Goal: Task Accomplishment & Management: Use online tool/utility

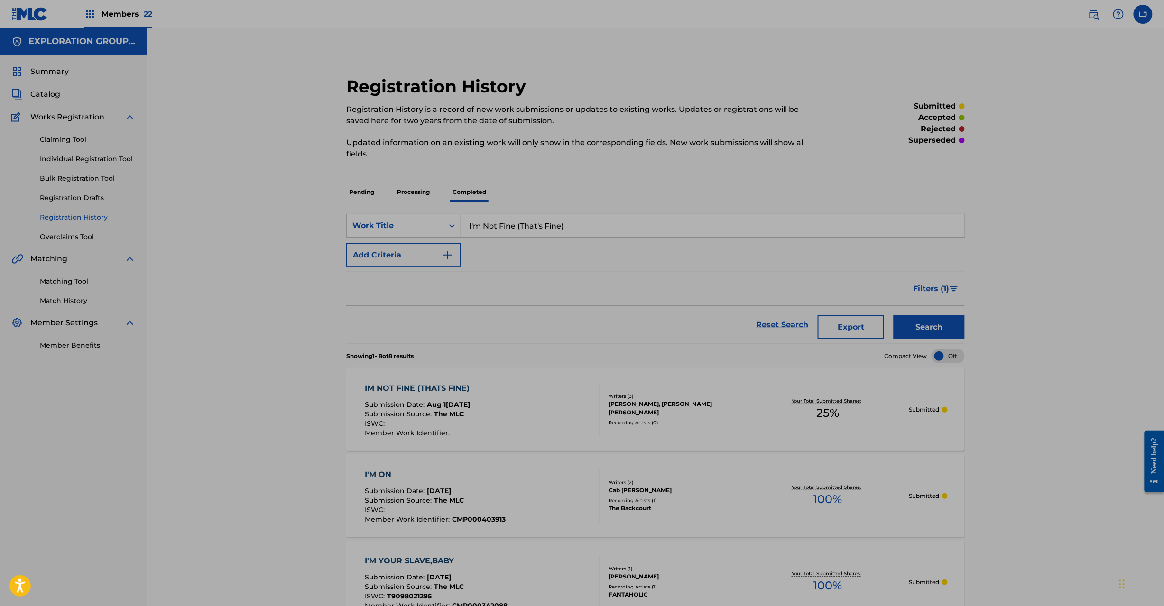
click at [509, 221] on input "I'm Not Fine (That's Fine)" at bounding box center [712, 225] width 503 height 23
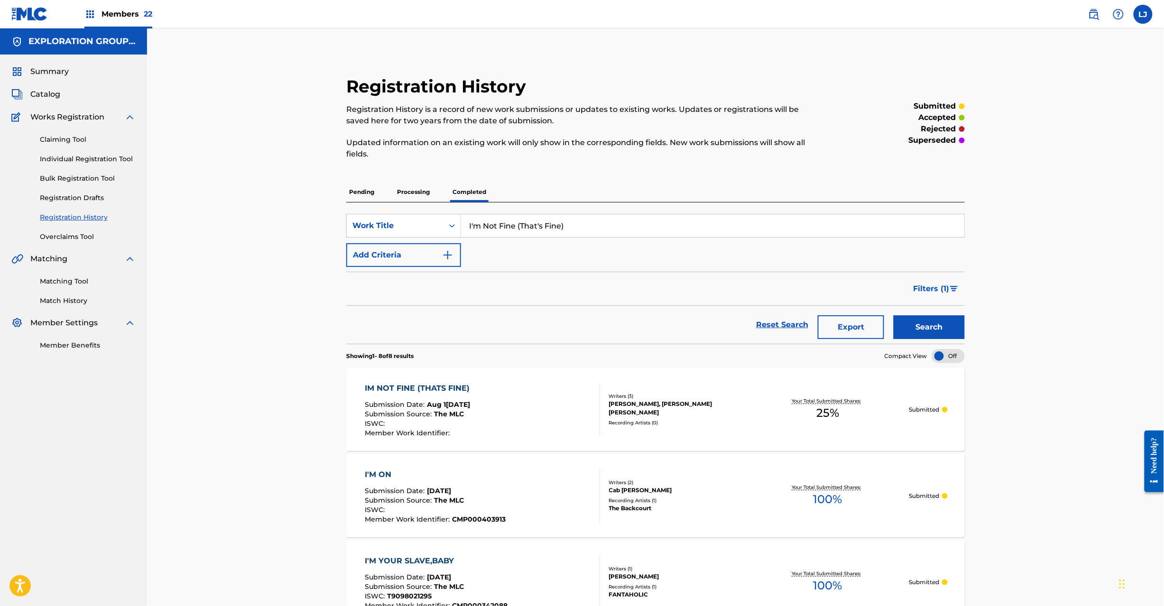
click at [42, 97] on span "Catalog" at bounding box center [45, 94] width 30 height 11
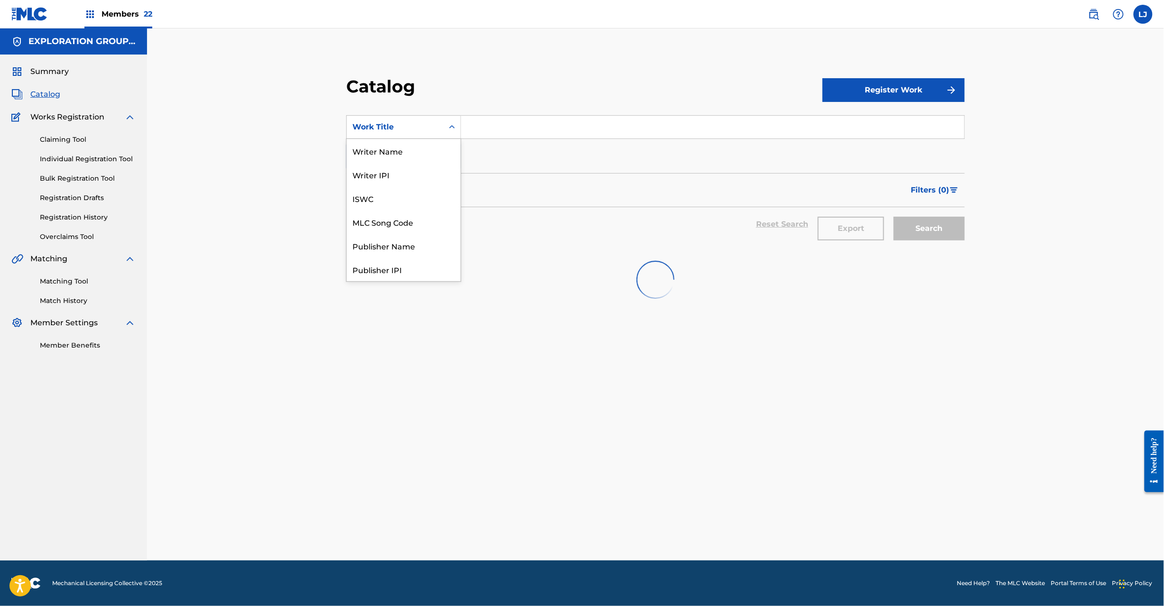
click at [412, 128] on div "Work Title" at bounding box center [394, 126] width 85 height 11
click at [541, 127] on input "Search Form" at bounding box center [712, 127] width 503 height 23
paste input "Pa Adentro y Pa Afuera"
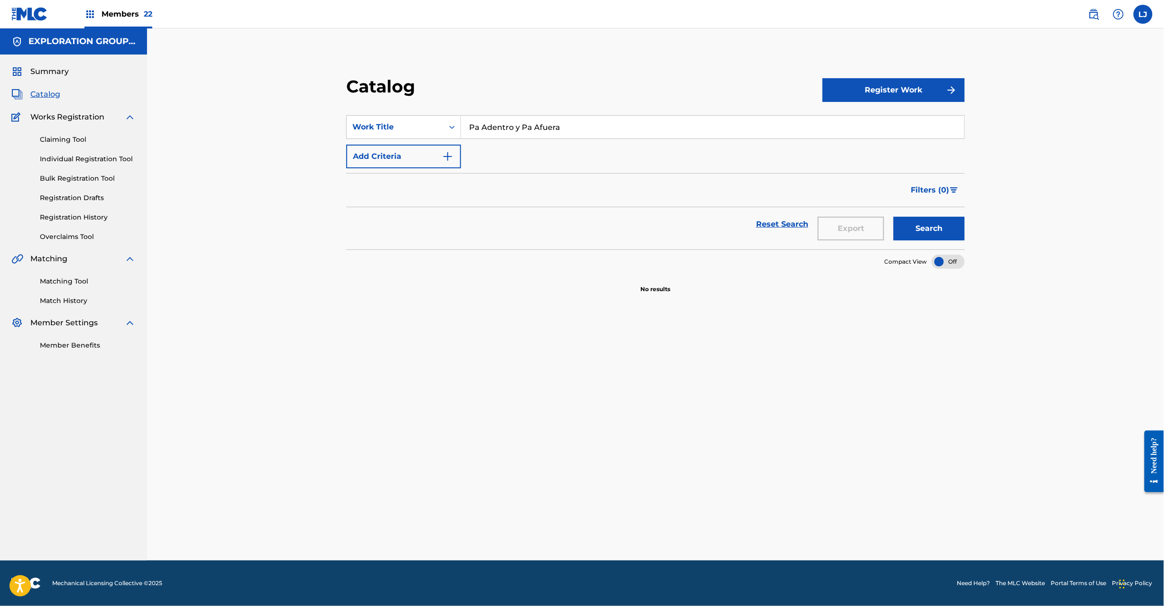
type input "Pa Adentro y Pa Afuera"
click at [926, 225] on button "Search" at bounding box center [929, 229] width 71 height 24
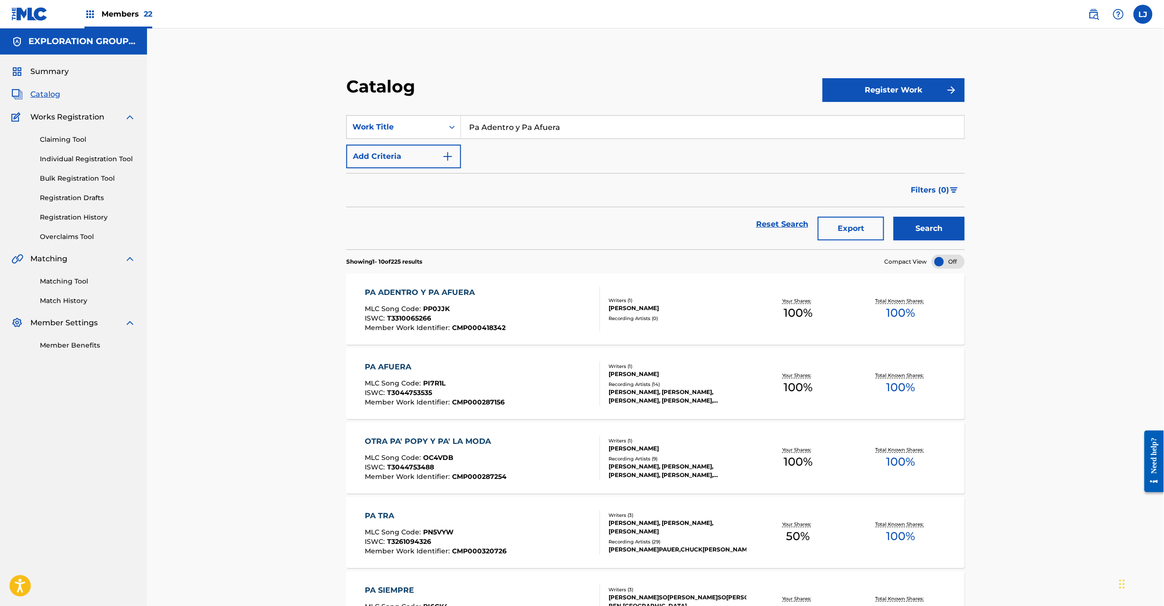
click at [537, 302] on div "PA ADENTRO Y PA AFUERA MLC Song Code : PP0JJK ISWC : T3310065266 Member Work Id…" at bounding box center [482, 309] width 235 height 45
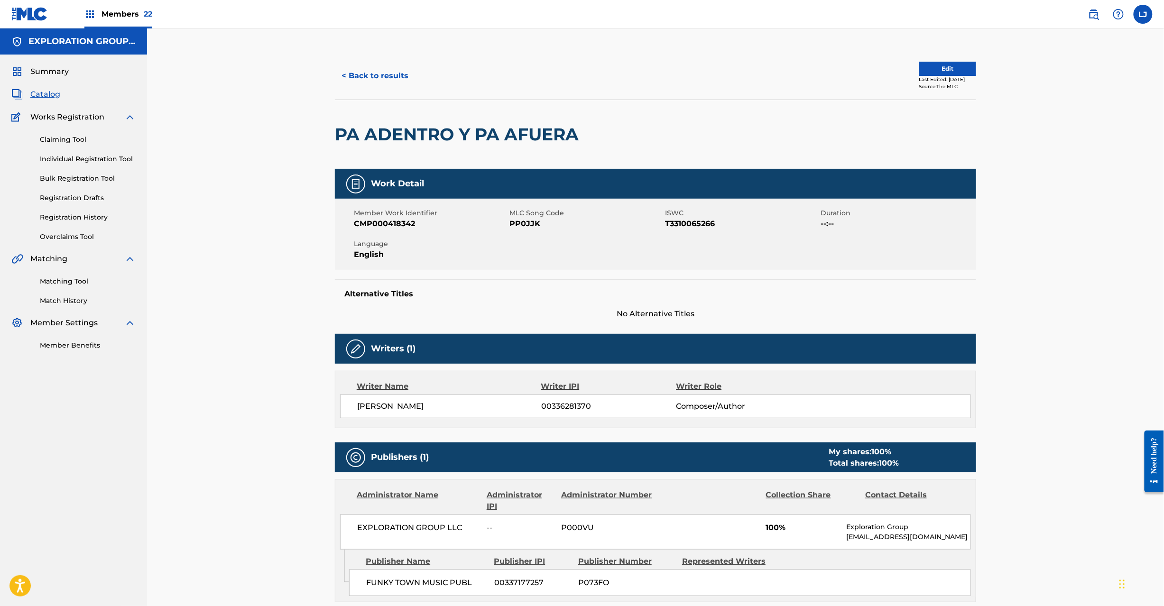
click at [513, 224] on span "PP0JJK" at bounding box center [585, 223] width 153 height 11
copy span "PP0JJK"
click at [367, 77] on button "< Back to results" at bounding box center [375, 76] width 80 height 24
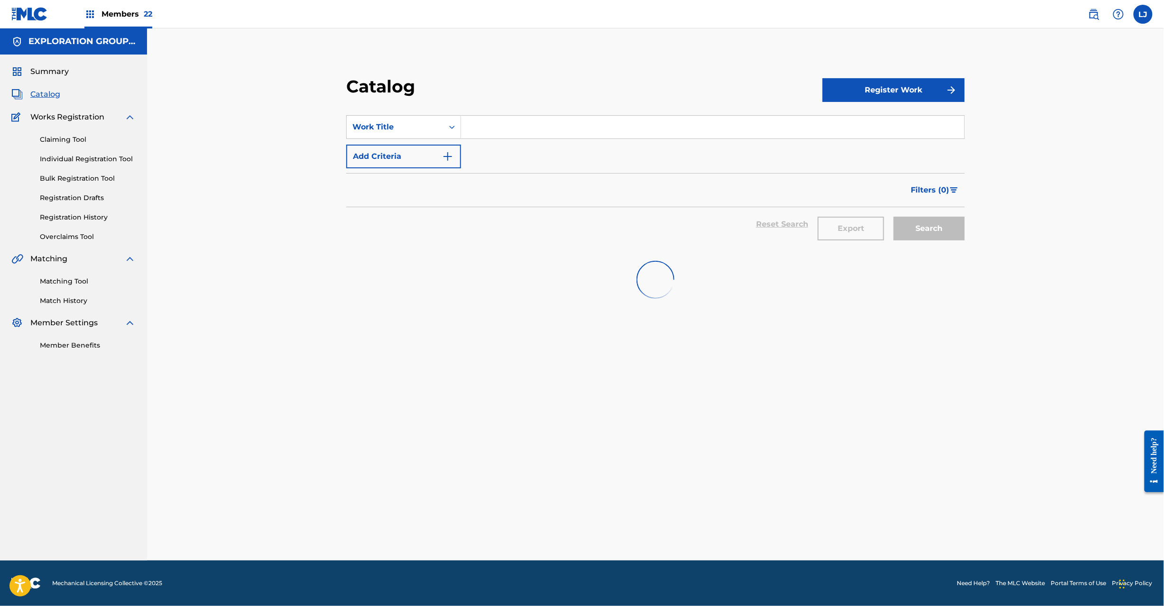
click at [518, 137] on input "Search Form" at bounding box center [712, 127] width 503 height 23
paste input "Tu Tienes Algo"
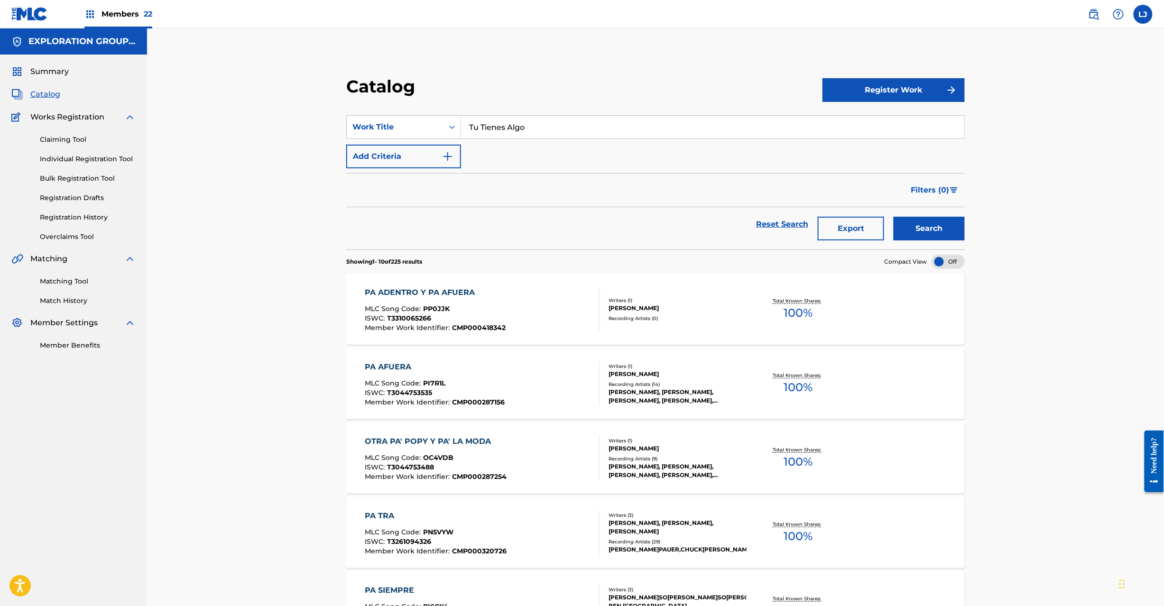
type input "Tu Tienes Algo"
click at [913, 229] on button "Search" at bounding box center [929, 229] width 71 height 24
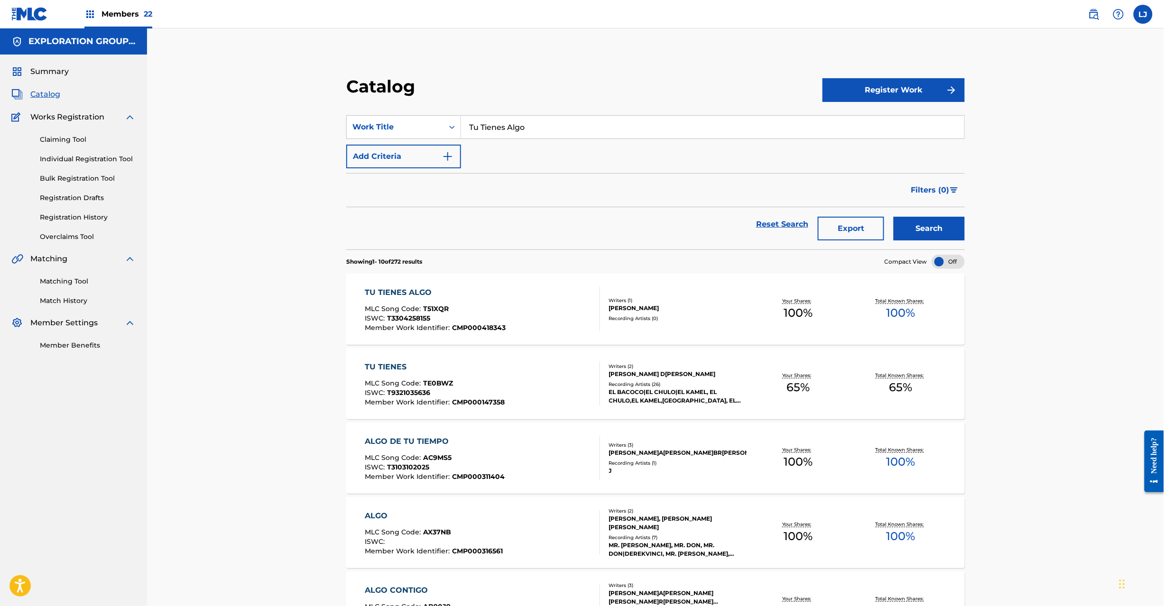
click at [528, 304] on div "TU TIENES ALGO MLC Song Code : T51XQR ISWC : T3304258155 Member Work Identifier…" at bounding box center [482, 309] width 235 height 45
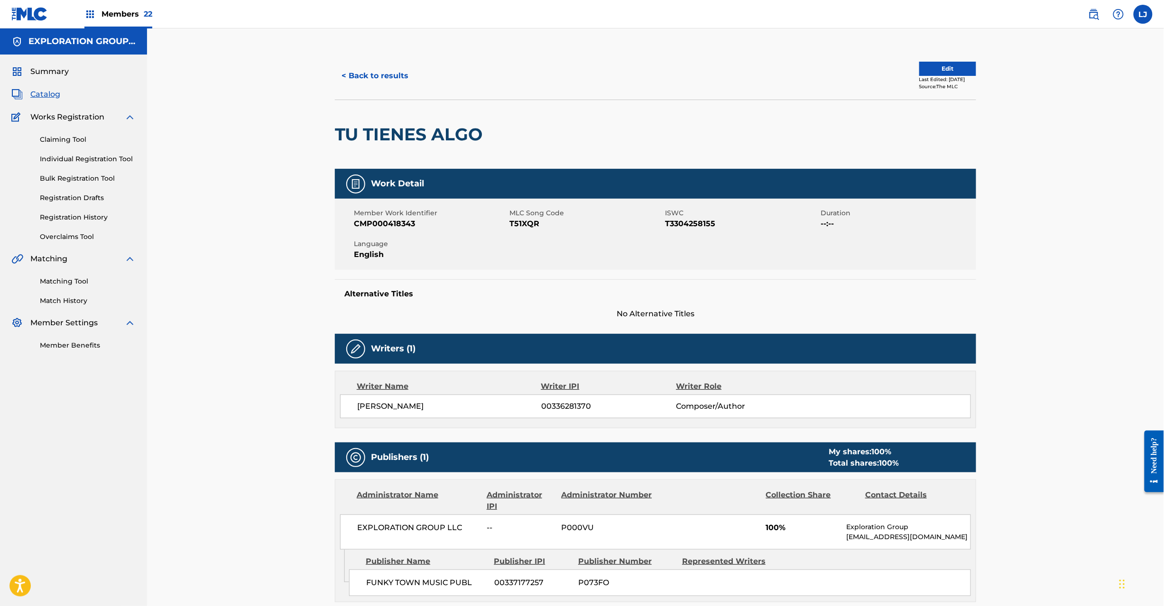
click at [528, 217] on span "MLC Song Code" at bounding box center [585, 213] width 153 height 10
click at [528, 222] on span "T51XQR" at bounding box center [585, 223] width 153 height 11
copy span "T51XQR"
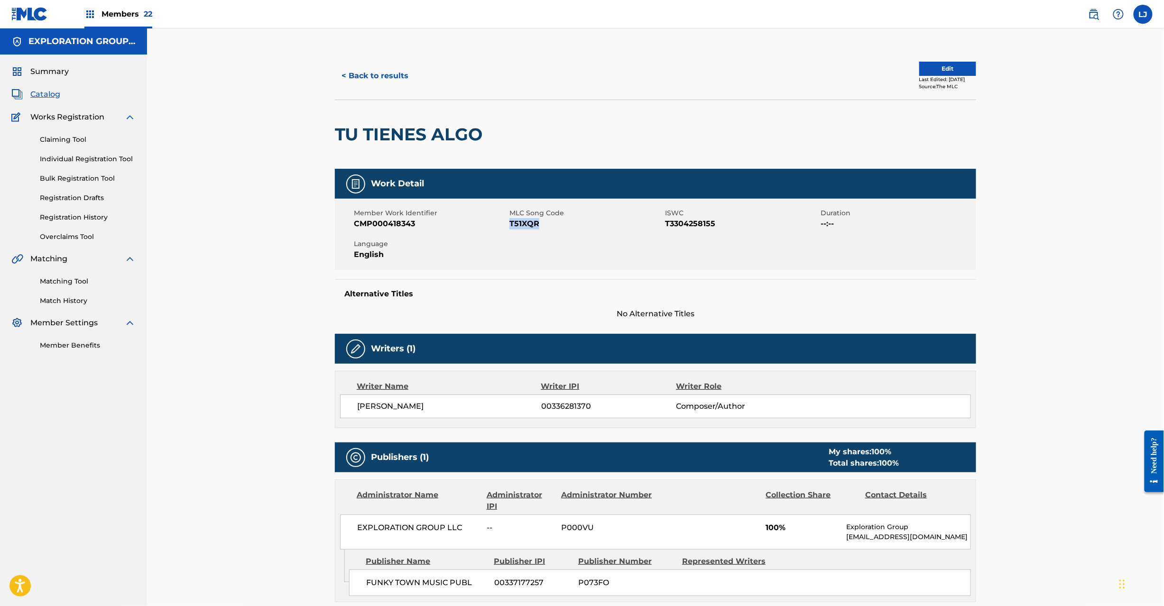
drag, startPoint x: 55, startPoint y: 91, endPoint x: 304, endPoint y: 58, distance: 251.3
click at [57, 91] on span "Catalog" at bounding box center [45, 94] width 30 height 11
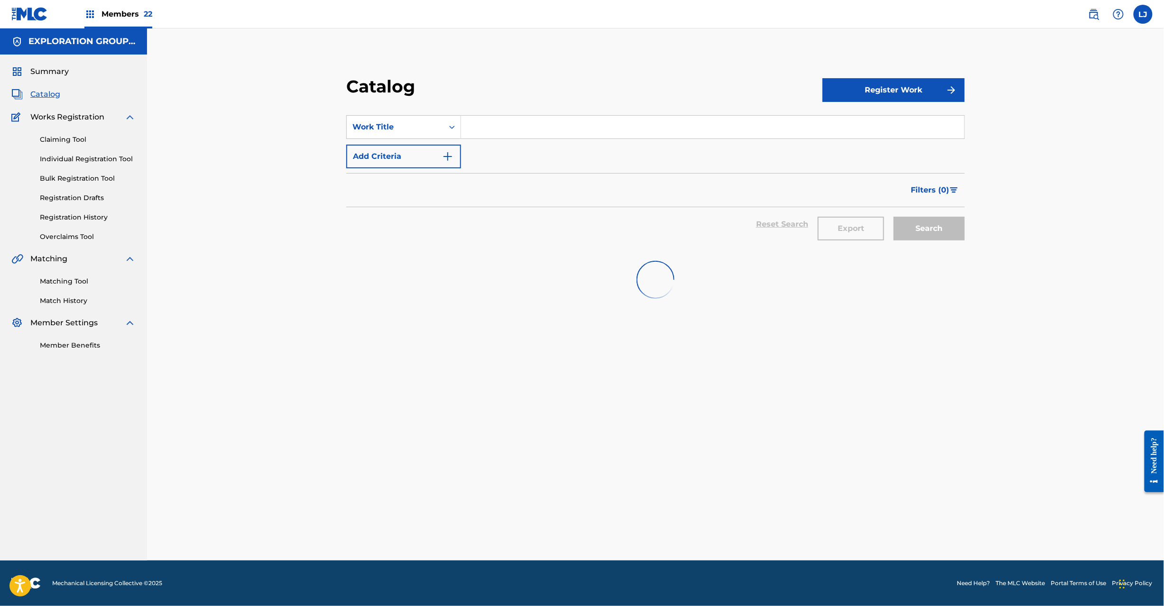
click at [491, 128] on input "Search Form" at bounding box center [712, 127] width 503 height 23
paste input "Quisiera Olvidarte Ya"
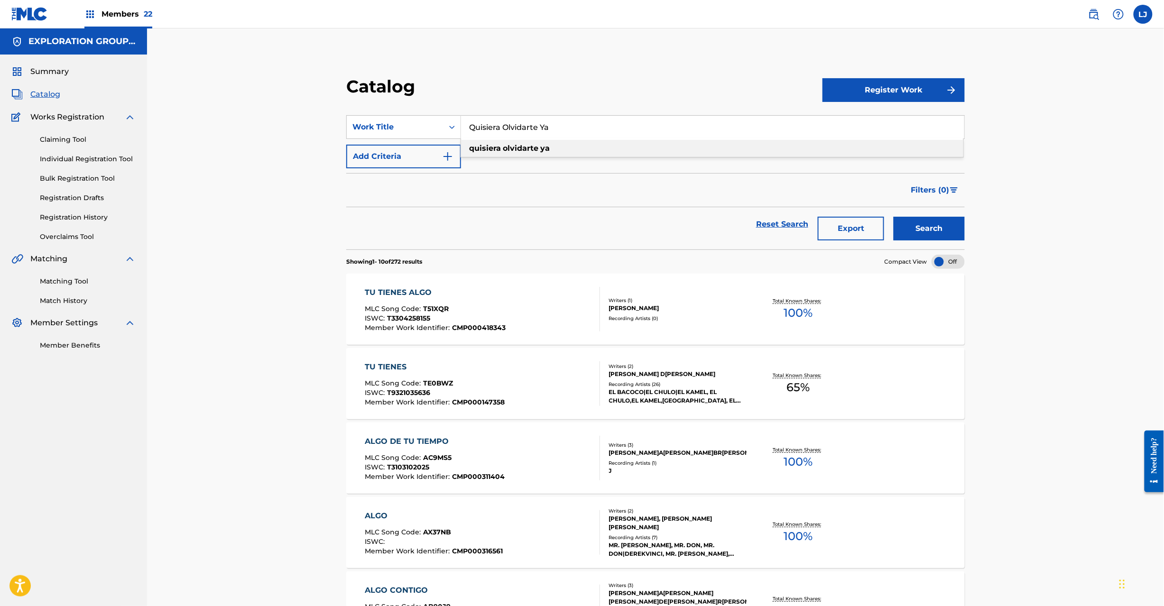
type input "Quisiera Olvidarte Ya"
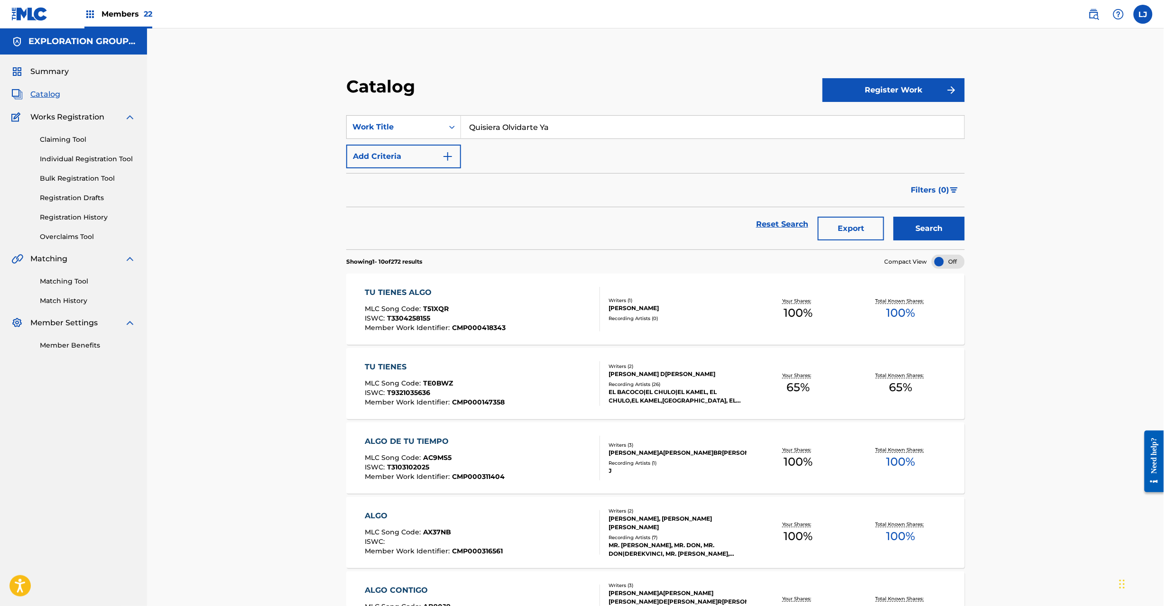
click at [934, 234] on button "Search" at bounding box center [929, 229] width 71 height 24
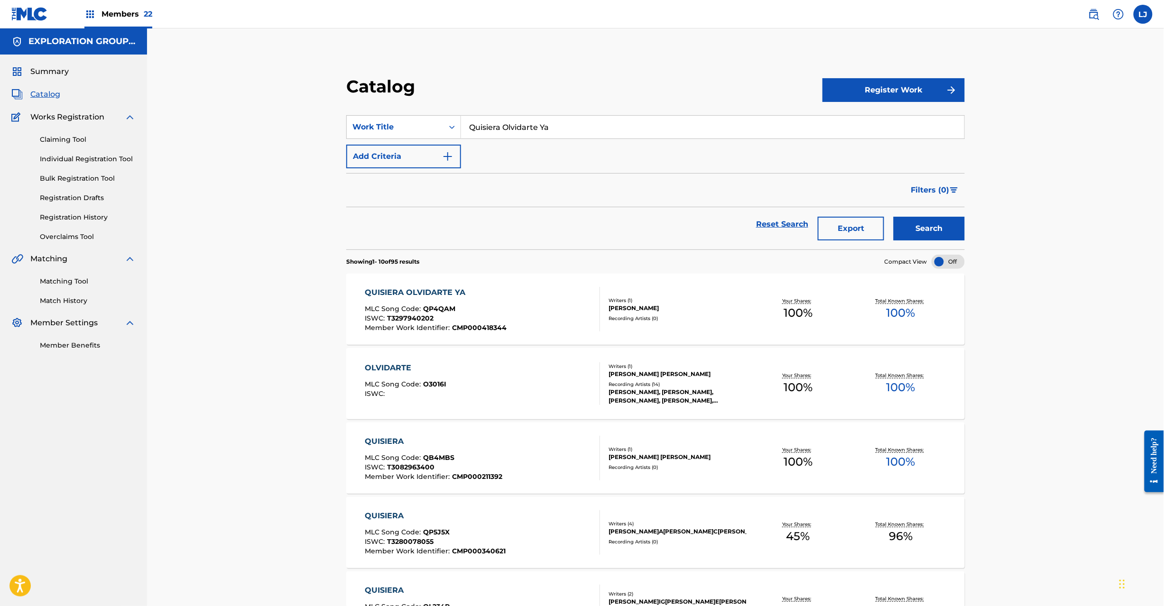
click at [508, 298] on div "QUISIERA OLVIDARTE YA MLC Song Code : QP4QAM ISWC : T3297940202 Member Work Ide…" at bounding box center [482, 309] width 235 height 45
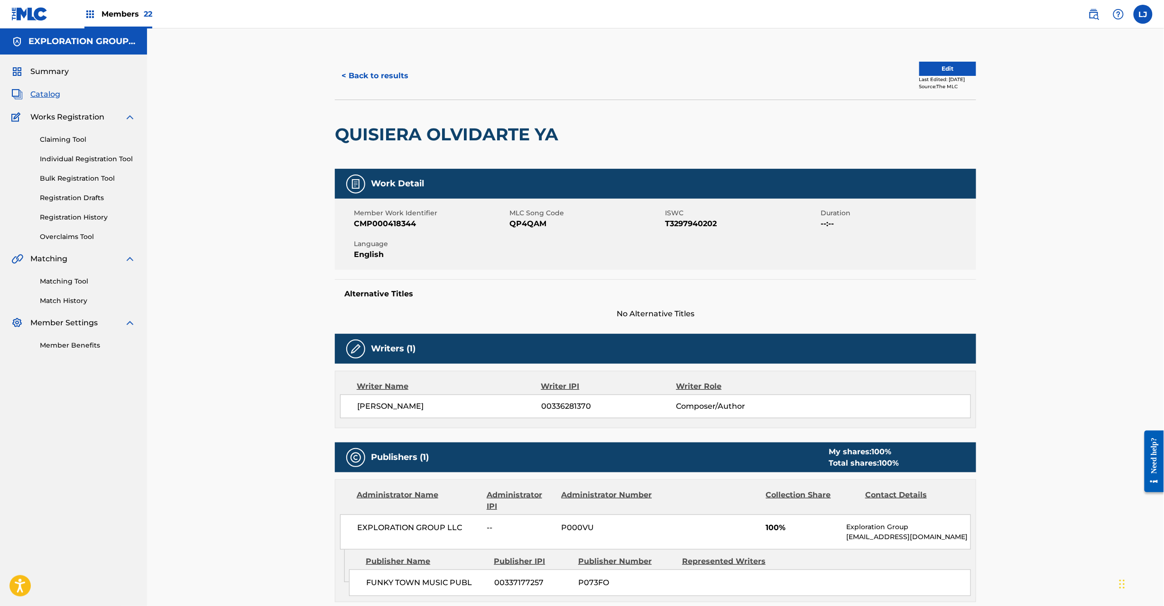
click at [522, 226] on span "QP4QAM" at bounding box center [585, 223] width 153 height 11
click at [524, 227] on span "QP4QAM" at bounding box center [585, 223] width 153 height 11
copy span "QP4QAM"
click at [388, 80] on button "< Back to results" at bounding box center [375, 76] width 80 height 24
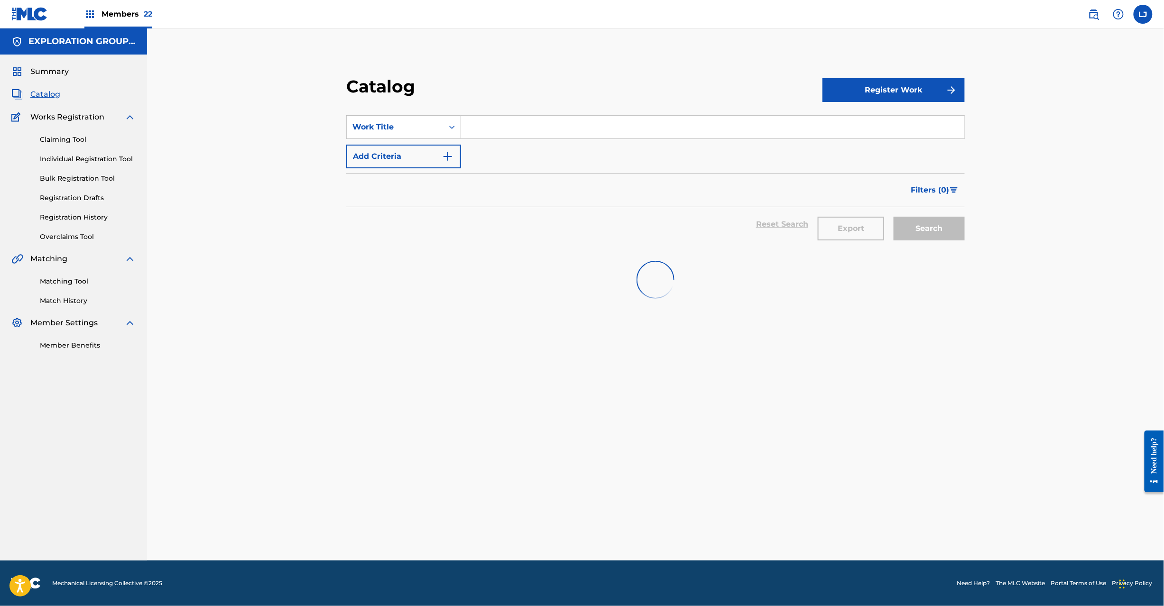
click at [507, 128] on input "Search Form" at bounding box center [712, 127] width 503 height 23
paste input "Por Hombres Como El"
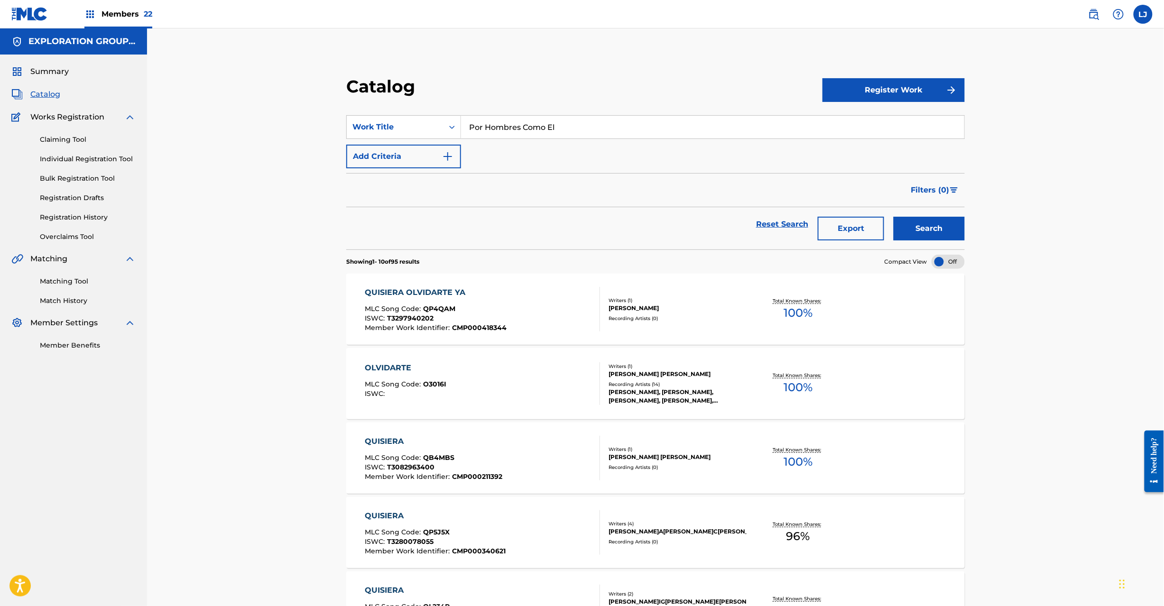
type input "Por Hombres Como El"
click at [923, 224] on button "Search" at bounding box center [929, 229] width 71 height 24
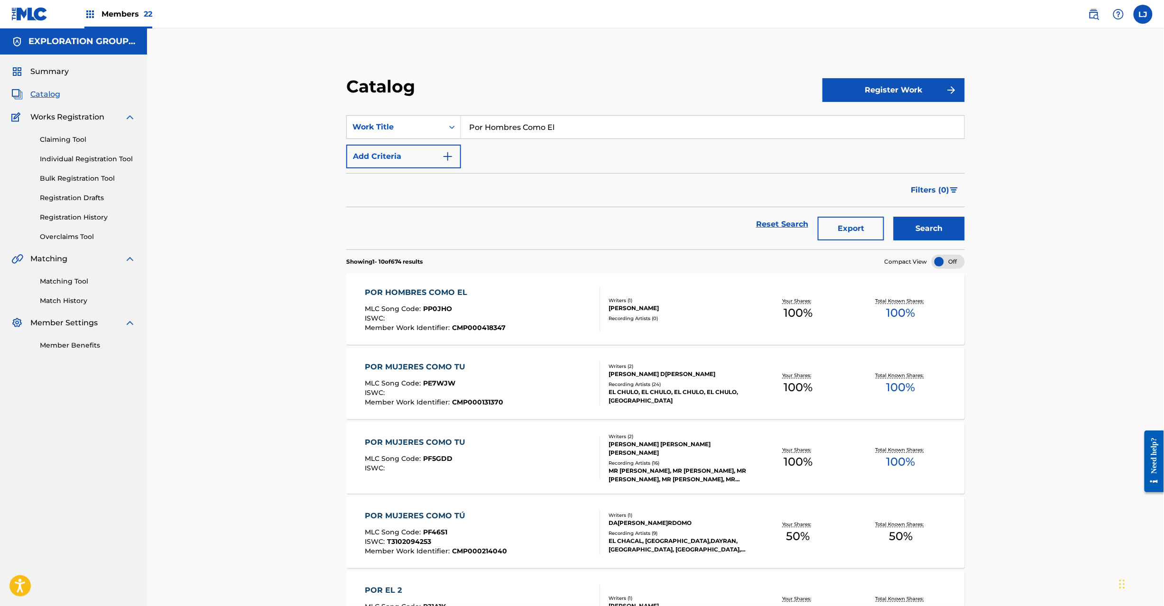
click at [555, 298] on div "POR HOMBRES COMO EL MLC Song Code : PP0JHO ISWC : Member Work Identifier : CMP0…" at bounding box center [482, 309] width 235 height 45
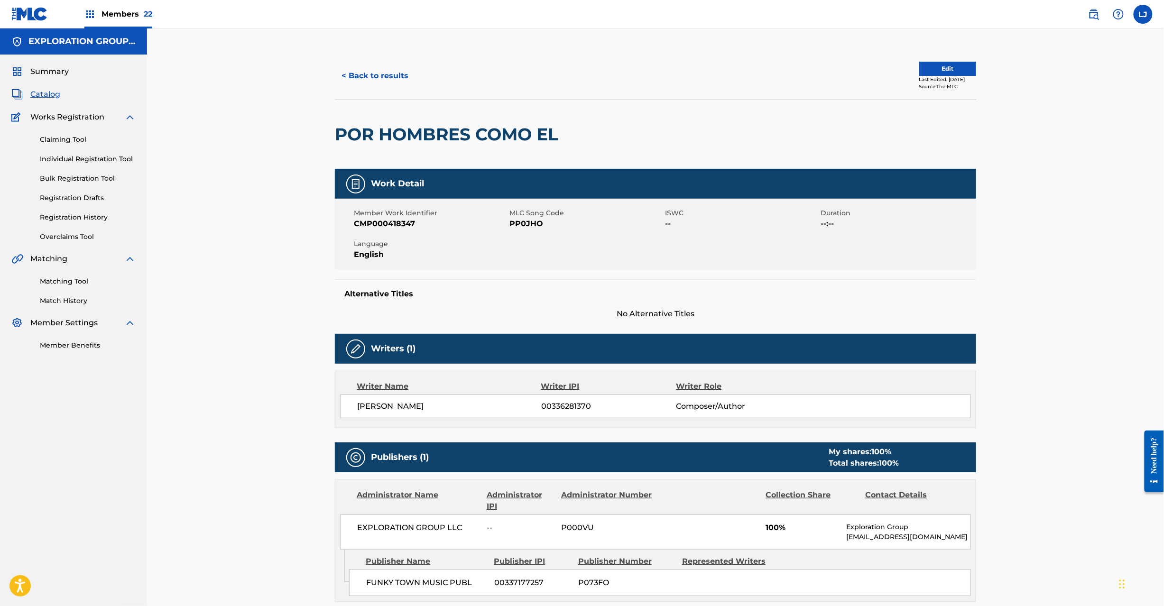
click at [515, 217] on span "MLC Song Code" at bounding box center [585, 213] width 153 height 10
click at [515, 230] on span "PP0JHO" at bounding box center [585, 223] width 153 height 11
click at [517, 222] on span "PP0JHO" at bounding box center [585, 223] width 153 height 11
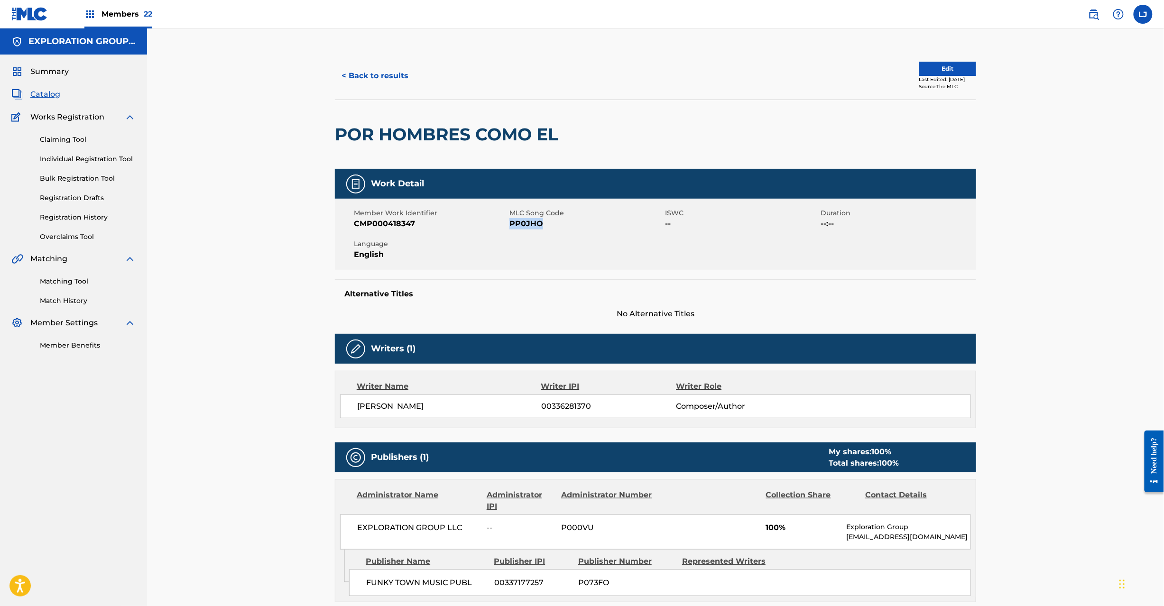
copy span "PP0JHO"
drag, startPoint x: 40, startPoint y: 95, endPoint x: 256, endPoint y: 95, distance: 215.8
click at [41, 95] on span "Catalog" at bounding box center [45, 94] width 30 height 11
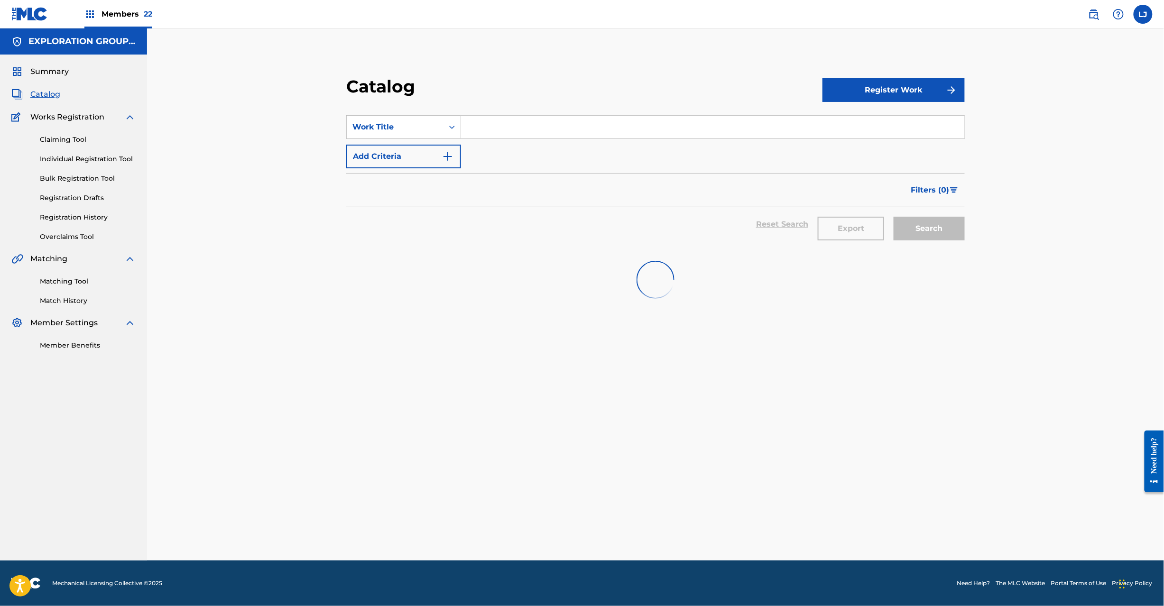
click at [511, 124] on input "Search Form" at bounding box center [712, 127] width 503 height 23
paste input "Ellas Lo Que Quieren Es Perreo"
type input "Ellas Lo Que Quieren Es Perreo"
click at [953, 230] on div "Search" at bounding box center [927, 224] width 76 height 34
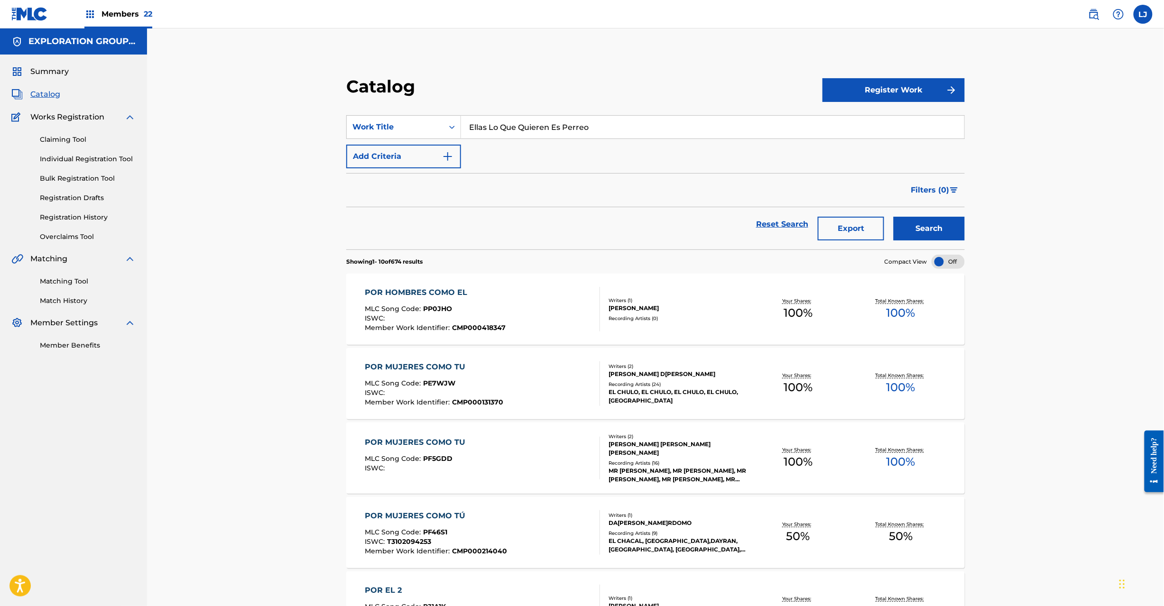
click at [950, 235] on button "Search" at bounding box center [929, 229] width 71 height 24
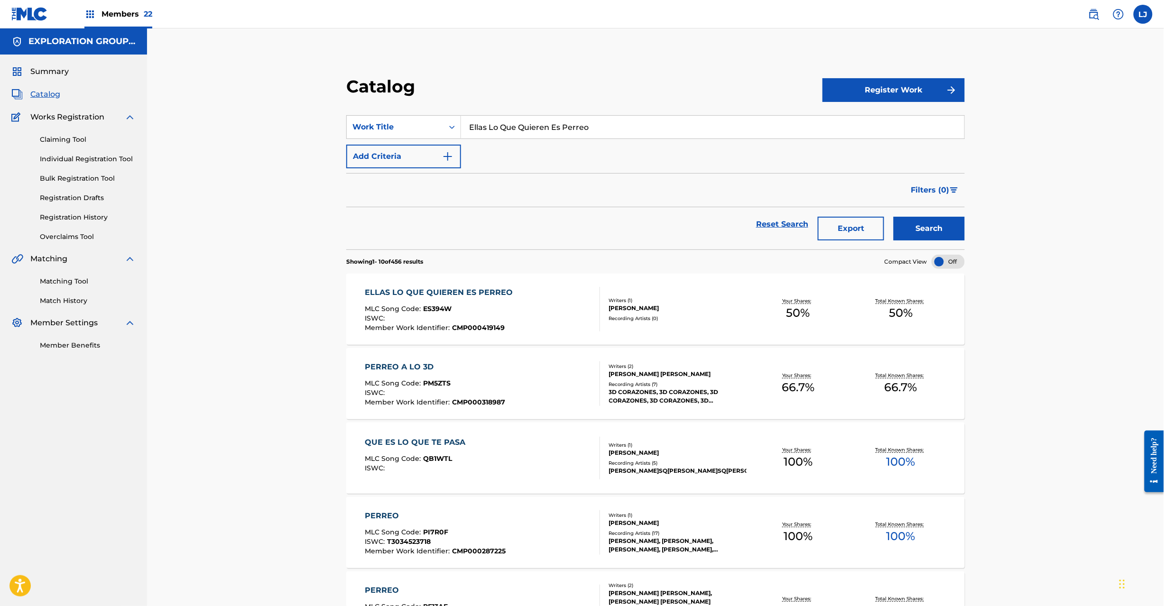
click at [611, 311] on div "[PERSON_NAME]" at bounding box center [678, 308] width 138 height 9
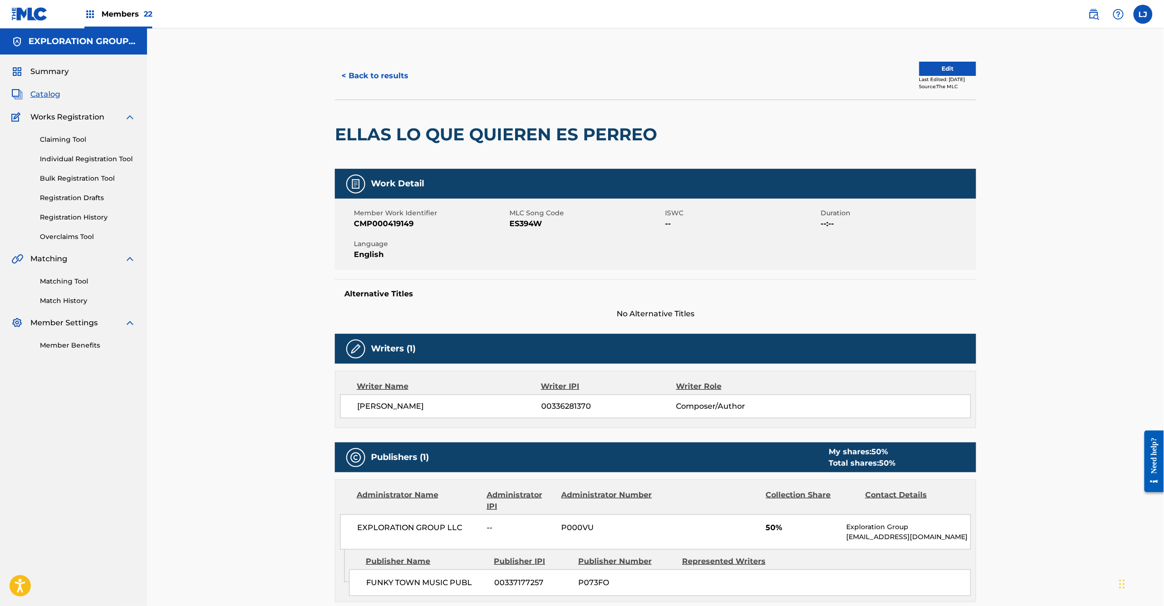
click at [521, 228] on span "ES394W" at bounding box center [585, 223] width 153 height 11
copy span "ES394W"
click at [390, 80] on button "< Back to results" at bounding box center [375, 76] width 80 height 24
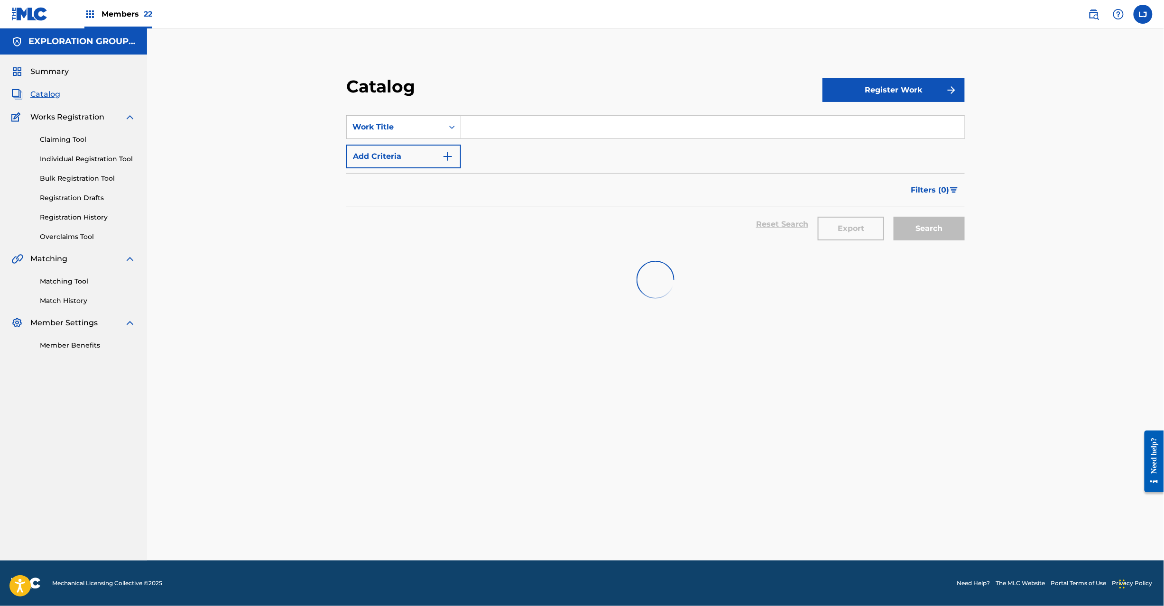
click at [520, 116] on input "Search Form" at bounding box center [712, 127] width 503 height 23
paste input "Perrreo Sucio"
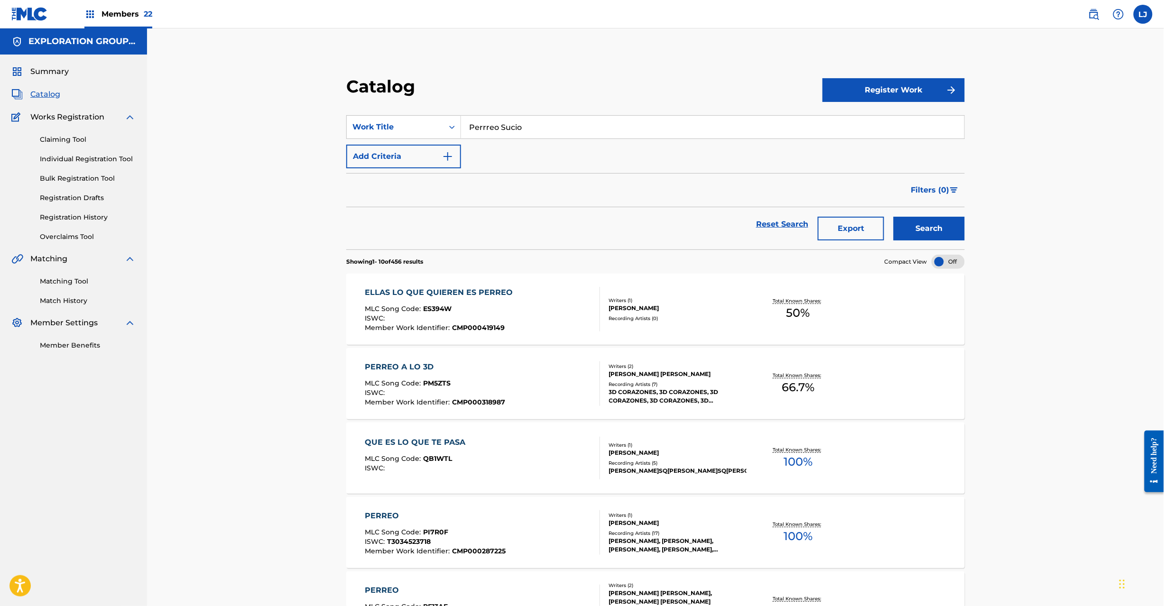
type input "Perrreo Sucio"
click at [930, 230] on button "Search" at bounding box center [929, 229] width 71 height 24
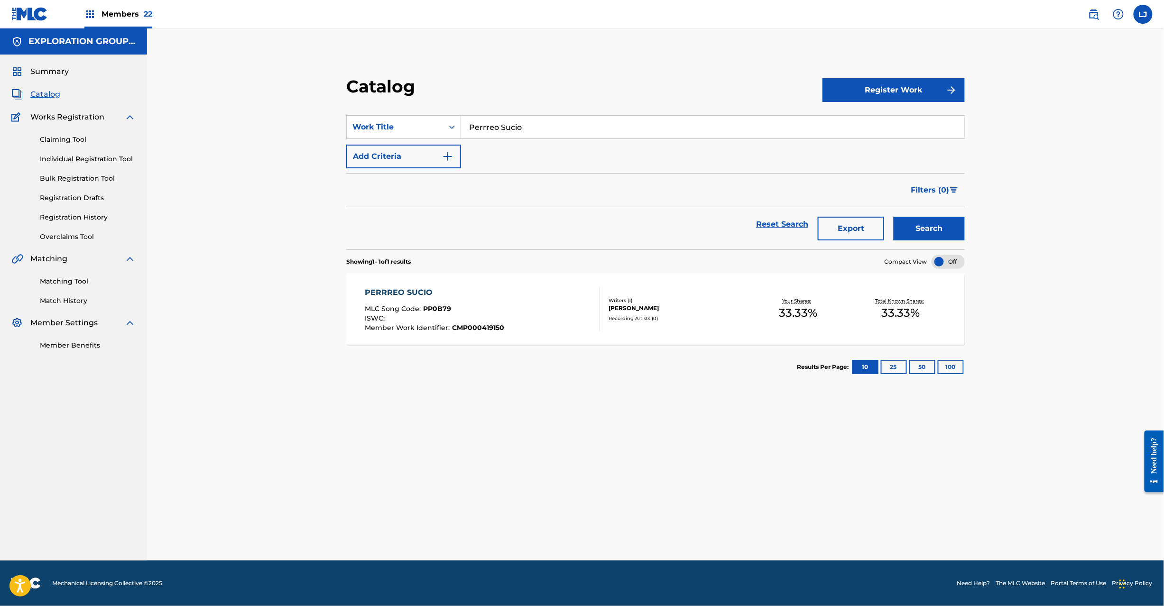
click at [511, 300] on div "PERRREO SUCIO MLC Song Code : PP0B79 ISWC : Member Work Identifier : CMP0004191…" at bounding box center [482, 309] width 235 height 45
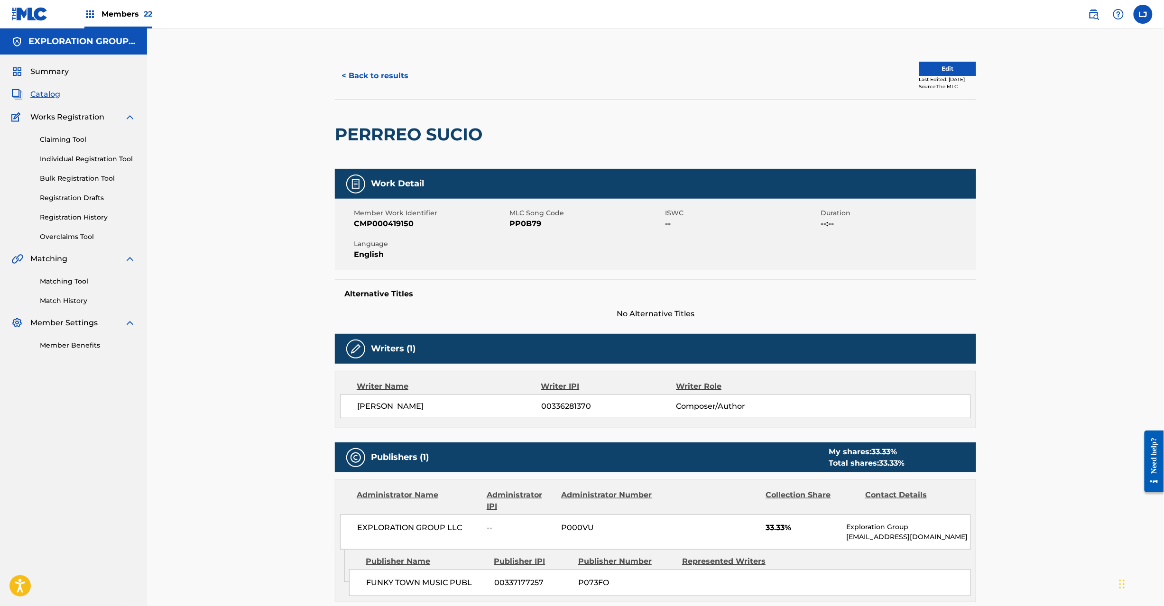
click at [527, 218] on span "PP0B79" at bounding box center [585, 223] width 153 height 11
copy span "PP0B79"
drag, startPoint x: 401, startPoint y: 61, endPoint x: 397, endPoint y: 74, distance: 13.4
click at [400, 61] on div "< Back to results Edit Last Edited: July [DATE]ce: The MLC" at bounding box center [655, 75] width 641 height 47
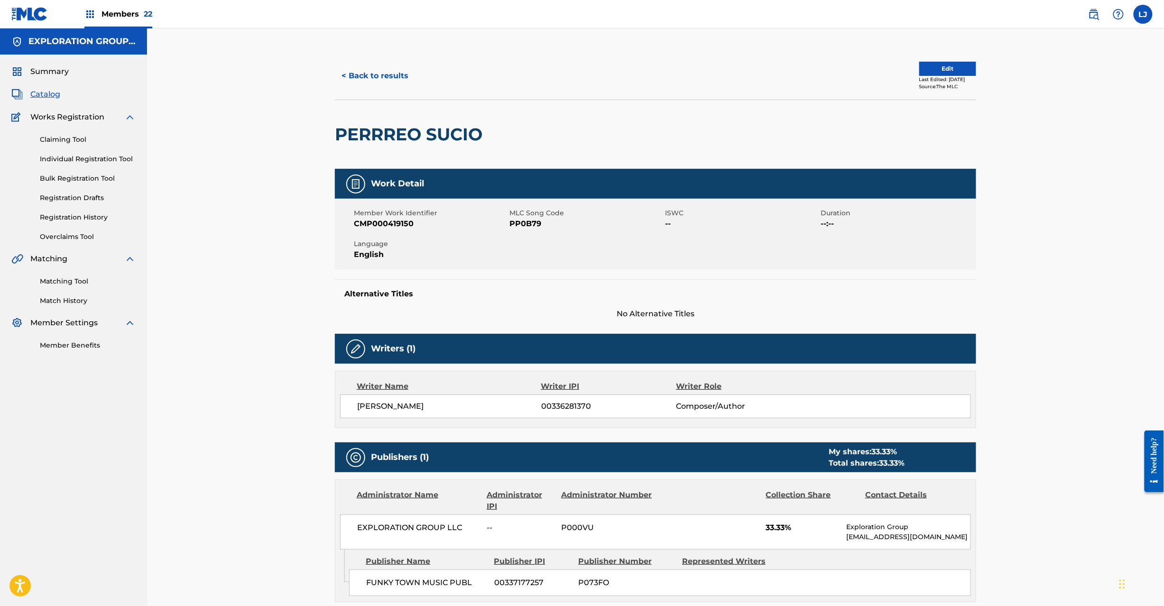
click at [397, 74] on button "< Back to results" at bounding box center [375, 76] width 80 height 24
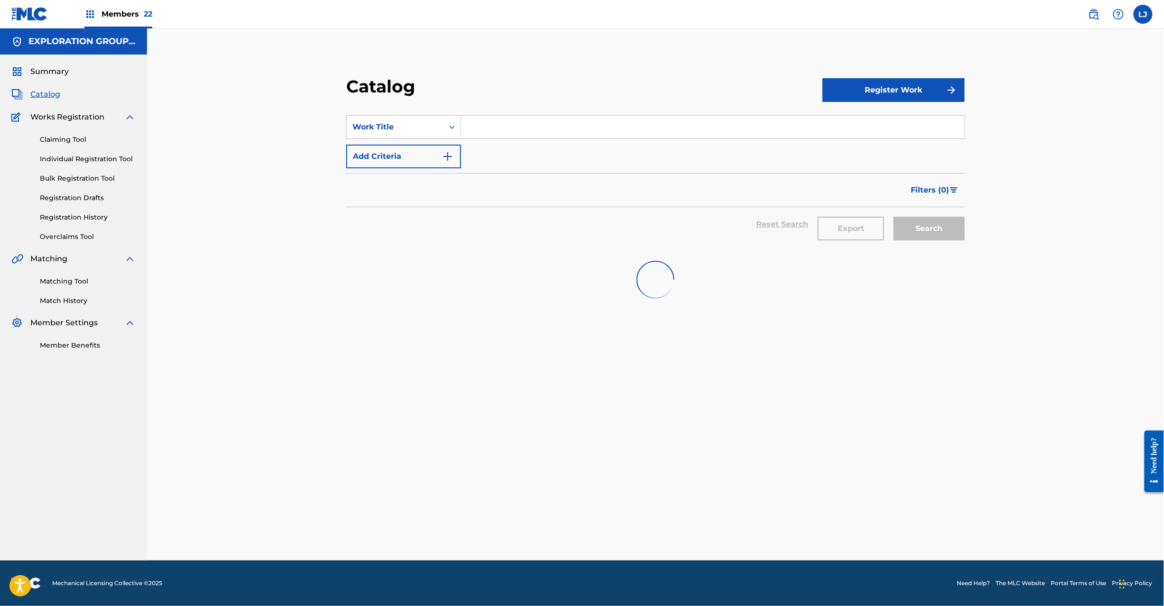
click at [506, 120] on input "Search Form" at bounding box center [712, 127] width 503 height 23
paste input "Venganse Ya"
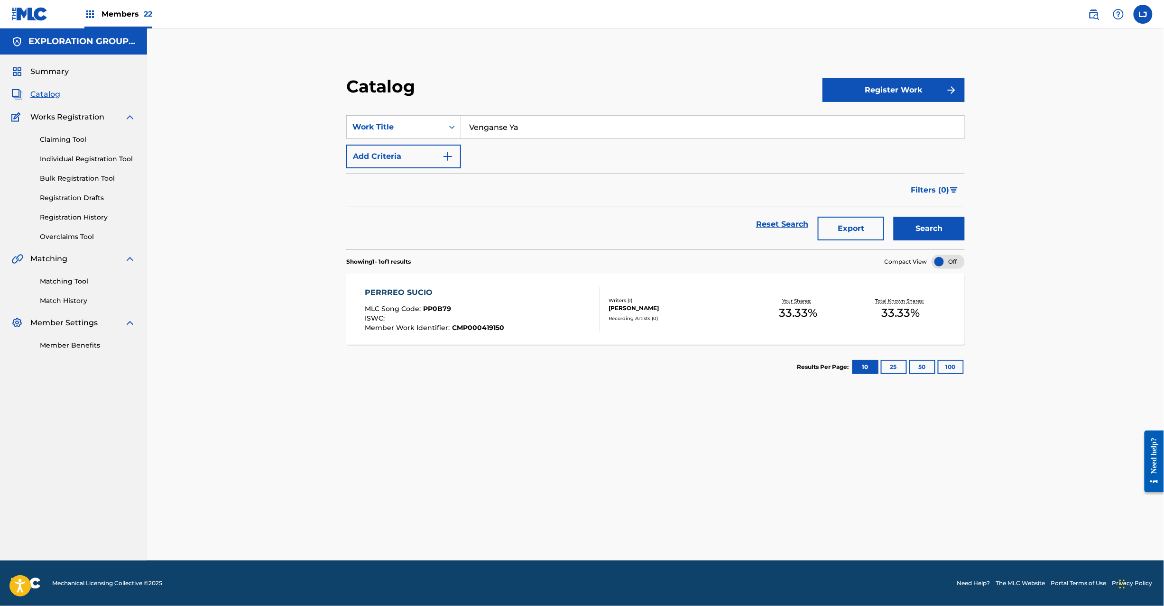
type input "Venganse Ya"
click at [910, 225] on button "Search" at bounding box center [929, 229] width 71 height 24
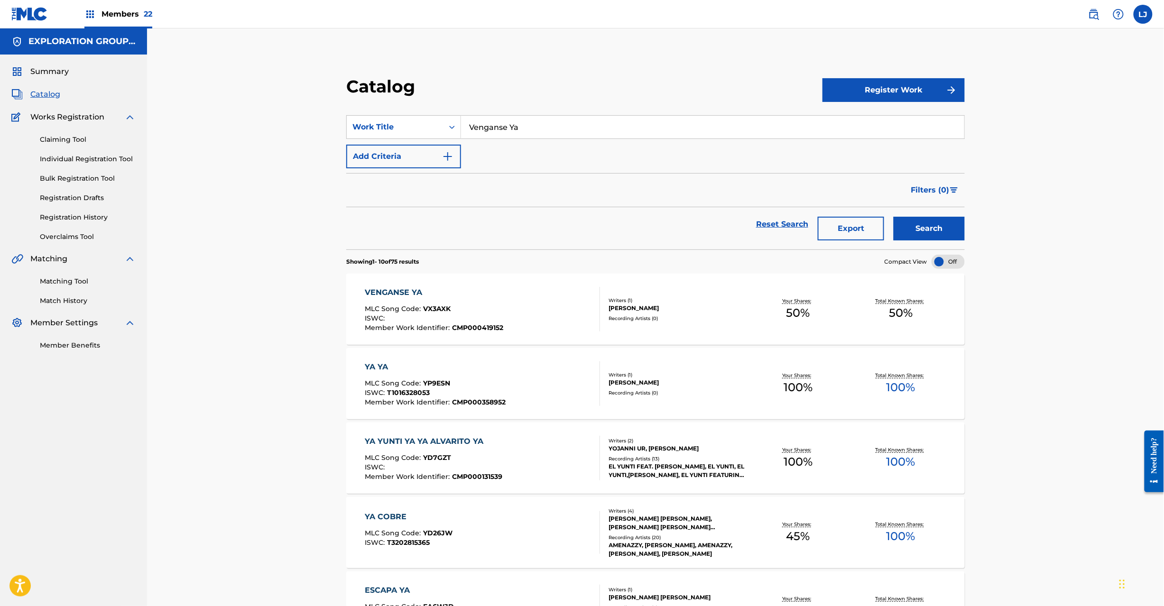
click at [513, 297] on div "VENGANSE YA MLC Song Code : VX3AXK ISWC : Member Work Identifier : CMP000419152" at bounding box center [482, 309] width 235 height 45
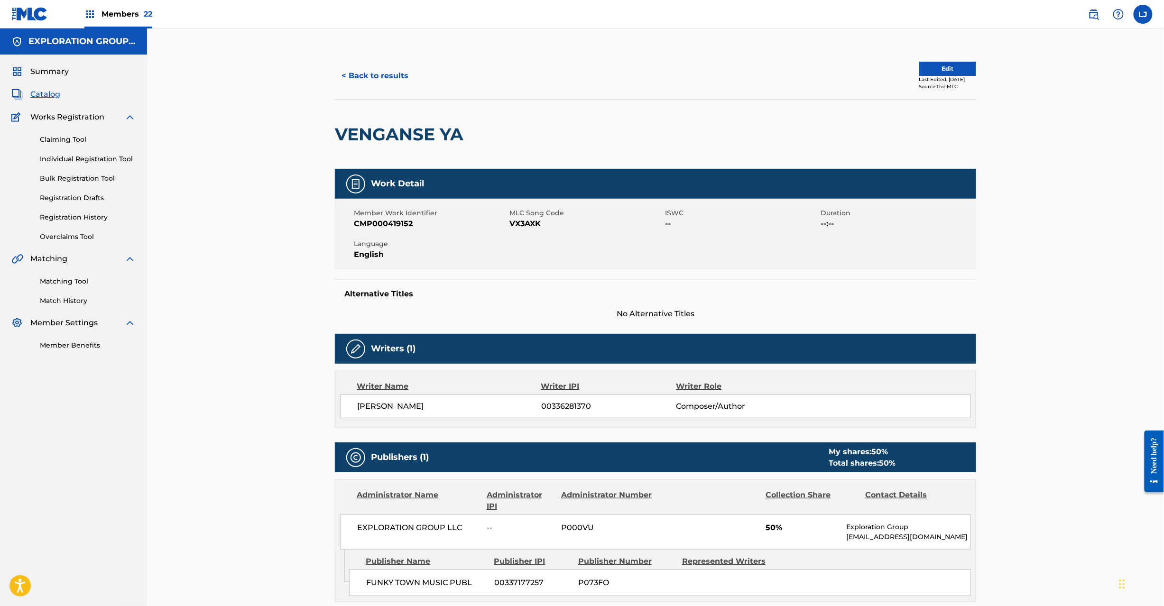
click at [534, 226] on span "VX3AXK" at bounding box center [585, 223] width 153 height 11
copy span "VX3AXK"
drag, startPoint x: 378, startPoint y: 73, endPoint x: 386, endPoint y: 74, distance: 8.2
click at [380, 73] on button "< Back to results" at bounding box center [375, 76] width 80 height 24
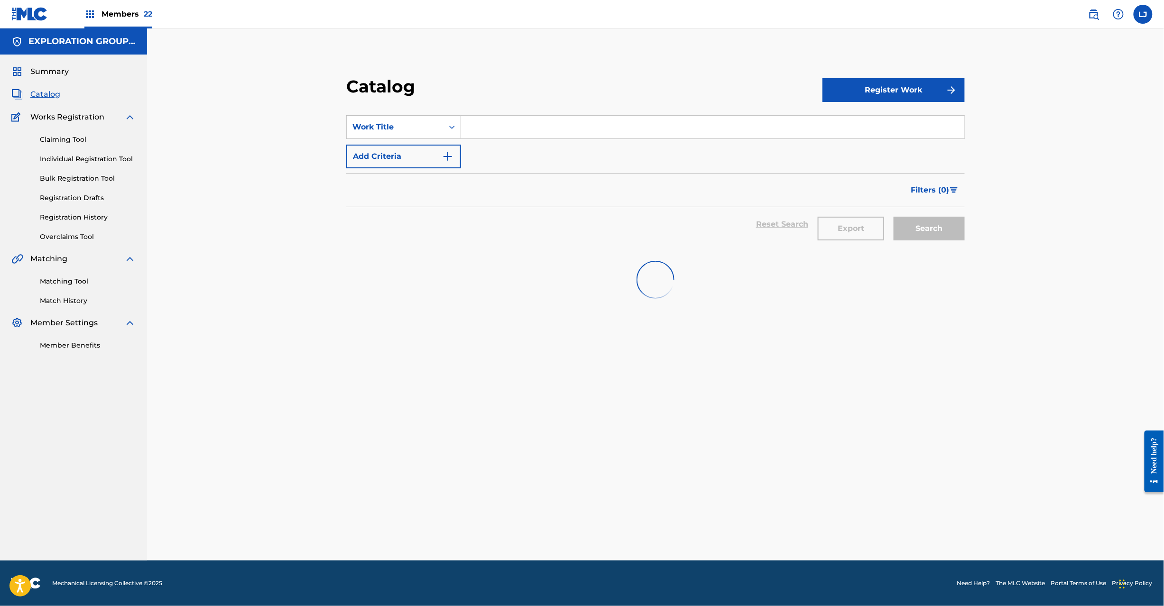
paste input "No La Sueltes"
click at [482, 116] on input "Search Form" at bounding box center [712, 127] width 503 height 23
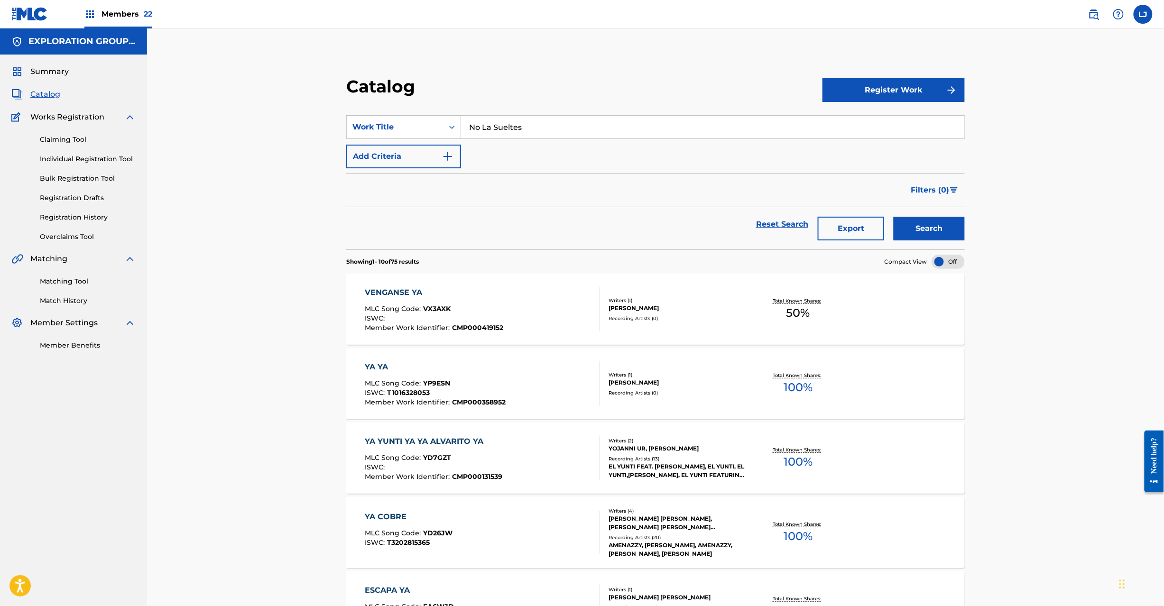
type input "No La Sueltes"
click at [922, 230] on button "Search" at bounding box center [929, 229] width 71 height 24
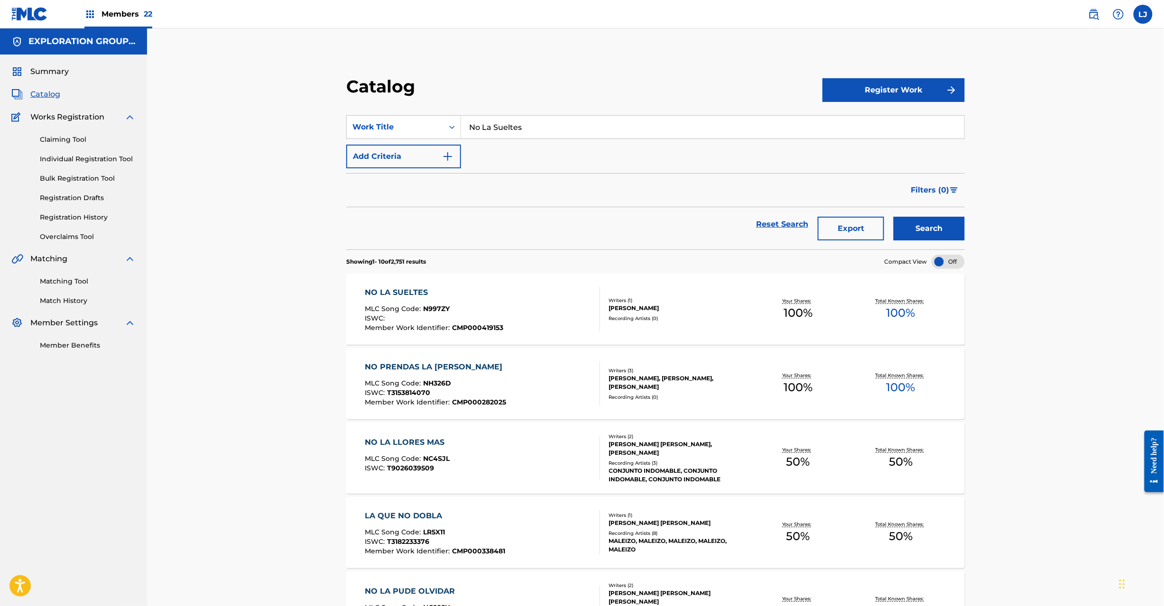
click at [505, 314] on div "NO LA SUELTES MLC Song Code : N997ZY ISWC : Member Work Identifier : CMP0004191…" at bounding box center [482, 309] width 235 height 45
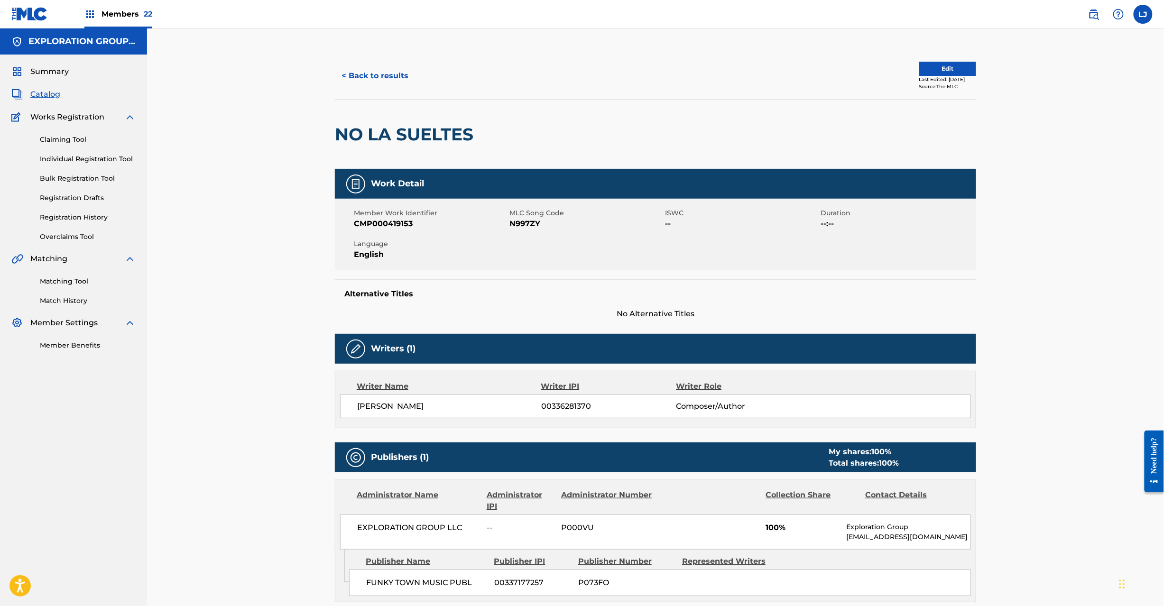
click at [522, 217] on span "MLC Song Code" at bounding box center [585, 213] width 153 height 10
click at [523, 230] on div "Member Work Identifier CMP000419153 MLC Song Code N997ZY ISWC -- Duration --:--…" at bounding box center [655, 234] width 641 height 71
click at [524, 223] on span "N997ZY" at bounding box center [585, 223] width 153 height 11
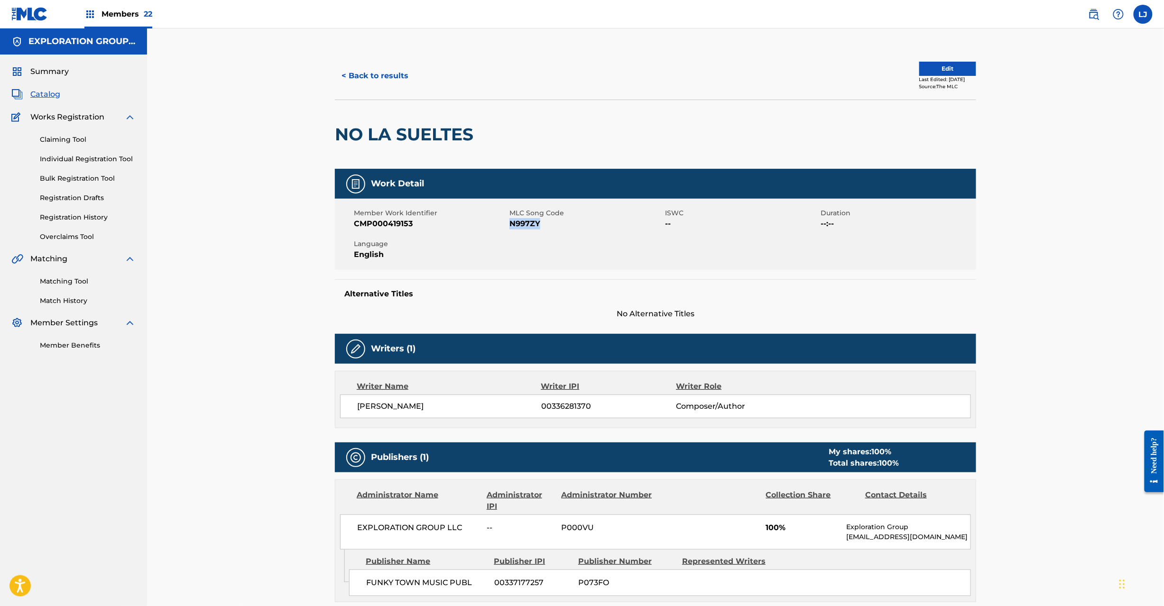
copy span "N997ZY"
click at [370, 73] on button "< Back to results" at bounding box center [375, 76] width 80 height 24
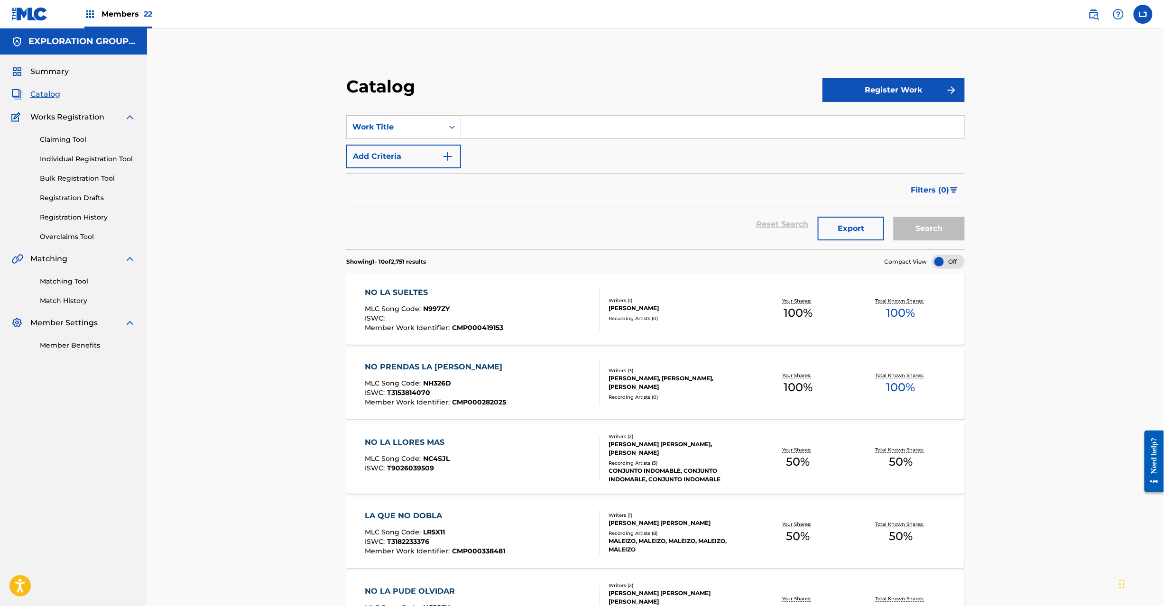
click at [473, 120] on input "Search Form" at bounding box center [712, 127] width 503 height 23
paste input "Amandote Asi"
type input "Amandote Asi"
click at [928, 229] on button "Search" at bounding box center [929, 229] width 71 height 24
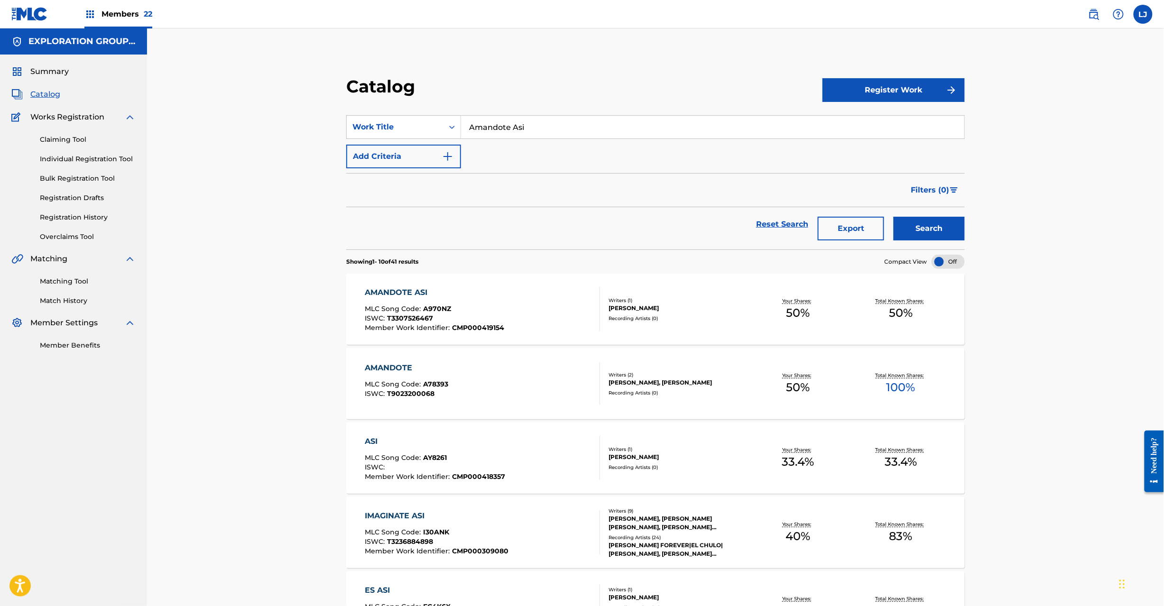
click at [484, 299] on div "AMANDOTE ASI MLC Song Code : A970NZ ISWC : T3307526467 Member Work Identifier :…" at bounding box center [434, 309] width 139 height 45
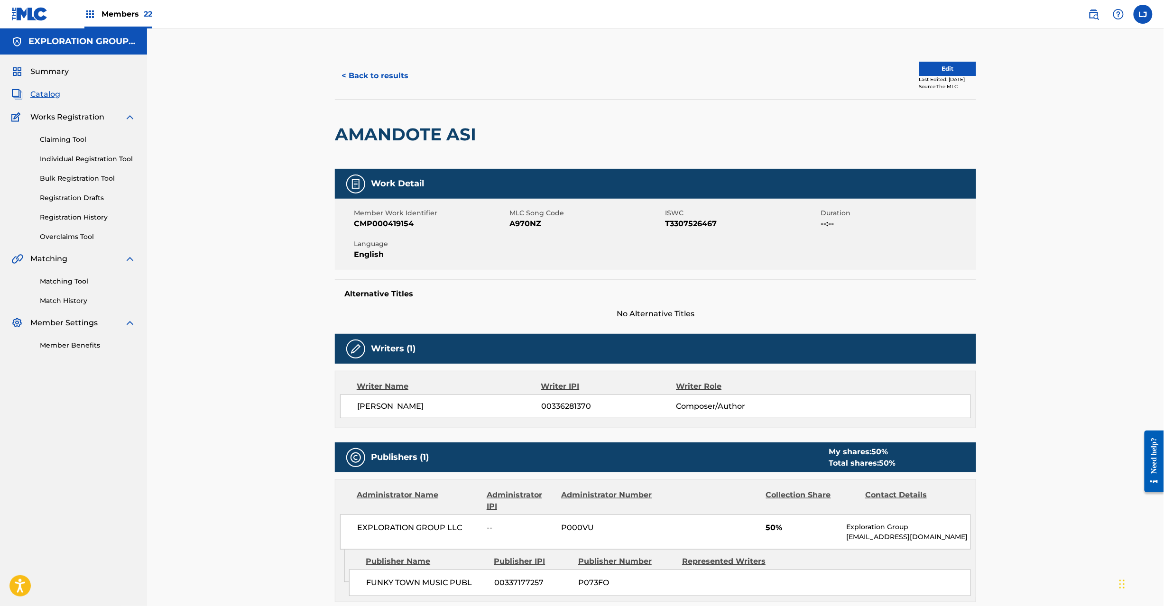
click at [528, 221] on span "A970NZ" at bounding box center [585, 223] width 153 height 11
copy span "A970NZ"
click at [361, 74] on button "< Back to results" at bounding box center [375, 76] width 80 height 24
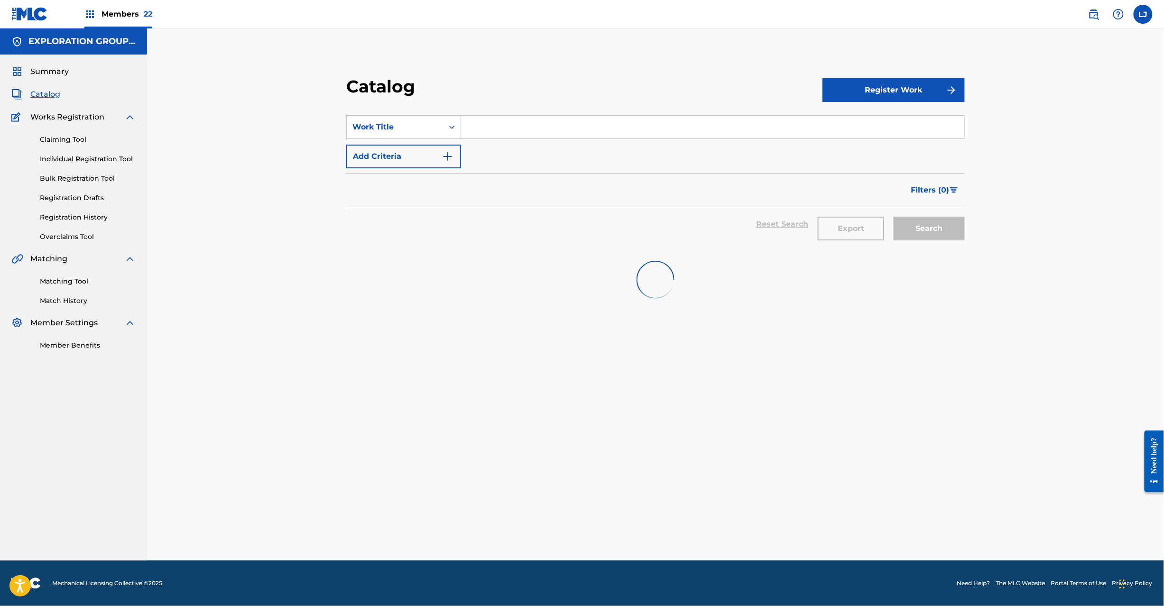
click at [490, 138] on input "Search Form" at bounding box center [712, 127] width 503 height 23
paste input "Ven A Mi Party (Album Version)"
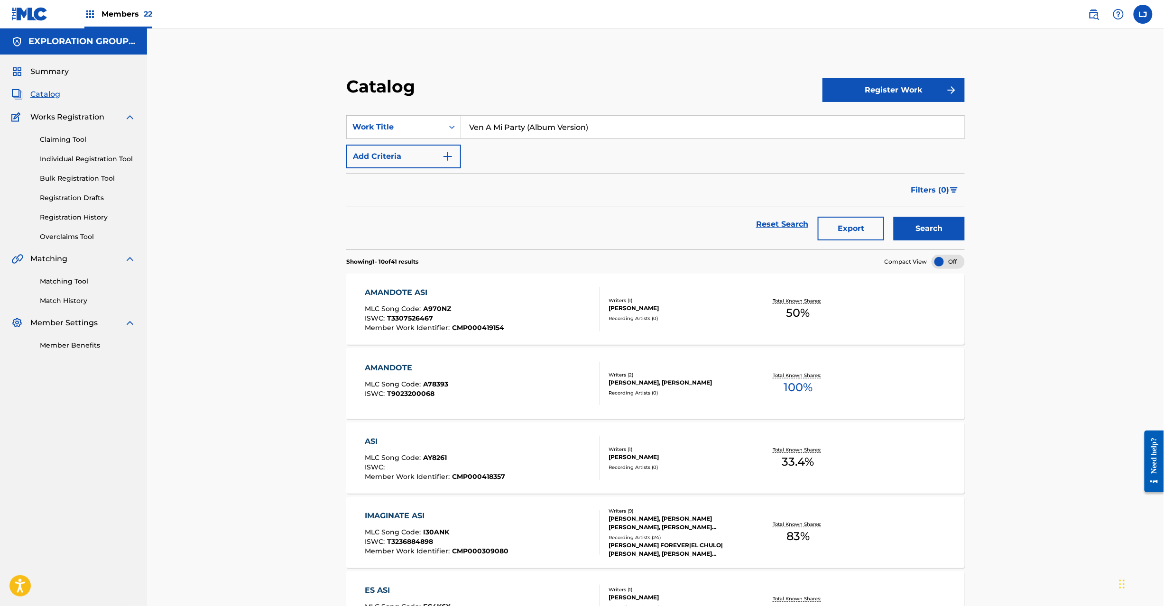
type input "Ven A Mi Party (Album Version)"
click at [918, 224] on button "Search" at bounding box center [929, 229] width 71 height 24
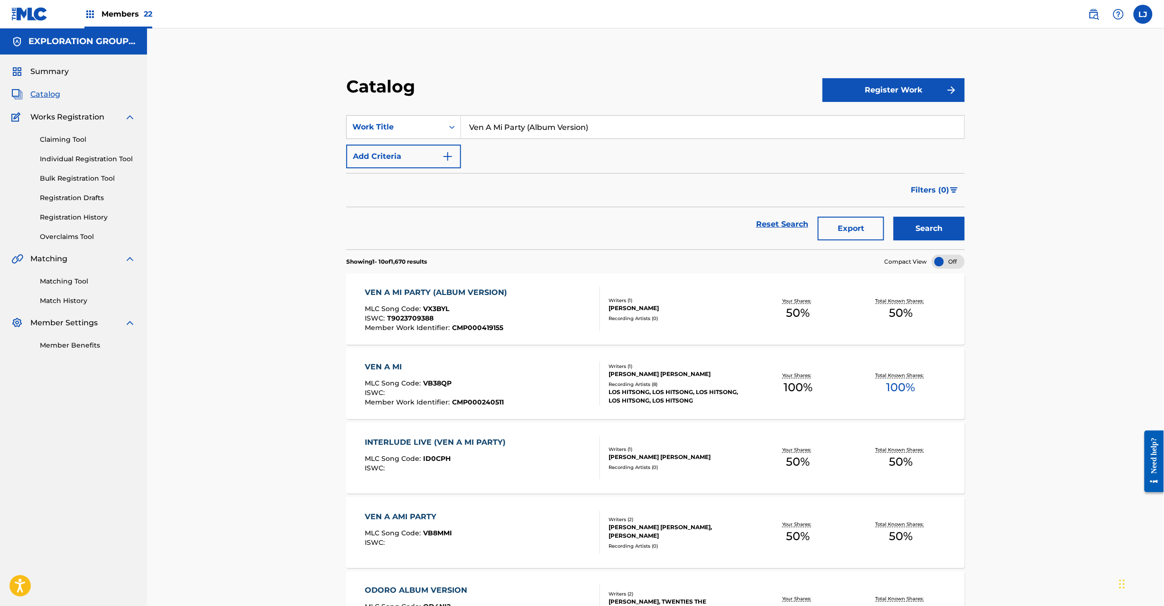
click at [558, 314] on div "VEN A MI PARTY (ALBUM VERSION) MLC Song Code : VX3BYL ISWC : T9023709388 Member…" at bounding box center [482, 309] width 235 height 45
click at [541, 304] on div "VEN A MI PARTY (ALBUM VERSION) MLC Song Code : VX3BYL ISWC : T9023709388 Member…" at bounding box center [482, 309] width 235 height 45
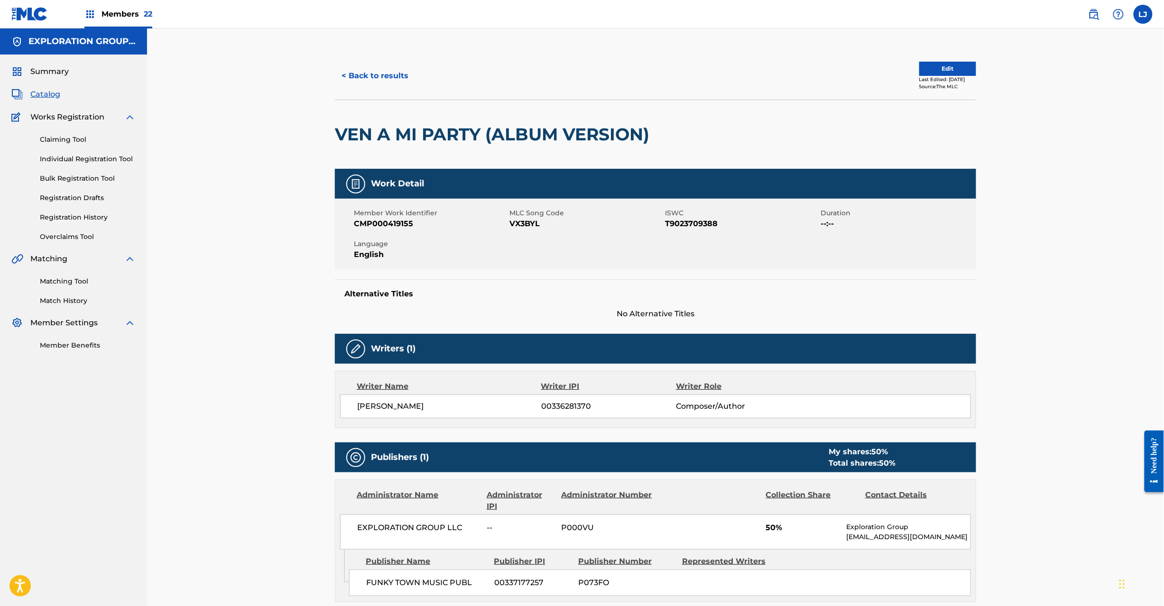
click at [534, 221] on span "VX3BYL" at bounding box center [585, 223] width 153 height 11
copy span "VX3BYL"
click at [382, 88] on div "< Back to results Edit Last Edited: July [DATE]ce: The MLC" at bounding box center [655, 75] width 641 height 47
click at [382, 70] on button "< Back to results" at bounding box center [375, 76] width 80 height 24
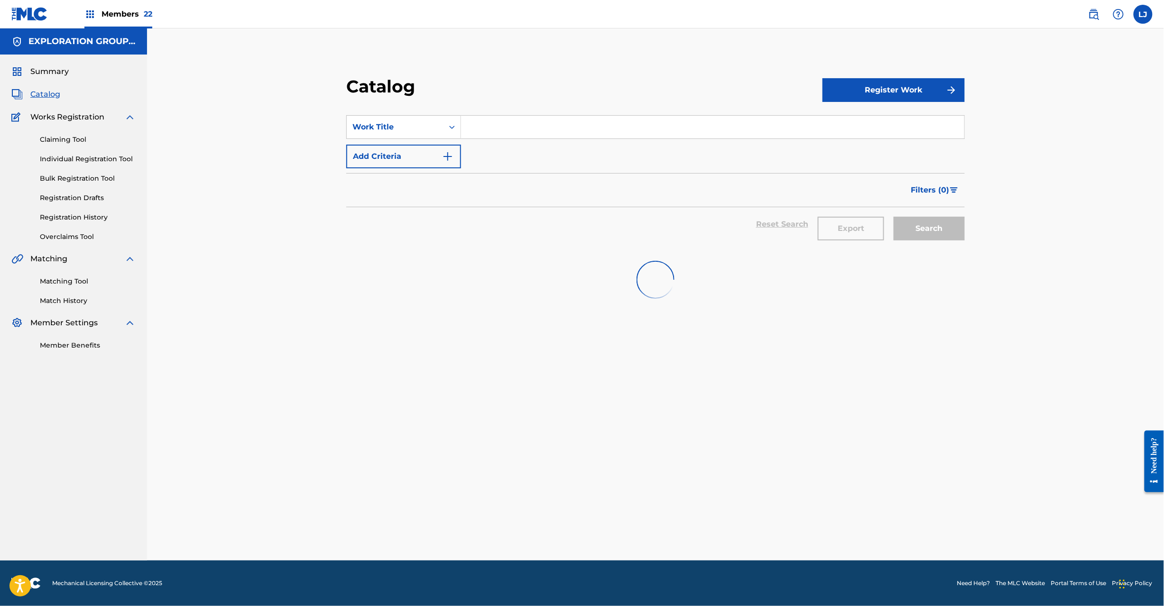
click at [493, 131] on input "Search Form" at bounding box center [712, 127] width 503 height 23
paste input "Toda la Noche Salsa Remix"
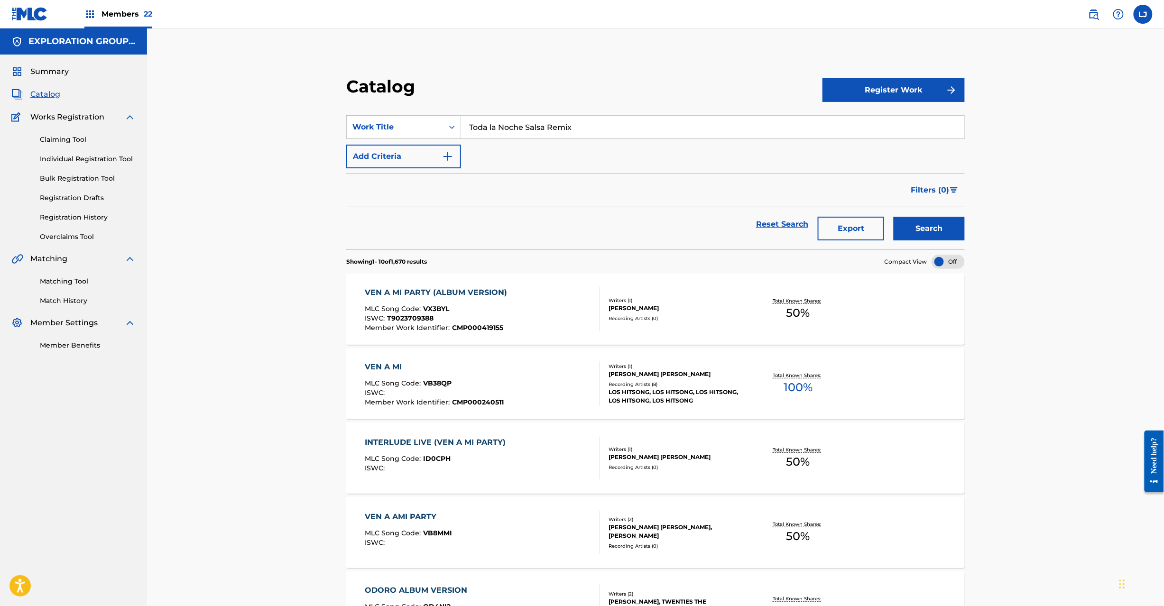
type input "Toda la Noche Salsa Remix"
drag, startPoint x: 921, startPoint y: 211, endPoint x: 923, endPoint y: 219, distance: 8.0
click at [922, 213] on div "Search" at bounding box center [927, 224] width 76 height 34
click at [923, 219] on button "Search" at bounding box center [929, 229] width 71 height 24
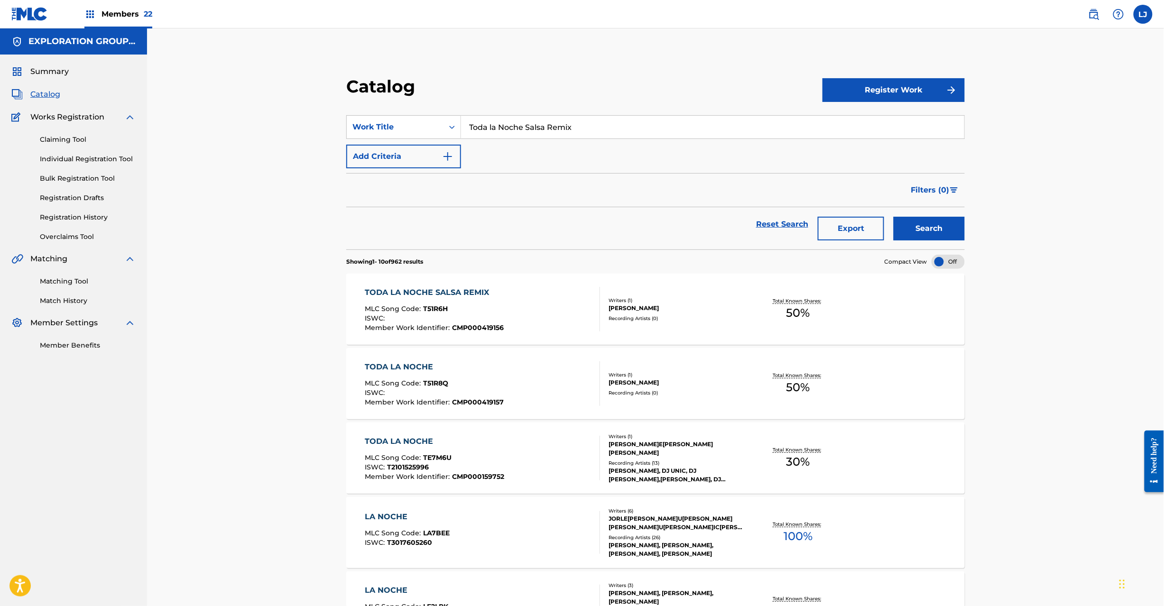
click at [540, 293] on div "TODA LA NOCHE SALSA REMIX MLC Song Code : T51R6H ISWC : Member Work Identifier …" at bounding box center [482, 309] width 235 height 45
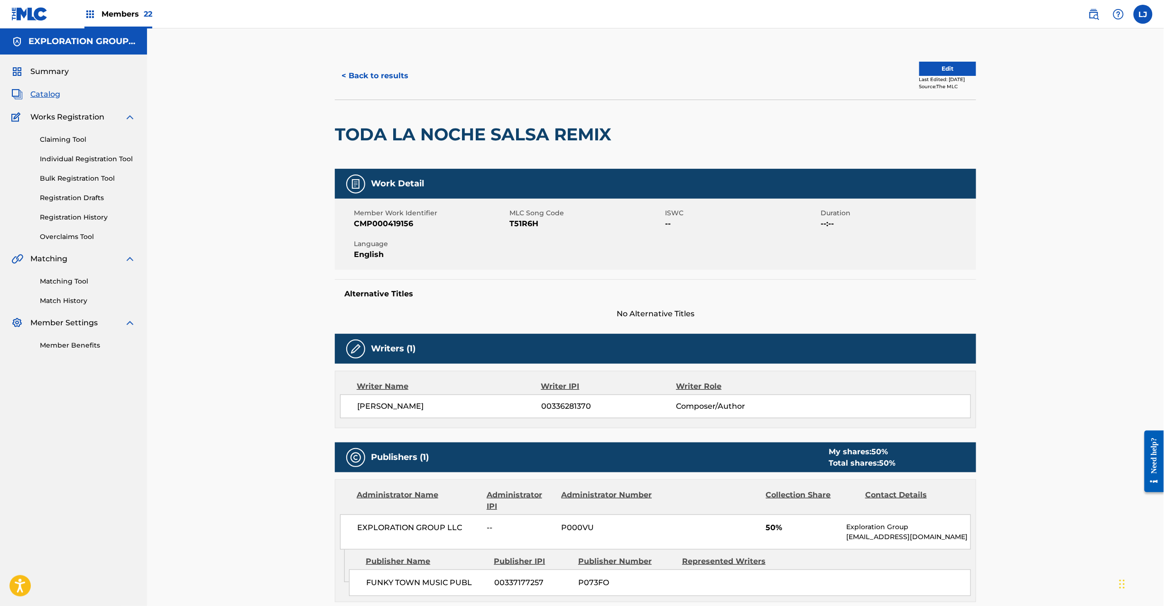
click at [522, 226] on span "T51R6H" at bounding box center [585, 223] width 153 height 11
click at [403, 77] on button "< Back to results" at bounding box center [375, 76] width 80 height 24
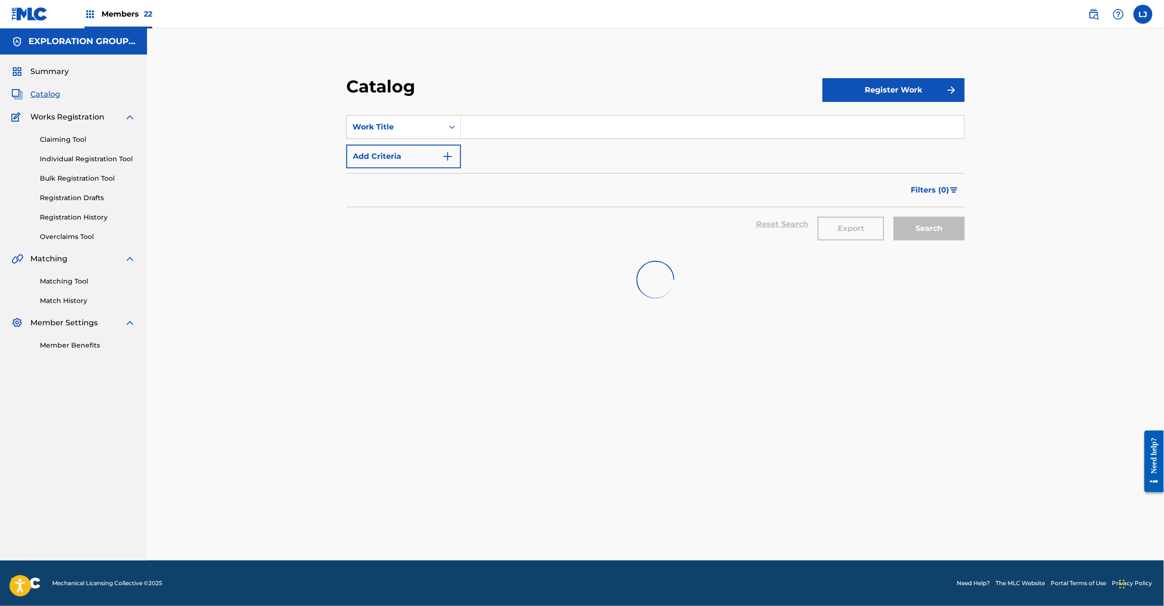
click at [466, 132] on input "Search Form" at bounding box center [712, 127] width 503 height 23
paste input "Toda la Noche"
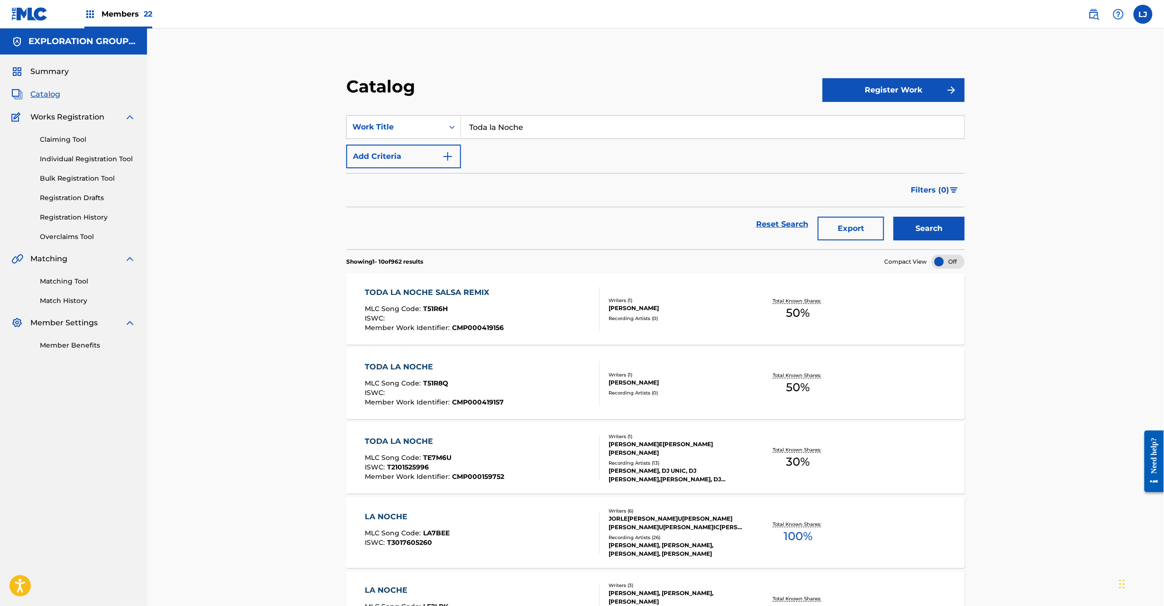
type input "Toda la Noche"
click at [911, 240] on button "Search" at bounding box center [929, 229] width 71 height 24
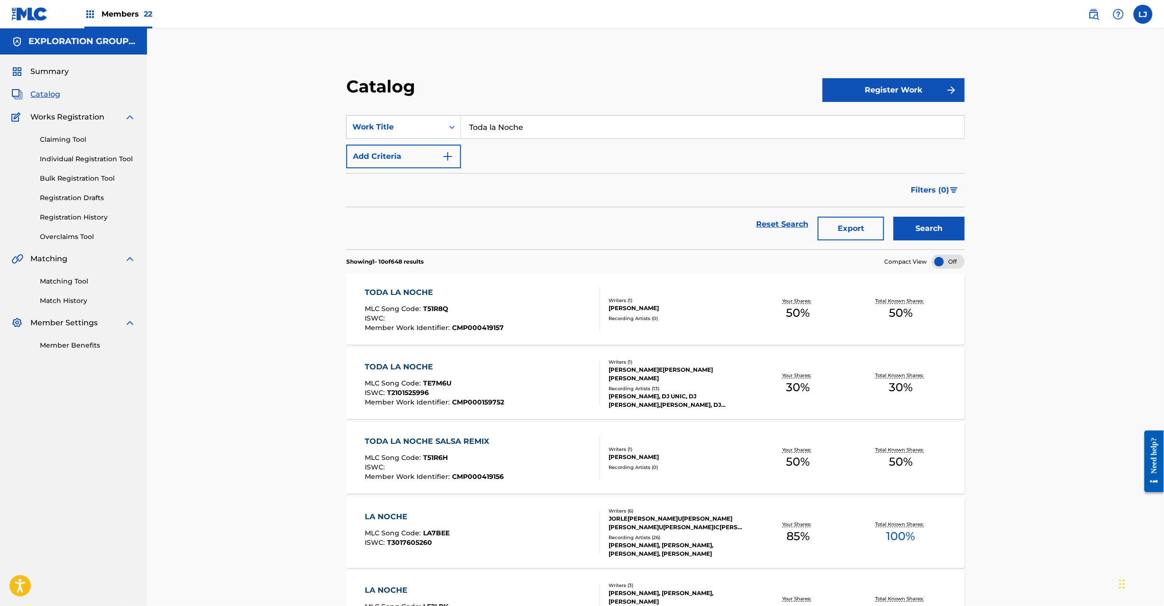
click at [489, 305] on div "TODA LA NOCHE MLC Song Code : T51R8Q ISWC : Member Work Identifier : CMP0004191…" at bounding box center [434, 309] width 139 height 45
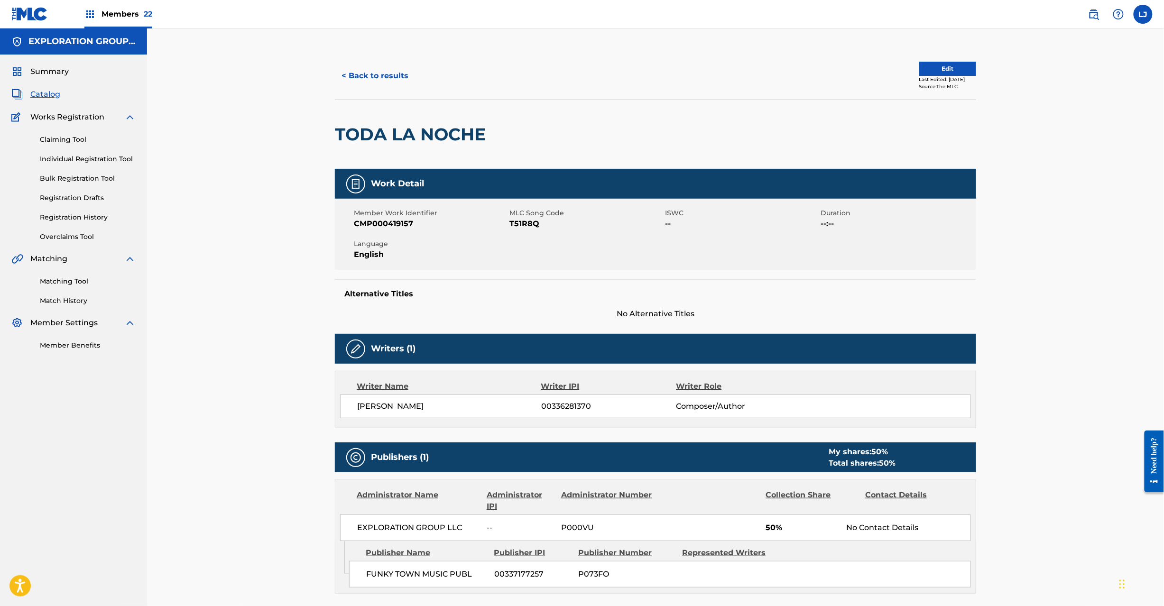
click at [527, 222] on span "T51R8Q" at bounding box center [585, 223] width 153 height 11
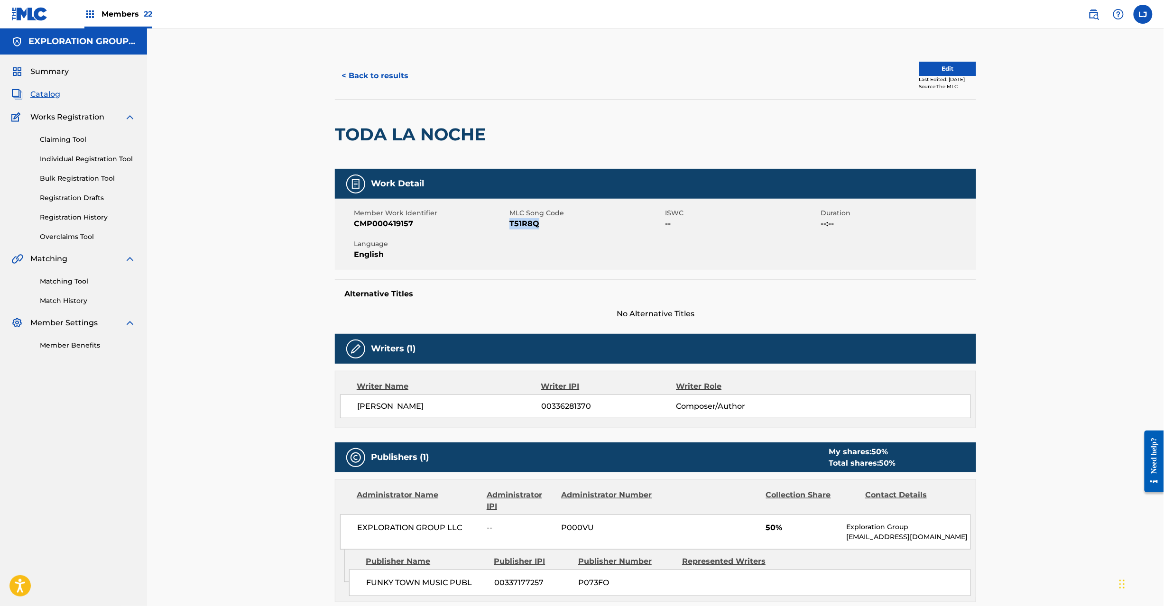
click at [527, 222] on span "T51R8Q" at bounding box center [585, 223] width 153 height 11
click at [380, 70] on button "< Back to results" at bounding box center [375, 76] width 80 height 24
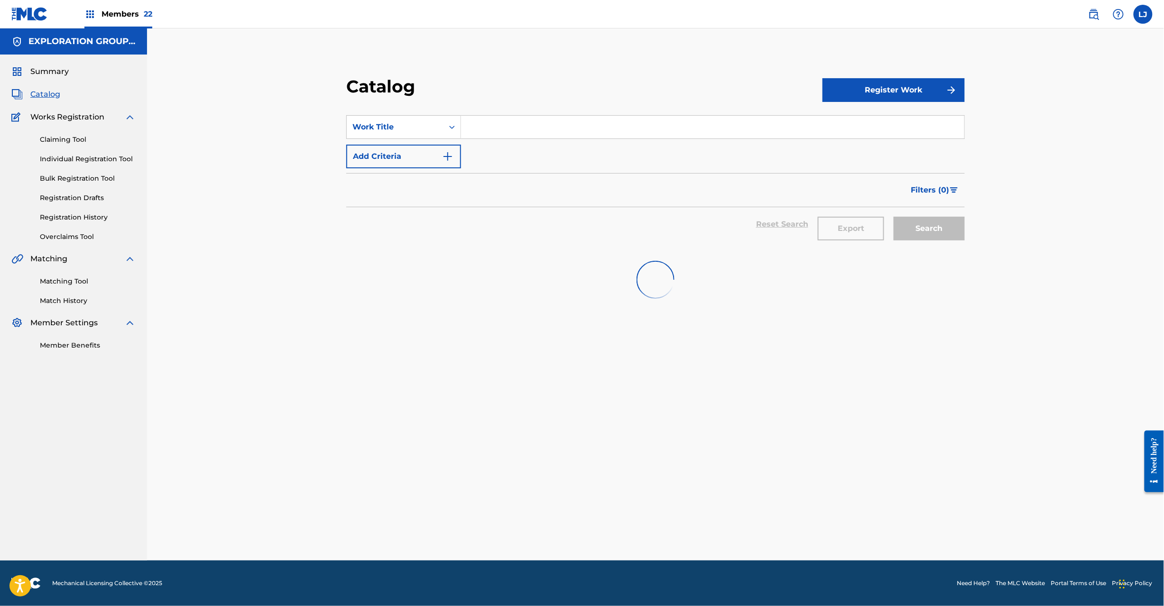
click at [477, 133] on input "Search Form" at bounding box center [712, 127] width 503 height 23
paste input "Esto No Puede Ser Amor"
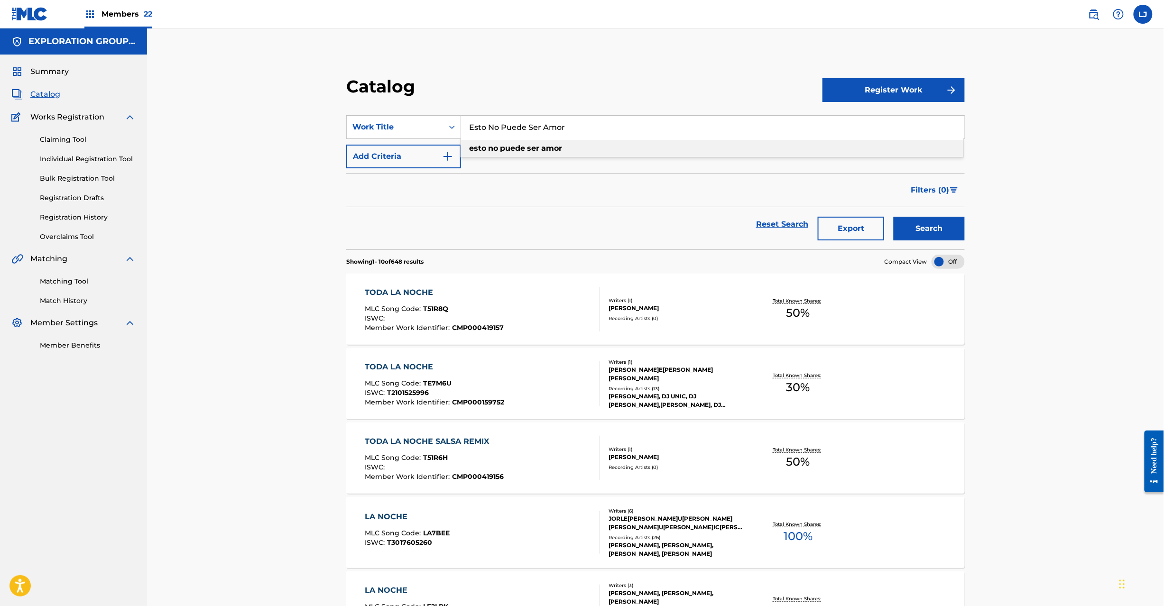
type input "Esto No Puede Ser Amor"
click at [928, 231] on button "Search" at bounding box center [929, 229] width 71 height 24
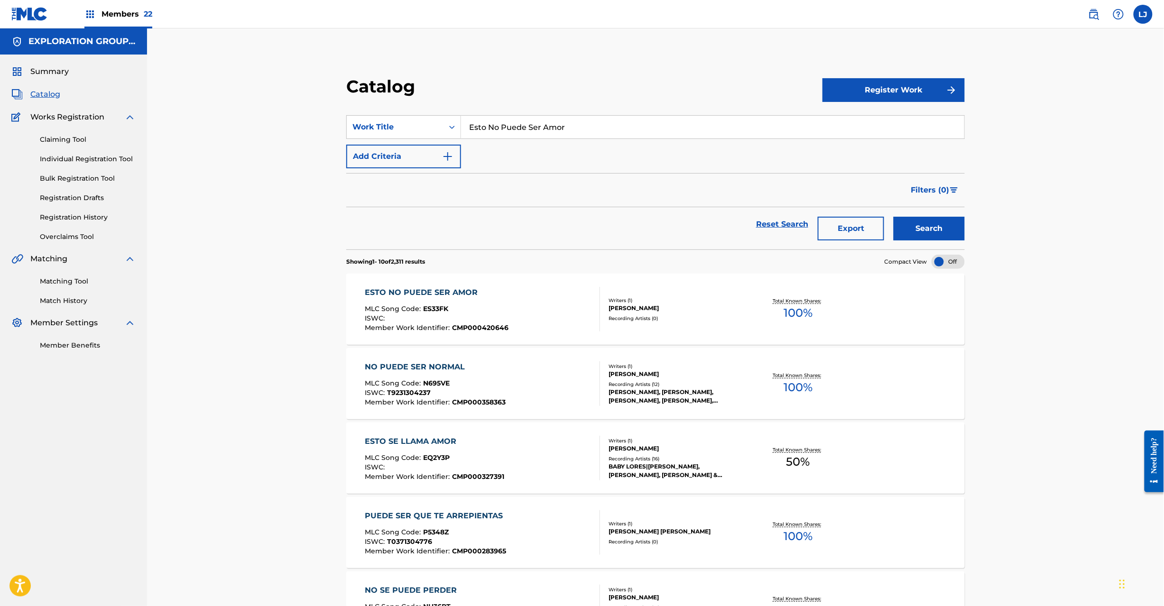
click at [538, 303] on div "ESTO NO PUEDE SER AMOR MLC Song Code : ES33FK ISWC : Member Work Identifier : C…" at bounding box center [482, 309] width 235 height 45
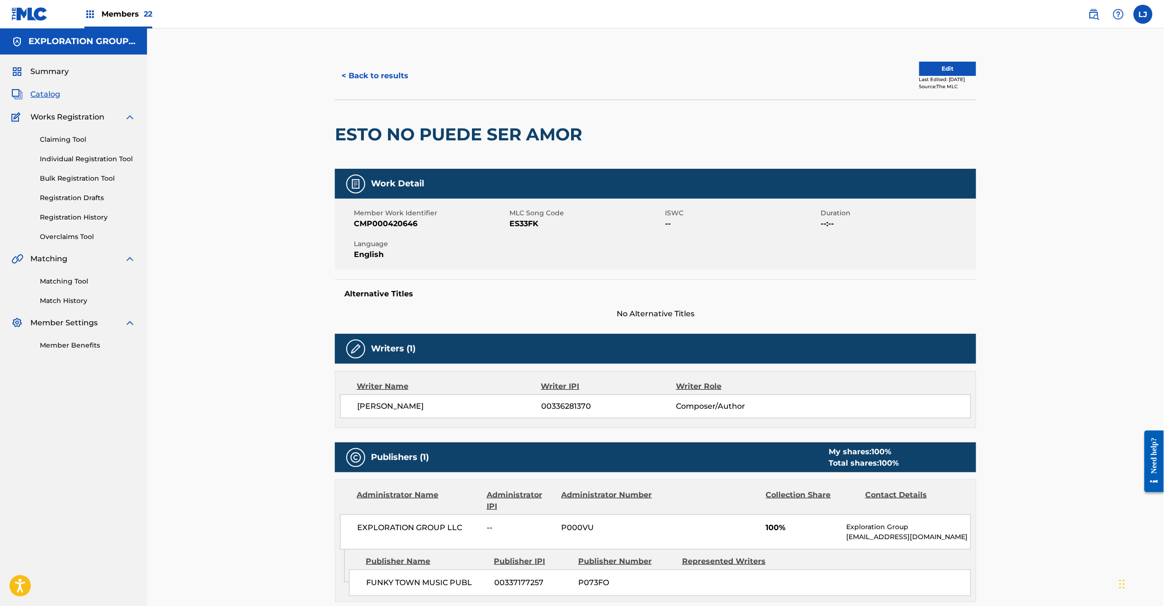
click at [524, 224] on span "ES33FK" at bounding box center [585, 223] width 153 height 11
click at [381, 84] on button "< Back to results" at bounding box center [375, 76] width 80 height 24
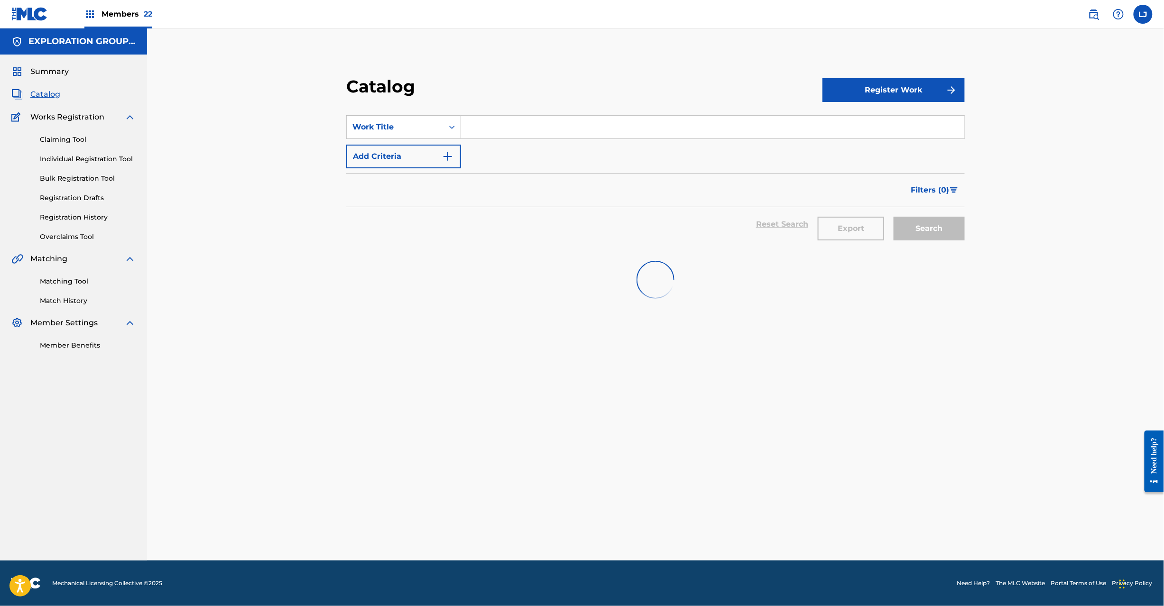
click at [493, 126] on input "Search Form" at bounding box center [712, 127] width 503 height 23
paste input "Desde La Prision"
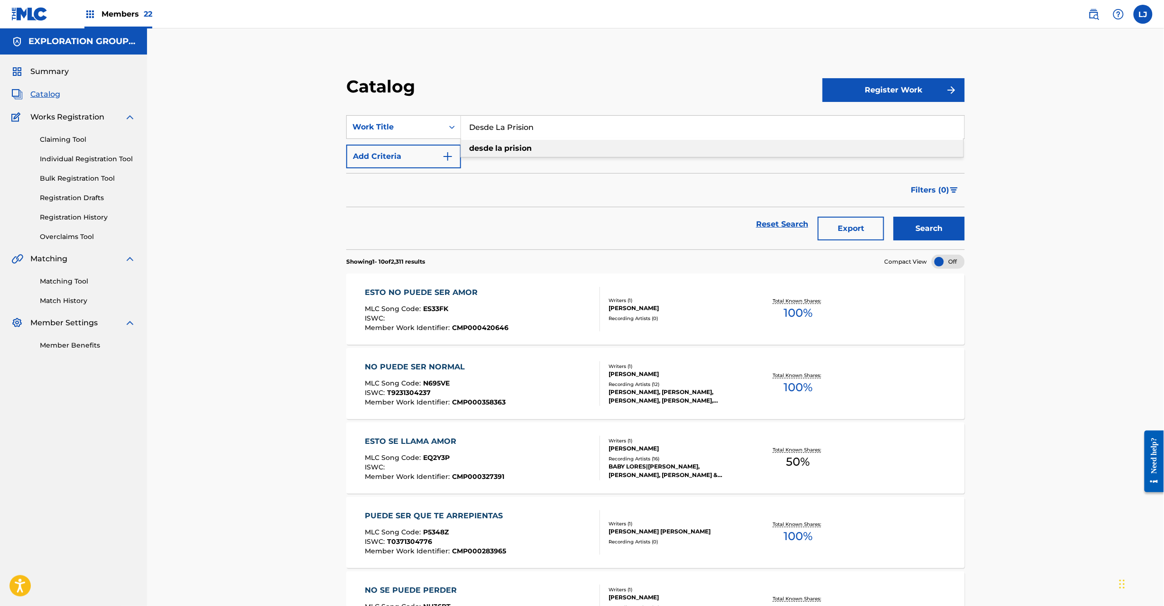
type input "Desde La Prision"
click at [922, 222] on button "Search" at bounding box center [929, 229] width 71 height 24
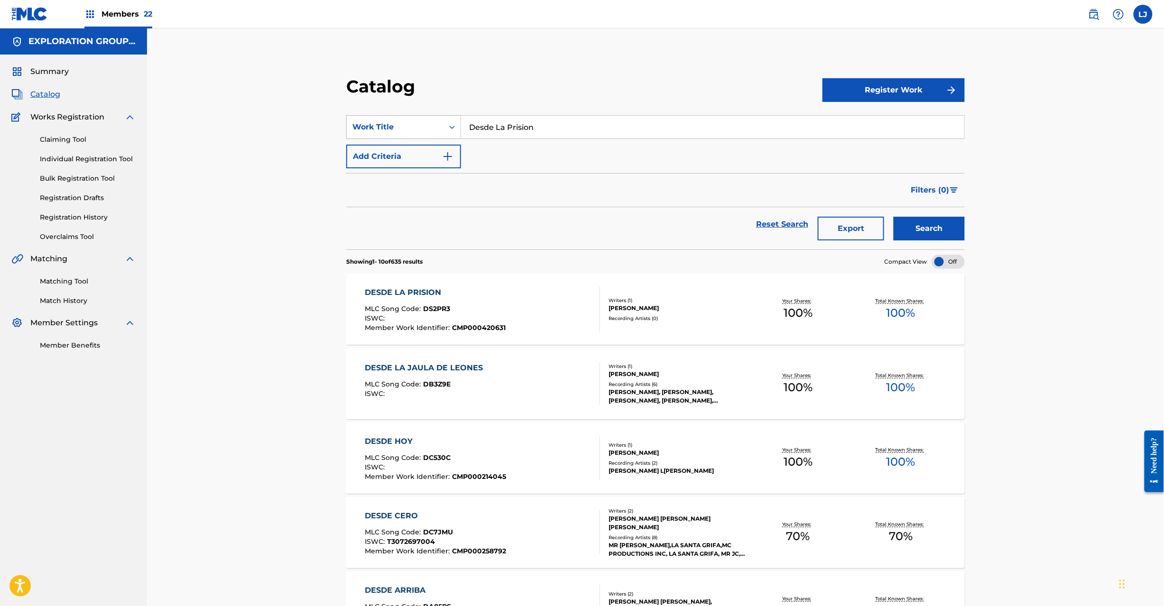
click at [419, 120] on div "Work Title" at bounding box center [395, 127] width 97 height 18
click at [396, 242] on div "Publisher Name" at bounding box center [404, 246] width 114 height 24
click at [518, 119] on input "Search Form" at bounding box center [712, 127] width 503 height 23
paste input "[PERSON_NAME] Welffer Publishing Designee"
type input "[PERSON_NAME] Welffer Publishing Designee"
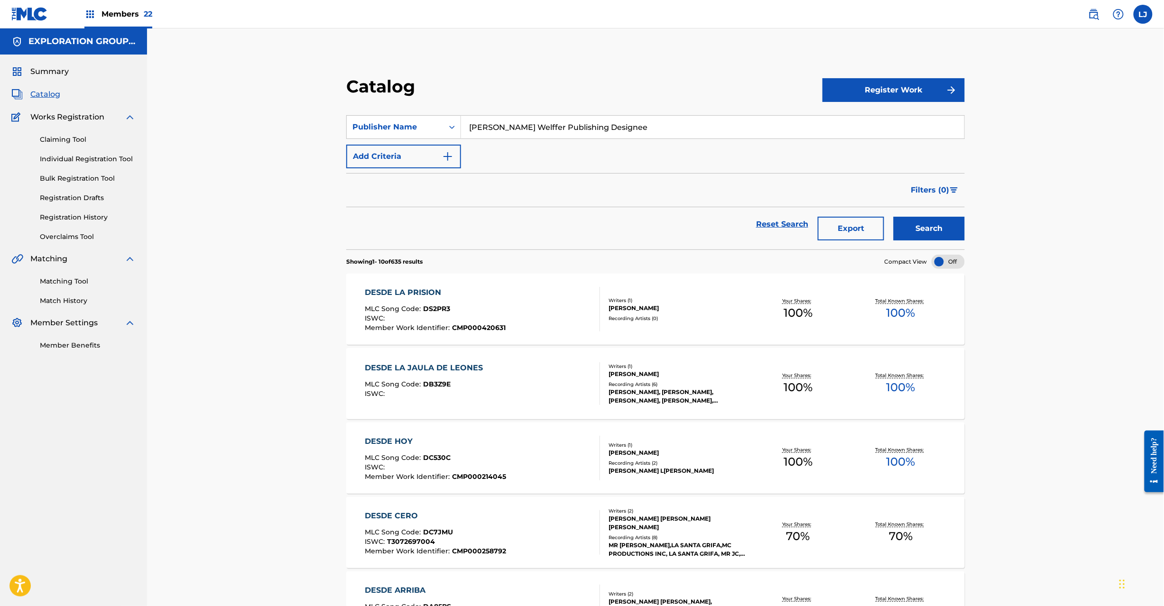
click at [913, 219] on button "Search" at bounding box center [929, 229] width 71 height 24
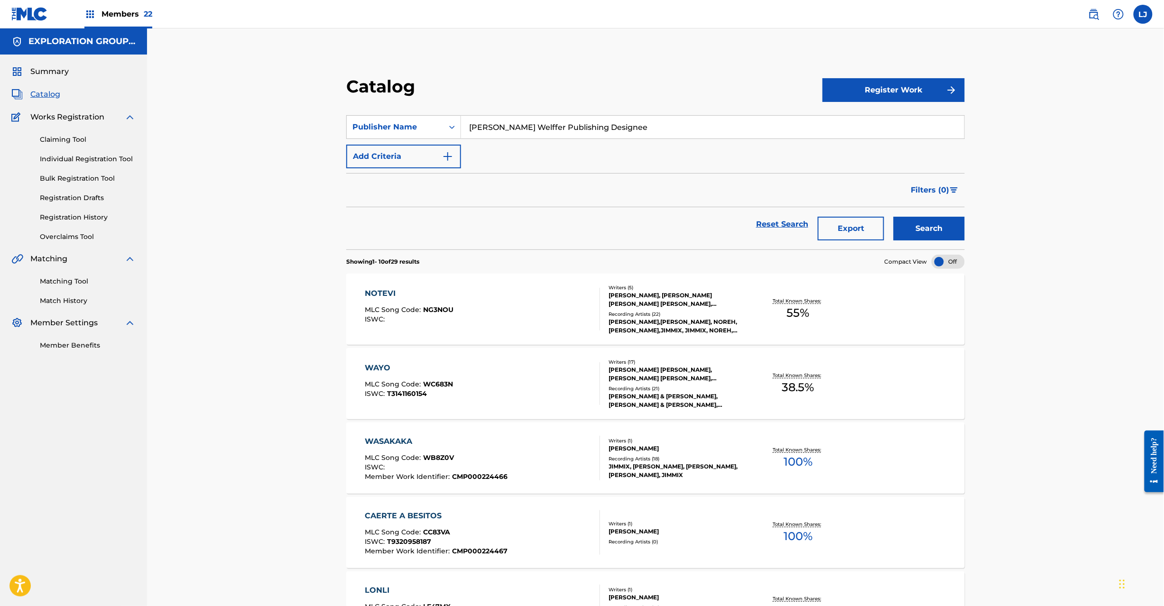
click at [866, 228] on button "Export" at bounding box center [851, 229] width 66 height 24
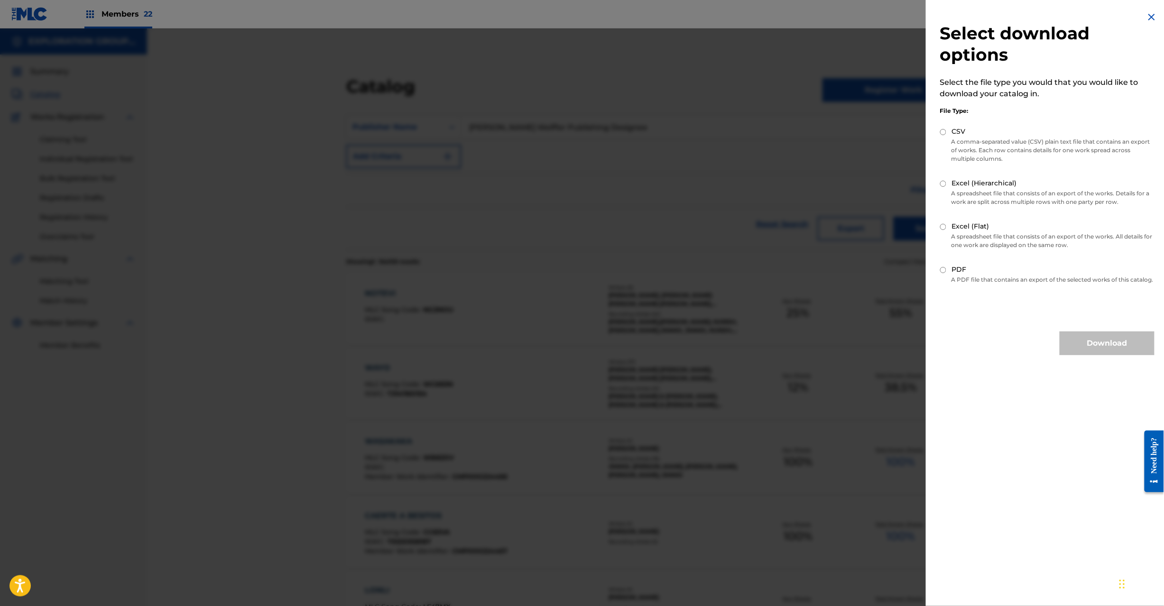
click at [942, 186] on input "Excel (Hierarchical)" at bounding box center [943, 184] width 6 height 6
radio input "true"
click at [1085, 350] on button "Download" at bounding box center [1107, 344] width 95 height 24
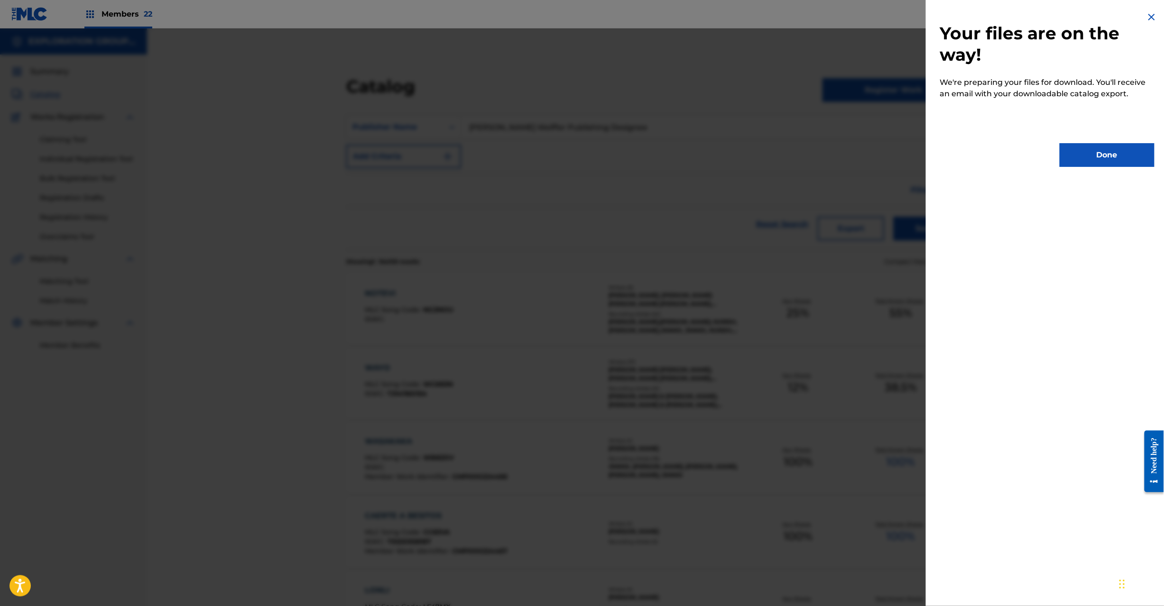
click at [1076, 161] on button "Done" at bounding box center [1107, 155] width 95 height 24
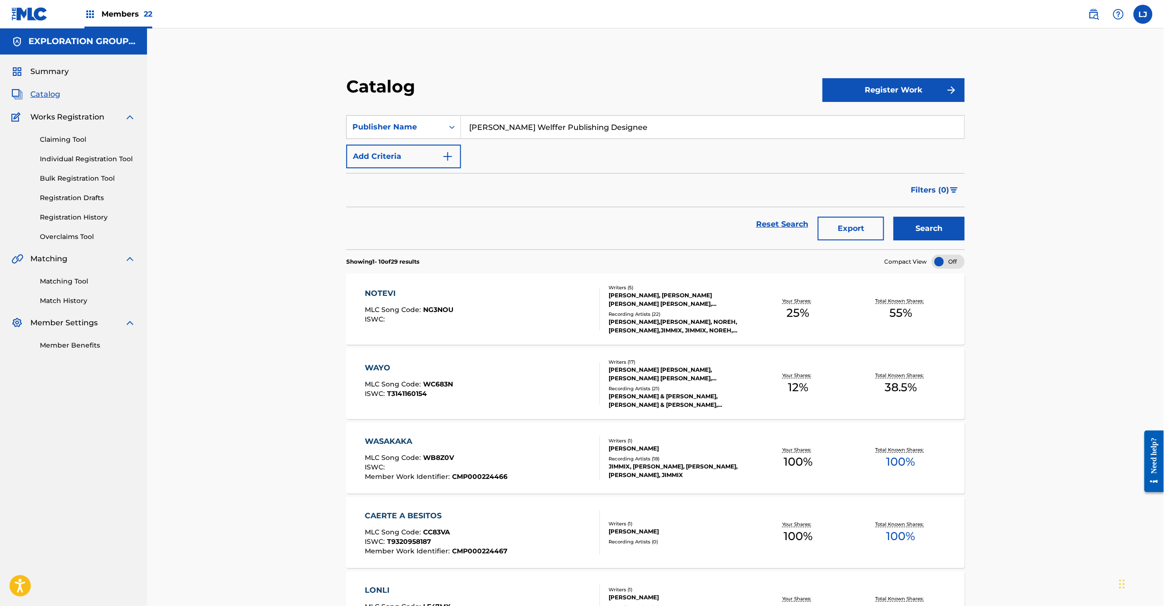
click at [862, 227] on button "Export" at bounding box center [851, 229] width 66 height 24
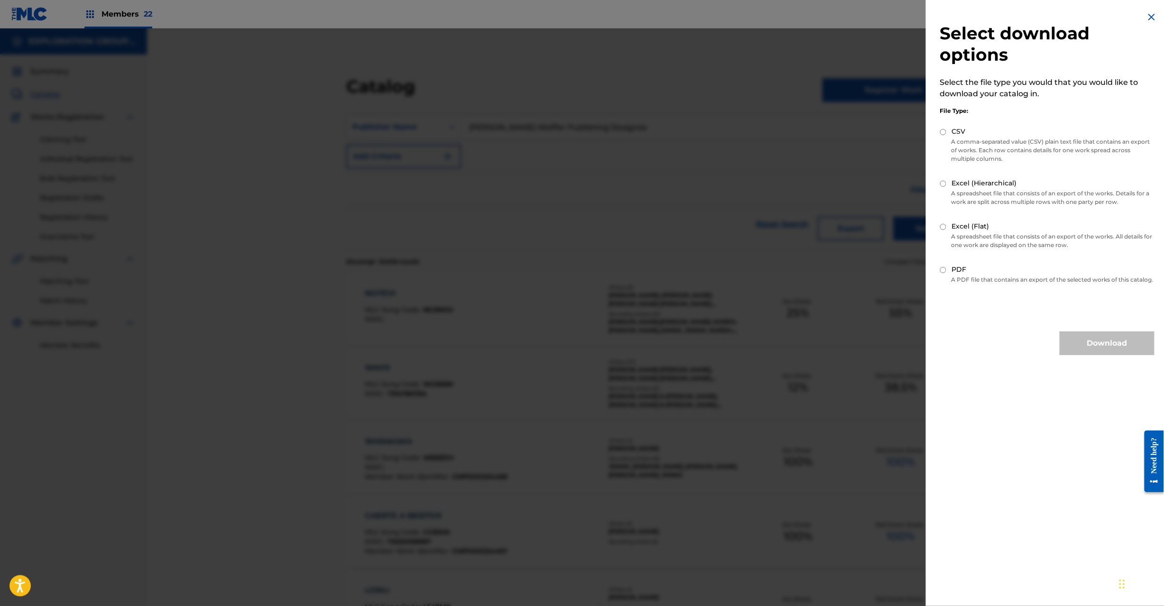
click at [940, 187] on div "Excel (Hierarchical)" at bounding box center [1047, 183] width 214 height 11
click at [941, 186] on input "Excel (Hierarchical)" at bounding box center [943, 184] width 6 height 6
radio input "true"
click at [1092, 354] on button "Download" at bounding box center [1107, 344] width 95 height 24
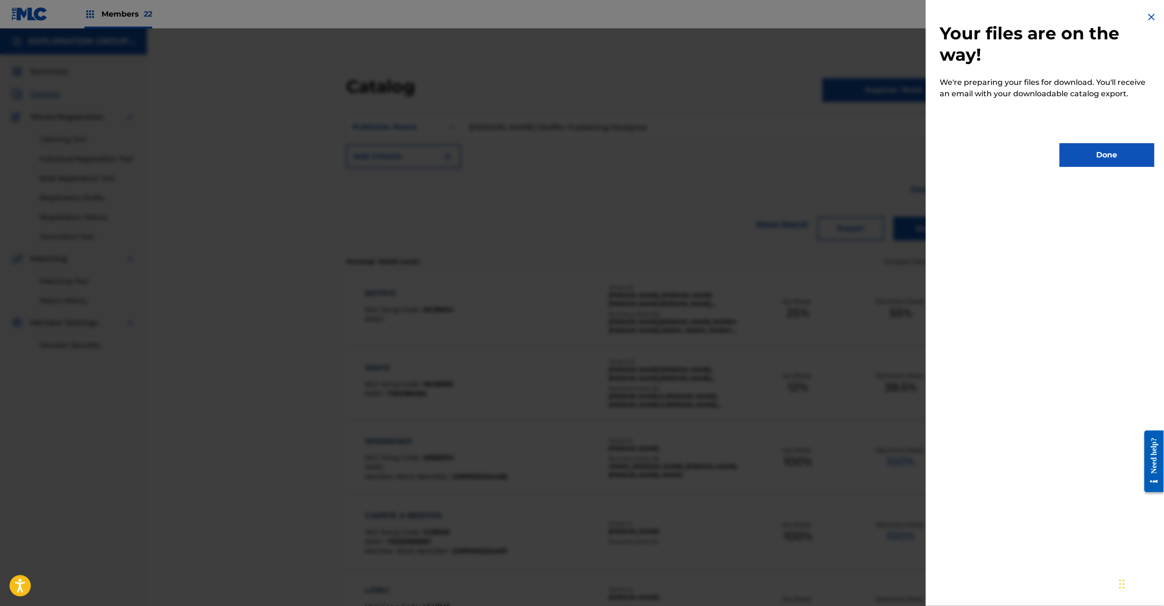
click at [1113, 149] on button "Done" at bounding box center [1107, 155] width 95 height 24
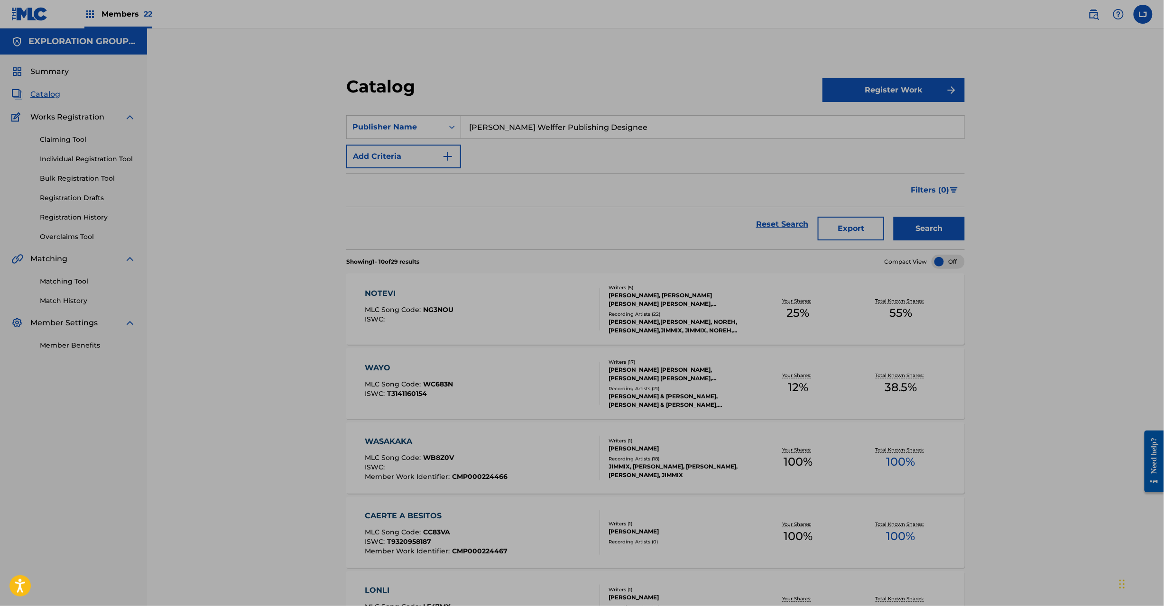
click at [550, 148] on div "SearchWithCriteria8273e4bf-e05f-46ea-9c3b-e4f8a8966d83 Publisher [PERSON_NAME] …" at bounding box center [655, 141] width 619 height 53
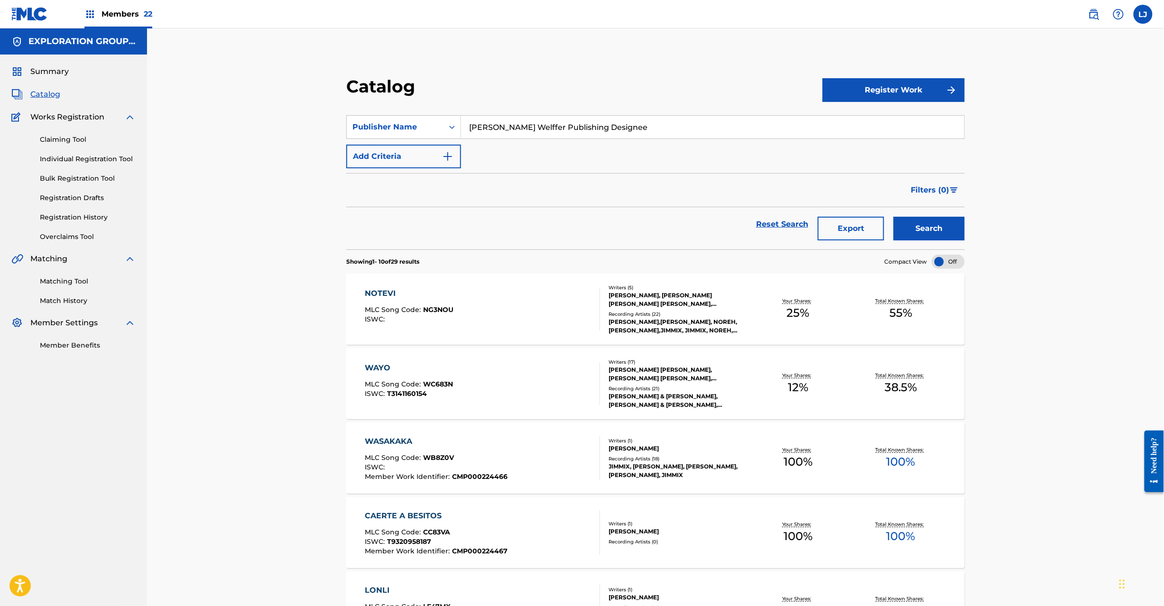
click at [485, 128] on input "[PERSON_NAME] Welffer Publishing Designee" at bounding box center [712, 127] width 503 height 23
click at [434, 126] on div "Publisher Name" at bounding box center [394, 126] width 85 height 11
click at [412, 172] on div "Writer Name" at bounding box center [404, 175] width 114 height 24
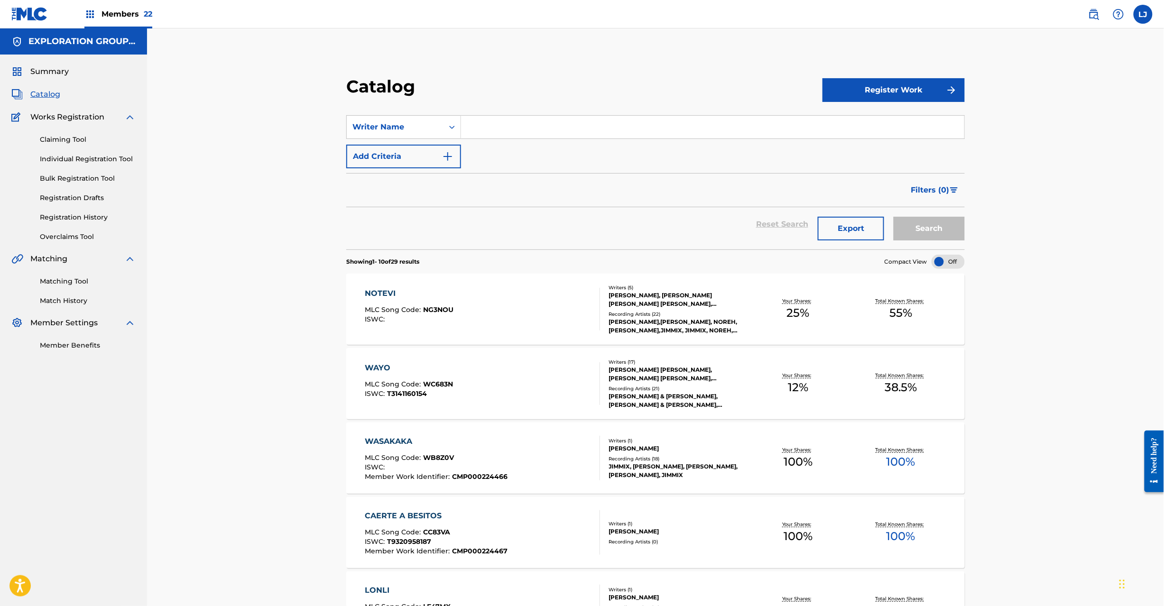
click at [422, 143] on div "SearchWithCriteriaf9c1ccb8-e9f9-4500-b1c5-19797713f88e Writer Name Add Criteria" at bounding box center [655, 141] width 619 height 53
click at [422, 128] on div "Writer Name" at bounding box center [394, 126] width 85 height 11
click at [416, 163] on div "Writer IPI" at bounding box center [404, 175] width 114 height 24
click at [419, 153] on button "Add Criteria" at bounding box center [403, 157] width 115 height 24
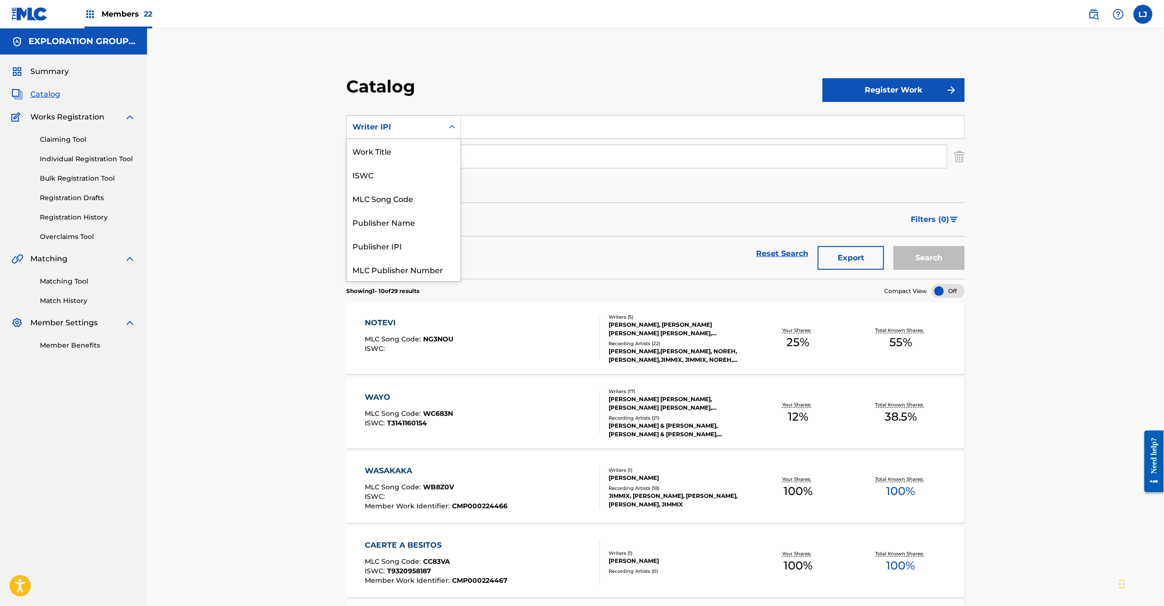
click at [420, 121] on div "Writer IPI" at bounding box center [394, 126] width 85 height 11
click at [412, 156] on div "Work Title" at bounding box center [404, 151] width 114 height 24
click at [957, 156] on img "Search Form" at bounding box center [959, 157] width 10 height 24
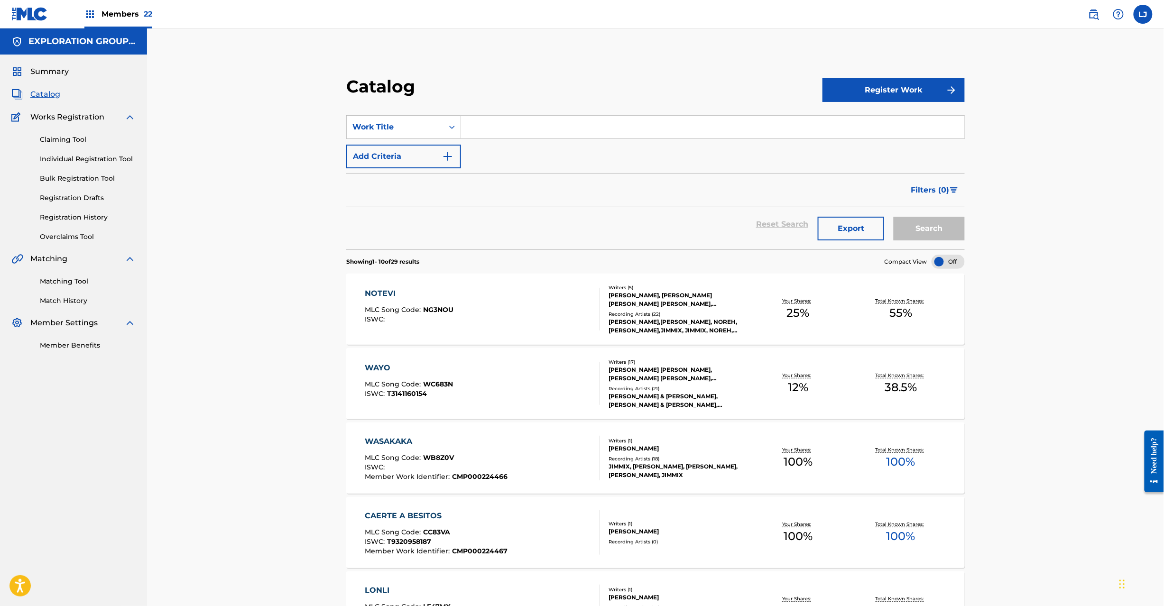
click at [581, 120] on input "Search Form" at bounding box center [712, 127] width 503 height 23
paste input "Bambole (Afro House)"
type input "Bambole (Afro House)"
click at [927, 232] on button "Search" at bounding box center [929, 229] width 71 height 24
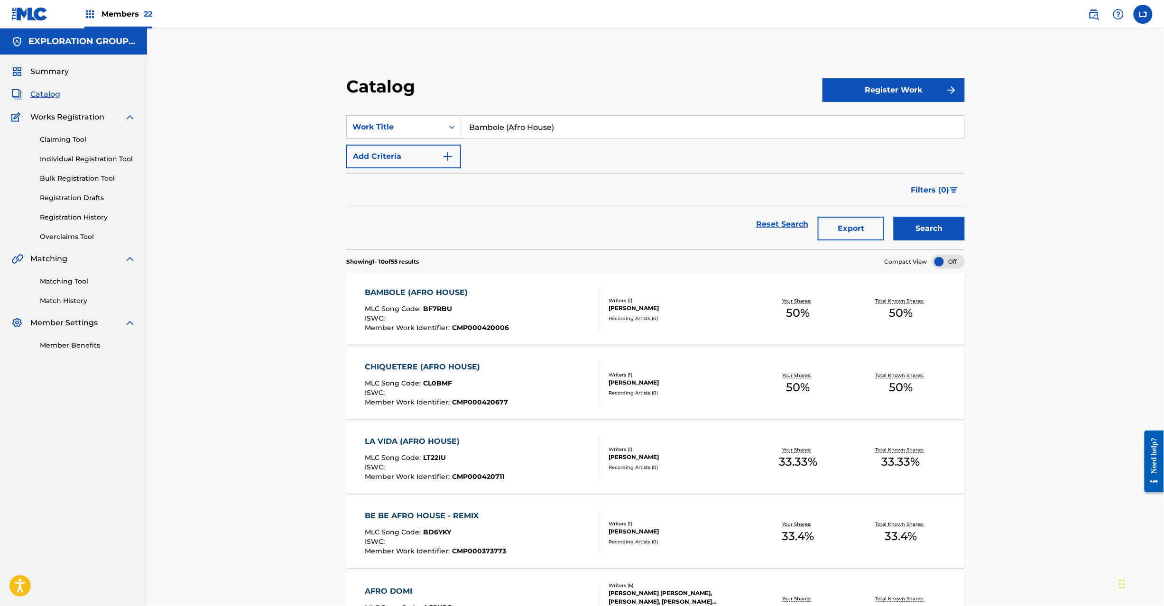
click at [532, 304] on div "BAMBOLE (AFRO HOUSE) MLC Song Code : BF7RBU ISWC : Member Work Identifier : CMP…" at bounding box center [482, 309] width 235 height 45
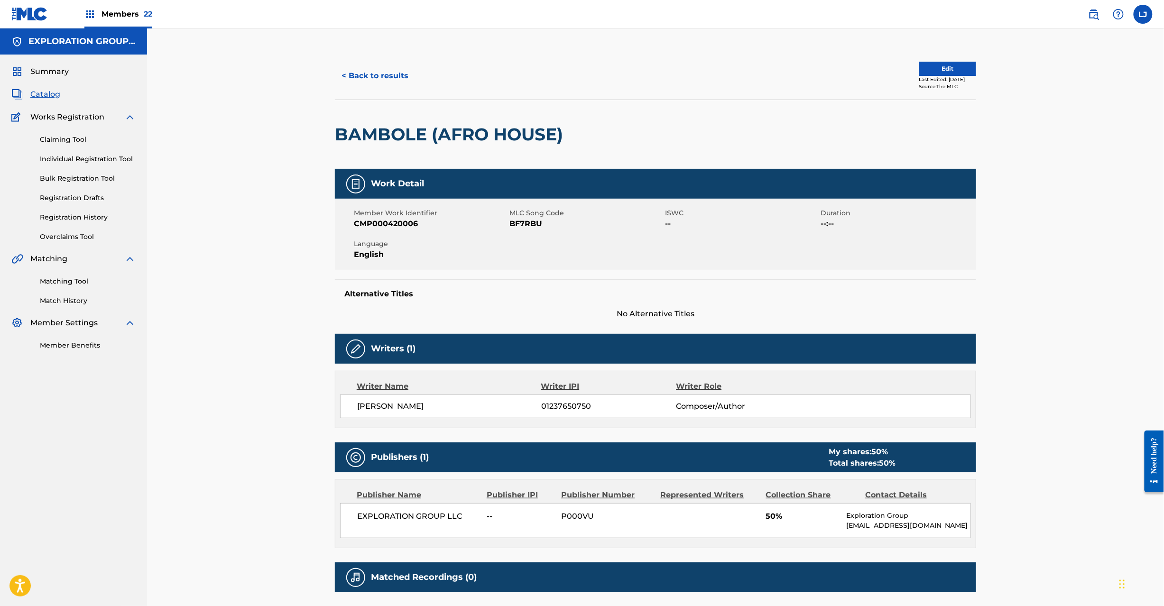
drag, startPoint x: 504, startPoint y: 229, endPoint x: 515, endPoint y: 226, distance: 11.6
click at [515, 226] on div "Member Work Identifier CMP000420006 MLC Song Code BF7RBU ISWC -- Duration --:--…" at bounding box center [655, 234] width 641 height 71
click at [515, 226] on span "BF7RBU" at bounding box center [585, 223] width 153 height 11
click at [352, 69] on button "< Back to results" at bounding box center [375, 76] width 80 height 24
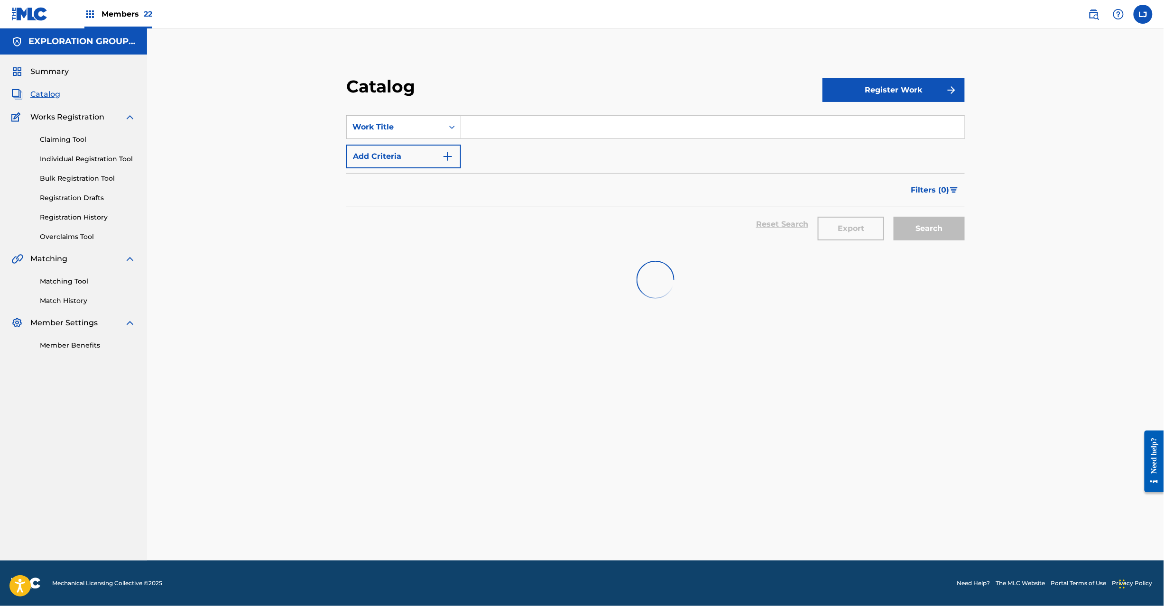
click at [476, 125] on input "Search Form" at bounding box center [712, 127] width 503 height 23
paste input "Soca (ft. Casanova Beatz)"
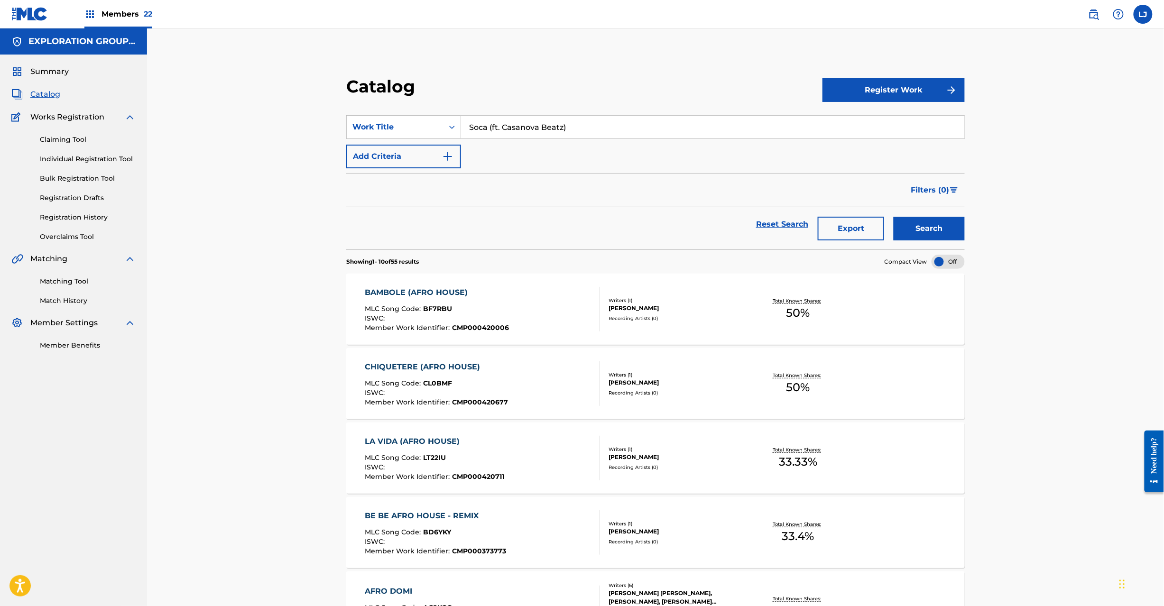
type input "Soca (ft. Casanova Beatz)"
click at [925, 227] on button "Search" at bounding box center [929, 229] width 71 height 24
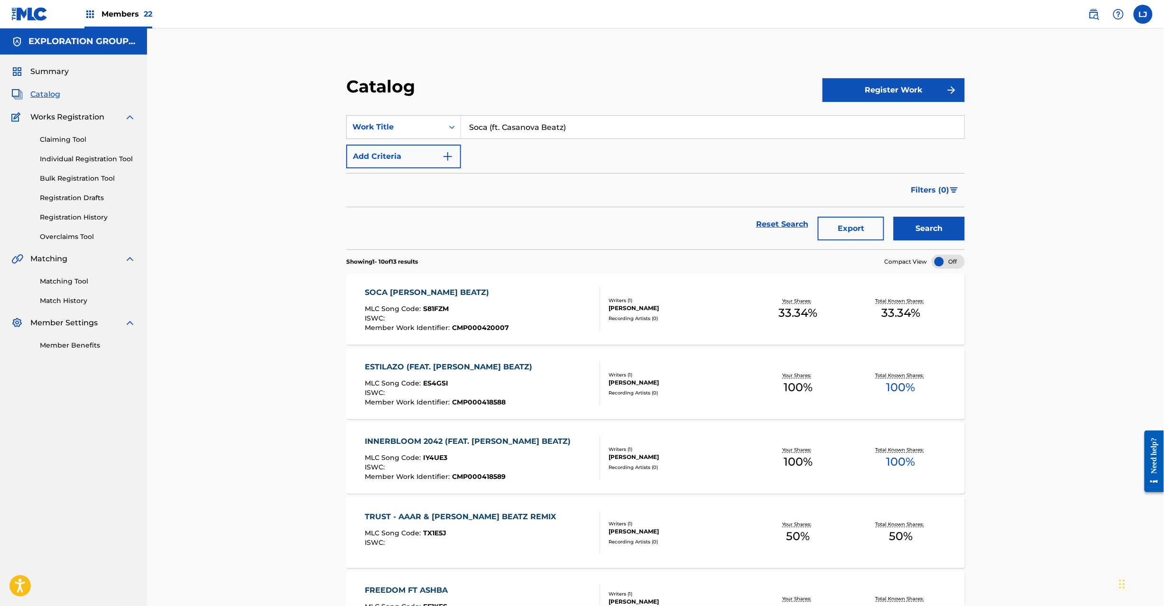
click at [508, 317] on div "SOCA [PERSON_NAME] BEATZ) MLC Song Code : S81FZM ISWC : Member Work Identifier …" at bounding box center [482, 309] width 235 height 45
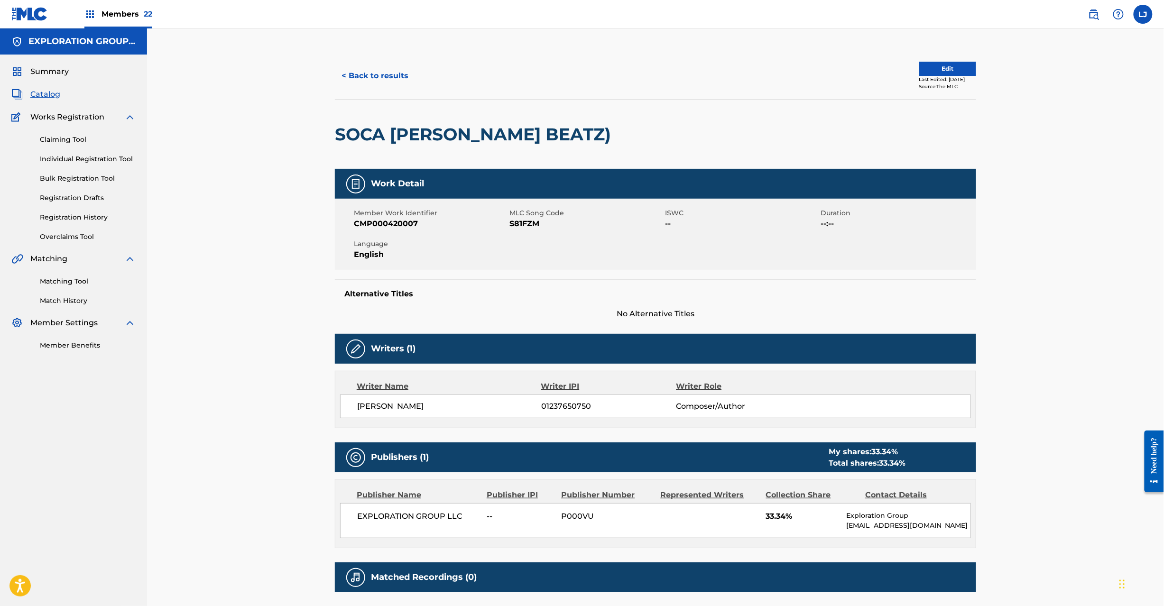
click at [524, 223] on span "S81FZM" at bounding box center [585, 223] width 153 height 11
click at [361, 69] on button "< Back to results" at bounding box center [375, 76] width 80 height 24
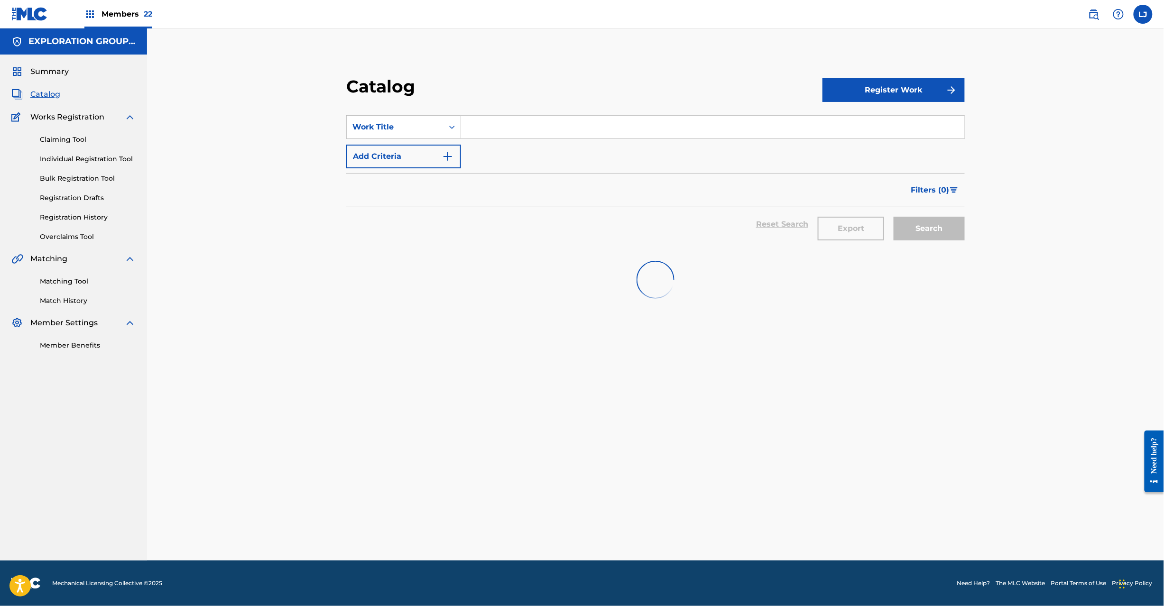
click at [492, 128] on input "Search Form" at bounding box center [712, 127] width 503 height 23
paste input "Mucho Qlo"
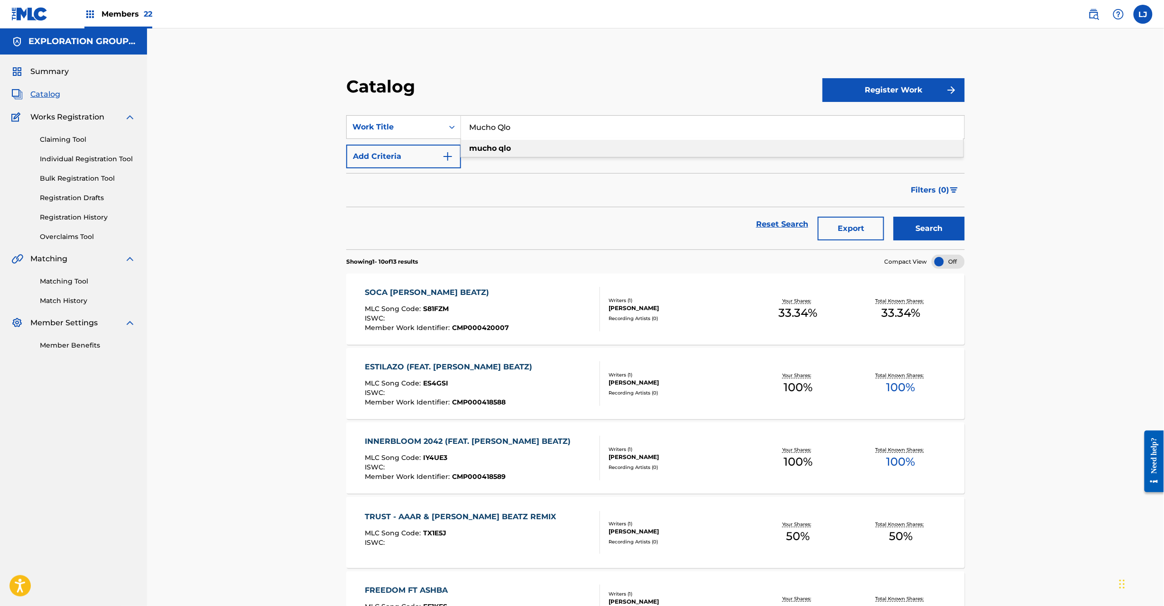
type input "Mucho Qlo"
click at [919, 238] on button "Search" at bounding box center [929, 229] width 71 height 24
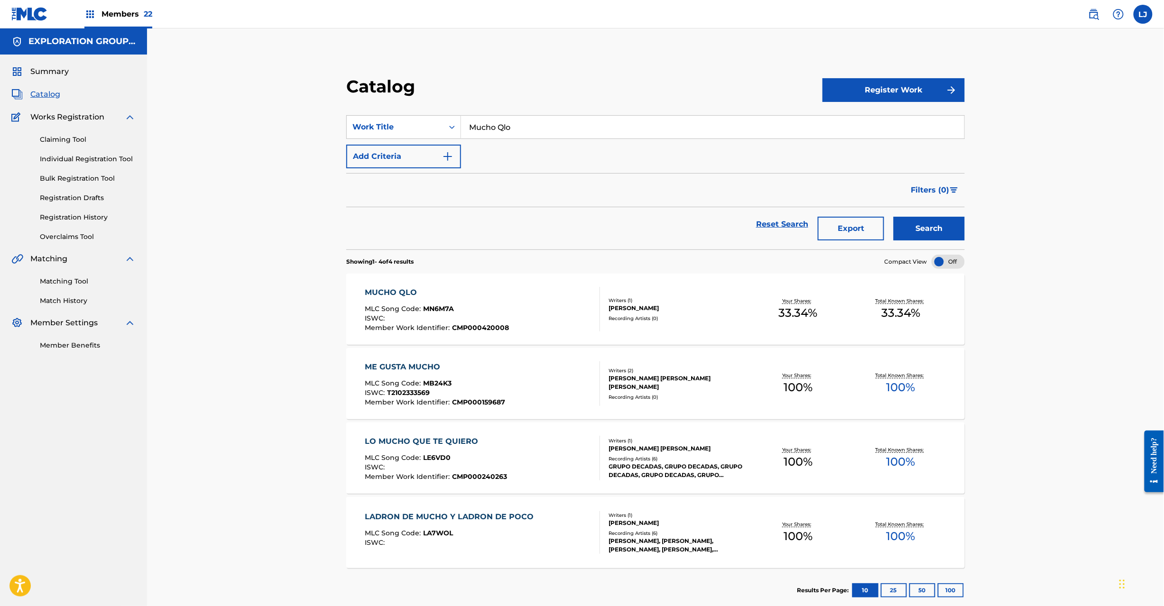
click at [542, 298] on div "MUCHO QLO MLC Song Code : MN6M7A ISWC : Member Work Identifier : CMP000420008" at bounding box center [482, 309] width 235 height 45
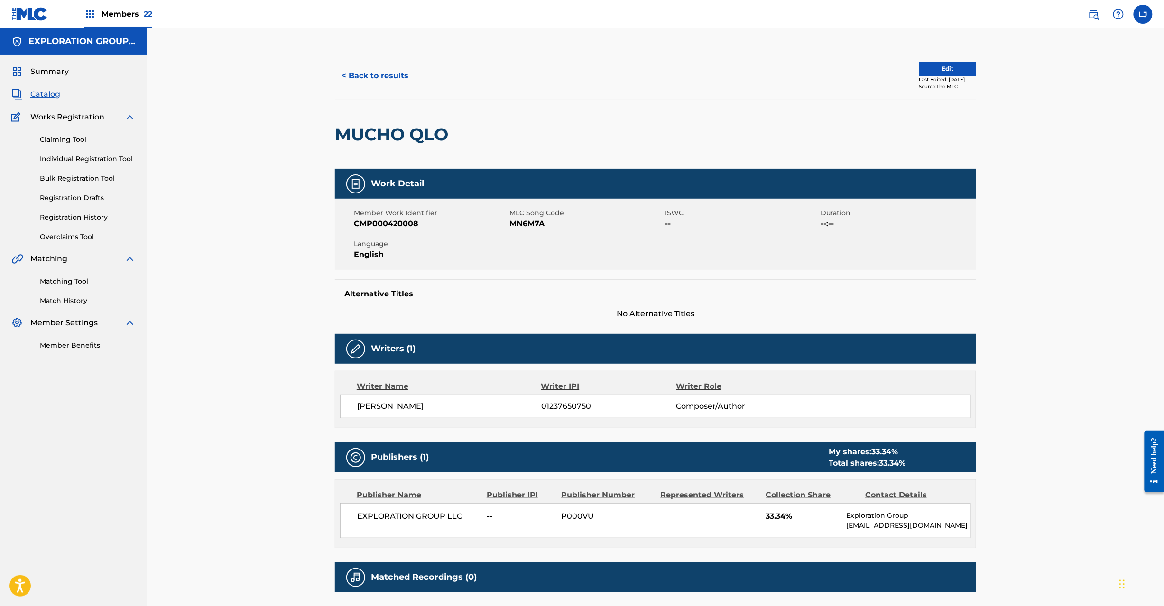
click at [538, 222] on span "MN6M7A" at bounding box center [585, 223] width 153 height 11
click at [372, 66] on button "< Back to results" at bounding box center [375, 76] width 80 height 24
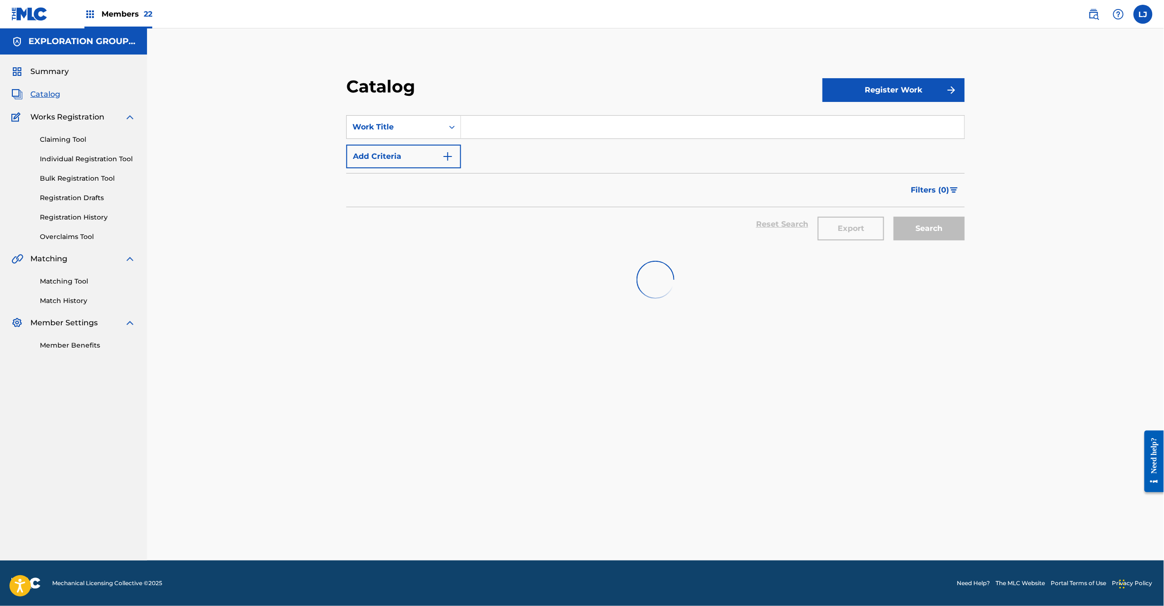
paste input "Shake Yah Body (BACARDÍ Edition) [feat. [PERSON_NAME] & [PERSON_NAME]]"
click at [513, 127] on input "Search Form" at bounding box center [712, 127] width 503 height 23
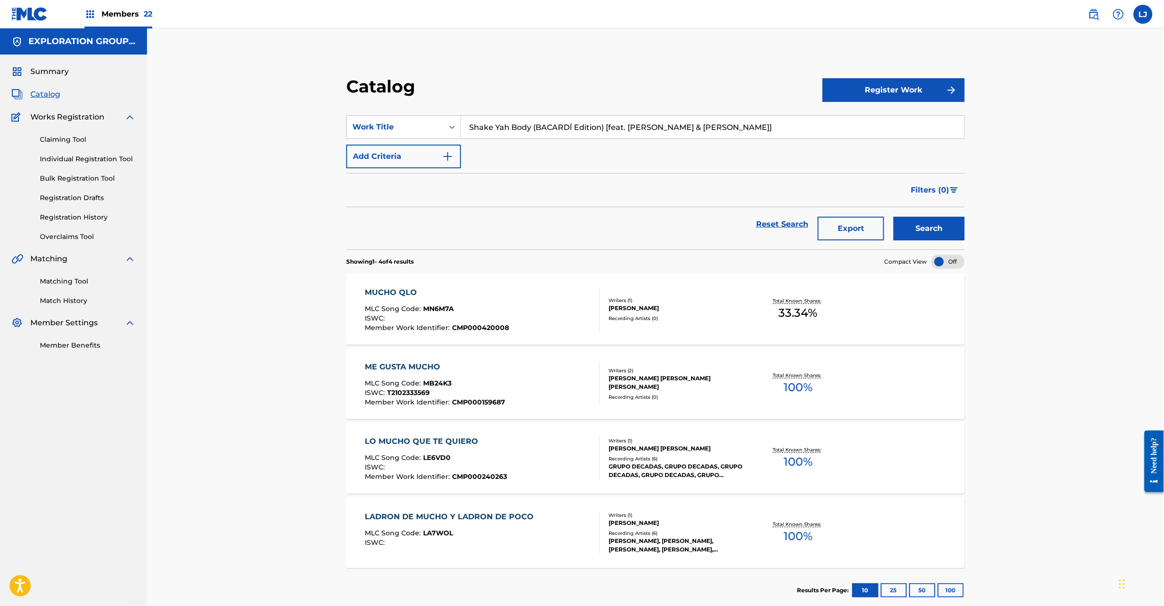
type input "Shake Yah Body (BACARDÍ Edition) [feat. [PERSON_NAME] & [PERSON_NAME]]"
click at [947, 229] on button "Search" at bounding box center [929, 229] width 71 height 24
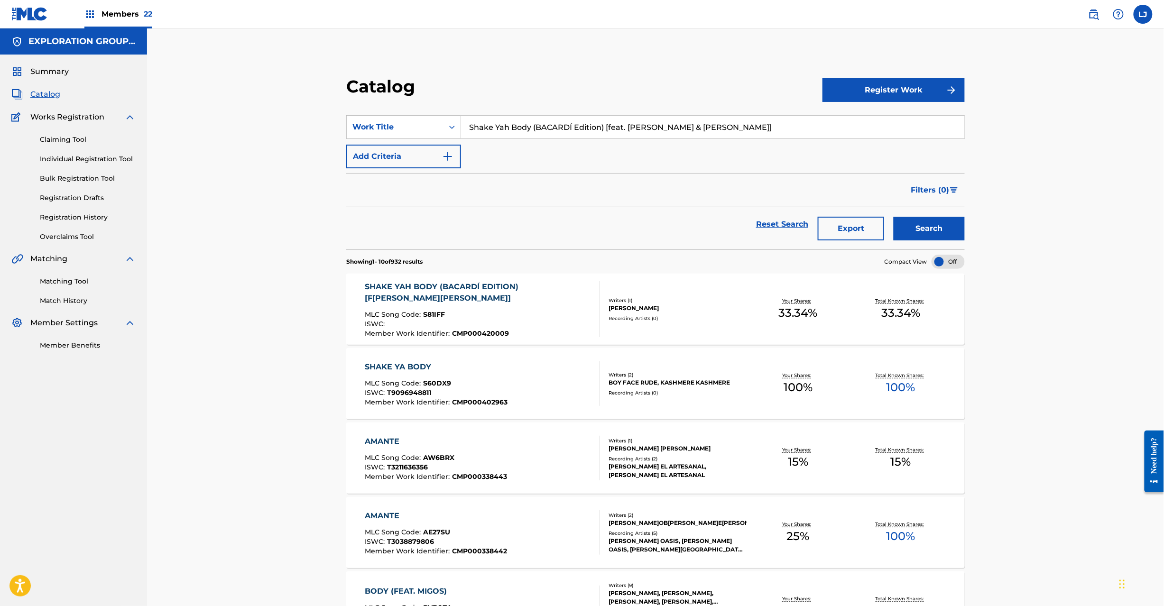
click at [515, 304] on div "SHAKE YAH BODY (BACARDÍ EDITION) [F[PERSON_NAME][PERSON_NAME]]" at bounding box center [478, 292] width 227 height 23
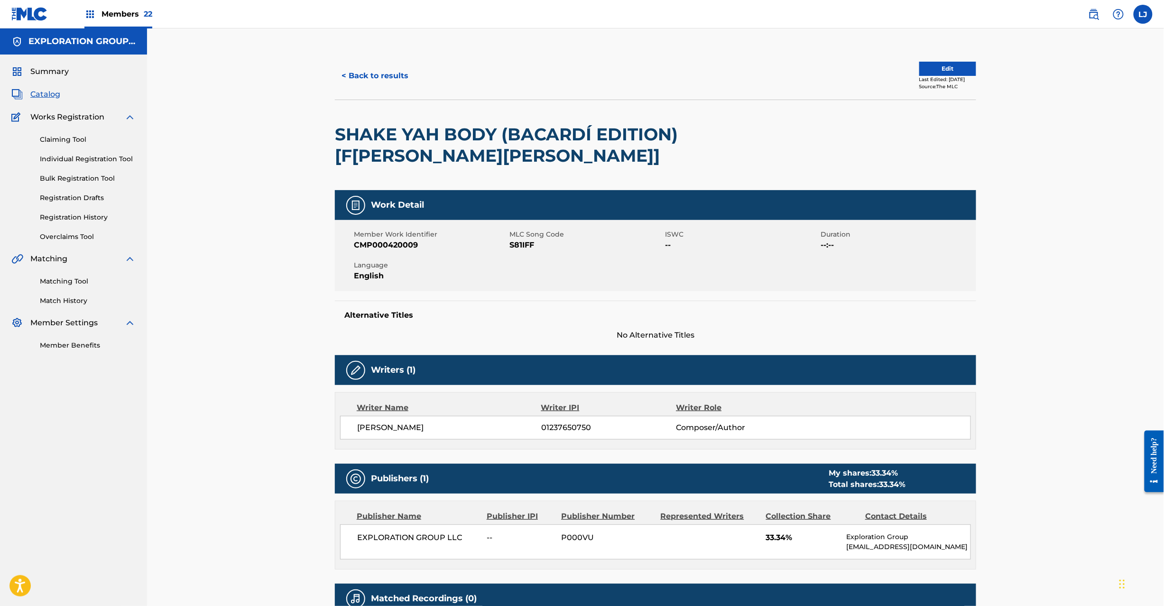
click at [520, 250] on span "S81IFF" at bounding box center [585, 245] width 153 height 11
click at [404, 68] on button "< Back to results" at bounding box center [375, 76] width 80 height 24
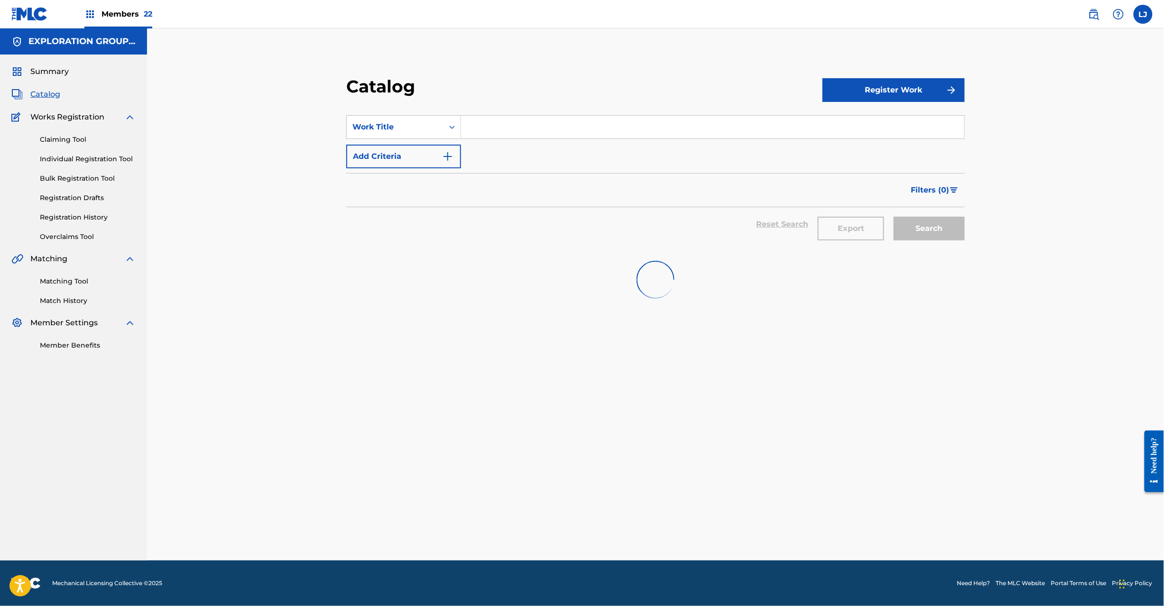
paste input "Súbeme La Nalga (feat. [PERSON_NAME]) (BUM SHAKE Remix)"
click at [537, 124] on input "Search Form" at bounding box center [712, 127] width 503 height 23
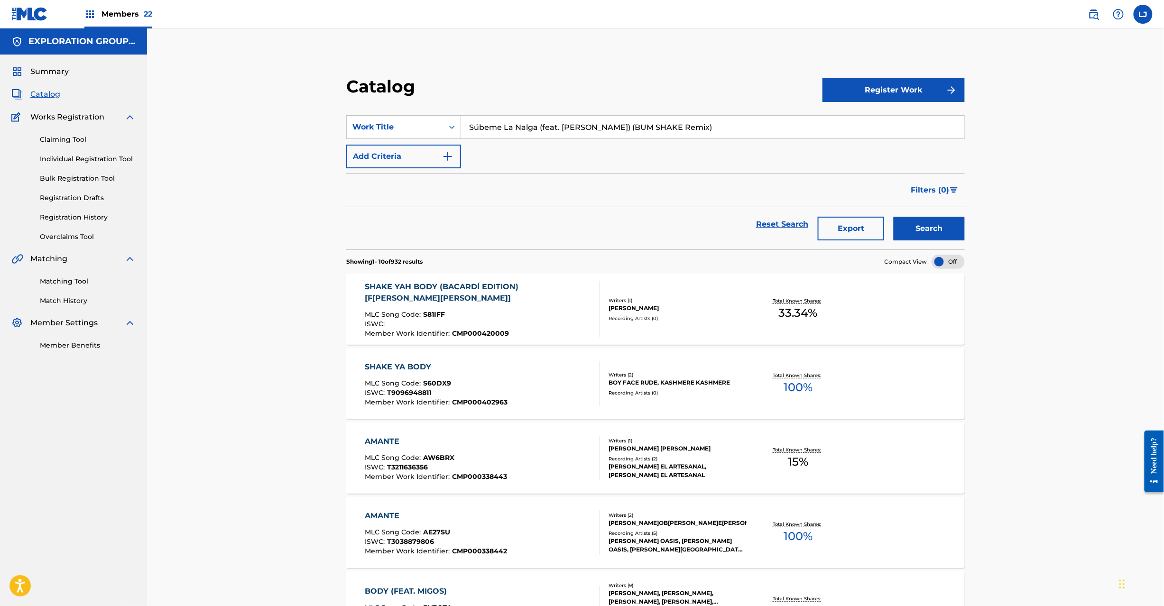
type input "Súbeme La Nalga (feat. [PERSON_NAME]) (BUM SHAKE Remix)"
click at [942, 234] on button "Search" at bounding box center [929, 229] width 71 height 24
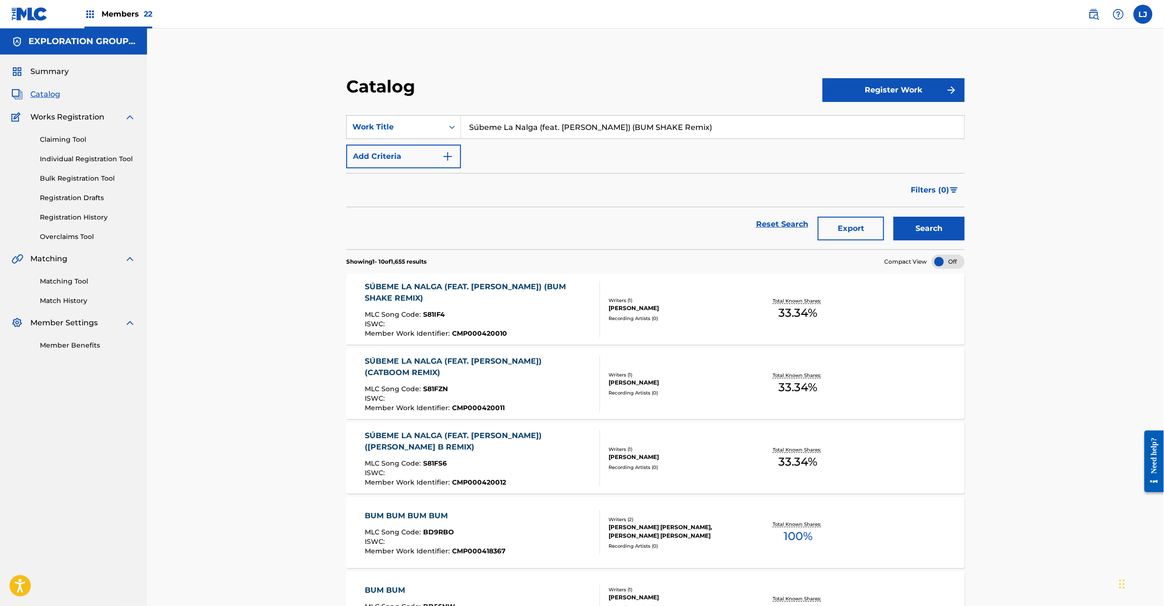
click at [566, 306] on div "SÚBEME LA NALGA (FEAT. [PERSON_NAME]) (BUM SHAKE REMIX) MLC Song Code : S81IF4 …" at bounding box center [478, 309] width 227 height 56
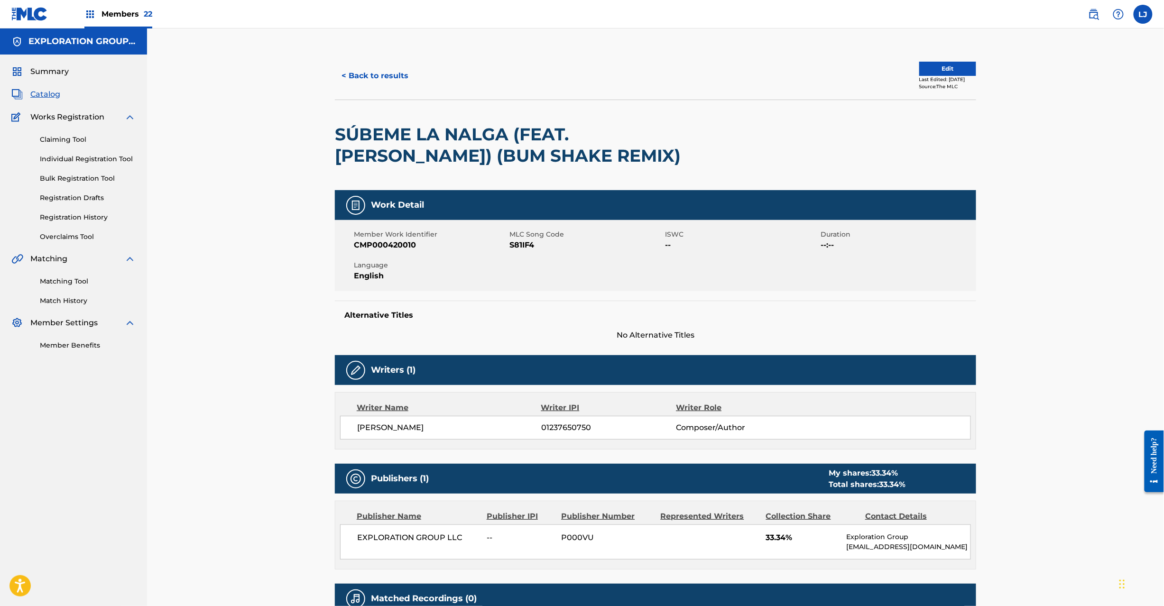
click at [523, 247] on span "S81IF4" at bounding box center [585, 245] width 153 height 11
click at [409, 68] on button "< Back to results" at bounding box center [375, 76] width 80 height 24
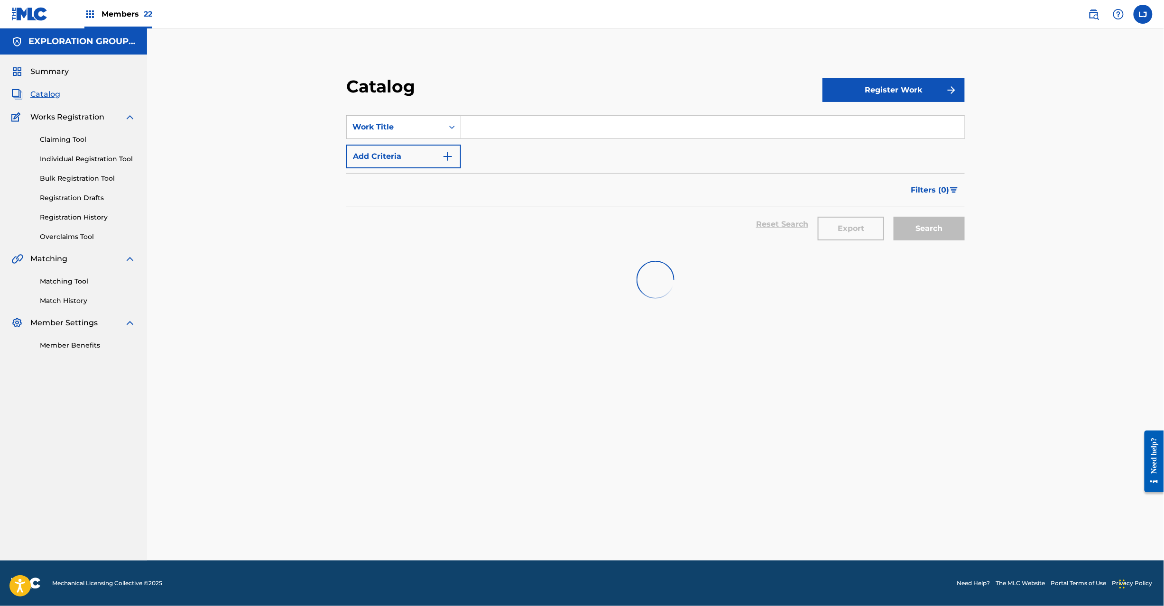
click at [499, 126] on input "Search Form" at bounding box center [712, 127] width 503 height 23
paste input "Súbeme La Nalga (feat. [PERSON_NAME]) (Catboom Remix)"
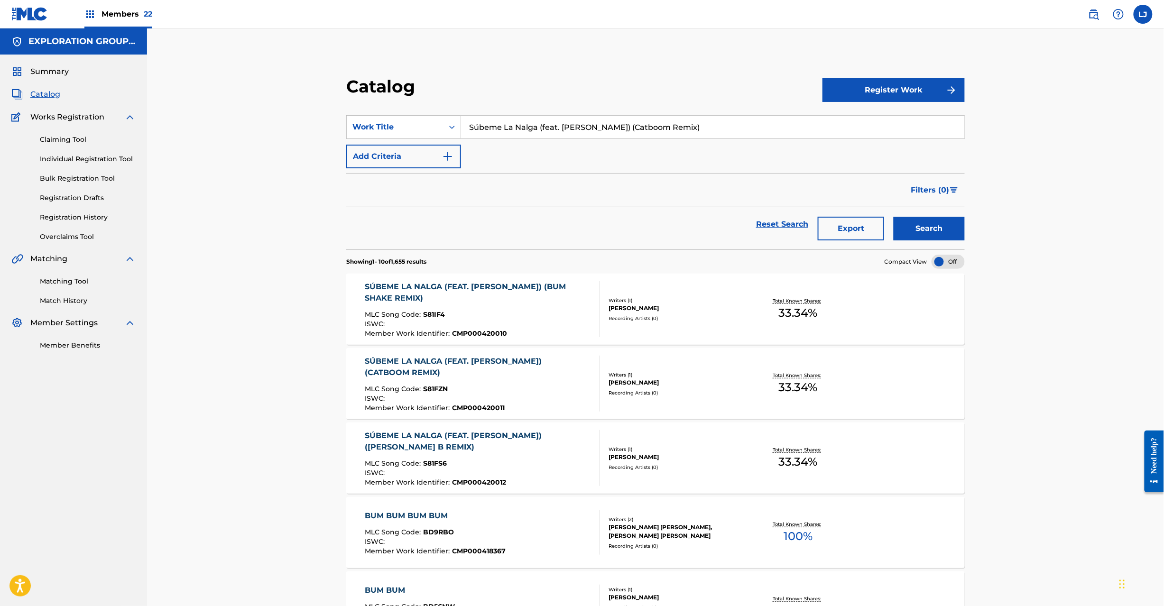
type input "Súbeme La Nalga (feat. [PERSON_NAME]) (Catboom Remix)"
click at [936, 240] on button "Search" at bounding box center [929, 229] width 71 height 24
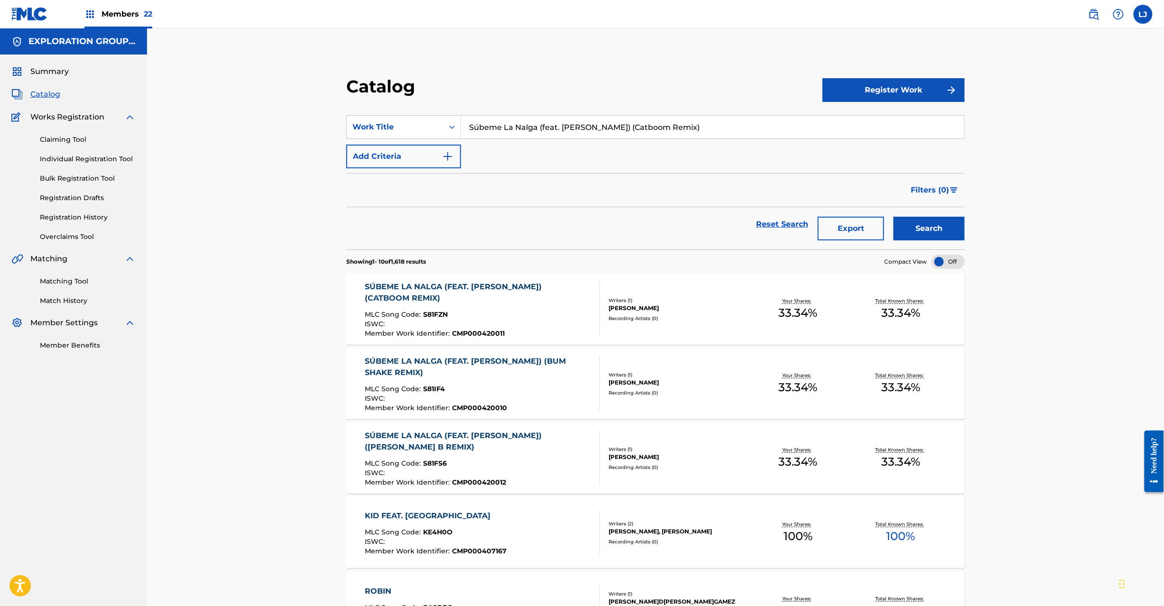
click at [485, 324] on div "ISWC :" at bounding box center [478, 325] width 227 height 9
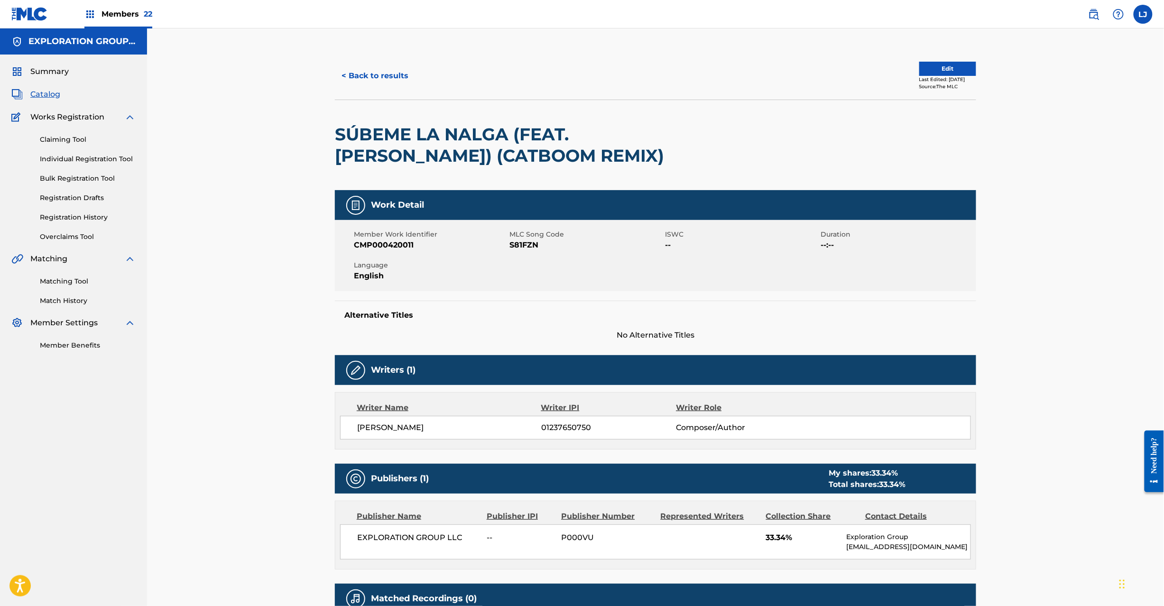
click at [533, 249] on span "S81FZN" at bounding box center [585, 245] width 153 height 11
click at [361, 76] on button "< Back to results" at bounding box center [375, 76] width 80 height 24
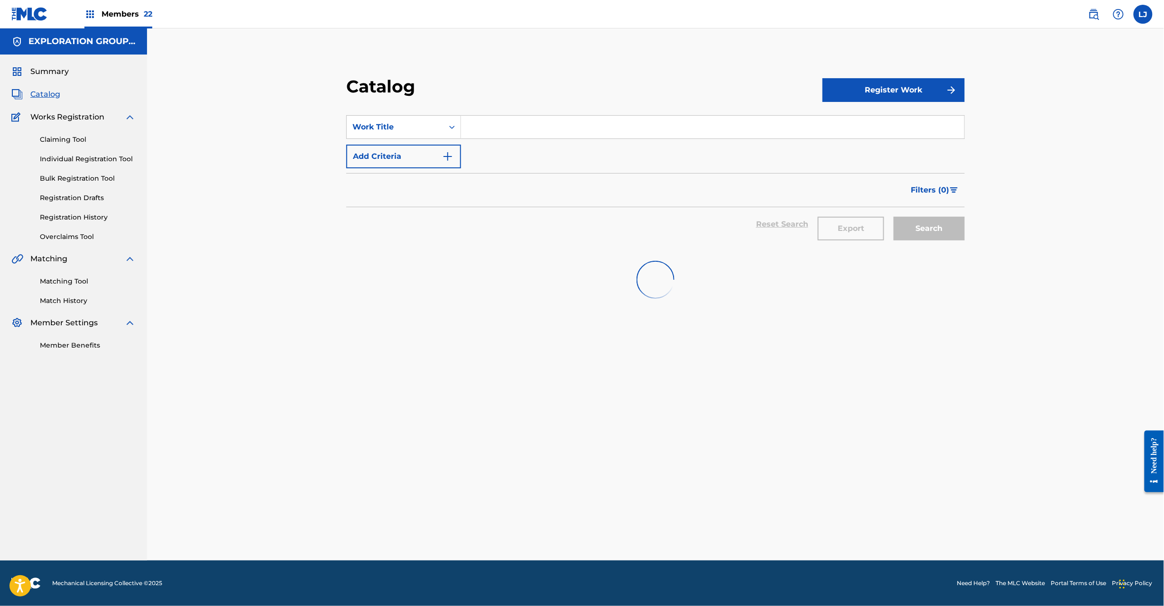
paste input "Súbeme La Nalga (feat. [PERSON_NAME]) ([PERSON_NAME] B Remix)"
click at [525, 129] on input "Súbeme La Nalga (feat. [PERSON_NAME]) ([PERSON_NAME] B Remix)" at bounding box center [712, 127] width 503 height 23
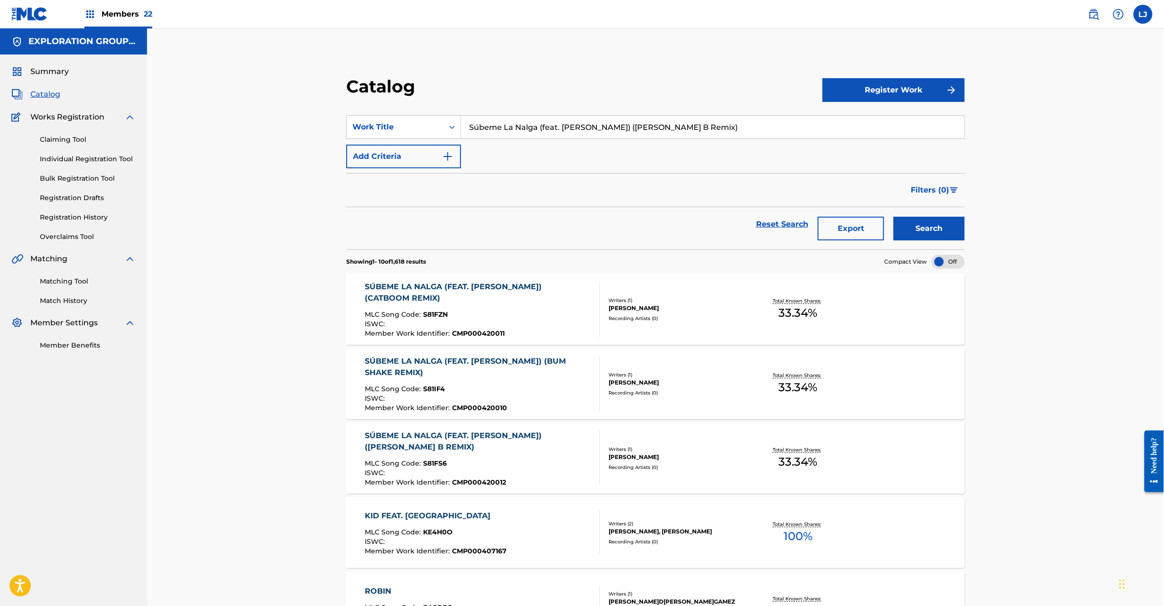
type input "Súbeme La Nalga (feat. [PERSON_NAME]) ([PERSON_NAME] B Remix)"
click at [935, 232] on button "Search" at bounding box center [929, 229] width 71 height 24
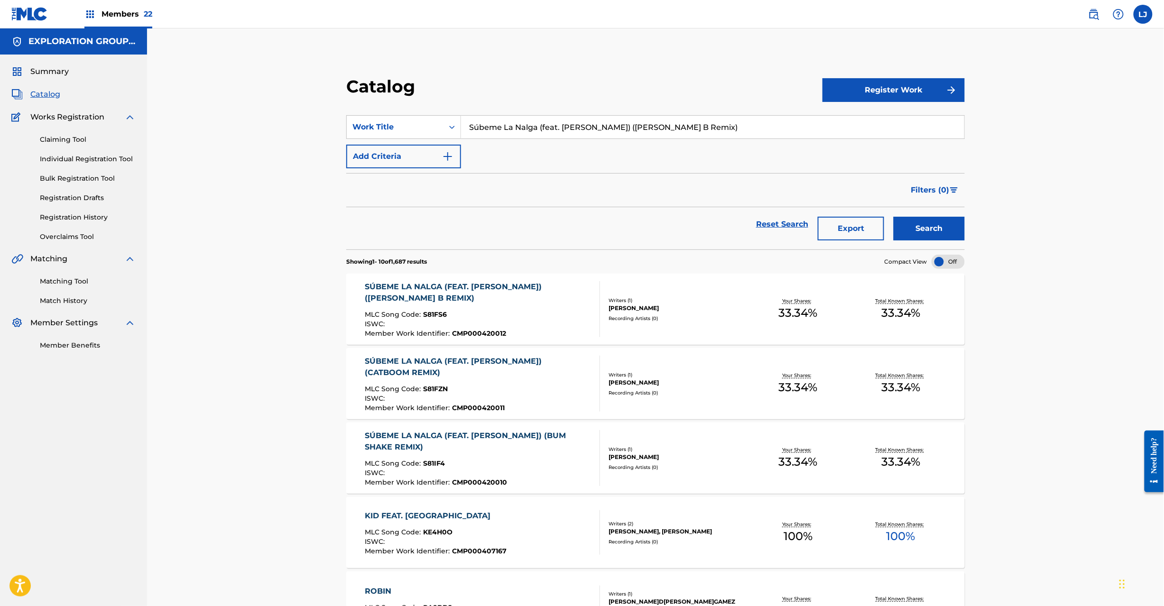
click at [530, 310] on div "SÚBEME LA NALGA (FEAT. [PERSON_NAME]) ([PERSON_NAME] B REMIX) MLC Song Code : S…" at bounding box center [478, 309] width 227 height 56
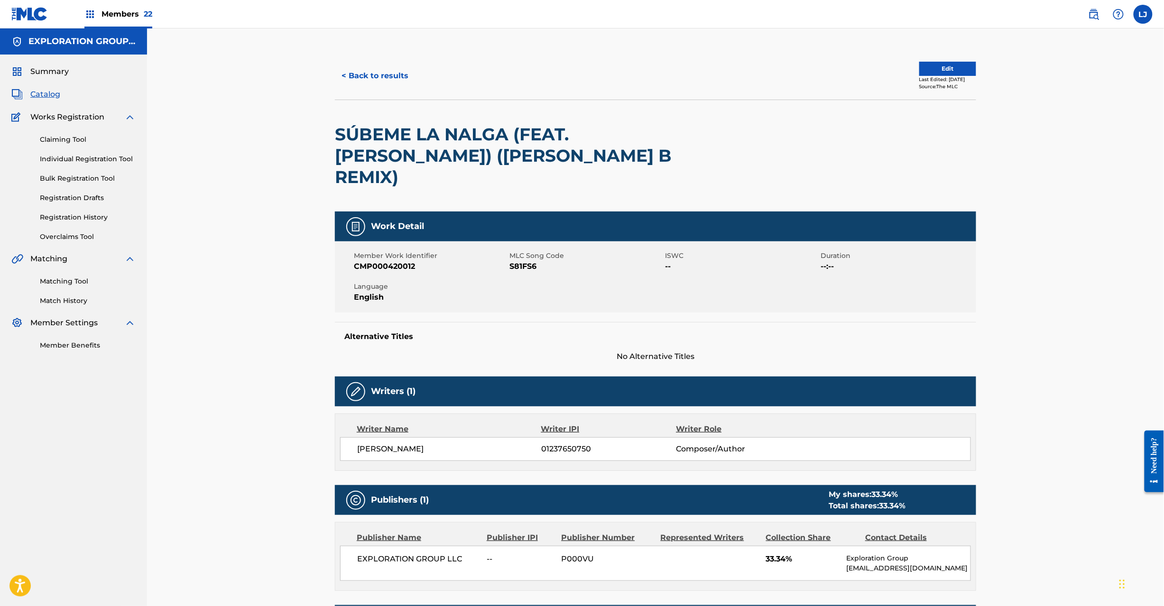
click at [522, 261] on span "S81FS6" at bounding box center [585, 266] width 153 height 11
click at [366, 75] on button "< Back to results" at bounding box center [375, 76] width 80 height 24
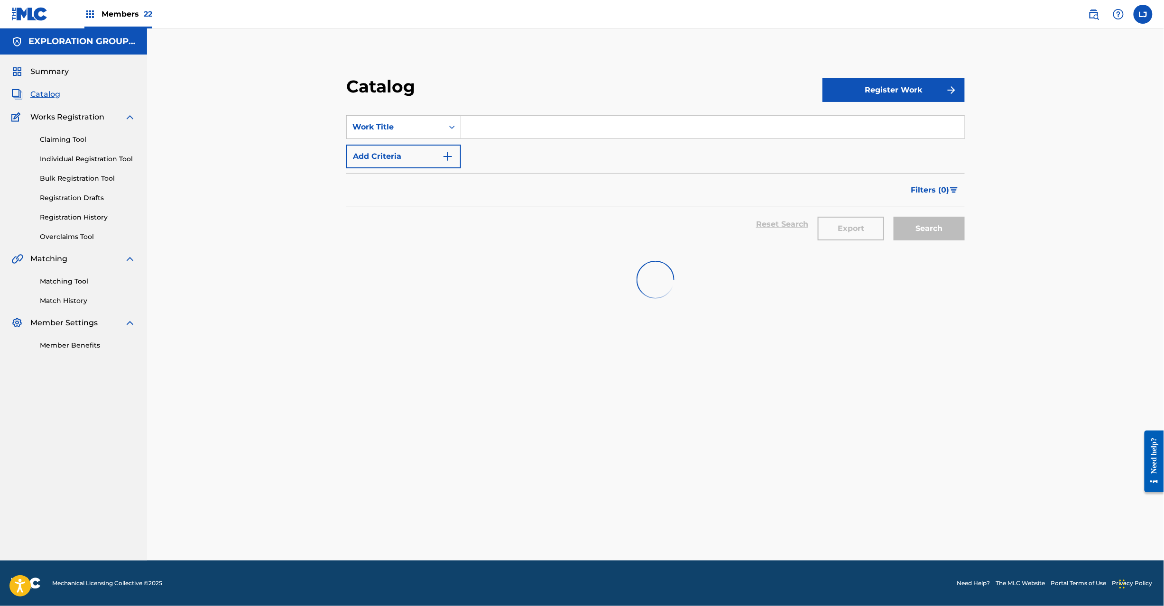
click at [492, 130] on input "Search Form" at bounding box center [712, 127] width 503 height 23
paste input "Que [PERSON_NAME]"
type input "Que [PERSON_NAME]"
click at [930, 231] on div "Search" at bounding box center [927, 224] width 76 height 34
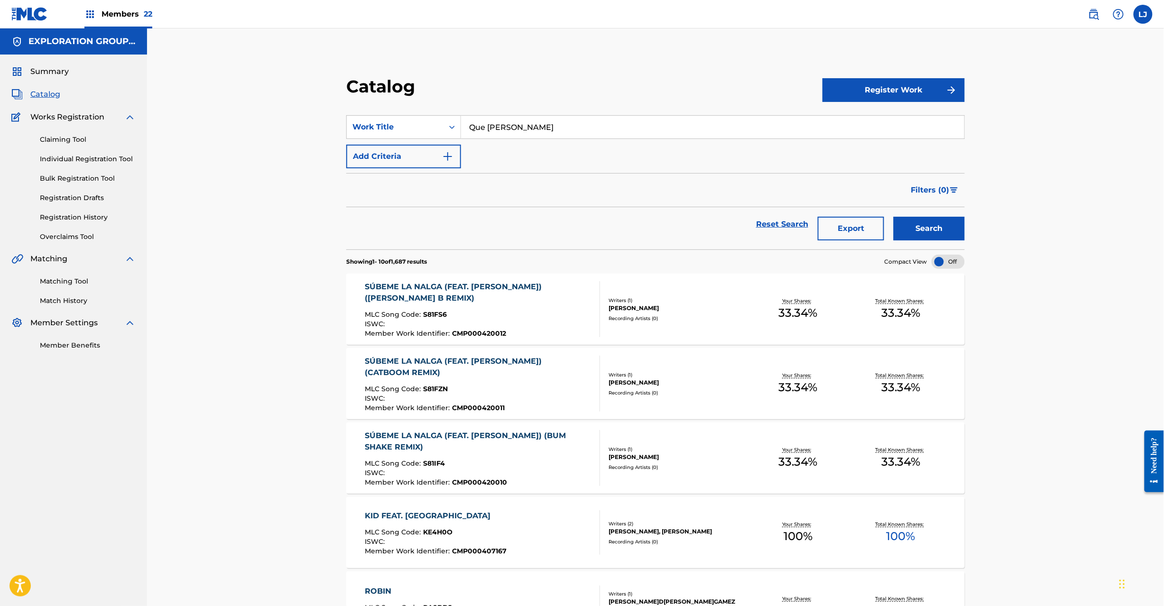
click at [930, 231] on button "Search" at bounding box center [929, 229] width 71 height 24
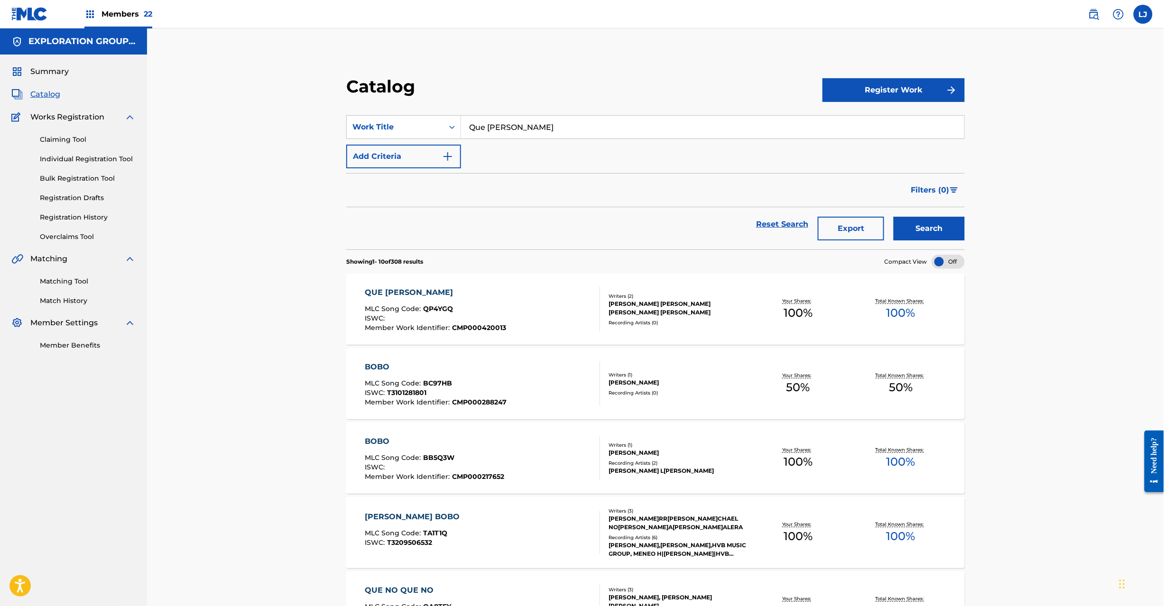
click at [510, 303] on div "[PERSON_NAME] BOBO MLC Song Code : QP4YGQ ISWC : Member Work Identifier : CMP00…" at bounding box center [482, 309] width 235 height 45
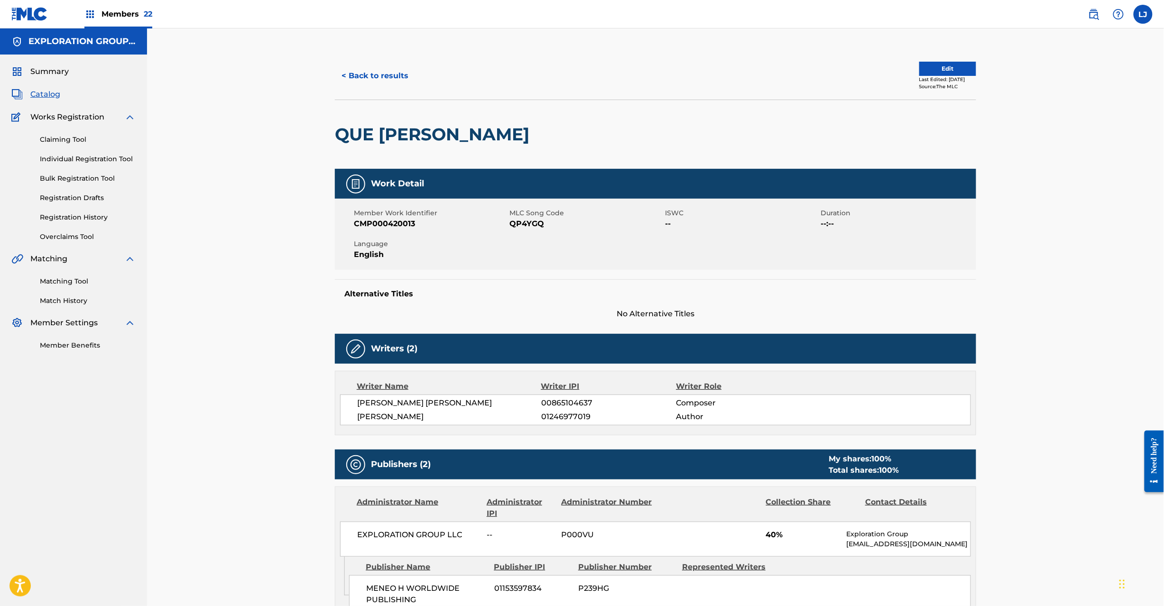
click at [523, 222] on span "QP4YGQ" at bounding box center [585, 223] width 153 height 11
click at [374, 63] on div "< Back to results Edit Last Edited: [DATE] Source: The MLC" at bounding box center [655, 75] width 641 height 47
click at [346, 42] on div "< Back to results Edit Last Edited: [DATE] Source: The MLC QUE [PERSON_NAME] Wo…" at bounding box center [655, 449] width 1017 height 842
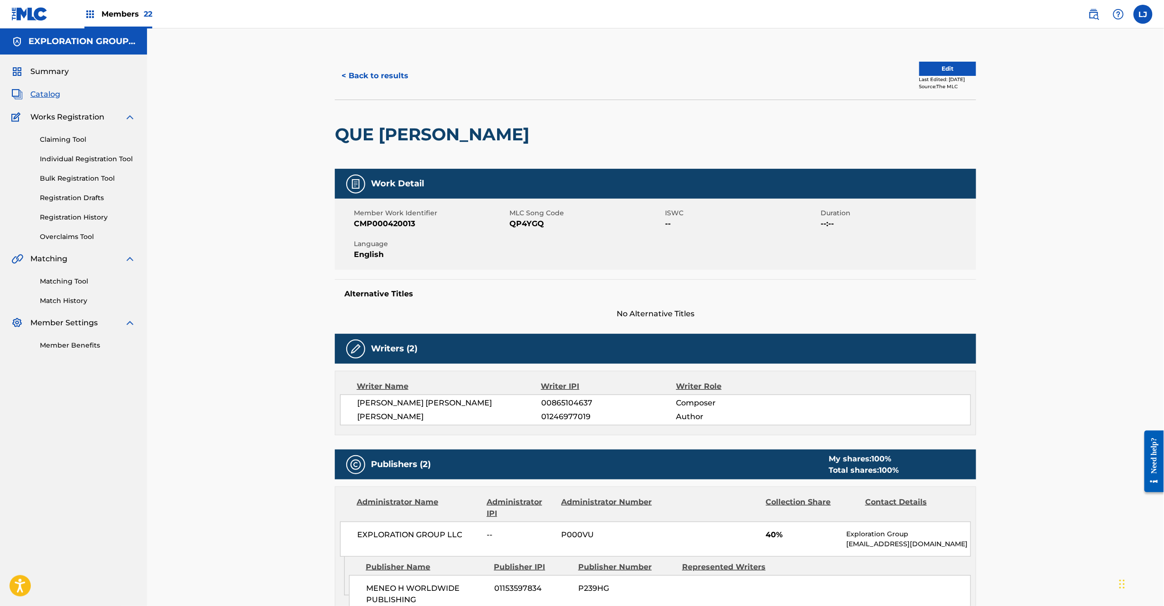
click at [366, 67] on button "< Back to results" at bounding box center [375, 76] width 80 height 24
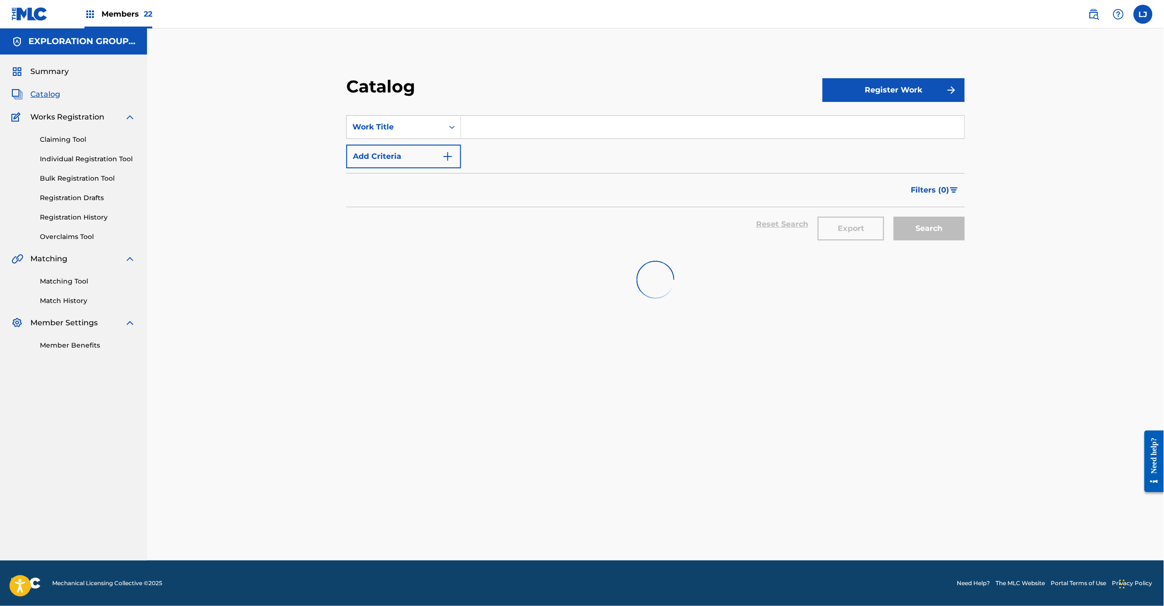
click at [492, 130] on input "Search Form" at bounding box center [712, 127] width 503 height 23
paste input "Verdad Desnuda"
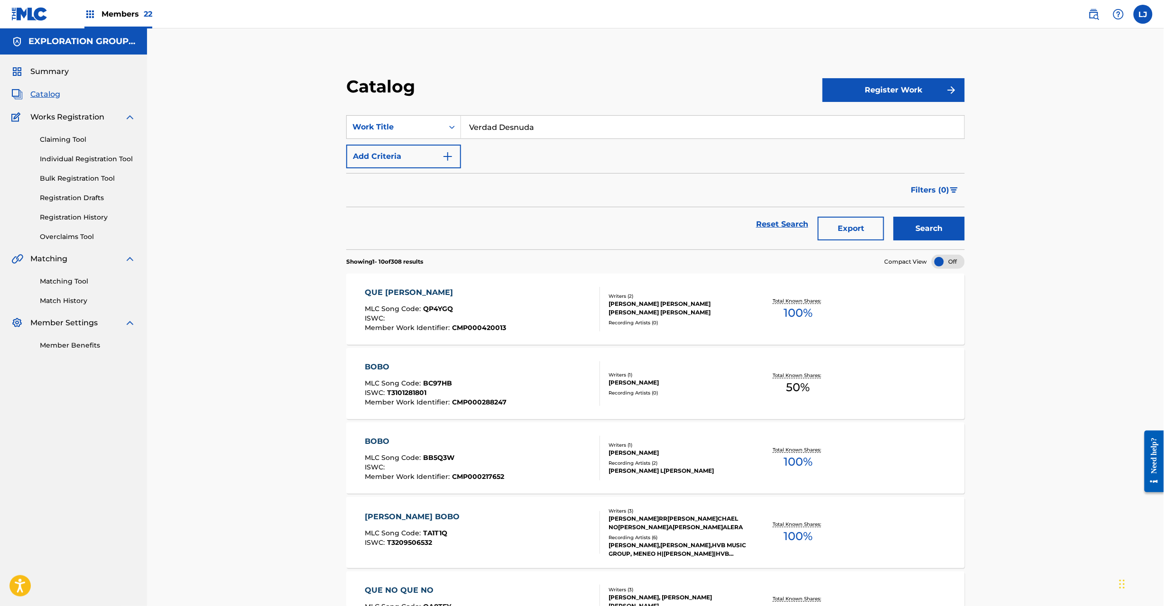
type input "Verdad Desnuda"
click at [933, 228] on button "Search" at bounding box center [929, 229] width 71 height 24
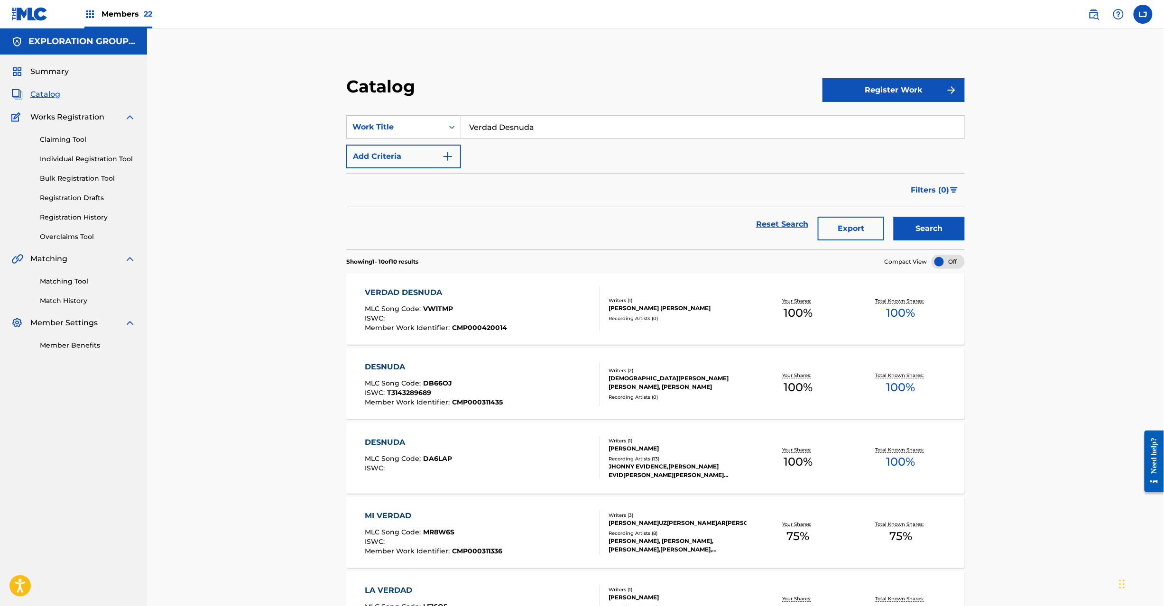
click at [539, 310] on div "VERDAD DESNUDA MLC Song Code : VW1TMP ISWC : Member Work Identifier : CMP000420…" at bounding box center [482, 309] width 235 height 45
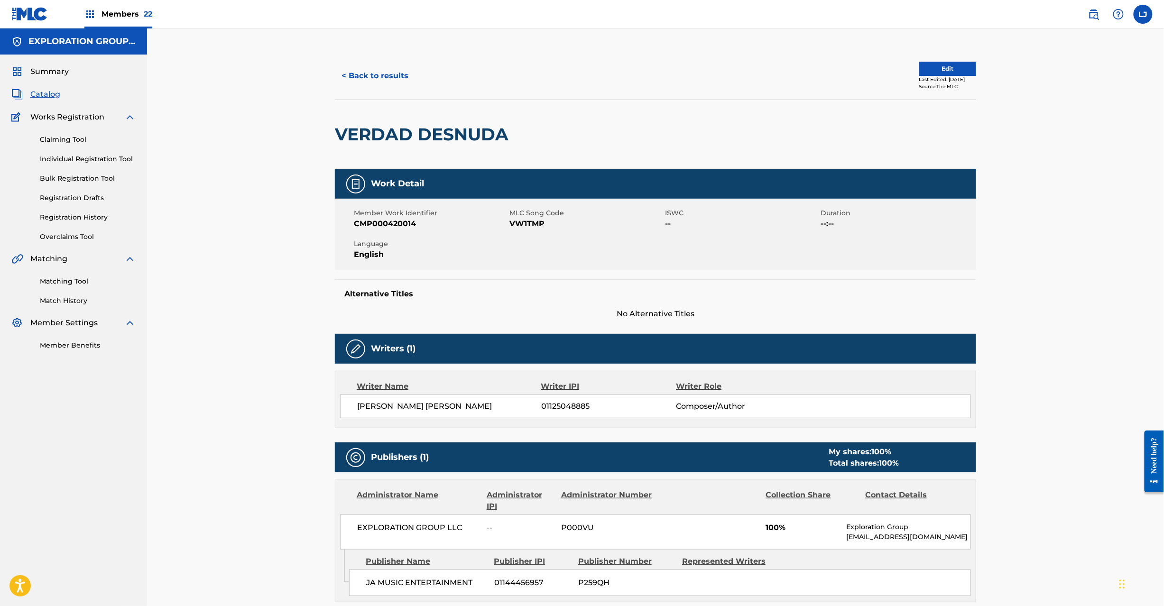
click at [525, 227] on span "VW1TMP" at bounding box center [585, 223] width 153 height 11
click at [376, 65] on button "< Back to results" at bounding box center [375, 76] width 80 height 24
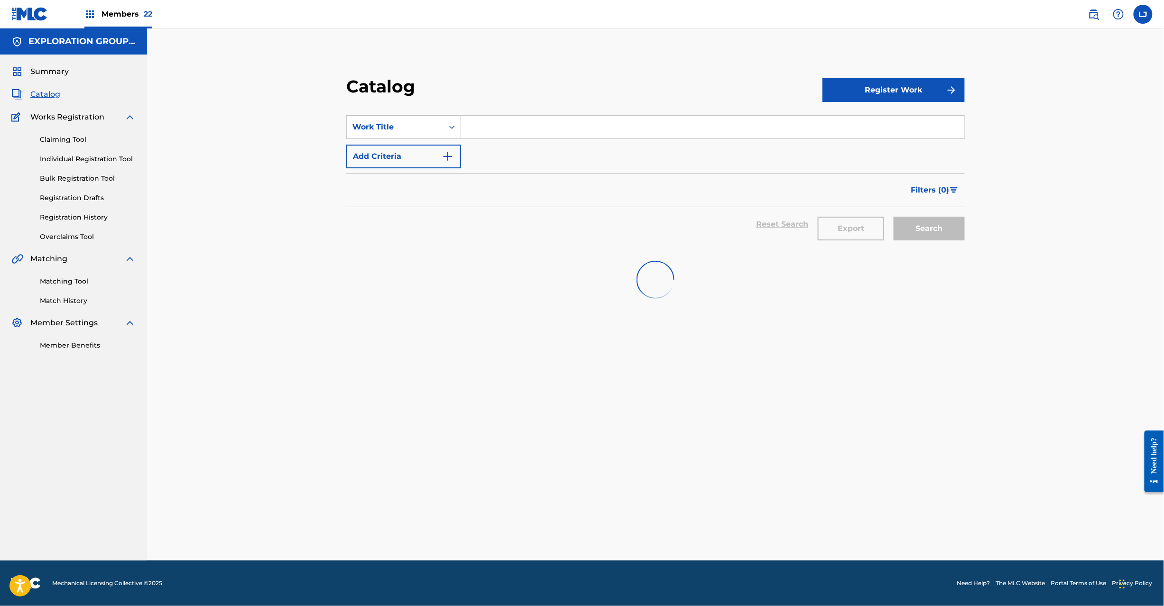
click at [482, 124] on input "Search Form" at bounding box center [712, 127] width 503 height 23
paste input "No Paro"
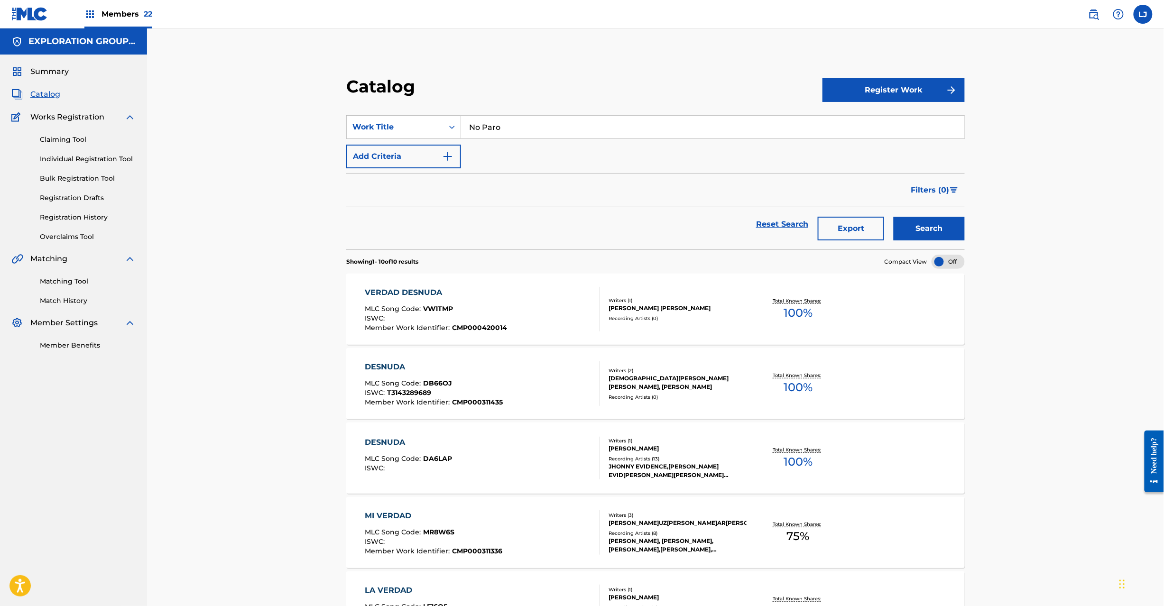
type input "No Paro"
click at [919, 231] on button "Search" at bounding box center [929, 229] width 71 height 24
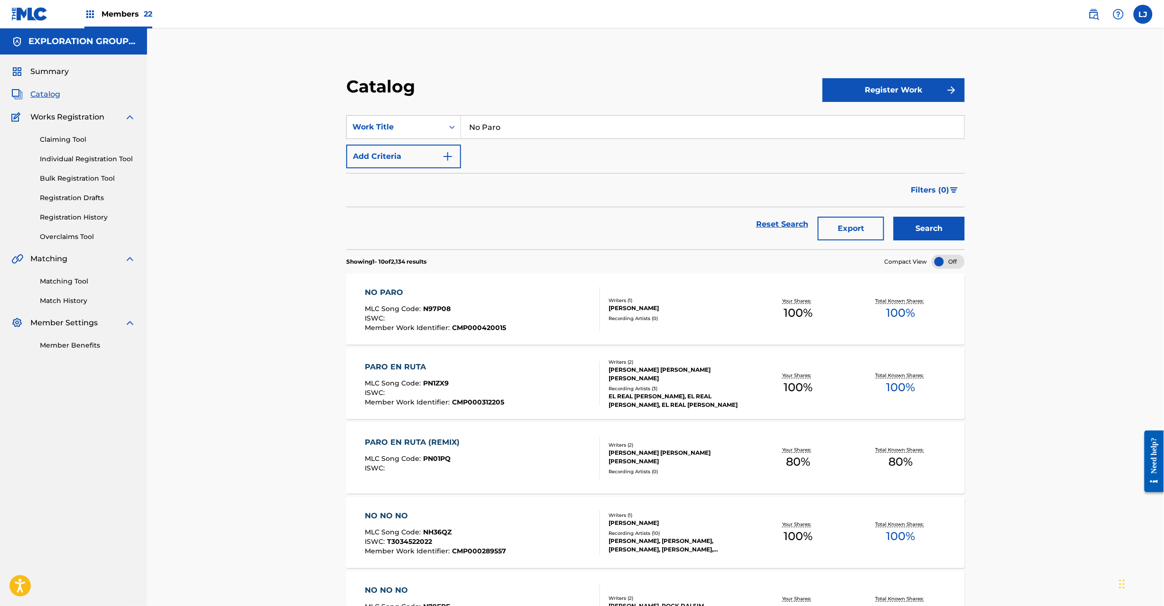
click at [519, 308] on div "NO PARO MLC Song Code : N97P08 ISWC : Member Work Identifier : CMP000420015" at bounding box center [482, 309] width 235 height 45
click at [530, 302] on div "NO PARO MLC Song Code : N97P08 ISWC : Member Work Identifier : CMP000420015" at bounding box center [482, 309] width 235 height 45
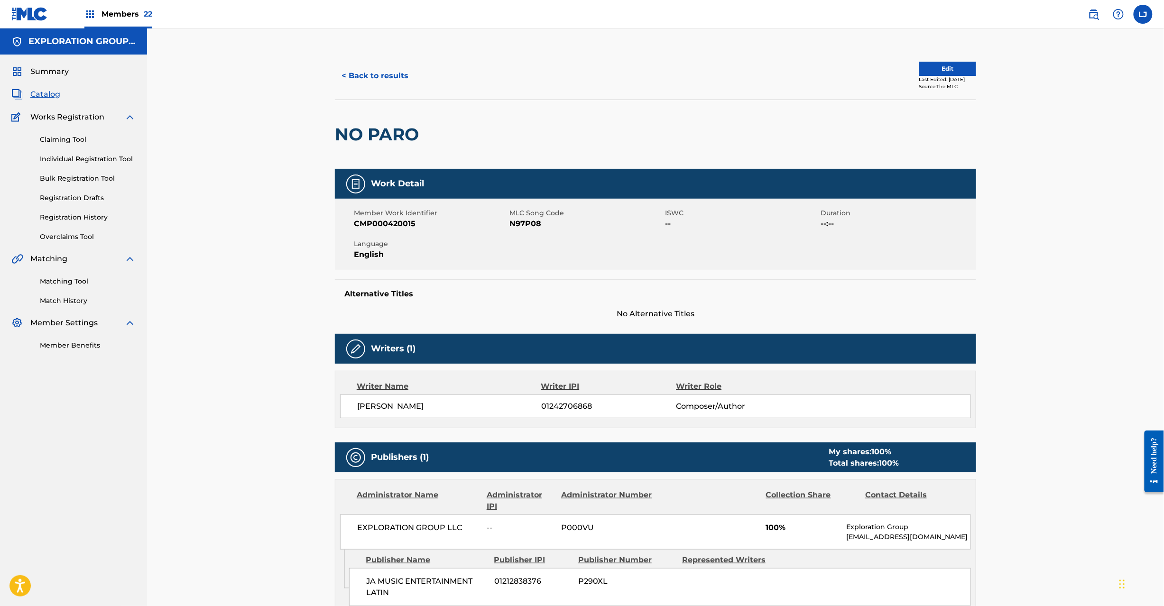
click at [523, 222] on span "N97P08" at bounding box center [585, 223] width 153 height 11
click at [76, 277] on link "Matching Tool" at bounding box center [88, 282] width 96 height 10
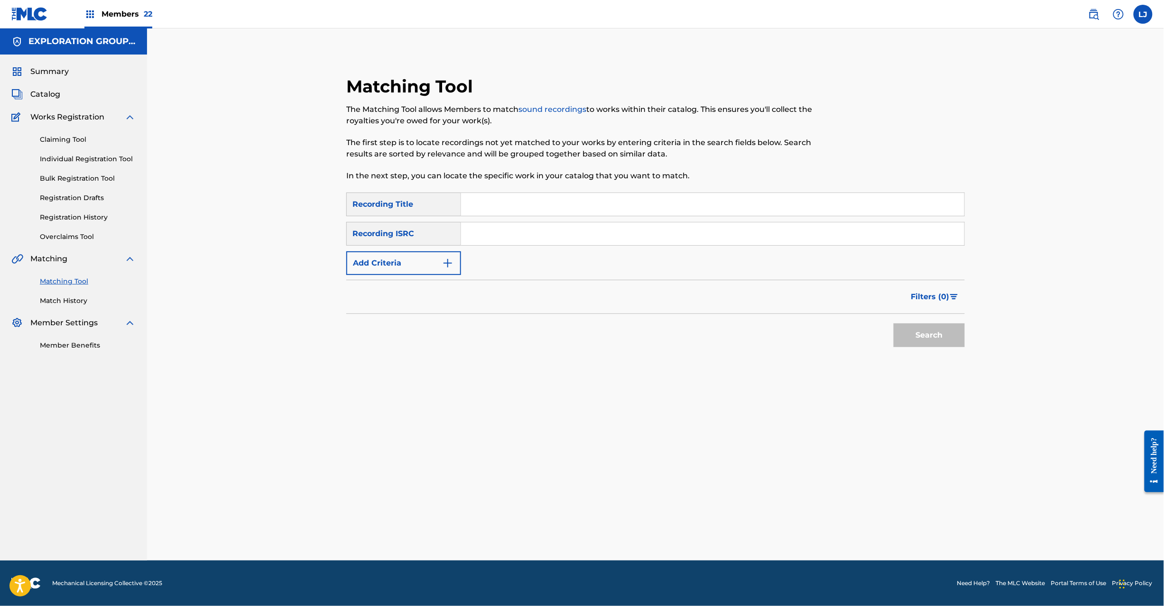
click at [528, 229] on input "Search Form" at bounding box center [712, 233] width 503 height 23
paste input "JPTF01319607"
type input "JPTF01319607"
click at [921, 331] on button "Search" at bounding box center [929, 336] width 71 height 24
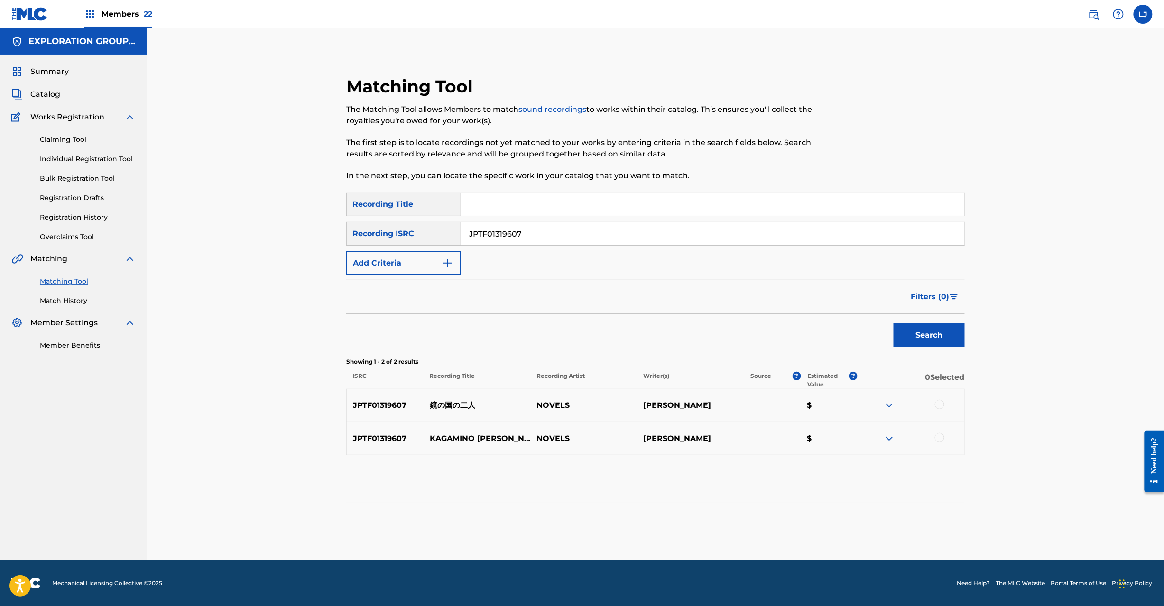
click at [938, 402] on div at bounding box center [939, 404] width 9 height 9
click at [936, 435] on div at bounding box center [939, 437] width 9 height 9
click at [653, 525] on button "Match 2 Groups" at bounding box center [666, 529] width 105 height 24
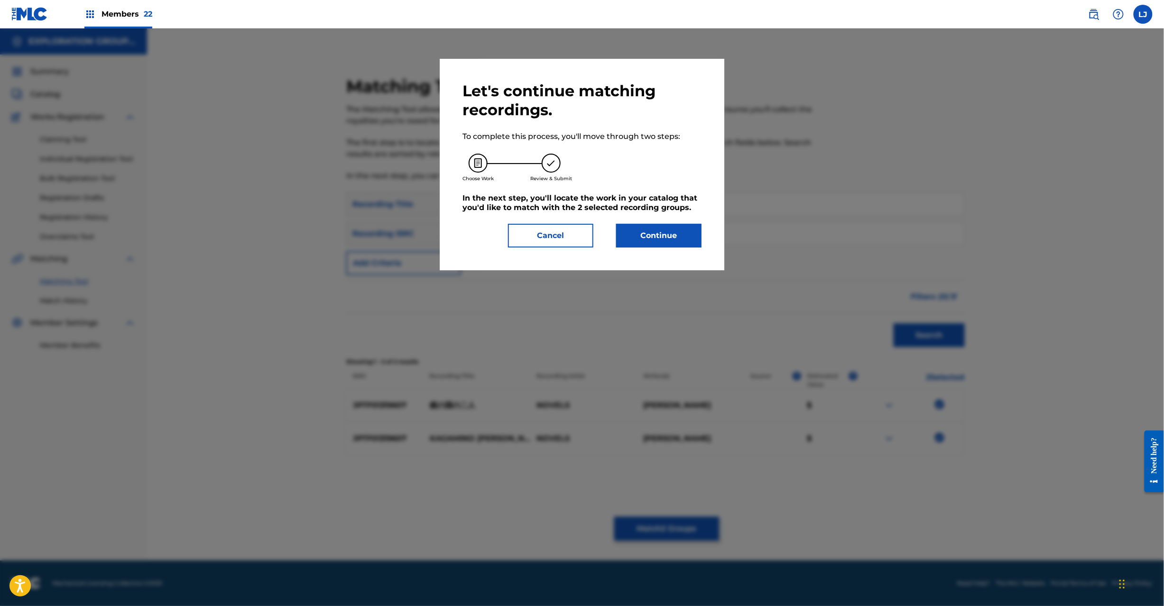
click at [649, 229] on button "Continue" at bounding box center [658, 236] width 85 height 24
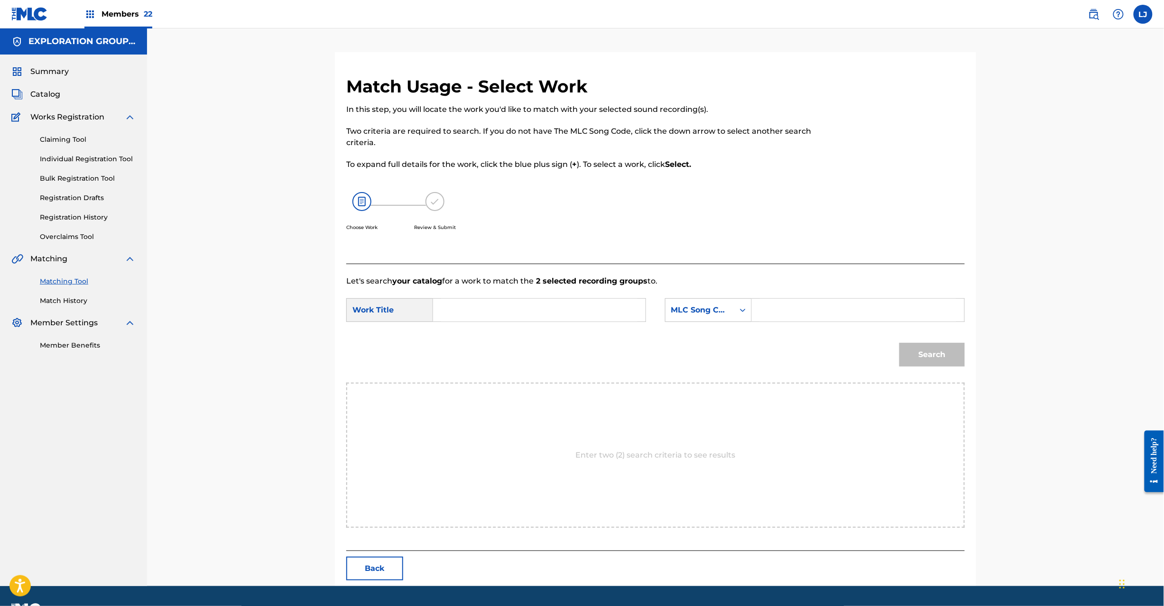
click at [515, 316] on input "Search Form" at bounding box center [539, 310] width 196 height 23
paste input "[PERSON_NAME] KE9SO3"
click at [566, 316] on input "[PERSON_NAME] KE9SO3" at bounding box center [539, 310] width 196 height 23
type input "[PERSON_NAME]"
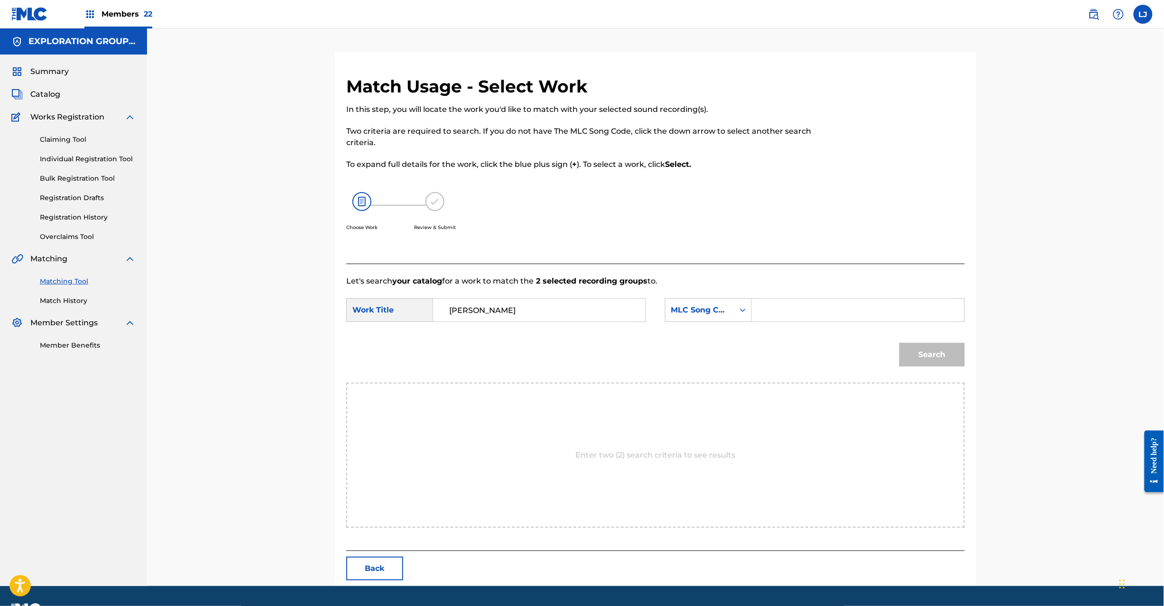
click at [763, 293] on form "SearchWithCriteria4d89bd13-417e-46d3-b1d7-832ff1c01899 Work Title [PERSON_NAME]…" at bounding box center [655, 335] width 619 height 96
paste input "KE9SO3"
click at [775, 305] on input "Search Form" at bounding box center [858, 310] width 196 height 23
type input "KE9SO3"
click at [932, 363] on button "Search" at bounding box center [931, 355] width 65 height 24
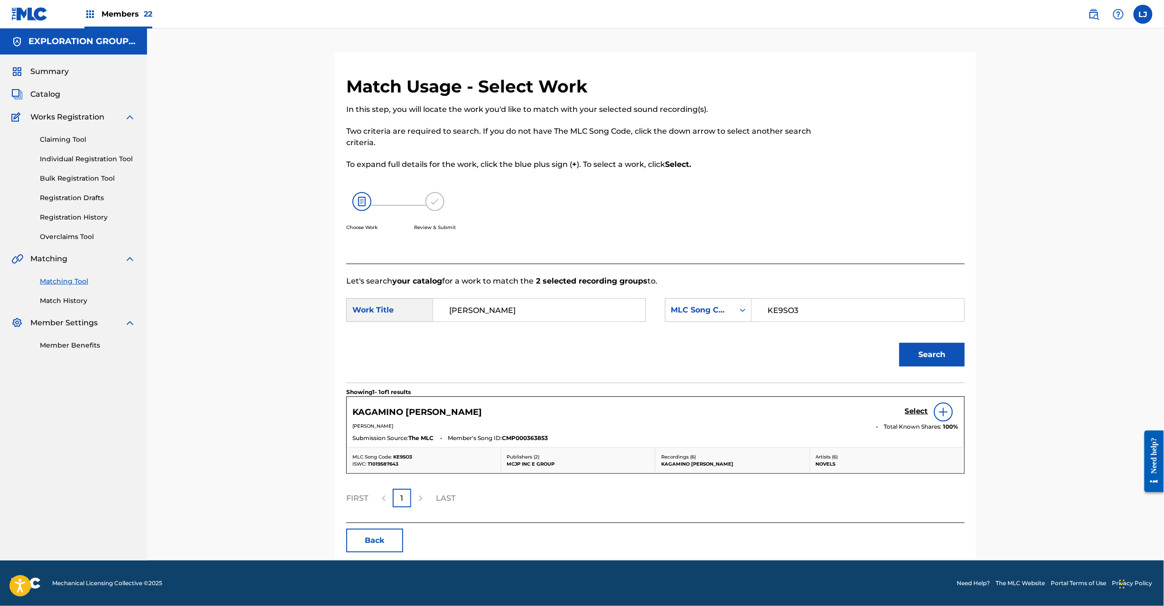
click at [919, 415] on h5 "Select" at bounding box center [916, 411] width 23 height 9
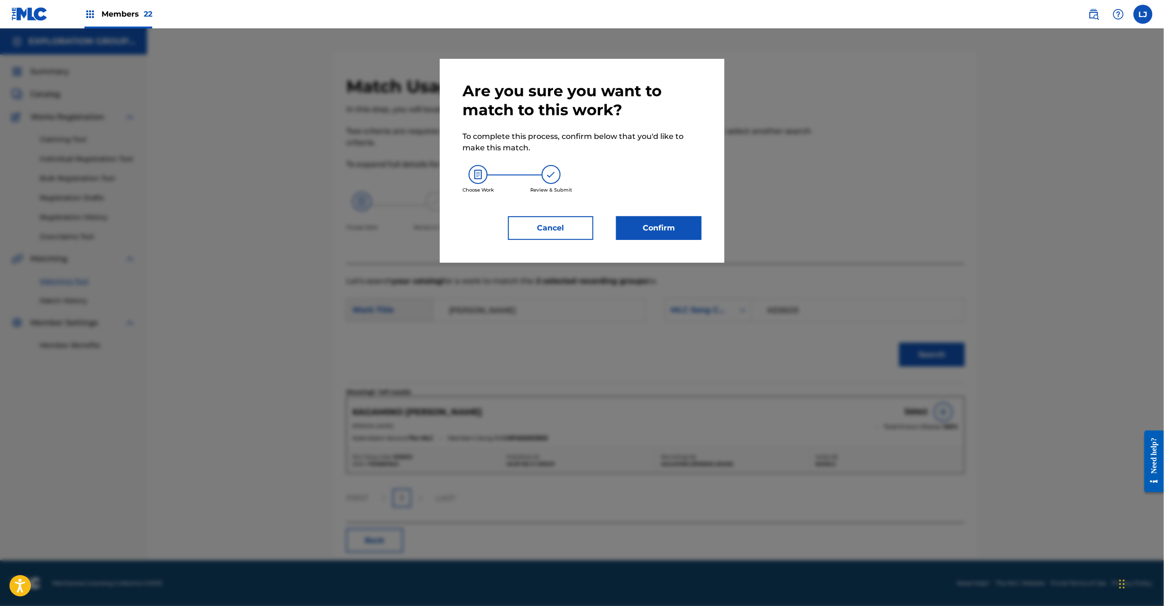
click at [655, 241] on div "Are you sure you want to match to this work? To complete this process, confirm …" at bounding box center [582, 161] width 285 height 204
click at [653, 226] on button "Confirm" at bounding box center [658, 228] width 85 height 24
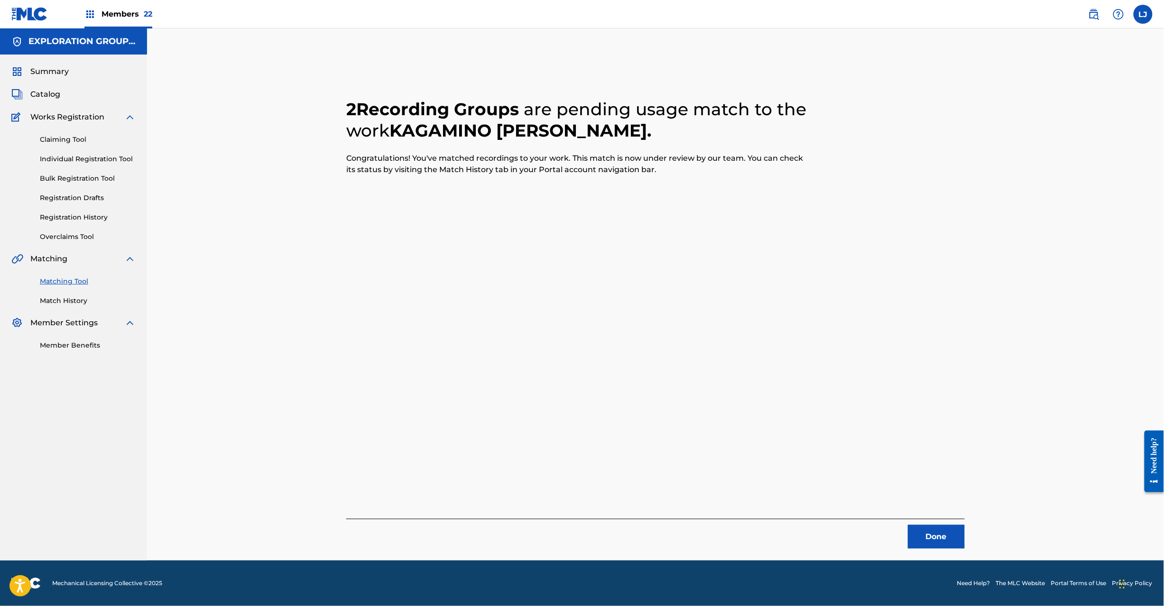
click at [925, 533] on button "Done" at bounding box center [936, 537] width 57 height 24
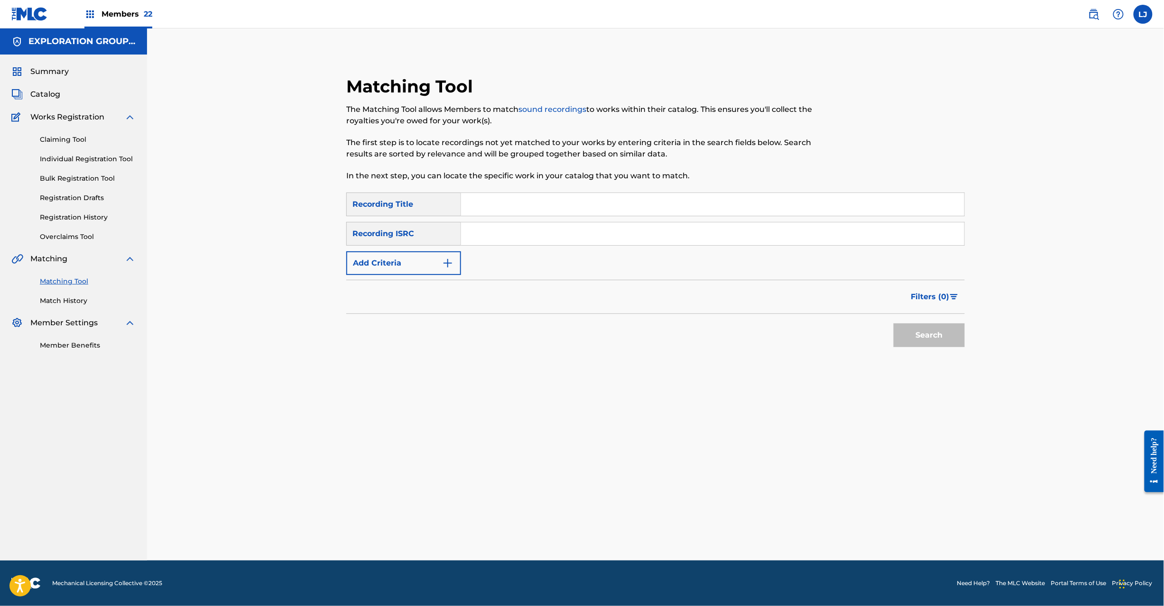
click at [493, 238] on input "Search Form" at bounding box center [712, 233] width 503 height 23
paste input "JPTF01319603"
type input "JPTF01319603"
click at [913, 340] on button "Search" at bounding box center [929, 336] width 71 height 24
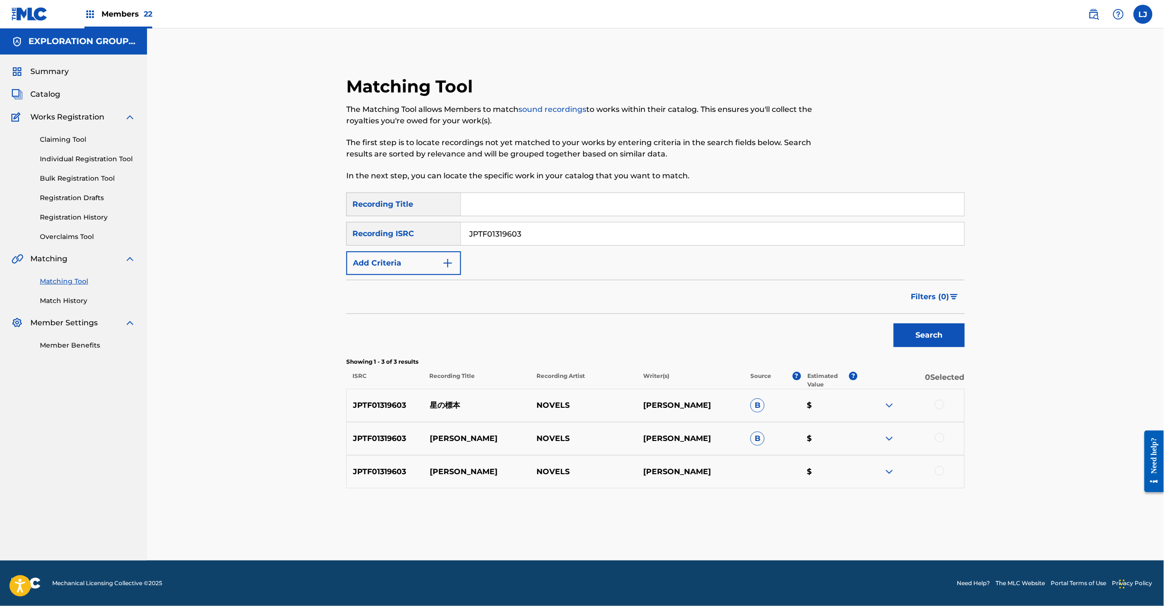
click at [940, 410] on div at bounding box center [911, 405] width 107 height 11
click at [938, 405] on div at bounding box center [939, 404] width 9 height 9
click at [940, 440] on div at bounding box center [939, 437] width 9 height 9
drag, startPoint x: 940, startPoint y: 479, endPoint x: 939, endPoint y: 474, distance: 4.8
click at [941, 479] on div "JPTF01319603 [PERSON_NAME] NOVELS [PERSON_NAME] $" at bounding box center [655, 471] width 619 height 33
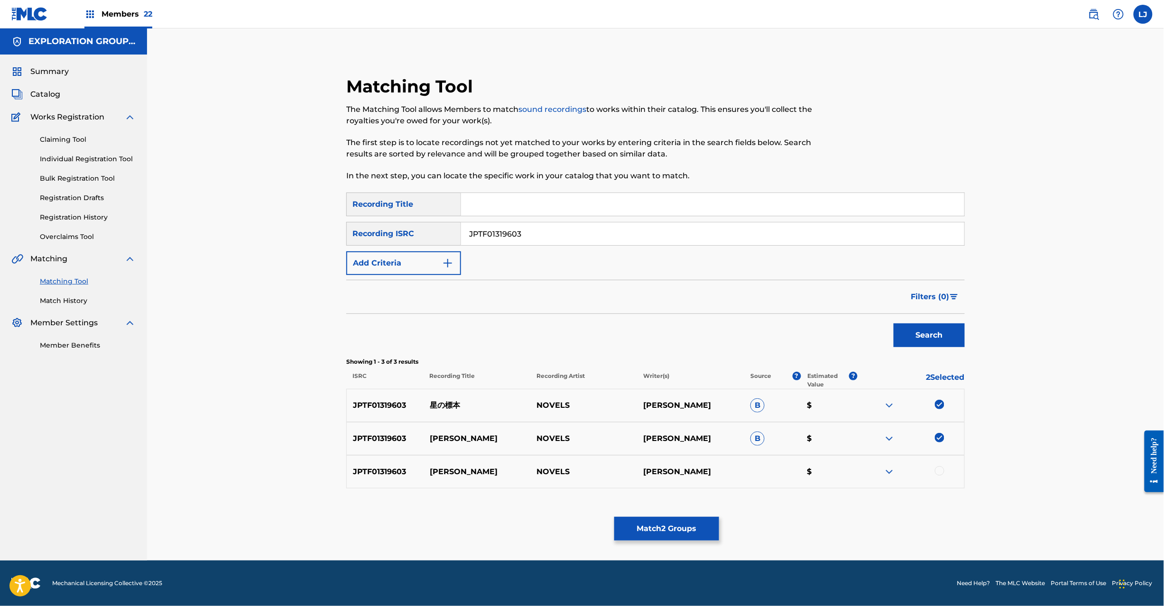
click at [939, 471] on div at bounding box center [939, 470] width 9 height 9
click at [642, 540] on button "Match 3 Groups" at bounding box center [666, 529] width 105 height 24
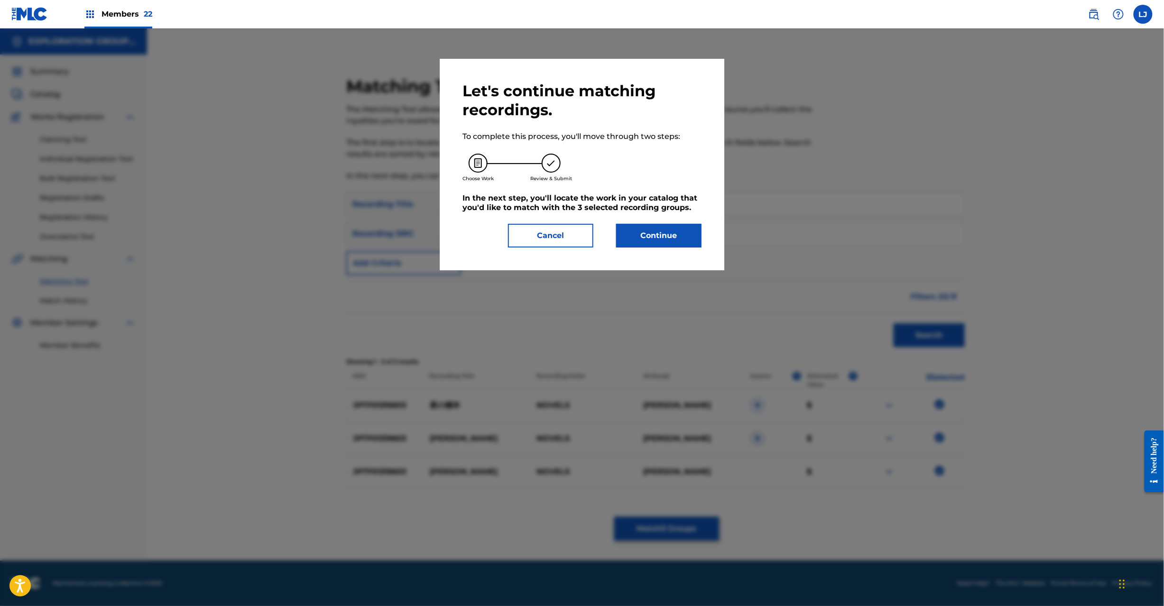
click at [655, 241] on button "Continue" at bounding box center [658, 236] width 85 height 24
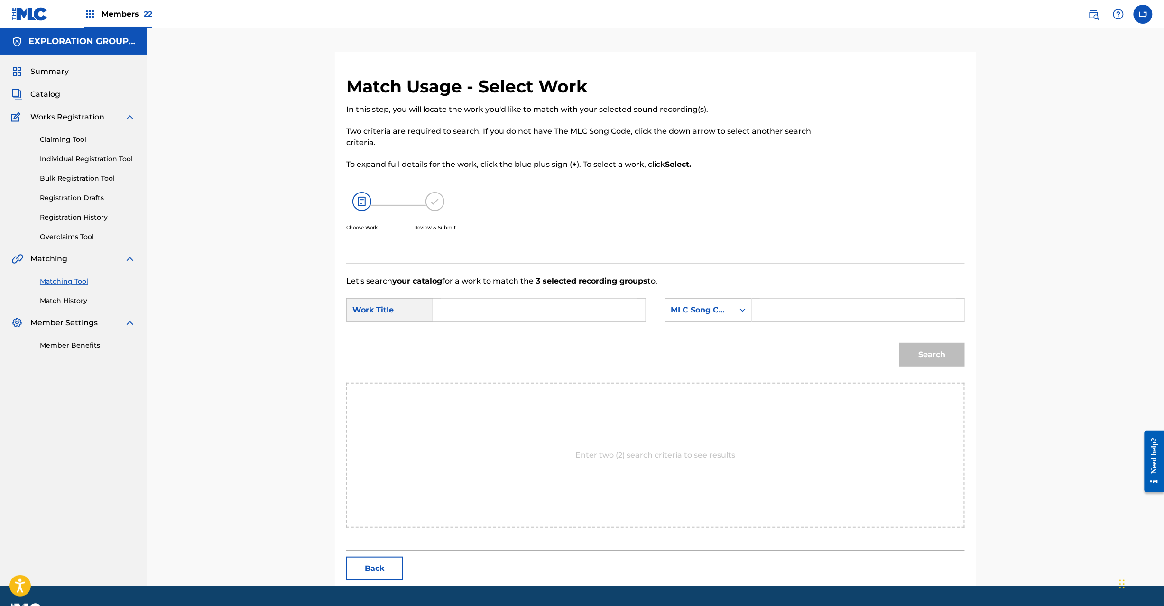
click at [521, 304] on input "Search Form" at bounding box center [539, 310] width 196 height 23
paste input "Hoshino Hyouhon HC0B1I"
click at [543, 304] on input "Hoshino Hyouhon HC0B1I" at bounding box center [539, 310] width 196 height 23
type input "[PERSON_NAME]"
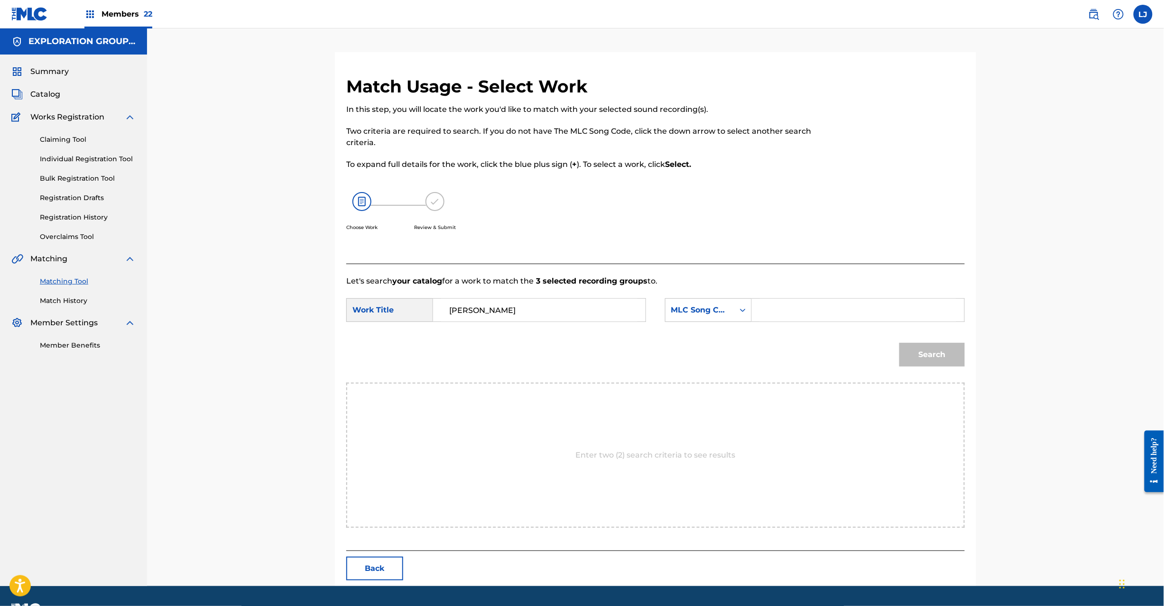
click at [816, 308] on input "Search Form" at bounding box center [858, 310] width 196 height 23
paste input "HC0B1I"
type input "HC0B1I"
click at [946, 354] on button "Search" at bounding box center [931, 355] width 65 height 24
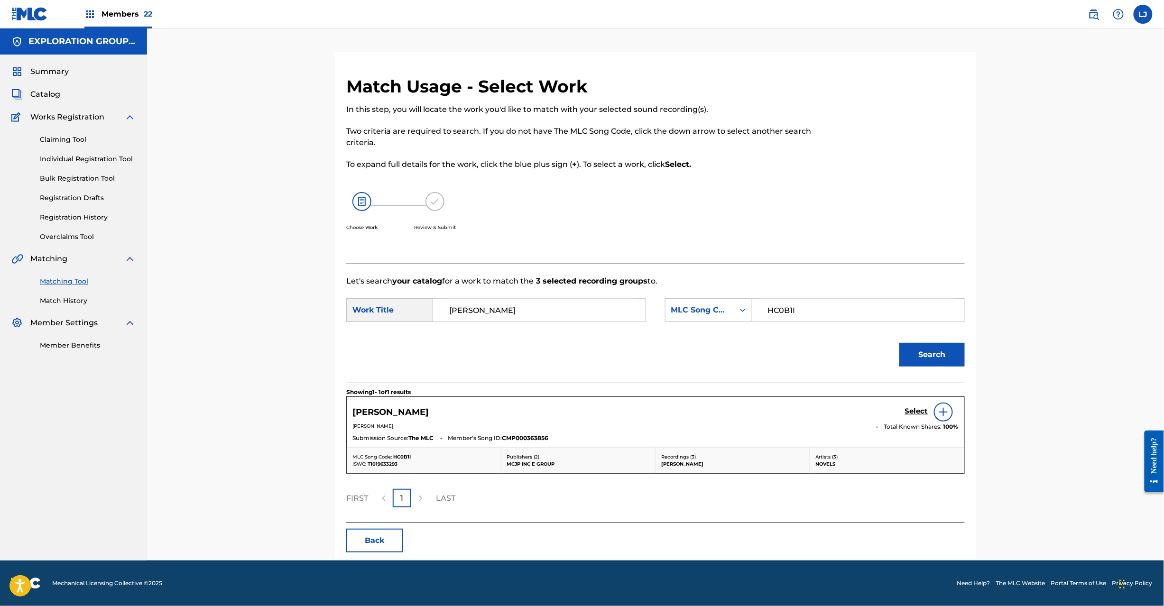
click at [909, 408] on h5 "Select" at bounding box center [916, 411] width 23 height 9
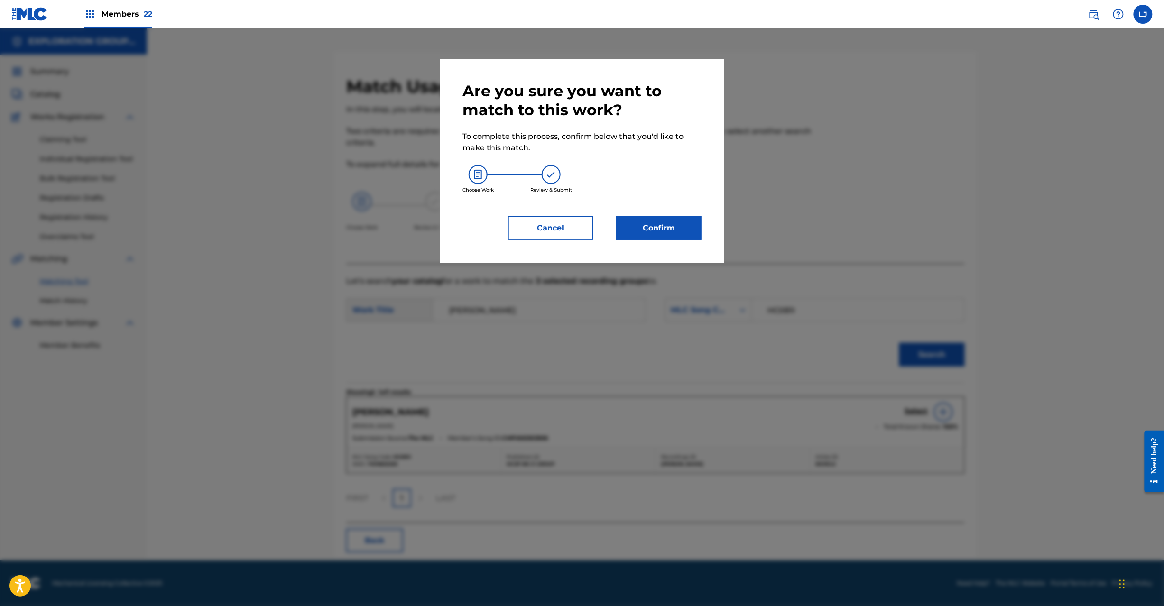
click at [631, 211] on div "Are you sure you want to match to this work? To complete this process, confirm …" at bounding box center [582, 161] width 239 height 158
click at [639, 224] on button "Confirm" at bounding box center [658, 228] width 85 height 24
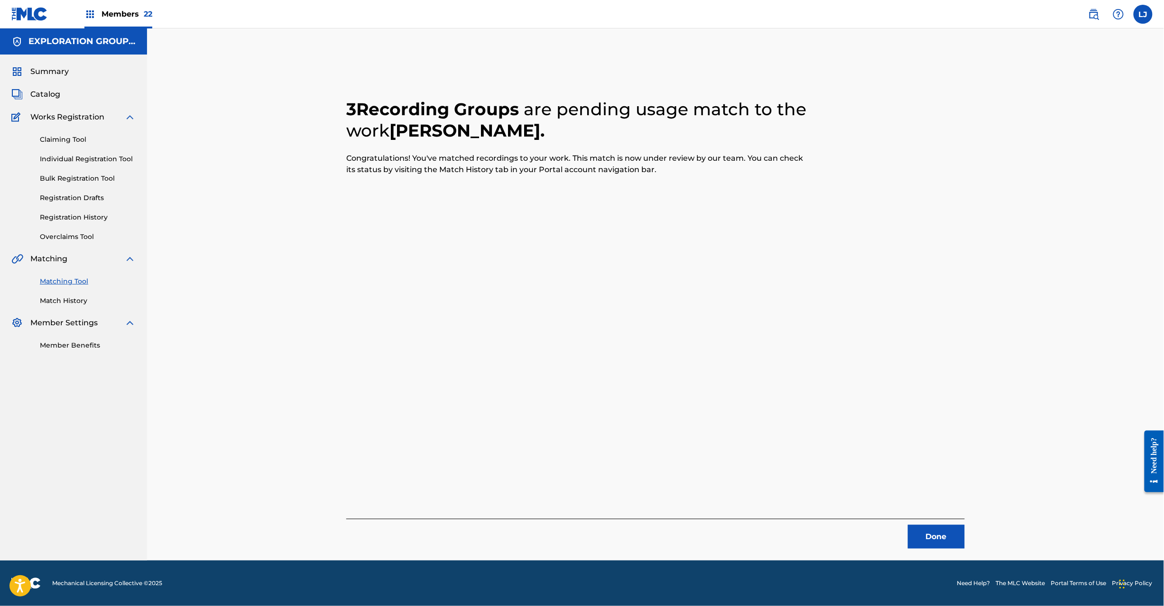
drag, startPoint x: 931, startPoint y: 529, endPoint x: 1148, endPoint y: 357, distance: 277.6
click at [932, 528] on button "Done" at bounding box center [936, 537] width 57 height 24
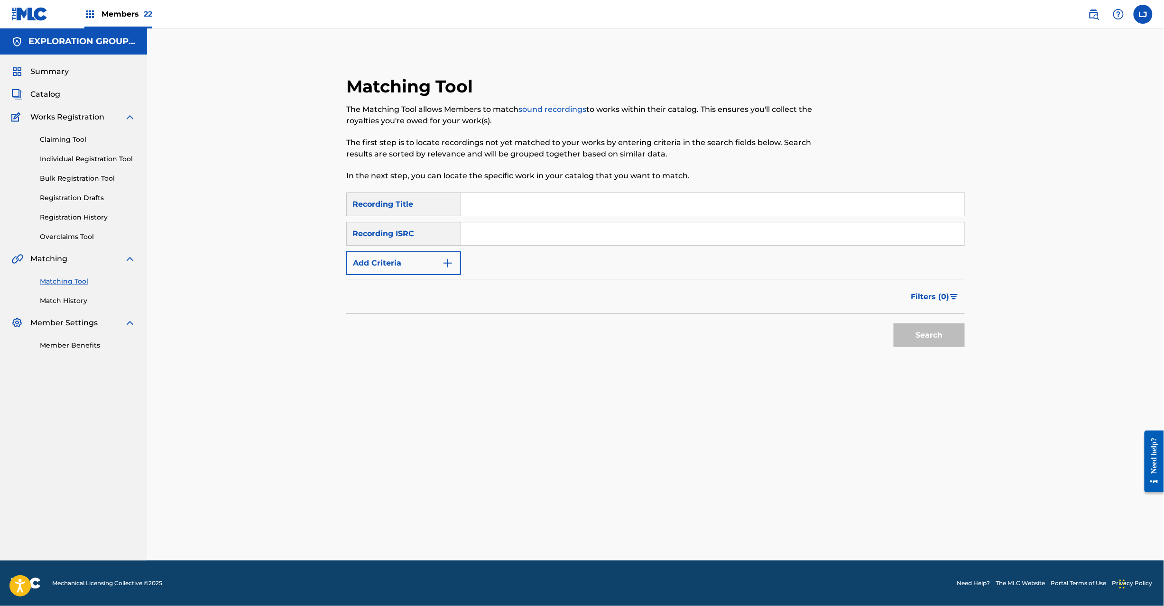
click at [506, 234] on input "Search Form" at bounding box center [712, 233] width 503 height 23
paste input "USCGJ1514622"
type input "USCGJ1514622"
click at [898, 338] on button "Search" at bounding box center [929, 336] width 71 height 24
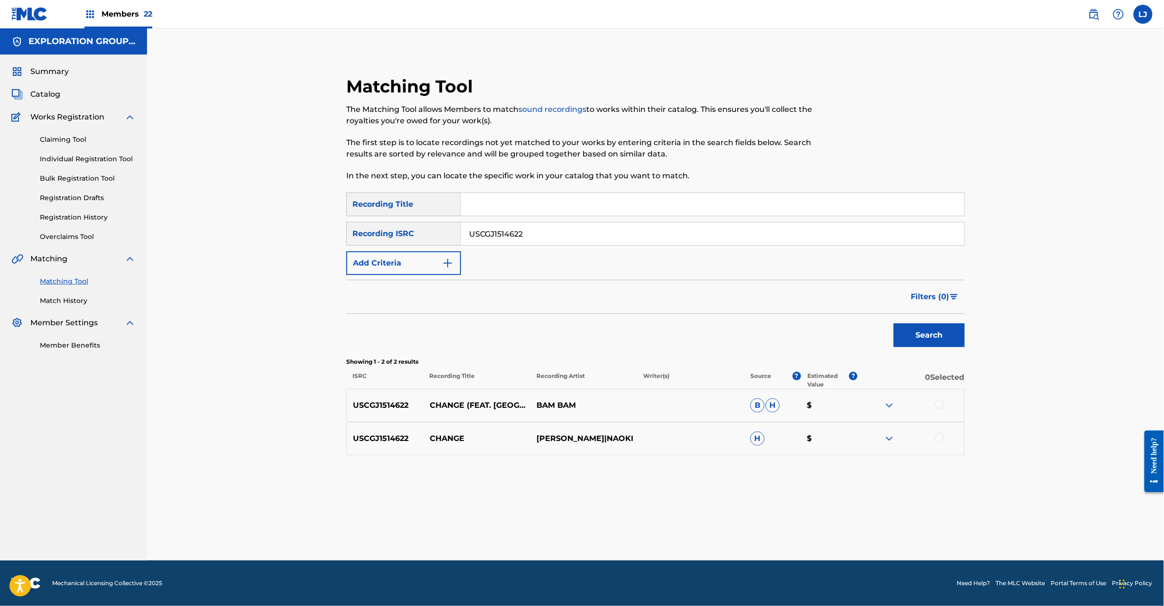
click at [942, 405] on div at bounding box center [939, 404] width 9 height 9
click at [938, 443] on div at bounding box center [911, 438] width 107 height 11
click at [939, 439] on div at bounding box center [939, 437] width 9 height 9
click at [672, 543] on div "Matching Tool The Matching Tool allows Members to match sound recordings to wor…" at bounding box center [656, 306] width 664 height 509
click at [672, 534] on button "Match 2 Groups" at bounding box center [666, 529] width 105 height 24
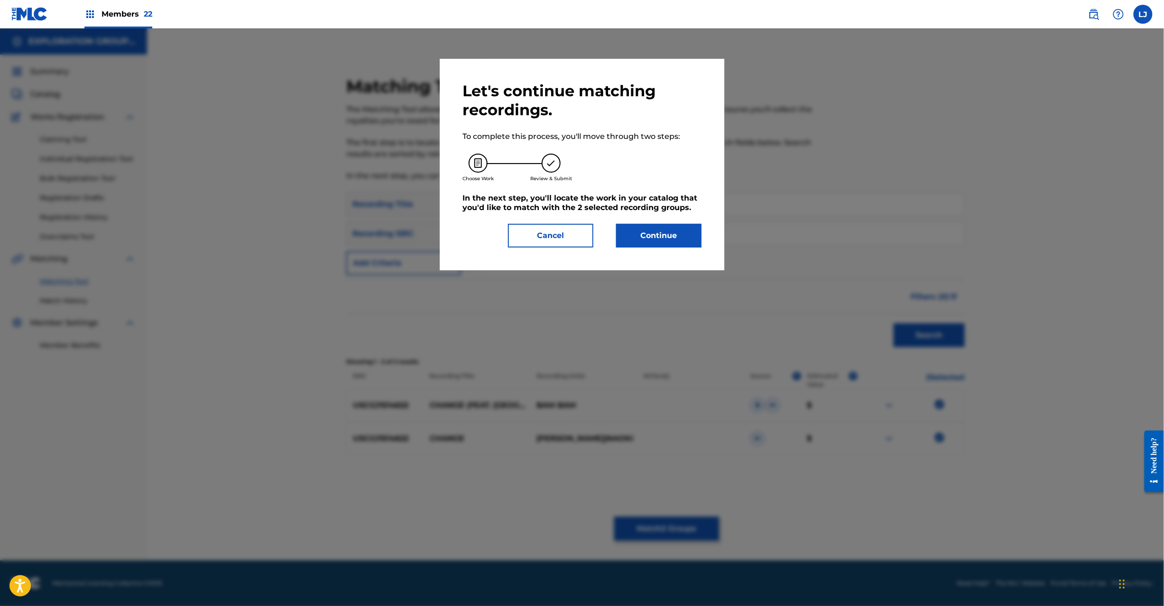
click at [643, 238] on button "Continue" at bounding box center [658, 236] width 85 height 24
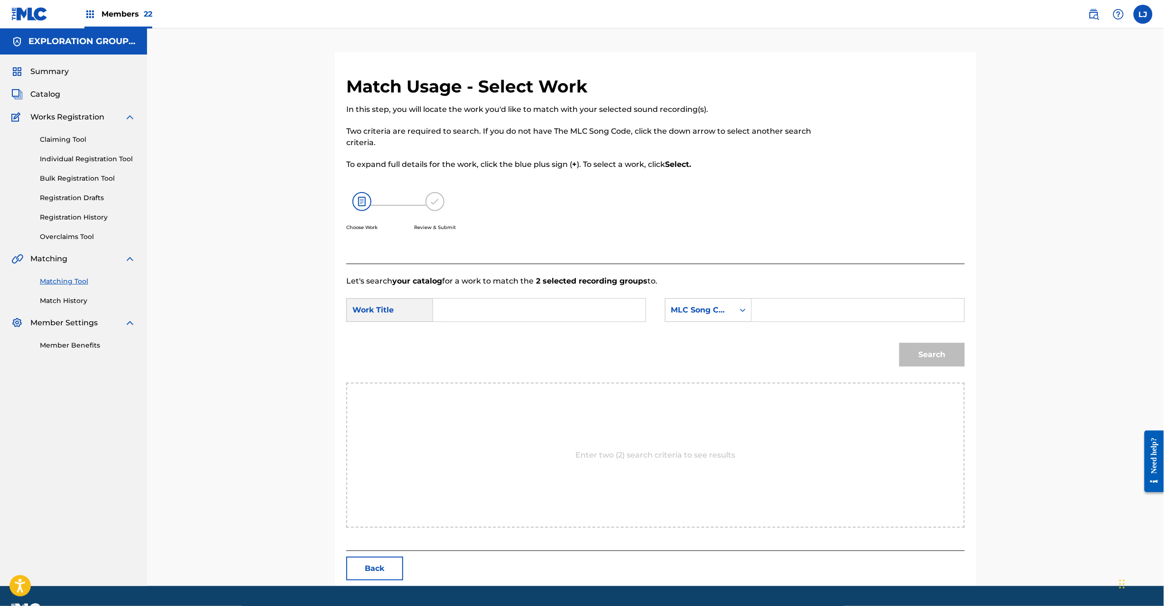
click at [508, 310] on input "Search Form" at bounding box center [539, 310] width 196 height 23
paste input "Change CI93R0"
click at [518, 312] on input "Change CI93R0" at bounding box center [539, 310] width 196 height 23
type input "Change"
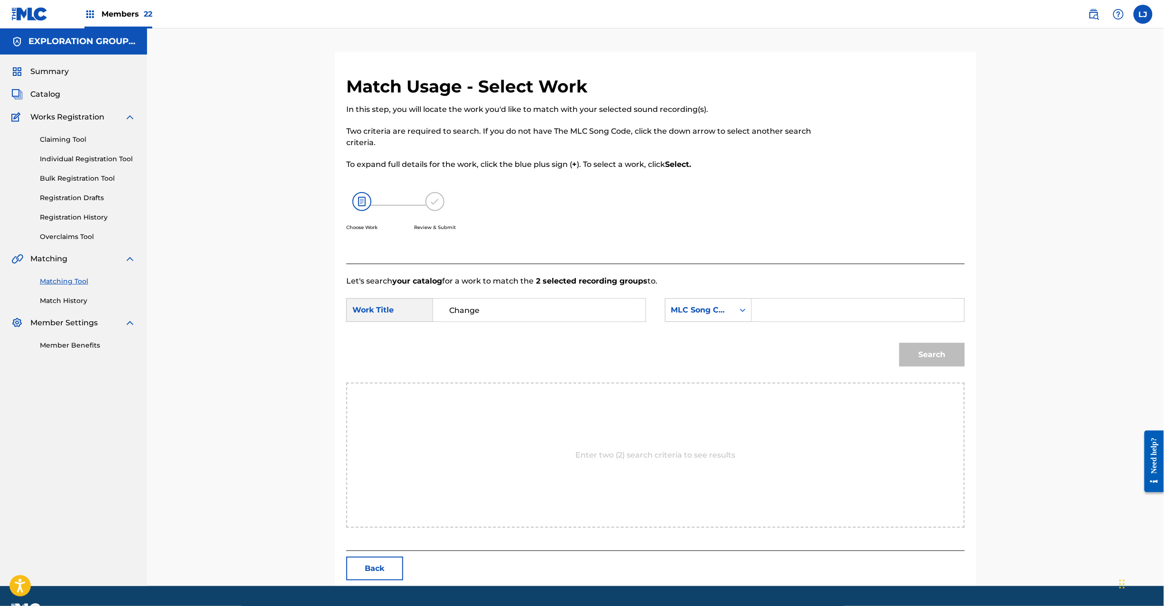
click at [777, 328] on form "SearchWithCriteria4d89bd13-417e-46d3-b1d7-832ff1c01899 Work Title Change Search…" at bounding box center [655, 335] width 619 height 96
paste input "CI93R0"
click at [784, 319] on input "Search Form" at bounding box center [858, 310] width 196 height 23
type input "CI93R0"
click at [909, 346] on button "Search" at bounding box center [931, 355] width 65 height 24
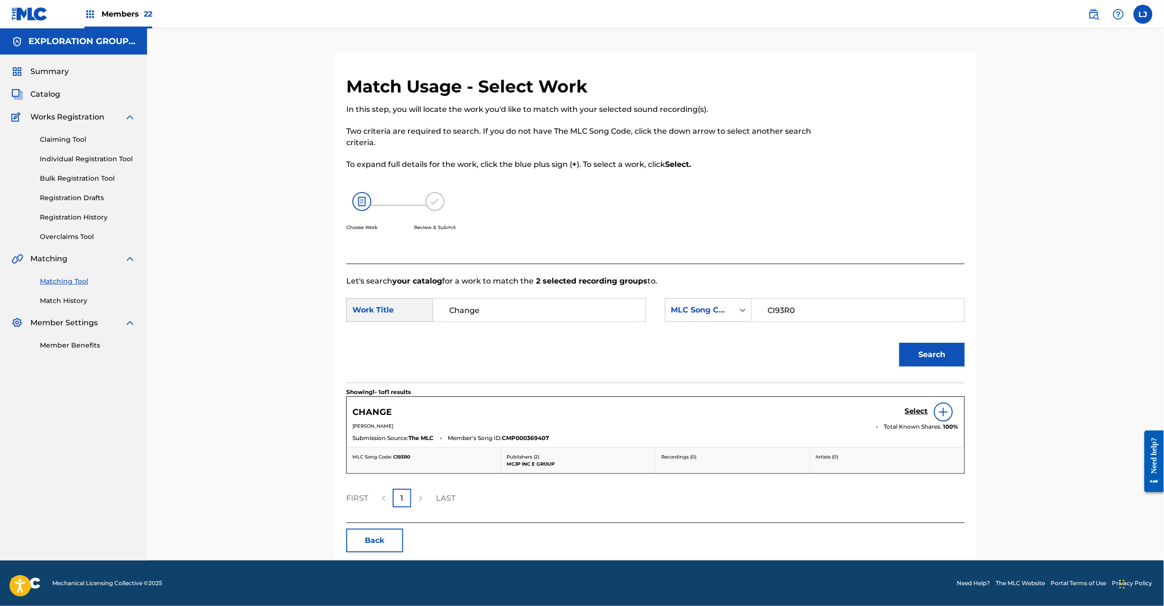
click at [909, 410] on h5 "Select" at bounding box center [916, 411] width 23 height 9
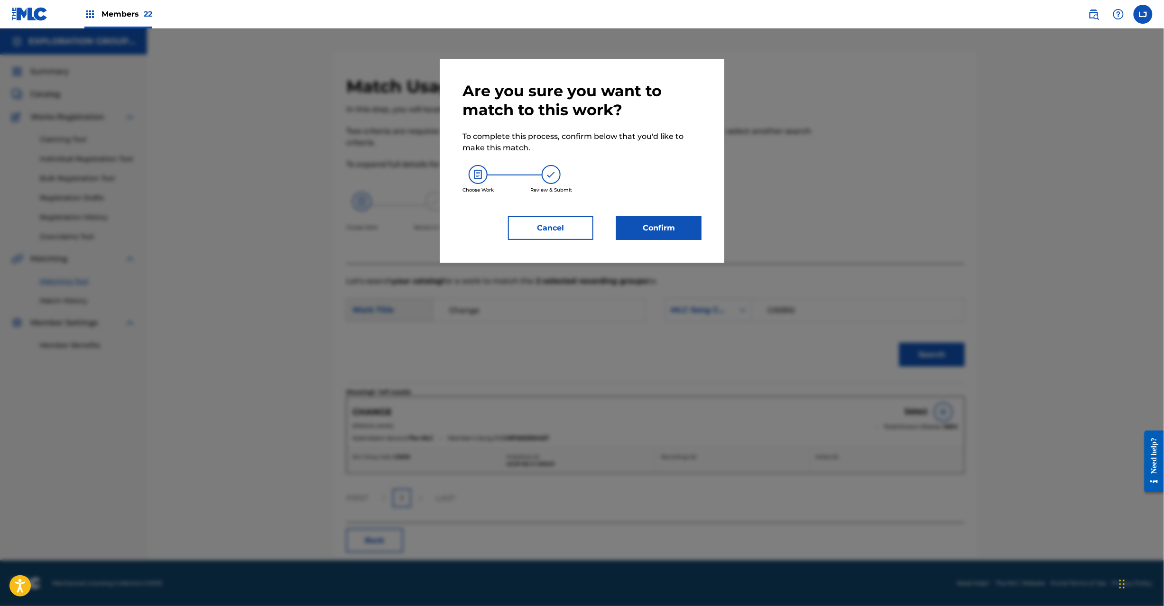
click at [667, 241] on div "Are you sure you want to match to this work? To complete this process, confirm …" at bounding box center [582, 161] width 285 height 204
click at [665, 236] on button "Confirm" at bounding box center [658, 228] width 85 height 24
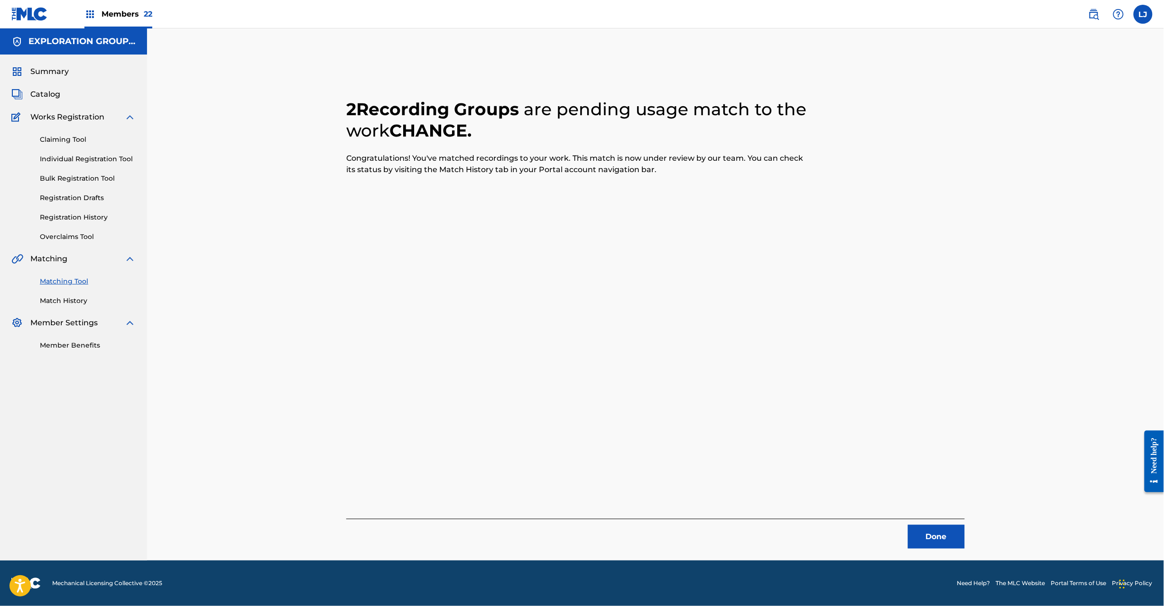
click at [933, 529] on button "Done" at bounding box center [936, 537] width 57 height 24
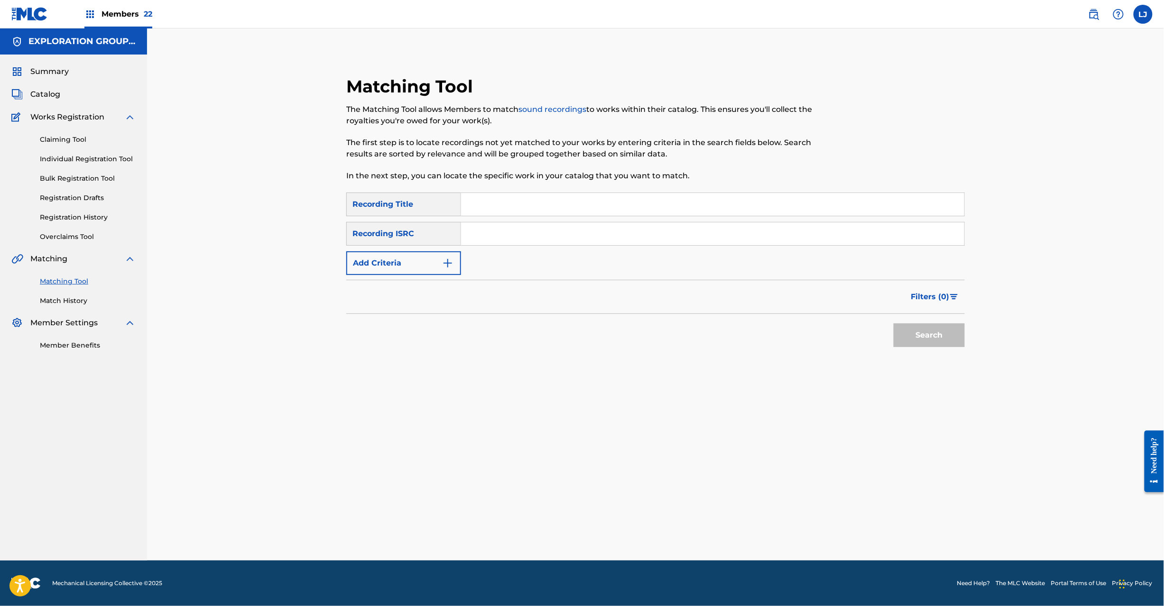
click at [514, 243] on input "Search Form" at bounding box center [712, 233] width 503 height 23
paste input "JPB670900552"
type input "JPB670900552"
click at [921, 340] on button "Search" at bounding box center [929, 336] width 71 height 24
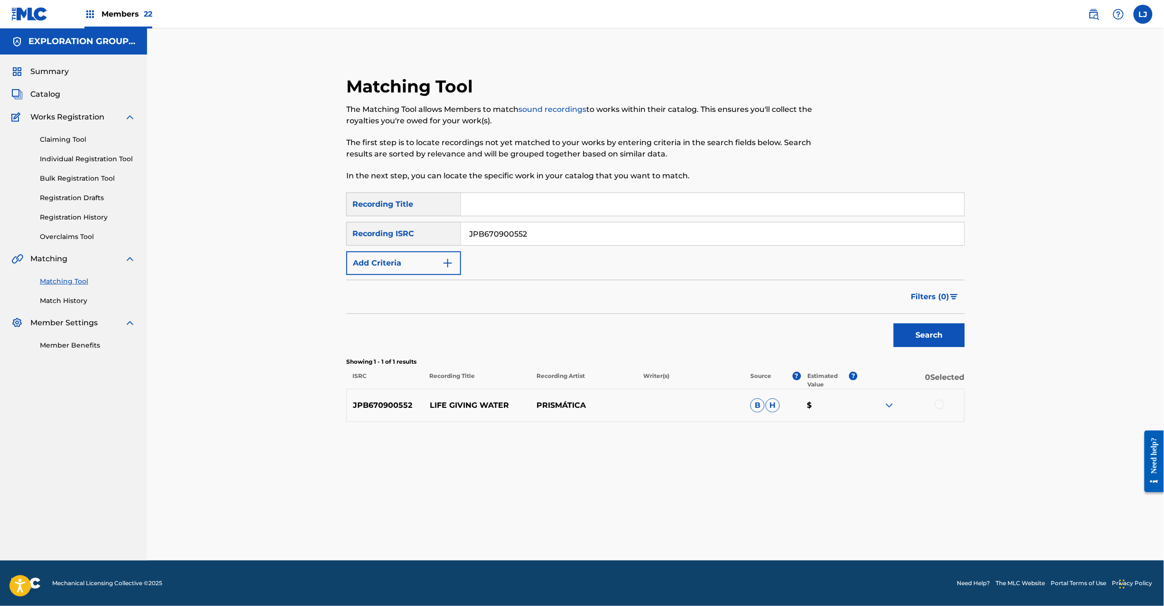
click at [940, 406] on div at bounding box center [939, 404] width 9 height 9
click at [698, 537] on button "Match 1 Group" at bounding box center [666, 529] width 105 height 24
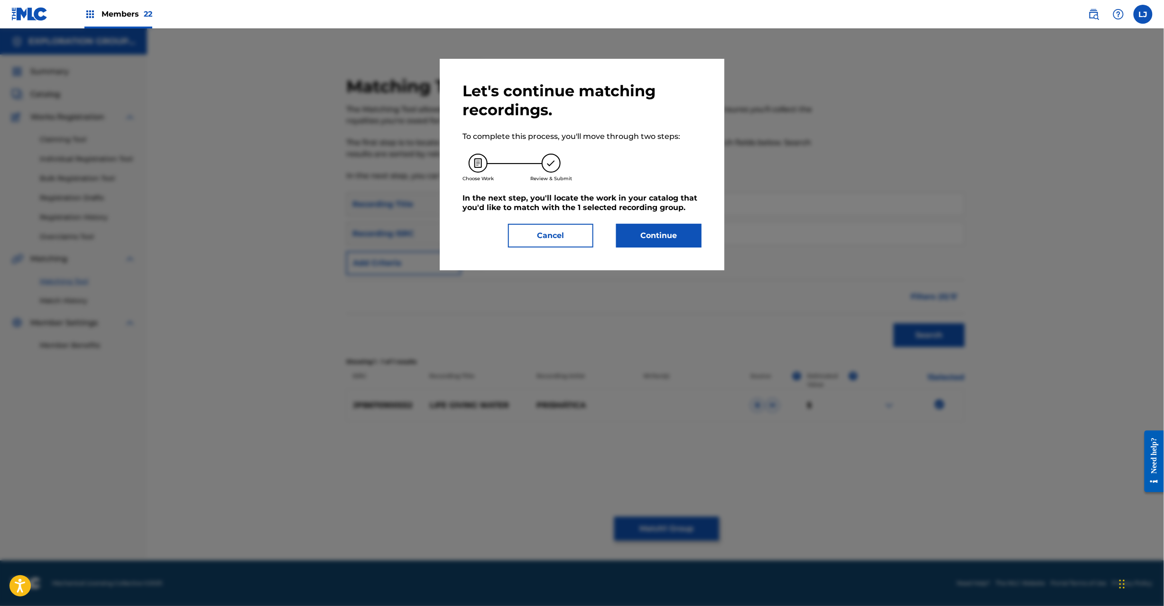
click at [641, 236] on button "Continue" at bounding box center [658, 236] width 85 height 24
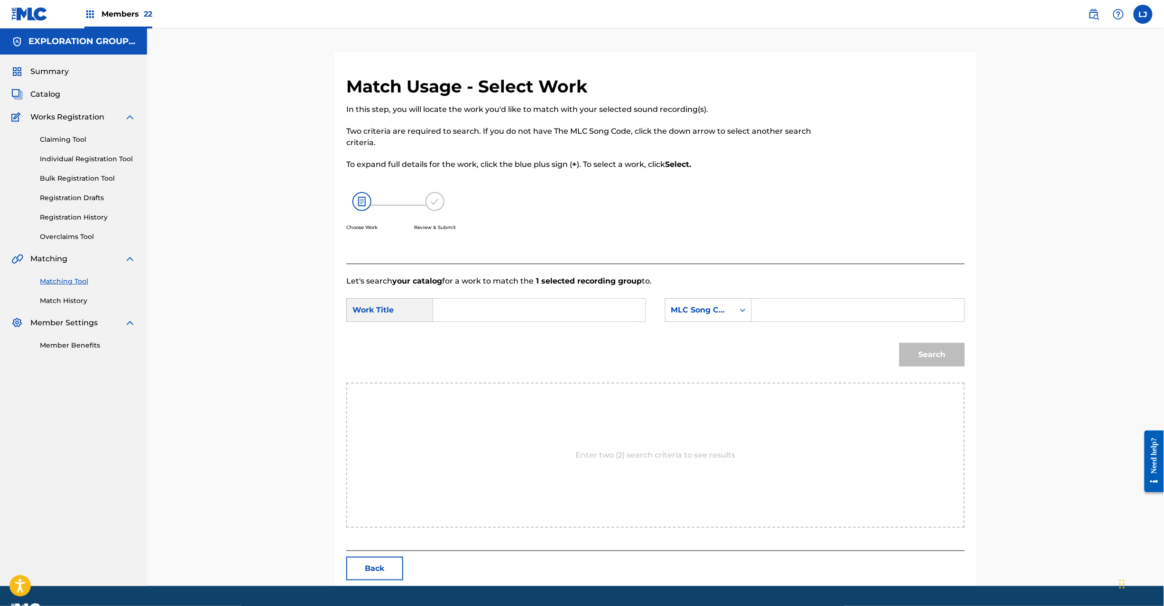
click at [501, 306] on input "Search Form" at bounding box center [539, 310] width 196 height 23
paste input "Life Giving Water LE5V95"
click at [541, 310] on input "Life Giving Water LE5V95" at bounding box center [539, 310] width 196 height 23
type input "Life Giving Water"
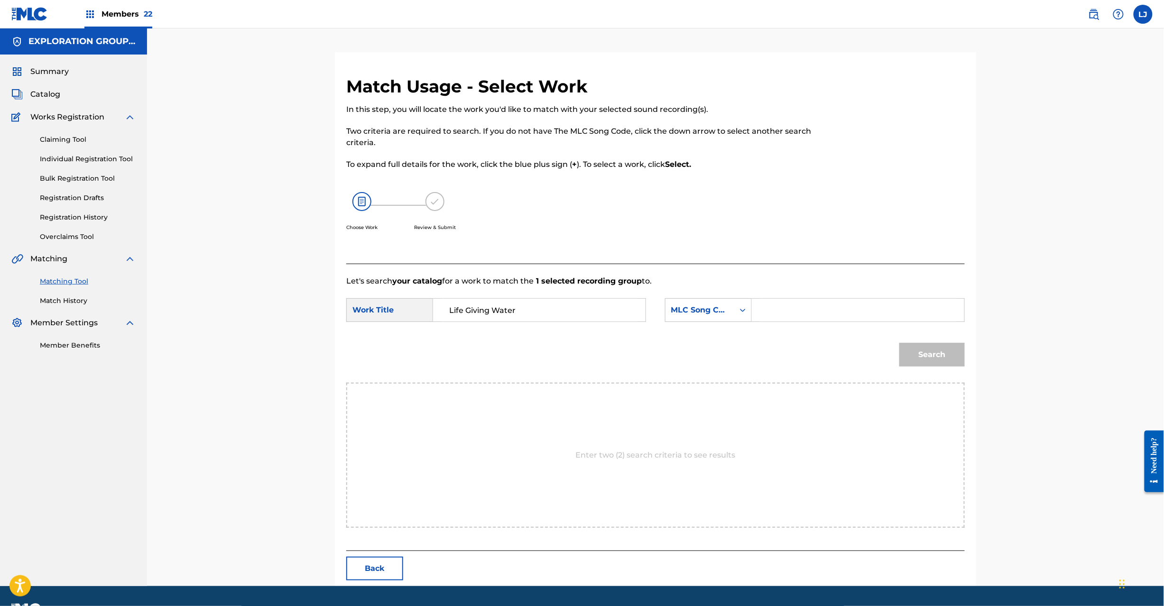
click at [828, 308] on input "Search Form" at bounding box center [858, 310] width 196 height 23
paste input "LE5V95"
type input "LE5V95"
click at [959, 359] on button "Search" at bounding box center [931, 355] width 65 height 24
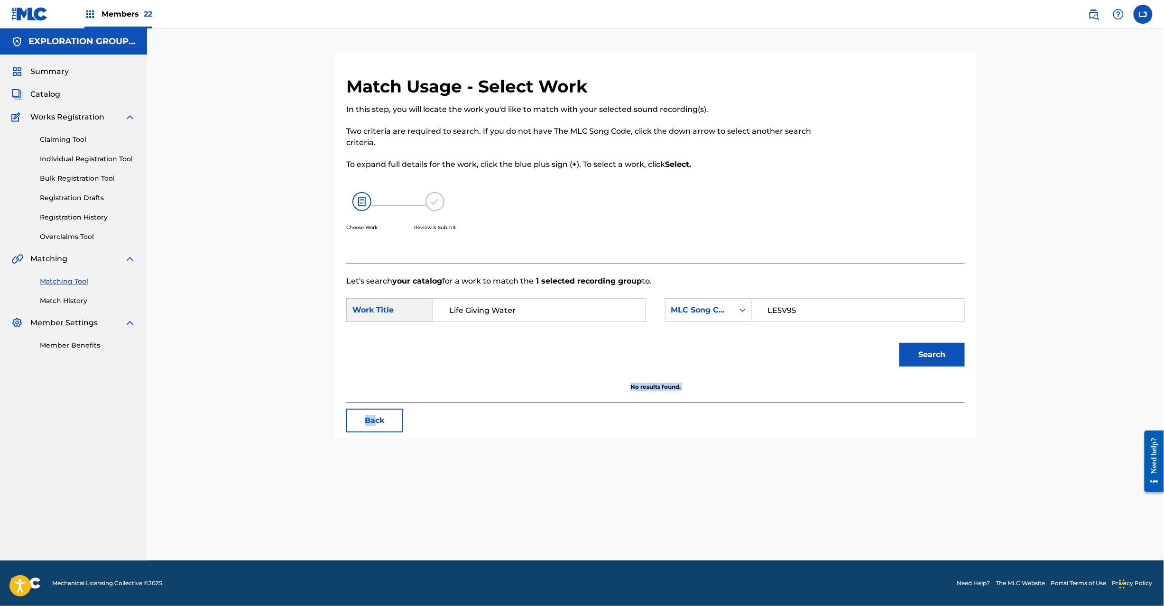
click at [377, 411] on div "Match Usage - Select Work In this step, you will locate the work you'd like to …" at bounding box center [655, 257] width 641 height 362
click at [377, 414] on button "Back" at bounding box center [374, 421] width 57 height 24
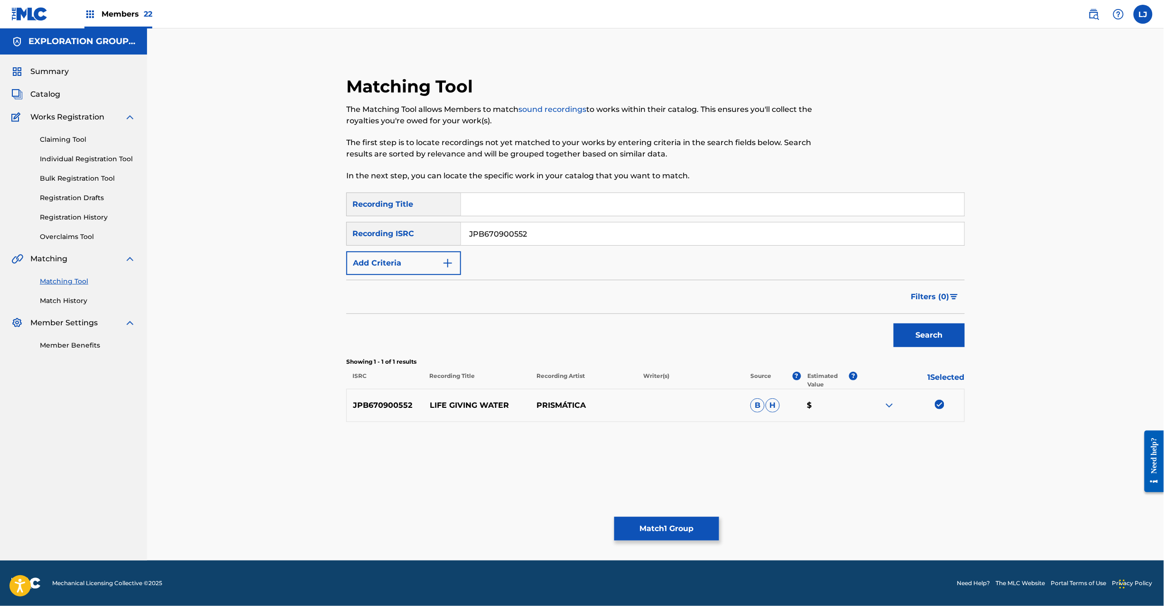
click at [36, 40] on h5 "EXPLORATION GROUP LLC" at bounding box center [81, 41] width 107 height 11
click at [24, 15] on img at bounding box center [29, 14] width 37 height 14
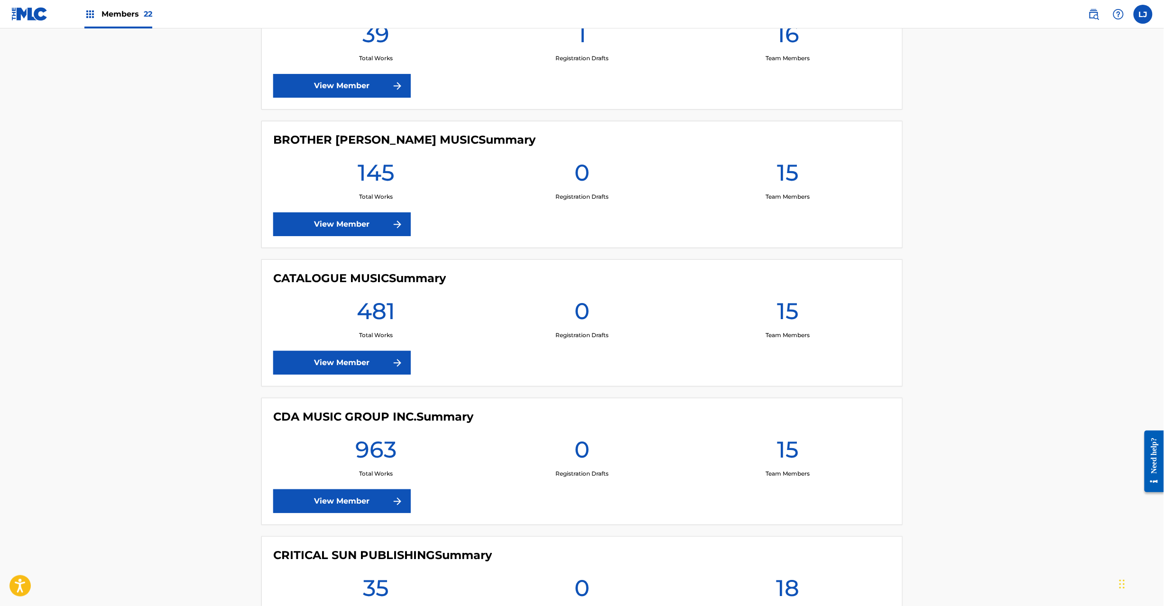
scroll to position [1518, 0]
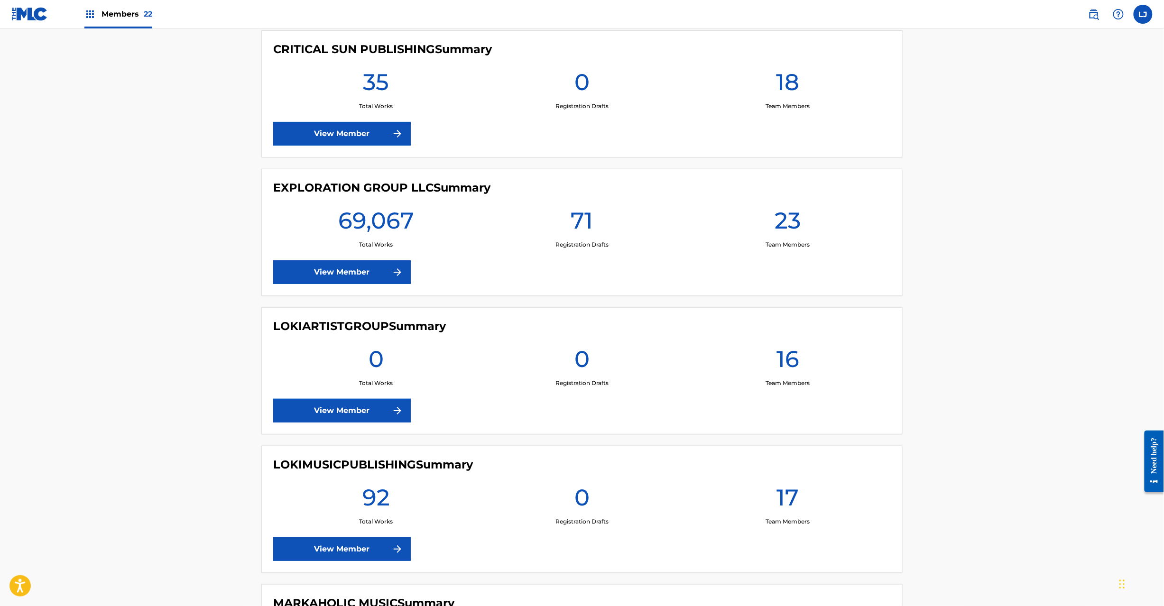
click at [338, 274] on link "View Member" at bounding box center [342, 272] width 138 height 24
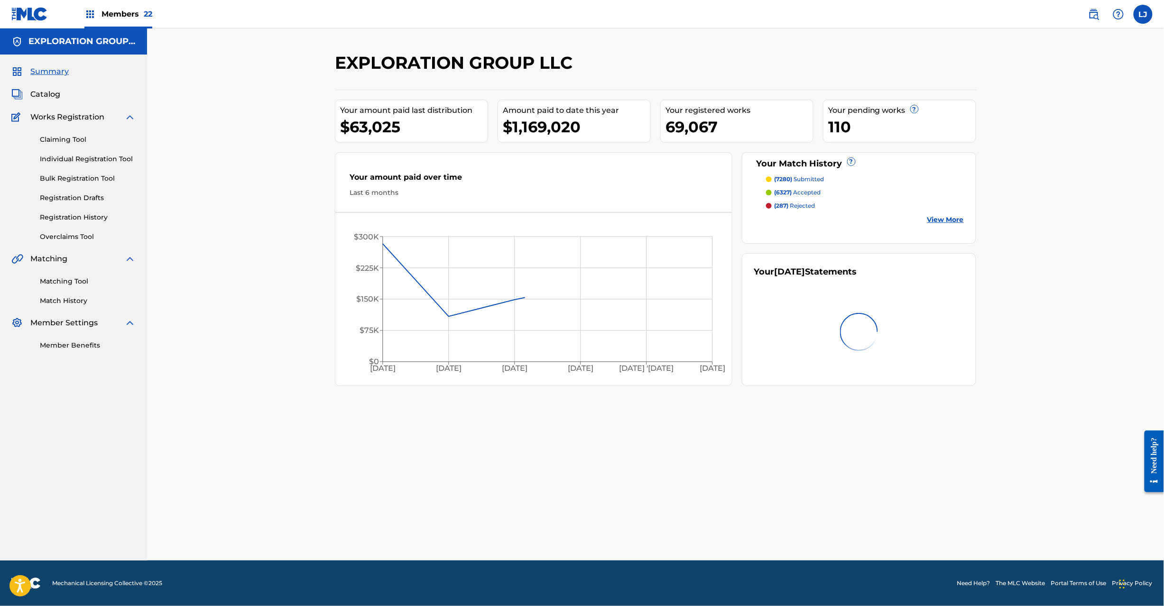
click at [41, 88] on div "Summary Catalog Works Registration Claiming Tool Individual Registration Tool B…" at bounding box center [73, 208] width 147 height 307
click at [42, 99] on span "Catalog" at bounding box center [45, 94] width 30 height 11
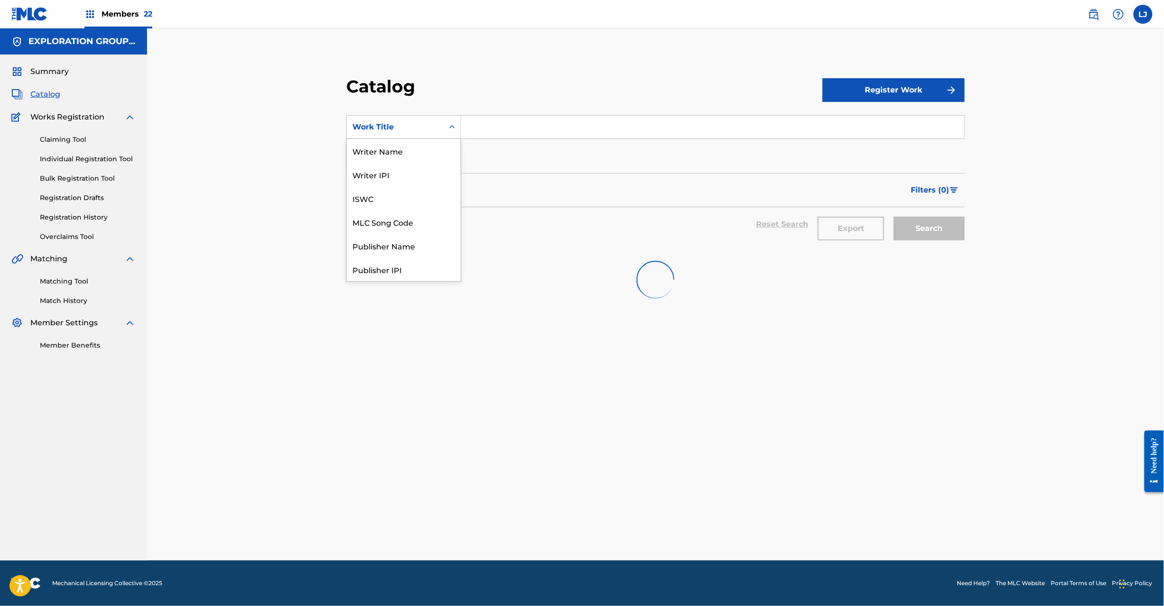
click at [433, 129] on div "Work Title" at bounding box center [394, 126] width 85 height 11
click at [429, 224] on div "MLC Song Code" at bounding box center [404, 222] width 114 height 24
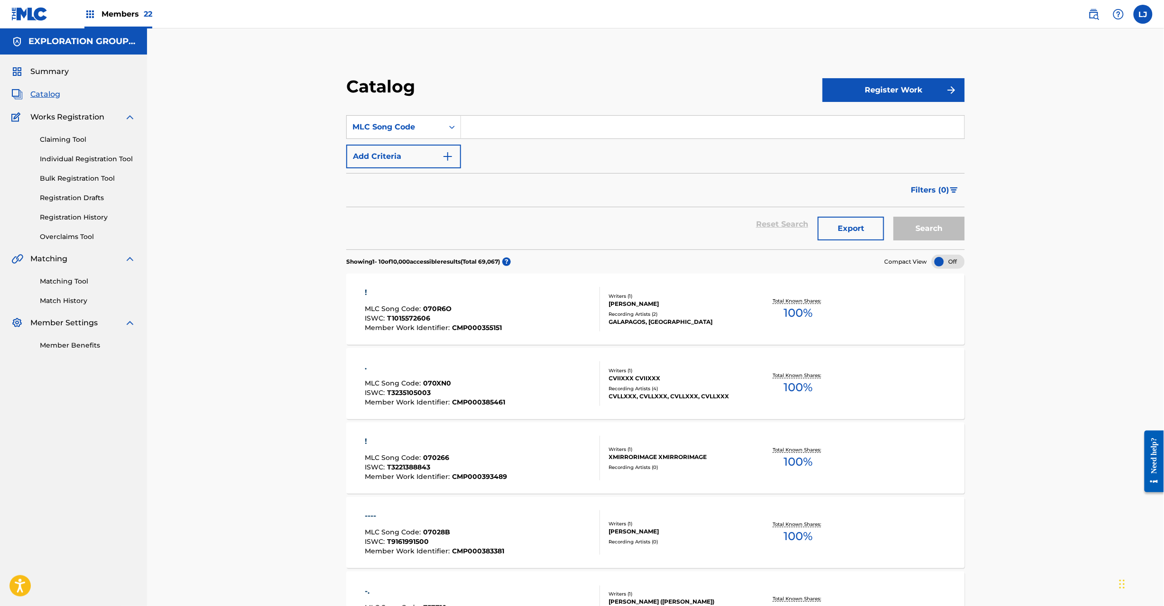
click at [493, 124] on input "Search Form" at bounding box center [712, 127] width 503 height 23
paste input "JPK460901012"
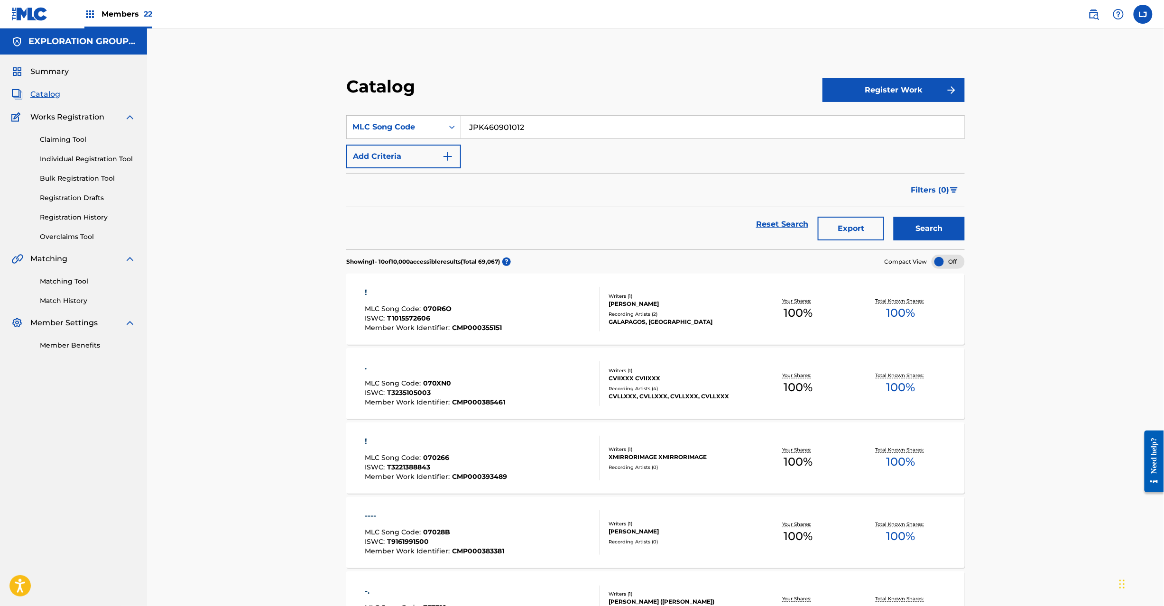
type input "JPK460901012"
click at [71, 272] on div "Matching Tool Match History" at bounding box center [73, 285] width 124 height 41
click at [68, 281] on link "Matching Tool" at bounding box center [88, 282] width 96 height 10
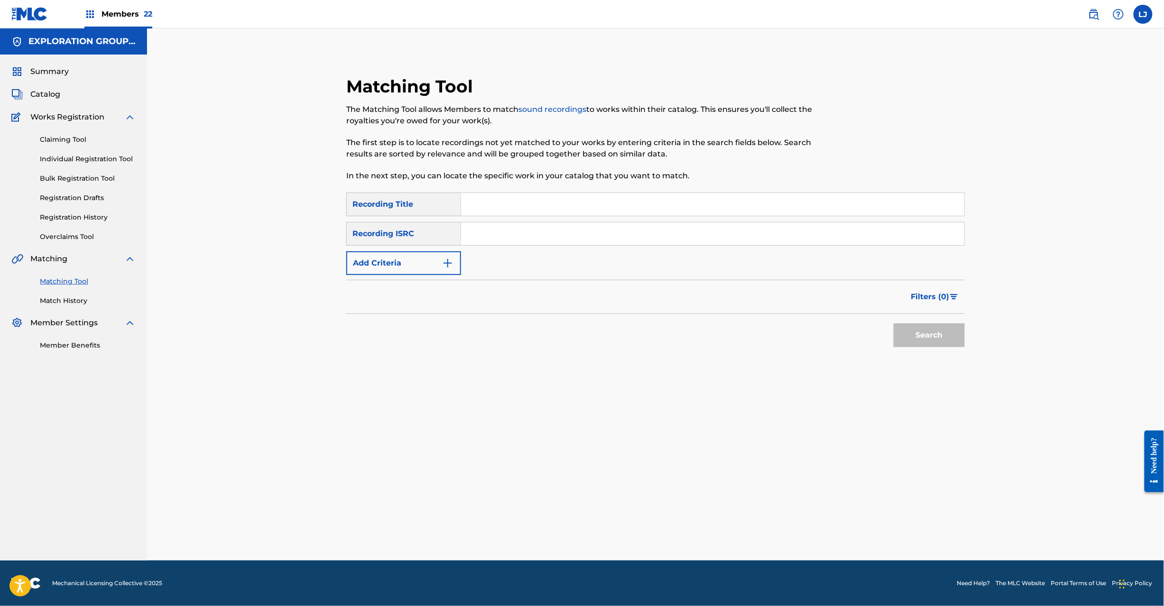
click at [499, 225] on input "Search Form" at bounding box center [712, 233] width 503 height 23
paste input "JPK460901012"
click at [486, 230] on input "Search Form" at bounding box center [712, 233] width 503 height 23
type input "JPK460901012"
drag, startPoint x: 880, startPoint y: 327, endPoint x: 928, endPoint y: 340, distance: 50.1
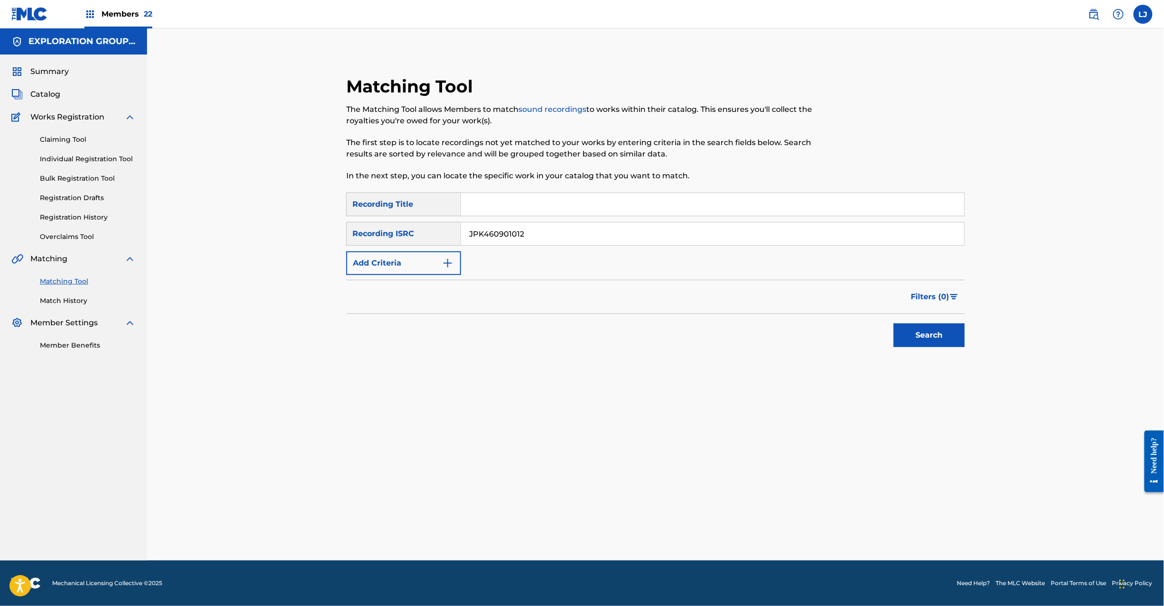
click at [881, 327] on div "Search" at bounding box center [655, 333] width 619 height 38
click at [928, 340] on button "Search" at bounding box center [929, 336] width 71 height 24
click at [938, 405] on div at bounding box center [939, 404] width 9 height 9
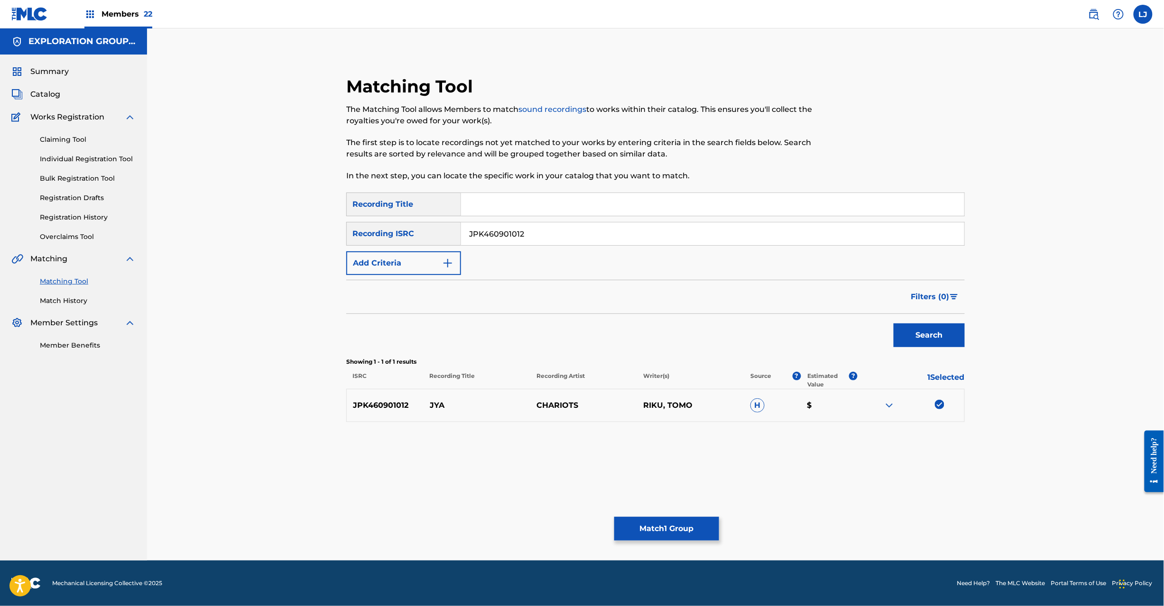
click at [683, 527] on button "Match 1 Group" at bounding box center [666, 529] width 105 height 24
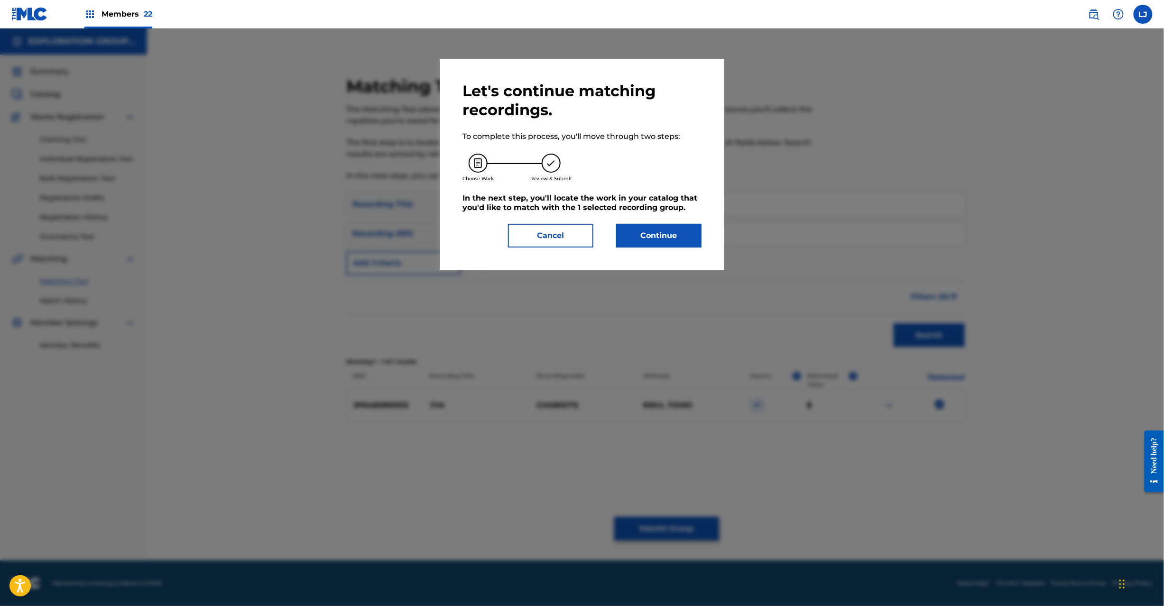
click at [675, 231] on button "Continue" at bounding box center [658, 236] width 85 height 24
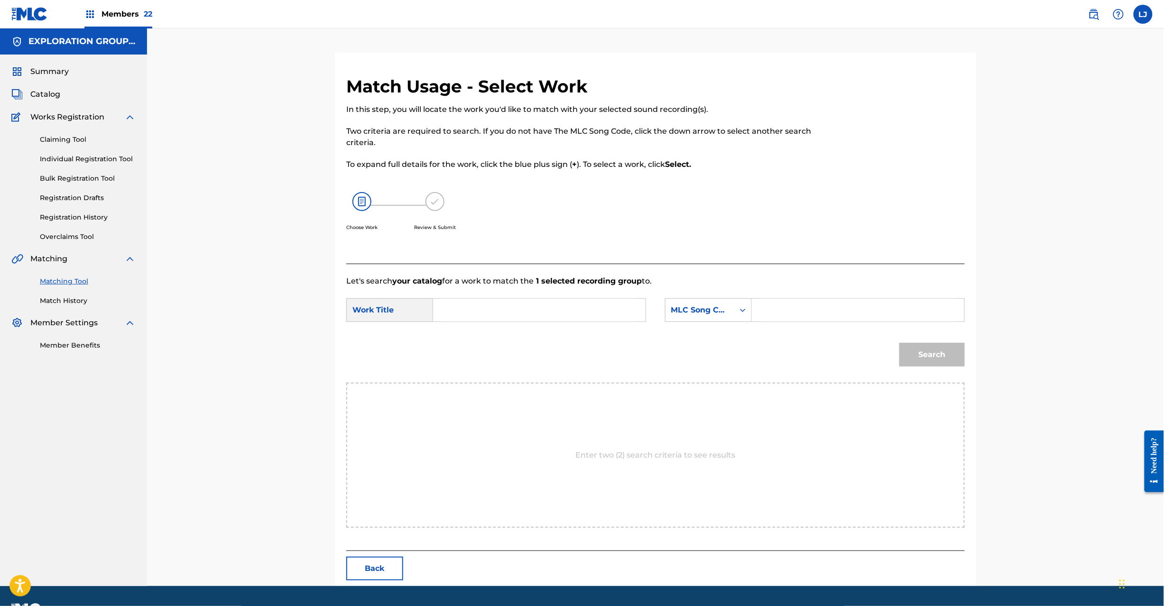
click at [477, 322] on div "Search Form" at bounding box center [539, 310] width 213 height 24
paste input "Ja JC0P11"
type input "Ja JC0P11"
click at [481, 308] on input "Ja JC0P11" at bounding box center [539, 310] width 196 height 23
click at [472, 303] on input "Ja JC0P11" at bounding box center [539, 310] width 196 height 23
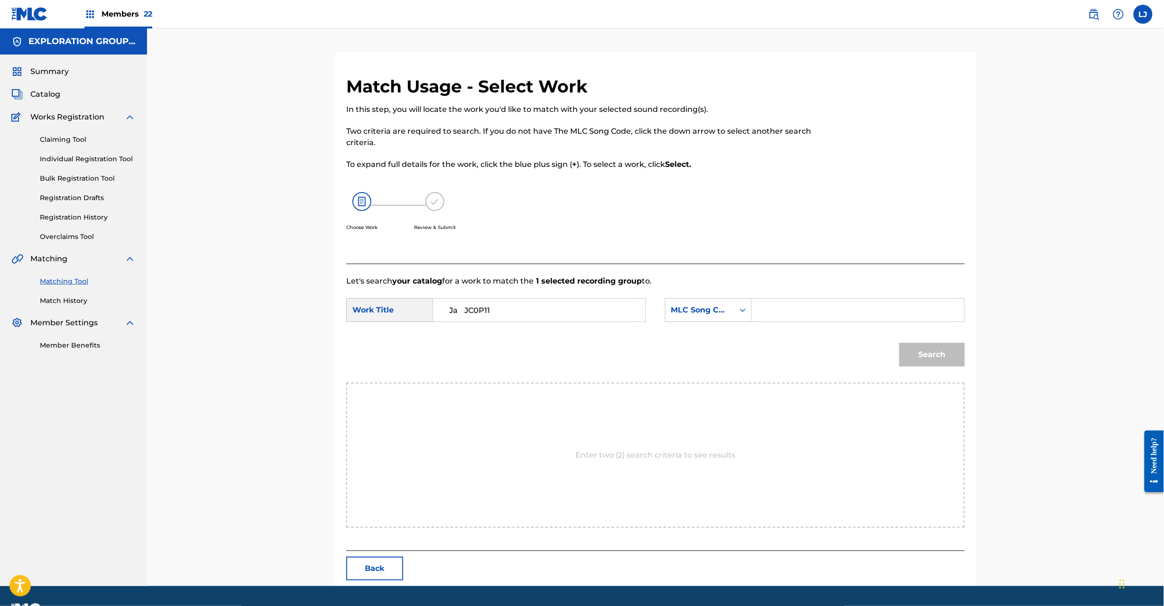
click at [472, 303] on input "Ja JC0P11" at bounding box center [539, 310] width 196 height 23
click at [502, 310] on input "X" at bounding box center [539, 310] width 196 height 23
click at [501, 309] on input "X" at bounding box center [539, 310] width 196 height 23
paste input "Ja JC0P11"
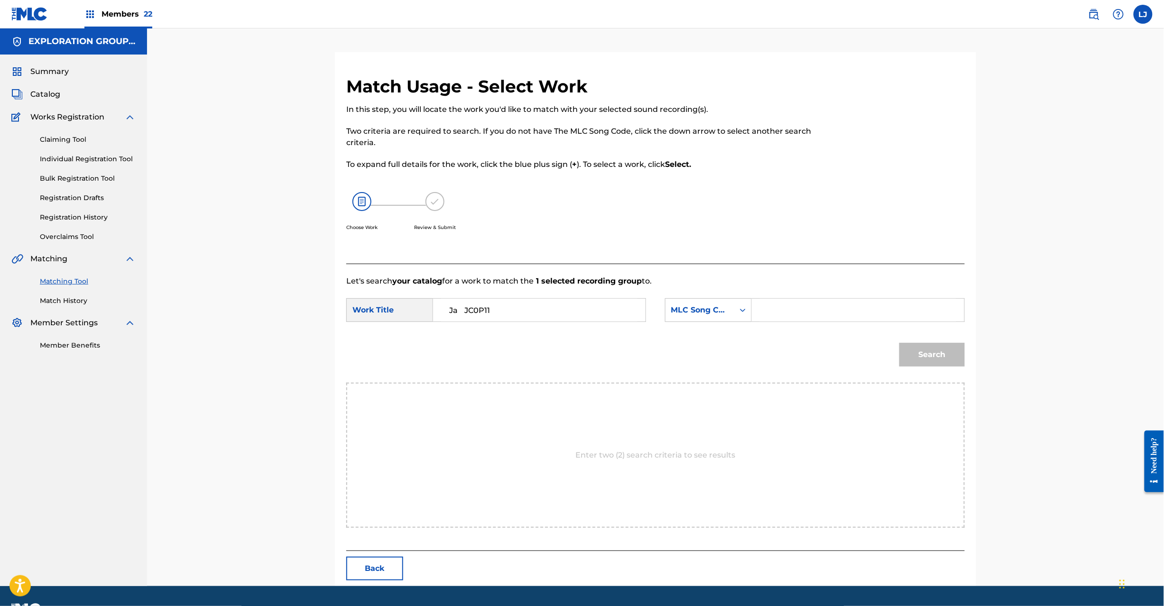
click at [478, 308] on input "Ja JC0P11" at bounding box center [539, 310] width 196 height 23
type input "[PERSON_NAME]"
click at [790, 312] on input "Search Form" at bounding box center [858, 310] width 196 height 23
paste input "JC0P11"
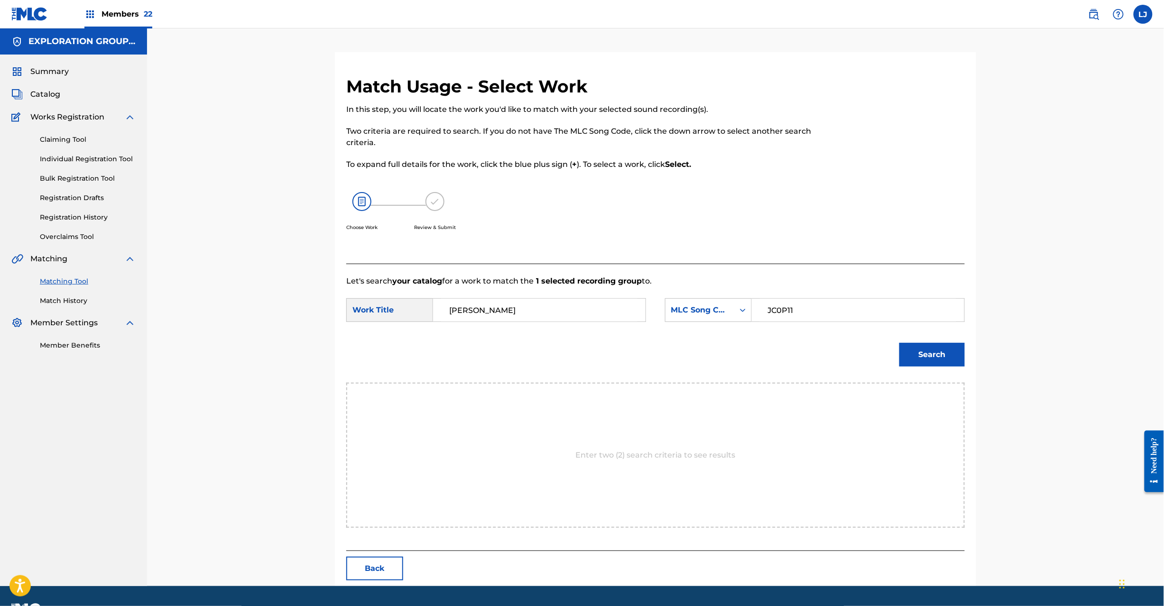
type input "JC0P11"
click at [557, 384] on div "Enter two (2) search criteria to see results" at bounding box center [655, 455] width 619 height 145
click at [382, 568] on div "Match Usage - Select Work In this step, you will locate the work you'd like to …" at bounding box center [655, 331] width 641 height 510
click at [382, 568] on button "Back" at bounding box center [374, 569] width 57 height 24
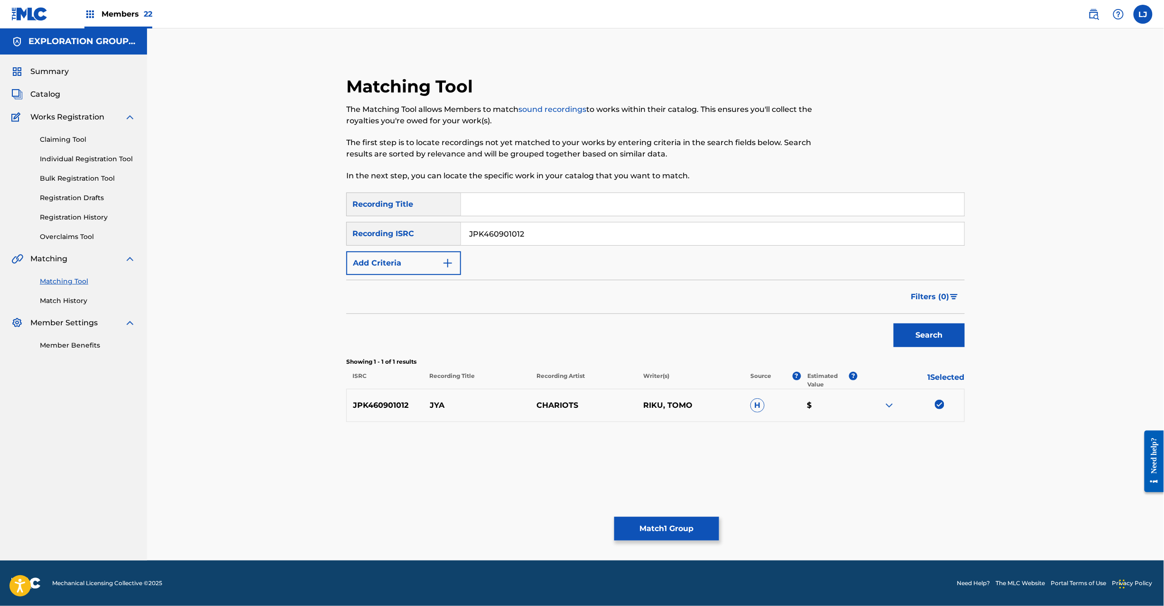
click at [538, 229] on input "JPK460901012" at bounding box center [712, 233] width 503 height 23
paste input "1"
click at [538, 229] on input "JPK460901011" at bounding box center [712, 233] width 503 height 23
click at [944, 329] on button "Search" at bounding box center [929, 336] width 71 height 24
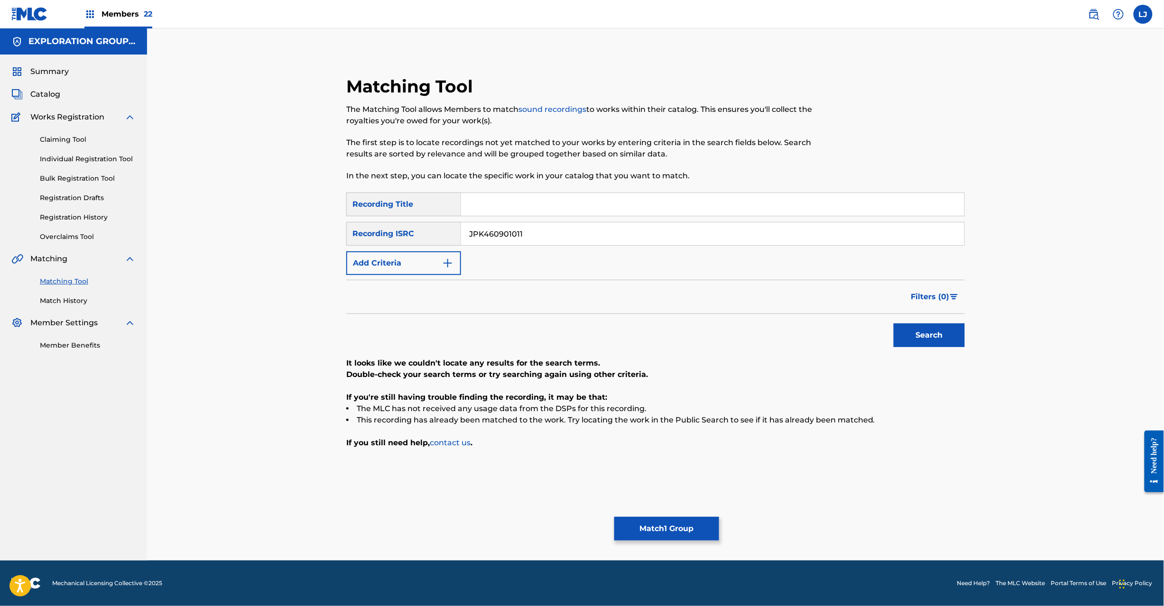
click at [532, 240] on input "JPK460901011" at bounding box center [712, 233] width 503 height 23
paste input "7008"
type input "JPK460907008"
click at [925, 329] on button "Search" at bounding box center [929, 336] width 71 height 24
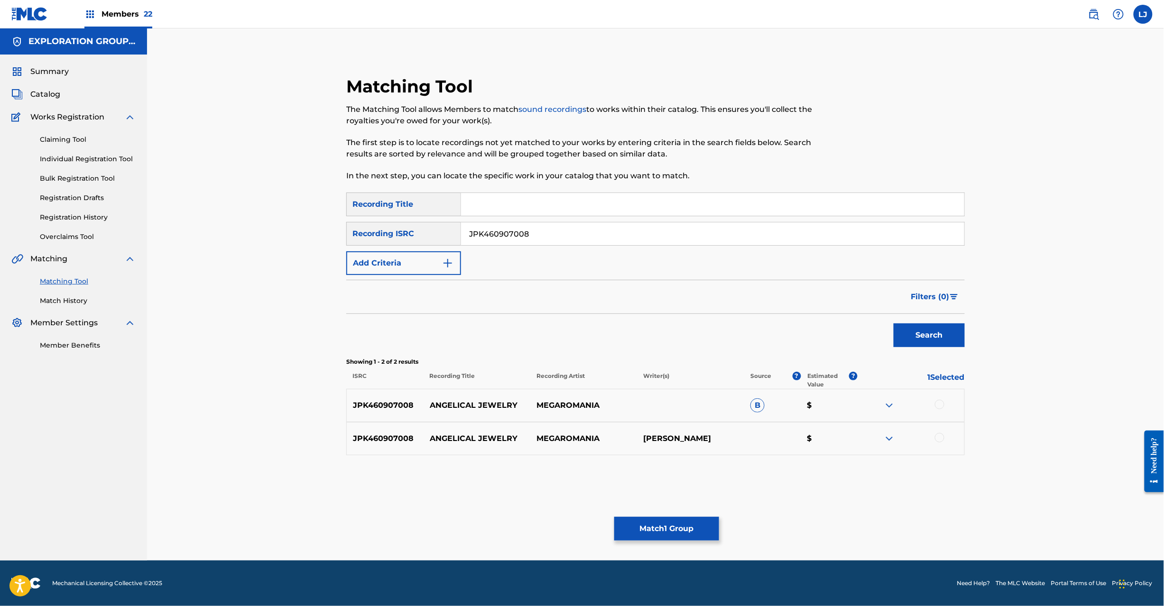
click at [940, 403] on div at bounding box center [939, 404] width 9 height 9
click at [938, 435] on div at bounding box center [939, 437] width 9 height 9
click at [664, 537] on button "Match 3 Groups" at bounding box center [666, 529] width 105 height 24
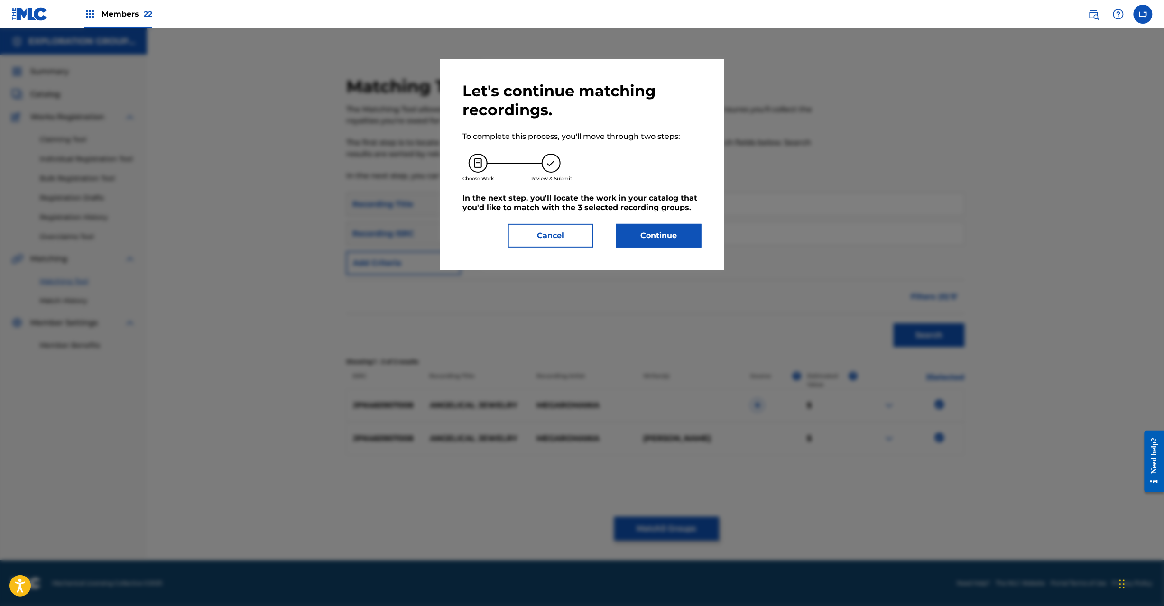
click at [649, 237] on button "Continue" at bounding box center [658, 236] width 85 height 24
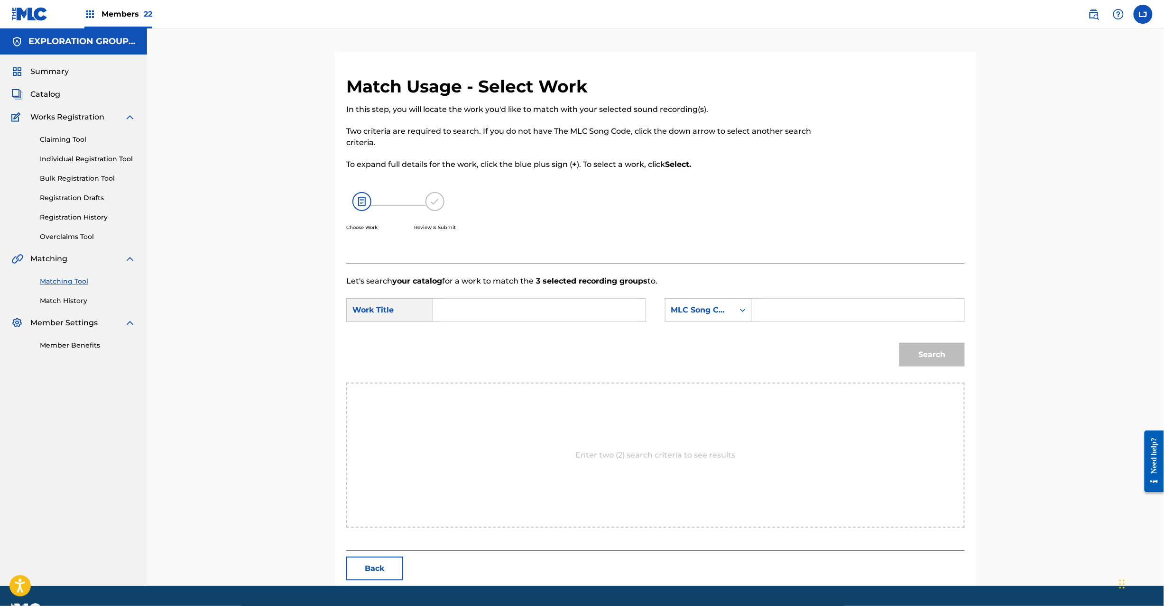
click at [528, 321] on input "Search Form" at bounding box center [539, 310] width 196 height 23
paste input "Angelical Jewelry AW44UW"
click at [539, 317] on input "Angelical Jewelry AW44UW" at bounding box center [539, 310] width 196 height 23
type input "Angelical Jewelry"
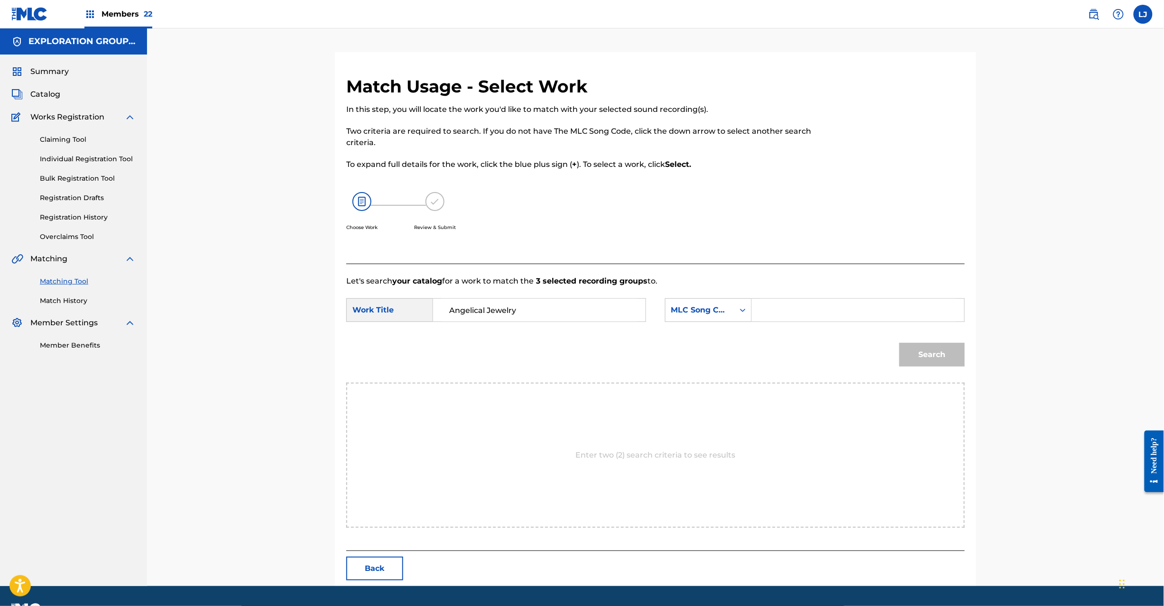
click at [863, 312] on input "Search Form" at bounding box center [858, 310] width 196 height 23
paste input "AW44UW"
type input "AW44UW"
click at [935, 343] on button "Search" at bounding box center [931, 355] width 65 height 24
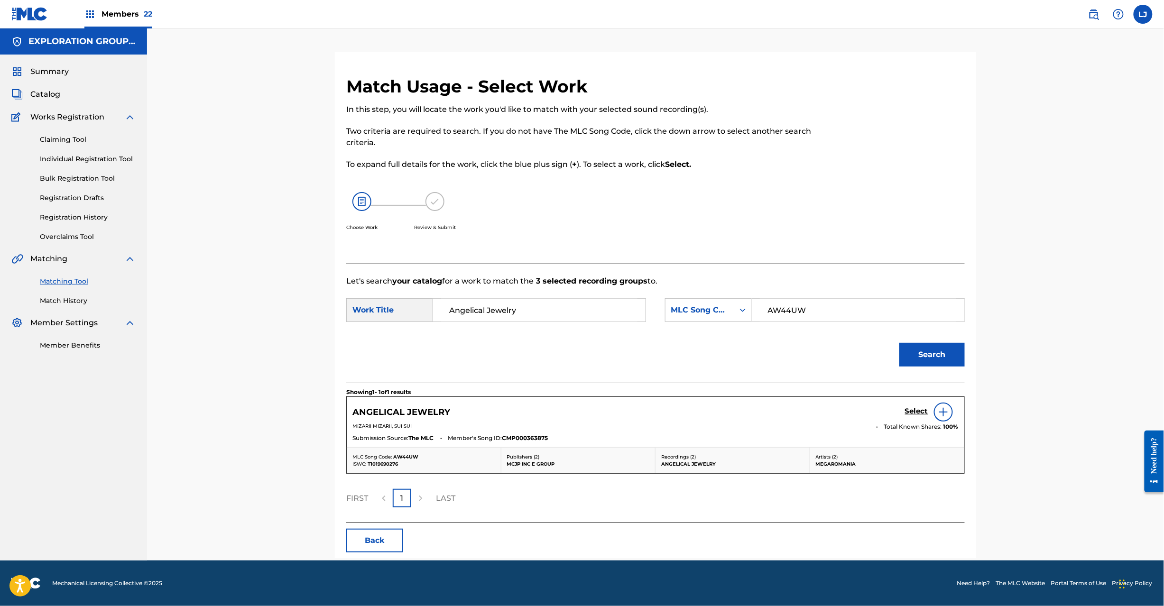
click at [914, 412] on h5 "Select" at bounding box center [916, 411] width 23 height 9
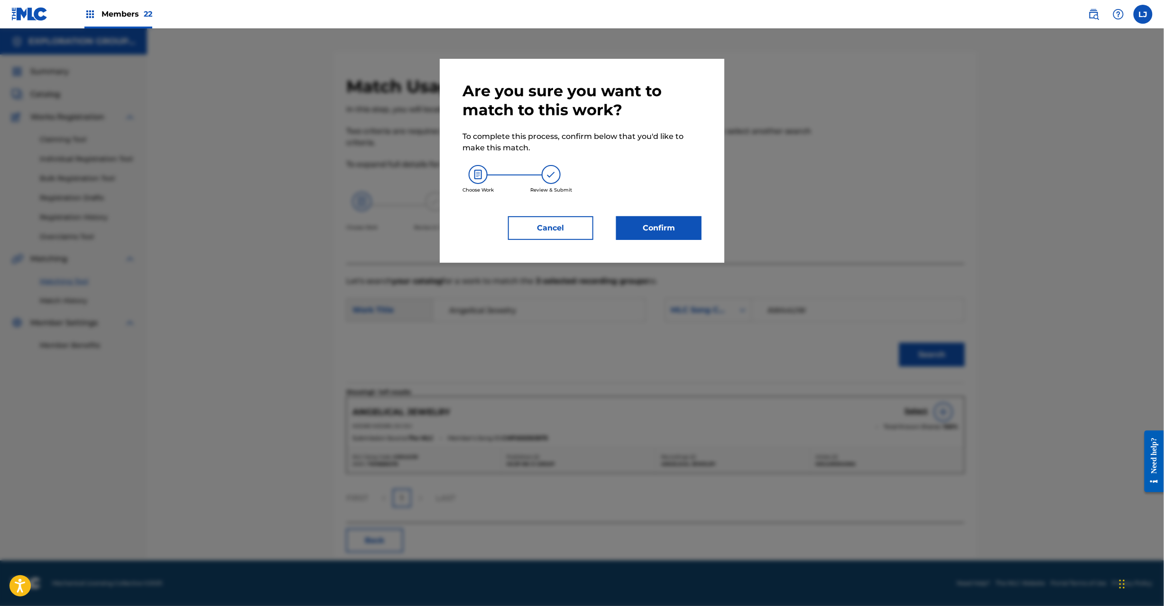
click at [646, 226] on button "Confirm" at bounding box center [658, 228] width 85 height 24
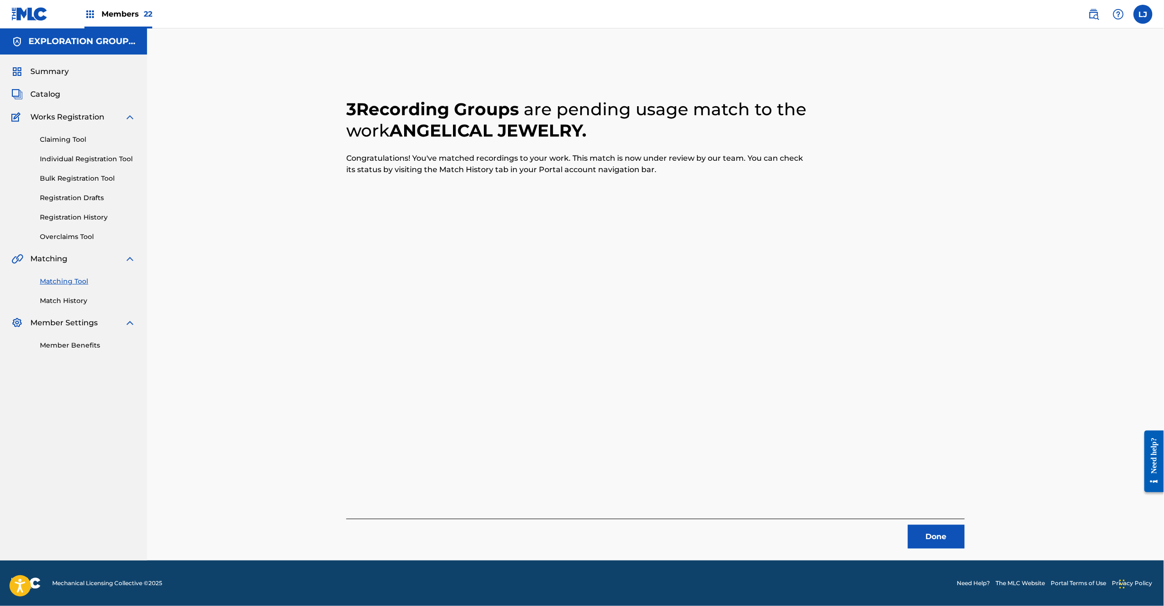
click at [913, 537] on button "Done" at bounding box center [936, 537] width 57 height 24
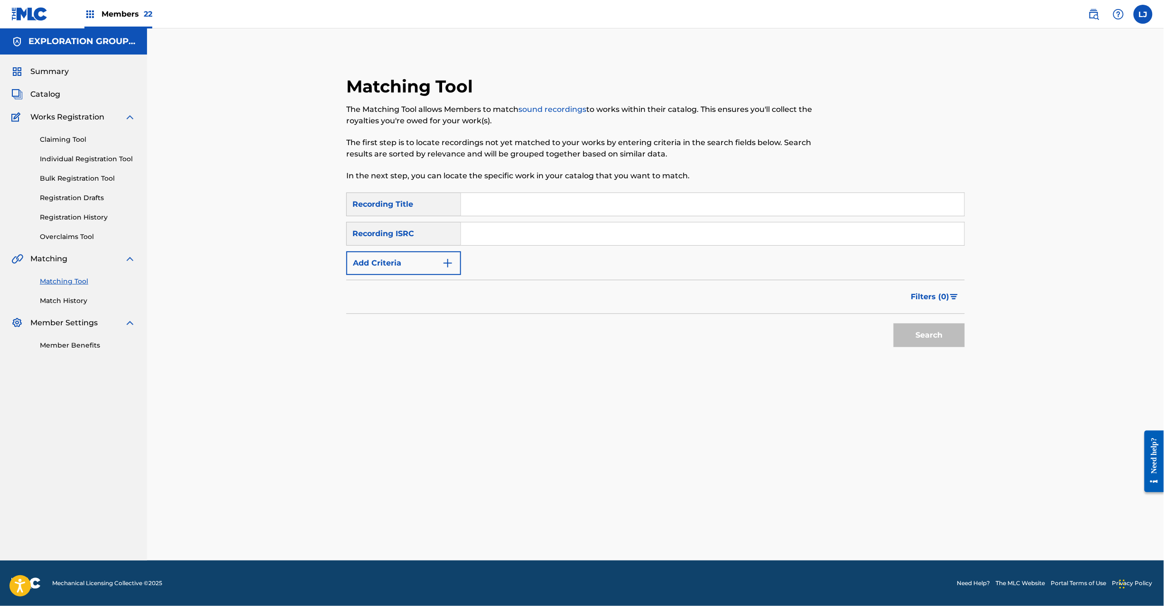
click at [532, 226] on input "Search Form" at bounding box center [712, 233] width 503 height 23
paste input "JPPO00771980"
click at [925, 343] on button "Search" at bounding box center [929, 336] width 71 height 24
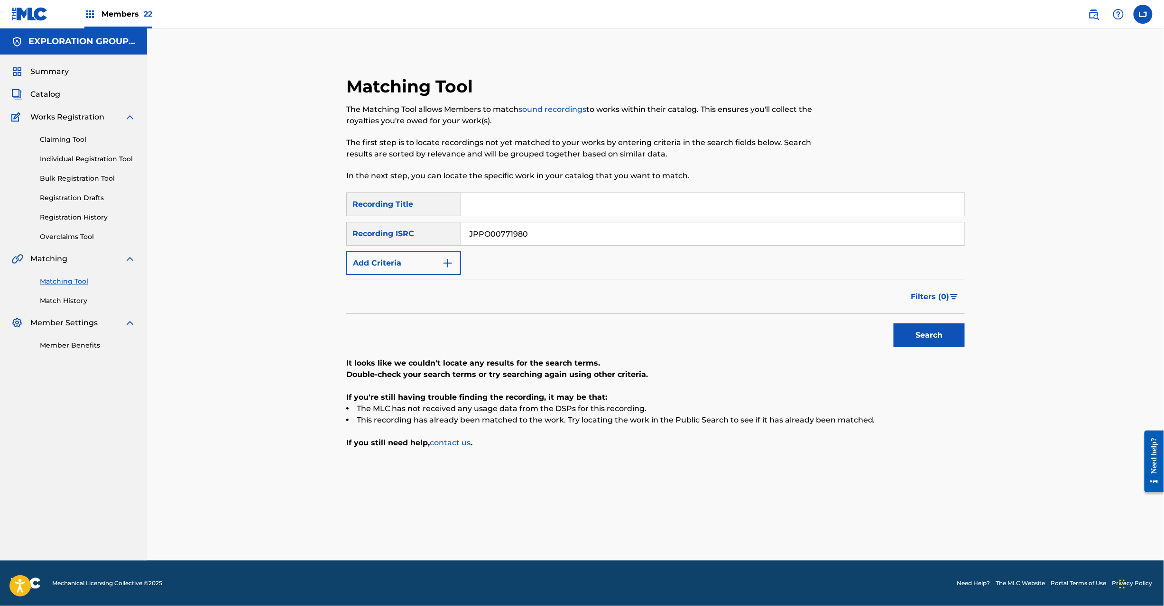
click at [518, 237] on input "JPPO00771980" at bounding box center [712, 233] width 503 height 23
paste input "C00800808"
click at [518, 237] on input "JPPO00771980" at bounding box center [712, 233] width 503 height 23
click at [930, 340] on button "Search" at bounding box center [929, 336] width 71 height 24
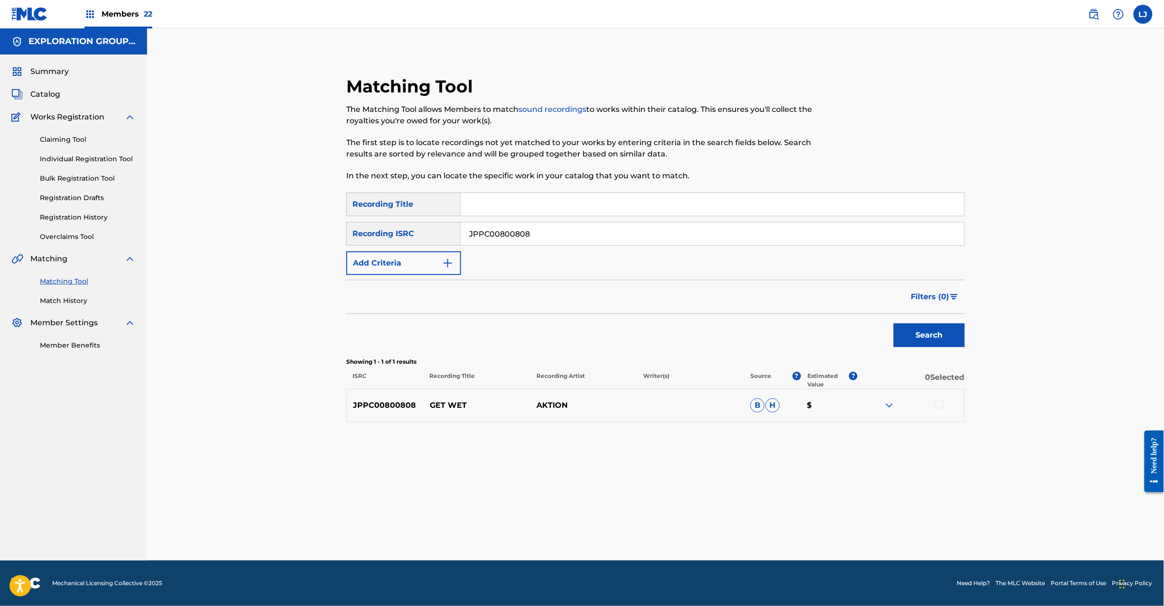
click at [518, 239] on input "JPPC00800808" at bounding box center [712, 233] width 503 height 23
paste input "7"
drag, startPoint x: 518, startPoint y: 239, endPoint x: 542, endPoint y: 253, distance: 27.0
click at [520, 238] on input "JPPC00800807" at bounding box center [712, 233] width 503 height 23
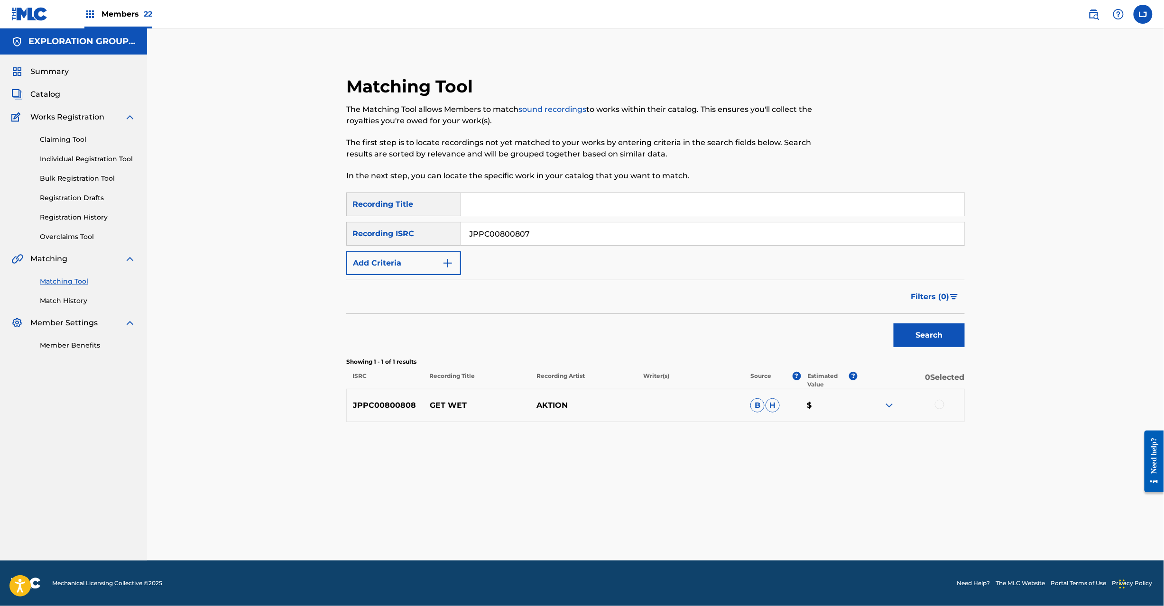
click at [928, 346] on button "Search" at bounding box center [929, 336] width 71 height 24
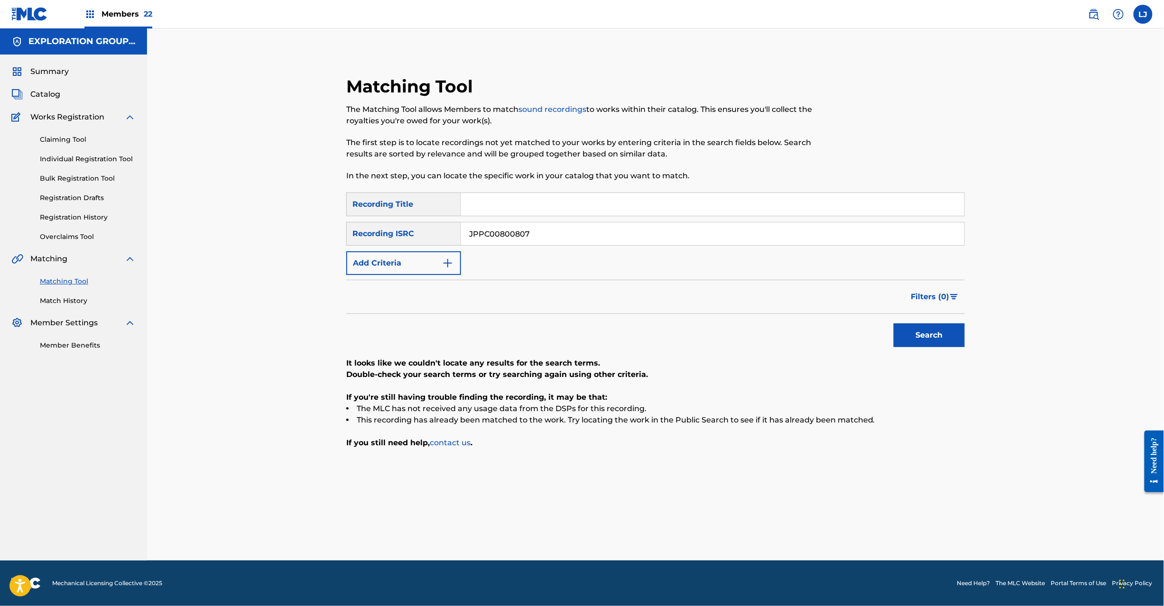
click at [570, 242] on input "JPPC00800807" at bounding box center [712, 233] width 503 height 23
paste input "Y201203663"
click at [933, 326] on button "Search" at bounding box center [929, 336] width 71 height 24
click at [585, 238] on input "JPY201203663" at bounding box center [712, 233] width 503 height 23
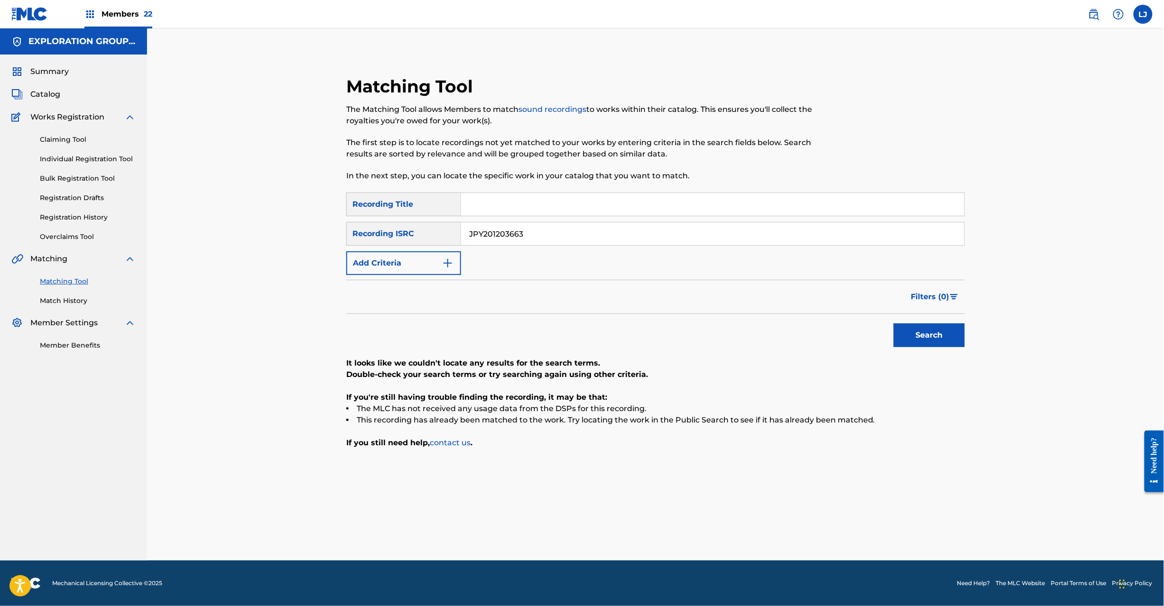
paste input "0201519"
click at [585, 238] on input "JPY200201519" at bounding box center [712, 233] width 503 height 23
type input "JPY200201519"
click at [945, 331] on button "Search" at bounding box center [929, 336] width 71 height 24
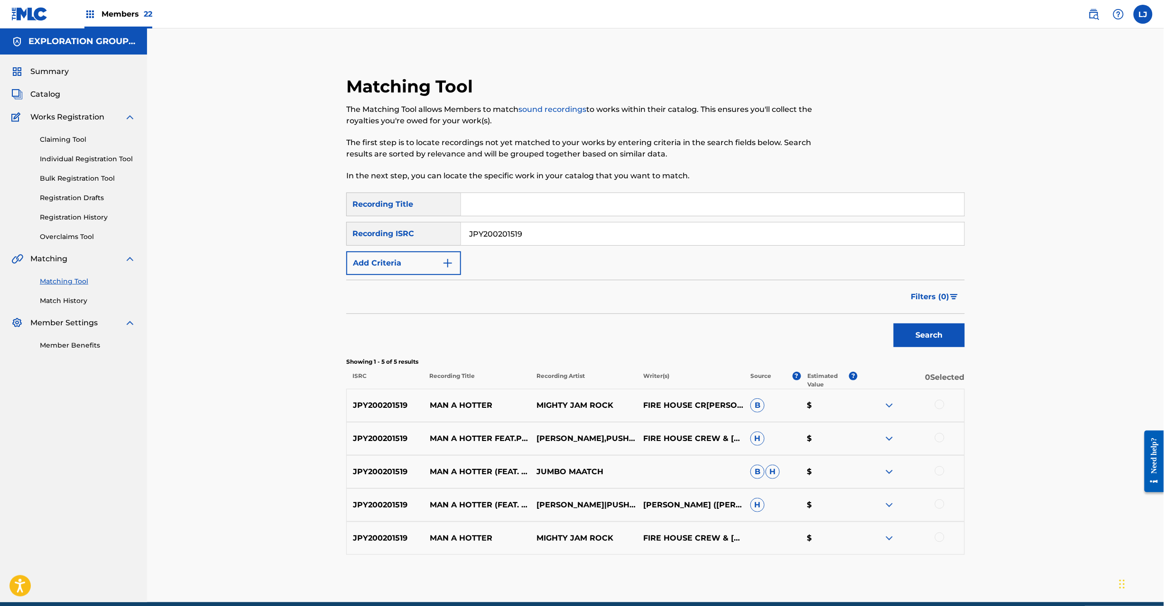
click at [943, 405] on div at bounding box center [939, 404] width 9 height 9
click at [940, 433] on div "JPY200201519 MAN A HOTTER FEAT.[PERSON_NAME],PUSHIM FIRE HOUSE CREW & [PERSON_N…" at bounding box center [655, 438] width 619 height 33
click at [944, 436] on div at bounding box center [911, 438] width 107 height 11
click at [939, 437] on div at bounding box center [939, 437] width 9 height 9
click at [939, 471] on div at bounding box center [939, 470] width 9 height 9
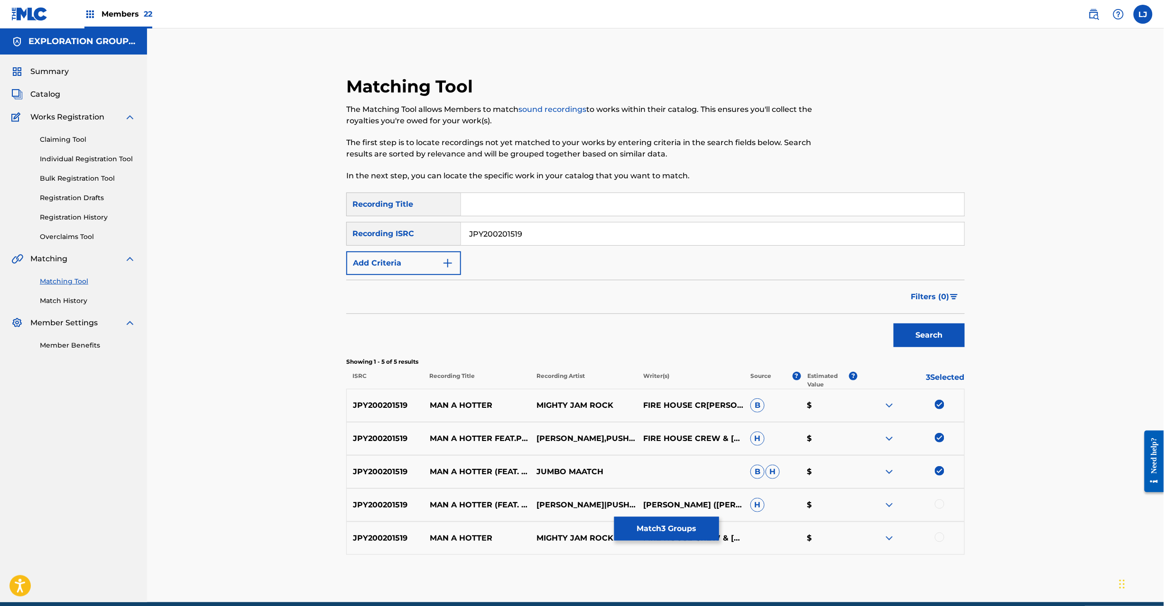
click at [940, 501] on div at bounding box center [939, 504] width 9 height 9
click at [940, 537] on div at bounding box center [939, 537] width 9 height 9
click at [706, 533] on button "Match 5 Groups" at bounding box center [666, 529] width 105 height 24
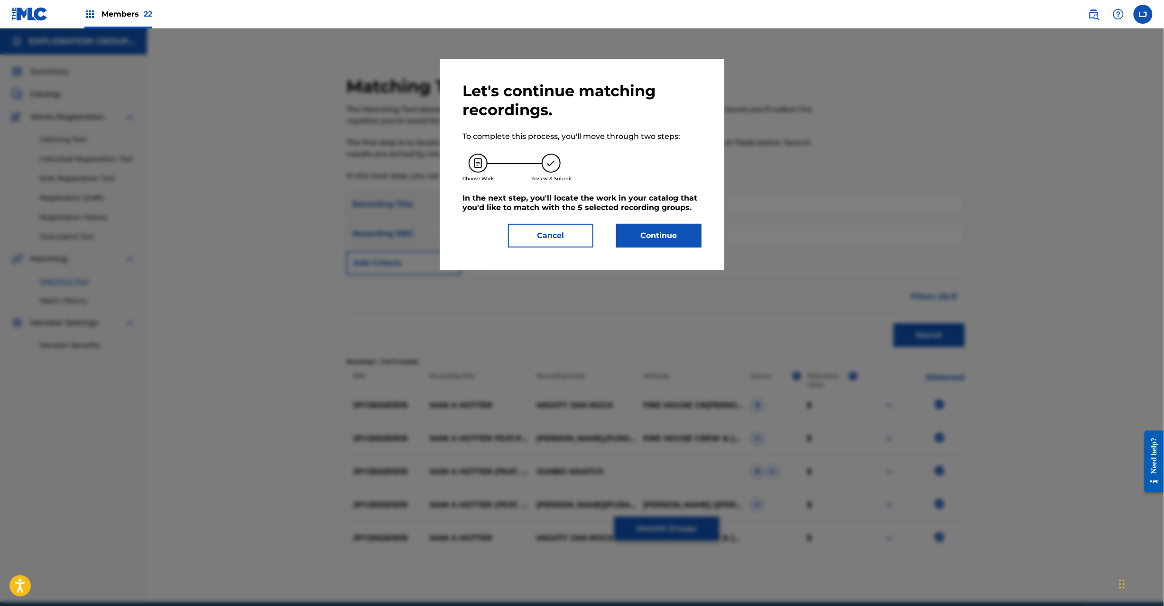
click at [676, 241] on button "Continue" at bounding box center [658, 236] width 85 height 24
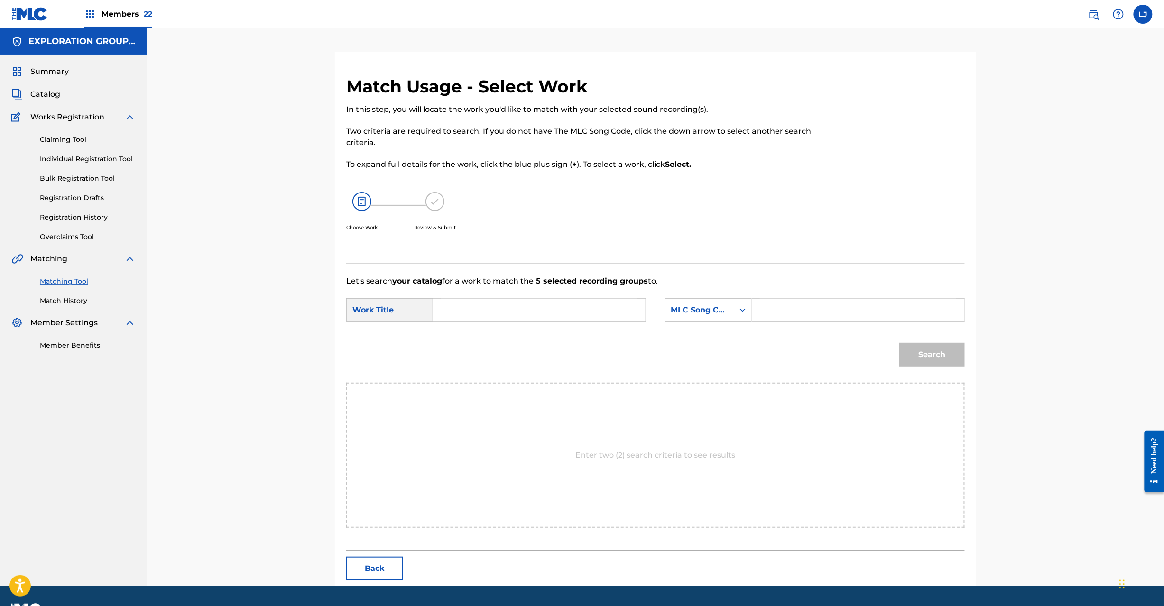
click at [568, 331] on form "SearchWithCriteria4d89bd13-417e-46d3-b1d7-832ff1c01899 Work Title SearchWithCri…" at bounding box center [655, 335] width 619 height 96
click at [558, 315] on input "Search Form" at bounding box center [539, 310] width 196 height 23
paste input "Man A Hotter MG8H3M"
click at [498, 297] on form "SearchWithCriteria4d89bd13-417e-46d3-b1d7-832ff1c01899 Work Title Man A Hotter …" at bounding box center [655, 335] width 619 height 96
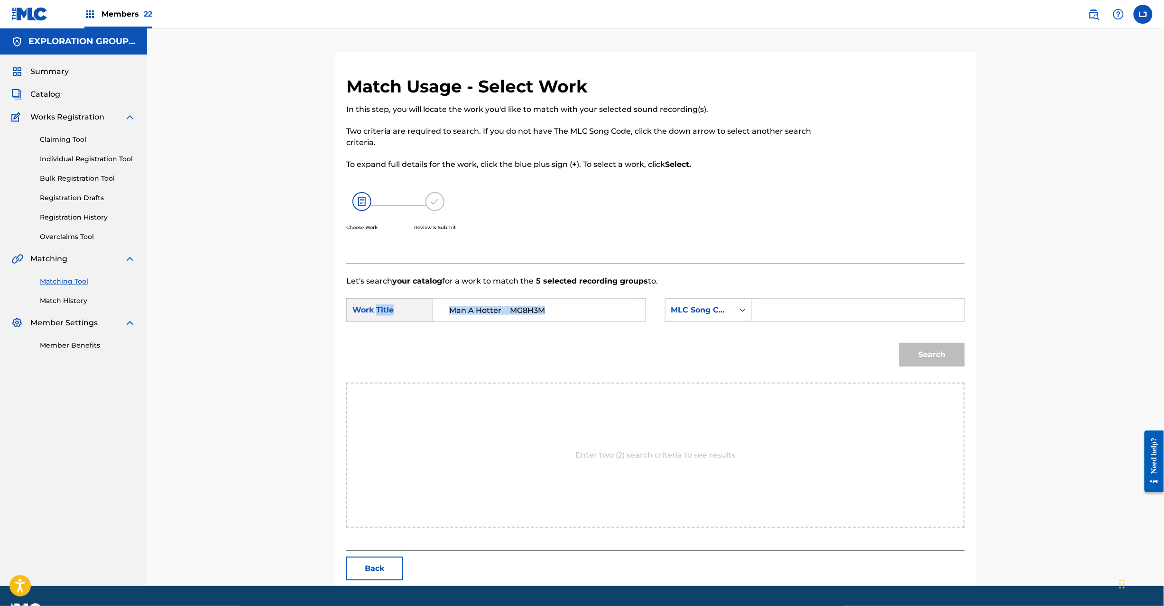
click at [533, 309] on input "Man A Hotter MG8H3M" at bounding box center [539, 310] width 196 height 23
click at [535, 310] on input "Man A Hotter MG8H3M" at bounding box center [539, 310] width 196 height 23
type input "Man A Hotter"
click at [851, 307] on input "Search Form" at bounding box center [858, 310] width 196 height 23
paste input "MG8H3M"
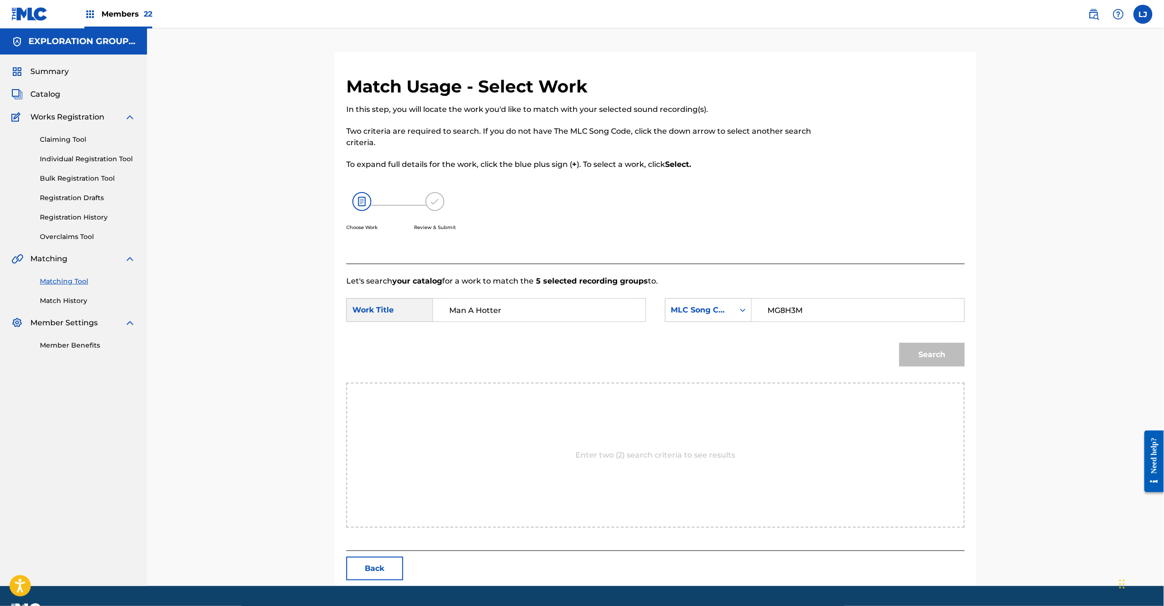
type input "MG8H3M"
click at [939, 346] on button "Search" at bounding box center [931, 355] width 65 height 24
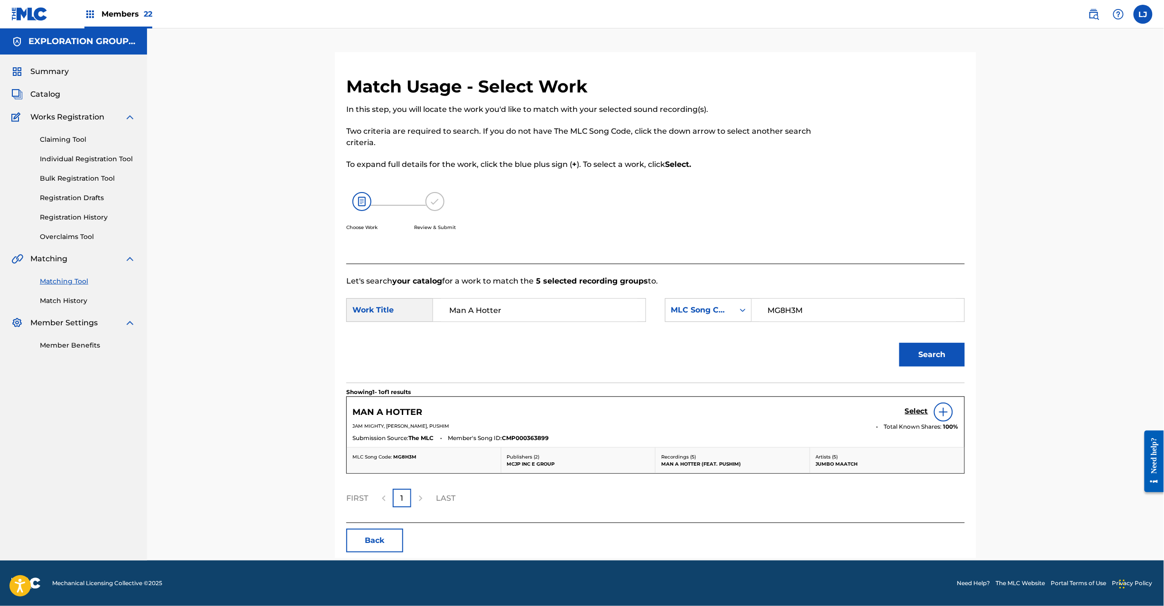
click at [913, 410] on h5 "Select" at bounding box center [916, 411] width 23 height 9
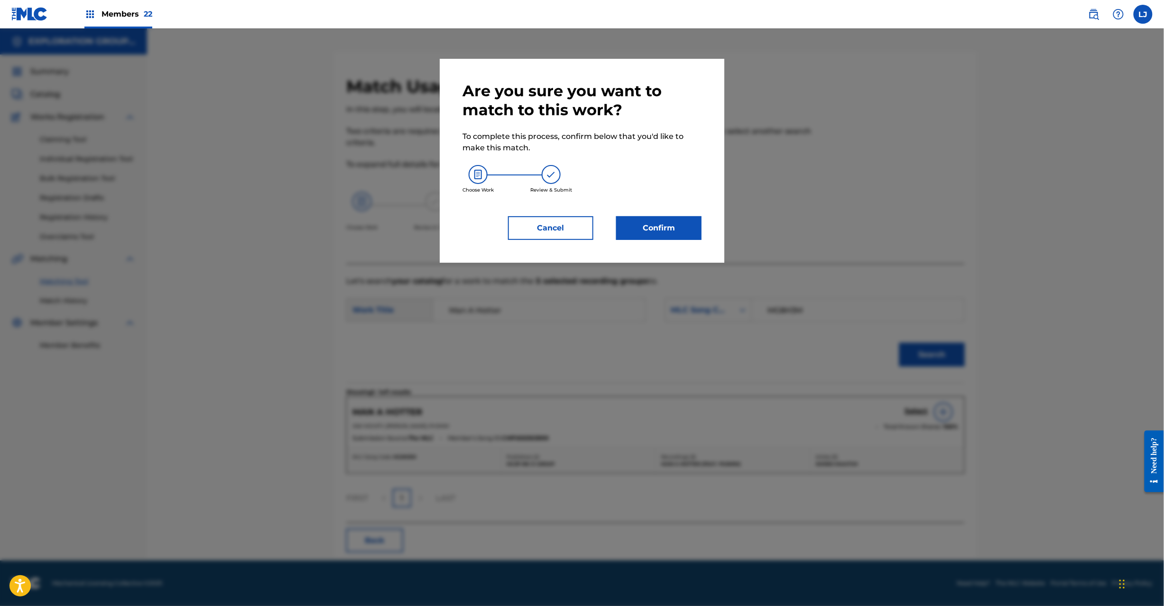
click at [667, 221] on button "Confirm" at bounding box center [658, 228] width 85 height 24
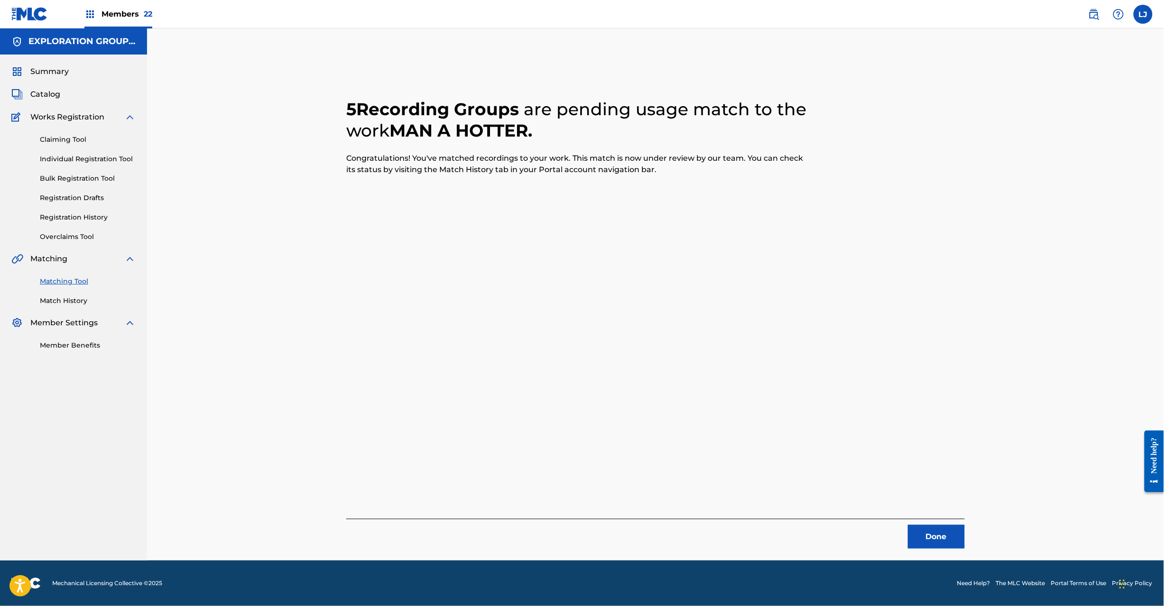
click at [923, 541] on button "Done" at bounding box center [936, 537] width 57 height 24
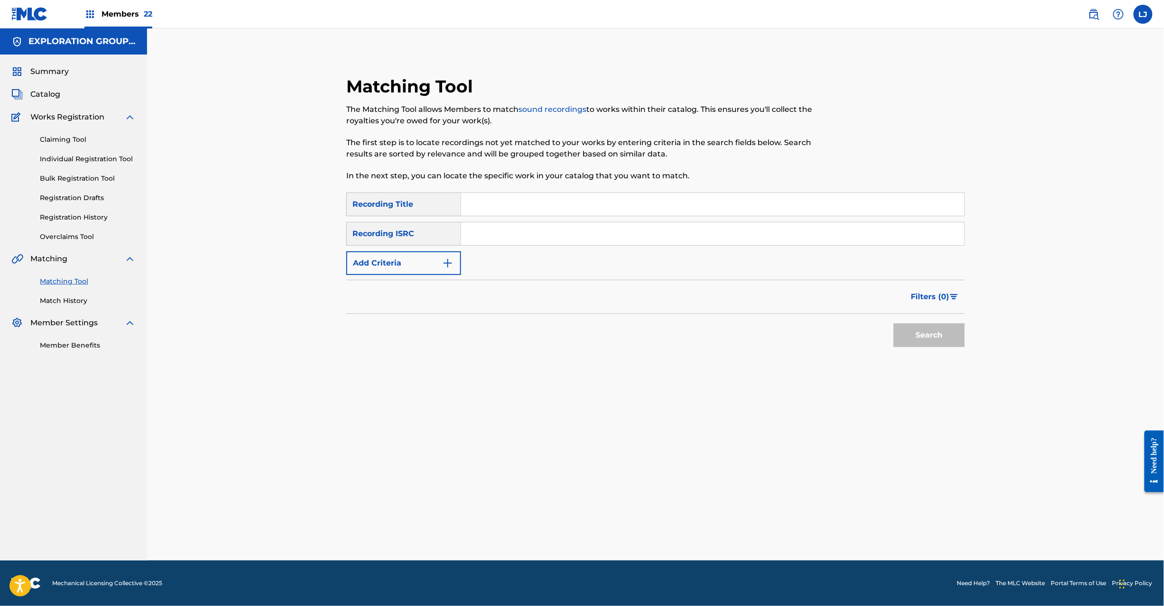
click at [537, 215] on input "Search Form" at bounding box center [712, 204] width 503 height 23
paste input "JPK460907005"
type input "JPK460907005"
click at [537, 230] on input "Search Form" at bounding box center [712, 233] width 503 height 23
paste input "JPK460907005"
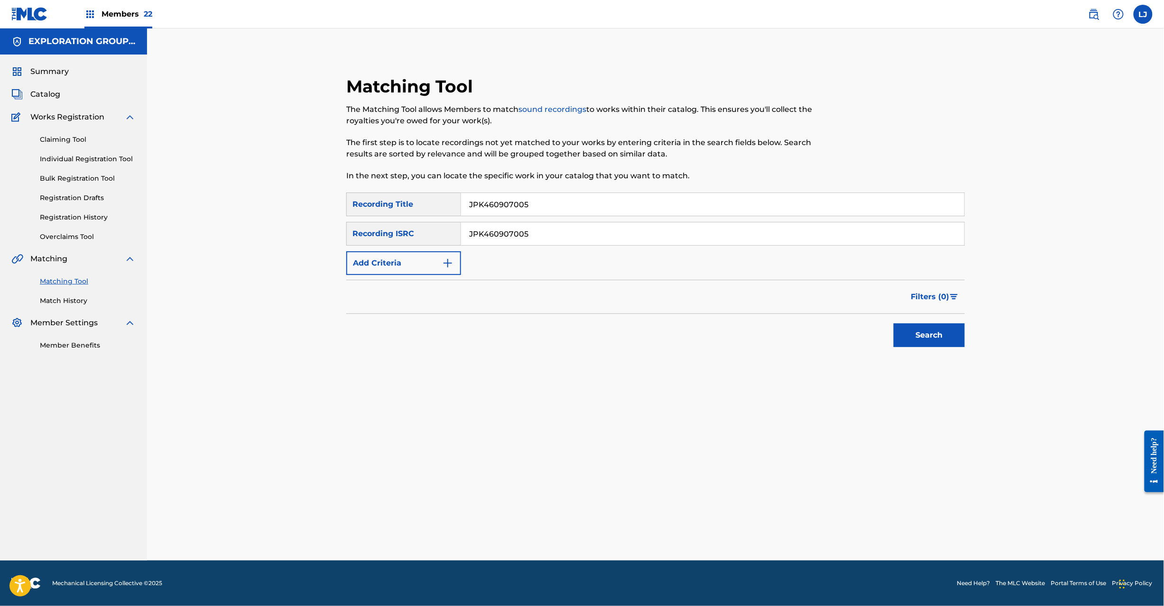
type input "JPK460907005"
click at [543, 209] on input "JPK460907005" at bounding box center [712, 204] width 503 height 23
click at [945, 319] on div "Search" at bounding box center [927, 333] width 76 height 38
click at [944, 336] on button "Search" at bounding box center [929, 336] width 71 height 24
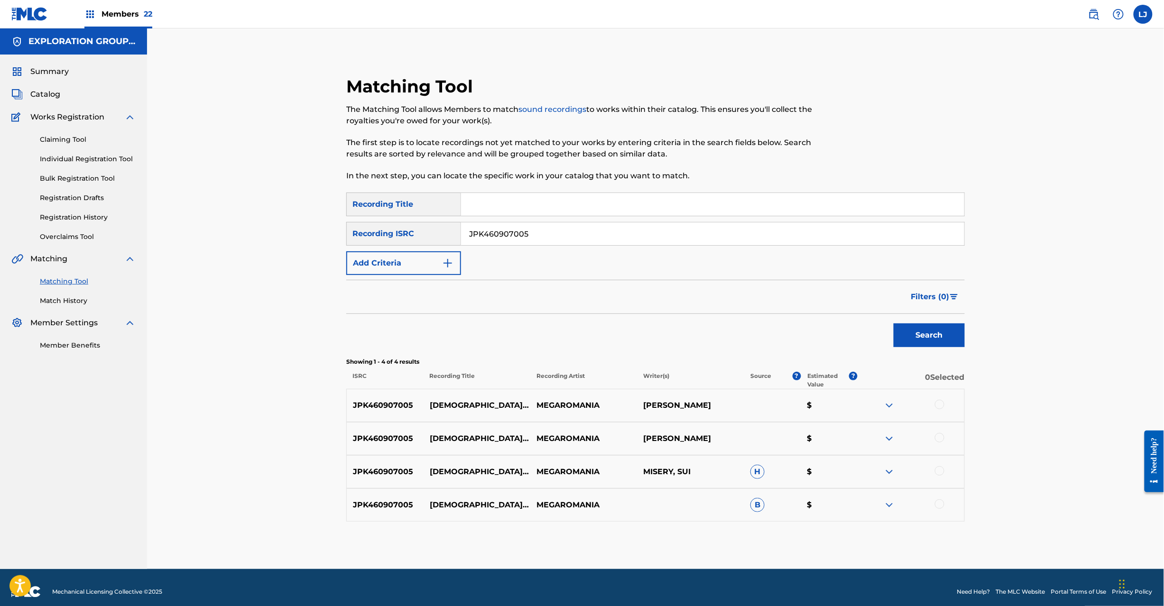
click at [943, 405] on div at bounding box center [939, 404] width 9 height 9
click at [943, 436] on div at bounding box center [939, 437] width 9 height 9
click at [943, 475] on div at bounding box center [911, 471] width 107 height 11
click at [940, 475] on div at bounding box center [939, 470] width 9 height 9
click at [939, 505] on div at bounding box center [939, 504] width 9 height 9
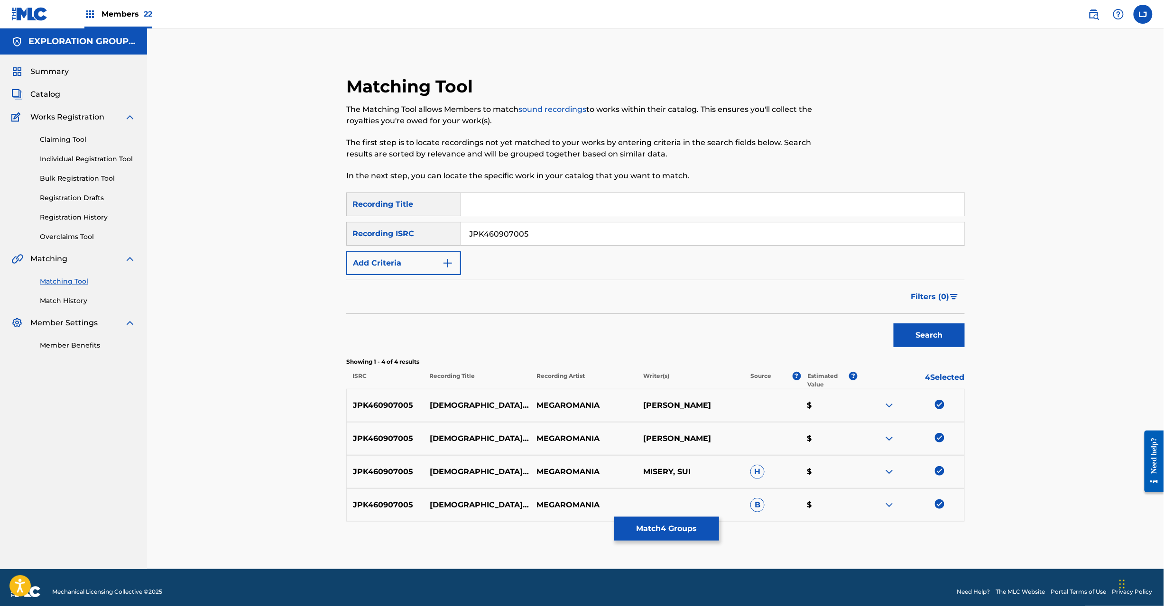
click at [731, 530] on div "Matching Tool The Matching Tool allows Members to match sound recordings to wor…" at bounding box center [655, 322] width 619 height 493
click at [668, 520] on button "Match 4 Groups" at bounding box center [666, 529] width 105 height 24
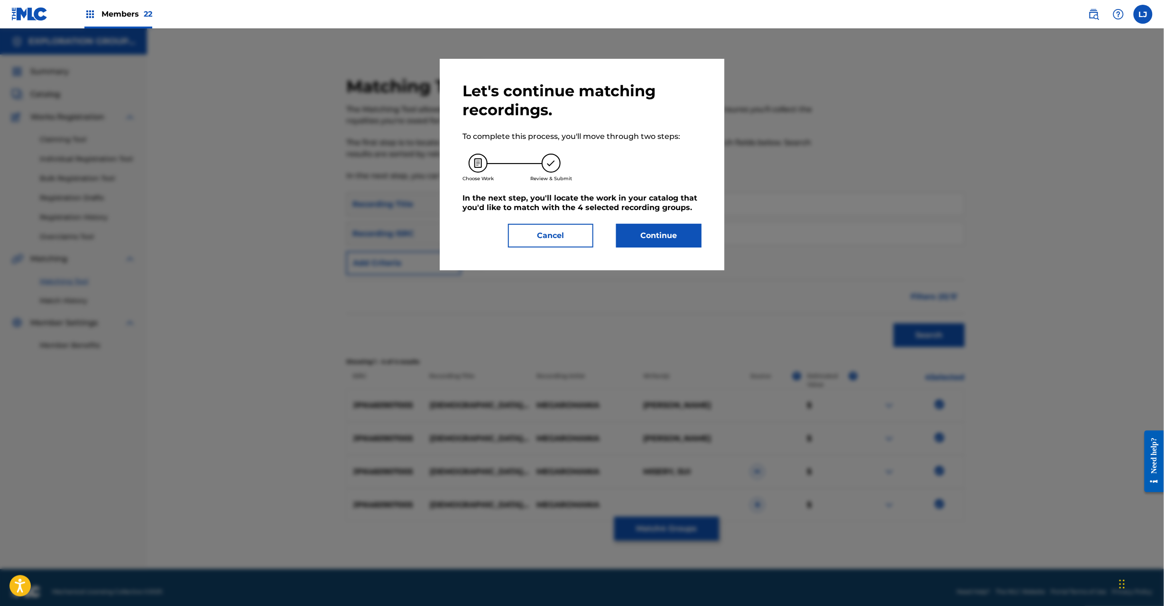
drag, startPoint x: 667, startPoint y: 251, endPoint x: 665, endPoint y: 239, distance: 12.0
click at [667, 248] on div "Let's continue matching recordings. To complete this process, you'll move throu…" at bounding box center [582, 165] width 285 height 212
click at [665, 238] on button "Continue" at bounding box center [658, 236] width 85 height 24
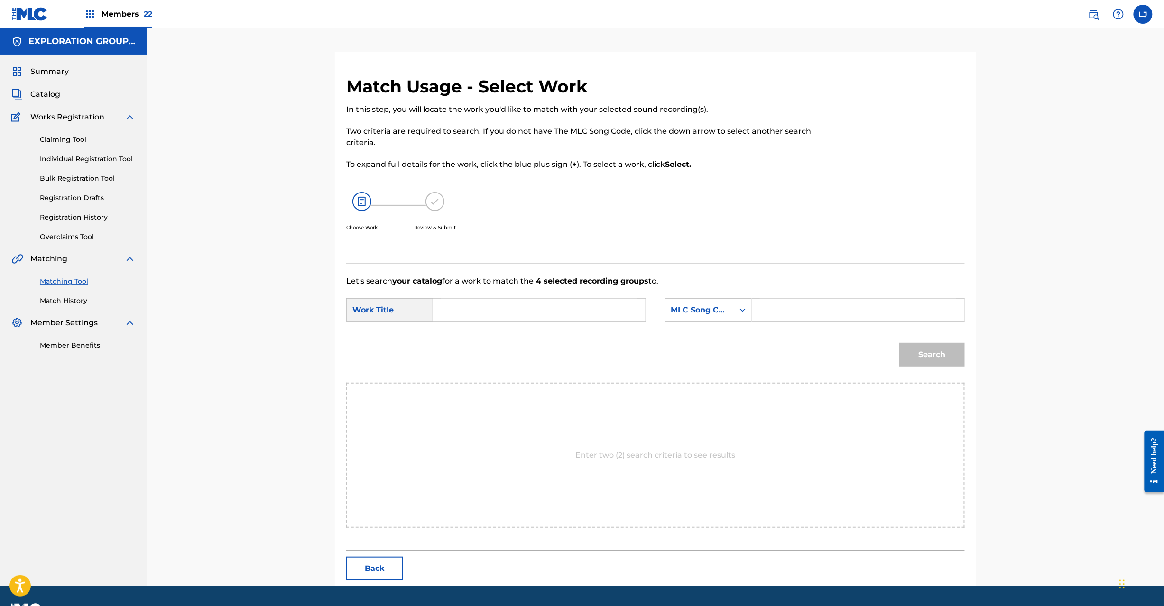
click at [535, 324] on div "SearchWithCriteria4d89bd13-417e-46d3-b1d7-832ff1c01899 Work Title SearchWithCri…" at bounding box center [655, 312] width 619 height 29
click at [532, 311] on input "Search Form" at bounding box center [539, 310] width 196 height 23
paste input "God Of Megaromania Junketsuno Kokuin GC0ENM"
drag, startPoint x: 492, startPoint y: 312, endPoint x: 602, endPoint y: 303, distance: 110.4
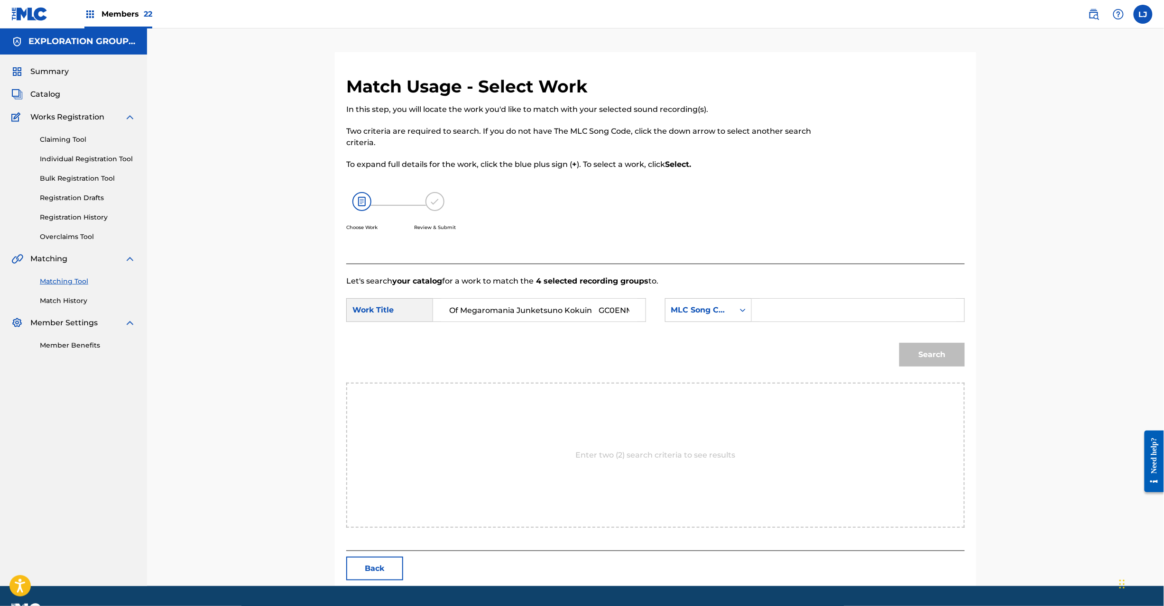
click at [506, 313] on input "God Of Megaromania Junketsuno Kokuin GC0ENM" at bounding box center [539, 310] width 196 height 23
click at [604, 303] on input "God Of Megaromania Junketsuno Kokuin GC0ENM" at bounding box center [539, 310] width 196 height 23
type input "[DEMOGRAPHIC_DATA] Of Megaromania Junketsuno Kokuin"
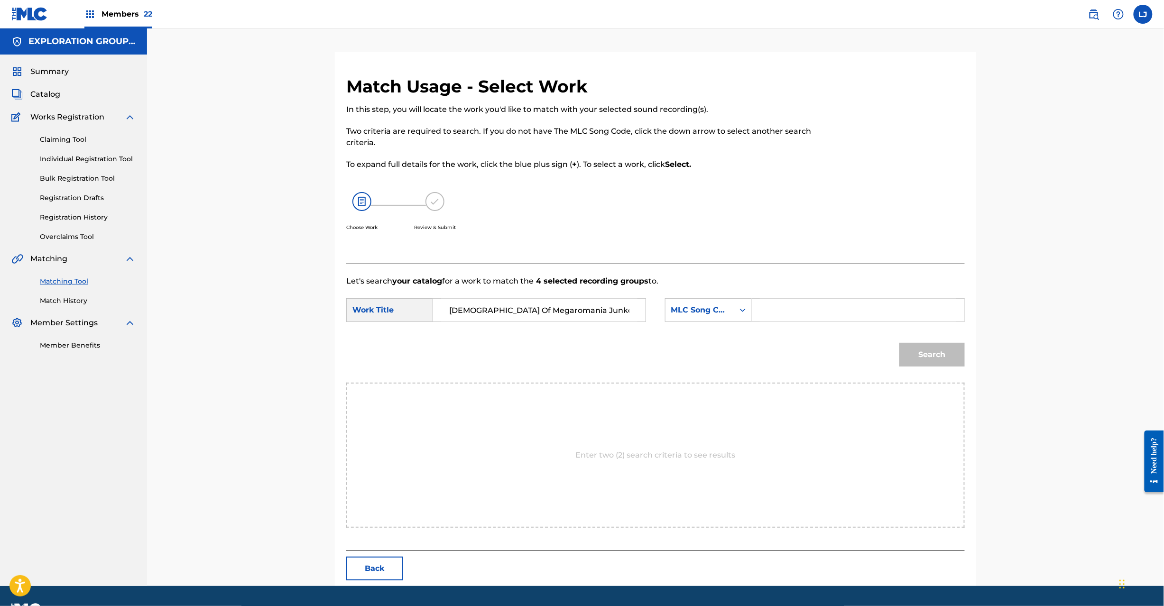
click at [826, 303] on input "Search Form" at bounding box center [858, 310] width 196 height 23
paste input "GC0ENM"
type input "GC0ENM"
click at [913, 343] on button "Search" at bounding box center [931, 355] width 65 height 24
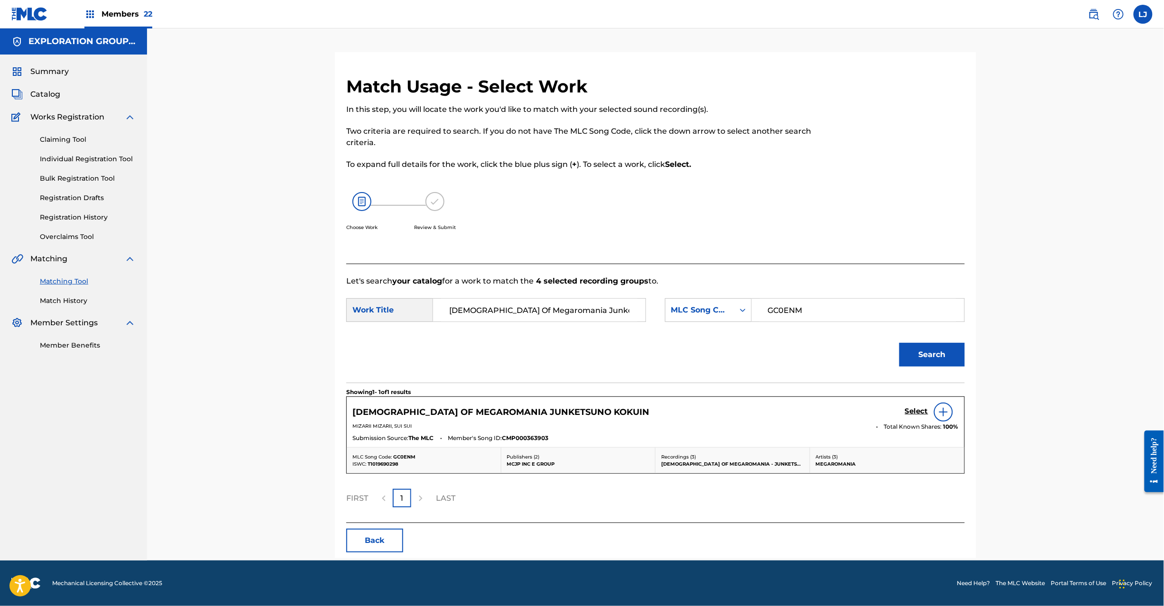
click at [911, 409] on h5 "Select" at bounding box center [916, 411] width 23 height 9
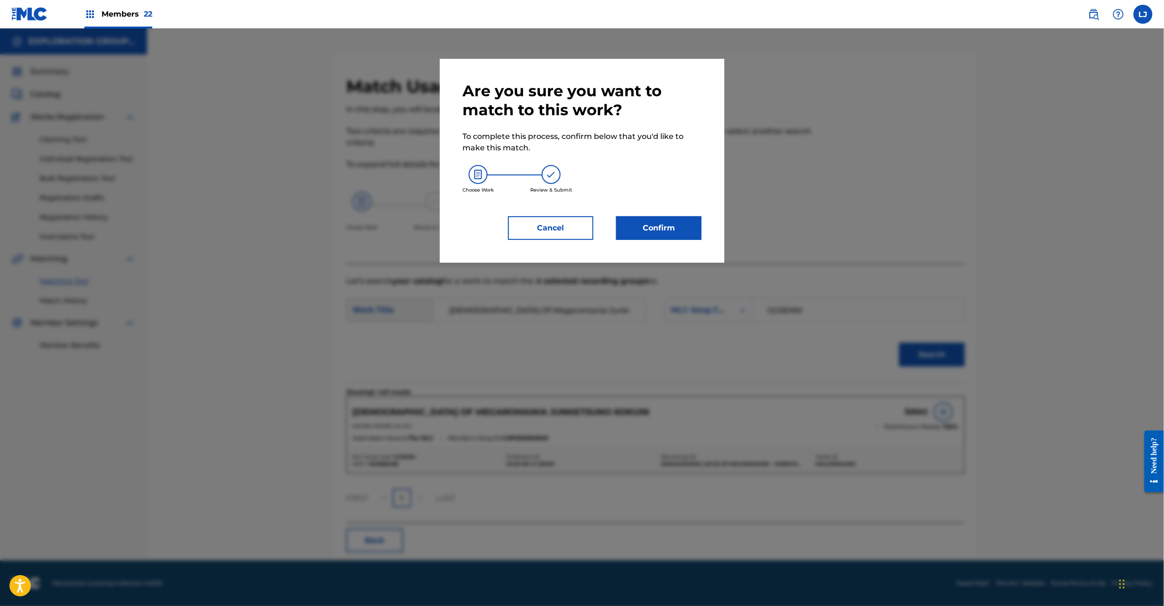
click at [630, 228] on button "Confirm" at bounding box center [658, 228] width 85 height 24
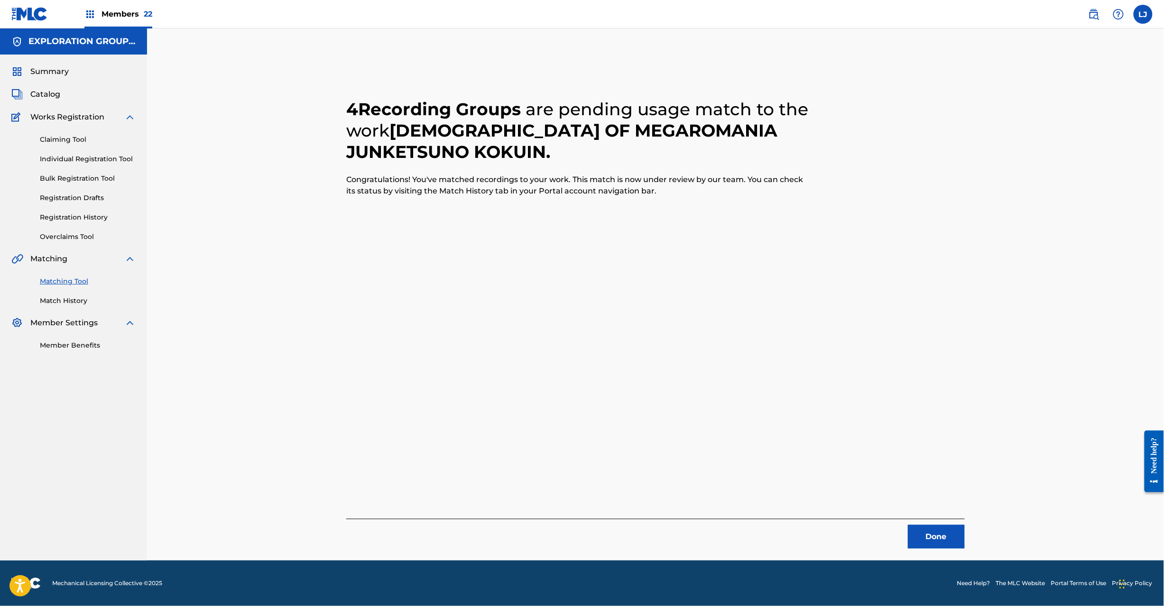
click at [950, 538] on button "Done" at bounding box center [936, 537] width 57 height 24
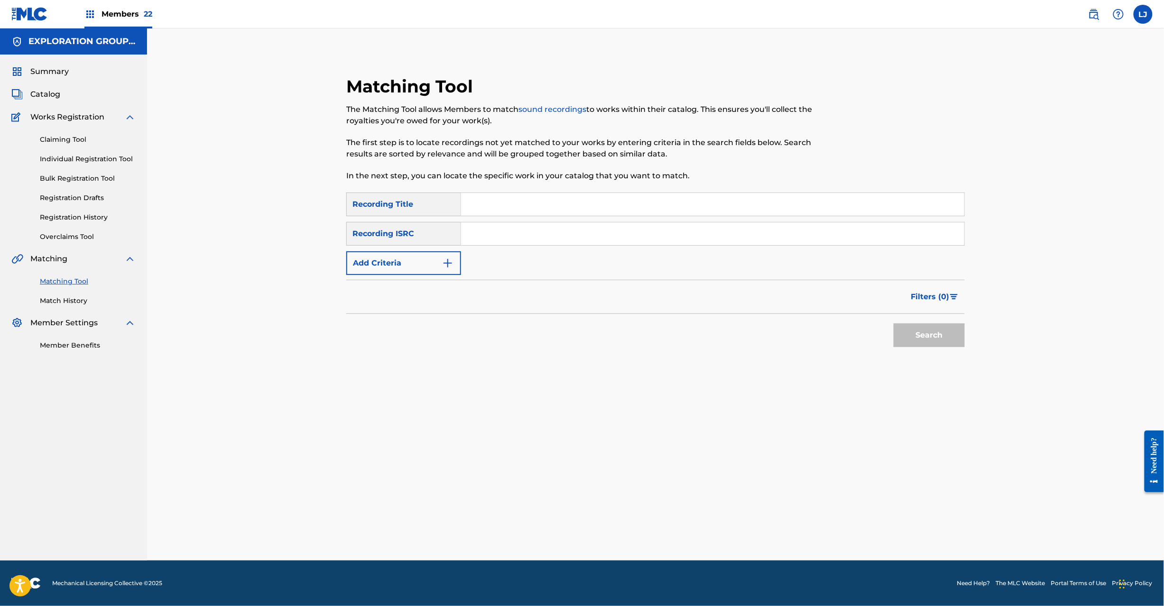
click at [543, 236] on input "Search Form" at bounding box center [712, 233] width 503 height 23
paste input "JPK460907002"
type input "JPK460907002"
click at [933, 338] on button "Search" at bounding box center [929, 336] width 71 height 24
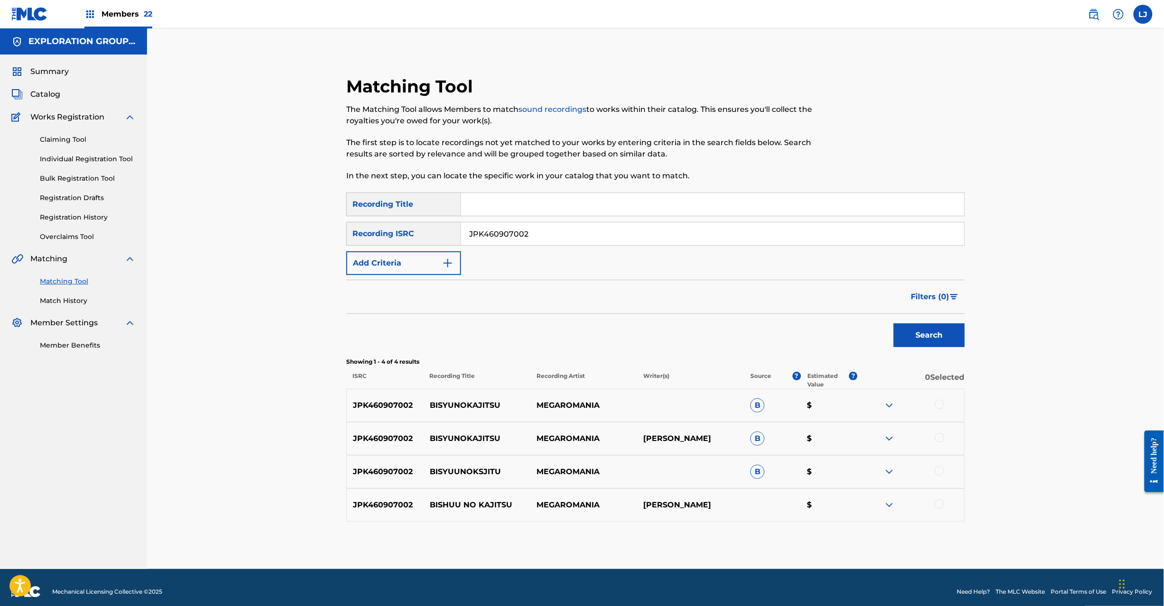
click at [936, 400] on div at bounding box center [911, 405] width 107 height 11
click at [940, 405] on div at bounding box center [939, 404] width 9 height 9
click at [942, 437] on div at bounding box center [939, 437] width 9 height 9
click at [938, 473] on div at bounding box center [939, 470] width 9 height 9
click at [938, 504] on div at bounding box center [939, 504] width 9 height 9
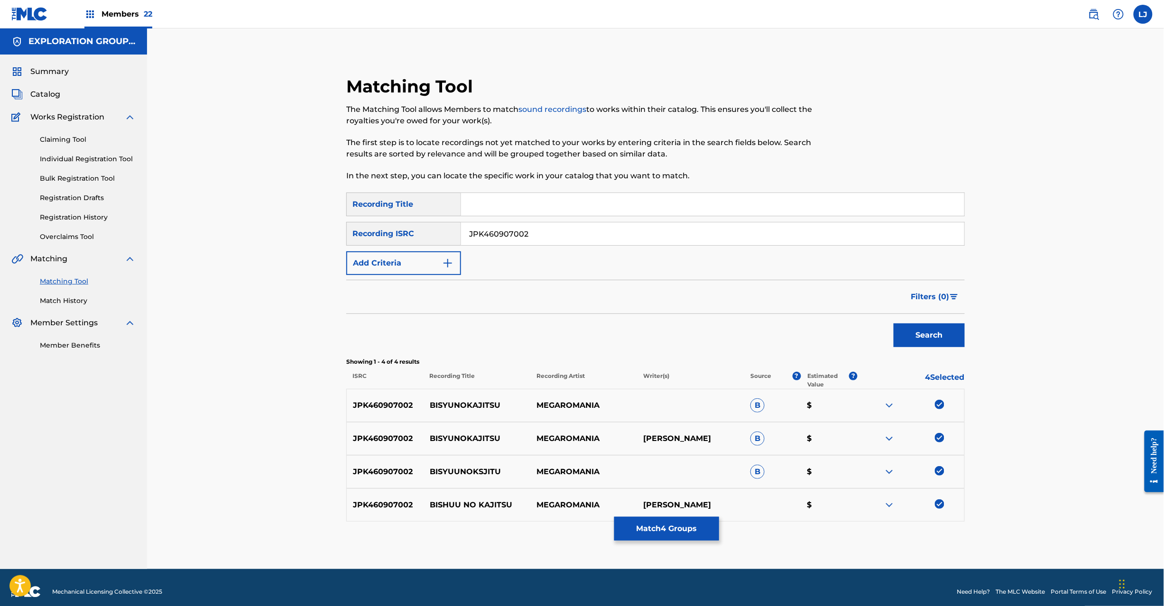
click at [712, 522] on button "Match 4 Groups" at bounding box center [666, 529] width 105 height 24
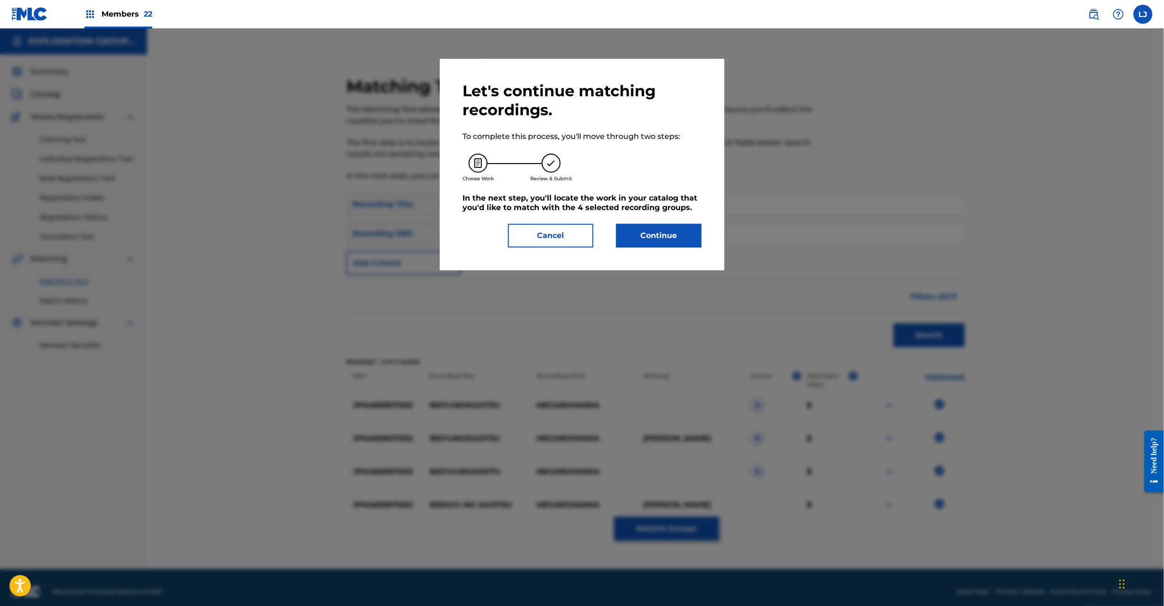
click at [651, 251] on div "Let's continue matching recordings. To complete this process, you'll move throu…" at bounding box center [582, 165] width 285 height 212
click at [667, 243] on button "Continue" at bounding box center [658, 236] width 85 height 24
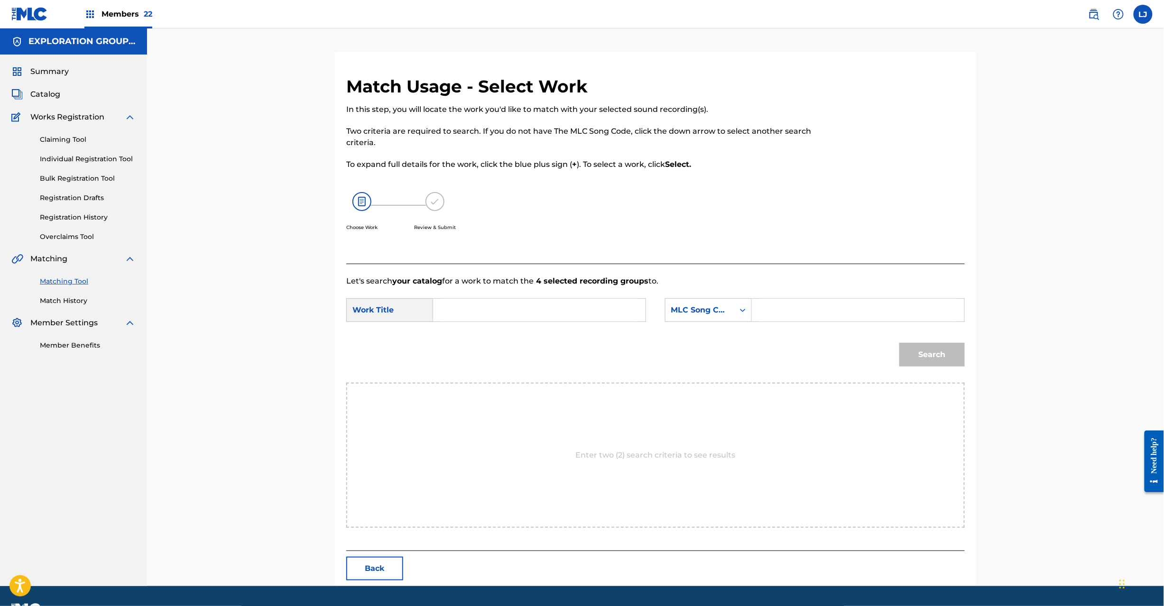
click at [475, 323] on div "SearchWithCriteria4d89bd13-417e-46d3-b1d7-832ff1c01899 Work Title SearchWithCri…" at bounding box center [655, 312] width 619 height 29
click at [481, 302] on input "Search Form" at bounding box center [539, 310] width 196 height 23
paste input "[PERSON_NAME] BD8TBW"
click at [545, 318] on input "[PERSON_NAME] BD8TBW" at bounding box center [539, 310] width 196 height 23
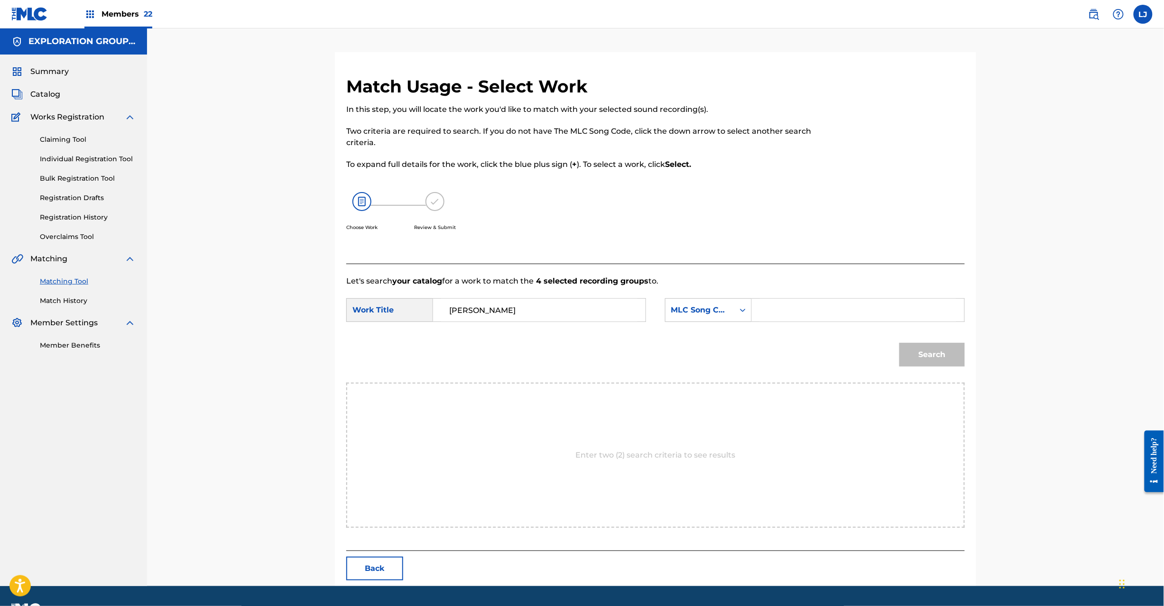
type input "[PERSON_NAME]"
drag, startPoint x: 834, startPoint y: 309, endPoint x: 891, endPoint y: 330, distance: 60.6
click at [835, 309] on input "Search Form" at bounding box center [858, 310] width 196 height 23
paste input "BD8TBW"
type input "BD8TBW"
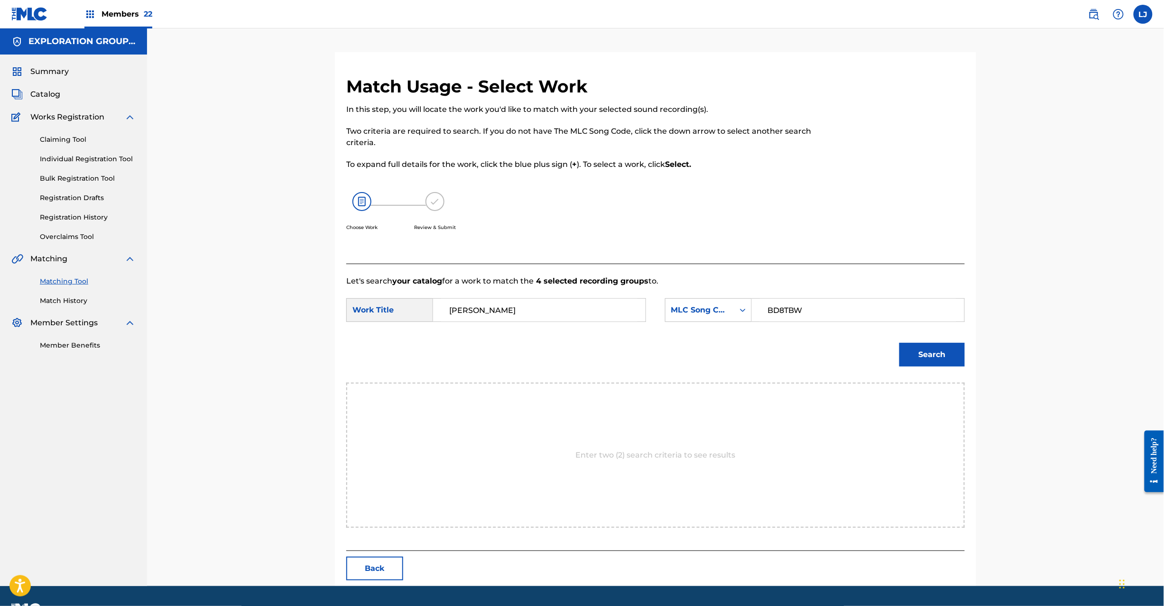
click at [927, 346] on button "Search" at bounding box center [931, 355] width 65 height 24
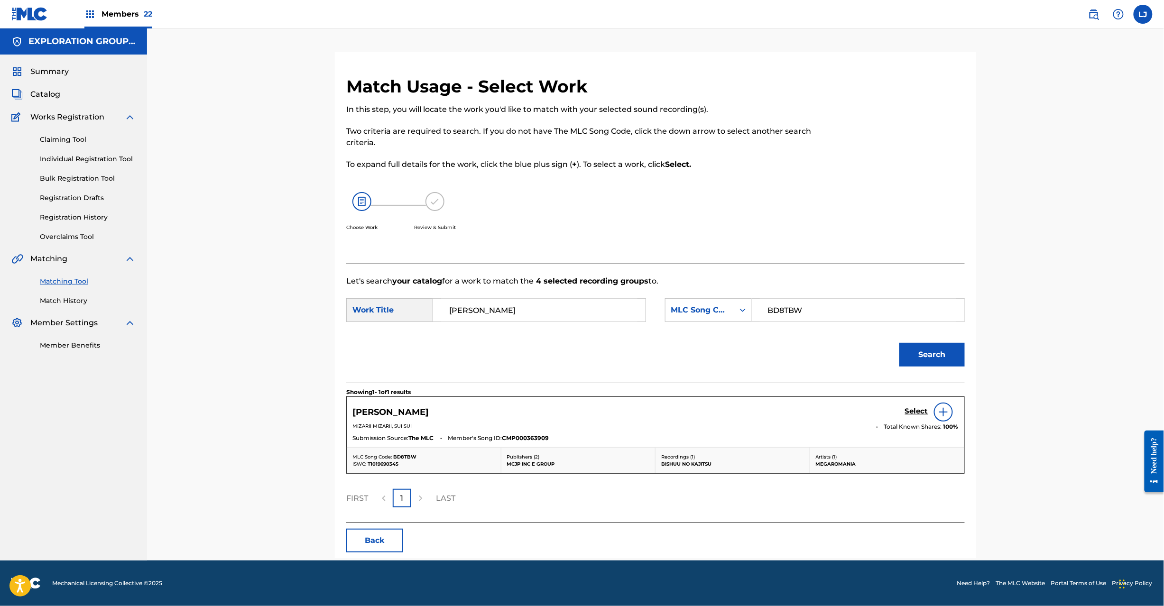
click at [916, 411] on h5 "Select" at bounding box center [916, 411] width 23 height 9
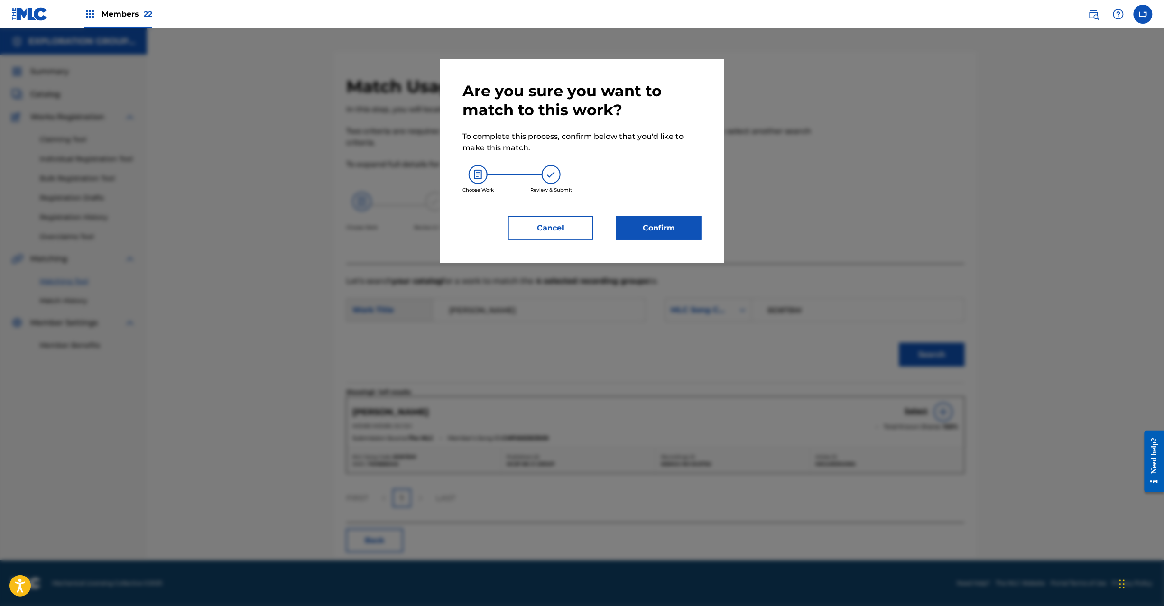
click at [653, 226] on button "Confirm" at bounding box center [658, 228] width 85 height 24
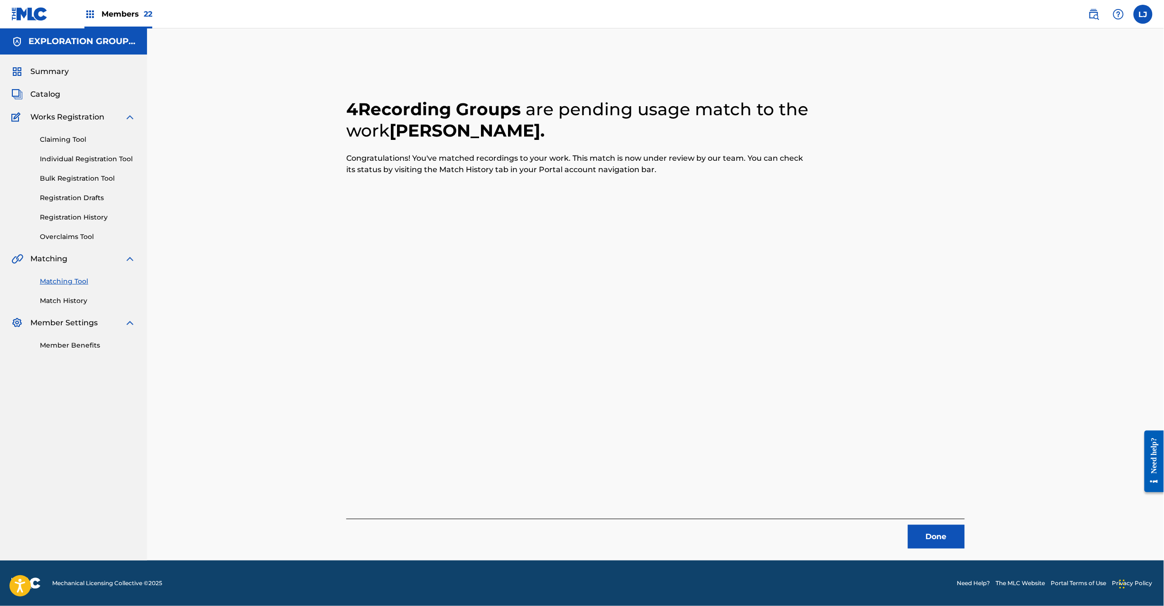
click at [938, 533] on button "Done" at bounding box center [936, 537] width 57 height 24
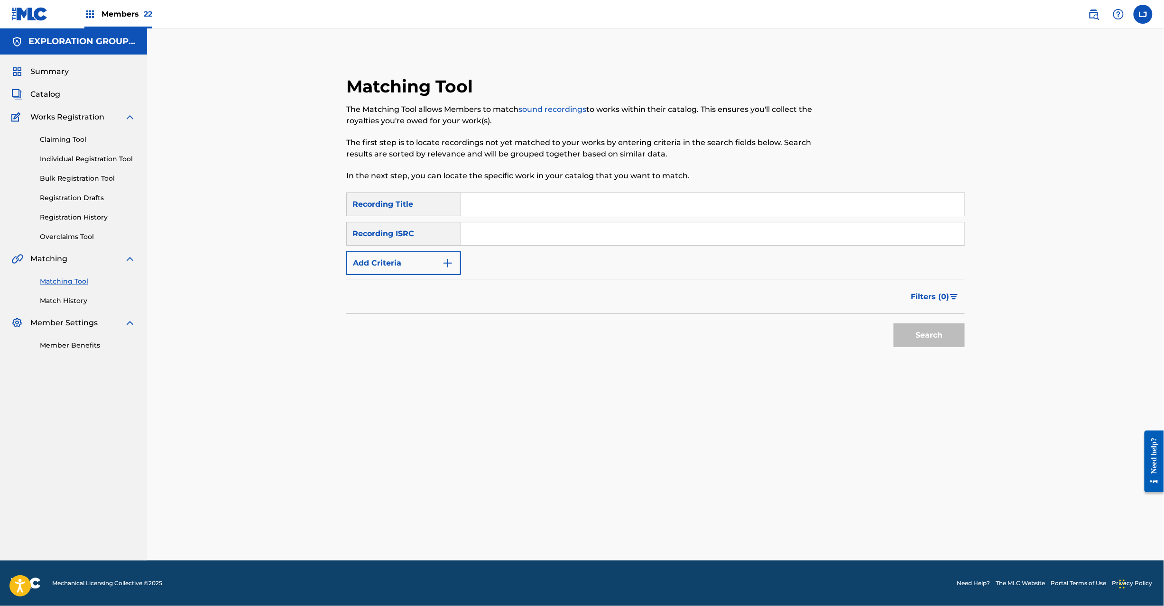
click at [522, 243] on input "Search Form" at bounding box center [712, 233] width 503 height 23
paste input "JPG491000101"
type input "JPG491000101"
click at [920, 340] on button "Search" at bounding box center [929, 336] width 71 height 24
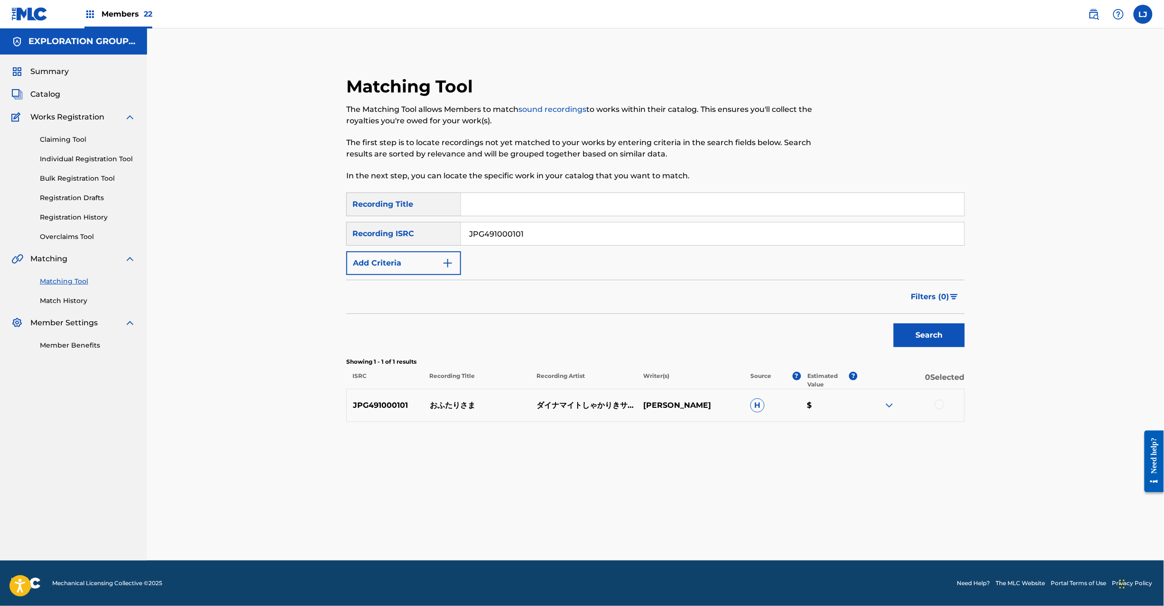
click at [941, 403] on div at bounding box center [939, 404] width 9 height 9
click at [640, 528] on button "Match 1 Group" at bounding box center [666, 529] width 105 height 24
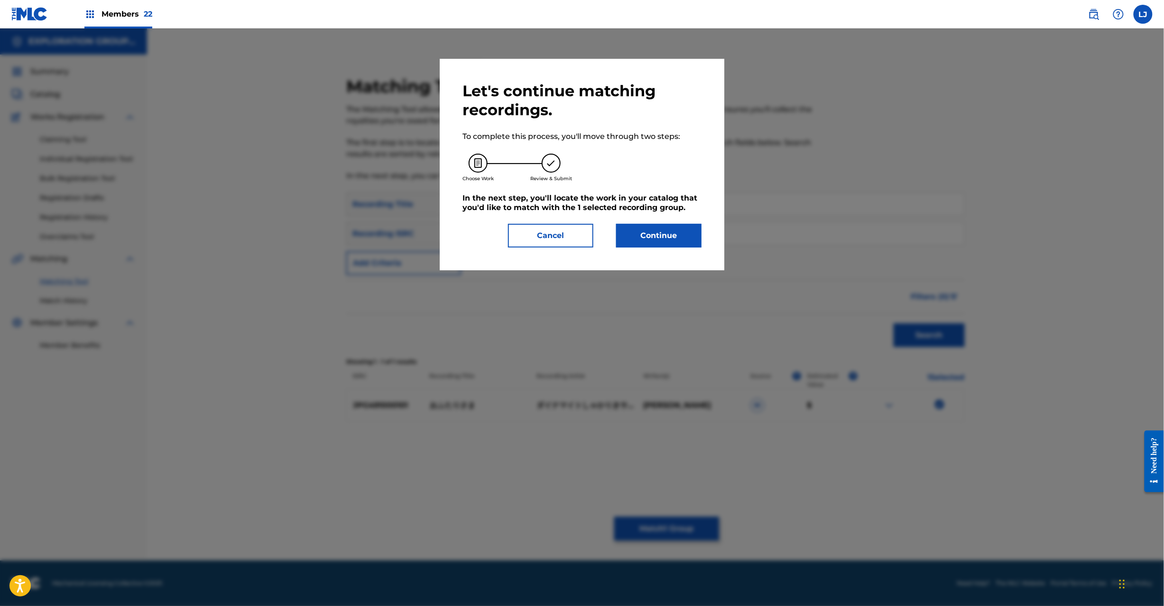
click at [631, 226] on button "Continue" at bounding box center [658, 236] width 85 height 24
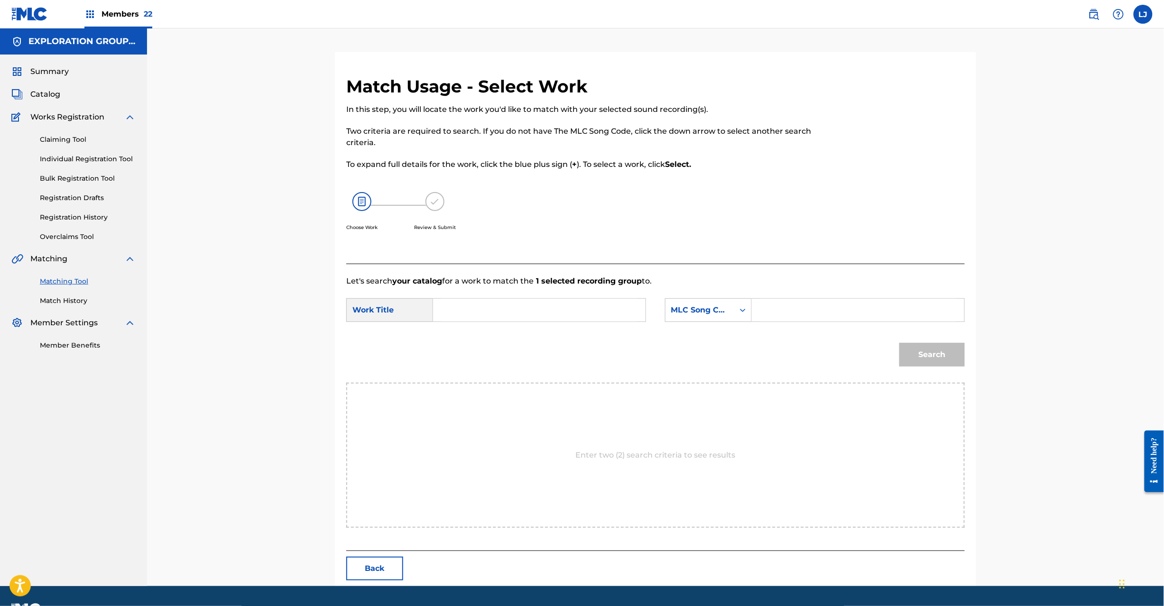
click at [528, 308] on input "Search Form" at bounding box center [539, 310] width 196 height 23
paste input "Ofutarisama OC275G"
click at [531, 303] on input "Ofutarisama OC275G" at bounding box center [539, 310] width 196 height 23
type input "Ofutarisama"
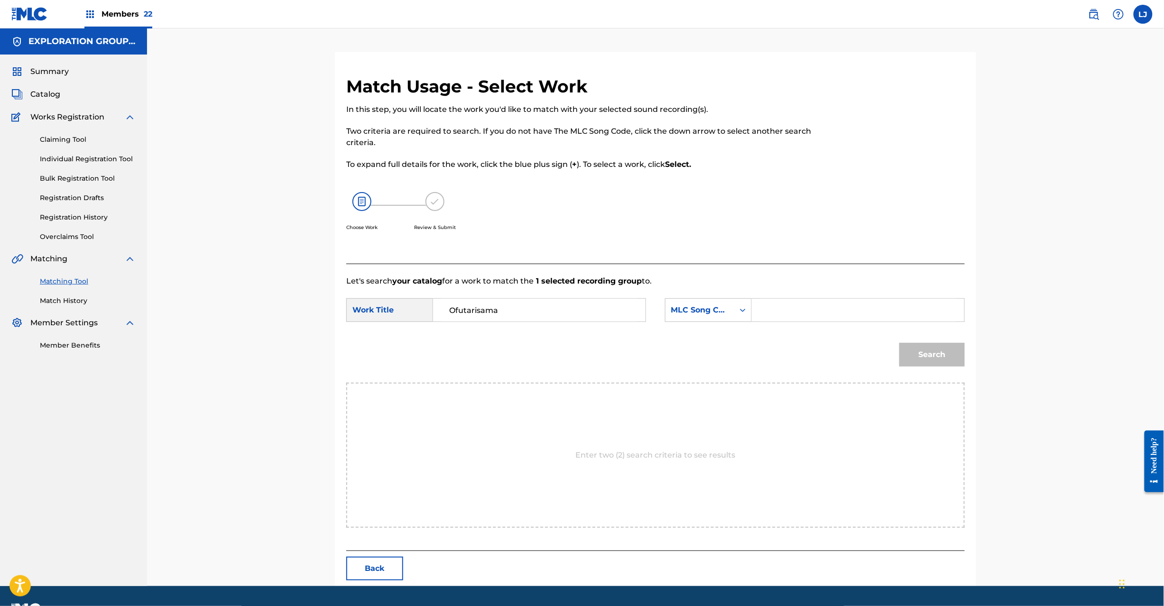
click at [818, 310] on input "Search Form" at bounding box center [858, 310] width 196 height 23
paste input "OC275G"
type input "OC275G"
click at [930, 356] on button "Search" at bounding box center [931, 355] width 65 height 24
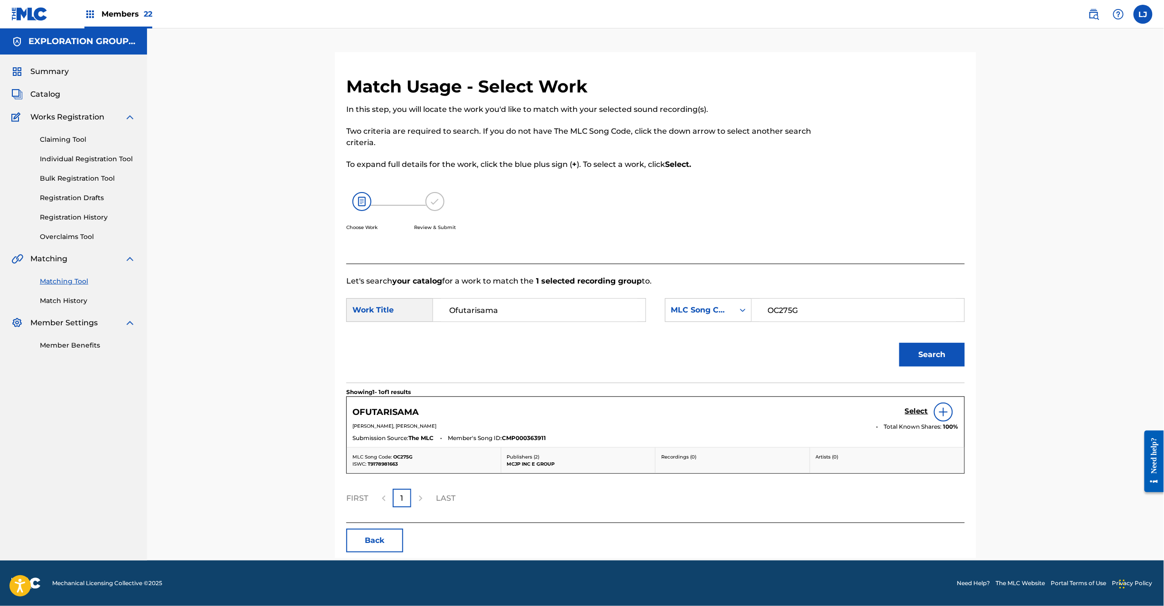
click at [911, 416] on h5 "Select" at bounding box center [916, 411] width 23 height 9
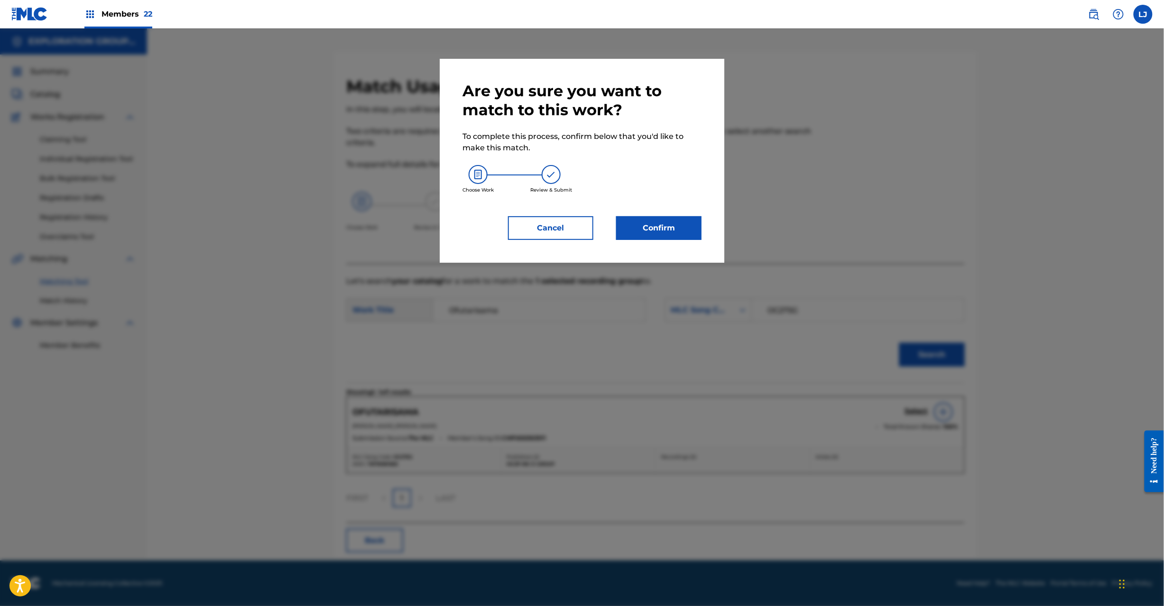
click at [619, 213] on div "Are you sure you want to match to this work? To complete this process, confirm …" at bounding box center [582, 161] width 239 height 158
click at [638, 229] on button "Confirm" at bounding box center [658, 228] width 85 height 24
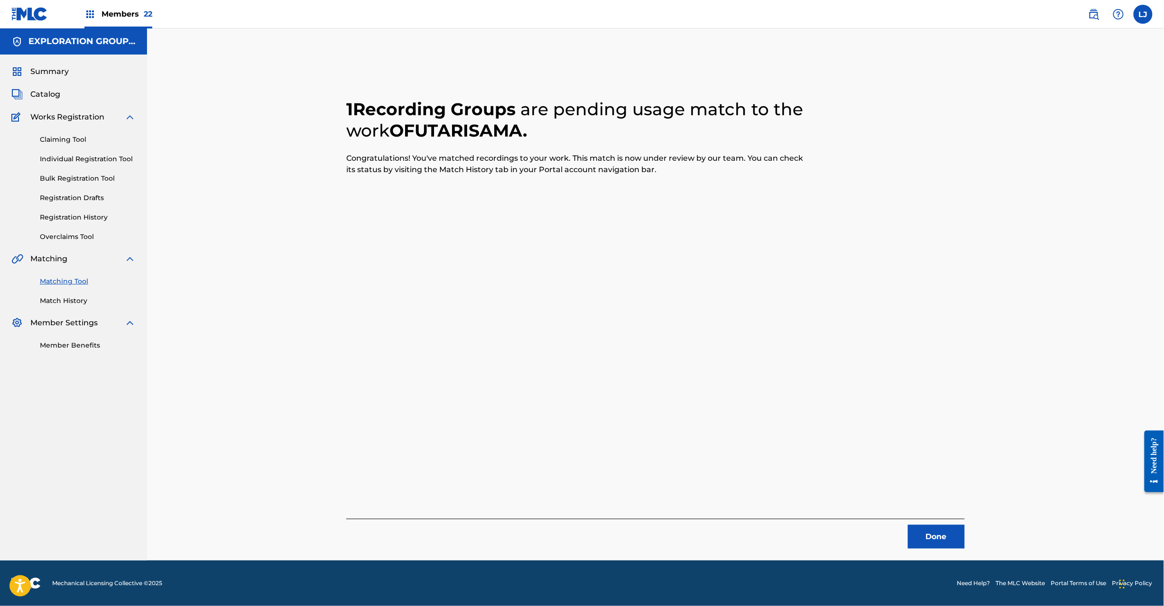
click at [921, 534] on button "Done" at bounding box center [936, 537] width 57 height 24
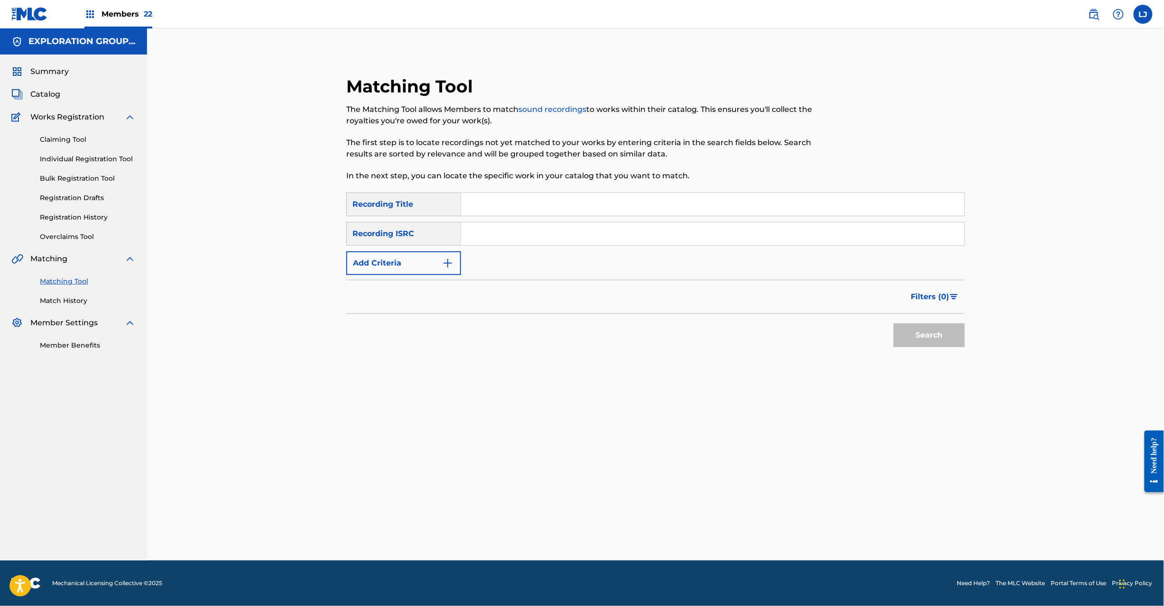
click at [522, 230] on input "Search Form" at bounding box center [712, 233] width 503 height 23
paste input "USQY50963591"
type input "USQY50963591"
click at [922, 335] on button "Search" at bounding box center [929, 336] width 71 height 24
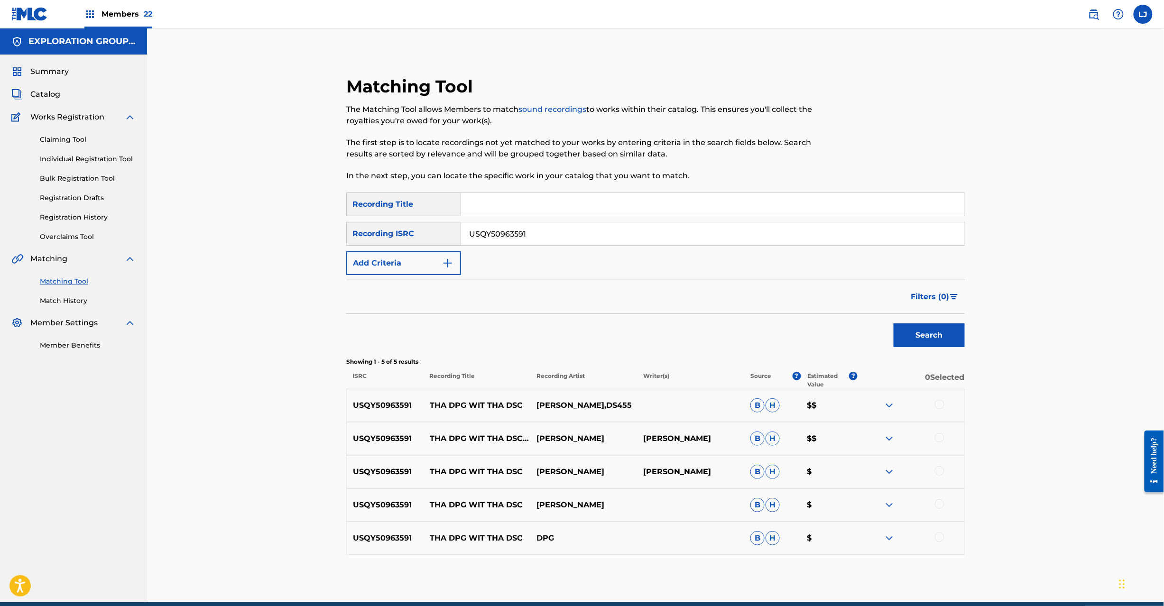
click at [467, 509] on p "THA DPG WIT THA DSC" at bounding box center [477, 505] width 107 height 11
click at [938, 407] on div at bounding box center [939, 404] width 9 height 9
click at [936, 436] on div at bounding box center [939, 437] width 9 height 9
click at [936, 471] on div at bounding box center [939, 470] width 9 height 9
click at [936, 504] on div at bounding box center [939, 504] width 9 height 9
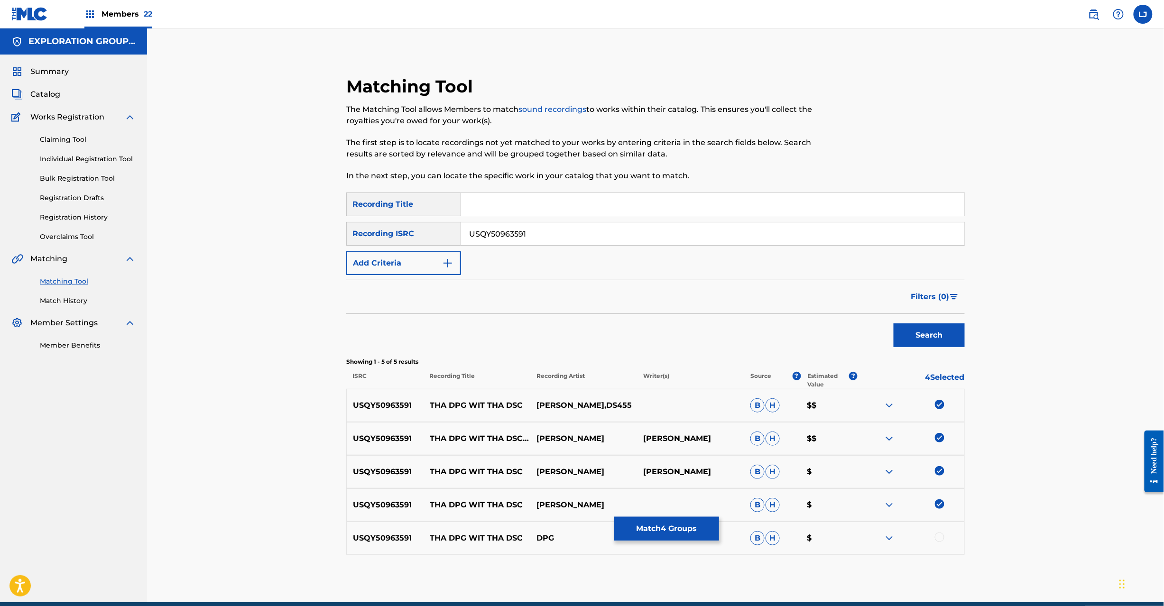
click at [941, 539] on div at bounding box center [939, 537] width 9 height 9
click at [679, 522] on button "Match 5 Groups" at bounding box center [666, 529] width 105 height 24
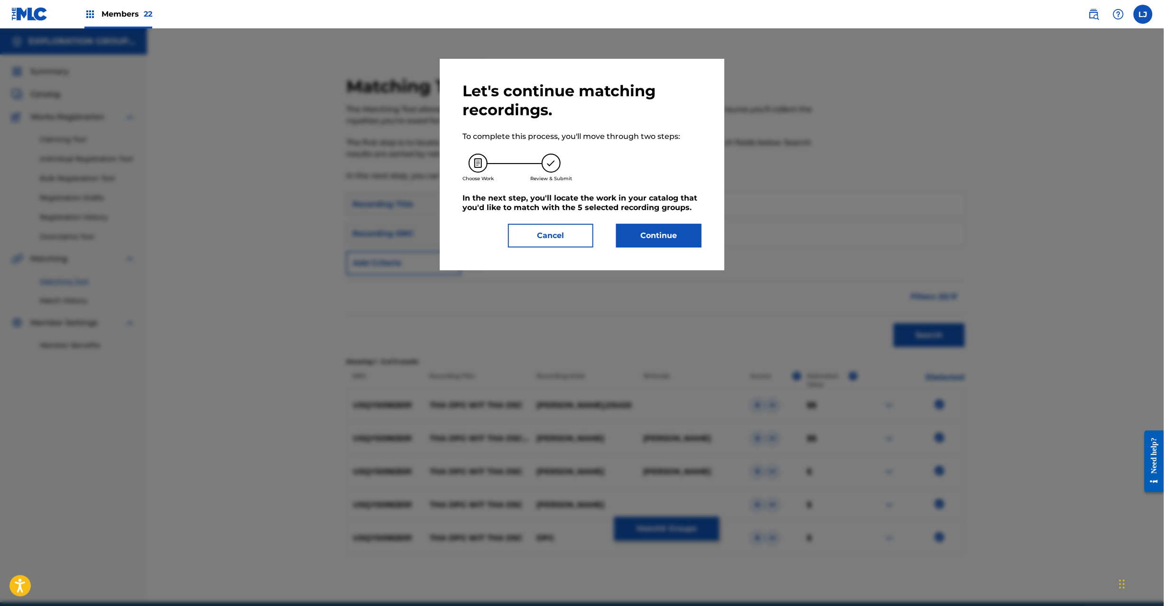
click at [643, 247] on button "Continue" at bounding box center [658, 236] width 85 height 24
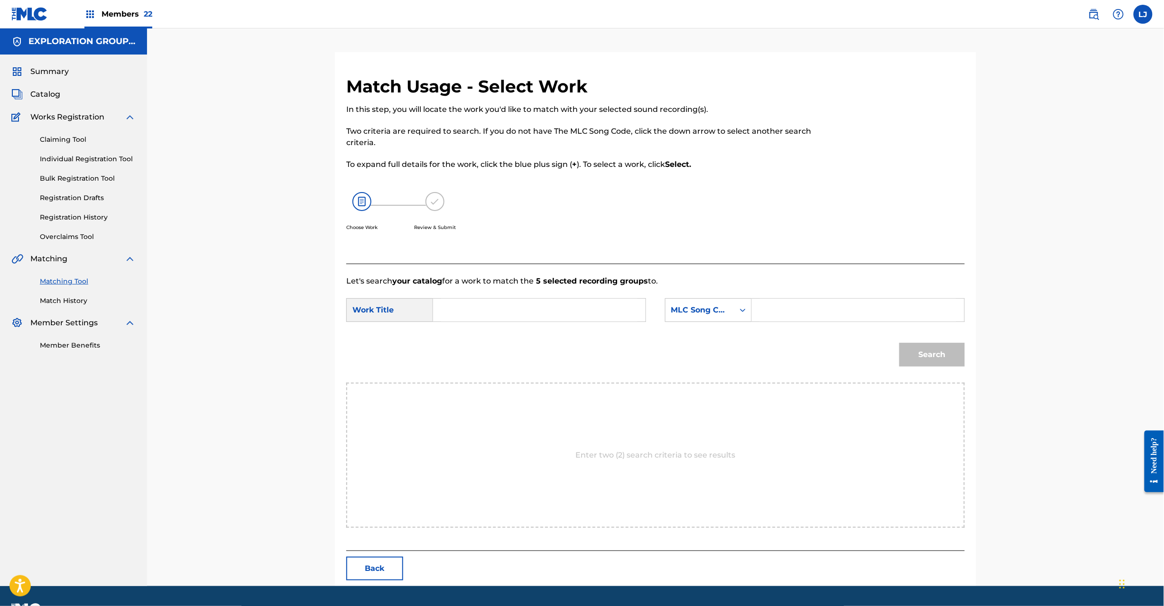
click at [557, 314] on input "Search Form" at bounding box center [539, 310] width 196 height 23
paste input "Dpg Wit Tha Dsc Feat.[PERSON_NAME] Tha DB83LY"
click at [601, 306] on input "Dpg Wit Tha Dsc Feat.[PERSON_NAME] Tha DB83LY" at bounding box center [539, 310] width 196 height 23
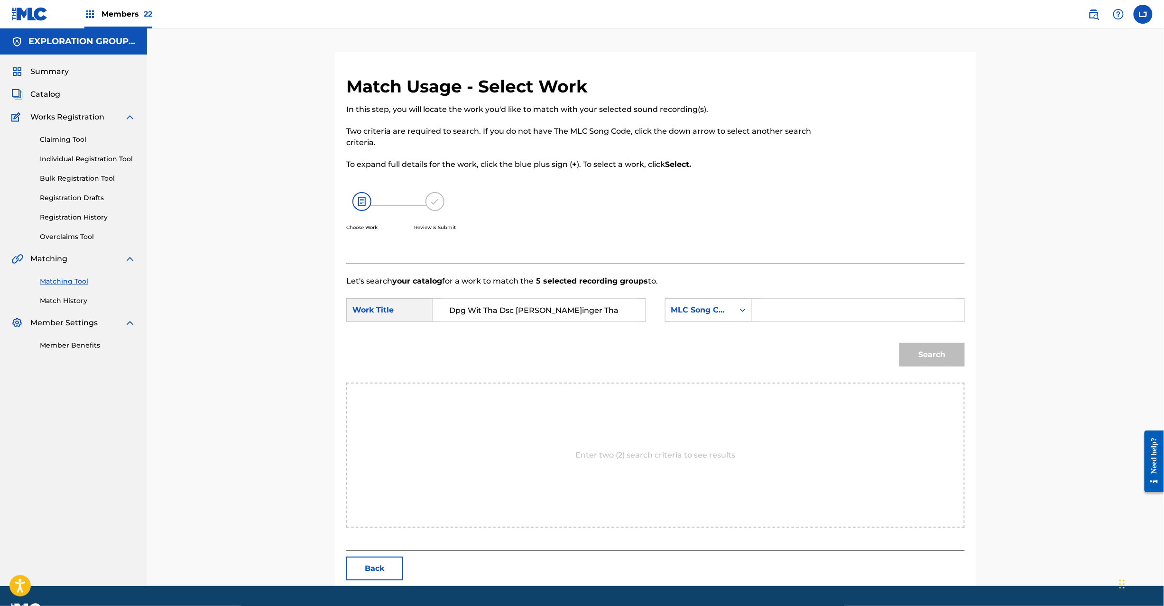
scroll to position [0, 0]
type input "Dpg Wit Tha Dsc [PERSON_NAME]inger Tha"
click at [830, 315] on input "Search Form" at bounding box center [858, 310] width 196 height 23
paste input "DB83LY"
type input "DB83LY"
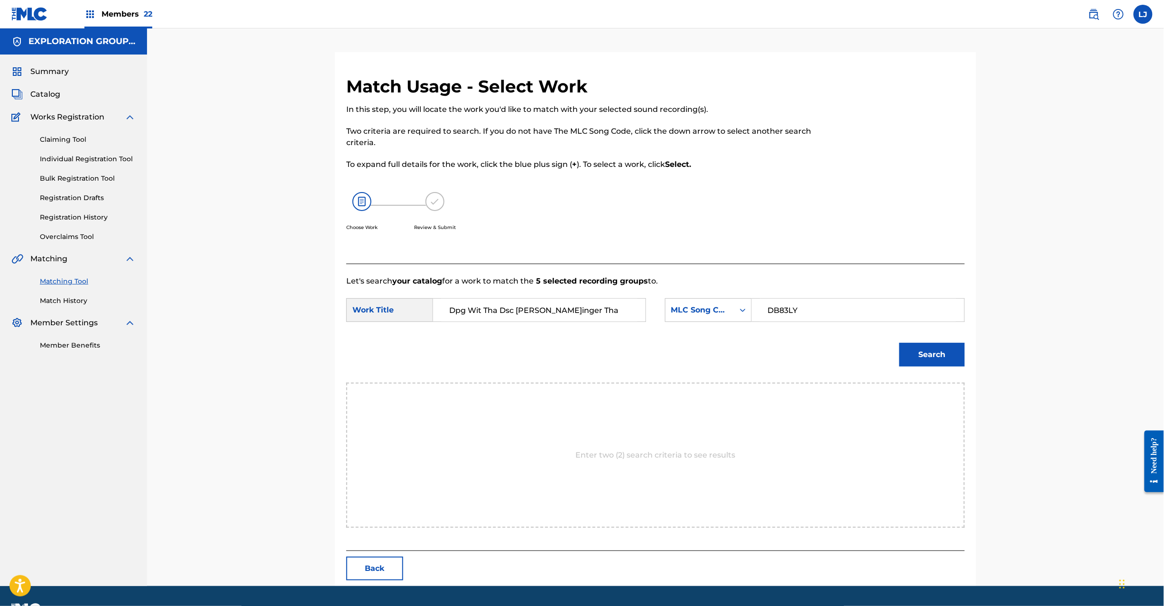
click at [900, 355] on button "Search" at bounding box center [931, 355] width 65 height 24
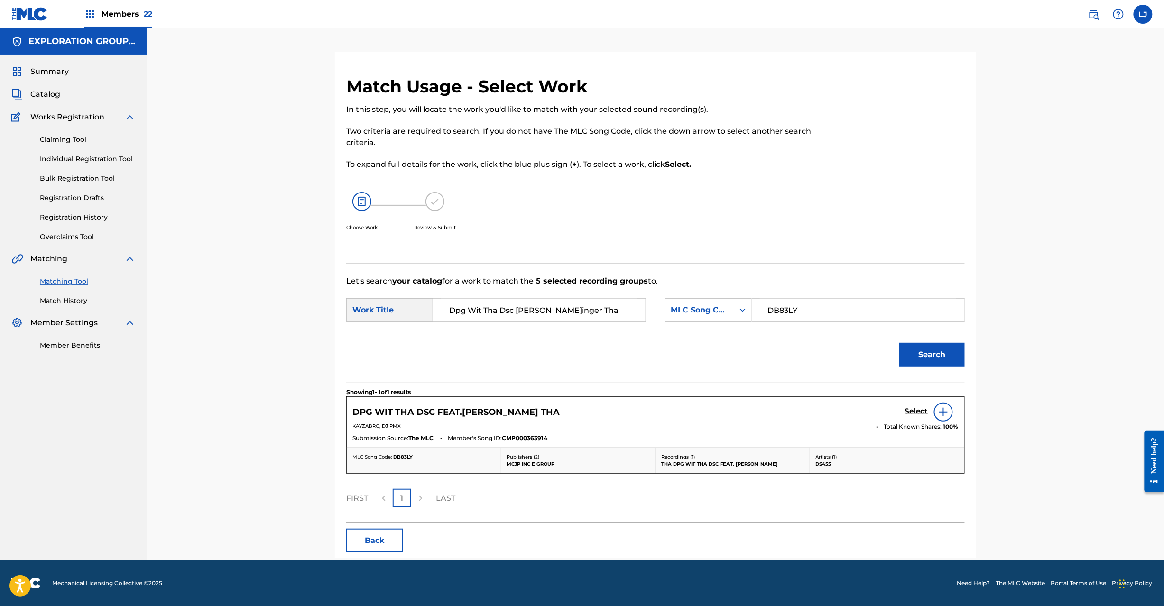
click at [919, 412] on h5 "Select" at bounding box center [916, 411] width 23 height 9
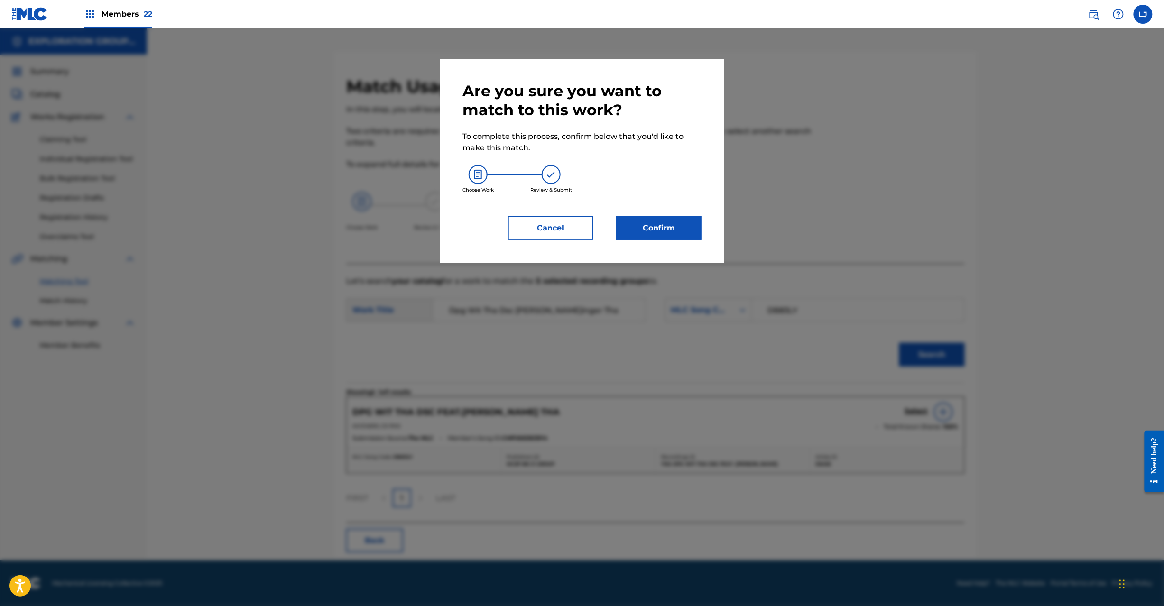
click at [657, 221] on button "Confirm" at bounding box center [658, 228] width 85 height 24
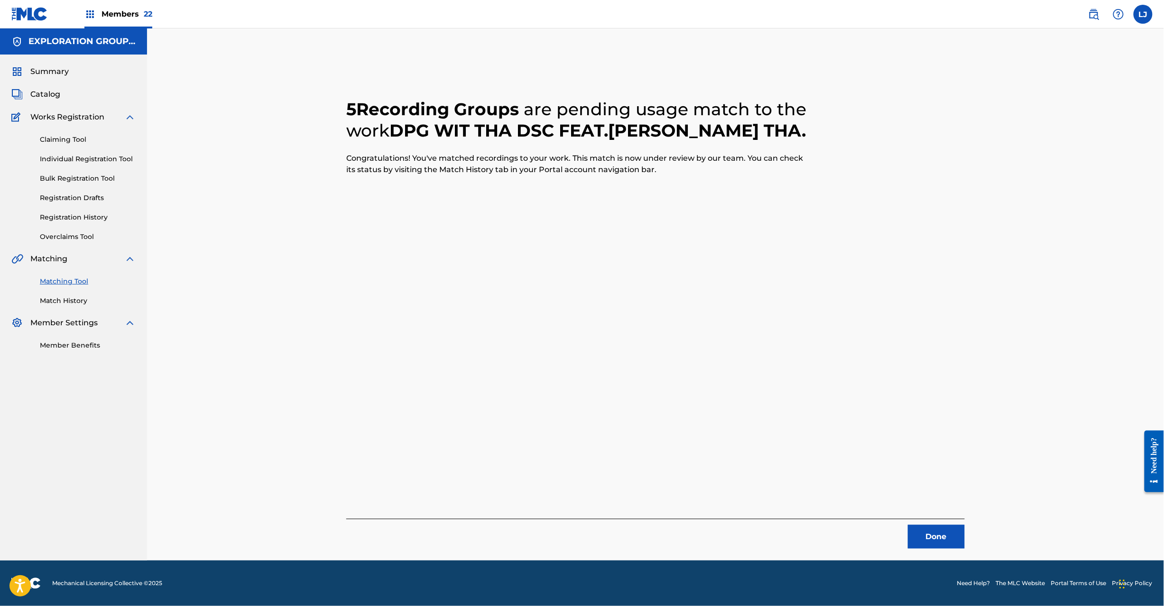
click at [933, 536] on button "Done" at bounding box center [936, 537] width 57 height 24
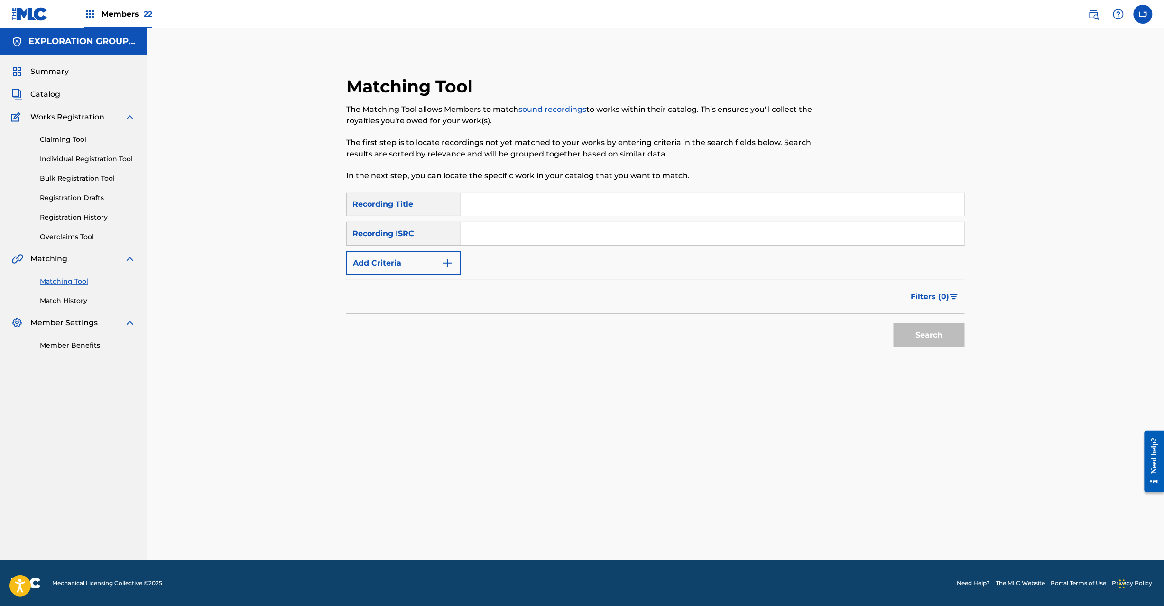
click at [528, 223] on input "Search Form" at bounding box center [712, 233] width 503 height 23
paste input "JPZ920907764"
click at [929, 338] on button "Search" at bounding box center [929, 336] width 71 height 24
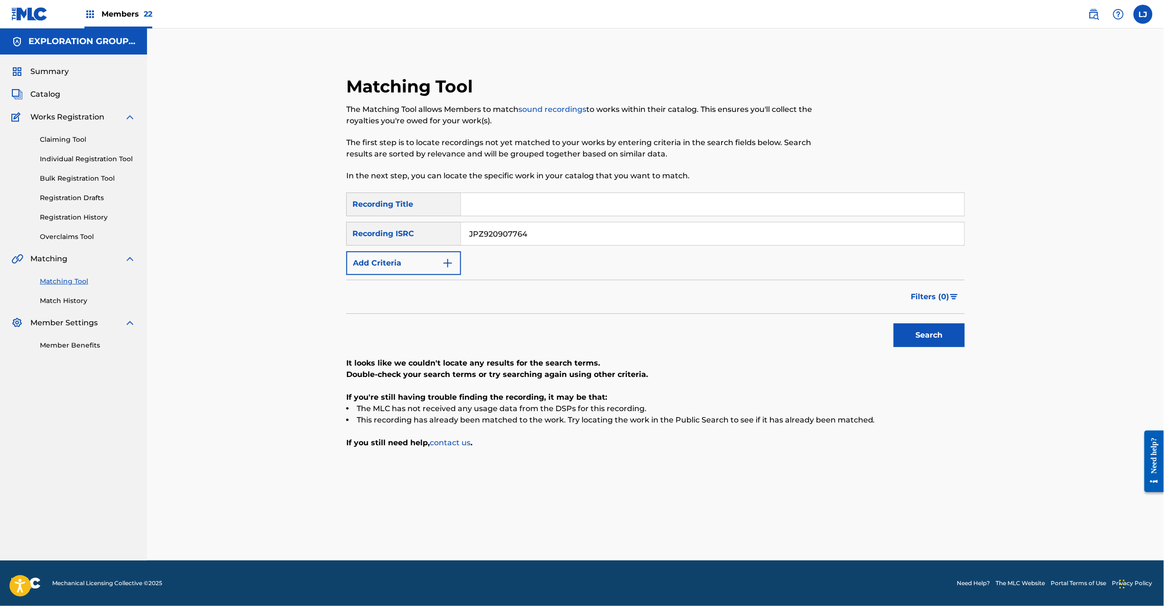
click at [536, 238] on input "JPZ920907764" at bounding box center [712, 233] width 503 height 23
paste input "10733"
type input "JPZ920910733"
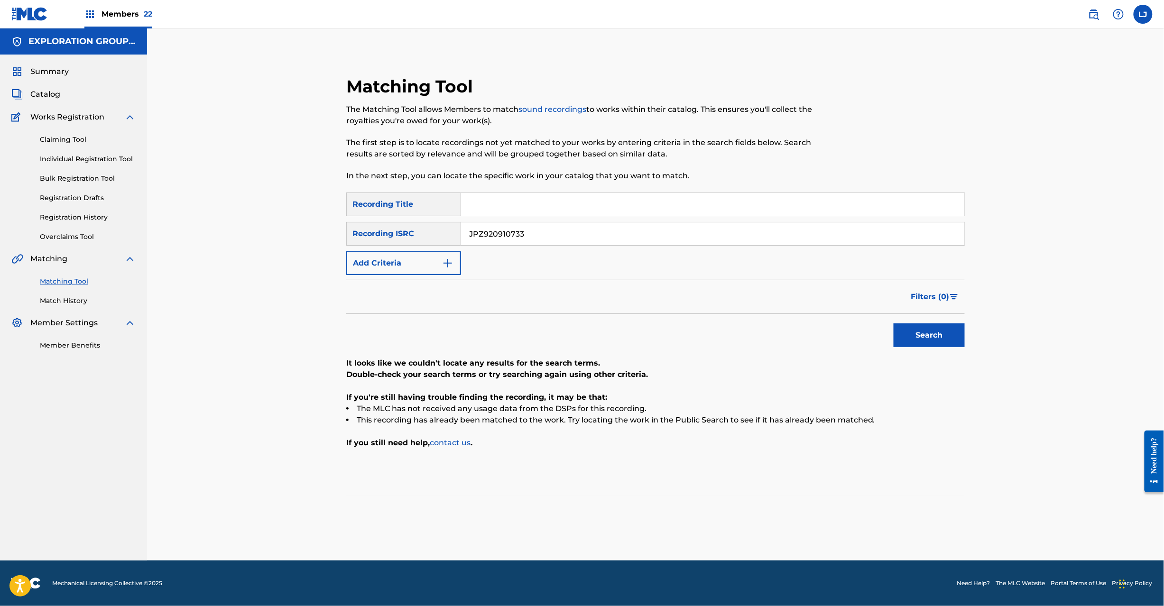
click at [904, 335] on button "Search" at bounding box center [929, 336] width 71 height 24
click at [530, 227] on input "JPZ920910733" at bounding box center [712, 233] width 503 height 23
paste input "H370900274"
click at [921, 338] on button "Search" at bounding box center [929, 336] width 71 height 24
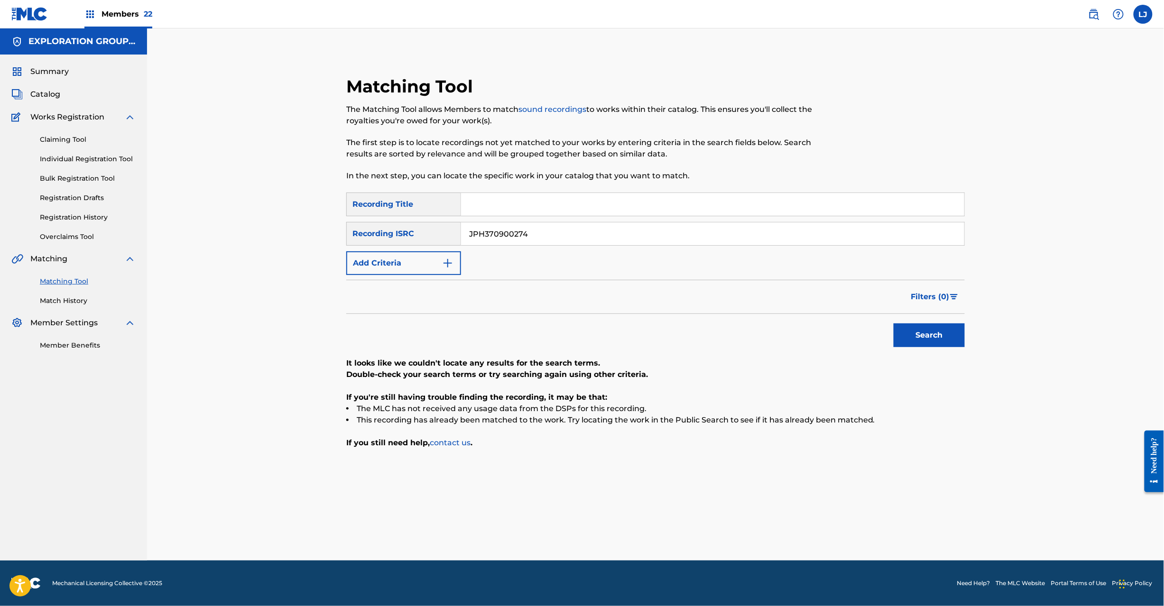
click at [497, 233] on input "JPH370900274" at bounding box center [712, 233] width 503 height 23
paste input "Z920910735"
click at [497, 233] on input "JPH370900274" at bounding box center [712, 233] width 503 height 23
type input "JPZ920910735"
click at [912, 325] on button "Search" at bounding box center [929, 336] width 71 height 24
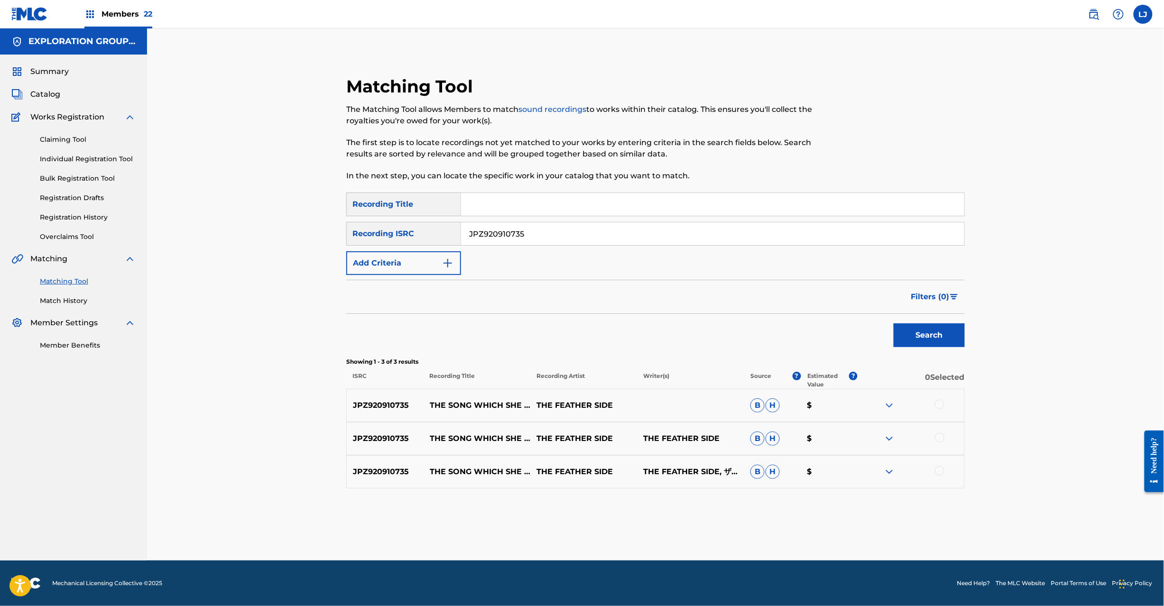
click at [945, 404] on div at bounding box center [911, 405] width 107 height 11
click at [943, 404] on div at bounding box center [939, 404] width 9 height 9
click at [942, 435] on div at bounding box center [939, 437] width 9 height 9
click at [940, 469] on div at bounding box center [939, 470] width 9 height 9
click at [656, 528] on button "Match 3 Groups" at bounding box center [666, 529] width 105 height 24
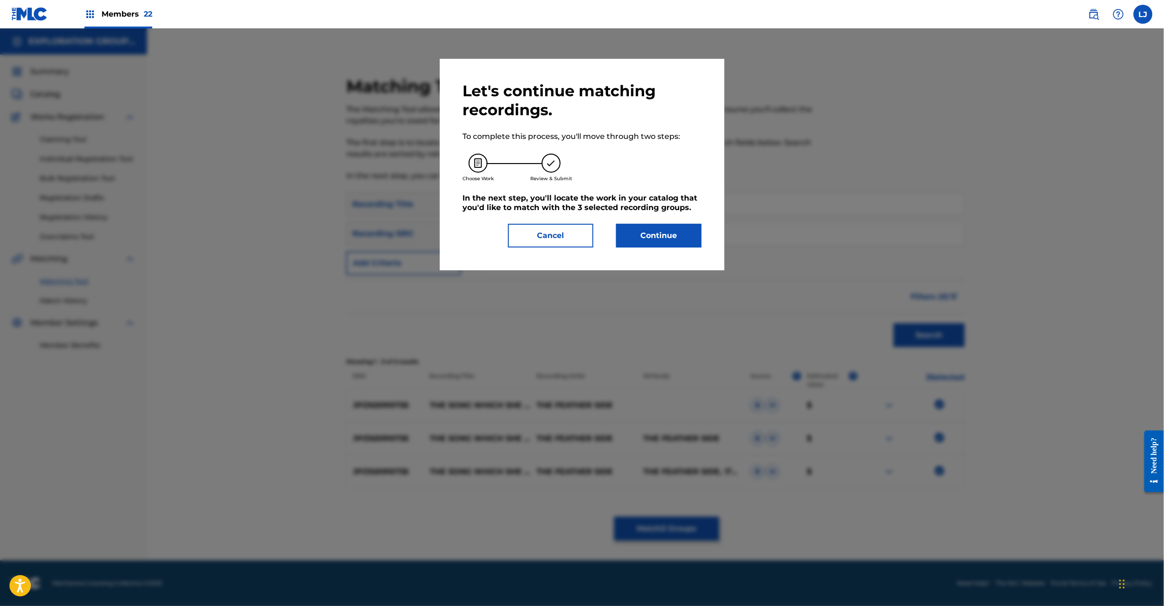
click at [661, 219] on div "Let's continue matching recordings. To complete this process, you'll move throu…" at bounding box center [582, 165] width 239 height 166
click at [657, 230] on button "Continue" at bounding box center [658, 236] width 85 height 24
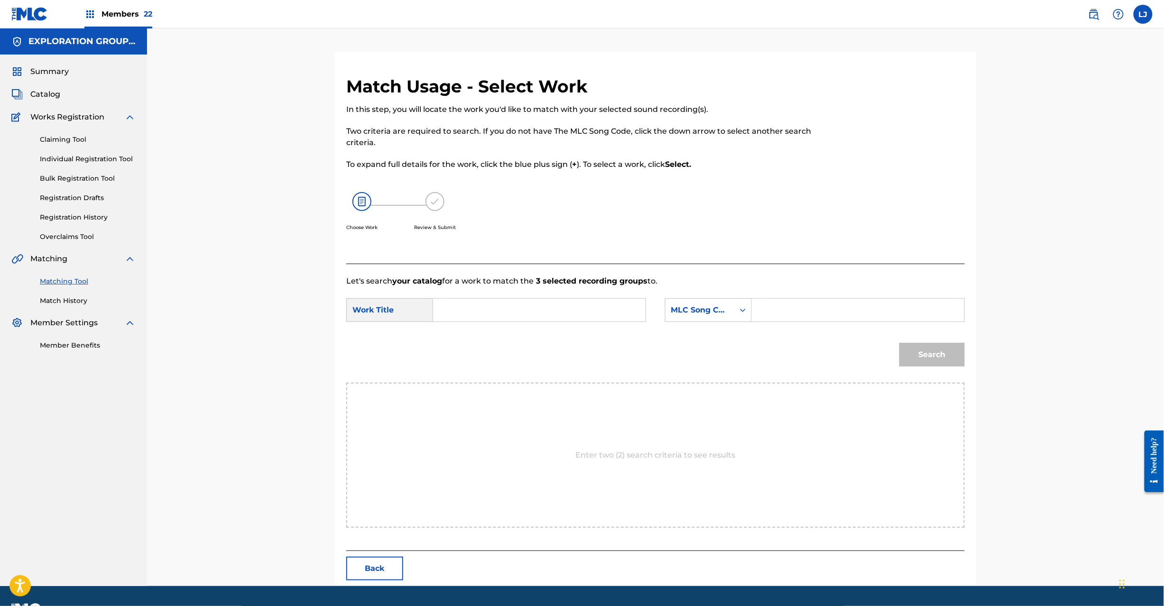
click at [536, 319] on input "Search Form" at bounding box center [539, 310] width 196 height 23
paste input "Song Which She Listen When She Sad The S680UU"
type input "Song Which She Listen When She Sad The S680UU"
click at [617, 302] on input "Song Which She Listen When She Sad The S680UU" at bounding box center [539, 310] width 196 height 23
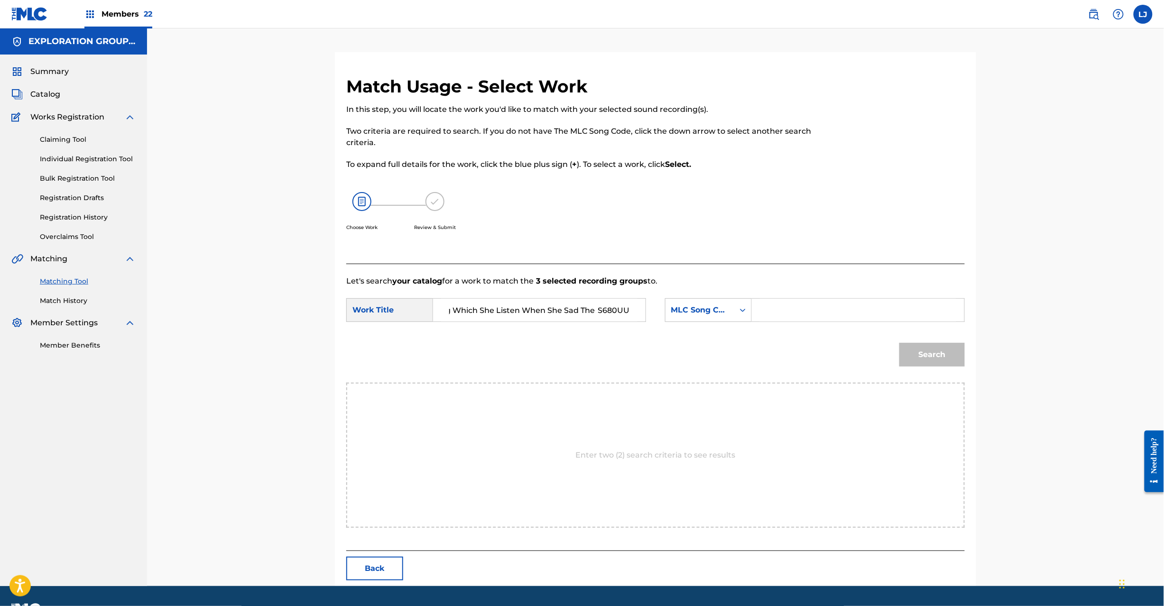
click at [617, 302] on input "Song Which She Listen When She Sad The S680UU" at bounding box center [539, 310] width 196 height 23
click at [506, 305] on input "Search Form" at bounding box center [539, 310] width 196 height 23
paste input "Song Which She Listen When She Sad The S680UU"
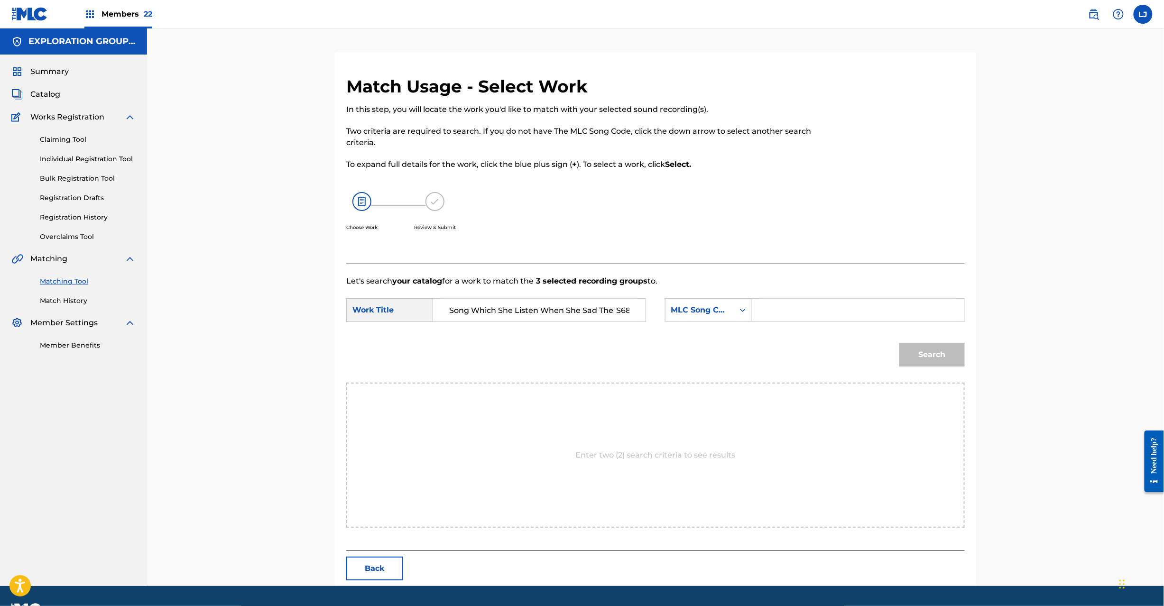
scroll to position [0, 30]
click at [600, 306] on input "Song Which She Listen When She Sad The S680UU" at bounding box center [539, 310] width 196 height 23
type input "Song Which She Listen When She Sad The"
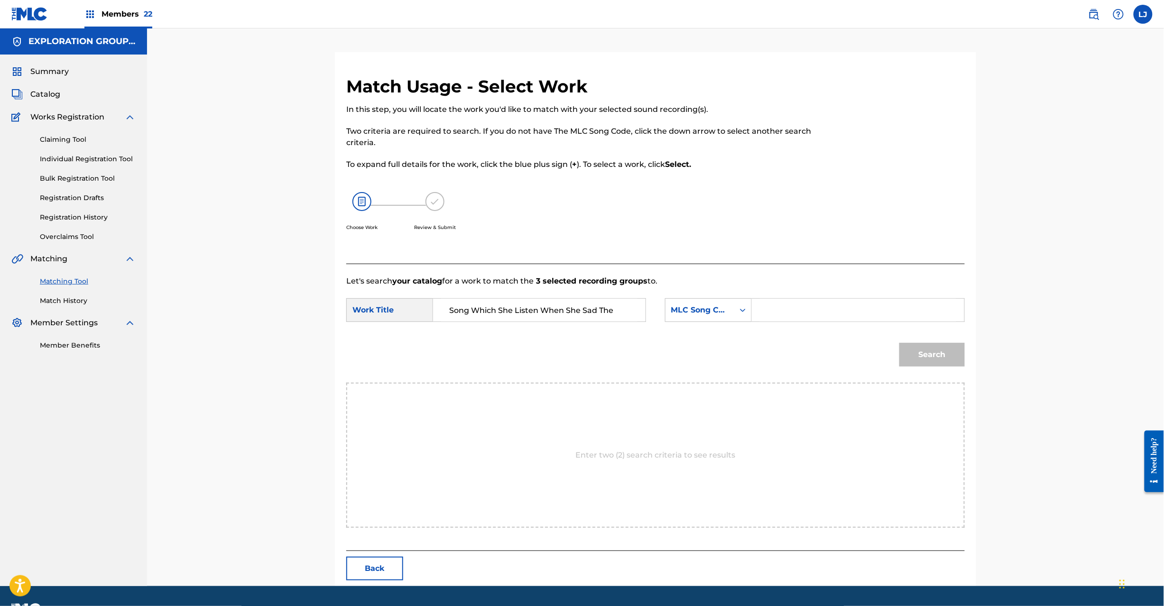
click at [778, 310] on input "Search Form" at bounding box center [858, 310] width 196 height 23
paste input "S680UU"
type input "S680UU"
click at [887, 353] on div "Search" at bounding box center [655, 357] width 619 height 49
click at [909, 353] on button "Search" at bounding box center [931, 355] width 65 height 24
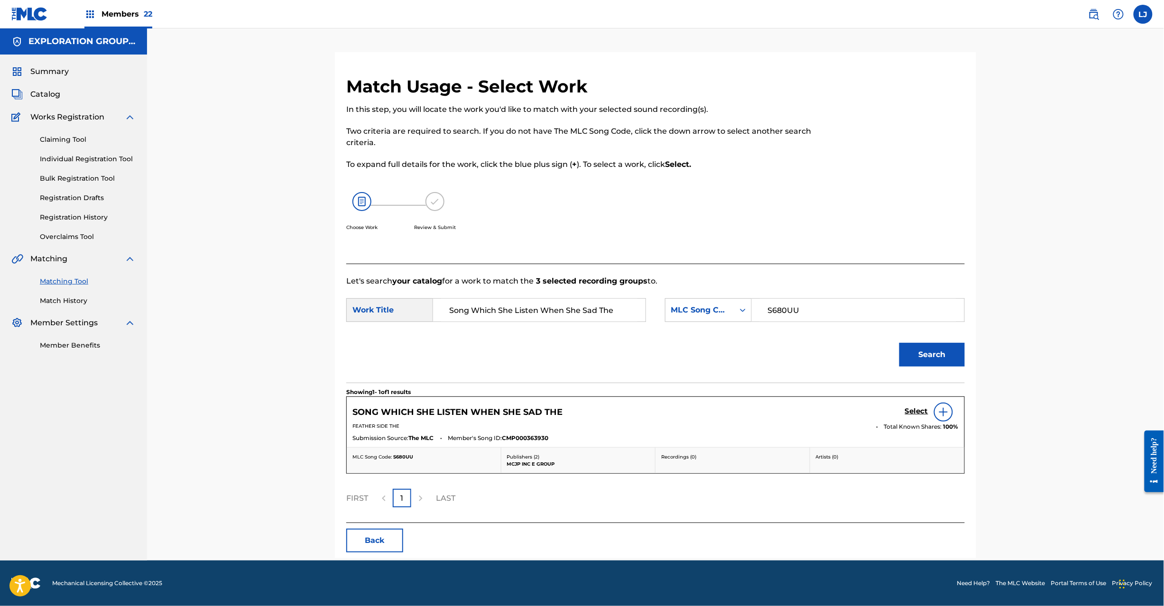
click at [914, 412] on h5 "Select" at bounding box center [916, 411] width 23 height 9
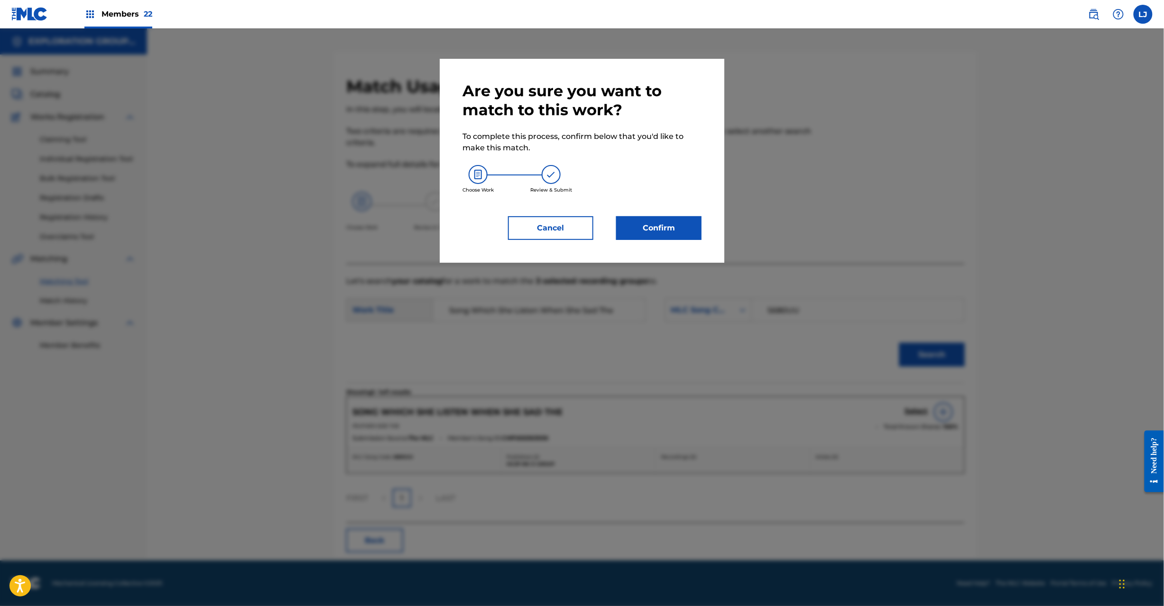
click at [672, 222] on button "Confirm" at bounding box center [658, 228] width 85 height 24
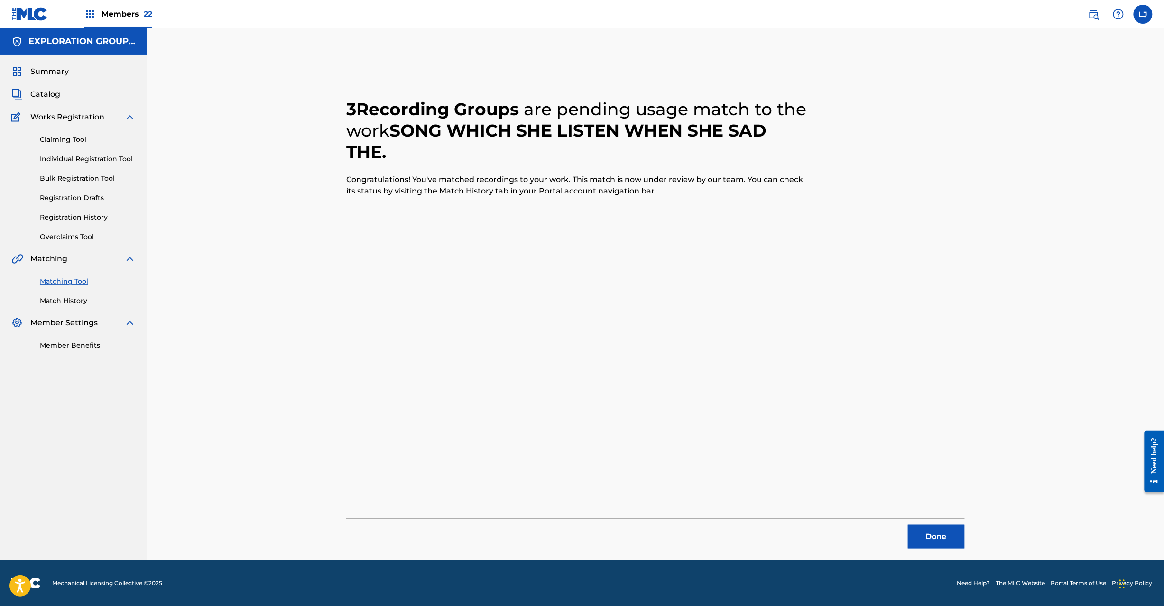
drag, startPoint x: 926, startPoint y: 543, endPoint x: 926, endPoint y: 535, distance: 7.6
click at [926, 535] on button "Done" at bounding box center [936, 537] width 57 height 24
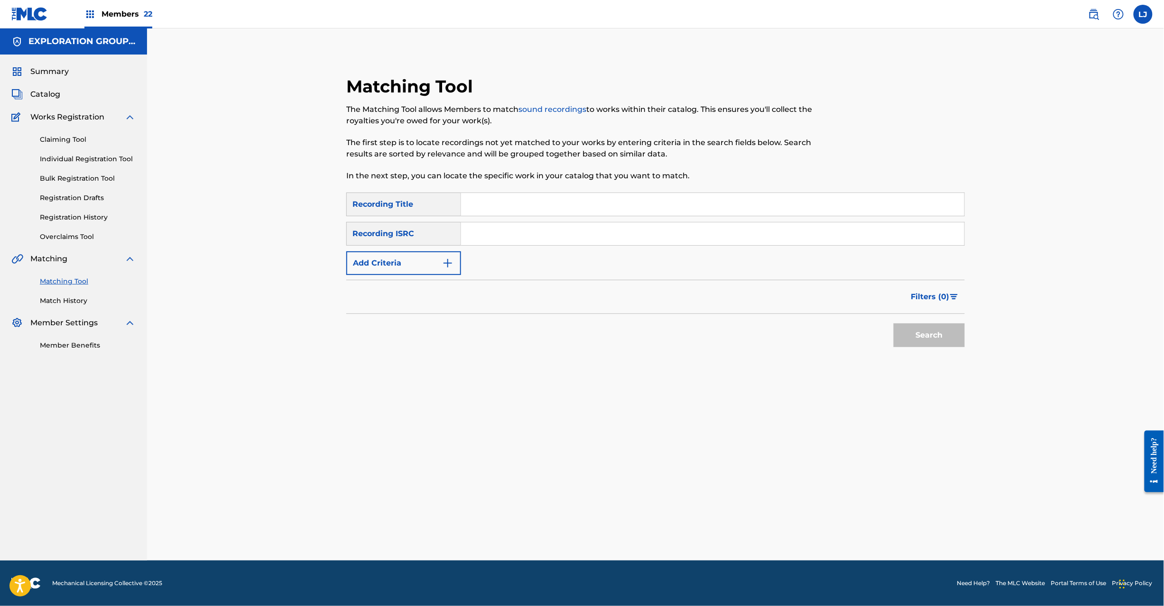
click at [539, 215] on div "Search Form" at bounding box center [713, 205] width 504 height 24
paste input "JPH370900155"
click at [534, 230] on input "JPH370900155" at bounding box center [712, 233] width 503 height 23
type input "JPH370900155"
click at [914, 324] on button "Search" at bounding box center [929, 336] width 71 height 24
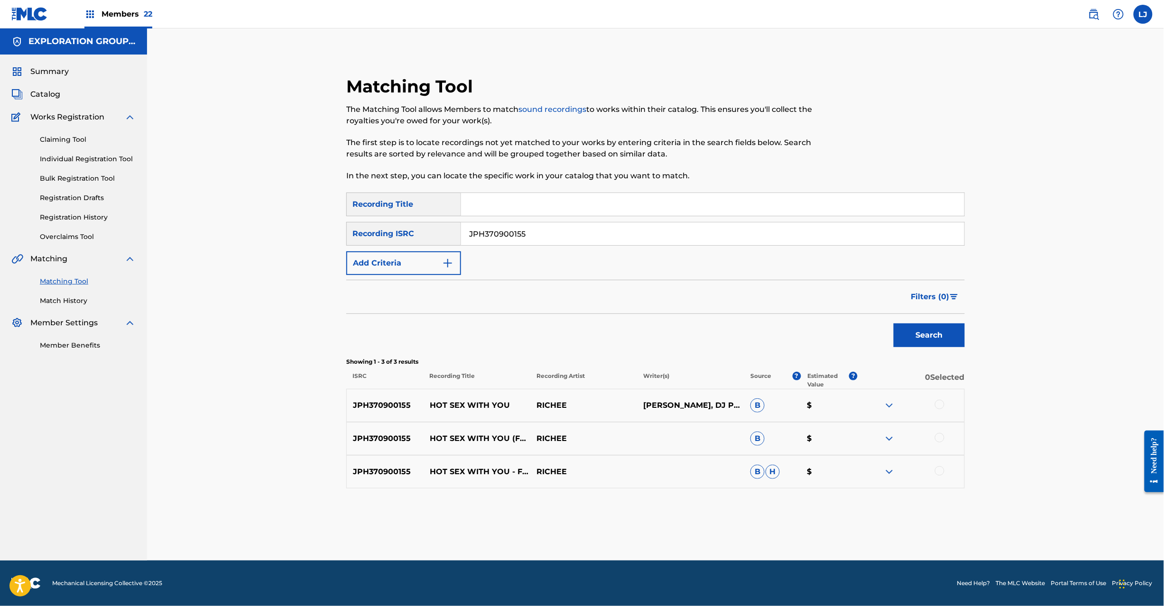
click at [936, 406] on div at bounding box center [939, 404] width 9 height 9
click at [937, 437] on div at bounding box center [939, 437] width 9 height 9
click at [941, 473] on div at bounding box center [939, 470] width 9 height 9
click at [674, 528] on button "Match 3 Groups" at bounding box center [666, 529] width 105 height 24
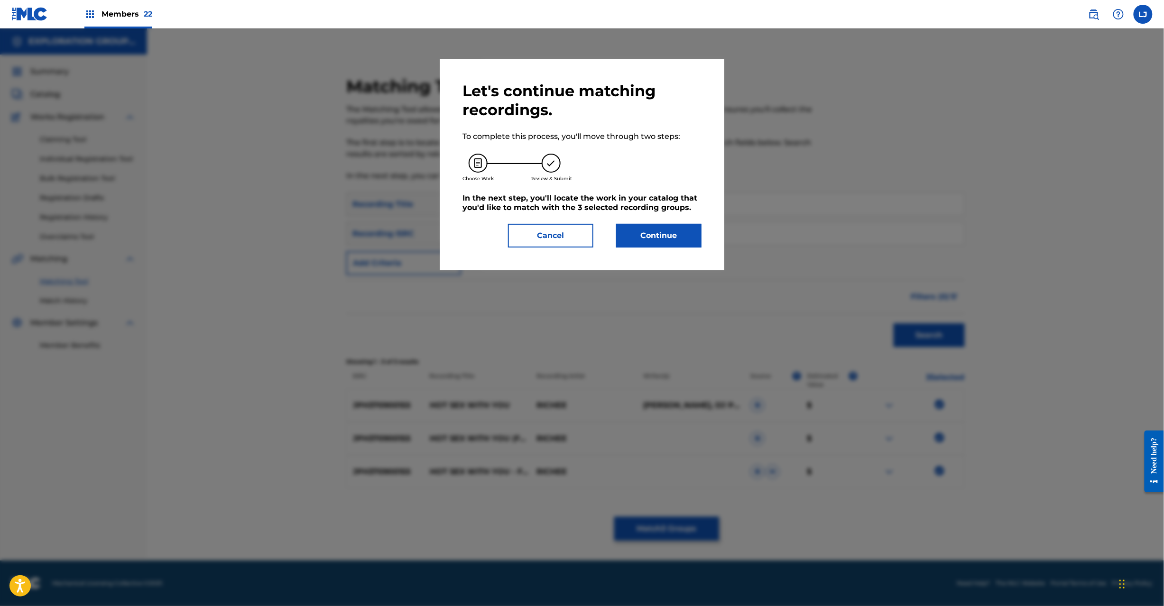
click at [630, 228] on button "Continue" at bounding box center [658, 236] width 85 height 24
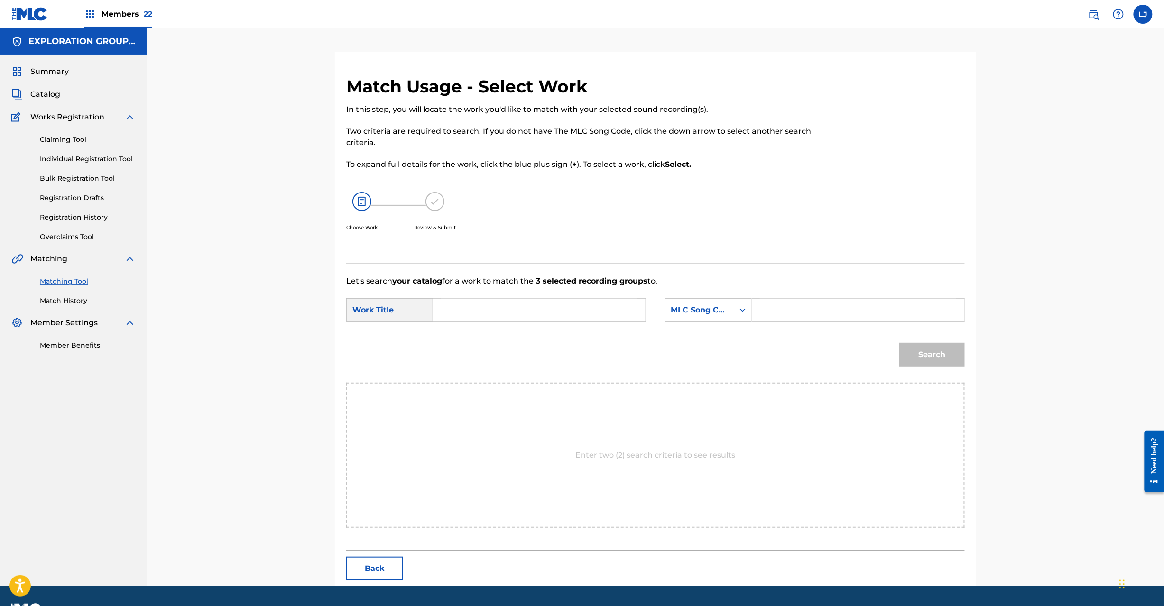
click at [532, 317] on input "Search Form" at bounding box center [539, 310] width 196 height 23
paste input "Hot Sex With You Feat [PERSON_NAME] Trill Grillz HQ4W3U"
click at [613, 307] on input "Hot Sex With You Feat [PERSON_NAME] Trill Grillz HQ4W3U" at bounding box center [539, 310] width 196 height 23
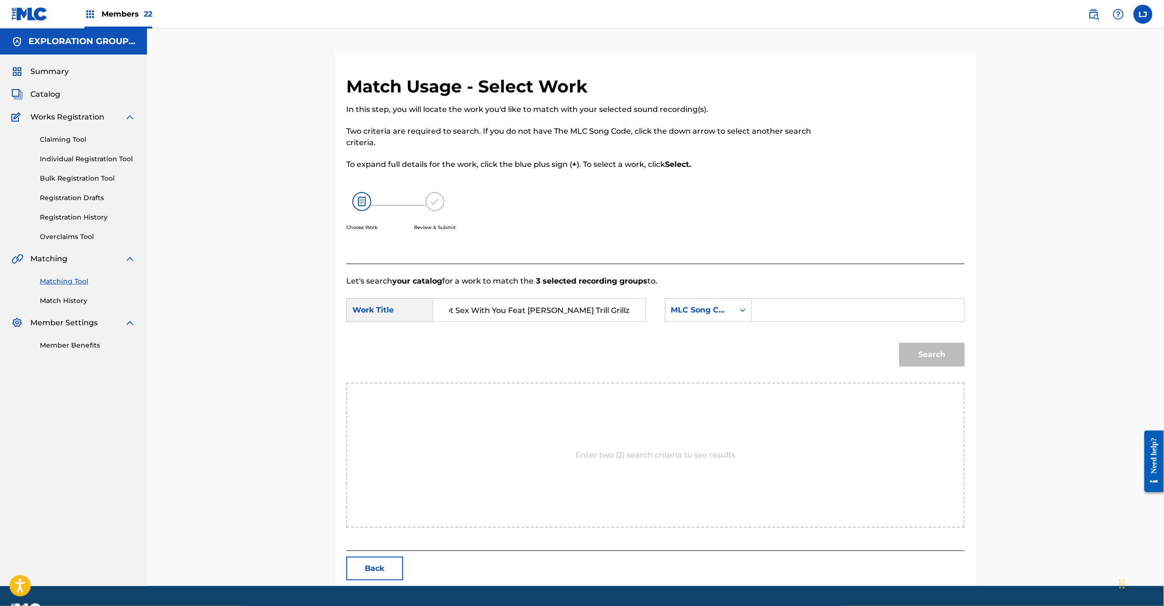
scroll to position [0, 0]
type input "Hot Sex With You Feat [PERSON_NAME] Trill Grillz"
click at [805, 323] on div "SearchWithCriteria4d89bd13-417e-46d3-b1d7-832ff1c01899 Work Title Hot Sex With …" at bounding box center [655, 312] width 619 height 29
click at [811, 314] on input "Search Form" at bounding box center [858, 310] width 196 height 23
paste input "HQ4W3U"
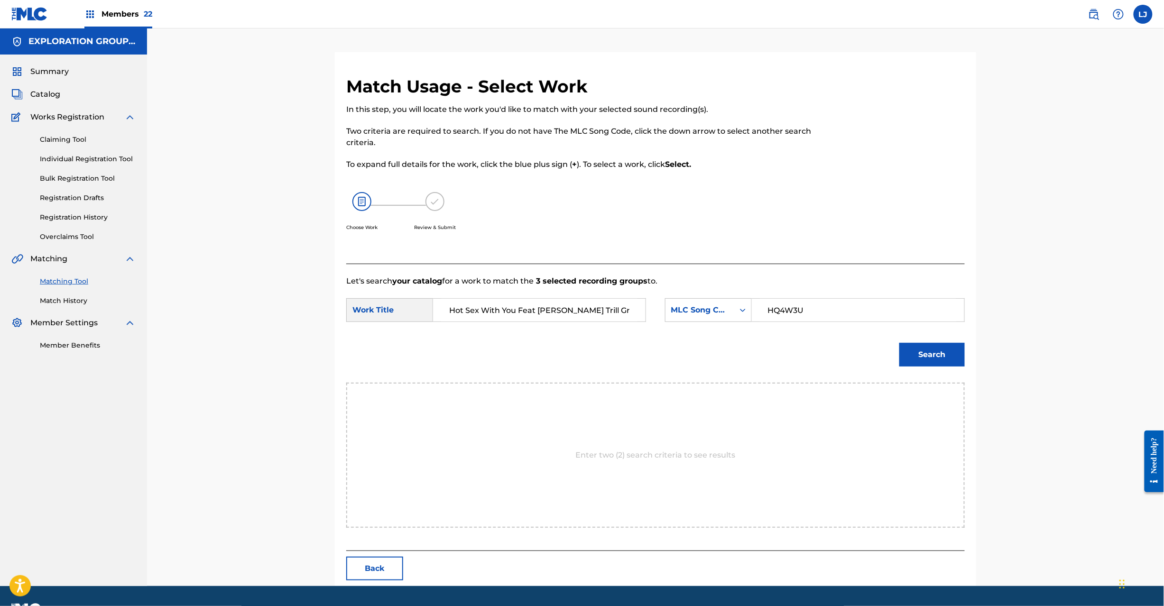
type input "HQ4W3U"
click at [947, 352] on button "Search" at bounding box center [931, 355] width 65 height 24
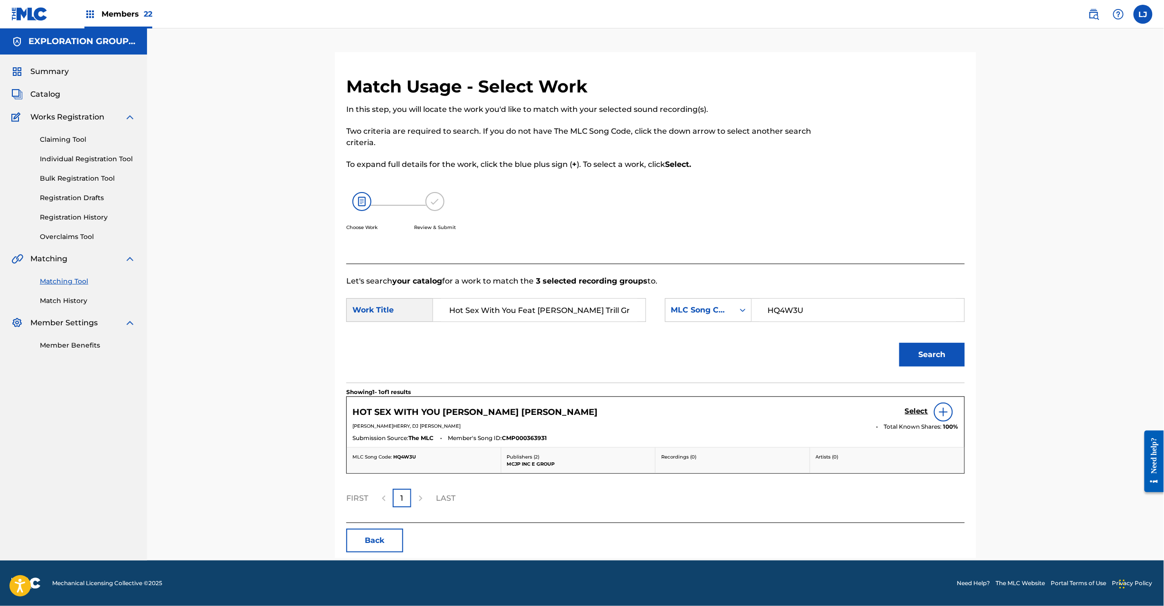
click at [911, 409] on h5 "Select" at bounding box center [916, 411] width 23 height 9
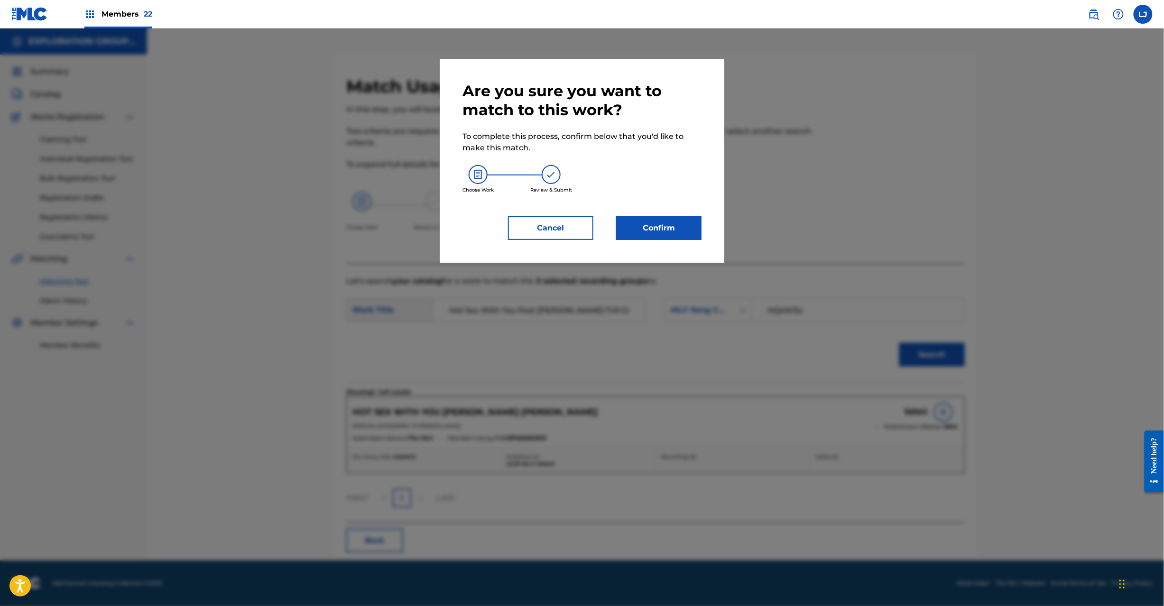
click at [625, 214] on div "Are you sure you want to match to this work? To complete this process, confirm …" at bounding box center [582, 161] width 239 height 158
click at [627, 223] on button "Confirm" at bounding box center [658, 228] width 85 height 24
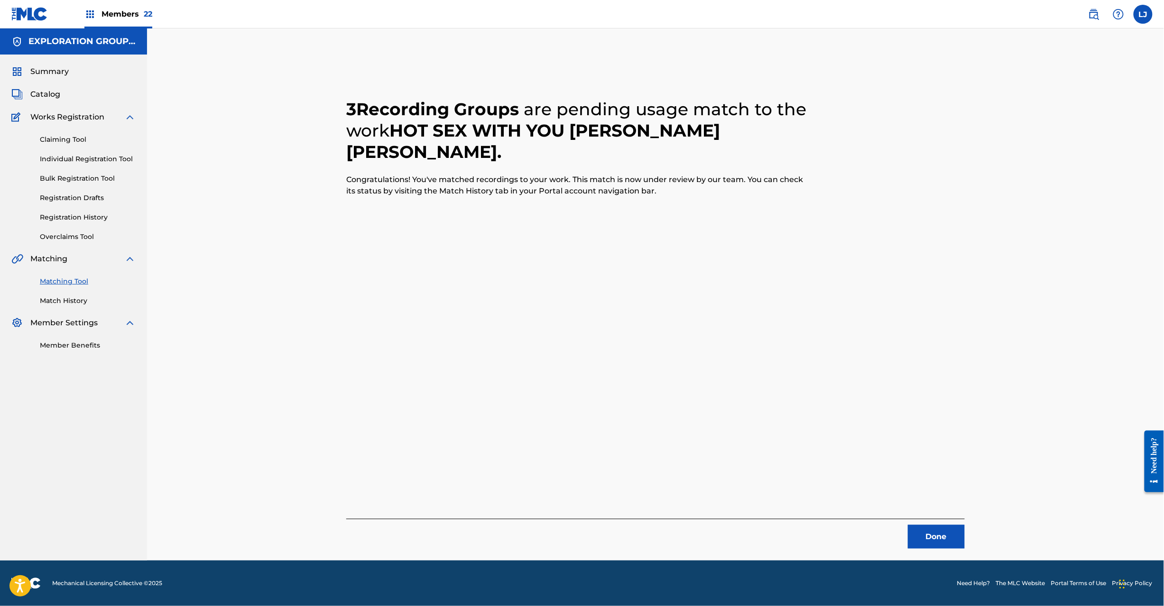
click at [916, 532] on button "Done" at bounding box center [936, 537] width 57 height 24
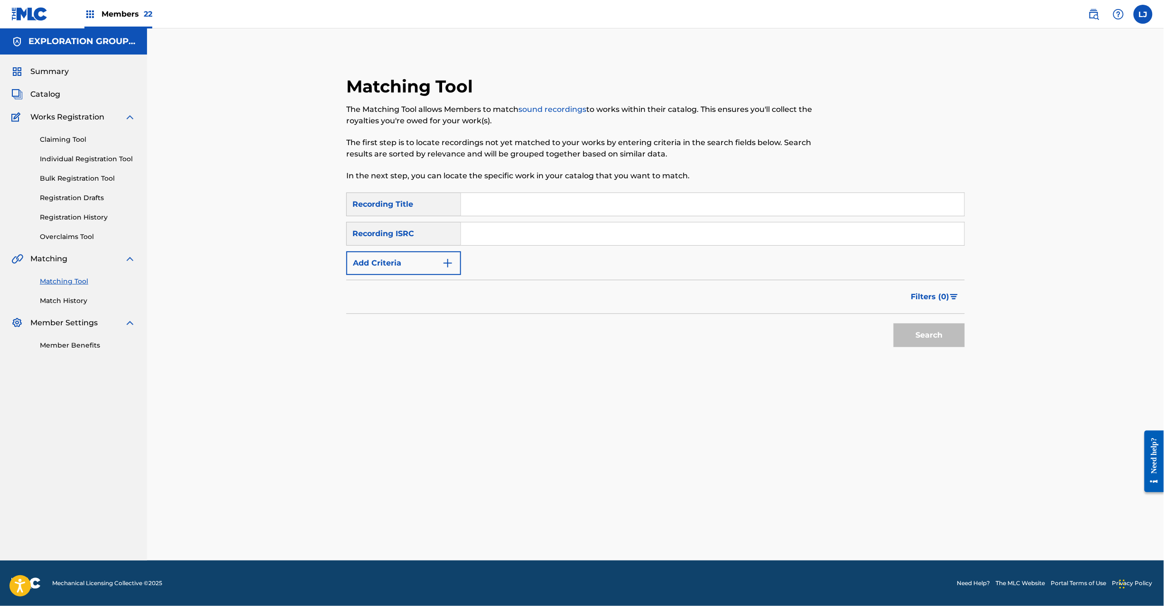
click at [535, 239] on input "Search Form" at bounding box center [712, 233] width 503 height 23
paste input "JPH370900156"
type input "JPH370900156"
click at [942, 332] on button "Search" at bounding box center [929, 336] width 71 height 24
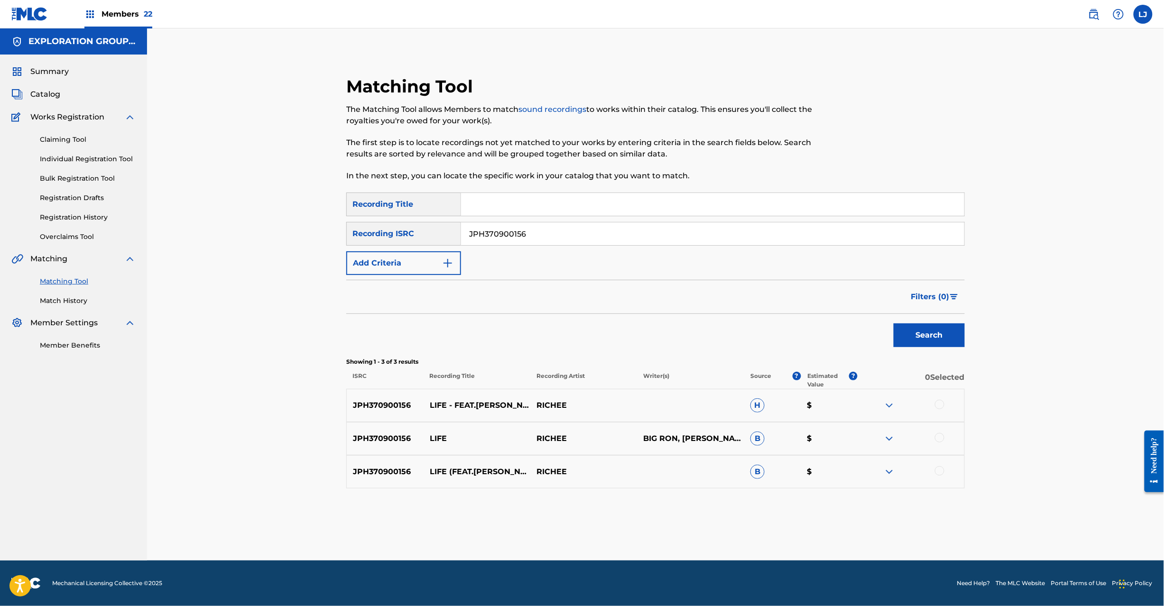
click at [942, 407] on div at bounding box center [939, 404] width 9 height 9
click at [942, 432] on div "JPH370900156 LIFE [PERSON_NAME], [PERSON_NAME], SUGAYA BROS. B $" at bounding box center [655, 438] width 619 height 33
click at [940, 435] on div at bounding box center [939, 437] width 9 height 9
click at [938, 471] on div at bounding box center [939, 470] width 9 height 9
click at [669, 541] on div "Matching Tool The Matching Tool allows Members to match sound recordings to wor…" at bounding box center [656, 306] width 664 height 509
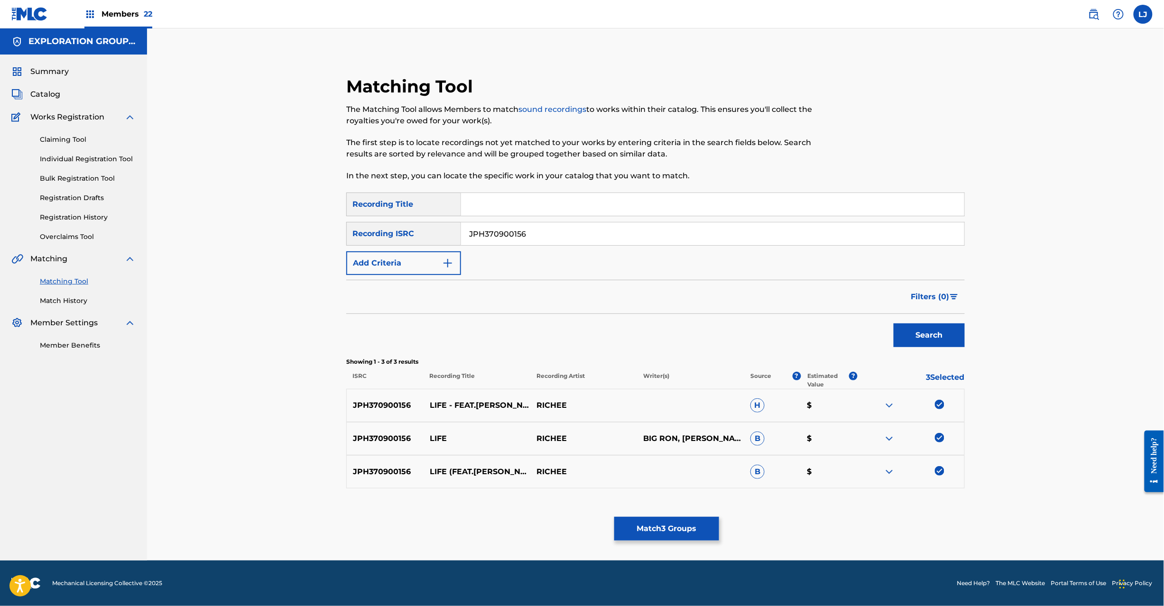
click at [670, 528] on button "Match 3 Groups" at bounding box center [666, 529] width 105 height 24
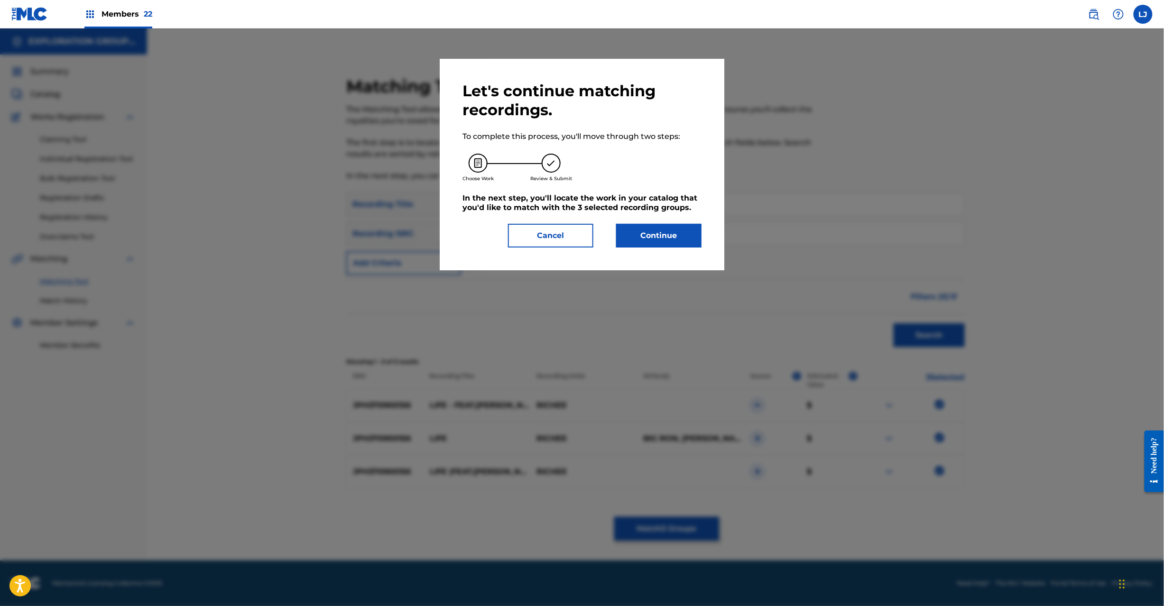
click at [625, 231] on button "Continue" at bounding box center [658, 236] width 85 height 24
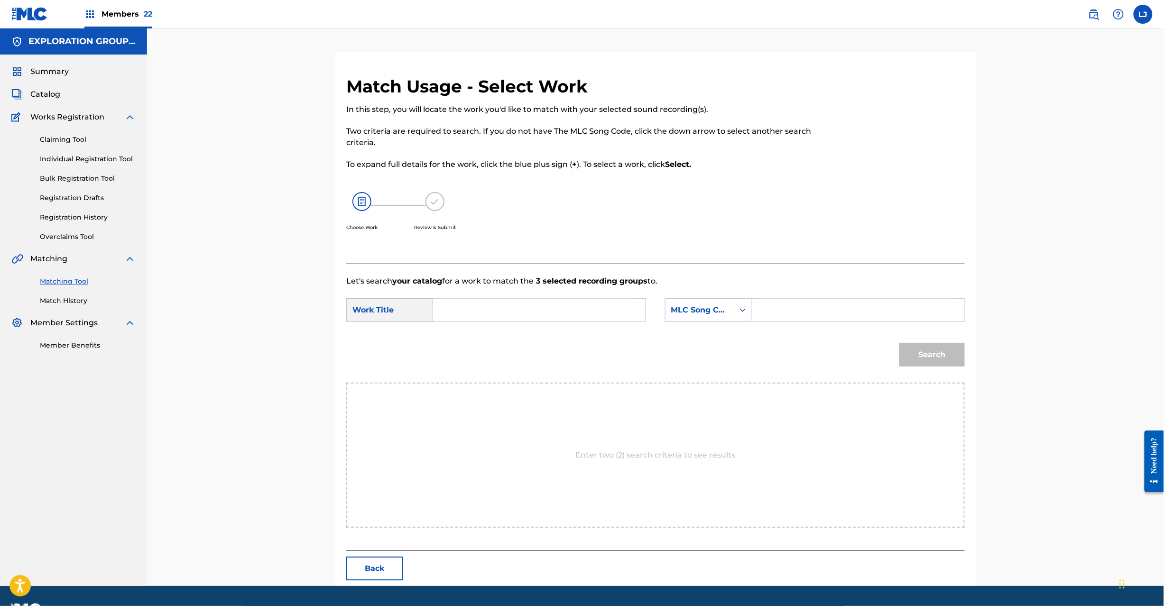
click at [529, 314] on input "Search Form" at bounding box center [539, 310] width 196 height 23
paste input "Life Feat[PERSON_NAME]g Ron LE53PX"
click at [549, 307] on input "Life Feat[PERSON_NAME]g Ron LE53PX" at bounding box center [539, 310] width 196 height 23
type input "Life Feat.Big [PERSON_NAME]"
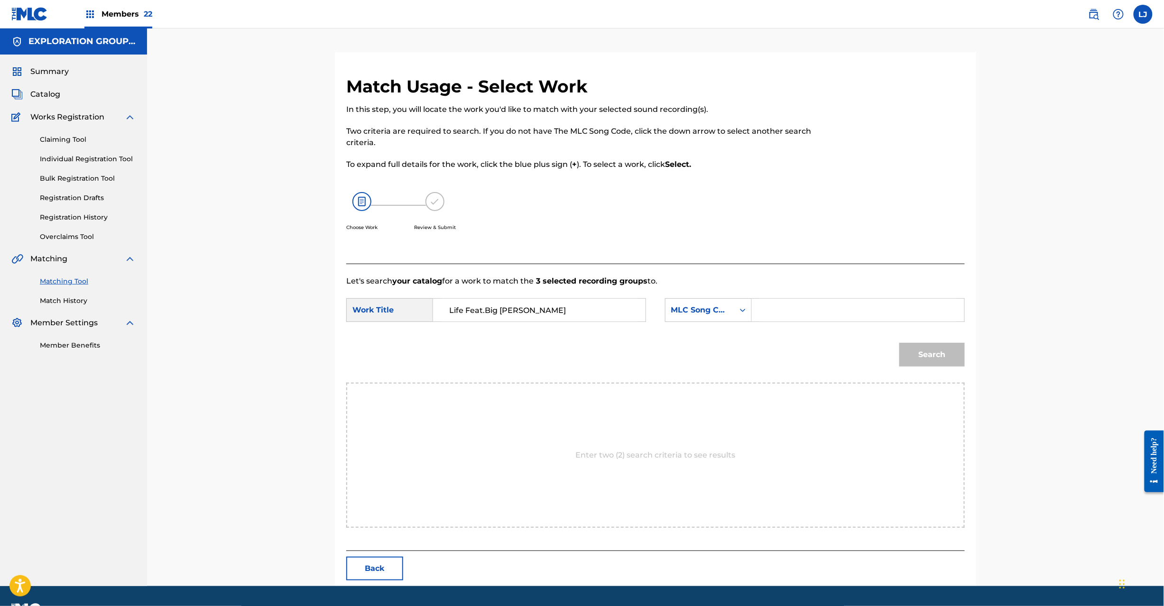
click at [858, 309] on input "Search Form" at bounding box center [858, 310] width 196 height 23
paste input "LE53PX"
type input "LE53PX"
click at [951, 350] on button "Search" at bounding box center [931, 355] width 65 height 24
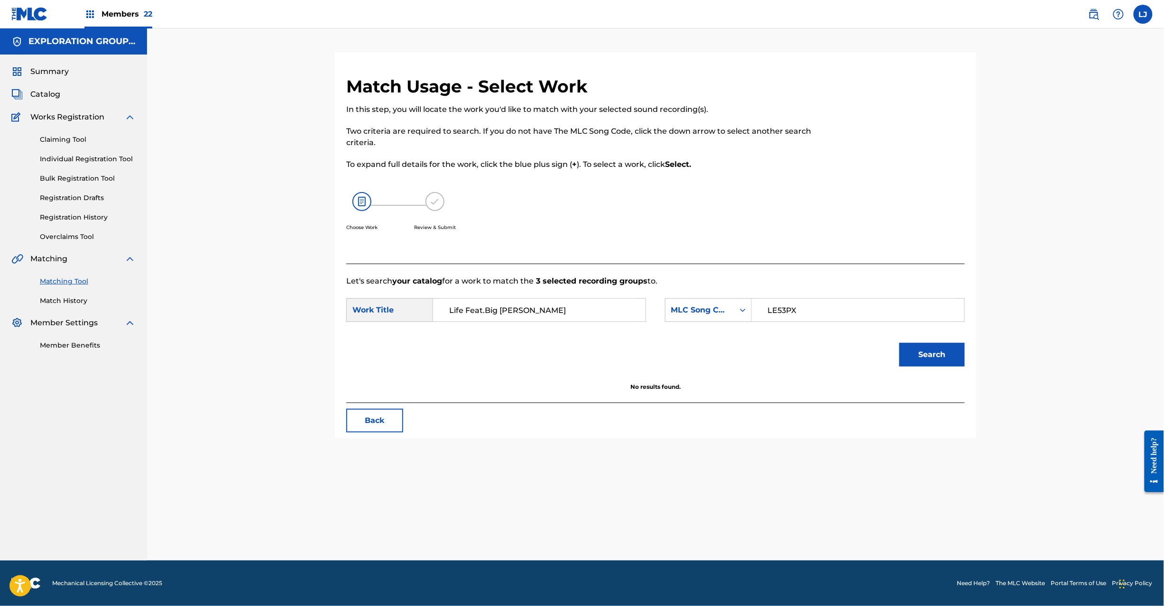
click at [359, 418] on button "Back" at bounding box center [374, 421] width 57 height 24
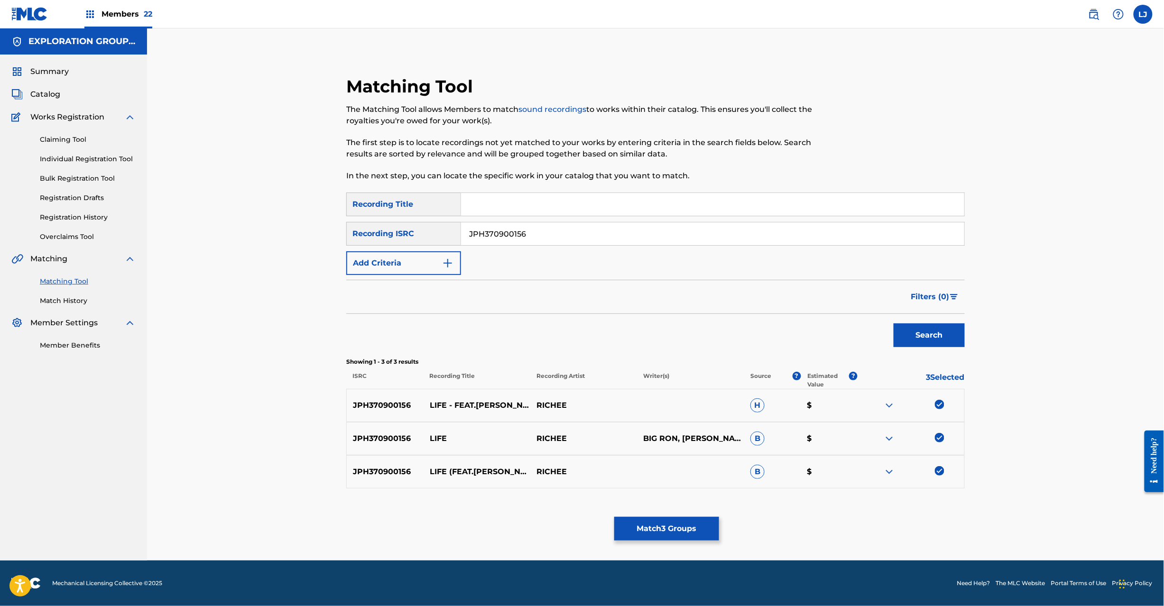
click at [499, 230] on input "JPH370900156" at bounding box center [712, 233] width 503 height 23
paste input "277"
click at [920, 329] on button "Search" at bounding box center [929, 336] width 71 height 24
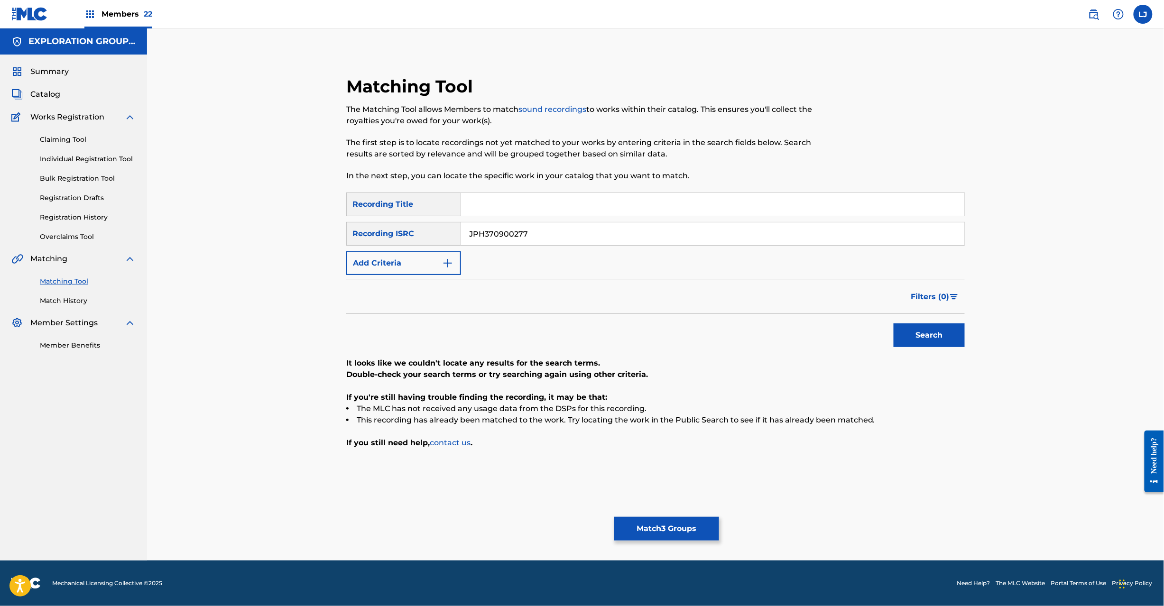
click at [538, 228] on input "JPH370900277" at bounding box center [712, 233] width 503 height 23
paste input "123"
type input "JPH370900123"
click at [959, 341] on button "Search" at bounding box center [929, 336] width 71 height 24
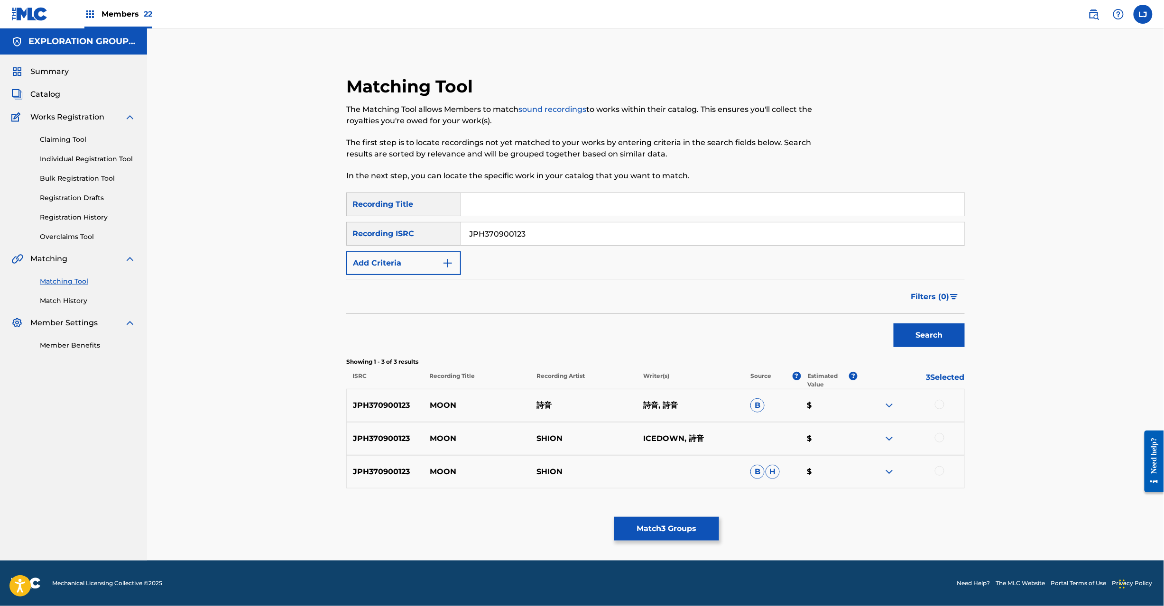
click at [934, 405] on div at bounding box center [911, 405] width 107 height 11
click at [938, 407] on div at bounding box center [939, 404] width 9 height 9
click at [939, 439] on div at bounding box center [939, 437] width 9 height 9
click at [938, 469] on div at bounding box center [939, 470] width 9 height 9
click at [691, 528] on button "Match 6 Groups" at bounding box center [666, 529] width 105 height 24
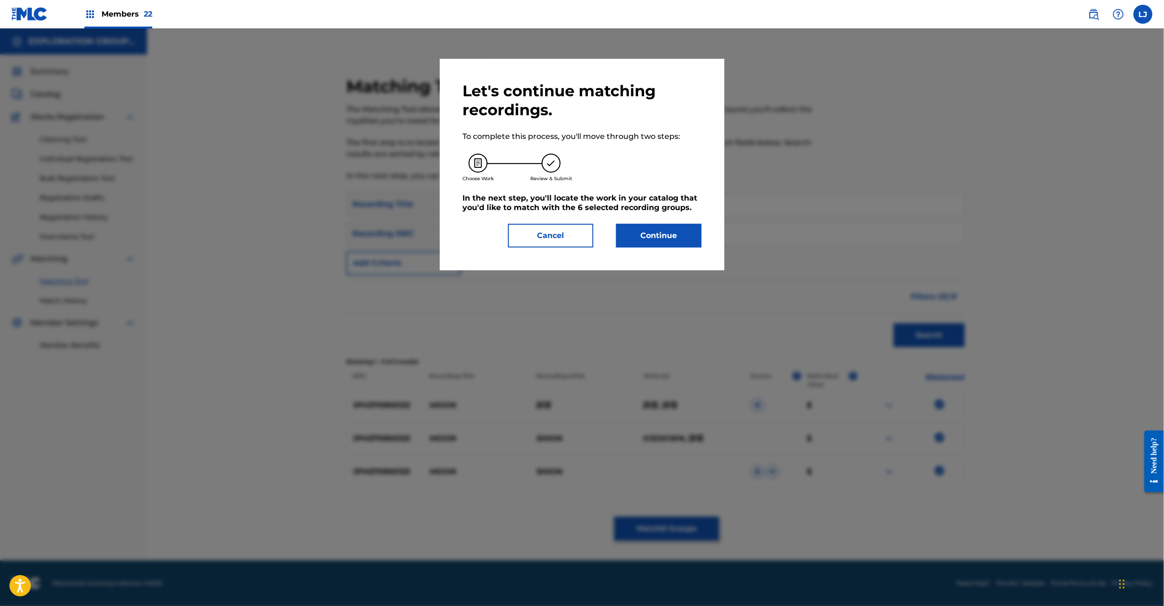
click at [661, 241] on button "Continue" at bounding box center [658, 236] width 85 height 24
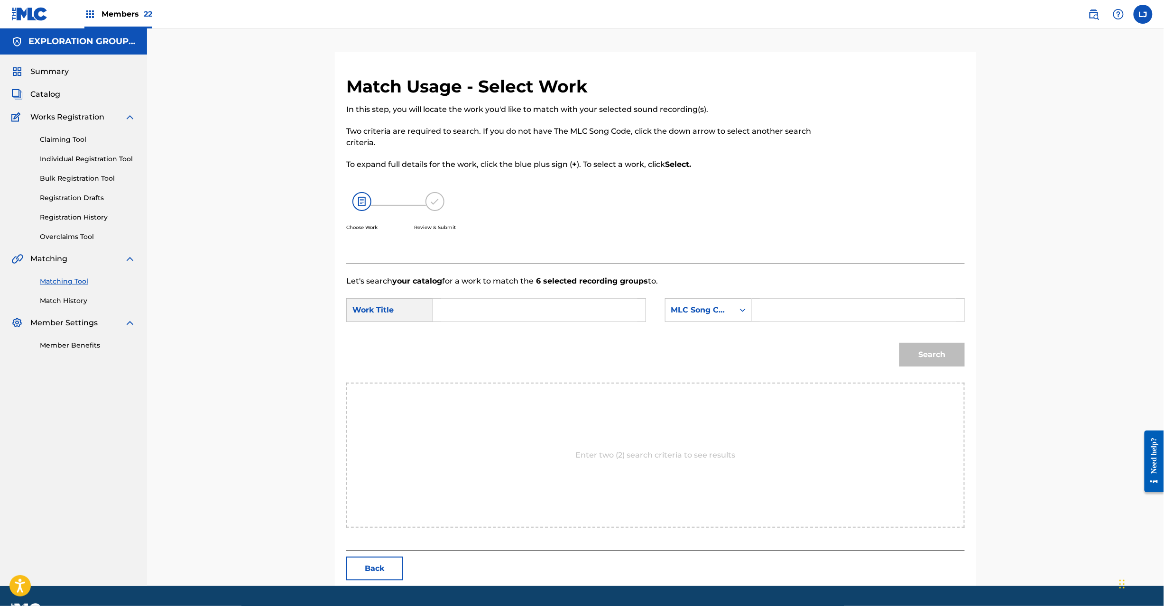
click at [482, 324] on div "SearchWithCriteria4d89bd13-417e-46d3-b1d7-832ff1c01899 Work Title SearchWithCri…" at bounding box center [655, 312] width 619 height 29
click at [486, 306] on input "Search Form" at bounding box center [539, 310] width 196 height 23
paste input "Moon MW1JFB"
click at [506, 310] on input "Moon MW1JFB" at bounding box center [539, 310] width 196 height 23
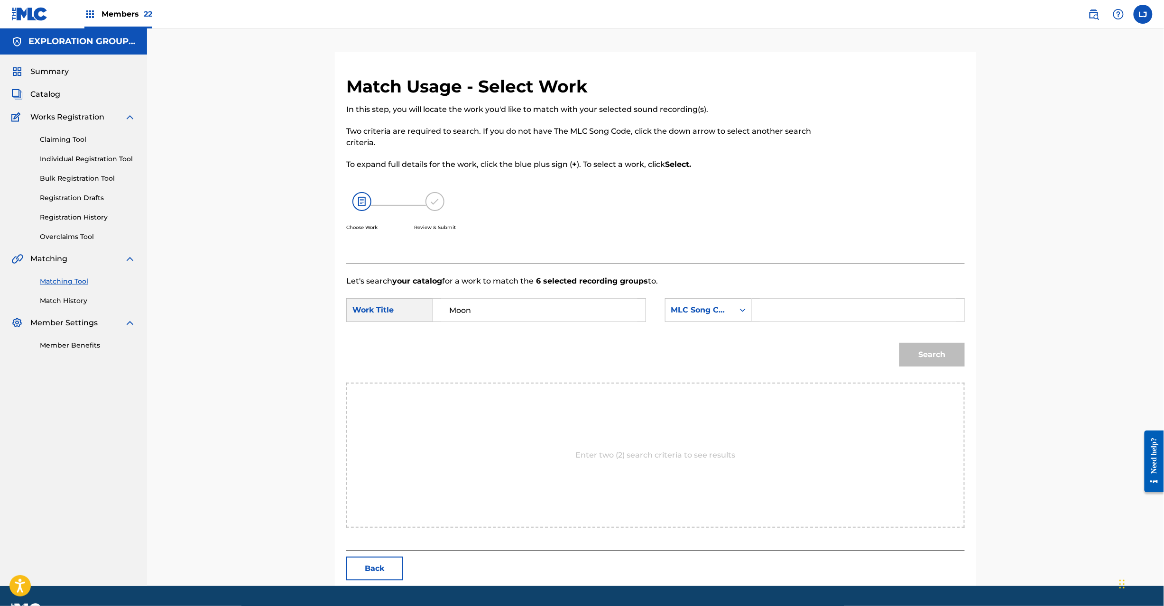
type input "Moon"
click at [858, 312] on input "Search Form" at bounding box center [858, 310] width 196 height 23
paste input "MW1JFB"
type input "MW1JFB"
click at [926, 361] on button "Search" at bounding box center [931, 355] width 65 height 24
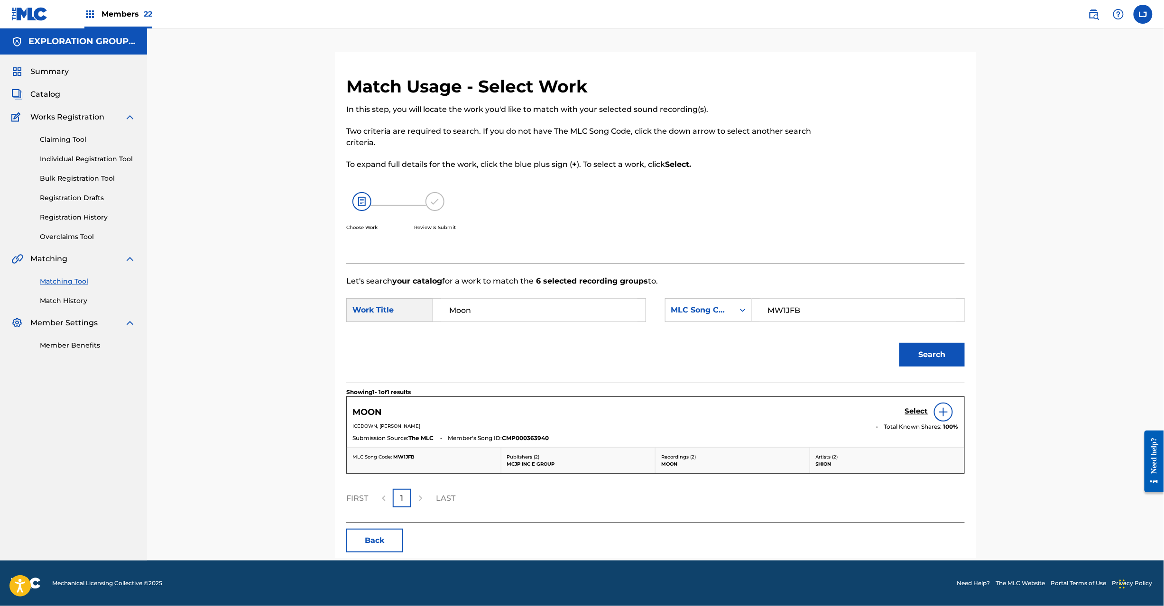
click at [923, 409] on h5 "Select" at bounding box center [916, 411] width 23 height 9
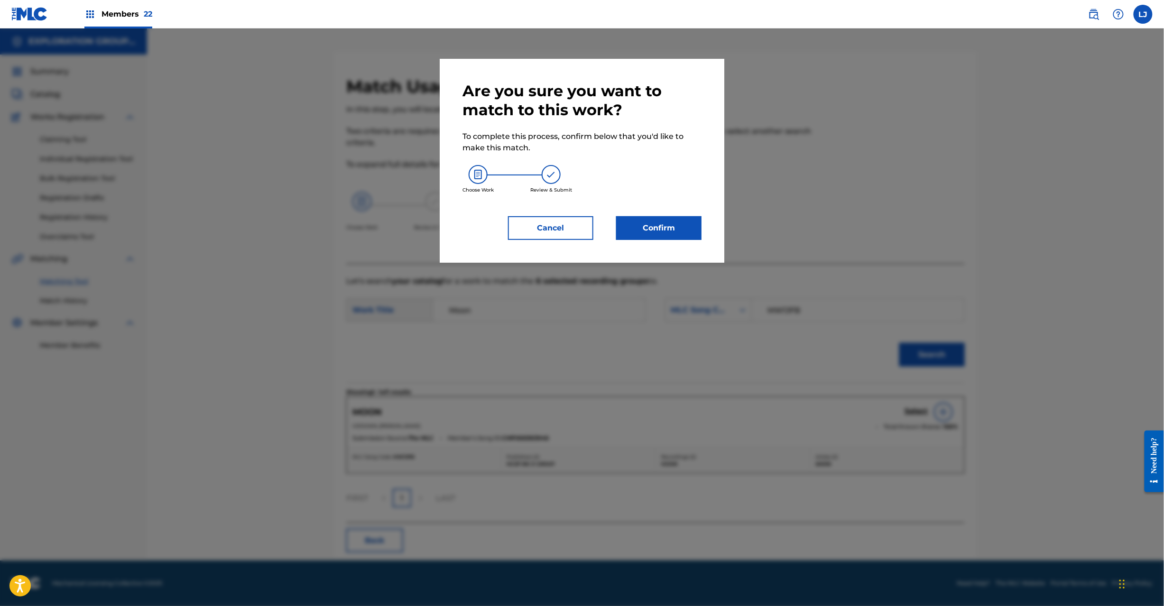
click at [657, 216] on button "Confirm" at bounding box center [658, 228] width 85 height 24
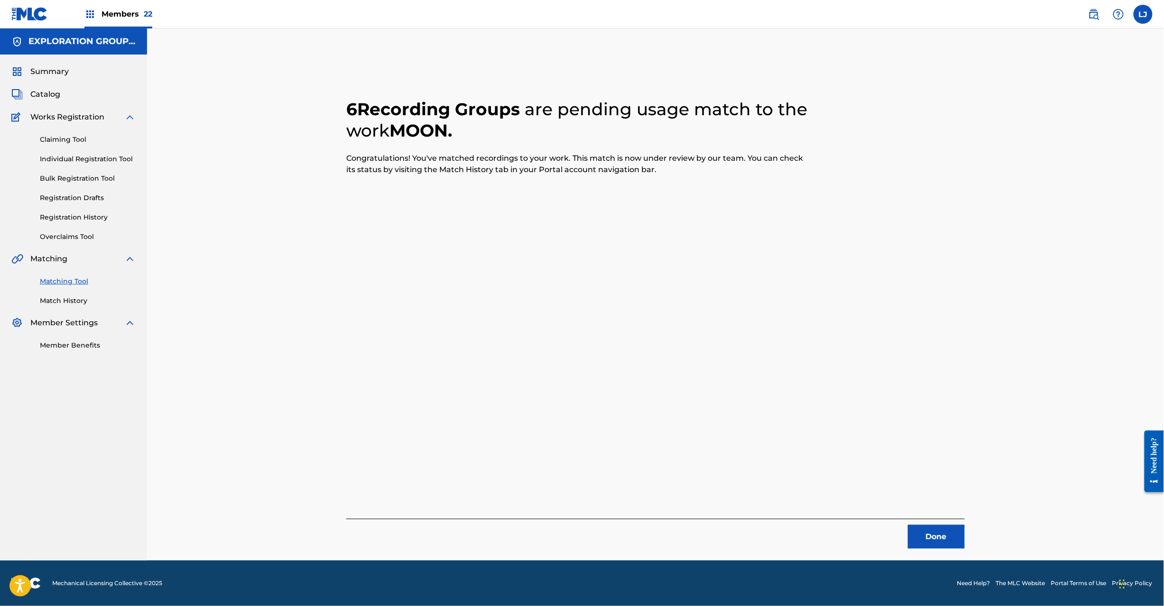
click at [944, 539] on button "Done" at bounding box center [936, 537] width 57 height 24
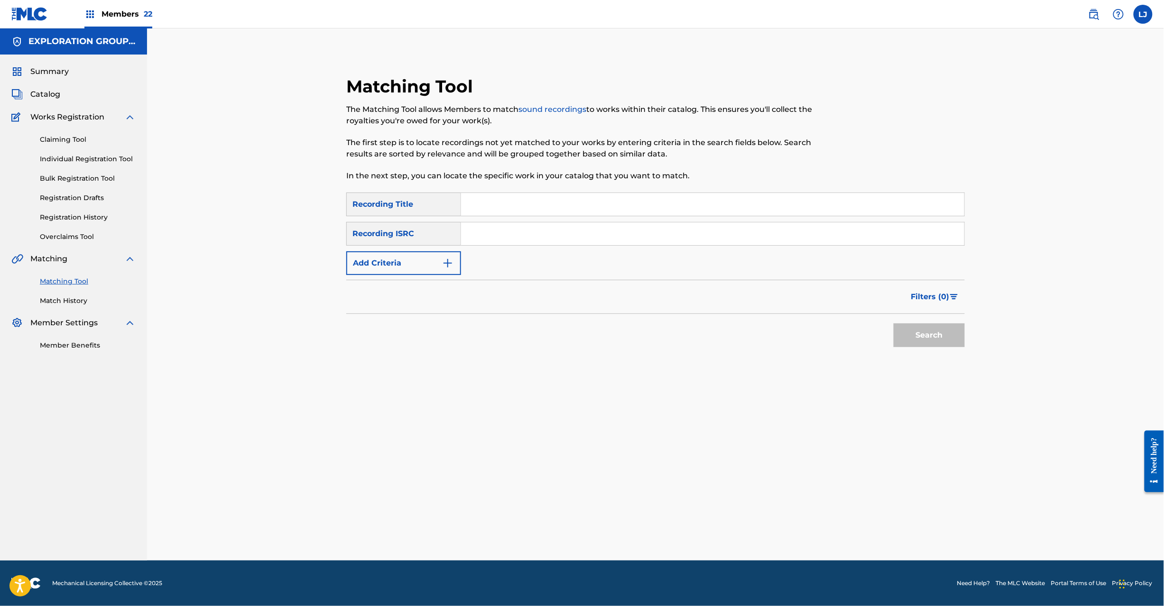
click at [564, 241] on input "Search Form" at bounding box center [712, 233] width 503 height 23
paste input "JPH370900123"
click at [924, 336] on button "Search" at bounding box center [929, 336] width 71 height 24
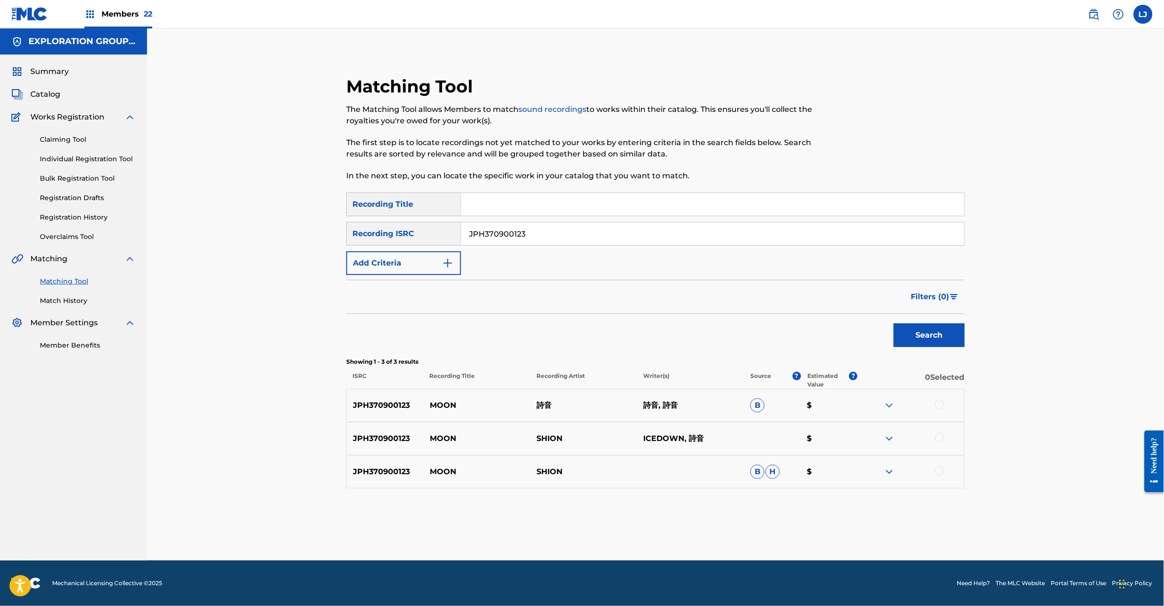
click at [537, 231] on input "JPH370900123" at bounding box center [712, 233] width 503 height 23
paste input "278"
click at [919, 342] on button "Search" at bounding box center [929, 336] width 71 height 24
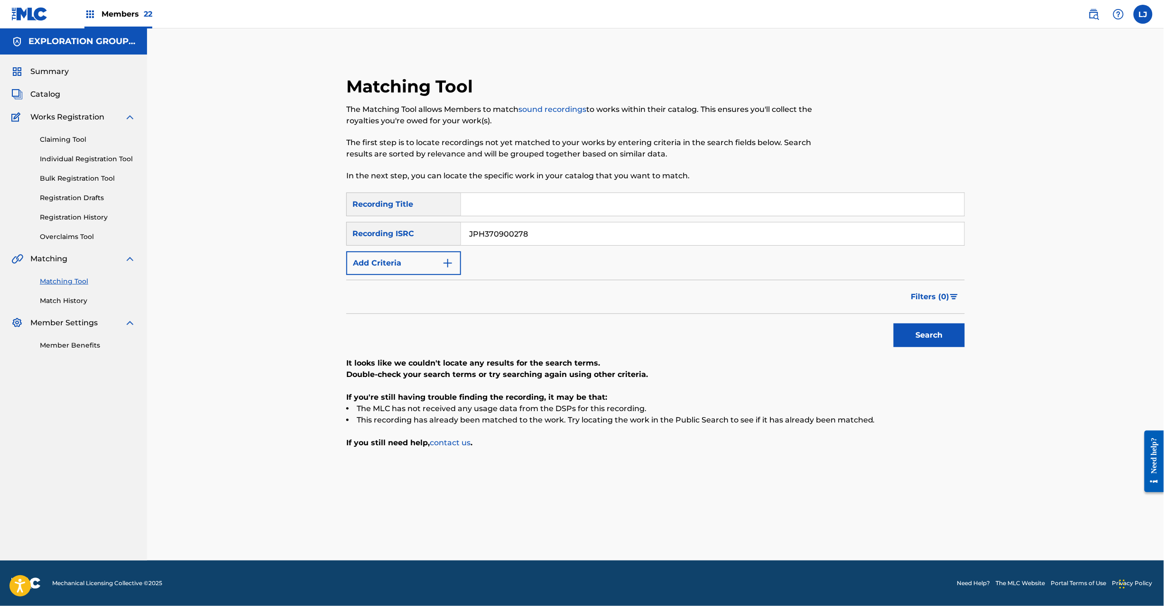
click at [546, 240] on input "JPH370900278" at bounding box center [712, 233] width 503 height 23
paste input "80"
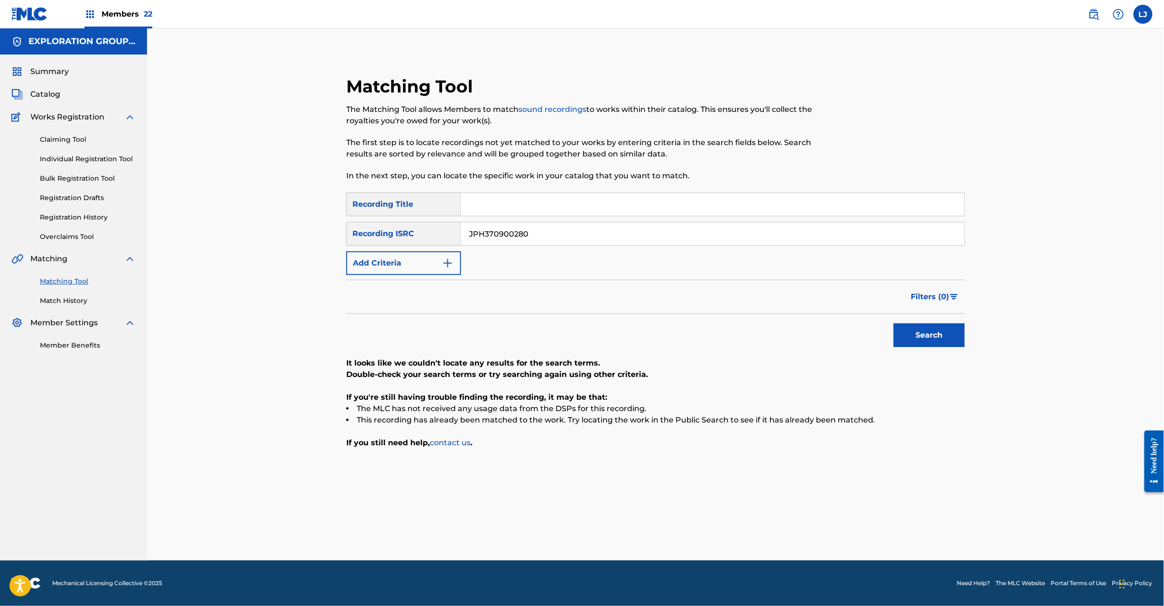
click at [928, 326] on button "Search" at bounding box center [929, 336] width 71 height 24
click at [909, 336] on button "Search" at bounding box center [929, 336] width 71 height 24
click at [521, 233] on input "JPH370900280" at bounding box center [712, 233] width 503 height 23
paste input "1"
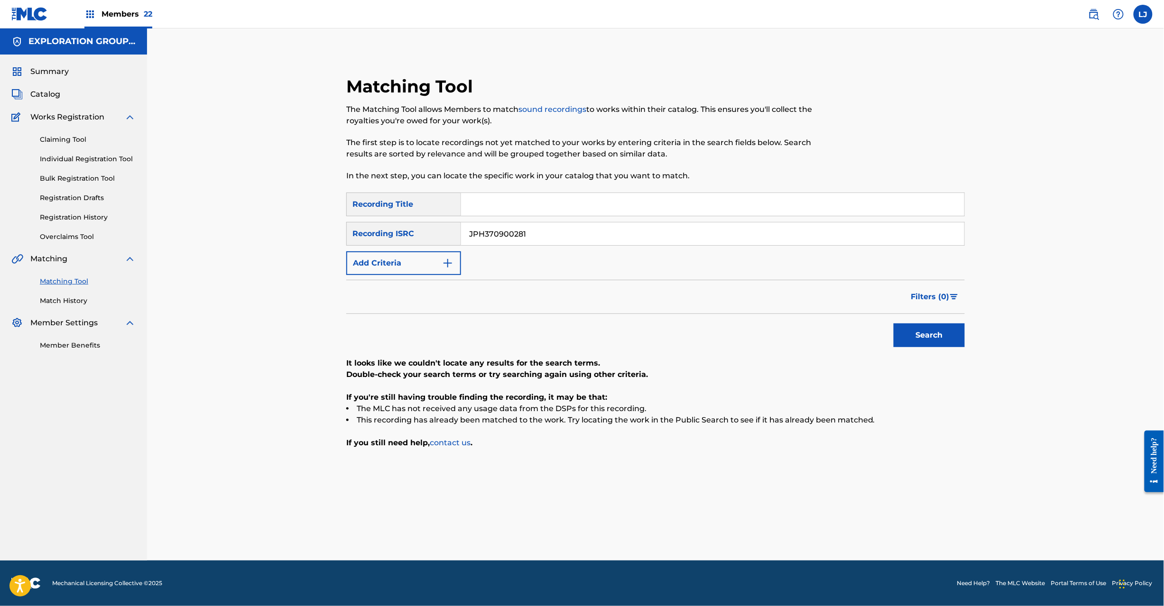
click at [916, 337] on button "Search" at bounding box center [929, 336] width 71 height 24
click at [531, 236] on input "JPH370900281" at bounding box center [712, 233] width 503 height 23
paste input "2"
click at [936, 334] on button "Search" at bounding box center [929, 336] width 71 height 24
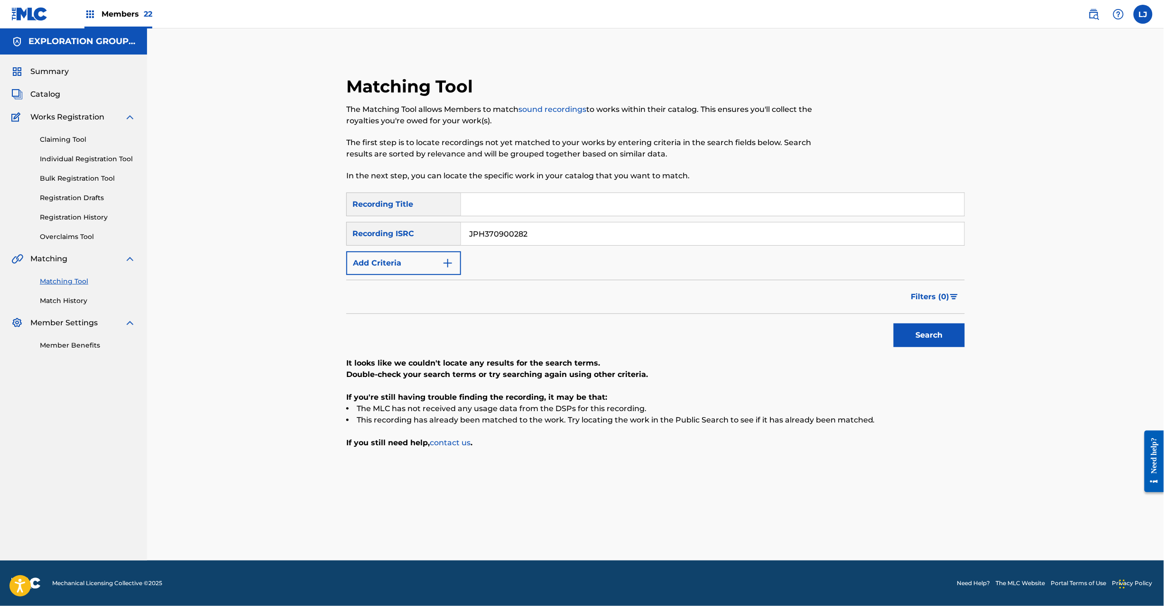
click at [486, 222] on input "JPH370900282" at bounding box center [712, 233] width 503 height 23
paste input "3"
click at [942, 331] on button "Search" at bounding box center [929, 336] width 71 height 24
click at [526, 231] on input "JPH370900283" at bounding box center [712, 233] width 503 height 23
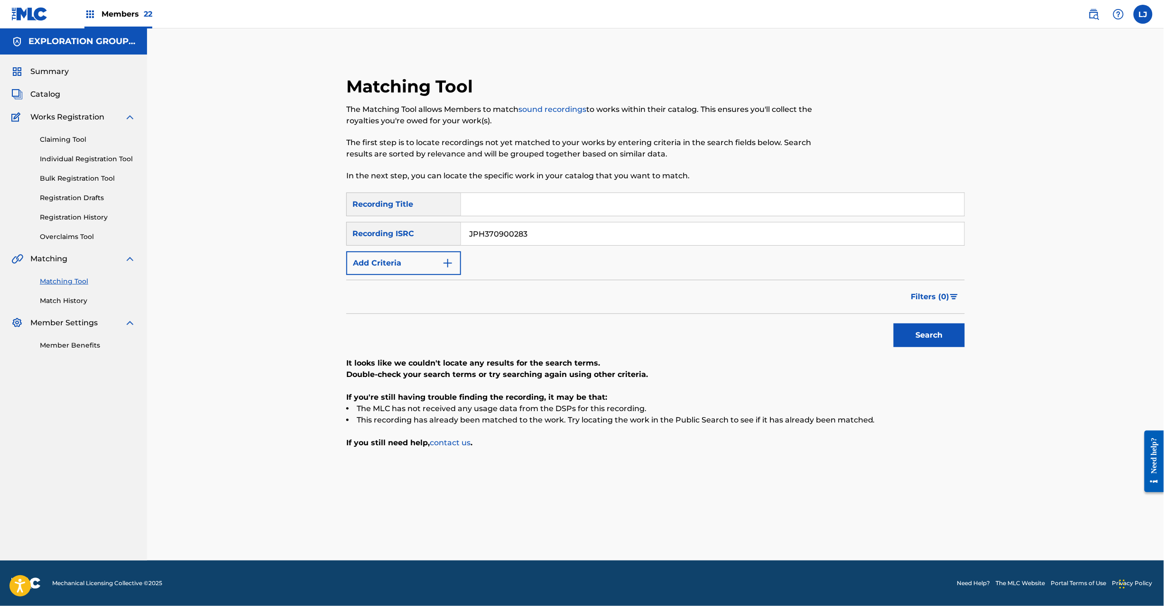
click at [526, 231] on input "JPH370900283" at bounding box center [712, 233] width 503 height 23
paste input "4"
click at [919, 331] on button "Search" at bounding box center [929, 336] width 71 height 24
click at [490, 228] on input "JPH370900284" at bounding box center [712, 233] width 503 height 23
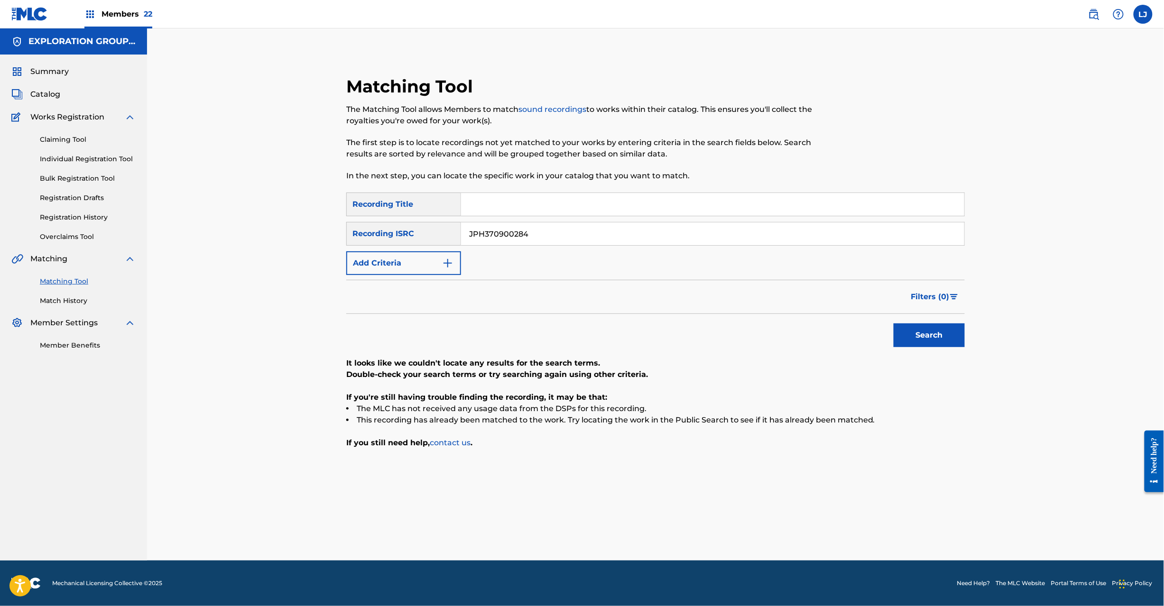
paste input "R580800010"
click at [919, 325] on button "Search" at bounding box center [929, 336] width 71 height 24
drag, startPoint x: 545, startPoint y: 224, endPoint x: 541, endPoint y: 233, distance: 10.4
click at [542, 231] on input "JPR580800010" at bounding box center [712, 233] width 503 height 23
click at [541, 233] on input "JPR580800010" at bounding box center [712, 233] width 503 height 23
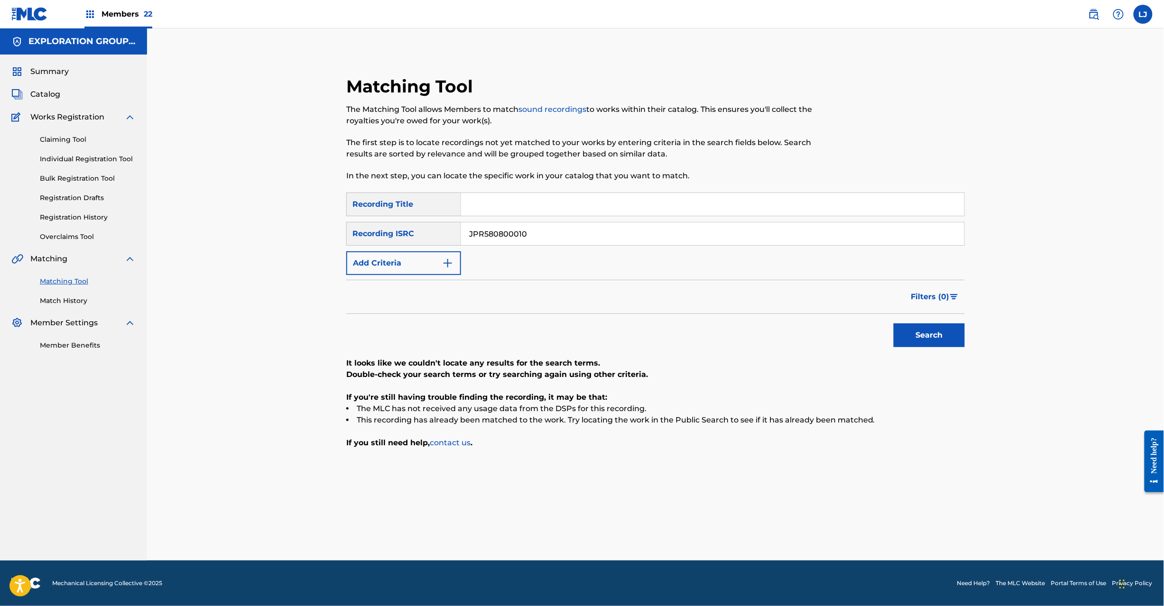
click at [541, 233] on input "JPR580800010" at bounding box center [712, 233] width 503 height 23
paste input "02207766"
click at [915, 324] on button "Search" at bounding box center [929, 336] width 71 height 24
click at [455, 219] on div "SearchWithCriteria9b081f6a-6469-47e1-aa34-9c43ce1c3ca0 Recording Title SearchWi…" at bounding box center [655, 234] width 619 height 83
click at [507, 234] on input "JPR502207766" at bounding box center [712, 233] width 503 height 23
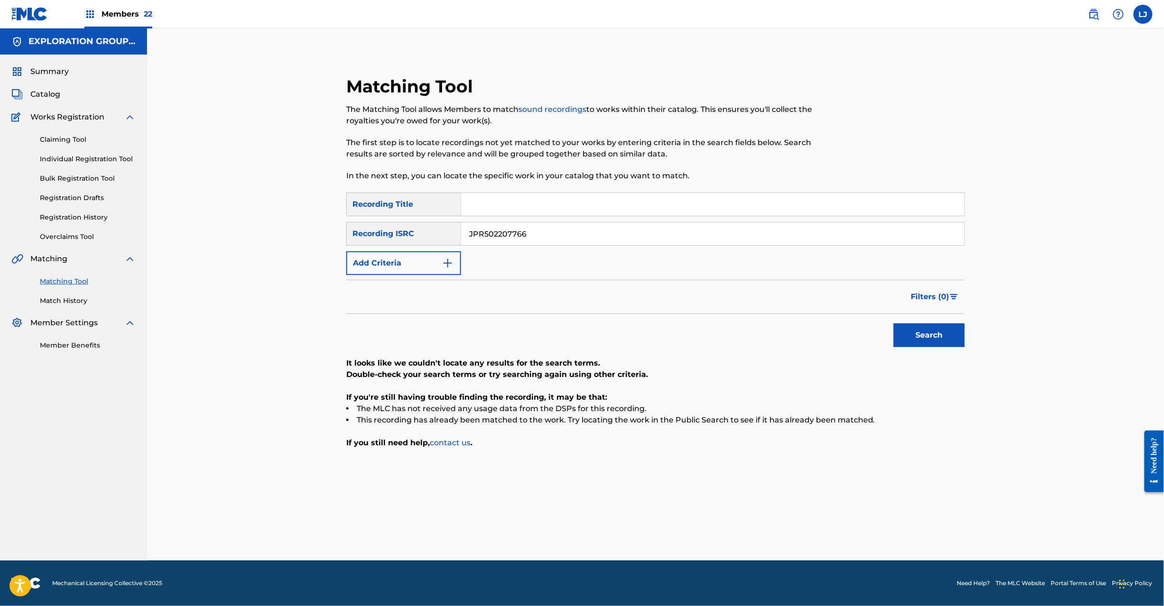
paste input "7"
click at [507, 234] on input "JPR502207766" at bounding box center [712, 233] width 503 height 23
click at [907, 338] on button "Search" at bounding box center [929, 336] width 71 height 24
click at [515, 231] on input "JPR502207767" at bounding box center [712, 233] width 503 height 23
paste input "H370900320"
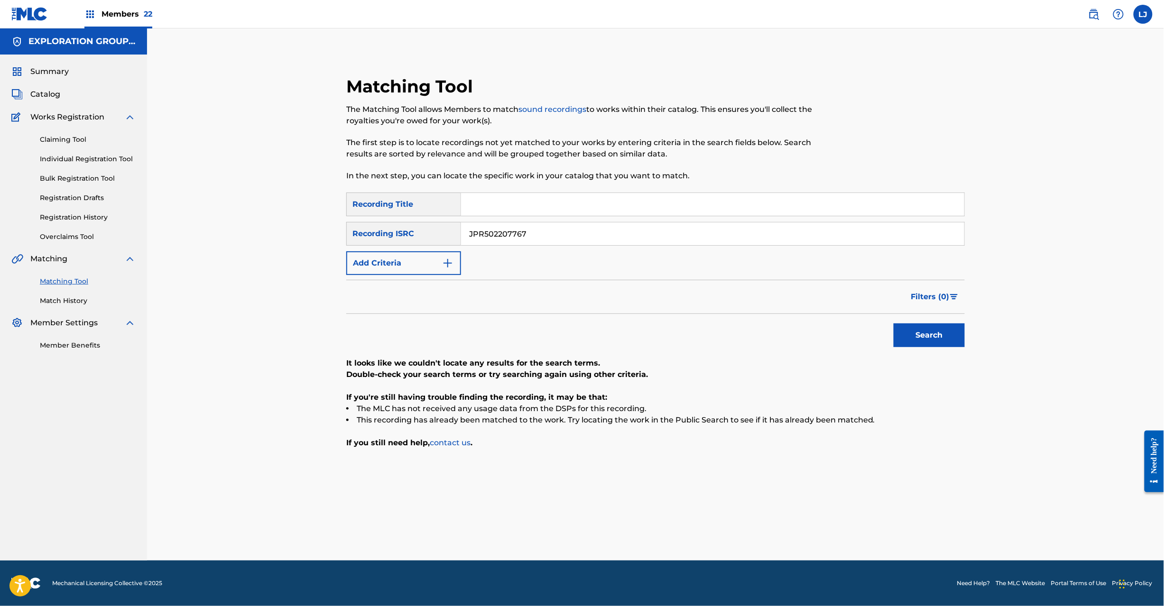
drag, startPoint x: 515, startPoint y: 231, endPoint x: 558, endPoint y: 235, distance: 43.8
click at [518, 231] on input "JPR502207767" at bounding box center [712, 233] width 503 height 23
type input "JPH370900320"
click at [906, 333] on button "Search" at bounding box center [929, 336] width 71 height 24
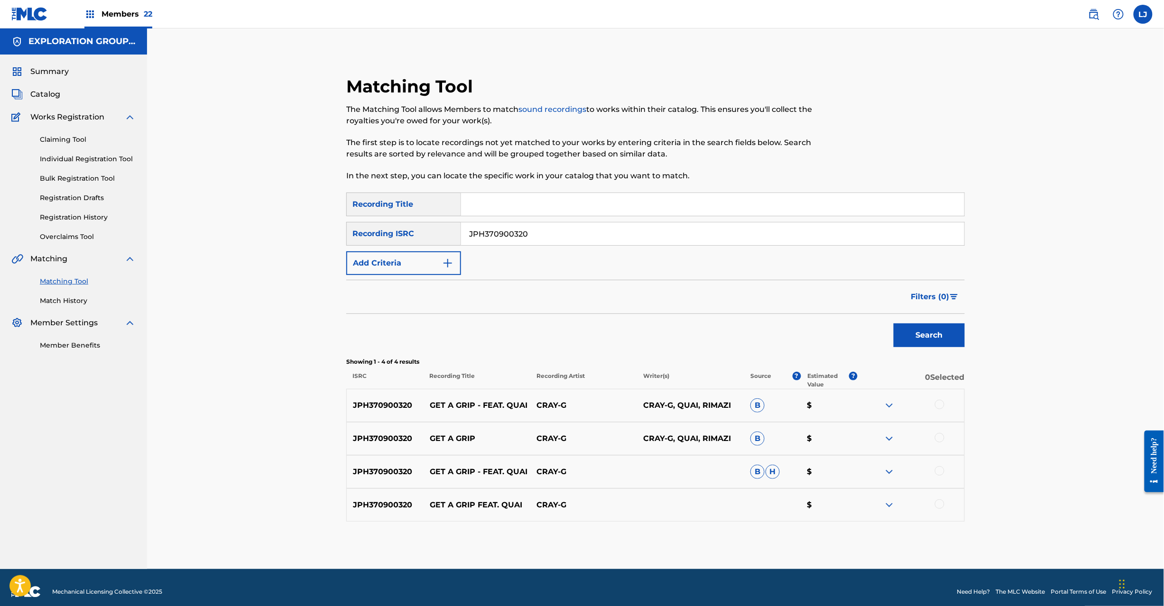
click at [932, 401] on div at bounding box center [911, 405] width 107 height 11
click at [939, 406] on div at bounding box center [939, 404] width 9 height 9
click at [940, 435] on div at bounding box center [939, 437] width 9 height 9
click at [941, 472] on div at bounding box center [939, 470] width 9 height 9
click at [941, 506] on div at bounding box center [939, 504] width 9 height 9
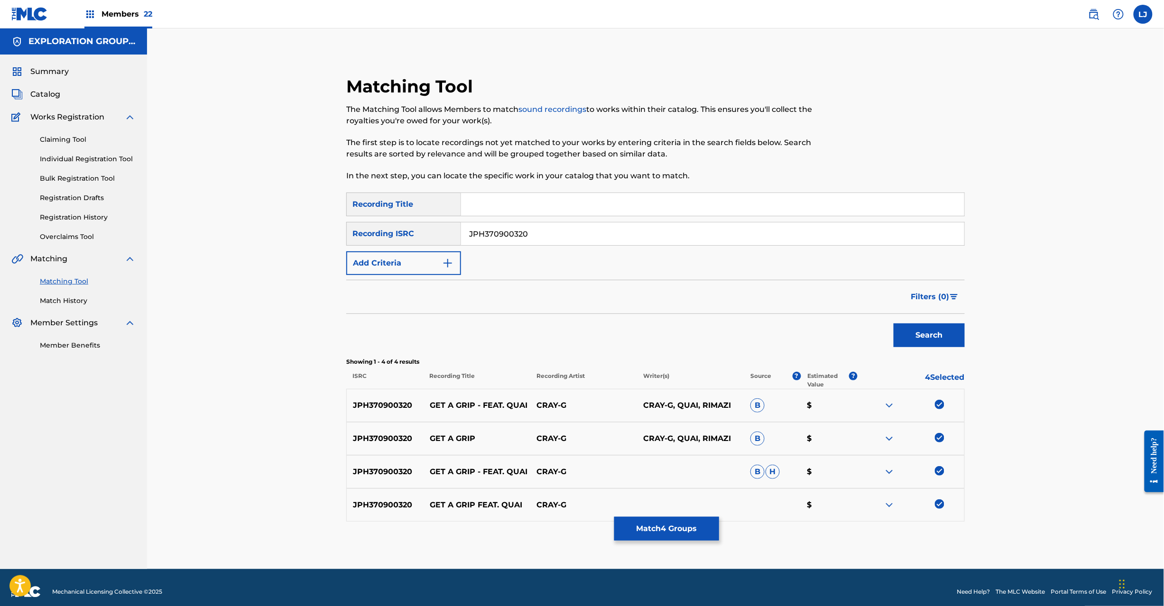
click at [633, 523] on button "Match 4 Groups" at bounding box center [666, 529] width 105 height 24
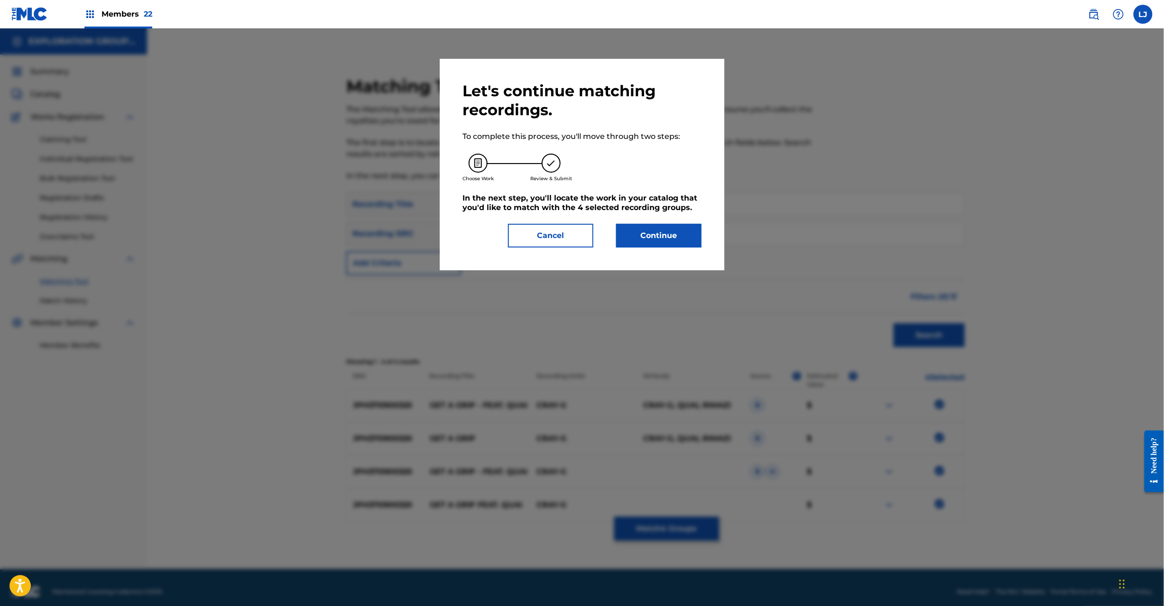
click at [636, 229] on button "Continue" at bounding box center [658, 236] width 85 height 24
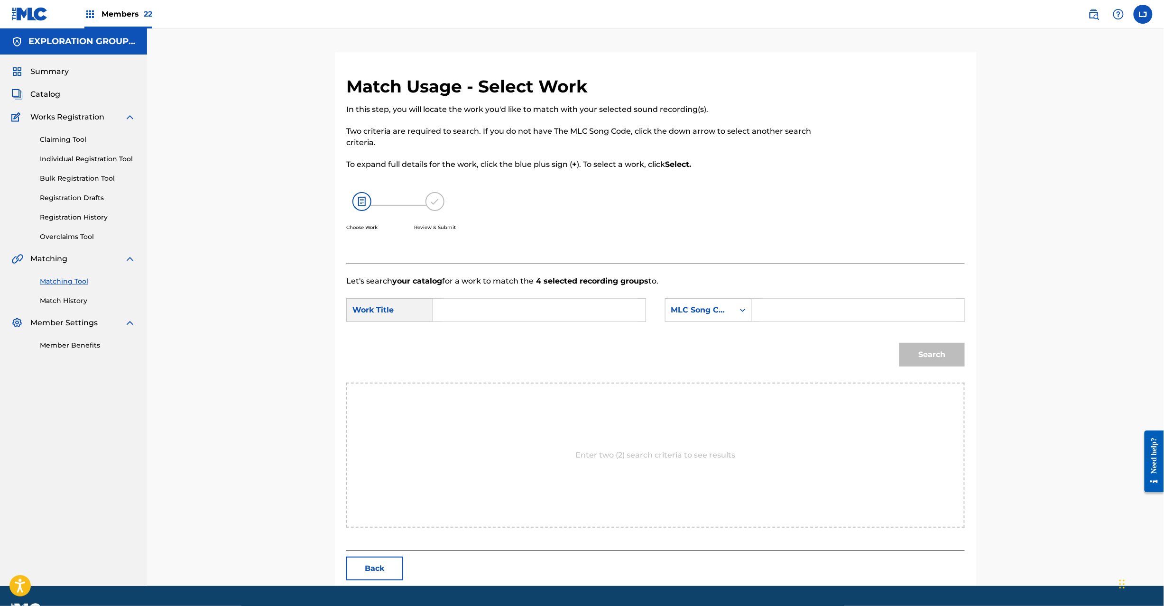
drag, startPoint x: 543, startPoint y: 293, endPoint x: 525, endPoint y: 305, distance: 21.3
click at [539, 296] on form "SearchWithCriteria4d89bd13-417e-46d3-b1d7-832ff1c01899 Work Title SearchWithCri…" at bounding box center [655, 335] width 619 height 96
click at [525, 305] on input "Search Form" at bounding box center [539, 310] width 196 height 23
paste input "Get A Grip Feat.Quai GB97J3"
click at [555, 308] on input "Get A Grip Feat.Quai GB97J3" at bounding box center [539, 310] width 196 height 23
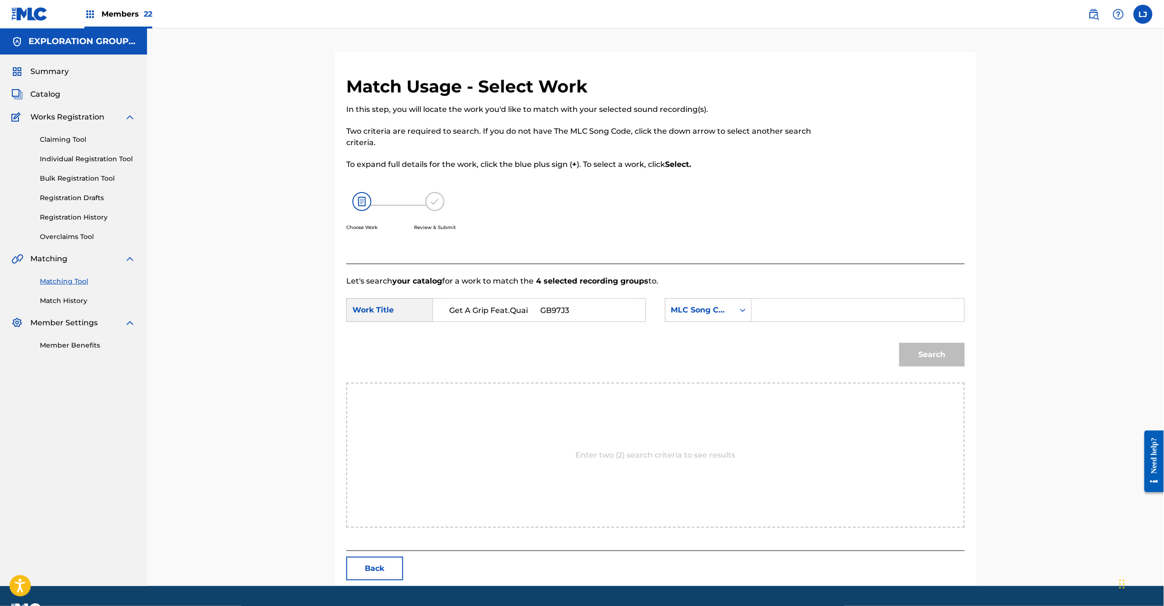
click at [555, 308] on input "Get A Grip Feat.Quai GB97J3" at bounding box center [539, 310] width 196 height 23
type input "Get A Grip Feat.Quai"
click at [771, 312] on input "Search Form" at bounding box center [858, 310] width 196 height 23
paste input "GB97J3"
type input "GB97J3"
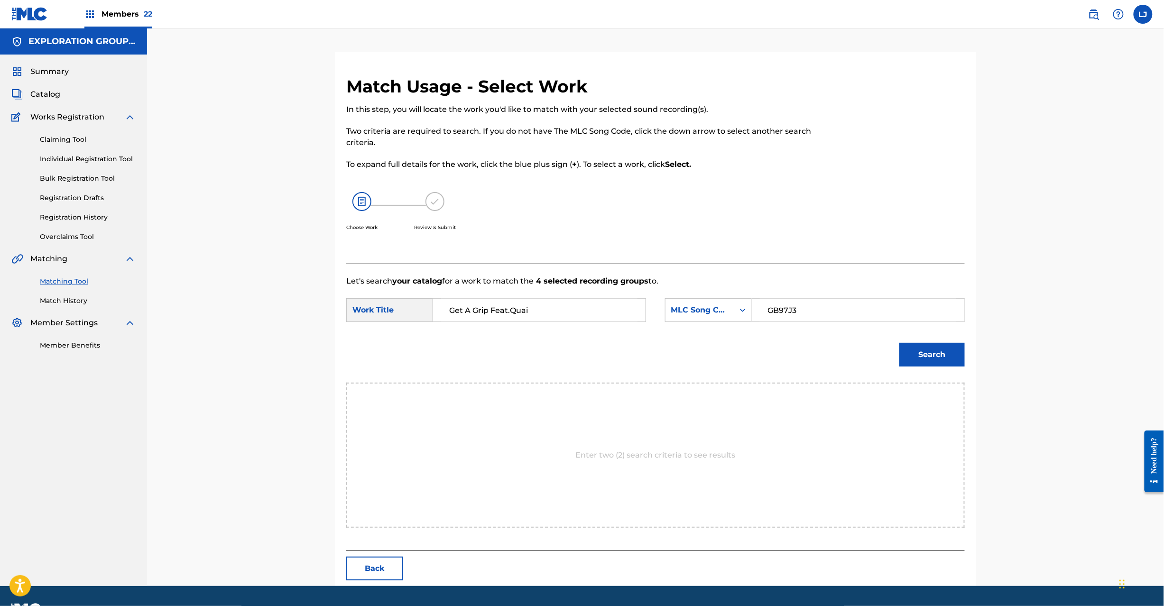
click at [926, 346] on button "Search" at bounding box center [931, 355] width 65 height 24
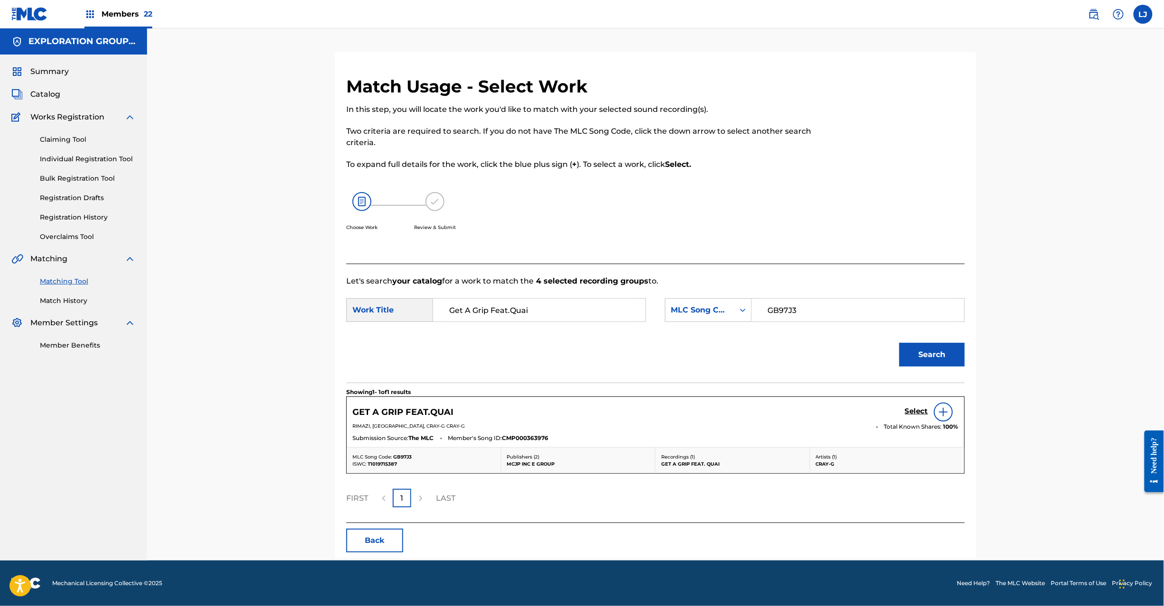
click at [912, 412] on h5 "Select" at bounding box center [916, 411] width 23 height 9
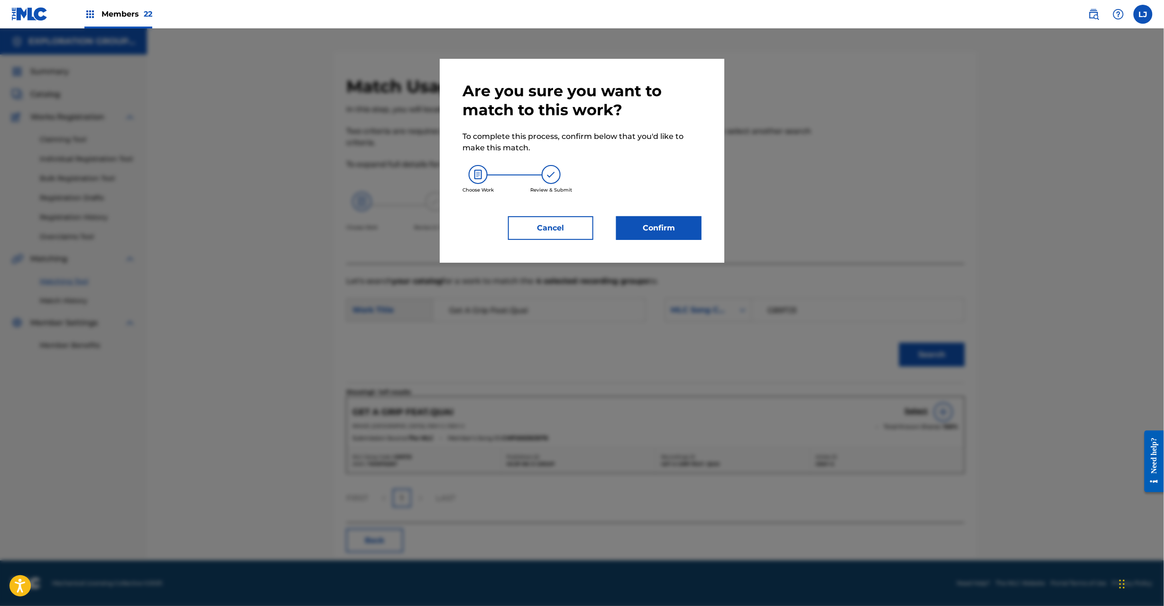
click at [676, 232] on button "Confirm" at bounding box center [658, 228] width 85 height 24
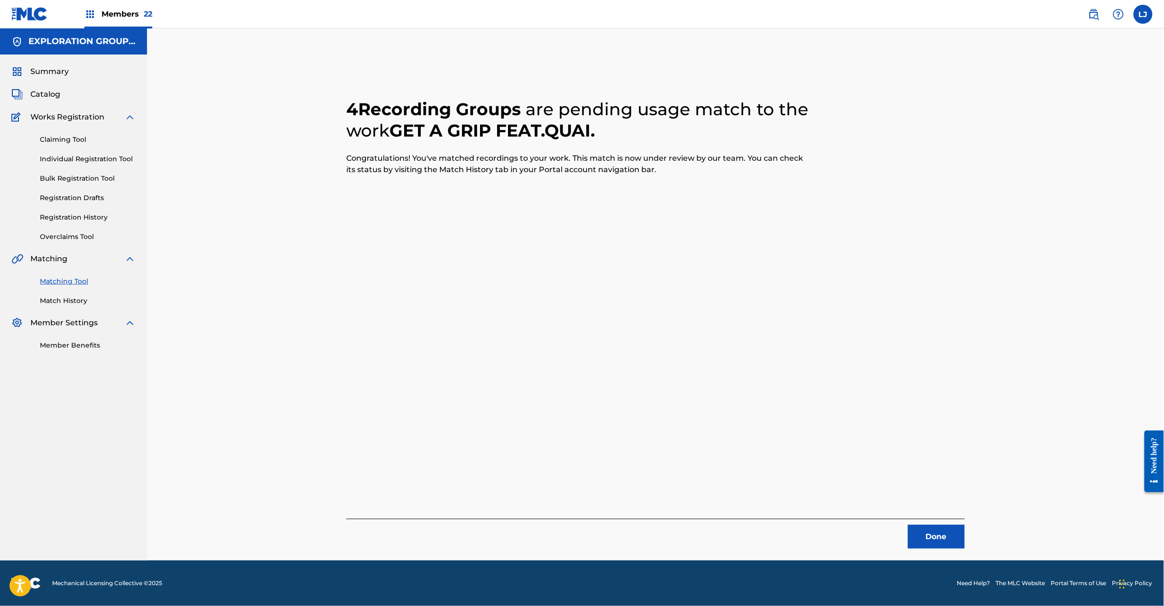
click at [922, 536] on button "Done" at bounding box center [936, 537] width 57 height 24
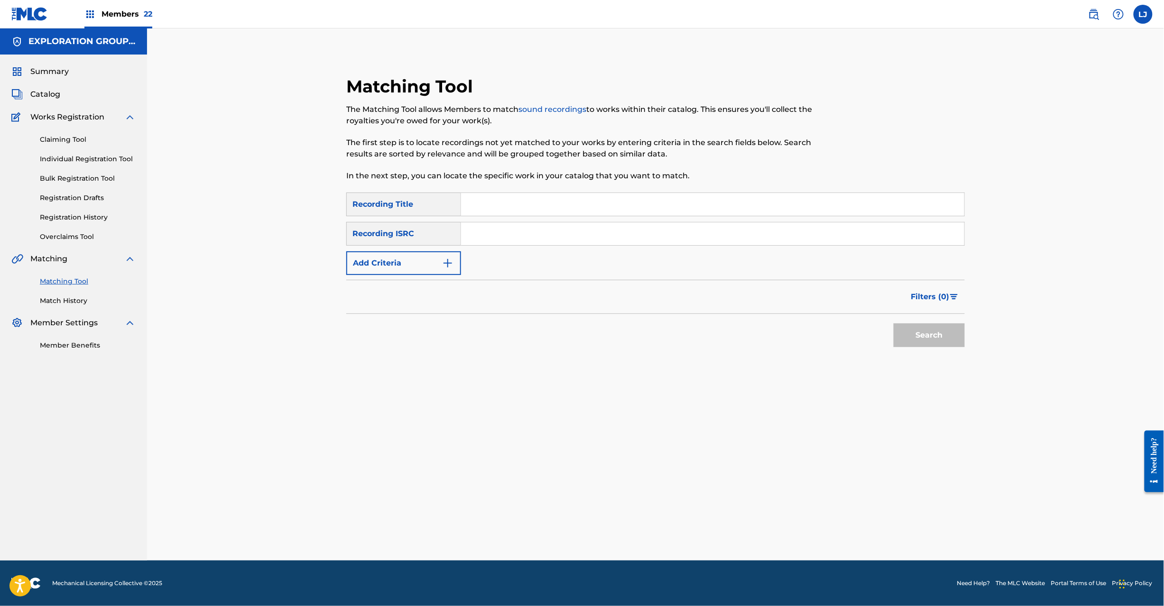
click at [487, 242] on input "Search Form" at bounding box center [712, 233] width 503 height 23
paste input "JPH370900322"
type input "JPH370900322"
click at [906, 322] on div "Search" at bounding box center [927, 333] width 76 height 38
click at [942, 338] on button "Search" at bounding box center [929, 336] width 71 height 24
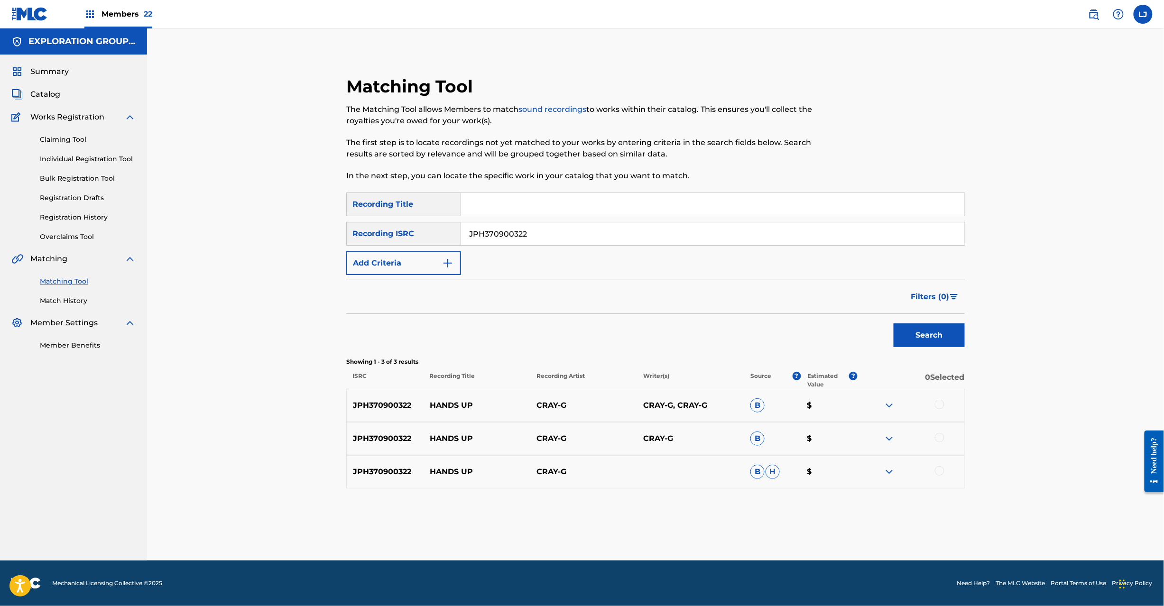
click at [940, 405] on div at bounding box center [939, 404] width 9 height 9
click at [940, 441] on div at bounding box center [939, 437] width 9 height 9
click at [940, 473] on div at bounding box center [939, 470] width 9 height 9
click at [663, 522] on button "Match 3 Groups" at bounding box center [666, 529] width 105 height 24
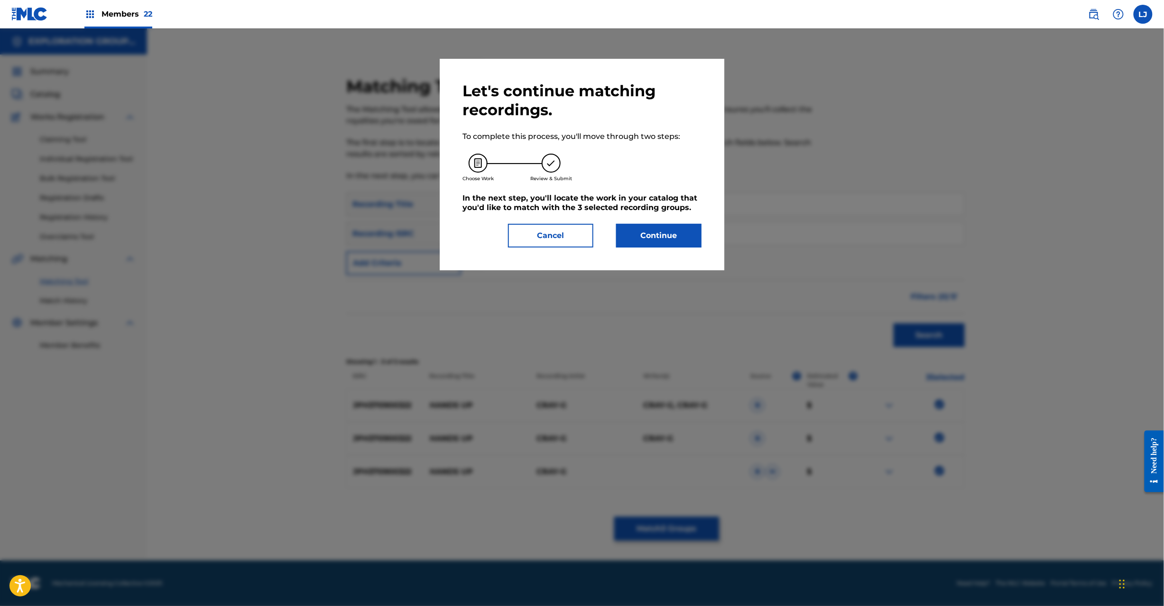
click at [634, 231] on button "Continue" at bounding box center [658, 236] width 85 height 24
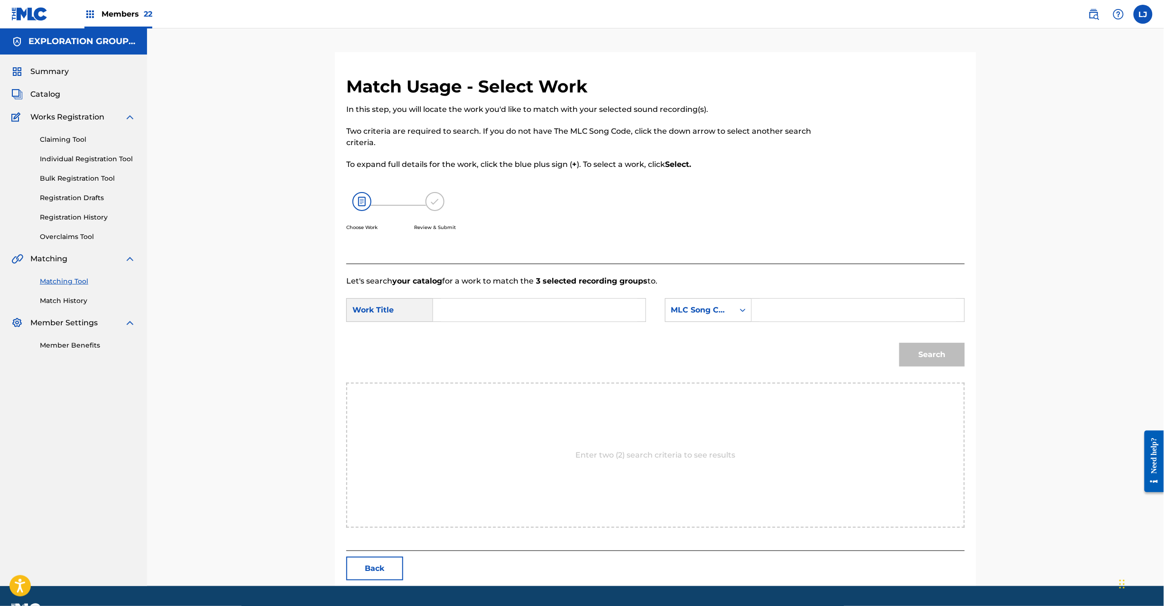
click at [539, 315] on input "Search Form" at bounding box center [539, 310] width 196 height 23
paste input "Hands Up HQ4W4H"
click at [528, 311] on input "Hands Up HQ4W4H" at bounding box center [539, 310] width 196 height 23
type input "Hands Up"
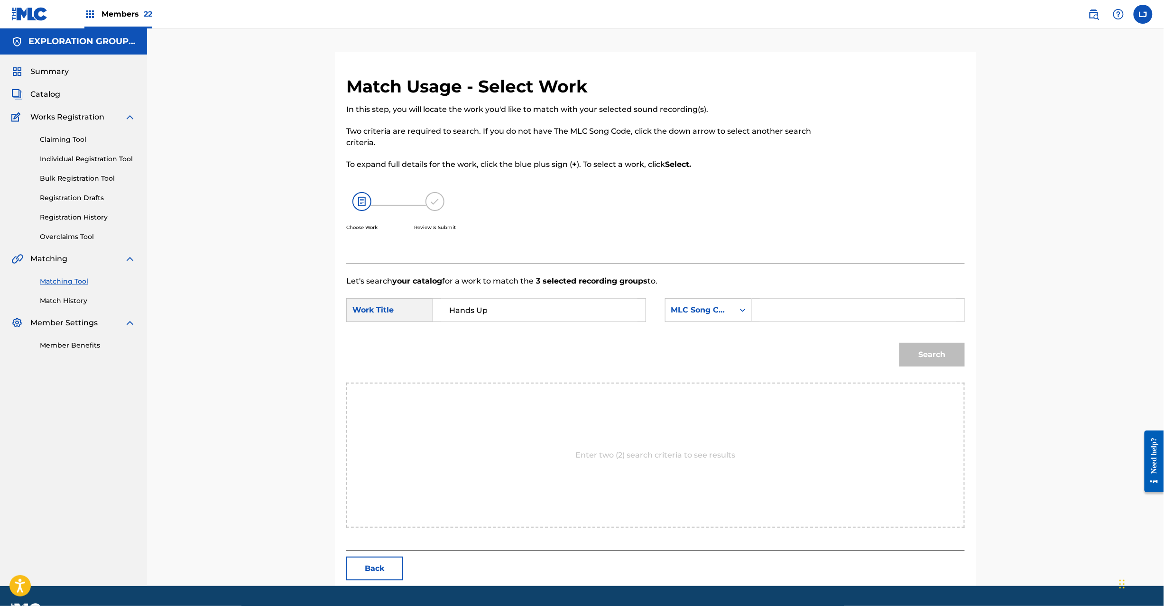
click at [841, 317] on input "Search Form" at bounding box center [858, 310] width 196 height 23
paste input "HQ4W4H"
type input "HQ4W4H"
click at [932, 352] on button "Search" at bounding box center [931, 355] width 65 height 24
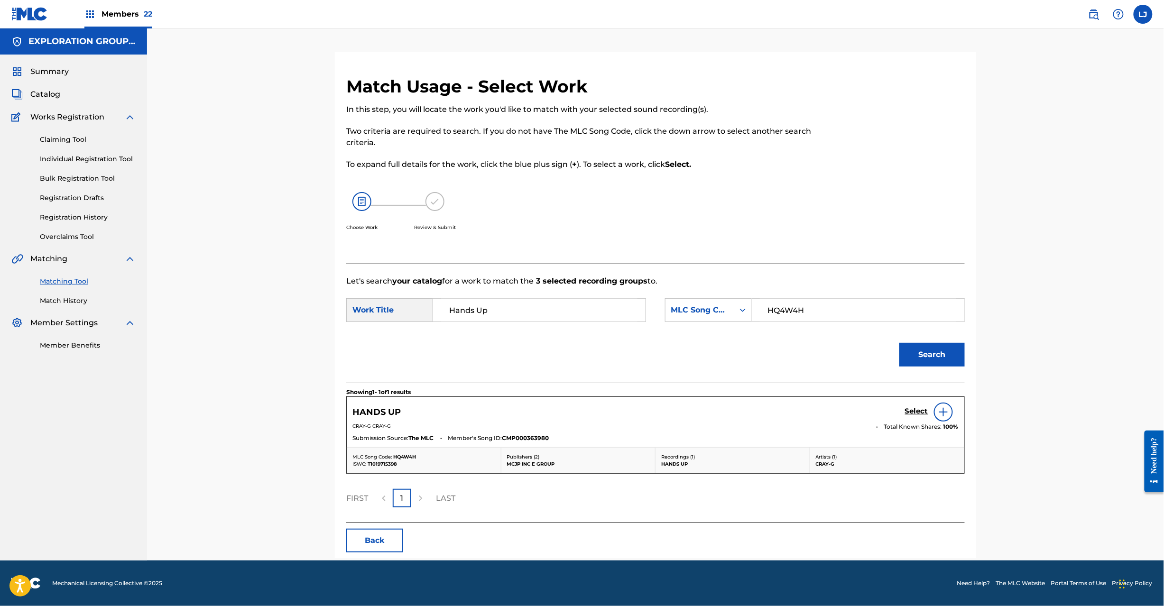
drag, startPoint x: 909, startPoint y: 401, endPoint x: 908, endPoint y: 409, distance: 7.6
click at [908, 409] on div "HANDS UP Select CRAY-G CRAY-G Total Known Shares: 100 % Submission Source: The …" at bounding box center [656, 422] width 618 height 50
click at [908, 409] on h5 "Select" at bounding box center [916, 411] width 23 height 9
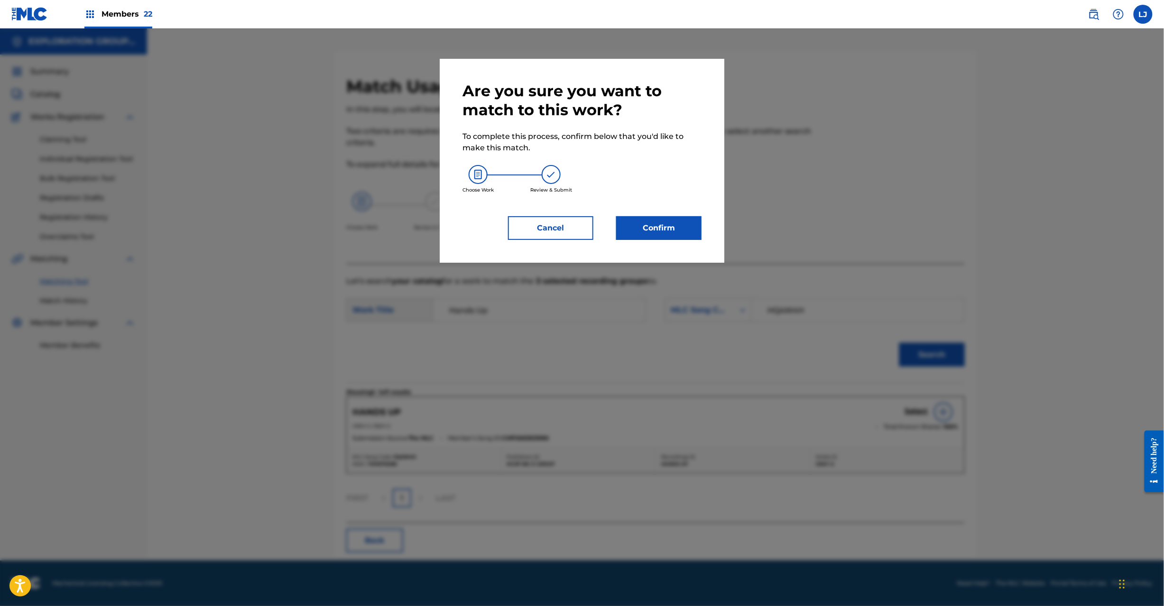
click at [680, 234] on button "Confirm" at bounding box center [658, 228] width 85 height 24
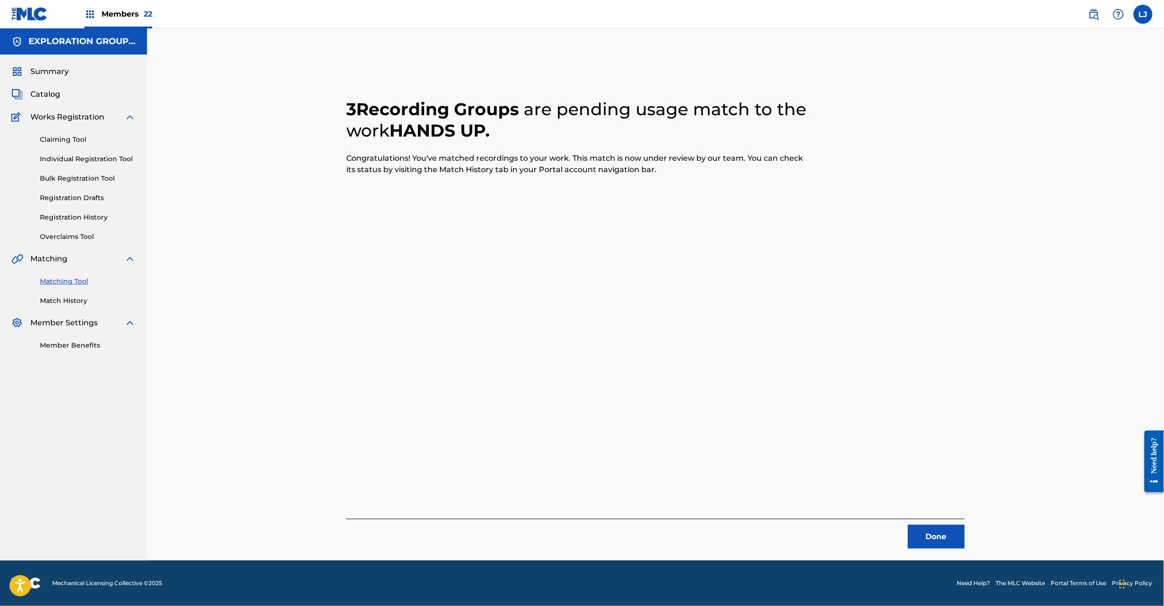
click at [936, 537] on button "Done" at bounding box center [936, 537] width 57 height 24
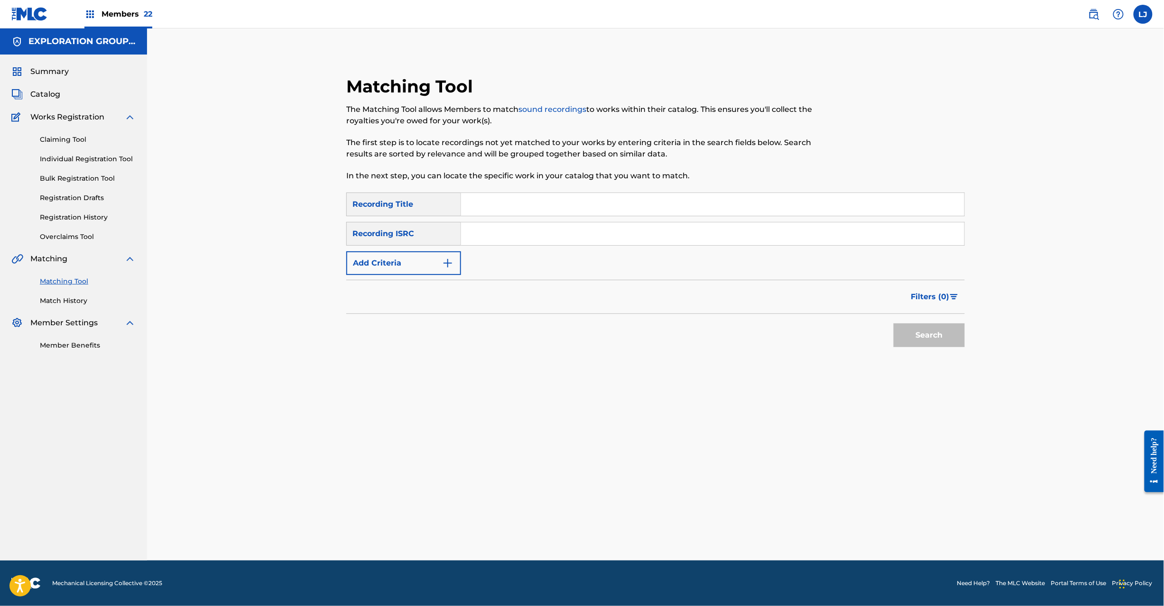
click at [517, 242] on input "Search Form" at bounding box center [712, 233] width 503 height 23
paste input "JPK460907028"
click at [925, 328] on button "Search" at bounding box center [929, 336] width 71 height 24
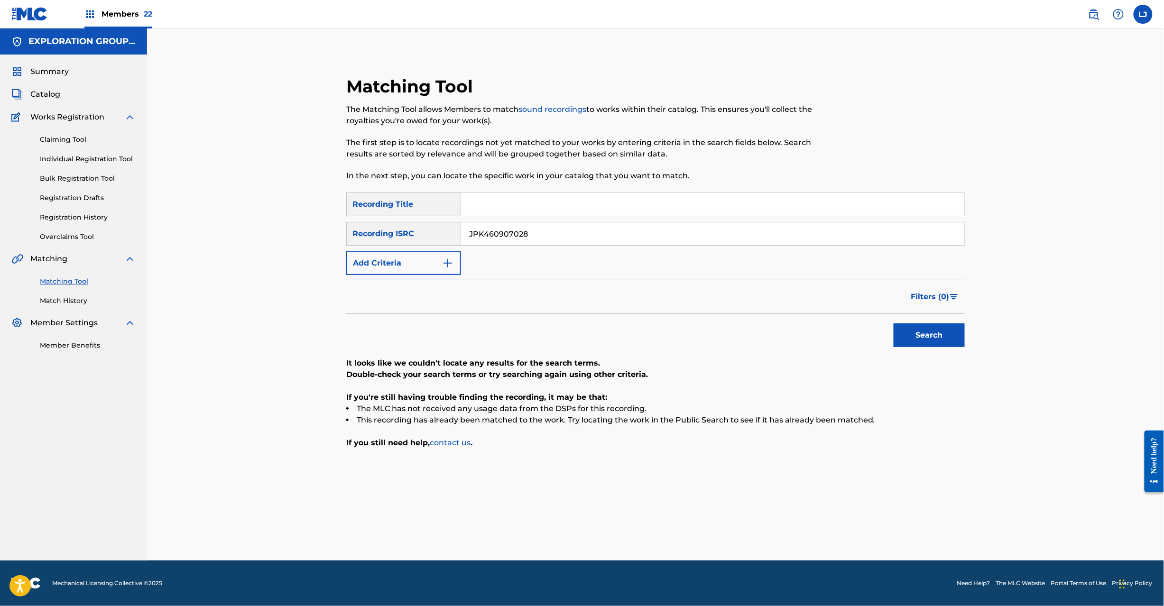
click at [520, 250] on div "SearchWithCriteria9b081f6a-6469-47e1-aa34-9c43ce1c3ca0 Recording Title SearchWi…" at bounding box center [655, 234] width 619 height 83
click at [520, 233] on input "JPK460907028" at bounding box center [712, 233] width 503 height 23
paste
type input "JPK460907029"
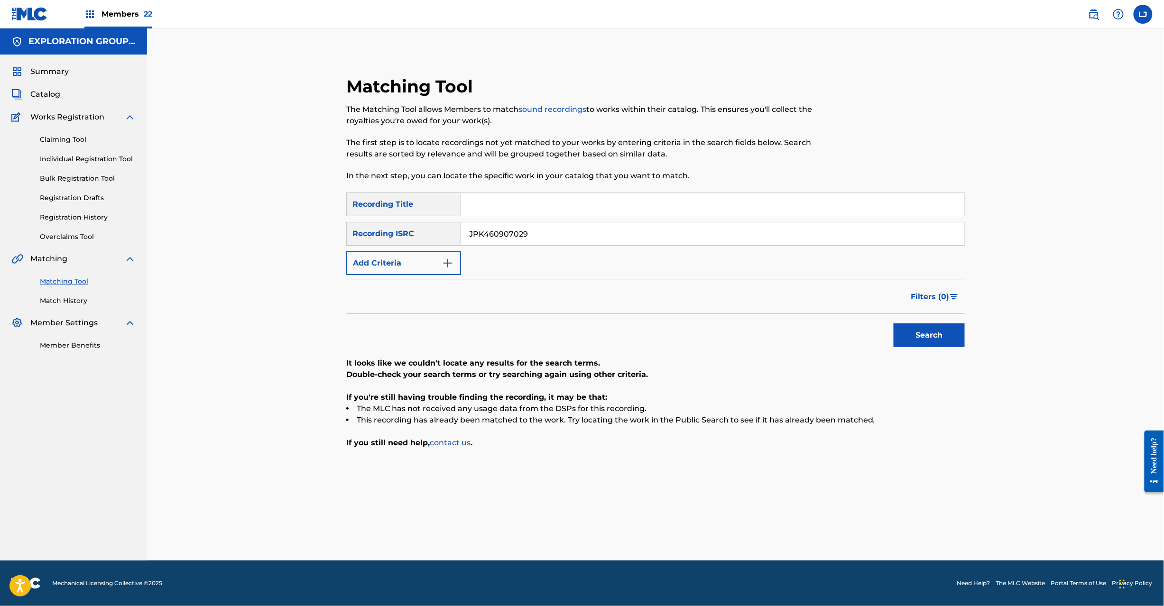
click at [916, 327] on button "Search" at bounding box center [929, 336] width 71 height 24
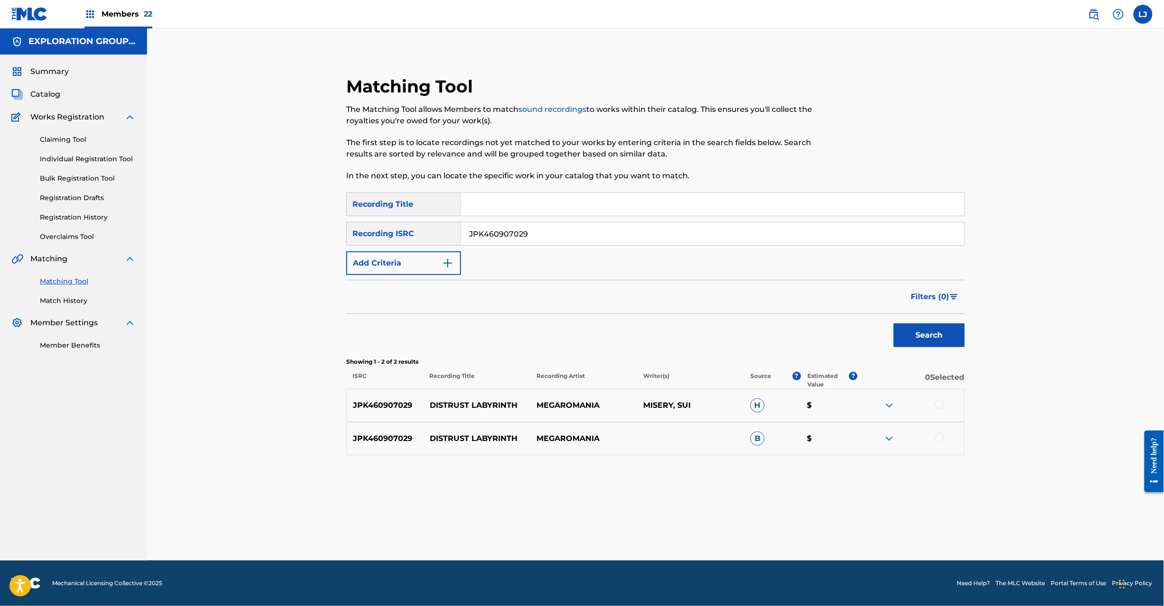
click at [940, 403] on div at bounding box center [939, 404] width 9 height 9
click at [935, 435] on div at bounding box center [939, 437] width 9 height 9
click at [680, 534] on button "Match 2 Groups" at bounding box center [666, 529] width 105 height 24
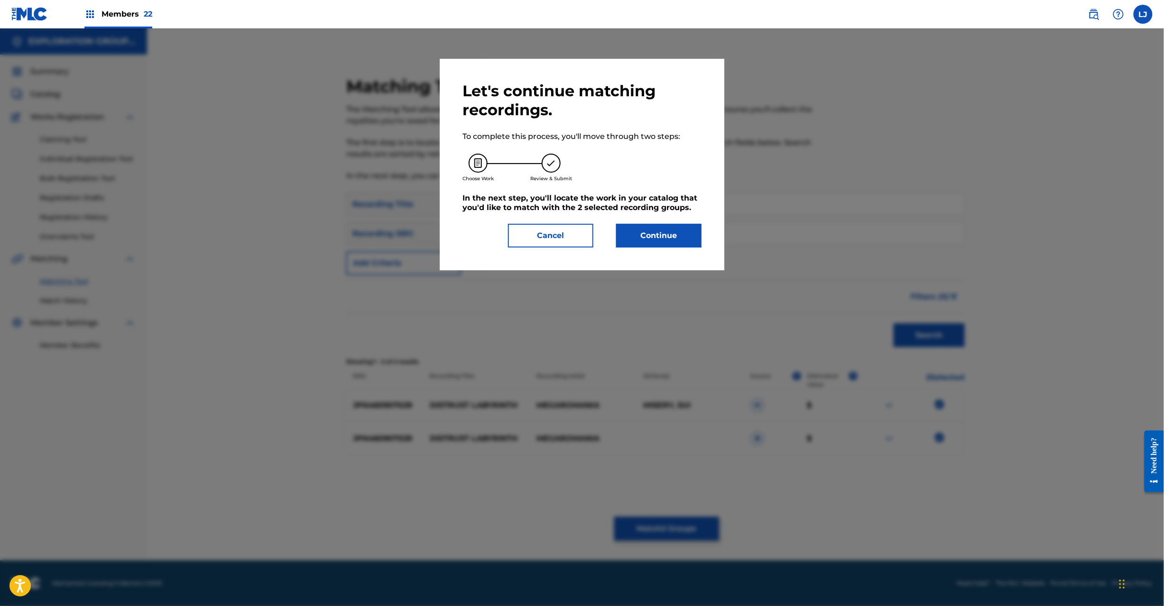
click at [659, 238] on button "Continue" at bounding box center [658, 236] width 85 height 24
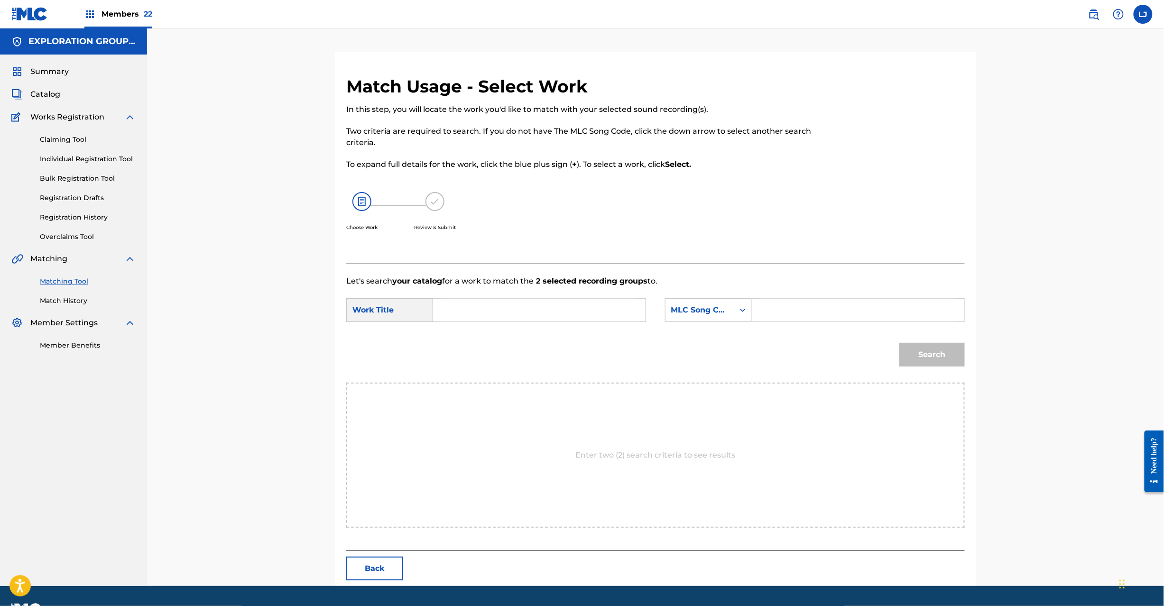
click at [520, 312] on input "Search Form" at bounding box center [539, 310] width 196 height 23
click at [574, 312] on input "Distrust Labyrinth DQ3RS3" at bounding box center [539, 310] width 196 height 23
type input "Distrust Labyrinth"
click at [799, 313] on input "Search Form" at bounding box center [858, 310] width 196 height 23
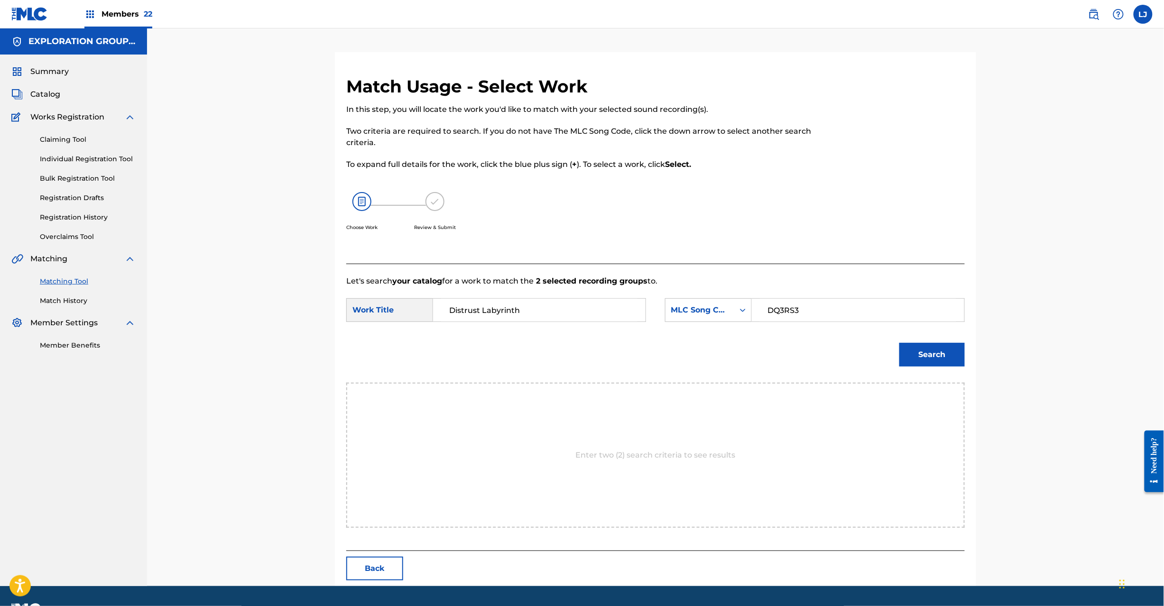
type input "DQ3RS3"
click at [951, 358] on button "Search" at bounding box center [931, 355] width 65 height 24
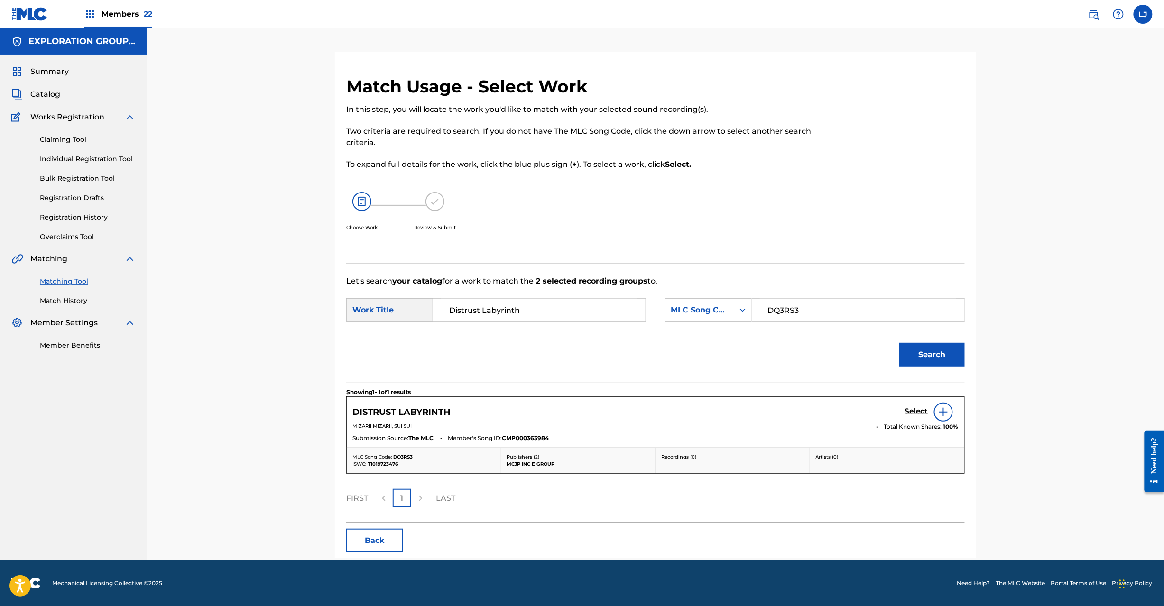
click at [911, 410] on h5 "Select" at bounding box center [916, 411] width 23 height 9
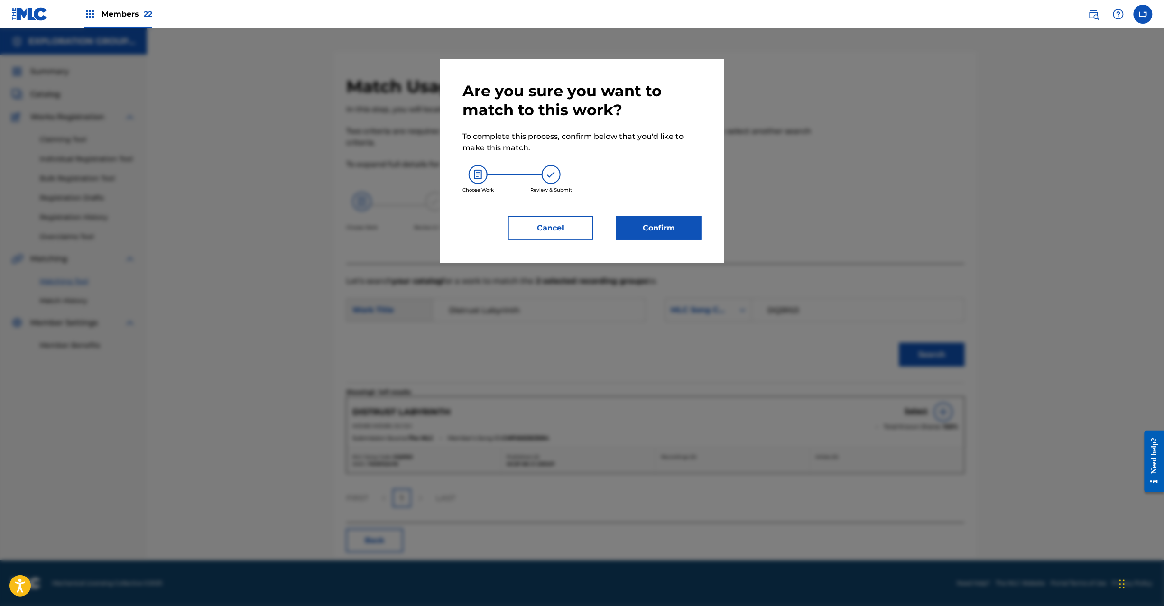
click at [684, 224] on button "Confirm" at bounding box center [658, 228] width 85 height 24
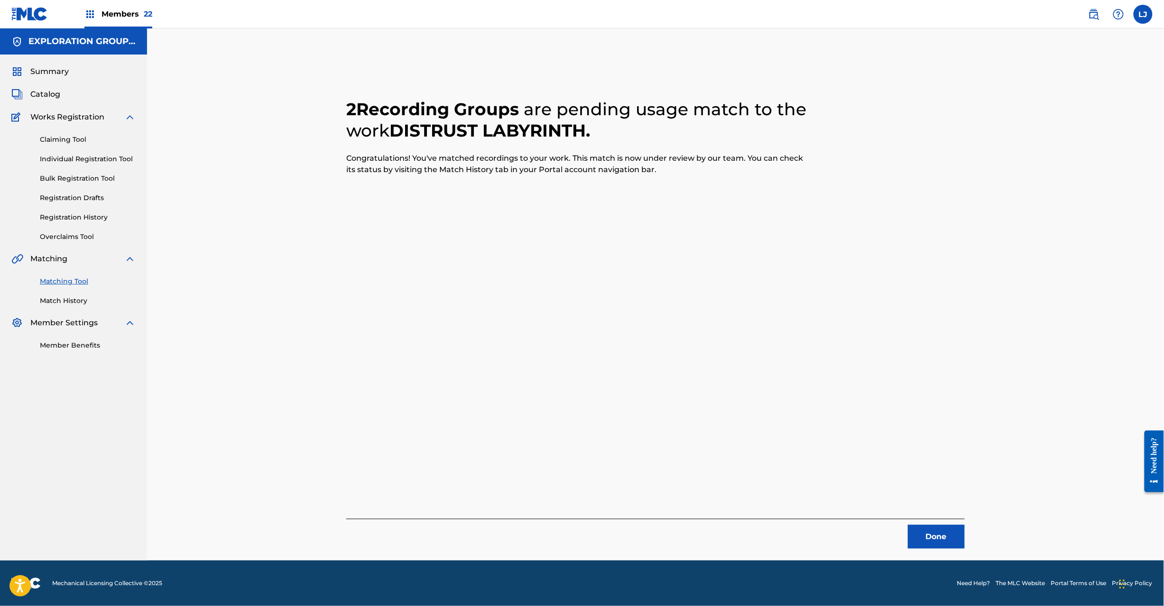
click at [935, 538] on button "Done" at bounding box center [936, 537] width 57 height 24
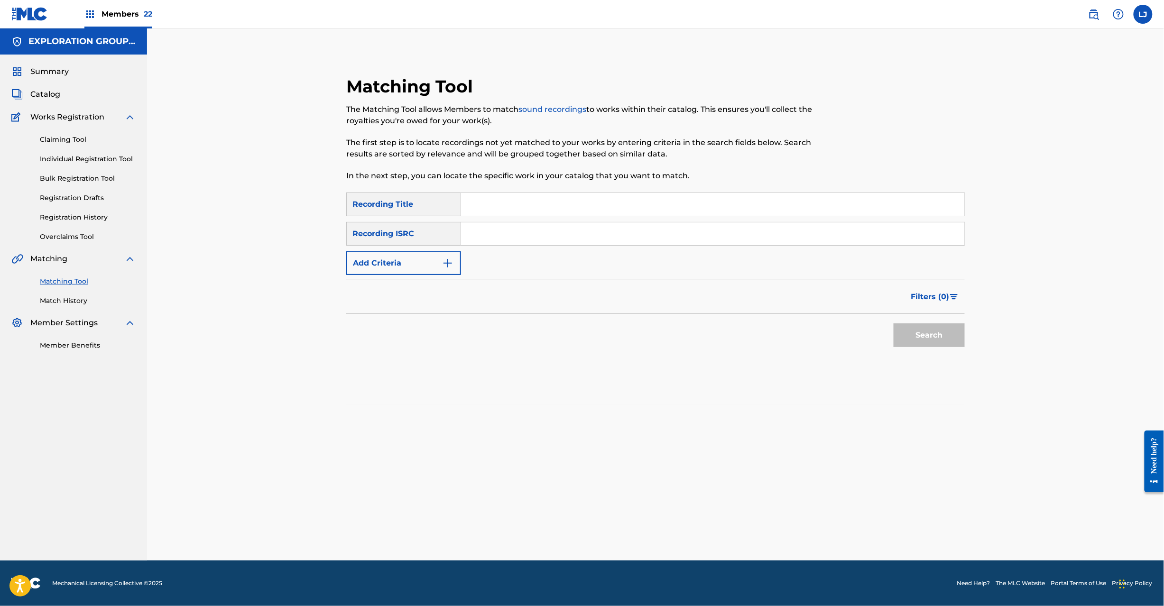
click at [495, 231] on input "Search Form" at bounding box center [712, 233] width 503 height 23
click at [961, 339] on button "Search" at bounding box center [929, 336] width 71 height 24
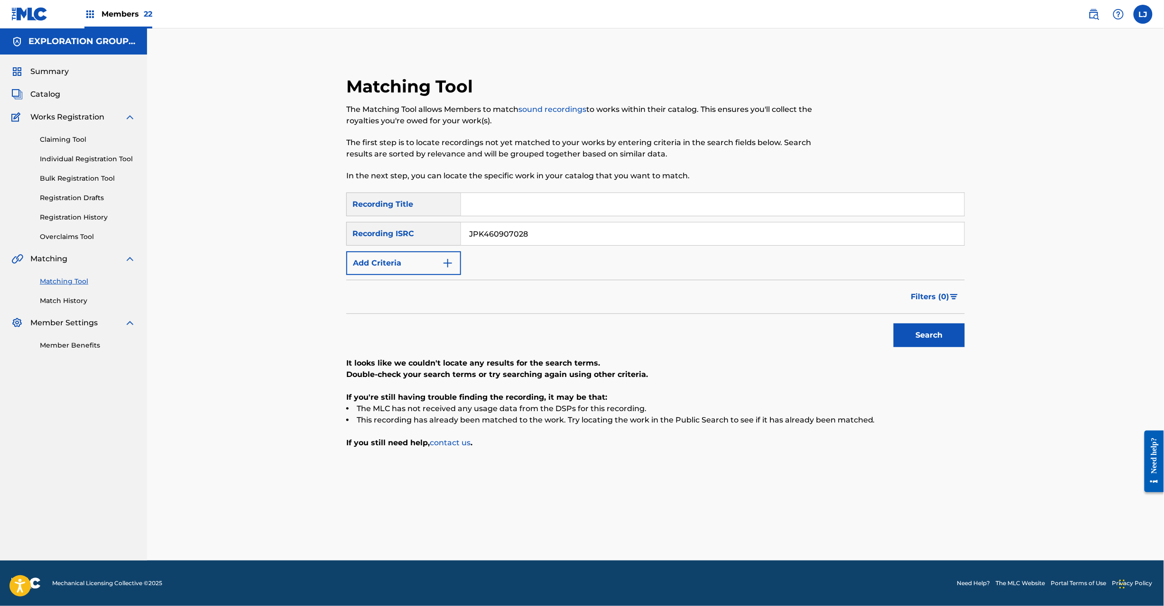
click at [528, 236] on input "JPK460907028" at bounding box center [712, 233] width 503 height 23
click at [528, 236] on input "JPK460907031" at bounding box center [712, 233] width 503 height 23
type input "JPK460907031"
click at [913, 333] on button "Search" at bounding box center [929, 336] width 71 height 24
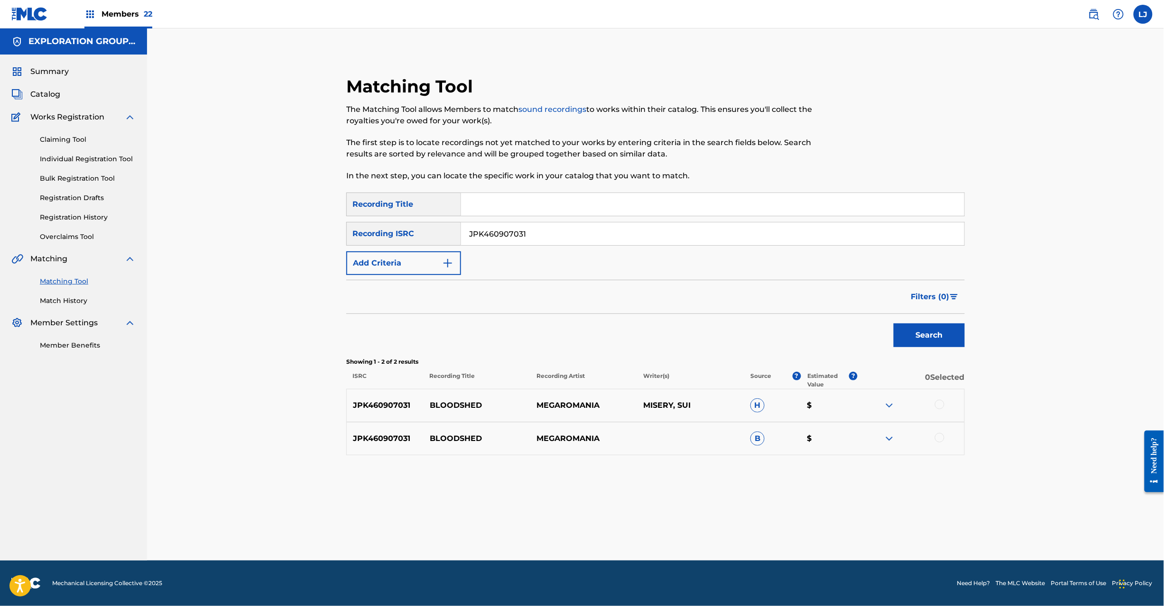
click at [942, 402] on div at bounding box center [939, 404] width 9 height 9
click at [940, 441] on div at bounding box center [939, 437] width 9 height 9
click at [645, 528] on button "Match 2 Groups" at bounding box center [666, 529] width 105 height 24
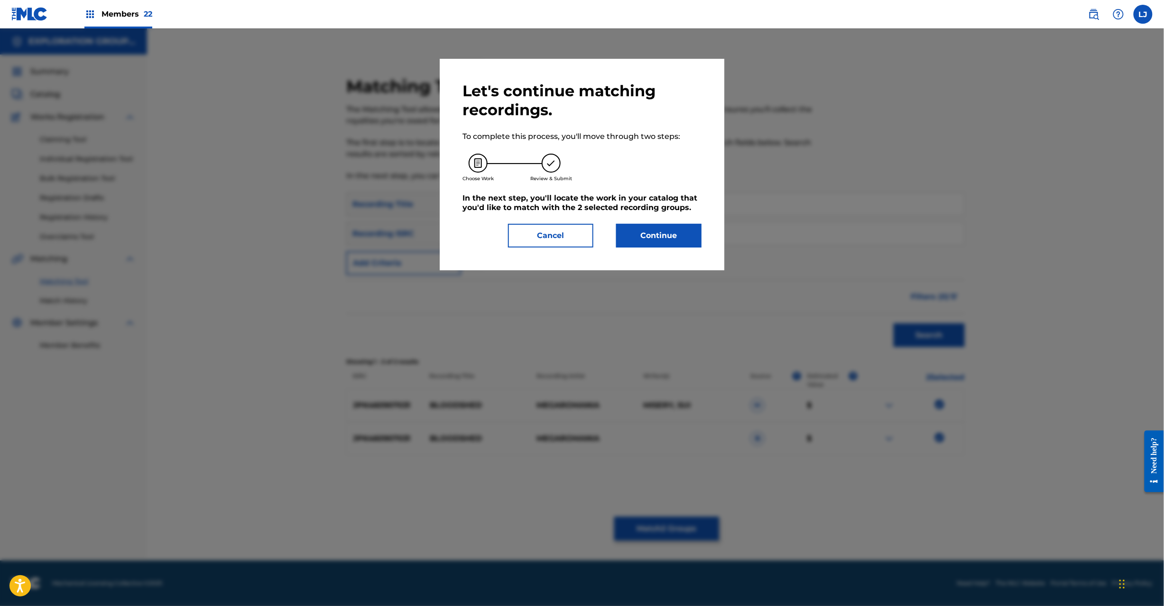
click at [648, 244] on button "Continue" at bounding box center [658, 236] width 85 height 24
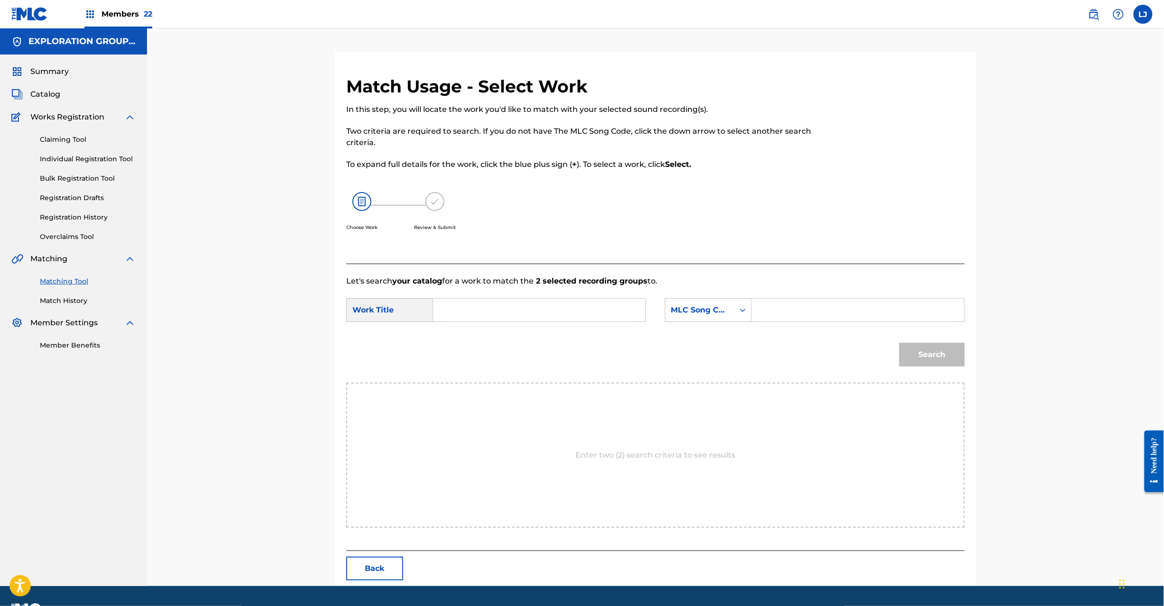
click at [555, 309] on input "Search Form" at bounding box center [539, 310] width 196 height 23
click at [524, 305] on input "Bloodshed BD8S5R" at bounding box center [539, 310] width 196 height 23
type input "Bloodshed"
click at [824, 307] on input "Search Form" at bounding box center [858, 310] width 196 height 23
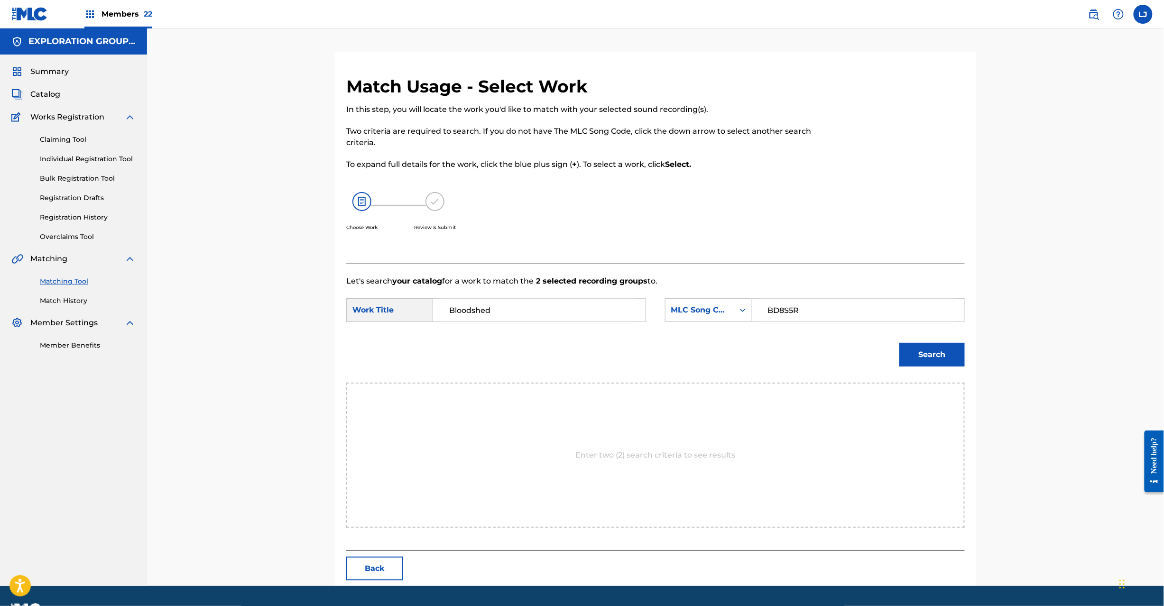
type input "BD8S5R"
click at [900, 358] on button "Search" at bounding box center [931, 355] width 65 height 24
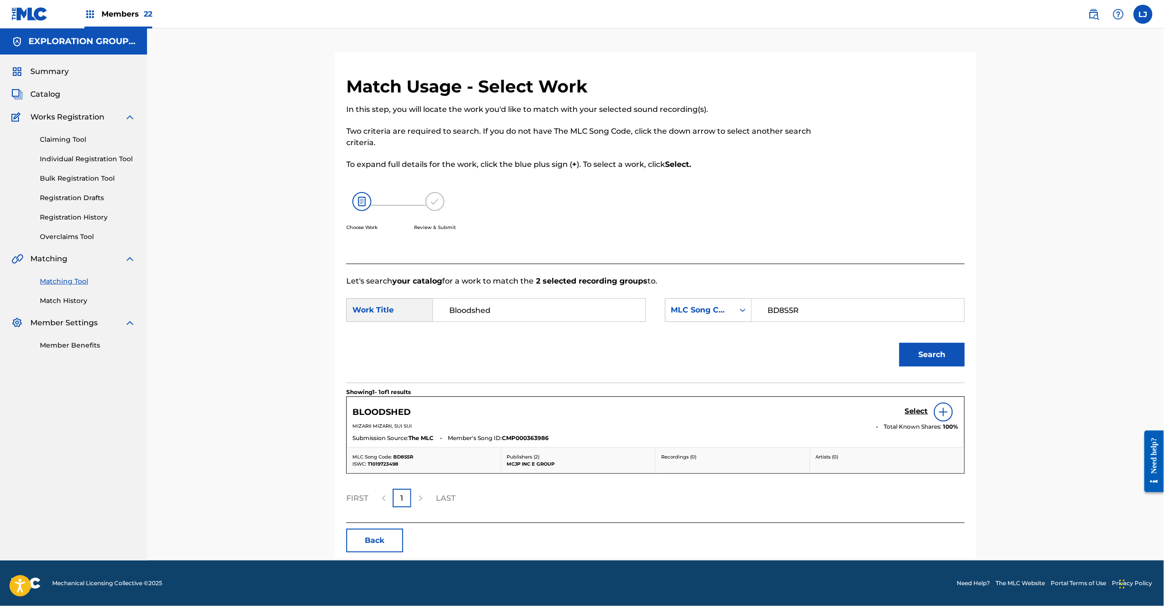
click at [907, 411] on h5 "Select" at bounding box center [916, 411] width 23 height 9
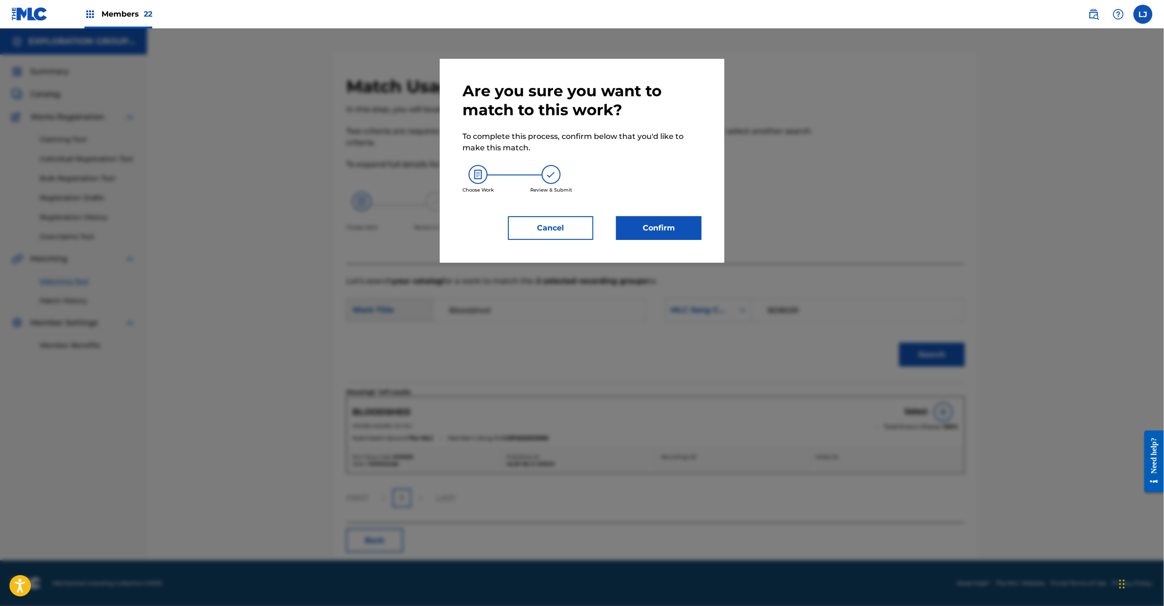
click at [662, 226] on button "Confirm" at bounding box center [658, 228] width 85 height 24
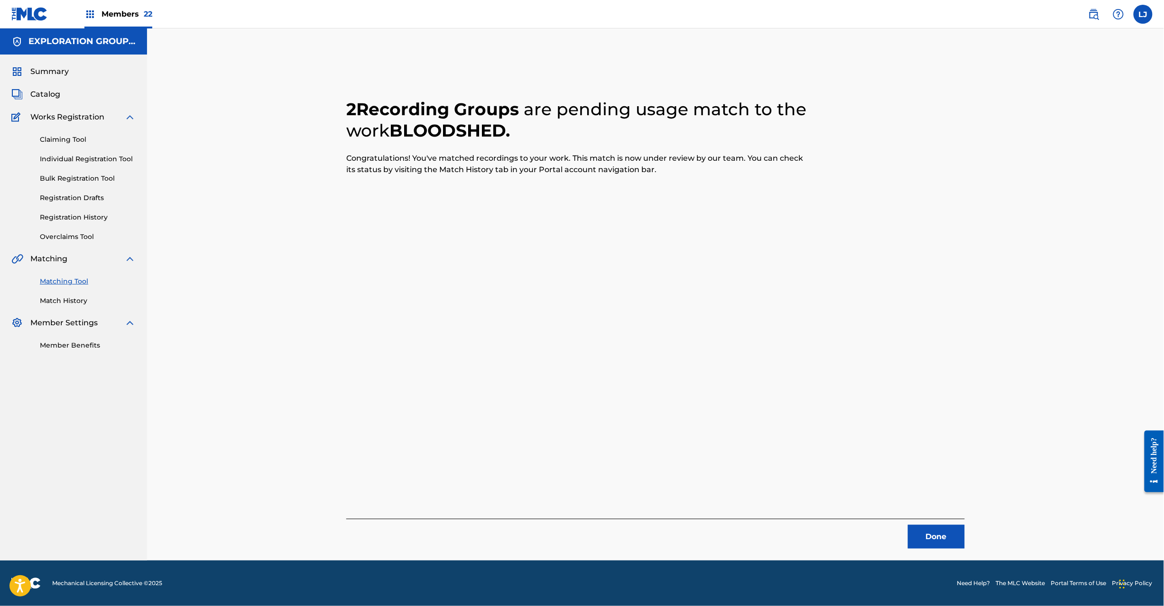
click at [933, 545] on button "Done" at bounding box center [936, 537] width 57 height 24
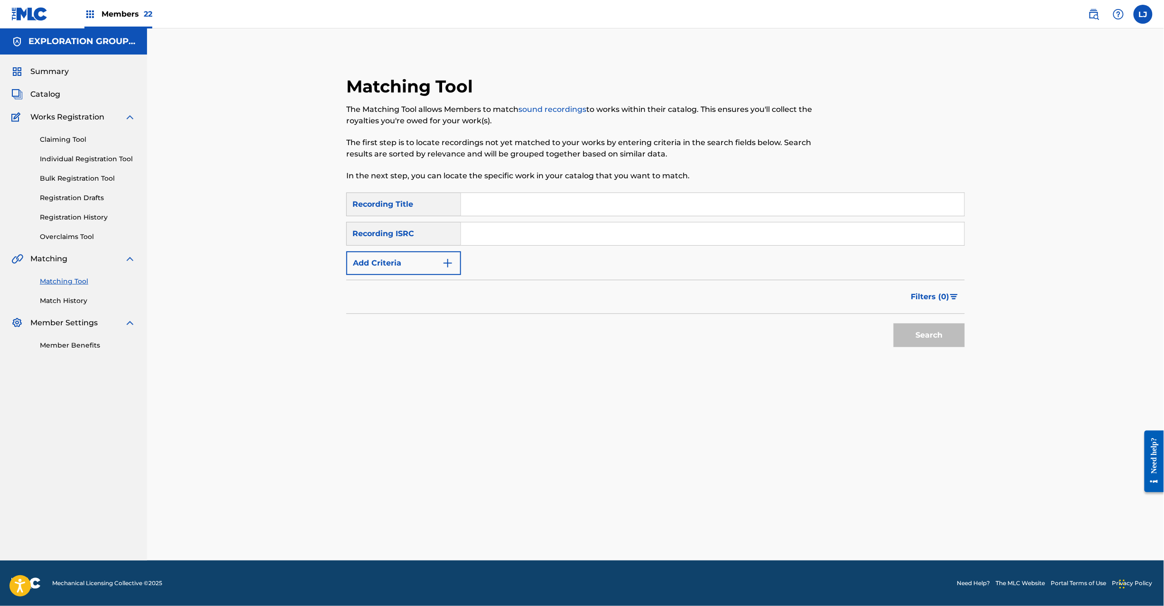
click at [536, 238] on input "Search Form" at bounding box center [712, 233] width 503 height 23
type input "JPK460907032"
click at [919, 334] on button "Search" at bounding box center [929, 336] width 71 height 24
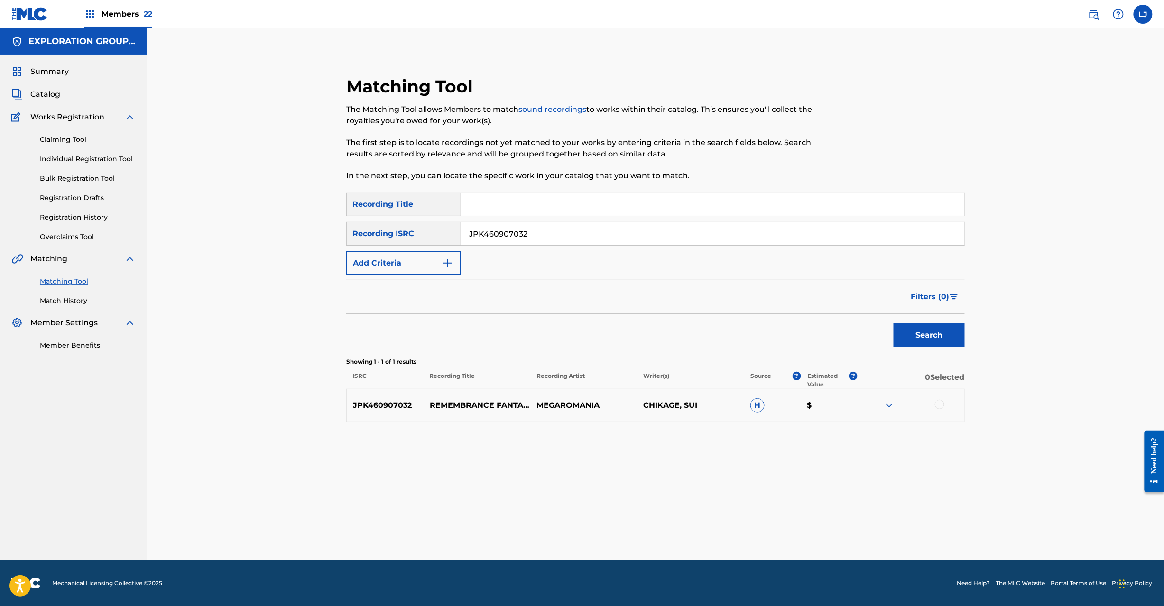
click at [945, 404] on div at bounding box center [911, 405] width 107 height 11
click at [939, 405] on div at bounding box center [939, 404] width 9 height 9
click at [696, 532] on button "Match 1 Group" at bounding box center [666, 529] width 105 height 24
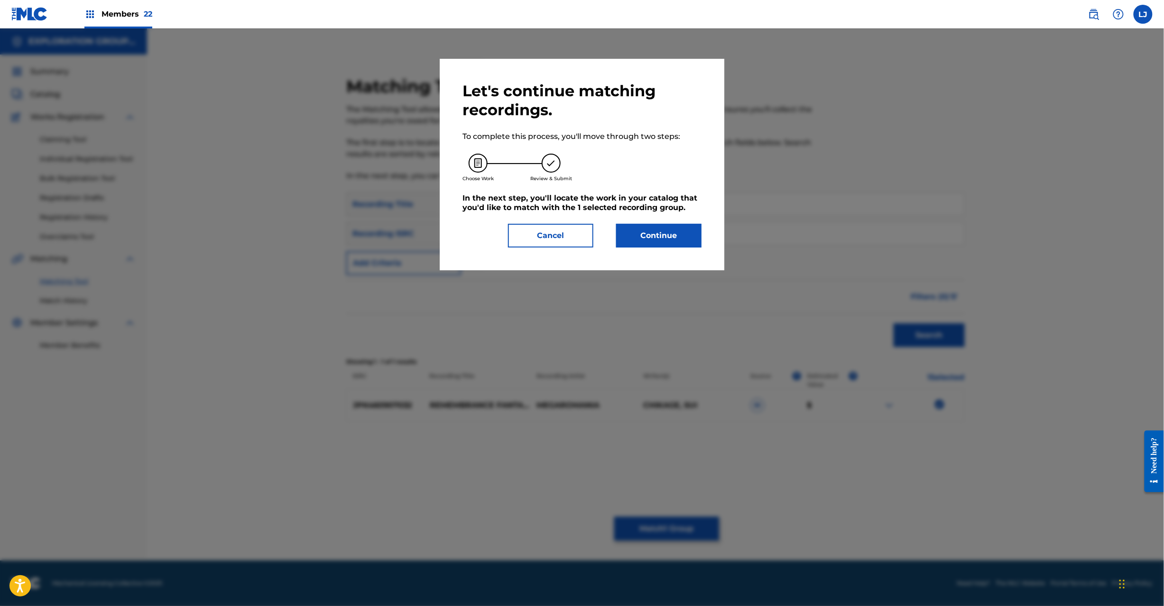
click at [682, 232] on button "Continue" at bounding box center [658, 236] width 85 height 24
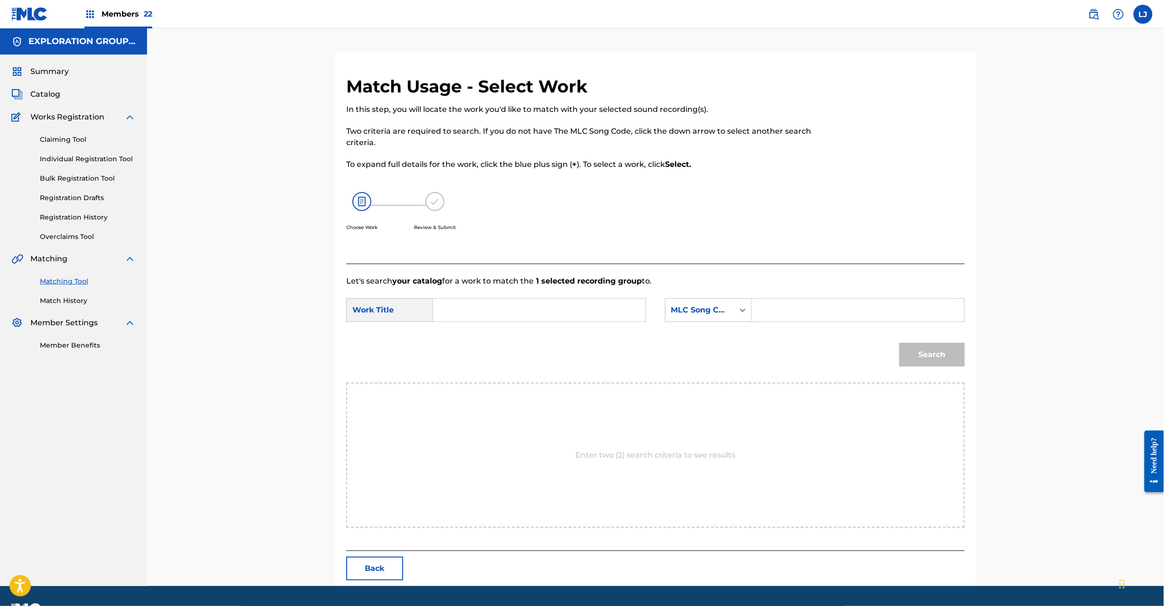
click at [536, 306] on input "Search Form" at bounding box center [539, 310] width 196 height 23
click at [559, 302] on input "Remembrance Fantasia RN7WEG" at bounding box center [539, 310] width 196 height 23
type input "Remembrance Fantasia"
click at [791, 302] on input "Search Form" at bounding box center [858, 310] width 196 height 23
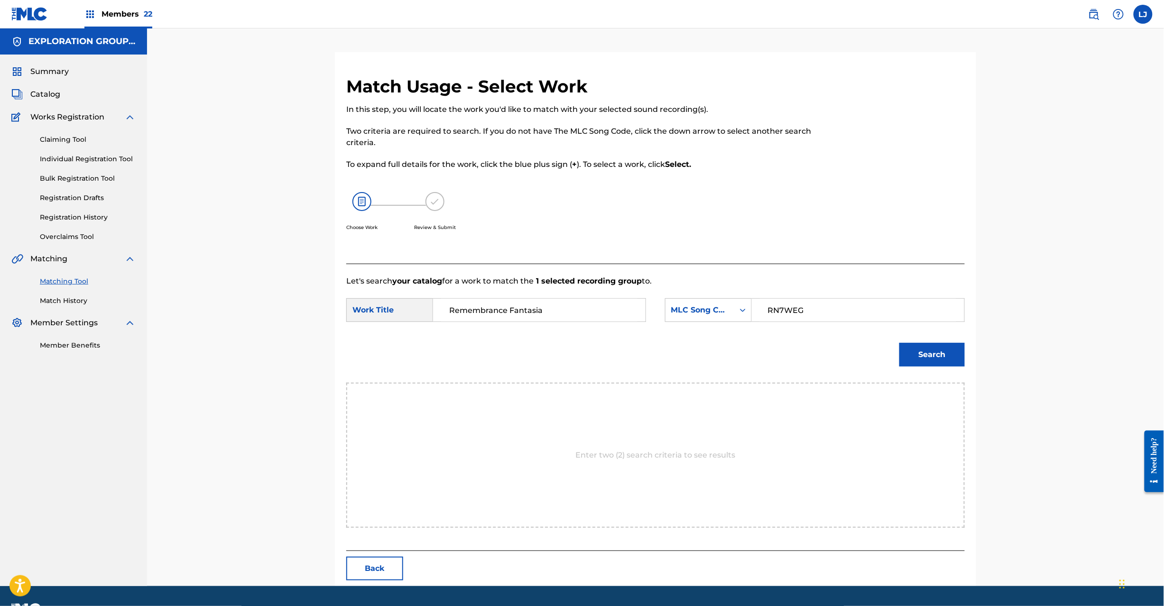
type input "RN7WEG"
drag, startPoint x: 921, startPoint y: 376, endPoint x: 921, endPoint y: 361, distance: 15.2
click at [921, 375] on div "Search" at bounding box center [655, 357] width 619 height 49
click at [921, 357] on button "Search" at bounding box center [931, 355] width 65 height 24
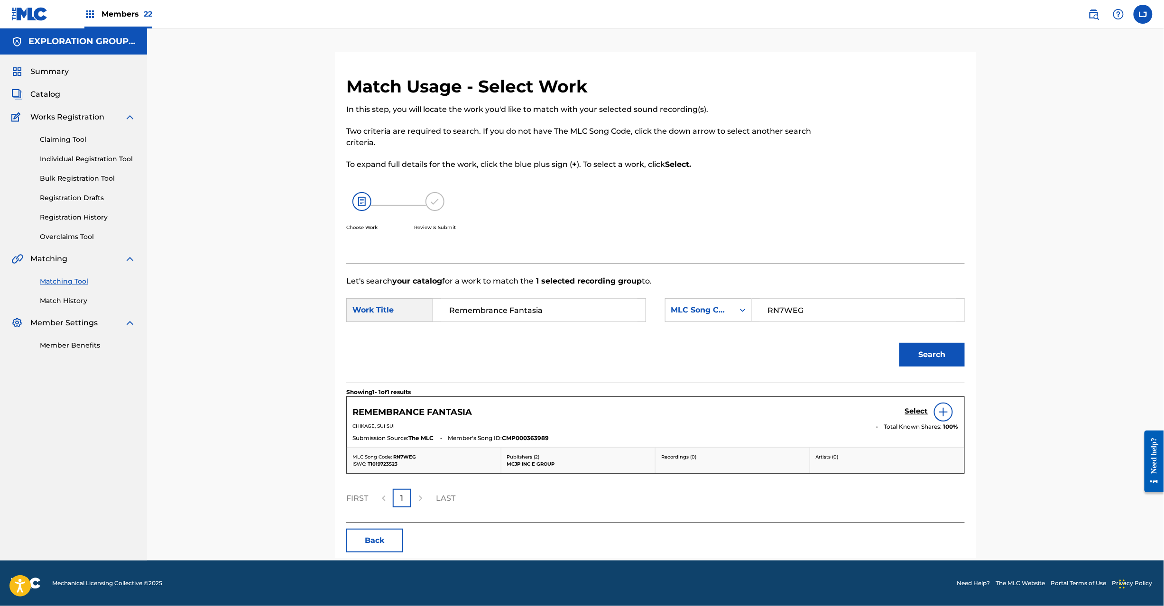
click at [921, 412] on h5 "Select" at bounding box center [916, 411] width 23 height 9
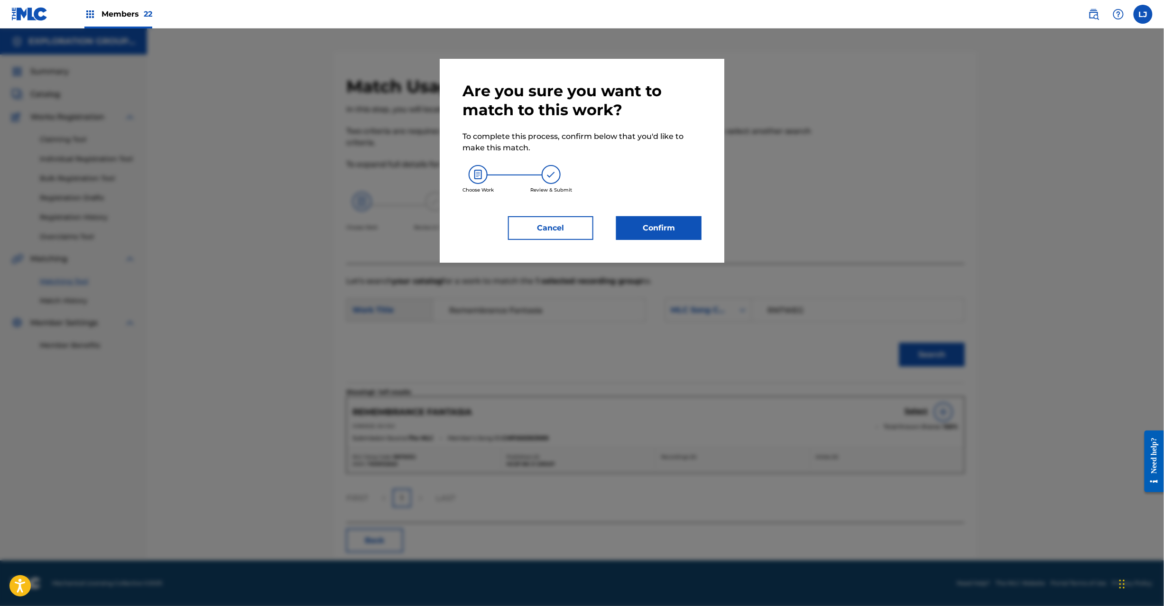
click at [648, 219] on button "Confirm" at bounding box center [658, 228] width 85 height 24
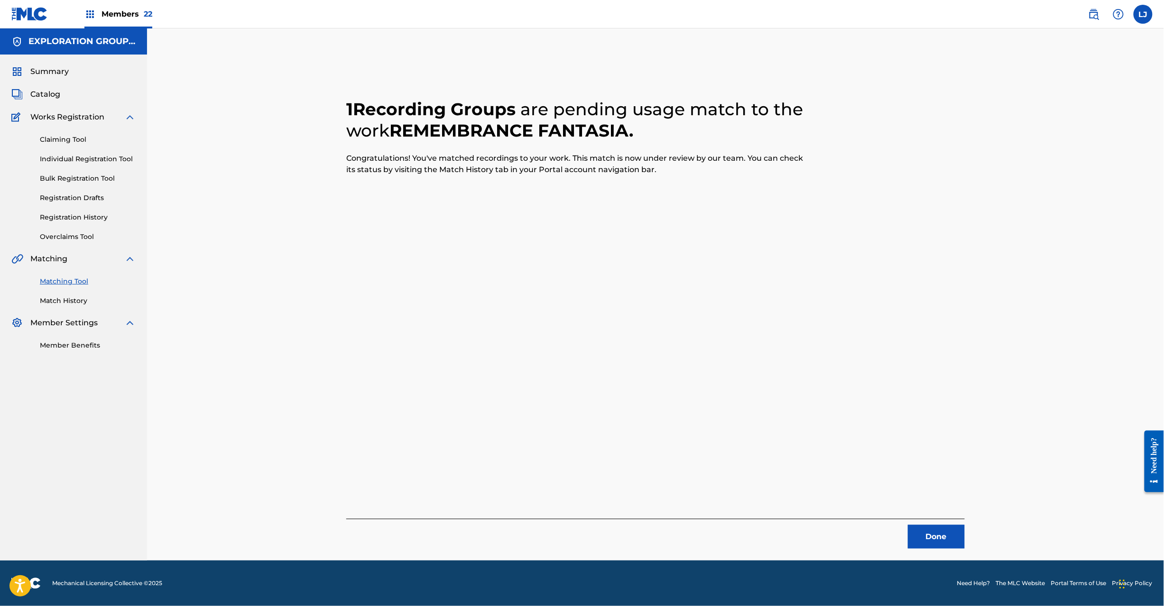
click at [917, 537] on button "Done" at bounding box center [936, 537] width 57 height 24
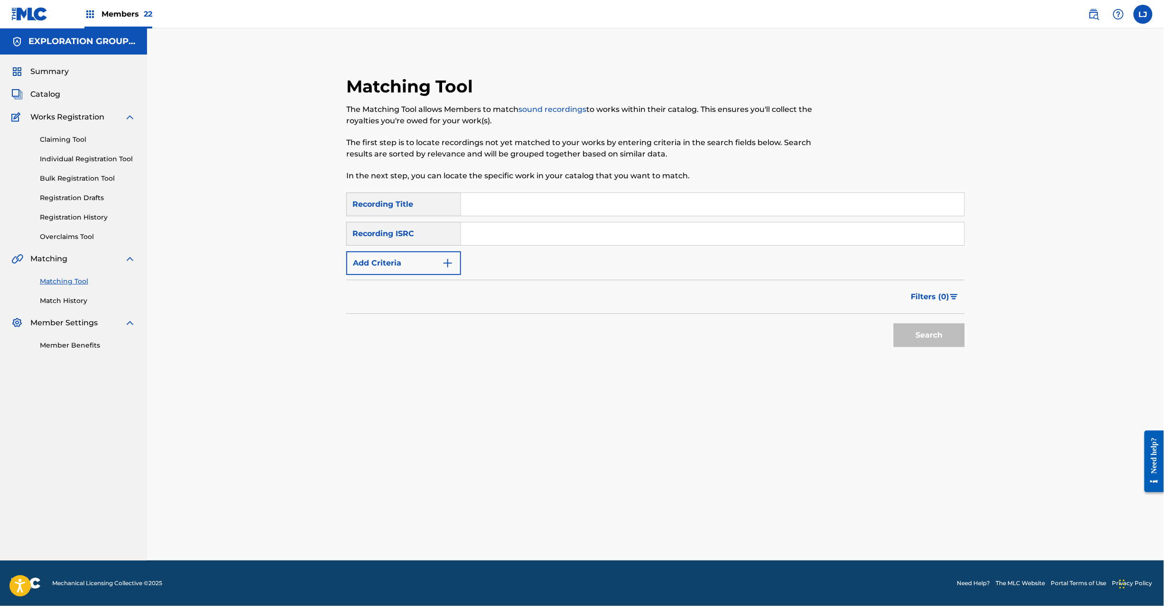
click at [583, 240] on input "Search Form" at bounding box center [712, 233] width 503 height 23
click at [928, 336] on button "Search" at bounding box center [929, 336] width 71 height 24
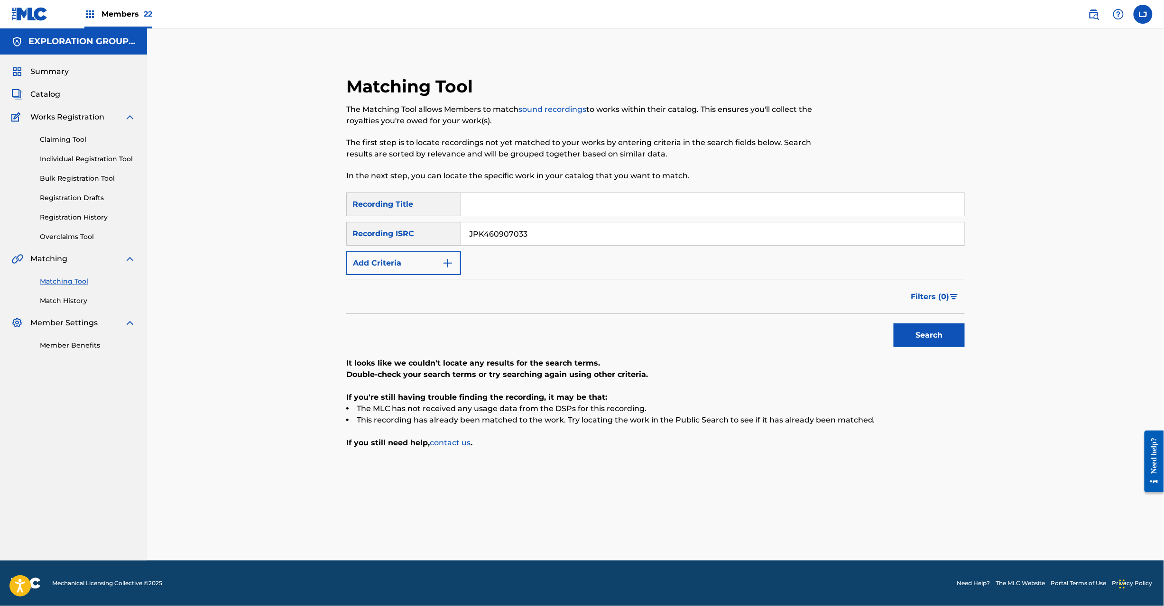
click at [626, 241] on input "JPK460907033" at bounding box center [712, 233] width 503 height 23
type input "JPK460907034"
click at [942, 329] on button "Search" at bounding box center [929, 336] width 71 height 24
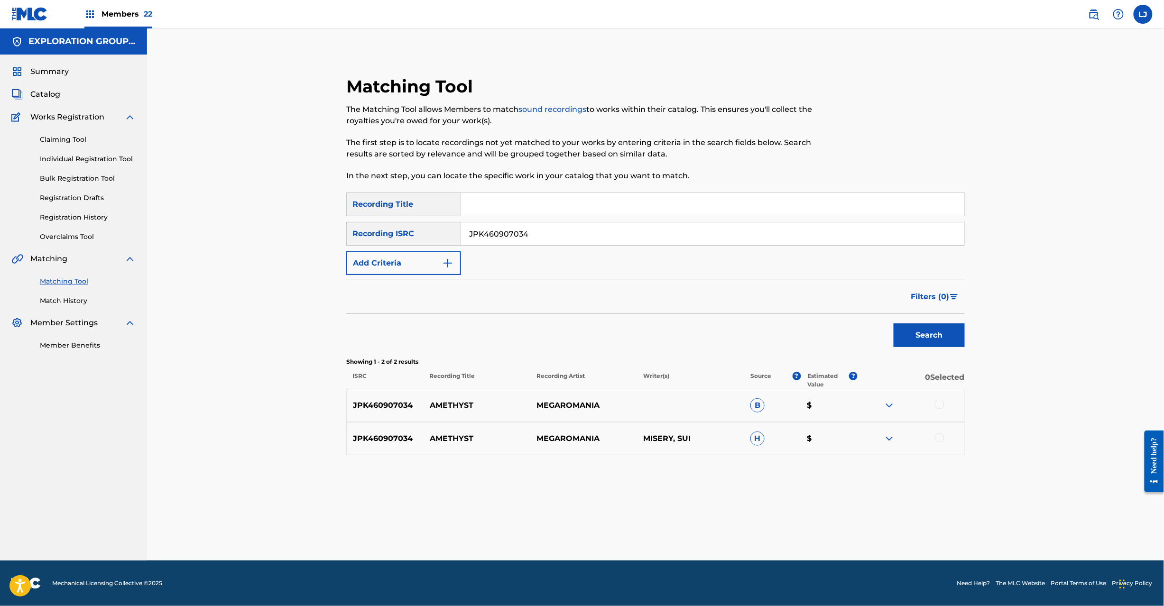
click at [941, 407] on div at bounding box center [939, 404] width 9 height 9
click at [940, 442] on div at bounding box center [939, 437] width 9 height 9
click at [687, 535] on button "Match 2 Groups" at bounding box center [666, 529] width 105 height 24
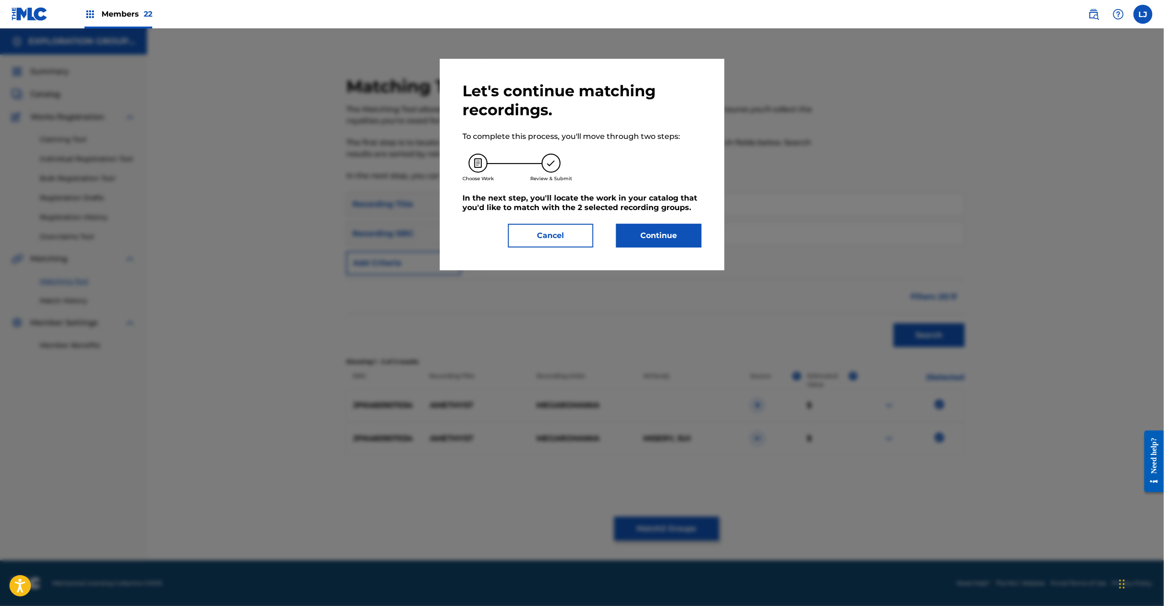
click at [689, 239] on button "Continue" at bounding box center [658, 236] width 85 height 24
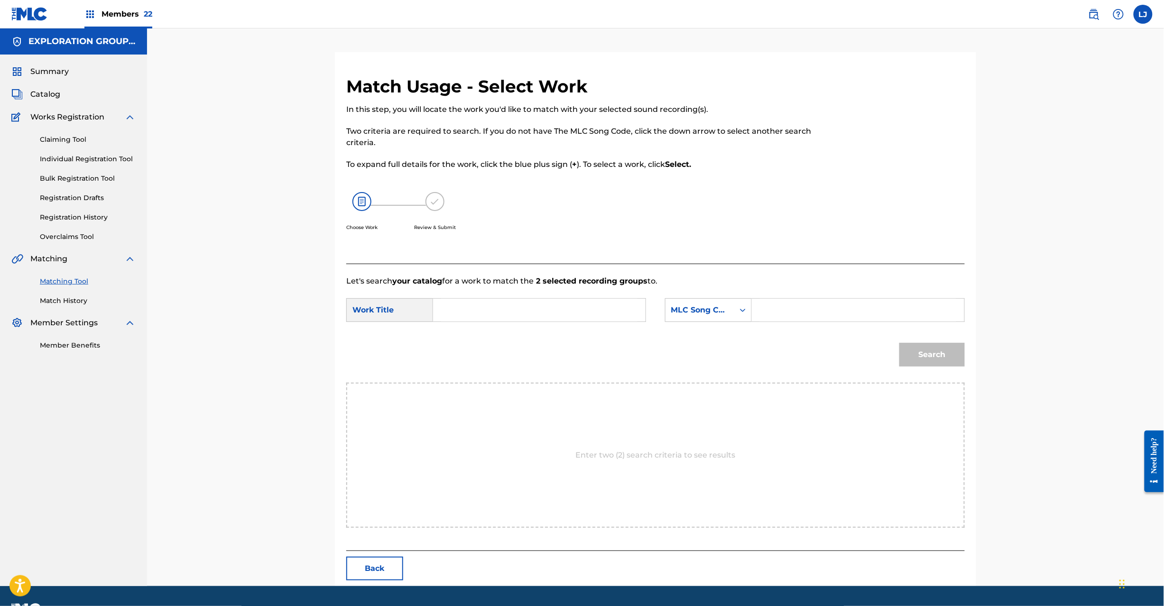
click at [535, 311] on input "Search Form" at bounding box center [539, 310] width 196 height 23
click at [534, 311] on input "Amethyst AW44WD" at bounding box center [539, 310] width 196 height 23
click at [533, 308] on input "Amethyst AW44WD" at bounding box center [539, 310] width 196 height 23
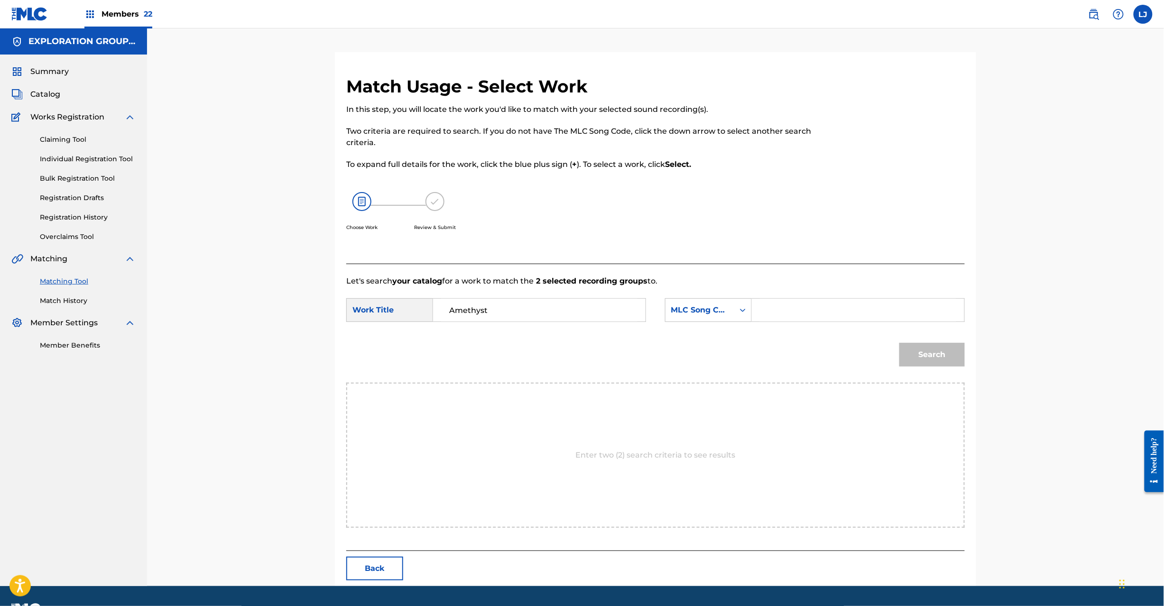
type input "Amethyst"
click at [933, 308] on input "Search Form" at bounding box center [858, 310] width 196 height 23
type input "AW44WD"
click at [913, 357] on button "Search" at bounding box center [931, 355] width 65 height 24
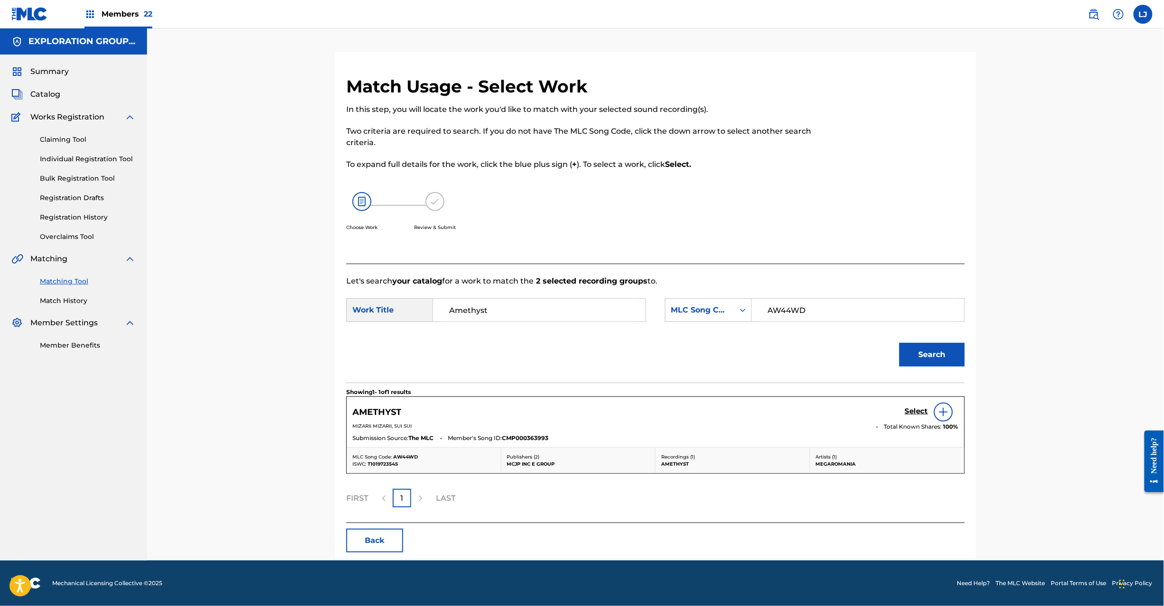
click at [908, 414] on h5 "Select" at bounding box center [916, 411] width 23 height 9
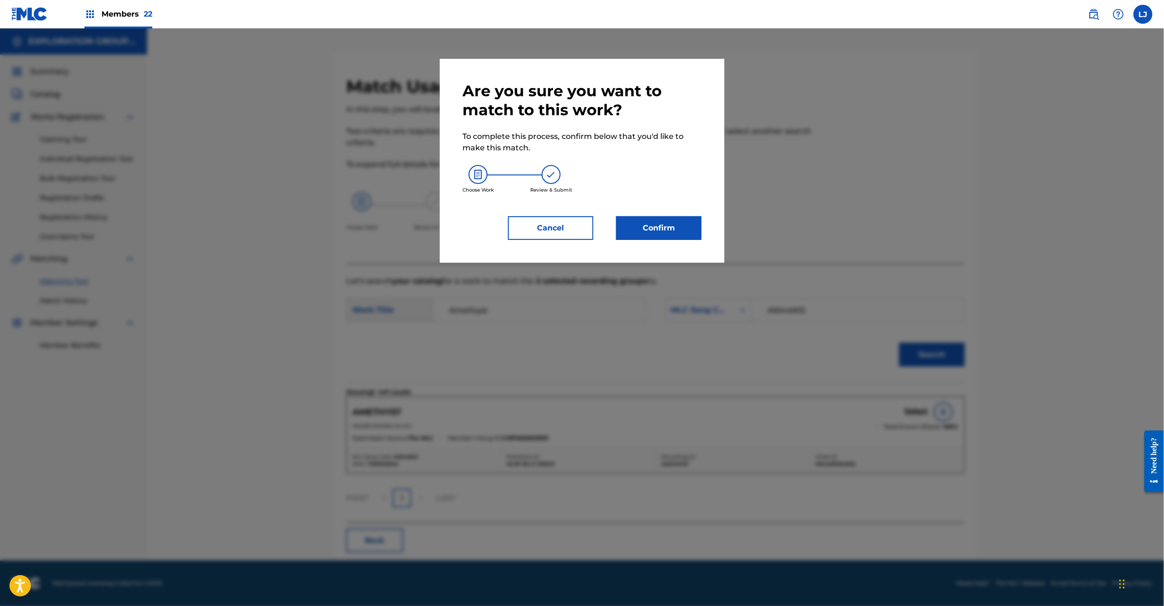
click at [651, 219] on button "Confirm" at bounding box center [658, 228] width 85 height 24
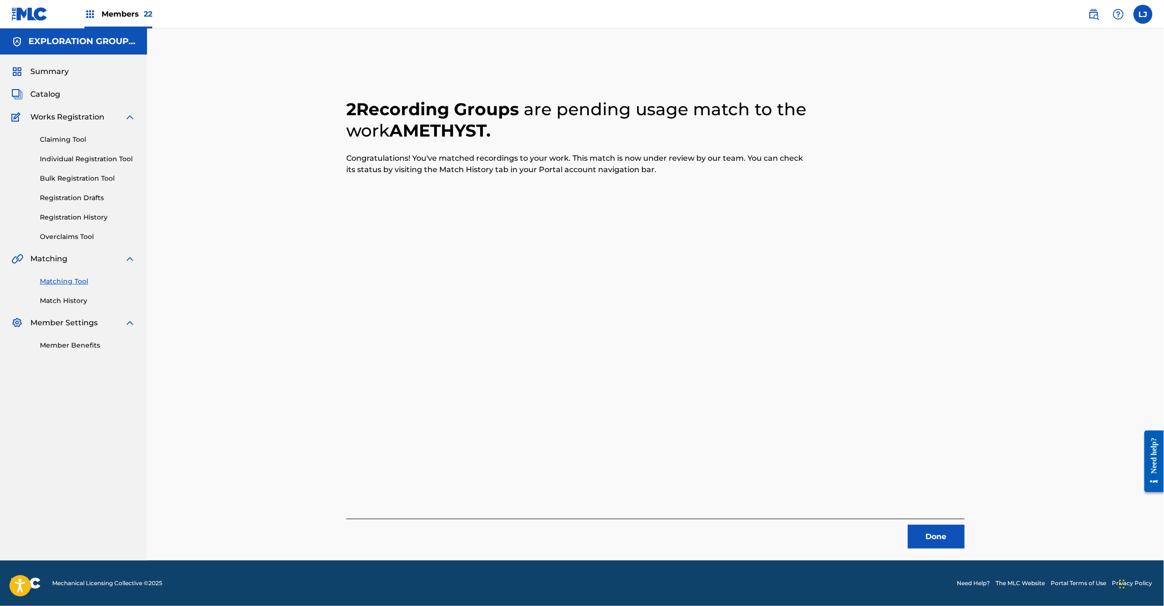
click at [940, 539] on button "Done" at bounding box center [936, 537] width 57 height 24
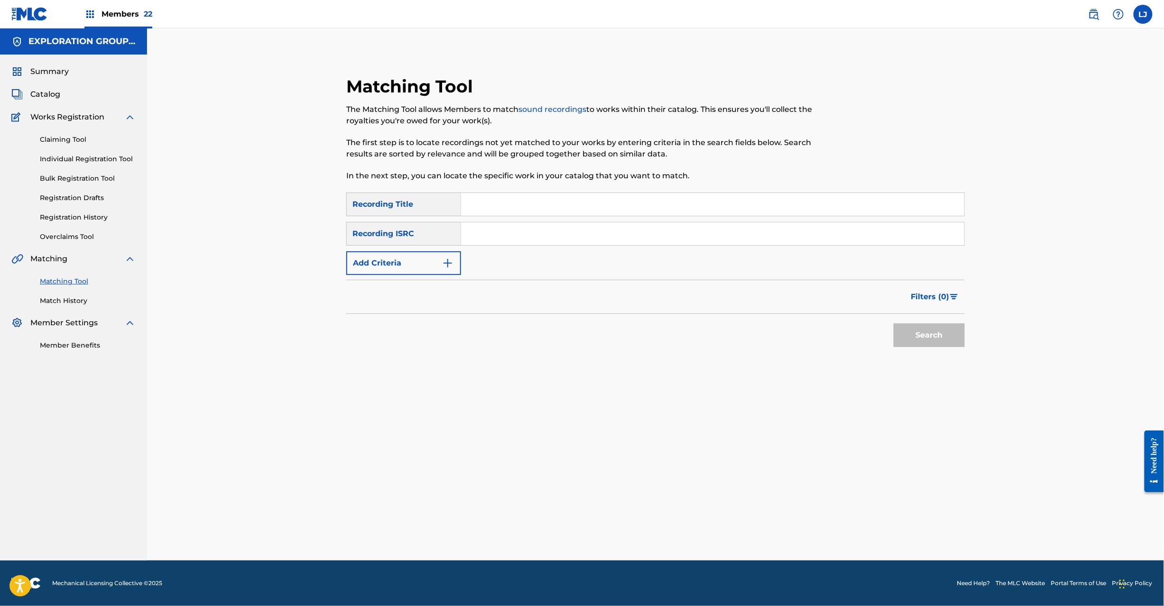
click at [576, 222] on input "Search Form" at bounding box center [712, 233] width 503 height 23
click at [939, 327] on button "Search" at bounding box center [929, 336] width 71 height 24
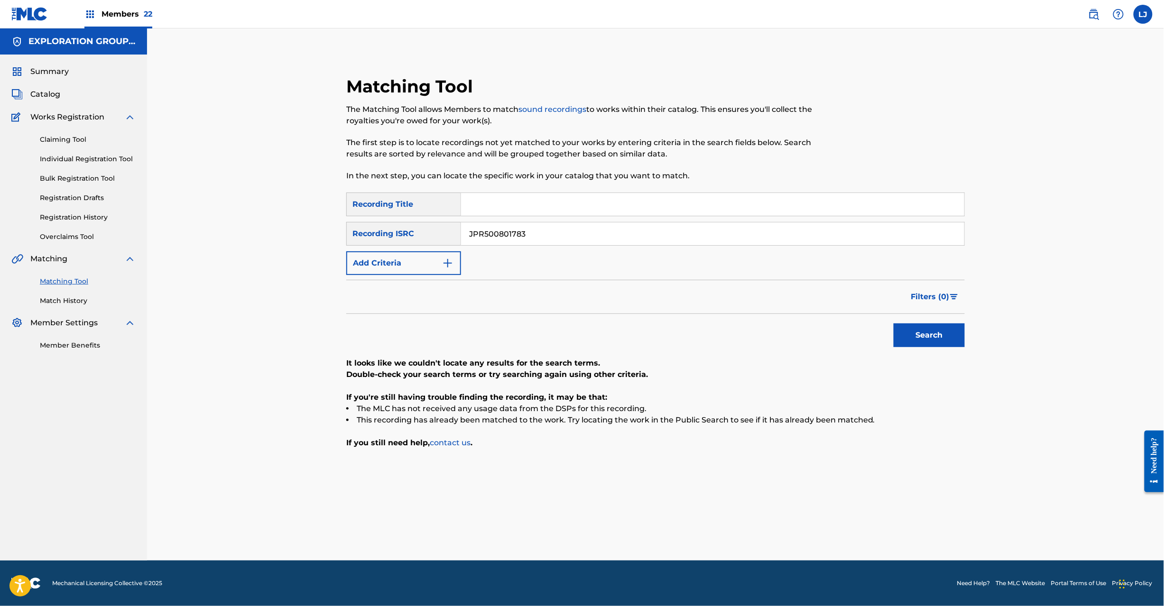
click at [535, 238] on input "JPR500801783" at bounding box center [712, 233] width 503 height 23
click at [535, 238] on input "JPR502207775" at bounding box center [712, 233] width 503 height 23
click at [939, 329] on button "Search" at bounding box center [929, 336] width 71 height 24
click at [523, 239] on input "JPR502207775" at bounding box center [712, 233] width 503 height 23
drag, startPoint x: 523, startPoint y: 239, endPoint x: 649, endPoint y: 248, distance: 126.9
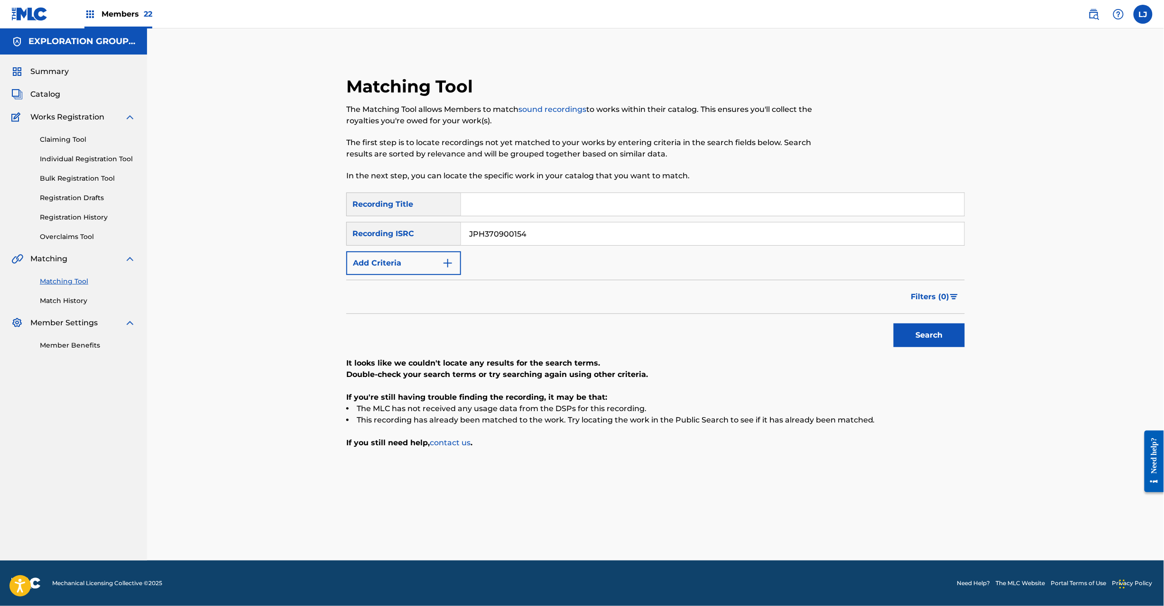
click at [527, 239] on input "JPH370900154" at bounding box center [712, 233] width 503 height 23
type input "JPH370900154"
click at [923, 337] on button "Search" at bounding box center [929, 336] width 71 height 24
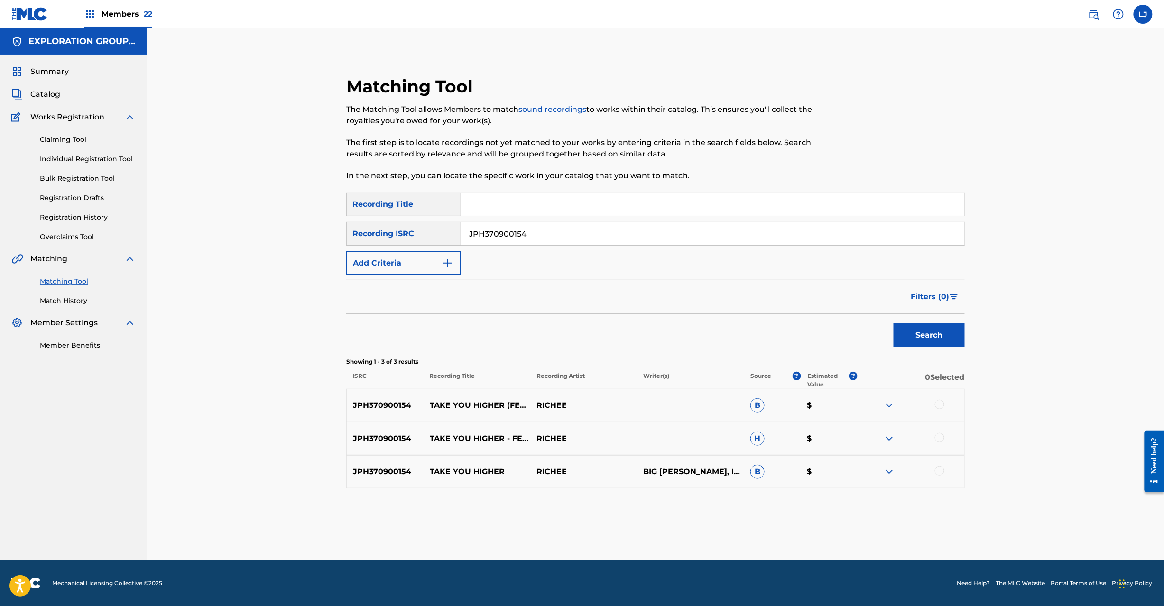
click at [940, 402] on div at bounding box center [939, 404] width 9 height 9
click at [940, 439] on div at bounding box center [939, 437] width 9 height 9
click at [934, 467] on div at bounding box center [911, 471] width 107 height 11
click at [935, 469] on div at bounding box center [939, 470] width 9 height 9
click at [667, 523] on button "Match 3 Groups" at bounding box center [666, 529] width 105 height 24
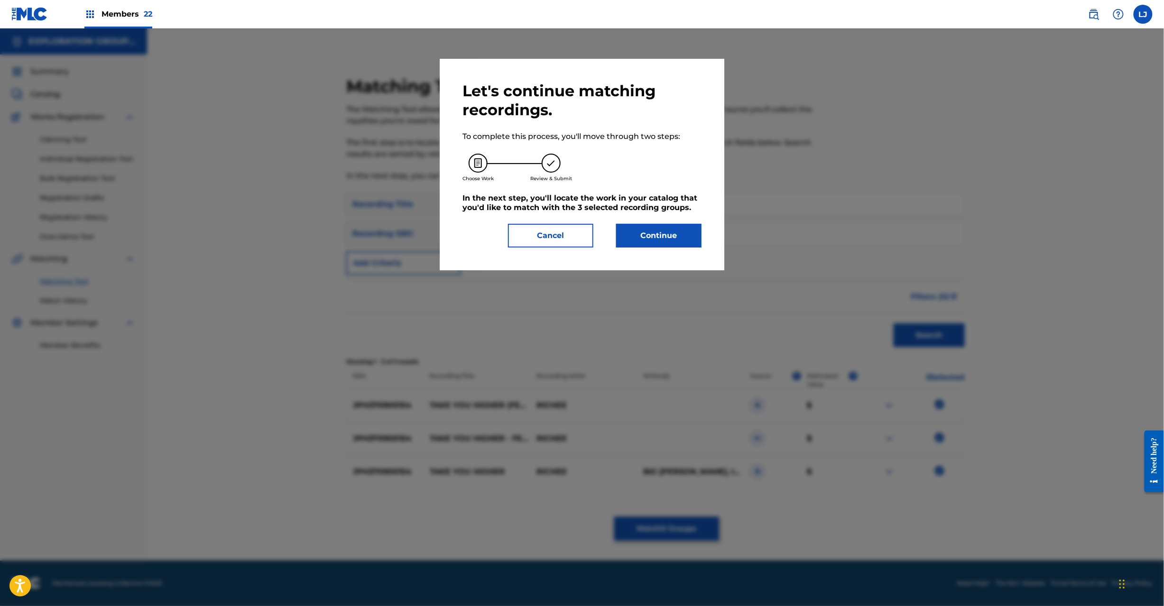
click at [689, 234] on button "Continue" at bounding box center [658, 236] width 85 height 24
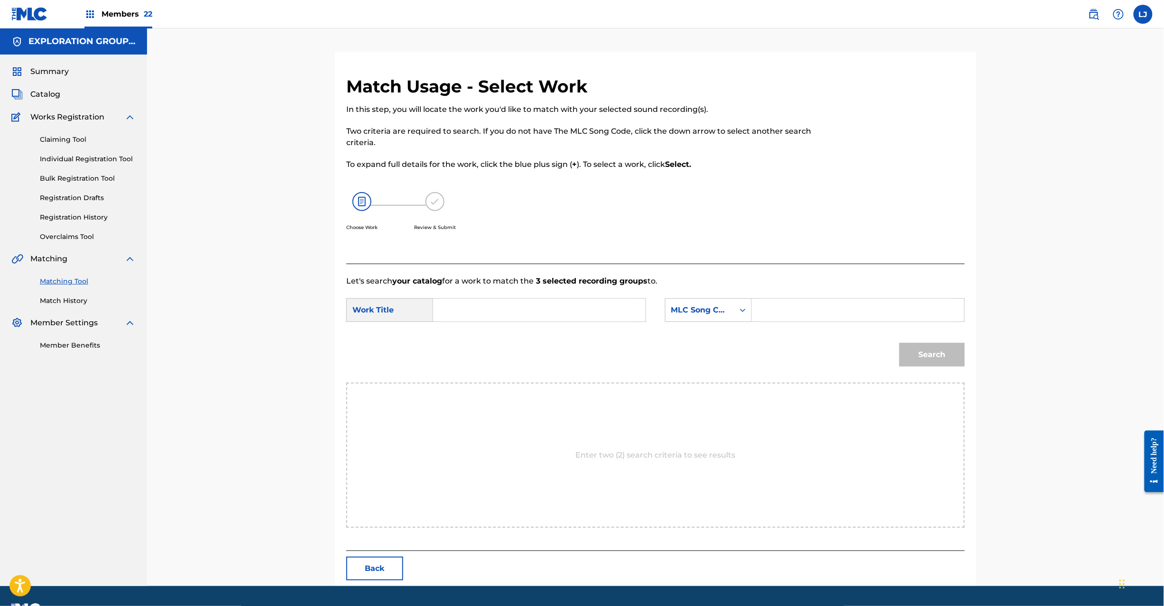
click at [508, 322] on div "Search Form" at bounding box center [539, 310] width 213 height 24
click at [509, 316] on input "Search Form" at bounding box center [539, 310] width 196 height 23
click at [597, 311] on input "Take You Higher Feat.Big [PERSON_NAME] TA0SGR" at bounding box center [539, 310] width 196 height 23
type input "Take You Higher Feat.Big [PERSON_NAME]"
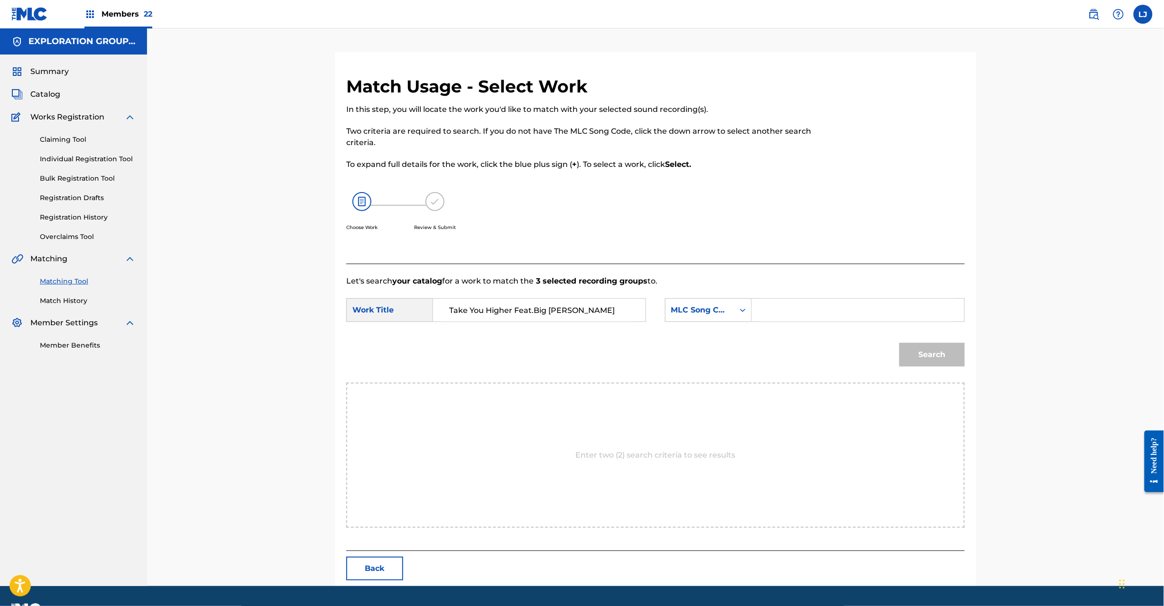
click at [824, 302] on input "Search Form" at bounding box center [858, 310] width 196 height 23
type input "TA0SGR"
click at [932, 346] on button "Search" at bounding box center [931, 355] width 65 height 24
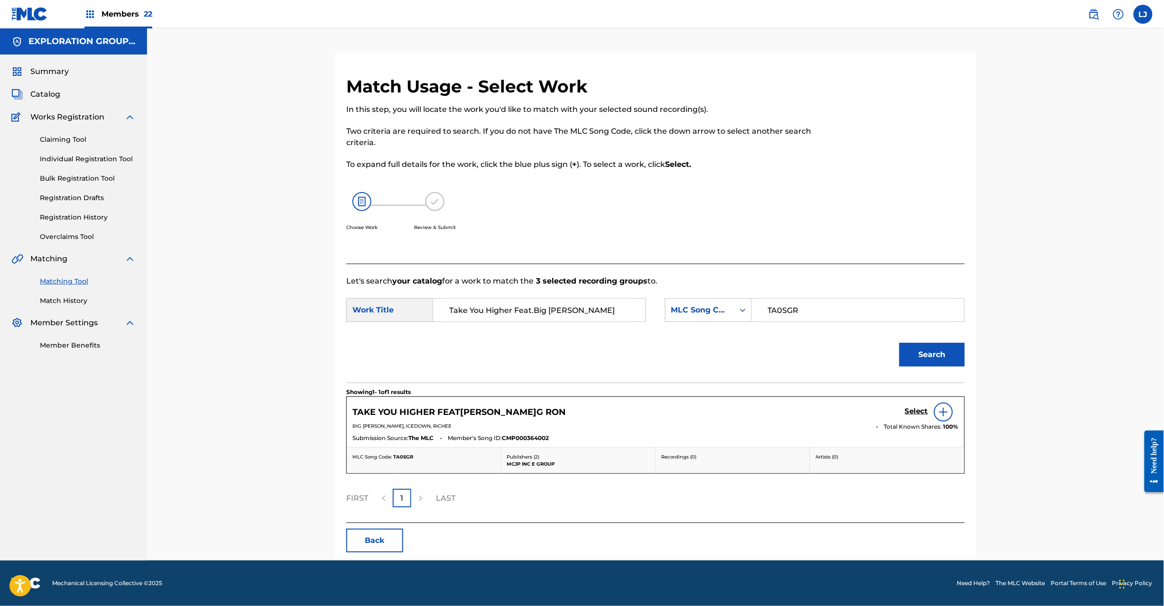
click at [913, 412] on h5 "Select" at bounding box center [916, 411] width 23 height 9
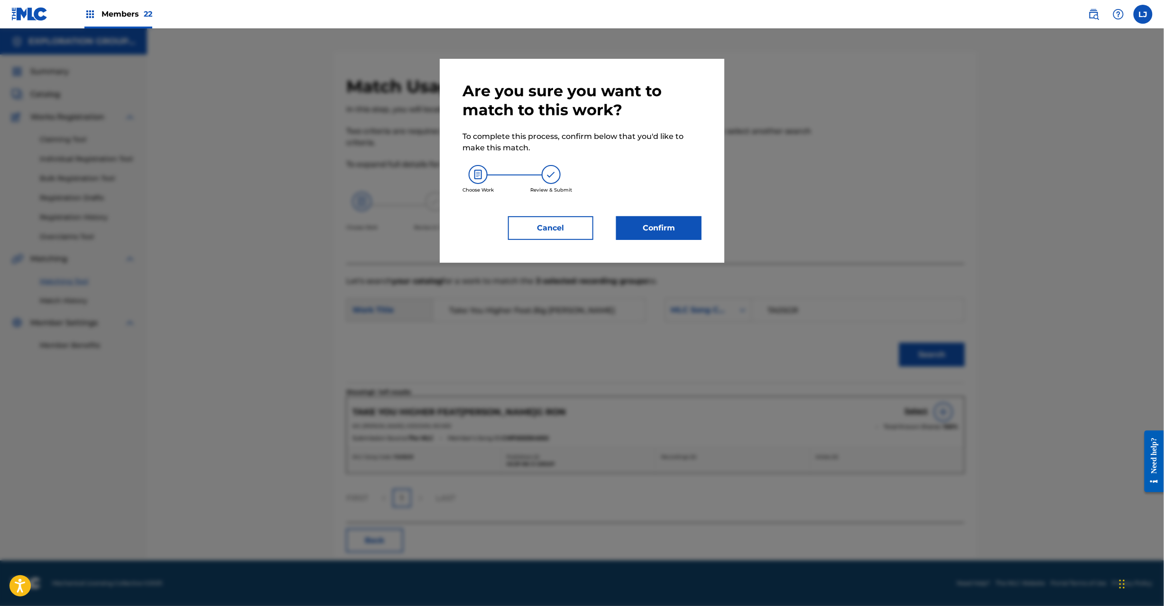
click at [649, 223] on button "Confirm" at bounding box center [658, 228] width 85 height 24
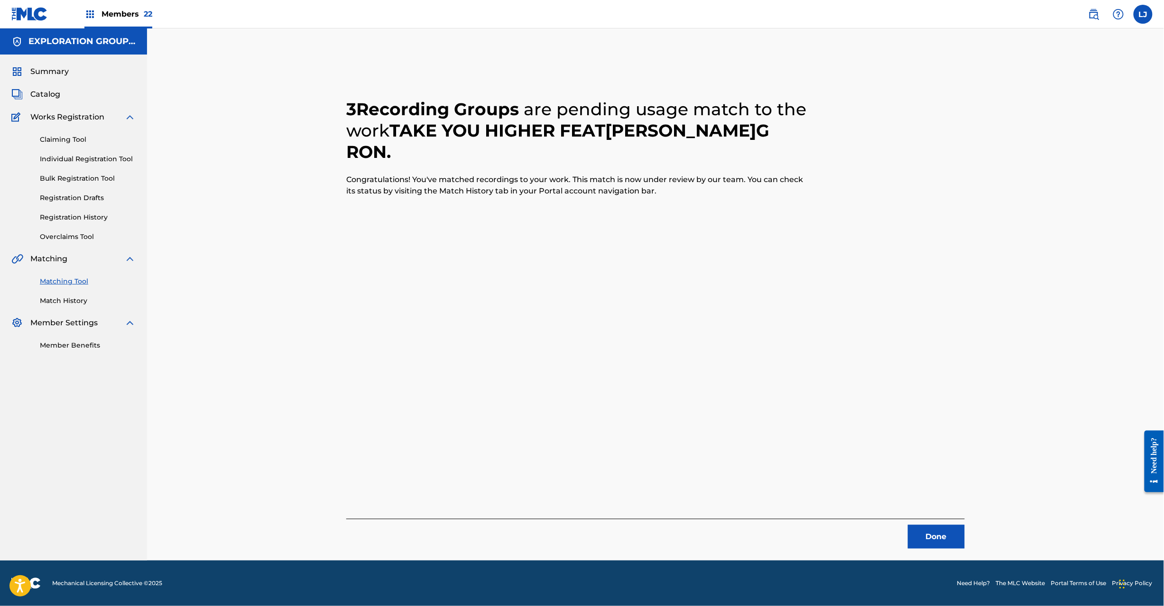
click at [919, 537] on button "Done" at bounding box center [936, 537] width 57 height 24
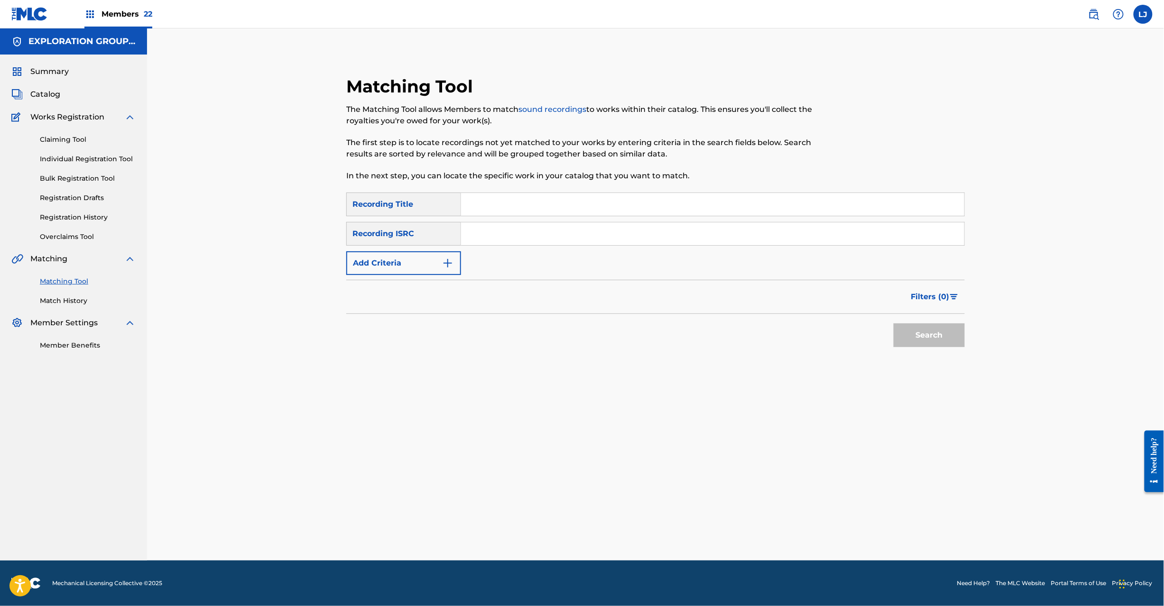
click at [524, 238] on input "Search Form" at bounding box center [712, 233] width 503 height 23
click at [920, 338] on button "Search" at bounding box center [929, 336] width 71 height 24
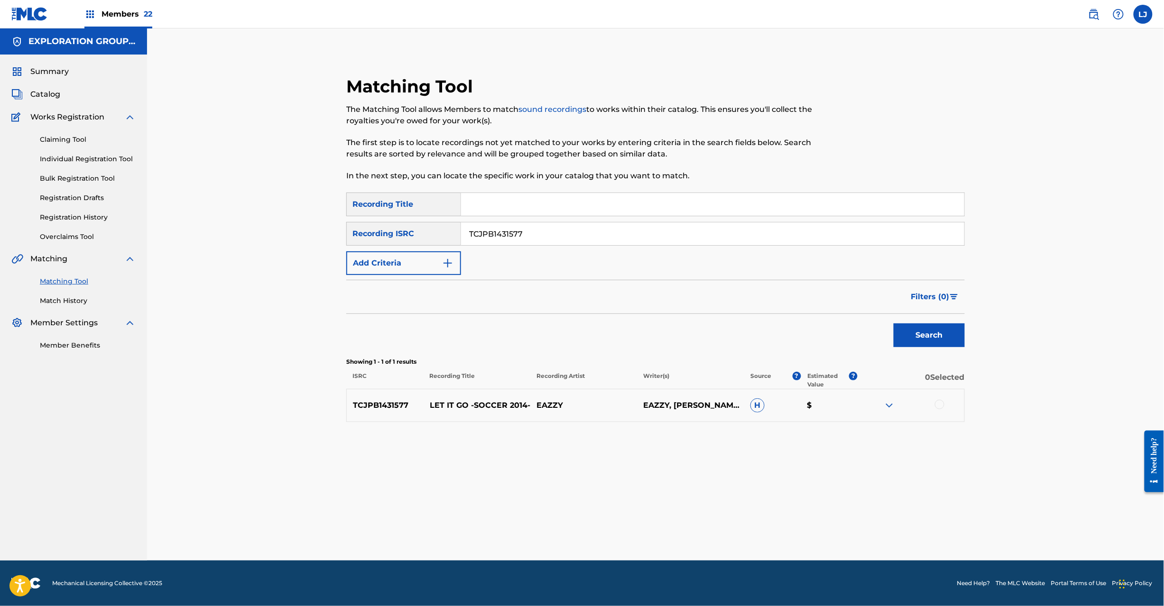
click at [505, 233] on input "TCJPB1431577" at bounding box center [712, 233] width 503 height 23
type input "JPH370900152"
click at [926, 328] on button "Search" at bounding box center [929, 336] width 71 height 24
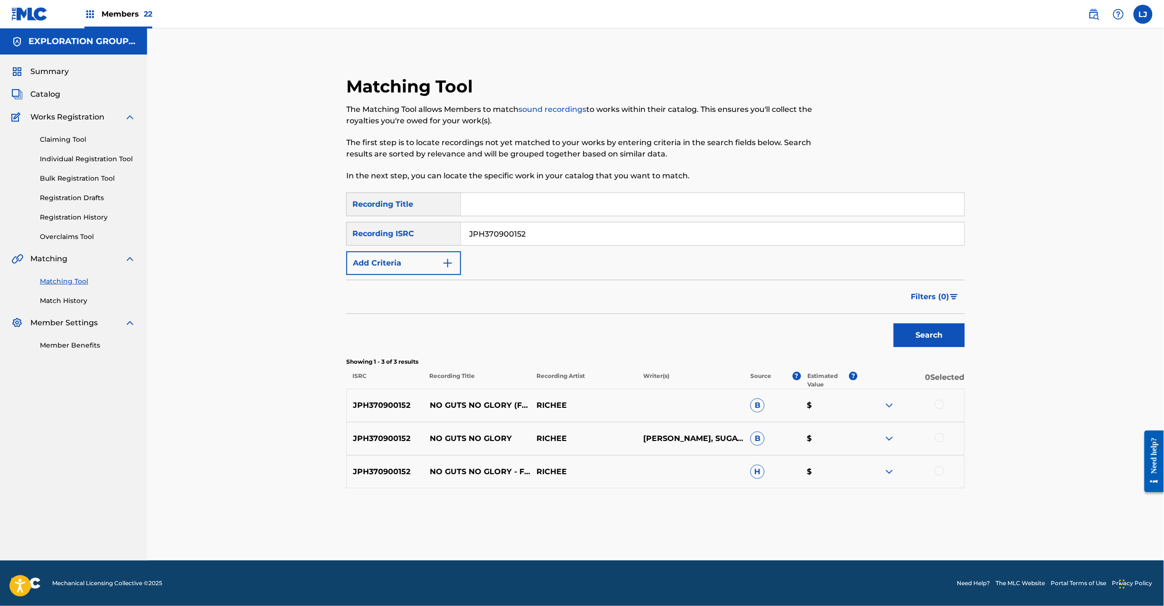
click at [940, 407] on div at bounding box center [939, 404] width 9 height 9
click at [937, 431] on div "JPH370900152 NO GUTS NO GLORY [PERSON_NAME], SUGAYA BROS., [PERSON_NAME] B $" at bounding box center [655, 438] width 619 height 33
click at [938, 444] on div at bounding box center [911, 438] width 107 height 11
click at [938, 438] on div at bounding box center [939, 437] width 9 height 9
click at [944, 469] on div at bounding box center [939, 470] width 9 height 9
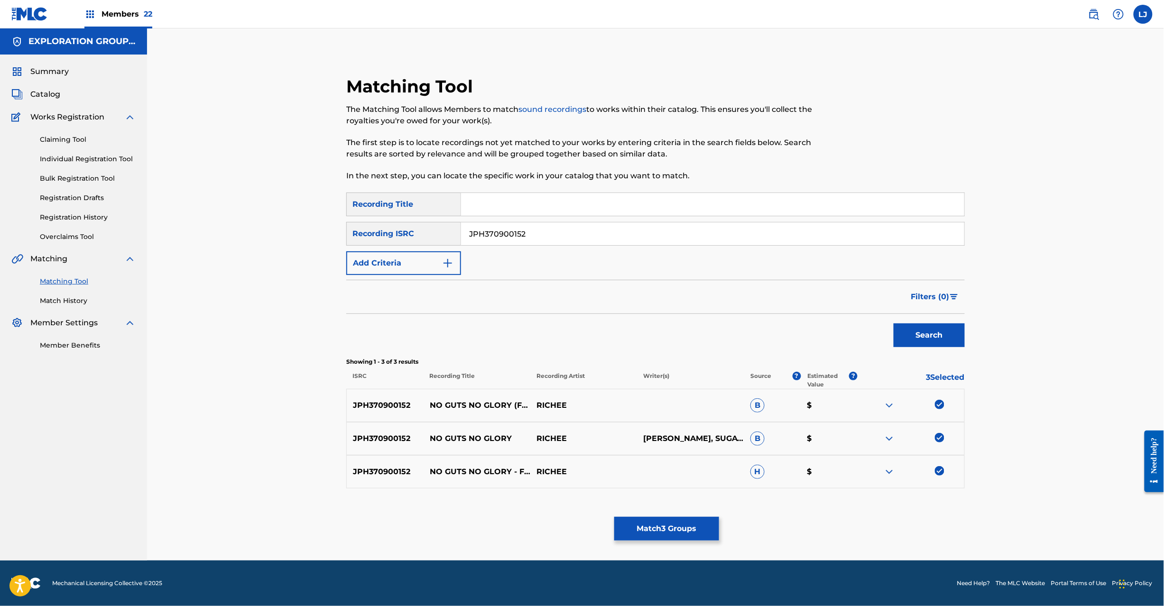
click at [672, 539] on button "Match 3 Groups" at bounding box center [666, 529] width 105 height 24
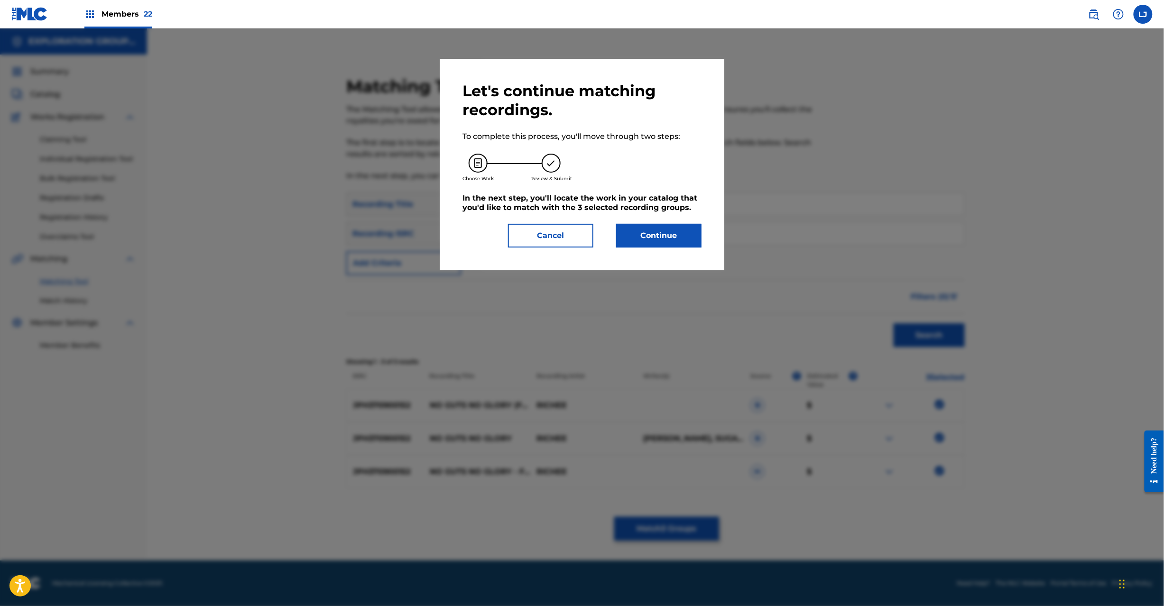
click at [632, 231] on button "Continue" at bounding box center [658, 236] width 85 height 24
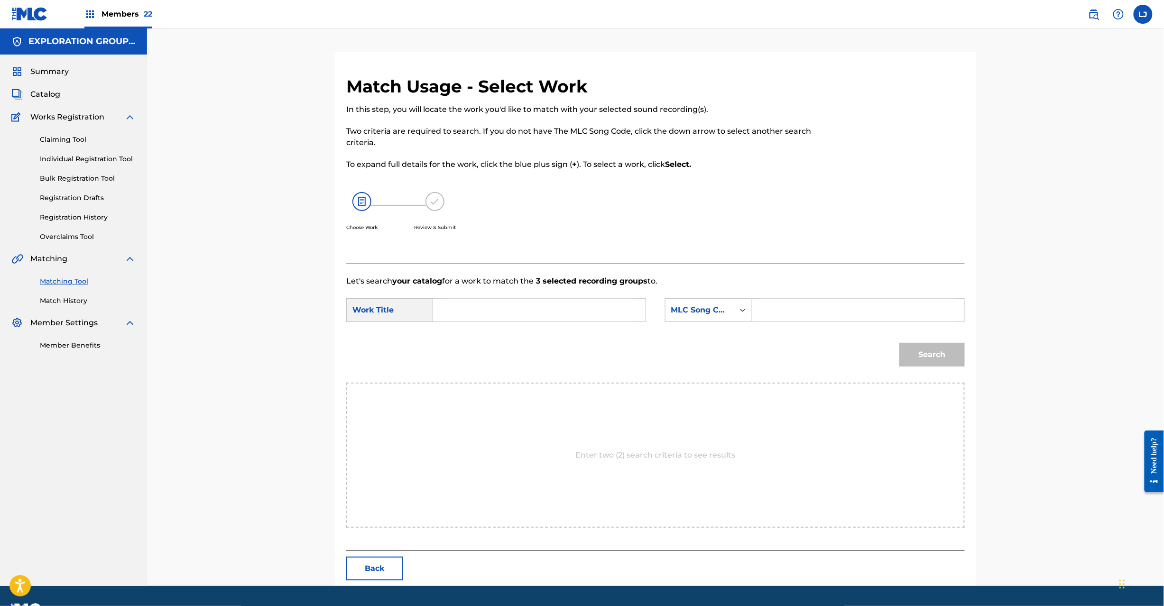
click at [611, 323] on div "SearchWithCriteria4d89bd13-417e-46d3-b1d7-832ff1c01899 Work Title SearchWithCri…" at bounding box center [655, 312] width 619 height 29
click at [602, 306] on input "Search Form" at bounding box center [539, 310] width 196 height 23
click at [583, 312] on input "No Guts No Glory Feat.Zang Haozi NH42CL" at bounding box center [539, 310] width 196 height 23
click at [609, 310] on input "No Guts No Glory Feat.Zang Haozi NH42CL" at bounding box center [539, 310] width 196 height 23
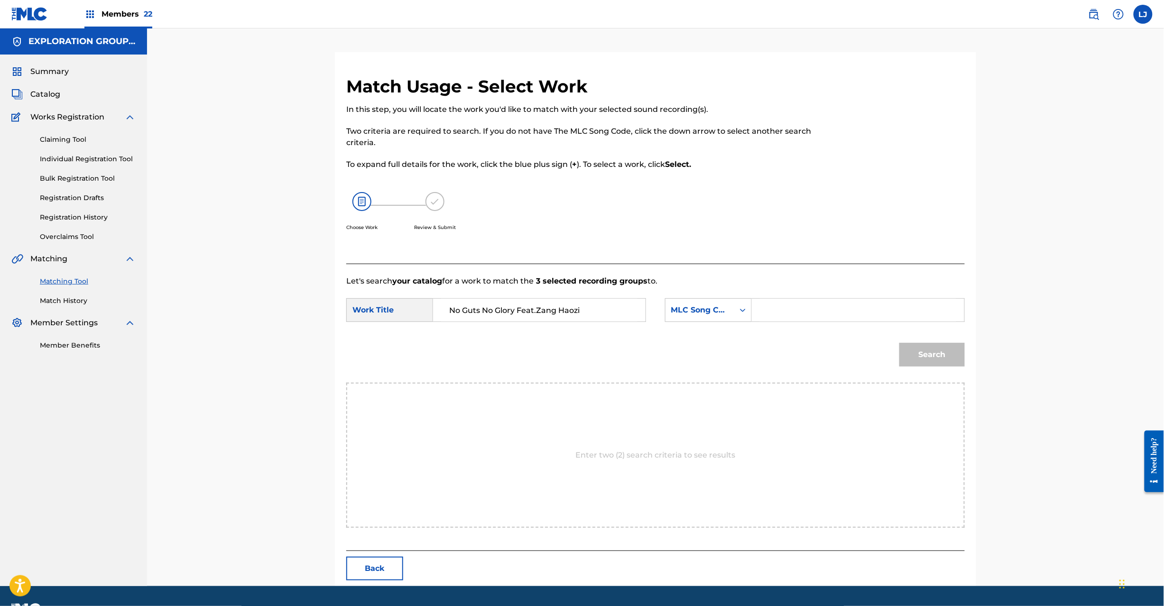
type input "No Guts No Glory Feat.Zang Haozi"
click at [841, 304] on input "Search Form" at bounding box center [858, 310] width 196 height 23
type input "NH42CL"
click at [932, 353] on button "Search" at bounding box center [931, 355] width 65 height 24
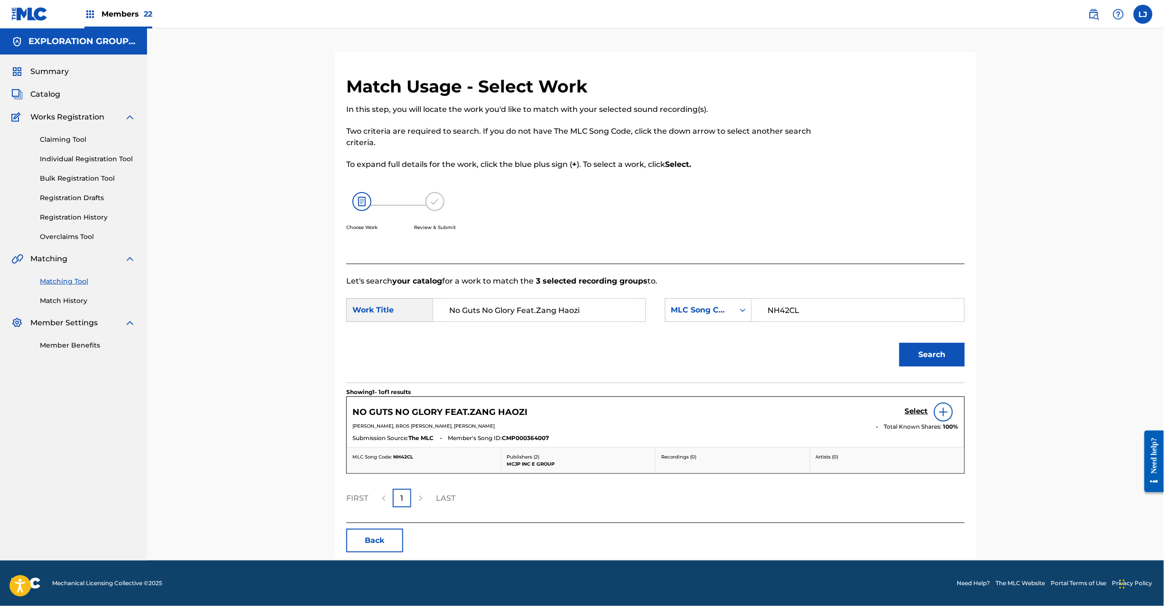
click at [910, 408] on h5 "Select" at bounding box center [916, 411] width 23 height 9
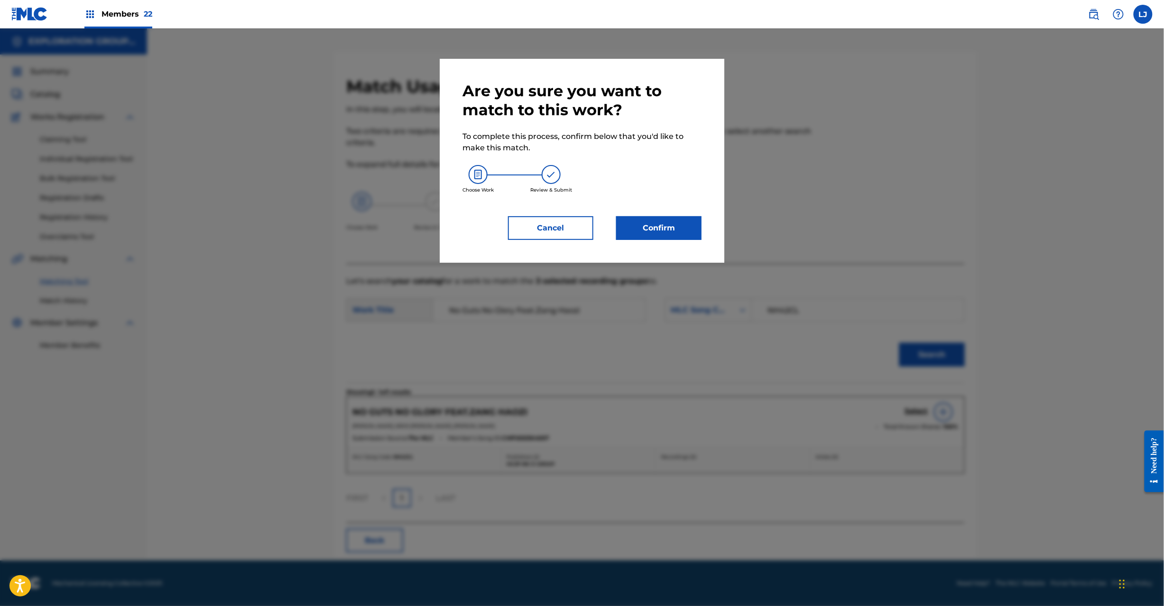
click at [631, 235] on button "Confirm" at bounding box center [658, 228] width 85 height 24
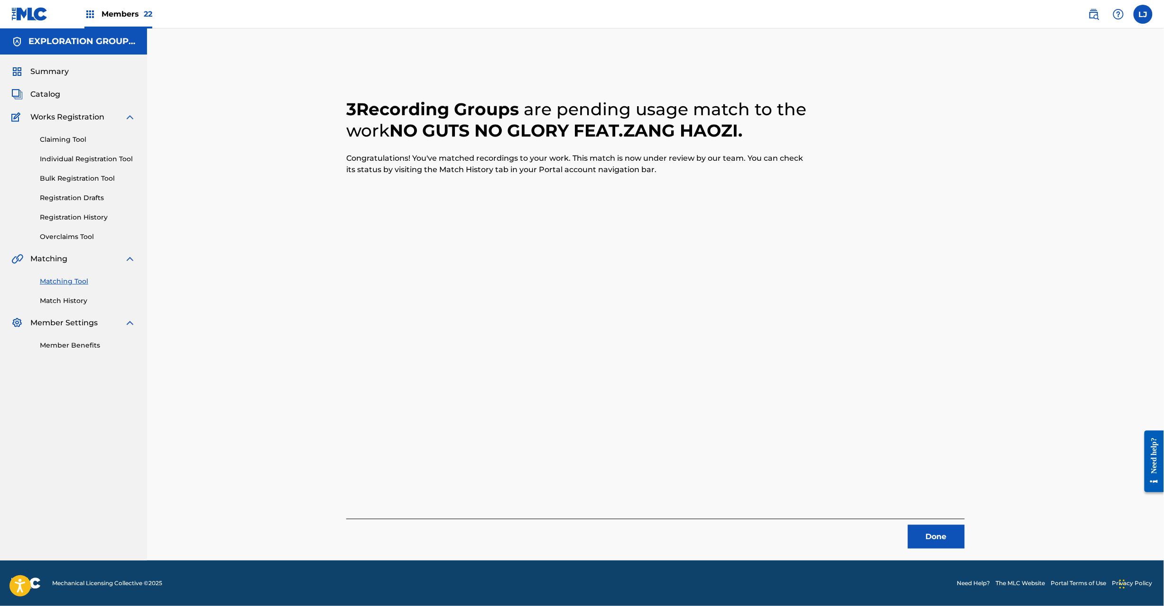
click at [934, 542] on button "Done" at bounding box center [936, 537] width 57 height 24
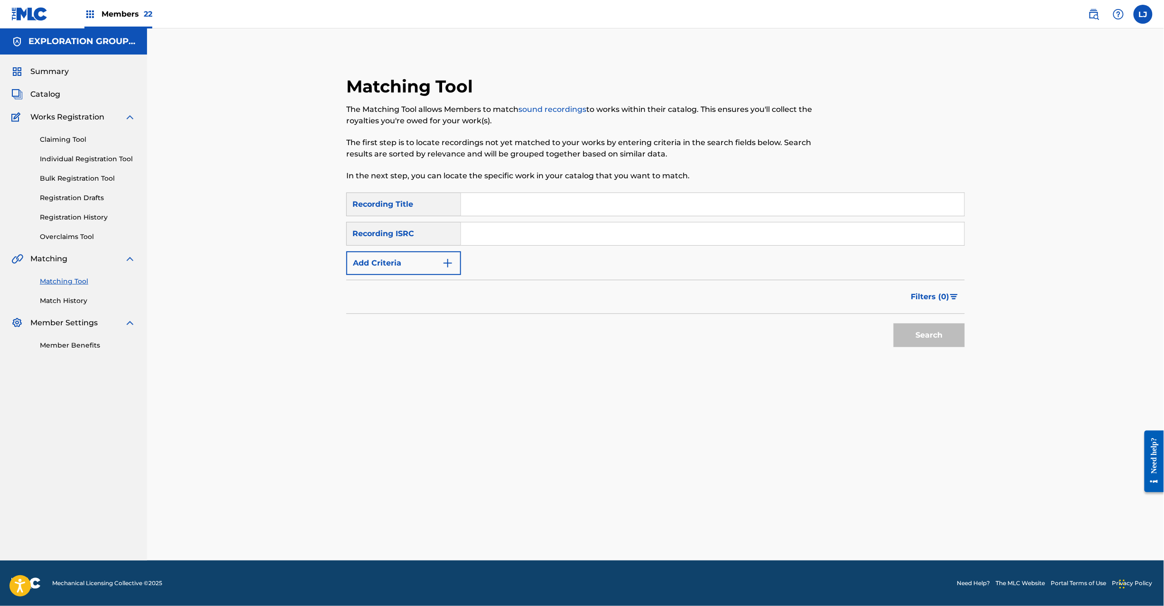
click at [497, 239] on input "Search Form" at bounding box center [712, 233] width 503 height 23
type input "JPH370900150"
click at [946, 331] on button "Search" at bounding box center [929, 336] width 71 height 24
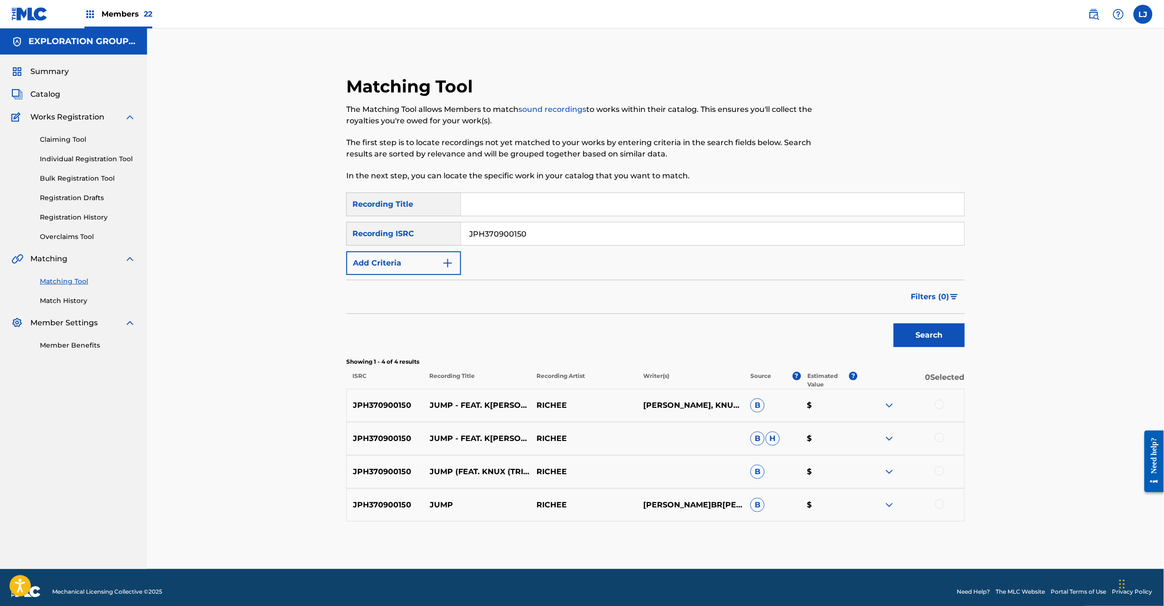
click at [941, 405] on div at bounding box center [939, 404] width 9 height 9
click at [935, 442] on div at bounding box center [911, 438] width 107 height 11
click at [939, 440] on div at bounding box center [939, 437] width 9 height 9
click at [940, 472] on div at bounding box center [939, 470] width 9 height 9
click at [936, 507] on div at bounding box center [939, 504] width 9 height 9
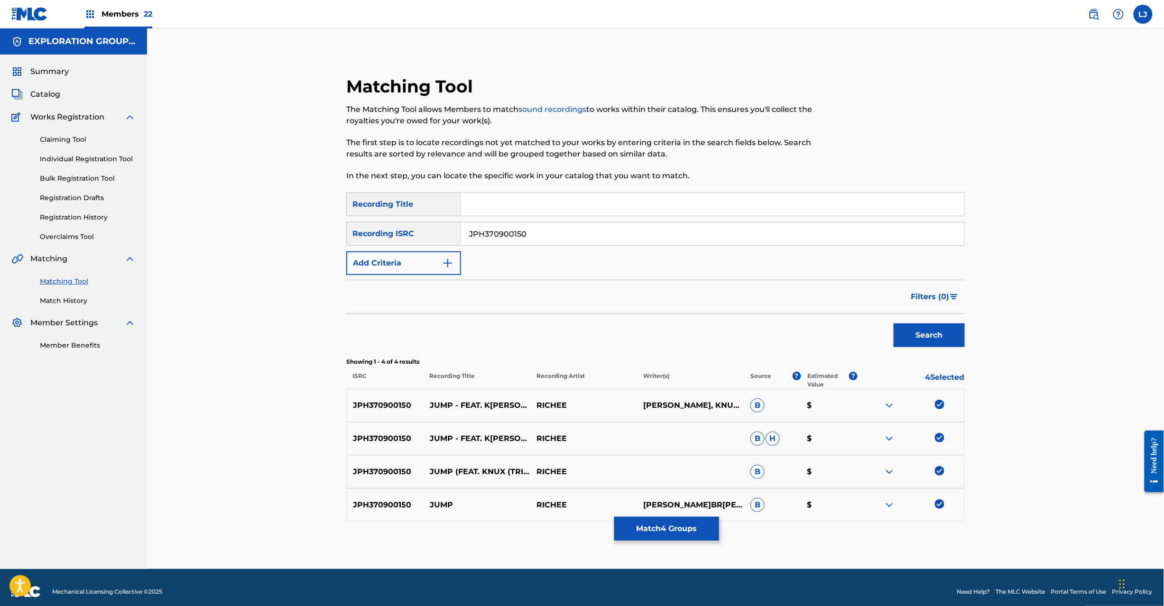
click at [641, 522] on button "Match 4 Groups" at bounding box center [666, 529] width 105 height 24
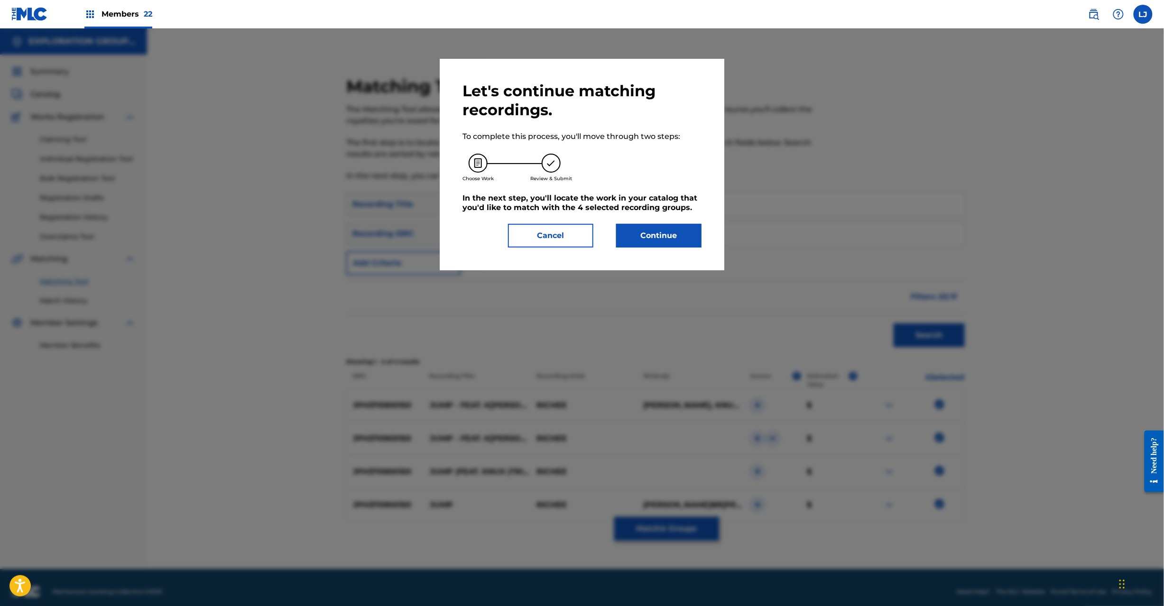
click at [649, 231] on button "Continue" at bounding box center [658, 236] width 85 height 24
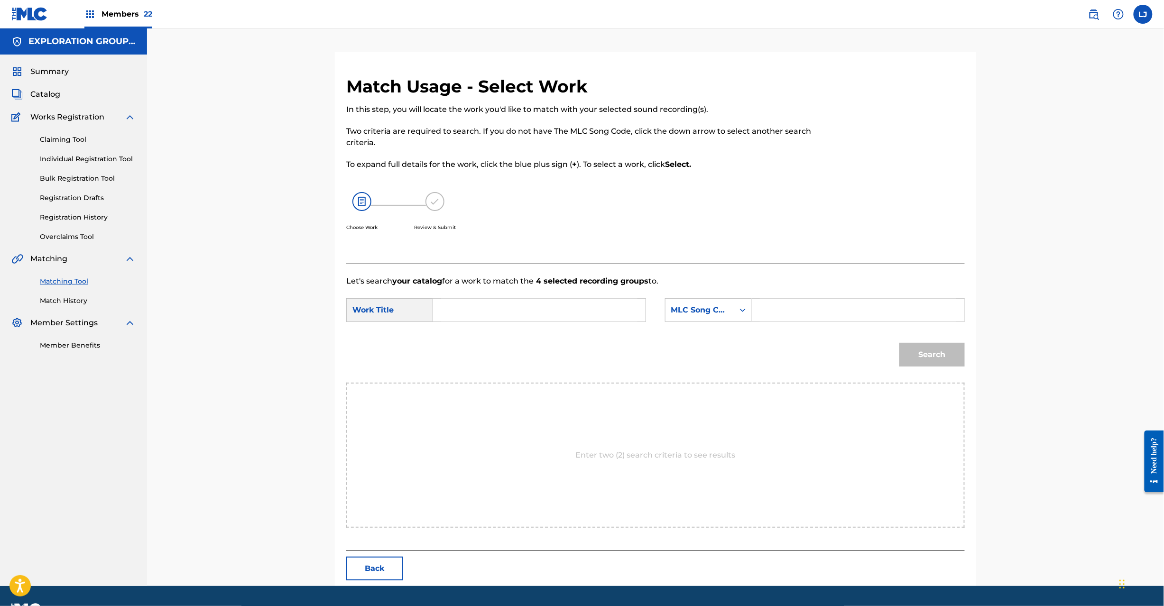
click at [579, 312] on input "Search Form" at bounding box center [539, 310] width 196 height 23
click at [608, 312] on input "Jump Feat Knux [PERSON_NAME] Trill Grillz JC0ISX" at bounding box center [539, 310] width 196 height 23
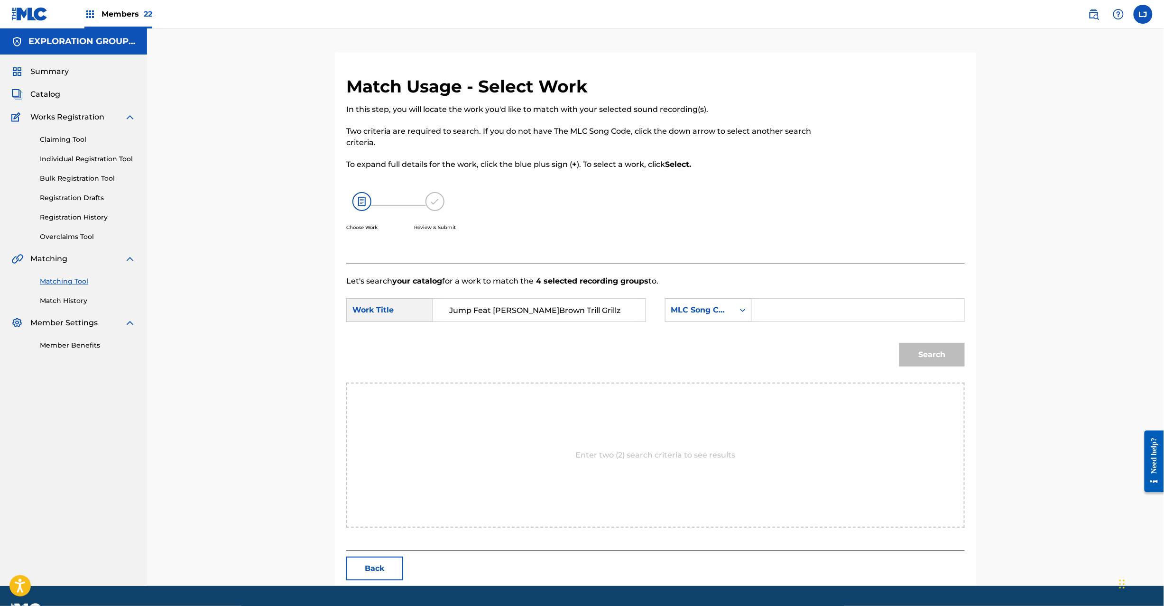
type input "Jump Feat [PERSON_NAME]Brown Trill Grillz"
click at [764, 300] on input "Search Form" at bounding box center [858, 310] width 196 height 23
type input "JC0ISX"
click at [915, 346] on button "Search" at bounding box center [931, 355] width 65 height 24
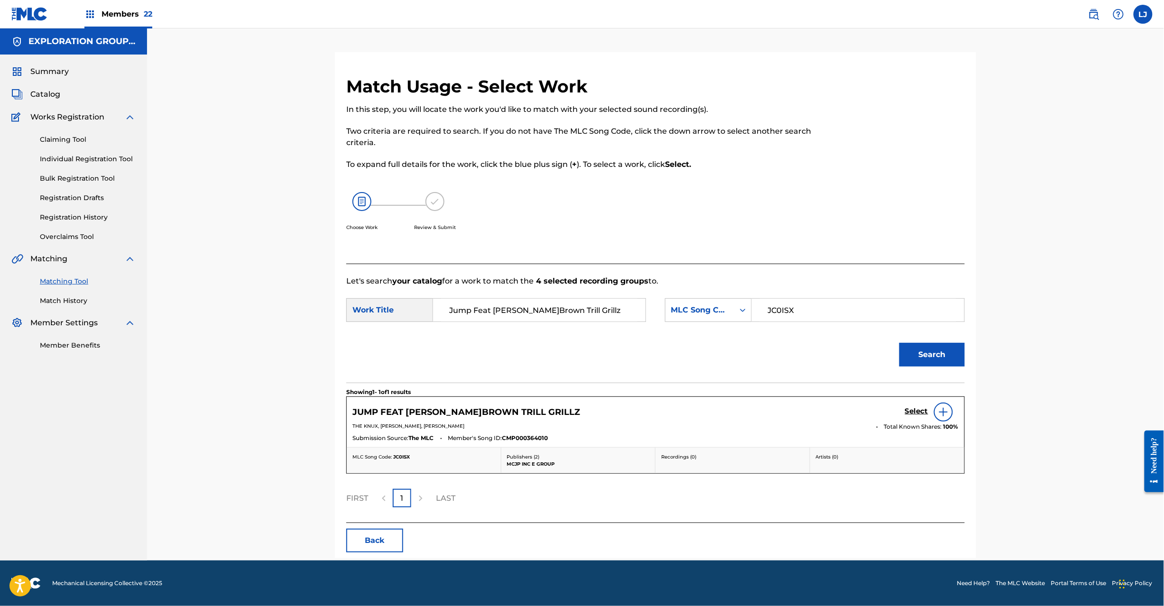
click at [911, 412] on h5 "Select" at bounding box center [916, 411] width 23 height 9
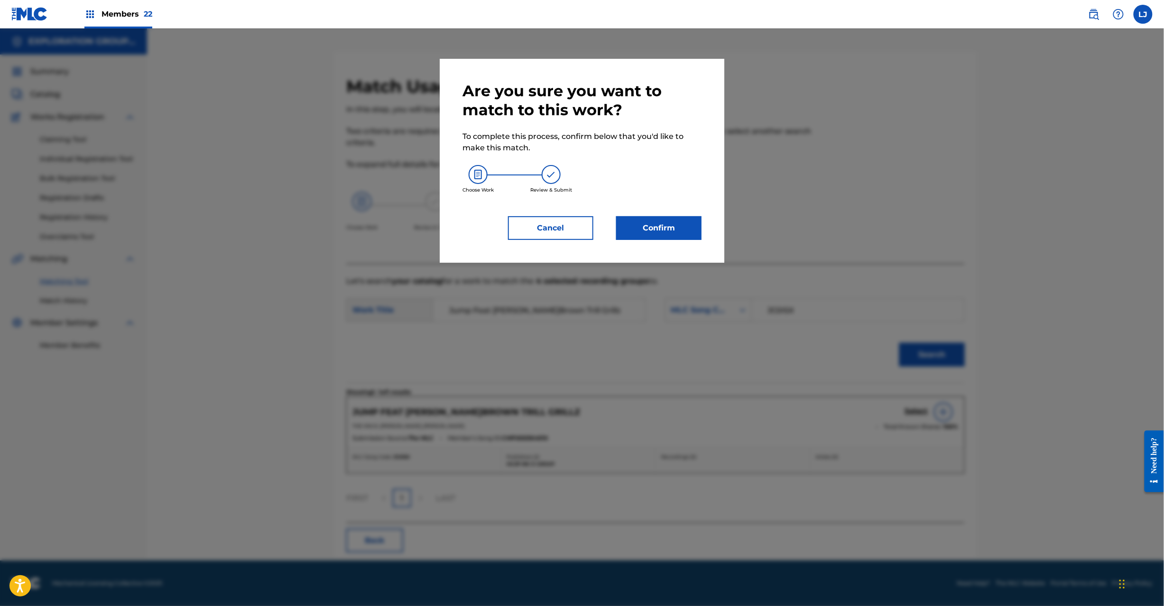
click at [659, 230] on button "Confirm" at bounding box center [658, 228] width 85 height 24
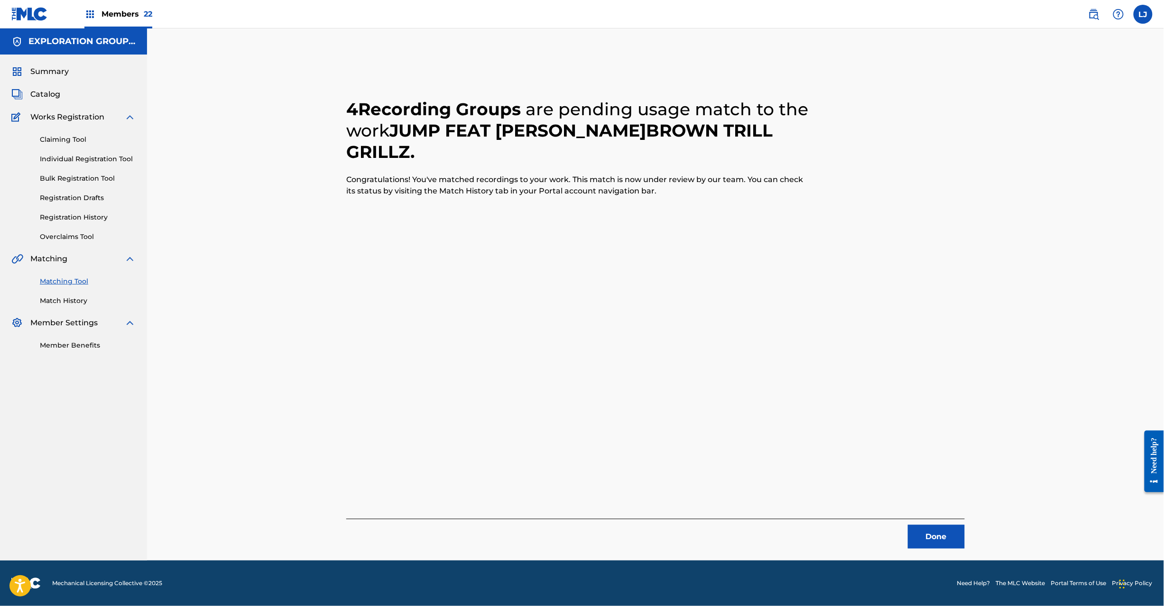
click at [935, 536] on button "Done" at bounding box center [936, 537] width 57 height 24
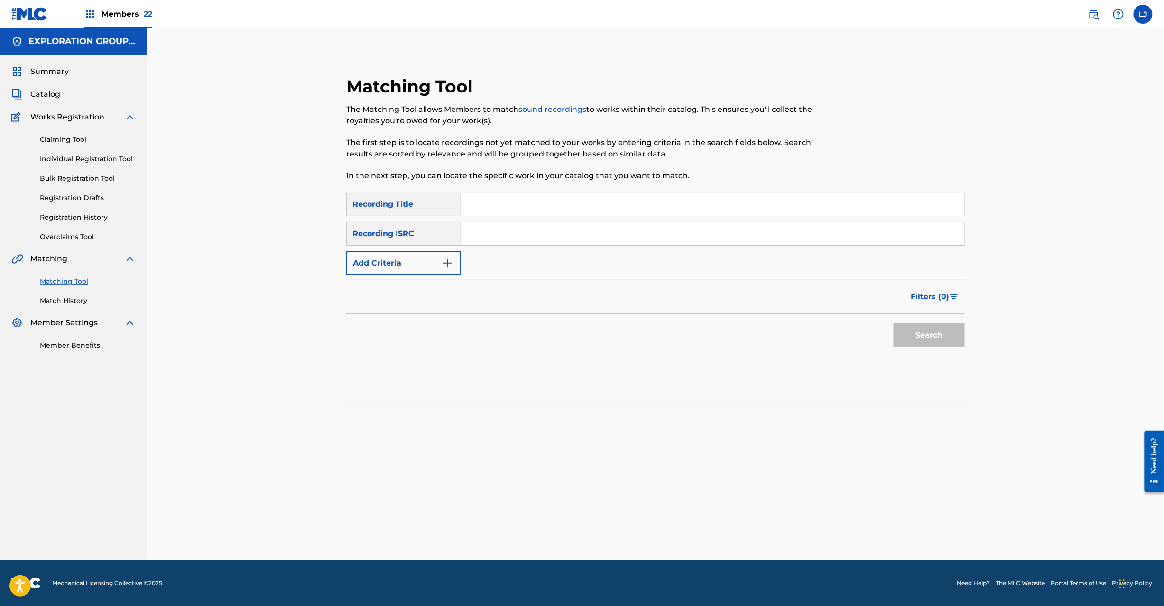
click at [533, 255] on div "SearchWithCriteria9b081f6a-6469-47e1-aa34-9c43ce1c3ca0 Recording Title SearchWi…" at bounding box center [655, 234] width 619 height 83
drag, startPoint x: 533, startPoint y: 227, endPoint x: 674, endPoint y: 250, distance: 142.3
click at [534, 227] on input "Search Form" at bounding box center [712, 233] width 503 height 23
type input "JPB670900603"
click at [935, 336] on button "Search" at bounding box center [929, 336] width 71 height 24
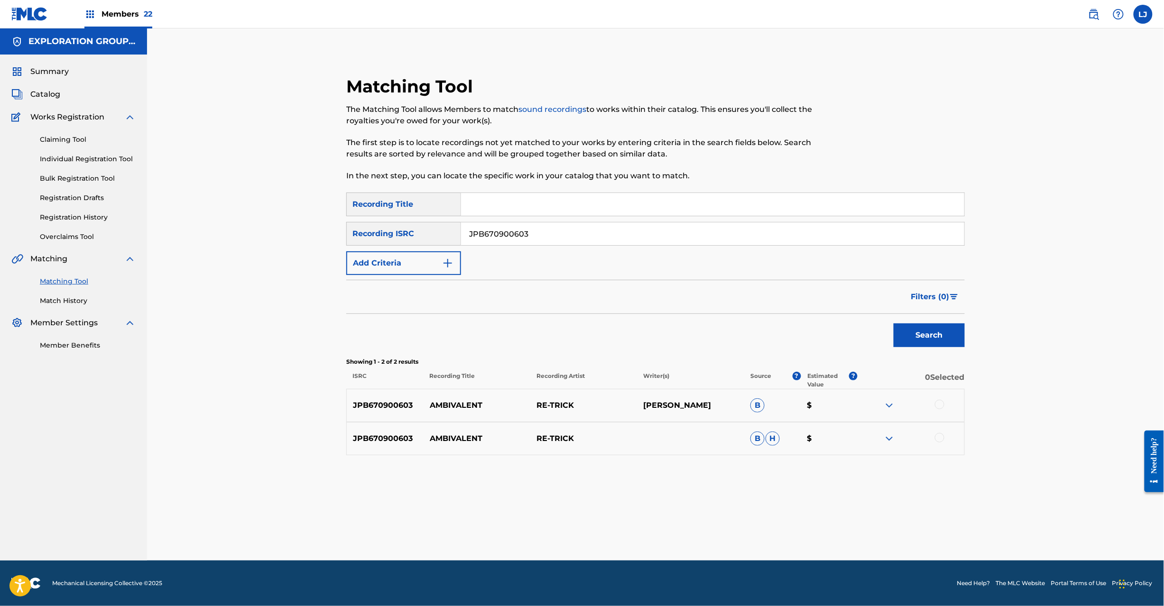
click at [939, 407] on div at bounding box center [939, 404] width 9 height 9
click at [943, 443] on div at bounding box center [911, 438] width 107 height 11
click at [937, 434] on div at bounding box center [939, 437] width 9 height 9
click at [695, 524] on button "Match 2 Groups" at bounding box center [666, 529] width 105 height 24
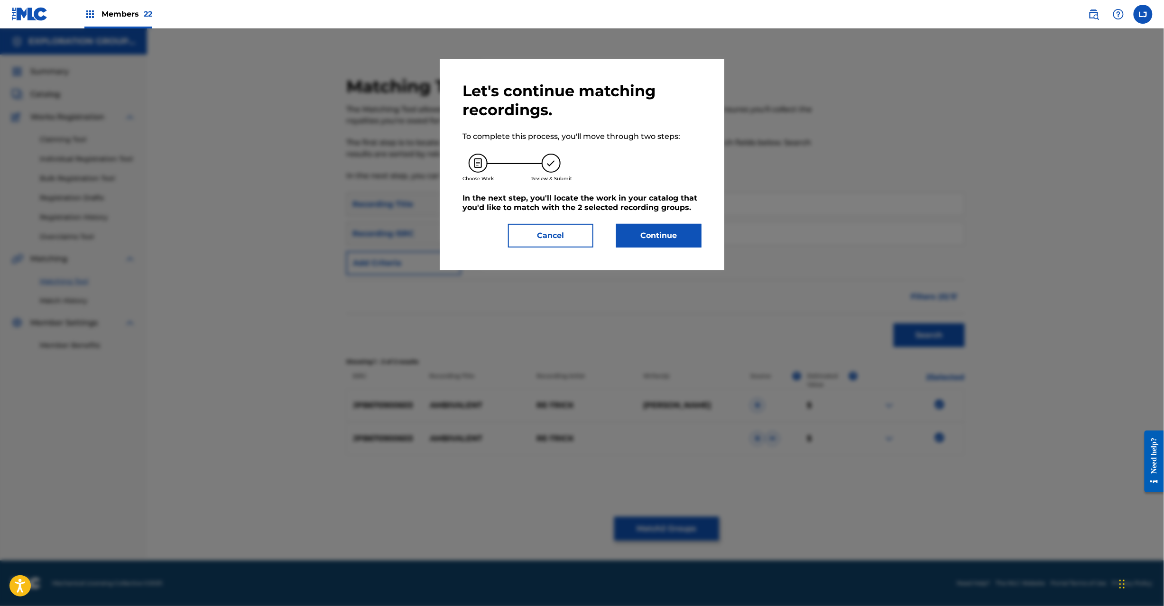
click at [674, 239] on button "Continue" at bounding box center [658, 236] width 85 height 24
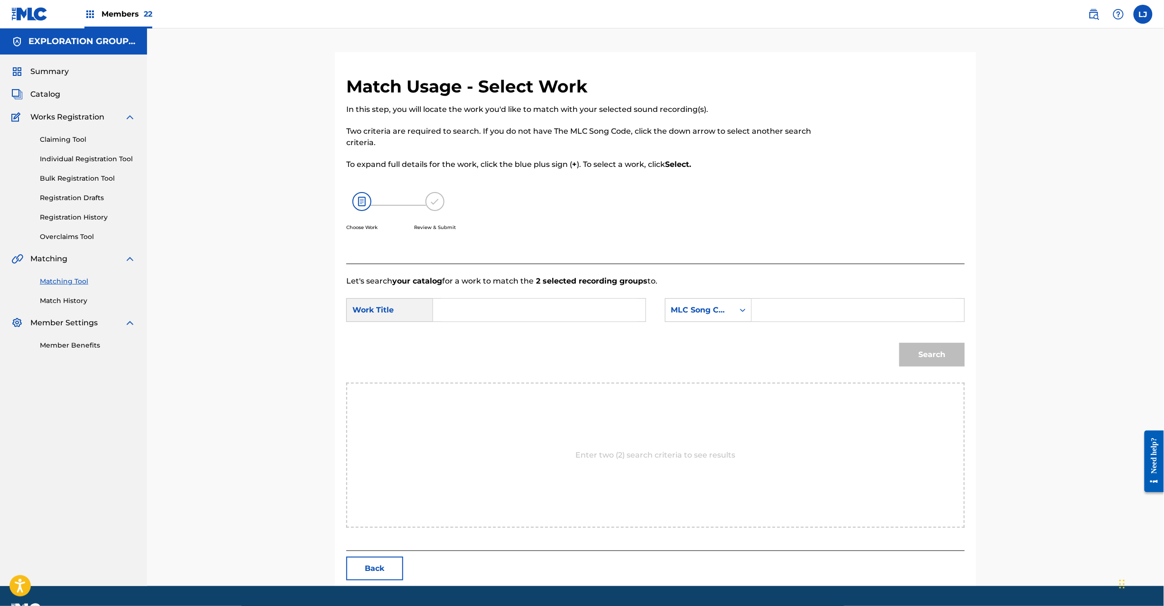
click at [503, 312] on input "Search Form" at bounding box center [539, 310] width 196 height 23
click at [505, 306] on input "Ambivalent AW5BZ8" at bounding box center [539, 310] width 196 height 23
type input "Ambivalent"
click at [807, 303] on input "Search Form" at bounding box center [858, 310] width 196 height 23
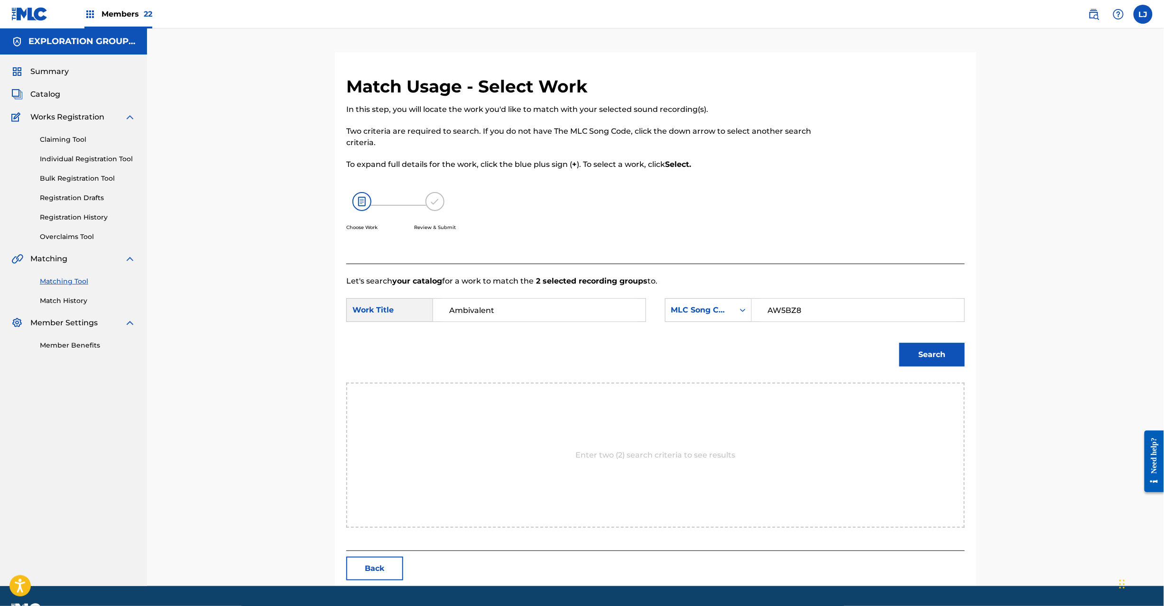
type input "AW5BZ8"
click at [932, 349] on button "Search" at bounding box center [931, 355] width 65 height 24
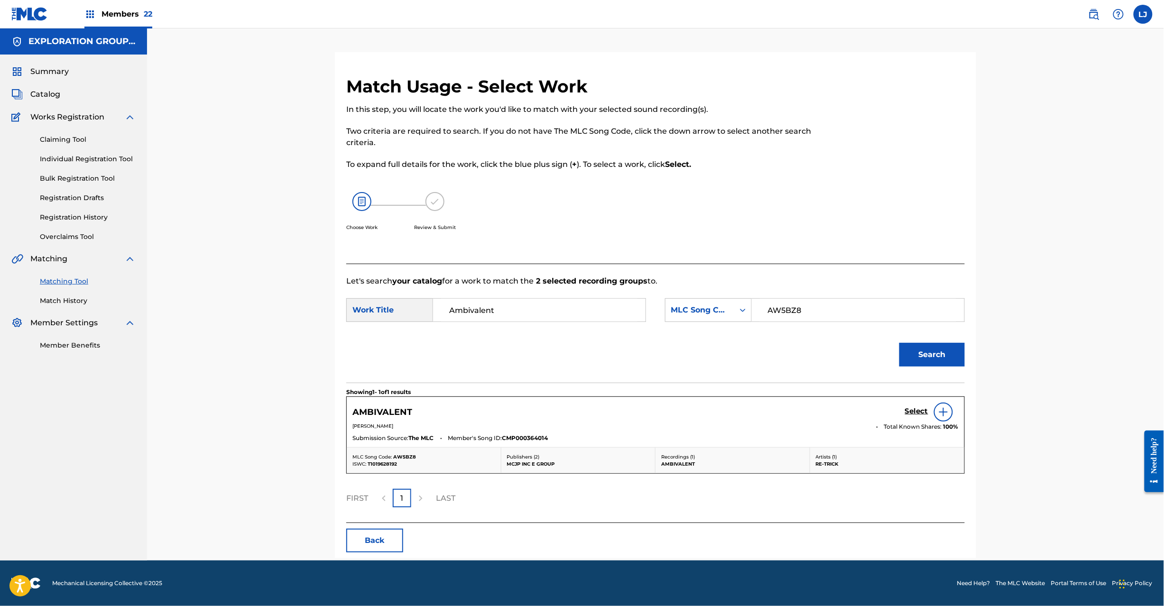
click at [911, 409] on h5 "Select" at bounding box center [916, 411] width 23 height 9
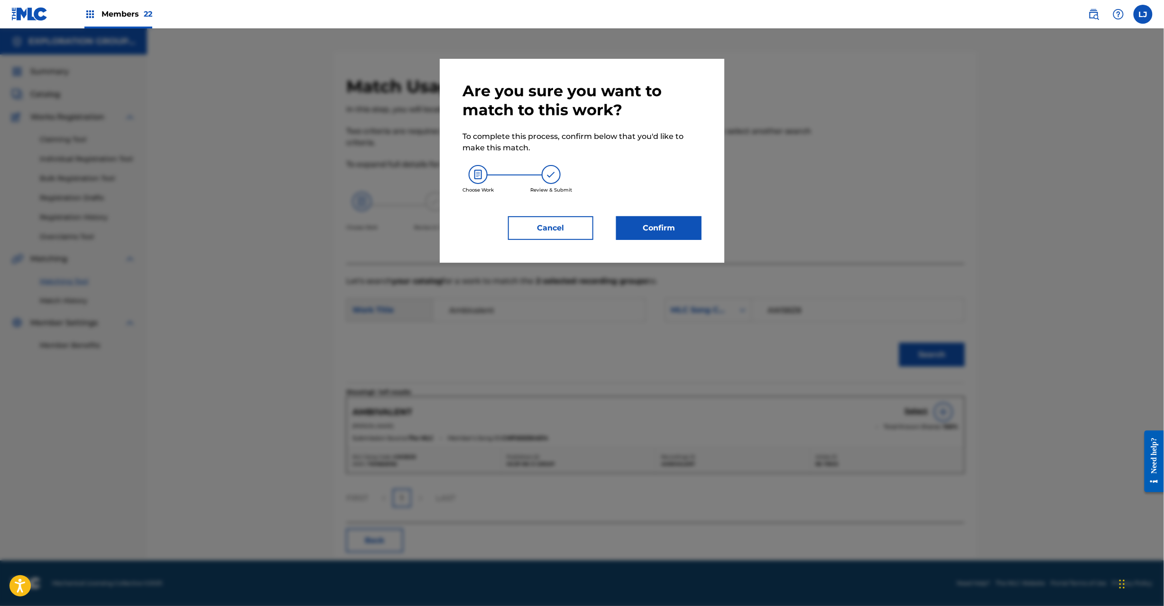
click at [667, 221] on button "Confirm" at bounding box center [658, 228] width 85 height 24
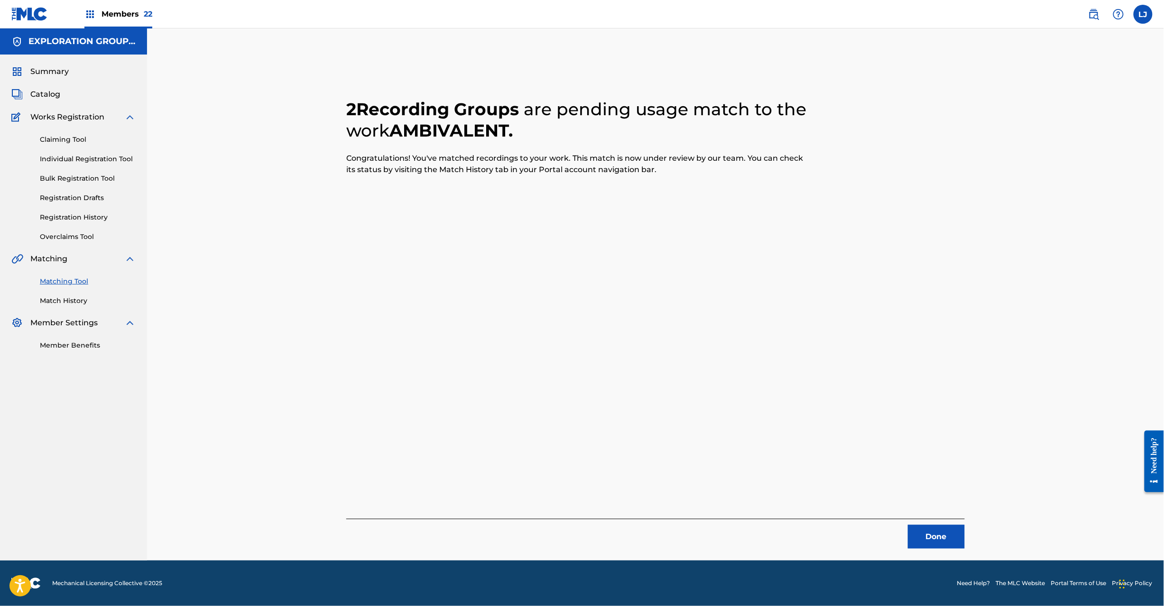
click at [935, 534] on button "Done" at bounding box center [936, 537] width 57 height 24
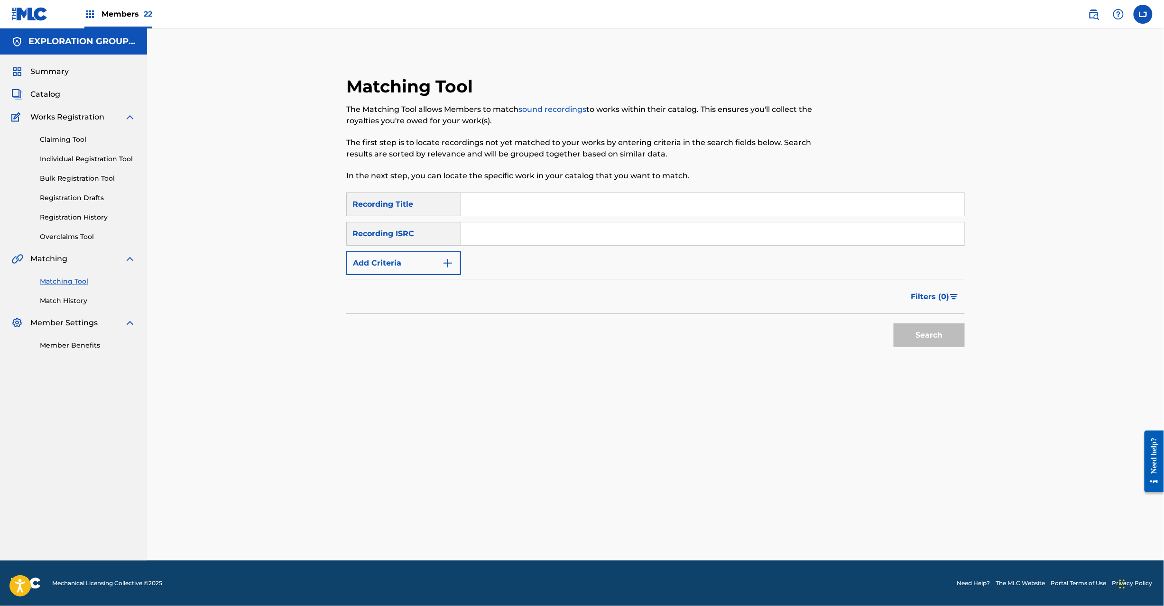
click at [553, 226] on input "Search Form" at bounding box center [712, 233] width 503 height 23
type input "JPB670900604"
click at [944, 350] on div "Search" at bounding box center [927, 333] width 76 height 38
click at [940, 339] on button "Search" at bounding box center [929, 336] width 71 height 24
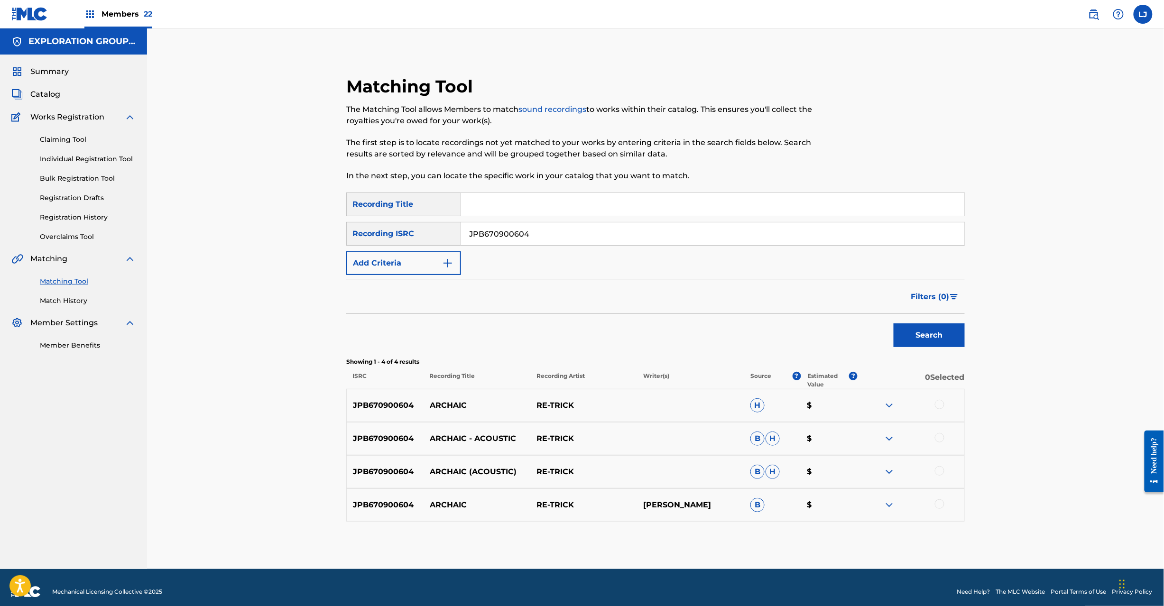
click at [936, 403] on div at bounding box center [939, 404] width 9 height 9
click at [940, 432] on div "JPB670900604 ARCHAIC - ACOUSTIC RE-TRICK B H $" at bounding box center [655, 438] width 619 height 33
click at [940, 437] on div at bounding box center [939, 437] width 9 height 9
click at [940, 472] on div at bounding box center [939, 470] width 9 height 9
click at [944, 505] on div at bounding box center [939, 504] width 9 height 9
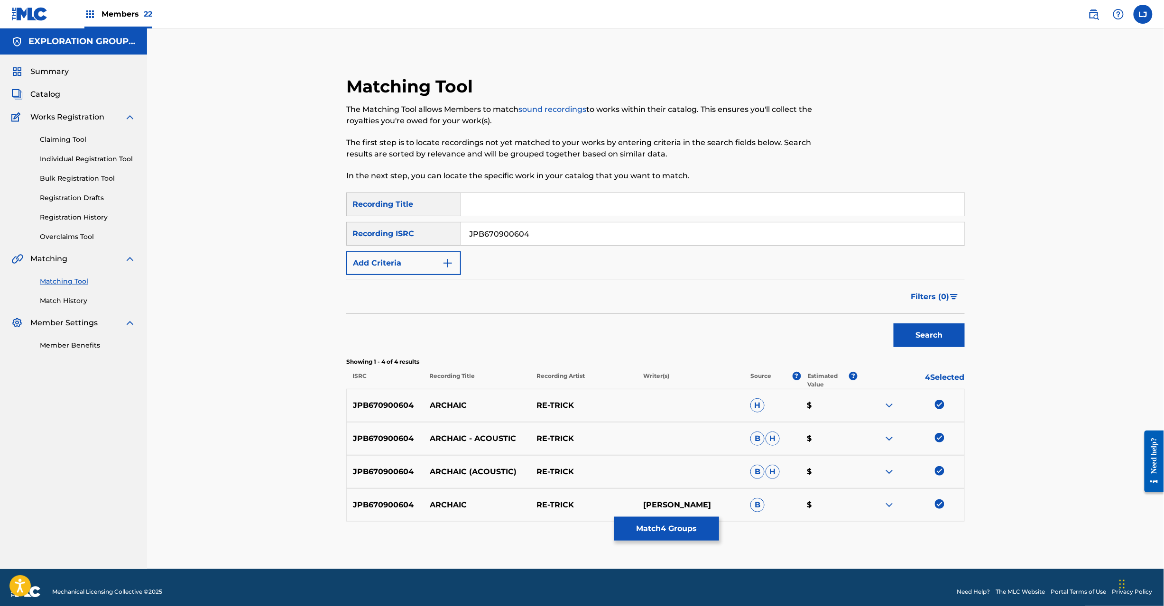
click at [668, 532] on button "Match 4 Groups" at bounding box center [666, 529] width 105 height 24
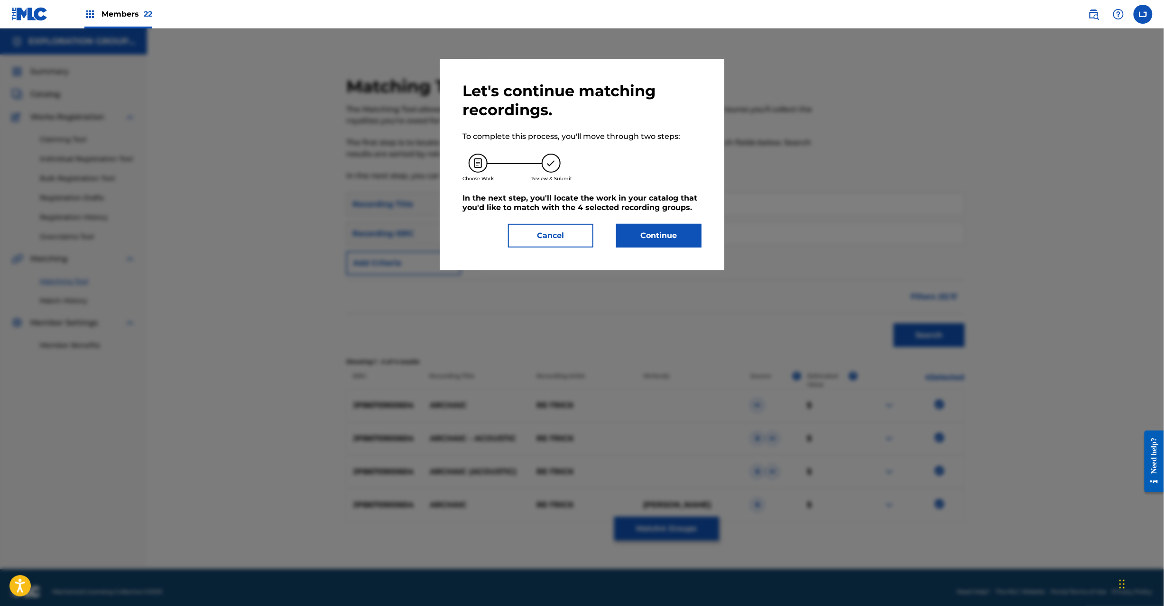
click at [638, 245] on button "Continue" at bounding box center [658, 236] width 85 height 24
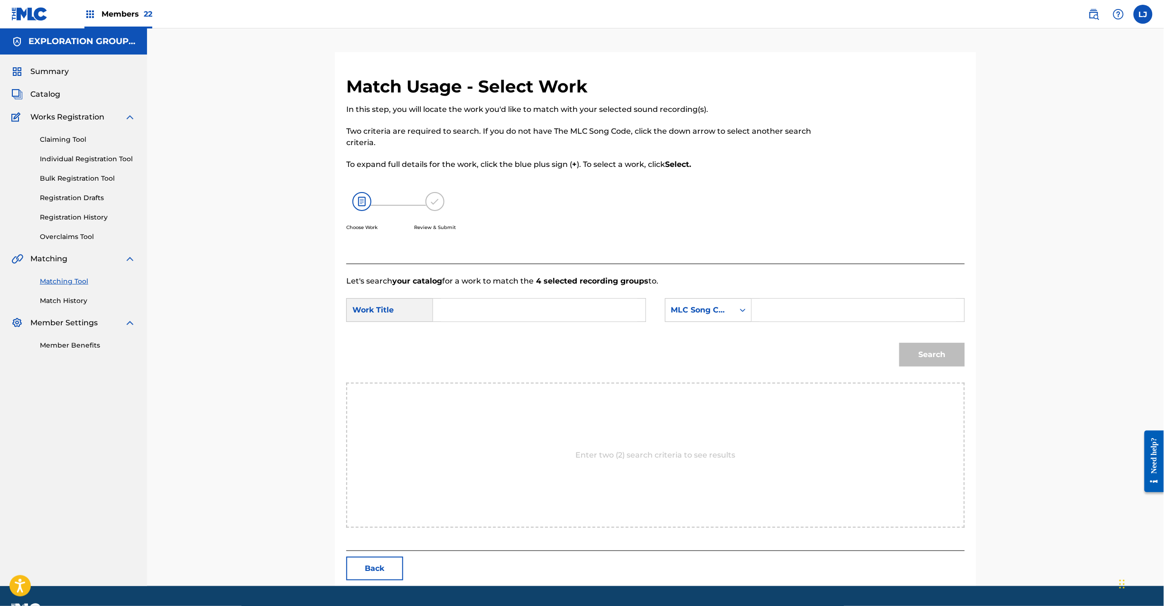
click at [508, 304] on input "Search Form" at bounding box center [539, 310] width 196 height 23
click at [562, 306] on input "Archaic(Acoustic) AW44N4" at bounding box center [539, 310] width 196 height 23
type input "Archaic(Acoustic) AW44N4"
click at [773, 306] on input "Search Form" at bounding box center [858, 310] width 196 height 23
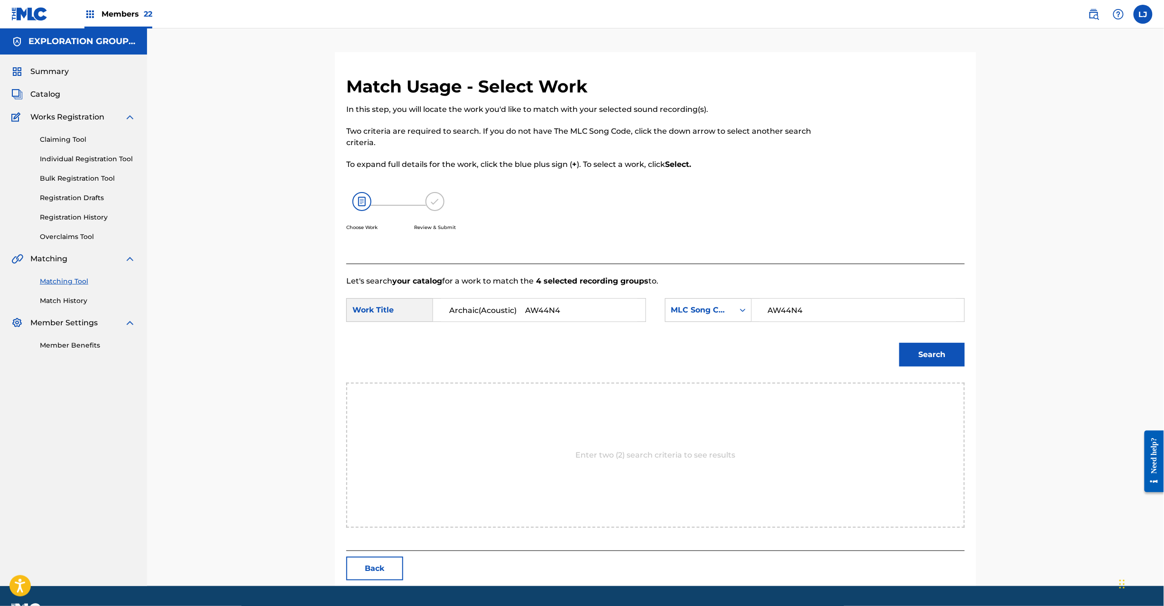
type input "AW44N4"
click at [938, 347] on button "Search" at bounding box center [931, 355] width 65 height 24
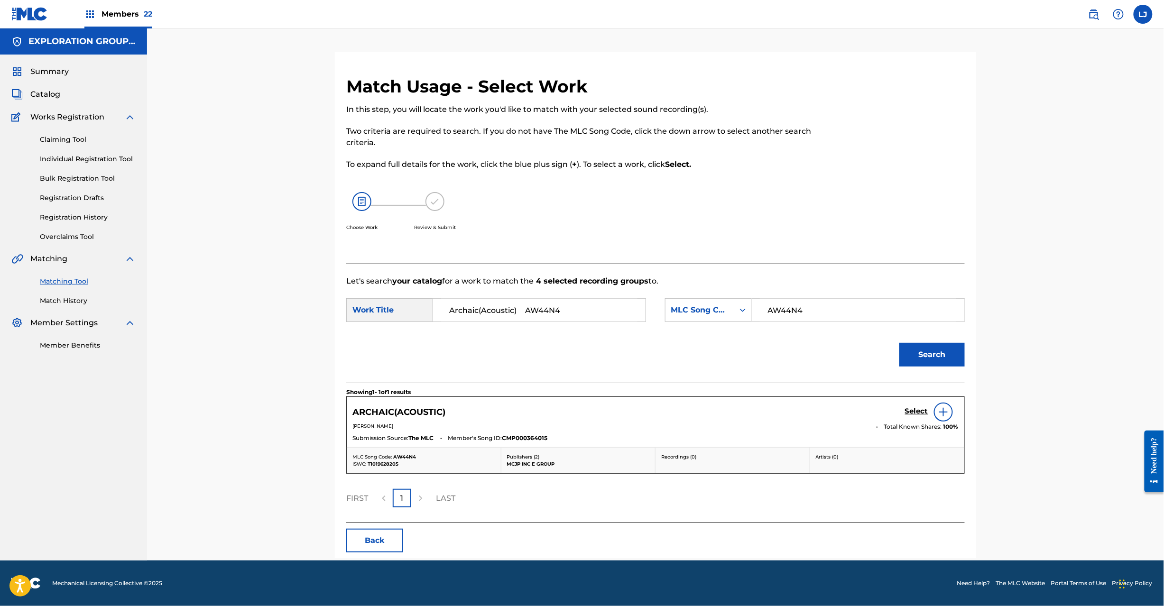
click at [546, 313] on input "Archaic(Acoustic) AW44N4" at bounding box center [539, 310] width 196 height 23
click at [545, 313] on input "Archaic(Acoustic) AW44N4" at bounding box center [539, 310] width 196 height 23
type input "Archaic(Acoustic)"
click at [921, 412] on h5 "Select" at bounding box center [916, 411] width 23 height 9
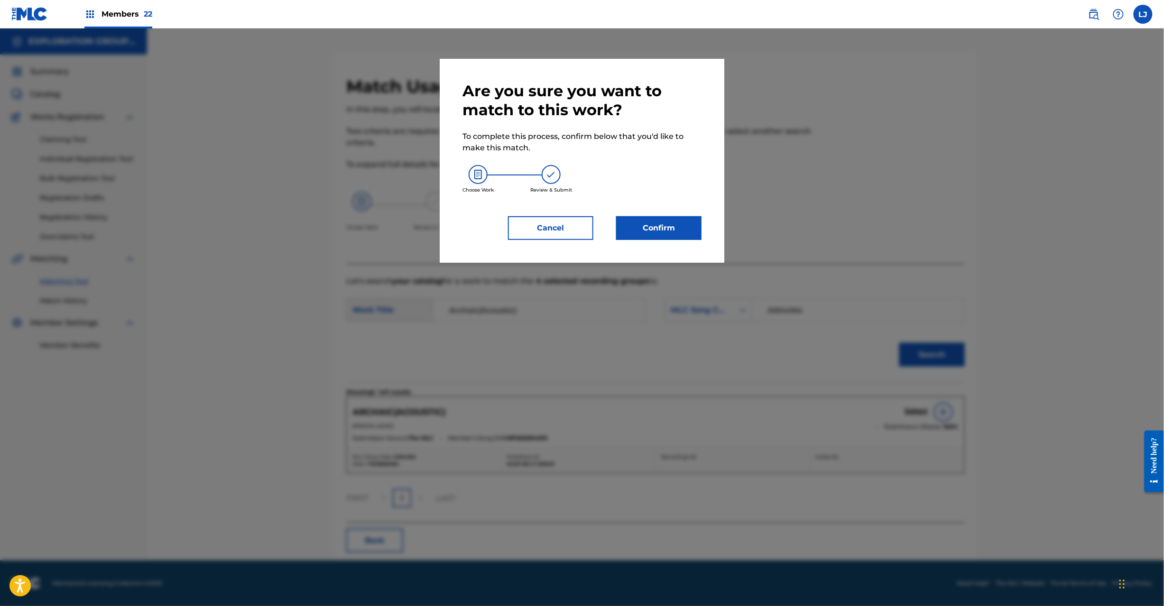
click at [667, 213] on div "Are you sure you want to match to this work? To complete this process, confirm …" at bounding box center [582, 161] width 239 height 158
click at [660, 226] on button "Confirm" at bounding box center [658, 228] width 85 height 24
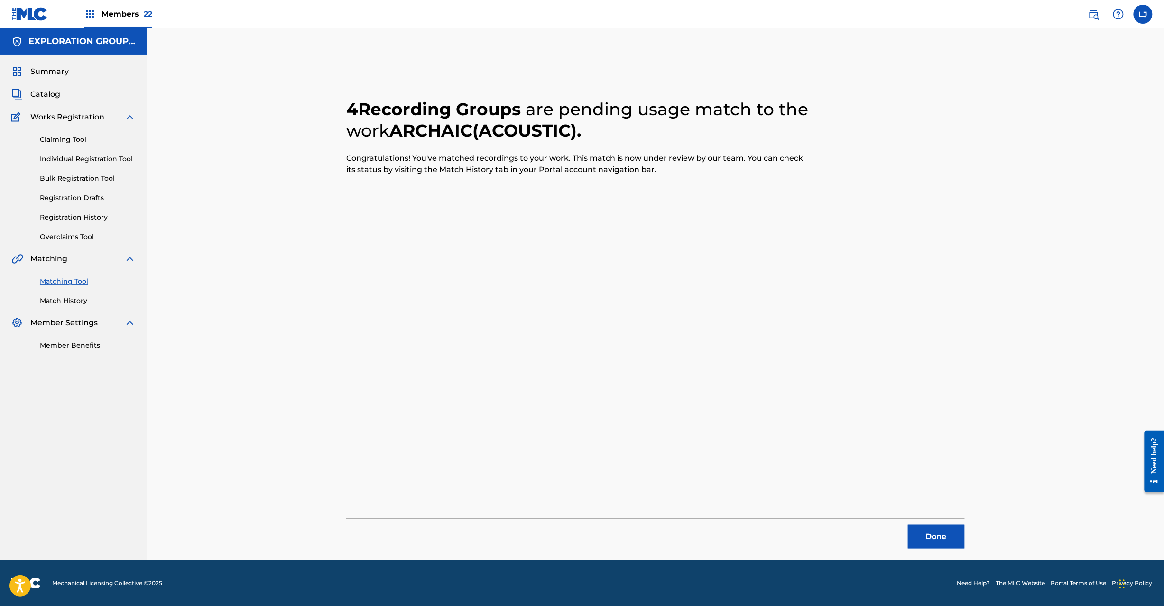
click at [922, 535] on button "Done" at bounding box center [936, 537] width 57 height 24
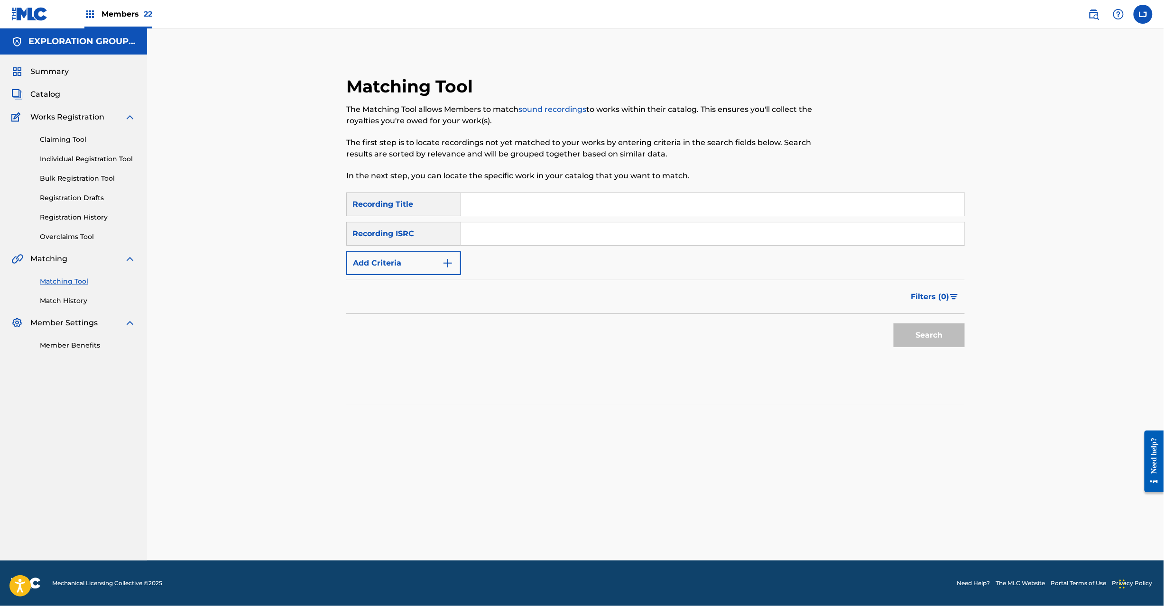
click at [534, 241] on input "Search Form" at bounding box center [712, 233] width 503 height 23
click at [911, 325] on button "Search" at bounding box center [929, 336] width 71 height 24
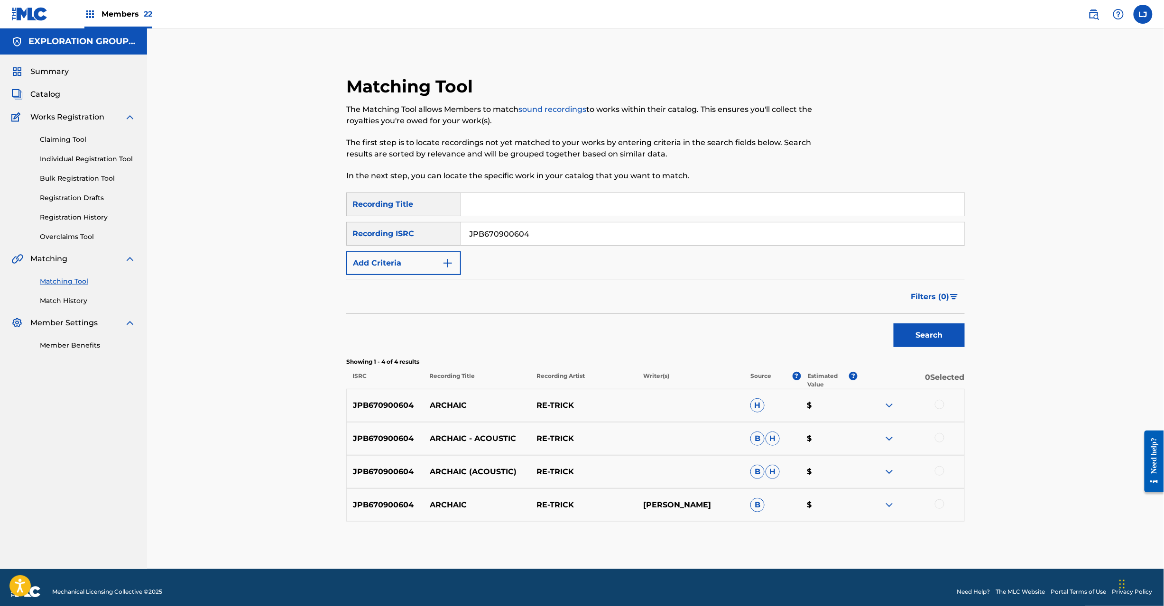
click at [527, 231] on input "JPB670900604" at bounding box center [712, 233] width 503 height 23
type input "JPP321700443"
click at [913, 321] on div "Search" at bounding box center [927, 333] width 76 height 38
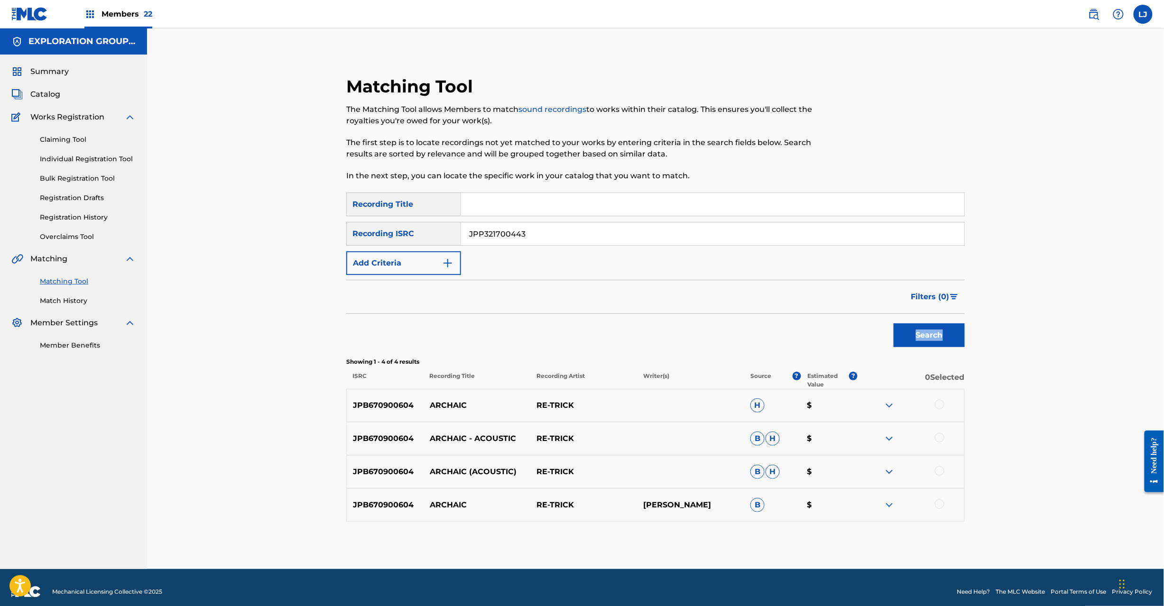
click at [914, 333] on button "Search" at bounding box center [929, 336] width 71 height 24
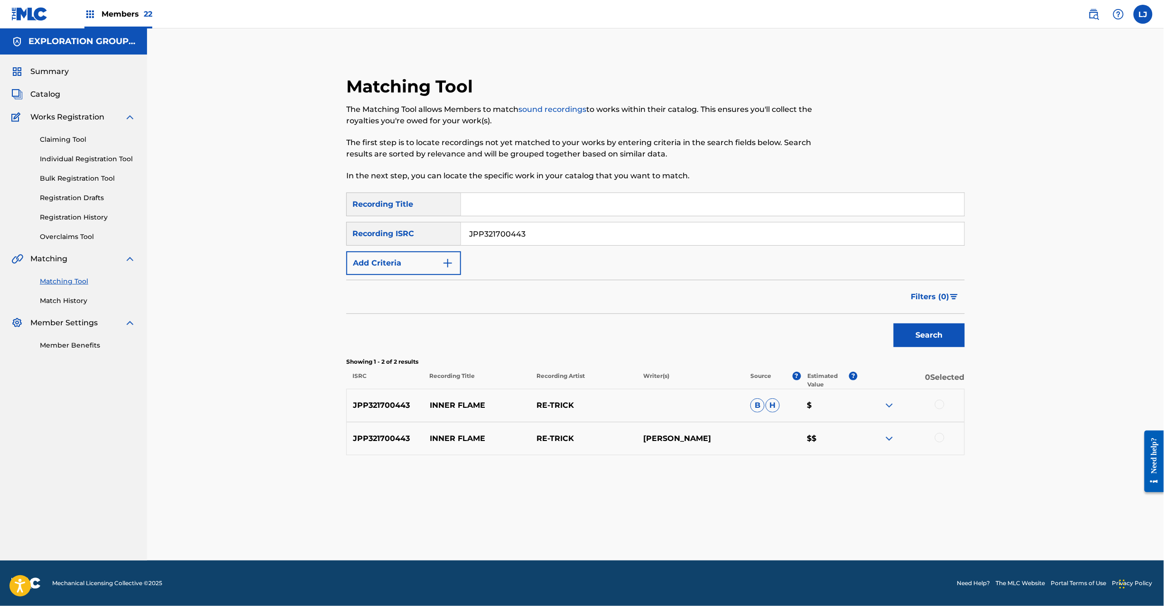
click at [938, 405] on div at bounding box center [939, 404] width 9 height 9
click at [942, 436] on div at bounding box center [939, 437] width 9 height 9
click at [676, 528] on button "Match 2 Groups" at bounding box center [666, 529] width 105 height 24
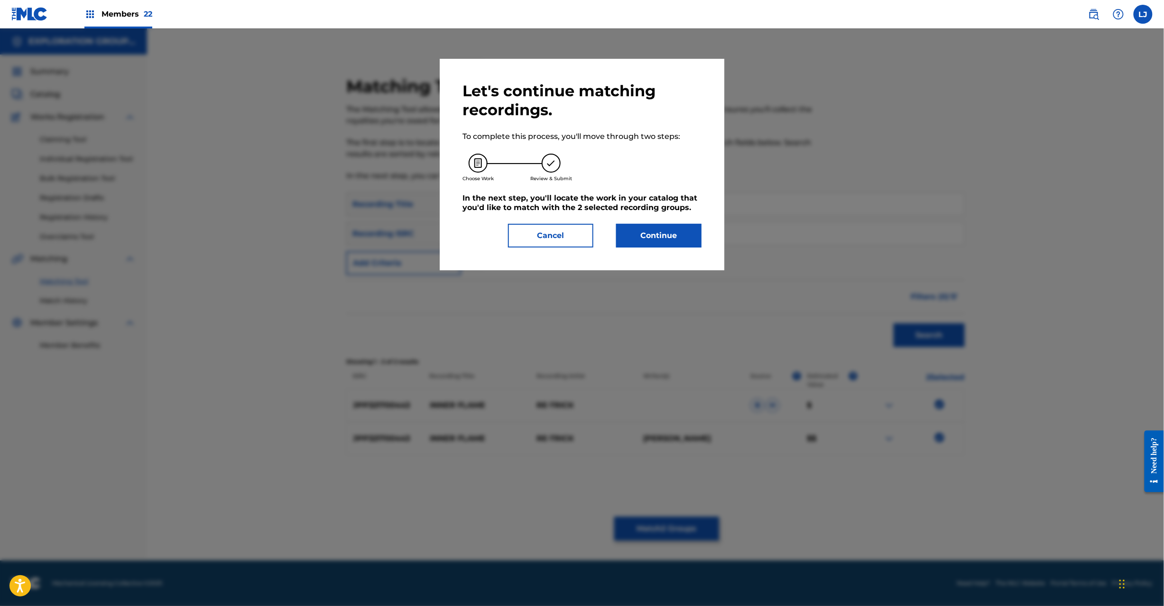
click at [653, 236] on button "Continue" at bounding box center [658, 236] width 85 height 24
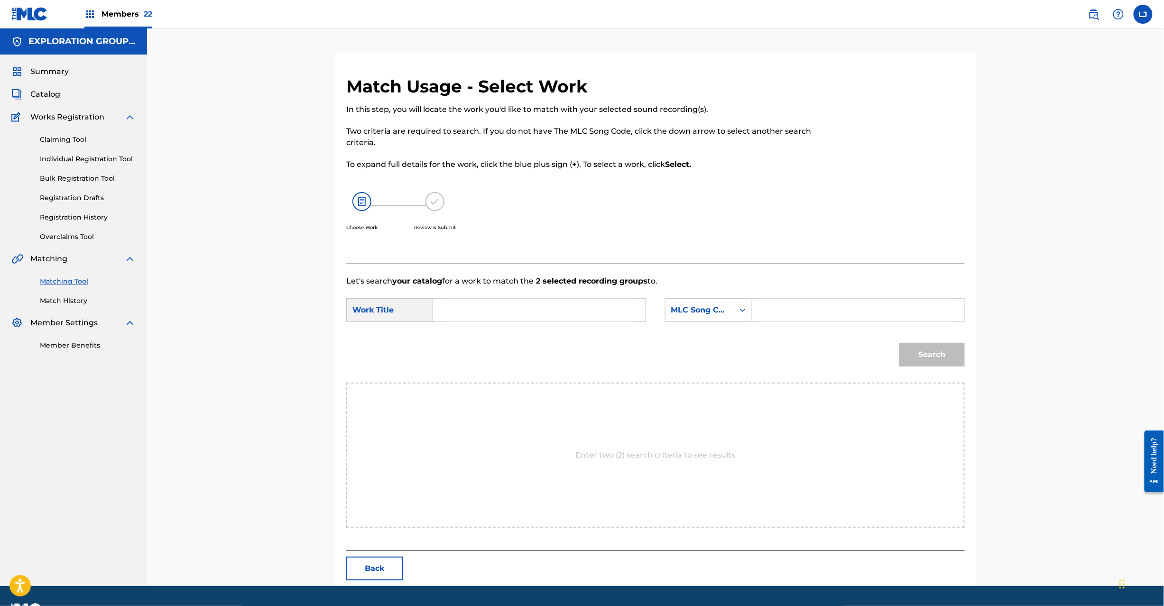
drag, startPoint x: 502, startPoint y: 293, endPoint x: 498, endPoint y: 314, distance: 21.3
click at [502, 301] on form "SearchWithCriteria4d89bd13-417e-46d3-b1d7-832ff1c01899 Work Title SearchWithCri…" at bounding box center [655, 335] width 619 height 96
click at [498, 314] on input "Search Form" at bounding box center [539, 310] width 196 height 23
click at [527, 317] on input "Inner Flame I27PRD" at bounding box center [539, 310] width 196 height 23
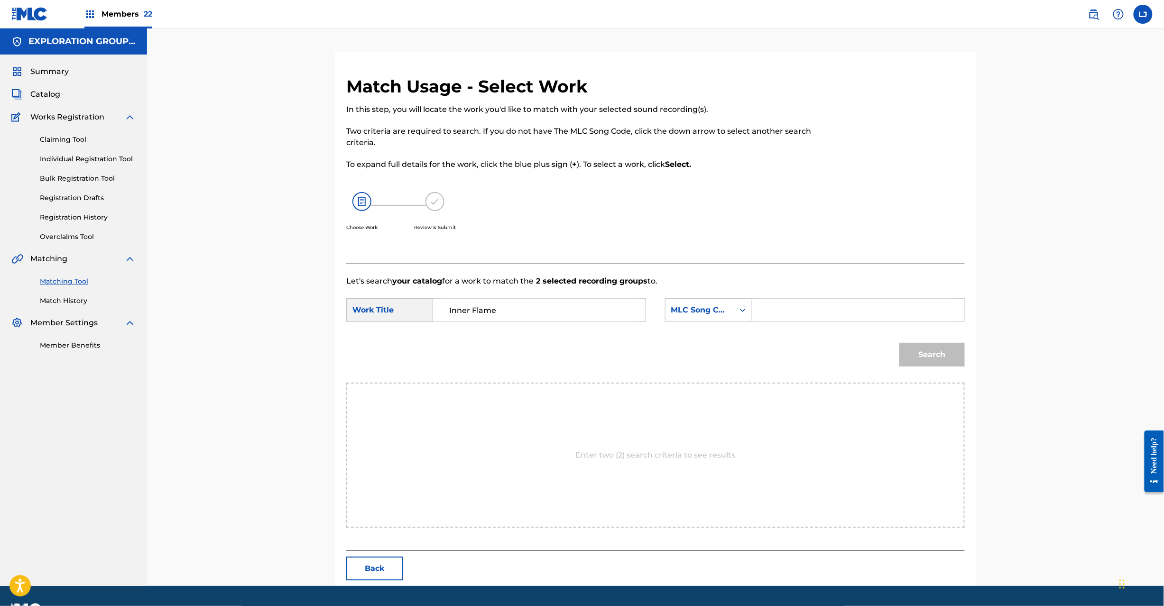
type input "Inner Flame"
click at [784, 312] on input "Search Form" at bounding box center [858, 310] width 196 height 23
type input "I27PRD"
click at [889, 339] on div "Search" at bounding box center [655, 357] width 619 height 49
click at [896, 346] on div "Search" at bounding box center [930, 352] width 70 height 38
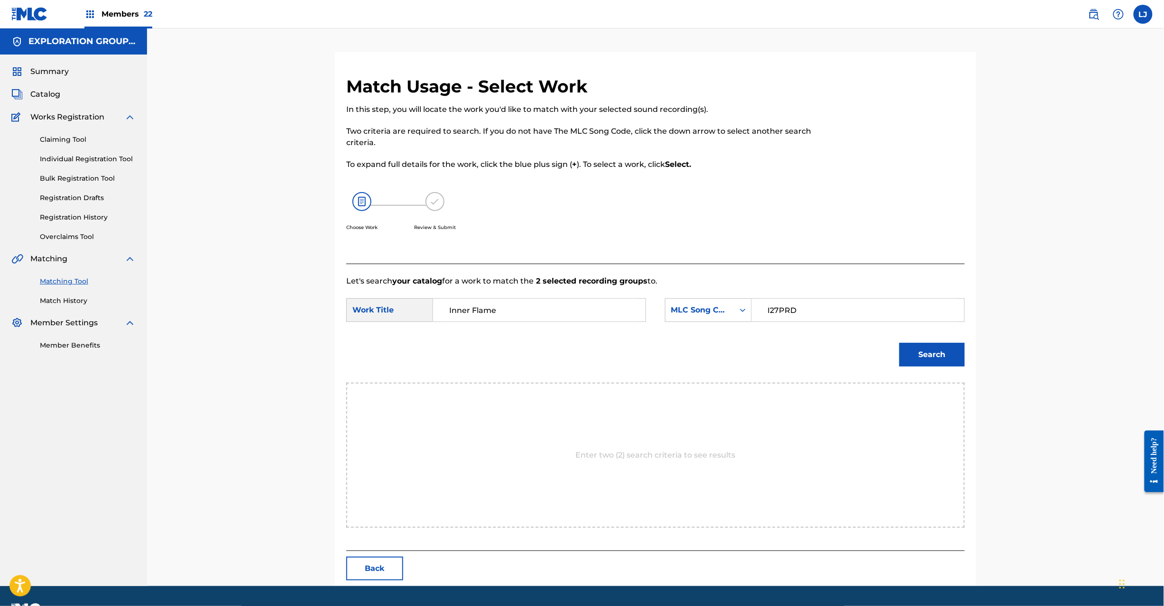
click at [915, 352] on button "Search" at bounding box center [931, 355] width 65 height 24
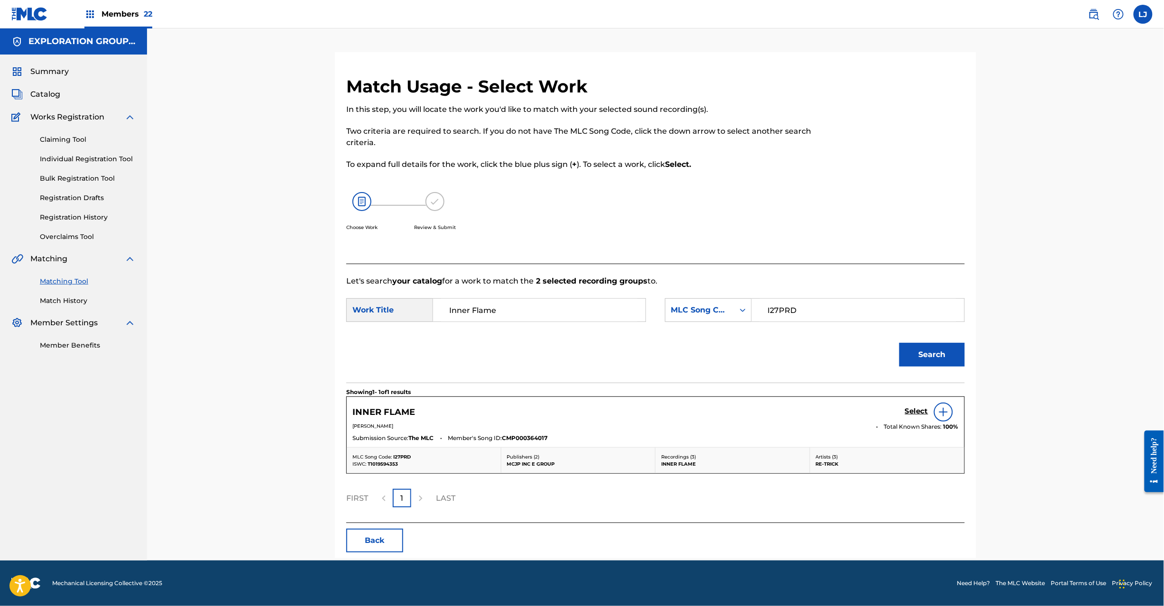
click at [909, 411] on h5 "Select" at bounding box center [916, 411] width 23 height 9
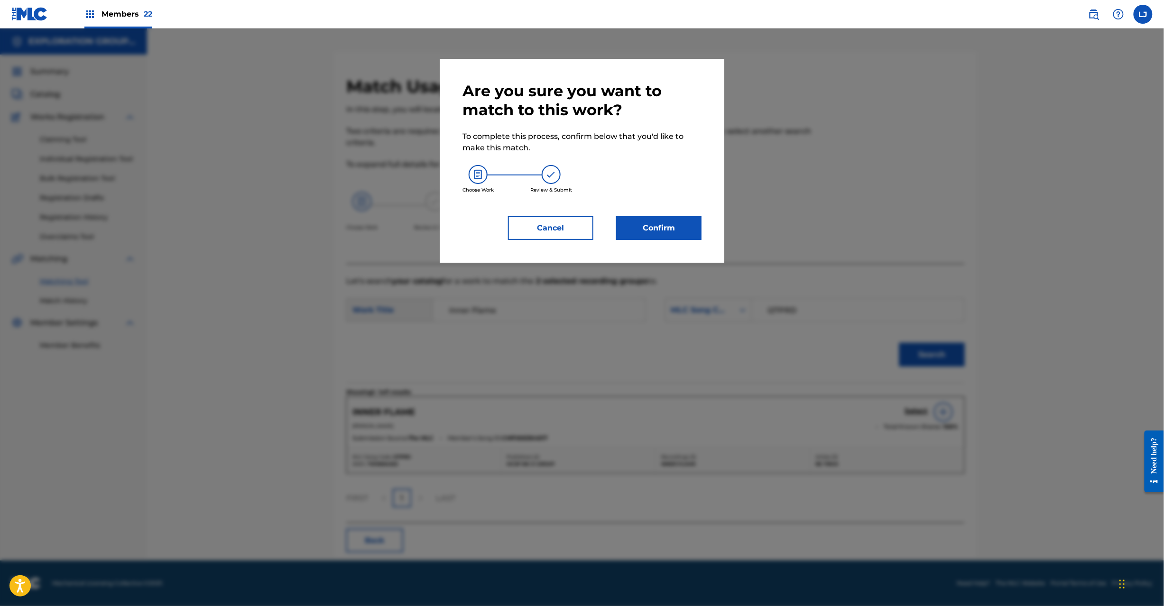
click at [666, 230] on button "Confirm" at bounding box center [658, 228] width 85 height 24
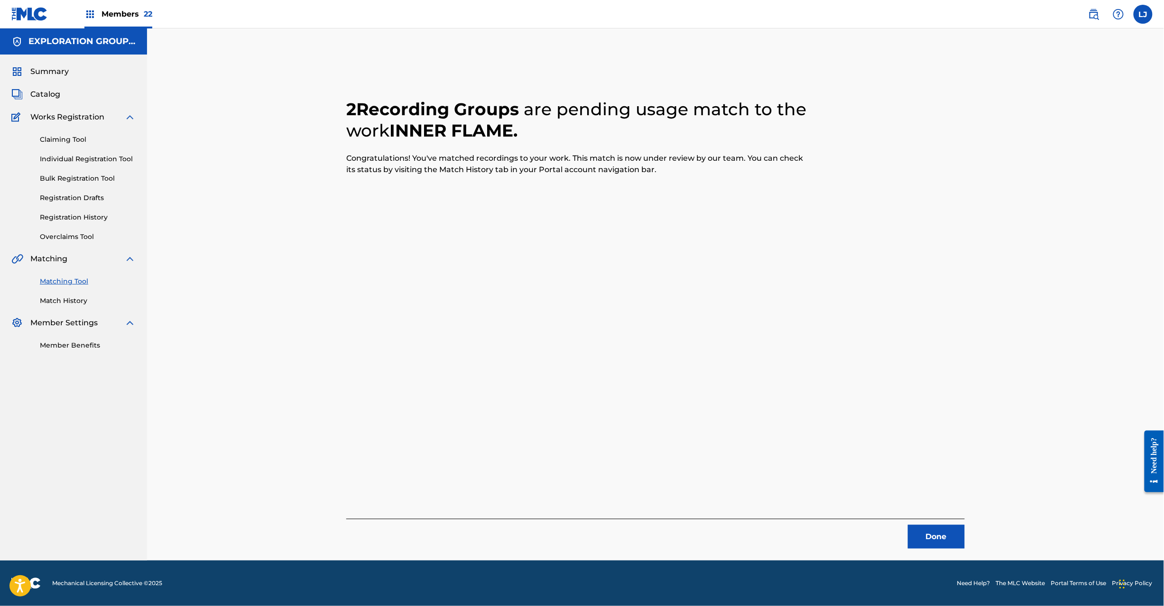
click at [936, 543] on button "Done" at bounding box center [936, 537] width 57 height 24
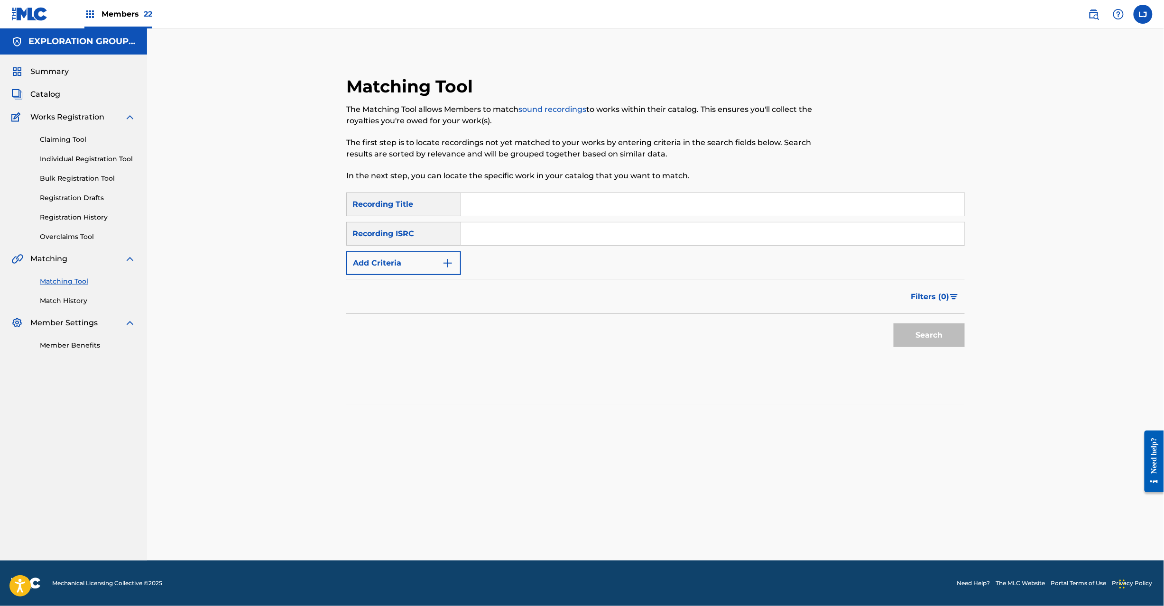
click at [552, 220] on div "SearchWithCriteria9b081f6a-6469-47e1-aa34-9c43ce1c3ca0 Recording Title SearchWi…" at bounding box center [655, 234] width 619 height 83
click at [546, 238] on input "Search Form" at bounding box center [712, 233] width 503 height 23
type input "JPB670900608"
click at [944, 338] on button "Search" at bounding box center [929, 336] width 71 height 24
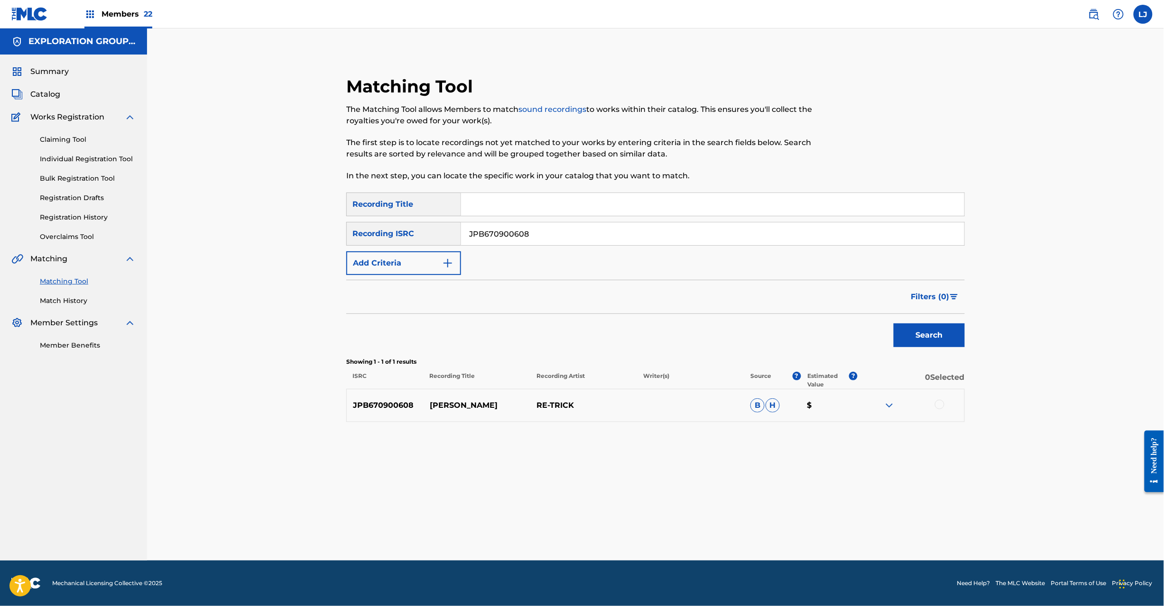
click at [936, 401] on div at bounding box center [939, 404] width 9 height 9
click at [693, 515] on div "Matching Tool The Matching Tool allows Members to match sound recordings to wor…" at bounding box center [656, 306] width 664 height 509
click at [681, 520] on button "Match 1 Group" at bounding box center [666, 529] width 105 height 24
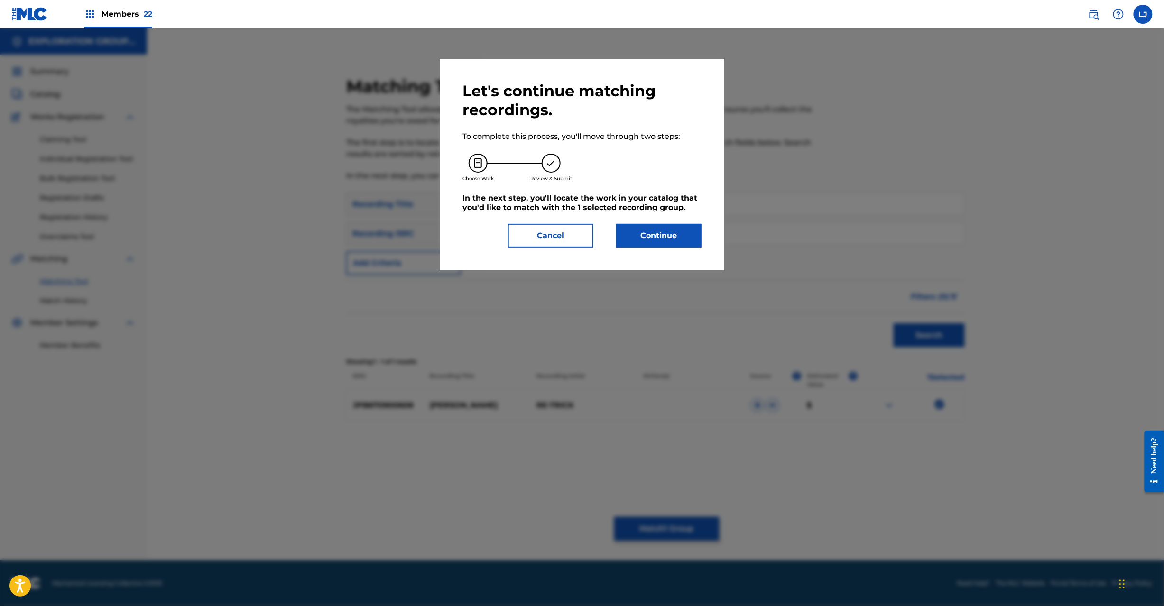
click at [676, 230] on button "Continue" at bounding box center [658, 236] width 85 height 24
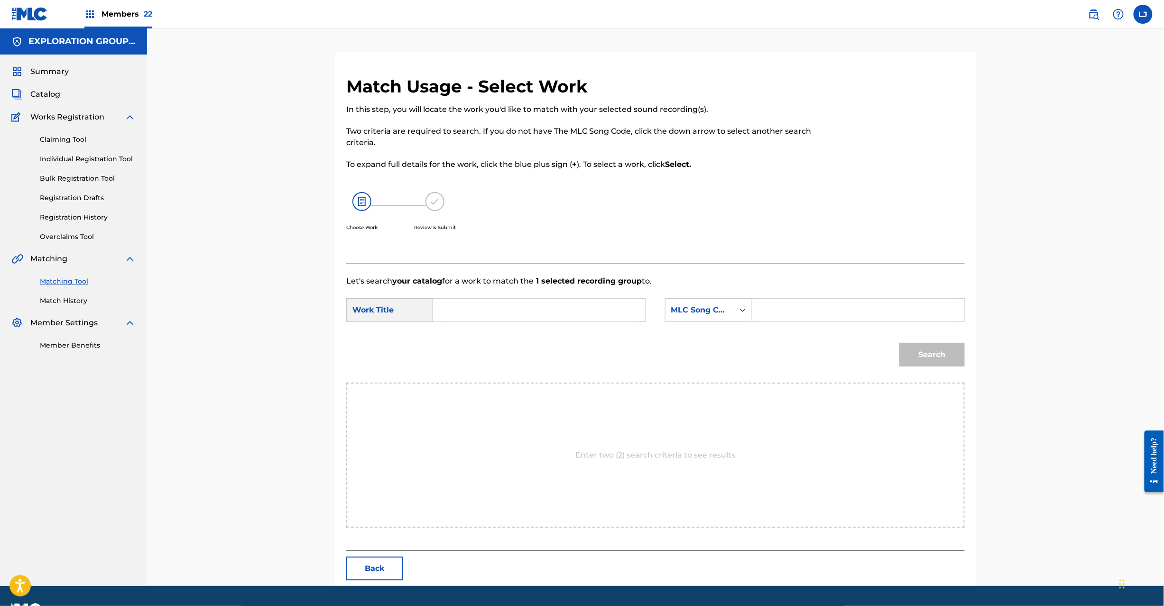
click at [546, 306] on input "Search Form" at bounding box center [539, 310] width 196 height 23
click at [501, 311] on input "Sebastian S69FGF" at bounding box center [539, 310] width 196 height 23
type input "[PERSON_NAME]"
click at [824, 313] on input "Search Form" at bounding box center [858, 310] width 196 height 23
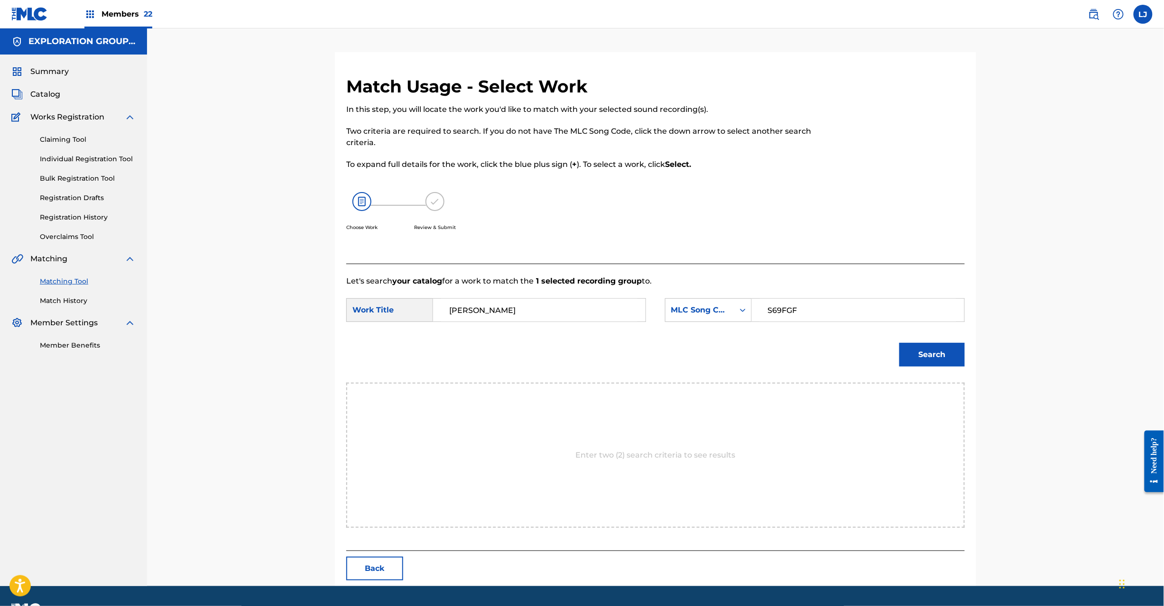
type input "S69FGF"
click at [940, 349] on button "Search" at bounding box center [931, 355] width 65 height 24
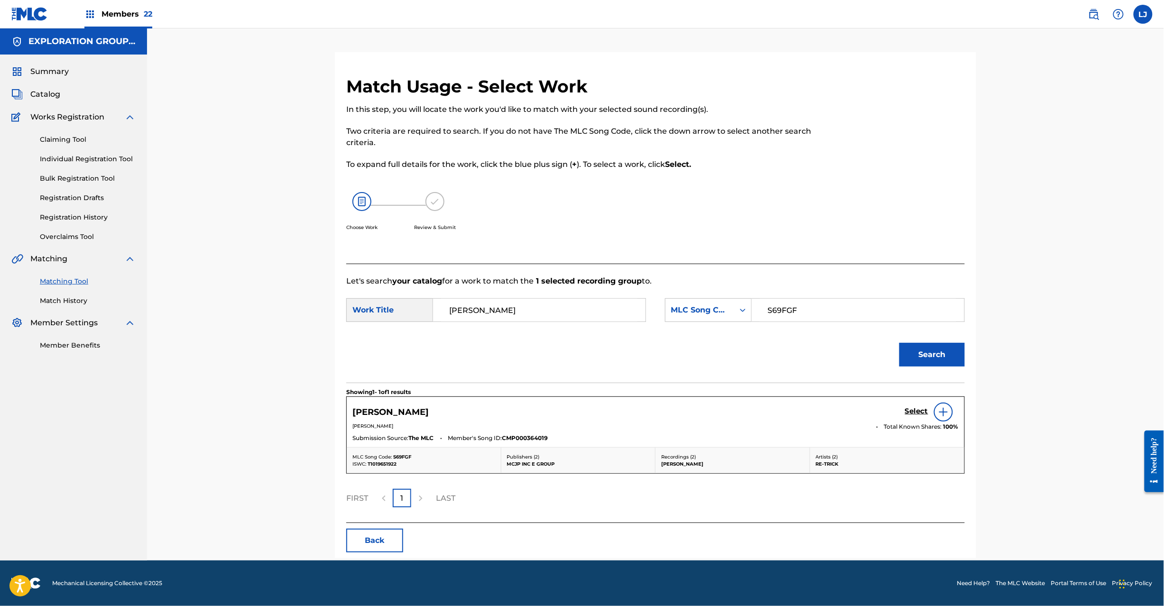
click at [909, 412] on h5 "Select" at bounding box center [916, 411] width 23 height 9
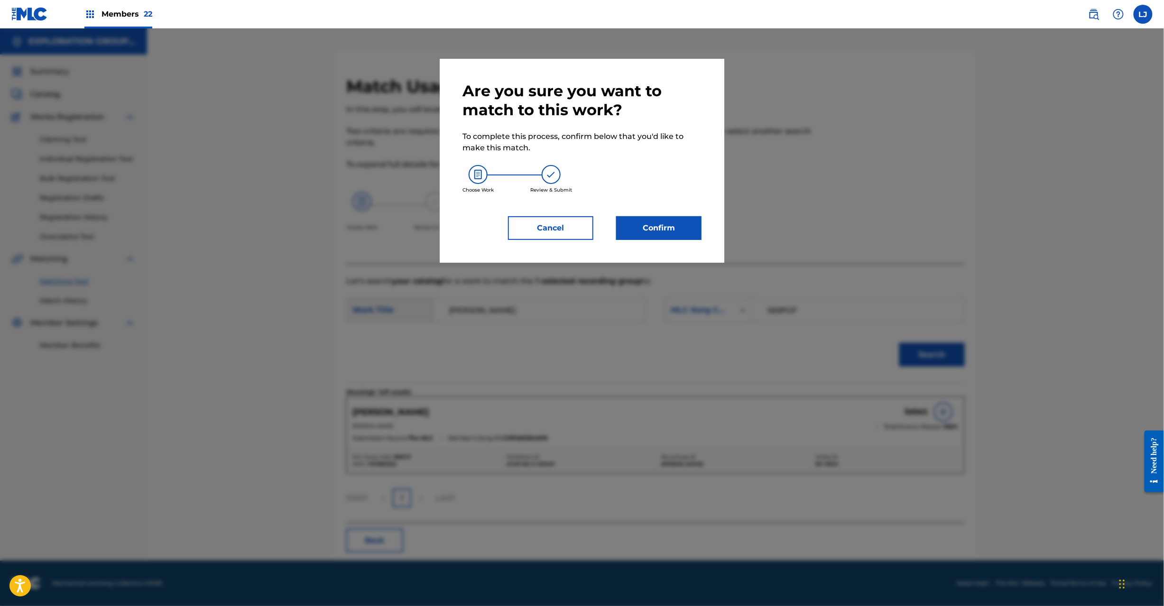
click at [632, 230] on button "Confirm" at bounding box center [658, 228] width 85 height 24
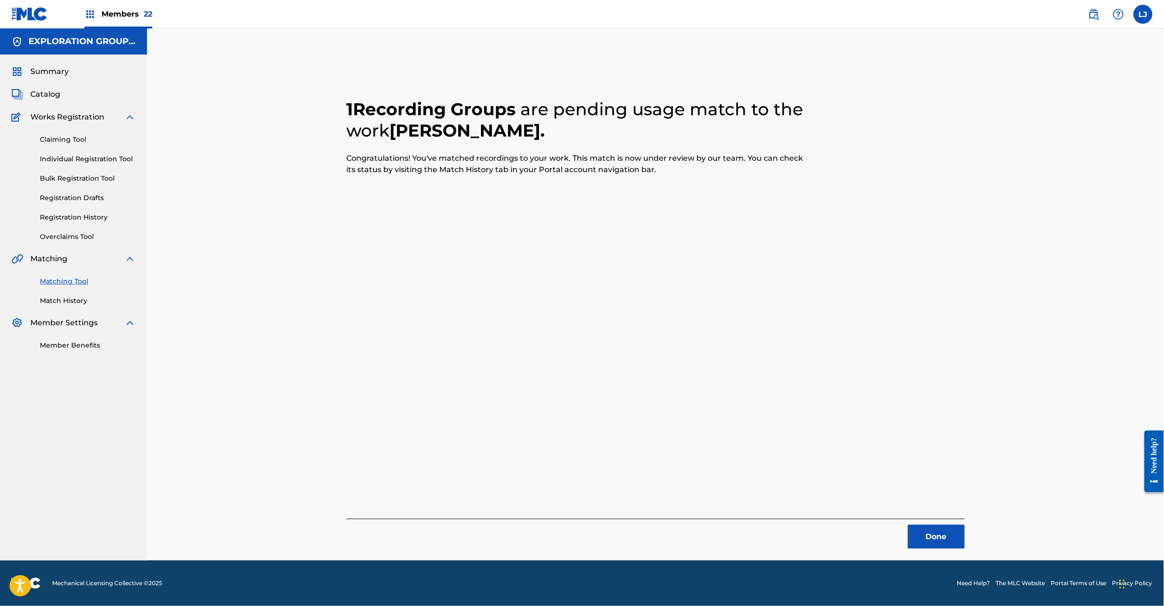
click at [921, 534] on button "Done" at bounding box center [936, 537] width 57 height 24
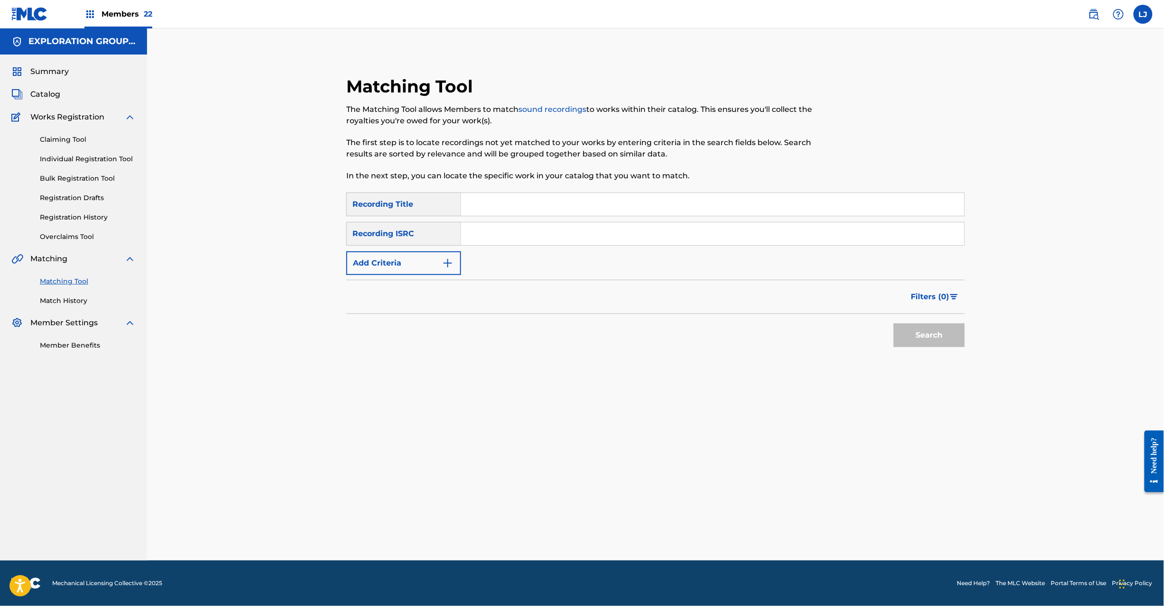
click at [534, 241] on input "Search Form" at bounding box center [712, 233] width 503 height 23
type input "JPB670900609"
click at [951, 325] on button "Search" at bounding box center [929, 336] width 71 height 24
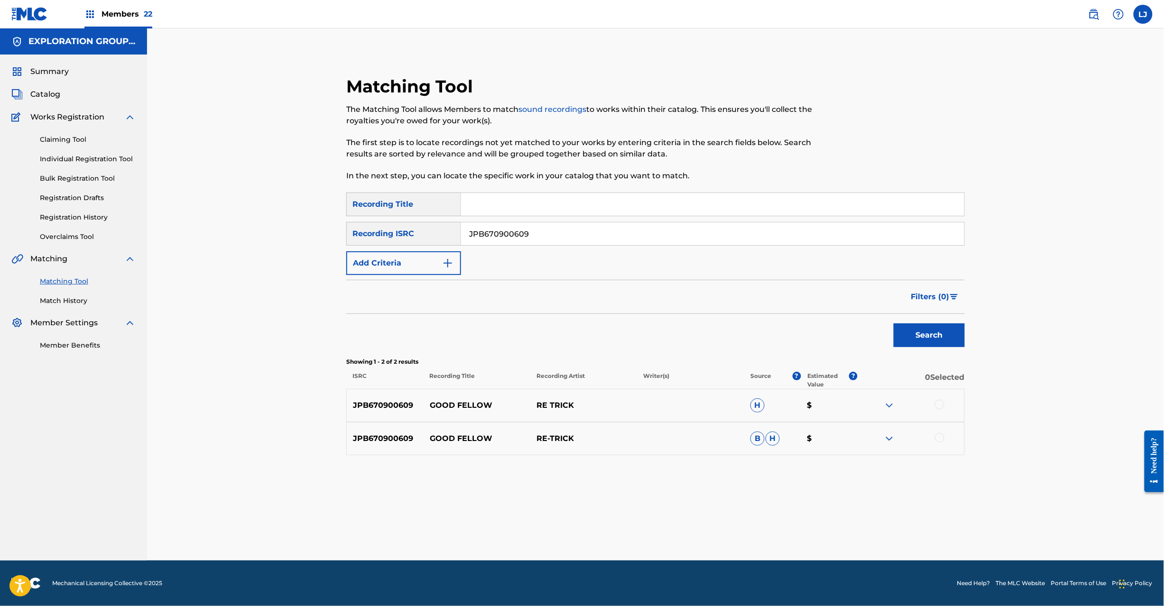
click at [938, 405] on div at bounding box center [939, 404] width 9 height 9
click at [938, 444] on div at bounding box center [911, 438] width 107 height 11
click at [938, 438] on div at bounding box center [939, 437] width 9 height 9
click at [610, 534] on div "Matching Tool The Matching Tool allows Members to match sound recordings to wor…" at bounding box center [656, 306] width 664 height 509
click at [624, 530] on button "Match 2 Groups" at bounding box center [666, 529] width 105 height 24
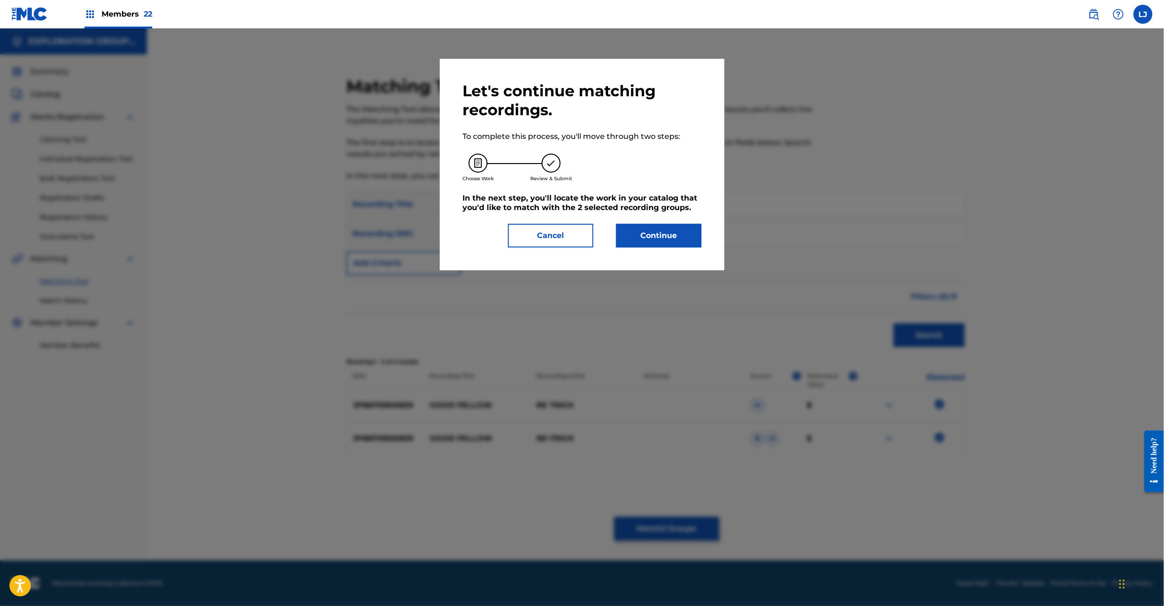
click at [653, 233] on button "Continue" at bounding box center [658, 236] width 85 height 24
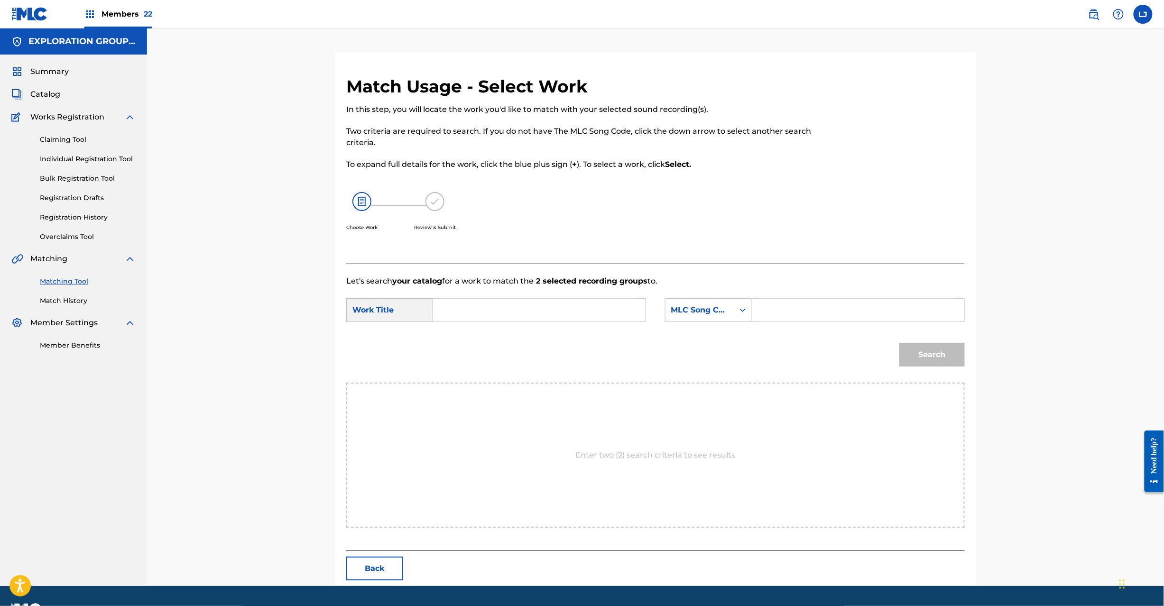
click at [522, 310] on input "Search Form" at bounding box center [539, 310] width 196 height 23
click at [505, 312] on input "Good Fellow GC0EL8" at bounding box center [539, 310] width 196 height 23
click at [505, 313] on input "Good Fellow GC0EL8" at bounding box center [539, 310] width 196 height 23
type input "Good Fellow"
click at [764, 315] on input "Search Form" at bounding box center [858, 310] width 196 height 23
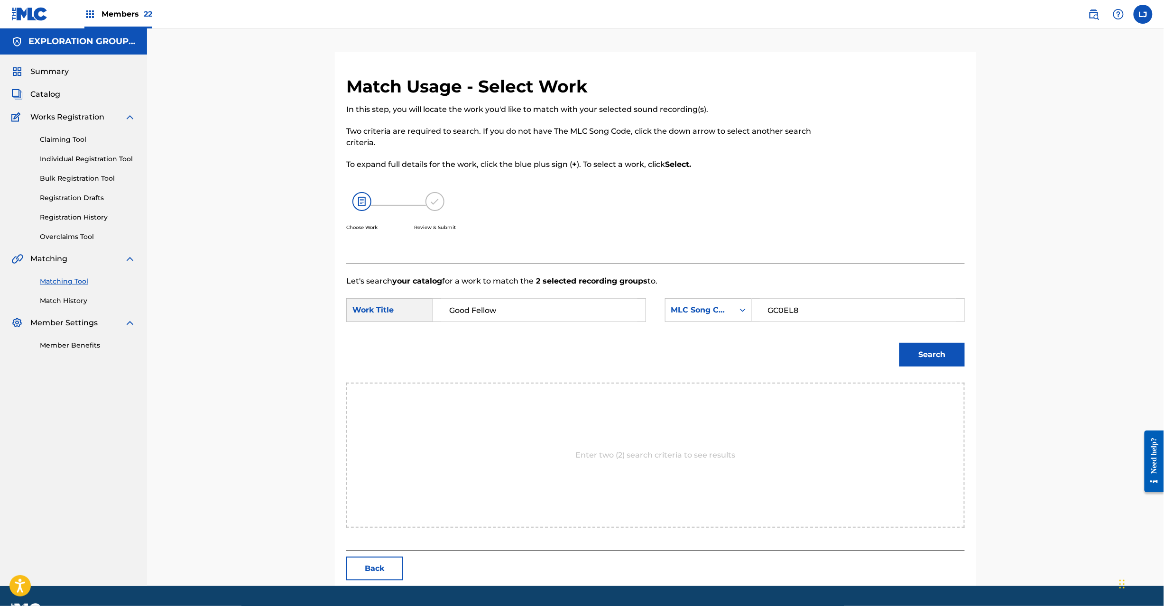
type input "GC0EL8"
click at [919, 349] on button "Search" at bounding box center [931, 355] width 65 height 24
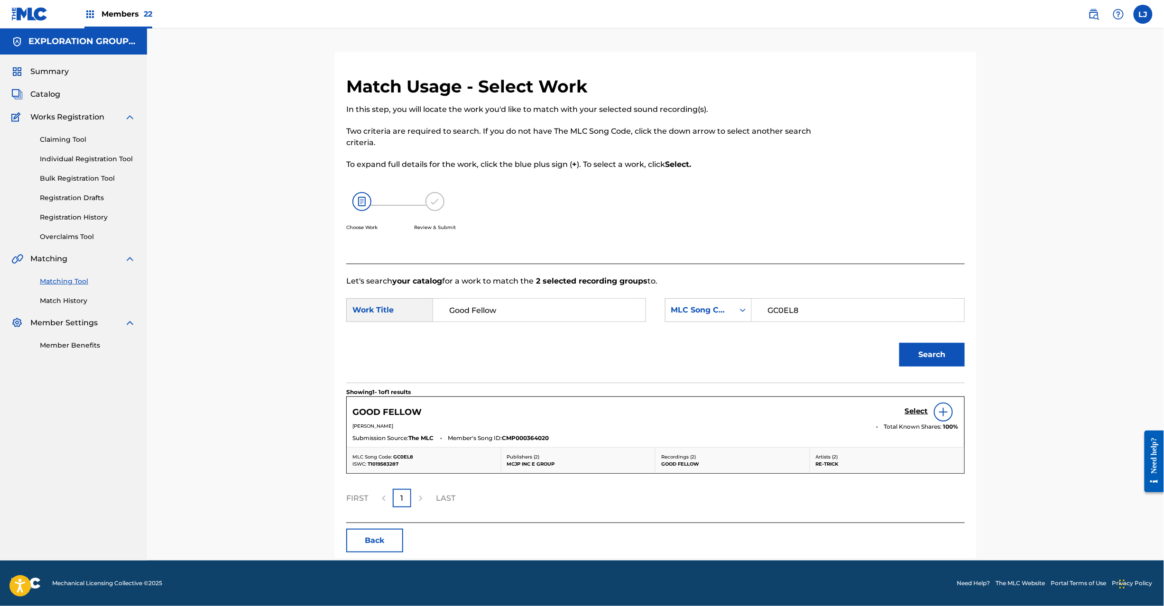
click at [905, 413] on h5 "Select" at bounding box center [916, 411] width 23 height 9
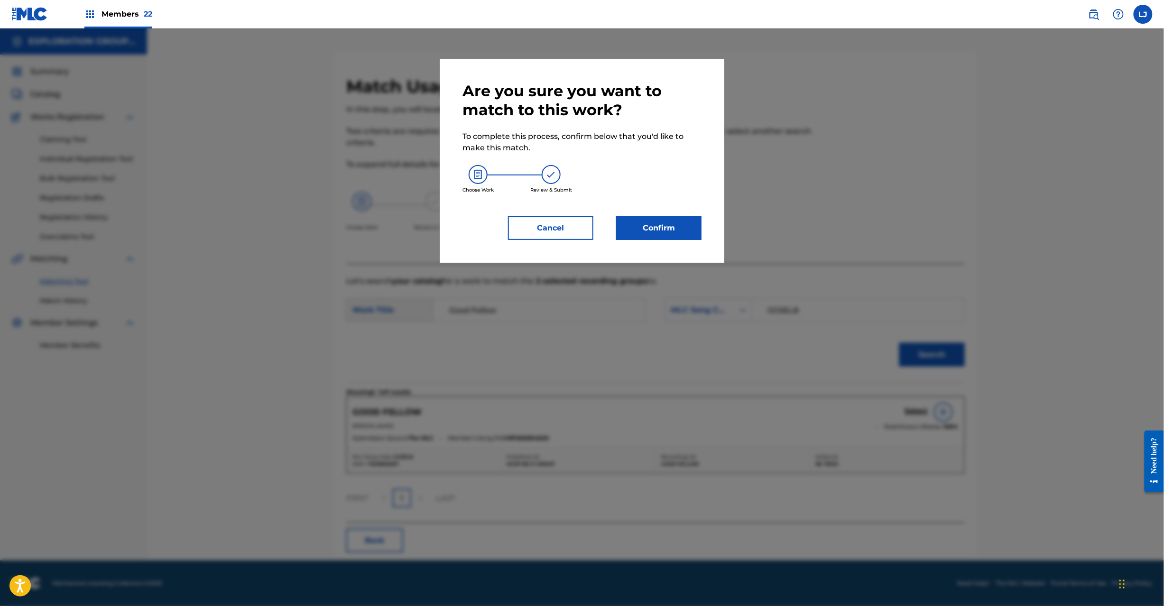
click at [645, 218] on button "Confirm" at bounding box center [658, 228] width 85 height 24
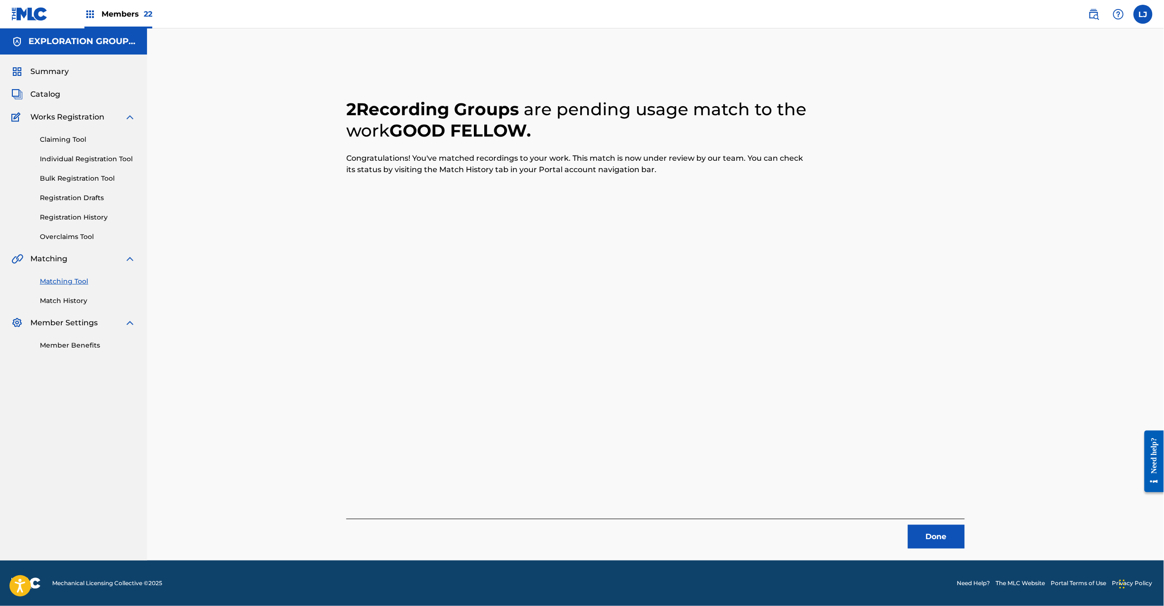
click at [917, 538] on button "Done" at bounding box center [936, 537] width 57 height 24
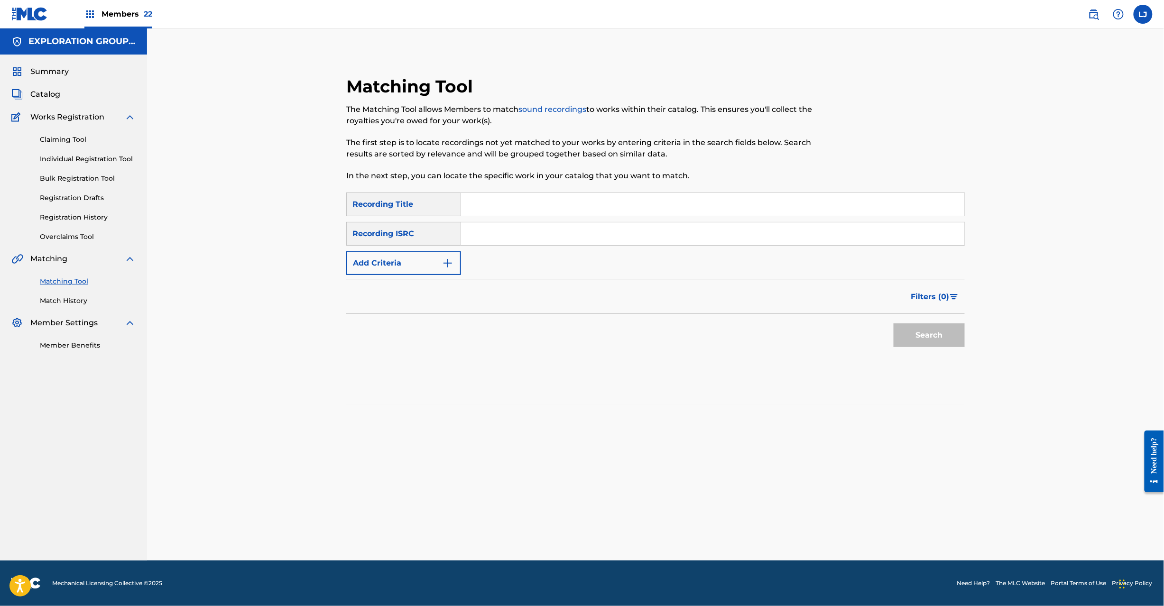
click at [564, 241] on input "Search Form" at bounding box center [712, 233] width 503 height 23
type input "JPB670900610"
drag, startPoint x: 886, startPoint y: 325, endPoint x: 913, endPoint y: 333, distance: 27.6
click at [892, 327] on div "Search" at bounding box center [655, 333] width 619 height 38
click at [913, 333] on button "Search" at bounding box center [929, 336] width 71 height 24
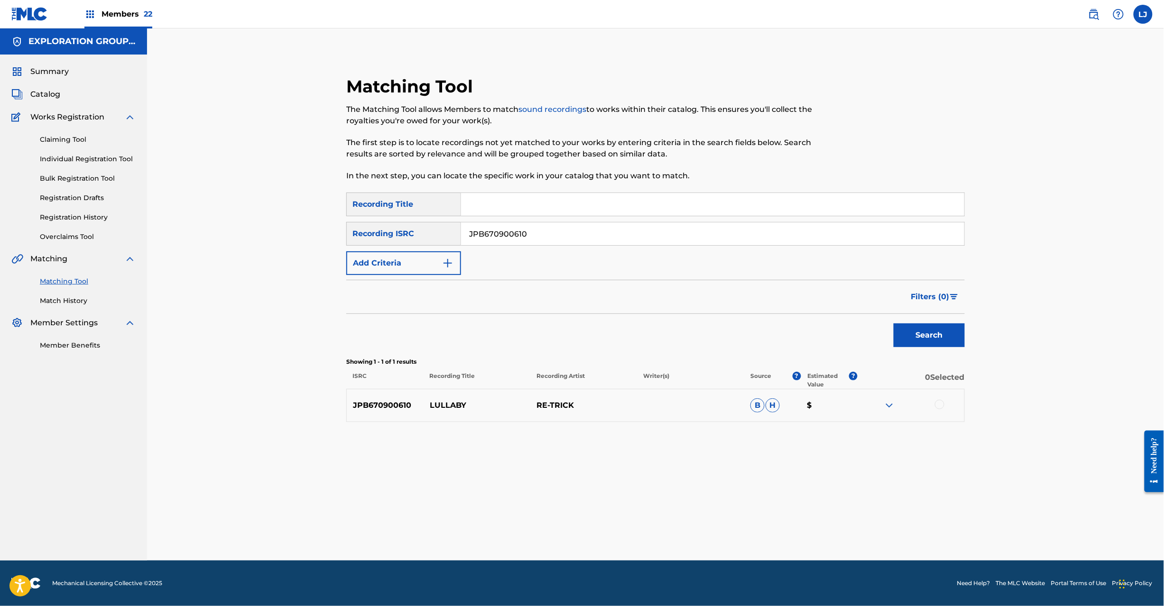
click at [941, 406] on div at bounding box center [939, 404] width 9 height 9
click at [659, 515] on div "Matching Tool The Matching Tool allows Members to match sound recordings to wor…" at bounding box center [656, 306] width 664 height 509
click at [665, 527] on button "Match 1 Group" at bounding box center [666, 529] width 105 height 24
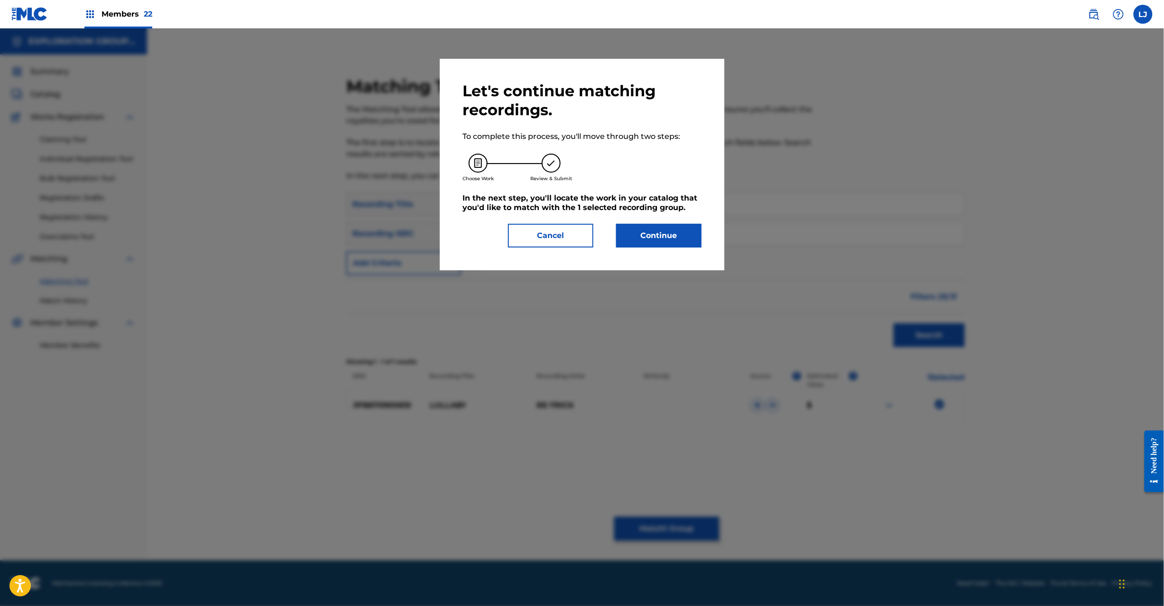
click at [655, 227] on button "Continue" at bounding box center [658, 236] width 85 height 24
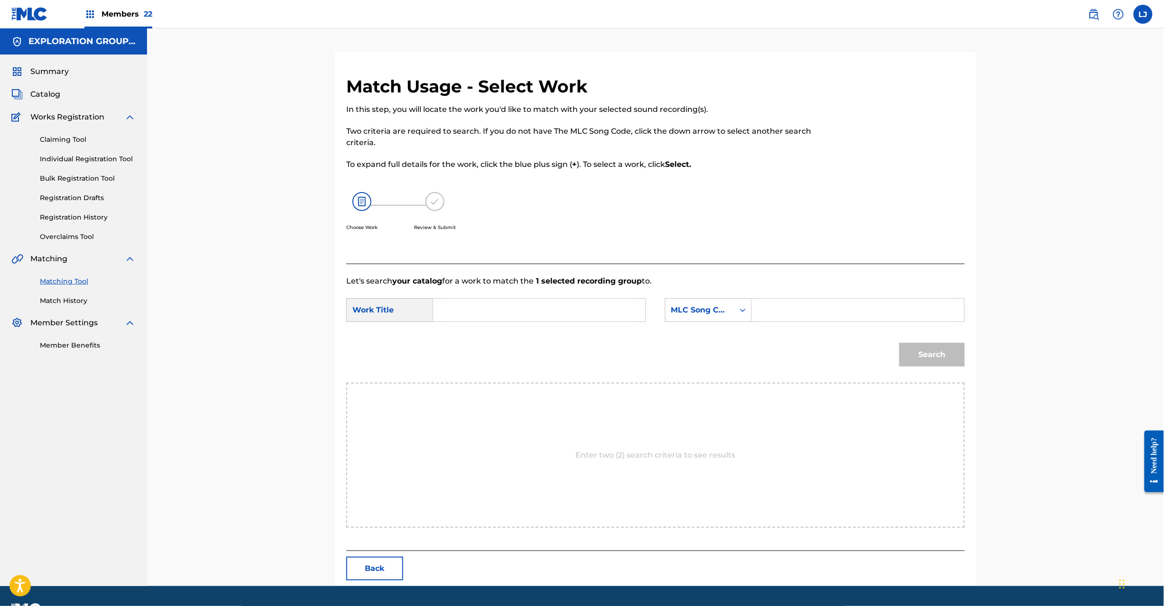
click at [518, 307] on input "Search Form" at bounding box center [539, 310] width 196 height 23
click at [518, 312] on input "Lullaby LT3Y4B" at bounding box center [539, 310] width 196 height 23
type input "Lullaby"
click at [873, 315] on input "Search Form" at bounding box center [858, 310] width 196 height 23
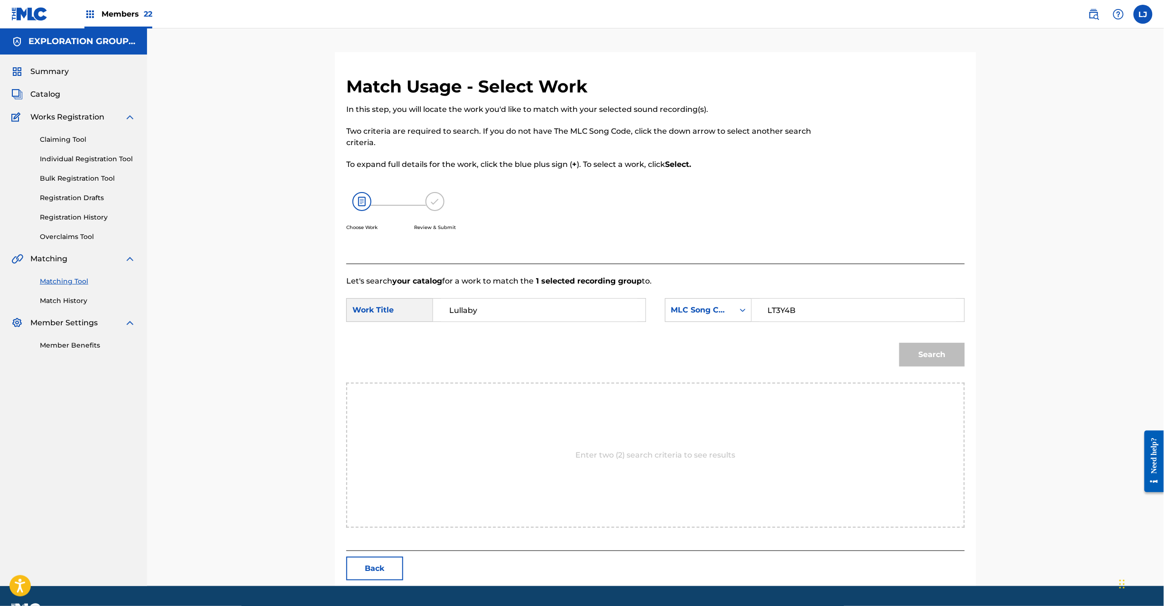
type input "LT3Y4B"
click at [943, 352] on button "Search" at bounding box center [931, 355] width 65 height 24
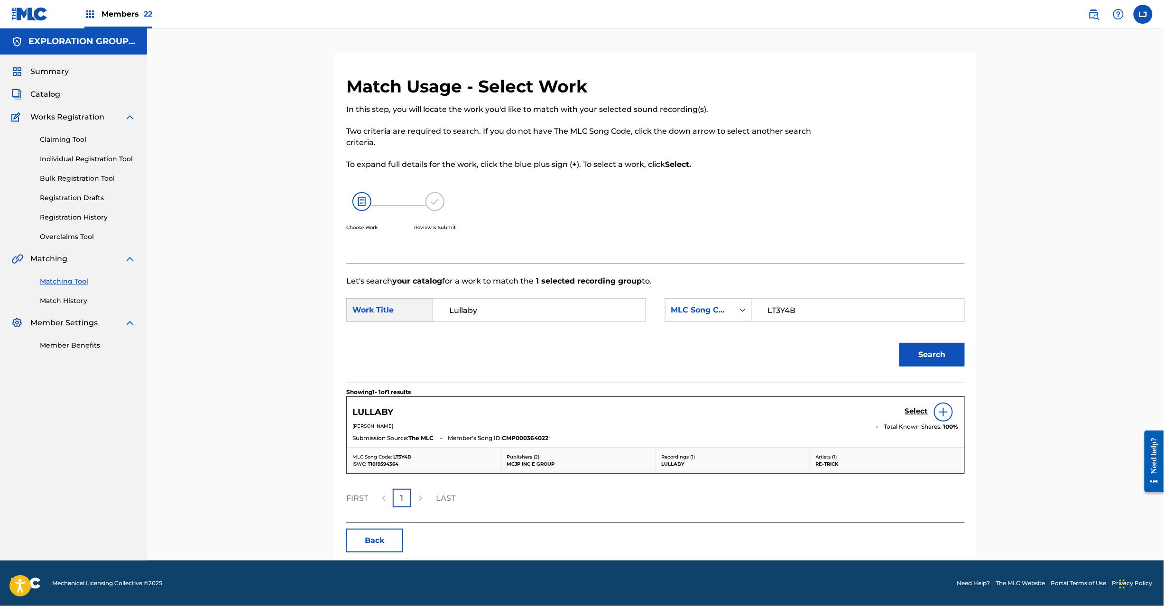
click at [906, 408] on h5 "Select" at bounding box center [916, 411] width 23 height 9
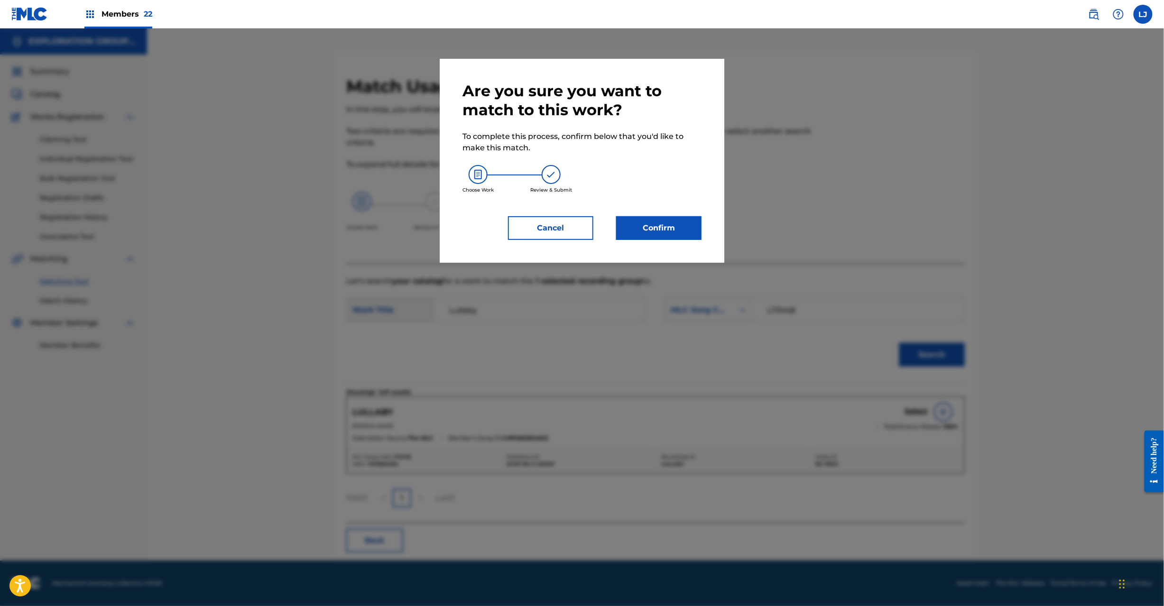
click at [663, 237] on button "Confirm" at bounding box center [658, 228] width 85 height 24
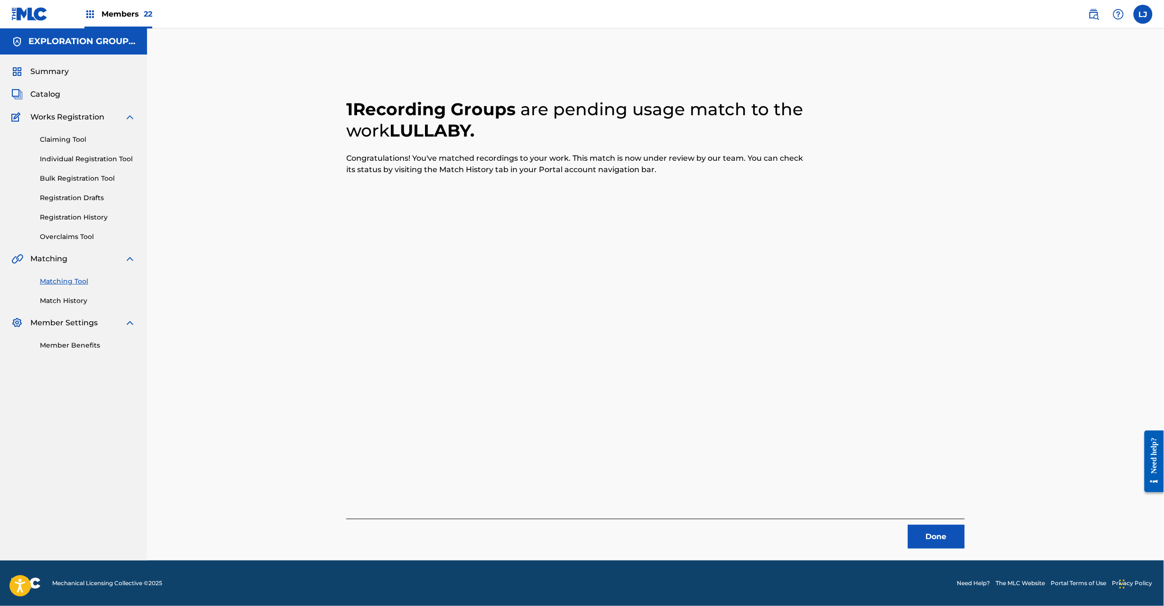
click at [941, 548] on button "Done" at bounding box center [936, 537] width 57 height 24
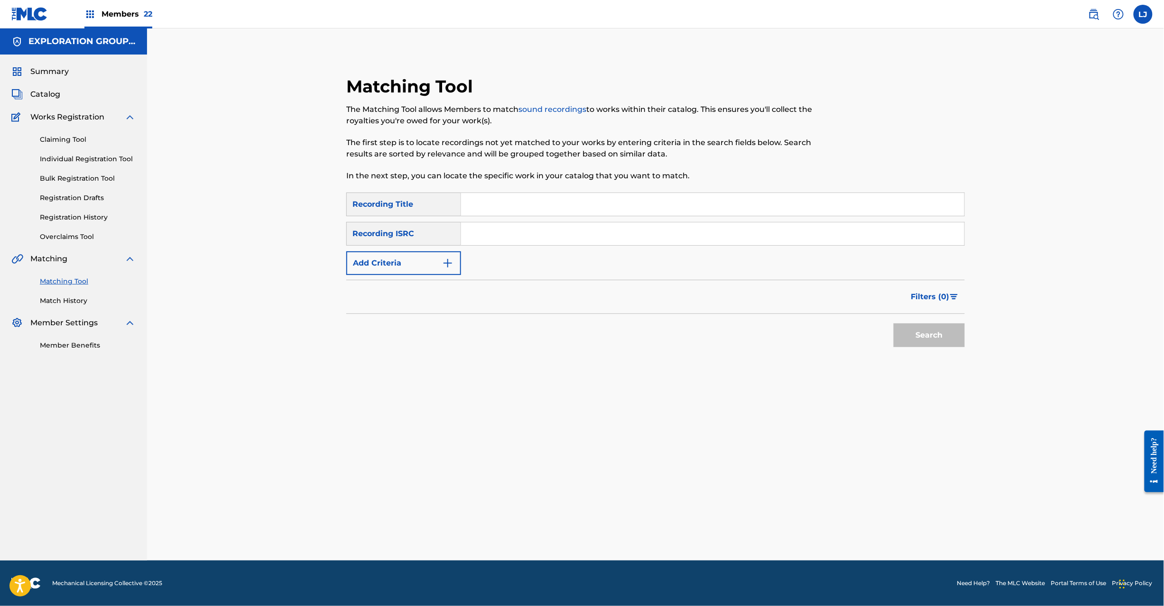
click at [526, 228] on input "Search Form" at bounding box center [712, 233] width 503 height 23
type input "JPP321700438"
click at [937, 328] on button "Search" at bounding box center [929, 336] width 71 height 24
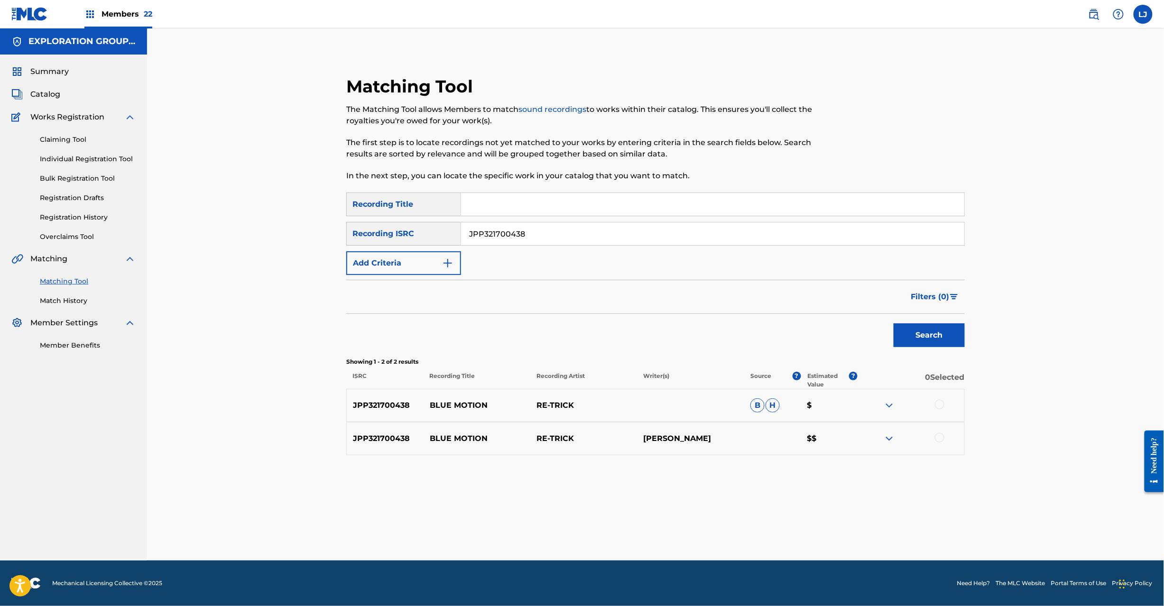
click at [935, 403] on div at bounding box center [939, 404] width 9 height 9
click at [941, 438] on div at bounding box center [939, 437] width 9 height 9
drag, startPoint x: 591, startPoint y: 517, endPoint x: 650, endPoint y: 524, distance: 59.7
click at [594, 519] on div "Matching Tool The Matching Tool allows Members to match sound recordings to wor…" at bounding box center [656, 306] width 664 height 509
click at [650, 524] on button "Match 2 Groups" at bounding box center [666, 529] width 105 height 24
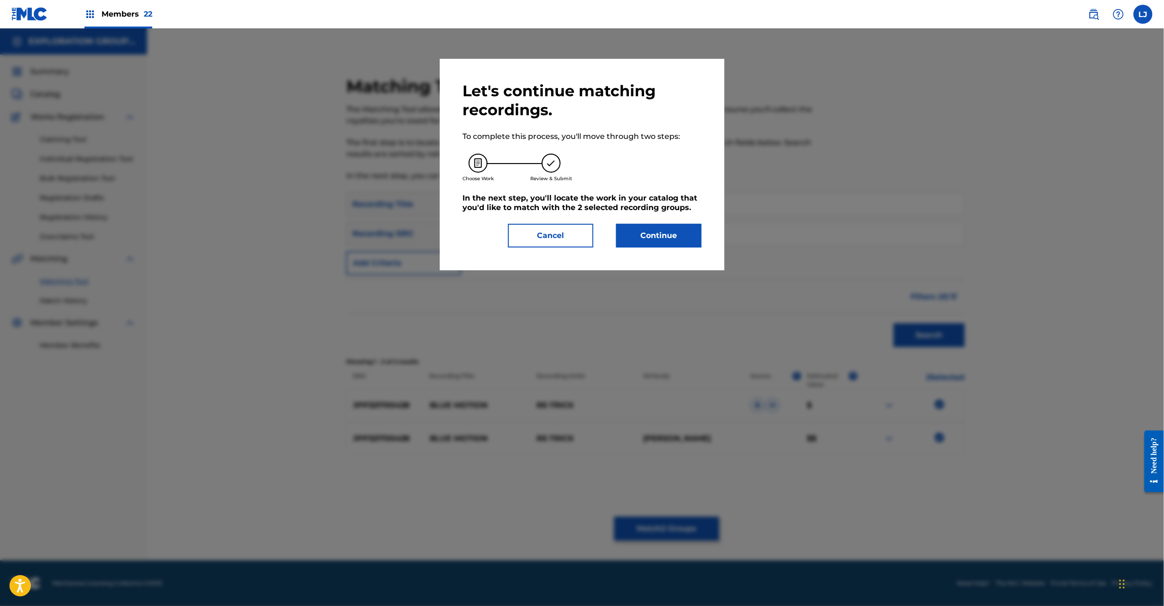
click at [670, 224] on button "Continue" at bounding box center [658, 236] width 85 height 24
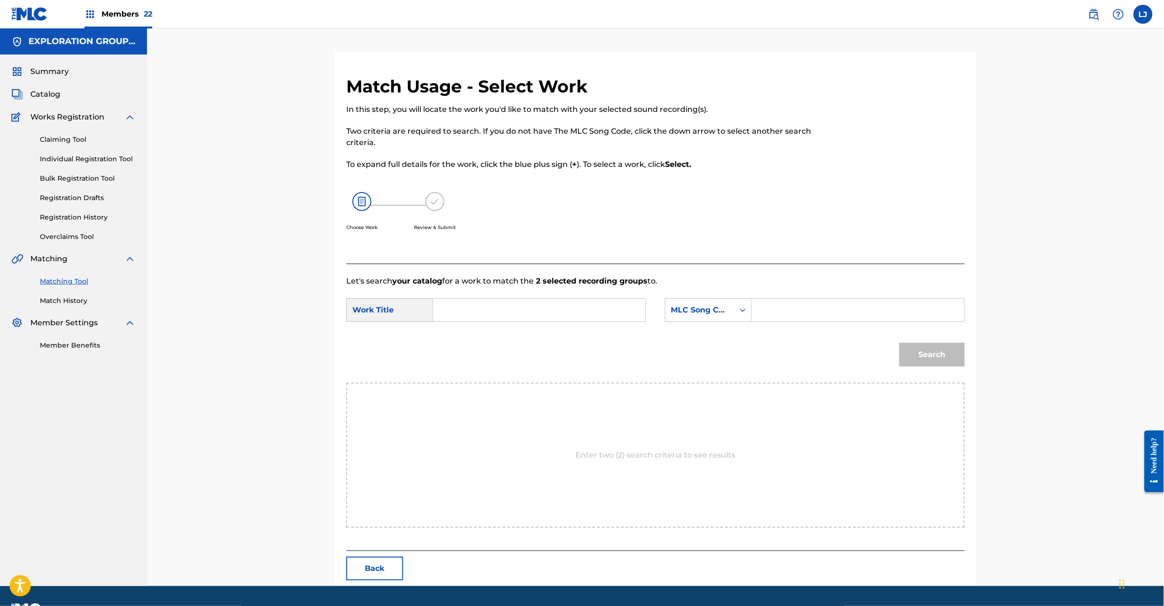
click at [520, 305] on input "Search Form" at bounding box center [539, 310] width 196 height 23
click at [543, 316] on input "Blue Motion BD8L2N" at bounding box center [539, 310] width 196 height 23
type input "Blue Motion"
click at [800, 319] on input "Search Form" at bounding box center [858, 310] width 196 height 23
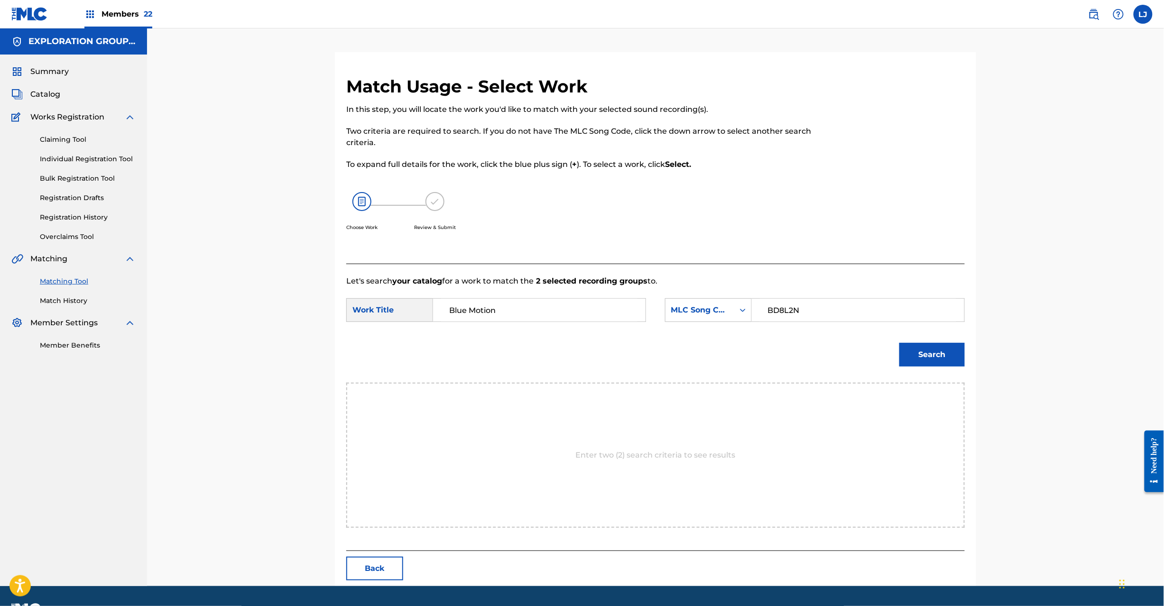
type input "BD8L2N"
click at [911, 361] on button "Search" at bounding box center [931, 355] width 65 height 24
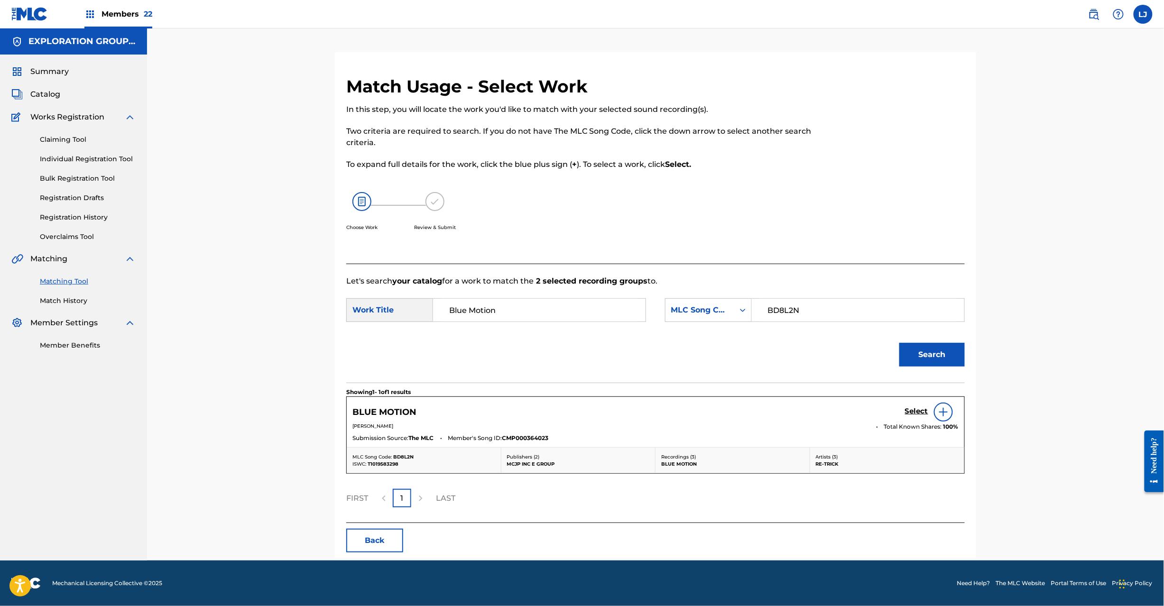
click at [917, 408] on h5 "Select" at bounding box center [916, 411] width 23 height 9
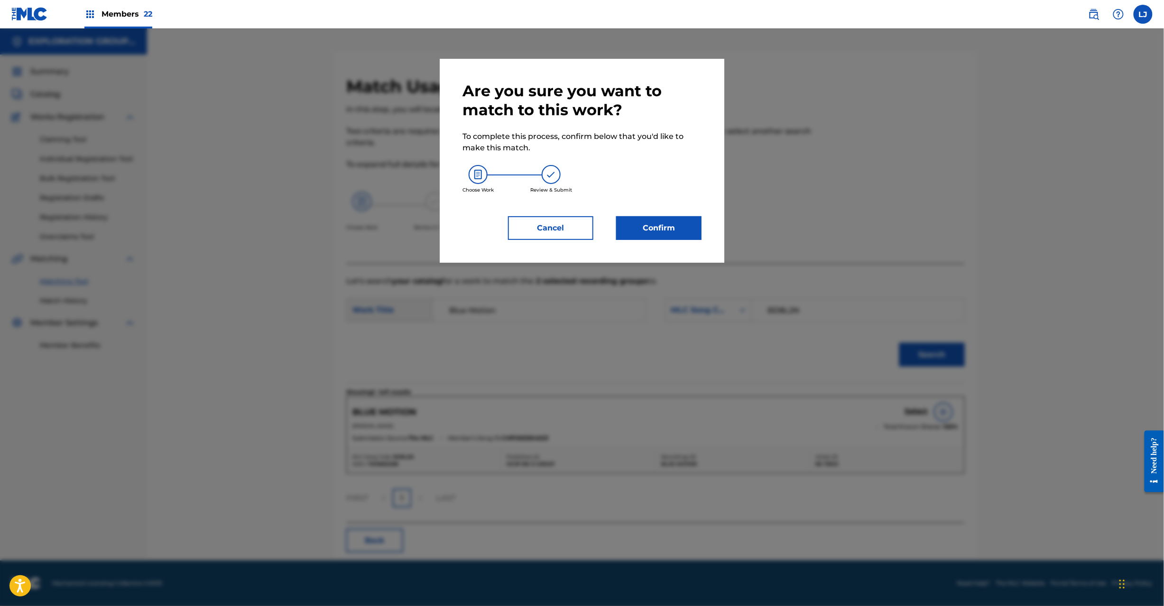
click at [667, 232] on button "Confirm" at bounding box center [658, 228] width 85 height 24
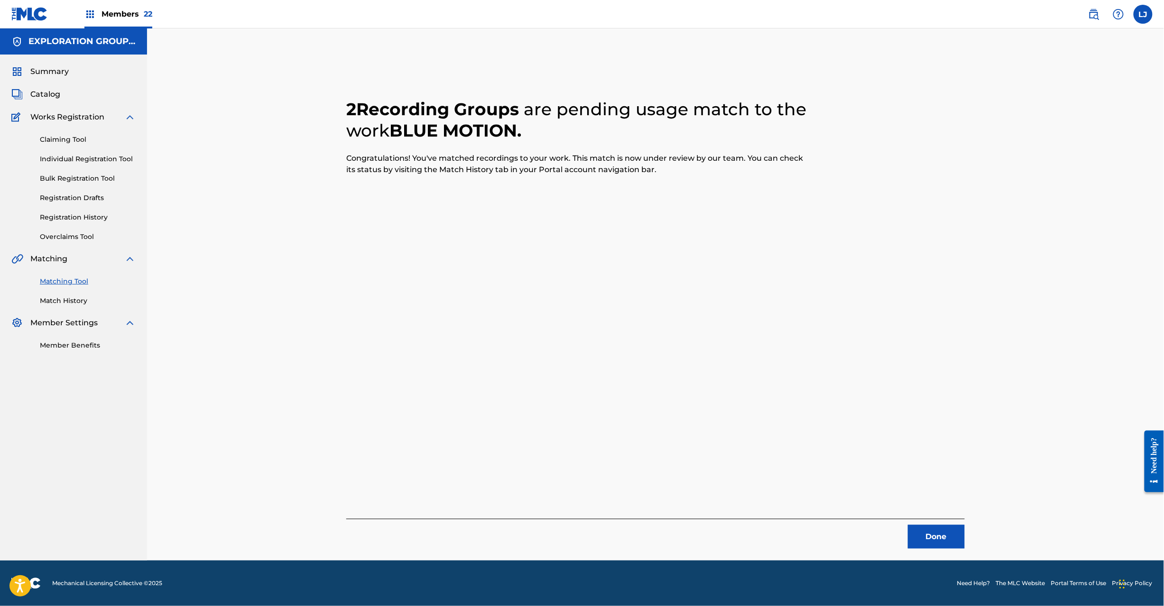
click at [919, 545] on button "Done" at bounding box center [936, 537] width 57 height 24
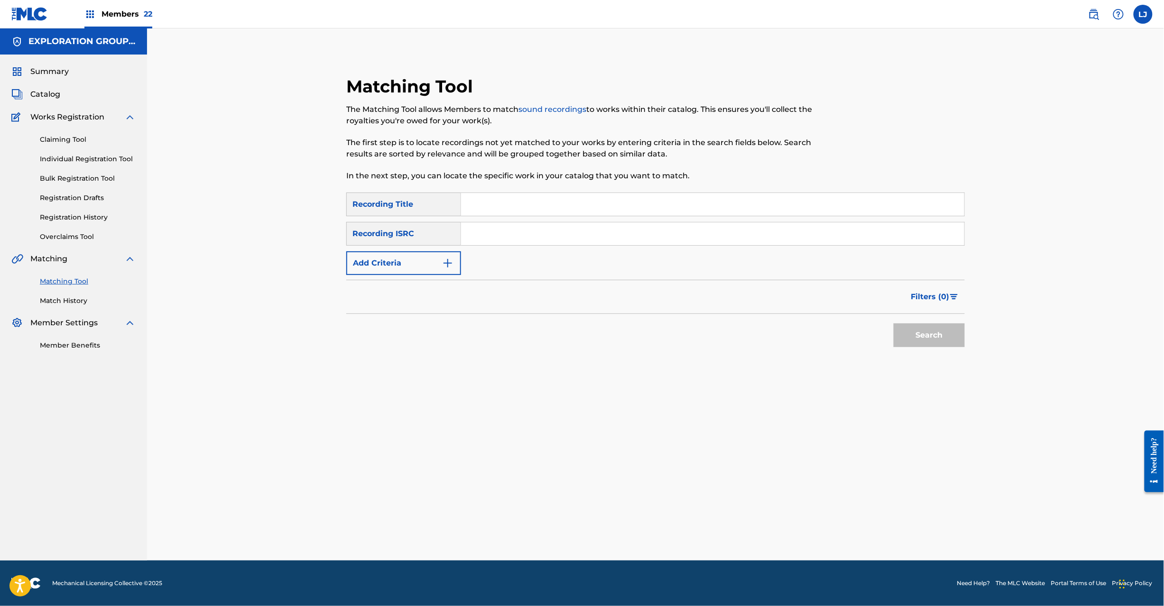
drag, startPoint x: 541, startPoint y: 259, endPoint x: 539, endPoint y: 239, distance: 20.1
click at [541, 251] on div "SearchWithCriteria9b081f6a-6469-47e1-aa34-9c43ce1c3ca0 Recording Title SearchWi…" at bounding box center [655, 234] width 619 height 83
click at [537, 234] on input "Search Form" at bounding box center [712, 233] width 503 height 23
type input "JPG650800045"
click at [971, 340] on div "Matching Tool The Matching Tool allows Members to match sound recordings to wor…" at bounding box center [655, 240] width 641 height 329
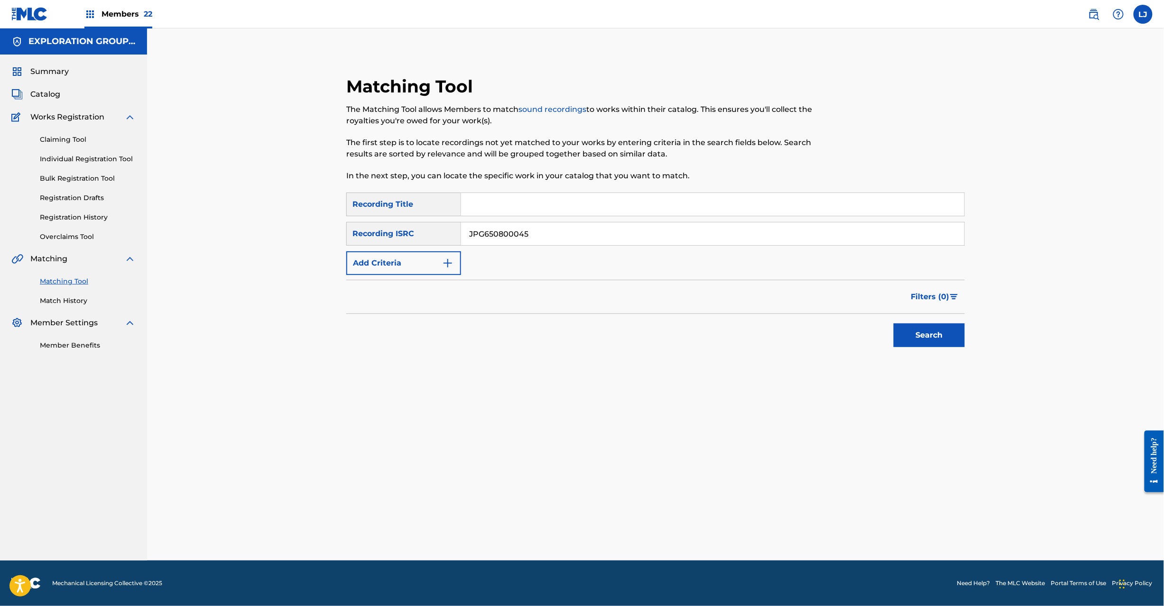
click at [925, 334] on button "Search" at bounding box center [929, 336] width 71 height 24
click at [938, 407] on div at bounding box center [939, 404] width 9 height 9
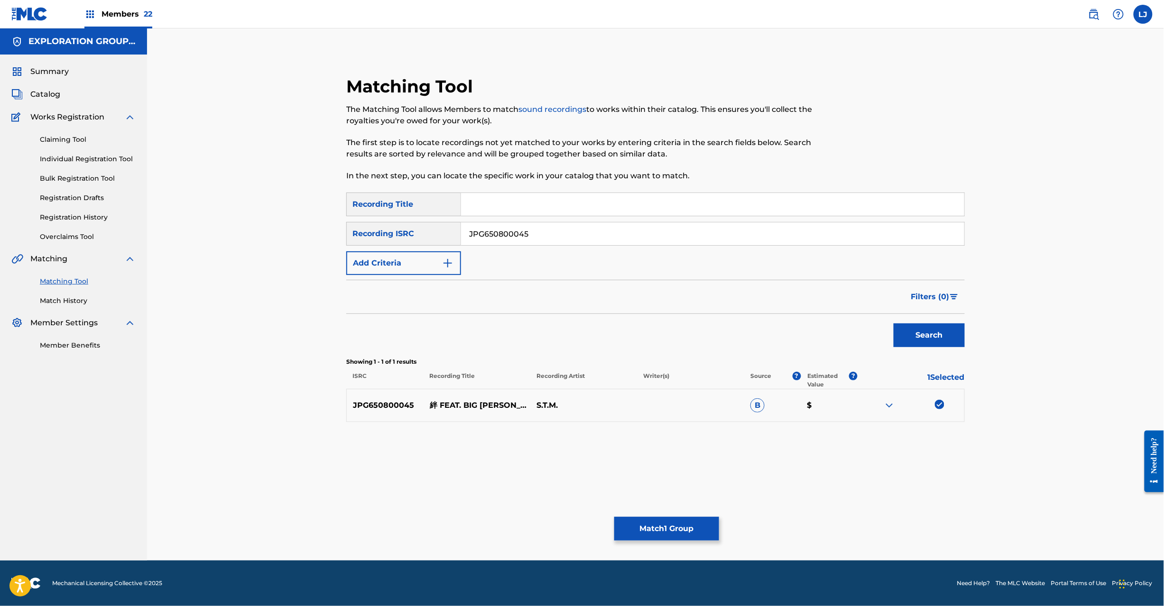
click at [466, 400] on p "絆 FEAT. BIG [PERSON_NAME], 詩音, GHETTO INC." at bounding box center [477, 405] width 107 height 11
click at [644, 527] on button "Match 1 Group" at bounding box center [666, 529] width 105 height 24
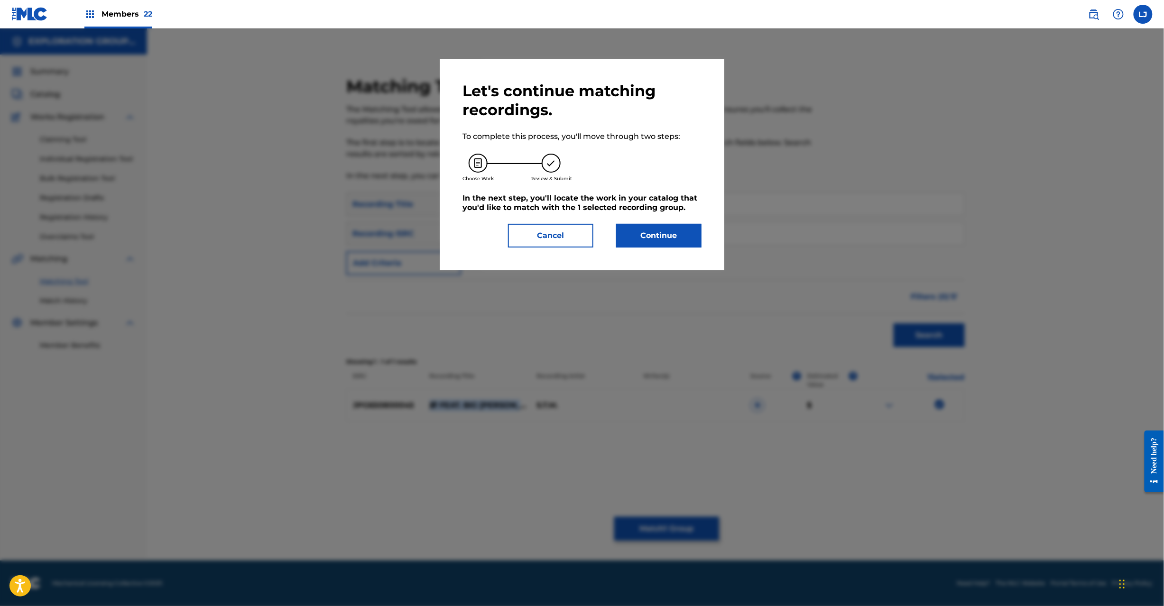
click at [661, 242] on button "Continue" at bounding box center [658, 236] width 85 height 24
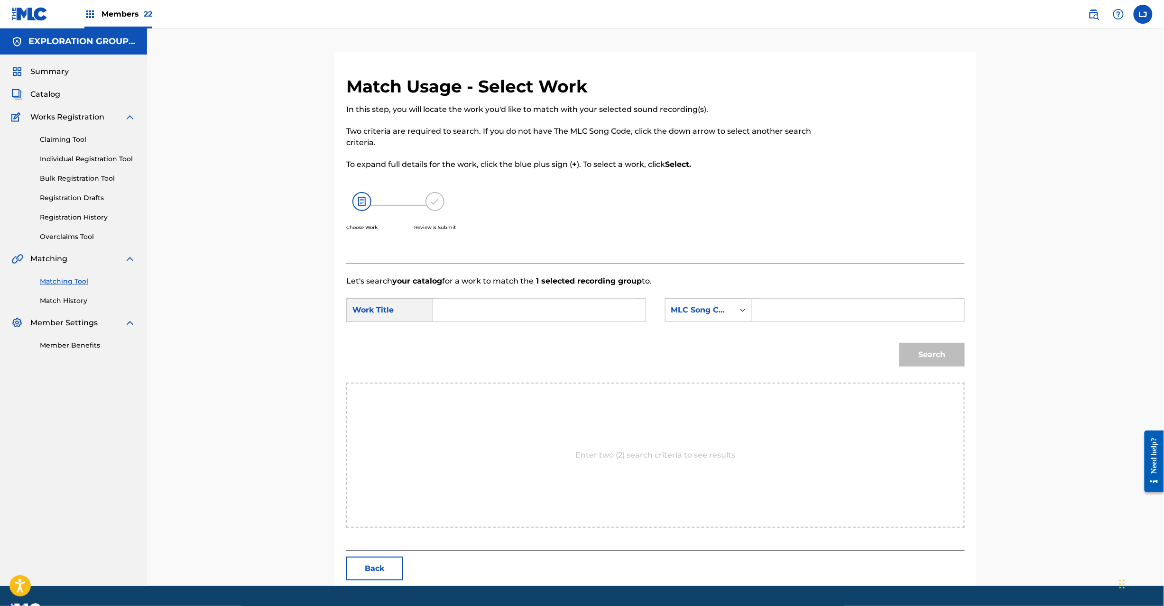
click at [519, 309] on input "Search Form" at bounding box center [539, 310] width 196 height 23
click at [594, 310] on input "Kizuna Feat[PERSON_NAME]g [PERSON_NAME] Ghetto Inc KI9V59" at bounding box center [539, 310] width 196 height 23
click at [600, 308] on input "Kizuna Feat[PERSON_NAME]g [PERSON_NAME] Ghetto Inc KI9V59" at bounding box center [539, 310] width 196 height 23
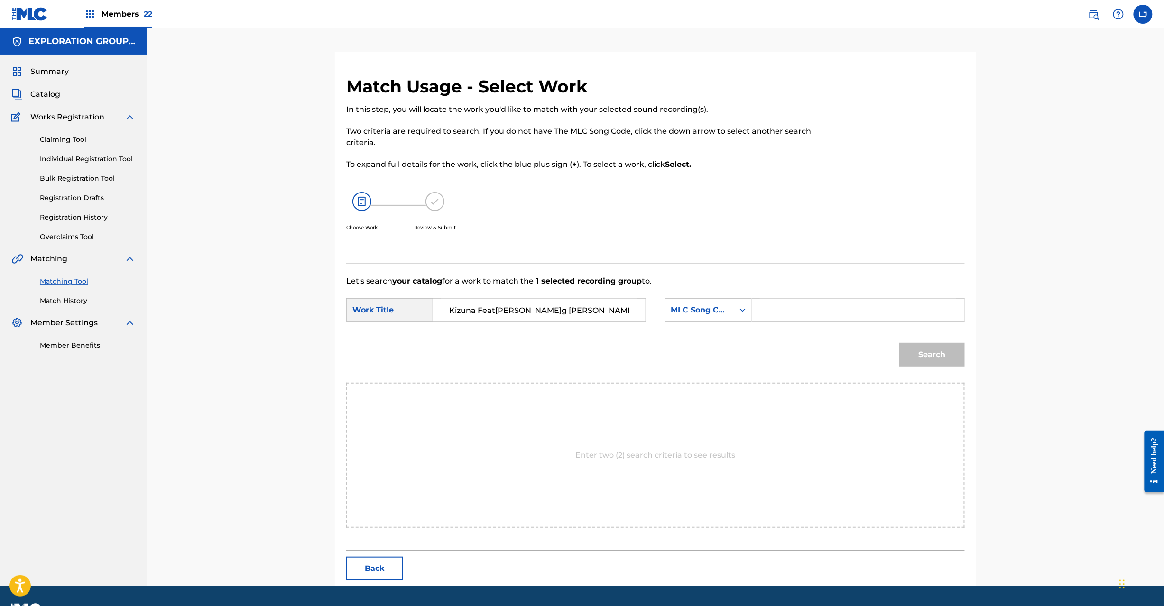
type input "Kizuna Feat[PERSON_NAME]g [PERSON_NAME] Ghetto Inc"
click at [778, 315] on input "Search Form" at bounding box center [858, 310] width 196 height 23
type input "KI9V59"
click at [907, 350] on button "Search" at bounding box center [931, 355] width 65 height 24
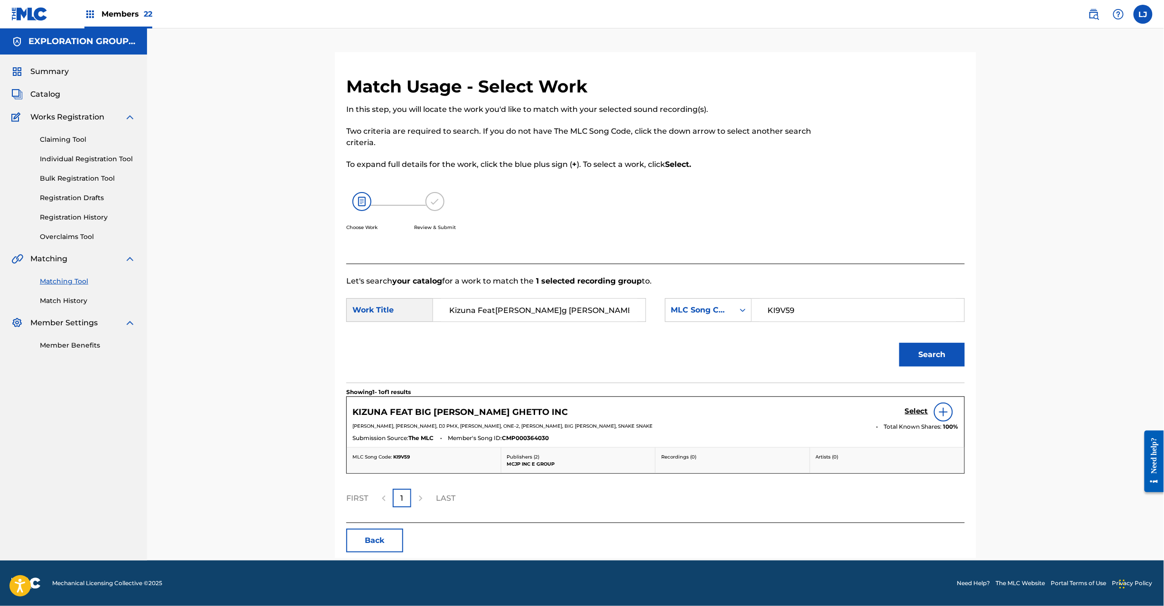
click at [905, 412] on h5 "Select" at bounding box center [916, 411] width 23 height 9
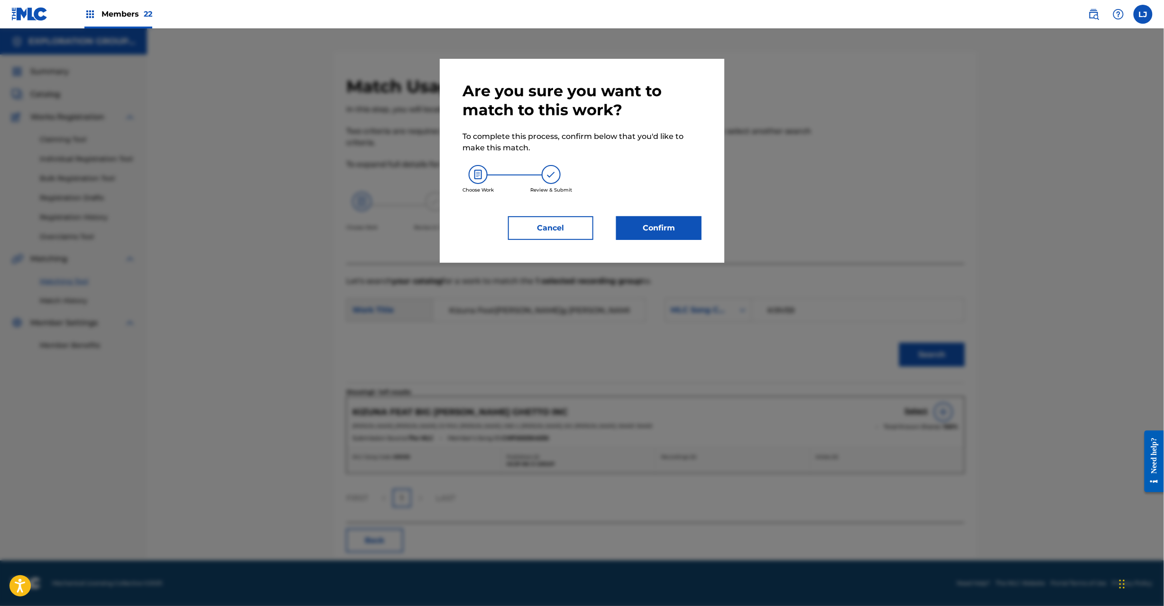
click at [671, 213] on div "Are you sure you want to match to this work? To complete this process, confirm …" at bounding box center [582, 161] width 239 height 158
click at [665, 231] on button "Confirm" at bounding box center [658, 228] width 85 height 24
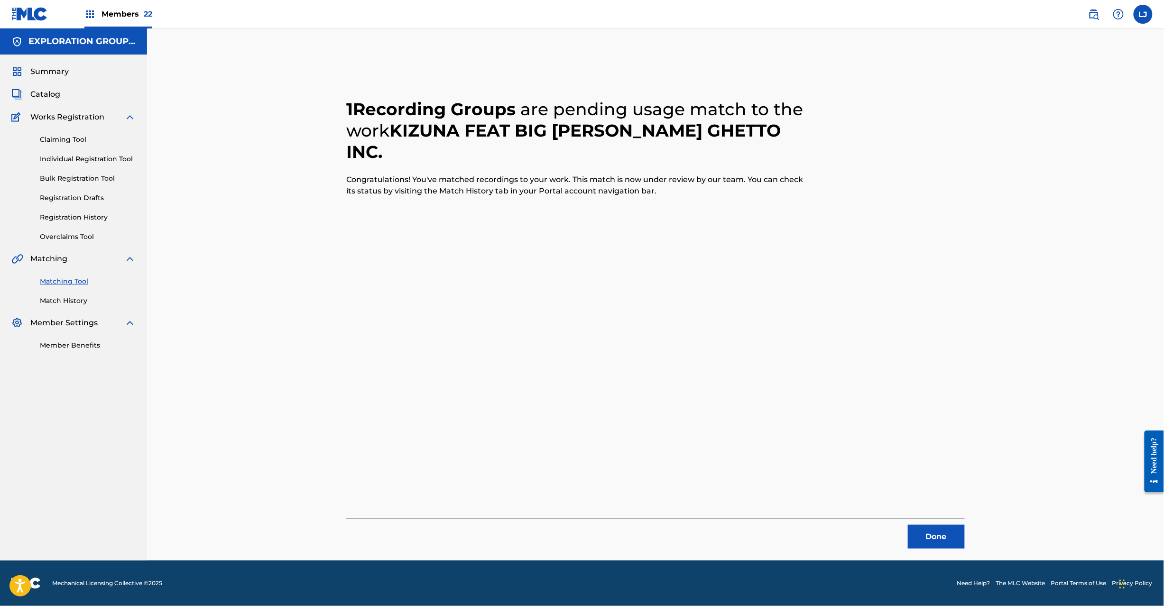
click at [939, 539] on button "Done" at bounding box center [936, 537] width 57 height 24
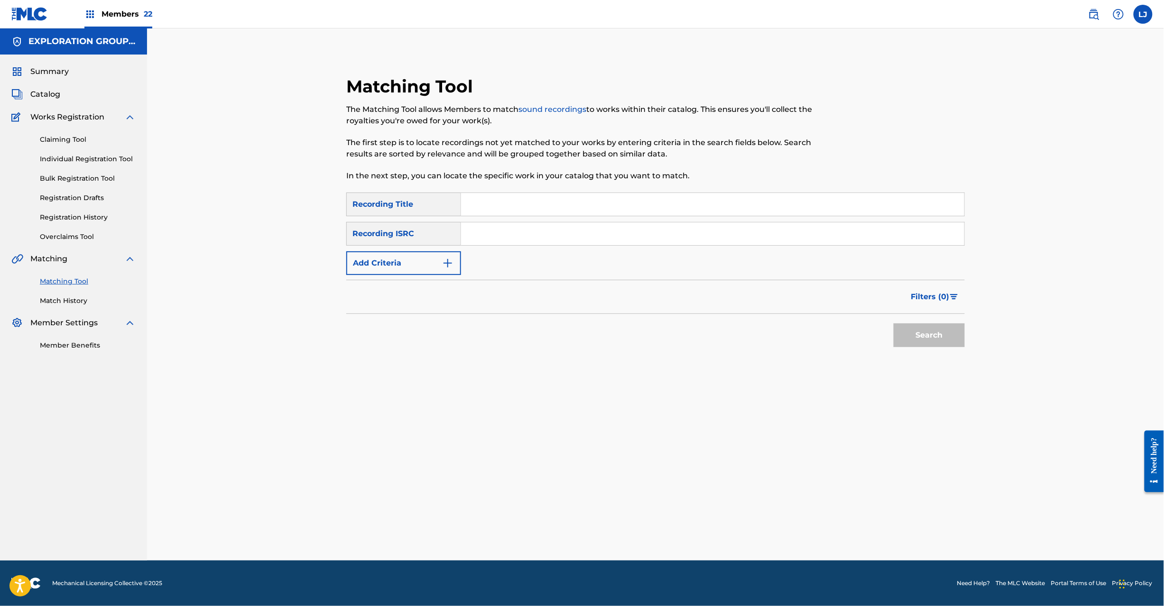
click at [543, 228] on input "Search Form" at bounding box center [712, 233] width 503 height 23
type input "JPG650800050"
click at [917, 336] on button "Search" at bounding box center [929, 336] width 71 height 24
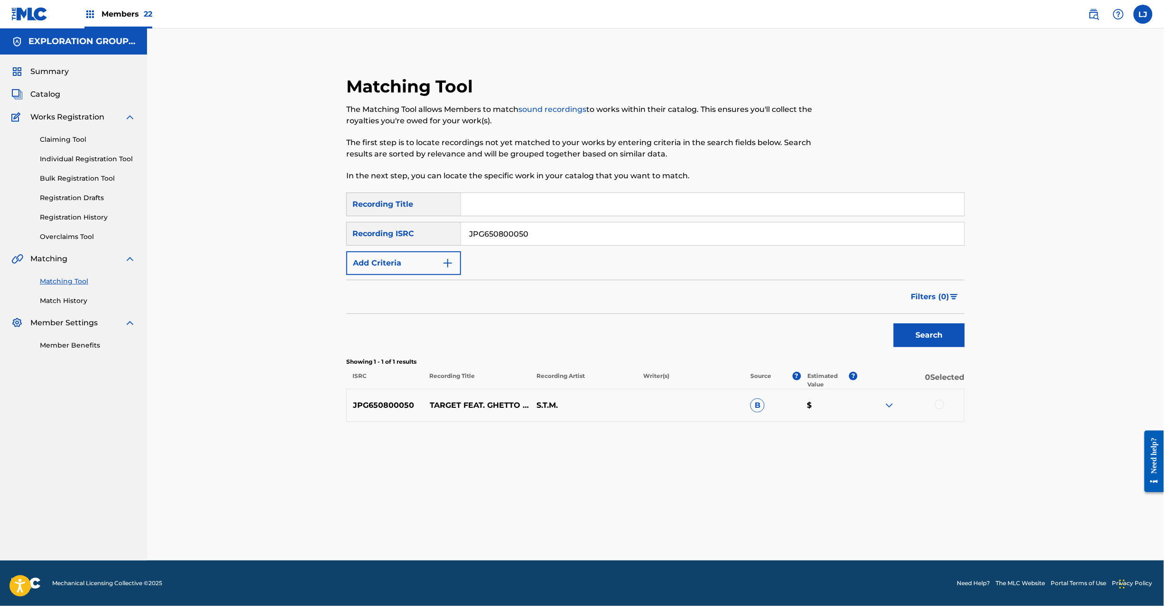
click at [940, 404] on div at bounding box center [939, 404] width 9 height 9
click at [680, 537] on button "Match 1 Group" at bounding box center [666, 529] width 105 height 24
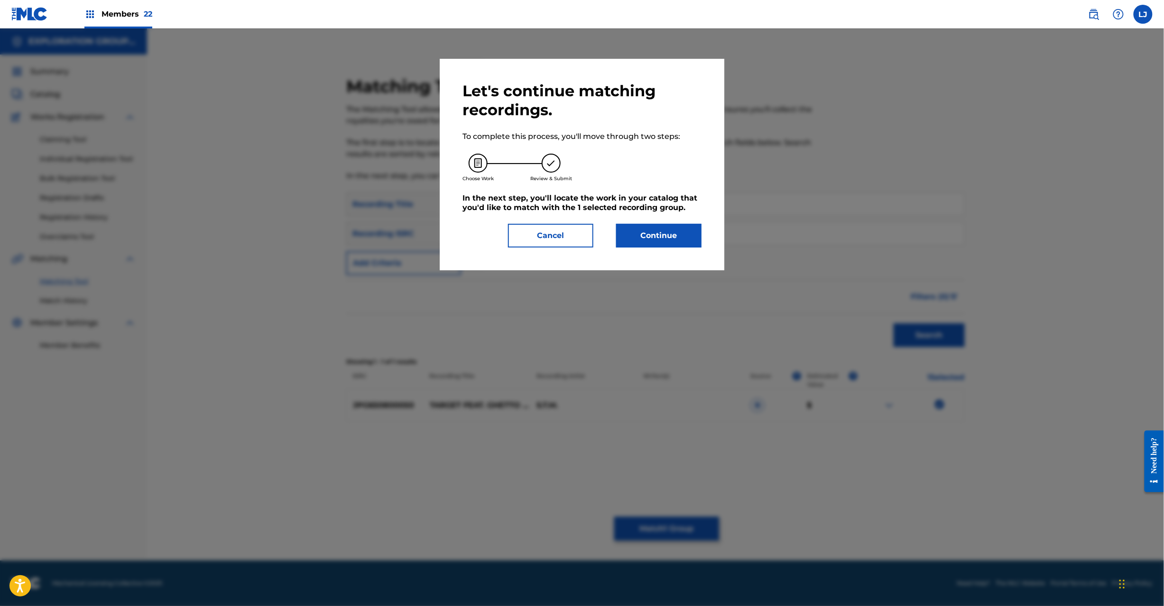
click at [634, 238] on button "Continue" at bounding box center [658, 236] width 85 height 24
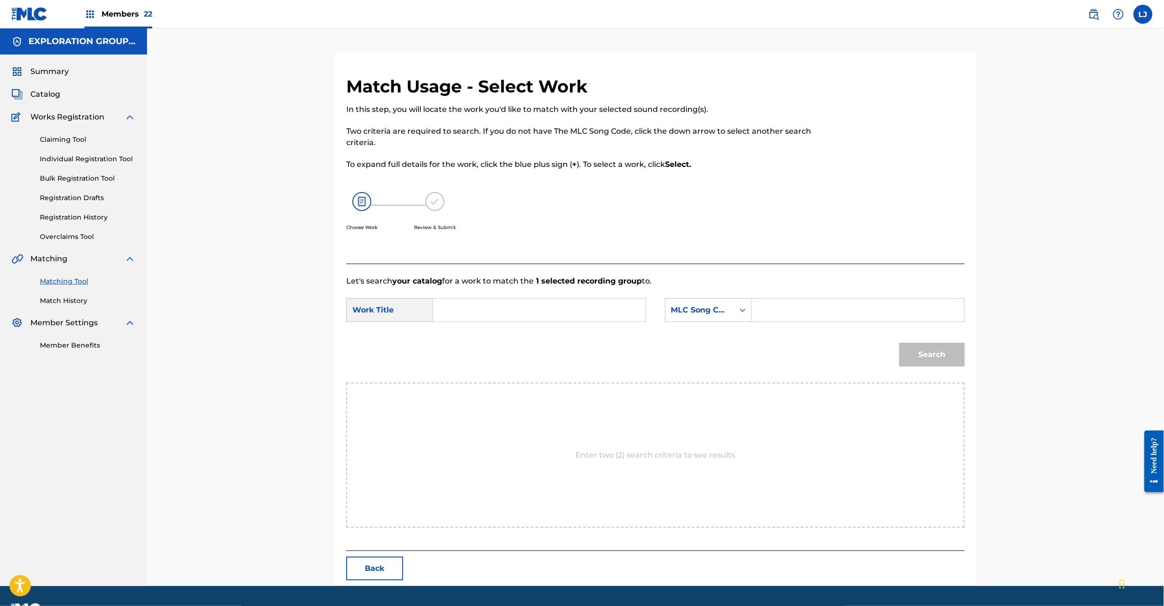
click at [526, 301] on input "Search Form" at bounding box center [539, 310] width 196 height 23
click at [594, 315] on input "Target Feat.Ghetto Inc.,Gipper TW4Y3W" at bounding box center [539, 310] width 196 height 23
type input "Target Feat.Ghetto Inc.,Gipper"
click at [786, 314] on input "Search Form" at bounding box center [858, 310] width 196 height 23
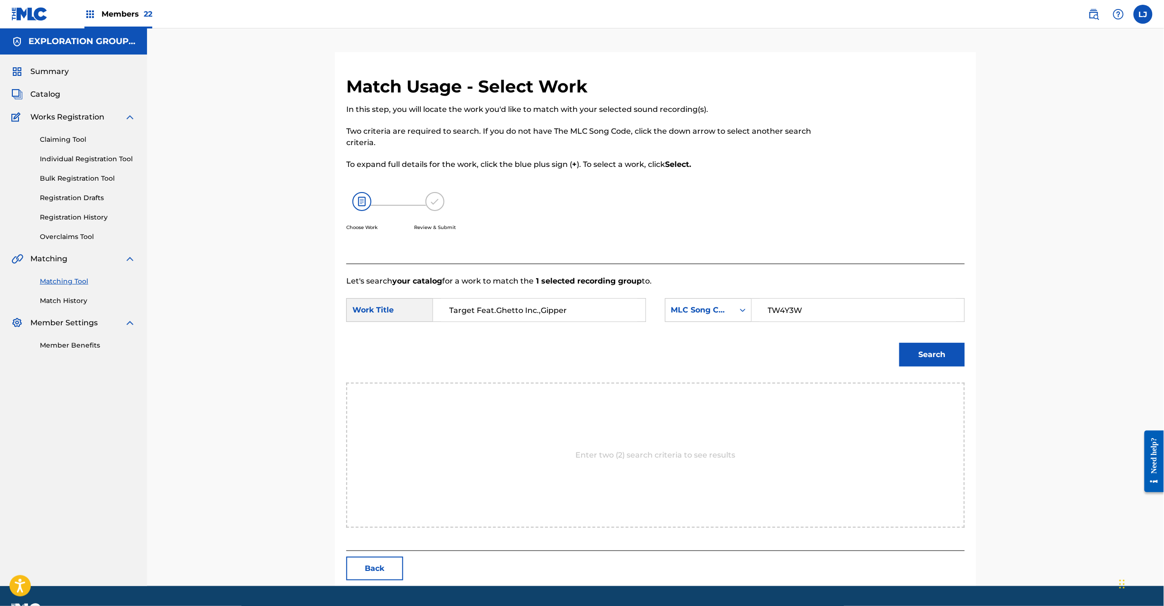
type input "TW4Y3W"
click at [911, 353] on button "Search" at bounding box center [931, 355] width 65 height 24
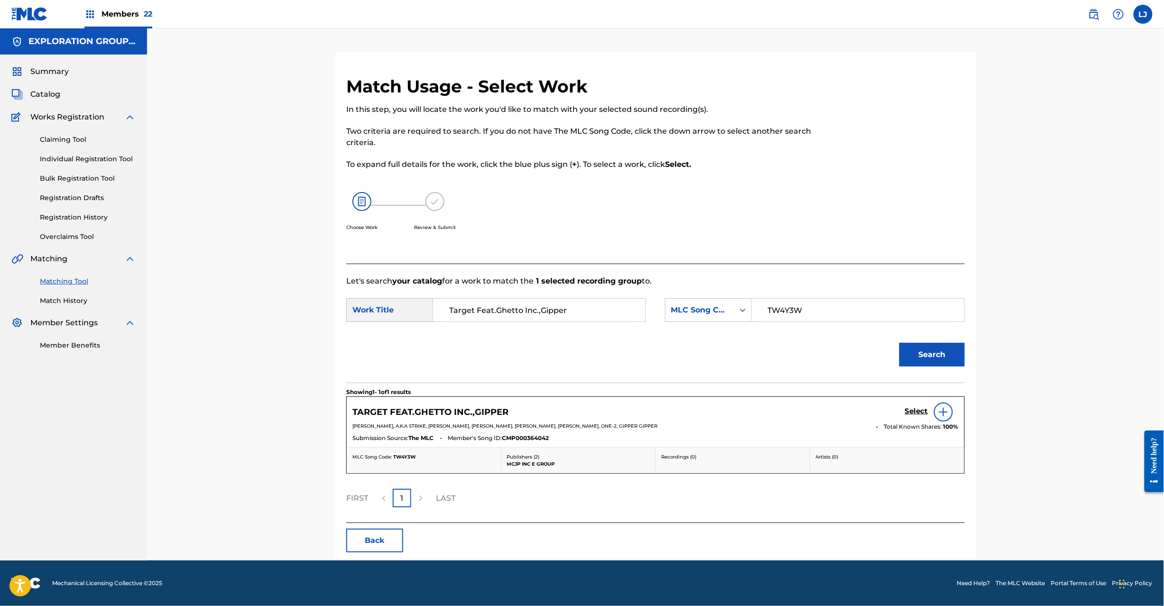
click at [913, 407] on h5 "Select" at bounding box center [916, 411] width 23 height 9
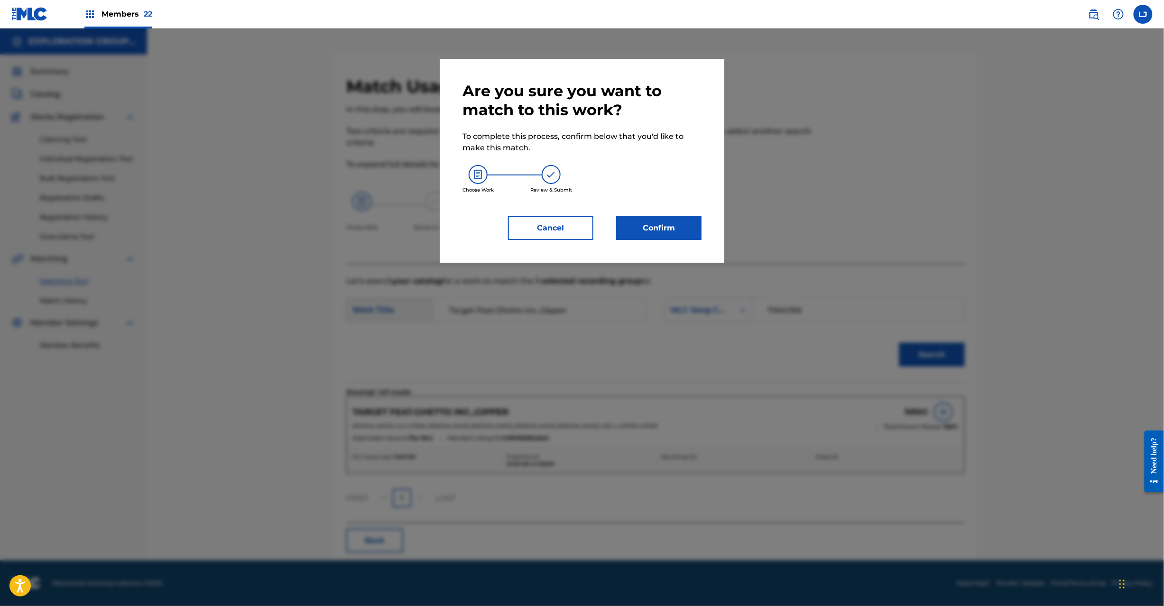
click at [621, 228] on button "Confirm" at bounding box center [658, 228] width 85 height 24
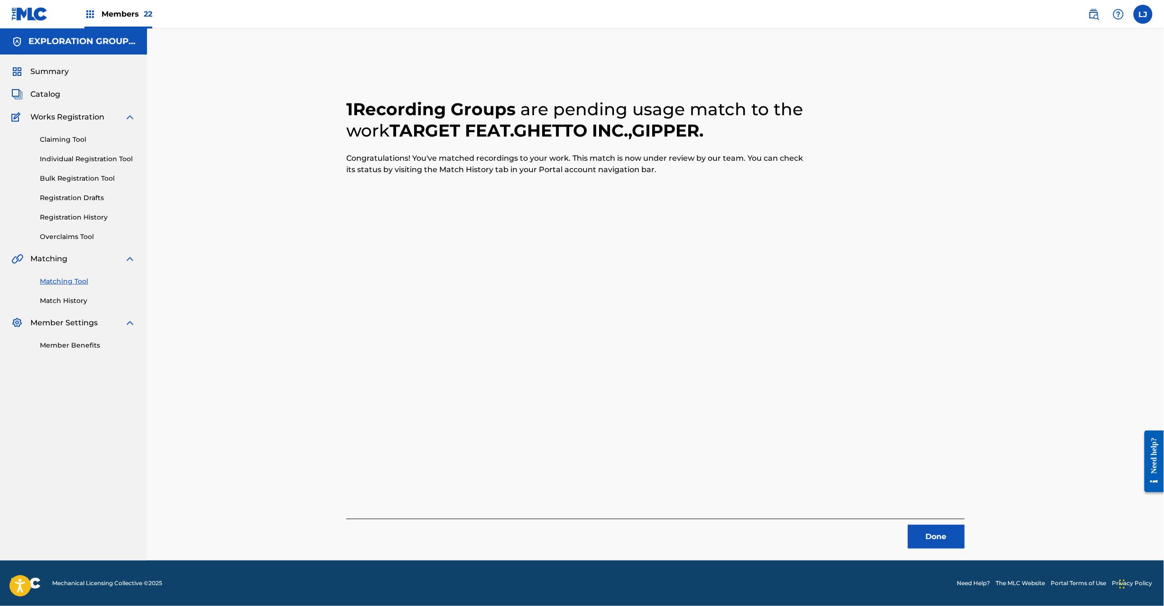
click at [948, 537] on button "Done" at bounding box center [936, 537] width 57 height 24
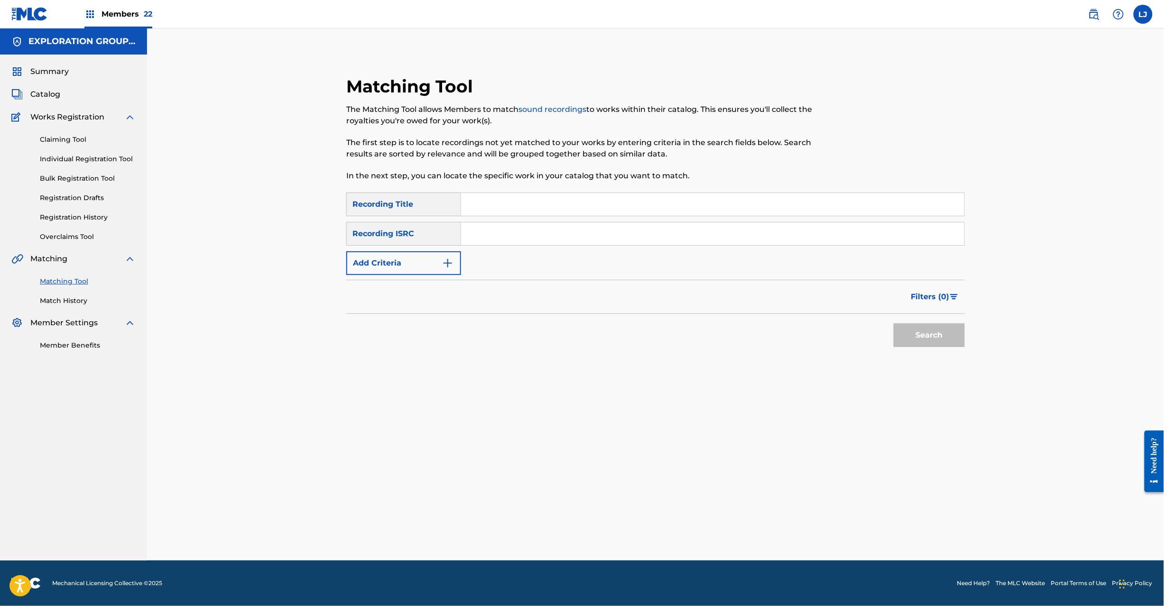
click at [489, 235] on input "Search Form" at bounding box center [712, 233] width 503 height 23
click at [947, 324] on button "Search" at bounding box center [929, 336] width 71 height 24
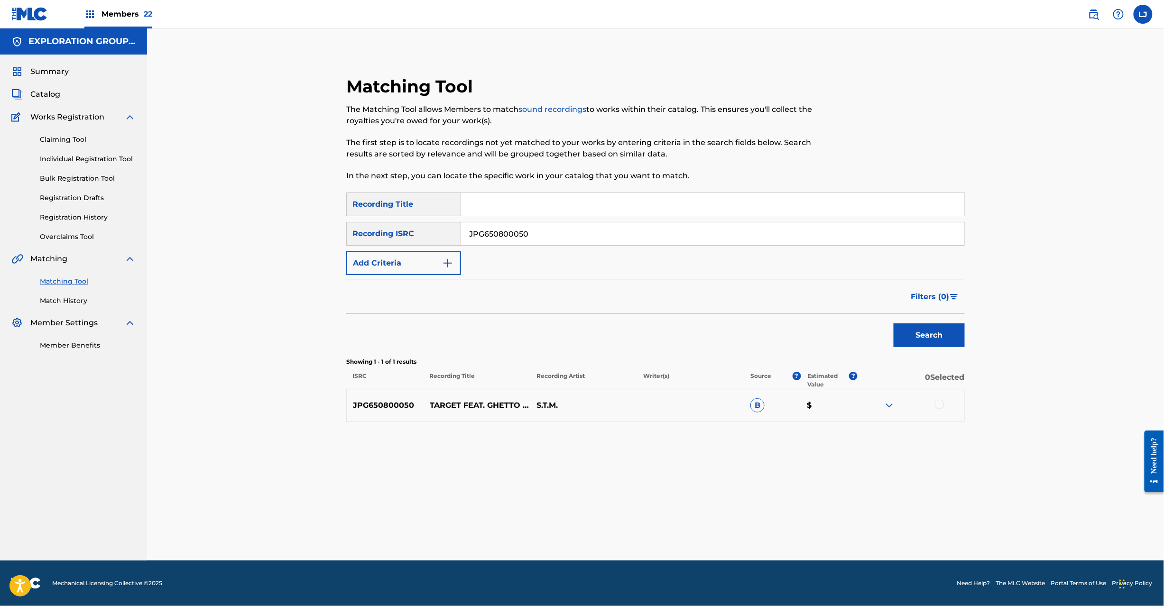
click at [516, 230] on input "JPG650800050" at bounding box center [712, 233] width 503 height 23
drag, startPoint x: 516, startPoint y: 230, endPoint x: 555, endPoint y: 243, distance: 41.0
click at [516, 231] on input "JPG650800050" at bounding box center [712, 233] width 503 height 23
click at [947, 337] on button "Search" at bounding box center [929, 336] width 71 height 24
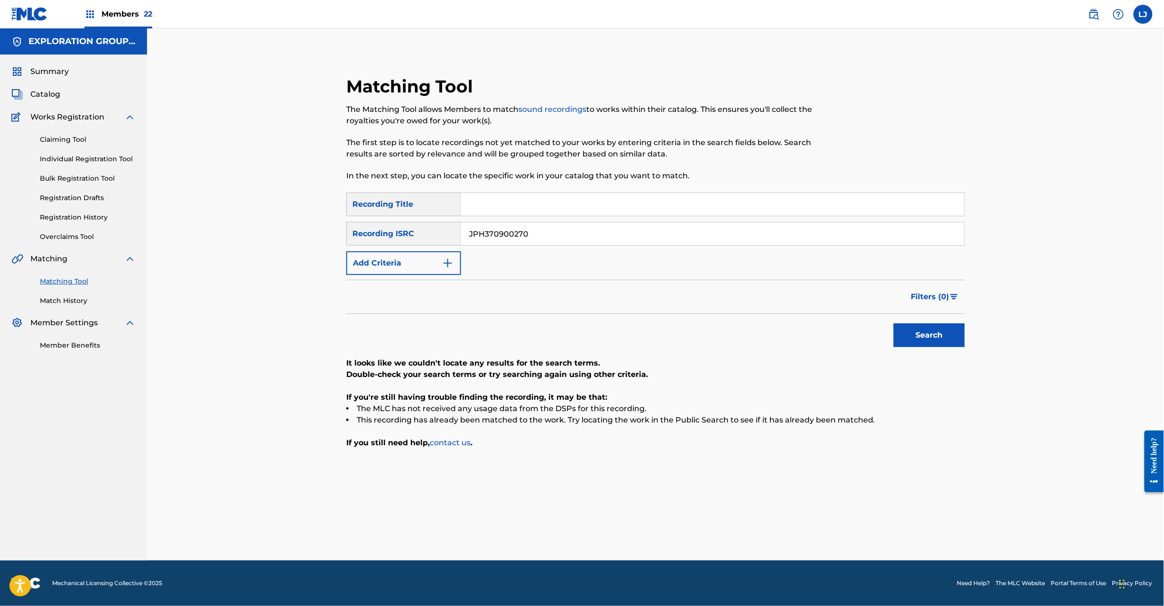
click at [528, 238] on input "JPH370900270" at bounding box center [712, 233] width 503 height 23
click at [916, 324] on button "Search" at bounding box center [929, 336] width 71 height 24
click at [915, 334] on button "Search" at bounding box center [929, 336] width 71 height 24
click at [560, 232] on input "JPH370900272" at bounding box center [712, 233] width 503 height 23
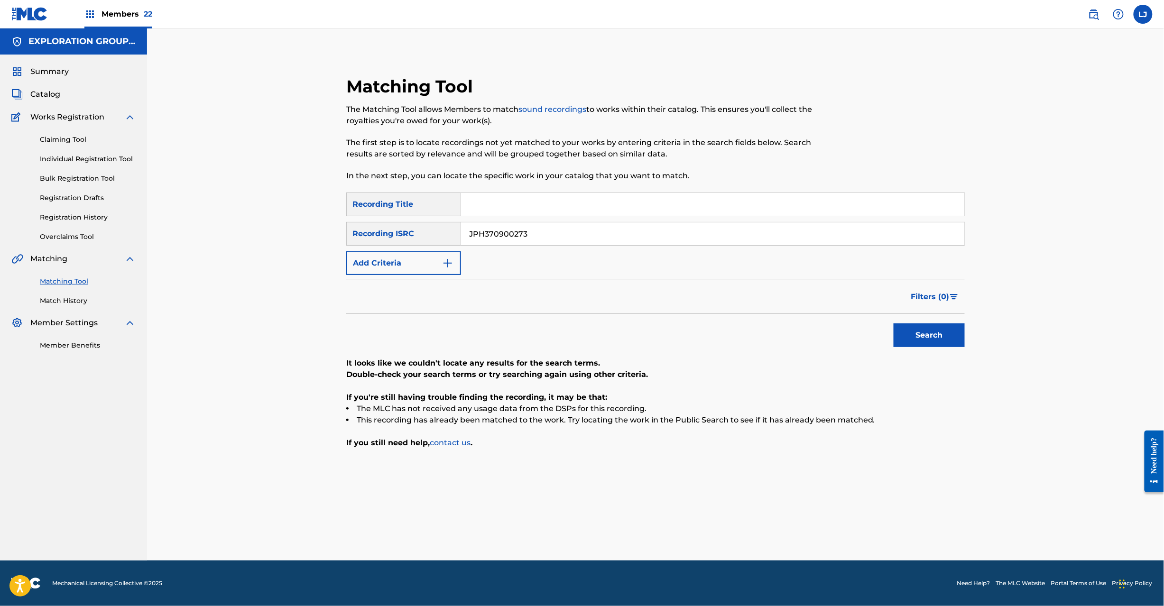
drag, startPoint x: 560, startPoint y: 232, endPoint x: 803, endPoint y: 319, distance: 258.1
click at [562, 231] on input "JPH370900273" at bounding box center [712, 233] width 503 height 23
click at [964, 329] on button "Search" at bounding box center [929, 336] width 71 height 24
click at [925, 336] on button "Search" at bounding box center [929, 336] width 71 height 24
click at [538, 242] on input "JPH370900273" at bounding box center [712, 233] width 503 height 23
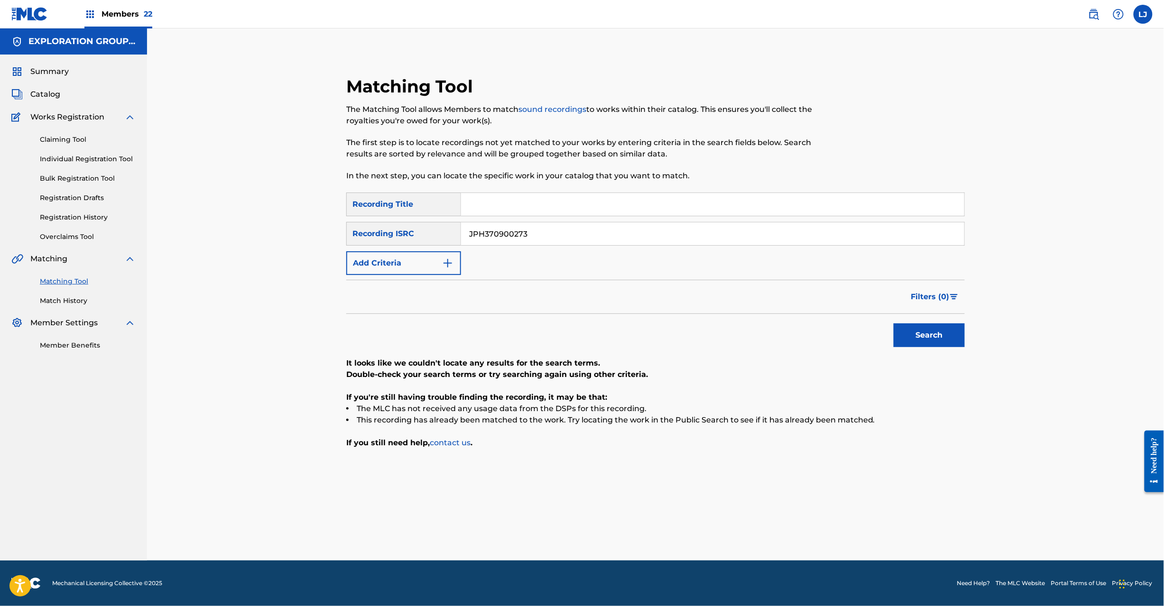
click at [538, 242] on input "JPH370900273" at bounding box center [712, 233] width 503 height 23
click at [951, 336] on button "Search" at bounding box center [929, 336] width 71 height 24
click at [571, 239] on input "JPH370900275" at bounding box center [712, 233] width 503 height 23
click at [931, 336] on button "Search" at bounding box center [929, 336] width 71 height 24
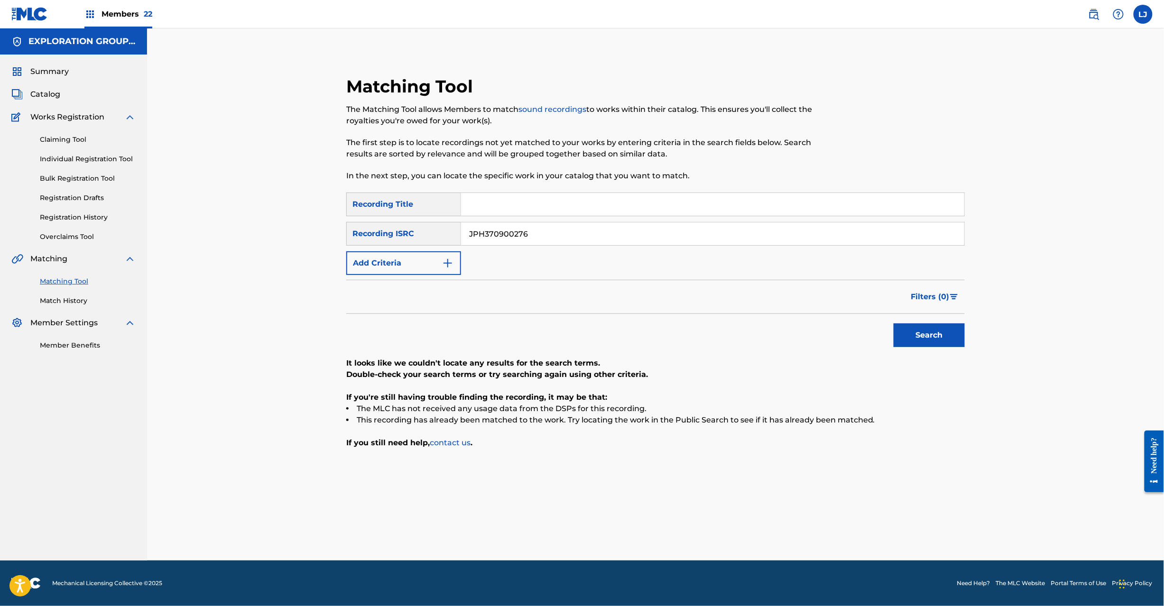
click at [552, 238] on input "JPH370900276" at bounding box center [712, 233] width 503 height 23
click at [938, 336] on button "Search" at bounding box center [929, 336] width 71 height 24
click at [535, 228] on input "JPP400800632" at bounding box center [712, 233] width 503 height 23
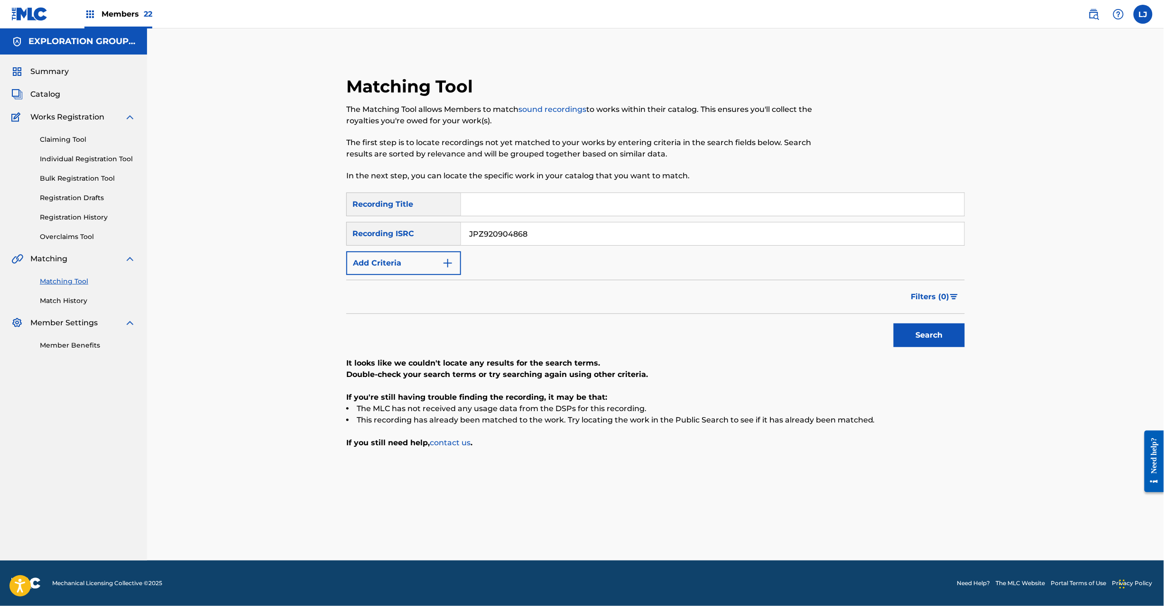
type input "JPZ920904868"
click at [911, 326] on button "Search" at bounding box center [929, 336] width 71 height 24
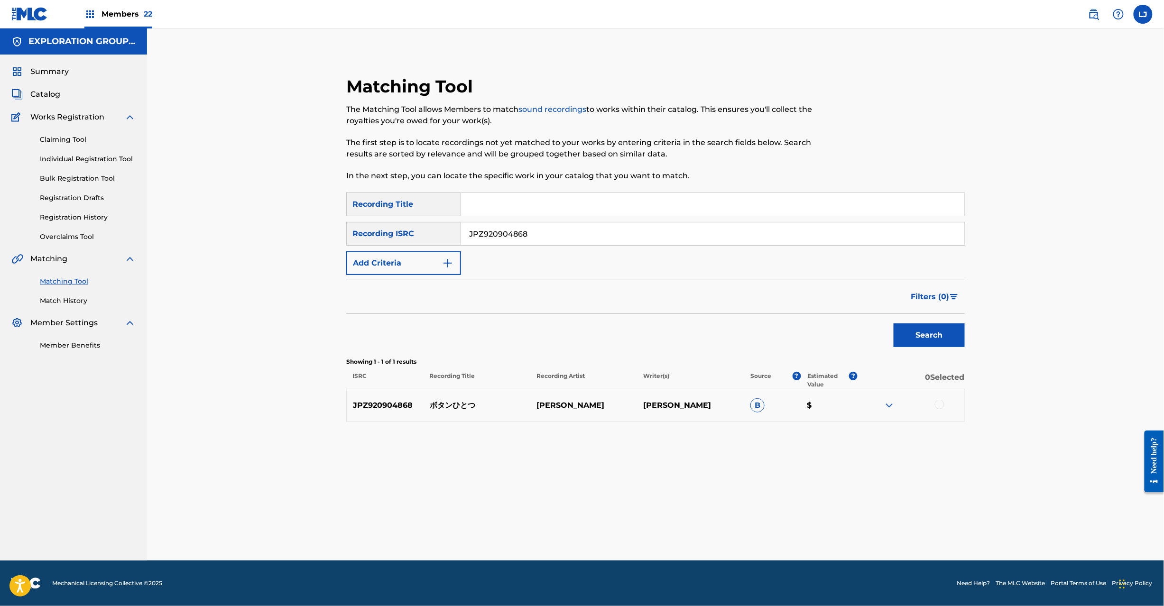
click at [444, 409] on p "ボタンひとつ" at bounding box center [477, 405] width 107 height 11
click at [938, 403] on div at bounding box center [939, 404] width 9 height 9
click at [668, 530] on button "Match 1 Group" at bounding box center [666, 529] width 105 height 24
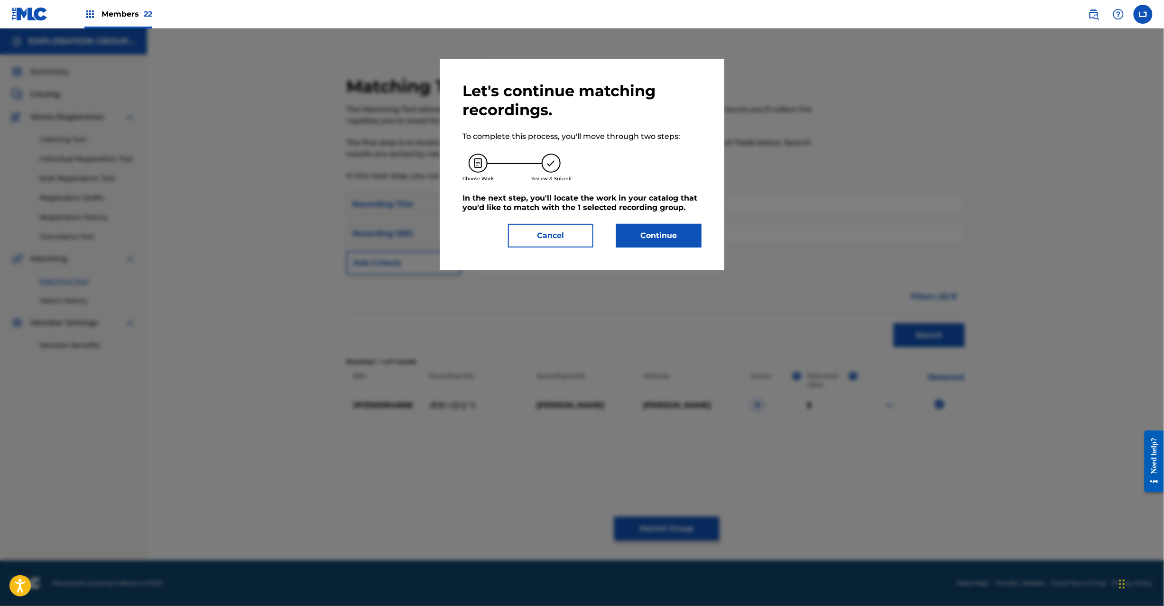
click at [632, 240] on button "Continue" at bounding box center [658, 236] width 85 height 24
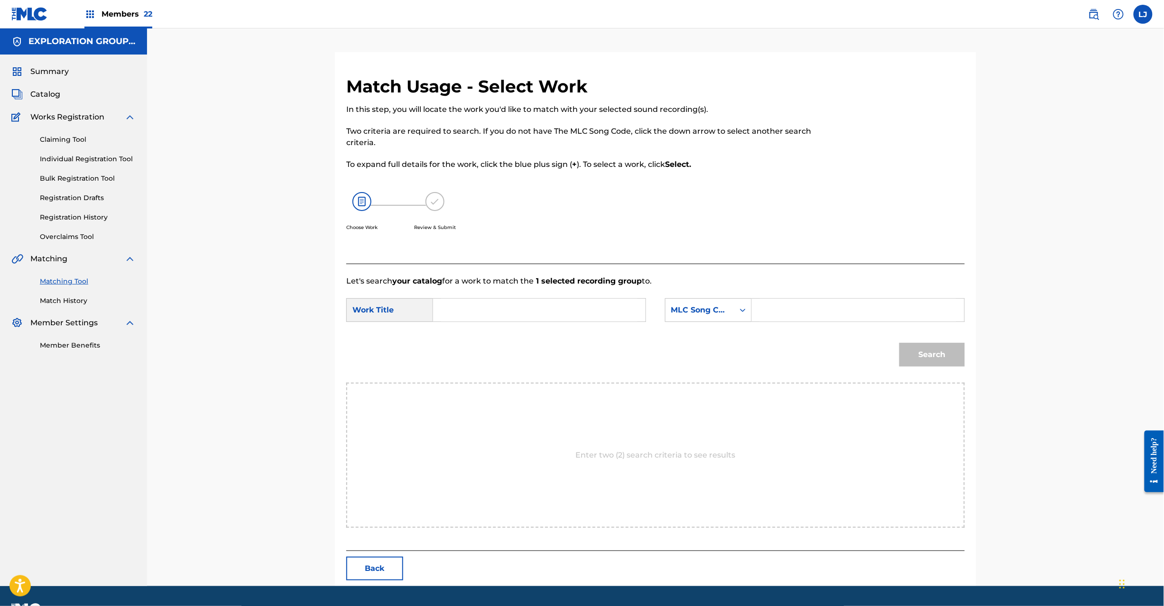
click at [500, 314] on input "Search Form" at bounding box center [539, 310] width 196 height 23
click at [526, 314] on input "Botan Hitotsu BD8TFB" at bounding box center [539, 310] width 196 height 23
type input "Botan Hitotsu"
click at [787, 312] on input "Search Form" at bounding box center [858, 310] width 196 height 23
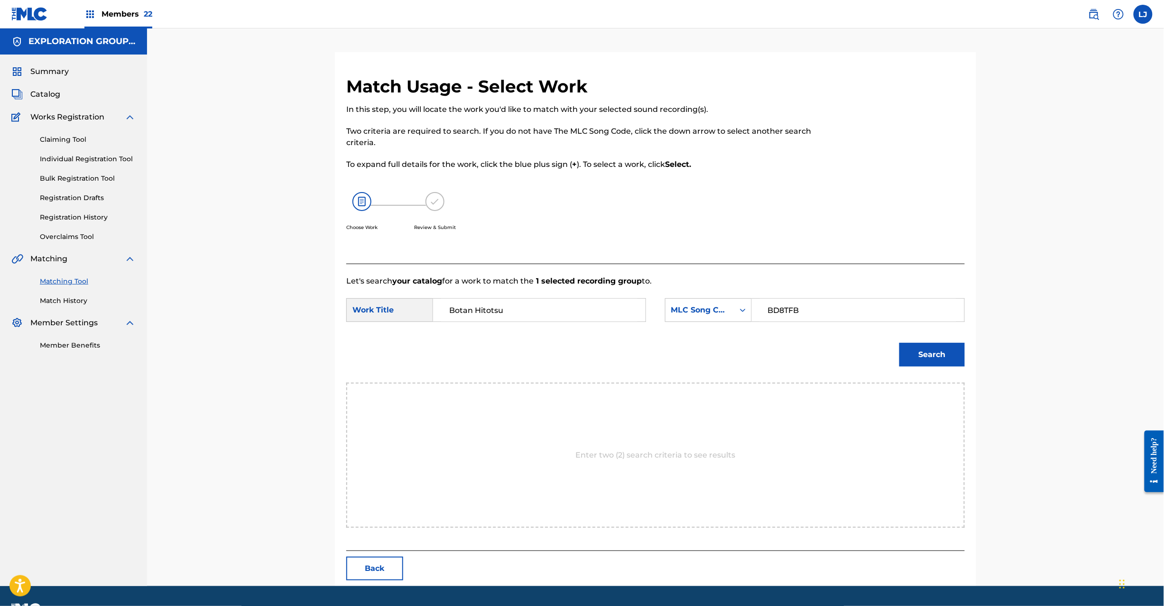
type input "BD8TFB"
click at [901, 337] on div "Search" at bounding box center [930, 352] width 70 height 38
drag, startPoint x: 903, startPoint y: 340, endPoint x: 910, endPoint y: 345, distance: 8.4
click at [906, 343] on div "Search" at bounding box center [930, 352] width 70 height 38
click at [910, 345] on button "Search" at bounding box center [931, 355] width 65 height 24
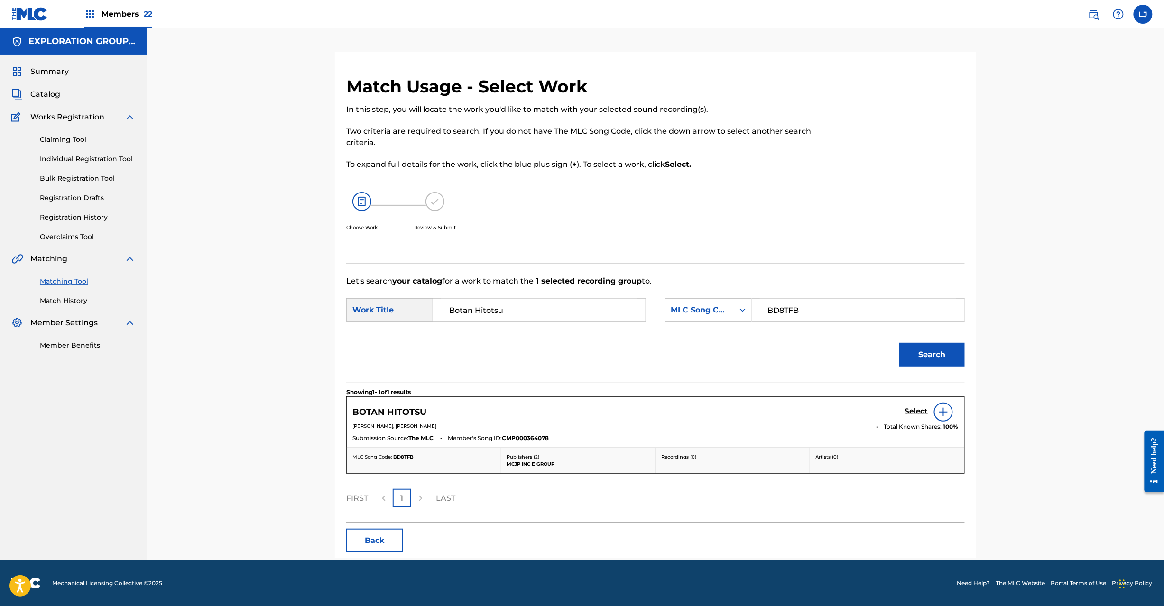
click at [911, 414] on h5 "Select" at bounding box center [916, 411] width 23 height 9
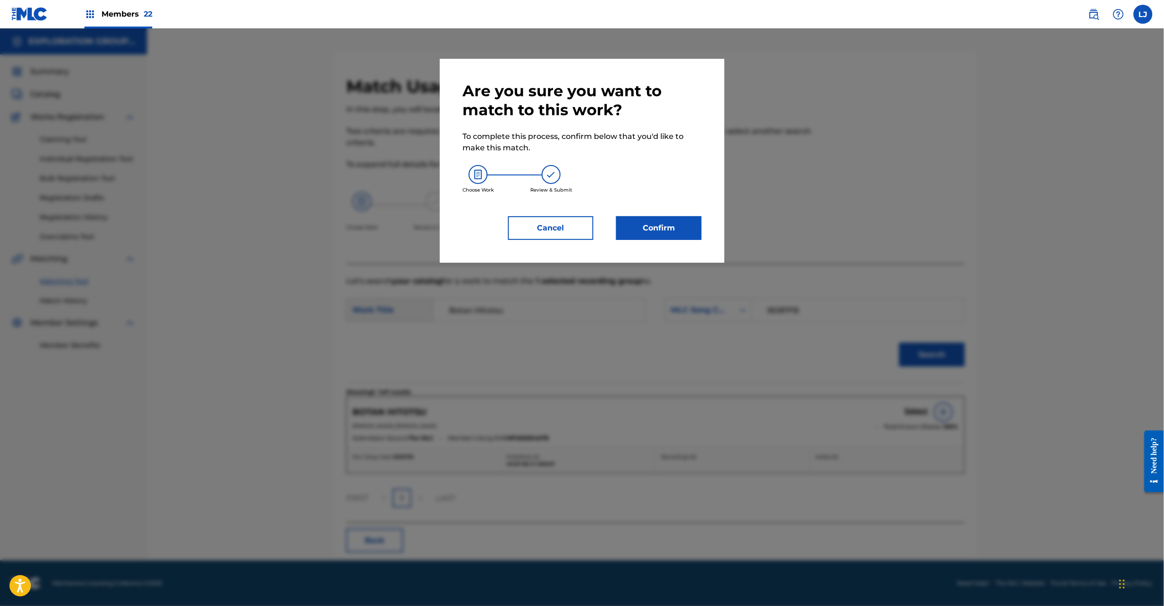
click at [673, 228] on button "Confirm" at bounding box center [658, 228] width 85 height 24
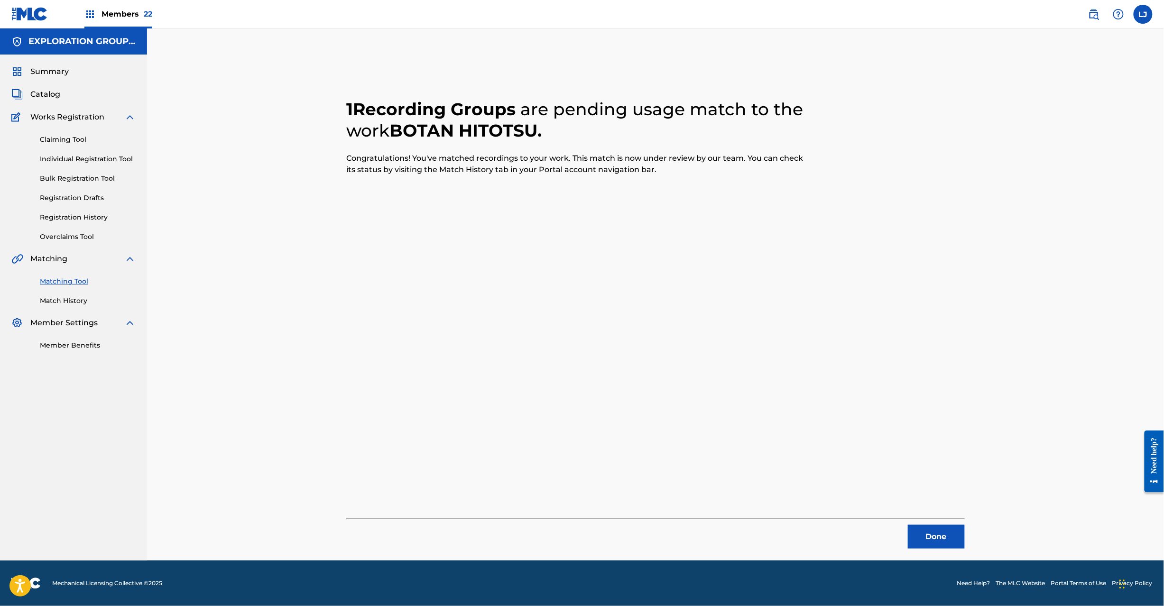
drag, startPoint x: 917, startPoint y: 510, endPoint x: 921, endPoint y: 525, distance: 14.7
click at [920, 524] on div "1 Recording Groups are pending usage match to the work BOTAN HITOTSU . Congratu…" at bounding box center [655, 312] width 619 height 473
click at [933, 537] on button "Done" at bounding box center [936, 537] width 57 height 24
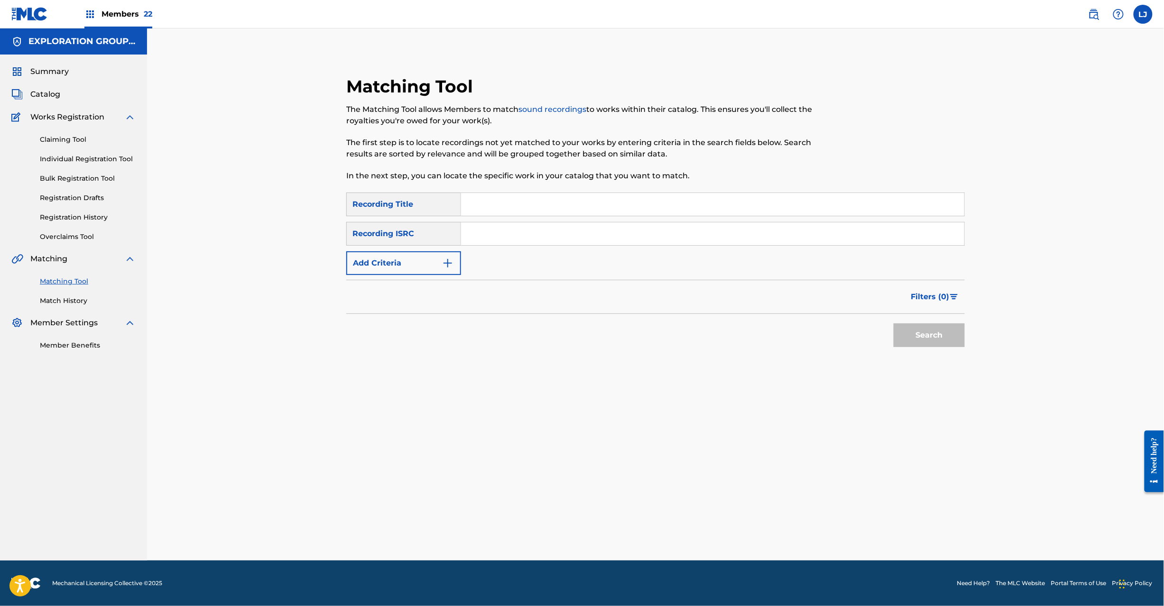
click at [586, 242] on input "Search Form" at bounding box center [712, 233] width 503 height 23
click at [956, 340] on button "Search" at bounding box center [929, 336] width 71 height 24
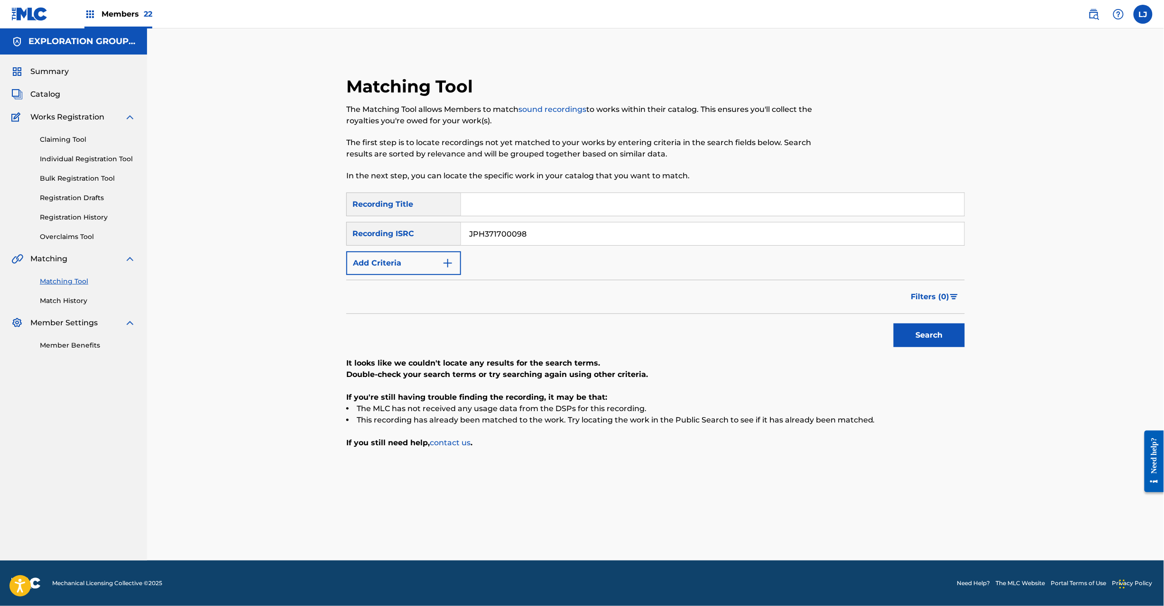
click at [572, 231] on input "JPH371700098" at bounding box center [712, 233] width 503 height 23
type input "JPH370900135"
click at [945, 330] on button "Search" at bounding box center [929, 336] width 71 height 24
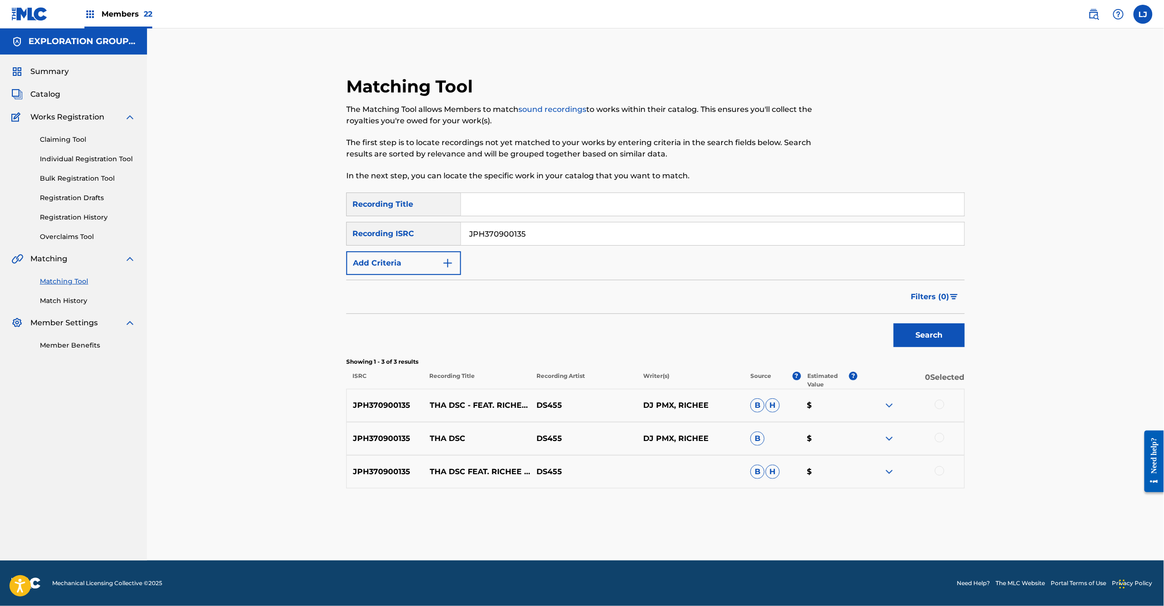
click at [942, 407] on div at bounding box center [939, 404] width 9 height 9
click at [938, 433] on div at bounding box center [939, 437] width 9 height 9
click at [941, 472] on div at bounding box center [939, 470] width 9 height 9
click at [652, 522] on button "Match 3 Groups" at bounding box center [666, 529] width 105 height 24
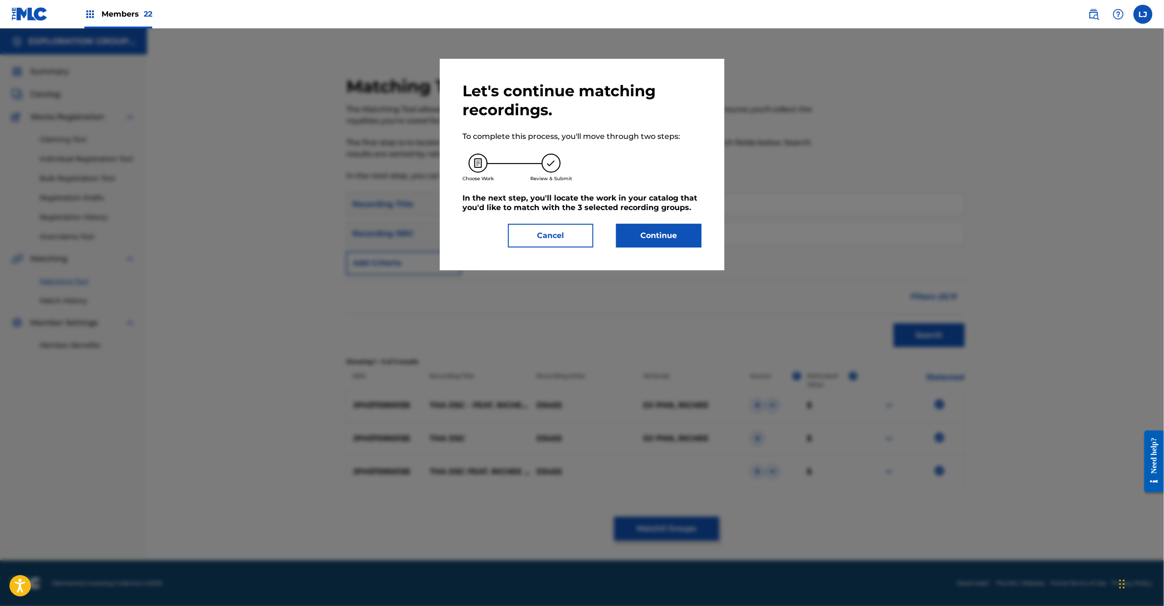
click at [657, 226] on button "Continue" at bounding box center [658, 236] width 85 height 24
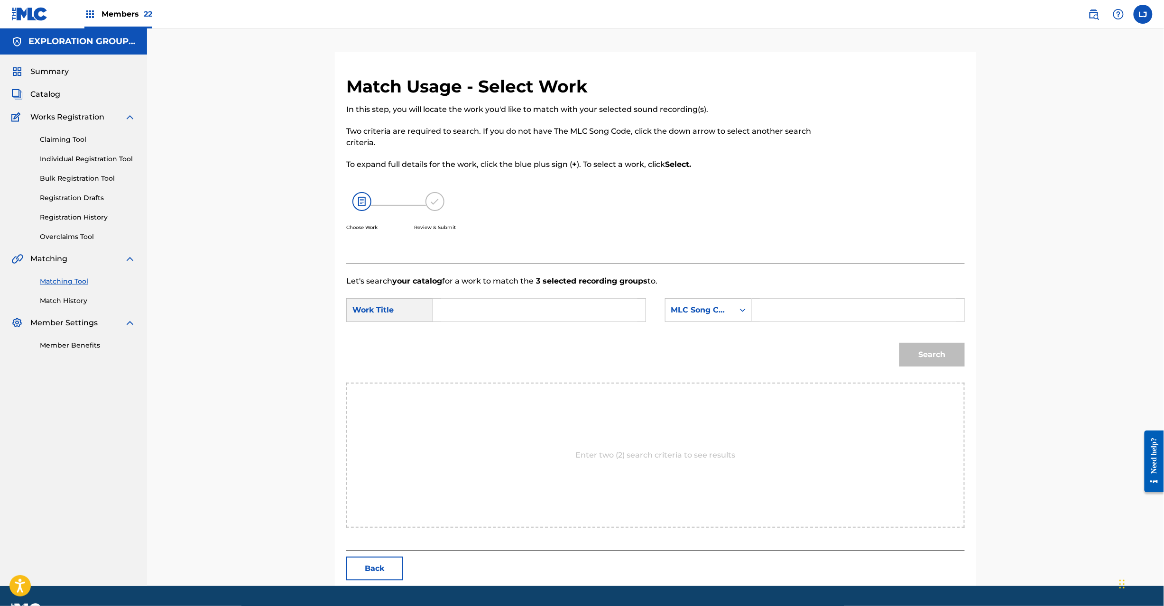
click at [568, 293] on form "SearchWithCriteria4d89bd13-417e-46d3-b1d7-832ff1c01899 Work Title SearchWithCri…" at bounding box center [655, 335] width 619 height 96
click at [562, 306] on input "Search Form" at bounding box center [539, 310] width 196 height 23
click at [615, 306] on input "Dsc Feat.Richee(Ghetto Inc.) Tha DQ3RL8" at bounding box center [539, 310] width 196 height 23
type input "Dsc Feat.Richee(Ghetto Inc.) Tha"
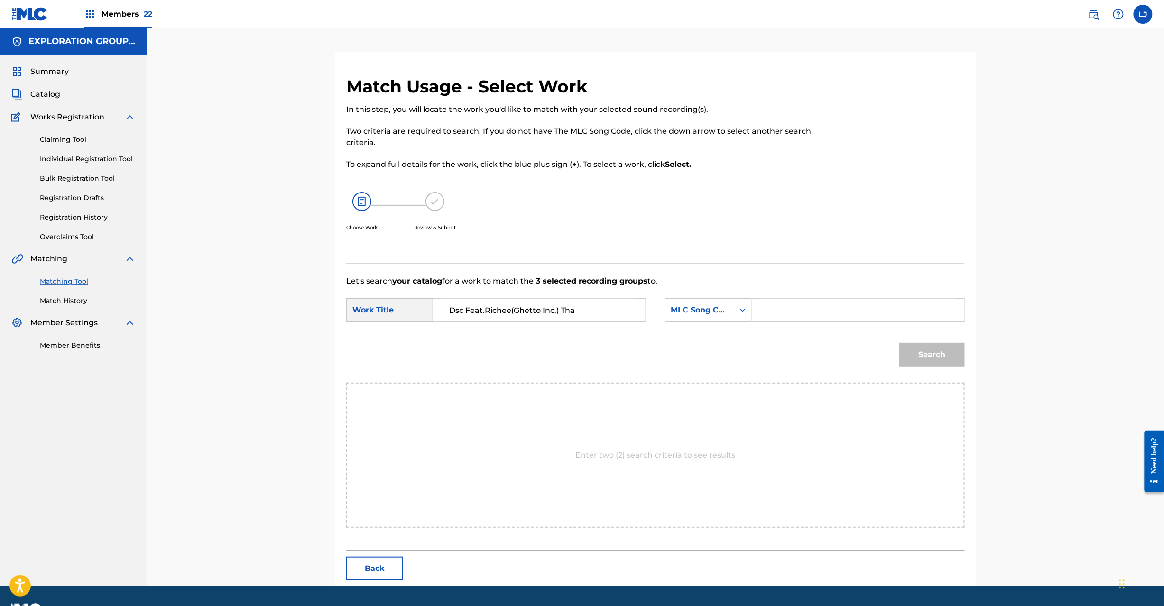
click at [818, 306] on input "Search Form" at bounding box center [858, 310] width 196 height 23
type input "DQ3RL8"
click at [975, 348] on div "Match Usage - Select Work In this step, you will locate the work you'd like to …" at bounding box center [655, 331] width 641 height 510
click at [955, 357] on button "Search" at bounding box center [931, 355] width 65 height 24
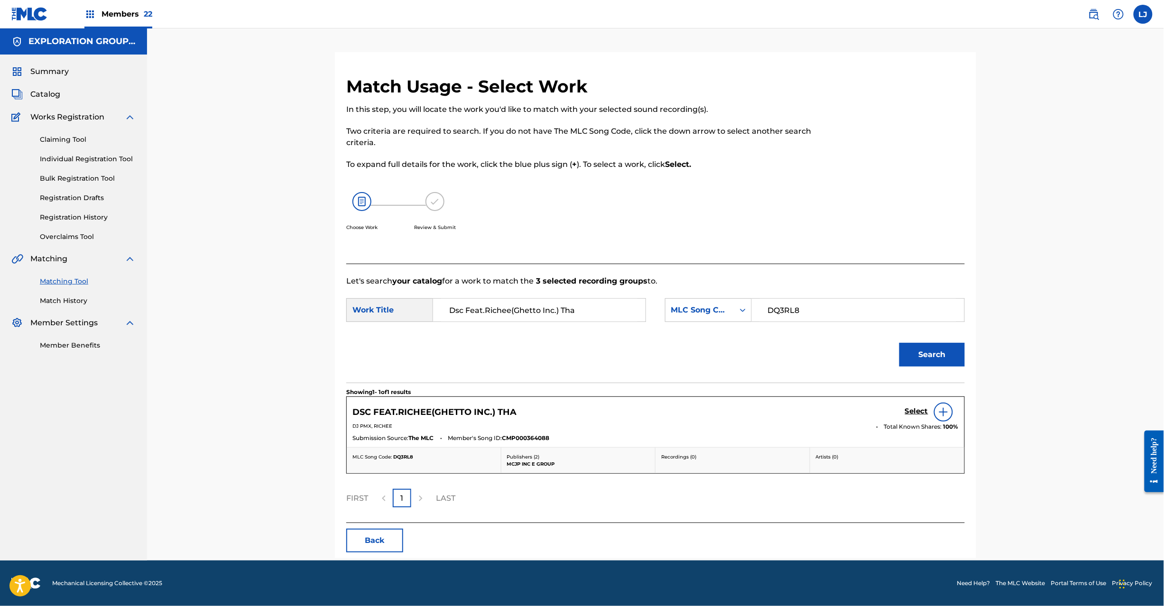
click at [917, 411] on h5 "Select" at bounding box center [916, 411] width 23 height 9
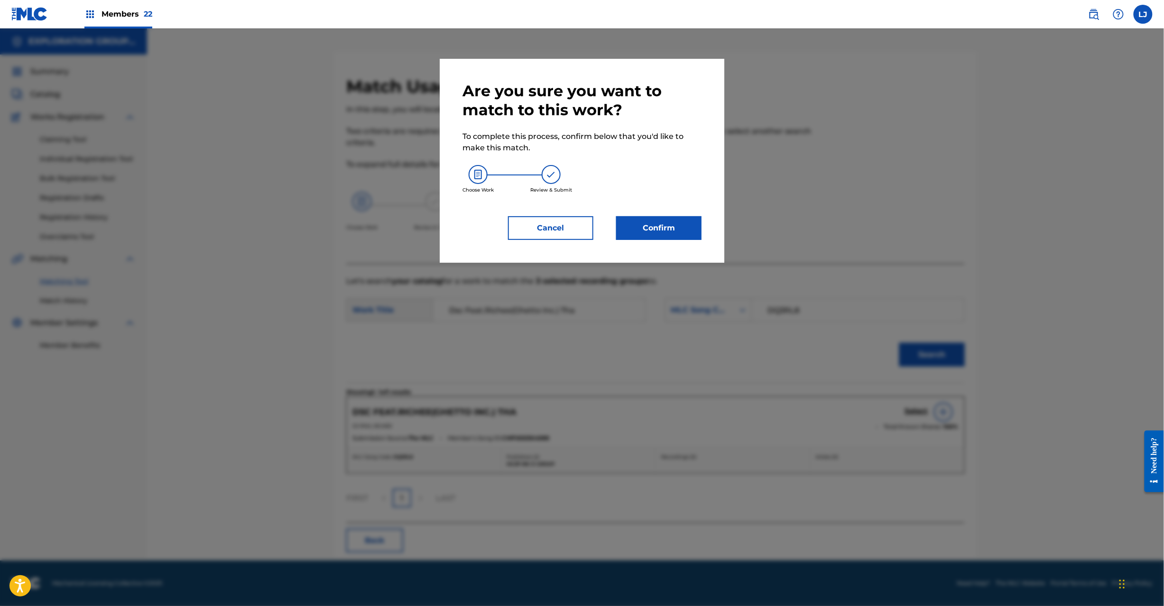
click at [639, 224] on button "Confirm" at bounding box center [658, 228] width 85 height 24
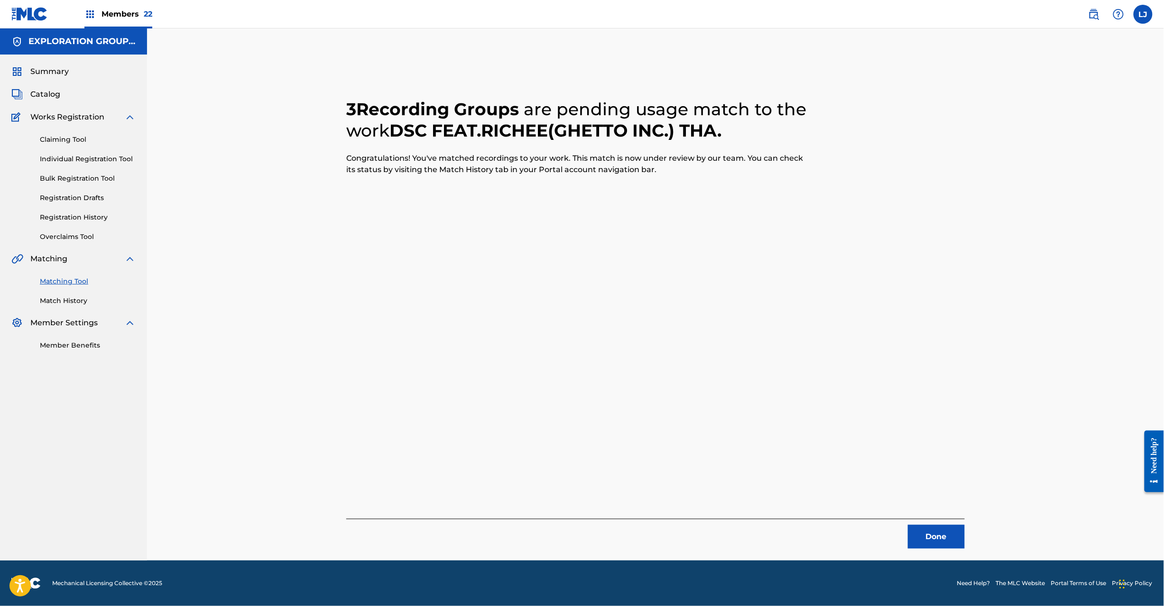
click at [941, 537] on button "Done" at bounding box center [936, 537] width 57 height 24
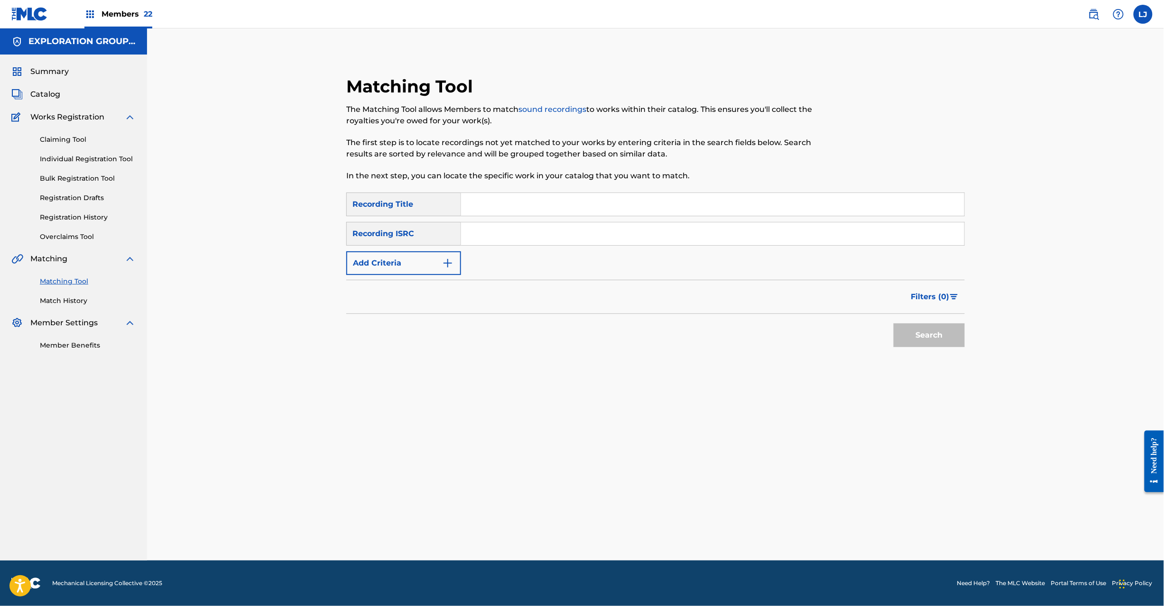
click at [505, 240] on input "Search Form" at bounding box center [712, 233] width 503 height 23
type input "JPH370900146"
click at [932, 350] on div "Search" at bounding box center [927, 333] width 76 height 38
click at [928, 338] on button "Search" at bounding box center [929, 336] width 71 height 24
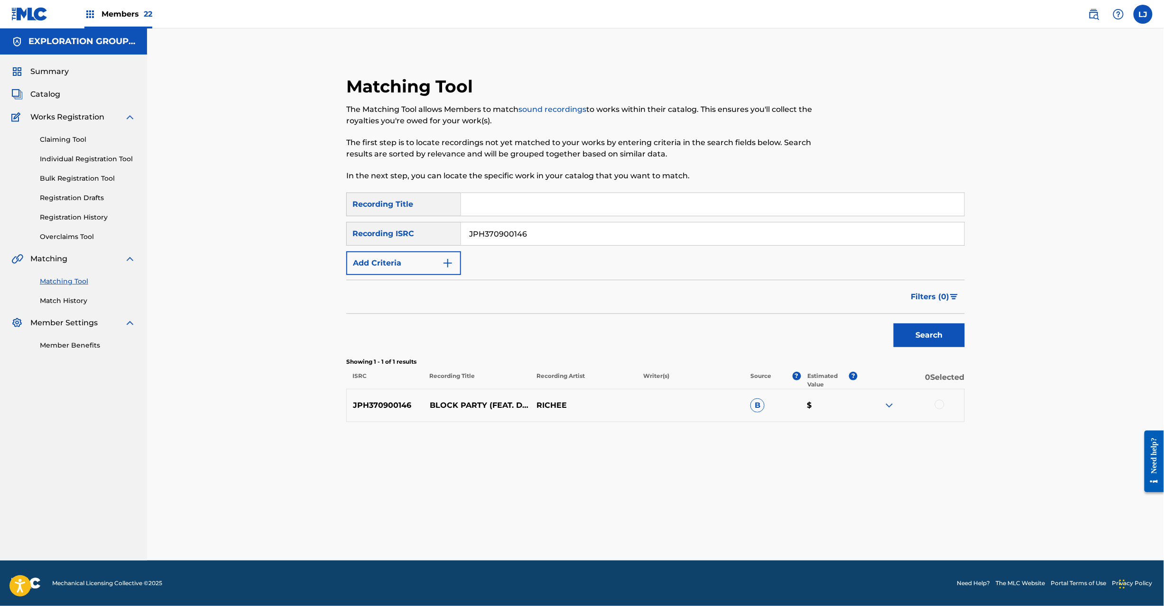
click at [940, 409] on div at bounding box center [939, 404] width 9 height 9
click at [653, 534] on button "Match 1 Group" at bounding box center [666, 529] width 105 height 24
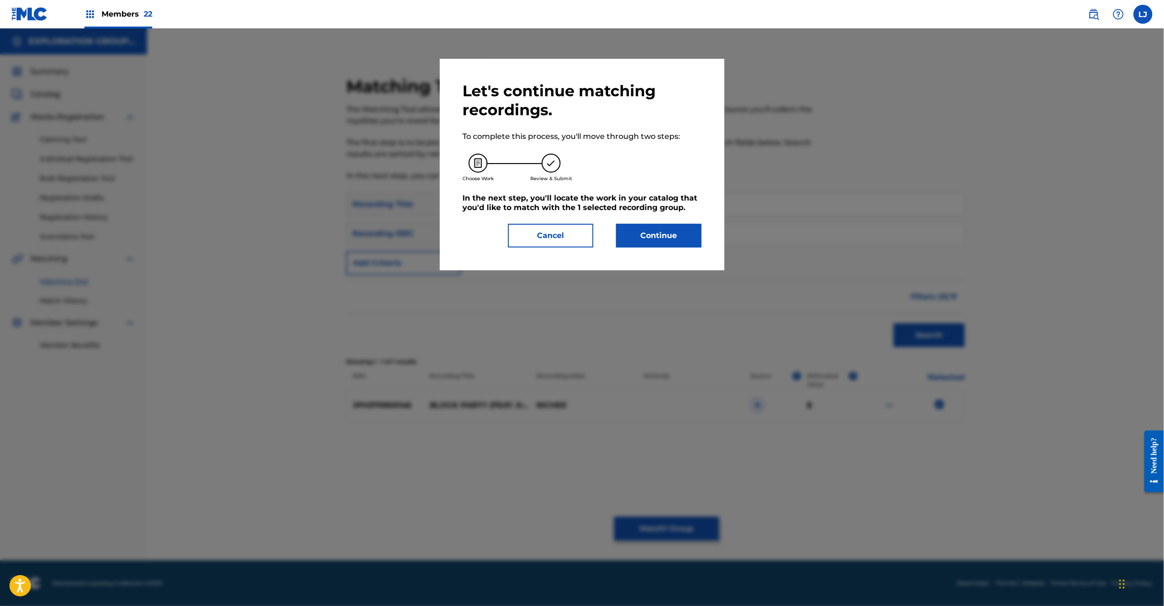
click at [674, 239] on button "Continue" at bounding box center [658, 236] width 85 height 24
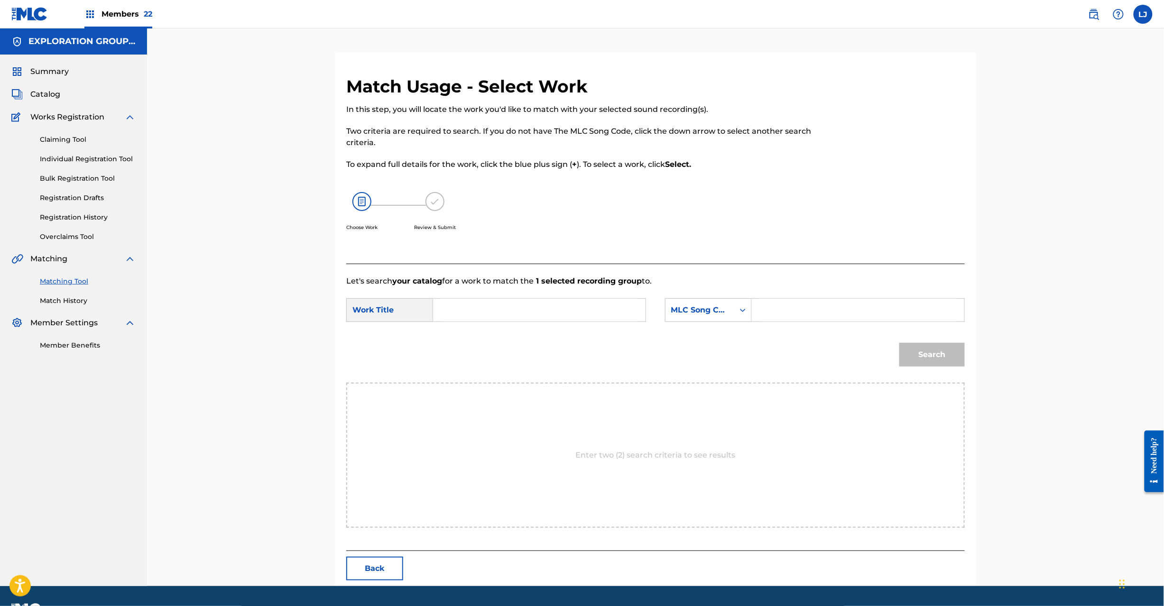
click at [573, 306] on input "Search Form" at bounding box center [539, 310] width 196 height 23
click at [515, 307] on input "Block Party BD4NIY" at bounding box center [539, 310] width 196 height 23
type input "Block Party"
click at [813, 336] on div "Search" at bounding box center [655, 357] width 619 height 49
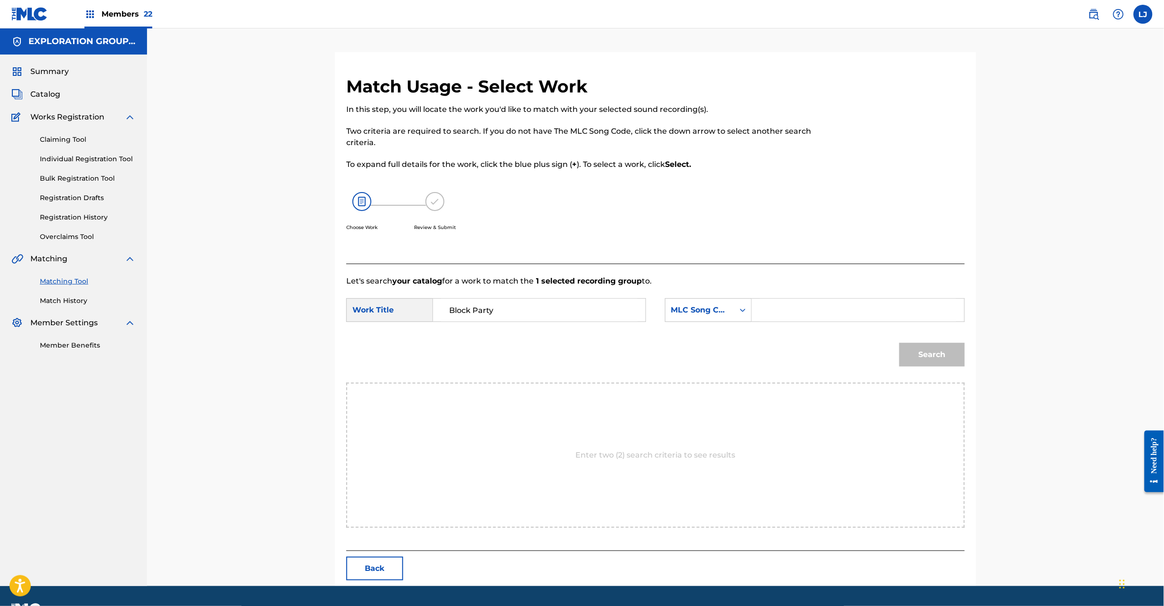
click at [814, 319] on input "Search Form" at bounding box center [858, 310] width 196 height 23
type input "BD4NIY"
click at [932, 360] on button "Search" at bounding box center [931, 355] width 65 height 24
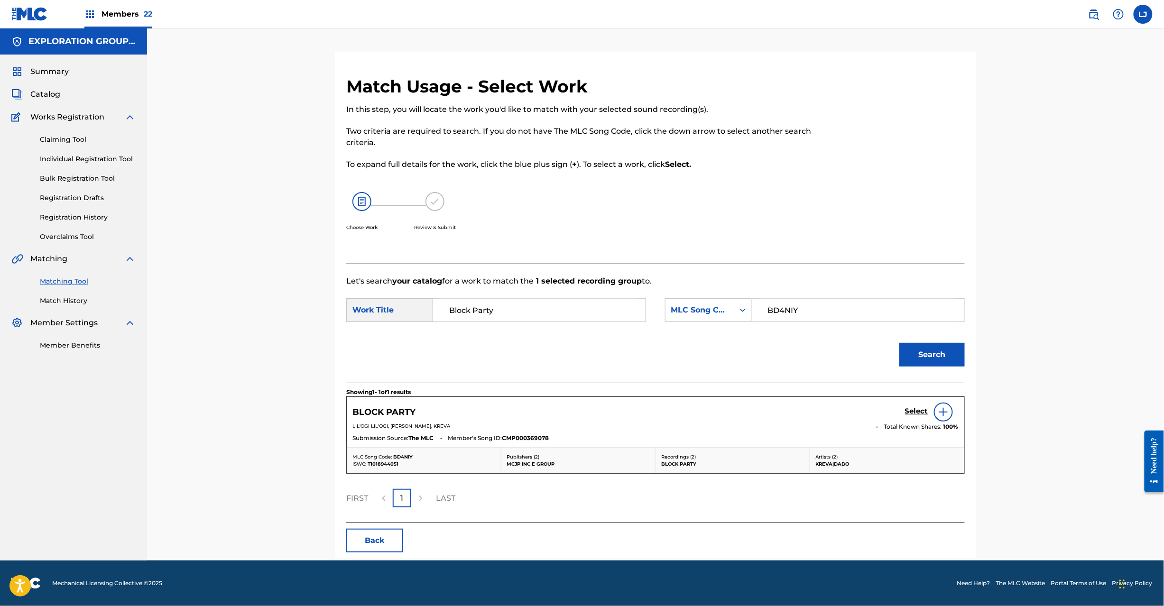
click at [909, 409] on h5 "Select" at bounding box center [916, 411] width 23 height 9
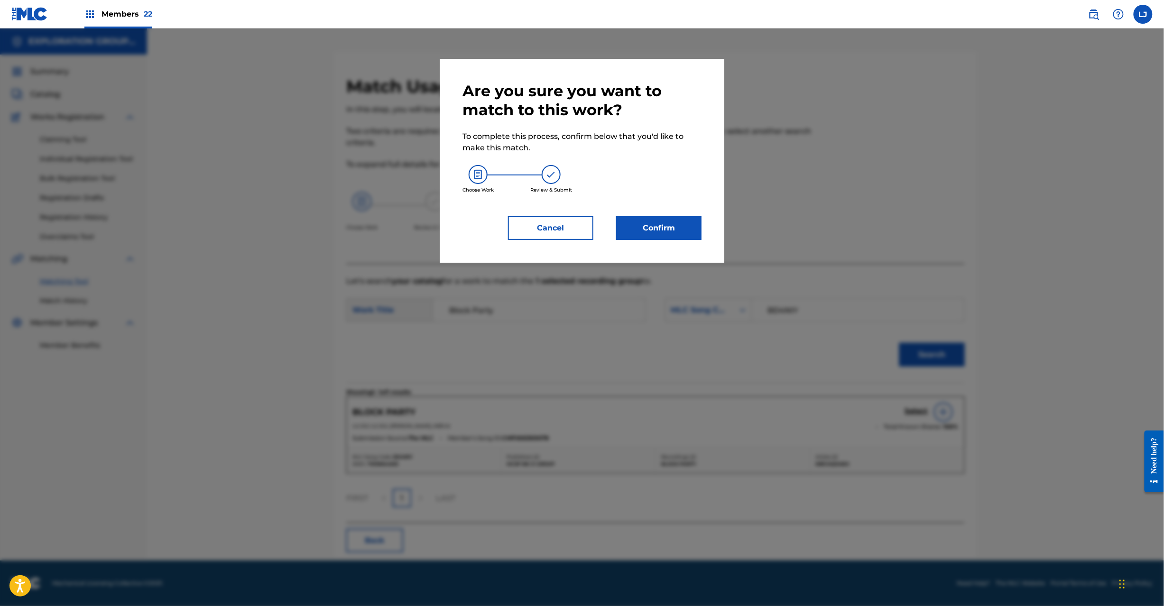
click at [686, 236] on button "Confirm" at bounding box center [658, 228] width 85 height 24
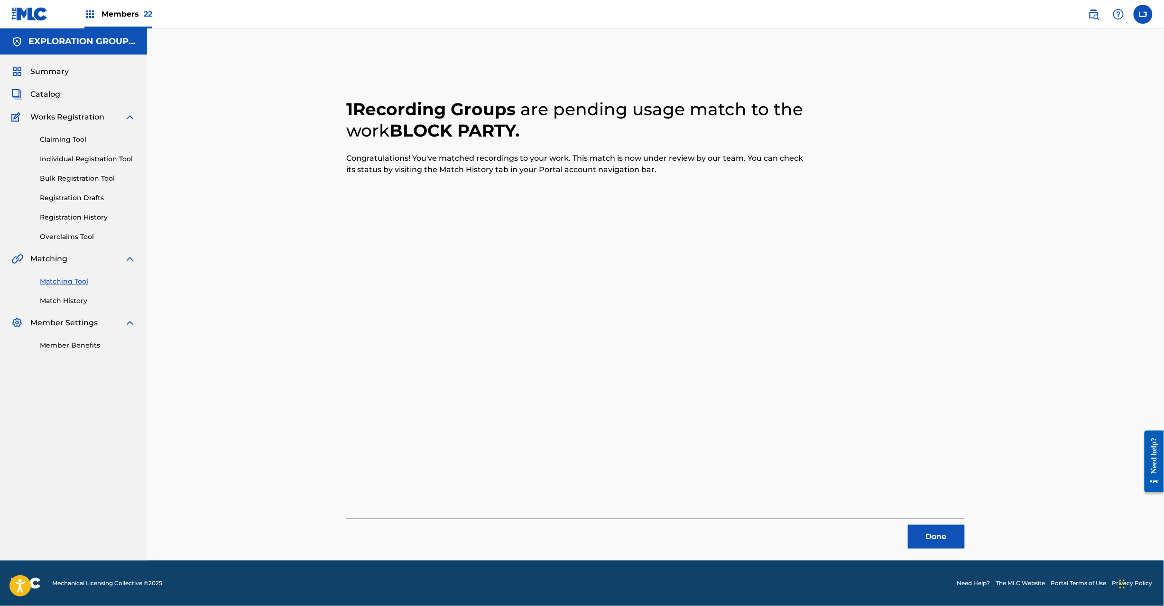
click at [932, 543] on button "Done" at bounding box center [936, 537] width 57 height 24
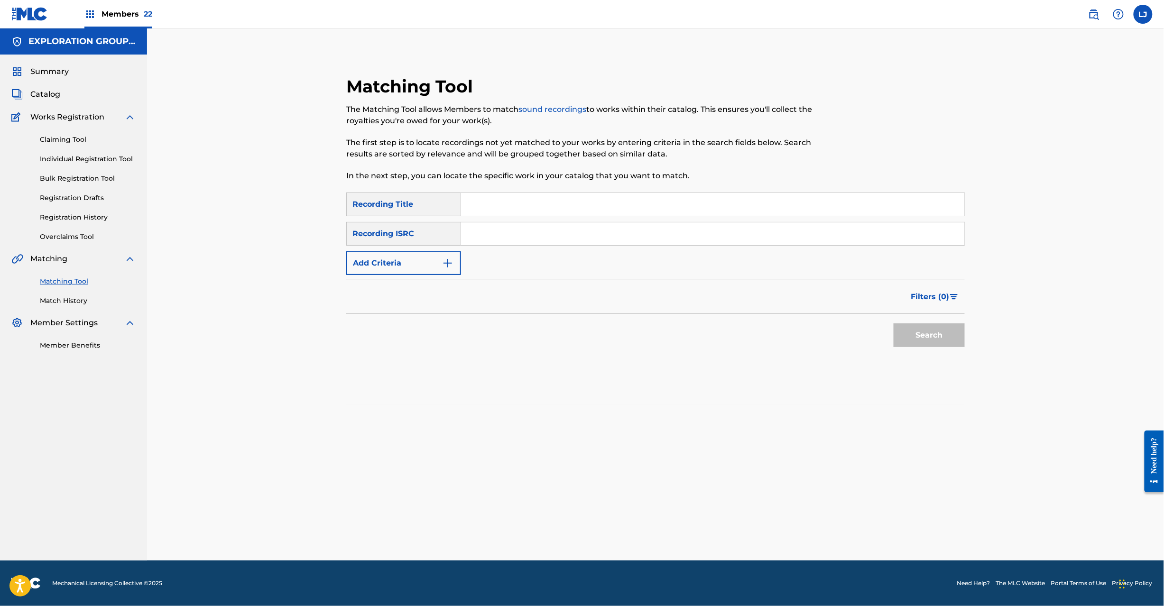
click at [533, 215] on div "Search Form" at bounding box center [713, 205] width 504 height 24
click at [565, 235] on input "Search Form" at bounding box center [712, 233] width 503 height 23
type input "JPH370900147"
click at [930, 335] on button "Search" at bounding box center [929, 336] width 71 height 24
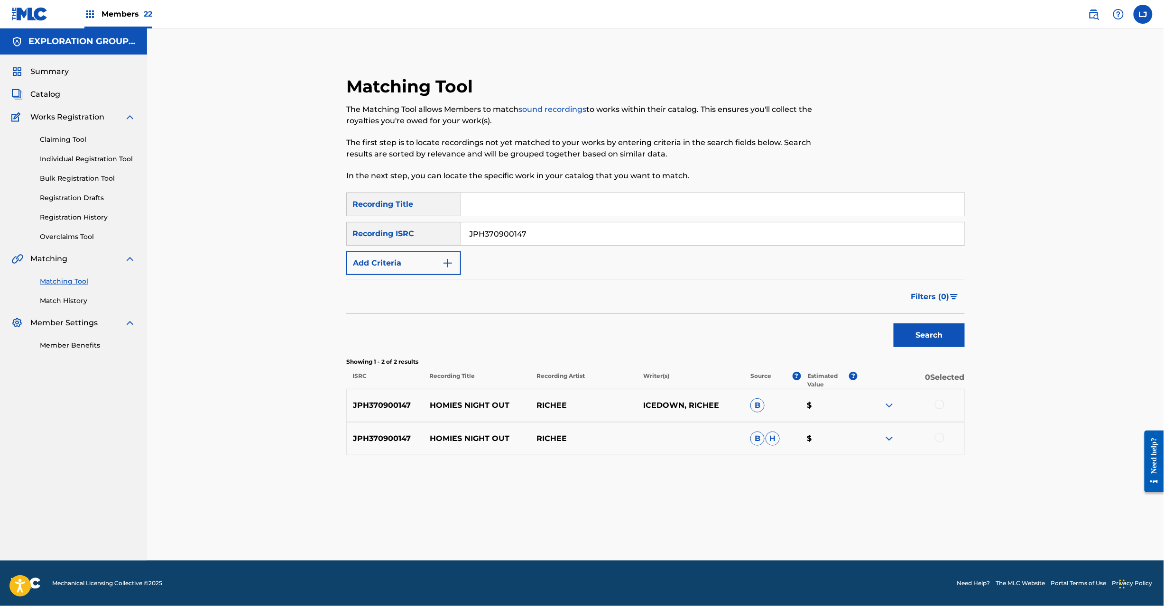
click at [938, 410] on div at bounding box center [911, 405] width 107 height 11
click at [938, 442] on div at bounding box center [939, 437] width 9 height 9
click at [940, 403] on div at bounding box center [939, 404] width 9 height 9
click at [678, 517] on button "Match 2 Groups" at bounding box center [666, 529] width 105 height 24
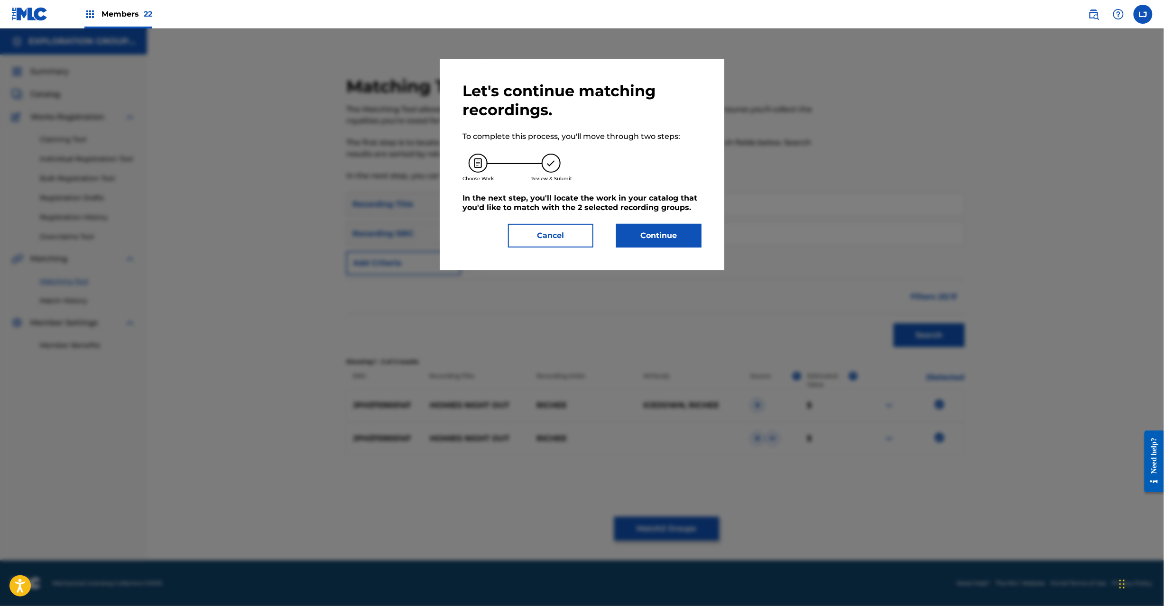
click at [648, 241] on button "Continue" at bounding box center [658, 236] width 85 height 24
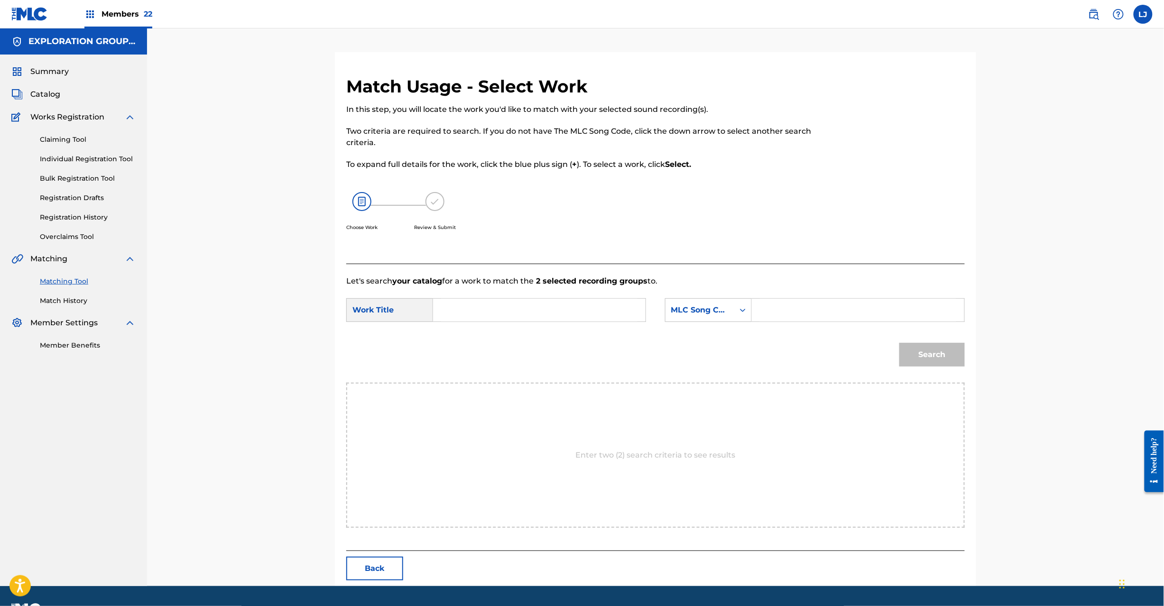
click at [509, 303] on input "Search Form" at bounding box center [539, 310] width 196 height 23
click at [546, 314] on input "Homies Night Out HQ4WTT" at bounding box center [539, 310] width 196 height 23
type input "Homies Night Out"
click at [748, 314] on div "Search Form" at bounding box center [742, 310] width 17 height 17
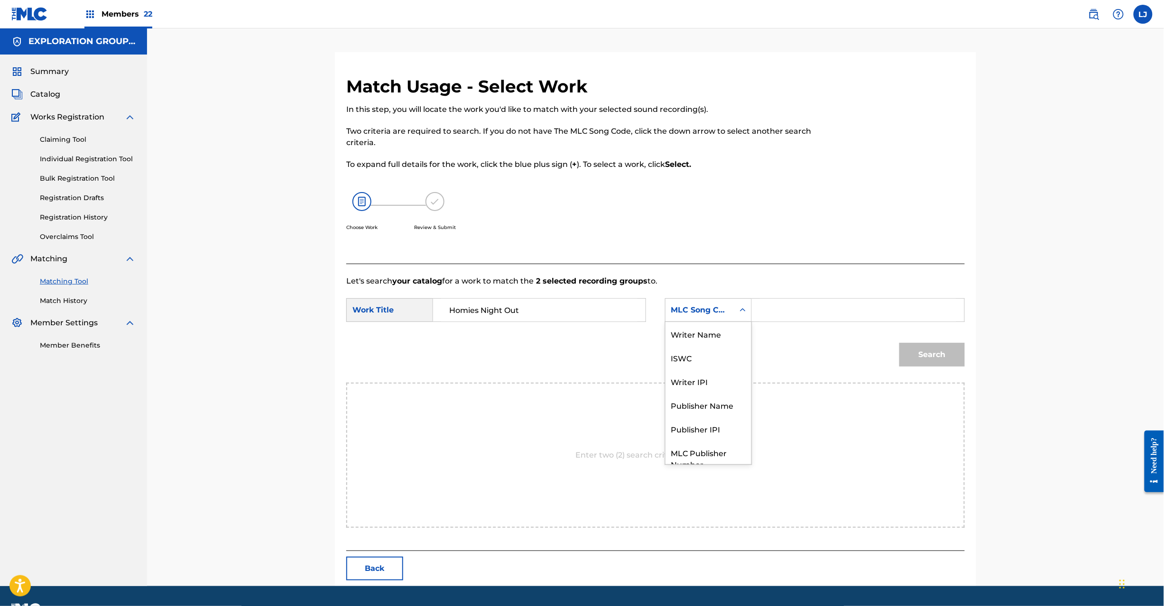
click at [788, 314] on input "Search Form" at bounding box center [858, 310] width 196 height 23
type input "HQ4WTT"
click at [960, 350] on button "Search" at bounding box center [931, 355] width 65 height 24
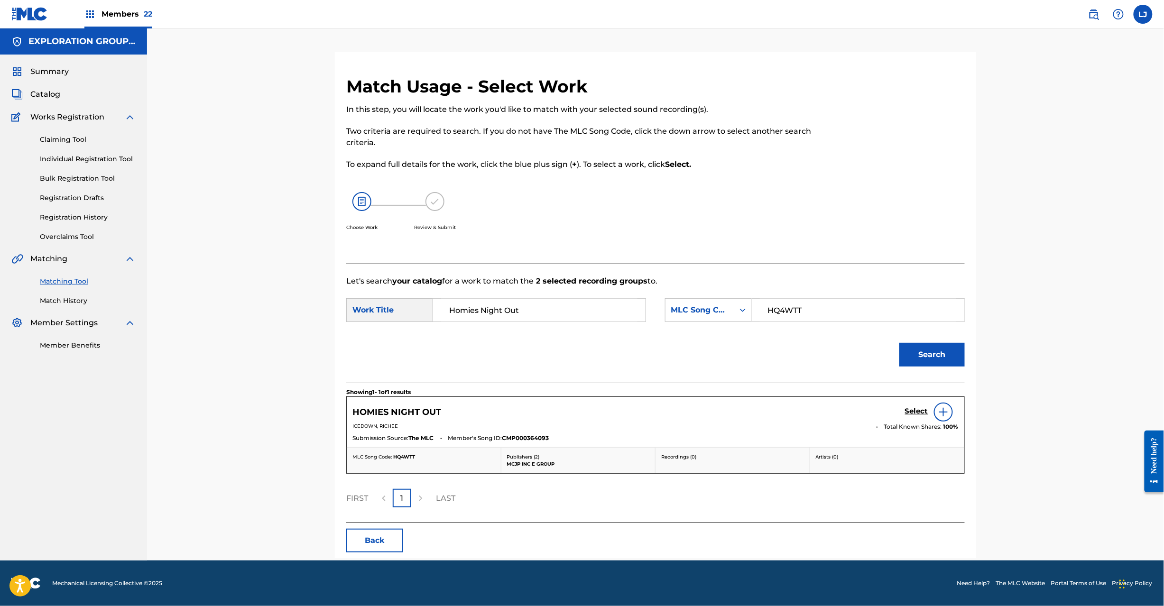
click at [921, 407] on h5 "Select" at bounding box center [916, 411] width 23 height 9
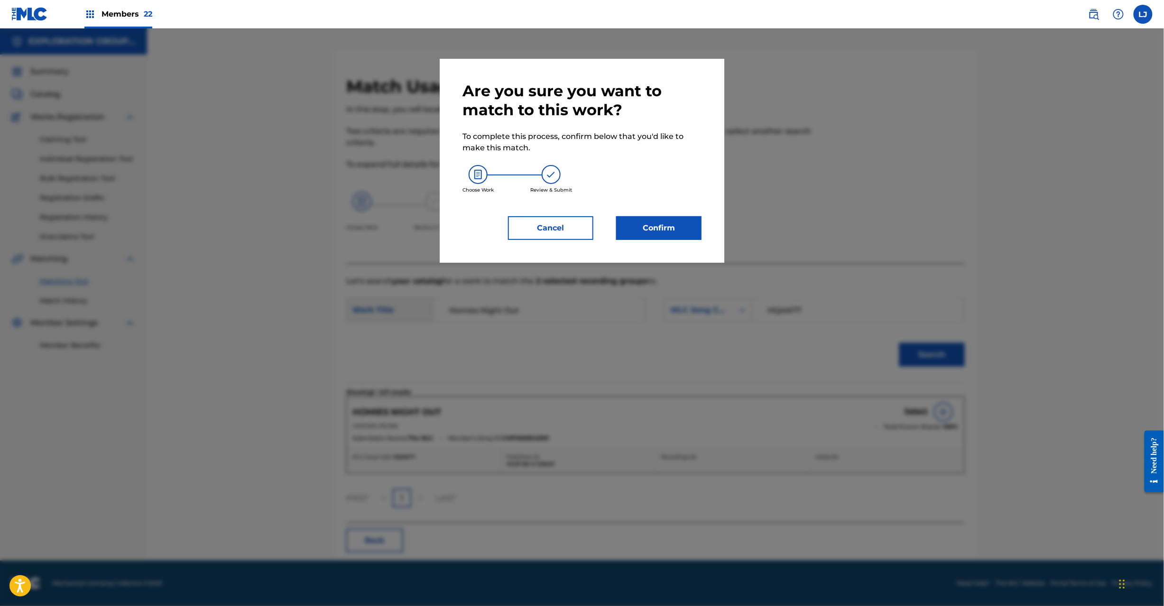
click at [648, 222] on button "Confirm" at bounding box center [658, 228] width 85 height 24
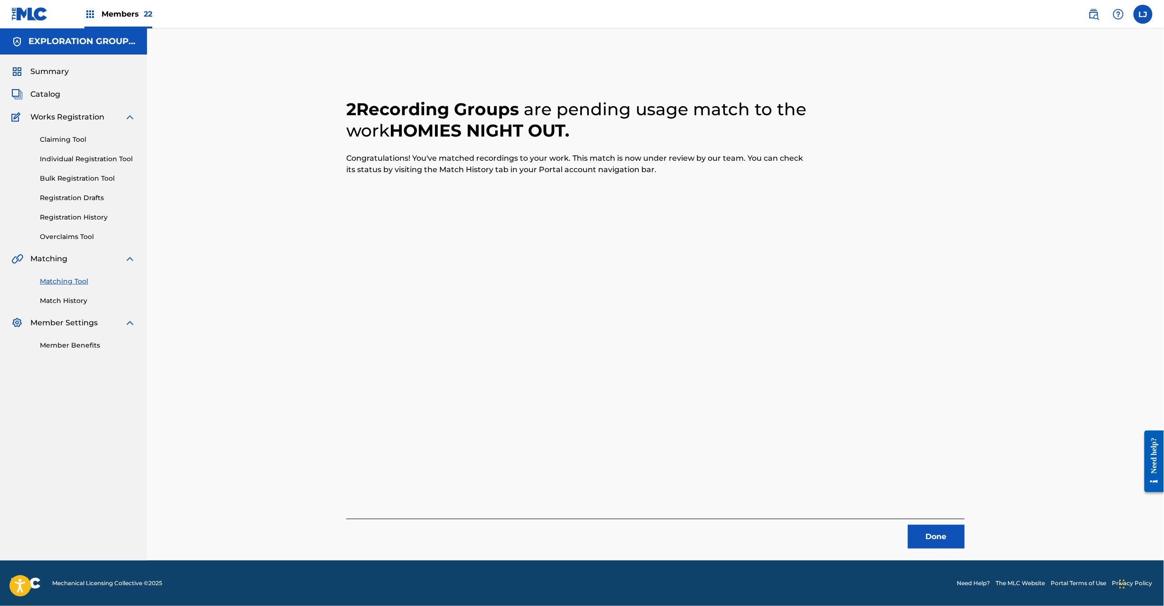
click at [951, 533] on button "Done" at bounding box center [936, 537] width 57 height 24
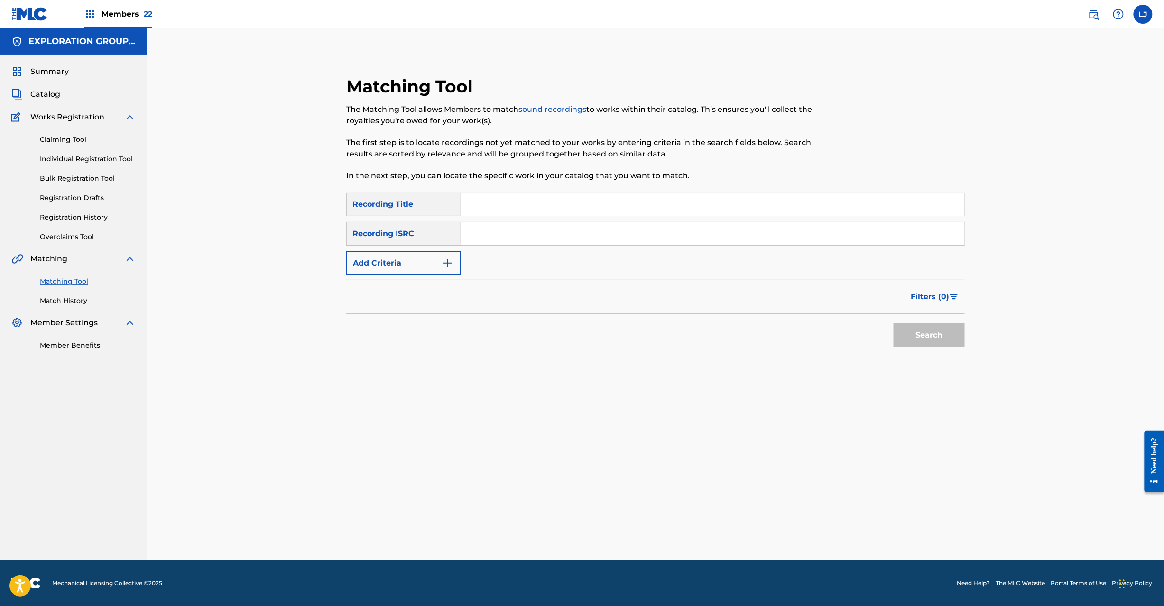
click at [528, 232] on input "Search Form" at bounding box center [712, 233] width 503 height 23
type input "TCJPM2074017"
click at [933, 338] on button "Search" at bounding box center [929, 336] width 71 height 24
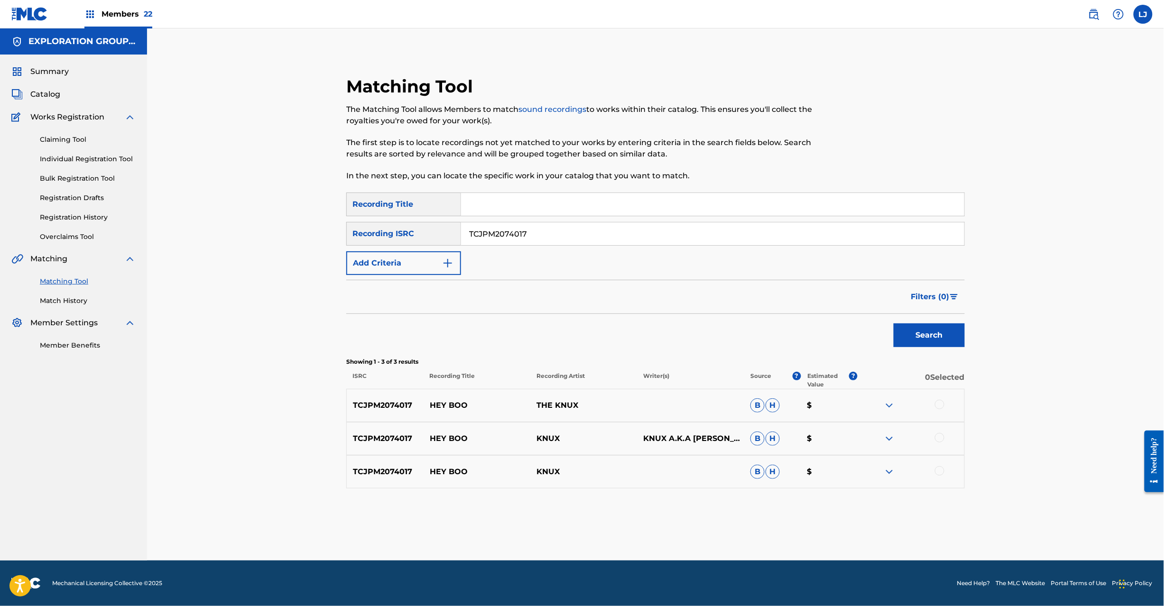
drag, startPoint x: 936, startPoint y: 402, endPoint x: 936, endPoint y: 426, distance: 23.2
click at [936, 426] on div "TCJPM2074017 HEY BOO THE KNUX B H $ TCJPM2074017 HEY BOO KNUX KNUX A.K.A [PERSO…" at bounding box center [655, 439] width 619 height 100
click at [935, 435] on div at bounding box center [939, 437] width 9 height 9
click at [938, 410] on div at bounding box center [911, 405] width 107 height 11
click at [938, 402] on div at bounding box center [939, 404] width 9 height 9
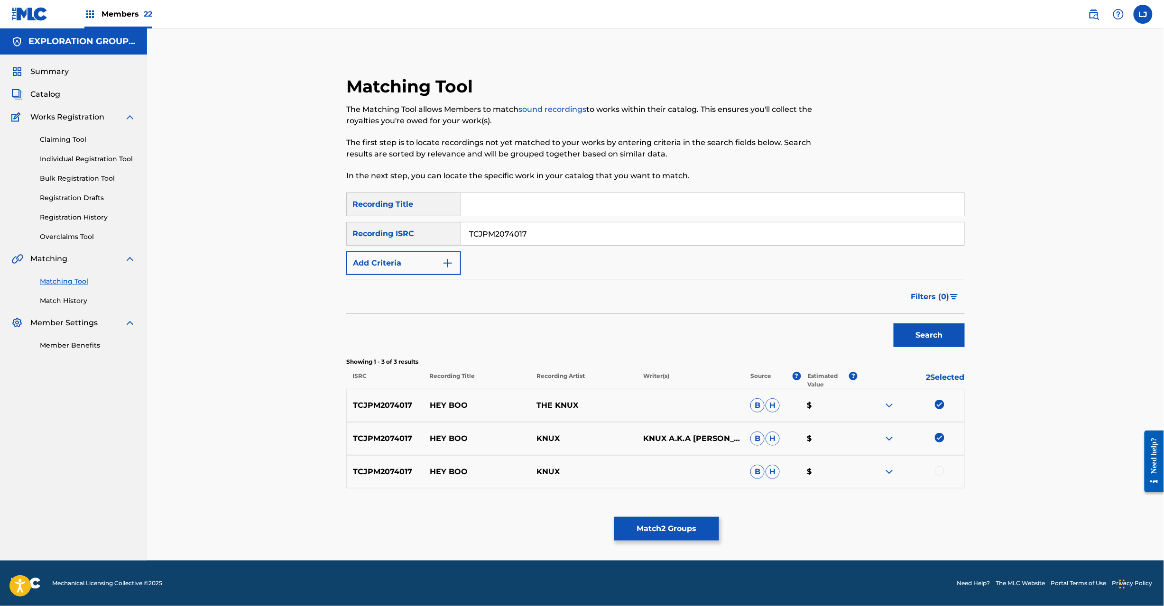
click at [936, 471] on div at bounding box center [939, 470] width 9 height 9
click at [678, 527] on button "Match 3 Groups" at bounding box center [666, 529] width 105 height 24
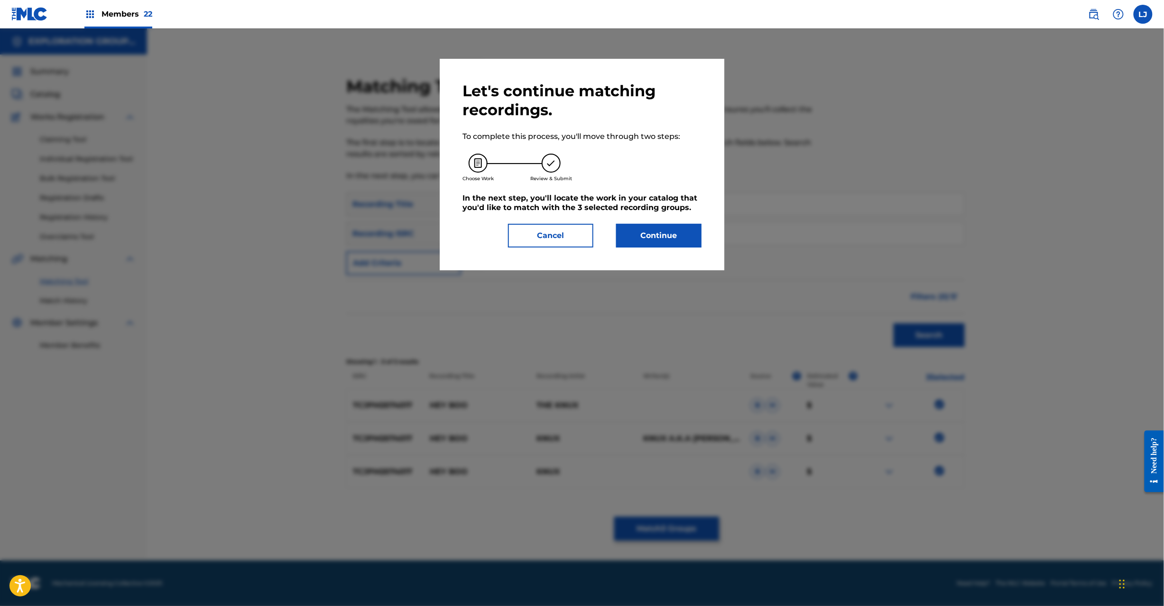
click at [648, 224] on button "Continue" at bounding box center [658, 236] width 85 height 24
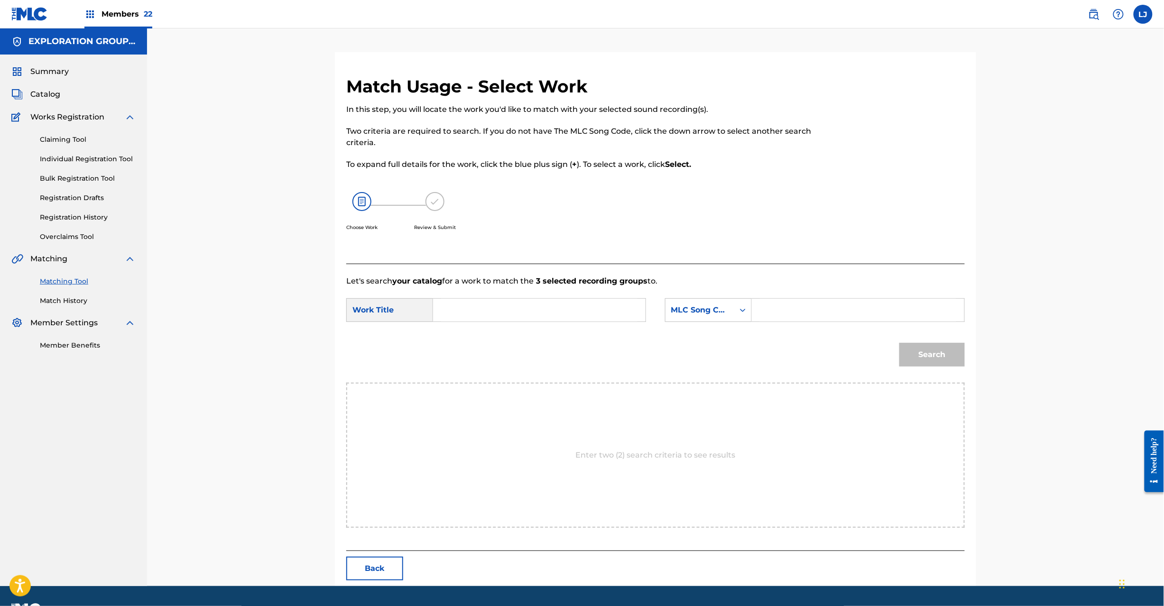
click at [566, 306] on input "Search Form" at bounding box center [539, 310] width 196 height 23
click at [583, 314] on input "Hey Boo Feat.Knux(Trill Grillz) HC0E3R" at bounding box center [539, 310] width 196 height 23
type input "Hey Boo Feat.Knux(Trill Grillz)"
drag, startPoint x: 754, startPoint y: 314, endPoint x: 766, endPoint y: 314, distance: 11.4
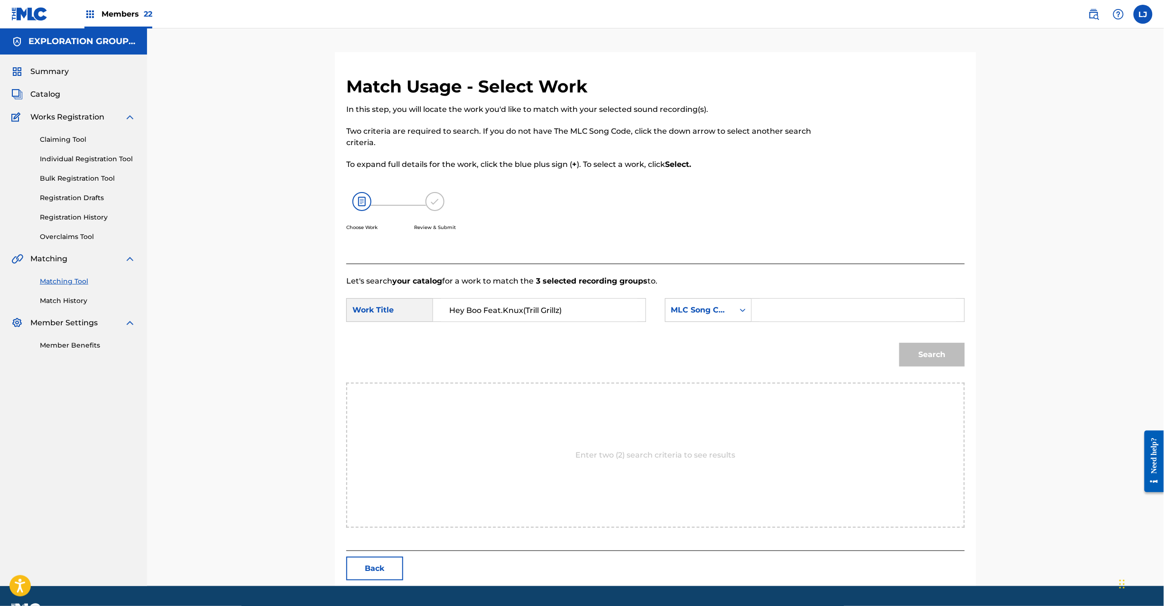
click at [757, 314] on div "Search Form" at bounding box center [858, 310] width 213 height 24
click at [791, 314] on input "Search Form" at bounding box center [858, 310] width 196 height 23
type input "HC0E3R"
click at [909, 353] on button "Search" at bounding box center [931, 355] width 65 height 24
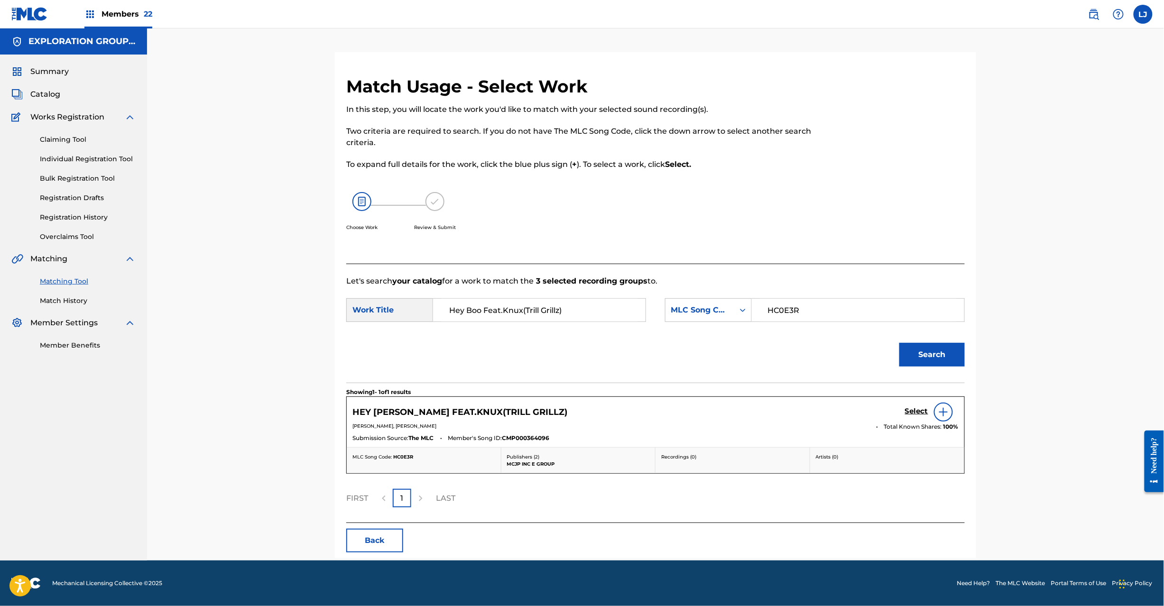
click at [909, 411] on h5 "Select" at bounding box center [916, 411] width 23 height 9
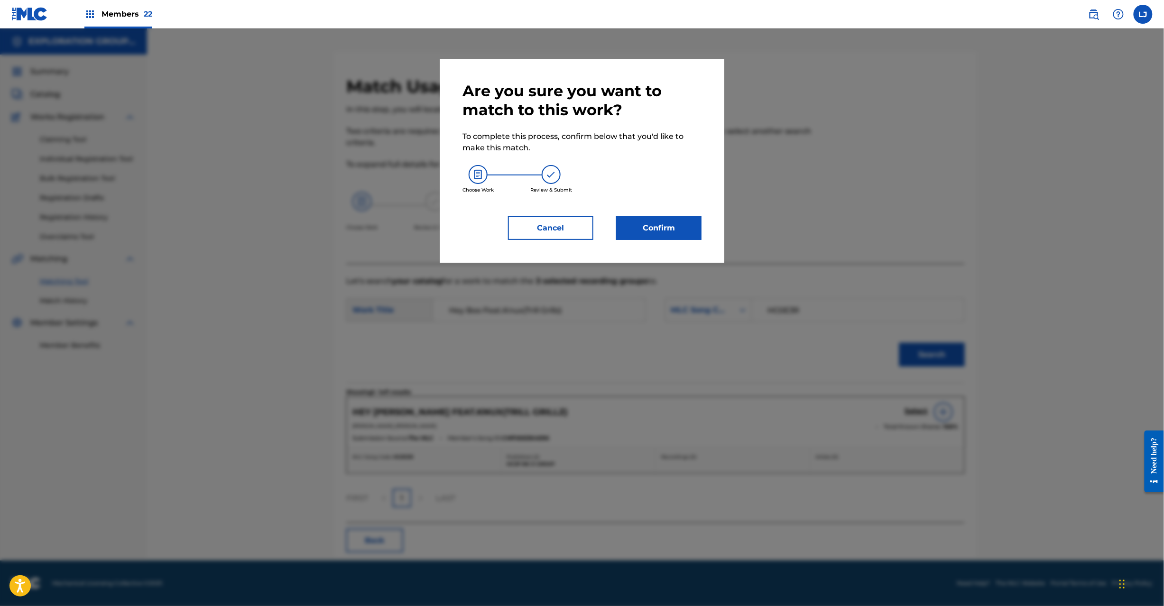
click at [691, 241] on div "Are you sure you want to match to this work? To complete this process, confirm …" at bounding box center [582, 161] width 285 height 204
click at [684, 234] on button "Confirm" at bounding box center [658, 228] width 85 height 24
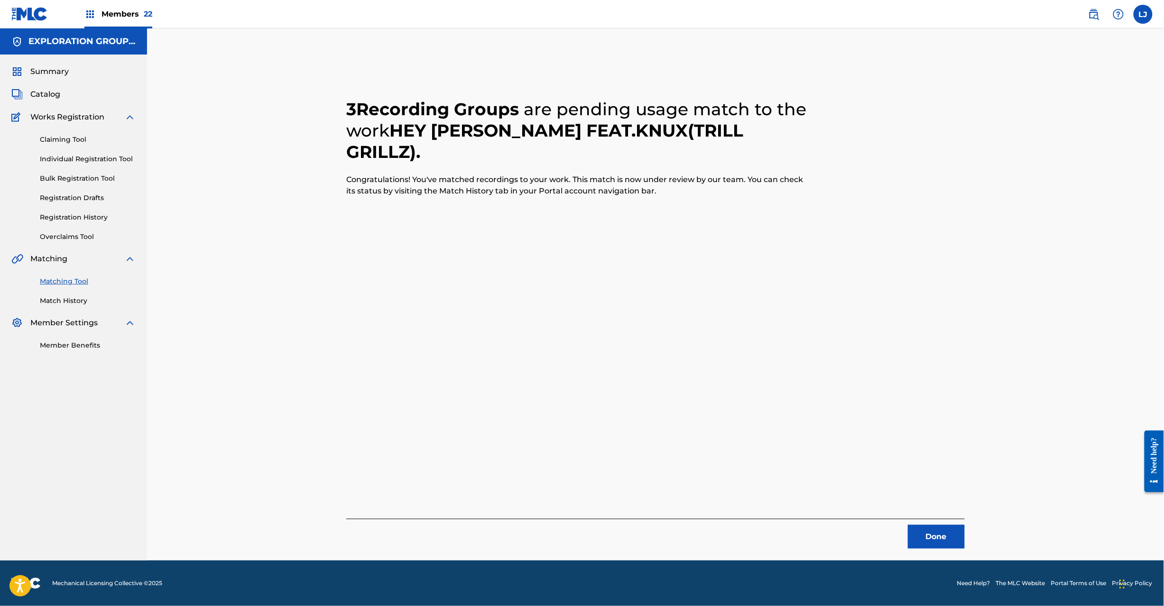
click at [929, 546] on button "Done" at bounding box center [936, 537] width 57 height 24
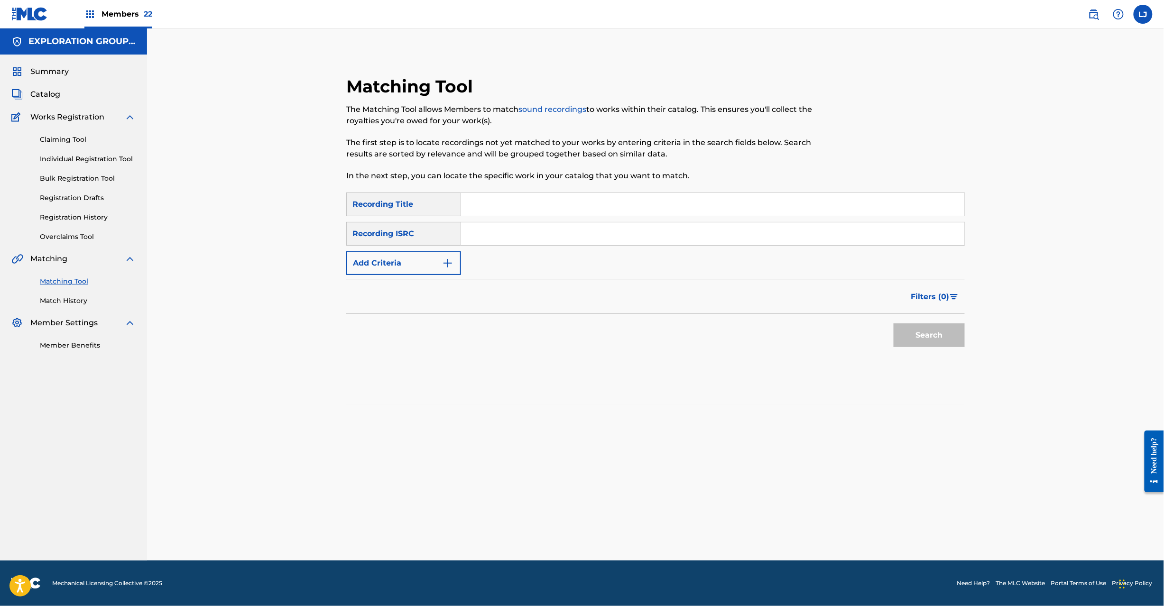
click at [546, 236] on input "Search Form" at bounding box center [712, 233] width 503 height 23
type input "JPH370900151"
click at [931, 342] on button "Search" at bounding box center [929, 336] width 71 height 24
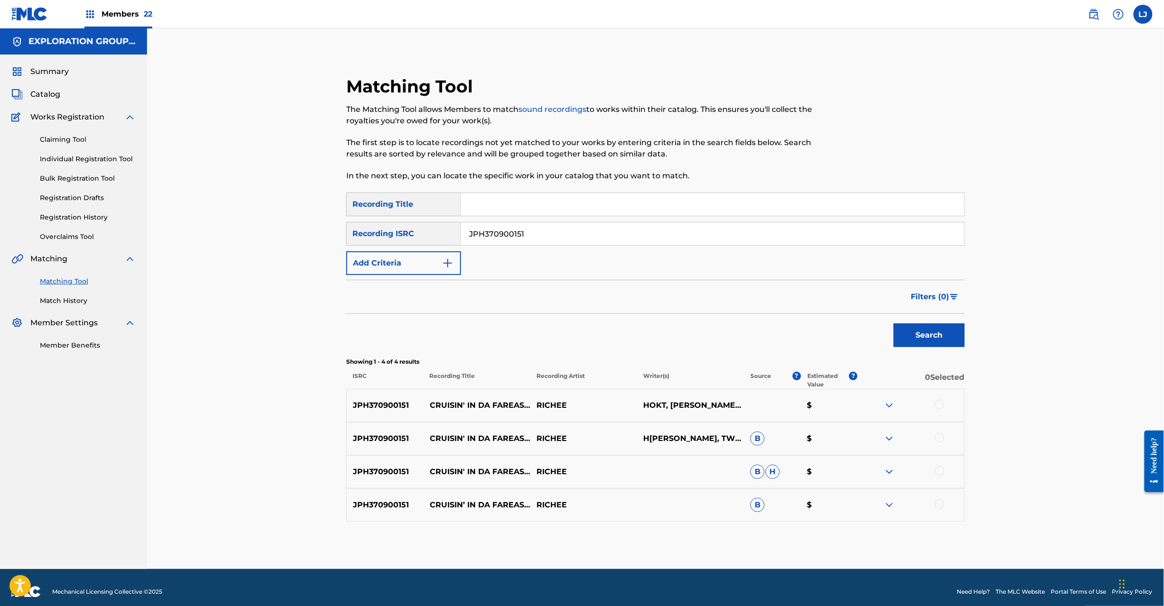
click at [938, 400] on div at bounding box center [939, 404] width 9 height 9
click at [938, 441] on div at bounding box center [939, 437] width 9 height 9
click at [943, 473] on div at bounding box center [939, 470] width 9 height 9
click at [938, 500] on div at bounding box center [939, 504] width 9 height 9
click at [682, 526] on button "Match 4 Groups" at bounding box center [666, 529] width 105 height 24
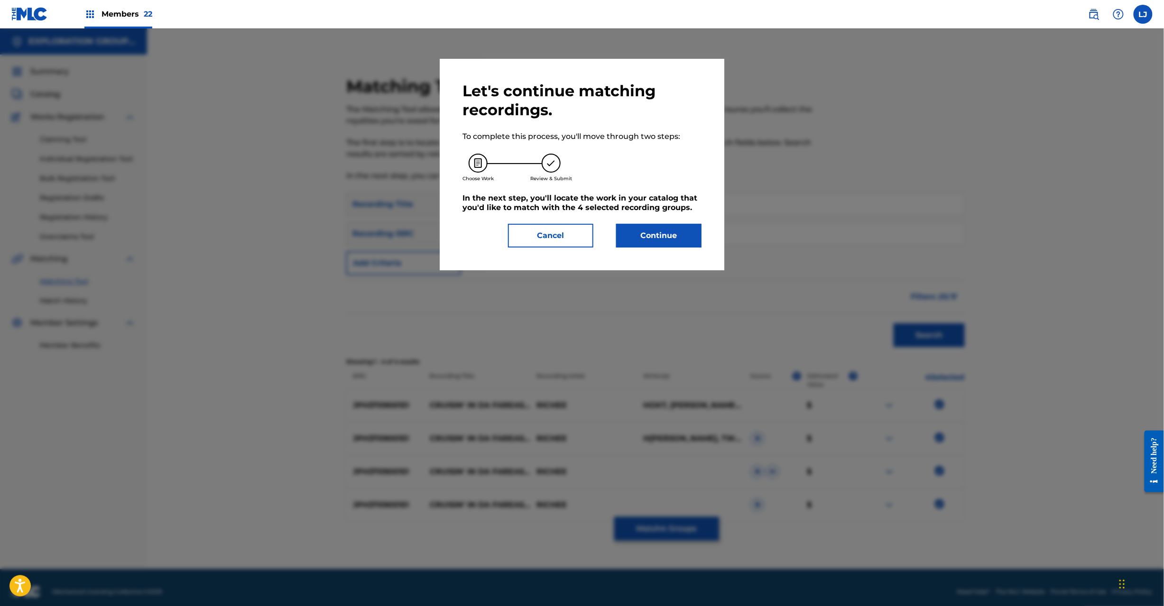
click at [661, 230] on button "Continue" at bounding box center [658, 236] width 85 height 24
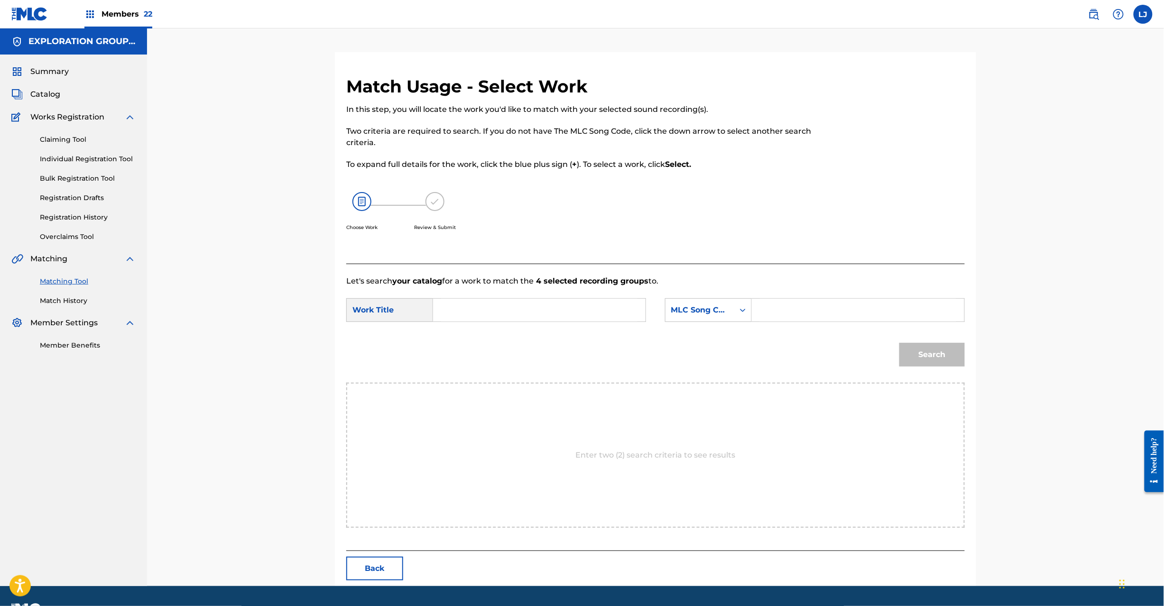
click at [584, 308] on input "Search Form" at bounding box center [539, 310] width 196 height 23
click at [611, 311] on input "Cruisin' In Da Fareast Side Feat. Two-J,Hokt CD130G" at bounding box center [539, 310] width 196 height 23
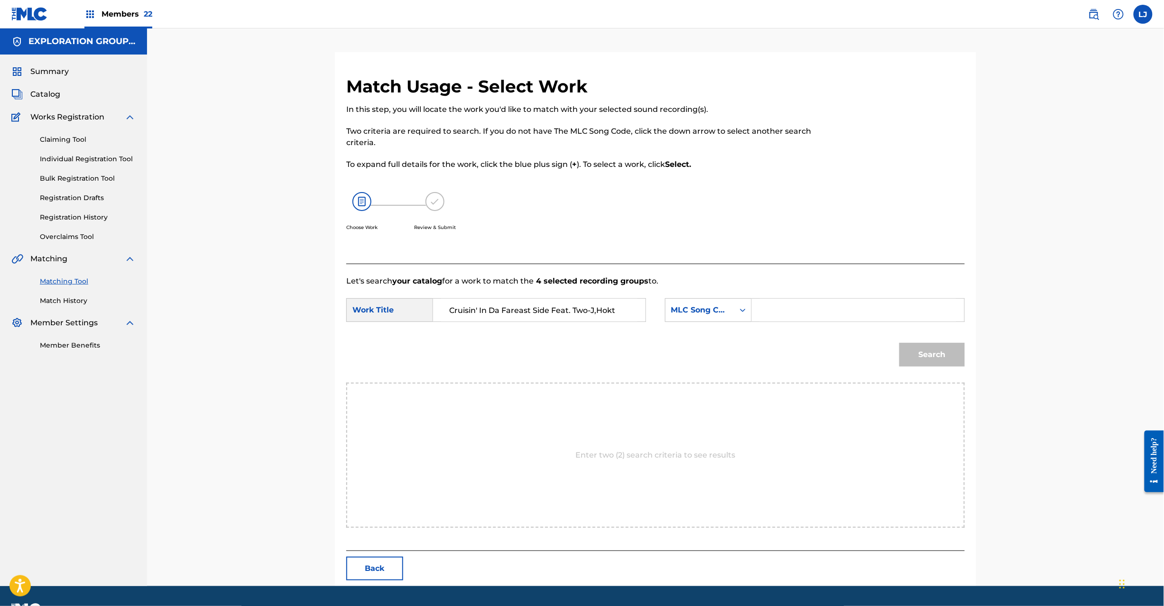
type input "Cruisin' In Da Fareast Side Feat. Two-J,Hokt"
click at [796, 312] on input "Search Form" at bounding box center [858, 310] width 196 height 23
type input "CD130G"
click at [932, 356] on button "Search" at bounding box center [931, 355] width 65 height 24
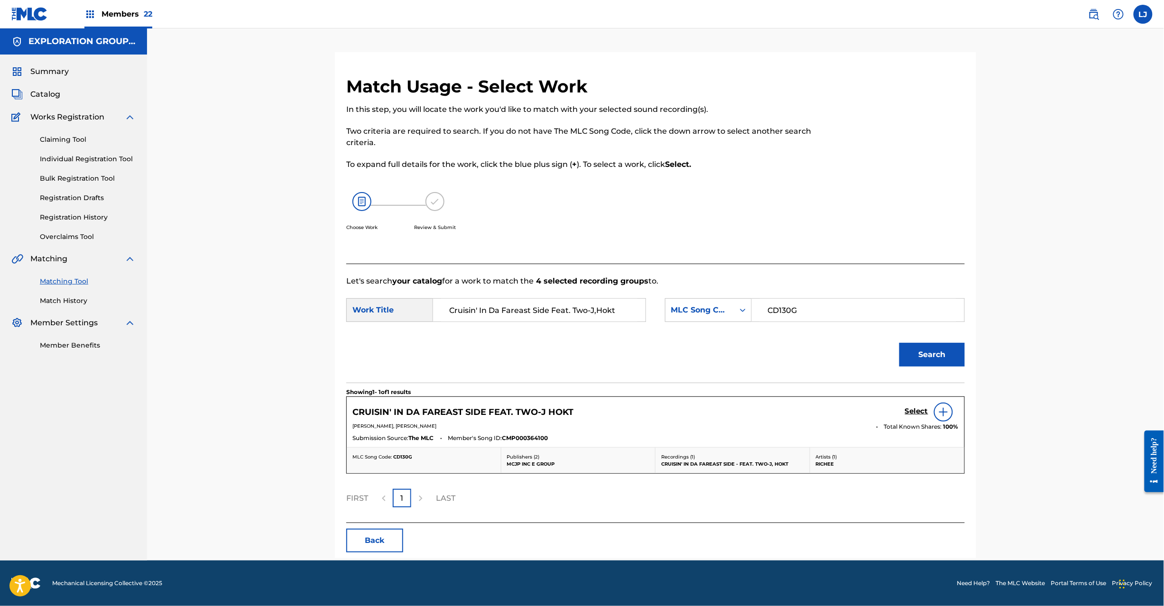
click at [917, 410] on h5 "Select" at bounding box center [916, 411] width 23 height 9
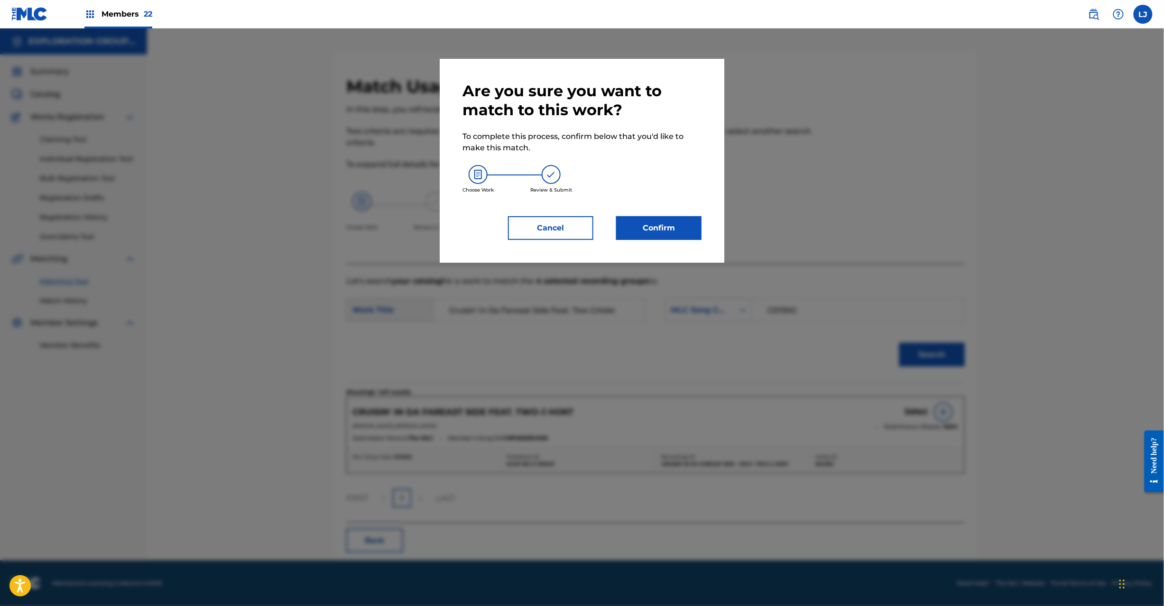
drag, startPoint x: 664, startPoint y: 194, endPoint x: 658, endPoint y: 214, distance: 21.6
click at [660, 207] on div "Are you sure you want to match to this work? To complete this process, confirm …" at bounding box center [582, 161] width 239 height 158
click at [657, 222] on button "Confirm" at bounding box center [658, 228] width 85 height 24
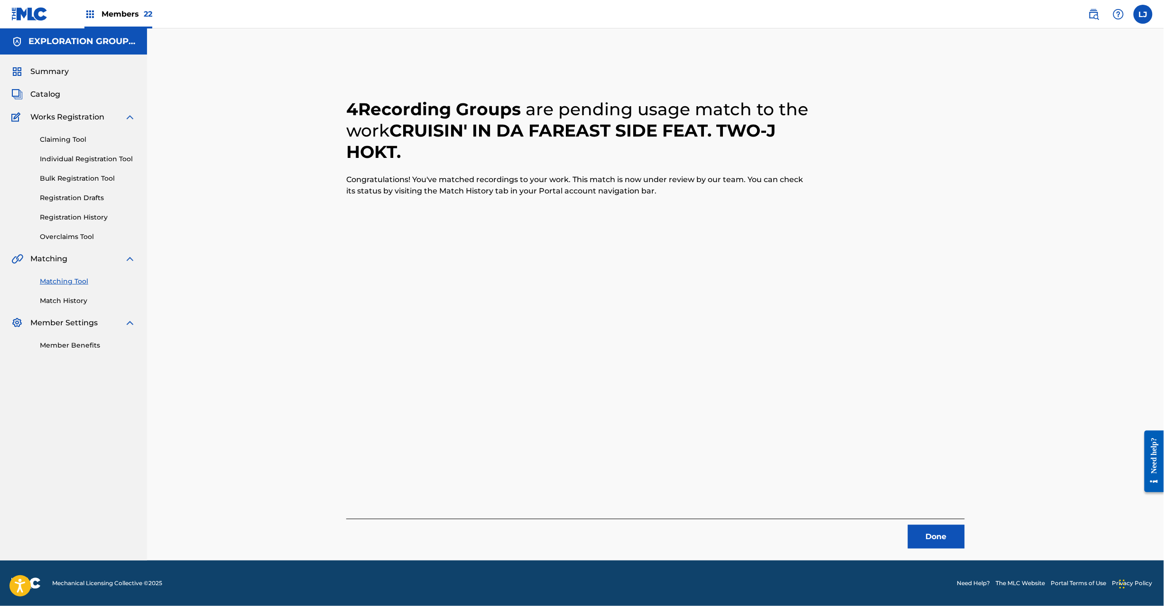
drag, startPoint x: 931, startPoint y: 537, endPoint x: 889, endPoint y: 456, distance: 91.2
click at [930, 536] on button "Done" at bounding box center [936, 537] width 57 height 24
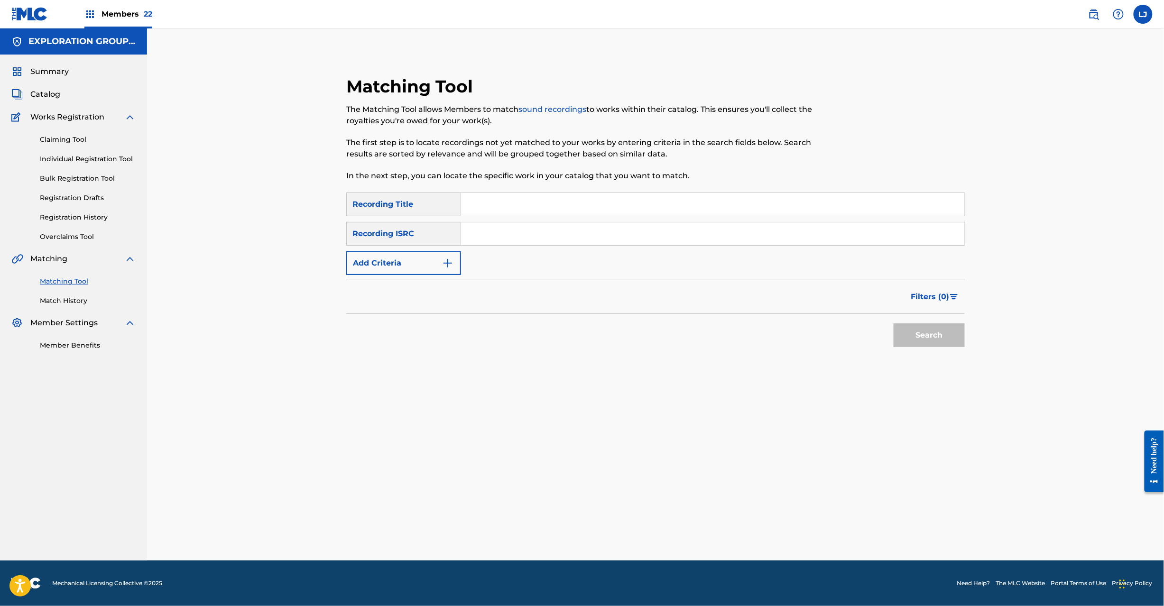
click at [507, 227] on input "Search Form" at bounding box center [712, 233] width 503 height 23
click at [912, 327] on button "Search" at bounding box center [929, 336] width 71 height 24
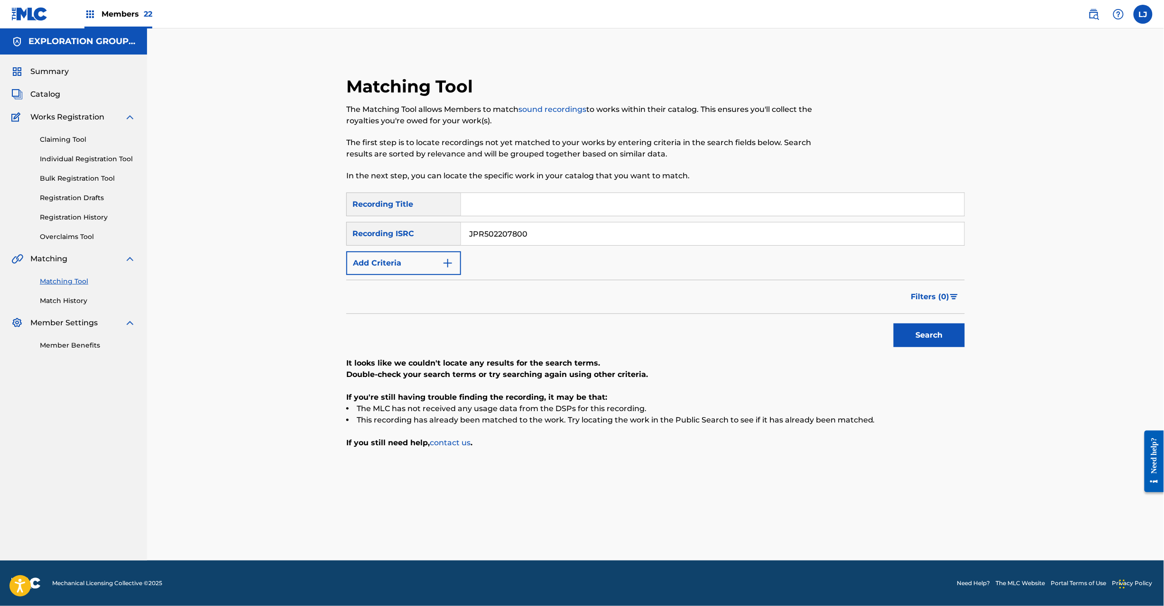
click at [501, 229] on input "JPR502207800" at bounding box center [712, 233] width 503 height 23
click at [940, 340] on button "Search" at bounding box center [929, 336] width 71 height 24
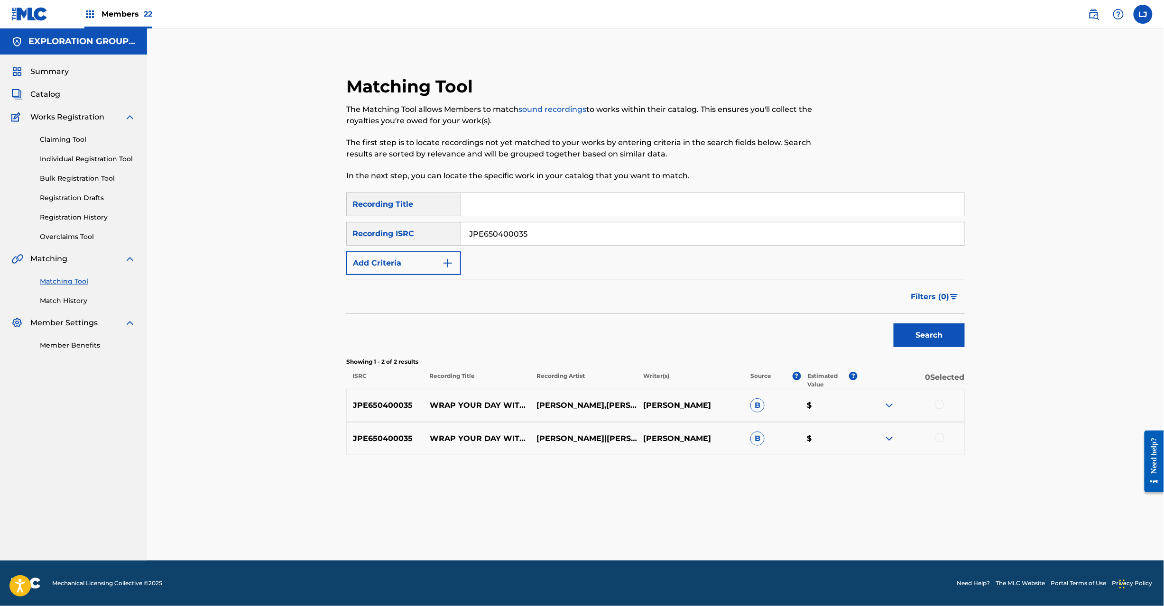
click at [543, 223] on input "JPE650400035" at bounding box center [712, 233] width 503 height 23
drag, startPoint x: 543, startPoint y: 223, endPoint x: 642, endPoint y: 252, distance: 103.4
click at [544, 222] on input "JPCO00736920" at bounding box center [712, 233] width 503 height 23
click at [936, 327] on button "Search" at bounding box center [929, 336] width 71 height 24
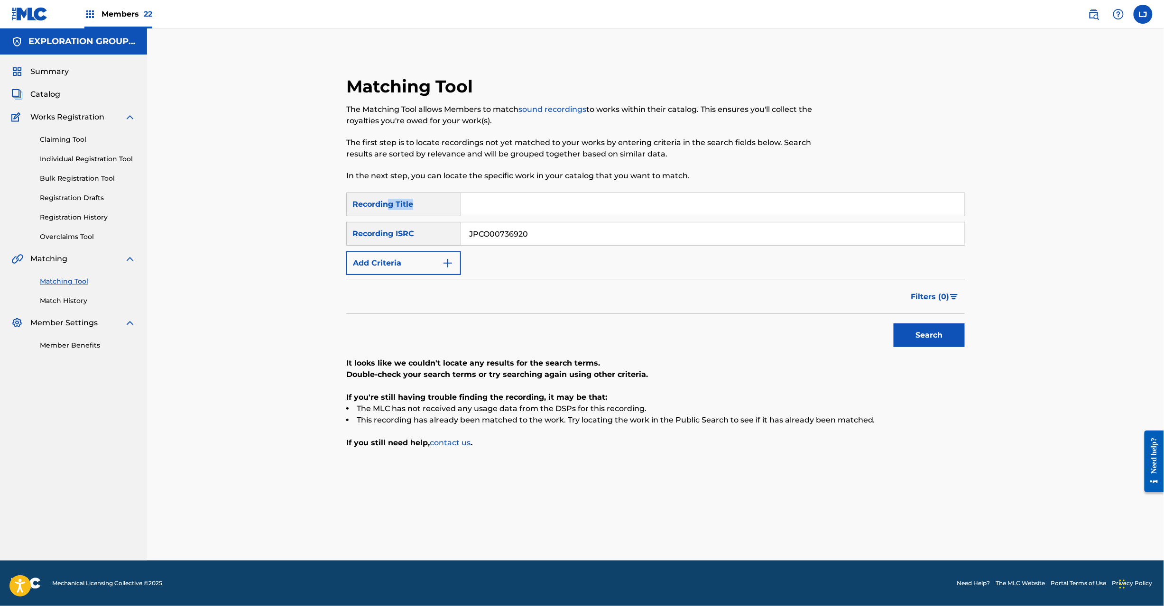
drag, startPoint x: 551, startPoint y: 215, endPoint x: 391, endPoint y: 210, distance: 160.0
click at [391, 210] on div "SearchWithCriteria9b081f6a-6469-47e1-aa34-9c43ce1c3ca0 Recording Title" at bounding box center [655, 205] width 619 height 24
click at [533, 232] on input "JPCO00736920" at bounding box center [712, 233] width 503 height 23
drag, startPoint x: 533, startPoint y: 232, endPoint x: 771, endPoint y: 316, distance: 252.4
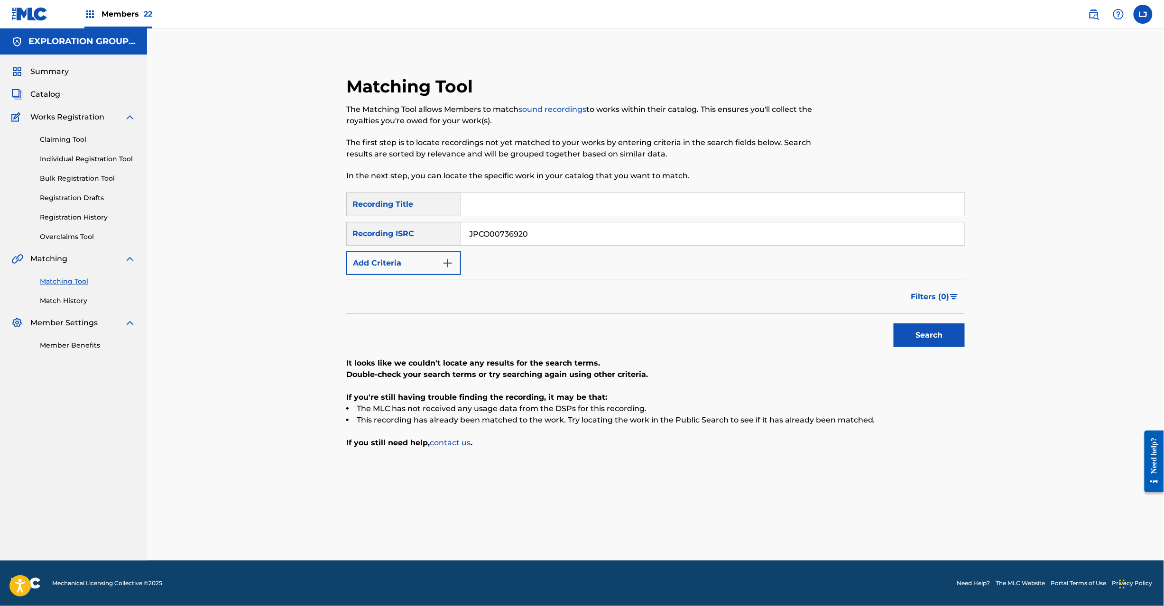
click at [534, 232] on input "JPCO00736920" at bounding box center [712, 233] width 503 height 23
click at [949, 340] on button "Search" at bounding box center [929, 336] width 71 height 24
click at [549, 234] on input "JPPI00600020" at bounding box center [712, 233] width 503 height 23
click at [916, 336] on button "Search" at bounding box center [929, 336] width 71 height 24
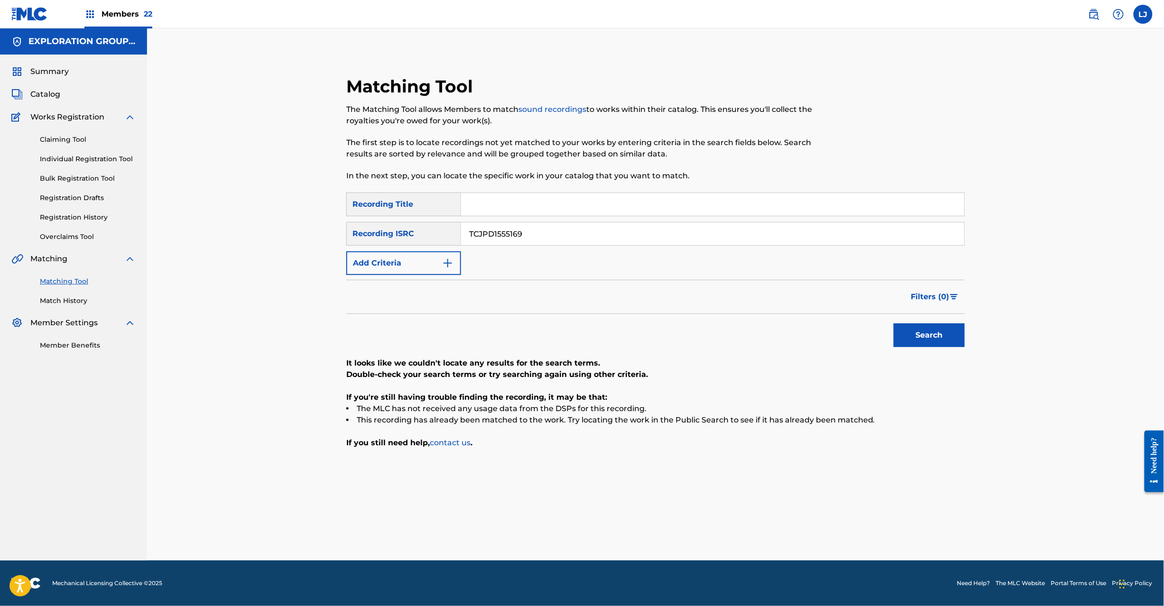
click at [500, 236] on input "TCJPD1555169" at bounding box center [712, 233] width 503 height 23
click at [909, 338] on button "Search" at bounding box center [929, 336] width 71 height 24
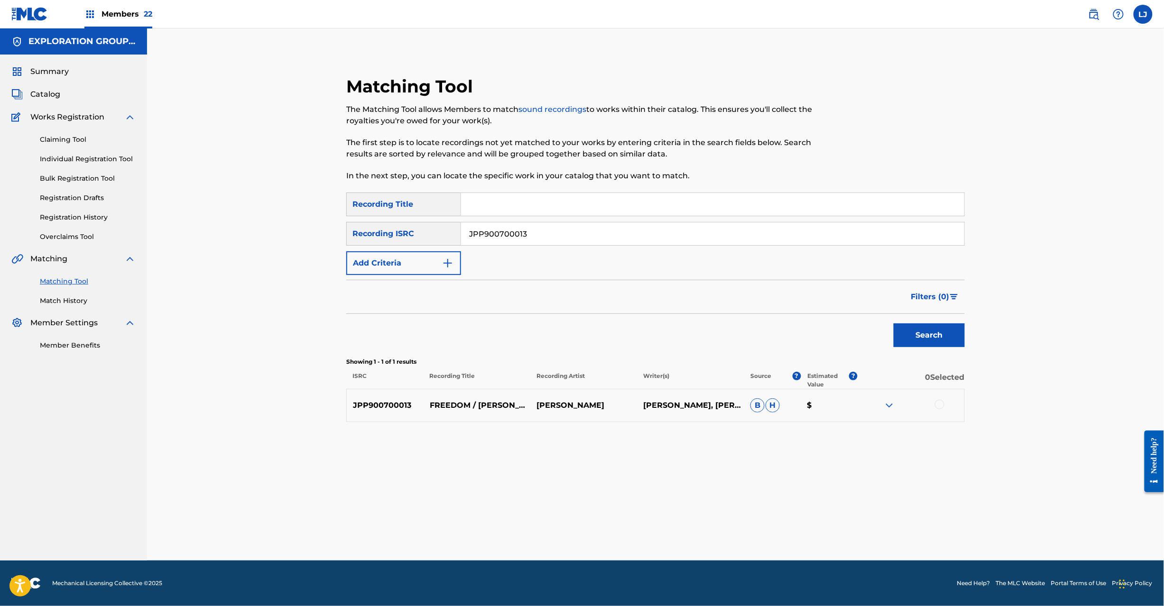
click at [519, 239] on input "JPP900700013" at bounding box center [712, 233] width 503 height 23
click at [519, 239] on input "TCJPP2149046" at bounding box center [712, 233] width 503 height 23
click at [926, 341] on button "Search" at bounding box center [929, 336] width 71 height 24
click at [513, 227] on input "TCJPP2149046" at bounding box center [712, 233] width 503 height 23
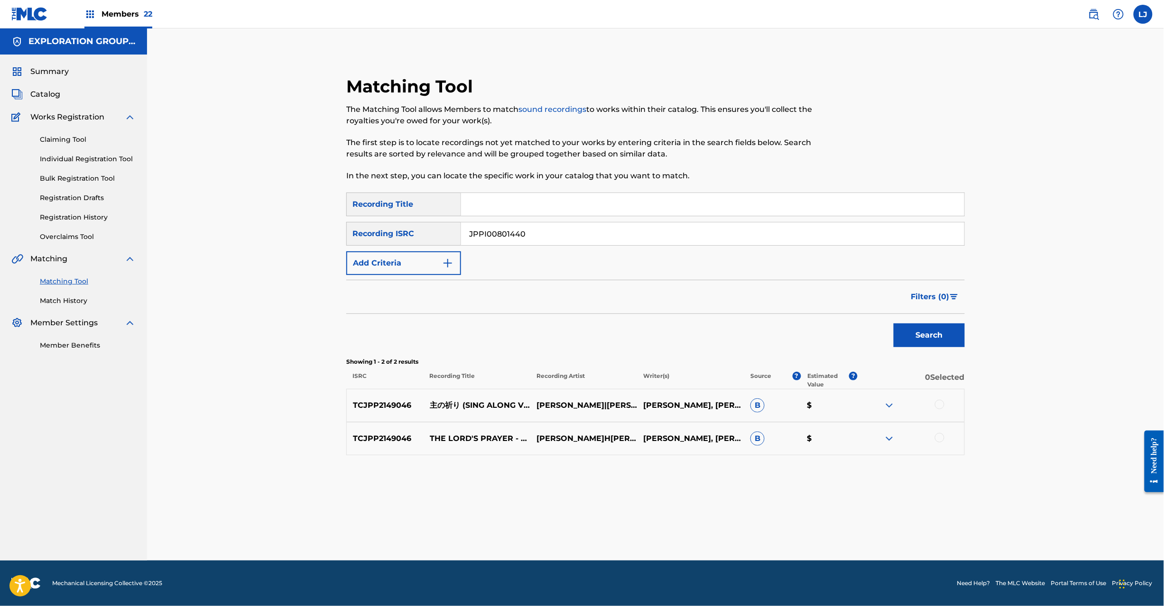
type input "JPPI00801440"
click at [918, 329] on button "Search" at bounding box center [929, 336] width 71 height 24
click at [940, 405] on div at bounding box center [939, 404] width 9 height 9
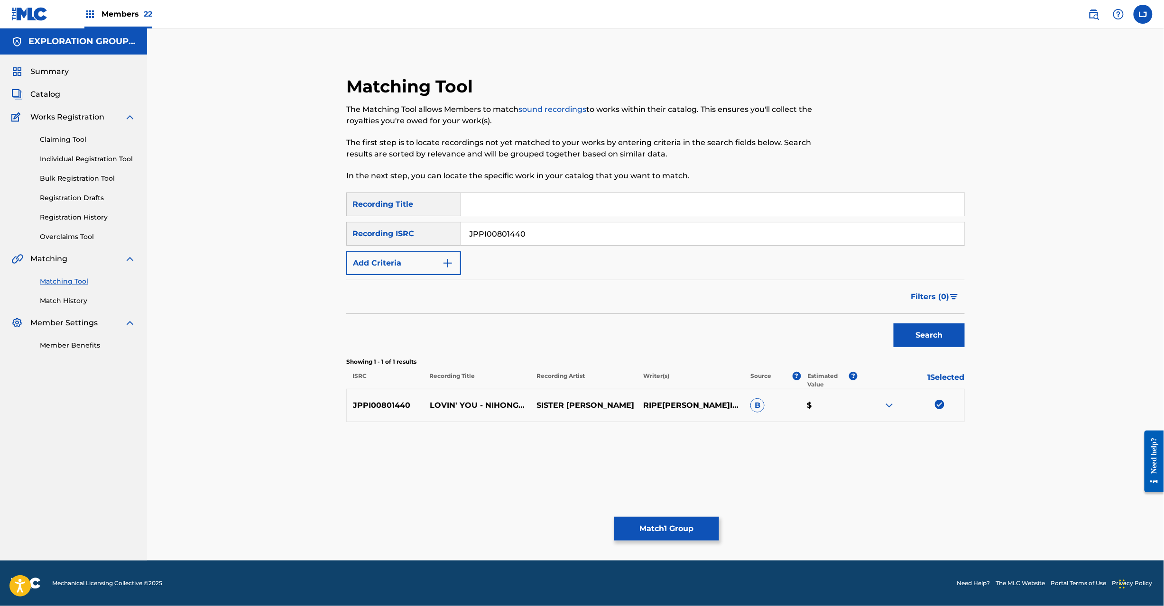
click at [674, 528] on button "Match 1 Group" at bounding box center [666, 529] width 105 height 24
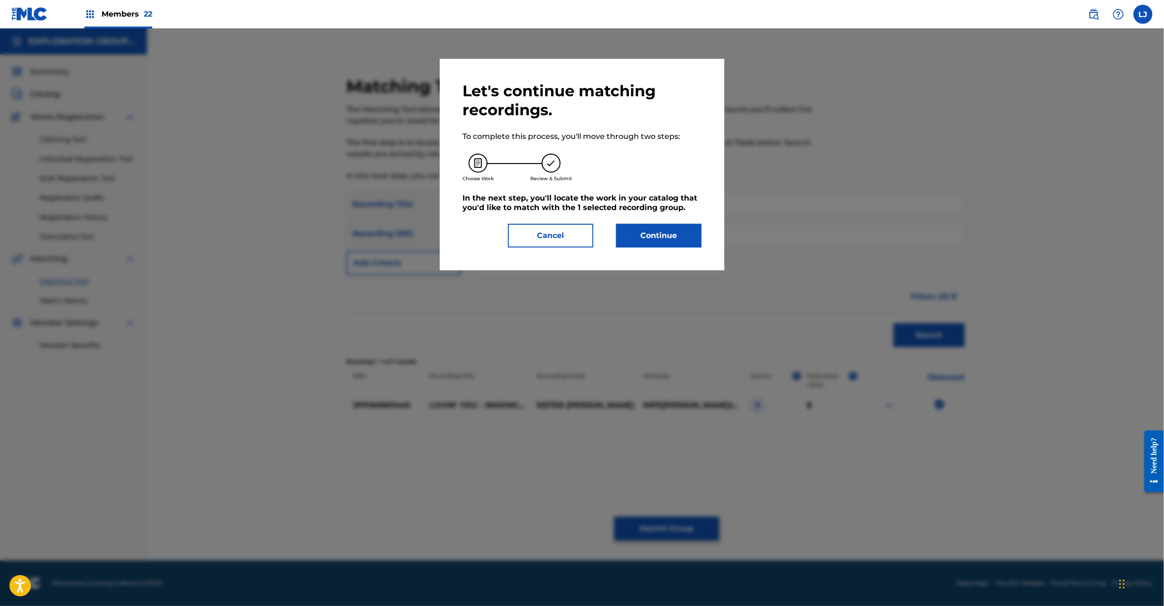
click at [674, 232] on button "Continue" at bounding box center [658, 236] width 85 height 24
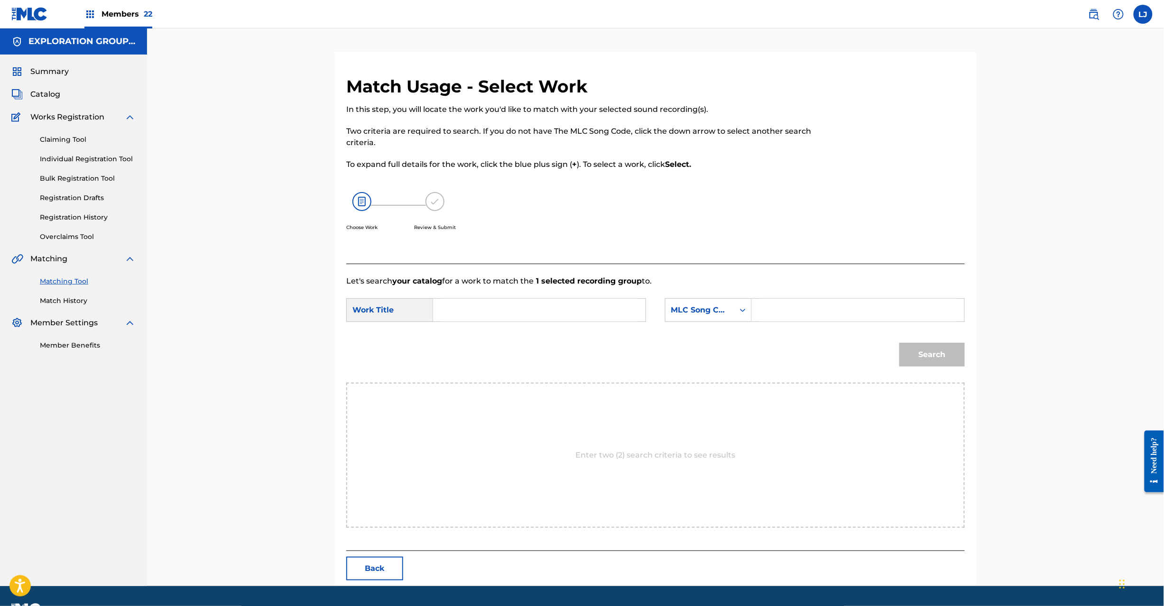
click at [558, 319] on input "Search Form" at bounding box center [539, 310] width 196 height 23
click at [570, 314] on input "Loving You Nihongo Baajon LT3Y1S" at bounding box center [539, 310] width 196 height 23
type input "Loving You Nihongo Baajon"
click at [820, 313] on input "Search Form" at bounding box center [858, 310] width 196 height 23
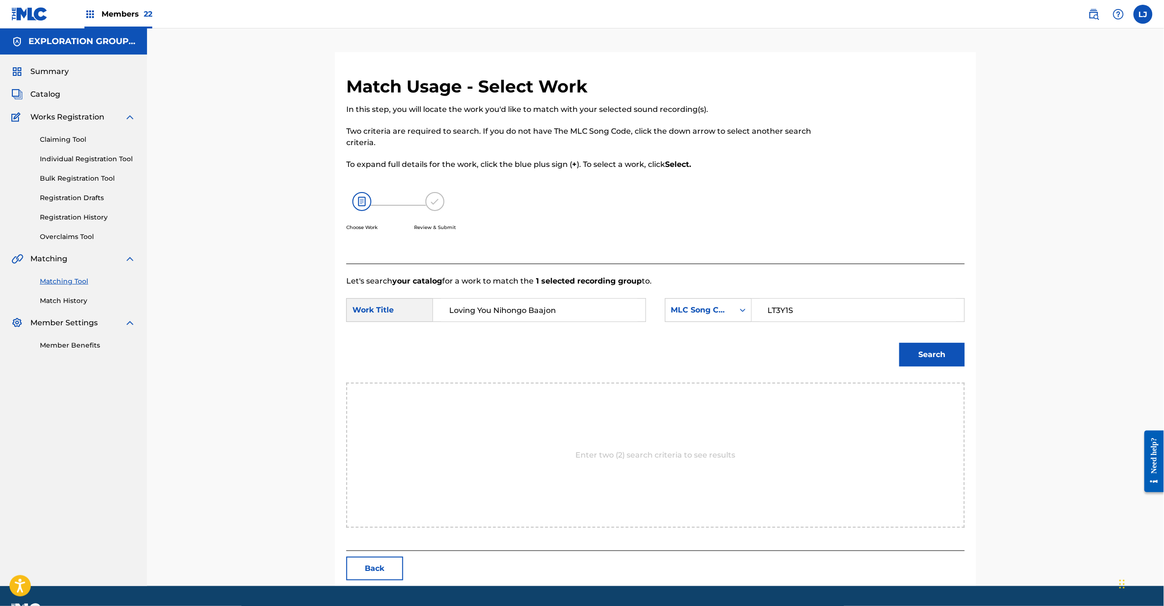
type input "LT3Y1S"
click at [933, 359] on button "Search" at bounding box center [931, 355] width 65 height 24
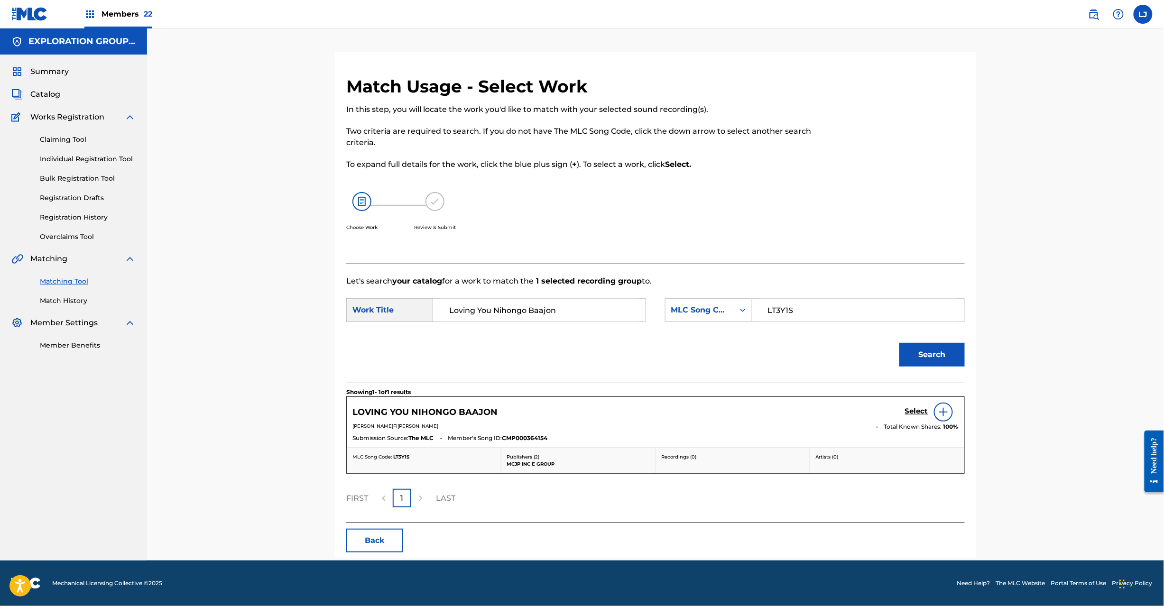
click at [915, 412] on h5 "Select" at bounding box center [916, 411] width 23 height 9
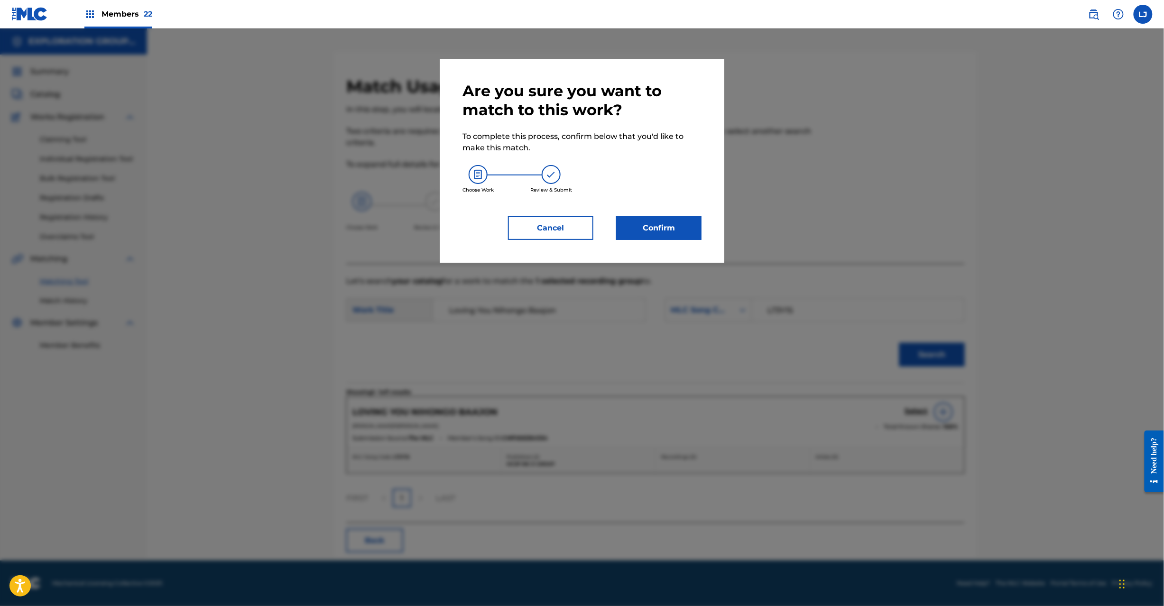
click at [671, 225] on button "Confirm" at bounding box center [658, 228] width 85 height 24
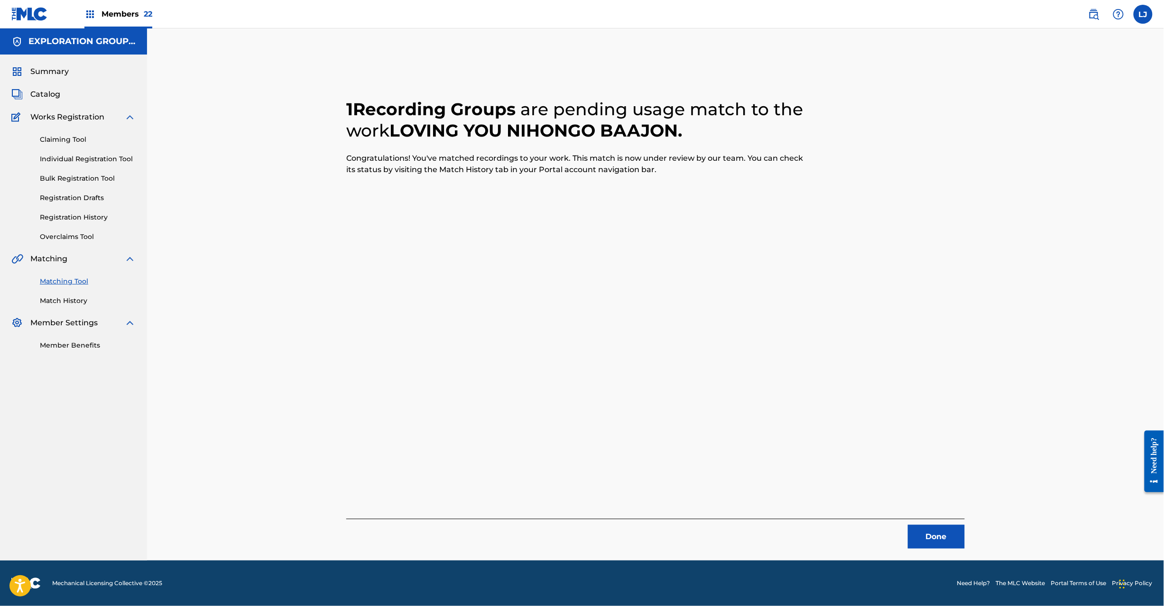
click at [942, 540] on button "Done" at bounding box center [936, 537] width 57 height 24
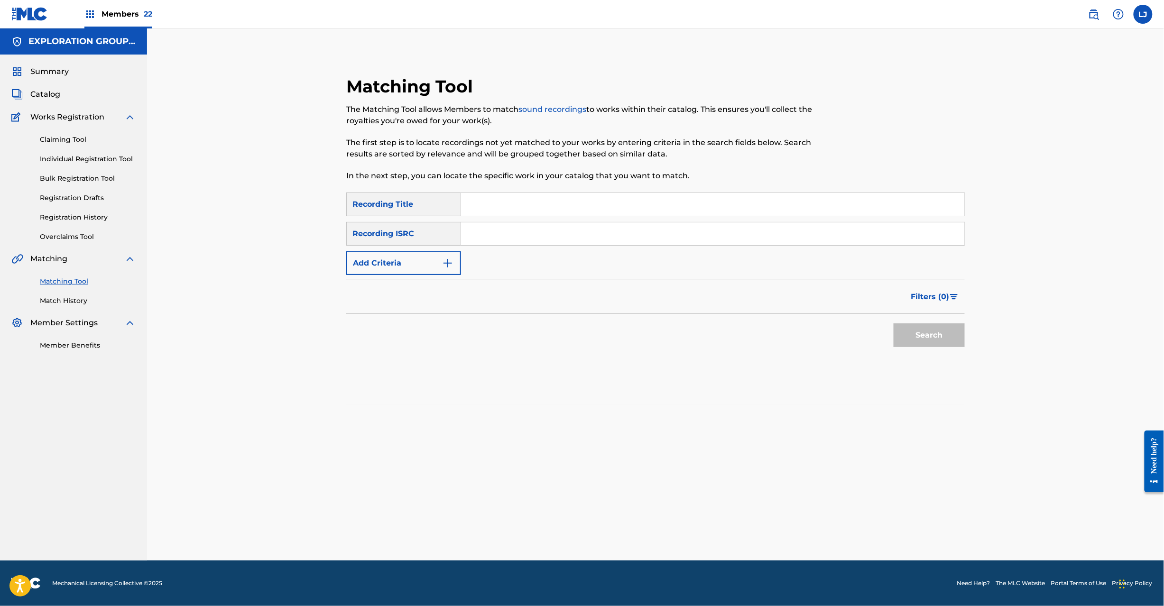
click at [534, 225] on input "Search Form" at bounding box center [712, 233] width 503 height 23
click at [922, 339] on button "Search" at bounding box center [929, 336] width 71 height 24
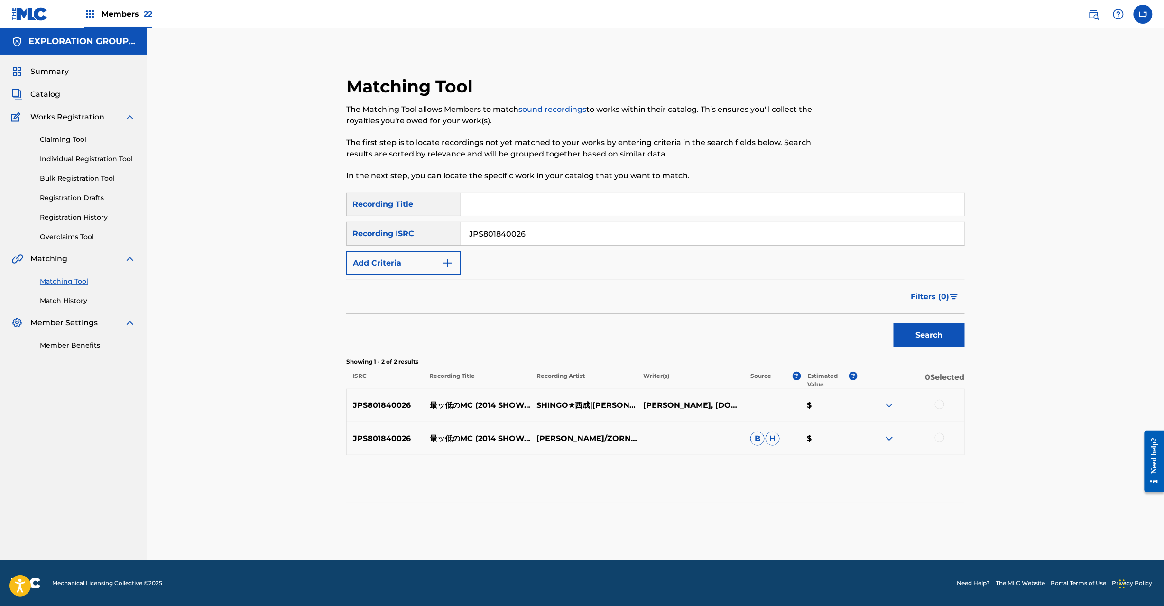
click at [466, 400] on p "最ッ低のMC (2014 SHOWA REMIX)" at bounding box center [477, 405] width 107 height 11
click at [513, 233] on input "JPS801840026" at bounding box center [712, 233] width 503 height 23
click at [513, 233] on input "JPG491400112" at bounding box center [712, 233] width 503 height 23
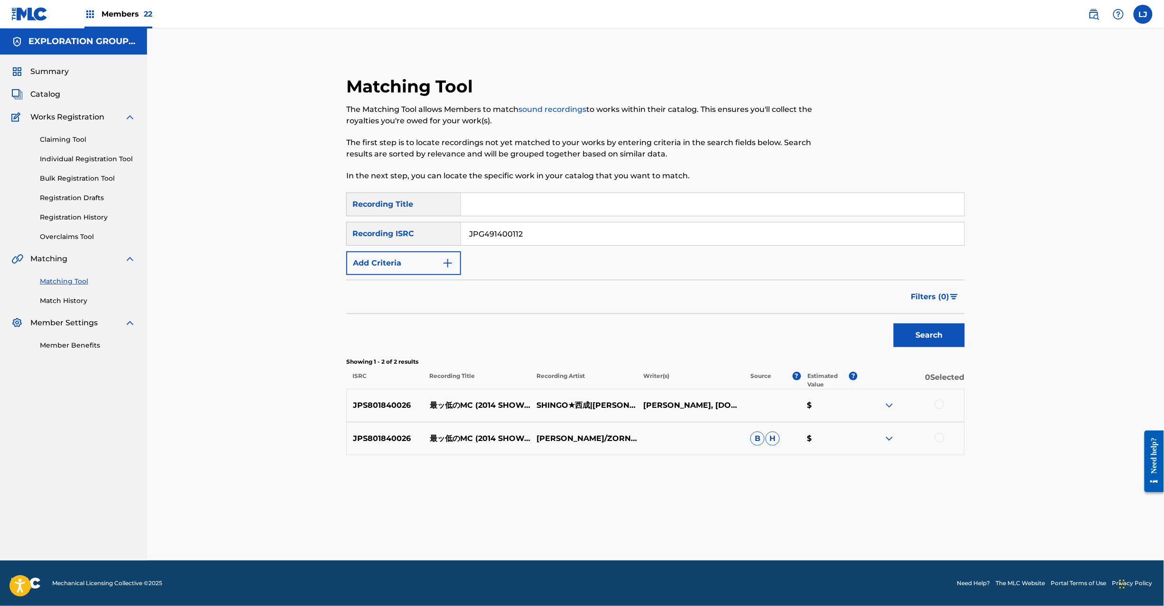
type input "JPG491400112"
click at [919, 334] on button "Search" at bounding box center [929, 336] width 71 height 24
click at [456, 403] on p "また逢いましょう" at bounding box center [477, 405] width 107 height 11
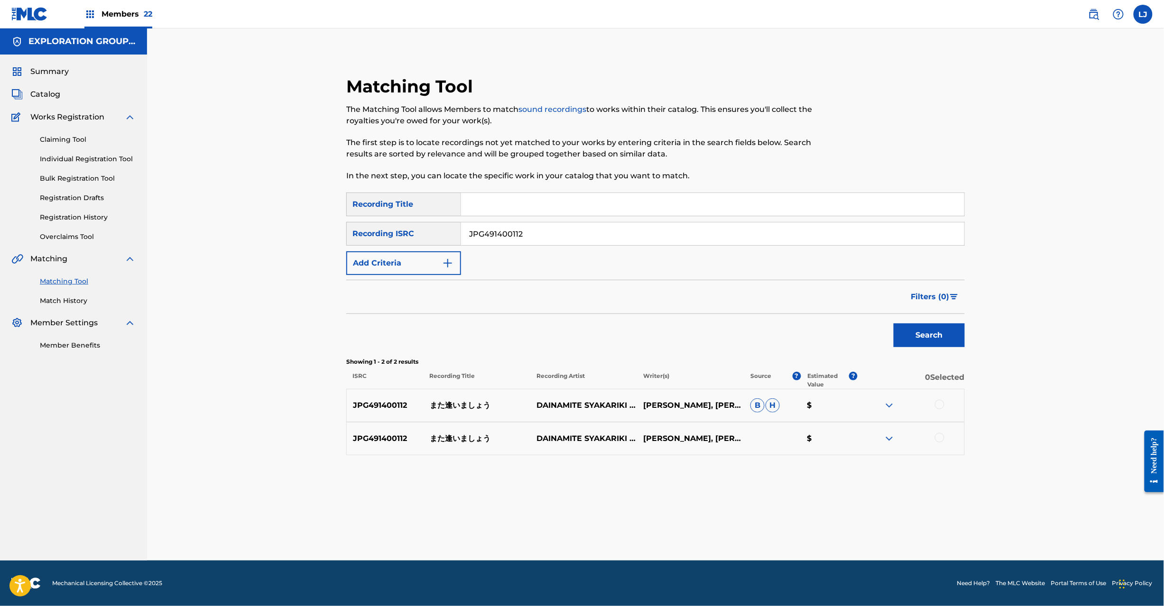
click at [938, 405] on div at bounding box center [939, 404] width 9 height 9
click at [940, 439] on div at bounding box center [939, 437] width 9 height 9
click at [716, 520] on button "Match 2 Groups" at bounding box center [666, 529] width 105 height 24
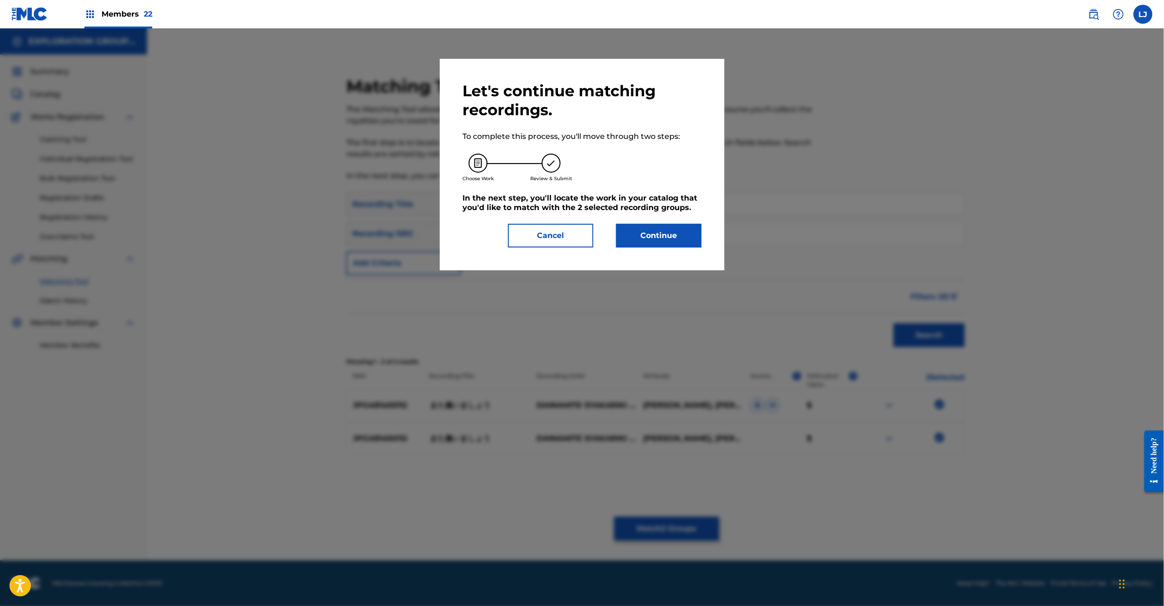
click at [625, 241] on button "Continue" at bounding box center [658, 236] width 85 height 24
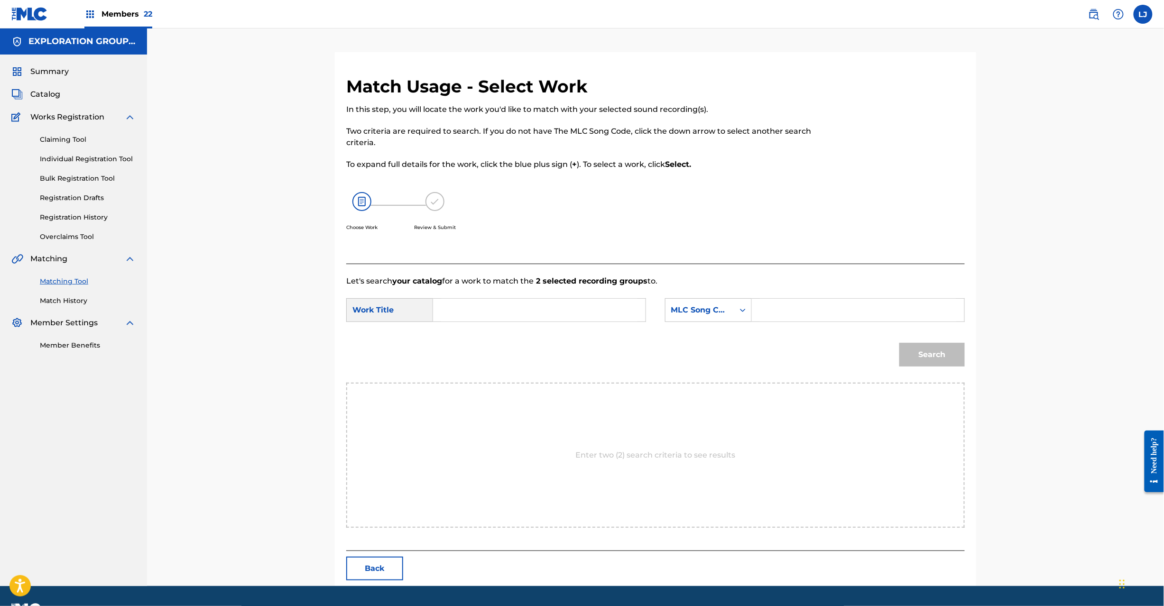
click at [526, 314] on input "Search Form" at bounding box center [539, 310] width 196 height 23
click at [483, 317] on input "Search Form" at bounding box center [539, 310] width 196 height 23
click at [550, 319] on input "[PERSON_NAME] Aimashou MG82XS" at bounding box center [539, 310] width 196 height 23
type input "[PERSON_NAME]"
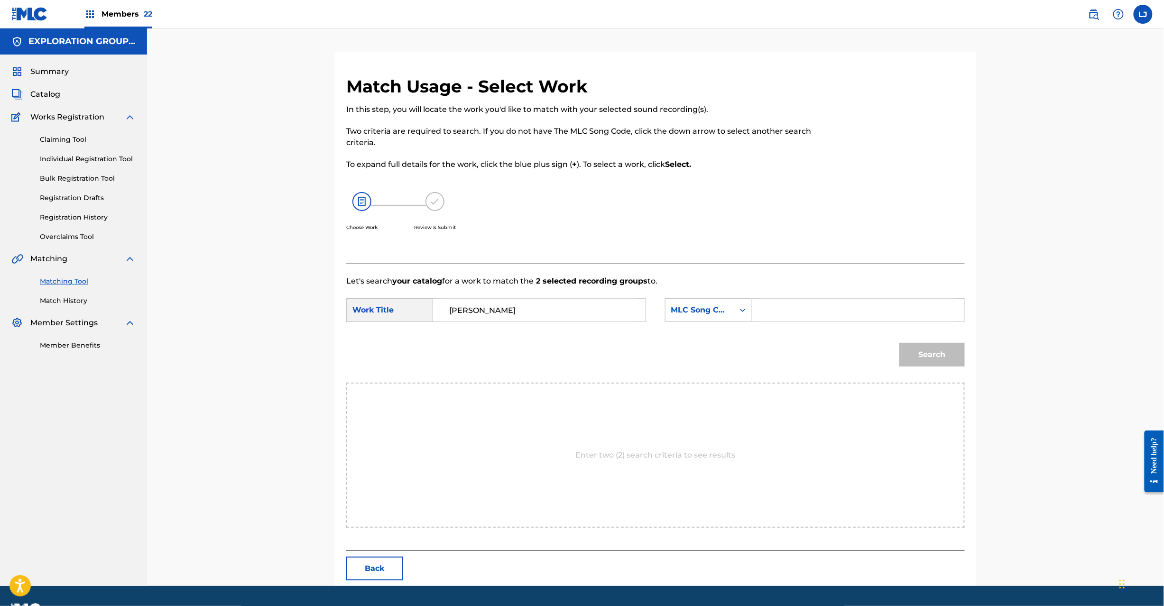
drag, startPoint x: 773, startPoint y: 317, endPoint x: 790, endPoint y: 321, distance: 18.0
click at [773, 317] on input "Search Form" at bounding box center [858, 310] width 196 height 23
type input "MG82XS"
click at [907, 363] on button "Search" at bounding box center [931, 355] width 65 height 24
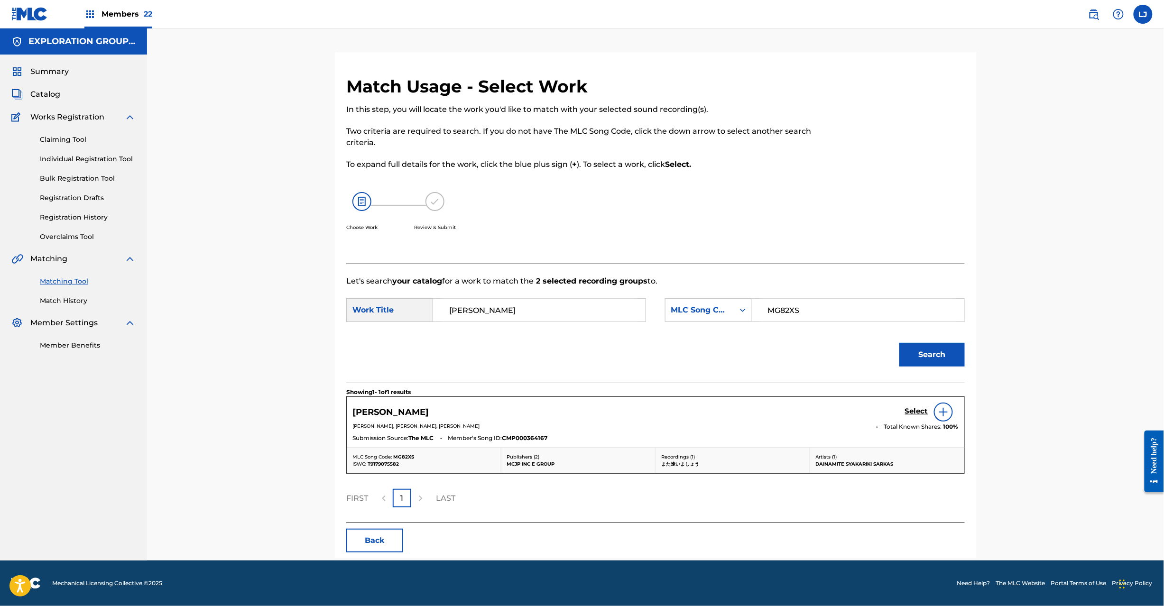
click at [906, 415] on h5 "Select" at bounding box center [916, 411] width 23 height 9
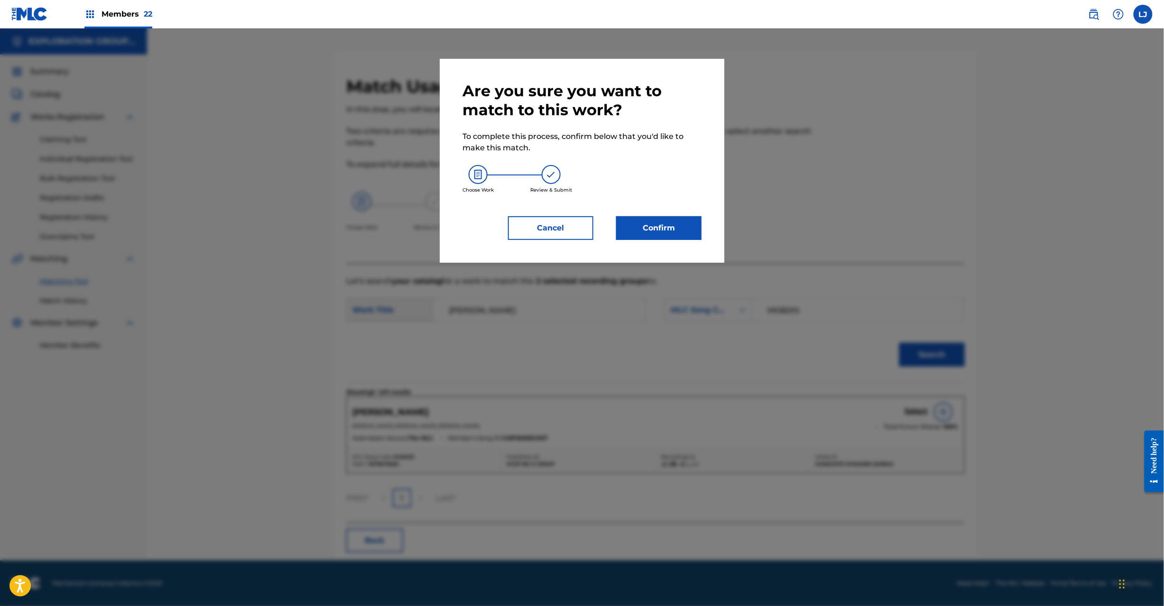
click at [659, 233] on button "Confirm" at bounding box center [658, 228] width 85 height 24
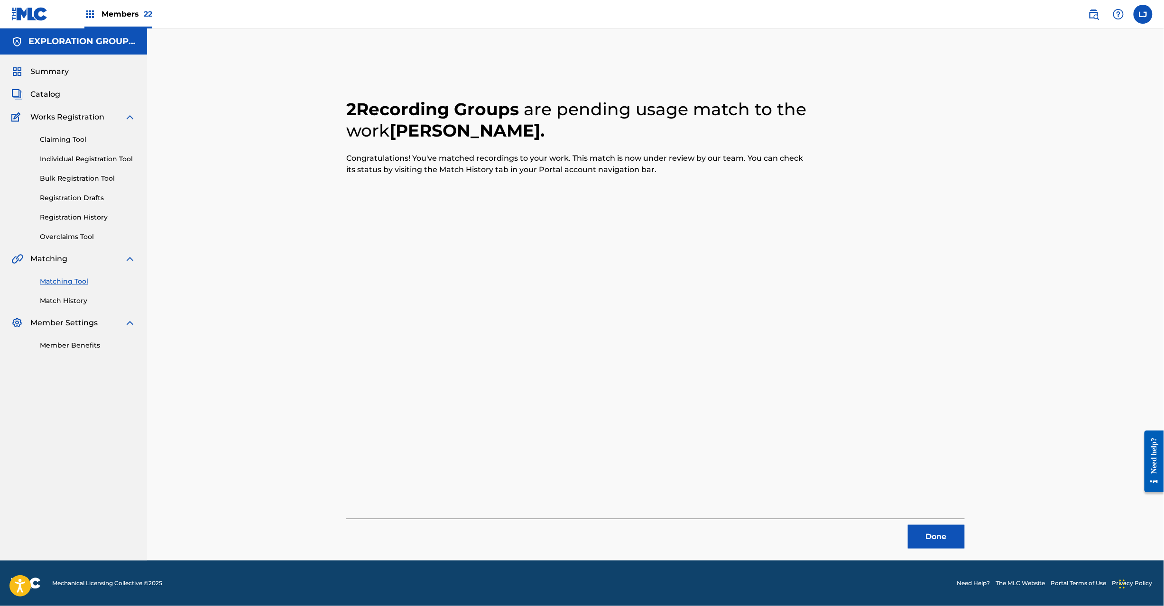
click at [945, 541] on button "Done" at bounding box center [936, 537] width 57 height 24
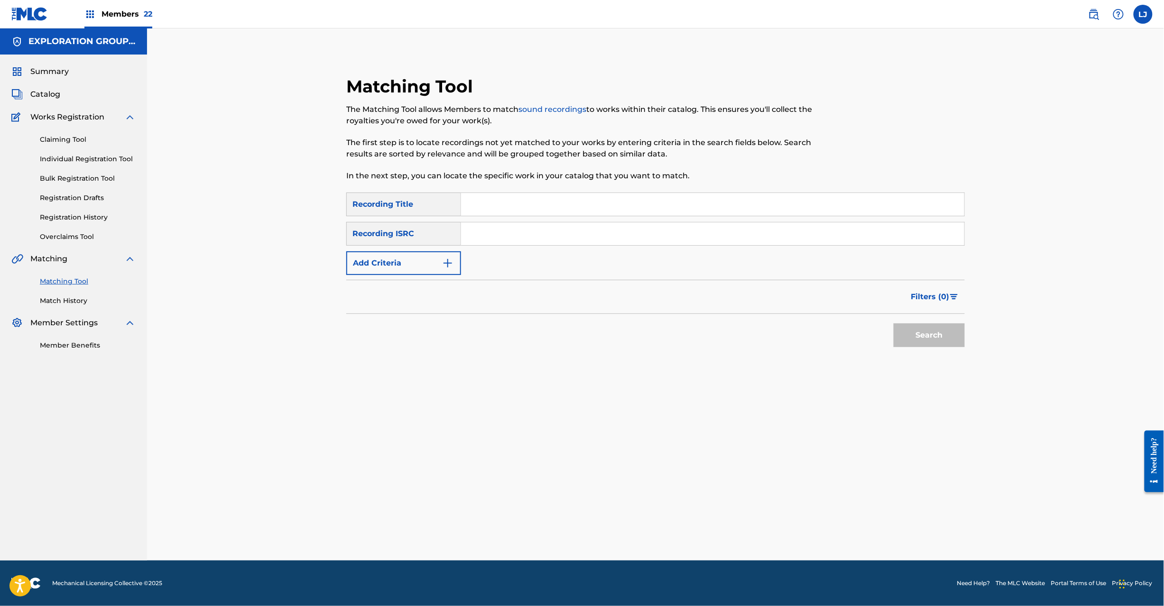
click at [504, 228] on input "Search Form" at bounding box center [712, 233] width 503 height 23
drag, startPoint x: 923, startPoint y: 319, endPoint x: 925, endPoint y: 332, distance: 12.9
click at [925, 332] on div "Search" at bounding box center [927, 333] width 76 height 38
click at [925, 332] on button "Search" at bounding box center [929, 336] width 71 height 24
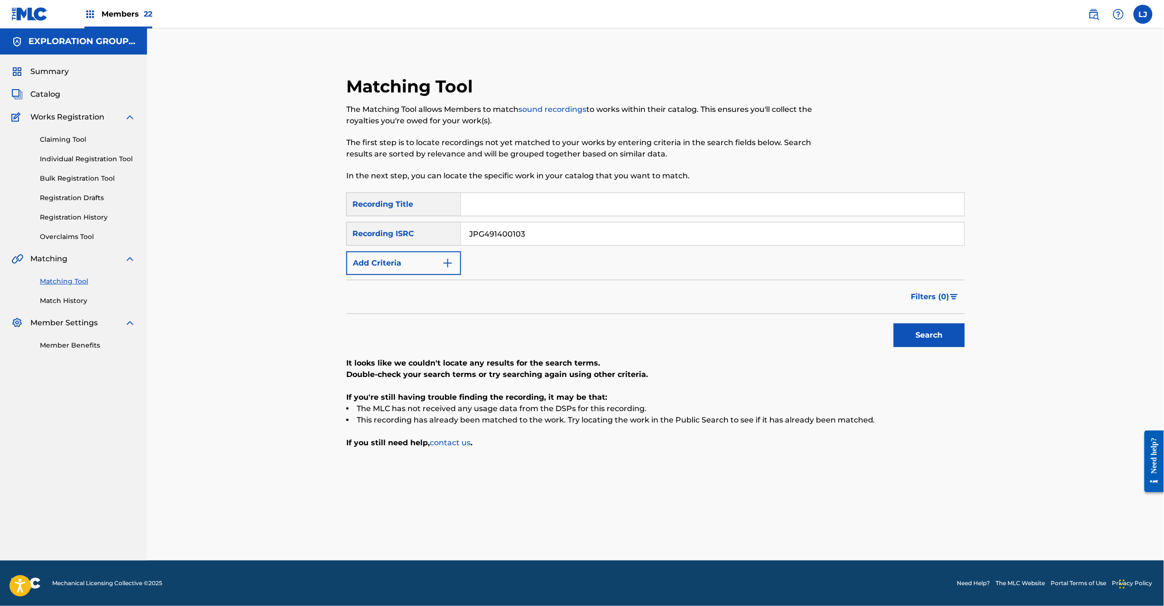
click at [523, 243] on input "JPG491400103" at bounding box center [712, 233] width 503 height 23
click at [938, 333] on button "Search" at bounding box center [929, 336] width 71 height 24
click at [501, 247] on div "SearchWithCriteria9b081f6a-6469-47e1-aa34-9c43ce1c3ca0 Recording Title SearchWi…" at bounding box center [655, 234] width 619 height 83
click at [501, 237] on input "JPR502207790" at bounding box center [712, 233] width 503 height 23
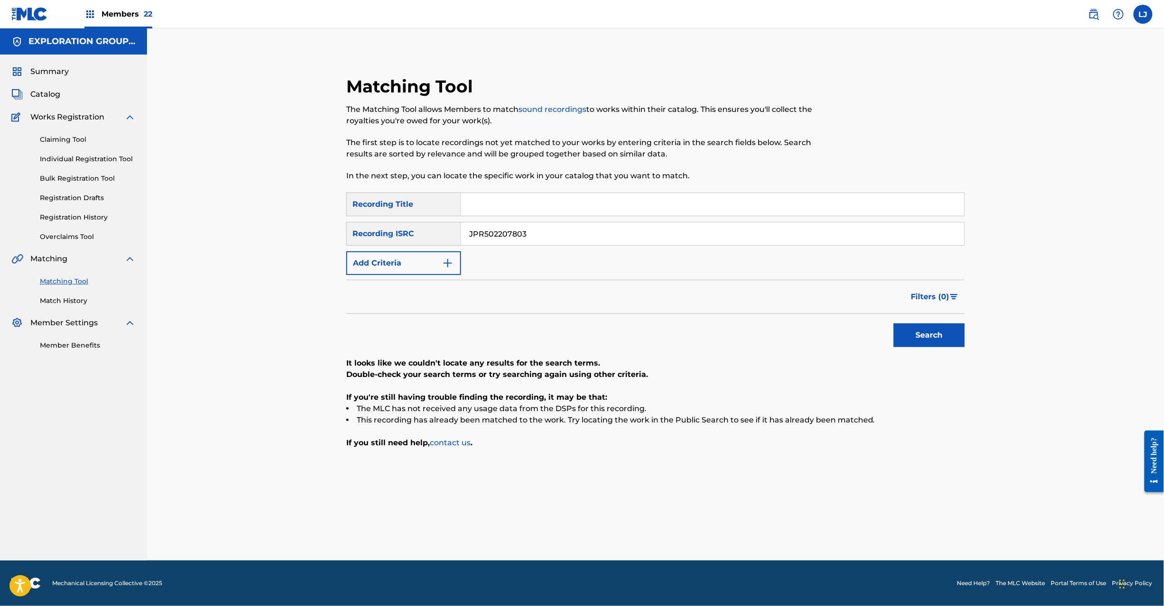
click at [501, 237] on input "JPR502207803" at bounding box center [712, 233] width 503 height 23
click at [904, 340] on button "Search" at bounding box center [929, 336] width 71 height 24
click at [482, 224] on input "JPR502207803" at bounding box center [712, 233] width 503 height 23
type input "JPR502207754"
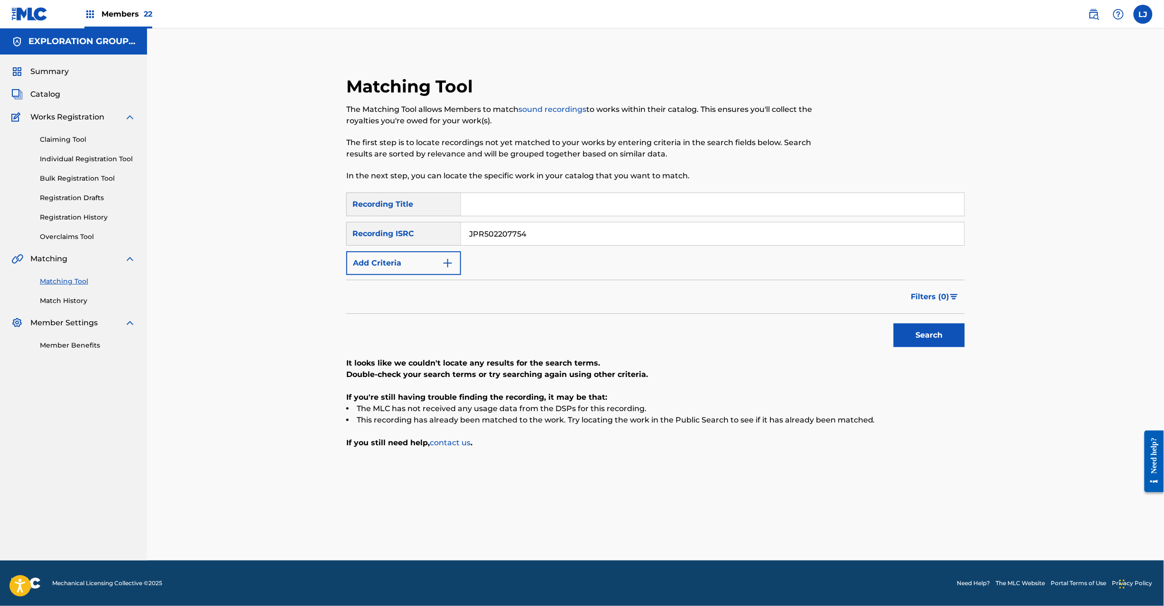
drag, startPoint x: 958, startPoint y: 319, endPoint x: 940, endPoint y: 326, distance: 19.4
click at [955, 320] on div "Search" at bounding box center [927, 333] width 76 height 38
click at [940, 326] on button "Search" at bounding box center [929, 336] width 71 height 24
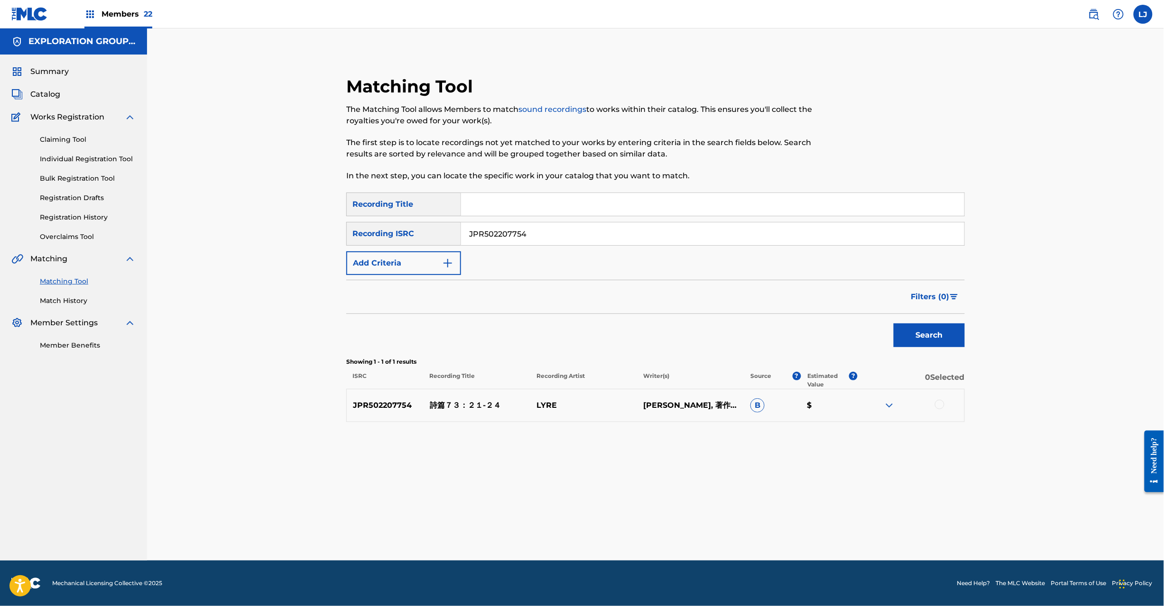
click at [454, 405] on p "詩篇７３：２１-２４" at bounding box center [477, 405] width 107 height 11
click at [939, 404] on div at bounding box center [939, 404] width 9 height 9
click at [648, 535] on button "Match 1 Group" at bounding box center [666, 529] width 105 height 24
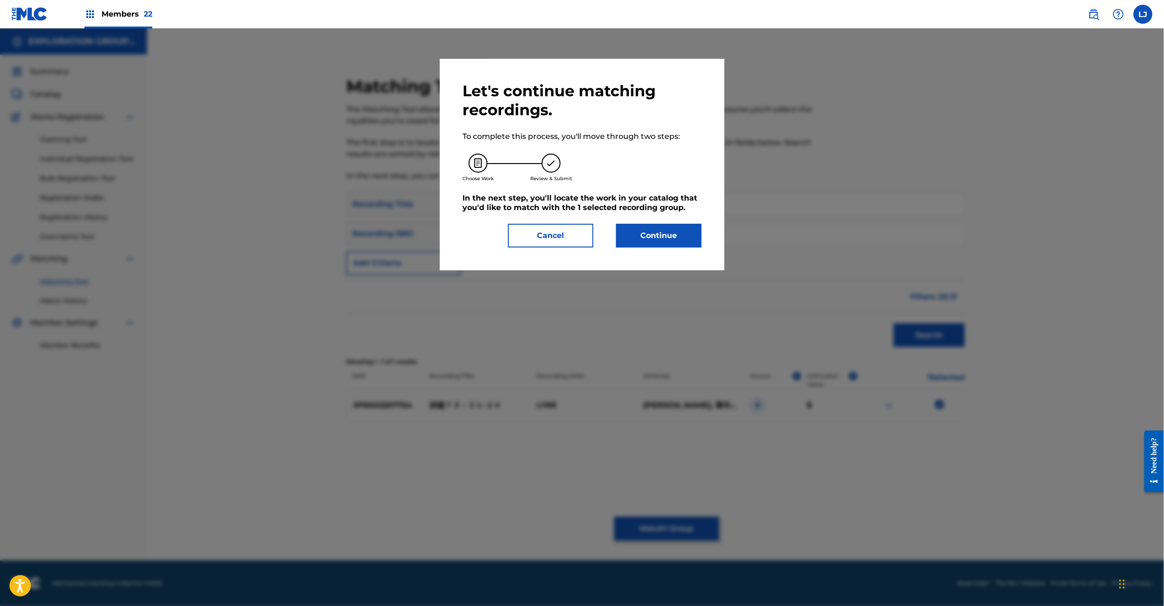
click at [674, 243] on button "Continue" at bounding box center [658, 236] width 85 height 24
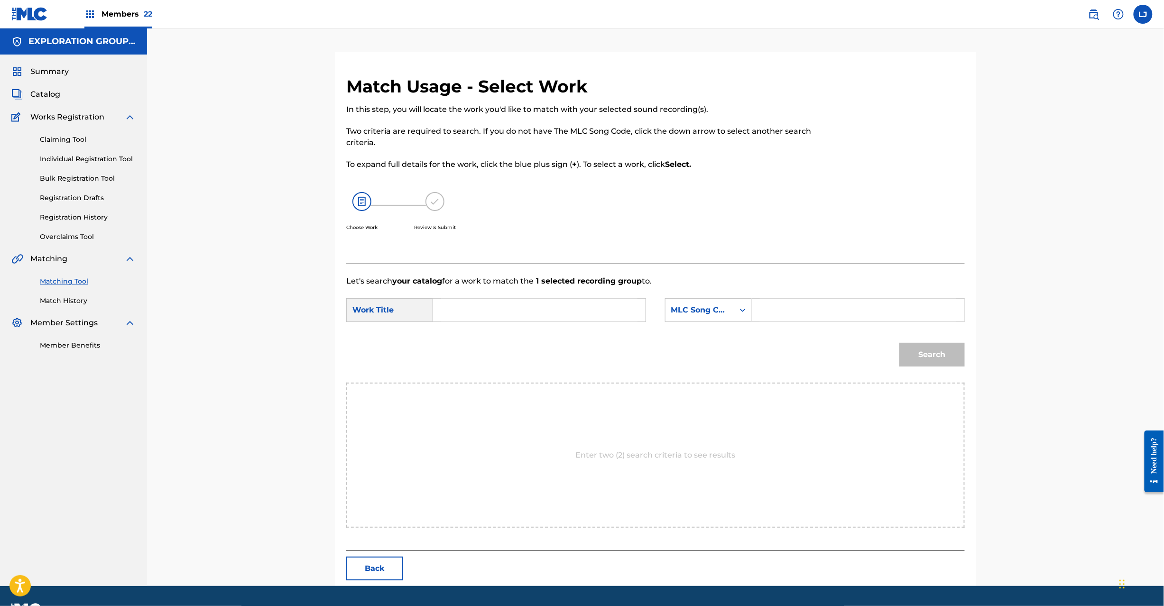
click at [521, 301] on input "Search Form" at bounding box center [539, 310] width 196 height 23
click at [555, 311] on input "Shihen 73:21-24 S680JF" at bounding box center [539, 310] width 196 height 23
type input "Shihen 73:21-24"
click at [800, 316] on input "Search Form" at bounding box center [858, 310] width 196 height 23
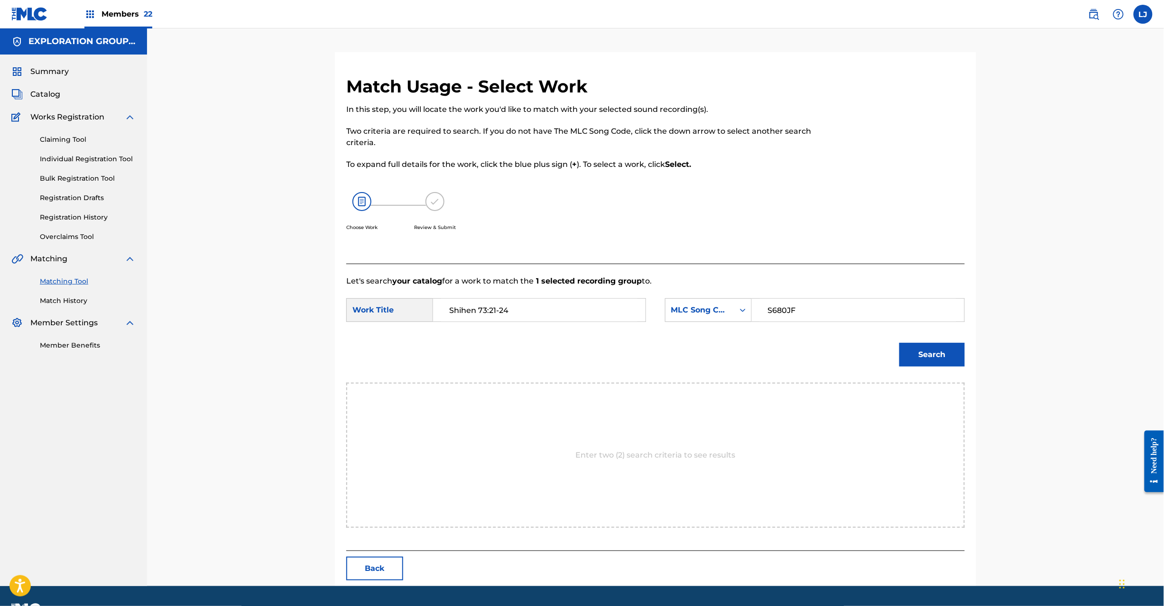
type input "S680JF"
click at [940, 356] on button "Search" at bounding box center [931, 355] width 65 height 24
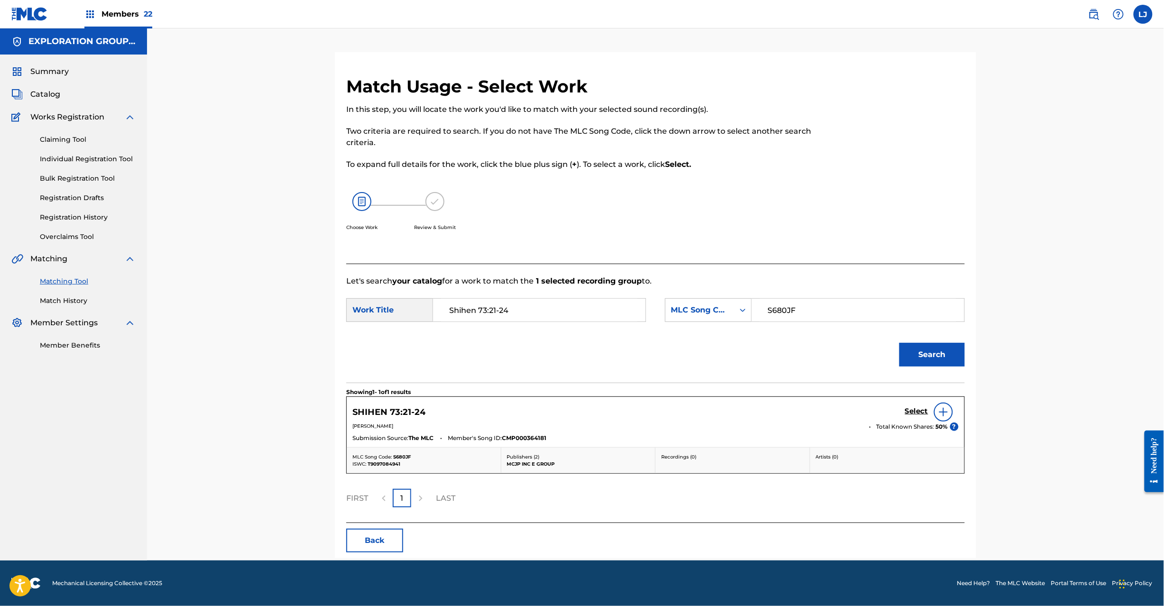
click at [913, 408] on h5 "Select" at bounding box center [916, 411] width 23 height 9
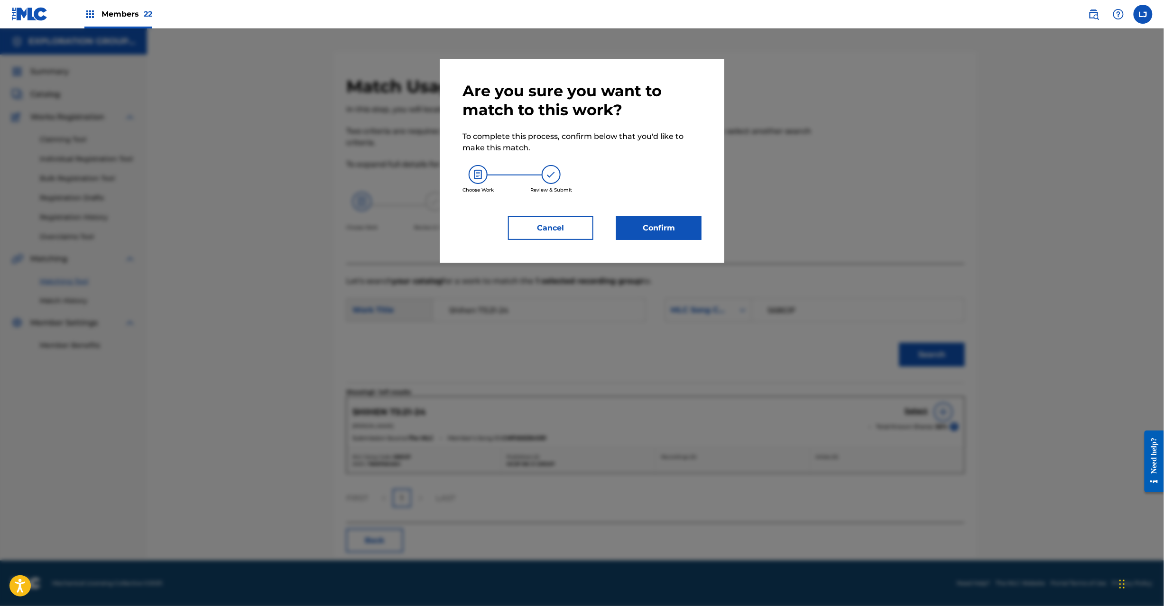
click at [660, 214] on div "Are you sure you want to match to this work? To complete this process, confirm …" at bounding box center [582, 161] width 239 height 158
click at [657, 228] on button "Confirm" at bounding box center [658, 228] width 85 height 24
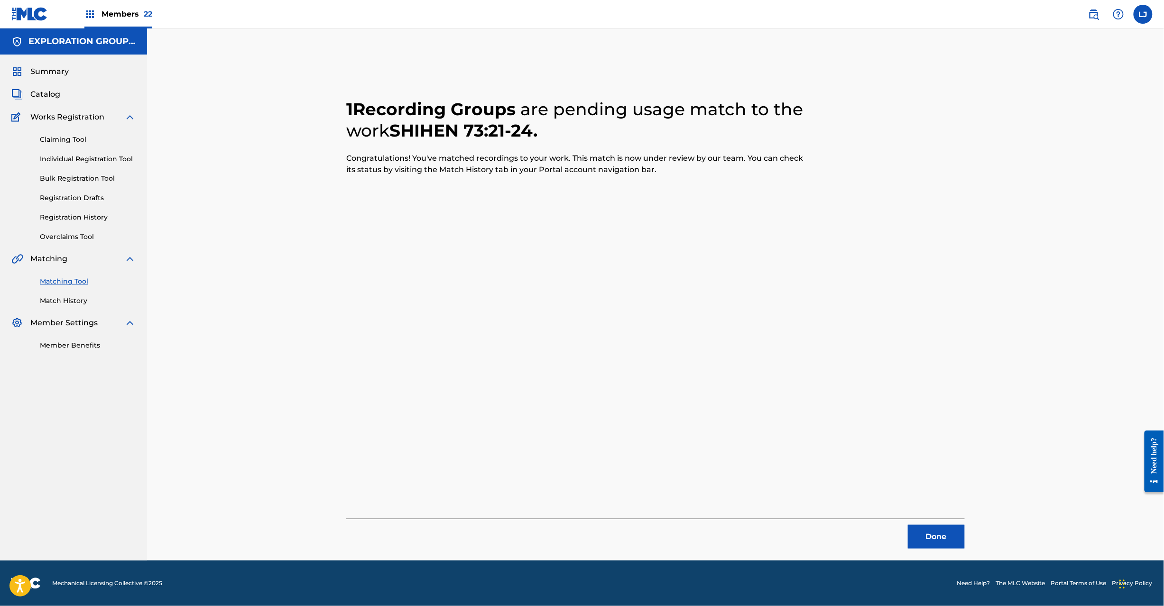
click at [928, 539] on button "Done" at bounding box center [936, 537] width 57 height 24
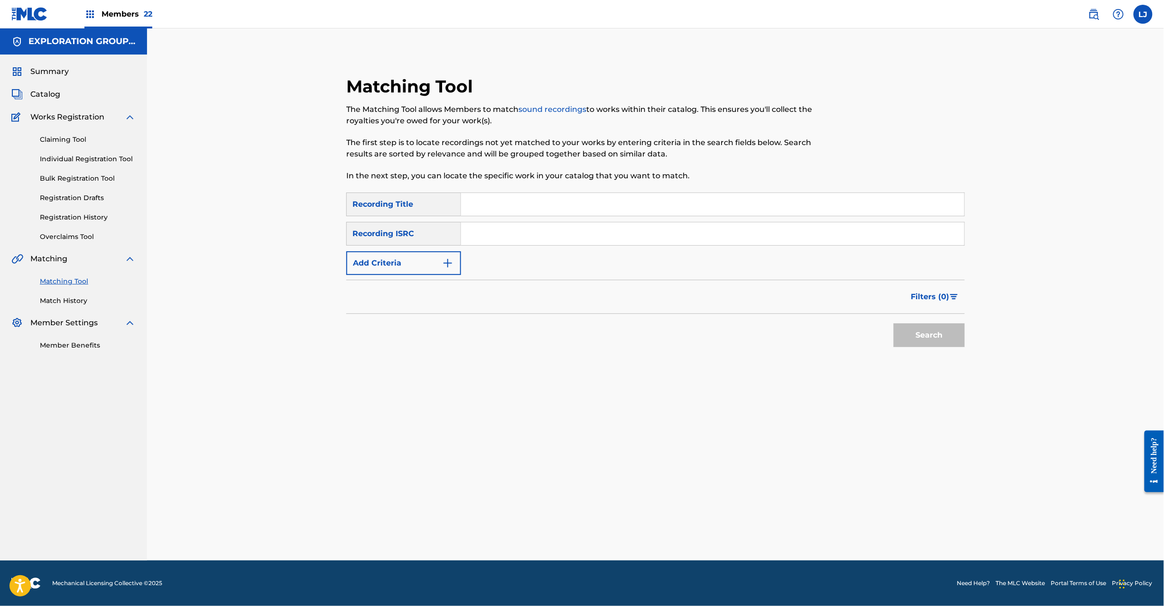
click at [558, 240] on input "Search Form" at bounding box center [712, 233] width 503 height 23
click at [919, 330] on button "Search" at bounding box center [929, 336] width 71 height 24
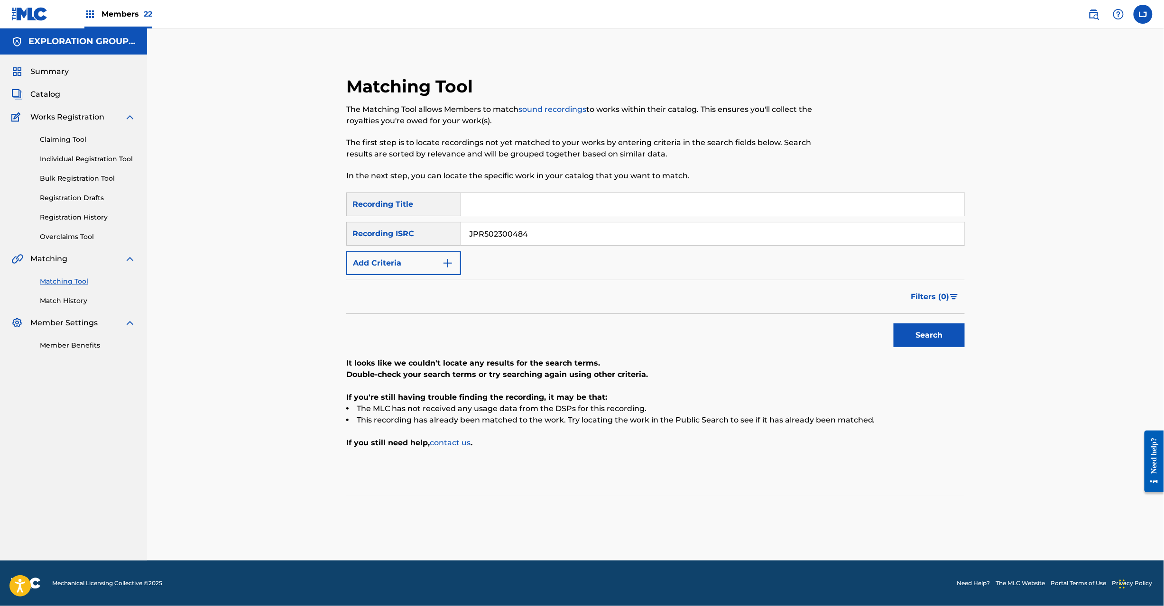
click at [522, 243] on input "JPR502300484" at bounding box center [712, 233] width 503 height 23
click at [907, 329] on button "Search" at bounding box center [929, 336] width 71 height 24
drag, startPoint x: 504, startPoint y: 224, endPoint x: 353, endPoint y: 209, distance: 151.2
click at [348, 207] on div "SearchWithCriteria9b081f6a-6469-47e1-aa34-9c43ce1c3ca0 Recording Title SearchWi…" at bounding box center [655, 234] width 619 height 83
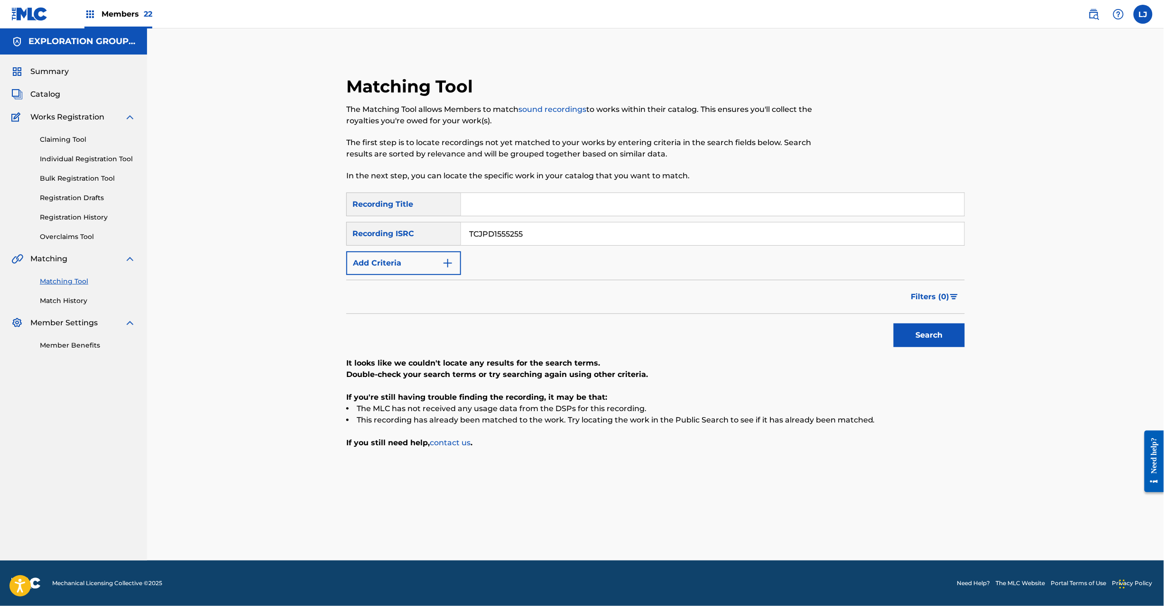
type input "TCJPD1555255"
click at [938, 331] on button "Search" at bounding box center [929, 336] width 71 height 24
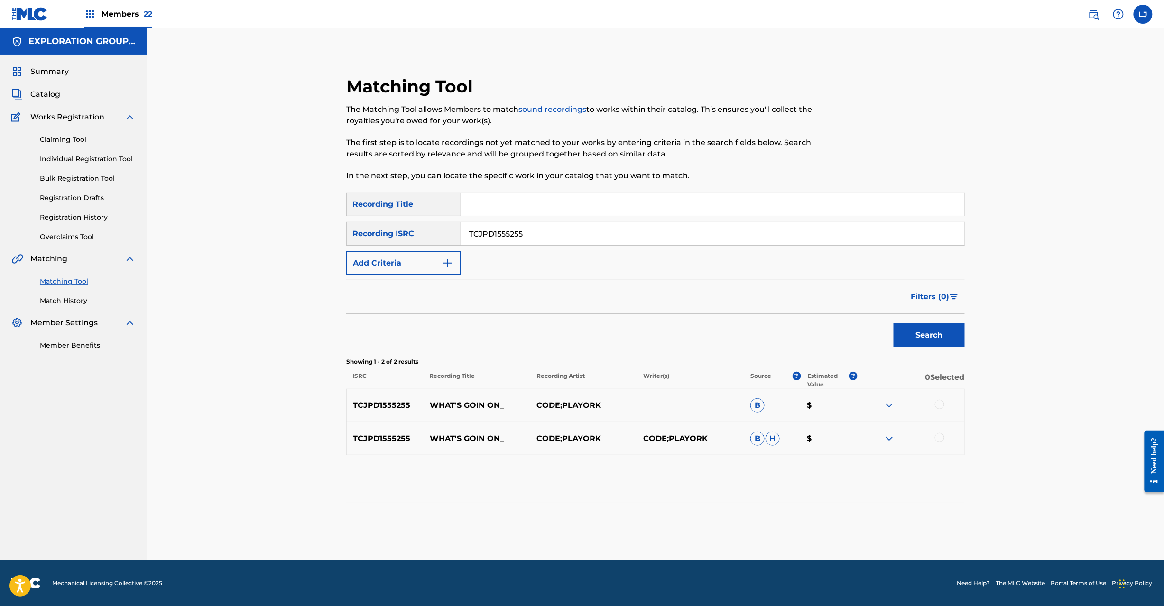
click at [944, 407] on div at bounding box center [939, 404] width 9 height 9
click at [937, 433] on div at bounding box center [939, 437] width 9 height 9
click at [675, 524] on button "Match 2 Groups" at bounding box center [666, 529] width 105 height 24
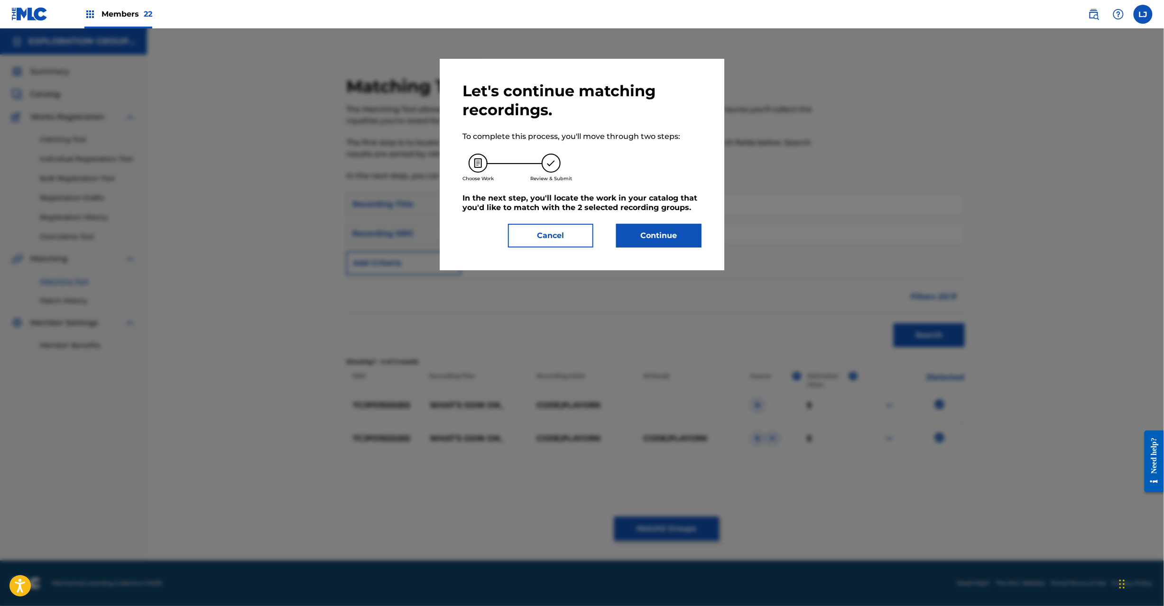
click at [642, 236] on button "Continue" at bounding box center [658, 236] width 85 height 24
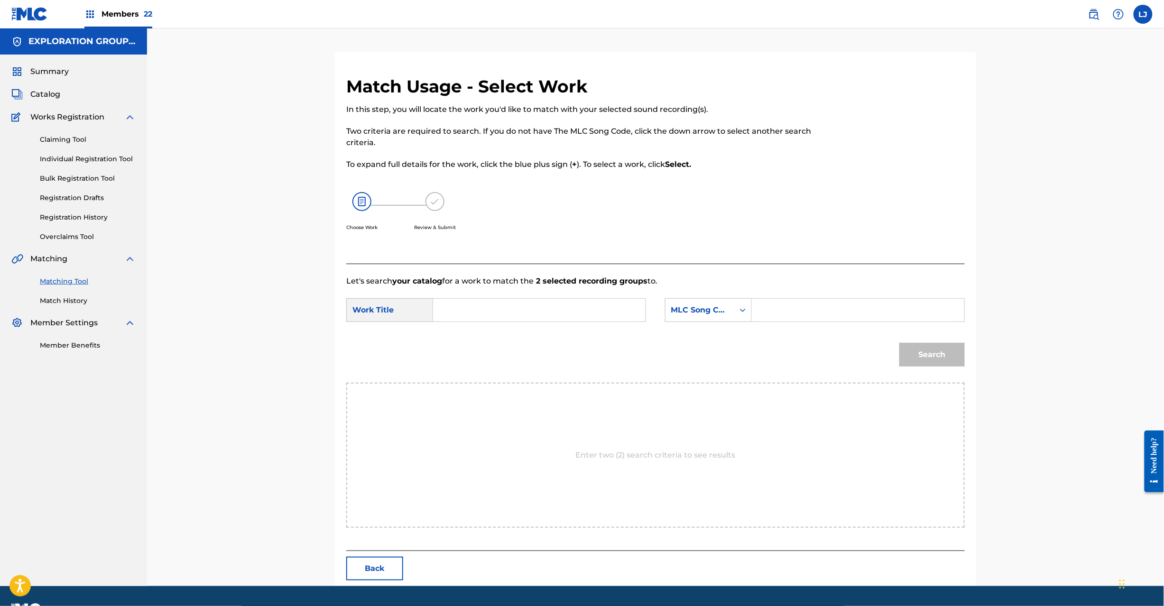
click at [481, 315] on input "Search Form" at bounding box center [539, 310] width 196 height 23
click at [532, 306] on input "What'S Going On? WC1OR8" at bounding box center [539, 310] width 196 height 23
type input "What'S Going On?"
click at [858, 325] on div "SearchWithCriteria4d89bd13-417e-46d3-b1d7-832ff1c01899 Work Title What'S Going …" at bounding box center [655, 312] width 619 height 29
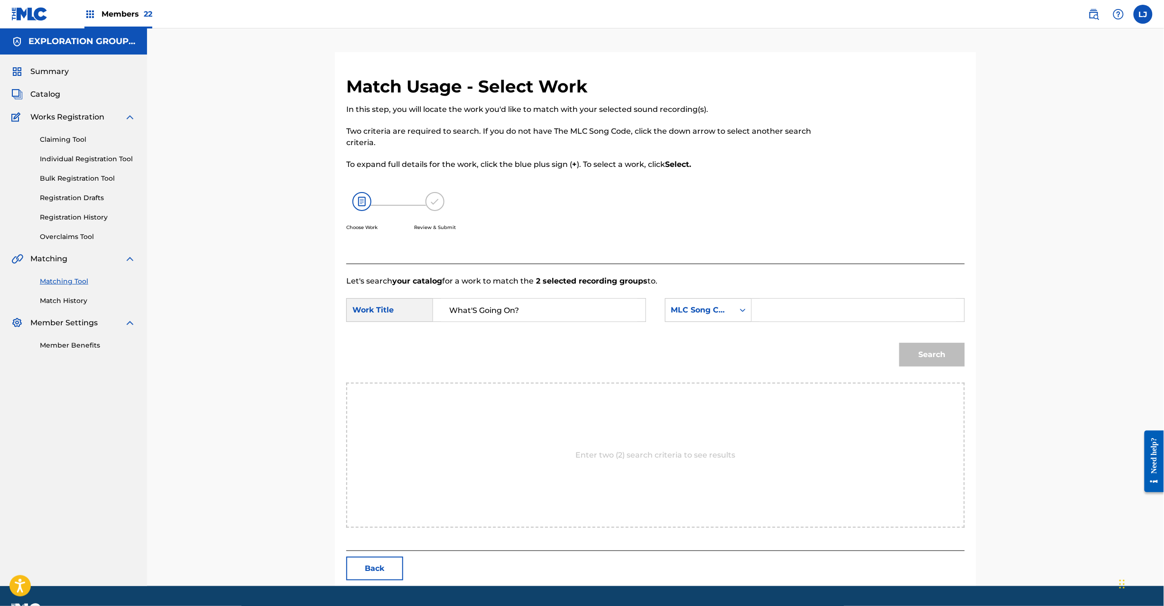
click at [849, 317] on input "Search Form" at bounding box center [858, 310] width 196 height 23
type input "WC1OR8"
click at [913, 360] on button "Search" at bounding box center [931, 355] width 65 height 24
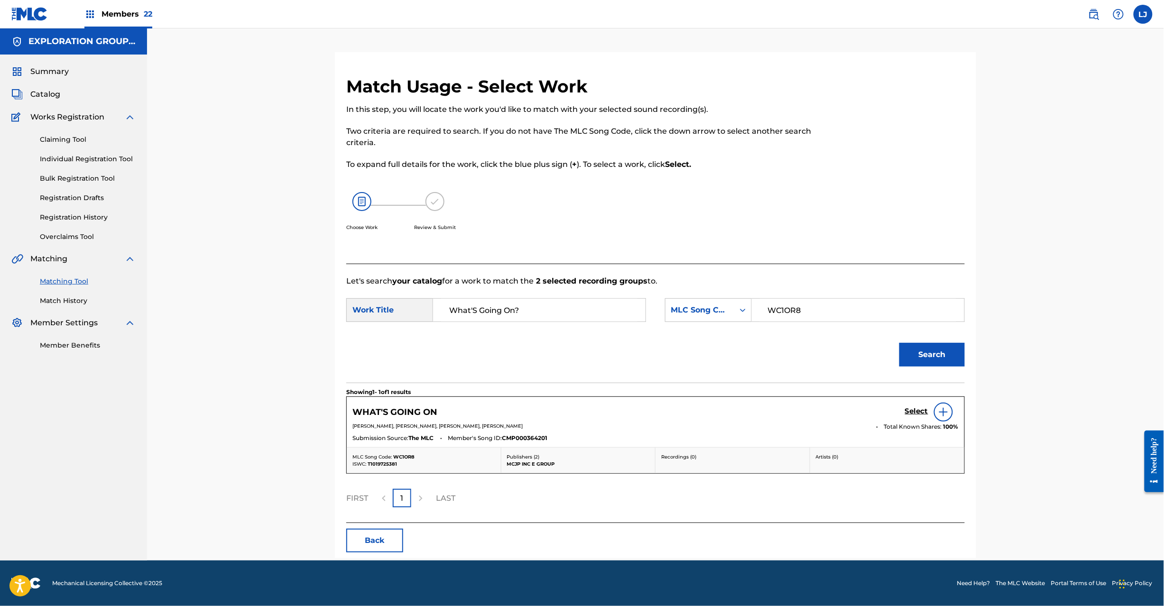
click at [914, 408] on h5 "Select" at bounding box center [916, 411] width 23 height 9
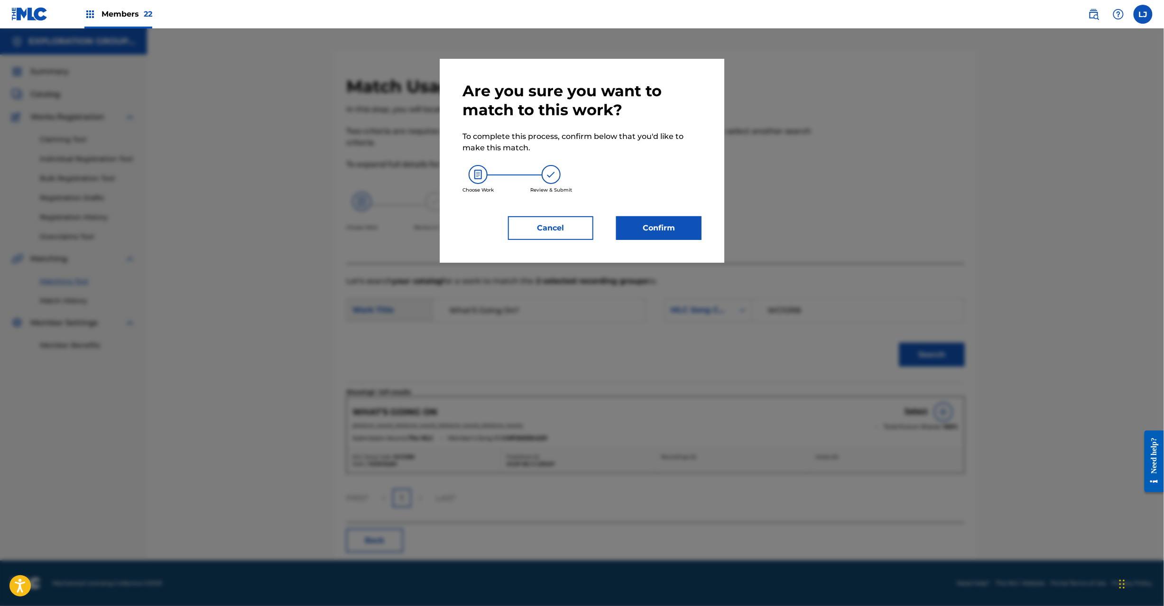
click at [650, 227] on button "Confirm" at bounding box center [658, 228] width 85 height 24
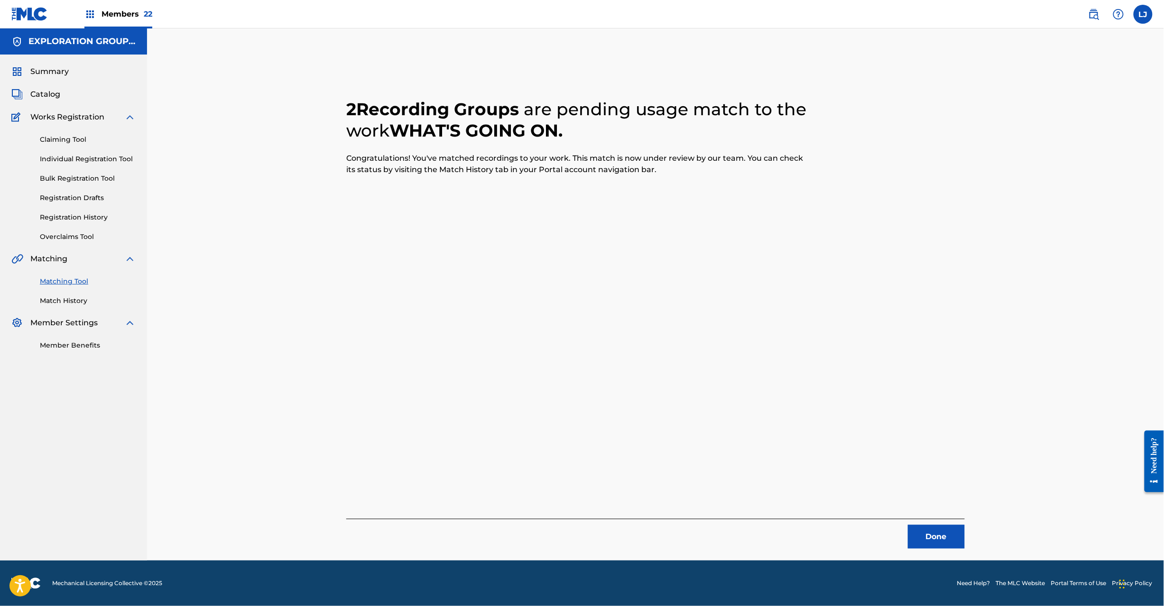
click at [929, 543] on button "Done" at bounding box center [936, 537] width 57 height 24
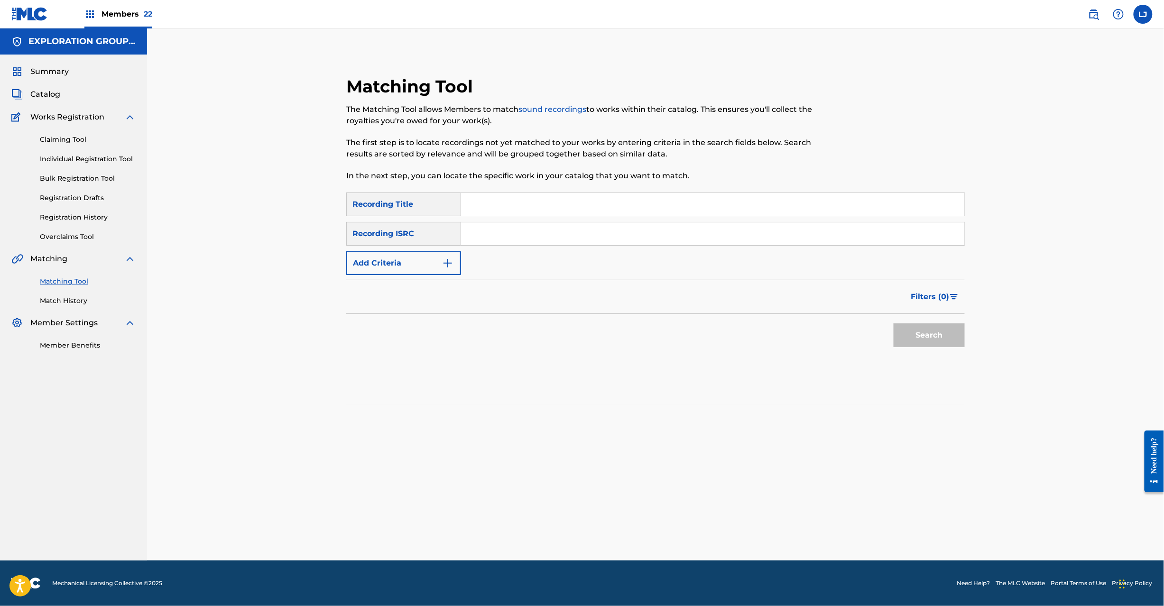
click at [530, 230] on input "Search Form" at bounding box center [712, 233] width 503 height 23
click at [956, 327] on button "Search" at bounding box center [929, 336] width 71 height 24
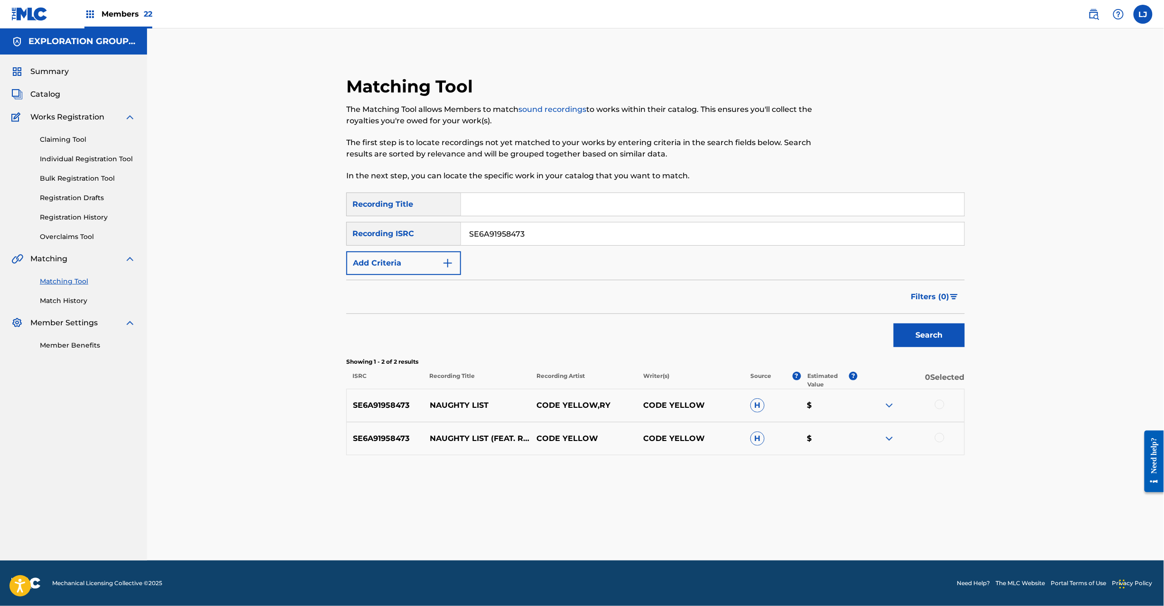
click at [473, 444] on p "NAUGHTY LIST (FEAT. RY)" at bounding box center [477, 438] width 107 height 11
click at [539, 240] on input "SE6A91958473" at bounding box center [712, 233] width 503 height 23
type input "TCJPD1555244"
click at [969, 351] on div "Matching Tool The Matching Tool allows Members to match sound recordings to wor…" at bounding box center [655, 289] width 641 height 427
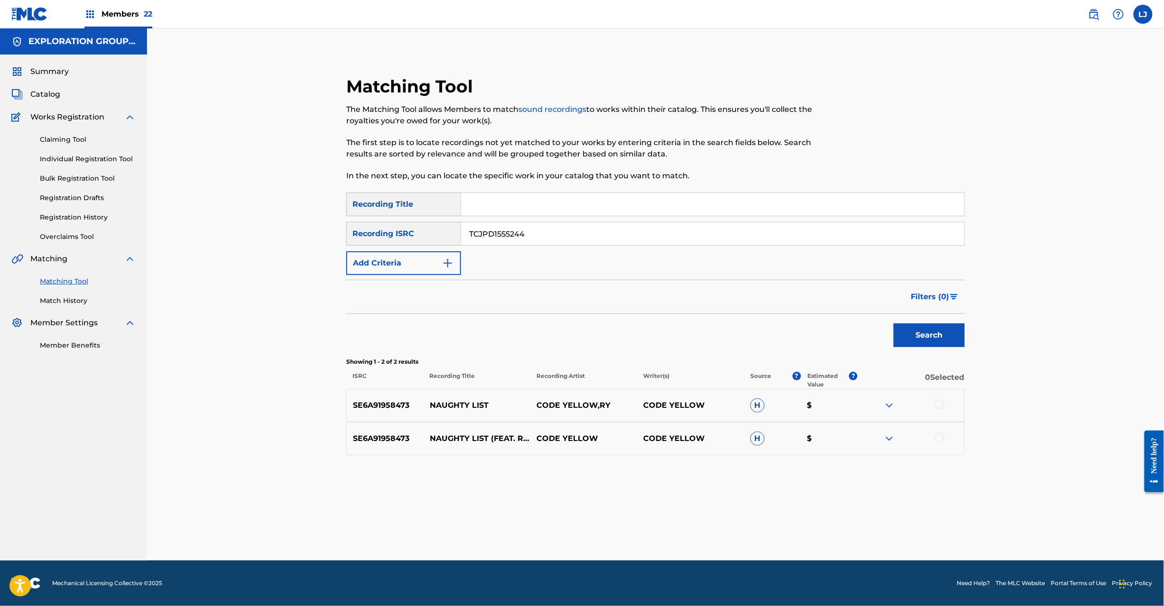
click at [957, 347] on button "Search" at bounding box center [929, 336] width 71 height 24
click at [948, 405] on div at bounding box center [911, 405] width 107 height 11
click at [945, 403] on div at bounding box center [911, 405] width 107 height 11
click at [942, 403] on div at bounding box center [939, 404] width 9 height 9
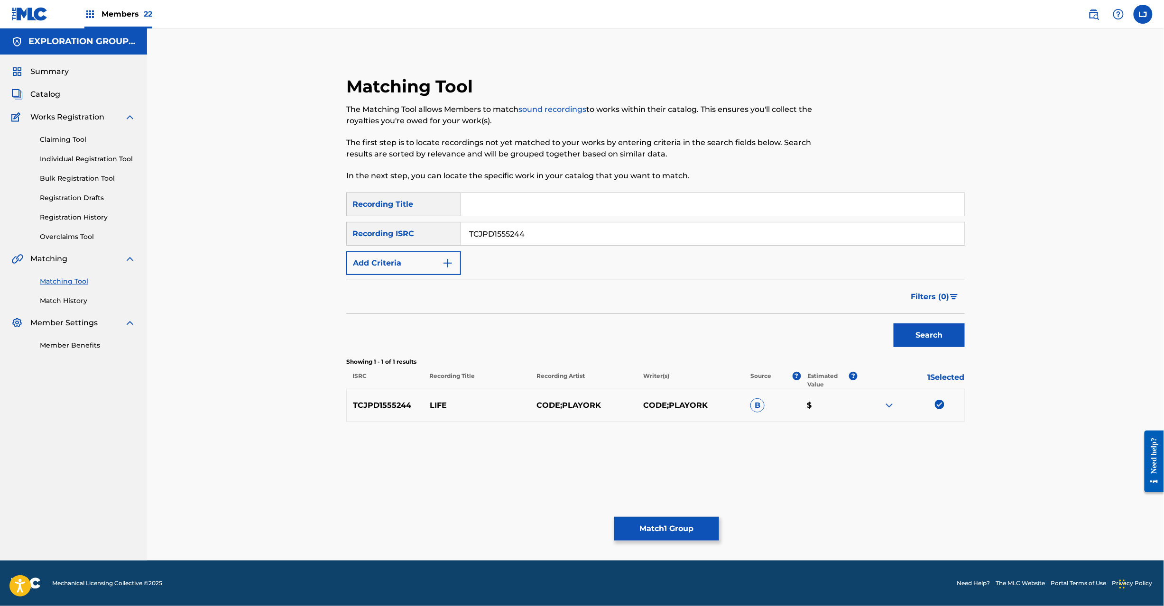
click at [663, 521] on button "Match 1 Group" at bounding box center [666, 529] width 105 height 24
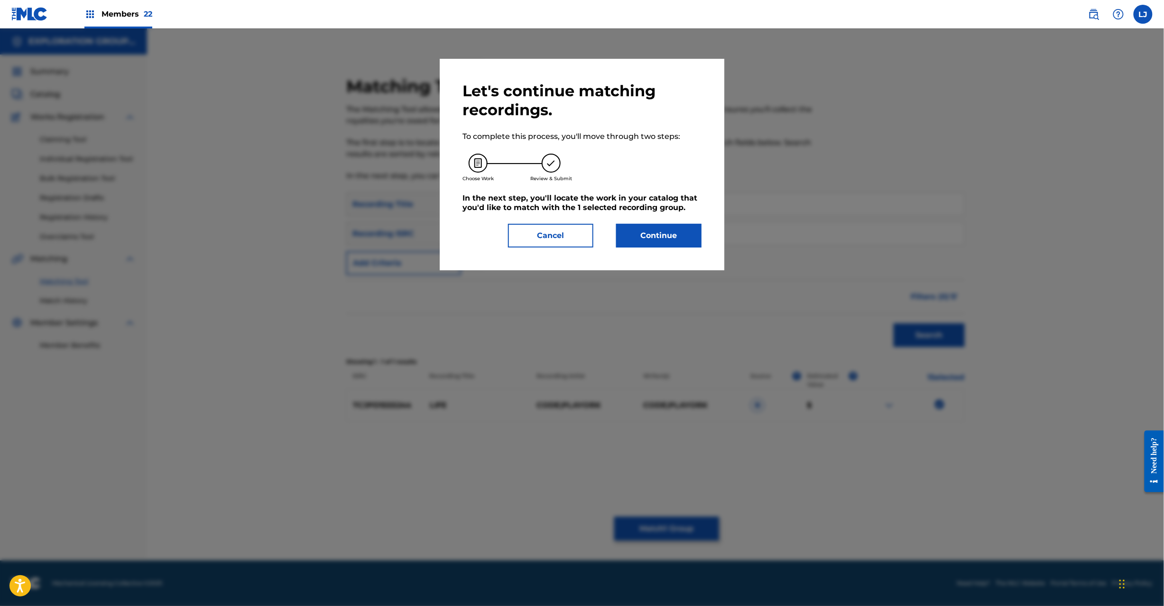
click at [647, 234] on button "Continue" at bounding box center [658, 236] width 85 height 24
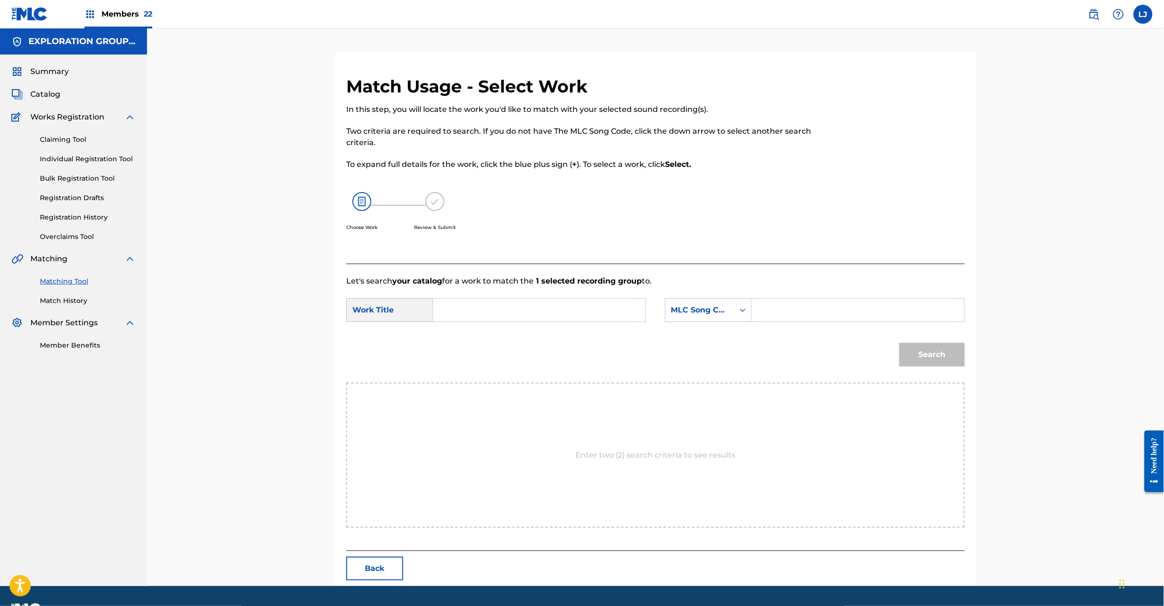
click at [521, 306] on input "Search Form" at bounding box center [539, 310] width 196 height 23
click at [546, 306] on input "Life LT46CS" at bounding box center [539, 310] width 196 height 23
type input "Life"
click at [788, 306] on input "Search Form" at bounding box center [858, 310] width 196 height 23
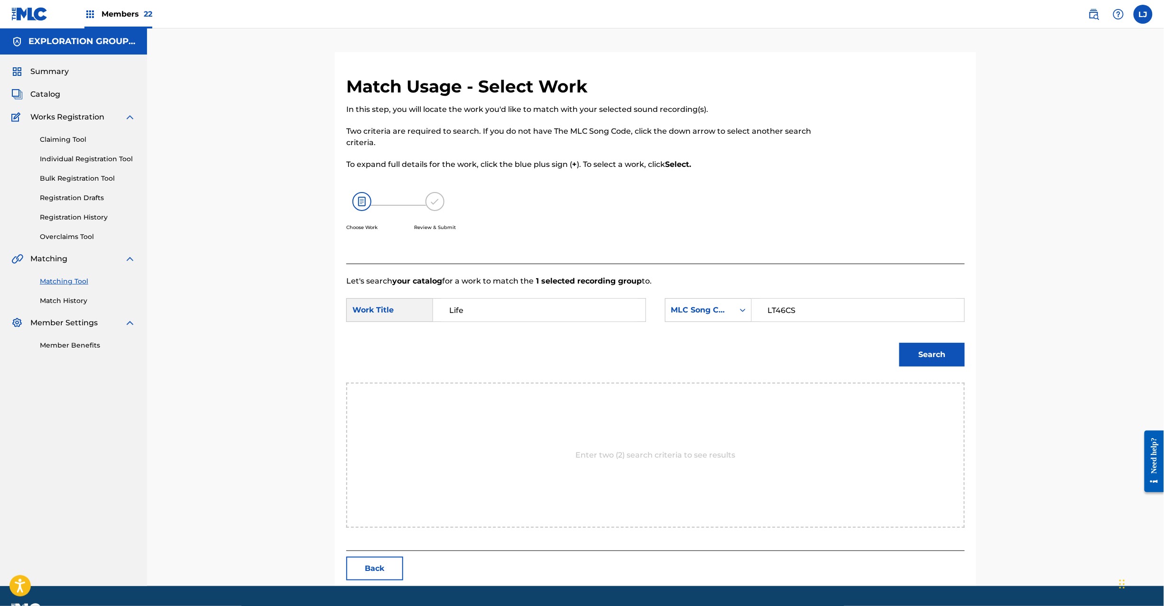
type input "LT46CS"
click at [967, 371] on div "Match Usage - Select Work In this step, you will locate the work you'd like to …" at bounding box center [655, 331] width 641 height 510
click at [942, 350] on button "Search" at bounding box center [931, 355] width 65 height 24
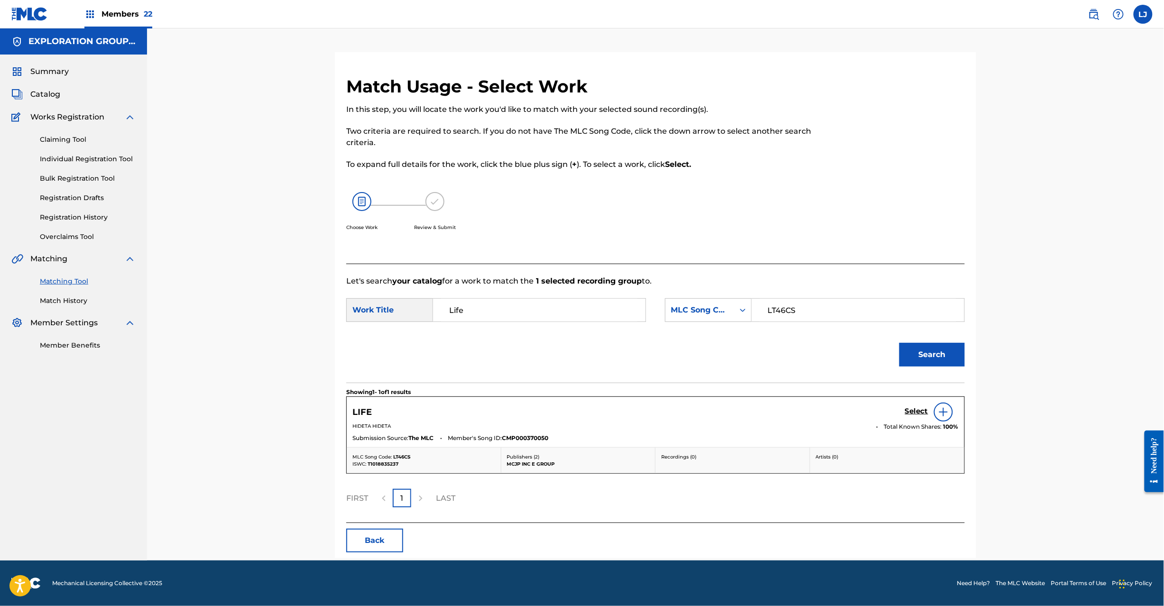
click at [911, 407] on div "Select" at bounding box center [932, 412] width 54 height 19
click at [913, 414] on h5 "Select" at bounding box center [916, 411] width 23 height 9
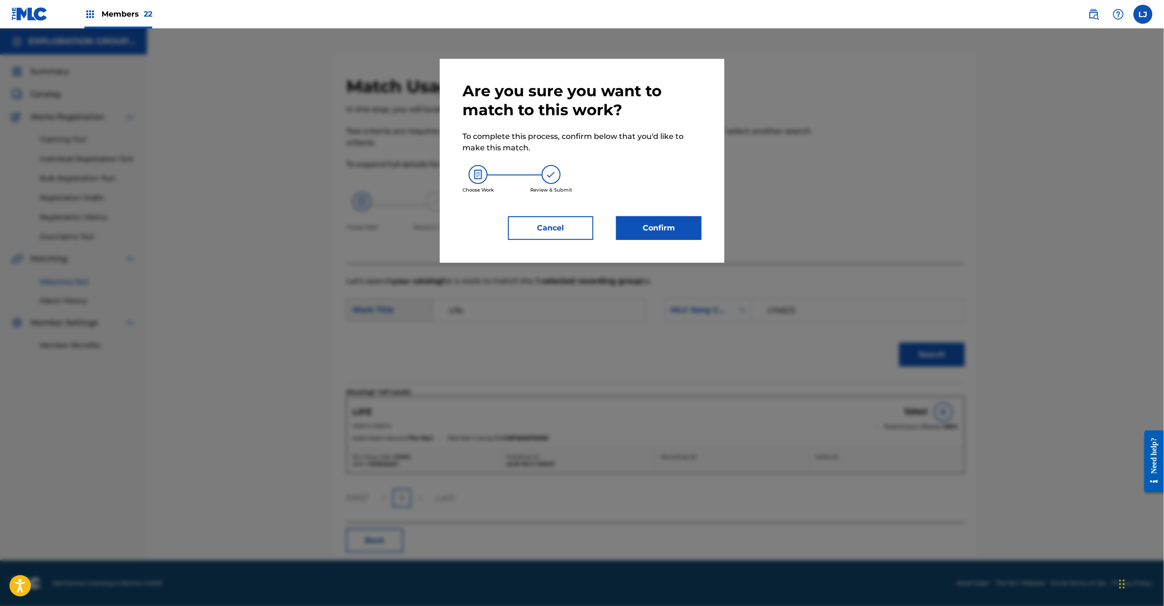
click at [676, 223] on button "Confirm" at bounding box center [658, 228] width 85 height 24
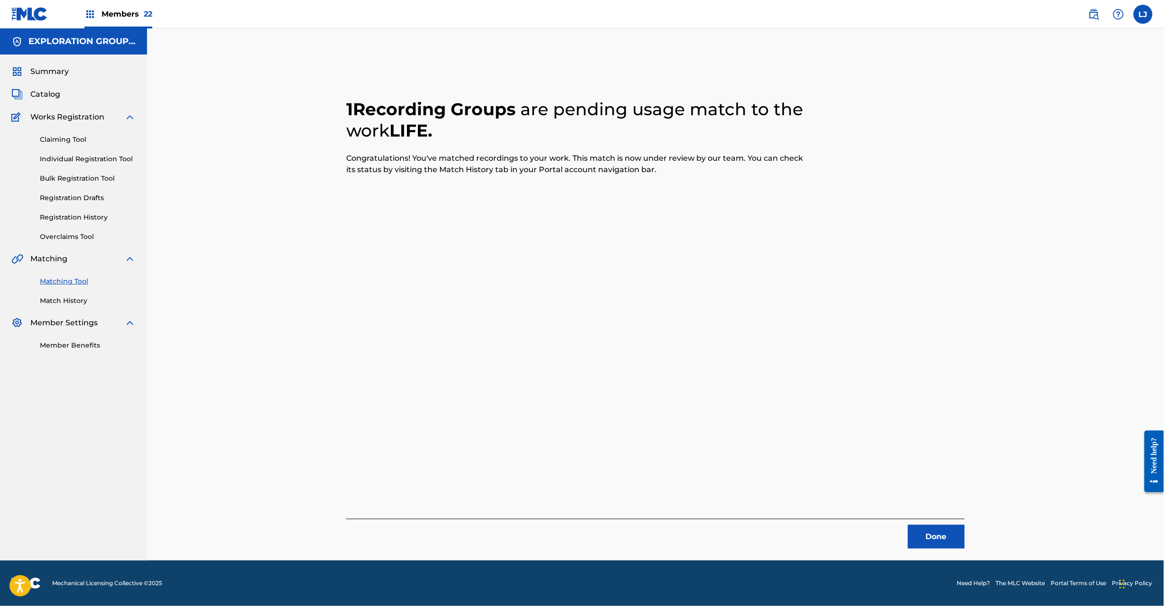
click at [932, 532] on button "Done" at bounding box center [936, 537] width 57 height 24
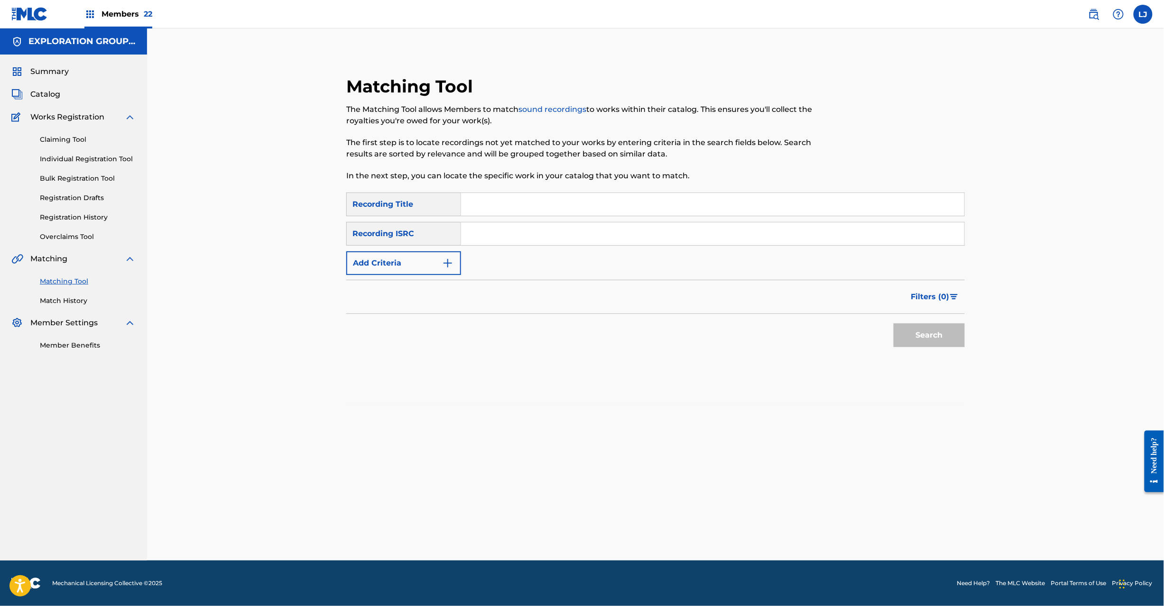
drag, startPoint x: 518, startPoint y: 232, endPoint x: 526, endPoint y: 234, distance: 8.3
click at [518, 231] on input "Search Form" at bounding box center [712, 233] width 503 height 23
type input "TCJPD1555177"
drag, startPoint x: 964, startPoint y: 340, endPoint x: 942, endPoint y: 340, distance: 22.3
click at [959, 340] on button "Search" at bounding box center [929, 336] width 71 height 24
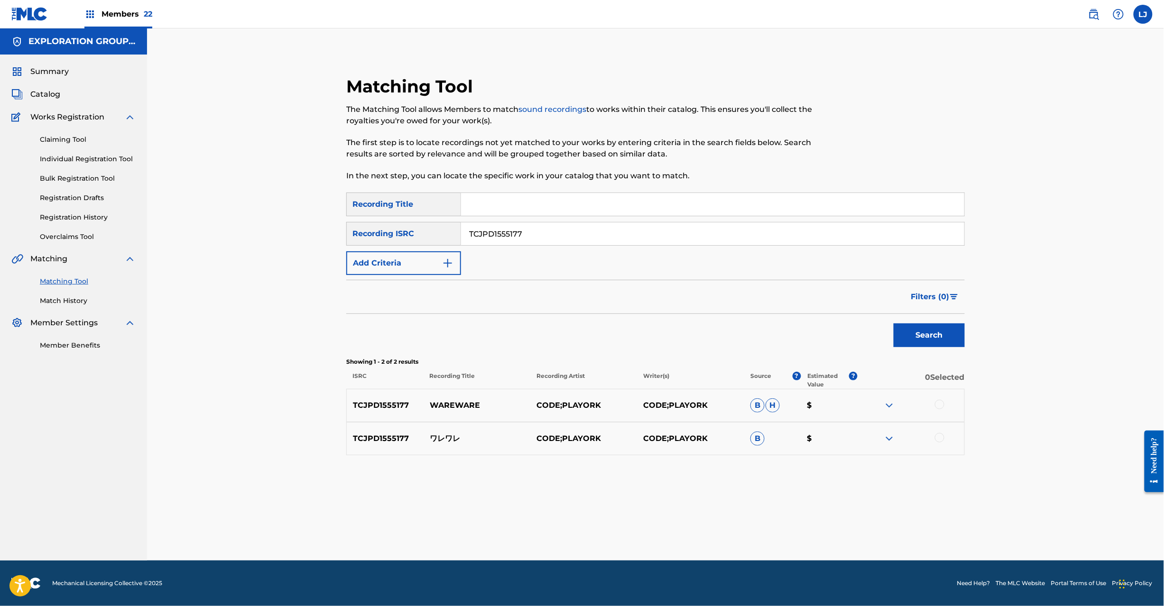
click at [939, 405] on div at bounding box center [939, 404] width 9 height 9
click at [941, 437] on div at bounding box center [939, 437] width 9 height 9
click at [649, 523] on button "Match 2 Groups" at bounding box center [666, 529] width 105 height 24
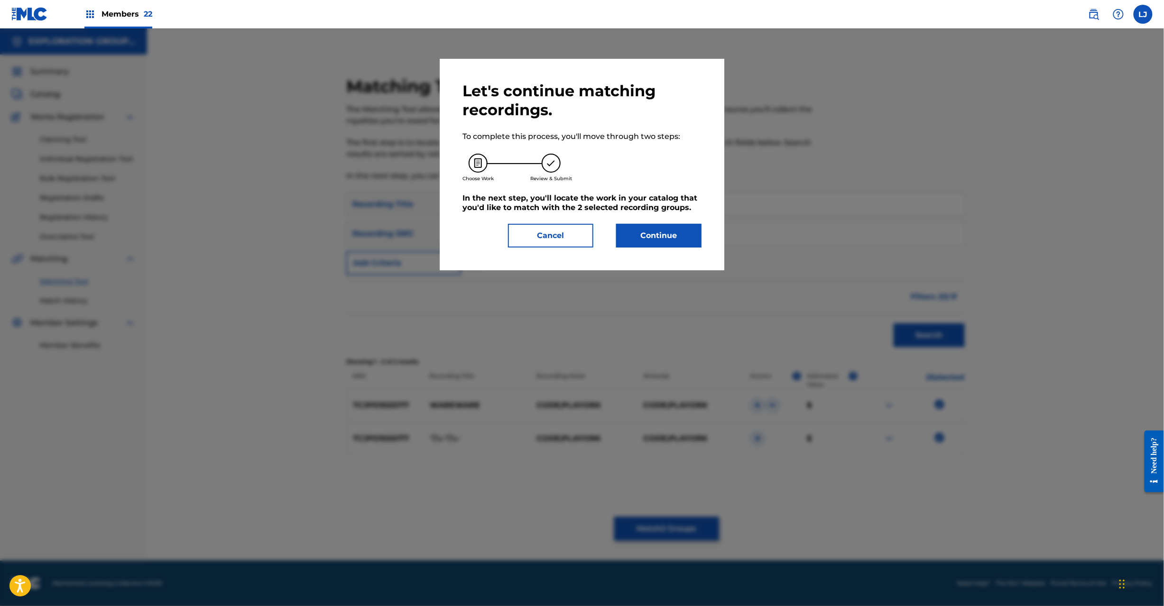
click at [632, 228] on button "Continue" at bounding box center [658, 236] width 85 height 24
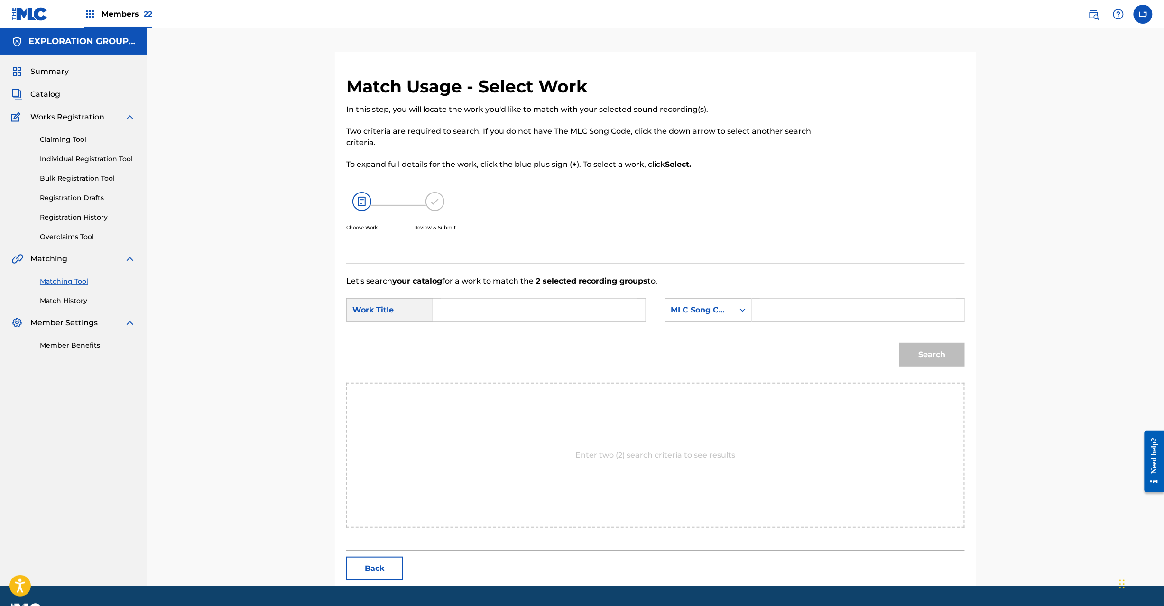
click at [525, 298] on div "Search Form" at bounding box center [539, 310] width 213 height 24
click at [524, 306] on input "Search Form" at bounding box center [539, 310] width 196 height 23
click at [526, 310] on input "Wareware WC13BQ" at bounding box center [539, 310] width 196 height 23
type input "Wareware"
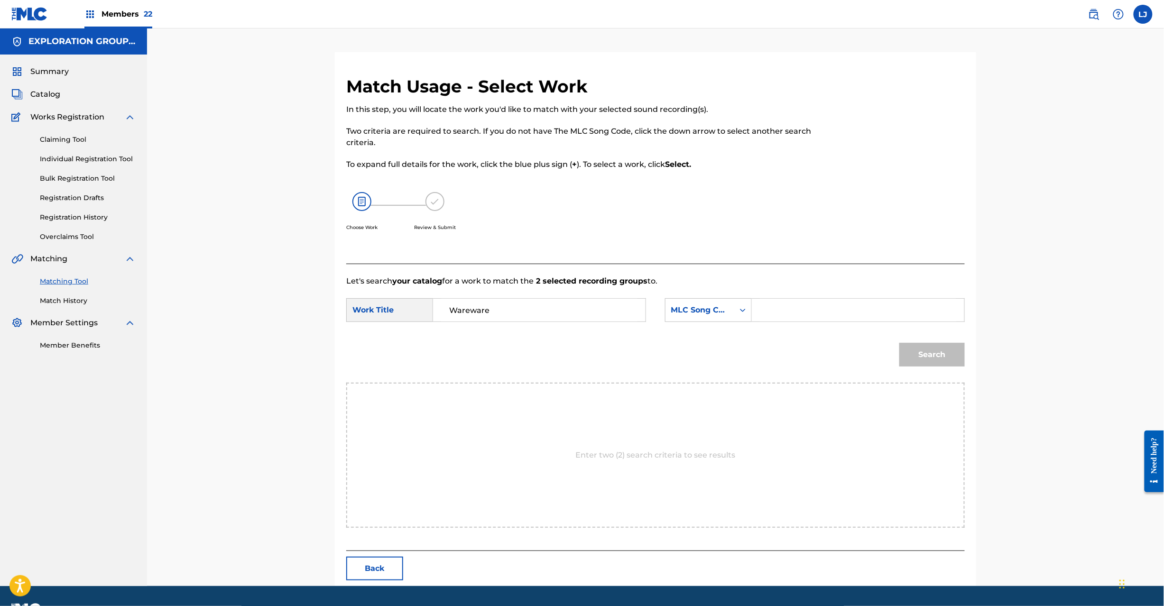
click at [802, 305] on input "Search Form" at bounding box center [858, 310] width 196 height 23
type input "WC13BQ"
click at [942, 363] on button "Search" at bounding box center [931, 355] width 65 height 24
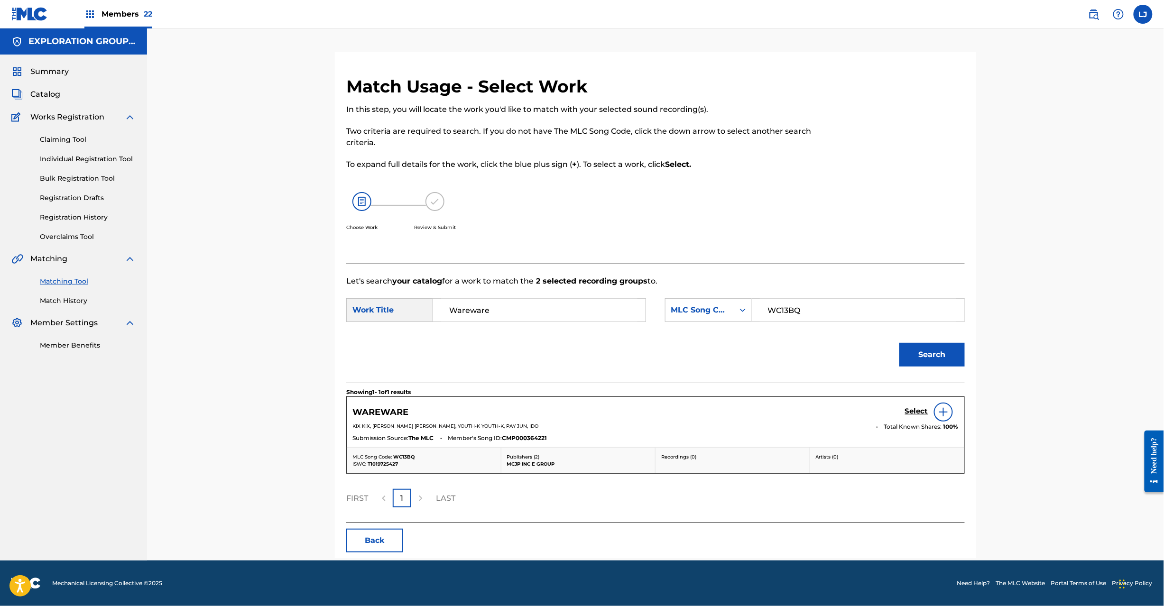
click at [908, 411] on h5 "Select" at bounding box center [916, 411] width 23 height 9
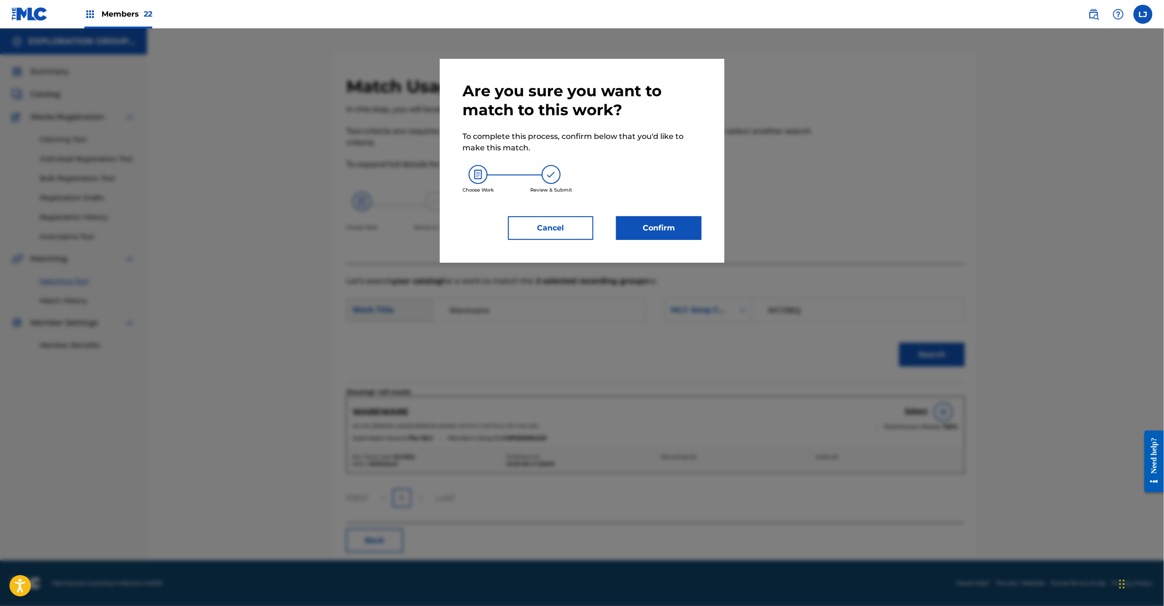
click at [643, 219] on button "Confirm" at bounding box center [658, 228] width 85 height 24
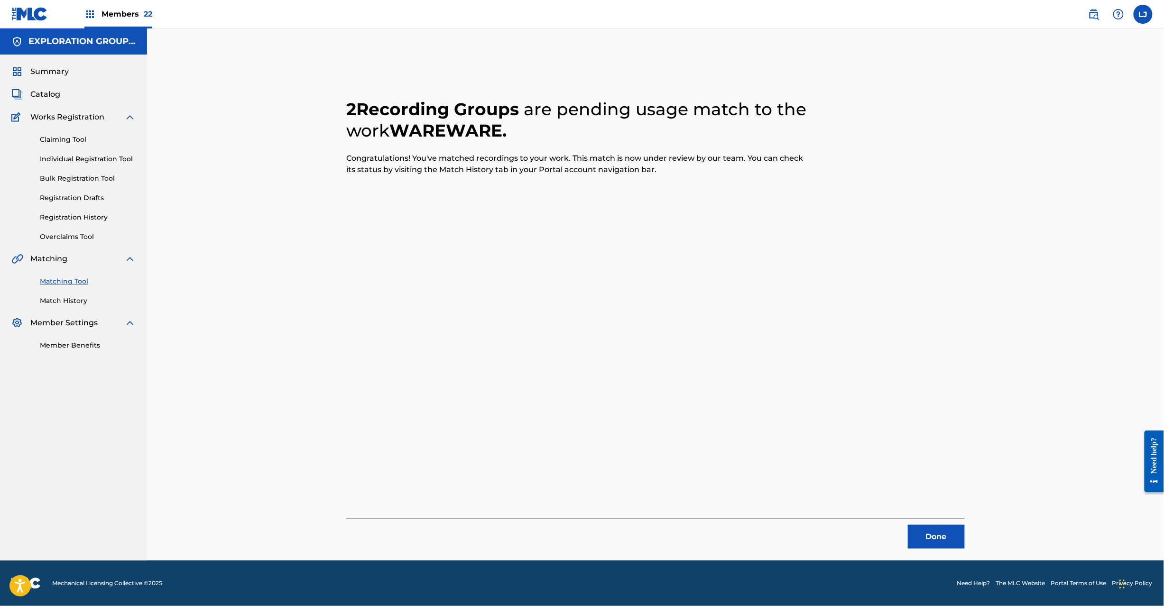
click at [928, 536] on button "Done" at bounding box center [936, 537] width 57 height 24
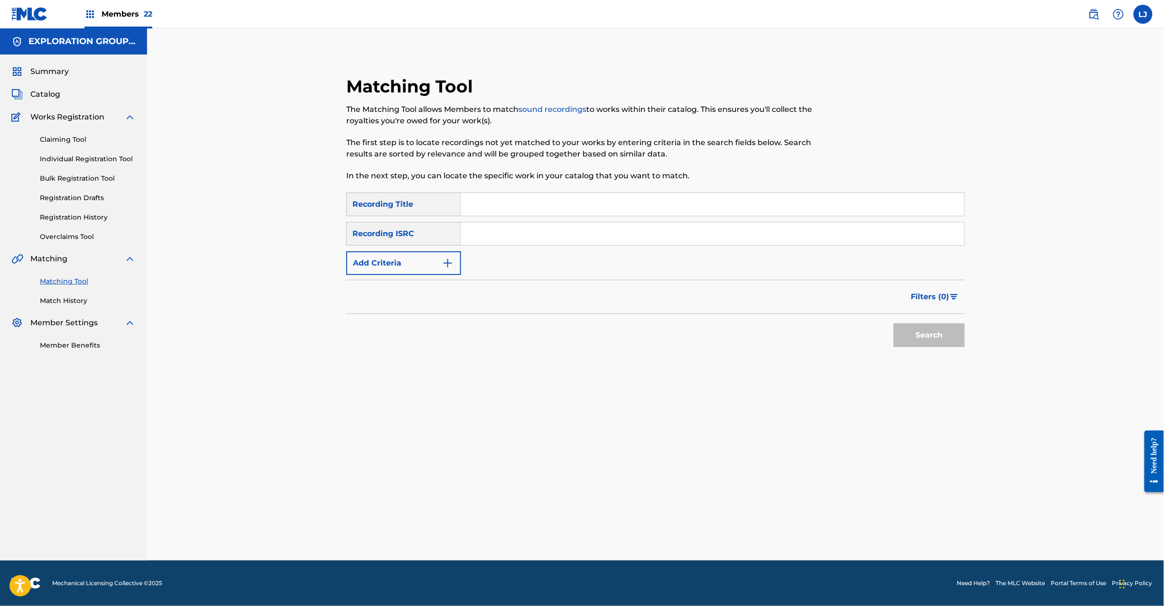
click at [507, 224] on input "Search Form" at bounding box center [712, 233] width 503 height 23
type input "JPB670900602"
click at [921, 329] on button "Search" at bounding box center [929, 336] width 71 height 24
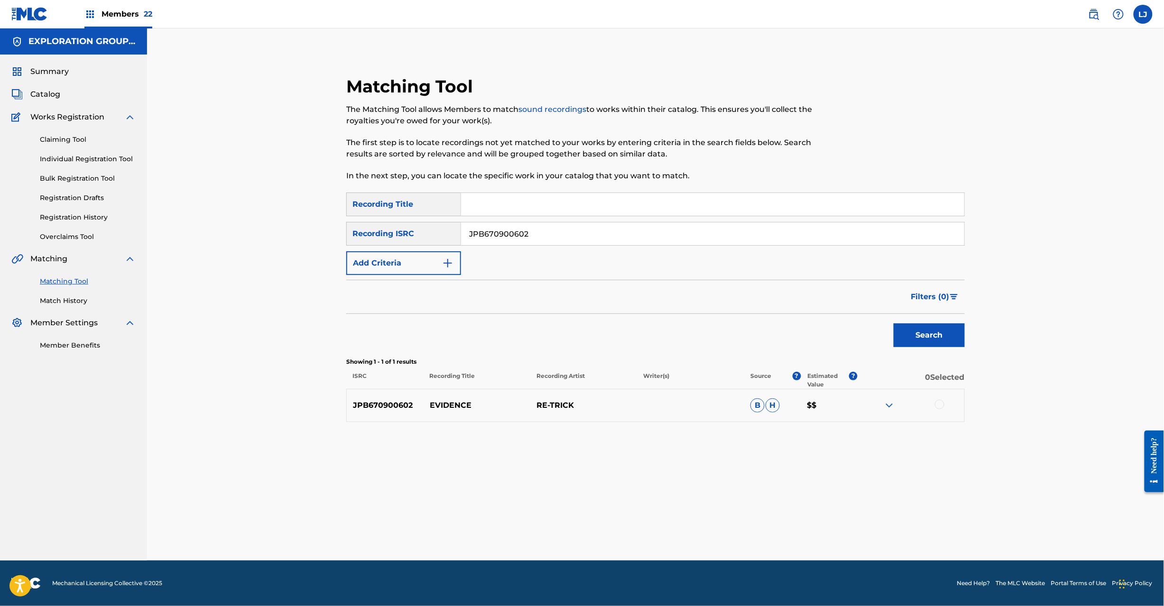
click at [938, 408] on div at bounding box center [939, 404] width 9 height 9
click at [674, 526] on button "Match 1 Group" at bounding box center [666, 529] width 105 height 24
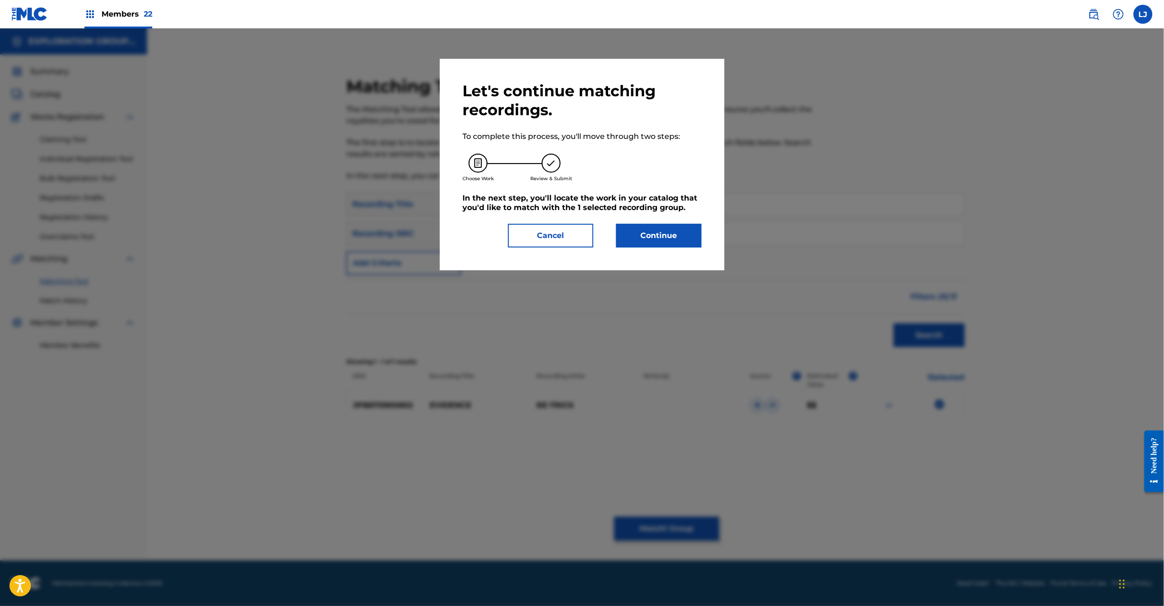
click at [645, 221] on div "Let's continue matching recordings. To complete this process, you'll move throu…" at bounding box center [582, 165] width 239 height 166
click at [644, 230] on button "Continue" at bounding box center [658, 236] width 85 height 24
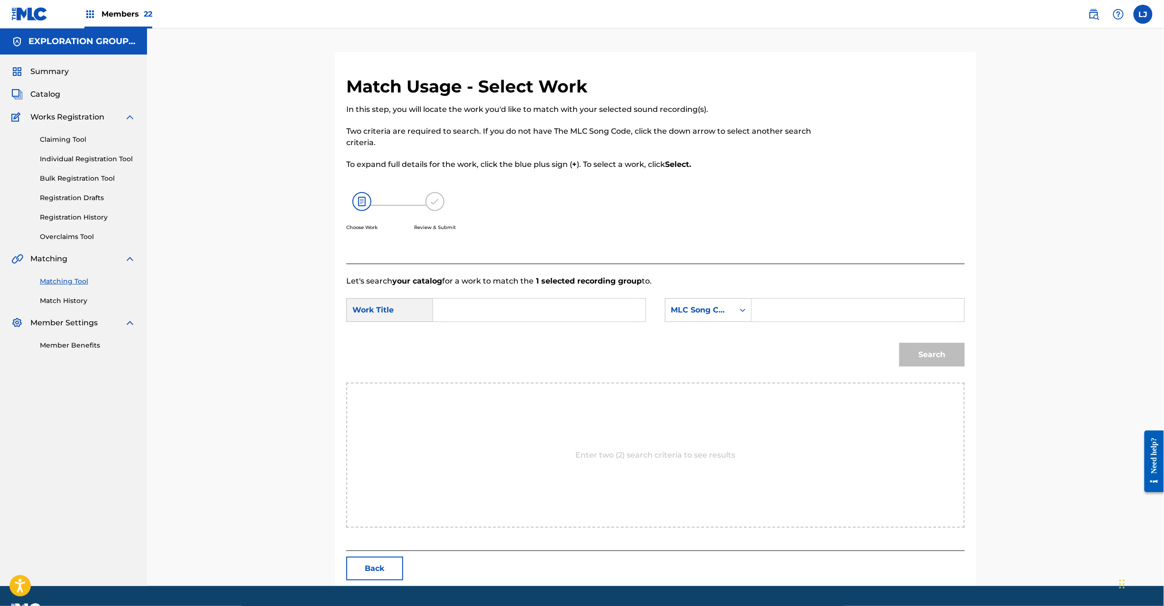
click at [475, 319] on input "Search Form" at bounding box center [539, 310] width 196 height 23
click at [530, 314] on input "Evidence ES2FKQ" at bounding box center [539, 310] width 196 height 23
type input "Evidence"
click at [786, 304] on input "Search Form" at bounding box center [858, 310] width 196 height 23
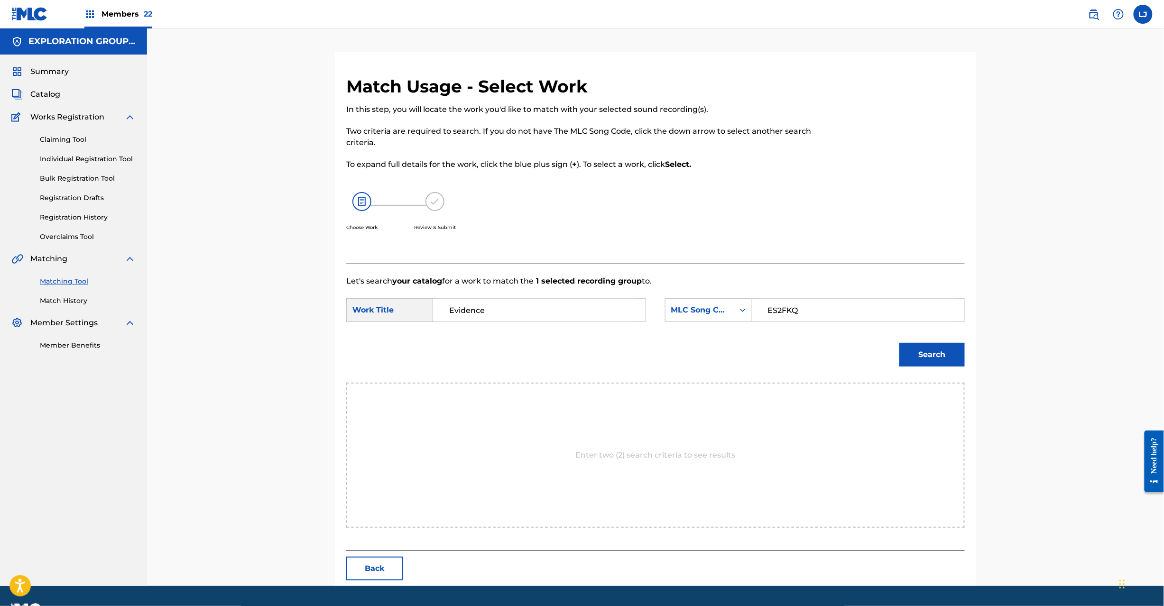
type input "ES2FKQ"
click at [902, 358] on button "Search" at bounding box center [931, 355] width 65 height 24
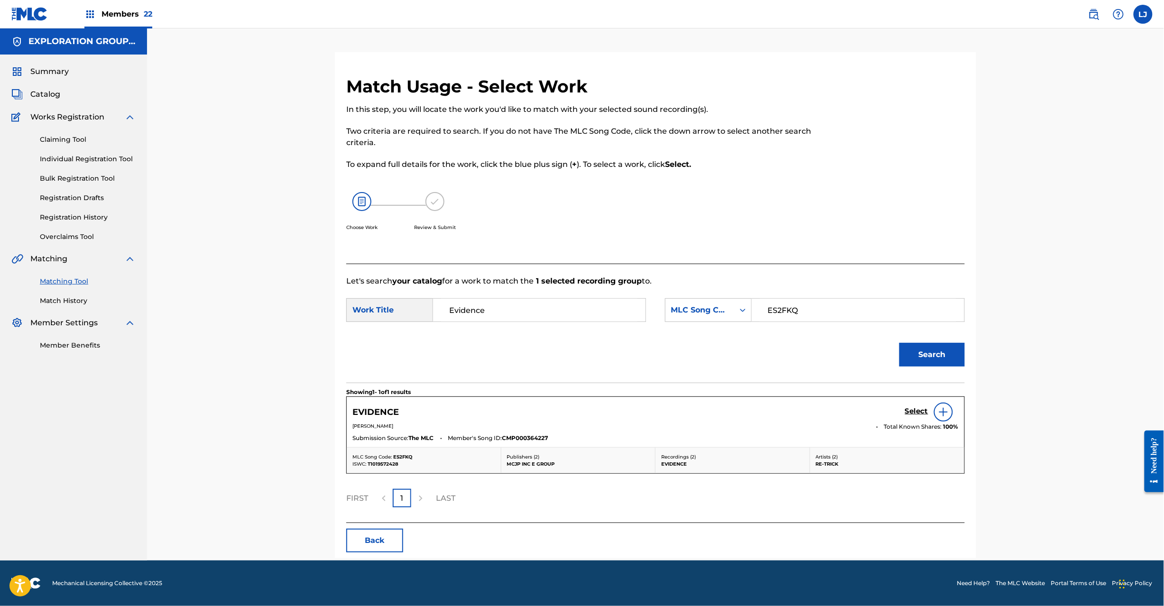
click at [915, 412] on h5 "Select" at bounding box center [916, 411] width 23 height 9
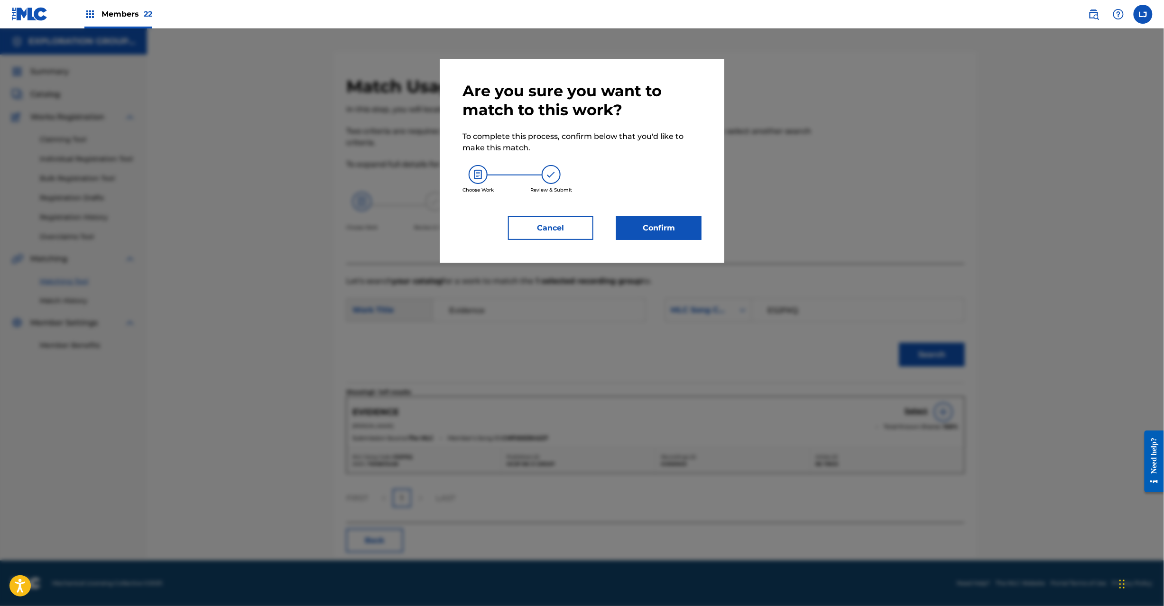
click at [661, 243] on div "Are you sure you want to match to this work? To complete this process, confirm …" at bounding box center [582, 161] width 285 height 204
click at [661, 230] on button "Confirm" at bounding box center [658, 228] width 85 height 24
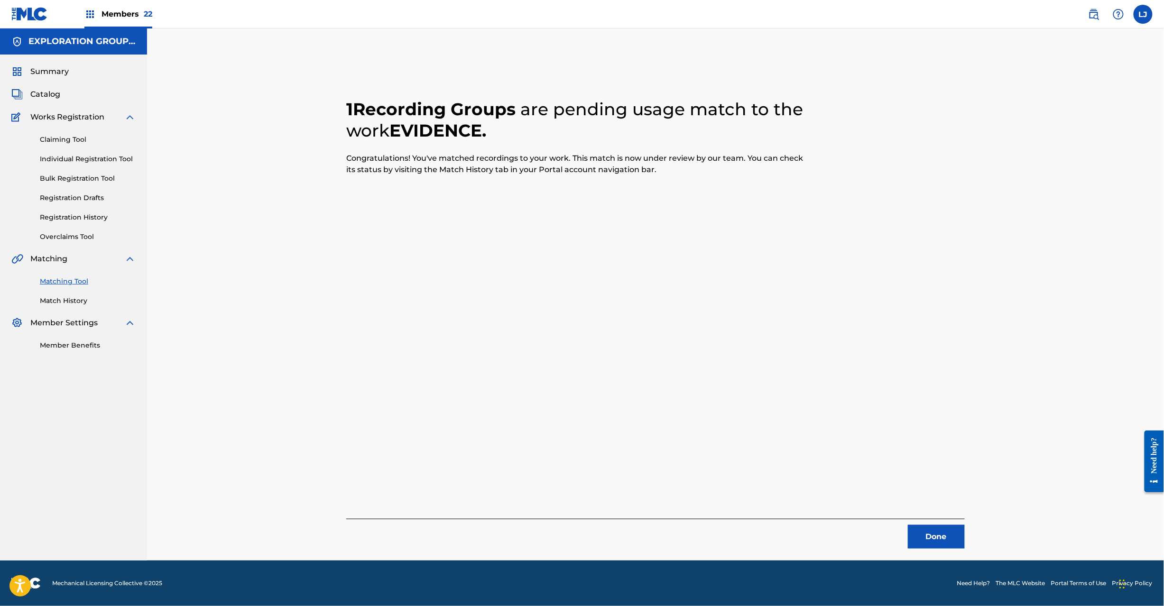
click at [938, 537] on button "Done" at bounding box center [936, 537] width 57 height 24
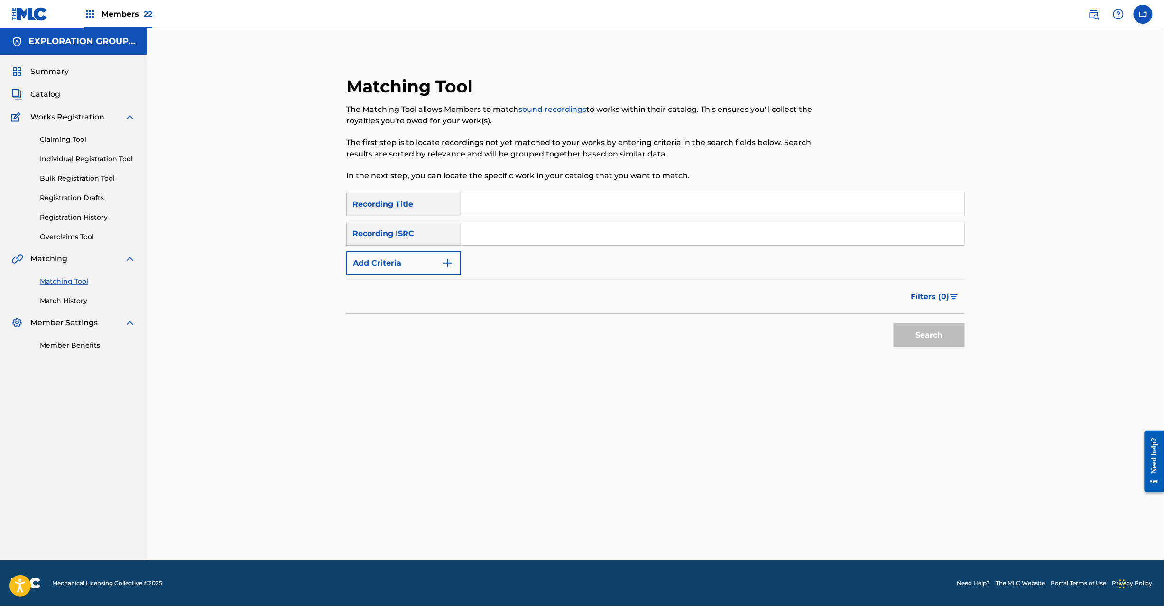
click at [537, 231] on input "Search Form" at bounding box center [712, 233] width 503 height 23
click at [928, 340] on button "Search" at bounding box center [929, 336] width 71 height 24
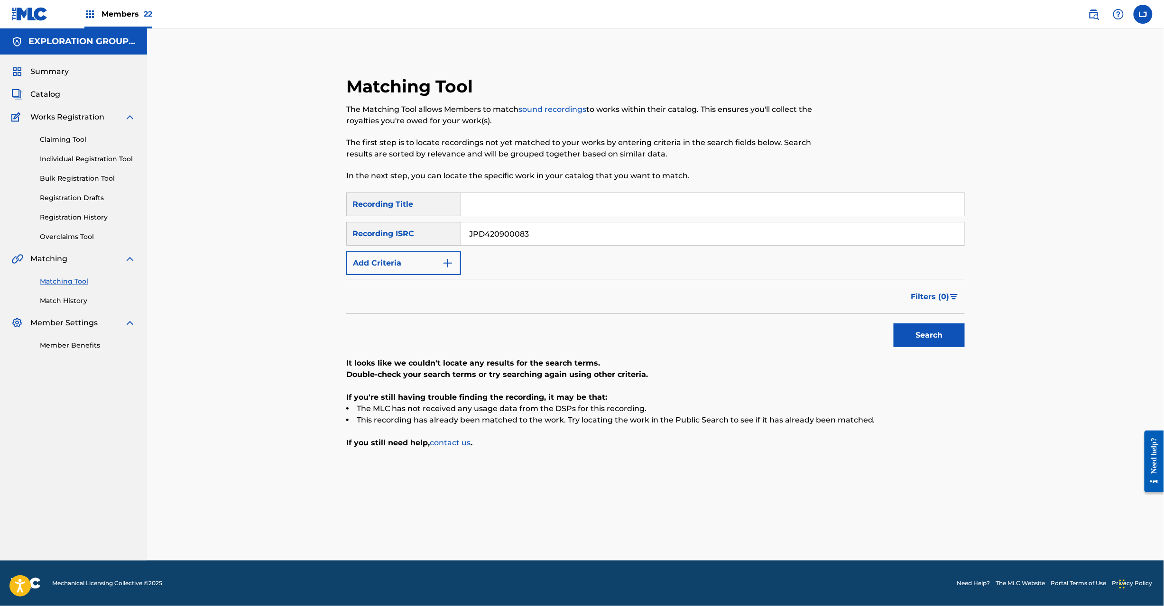
click at [558, 223] on input "JPD420900083" at bounding box center [712, 233] width 503 height 23
click at [932, 328] on button "Search" at bounding box center [929, 336] width 71 height 24
click at [511, 235] on input "JPD420900085" at bounding box center [712, 233] width 503 height 23
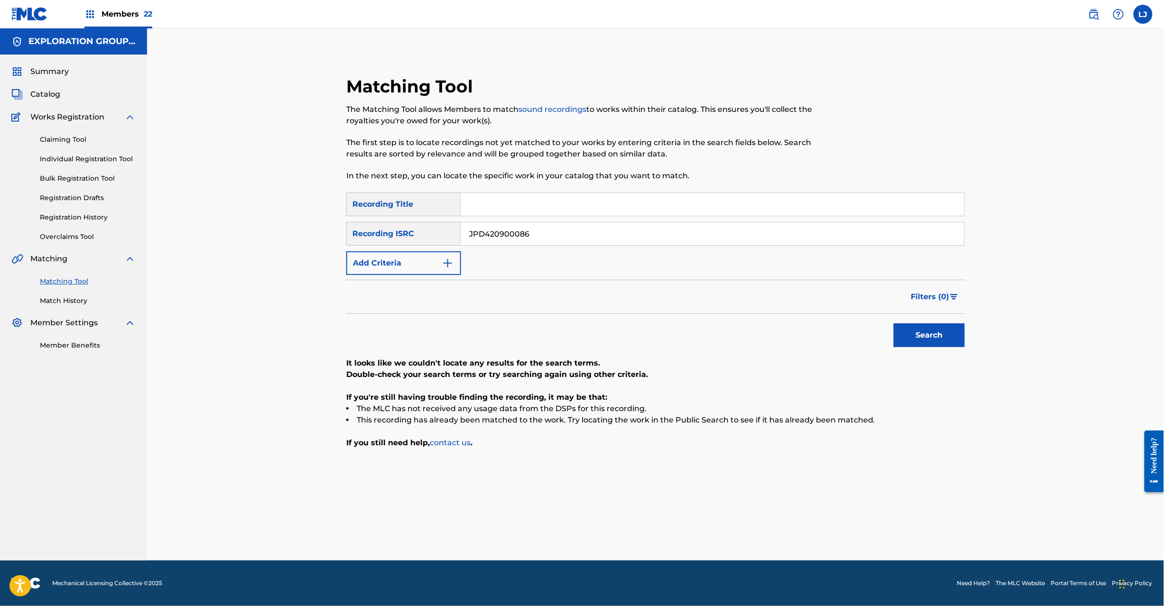
click at [939, 331] on button "Search" at bounding box center [929, 336] width 71 height 24
click at [509, 247] on div "SearchWithCriteria9b081f6a-6469-47e1-aa34-9c43ce1c3ca0 Recording Title SearchWi…" at bounding box center [655, 234] width 619 height 83
click at [513, 234] on input "JPD420900086" at bounding box center [712, 233] width 503 height 23
click at [513, 234] on input "TCJPD1555190" at bounding box center [712, 233] width 503 height 23
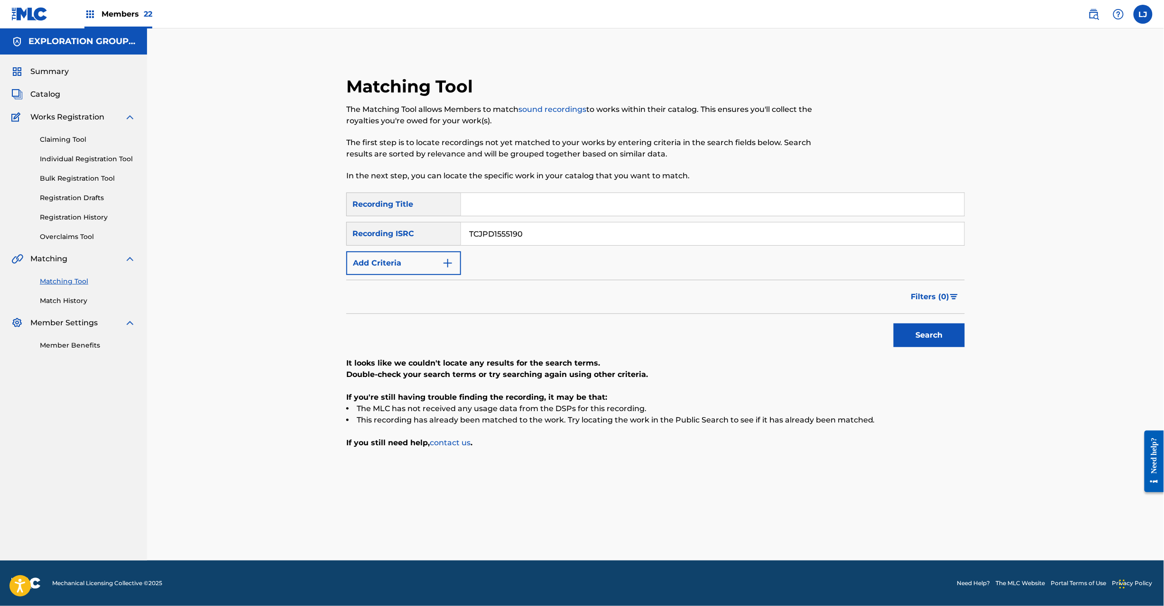
type input "TCJPD1555190"
click at [951, 347] on button "Search" at bounding box center [929, 336] width 71 height 24
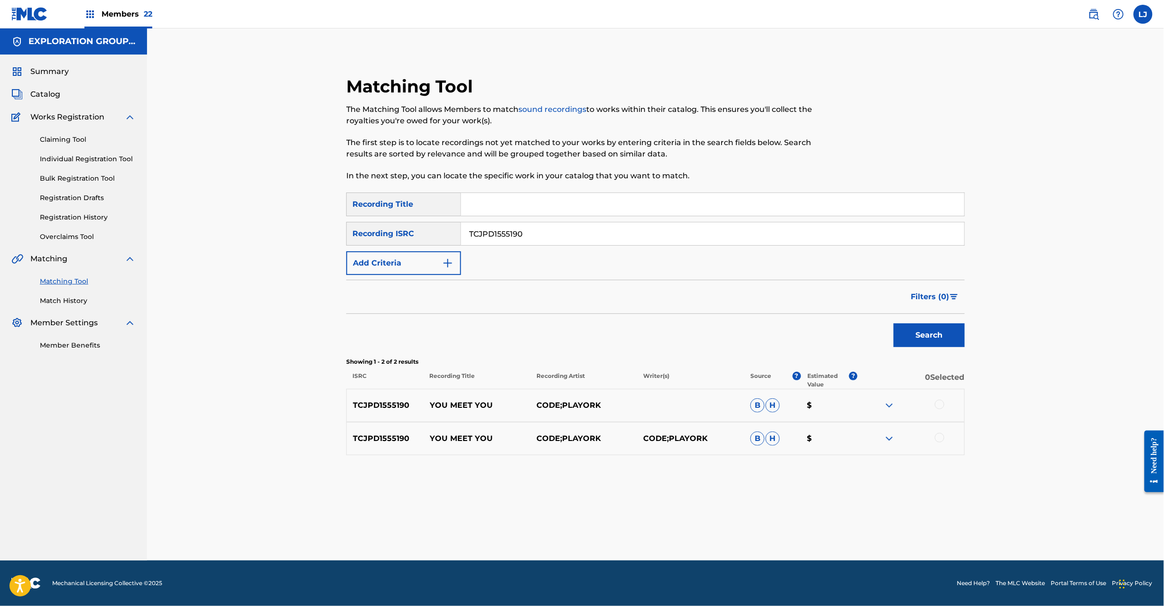
click at [935, 407] on div at bounding box center [939, 404] width 9 height 9
click at [935, 437] on div at bounding box center [939, 437] width 9 height 9
click at [689, 518] on button "Match 2 Groups" at bounding box center [666, 529] width 105 height 24
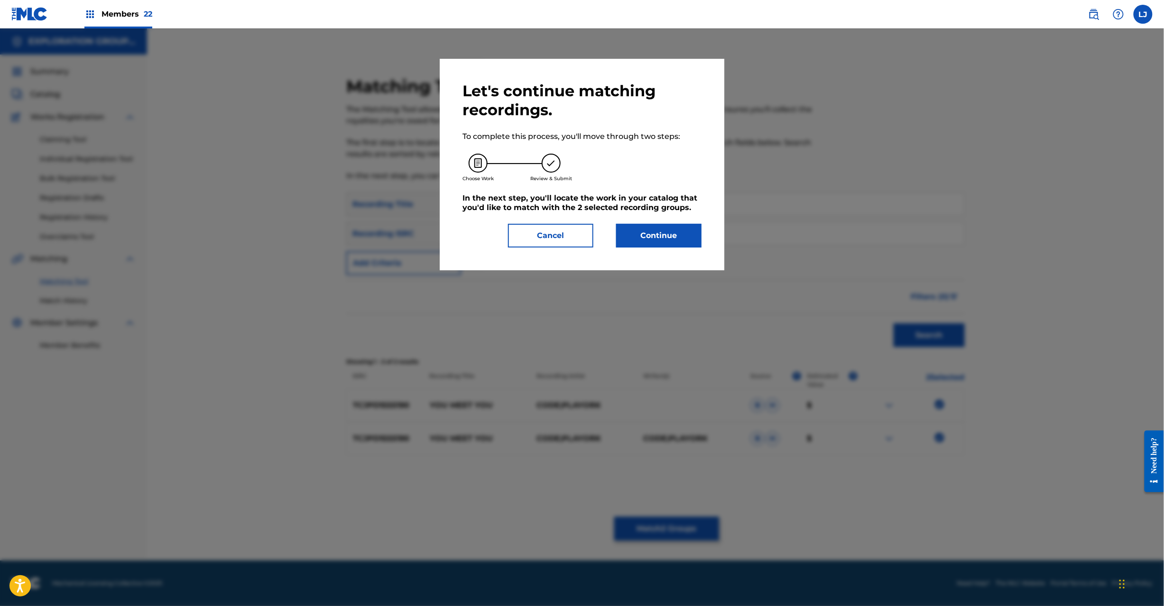
click at [649, 228] on button "Continue" at bounding box center [658, 236] width 85 height 24
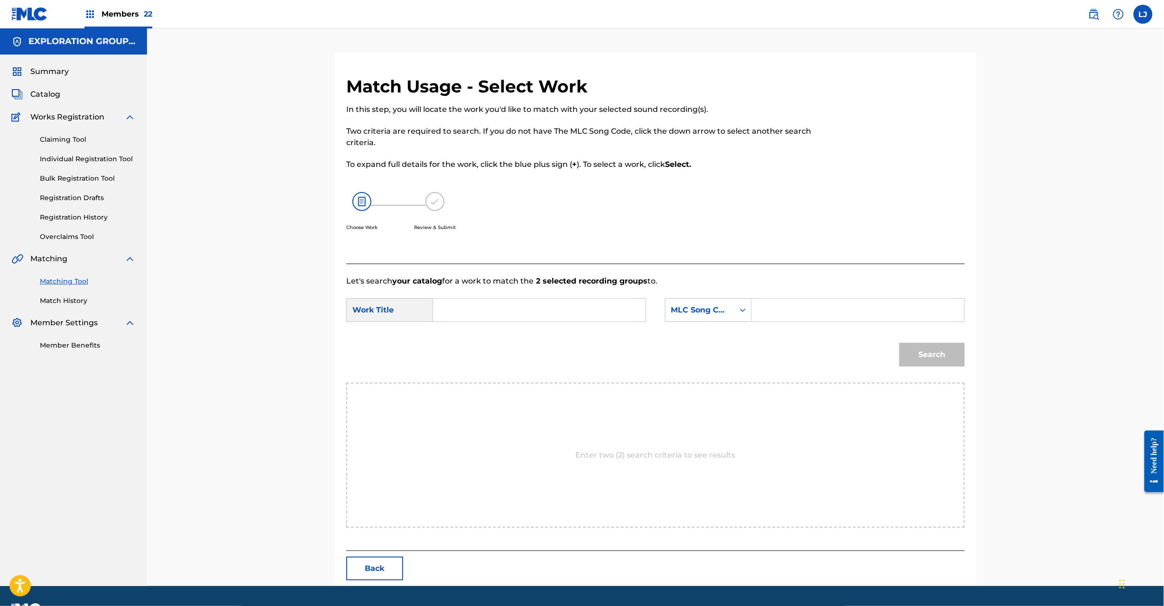
click at [468, 312] on input "Search Form" at bounding box center [539, 310] width 196 height 23
click at [532, 303] on input "You Meet You YD1XOC" at bounding box center [539, 310] width 196 height 23
type input "You Meet You"
click at [812, 303] on input "Search Form" at bounding box center [858, 310] width 196 height 23
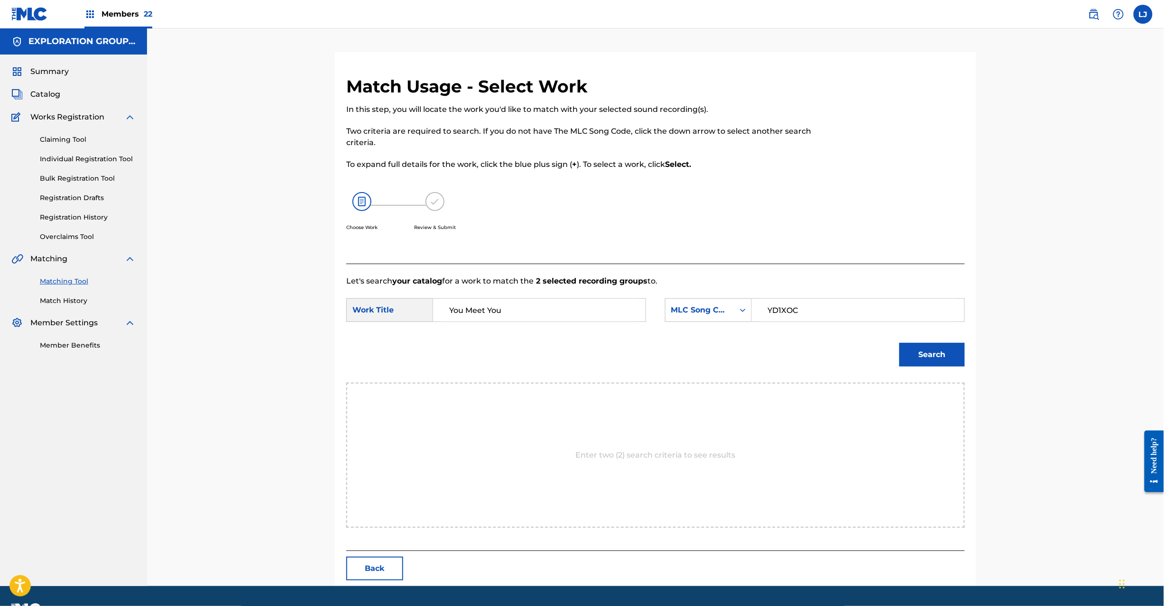
type input "YD1XOC"
click at [933, 362] on button "Search" at bounding box center [931, 355] width 65 height 24
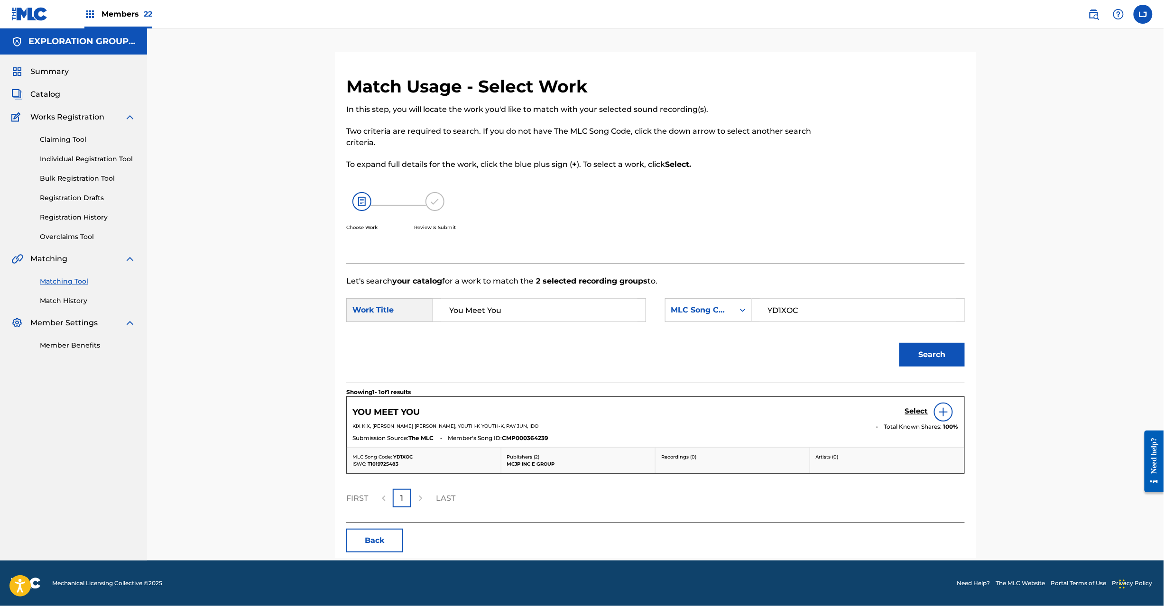
click at [911, 411] on h5 "Select" at bounding box center [916, 411] width 23 height 9
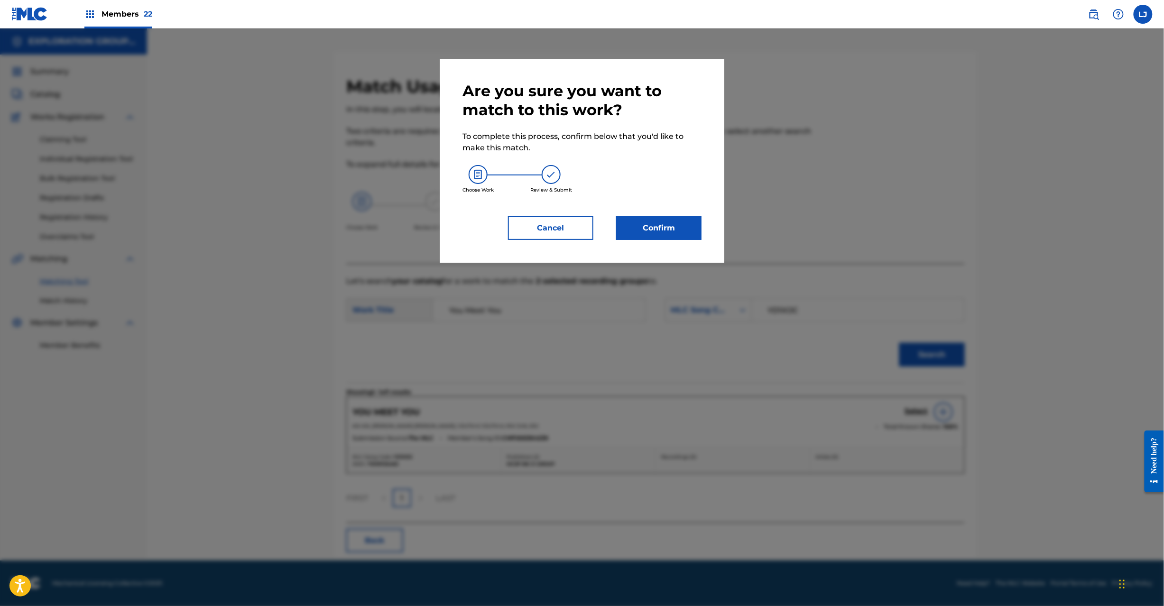
click at [689, 215] on div "Are you sure you want to match to this work? To complete this process, confirm …" at bounding box center [582, 161] width 239 height 158
click at [685, 222] on button "Confirm" at bounding box center [658, 228] width 85 height 24
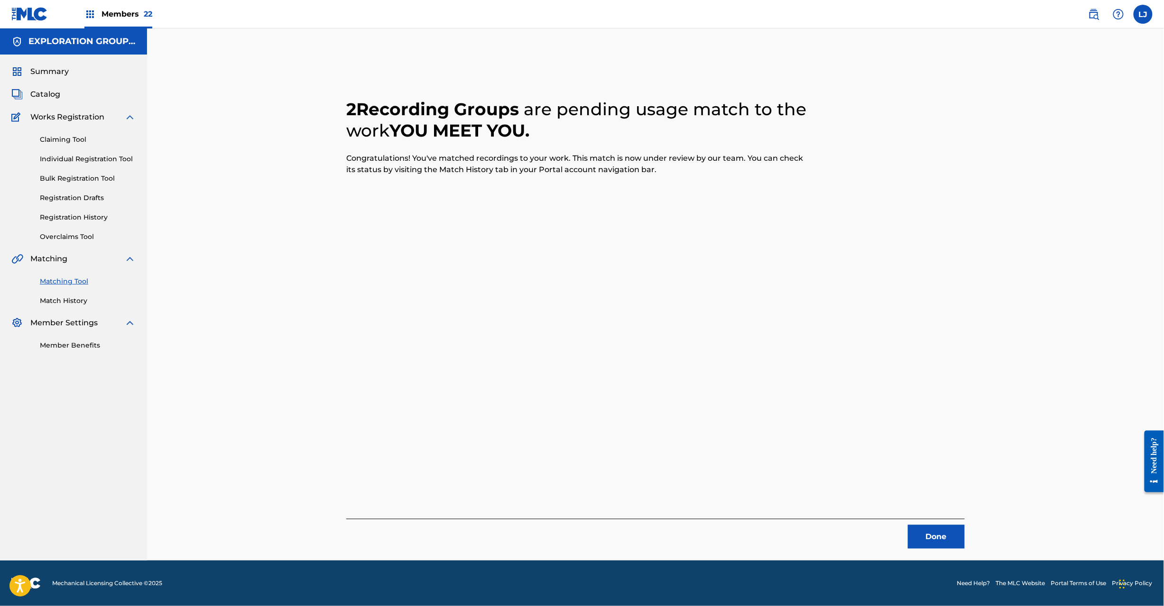
click at [937, 534] on button "Done" at bounding box center [936, 537] width 57 height 24
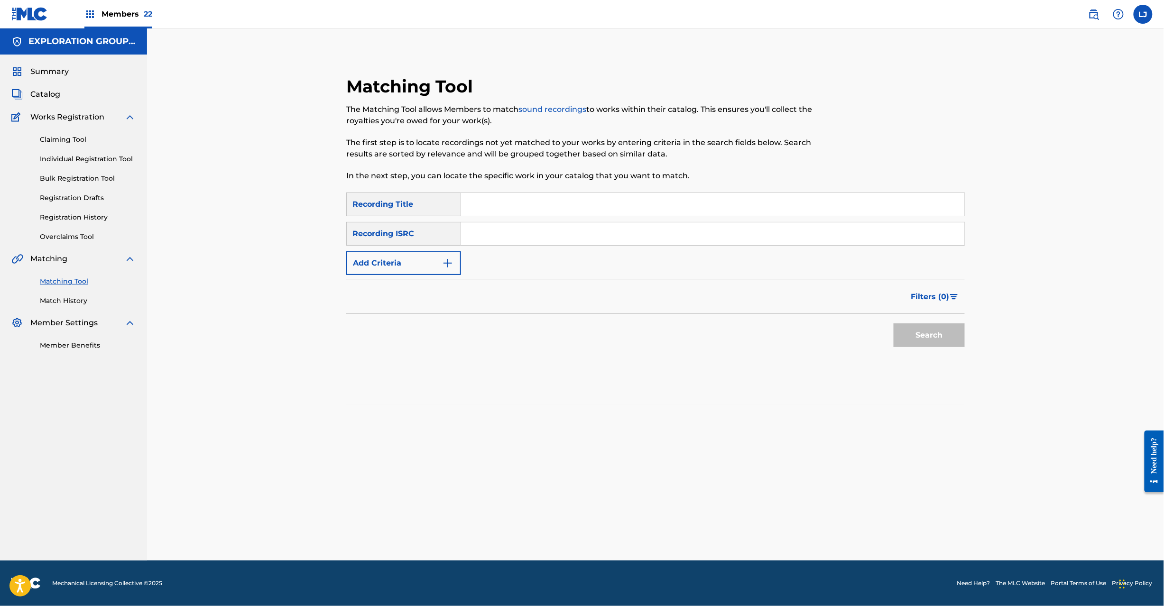
click at [532, 238] on input "Search Form" at bounding box center [712, 233] width 503 height 23
click at [945, 340] on button "Search" at bounding box center [929, 336] width 71 height 24
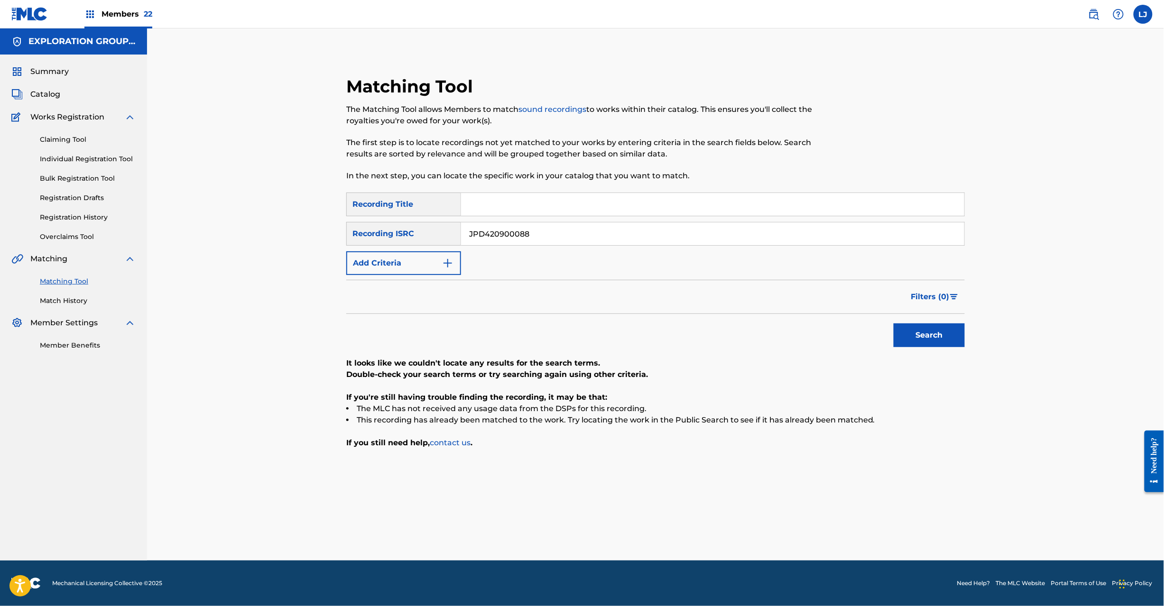
click at [574, 236] on input "JPD420900088" at bounding box center [712, 233] width 503 height 23
click at [930, 338] on button "Search" at bounding box center [929, 336] width 71 height 24
click at [537, 232] on input "JPD420900082" at bounding box center [712, 233] width 503 height 23
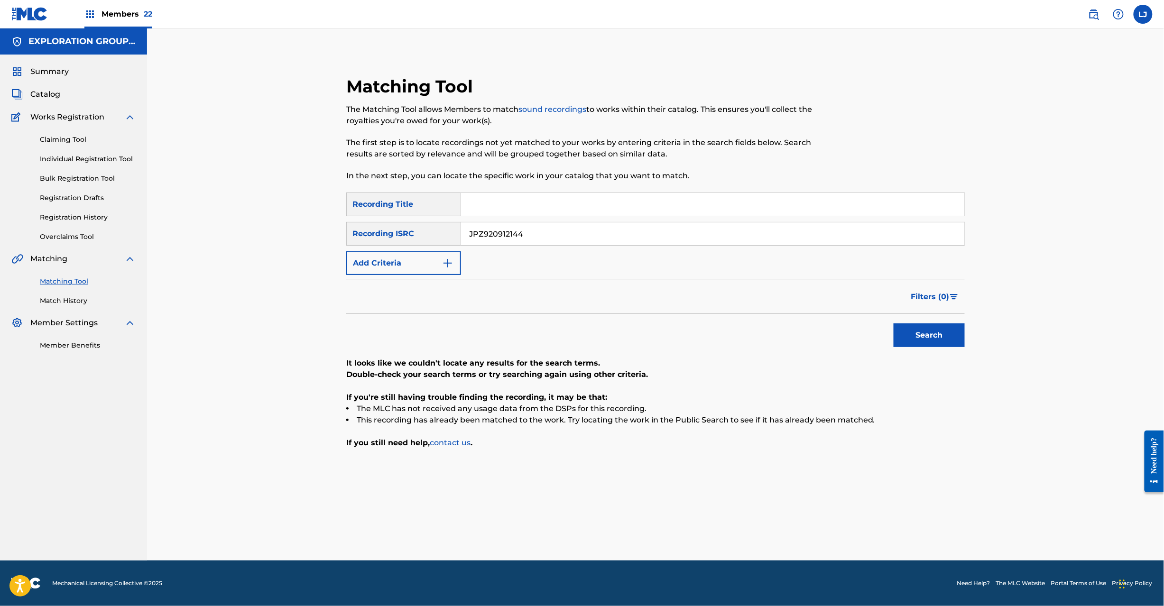
type input "JPZ920912144"
drag, startPoint x: 883, startPoint y: 328, endPoint x: 924, endPoint y: 336, distance: 42.0
click at [889, 329] on div "Search" at bounding box center [655, 333] width 619 height 38
click at [924, 336] on button "Search" at bounding box center [929, 336] width 71 height 24
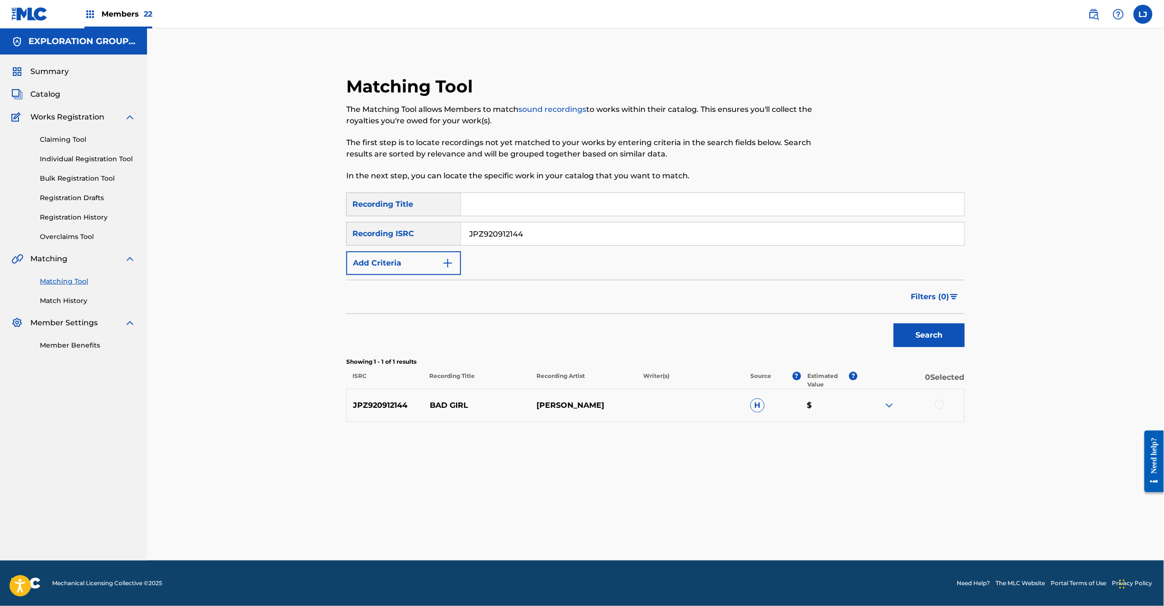
click at [941, 401] on div at bounding box center [939, 404] width 9 height 9
click at [672, 528] on button "Match 1 Group" at bounding box center [666, 529] width 105 height 24
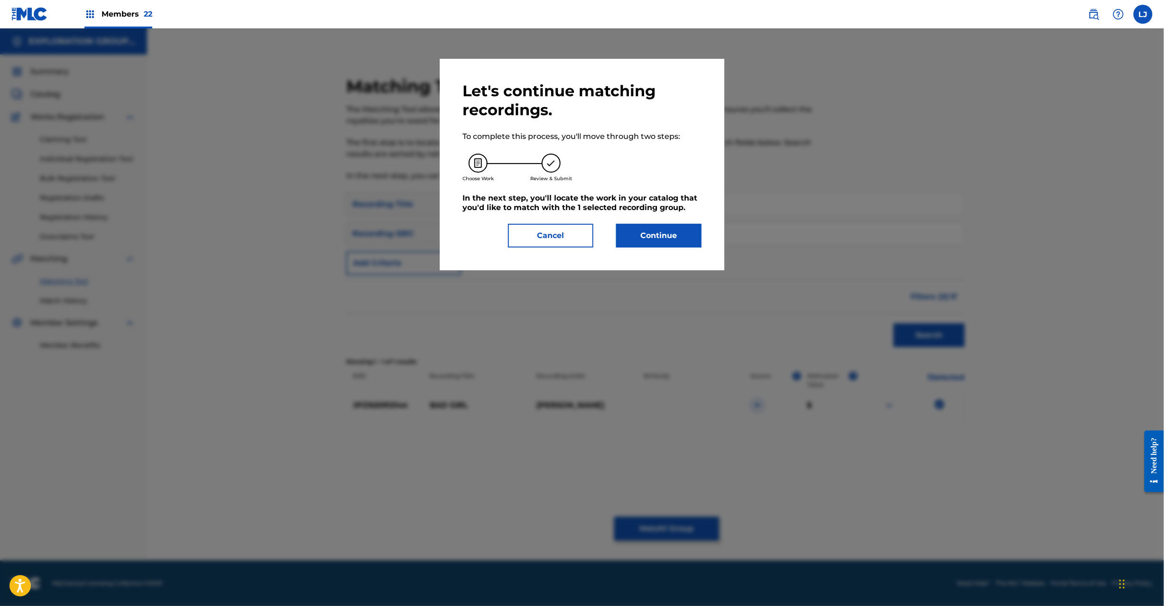
click at [672, 226] on button "Continue" at bounding box center [658, 236] width 85 height 24
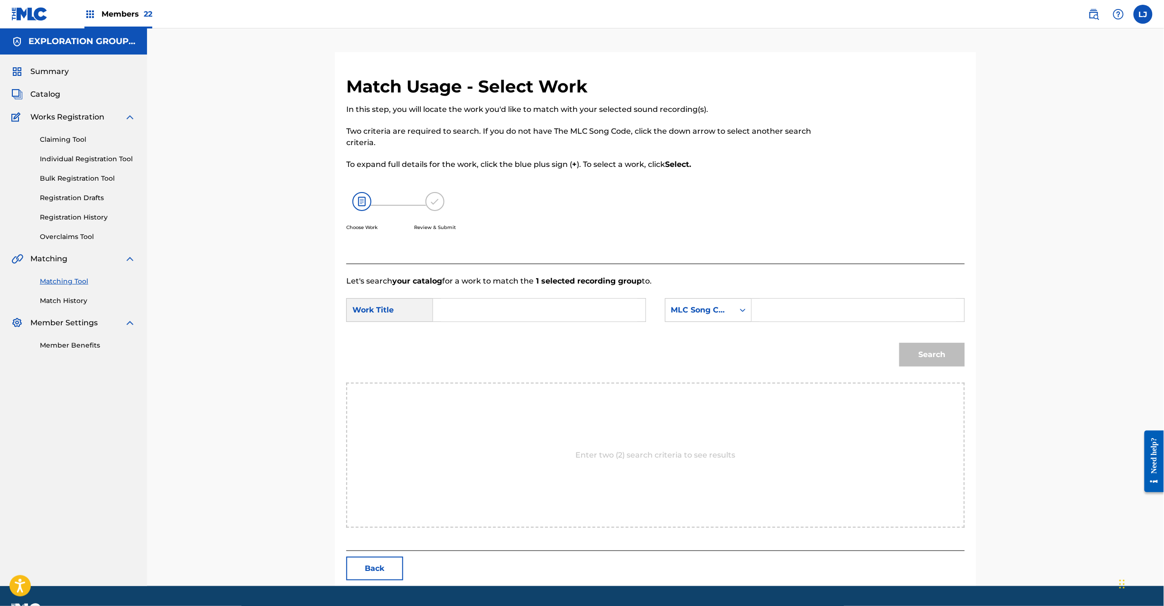
click at [498, 316] on input "Search Form" at bounding box center [539, 310] width 196 height 23
click at [513, 309] on input "Bad Girl BD4F8M" at bounding box center [539, 310] width 196 height 23
type input "Bad Girl"
click at [778, 300] on input "Search Form" at bounding box center [858, 310] width 196 height 23
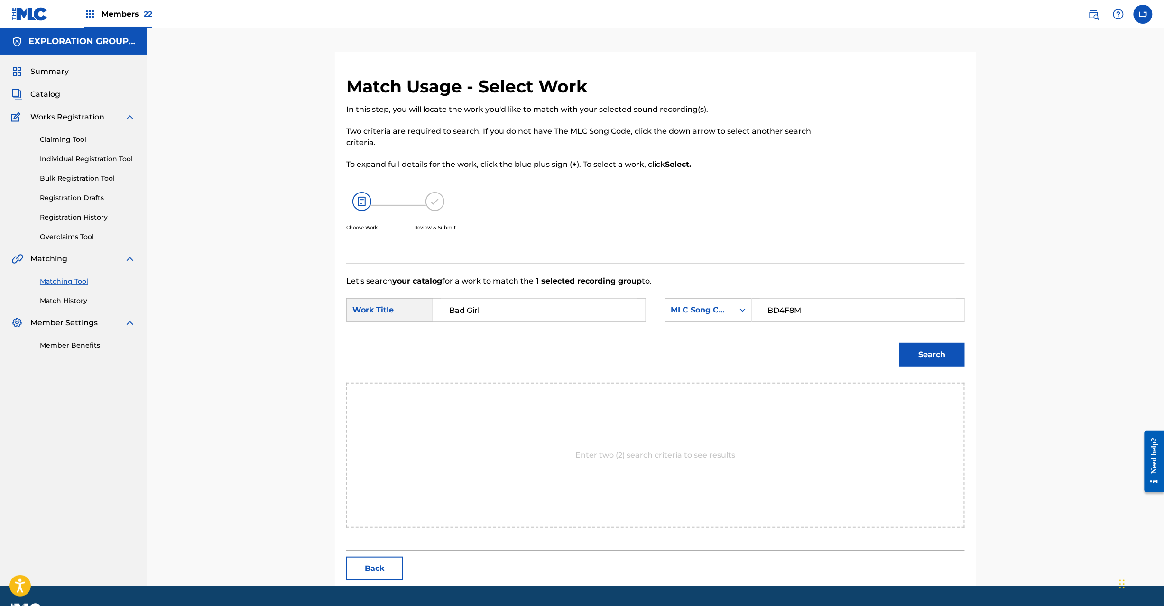
type input "BD4F8M"
click at [914, 356] on button "Search" at bounding box center [931, 355] width 65 height 24
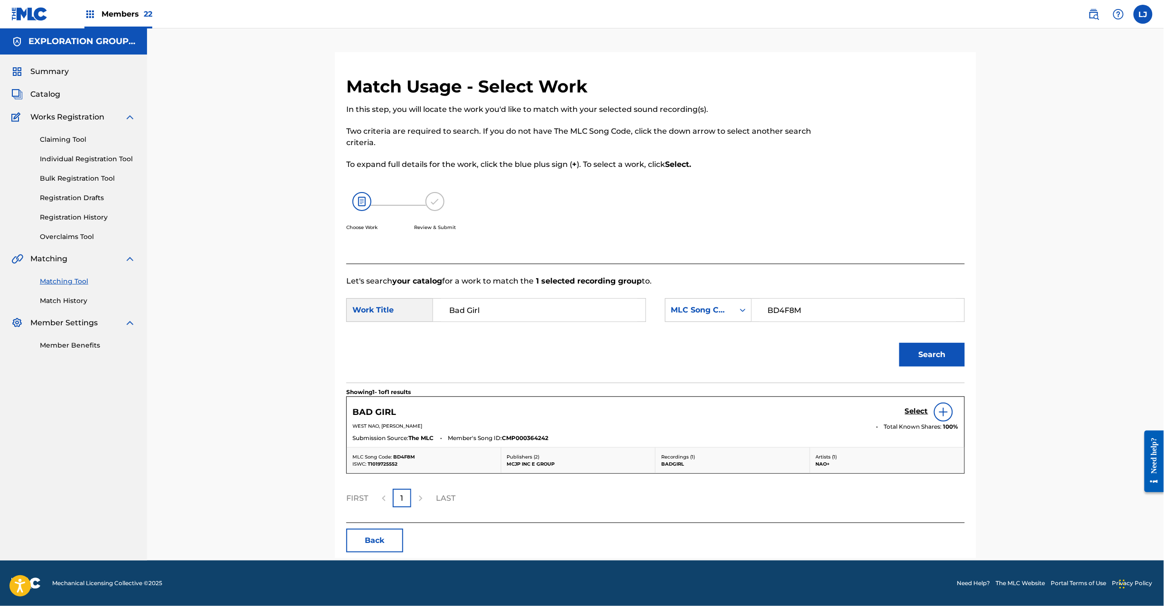
click at [920, 413] on h5 "Select" at bounding box center [916, 411] width 23 height 9
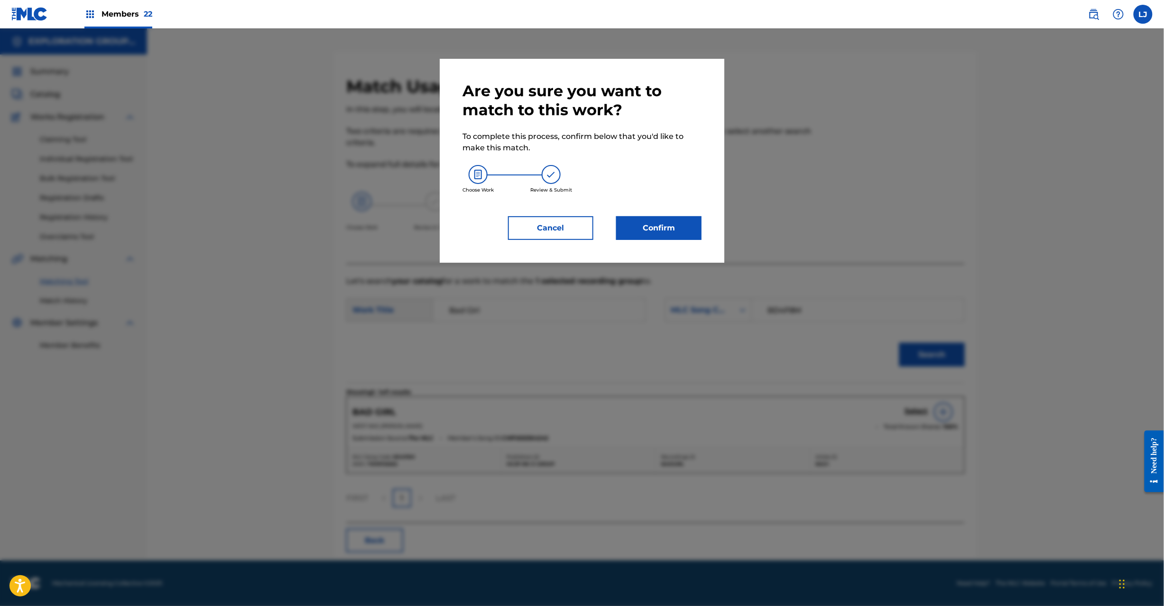
click at [684, 228] on button "Confirm" at bounding box center [658, 228] width 85 height 24
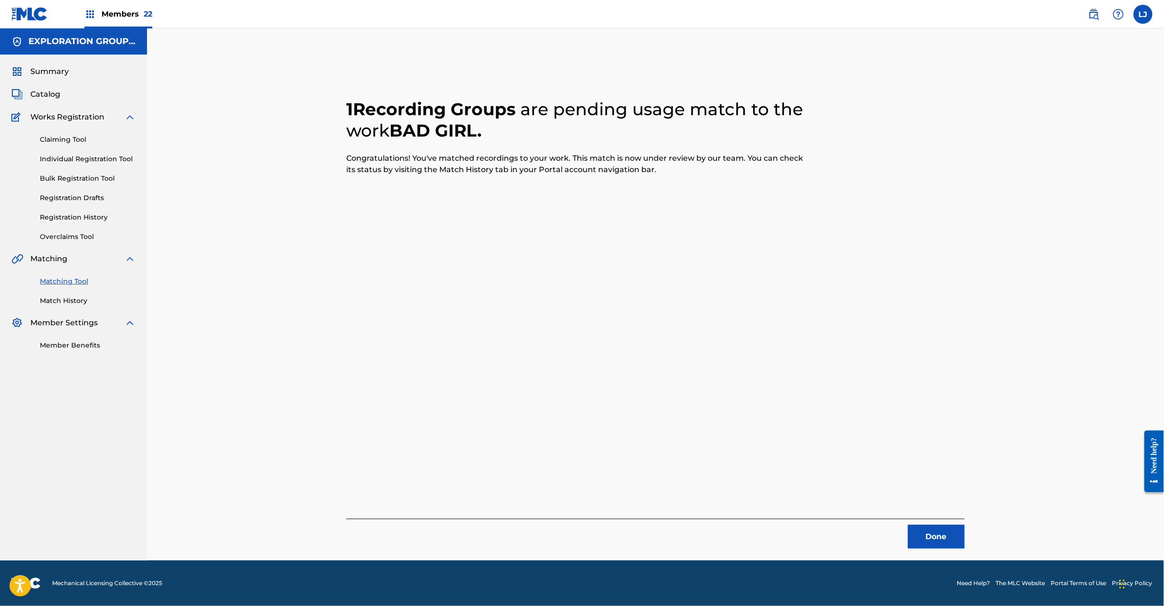
click at [930, 534] on button "Done" at bounding box center [936, 537] width 57 height 24
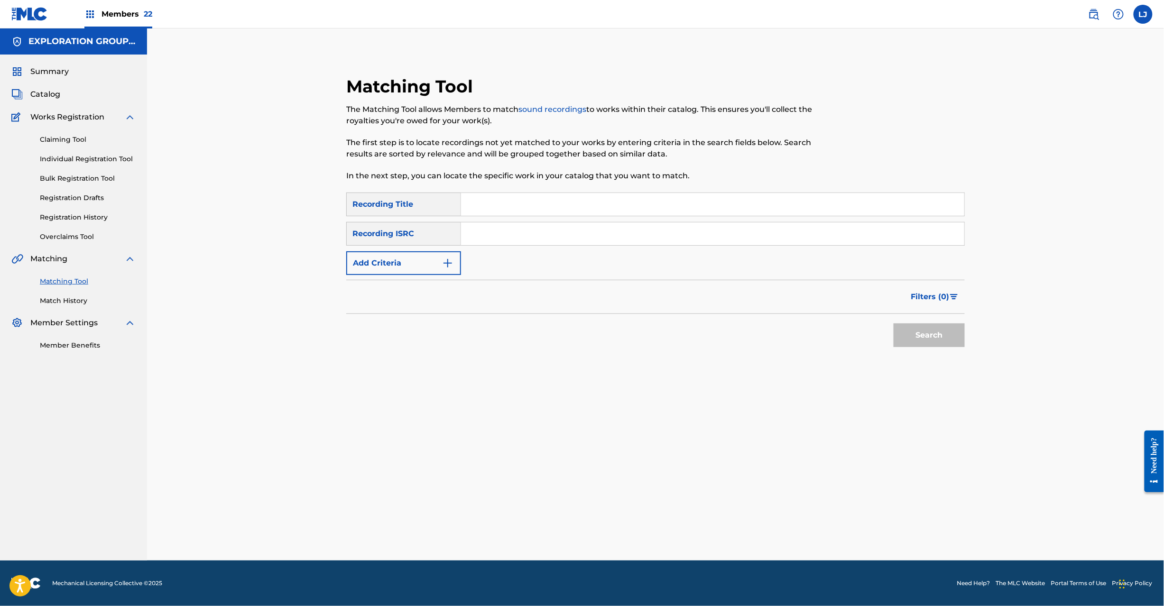
click at [492, 229] on input "Search Form" at bounding box center [712, 233] width 503 height 23
click at [919, 340] on button "Search" at bounding box center [929, 336] width 71 height 24
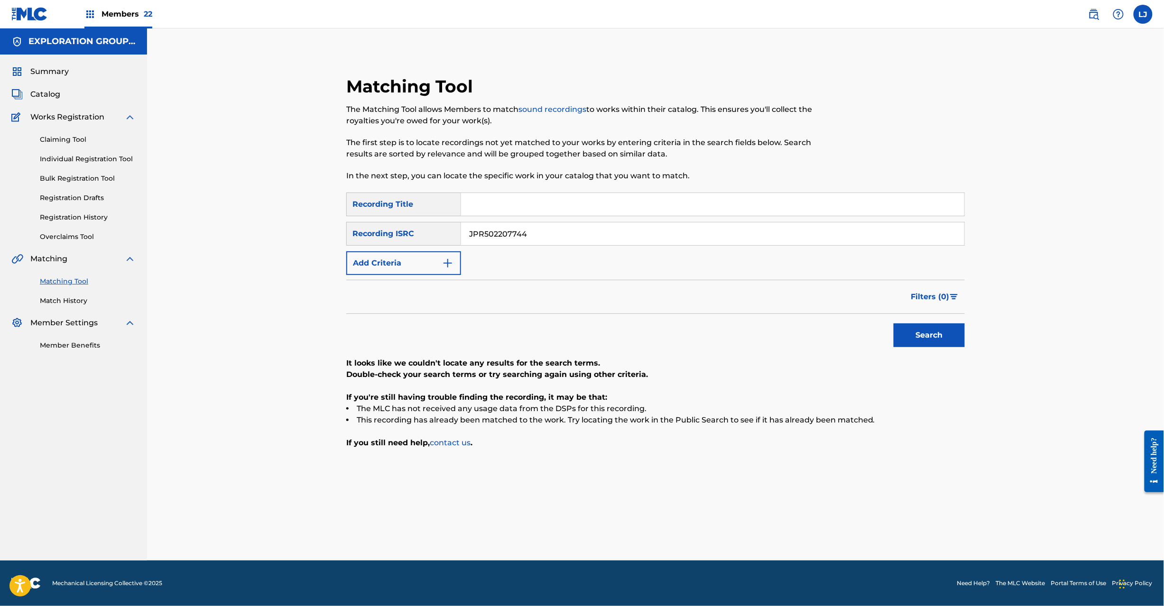
click at [501, 253] on div "SearchWithCriteria9b081f6a-6469-47e1-aa34-9c43ce1c3ca0 Recording Title SearchWi…" at bounding box center [655, 234] width 619 height 83
click at [508, 246] on div "SearchWithCriteria9b081f6a-6469-47e1-aa34-9c43ce1c3ca0 Recording Title SearchWi…" at bounding box center [655, 234] width 619 height 83
click at [508, 238] on input "JPR502207744" at bounding box center [712, 233] width 503 height 23
click at [907, 340] on button "Search" at bounding box center [929, 336] width 71 height 24
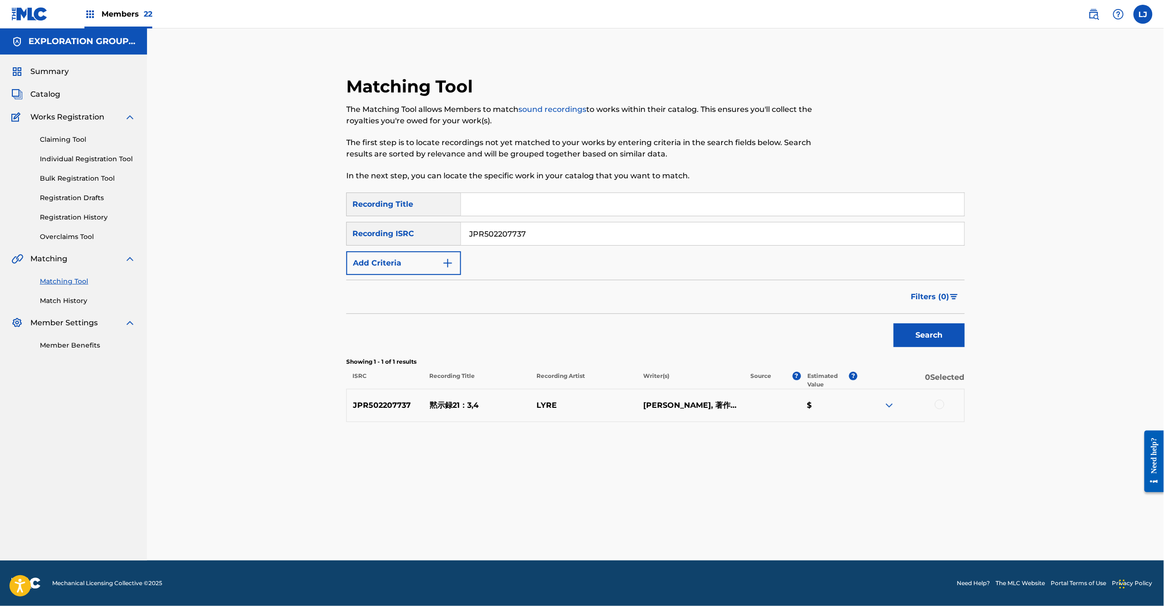
click at [446, 409] on p "黙示録21：3,4" at bounding box center [477, 405] width 107 height 11
click at [543, 211] on input "Search Form" at bounding box center [712, 204] width 503 height 23
click at [531, 225] on input "JPR502207737" at bounding box center [712, 233] width 503 height 23
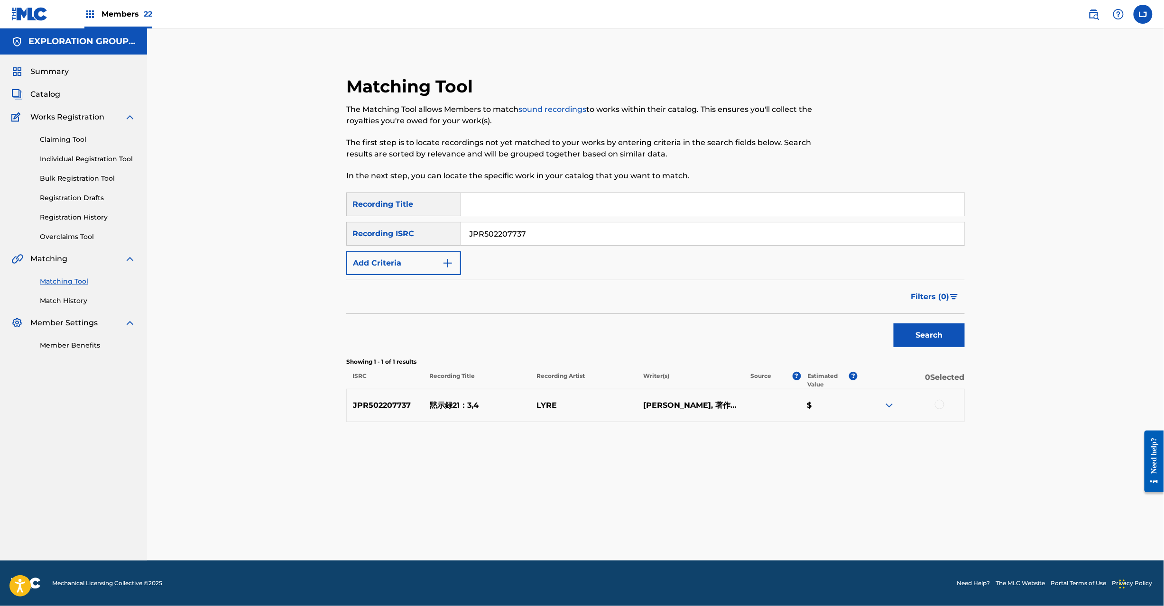
click at [531, 225] on input "JPR502207737" at bounding box center [712, 233] width 503 height 23
type input "黙示録21:3,4"
click at [939, 405] on div at bounding box center [939, 404] width 9 height 9
click at [691, 539] on button "Match 1 Group" at bounding box center [666, 529] width 105 height 24
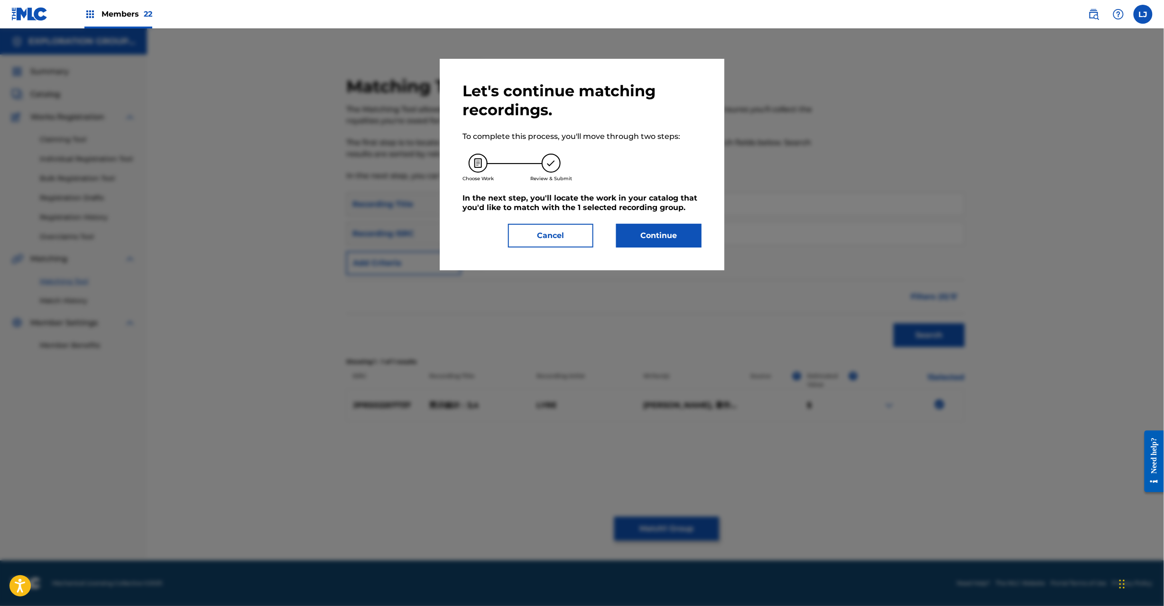
click at [659, 230] on button "Continue" at bounding box center [658, 236] width 85 height 24
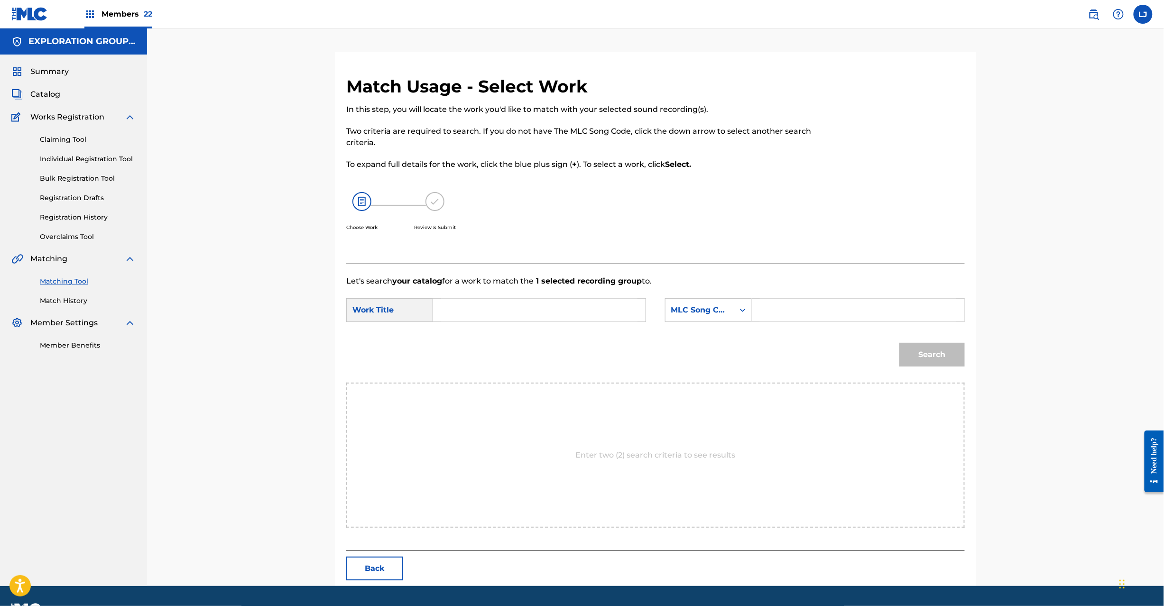
click at [533, 312] on input "Search Form" at bounding box center [539, 310] width 196 height 23
click at [558, 309] on input "Mokujiroku 21:3,4 MG82UJ" at bounding box center [539, 310] width 196 height 23
type input "Mokujiroku 21:3,4"
click at [784, 314] on input "Search Form" at bounding box center [858, 310] width 196 height 23
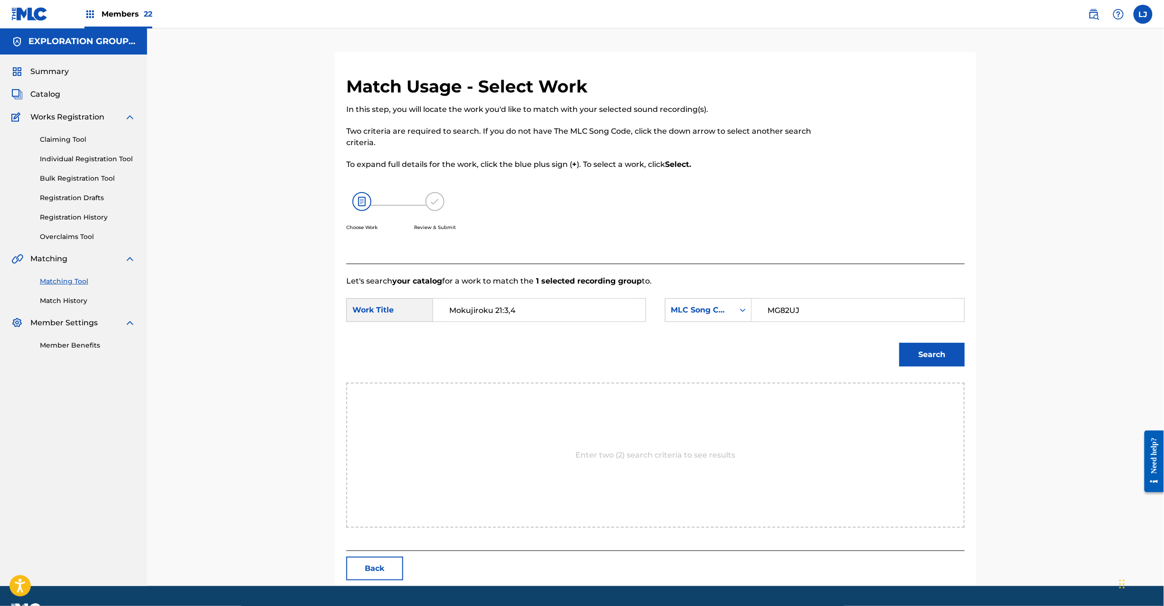
type input "MG82UJ"
click at [922, 348] on button "Search" at bounding box center [931, 355] width 65 height 24
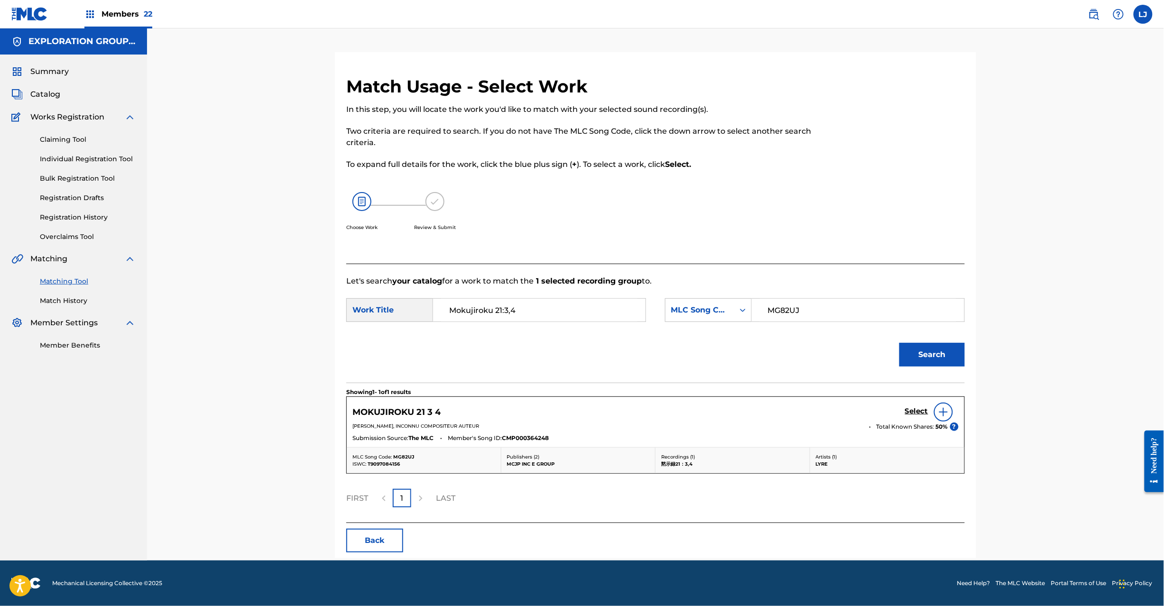
click at [919, 410] on h5 "Select" at bounding box center [916, 411] width 23 height 9
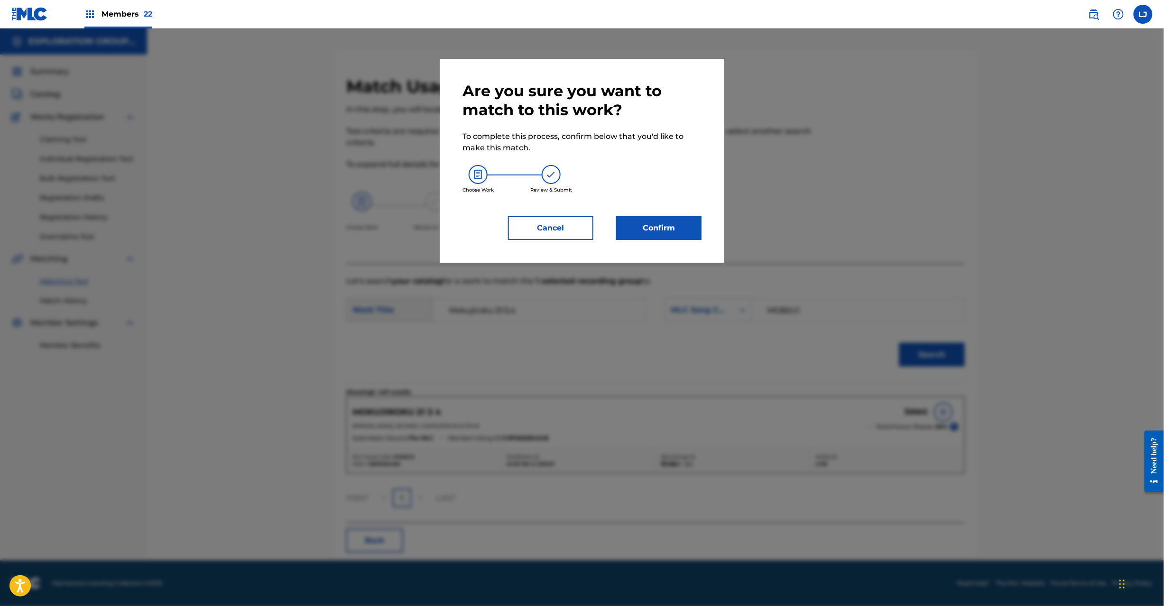
click at [657, 213] on div "Are you sure you want to match to this work? To complete this process, confirm …" at bounding box center [582, 161] width 239 height 158
click at [663, 218] on button "Confirm" at bounding box center [658, 228] width 85 height 24
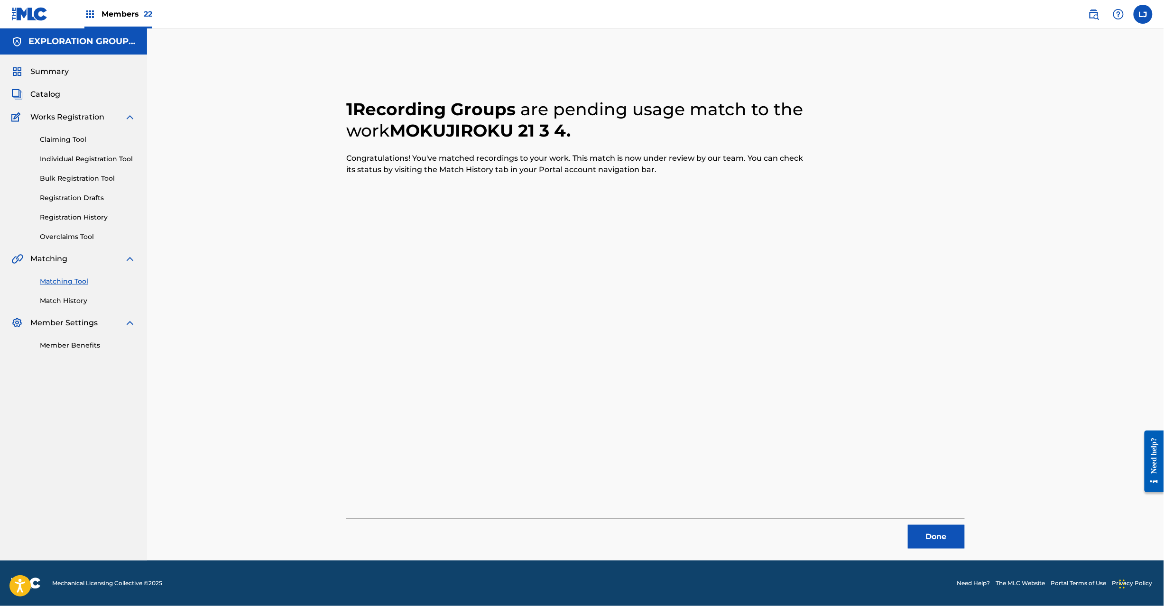
drag, startPoint x: 930, startPoint y: 536, endPoint x: 918, endPoint y: 501, distance: 37.1
click at [931, 535] on button "Done" at bounding box center [936, 537] width 57 height 24
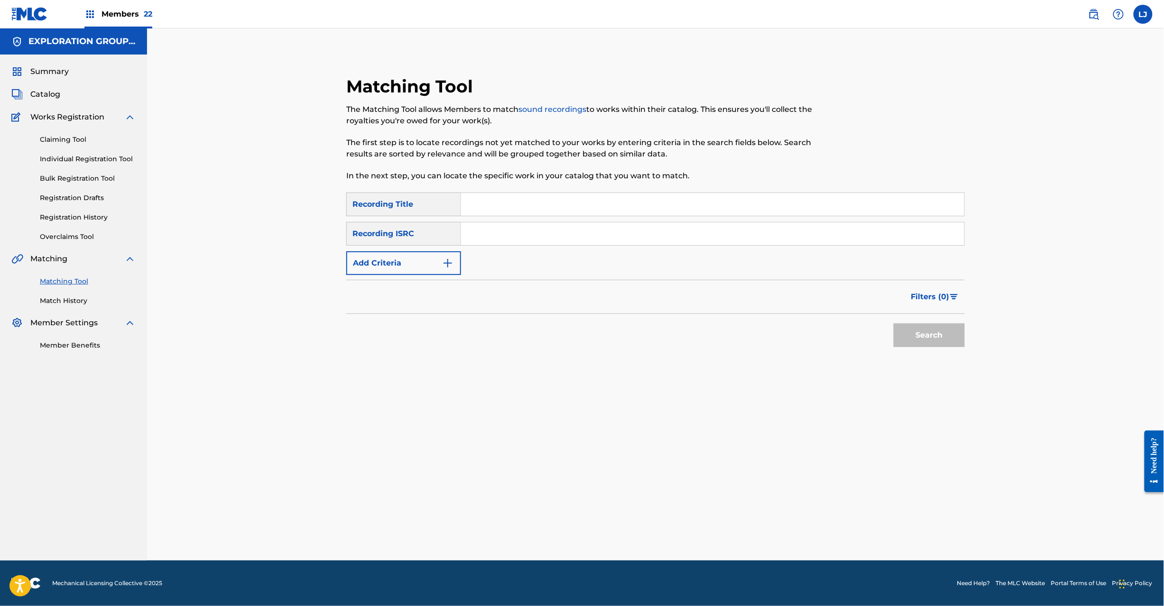
click at [479, 211] on input "Search Form" at bounding box center [712, 204] width 503 height 23
click at [479, 235] on input "Search Form" at bounding box center [712, 233] width 503 height 23
type input "TCJPD1555185"
click at [917, 325] on button "Search" at bounding box center [929, 336] width 71 height 24
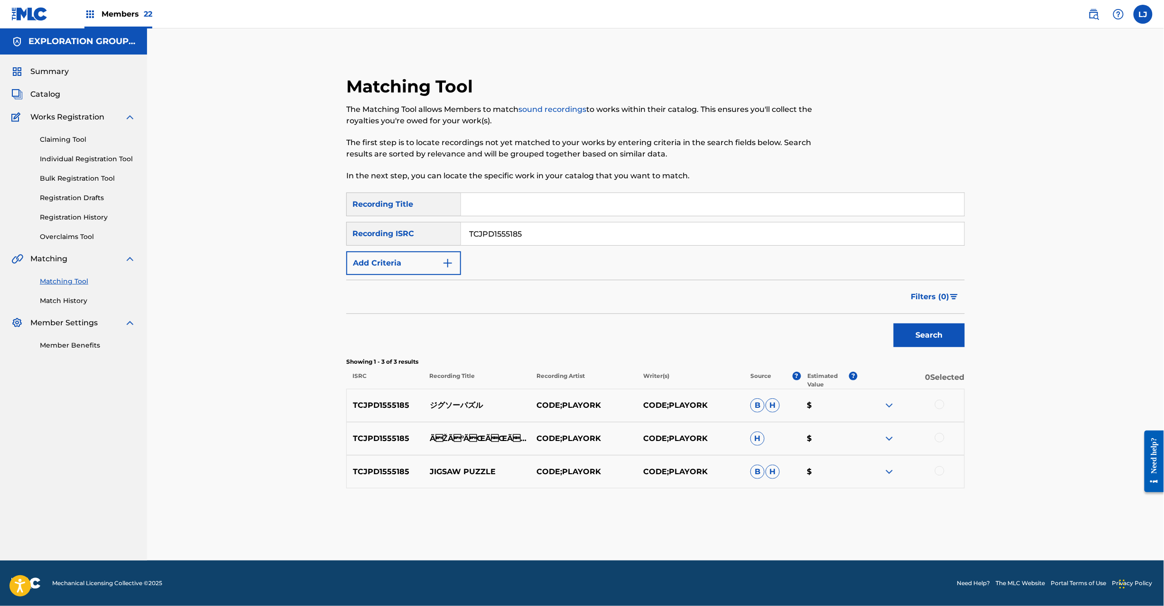
click at [483, 439] on p "ÃŽÃ°ÃŒÃŒÃÃºÃ«" at bounding box center [477, 438] width 107 height 11
click at [463, 413] on div "TCJPD1555185 ジグソーパズル CODE;PLAYORK CODE;PLAYORK B H $" at bounding box center [655, 405] width 619 height 33
click at [460, 403] on p "ジグソーパズル" at bounding box center [477, 405] width 107 height 11
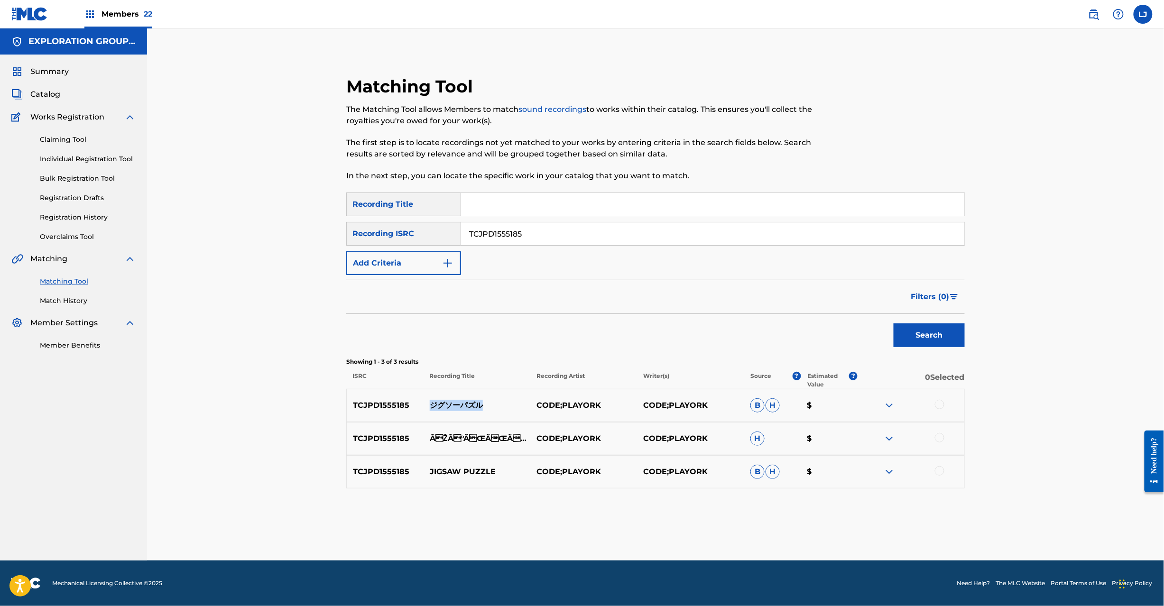
click at [460, 403] on p "ジグソーパズル" at bounding box center [477, 405] width 107 height 11
click at [935, 403] on div at bounding box center [939, 404] width 9 height 9
click at [940, 427] on div "TCJPD1555185 ÃŽÃ°ÃŒÃŒÃÃºÃ« CODE;PLAYORK CODE;PLAYORK H $" at bounding box center [655, 438] width 619 height 33
click at [938, 431] on div "TCJPD1555185 ÃŽÃ°ÃŒÃŒÃÃºÃ« CODE;PLAYORK CODE;PLAYORK H $" at bounding box center [655, 438] width 619 height 33
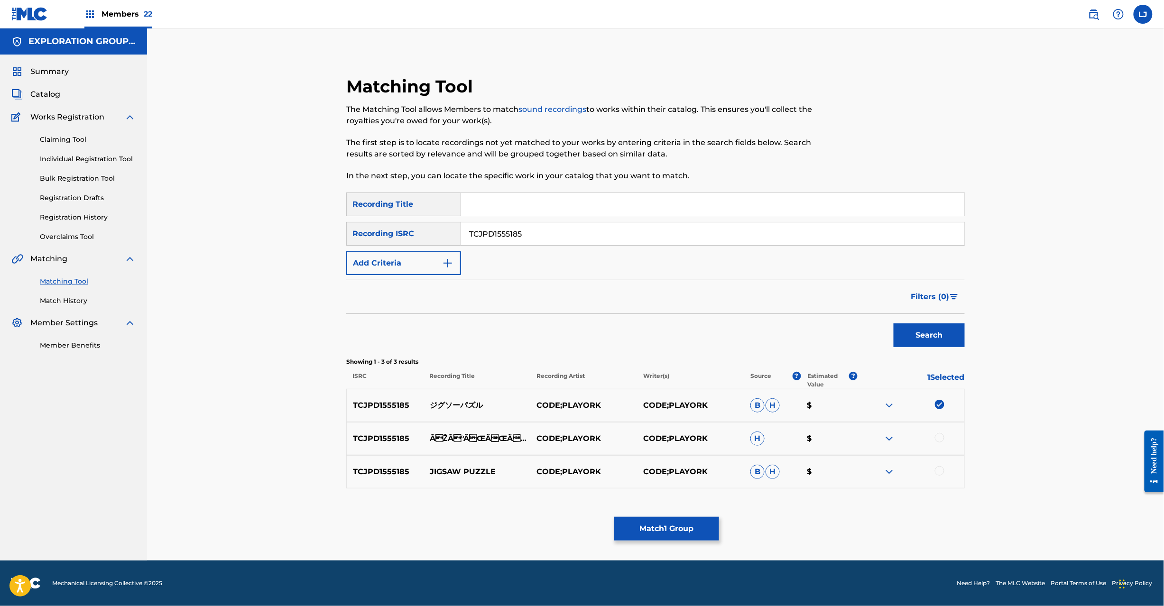
drag, startPoint x: 936, startPoint y: 439, endPoint x: 937, endPoint y: 446, distance: 7.6
click at [936, 440] on div at bounding box center [939, 437] width 9 height 9
click at [941, 471] on div at bounding box center [939, 470] width 9 height 9
click at [651, 524] on button "Match 3 Groups" at bounding box center [666, 529] width 105 height 24
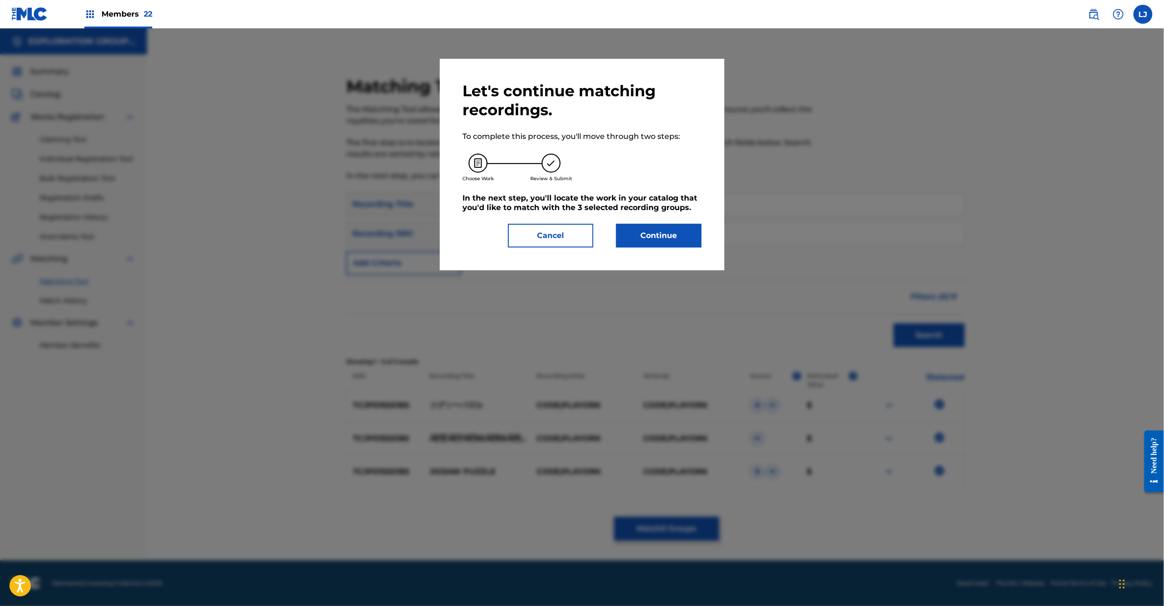
click at [667, 225] on button "Continue" at bounding box center [658, 236] width 85 height 24
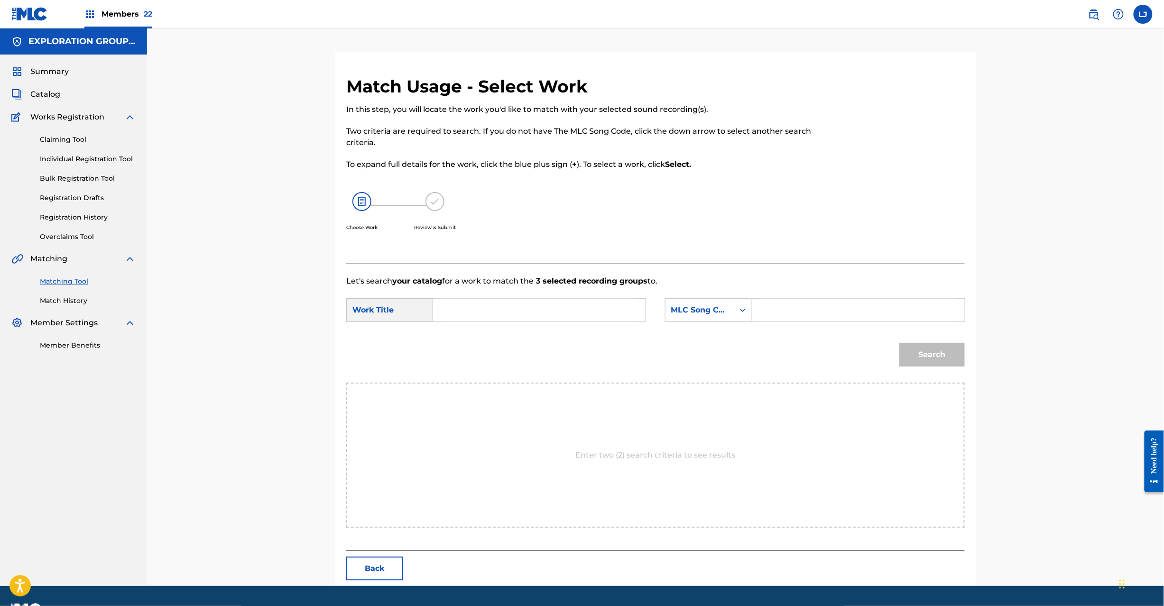
click at [573, 309] on input "Search Form" at bounding box center [539, 310] width 196 height 23
click at [532, 305] on input "Jigusoo Pazuru JC0P2O" at bounding box center [539, 310] width 196 height 23
type input "Jigusoo Pazuru"
click at [835, 310] on input "Search Form" at bounding box center [858, 310] width 196 height 23
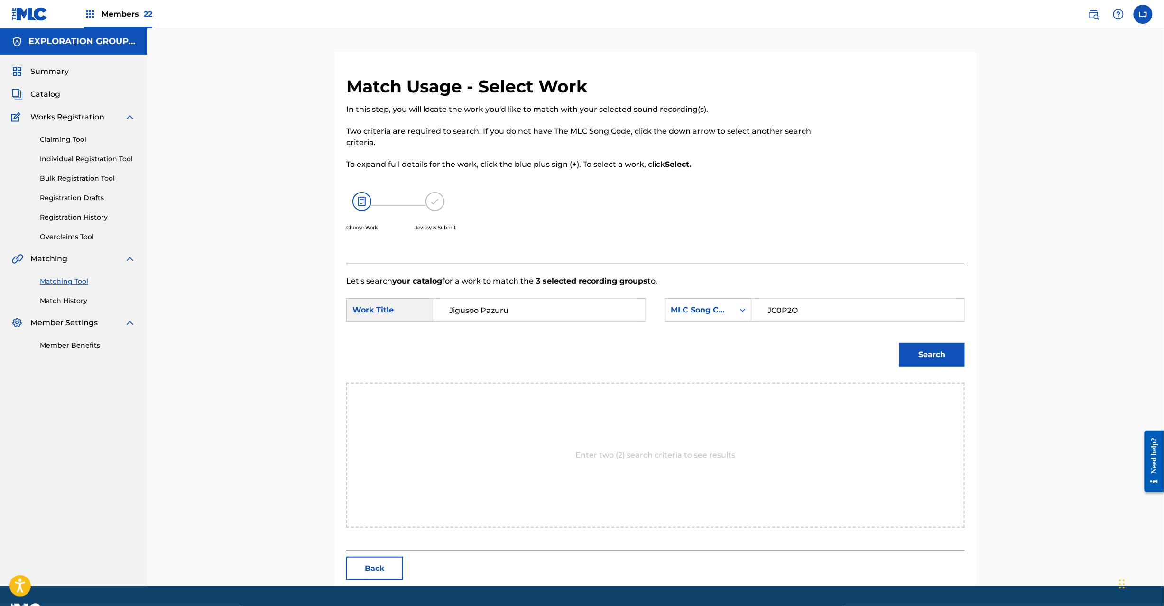
type input "JC0P2O"
click at [970, 358] on div "Match Usage - Select Work In this step, you will locate the work you'd like to …" at bounding box center [655, 331] width 641 height 510
click at [952, 361] on button "Search" at bounding box center [931, 355] width 65 height 24
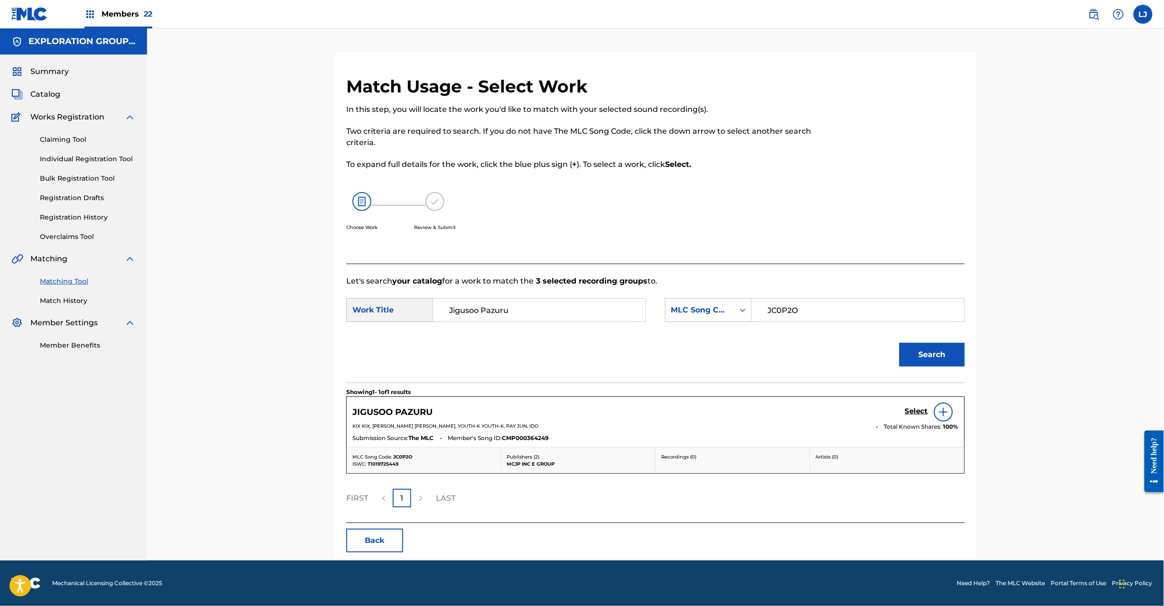
click at [904, 415] on div "JIGUSOO PAZURU Select" at bounding box center [655, 412] width 606 height 19
click at [906, 412] on h5 "Select" at bounding box center [916, 411] width 23 height 9
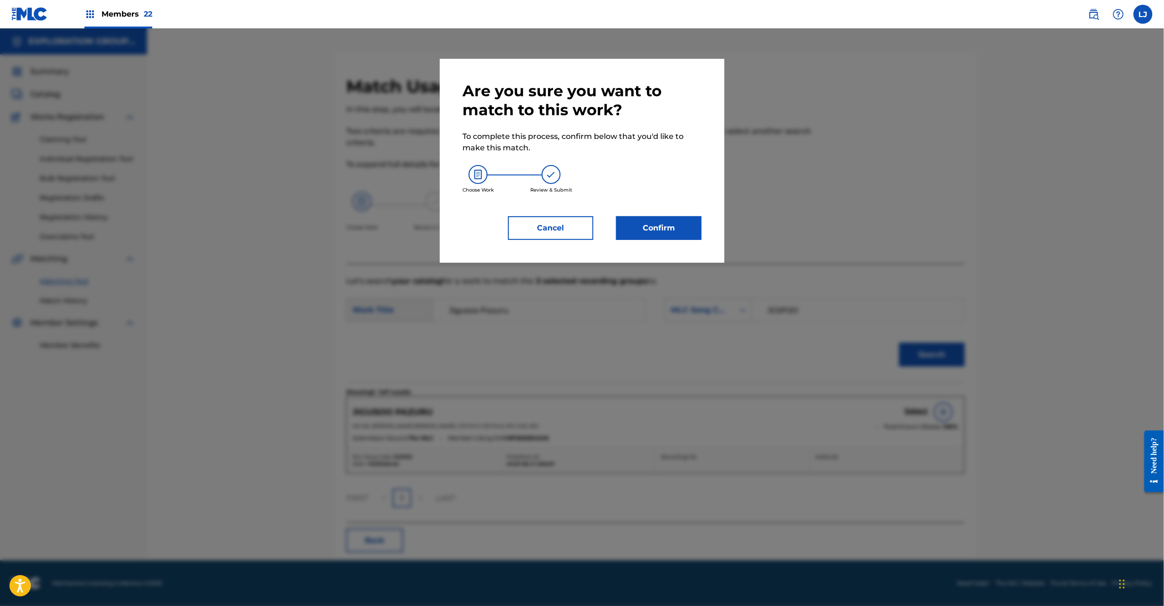
drag, startPoint x: 676, startPoint y: 234, endPoint x: 665, endPoint y: 224, distance: 14.8
click at [665, 224] on button "Confirm" at bounding box center [658, 228] width 85 height 24
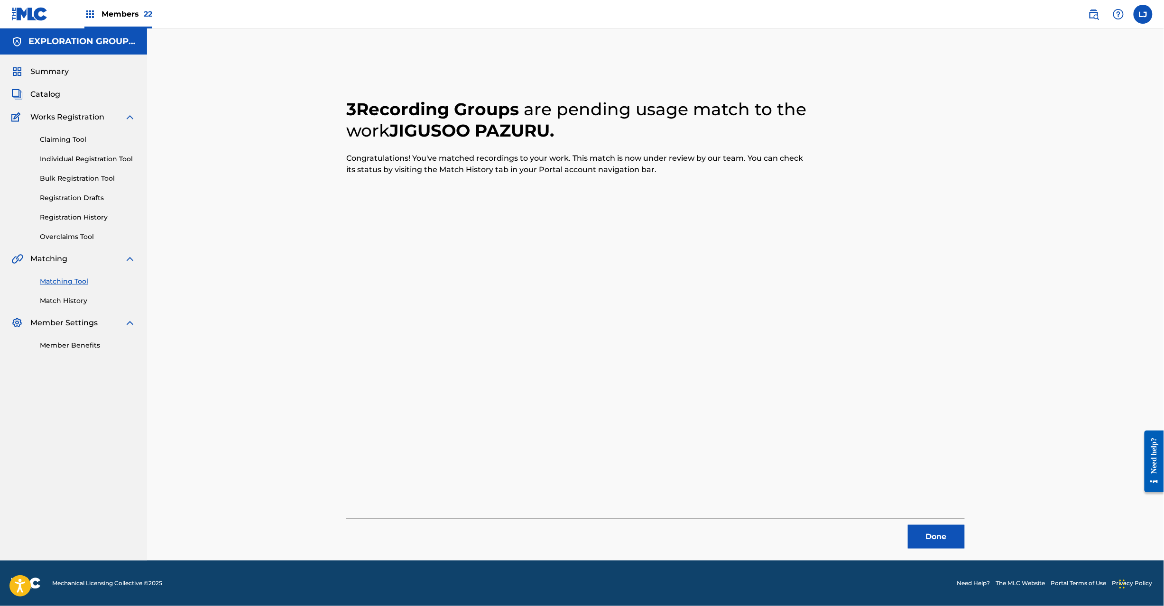
drag, startPoint x: 925, startPoint y: 543, endPoint x: 917, endPoint y: 513, distance: 31.1
click at [926, 543] on button "Done" at bounding box center [936, 537] width 57 height 24
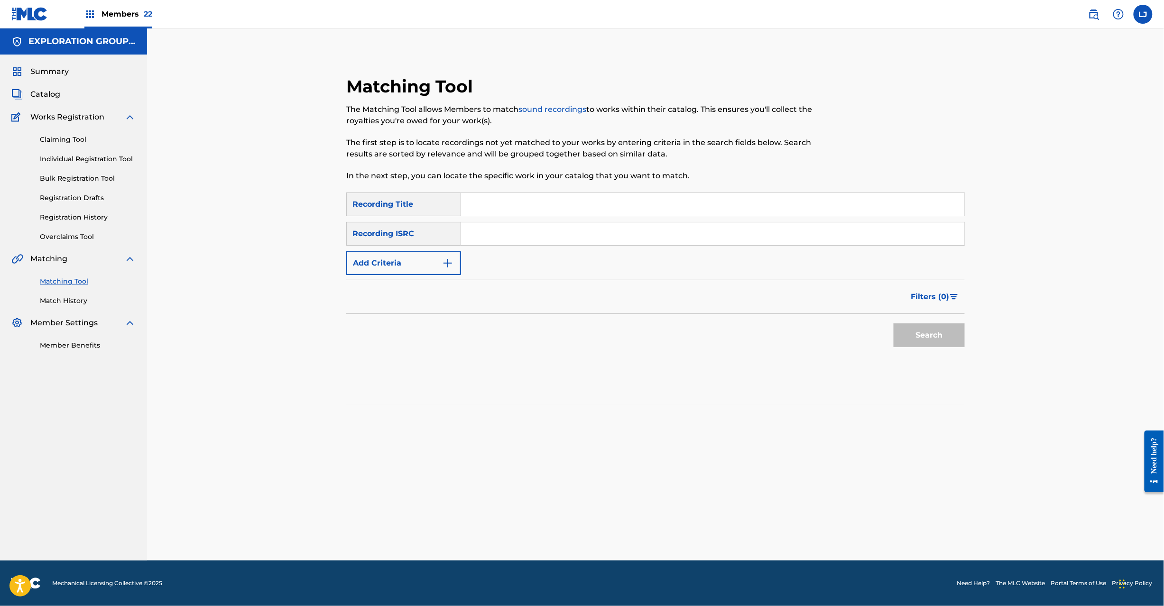
click at [530, 238] on input "Search Form" at bounding box center [712, 233] width 503 height 23
type input "JPZ920910734"
click at [939, 333] on button "Search" at bounding box center [929, 336] width 71 height 24
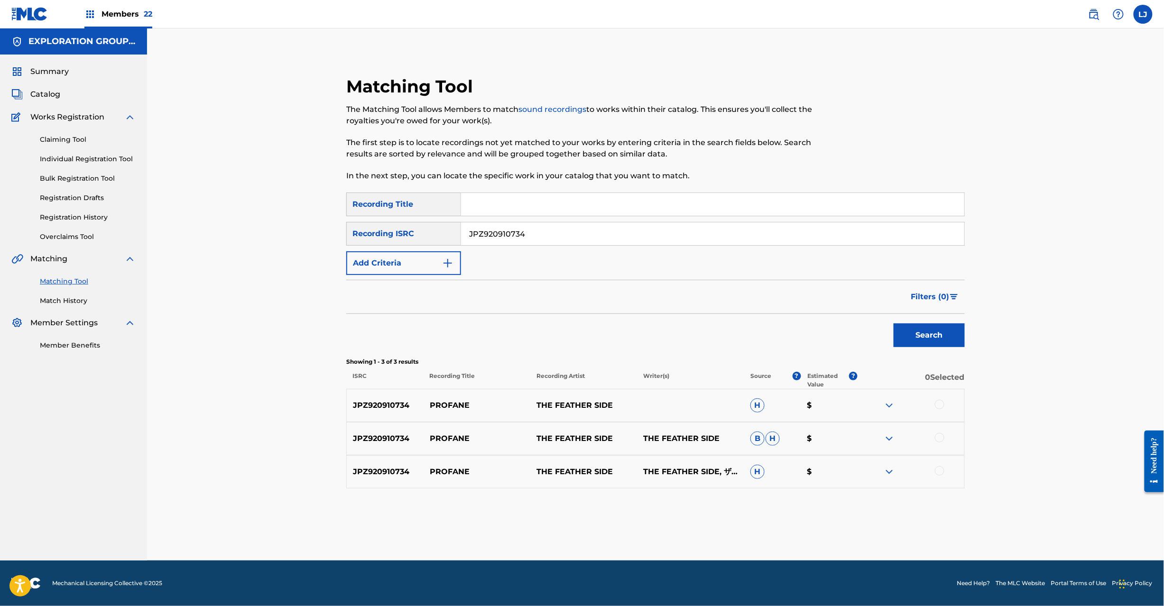
click at [938, 405] on div at bounding box center [939, 404] width 9 height 9
click at [938, 438] on div at bounding box center [939, 437] width 9 height 9
click at [939, 478] on div "JPZ920910734 PROFANE THE FEATHER SIDE THE FEATHER SIDE, ザフェザーサイド H $" at bounding box center [655, 471] width 619 height 33
click at [940, 474] on div at bounding box center [939, 470] width 9 height 9
click at [676, 534] on button "Match 3 Groups" at bounding box center [666, 529] width 105 height 24
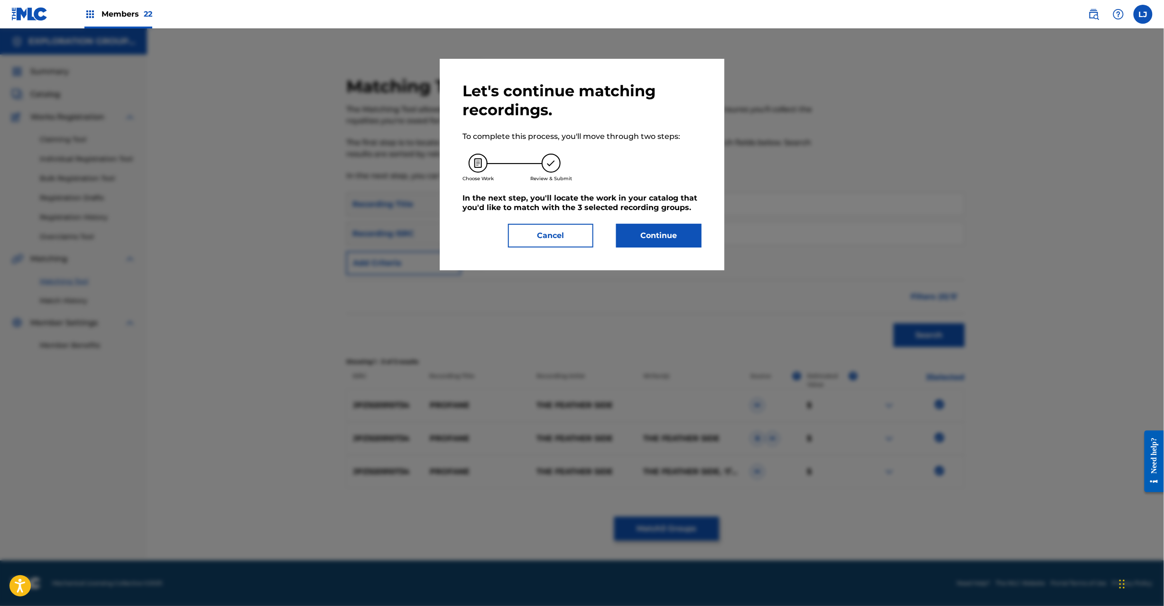
click at [637, 230] on button "Continue" at bounding box center [658, 236] width 85 height 24
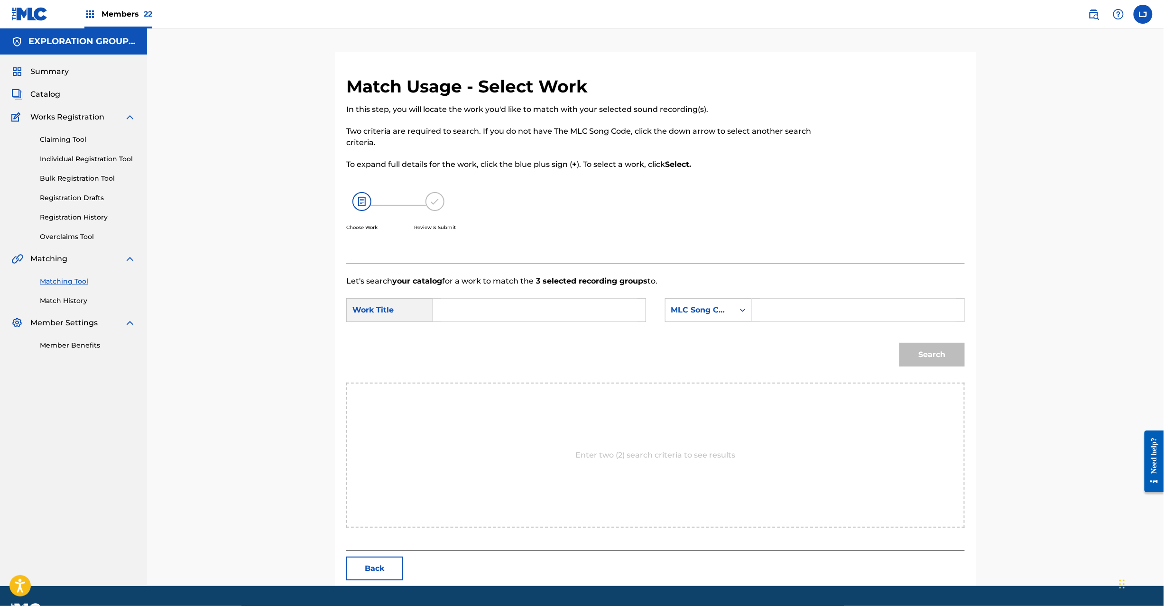
click at [497, 315] on input "Search Form" at bounding box center [539, 310] width 196 height 23
click at [507, 314] on input "Profane PN7X9N" at bounding box center [539, 310] width 196 height 23
type input "Profane"
click at [799, 310] on input "Search Form" at bounding box center [858, 310] width 196 height 23
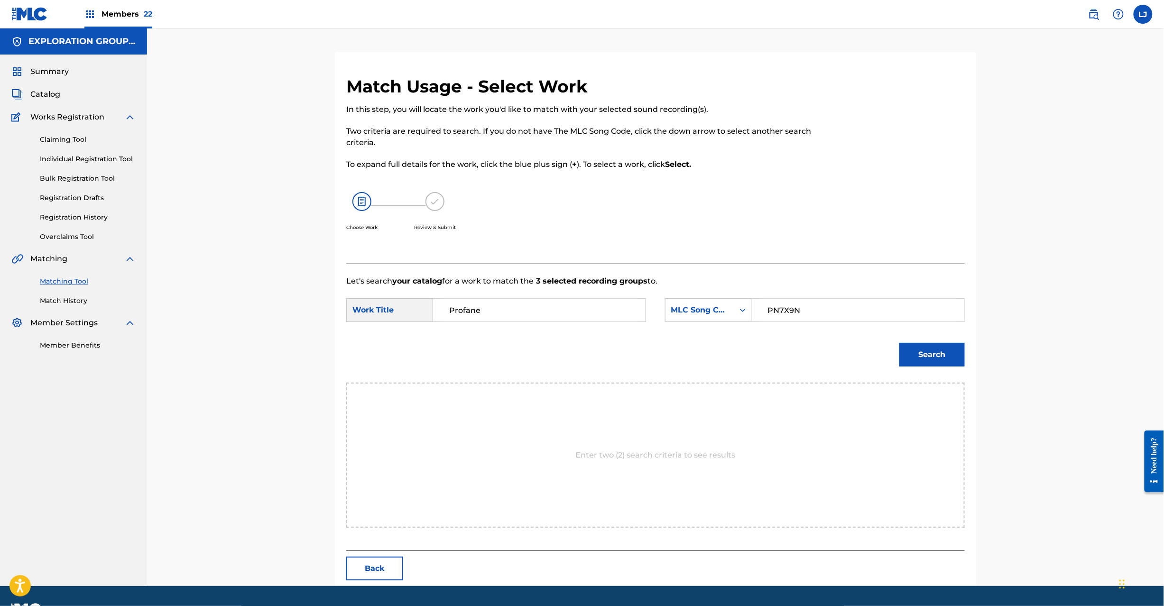
type input "PN7X9N"
click at [921, 348] on button "Search" at bounding box center [931, 355] width 65 height 24
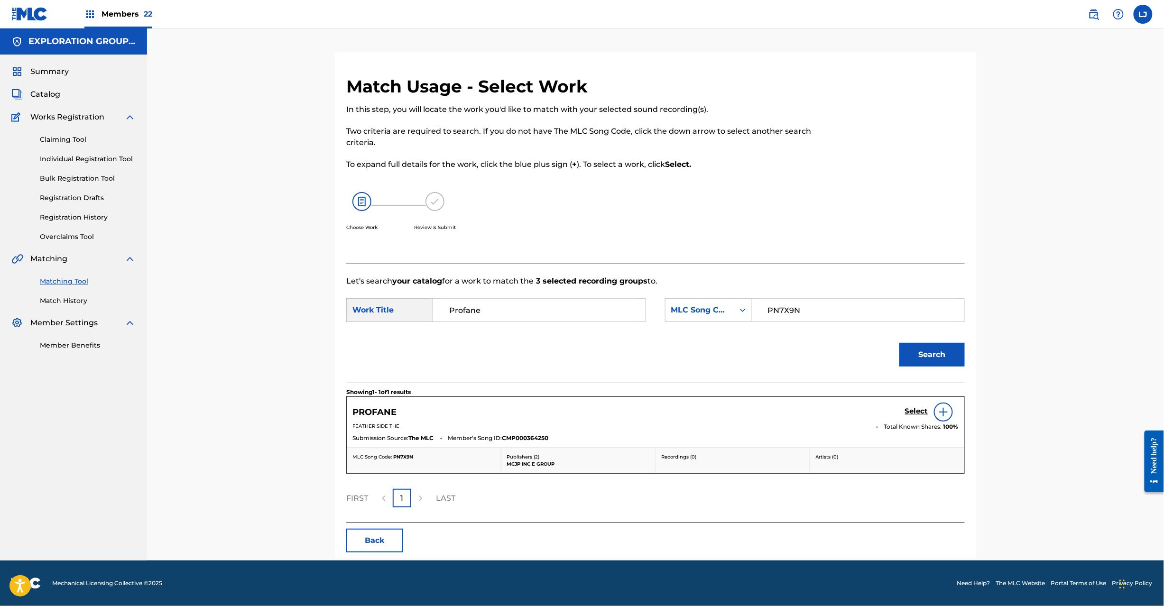
click at [908, 412] on h5 "Select" at bounding box center [916, 411] width 23 height 9
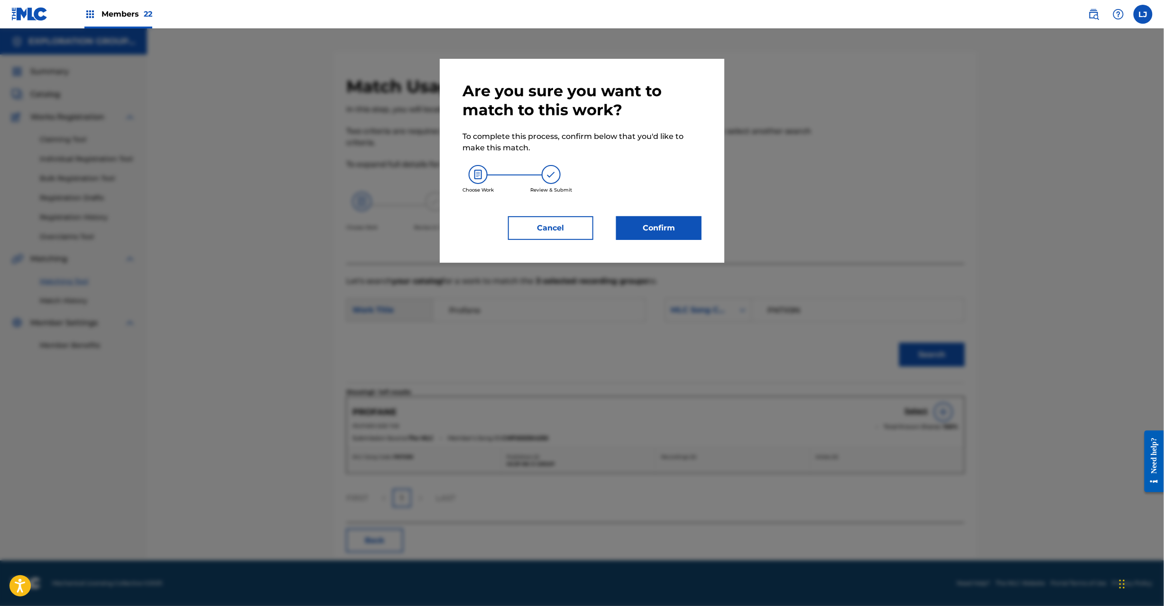
click at [646, 222] on button "Confirm" at bounding box center [658, 228] width 85 height 24
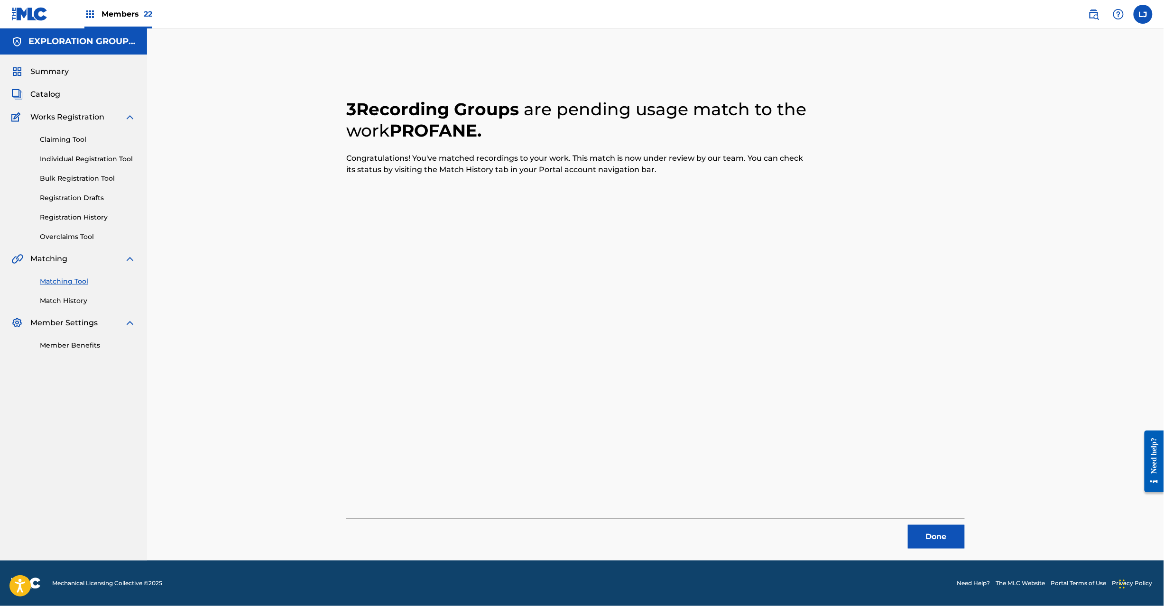
click at [926, 531] on button "Done" at bounding box center [936, 537] width 57 height 24
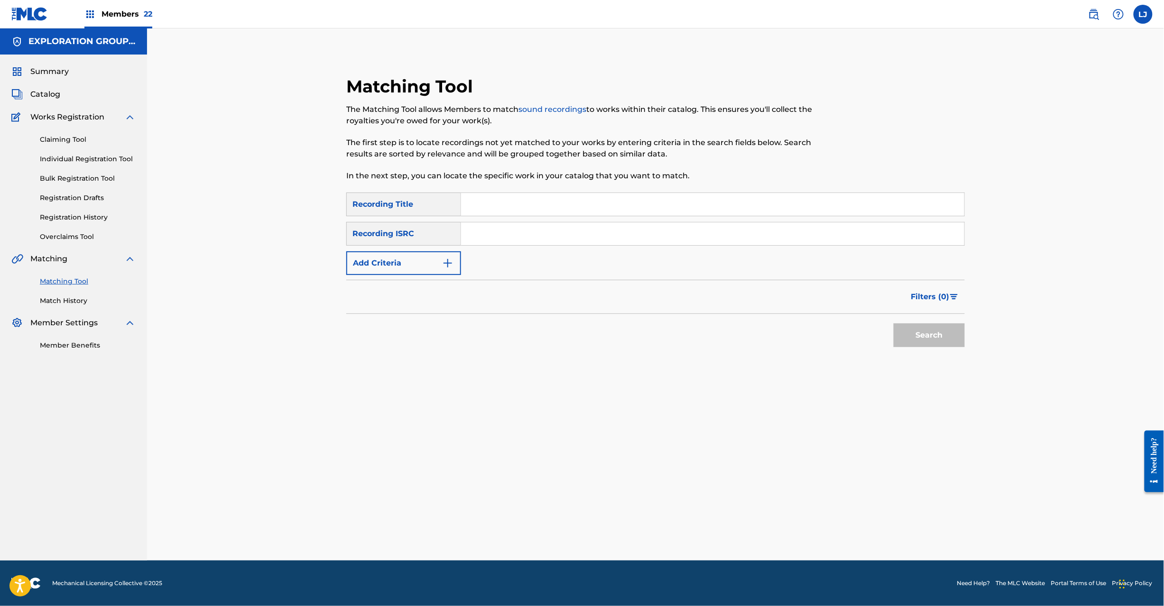
click at [551, 259] on div "SearchWithCriteria9b081f6a-6469-47e1-aa34-9c43ce1c3ca0 Recording Title SearchWi…" at bounding box center [655, 234] width 619 height 83
click at [546, 231] on input "Search Form" at bounding box center [712, 233] width 503 height 23
click at [931, 327] on button "Search" at bounding box center [929, 336] width 71 height 24
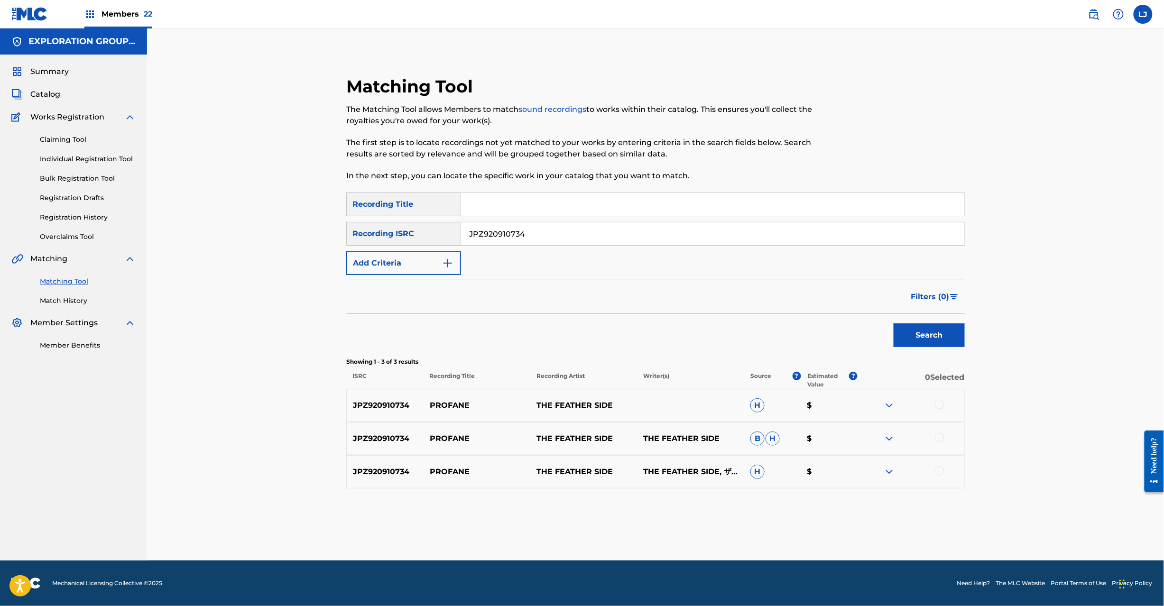
click at [479, 230] on input "JPZ920910734" at bounding box center [712, 233] width 503 height 23
type input "JPB670900601"
click at [917, 330] on button "Search" at bounding box center [929, 336] width 71 height 24
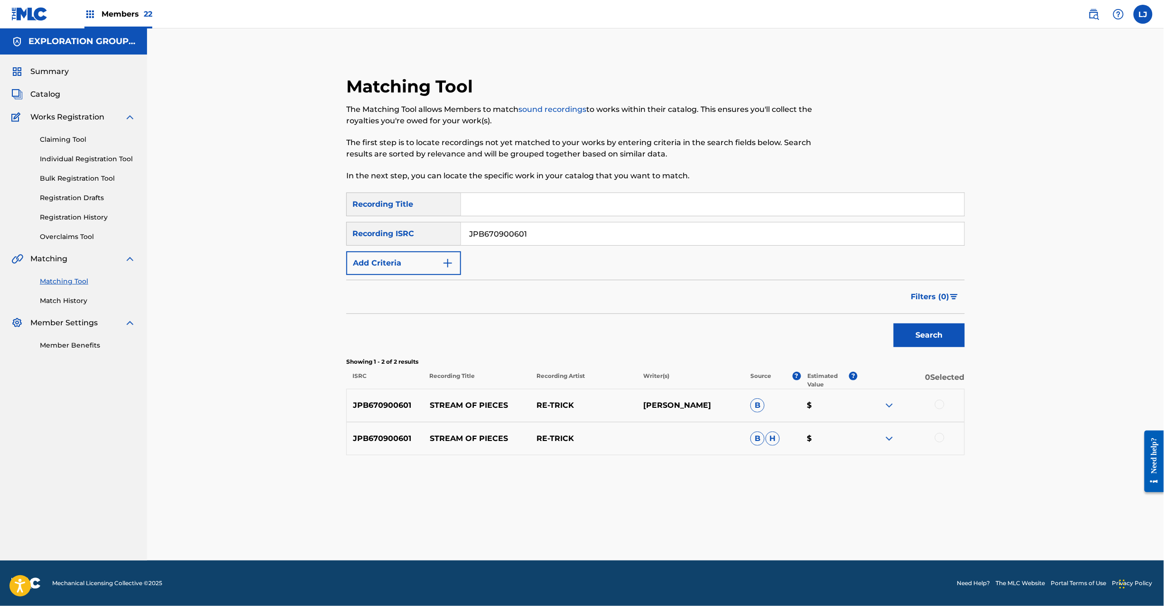
click at [937, 407] on div at bounding box center [939, 404] width 9 height 9
click at [936, 436] on div at bounding box center [939, 437] width 9 height 9
click at [669, 524] on button "Match 2 Groups" at bounding box center [666, 529] width 105 height 24
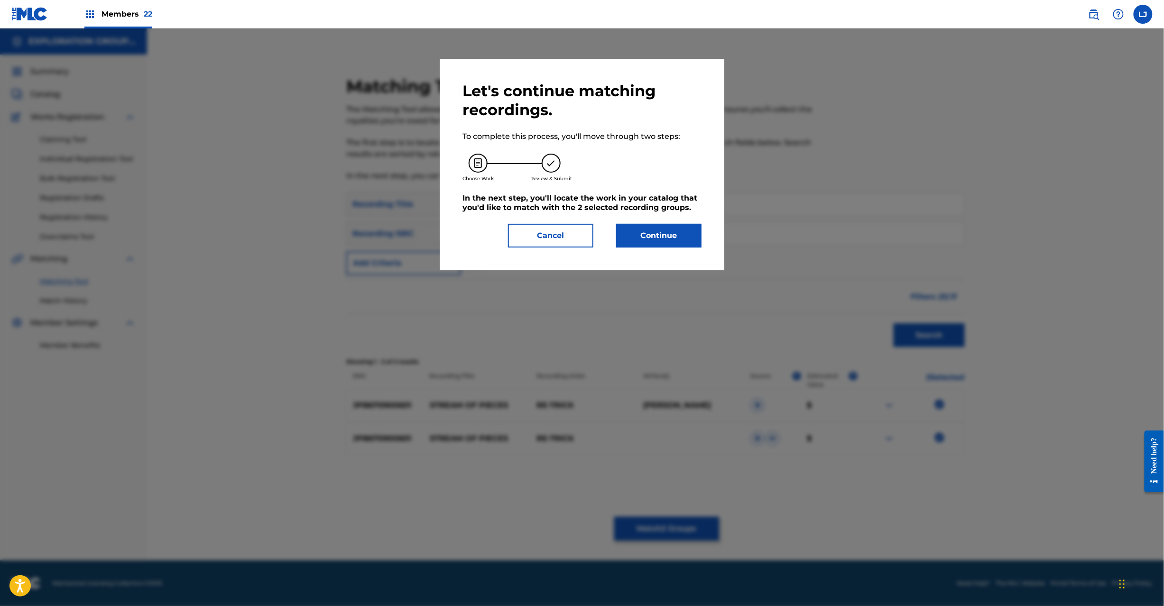
click at [637, 221] on div "Let's continue matching recordings. To complete this process, you'll move throu…" at bounding box center [582, 165] width 239 height 166
click at [632, 238] on button "Continue" at bounding box center [658, 236] width 85 height 24
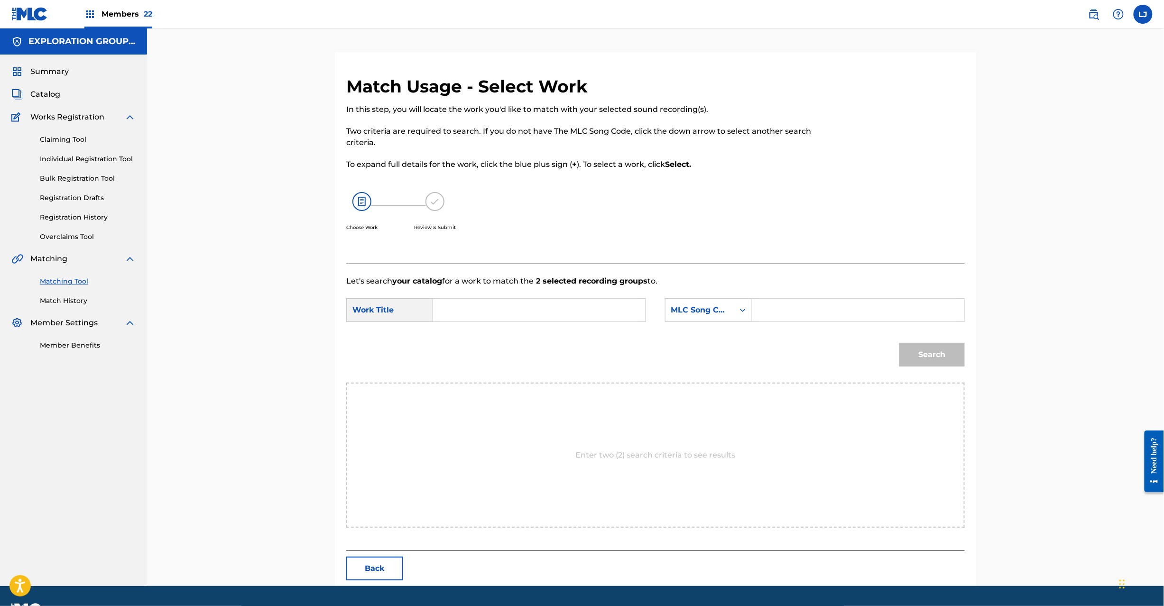
click at [472, 312] on input "Search Form" at bounding box center [539, 310] width 196 height 23
click at [537, 312] on input "Stream Of Pieces S687ZE" at bounding box center [539, 310] width 196 height 23
type input "Stream Of Pieces"
click at [837, 309] on input "Search Form" at bounding box center [858, 310] width 196 height 23
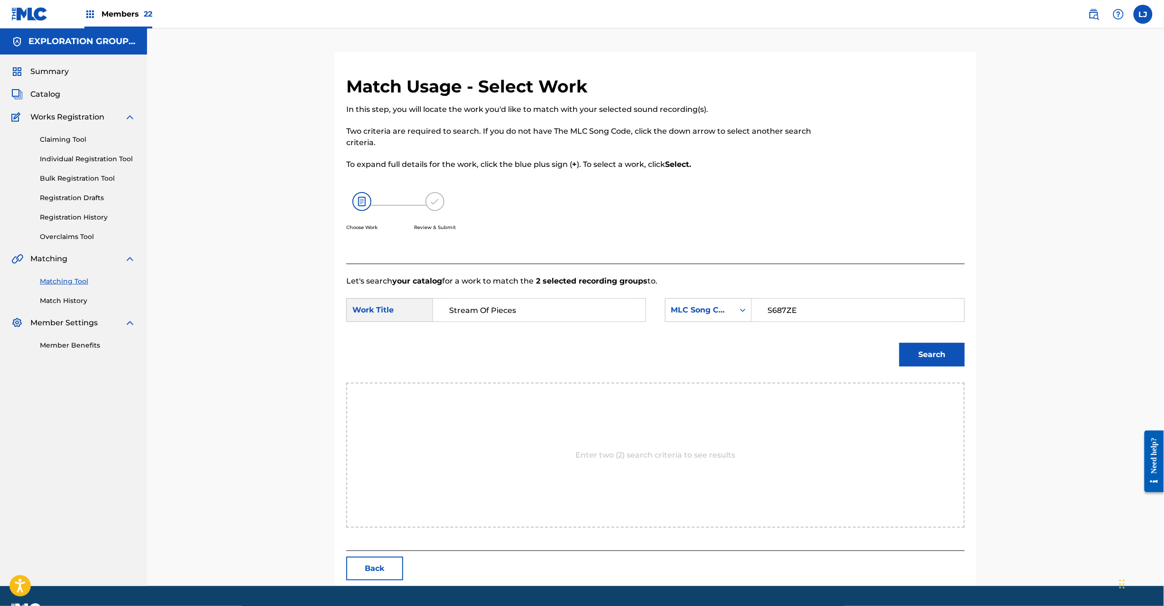
type input "S687ZE"
click at [924, 354] on button "Search" at bounding box center [931, 355] width 65 height 24
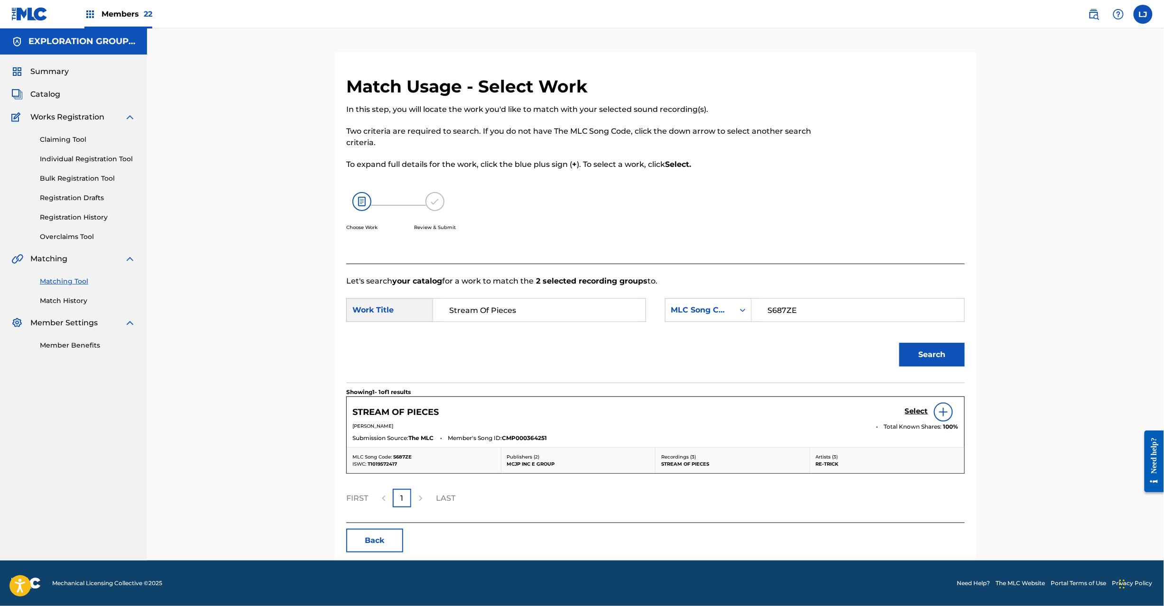
click at [911, 414] on h5 "Select" at bounding box center [916, 411] width 23 height 9
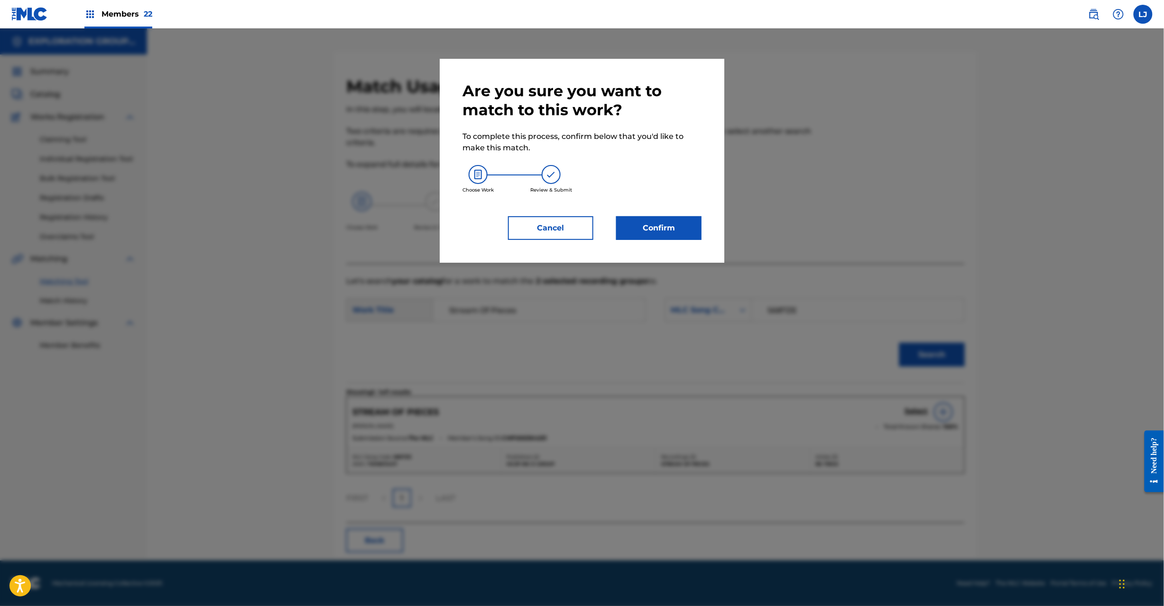
click at [662, 232] on button "Confirm" at bounding box center [658, 228] width 85 height 24
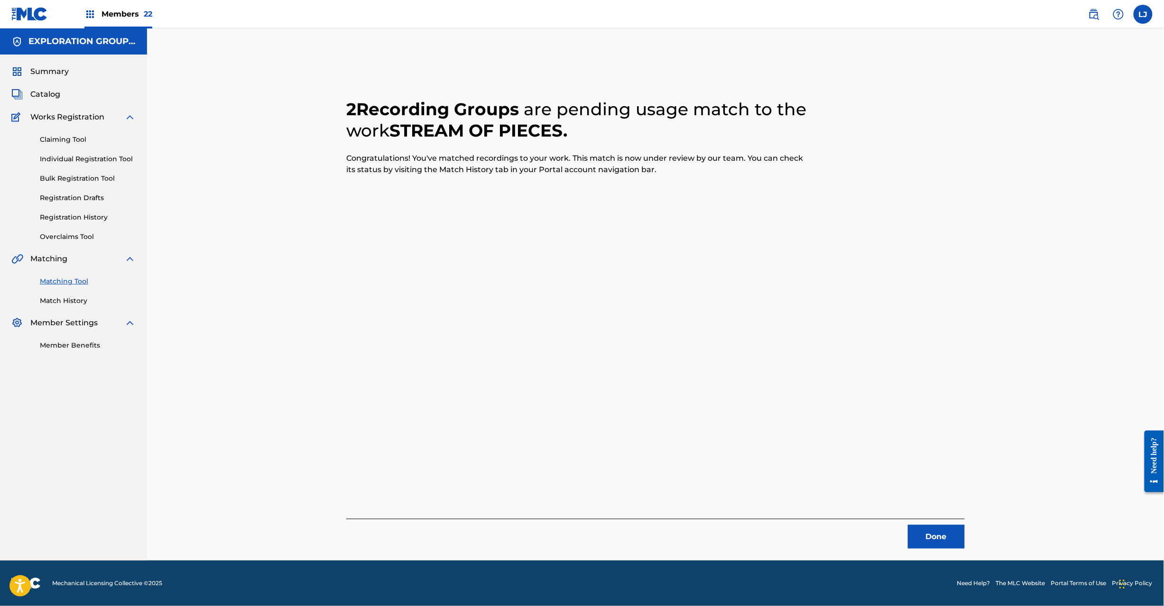
click at [940, 531] on button "Done" at bounding box center [936, 537] width 57 height 24
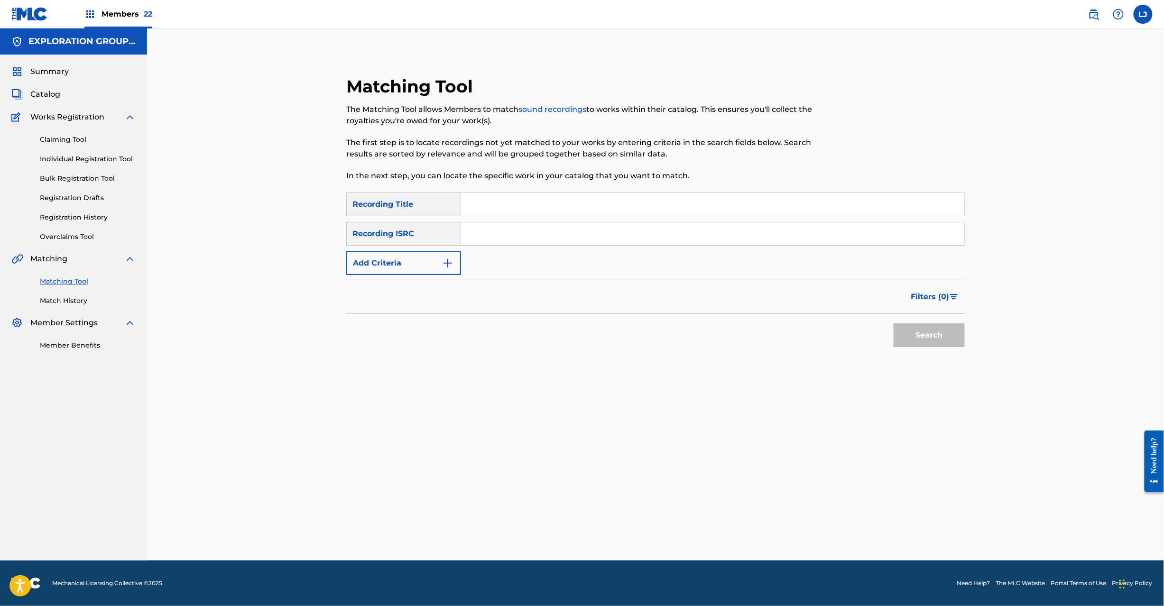
click at [491, 212] on input "Search Form" at bounding box center [712, 204] width 503 height 23
click at [490, 221] on div "SearchWithCriteria9b081f6a-6469-47e1-aa34-9c43ce1c3ca0 Recording Title SearchWi…" at bounding box center [655, 234] width 619 height 83
click at [556, 217] on div "SearchWithCriteria9b081f6a-6469-47e1-aa34-9c43ce1c3ca0 Recording Title SearchWi…" at bounding box center [655, 234] width 619 height 83
click at [547, 232] on input "Search Form" at bounding box center [712, 233] width 503 height 23
type input "JPB670900599"
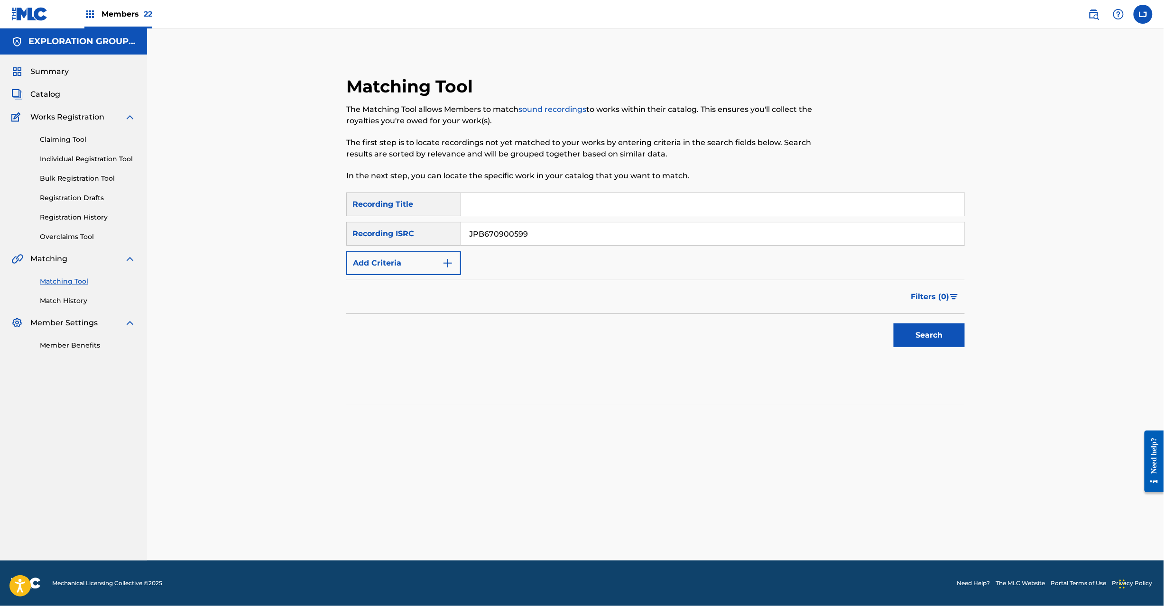
click at [928, 334] on button "Search" at bounding box center [929, 336] width 71 height 24
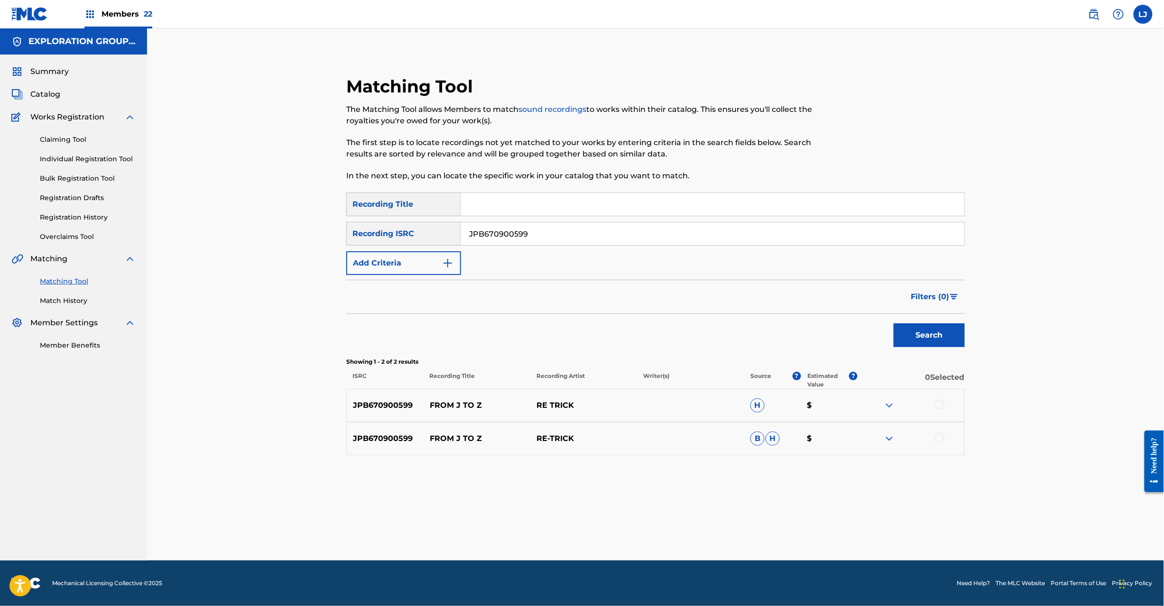
click at [944, 404] on div at bounding box center [939, 404] width 9 height 9
click at [935, 440] on div at bounding box center [939, 437] width 9 height 9
click at [671, 524] on button "Match 2 Groups" at bounding box center [666, 529] width 105 height 24
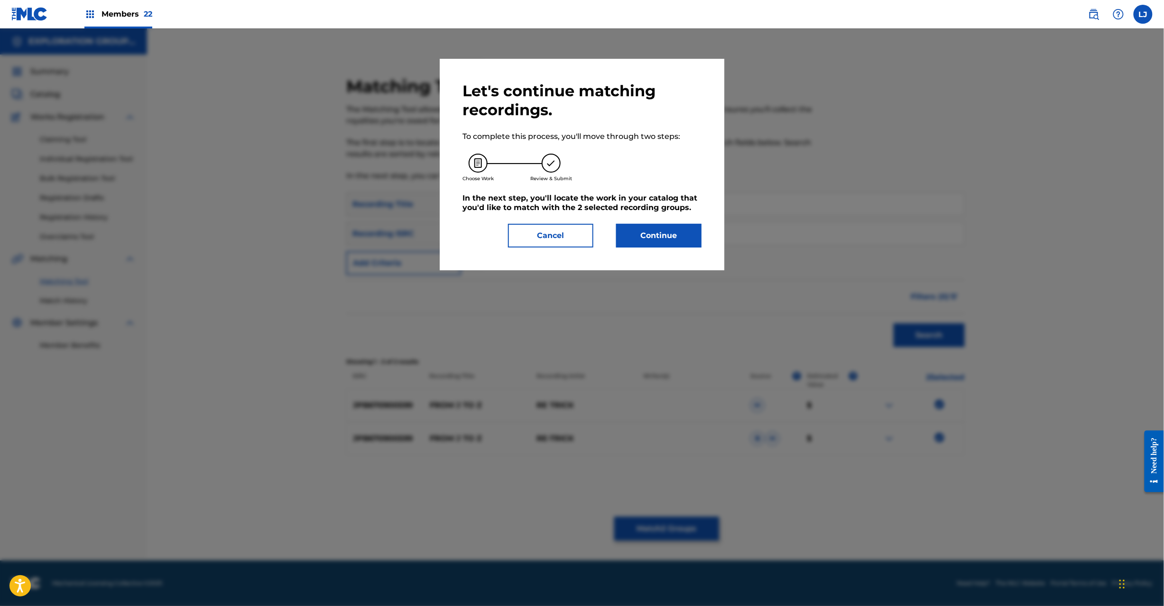
click at [639, 226] on button "Continue" at bounding box center [658, 236] width 85 height 24
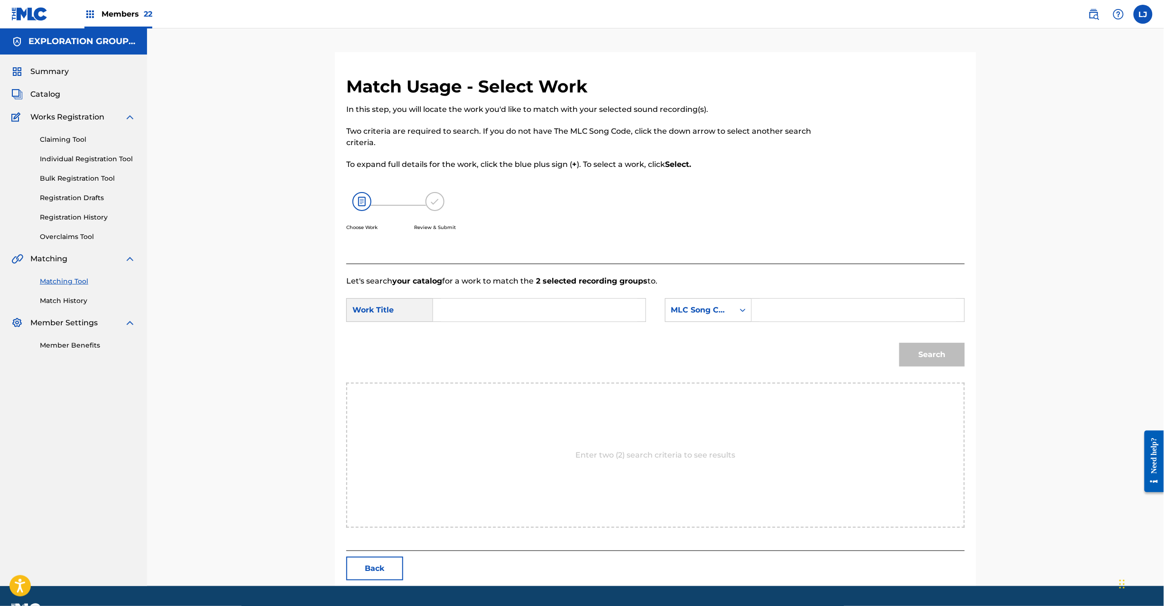
click at [483, 306] on input "Search Form" at bounding box center [539, 310] width 196 height 23
click at [509, 306] on input "From J To Z FA45KF" at bounding box center [539, 310] width 196 height 23
type input "From J To Z"
click at [822, 313] on input "Search Form" at bounding box center [858, 310] width 196 height 23
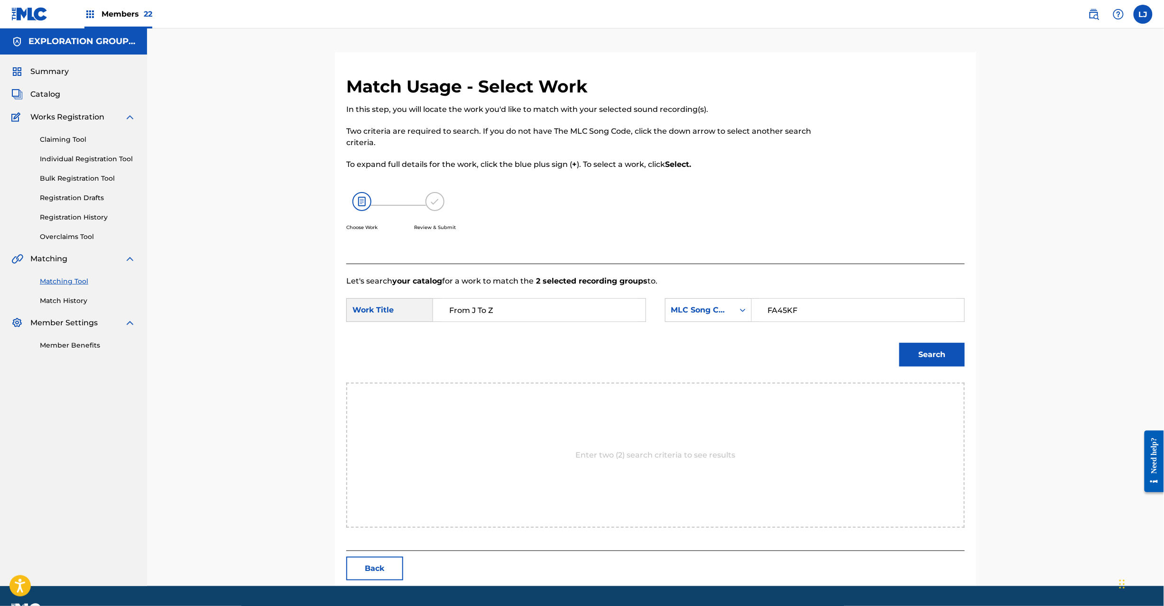
type input "FA45KF"
click at [934, 352] on button "Search" at bounding box center [931, 355] width 65 height 24
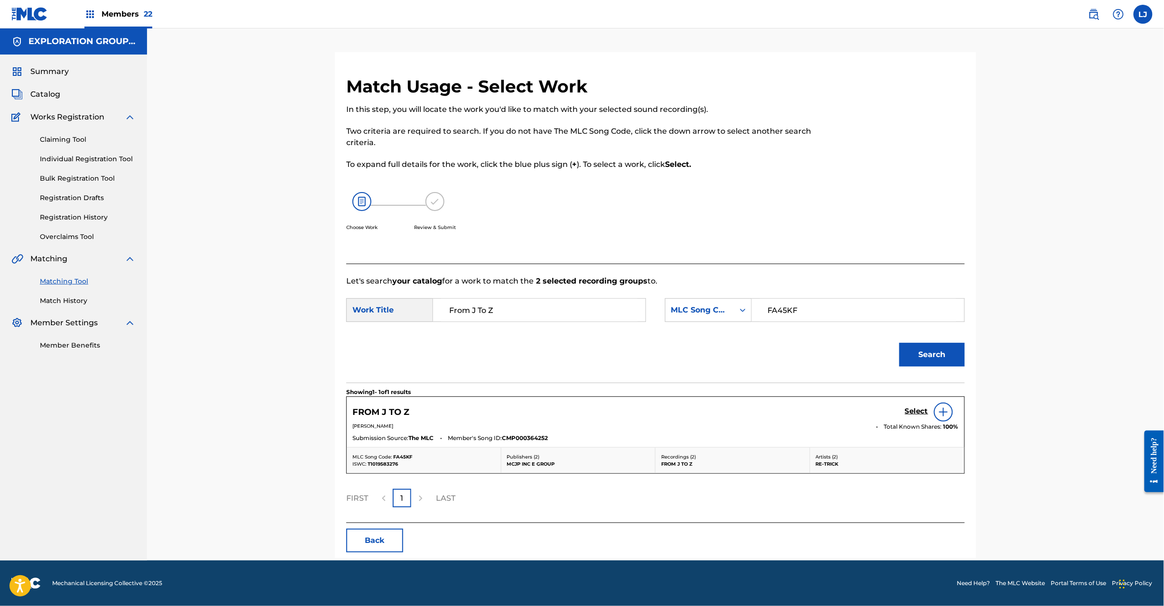
click at [917, 415] on h5 "Select" at bounding box center [916, 411] width 23 height 9
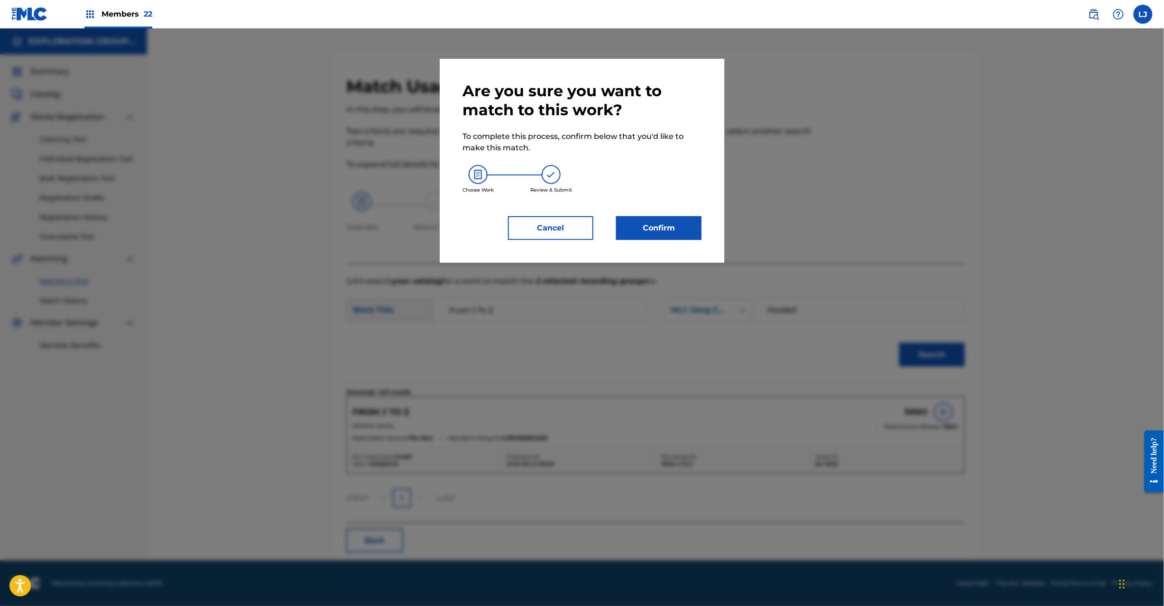
click at [661, 228] on button "Confirm" at bounding box center [658, 228] width 85 height 24
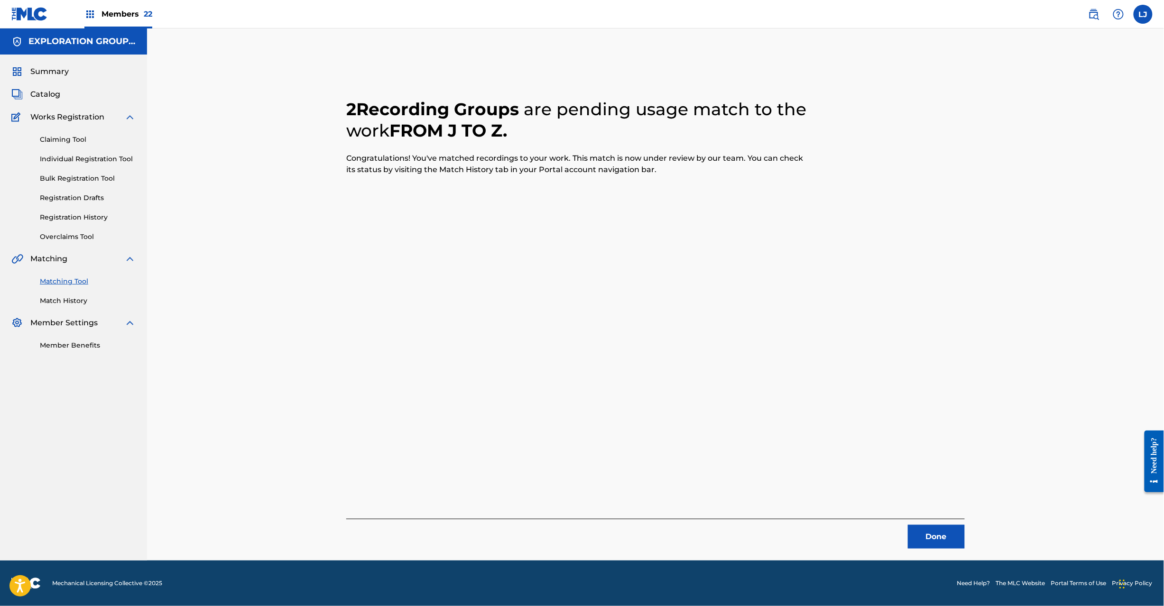
click at [906, 542] on div "Done" at bounding box center [655, 534] width 619 height 30
click at [921, 531] on button "Done" at bounding box center [936, 537] width 57 height 24
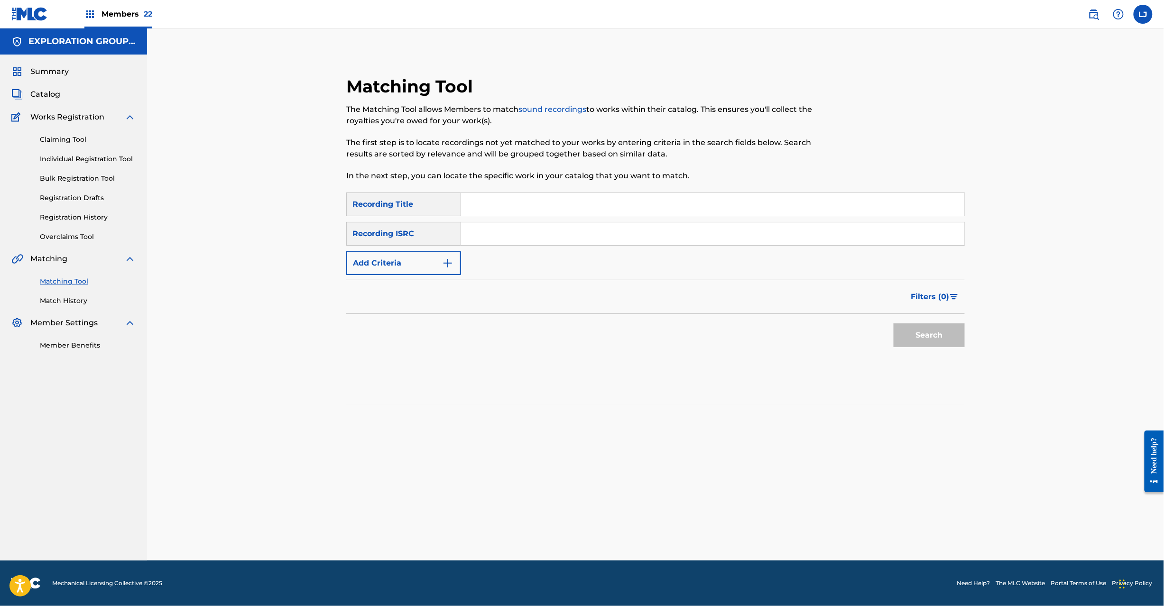
click at [492, 240] on input "Search Form" at bounding box center [712, 233] width 503 height 23
click at [902, 334] on button "Search" at bounding box center [929, 336] width 71 height 24
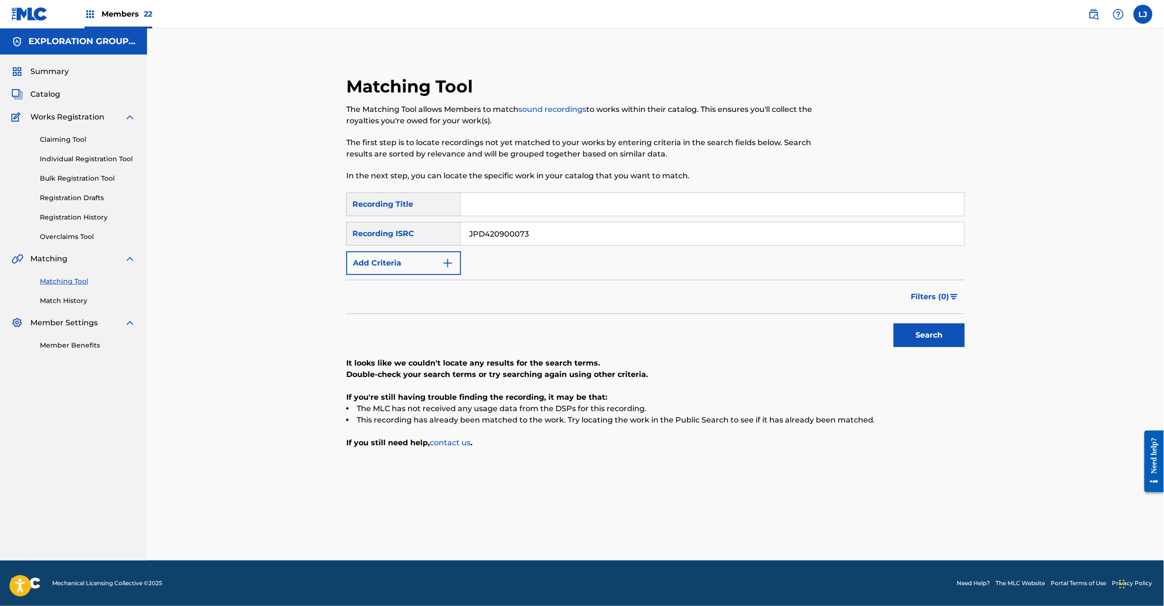
click at [925, 336] on button "Search" at bounding box center [929, 336] width 71 height 24
click at [930, 335] on button "Search" at bounding box center [929, 336] width 71 height 24
click at [490, 231] on input "JPD420900073" at bounding box center [712, 233] width 503 height 23
click at [490, 231] on input "JPD420900074" at bounding box center [712, 233] width 503 height 23
click at [909, 333] on button "Search" at bounding box center [929, 336] width 71 height 24
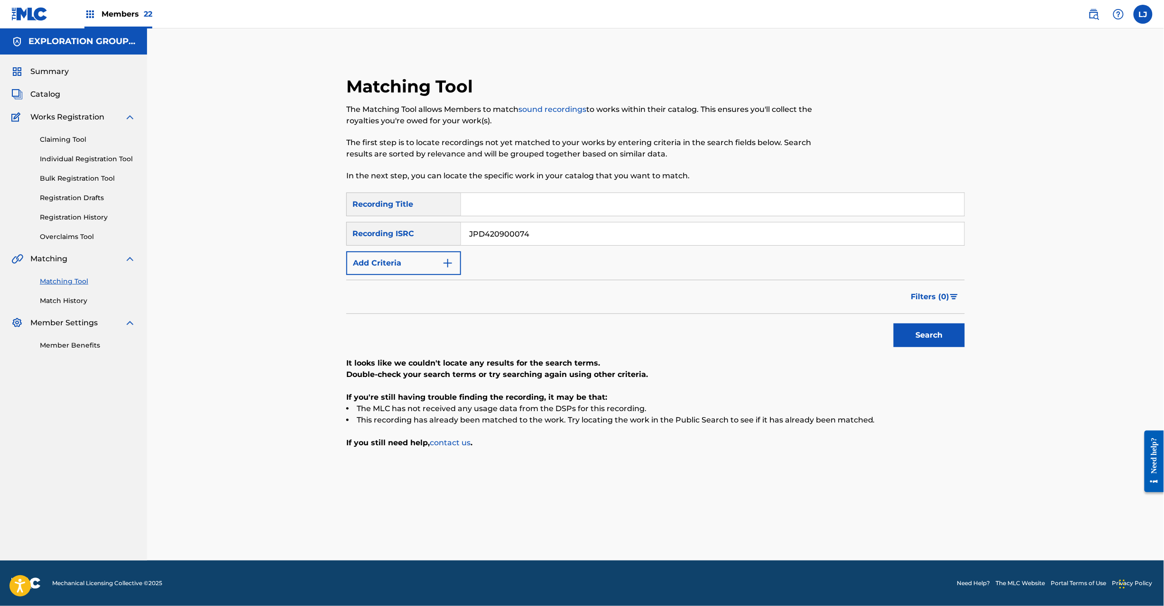
click at [561, 241] on input "JPD420900074" at bounding box center [712, 233] width 503 height 23
click at [930, 324] on button "Search" at bounding box center [929, 336] width 71 height 24
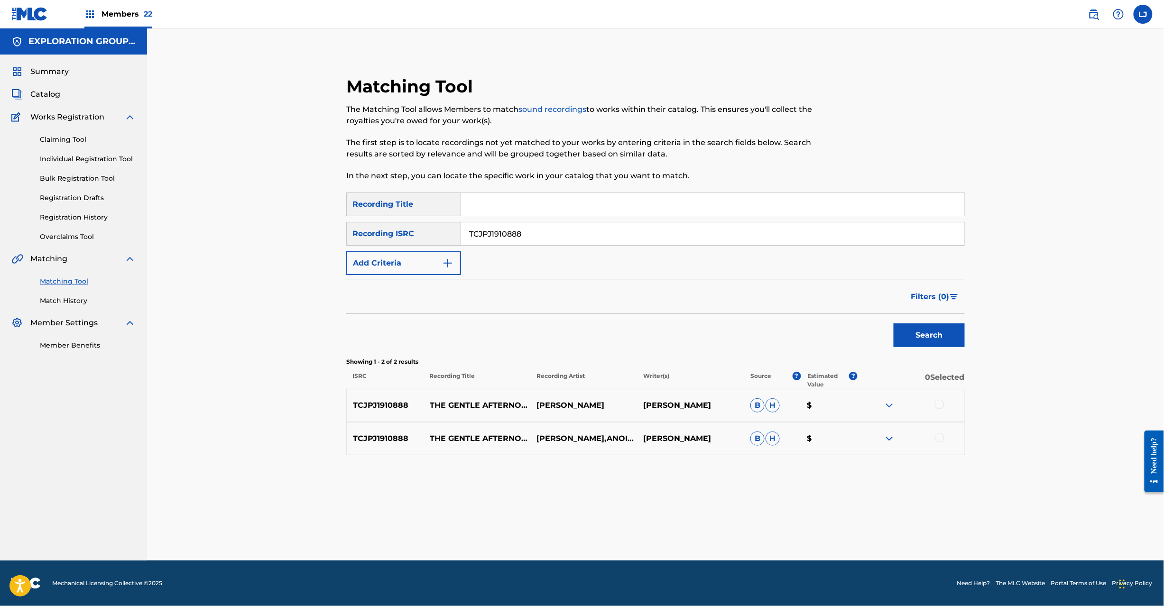
click at [932, 406] on div at bounding box center [911, 405] width 107 height 11
click at [935, 404] on div at bounding box center [939, 404] width 9 height 9
click at [935, 438] on div at bounding box center [939, 437] width 9 height 9
click at [657, 522] on button "Match 2 Groups" at bounding box center [666, 529] width 105 height 24
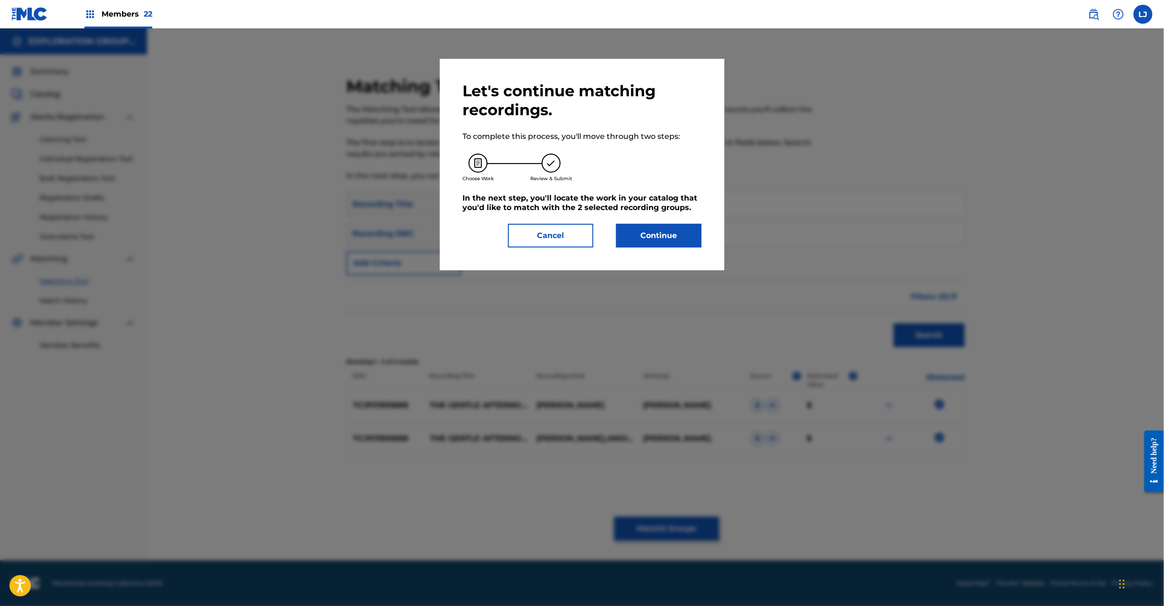
click at [657, 228] on button "Continue" at bounding box center [658, 236] width 85 height 24
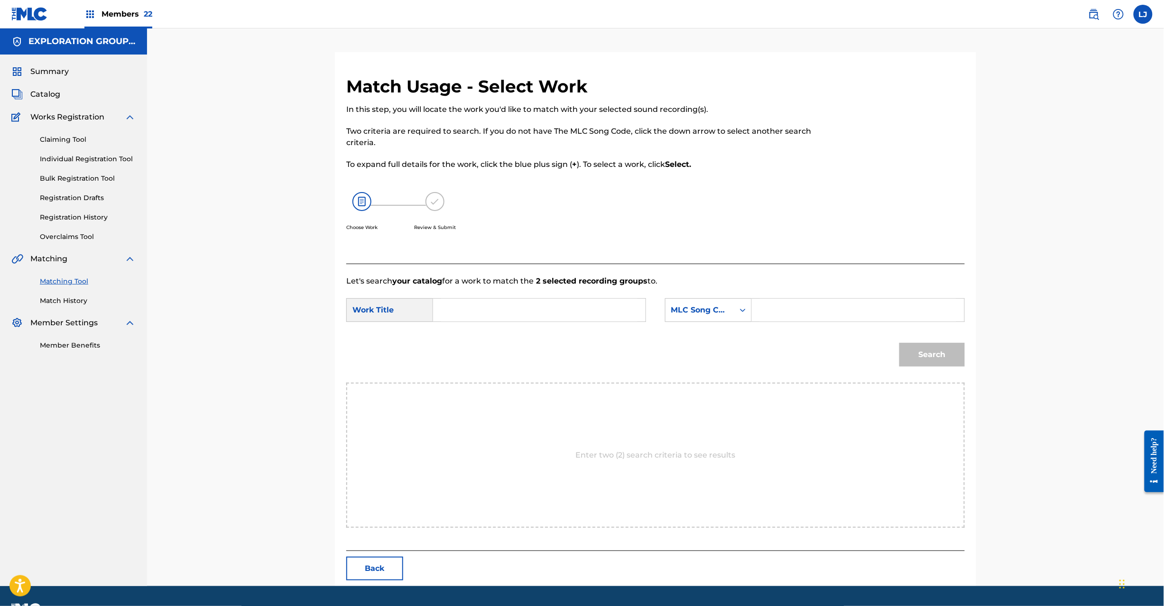
click at [496, 312] on input "Search Form" at bounding box center [539, 310] width 196 height 23
click at [570, 296] on form "SearchWithCriteria4d89bd13-417e-46d3-b1d7-832ff1c01899 Work Title Gentle Aftern…" at bounding box center [655, 335] width 619 height 96
click at [569, 306] on input "Gentle Afternoon The GC0EPK" at bounding box center [539, 310] width 196 height 23
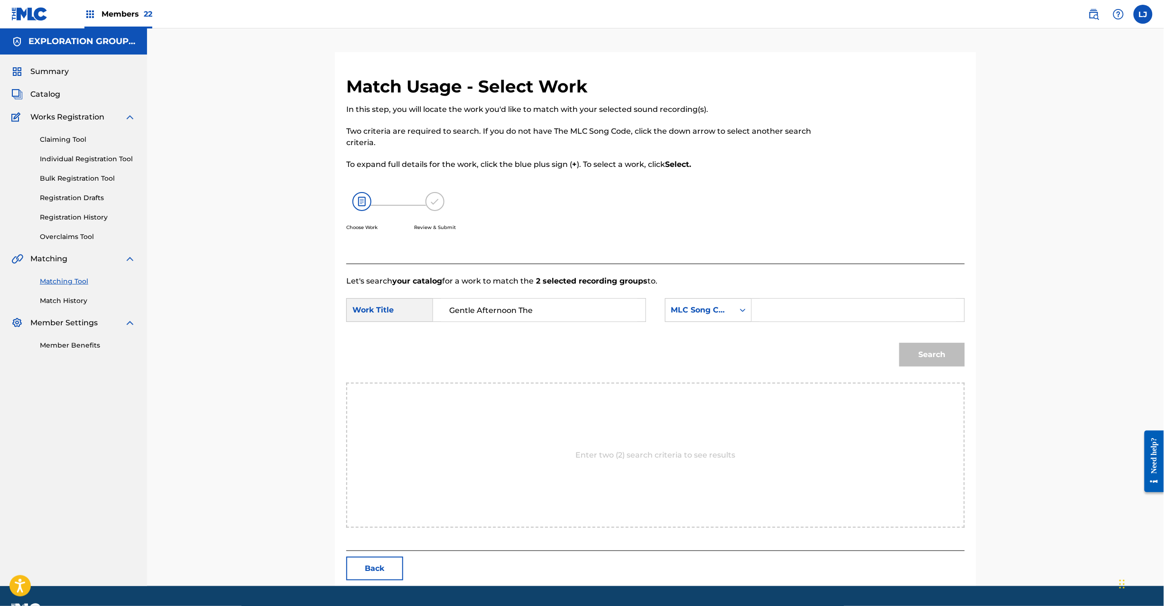
click at [812, 324] on div "SearchWithCriteria4d89bd13-417e-46d3-b1d7-832ff1c01899 Work Title Gentle Aftern…" at bounding box center [655, 312] width 619 height 29
click at [826, 319] on input "Search Form" at bounding box center [858, 310] width 196 height 23
click at [935, 361] on button "Search" at bounding box center [931, 355] width 65 height 24
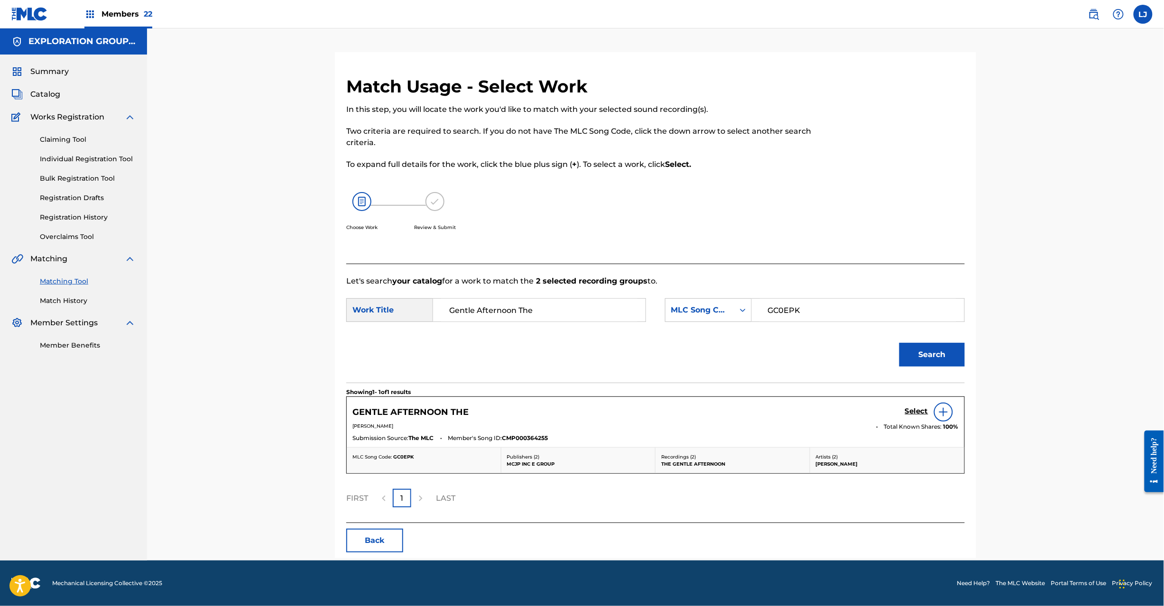
click at [912, 411] on h5 "Select" at bounding box center [916, 411] width 23 height 9
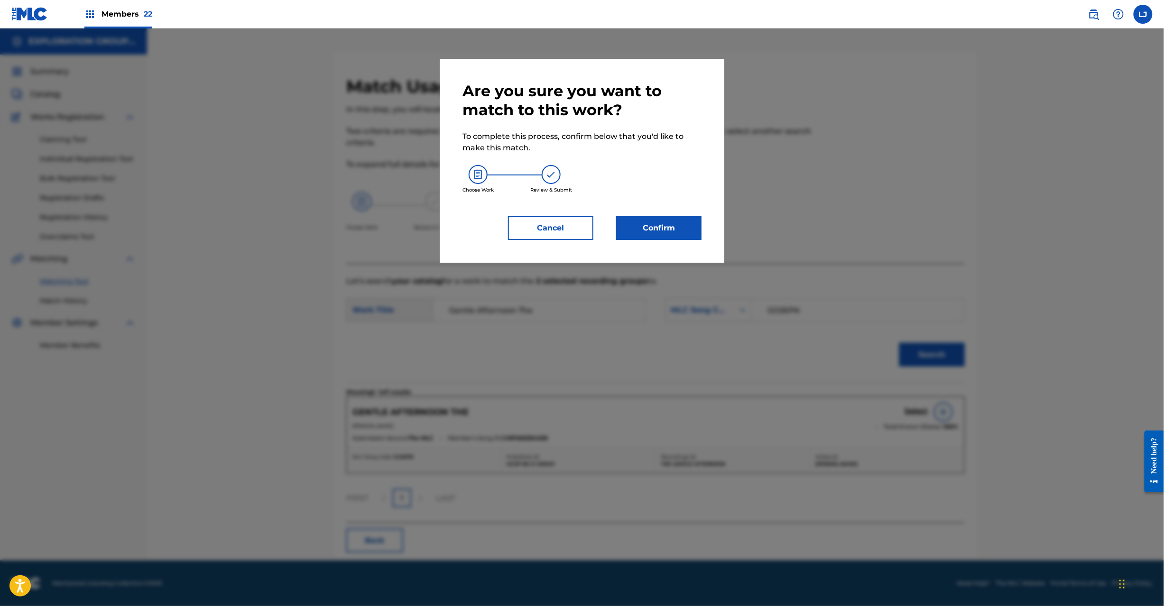
click at [676, 213] on div "Are you sure you want to match to this work? To complete this process, confirm …" at bounding box center [582, 161] width 239 height 158
click at [671, 221] on button "Confirm" at bounding box center [658, 228] width 85 height 24
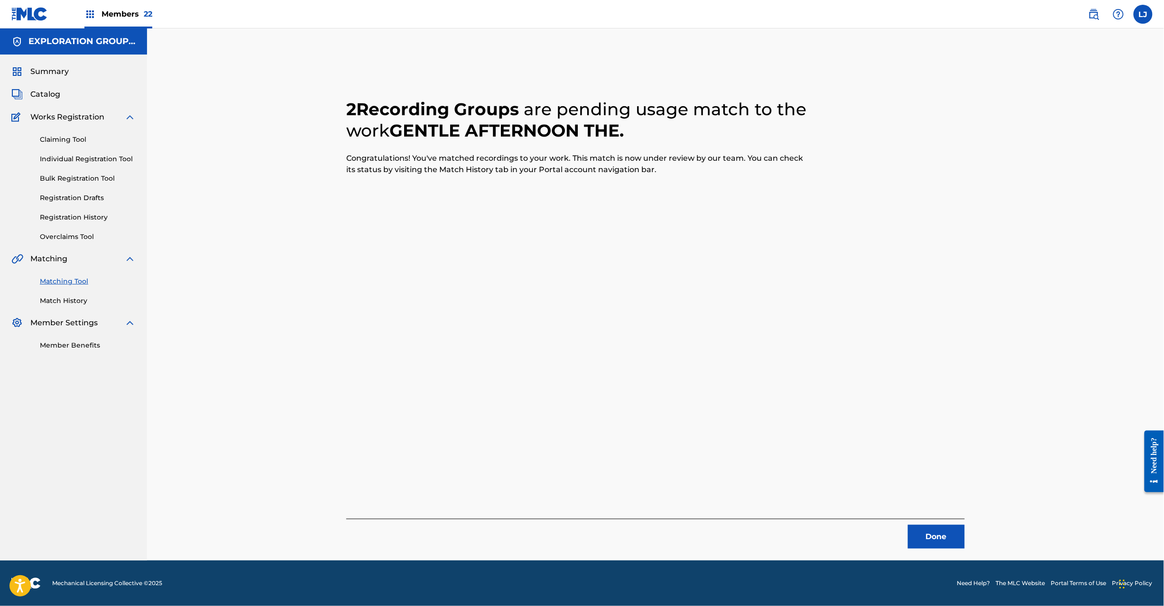
click at [925, 535] on button "Done" at bounding box center [936, 537] width 57 height 24
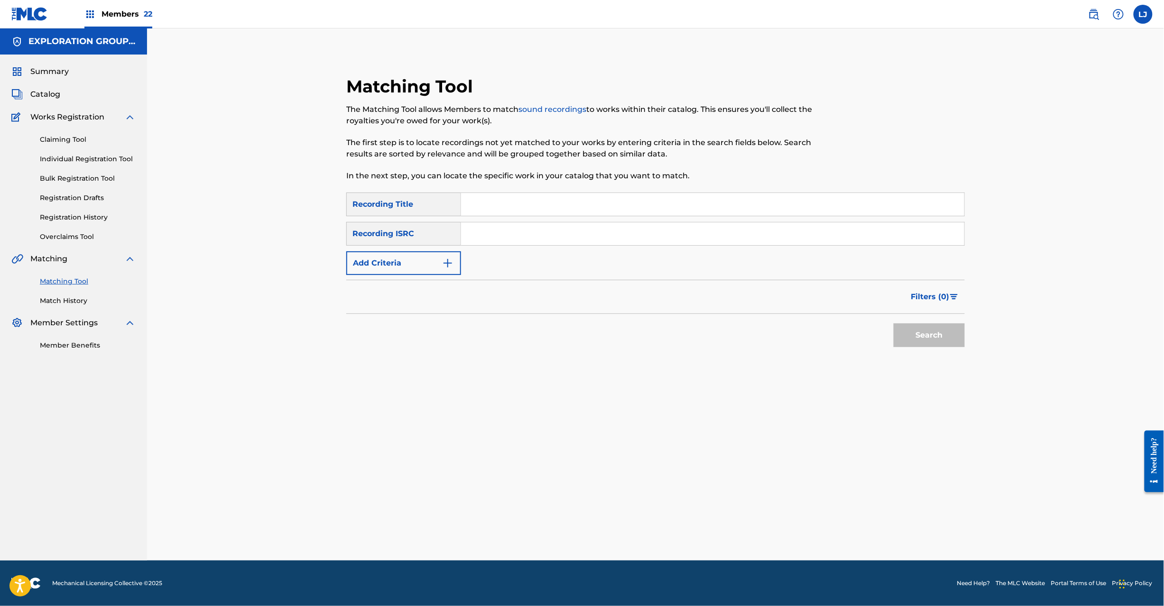
click at [560, 224] on input "Search Form" at bounding box center [712, 233] width 503 height 23
click at [921, 330] on button "Search" at bounding box center [929, 336] width 71 height 24
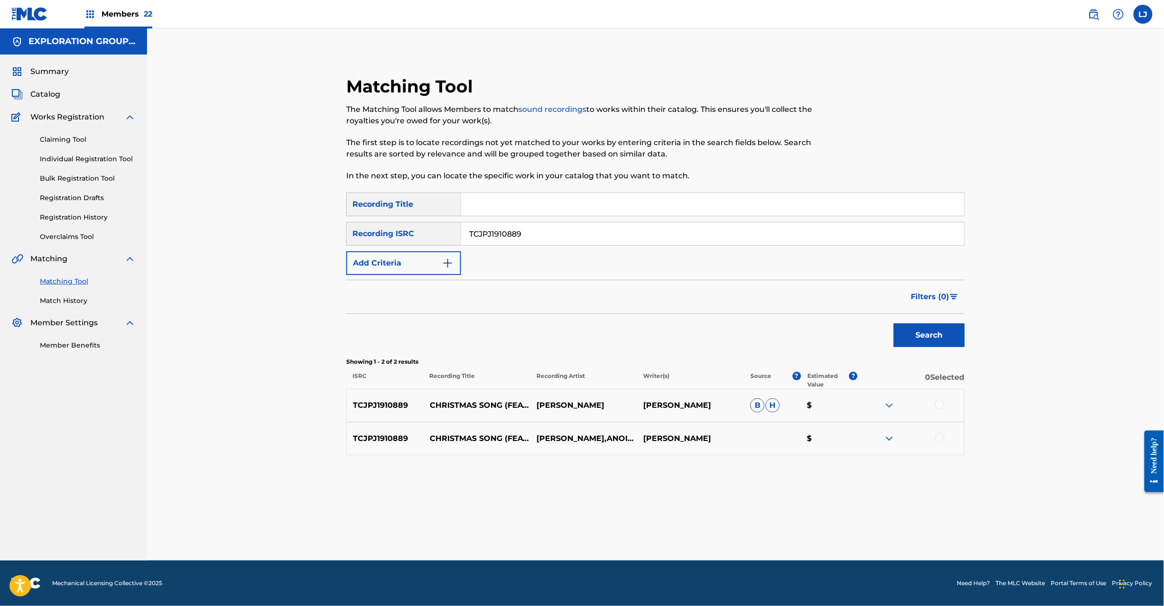
click at [937, 410] on div at bounding box center [911, 405] width 107 height 11
click at [940, 443] on div at bounding box center [911, 438] width 107 height 11
click at [945, 440] on div at bounding box center [911, 438] width 107 height 11
click at [942, 439] on div at bounding box center [939, 437] width 9 height 9
click at [938, 401] on div at bounding box center [939, 404] width 9 height 9
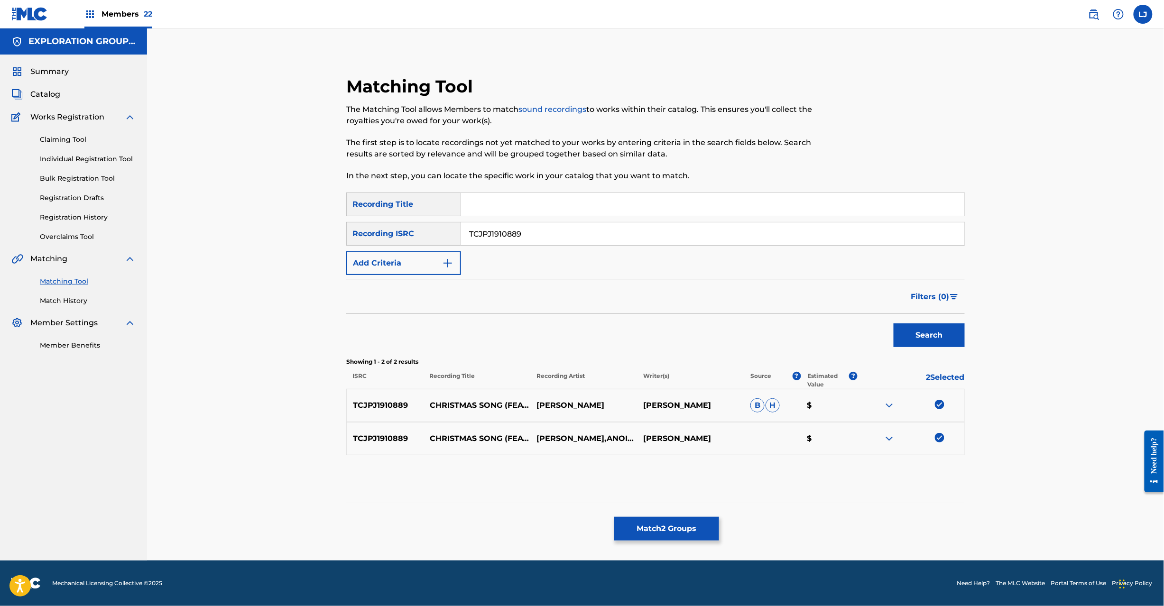
click at [701, 525] on button "Match 2 Groups" at bounding box center [666, 529] width 105 height 24
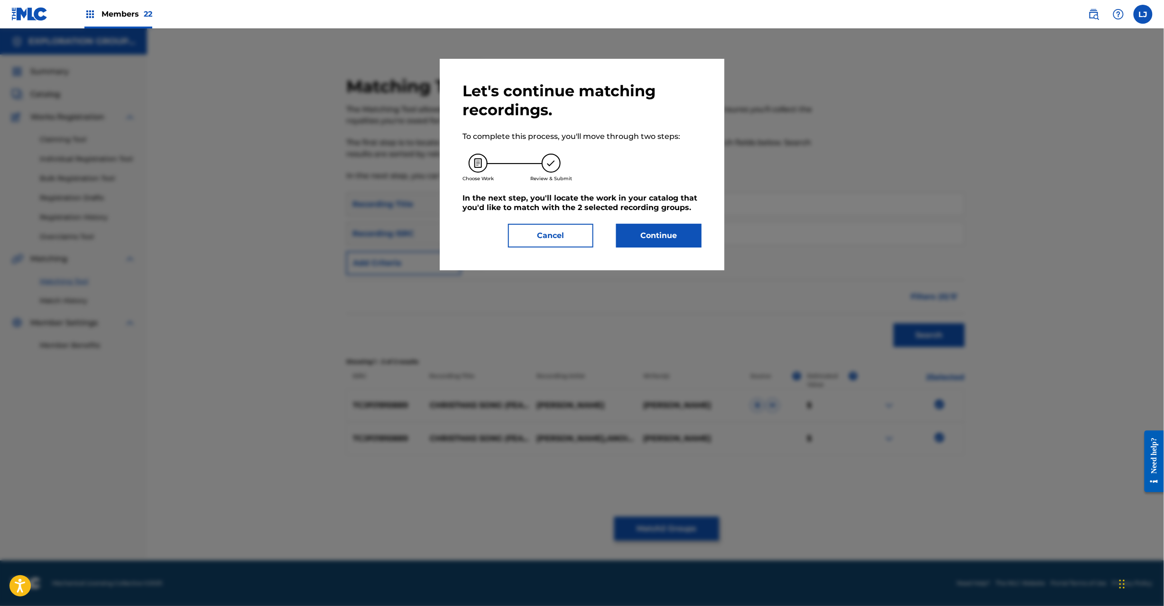
click at [651, 240] on button "Continue" at bounding box center [658, 236] width 85 height 24
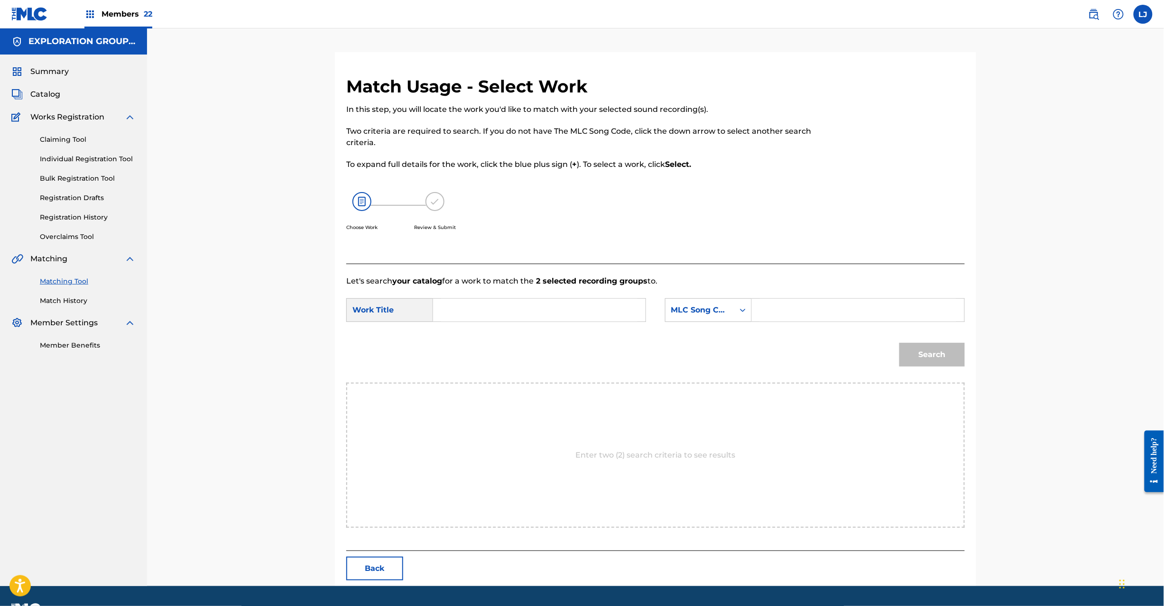
click at [487, 306] on input "Search Form" at bounding box center [539, 310] width 196 height 23
click at [534, 314] on input "Christmas Song CI9F3L" at bounding box center [539, 310] width 196 height 23
click at [773, 306] on input "Search Form" at bounding box center [858, 310] width 196 height 23
click at [930, 343] on button "Search" at bounding box center [931, 355] width 65 height 24
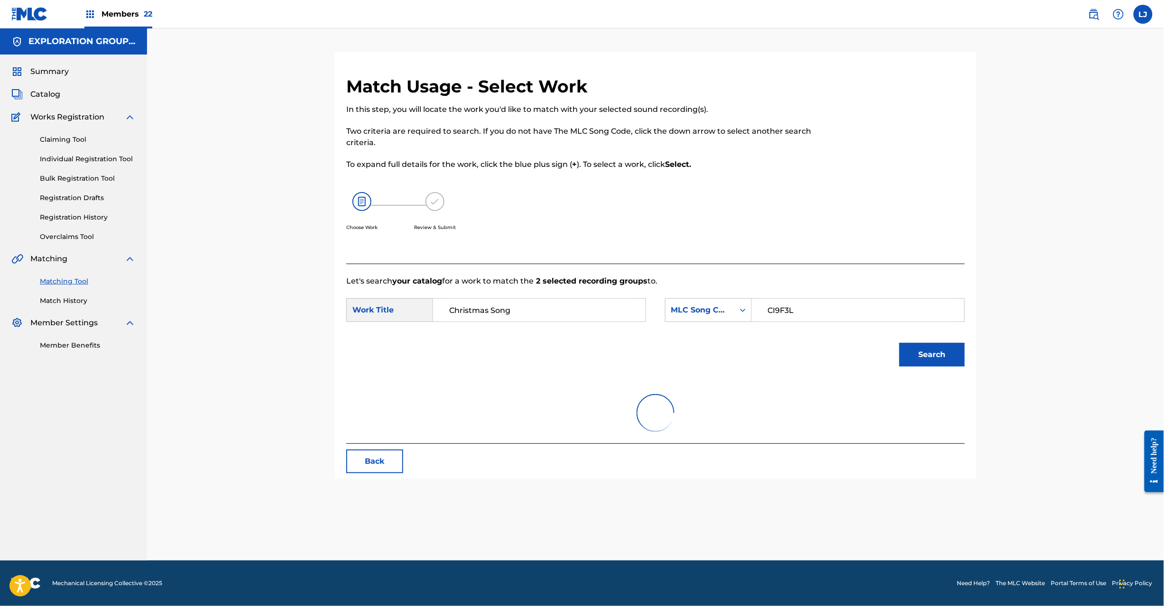
click at [931, 347] on button "Search" at bounding box center [931, 355] width 65 height 24
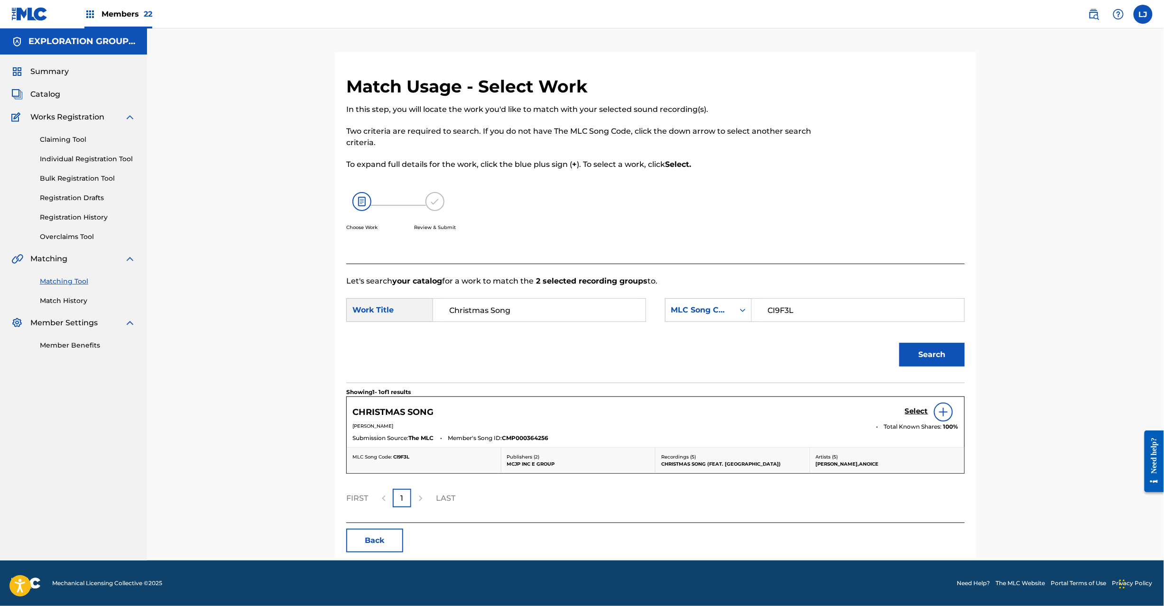
click at [917, 408] on h5 "Select" at bounding box center [916, 411] width 23 height 9
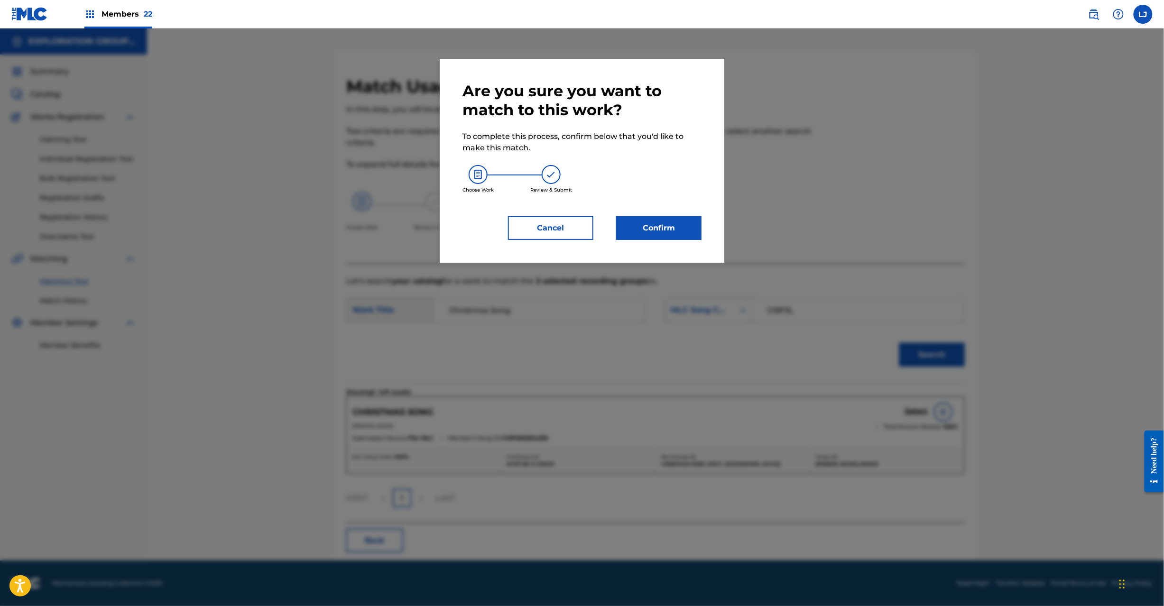
click at [663, 229] on button "Confirm" at bounding box center [658, 228] width 85 height 24
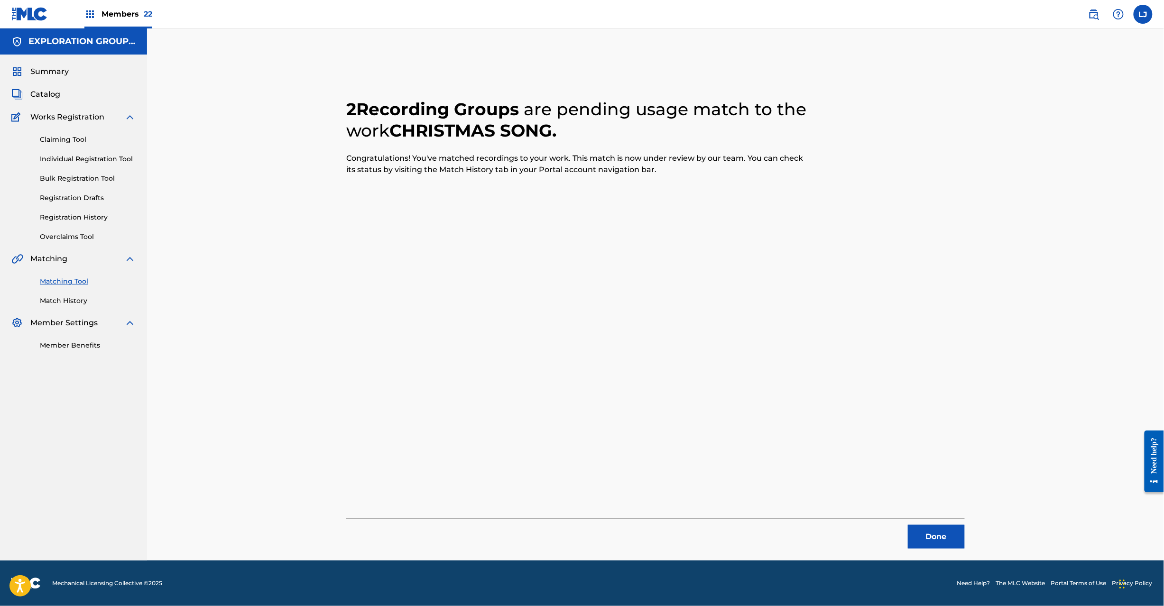
drag, startPoint x: 951, startPoint y: 534, endPoint x: 819, endPoint y: 425, distance: 171.5
click at [950, 534] on button "Done" at bounding box center [936, 537] width 57 height 24
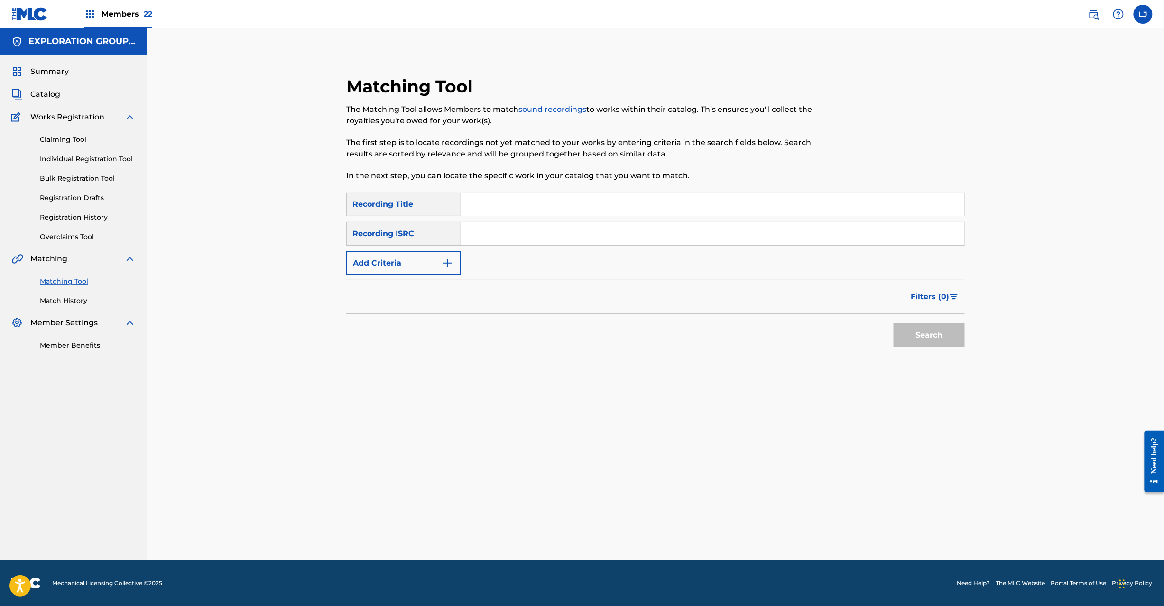
click at [559, 231] on input "Search Form" at bounding box center [712, 233] width 503 height 23
click at [923, 338] on button "Search" at bounding box center [929, 336] width 71 height 24
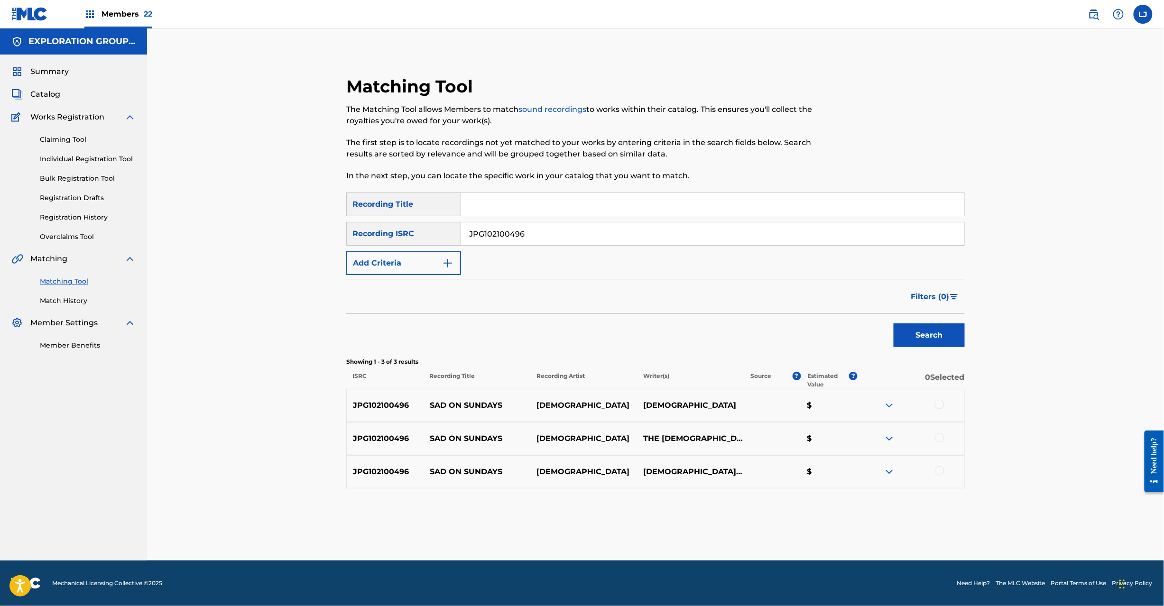
click at [939, 408] on div at bounding box center [939, 404] width 9 height 9
click at [935, 436] on div at bounding box center [939, 437] width 9 height 9
drag, startPoint x: 938, startPoint y: 465, endPoint x: 938, endPoint y: 473, distance: 8.1
click at [938, 473] on div "JPG102100496 SAD ON SUNDAYS [DEMOGRAPHIC_DATA] [DEMOGRAPHIC_DATA], コイケヒロユキ $" at bounding box center [655, 471] width 619 height 33
click at [938, 473] on div at bounding box center [939, 470] width 9 height 9
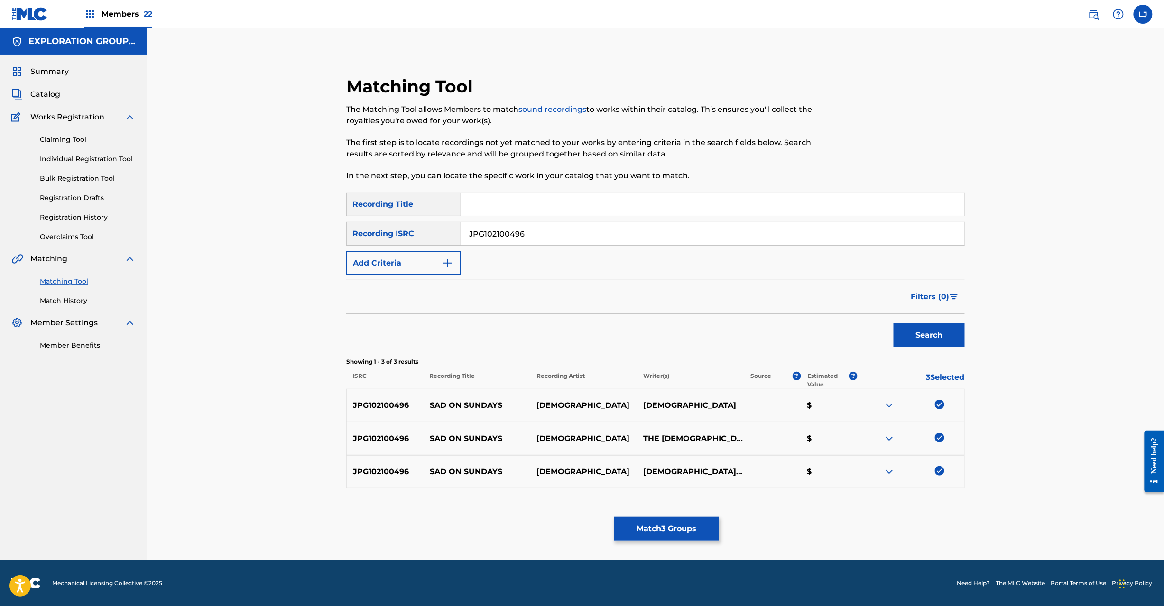
click at [656, 522] on button "Match 3 Groups" at bounding box center [666, 529] width 105 height 24
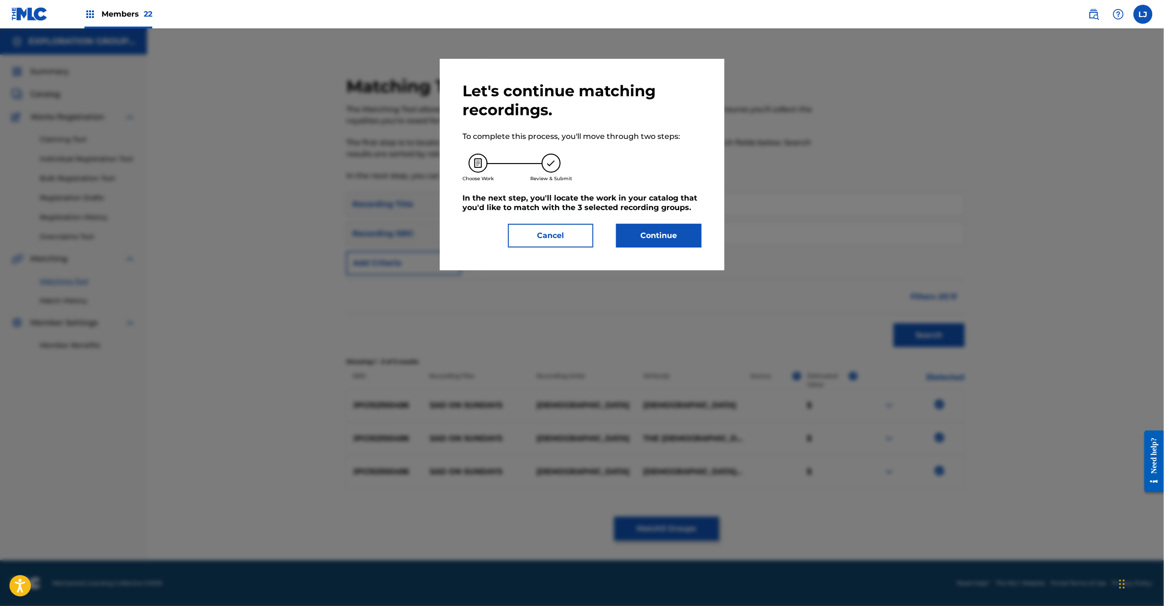
click at [631, 221] on div "Let's continue matching recordings. To complete this process, you'll move throu…" at bounding box center [582, 165] width 239 height 166
click at [636, 232] on button "Continue" at bounding box center [658, 236] width 85 height 24
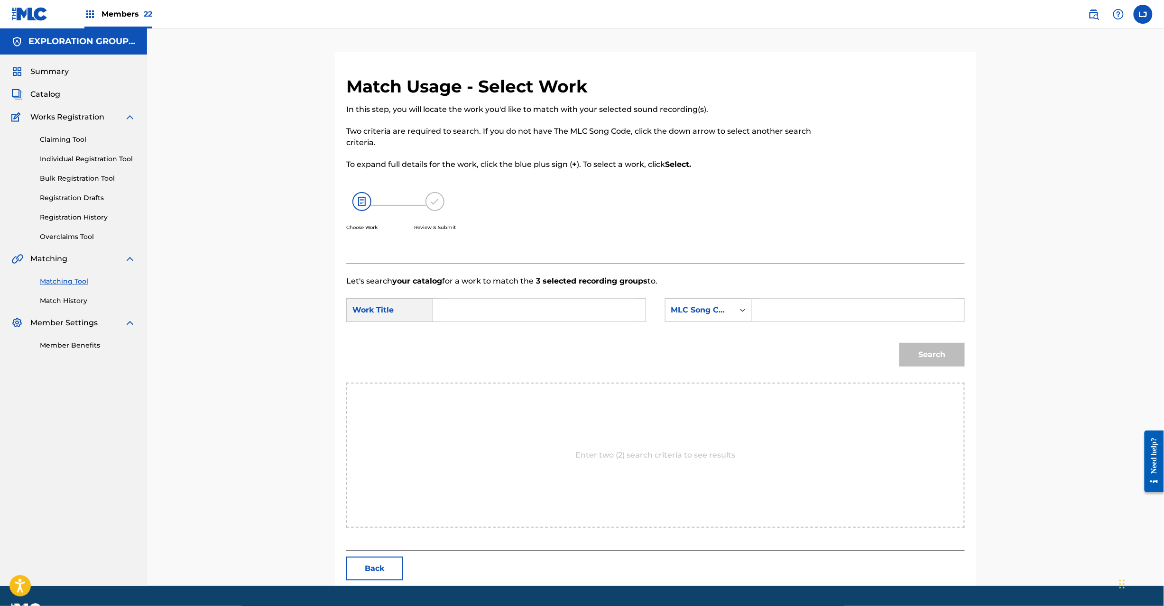
click at [498, 302] on input "Search Form" at bounding box center [539, 310] width 196 height 23
click at [557, 308] on input "Sad On Sundays SC3LQH" at bounding box center [539, 310] width 196 height 23
click at [783, 308] on input "Search Form" at bounding box center [858, 310] width 196 height 23
click at [914, 348] on button "Search" at bounding box center [931, 355] width 65 height 24
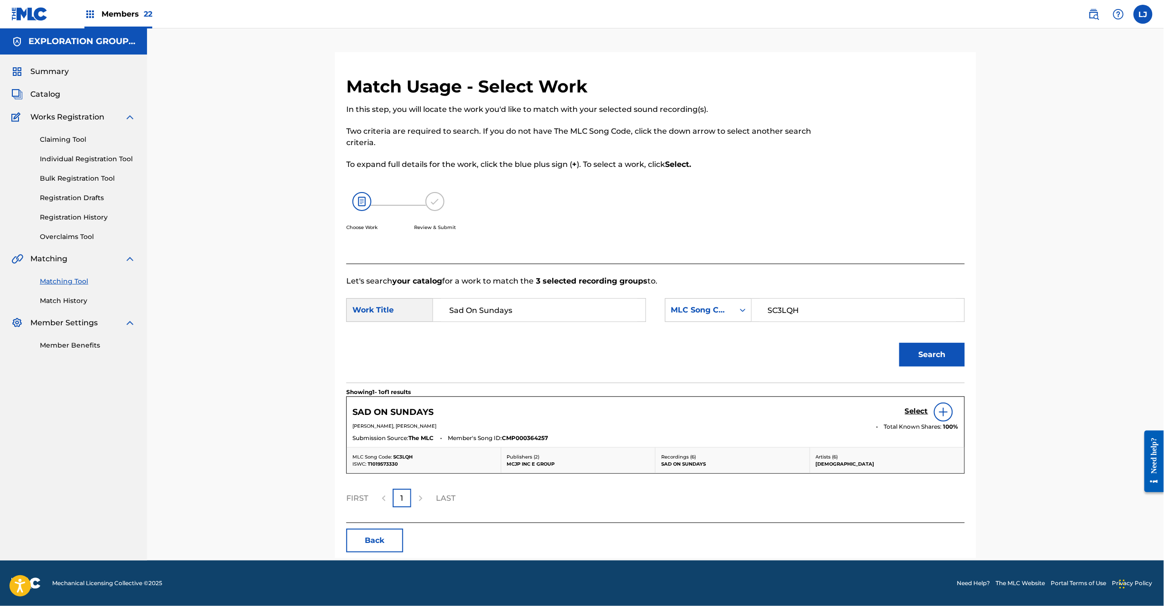
click at [911, 410] on h5 "Select" at bounding box center [916, 411] width 23 height 9
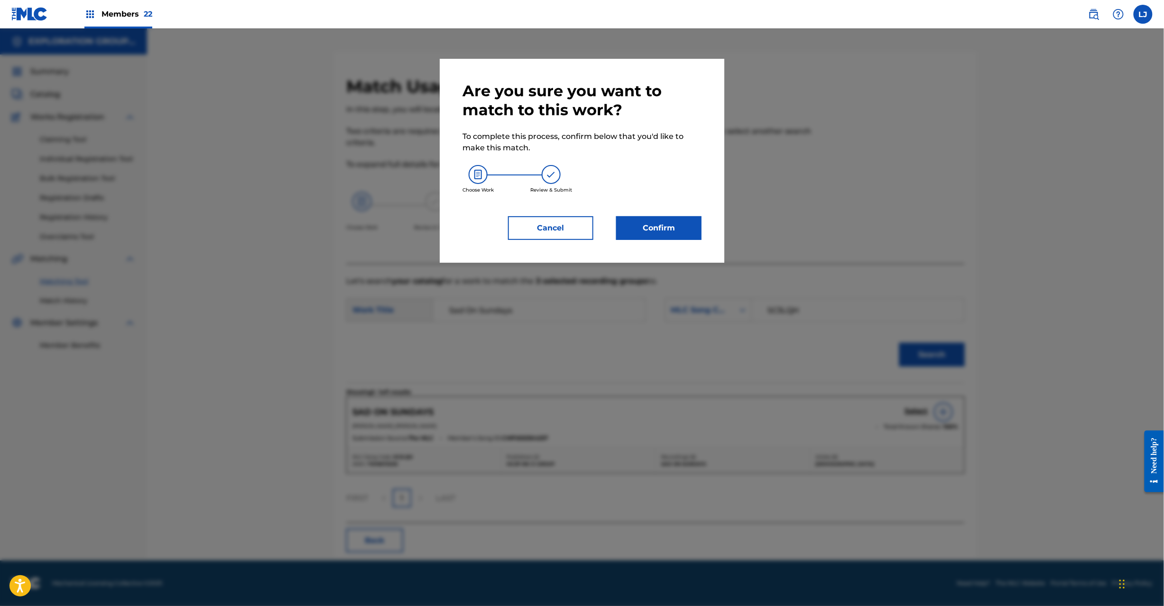
drag, startPoint x: 659, startPoint y: 239, endPoint x: 657, endPoint y: 234, distance: 5.6
click at [657, 234] on div "Are you sure you want to match to this work? To complete this process, confirm …" at bounding box center [582, 161] width 285 height 204
click at [657, 234] on button "Confirm" at bounding box center [658, 228] width 85 height 24
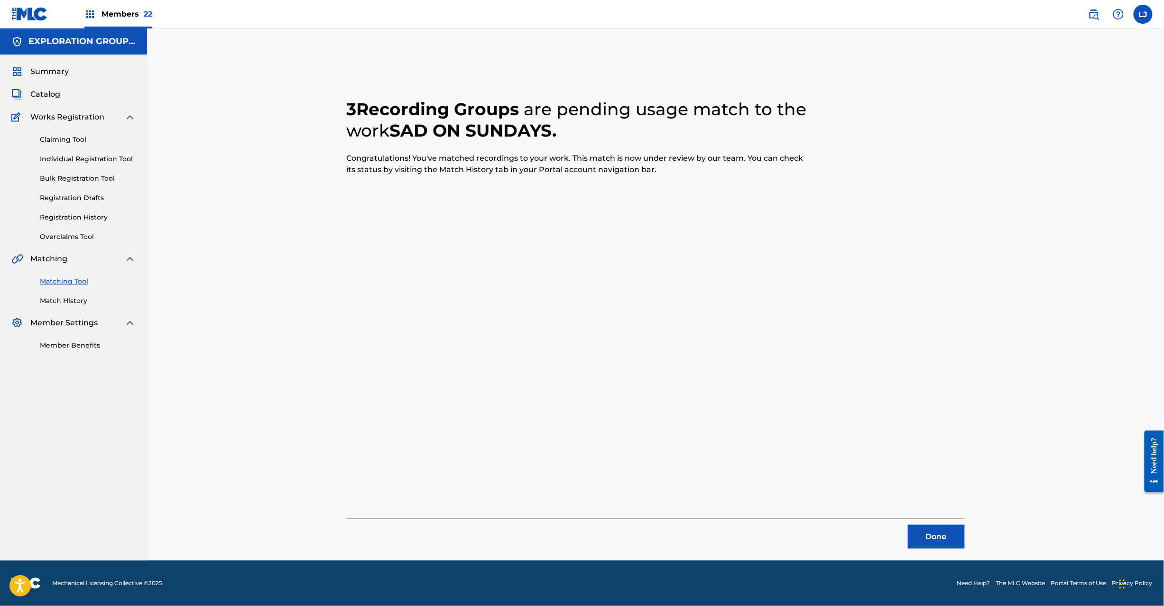
click at [940, 534] on button "Done" at bounding box center [936, 537] width 57 height 24
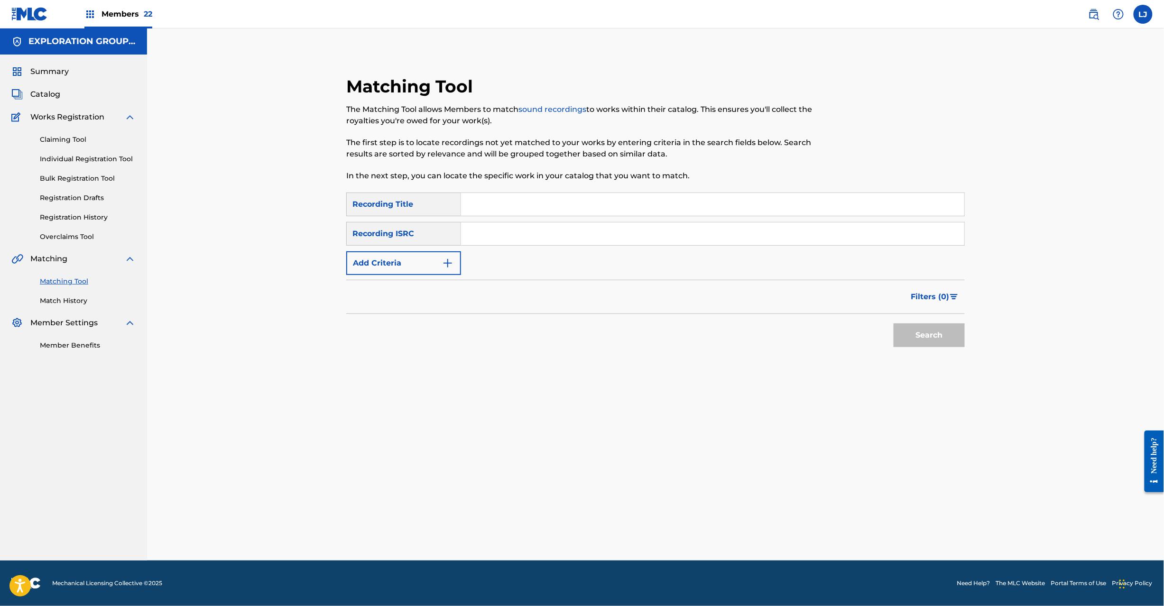
click at [568, 234] on input "Search Form" at bounding box center [712, 233] width 503 height 23
click at [933, 331] on button "Search" at bounding box center [929, 336] width 71 height 24
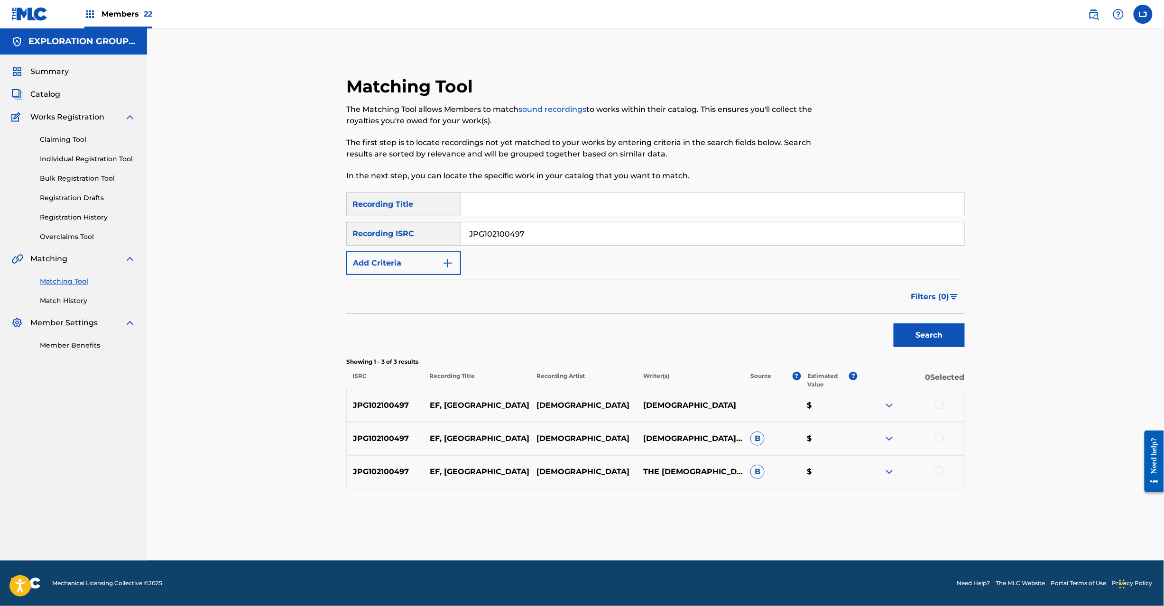
click at [939, 408] on div at bounding box center [939, 404] width 9 height 9
click at [936, 439] on div at bounding box center [939, 437] width 9 height 9
click at [939, 468] on div at bounding box center [939, 470] width 9 height 9
click at [683, 525] on button "Match 3 Groups" at bounding box center [666, 529] width 105 height 24
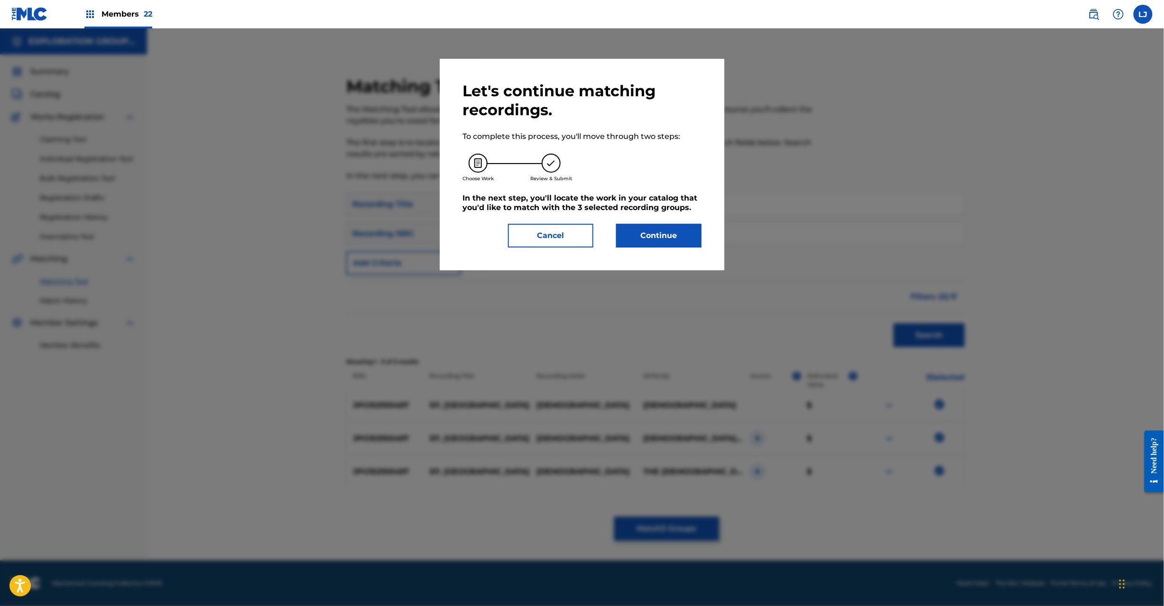
click at [673, 239] on button "Continue" at bounding box center [658, 236] width 85 height 24
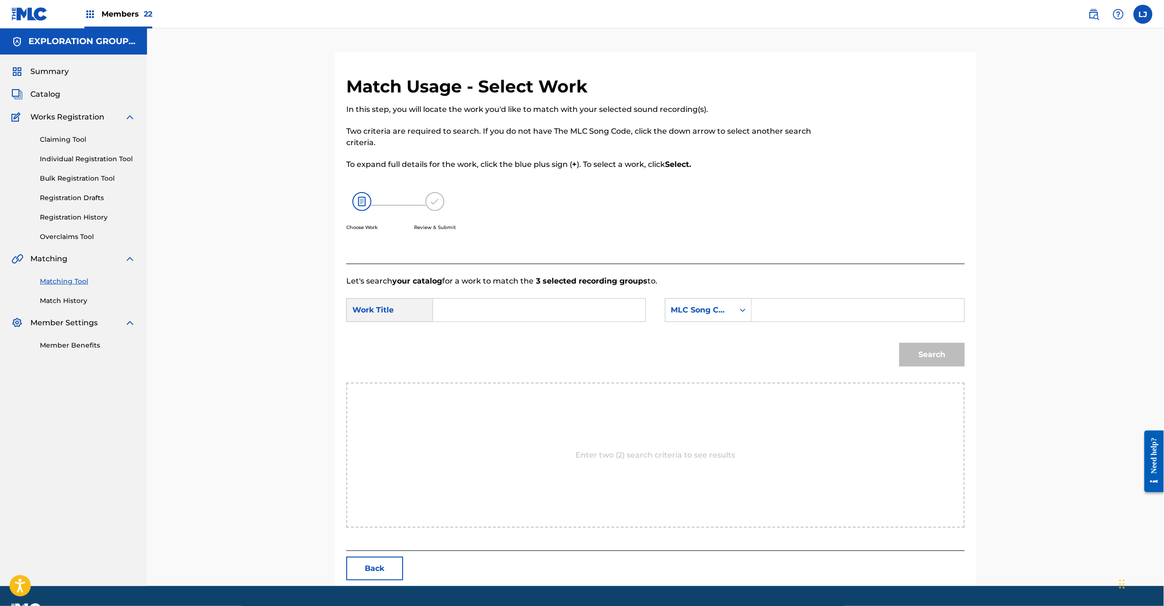
click at [454, 314] on input "Search Form" at bounding box center [539, 310] width 196 height 23
click at [503, 306] on input "Ef,Oh EC25AQ" at bounding box center [539, 310] width 196 height 23
click at [779, 309] on input "Search Form" at bounding box center [858, 310] width 196 height 23
click at [909, 364] on button "Search" at bounding box center [931, 355] width 65 height 24
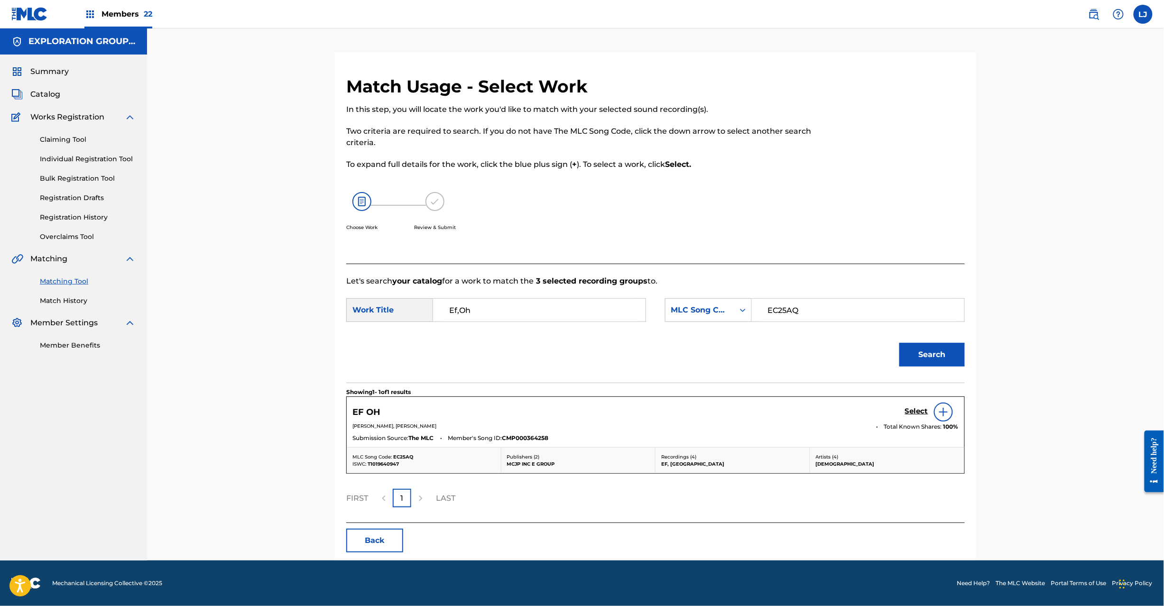
drag, startPoint x: 902, startPoint y: 417, endPoint x: 909, endPoint y: 410, distance: 10.4
click at [909, 410] on h5 "Select" at bounding box center [916, 411] width 23 height 9
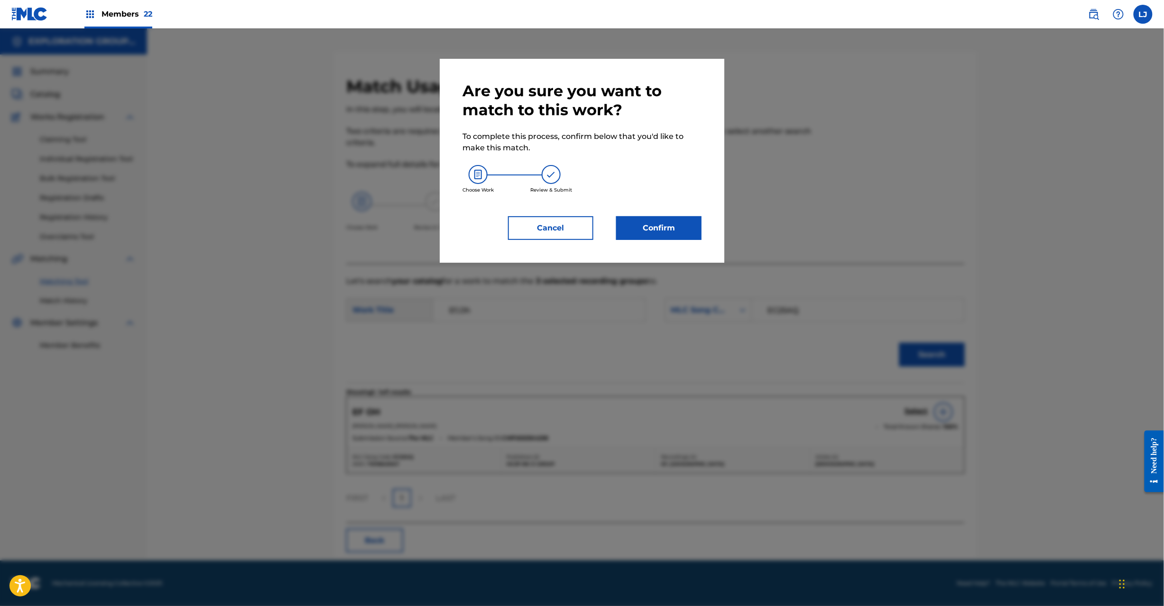
click at [647, 222] on button "Confirm" at bounding box center [658, 228] width 85 height 24
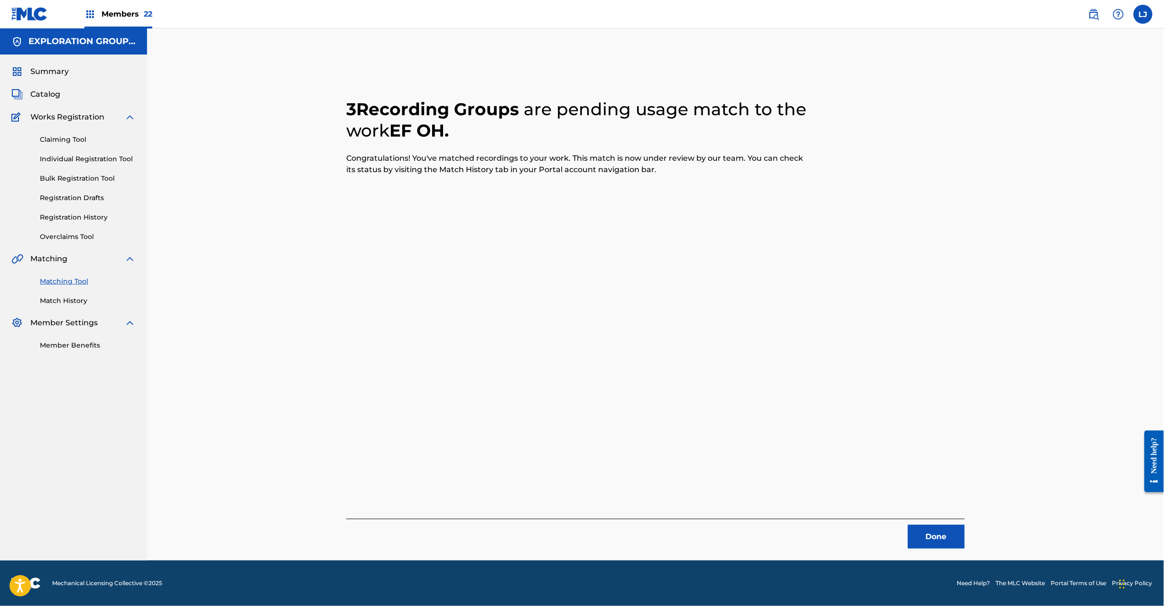
click at [923, 536] on button "Done" at bounding box center [936, 537] width 57 height 24
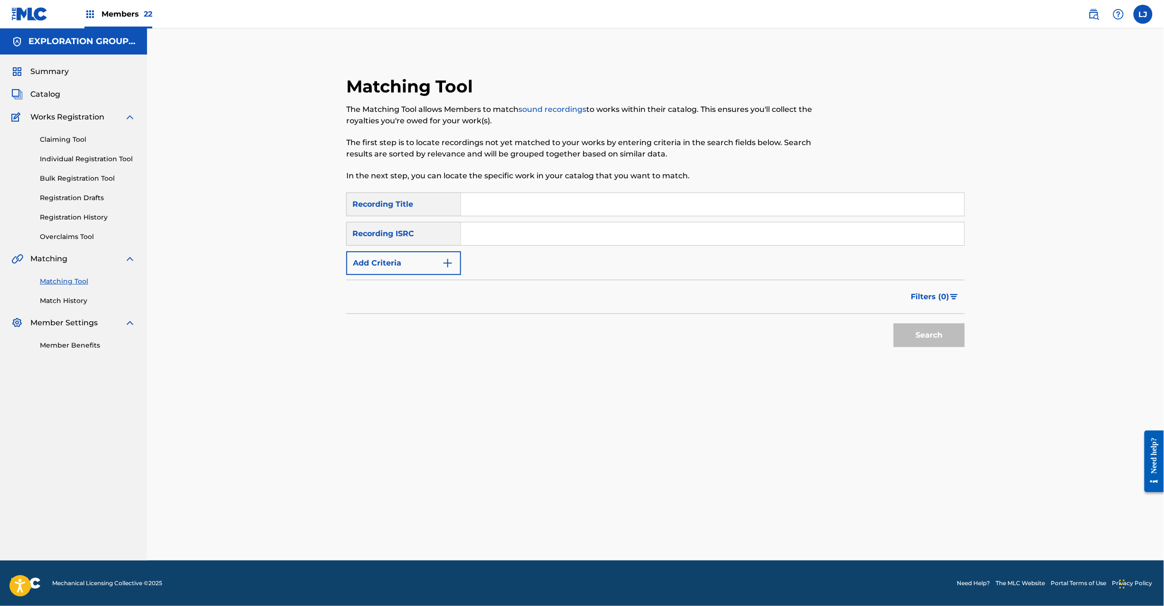
click at [524, 225] on input "Search Form" at bounding box center [712, 233] width 503 height 23
click at [925, 333] on button "Search" at bounding box center [929, 336] width 71 height 24
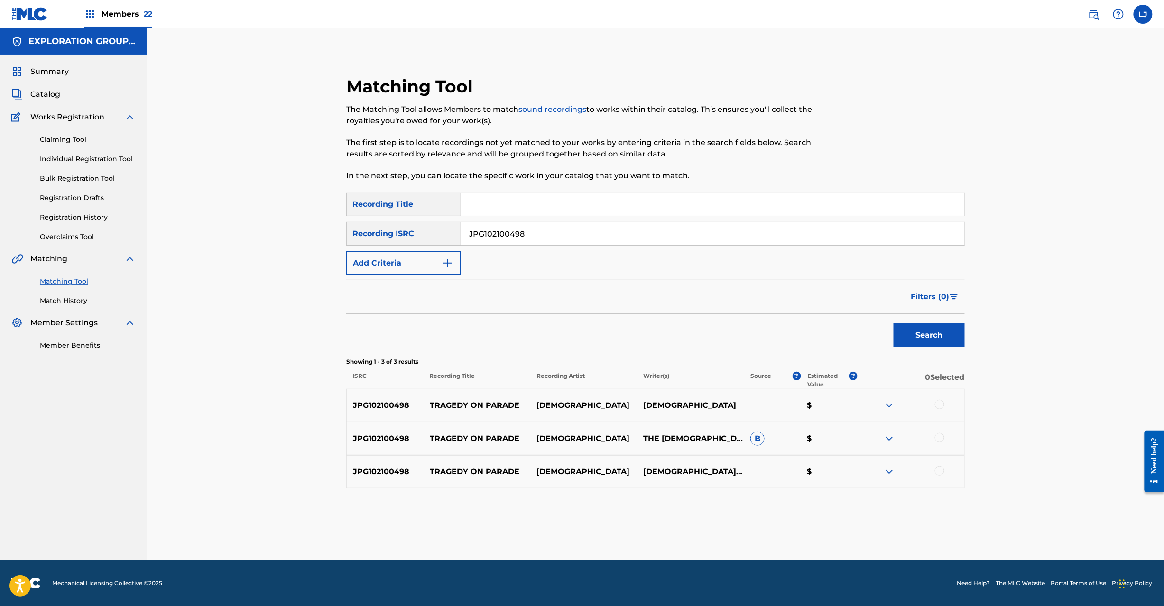
click at [939, 403] on div at bounding box center [939, 404] width 9 height 9
click at [939, 441] on div at bounding box center [939, 437] width 9 height 9
click at [940, 472] on div at bounding box center [939, 470] width 9 height 9
click at [653, 526] on button "Match 3 Groups" at bounding box center [666, 529] width 105 height 24
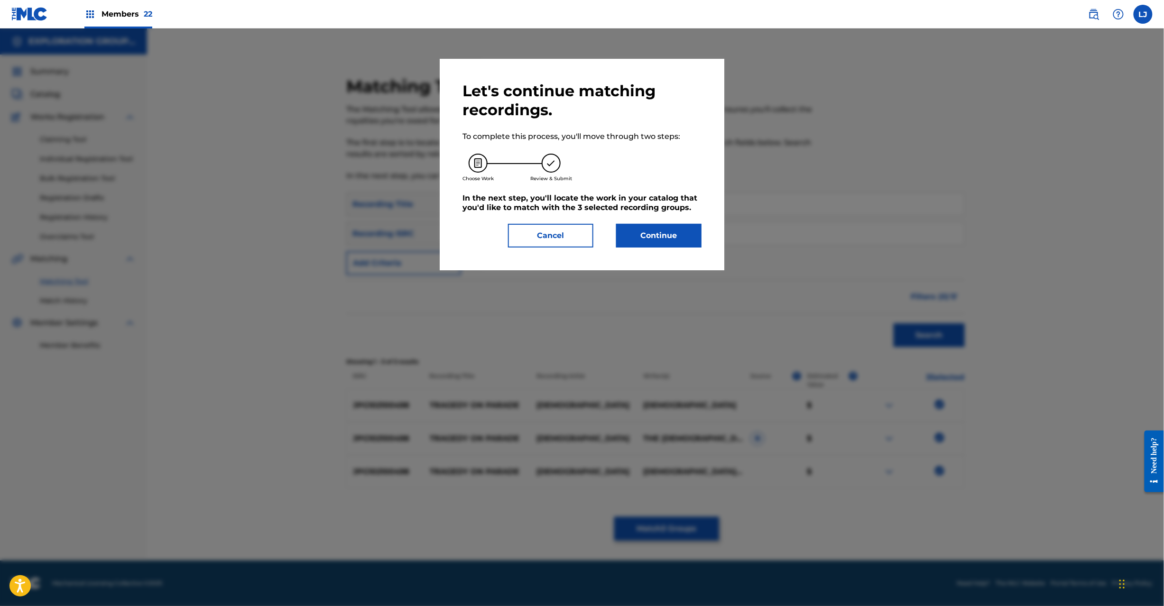
click at [654, 243] on button "Continue" at bounding box center [658, 236] width 85 height 24
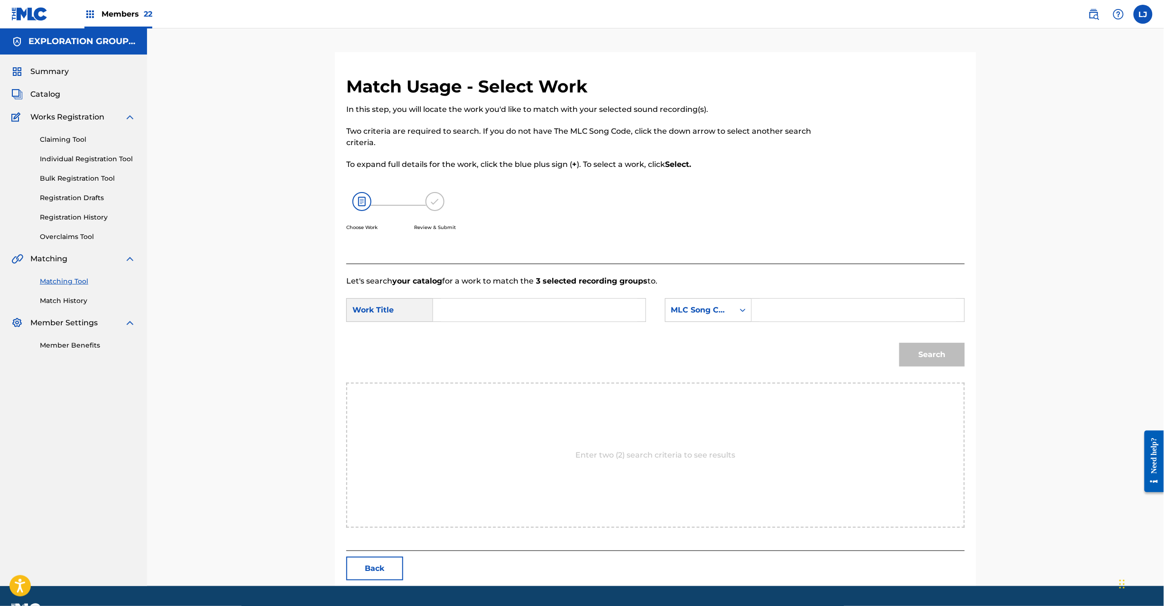
click at [366, 564] on button "Back" at bounding box center [374, 569] width 57 height 24
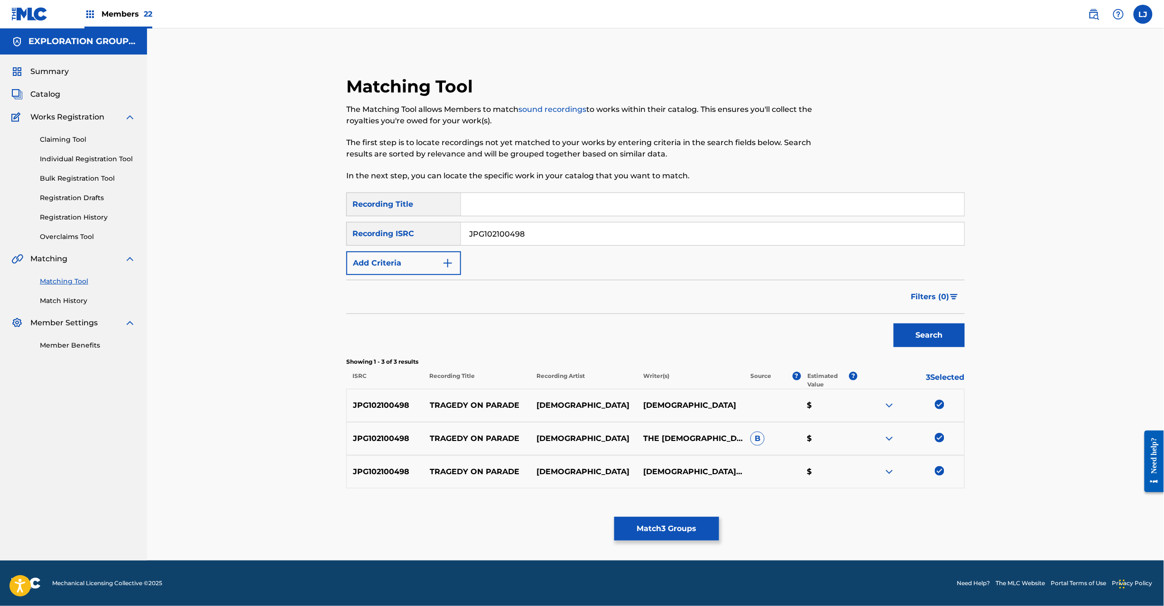
click at [678, 532] on button "Match 3 Groups" at bounding box center [666, 529] width 105 height 24
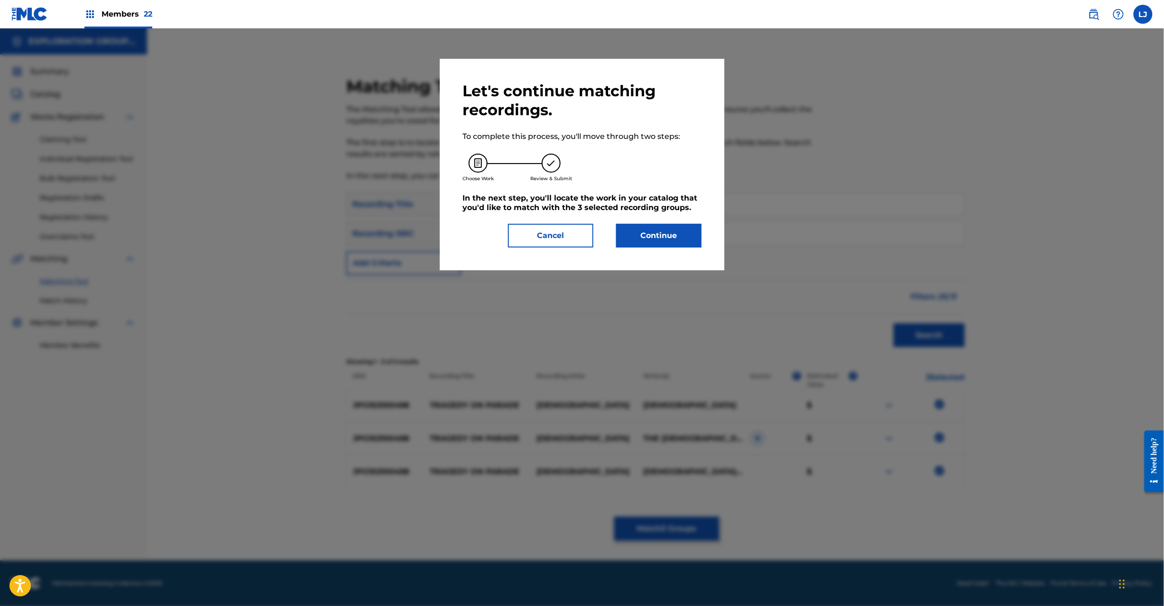
click at [651, 231] on button "Continue" at bounding box center [658, 236] width 85 height 24
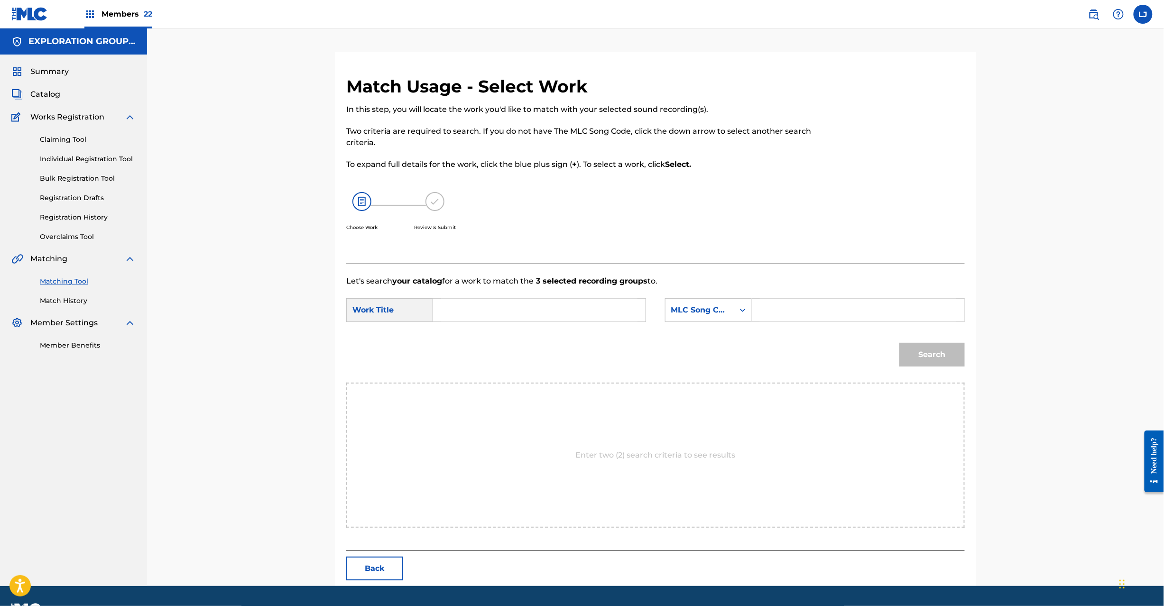
click at [588, 327] on div "SearchWithCriteria4d89bd13-417e-46d3-b1d7-832ff1c01899 Work Title SearchWithCri…" at bounding box center [655, 312] width 619 height 29
click at [573, 318] on input "Search Form" at bounding box center [539, 310] width 196 height 23
click at [558, 320] on input "Tragedy On Parade TA0DMW" at bounding box center [539, 310] width 196 height 23
drag, startPoint x: 837, startPoint y: 307, endPoint x: 884, endPoint y: 333, distance: 53.3
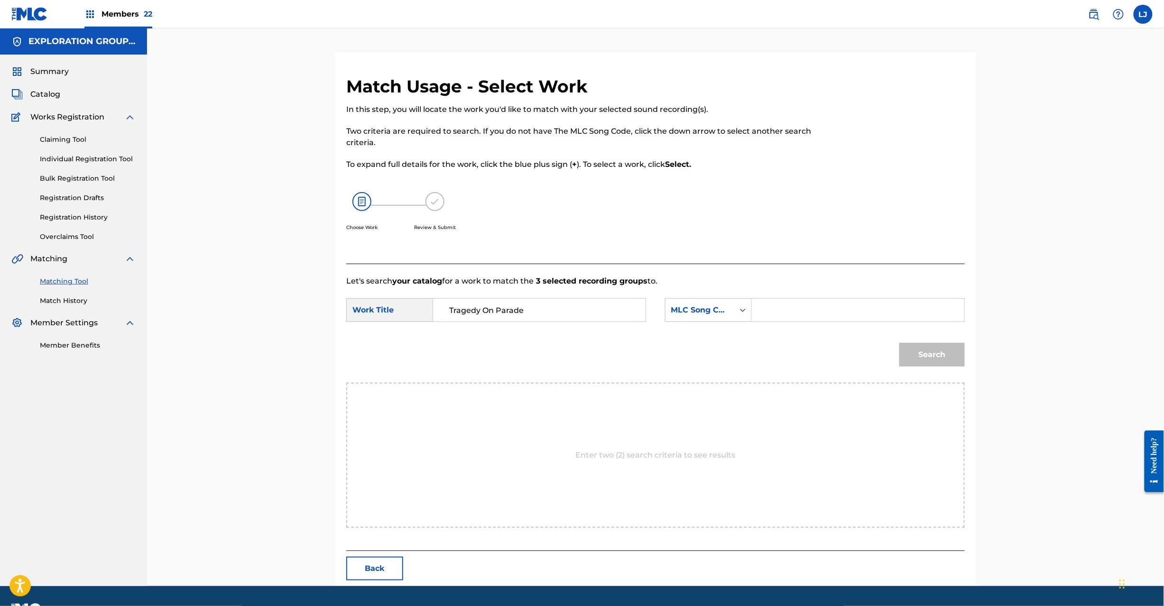
click at [838, 307] on input "Search Form" at bounding box center [858, 310] width 196 height 23
click at [928, 350] on button "Search" at bounding box center [931, 355] width 65 height 24
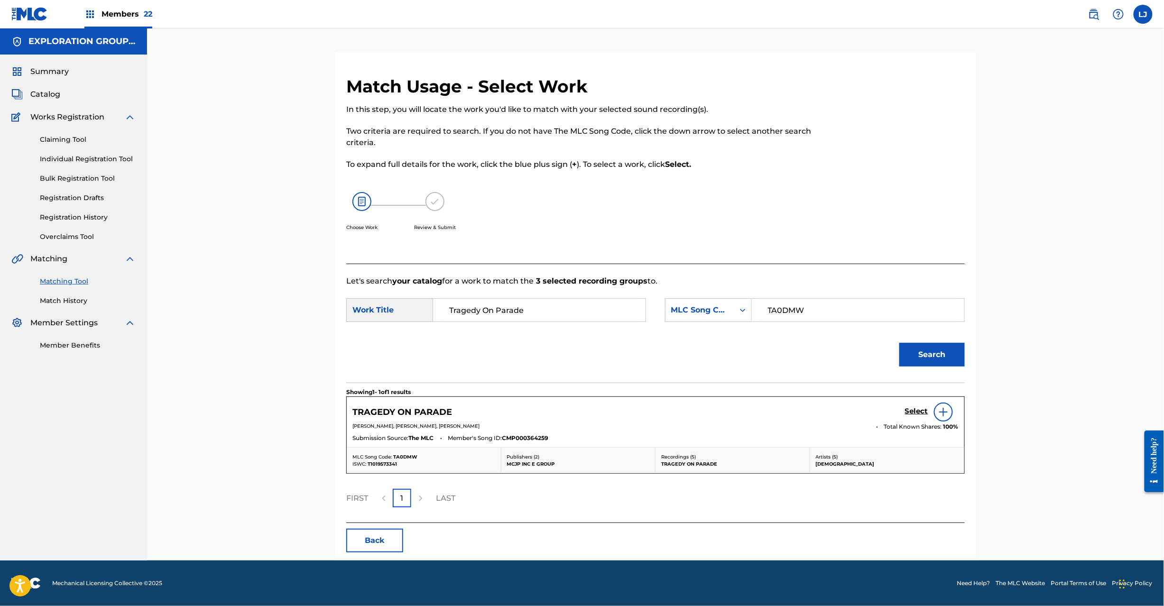
click at [915, 408] on h5 "Select" at bounding box center [916, 411] width 23 height 9
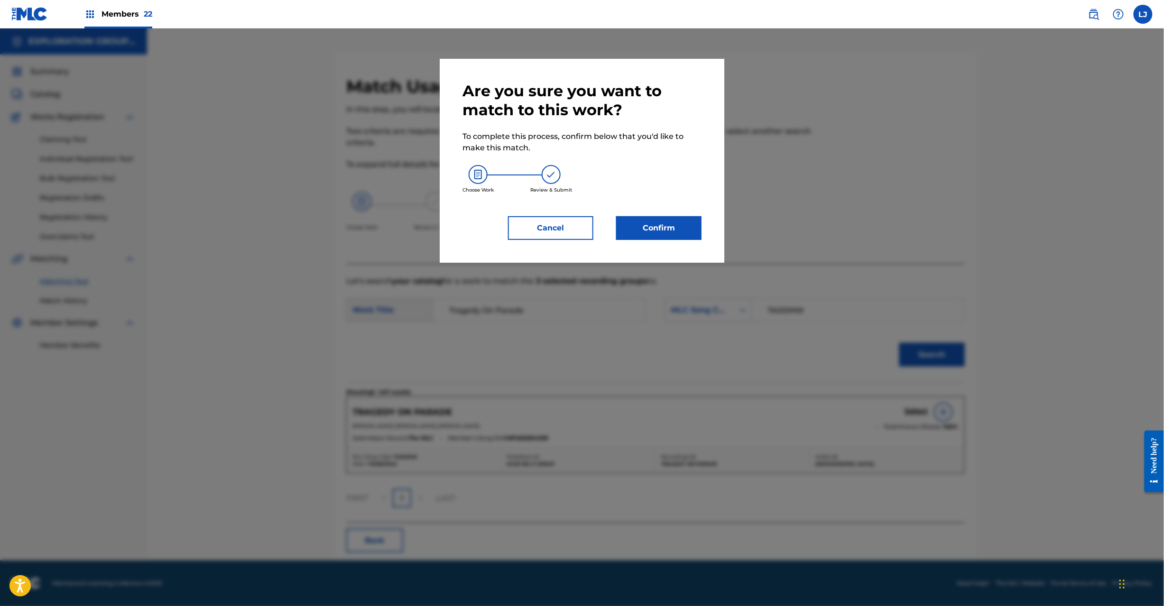
click at [657, 241] on div "Are you sure you want to match to this work? To complete this process, confirm …" at bounding box center [582, 161] width 285 height 204
click at [658, 226] on button "Confirm" at bounding box center [658, 228] width 85 height 24
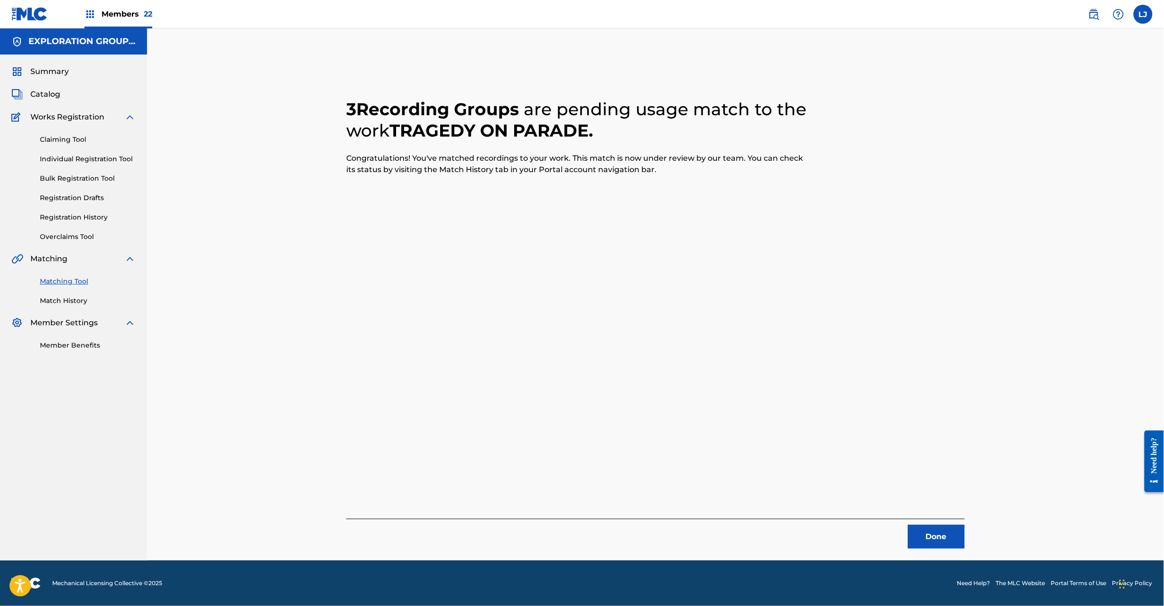
click at [928, 534] on button "Done" at bounding box center [936, 537] width 57 height 24
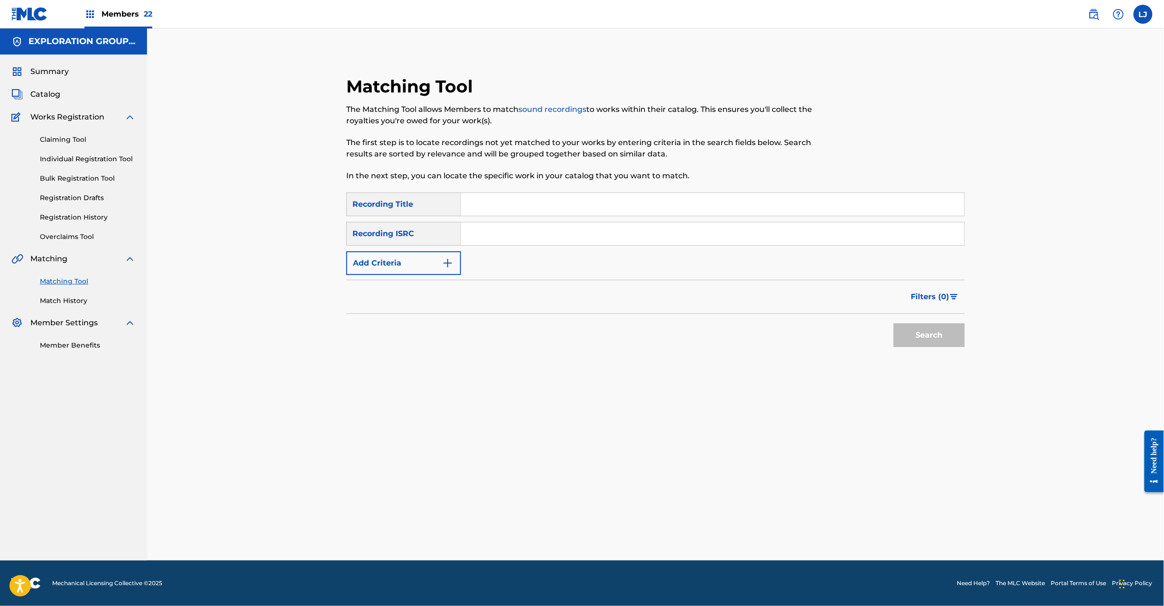
click at [520, 241] on input "Search Form" at bounding box center [712, 233] width 503 height 23
click at [921, 345] on button "Search" at bounding box center [929, 336] width 71 height 24
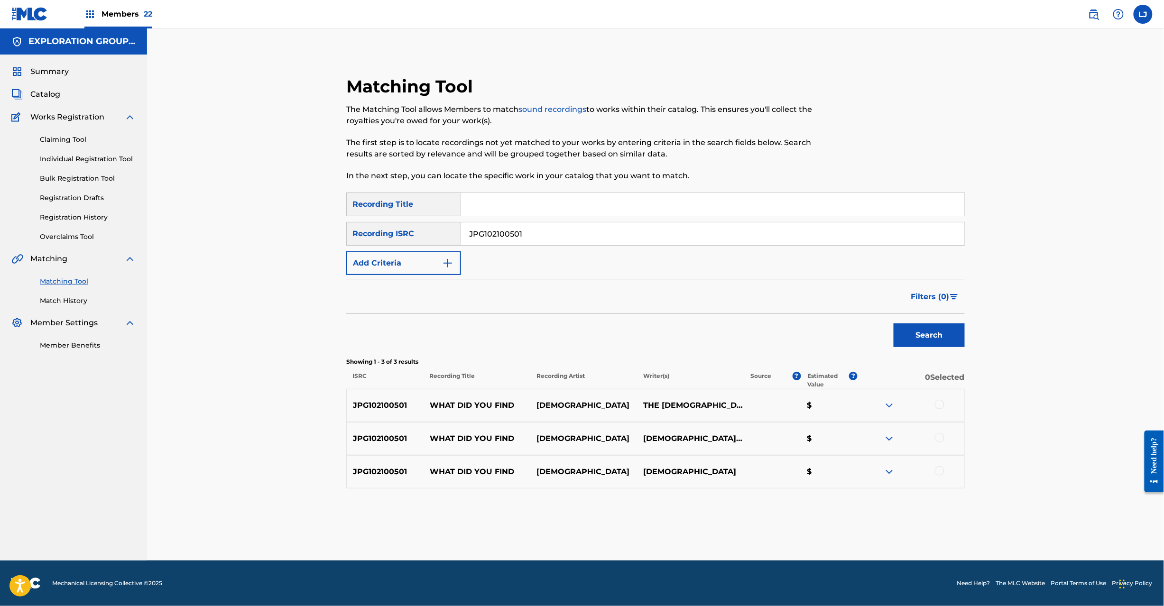
click at [934, 405] on div at bounding box center [911, 405] width 107 height 11
click at [938, 405] on div at bounding box center [939, 404] width 9 height 9
click at [942, 437] on div at bounding box center [939, 437] width 9 height 9
click at [938, 475] on div at bounding box center [939, 470] width 9 height 9
click at [644, 517] on div "Matching Tool The Matching Tool allows Members to match sound recordings to wor…" at bounding box center [655, 306] width 619 height 460
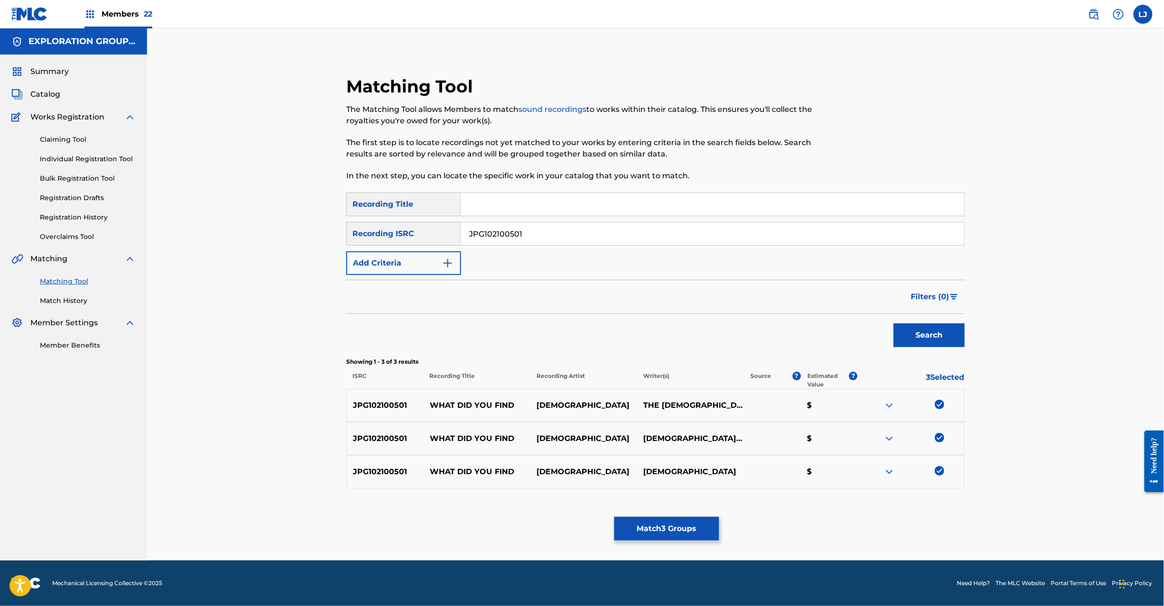
click at [644, 531] on button "Match 3 Groups" at bounding box center [666, 529] width 105 height 24
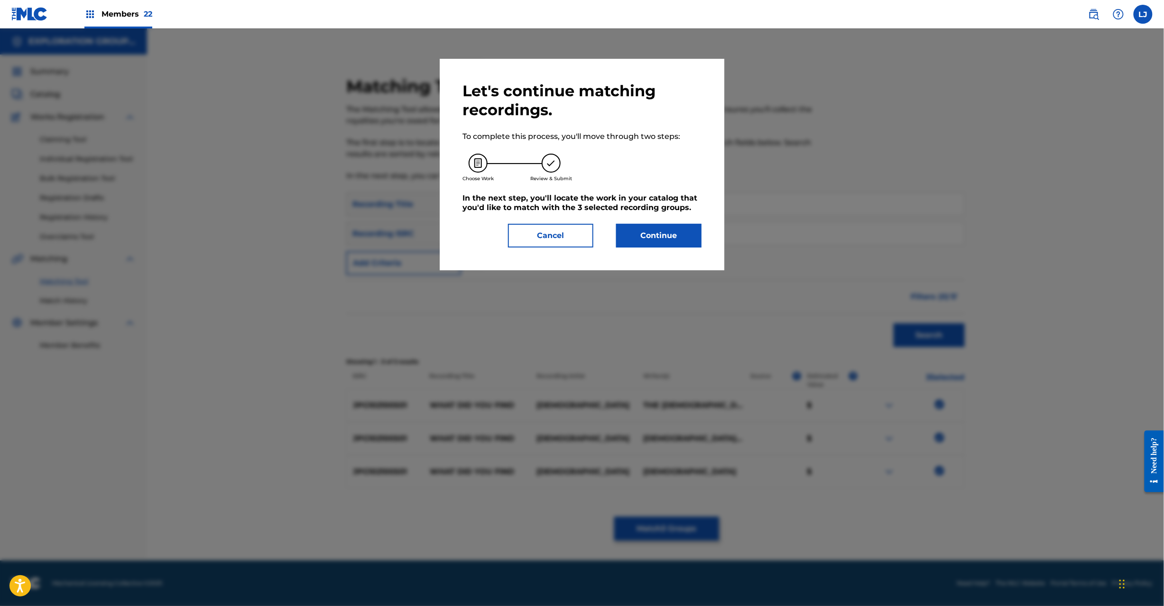
drag, startPoint x: 652, startPoint y: 253, endPoint x: 655, endPoint y: 232, distance: 21.1
click at [652, 251] on div "Let's continue matching recordings. To complete this process, you'll move throu…" at bounding box center [582, 165] width 285 height 212
click at [655, 232] on button "Continue" at bounding box center [658, 236] width 85 height 24
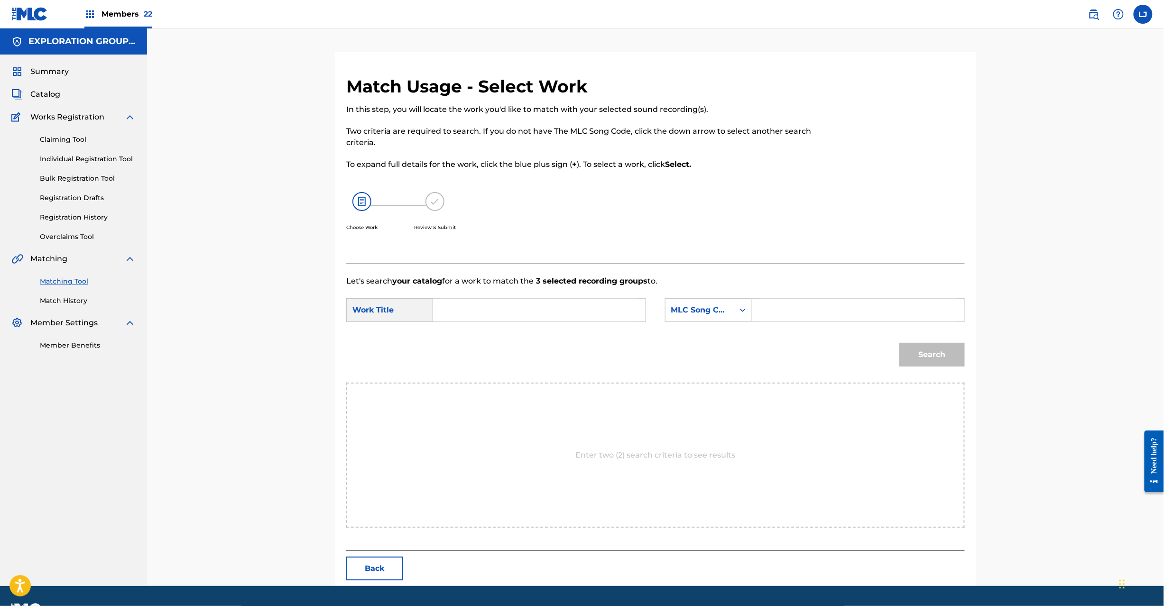
click at [531, 314] on input "Search Form" at bounding box center [539, 310] width 196 height 23
click at [549, 312] on input "What Did You Find WC1OP3" at bounding box center [539, 310] width 196 height 23
click at [829, 313] on input "Search Form" at bounding box center [858, 310] width 196 height 23
click at [934, 363] on button "Search" at bounding box center [931, 355] width 65 height 24
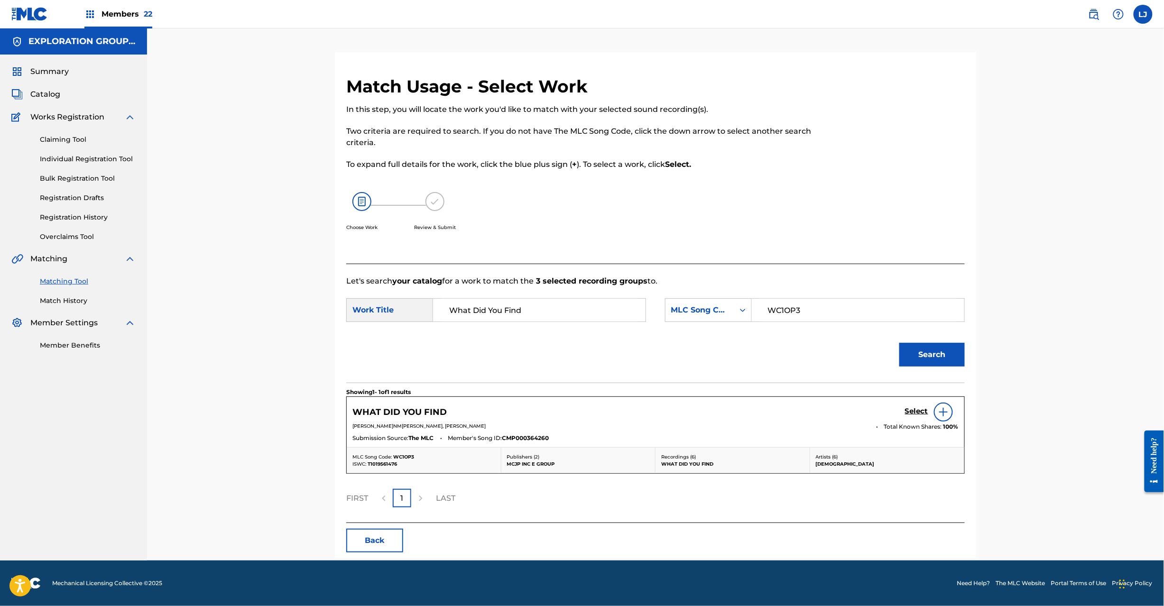
click at [909, 410] on h5 "Select" at bounding box center [916, 411] width 23 height 9
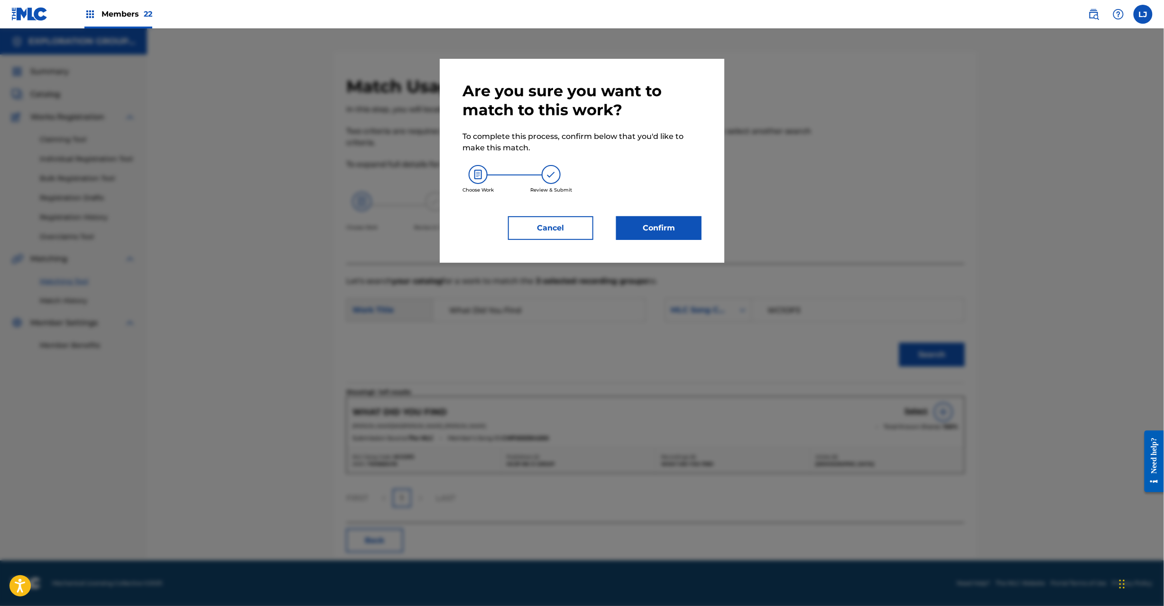
click at [626, 232] on button "Confirm" at bounding box center [658, 228] width 85 height 24
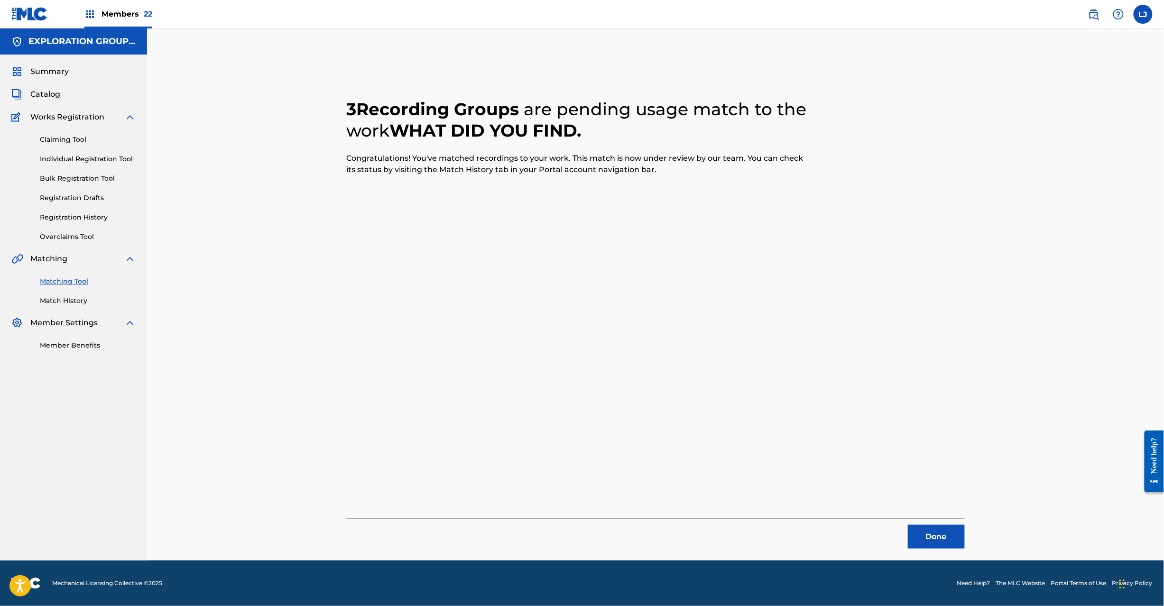
click at [943, 537] on button "Done" at bounding box center [936, 537] width 57 height 24
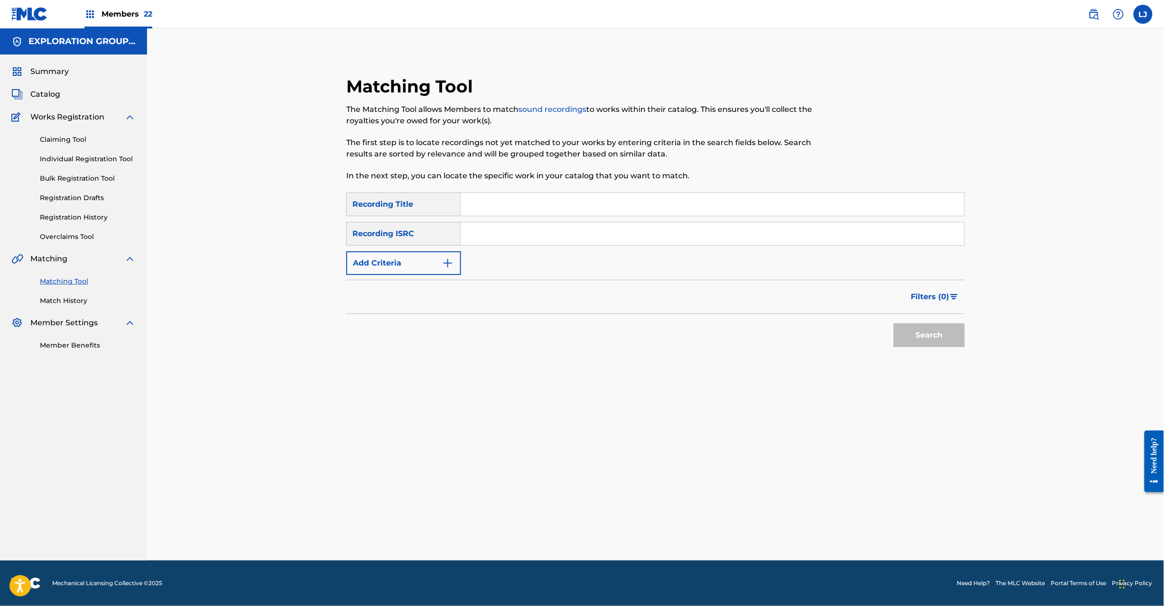
drag, startPoint x: 479, startPoint y: 229, endPoint x: 520, endPoint y: 231, distance: 40.9
click at [479, 230] on input "Search Form" at bounding box center [712, 233] width 503 height 23
click at [909, 343] on button "Search" at bounding box center [929, 336] width 71 height 24
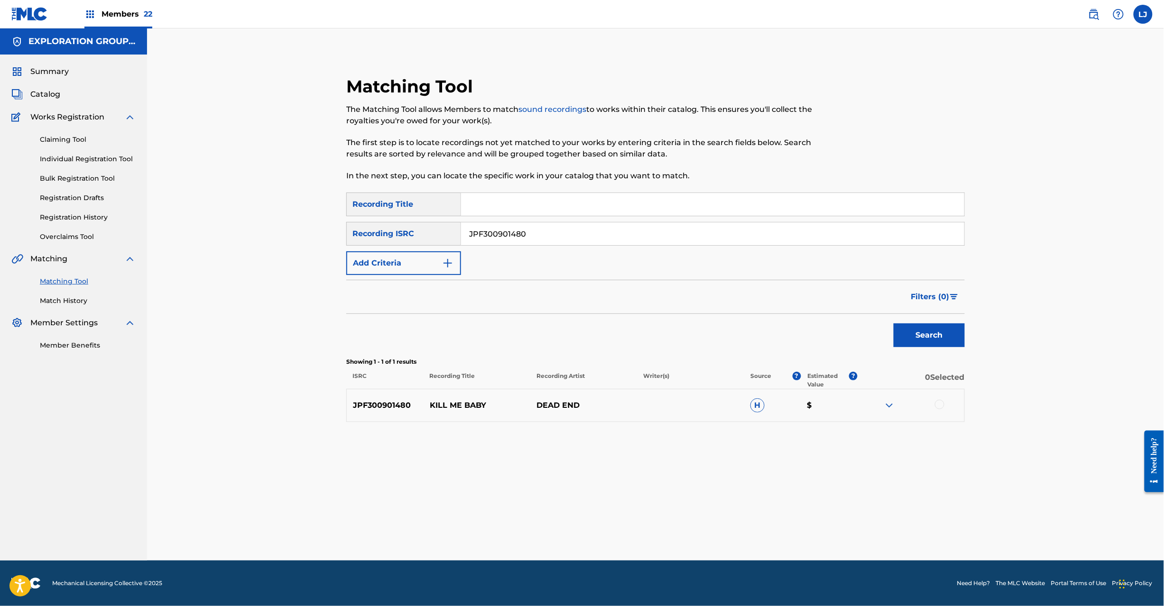
click at [940, 402] on div at bounding box center [939, 404] width 9 height 9
drag, startPoint x: 694, startPoint y: 546, endPoint x: 687, endPoint y: 534, distance: 14.7
click at [691, 541] on div "Matching Tool The Matching Tool allows Members to match sound recordings to wor…" at bounding box center [656, 306] width 664 height 509
click at [687, 534] on button "Match 1 Group" at bounding box center [666, 529] width 105 height 24
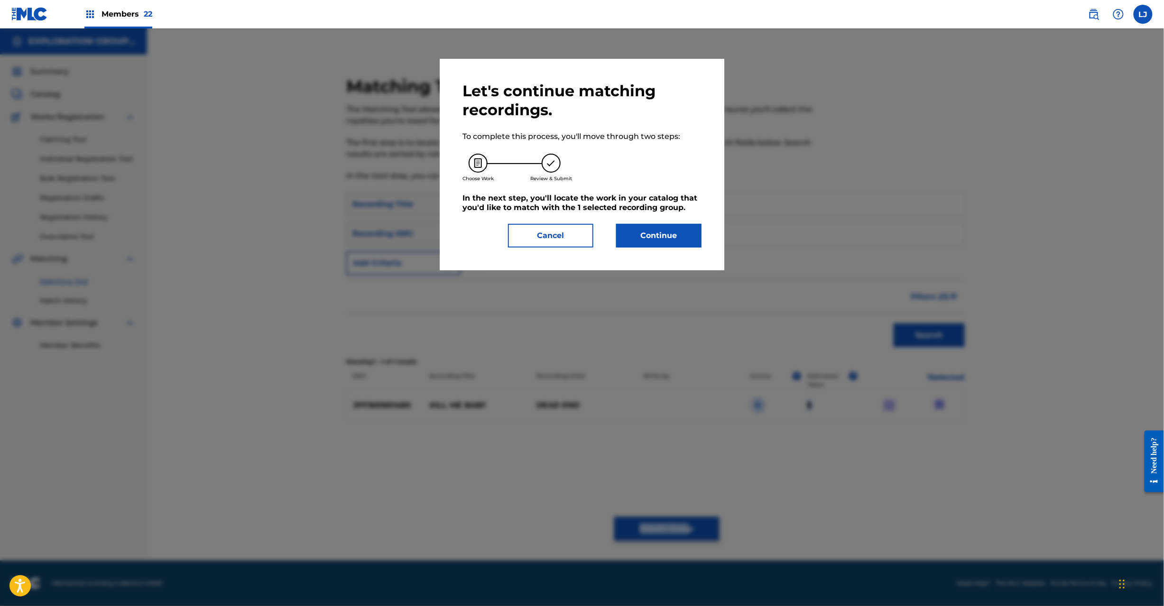
click at [657, 232] on button "Continue" at bounding box center [658, 236] width 85 height 24
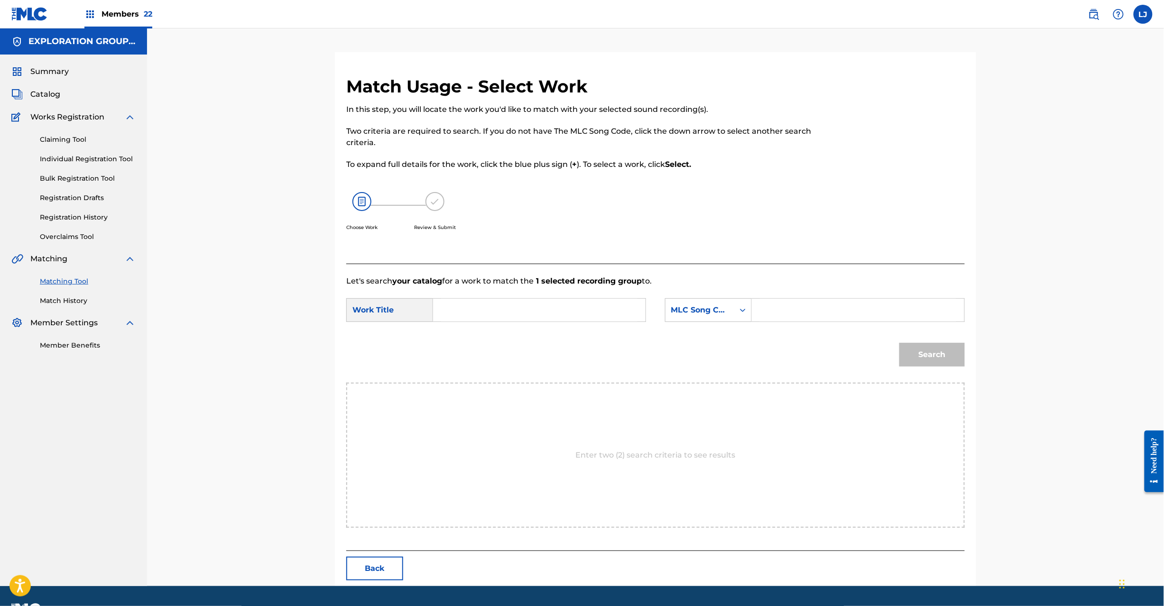
click at [531, 299] on input "Search Form" at bounding box center [539, 310] width 196 height 23
click at [520, 308] on input "Kill Me Baby KE9Z4O" at bounding box center [539, 310] width 196 height 23
click at [805, 304] on input "Search Form" at bounding box center [858, 310] width 196 height 23
click at [907, 338] on div "Search" at bounding box center [930, 352] width 70 height 38
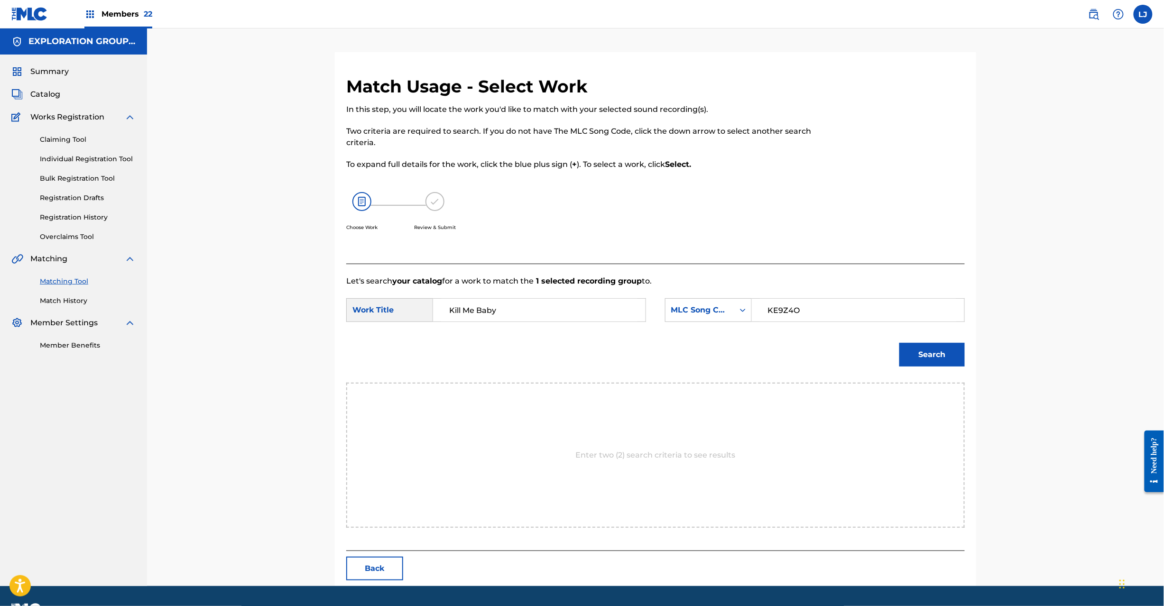
click at [910, 344] on button "Search" at bounding box center [931, 355] width 65 height 24
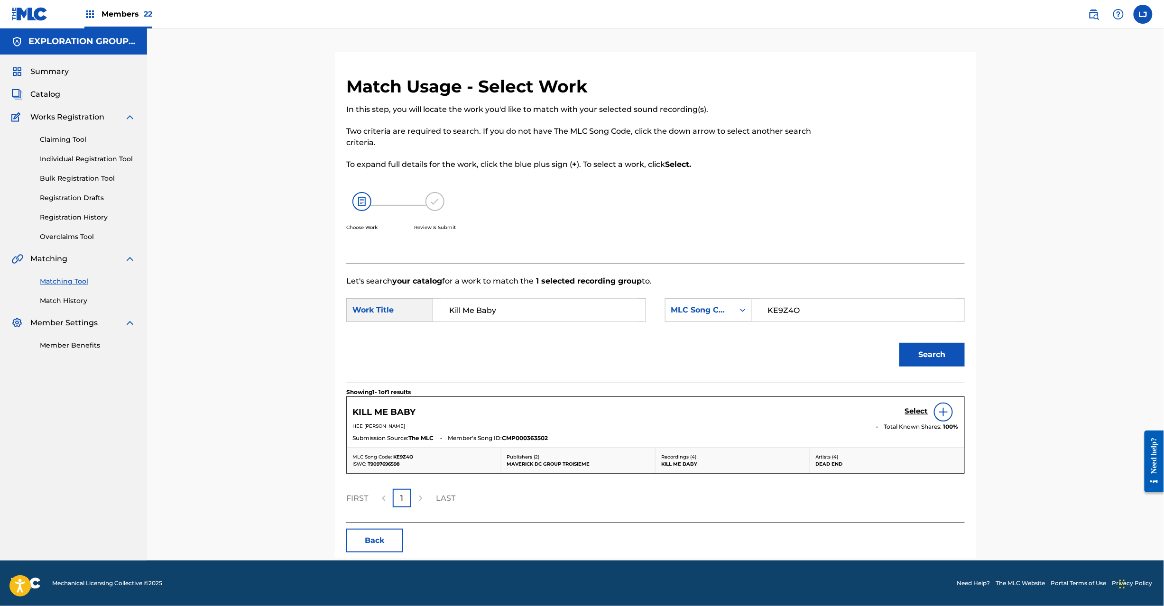
click at [911, 401] on div "KILL ME BABY Select HEE [PERSON_NAME] Total Known Shares: 100 % Submission Sour…" at bounding box center [656, 422] width 618 height 50
click at [911, 410] on h5 "Select" at bounding box center [916, 411] width 23 height 9
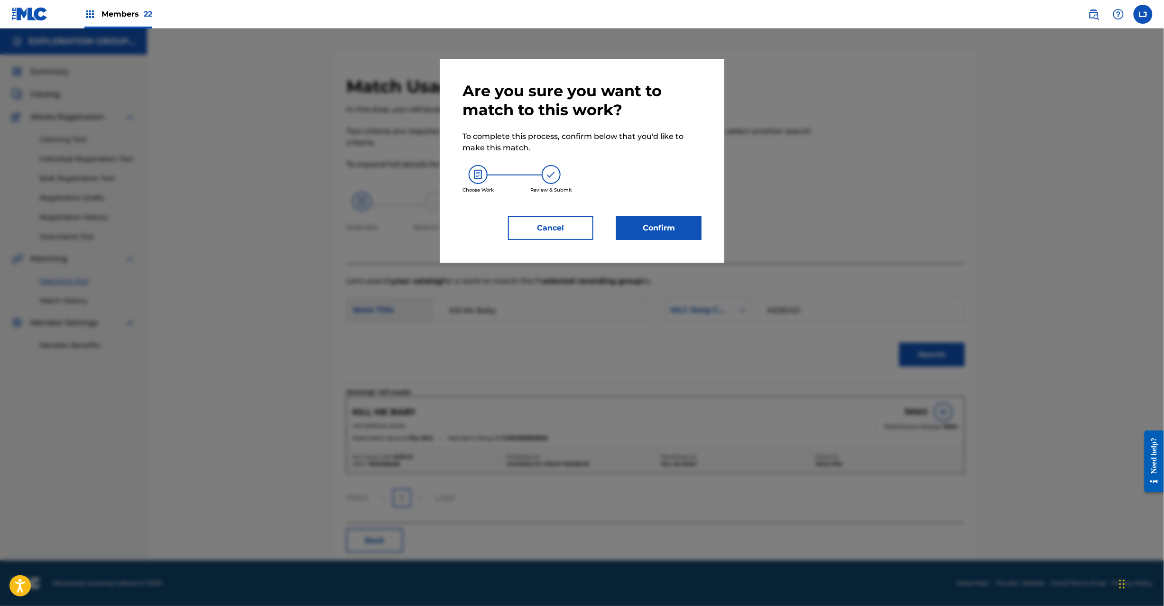
click at [686, 226] on button "Confirm" at bounding box center [658, 228] width 85 height 24
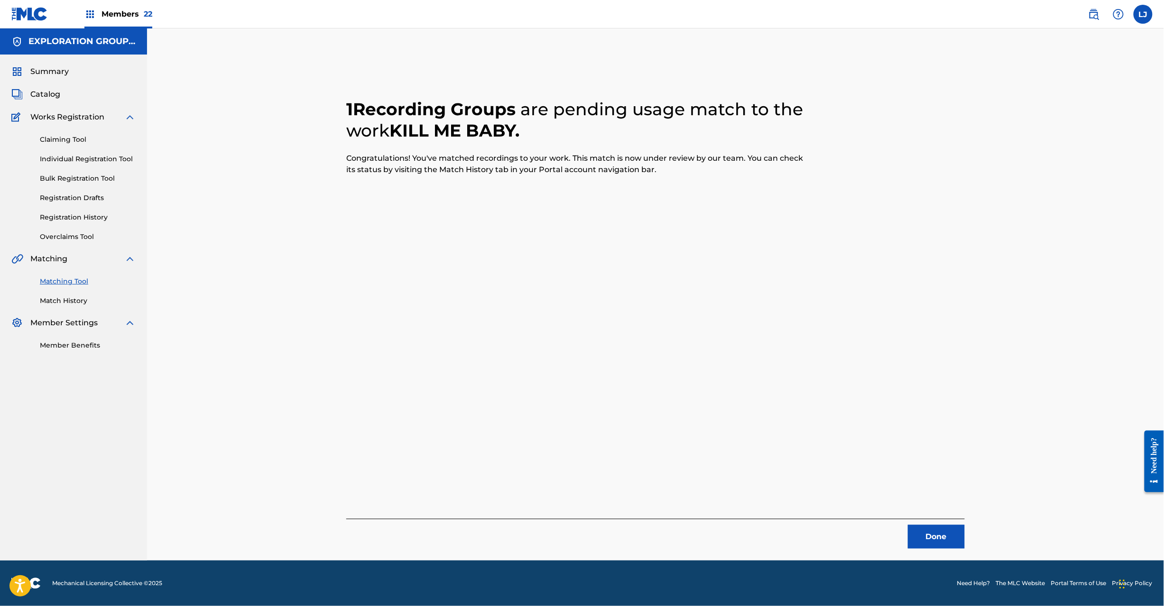
click at [929, 528] on button "Done" at bounding box center [936, 537] width 57 height 24
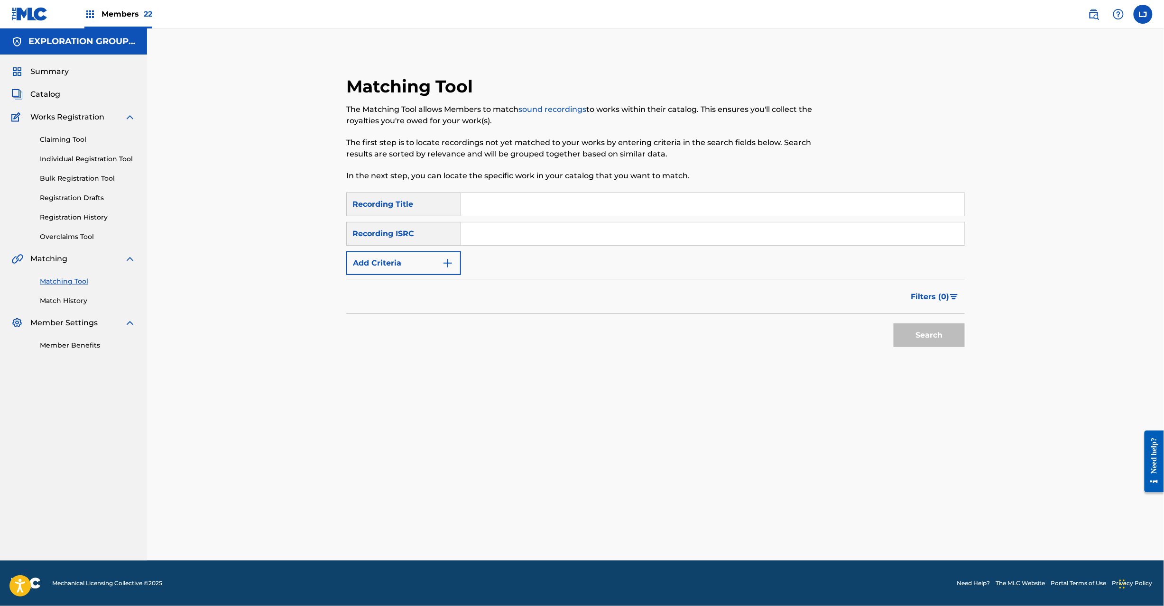
click at [569, 231] on input "Search Form" at bounding box center [712, 233] width 503 height 23
click at [945, 327] on button "Search" at bounding box center [929, 336] width 71 height 24
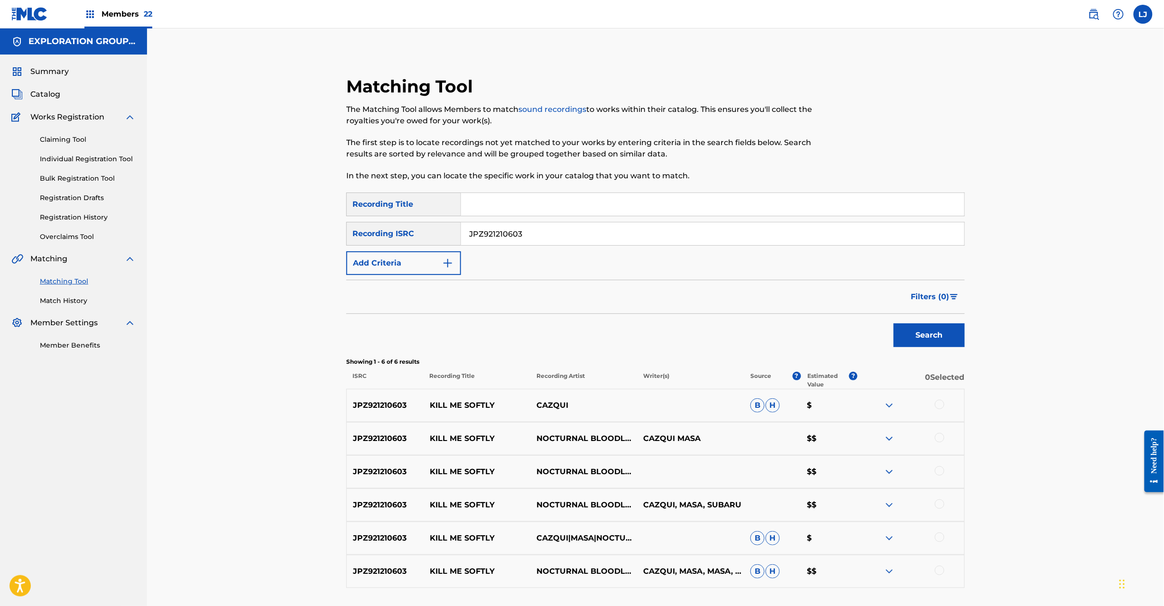
click at [936, 407] on div at bounding box center [939, 404] width 9 height 9
click at [938, 439] on div at bounding box center [939, 437] width 9 height 9
click at [941, 470] on div at bounding box center [939, 470] width 9 height 9
click at [940, 507] on div at bounding box center [939, 504] width 9 height 9
drag, startPoint x: 939, startPoint y: 535, endPoint x: 940, endPoint y: 543, distance: 8.1
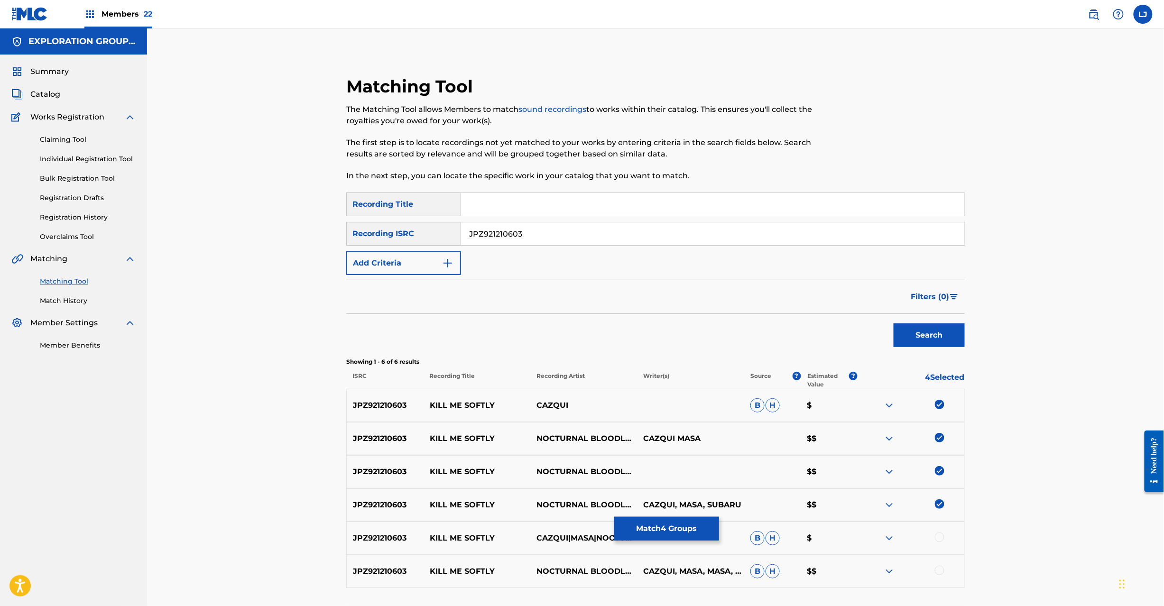
click at [939, 536] on div at bounding box center [939, 537] width 9 height 9
click at [940, 571] on div at bounding box center [939, 570] width 9 height 9
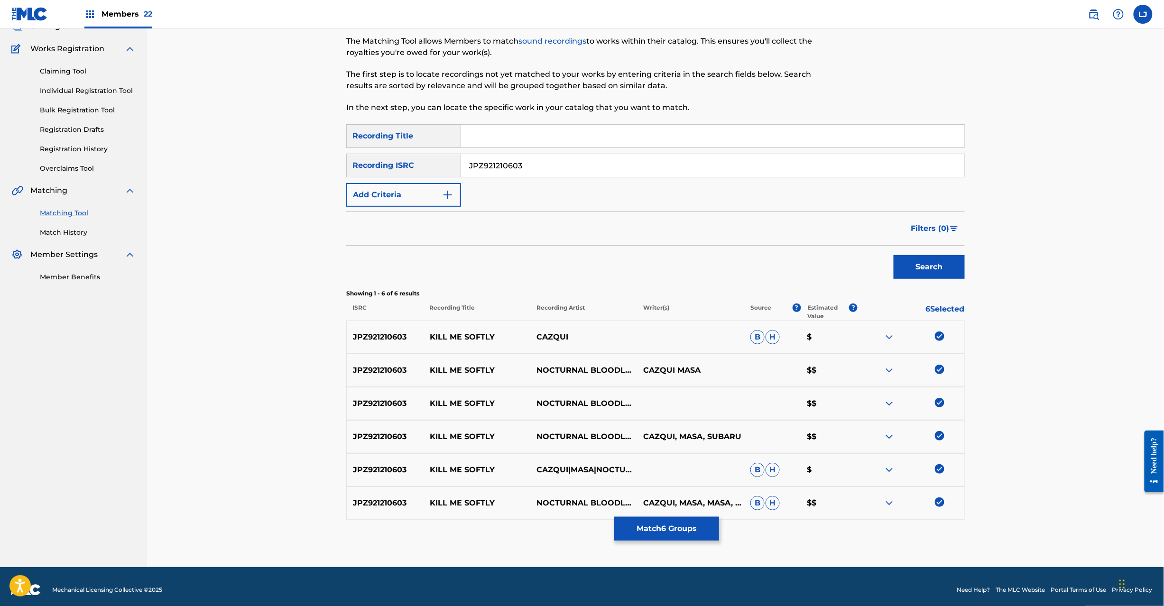
scroll to position [75, 0]
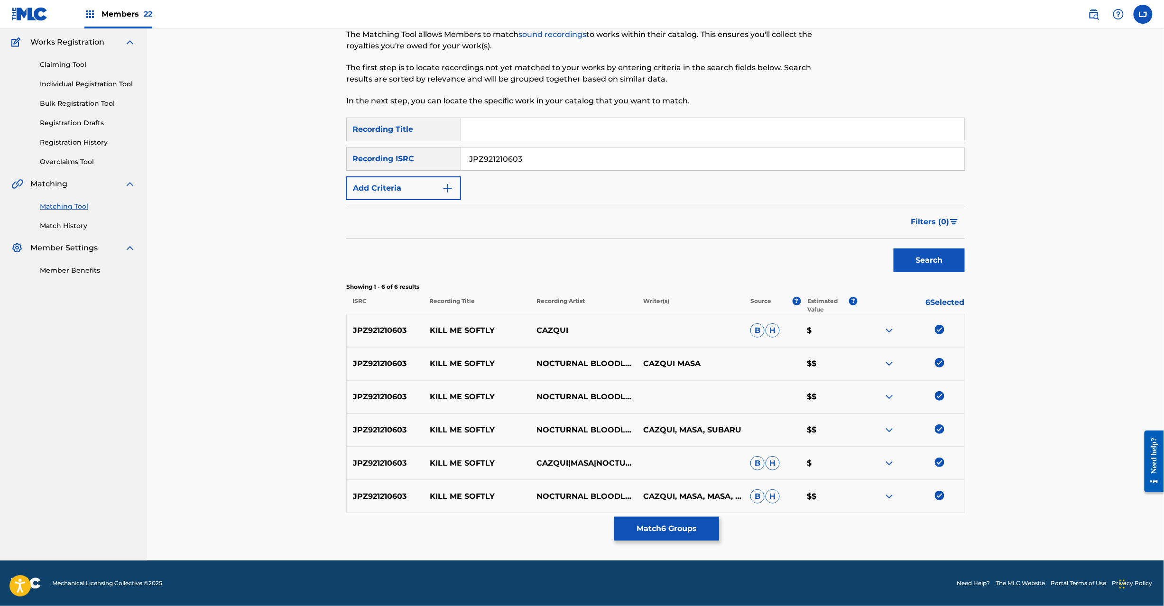
click at [665, 536] on button "Match 6 Groups" at bounding box center [666, 529] width 105 height 24
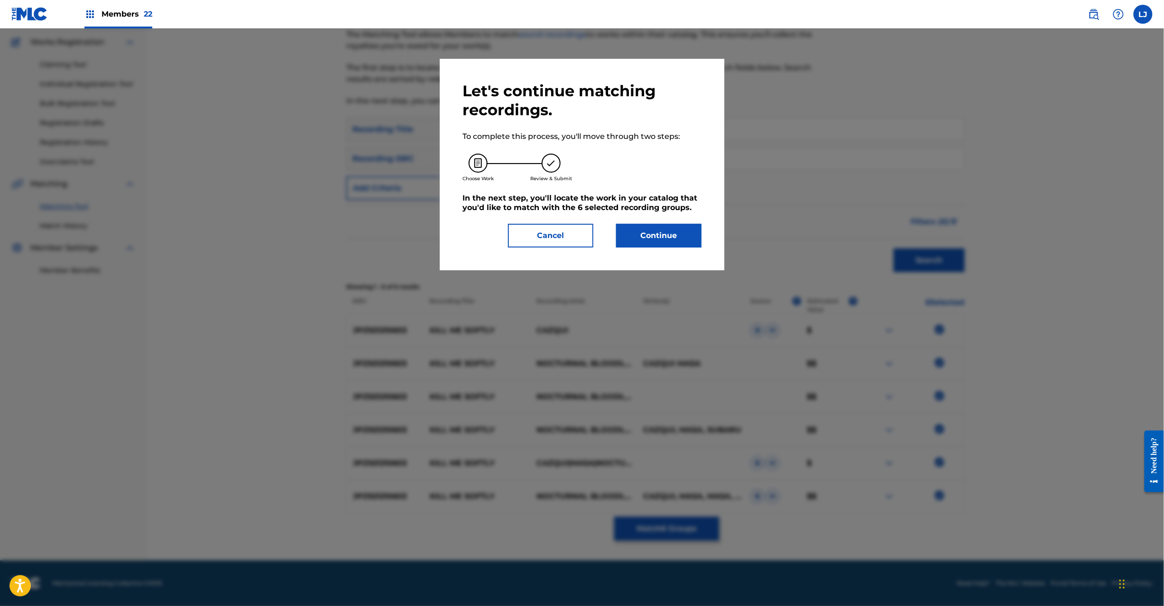
click at [665, 226] on button "Continue" at bounding box center [658, 236] width 85 height 24
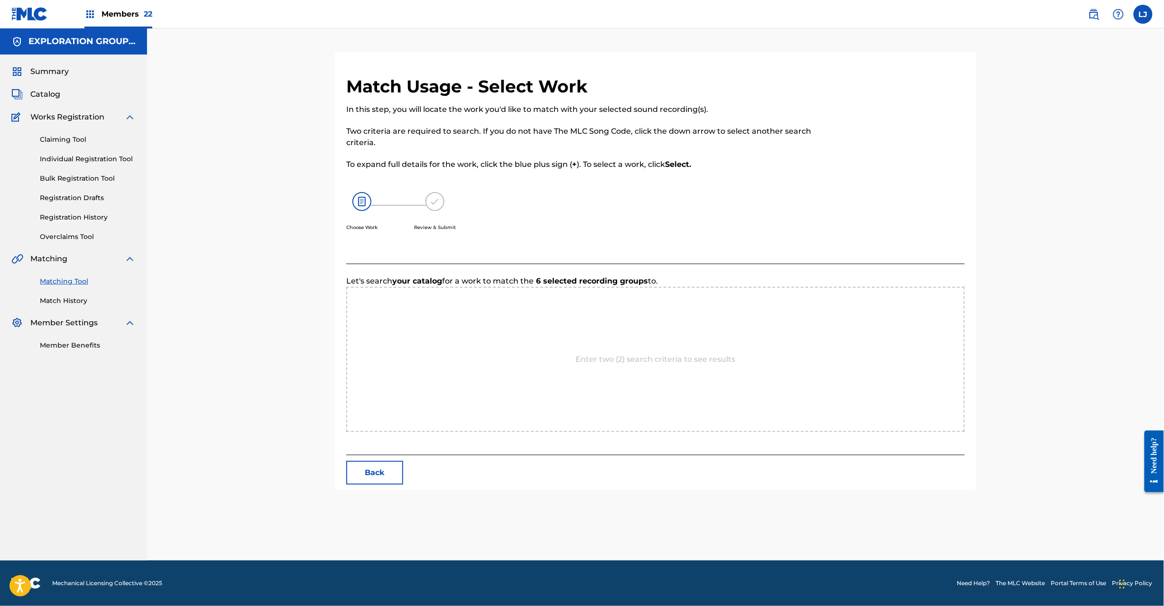
scroll to position [0, 0]
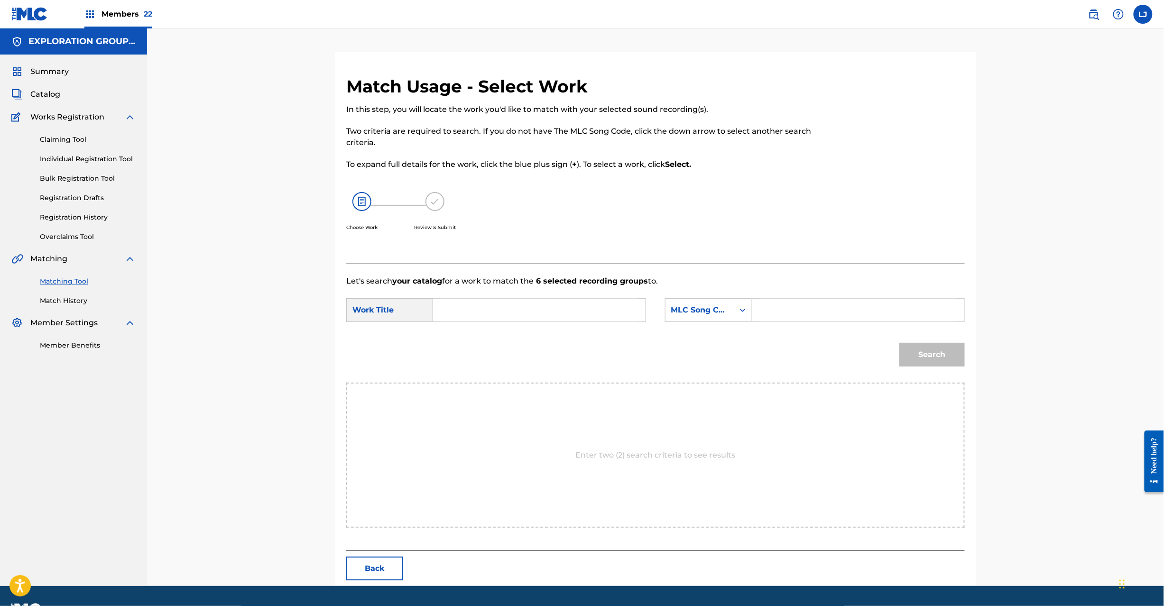
click at [523, 311] on input "Search Form" at bounding box center [539, 310] width 196 height 23
click at [522, 308] on input "Kill Me Softly KI9VZT" at bounding box center [539, 310] width 196 height 23
click at [807, 308] on input "Search Form" at bounding box center [858, 310] width 196 height 23
click at [919, 356] on button "Search" at bounding box center [931, 355] width 65 height 24
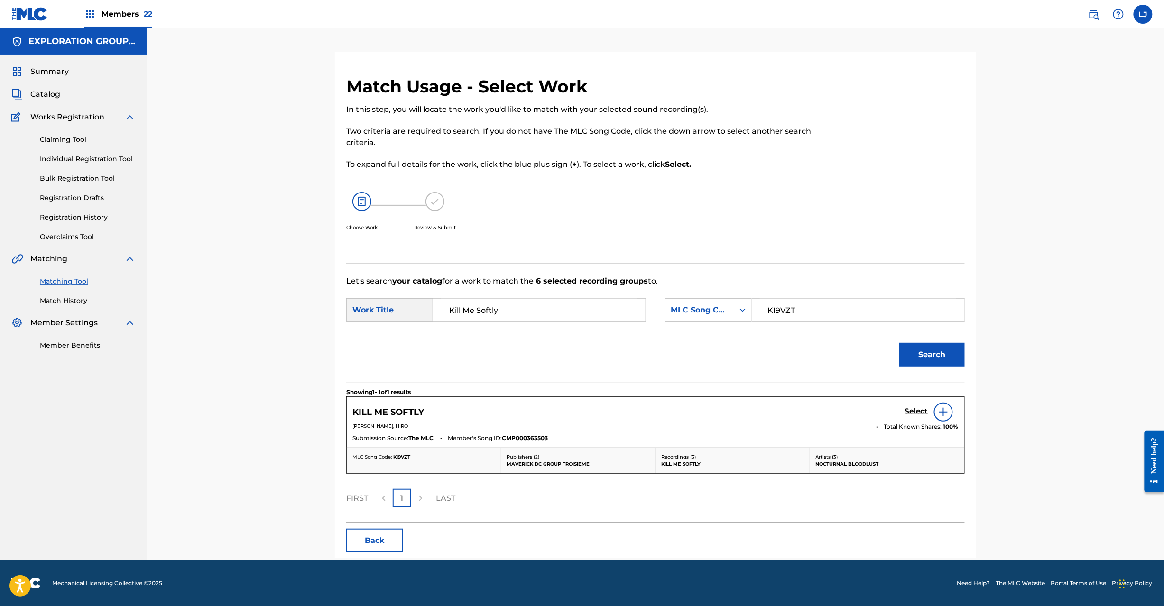
click at [914, 412] on h5 "Select" at bounding box center [916, 411] width 23 height 9
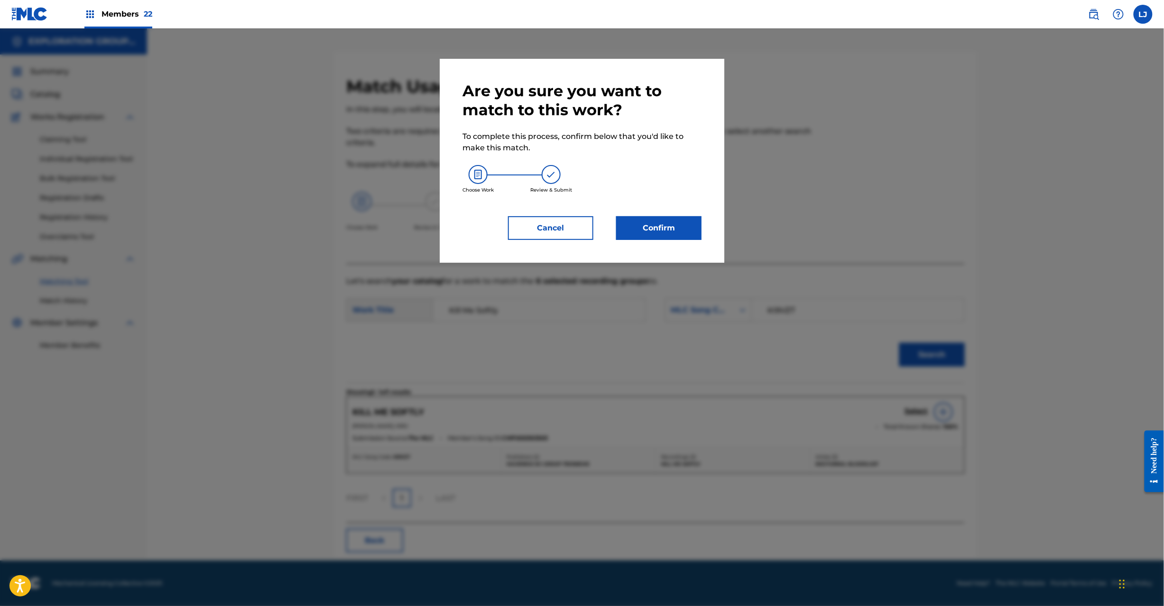
click at [658, 236] on button "Confirm" at bounding box center [658, 228] width 85 height 24
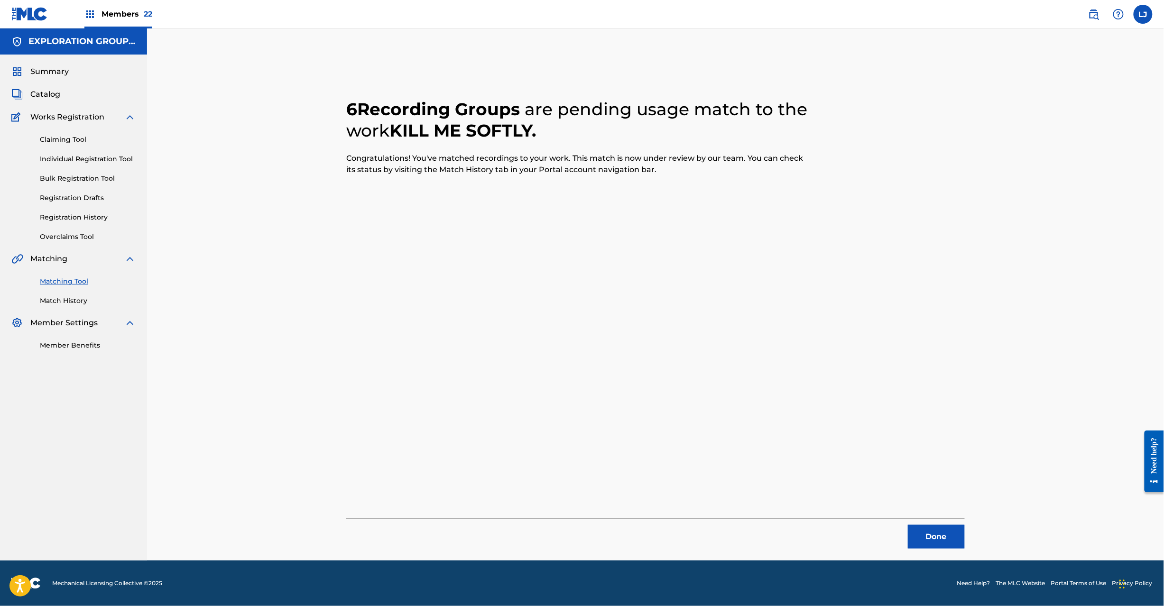
click at [933, 531] on button "Done" at bounding box center [936, 537] width 57 height 24
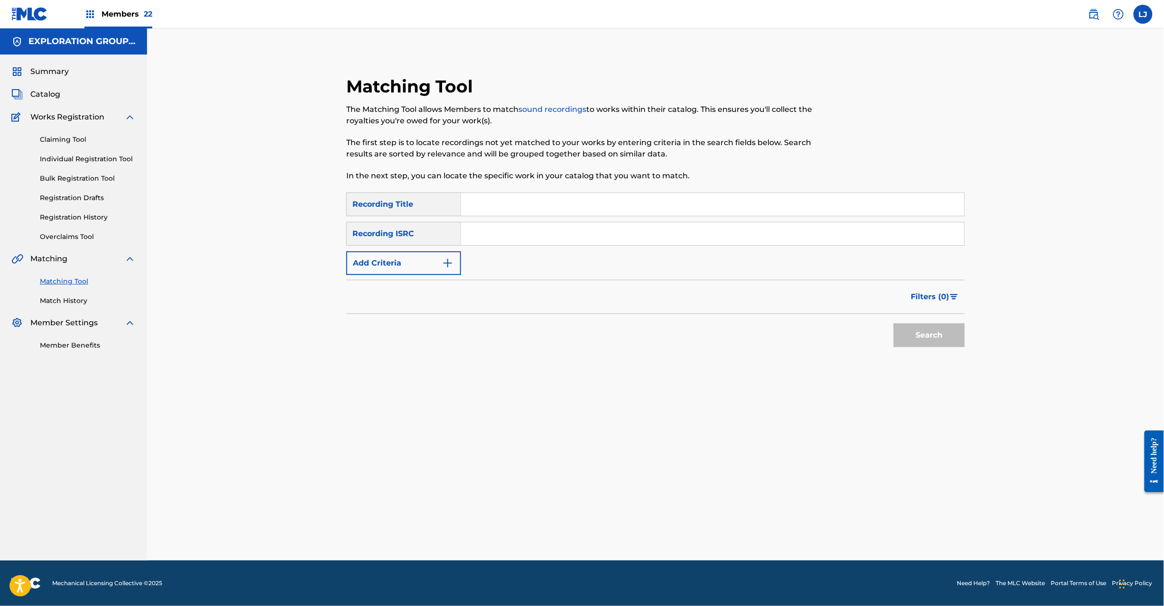
click at [496, 226] on input "Search Form" at bounding box center [712, 233] width 503 height 23
click at [907, 344] on button "Search" at bounding box center [929, 336] width 71 height 24
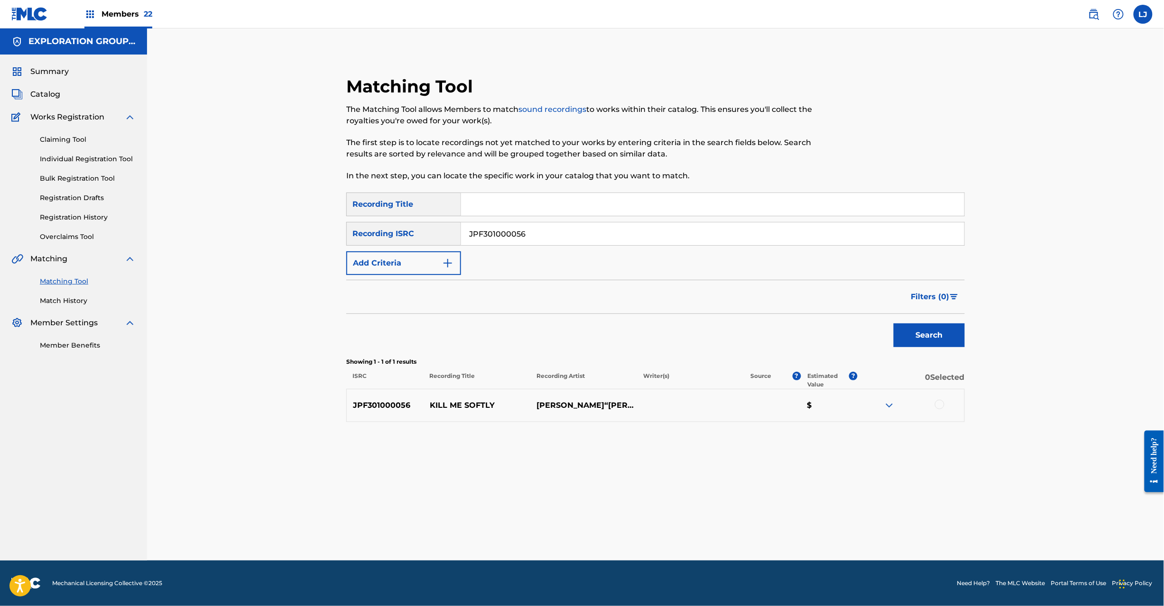
click at [945, 405] on div at bounding box center [911, 405] width 107 height 11
click at [942, 405] on div at bounding box center [939, 404] width 9 height 9
click at [666, 520] on button "Match 1 Group" at bounding box center [666, 529] width 105 height 24
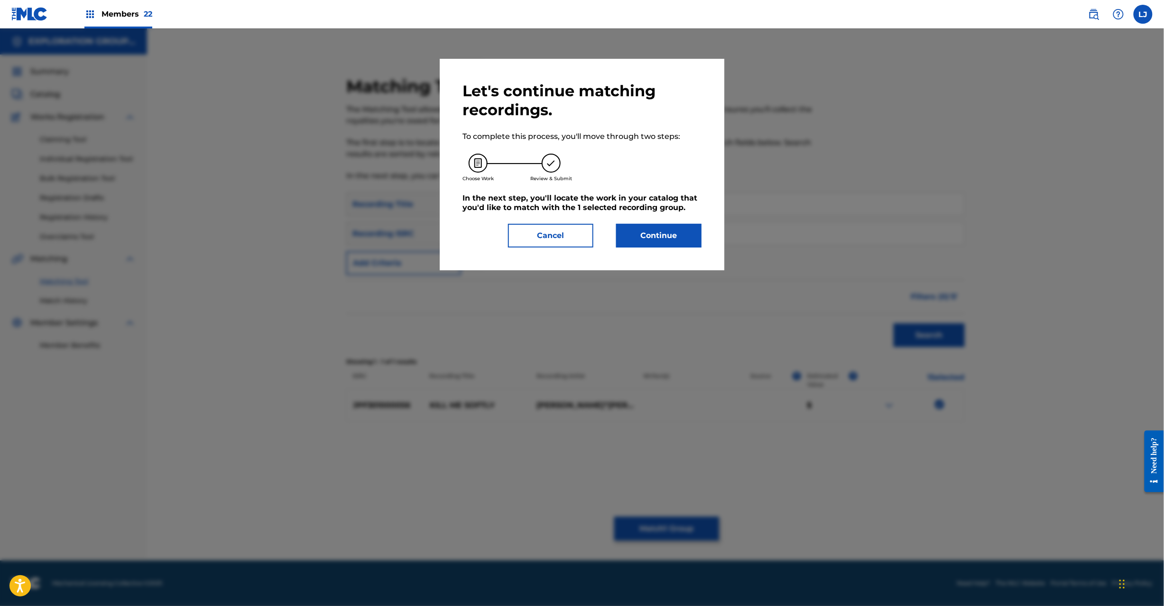
click at [670, 240] on button "Continue" at bounding box center [658, 236] width 85 height 24
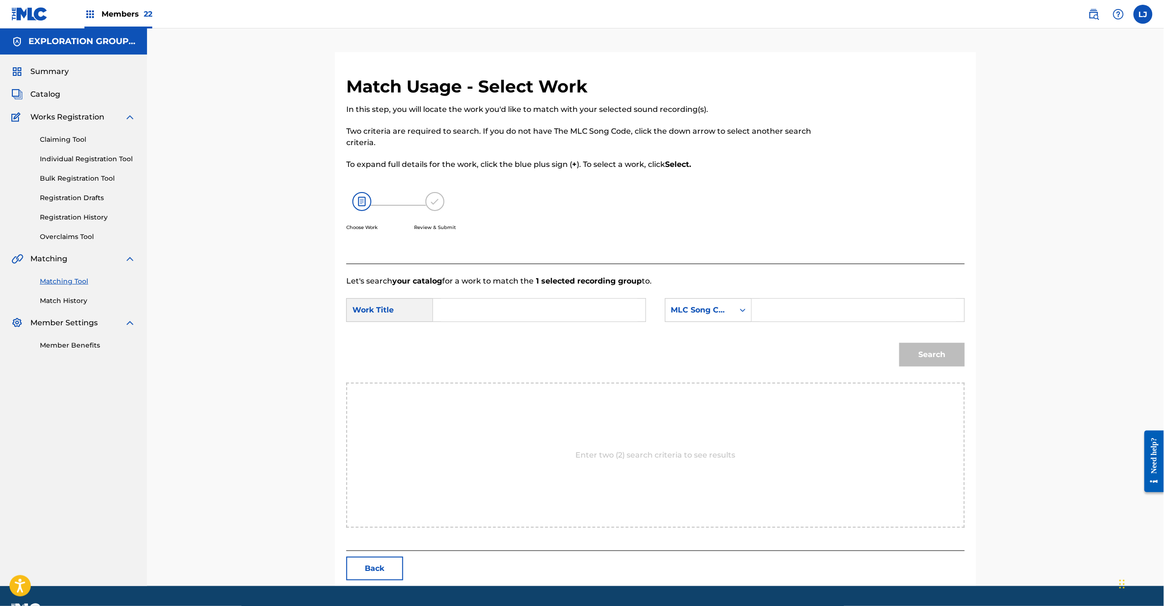
click at [472, 296] on form "SearchWithCriteria4d89bd13-417e-46d3-b1d7-832ff1c01899 Work Title SearchWithCri…" at bounding box center [655, 335] width 619 height 96
click at [472, 304] on input "Search Form" at bounding box center [539, 310] width 196 height 23
click at [535, 315] on input "Kill Me Softly KE9Z87" at bounding box center [539, 310] width 196 height 23
click at [802, 314] on input "Search Form" at bounding box center [858, 310] width 196 height 23
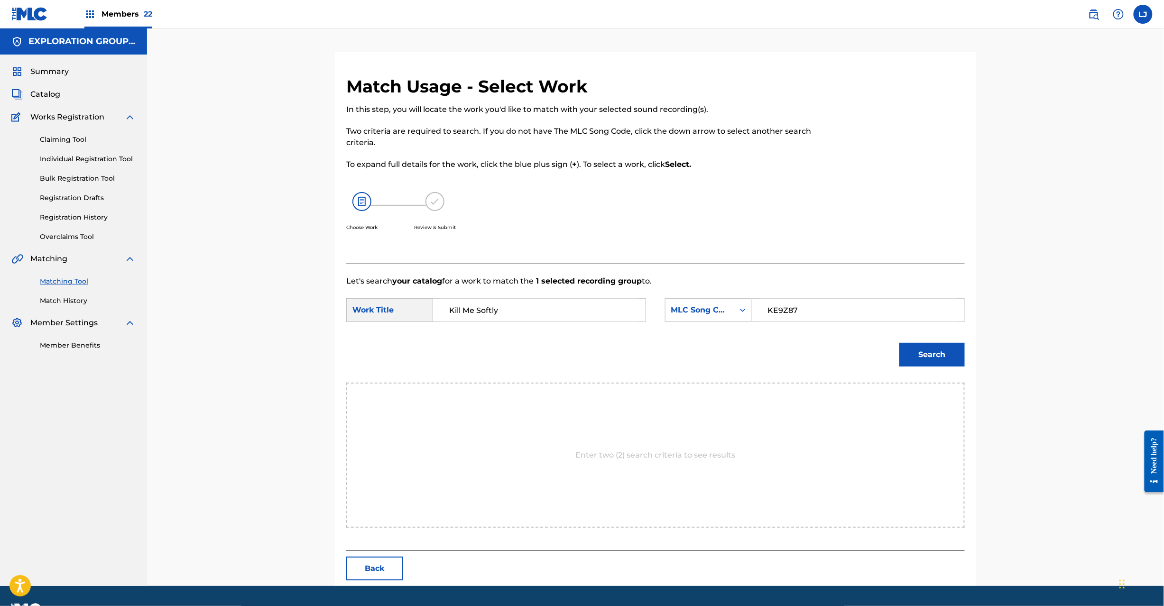
click at [905, 356] on button "Search" at bounding box center [931, 355] width 65 height 24
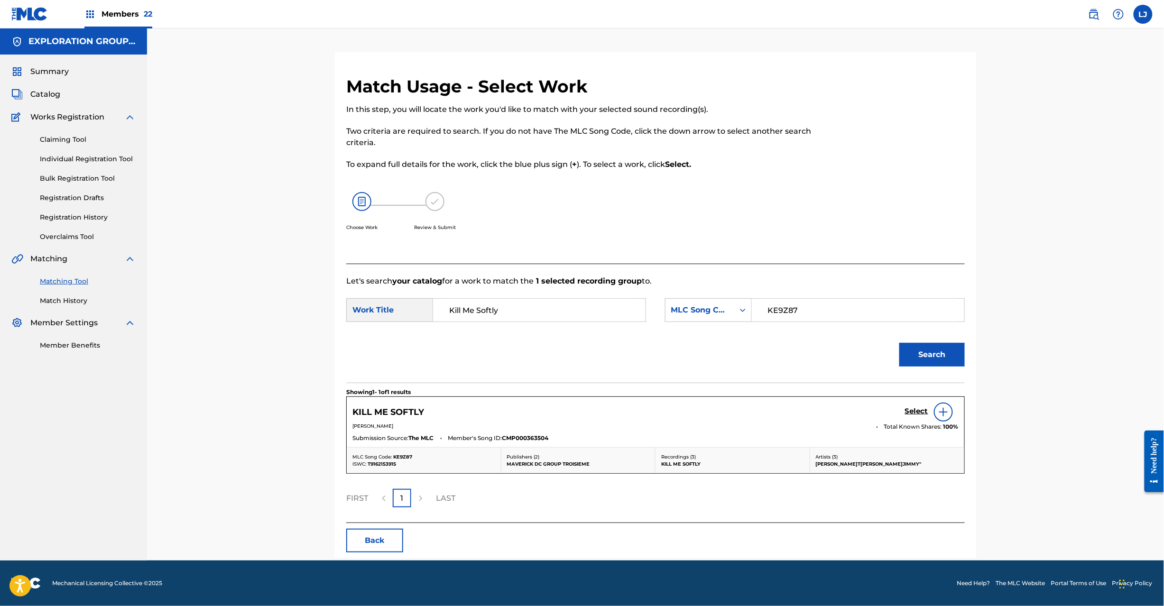
click at [919, 409] on h5 "Select" at bounding box center [916, 411] width 23 height 9
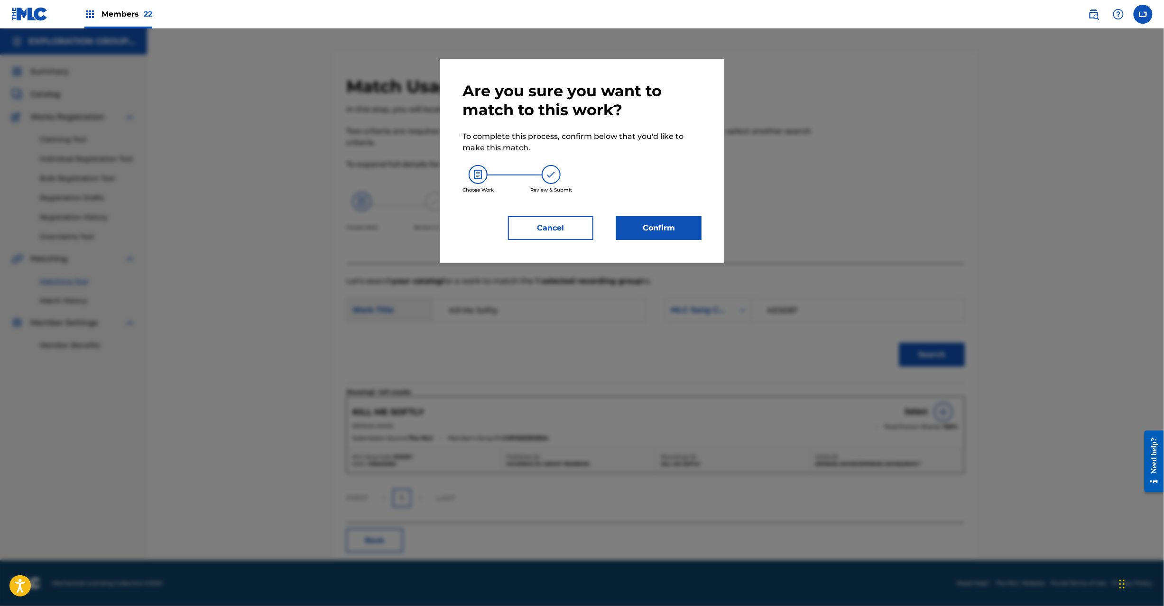
click at [671, 212] on div "Are you sure you want to match to this work? To complete this process, confirm …" at bounding box center [582, 161] width 239 height 158
click at [671, 216] on button "Confirm" at bounding box center [658, 228] width 85 height 24
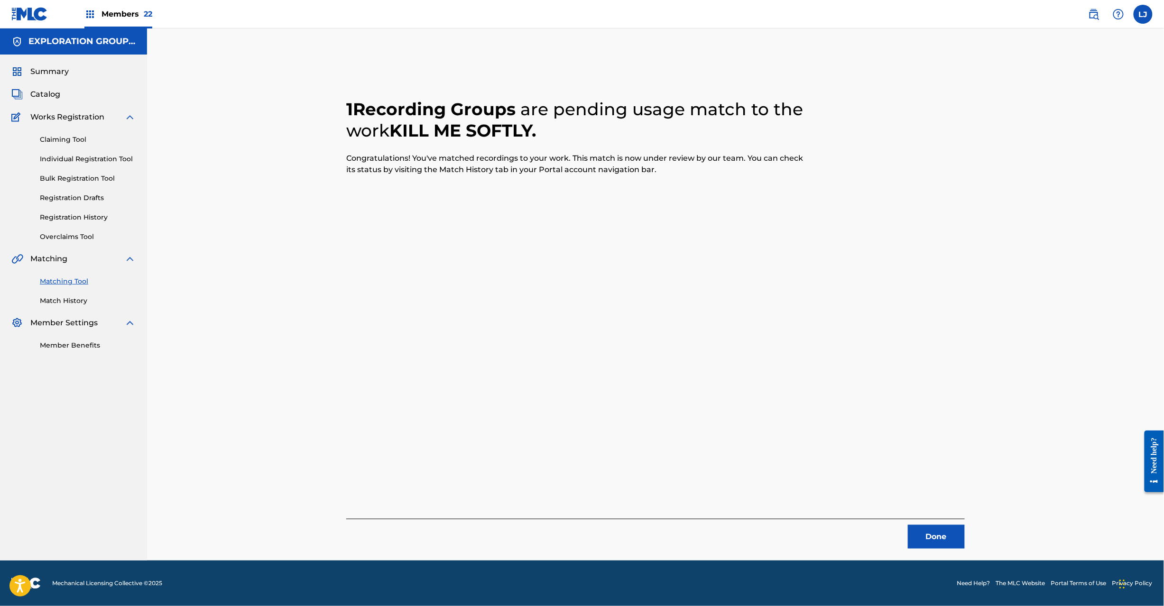
drag, startPoint x: 934, startPoint y: 535, endPoint x: 925, endPoint y: 510, distance: 26.3
click at [934, 534] on button "Done" at bounding box center [936, 537] width 57 height 24
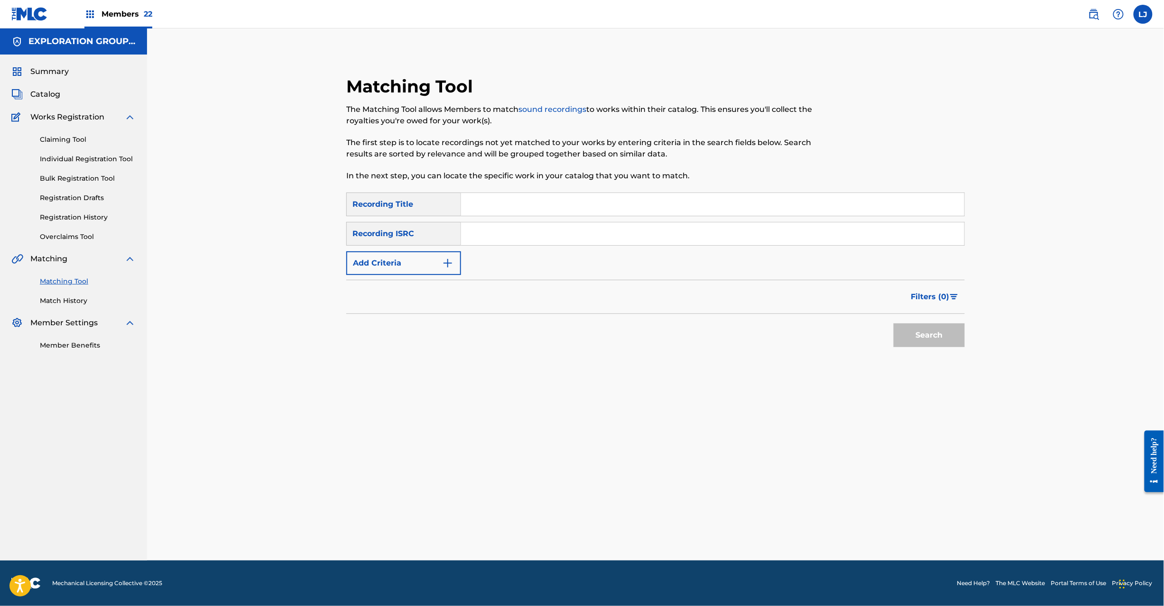
click at [521, 243] on input "Search Form" at bounding box center [712, 233] width 503 height 23
click at [926, 334] on button "Search" at bounding box center [929, 336] width 71 height 24
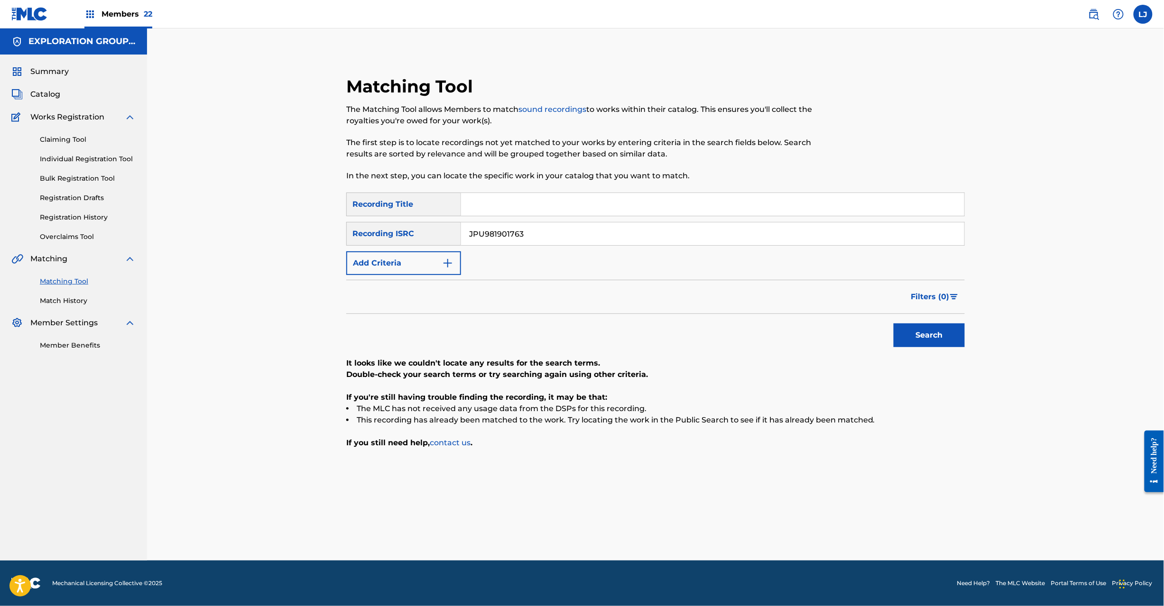
click at [575, 231] on input "JPU981901763" at bounding box center [712, 233] width 503 height 23
click at [909, 343] on button "Search" at bounding box center [929, 336] width 71 height 24
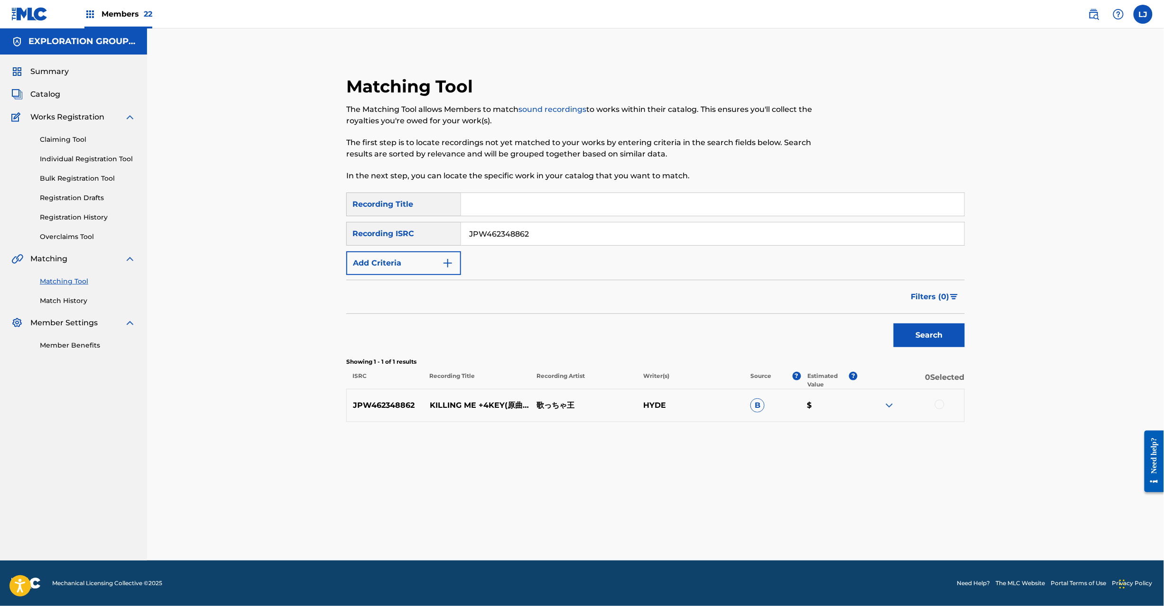
click at [580, 228] on input "JPW462348862" at bounding box center [712, 233] width 503 height 23
click at [917, 327] on button "Search" at bounding box center [929, 336] width 71 height 24
click at [467, 438] on p "---キリトリセン---" at bounding box center [477, 438] width 107 height 11
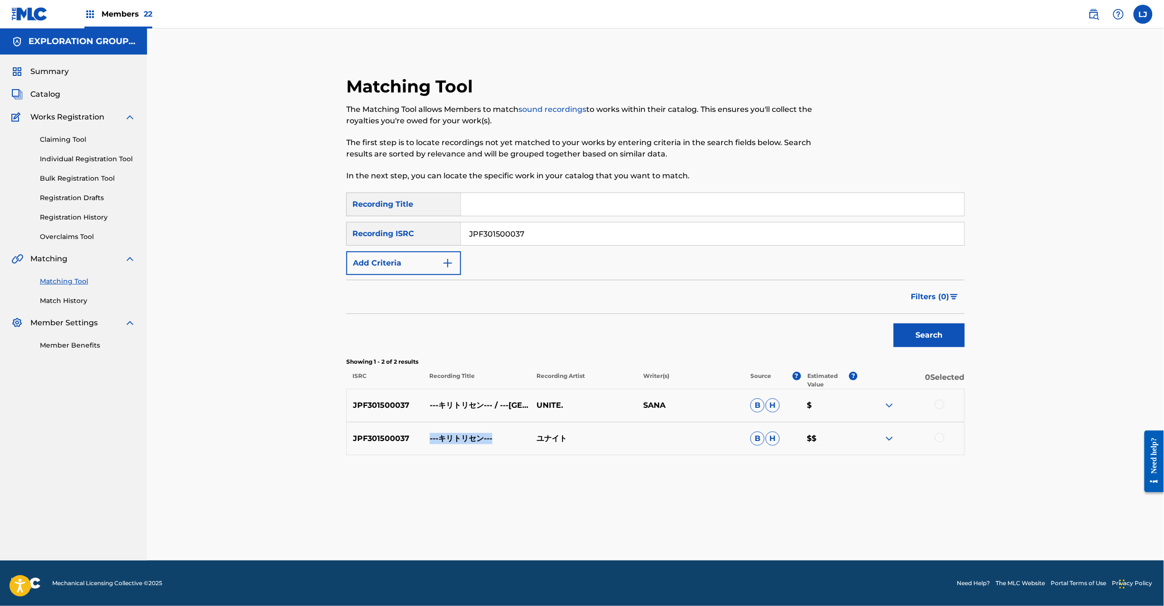
click at [467, 438] on p "---キリトリセン---" at bounding box center [477, 438] width 107 height 11
click at [941, 403] on div at bounding box center [939, 404] width 9 height 9
click at [940, 435] on div at bounding box center [939, 437] width 9 height 9
click at [709, 534] on button "Match 2 Groups" at bounding box center [666, 529] width 105 height 24
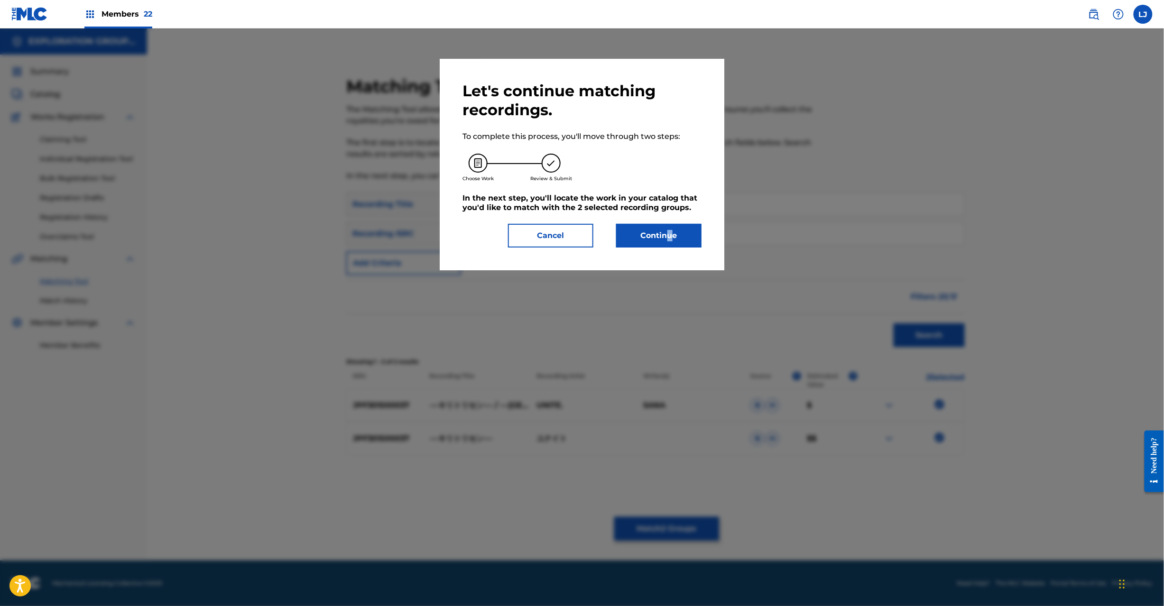
drag, startPoint x: 670, startPoint y: 242, endPoint x: 666, endPoint y: 232, distance: 10.7
click at [666, 232] on div "Let's continue matching recordings. To complete this process, you'll move throu…" at bounding box center [582, 165] width 285 height 212
click at [666, 232] on button "Continue" at bounding box center [658, 236] width 85 height 24
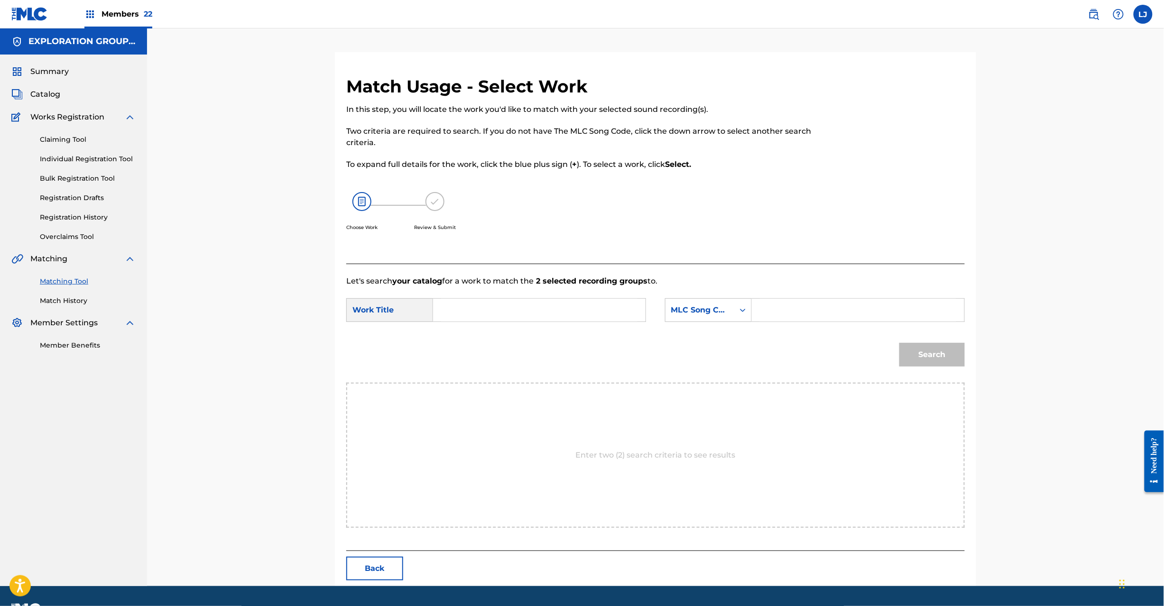
click at [509, 310] on input "Search Form" at bounding box center [539, 310] width 196 height 23
click at [519, 312] on input "Kiritorisen ZV7EV7" at bounding box center [539, 310] width 196 height 23
drag, startPoint x: 825, startPoint y: 312, endPoint x: 916, endPoint y: 353, distance: 99.1
click at [826, 312] on input "Search Form" at bounding box center [858, 310] width 196 height 23
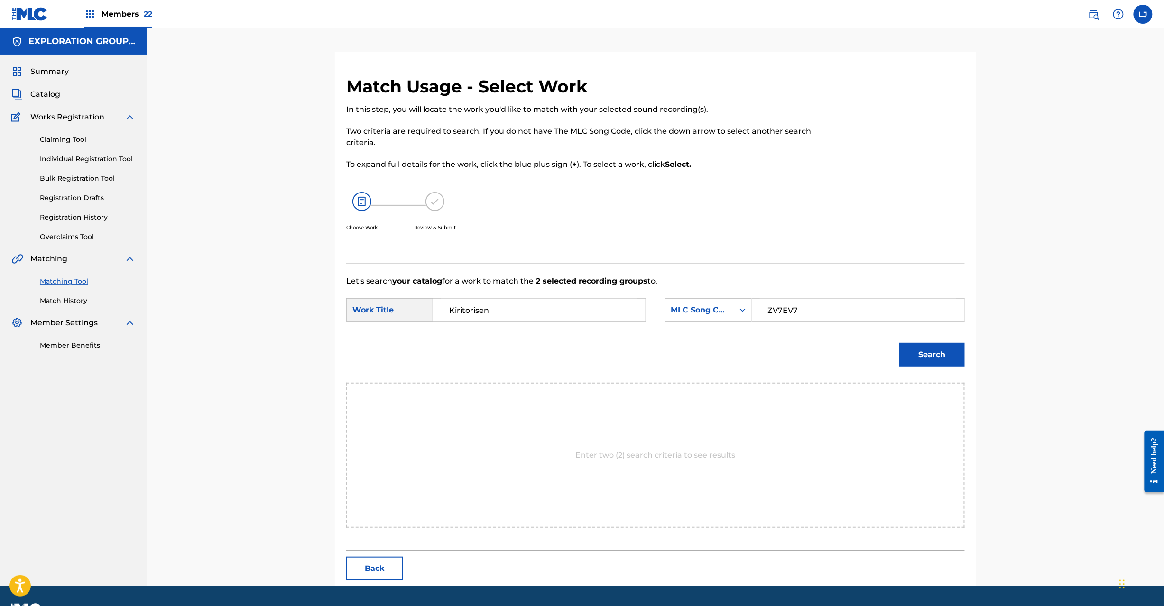
click at [917, 353] on button "Search" at bounding box center [931, 355] width 65 height 24
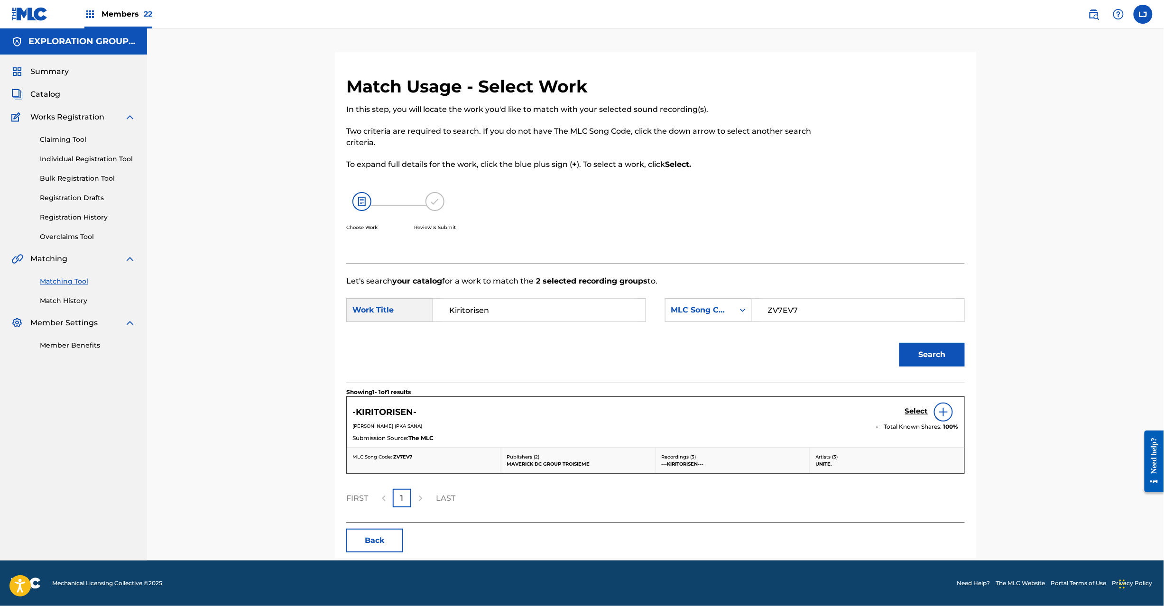
click at [907, 409] on h5 "Select" at bounding box center [916, 411] width 23 height 9
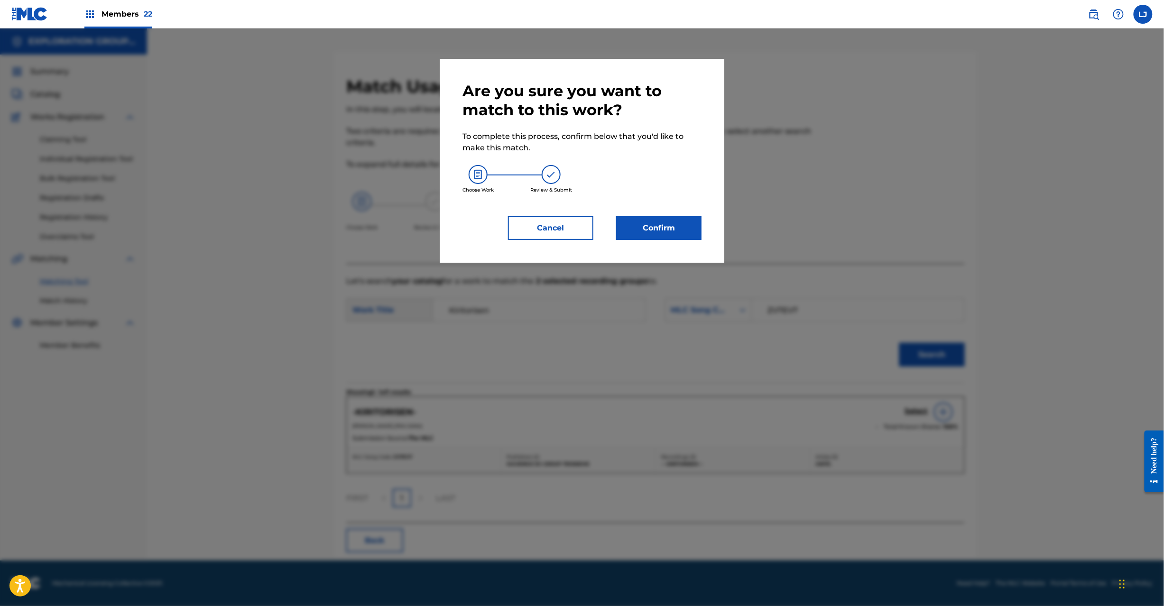
click at [670, 232] on button "Confirm" at bounding box center [658, 228] width 85 height 24
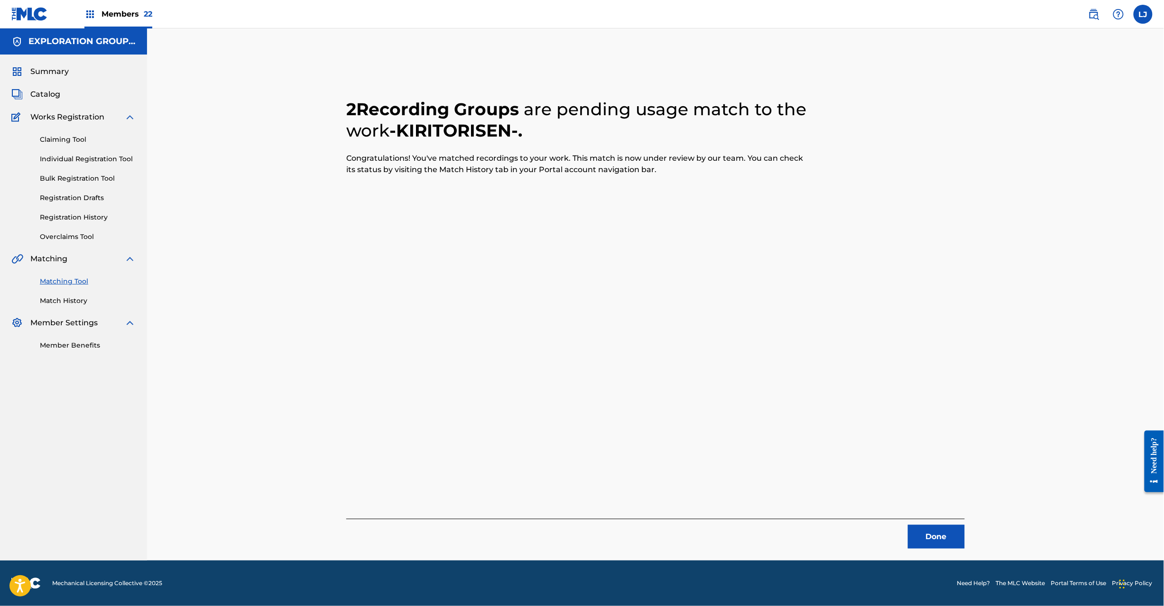
click at [917, 534] on button "Done" at bounding box center [936, 537] width 57 height 24
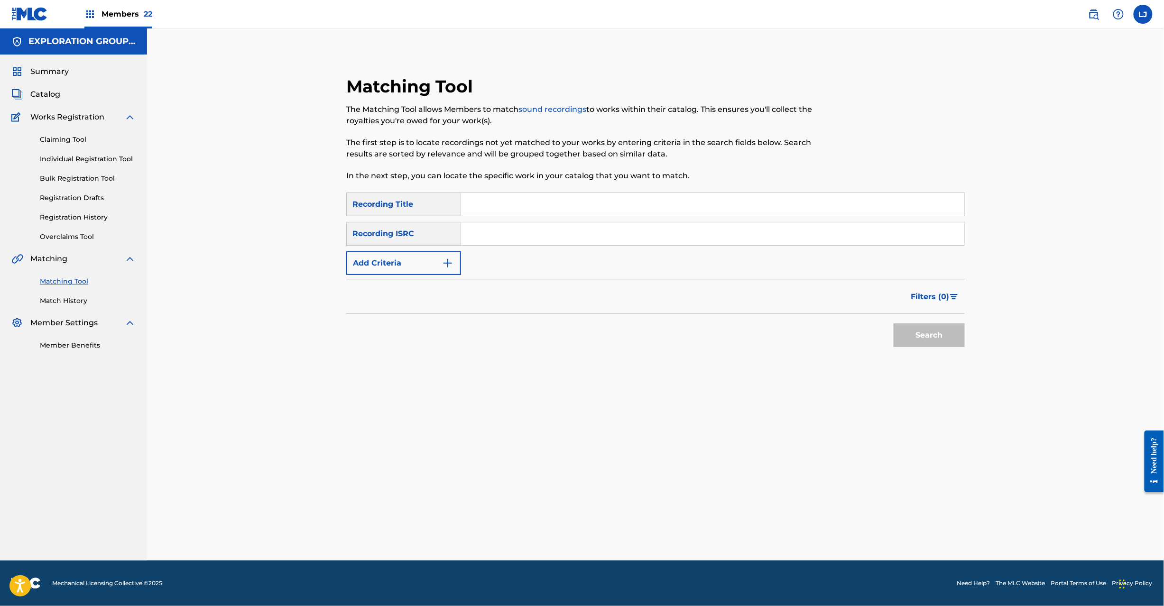
click at [570, 227] on input "Search Form" at bounding box center [712, 233] width 503 height 23
click at [961, 342] on button "Search" at bounding box center [929, 336] width 71 height 24
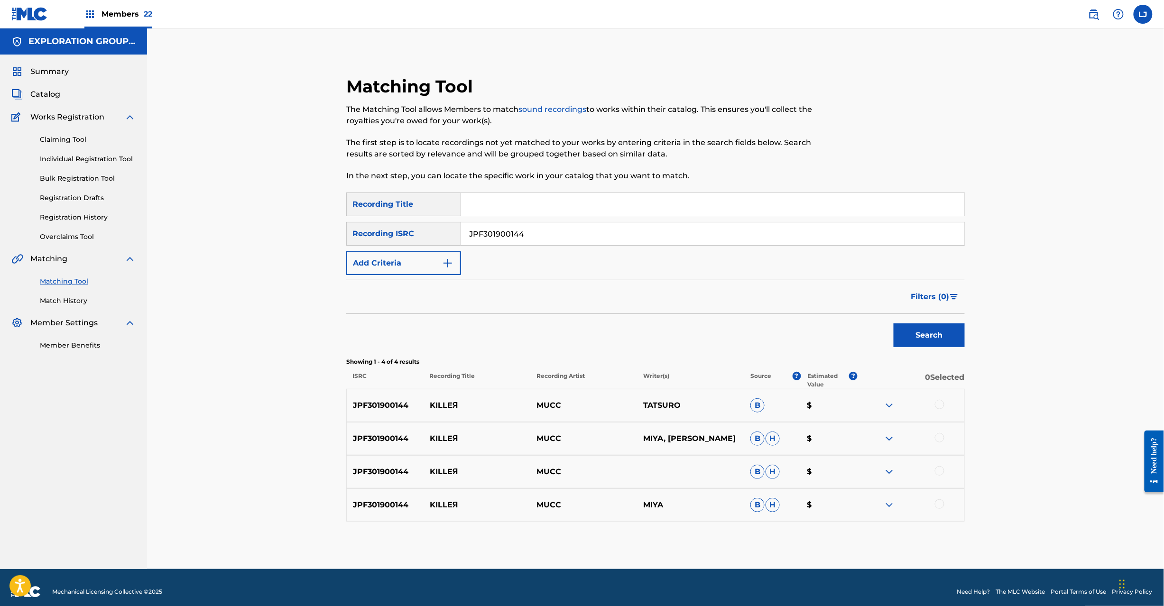
click at [941, 406] on div at bounding box center [939, 404] width 9 height 9
click at [938, 441] on div at bounding box center [939, 437] width 9 height 9
click at [935, 474] on div at bounding box center [939, 470] width 9 height 9
click at [938, 507] on div at bounding box center [939, 504] width 9 height 9
click at [657, 522] on button "Match 4 Groups" at bounding box center [666, 529] width 105 height 24
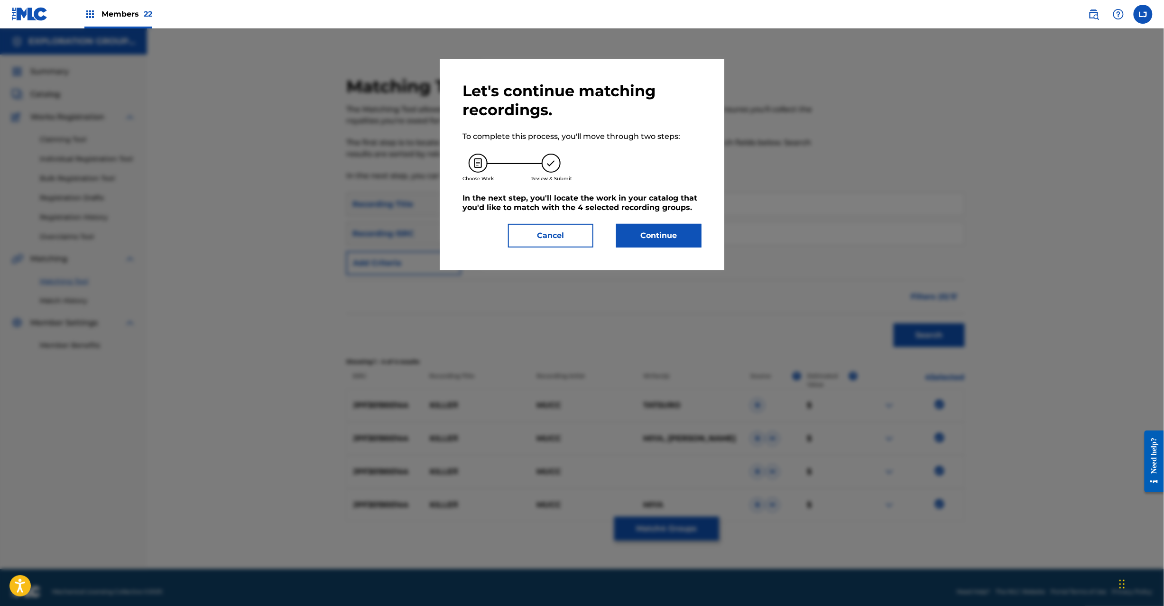
click at [674, 245] on button "Continue" at bounding box center [658, 236] width 85 height 24
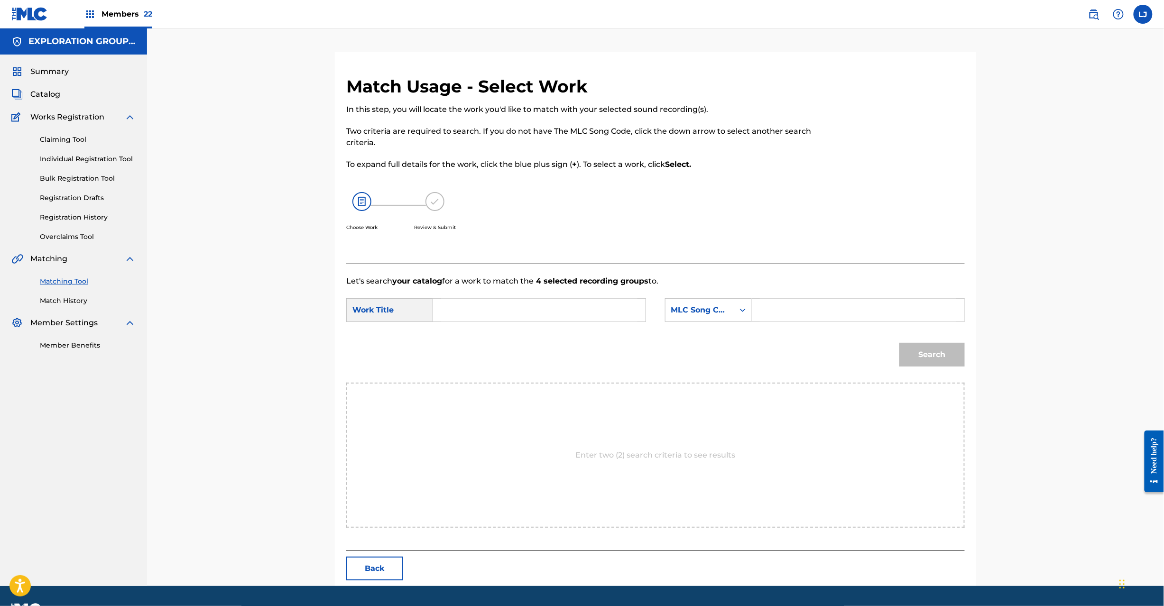
click at [523, 304] on input "Search Form" at bounding box center [539, 310] width 196 height 23
click at [496, 296] on form "SearchWithCriteria4d89bd13-417e-46d3-b1d7-832ff1c01899 Work Title Killer KV87KV…" at bounding box center [655, 335] width 619 height 96
click at [495, 310] on input "Killer KV87KV" at bounding box center [539, 310] width 196 height 23
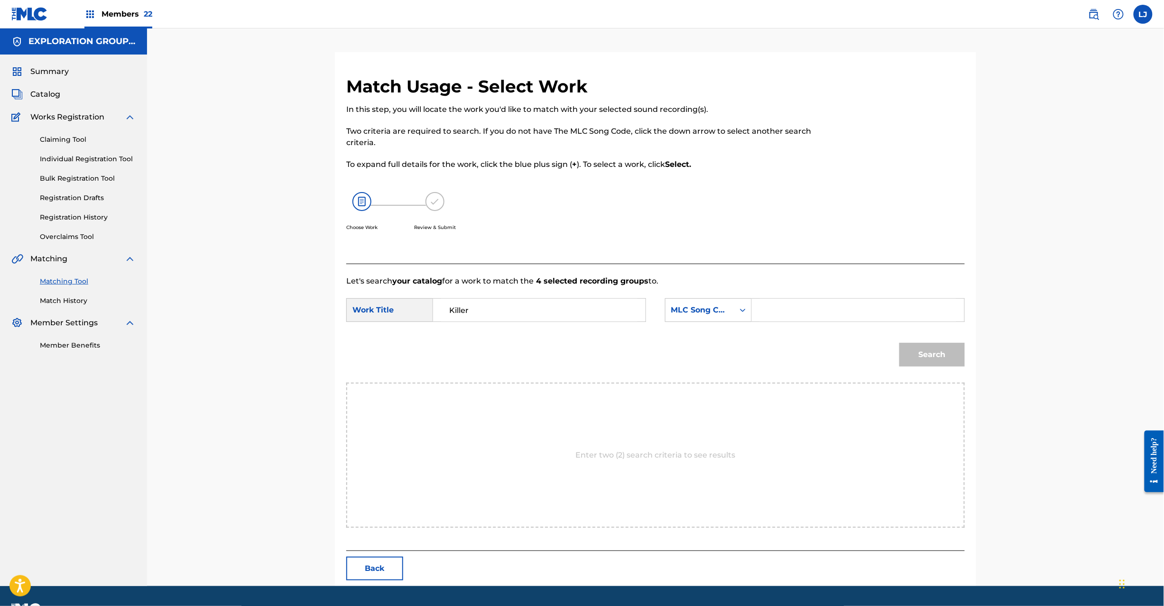
click at [768, 310] on input "Search Form" at bounding box center [858, 310] width 196 height 23
click at [929, 340] on div "Search" at bounding box center [930, 352] width 70 height 38
click at [928, 350] on button "Search" at bounding box center [931, 355] width 65 height 24
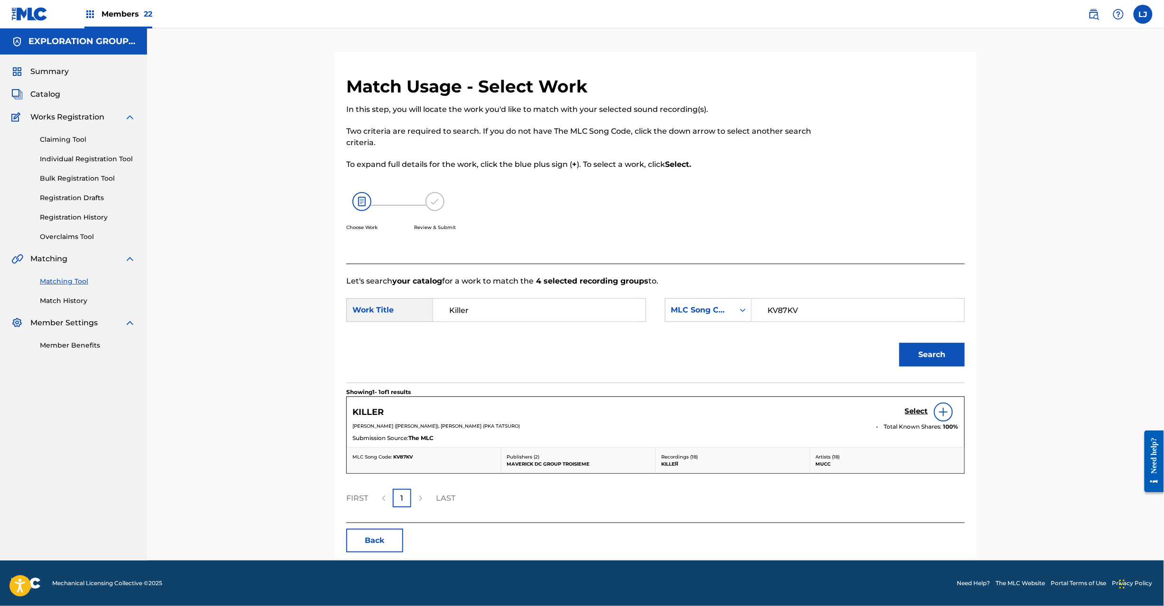
click at [912, 415] on h5 "Select" at bounding box center [916, 411] width 23 height 9
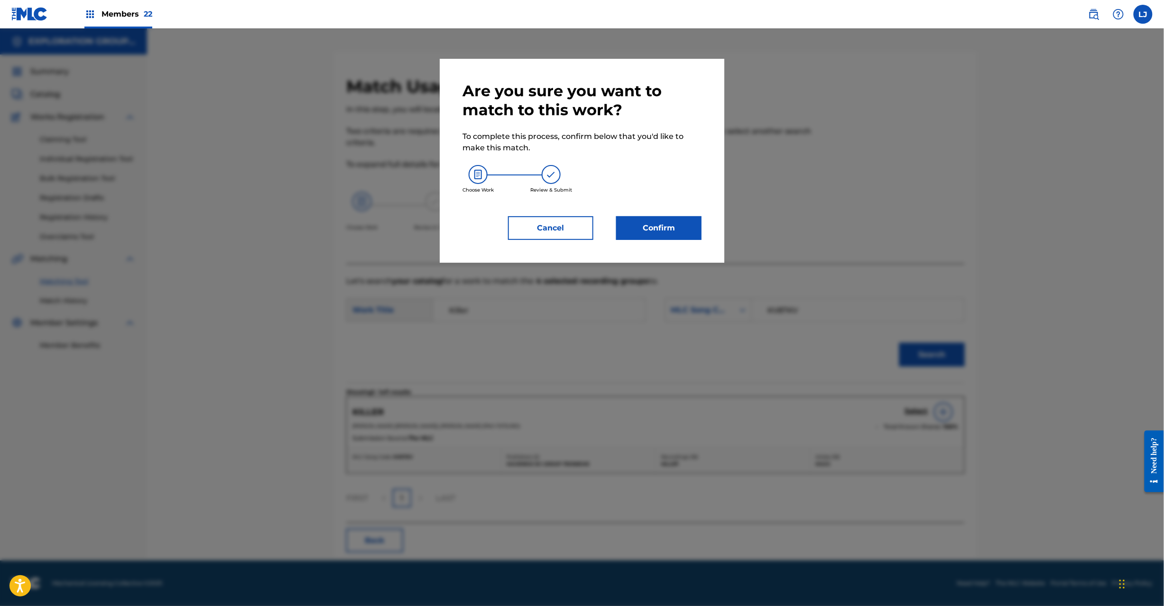
click at [632, 225] on button "Confirm" at bounding box center [658, 228] width 85 height 24
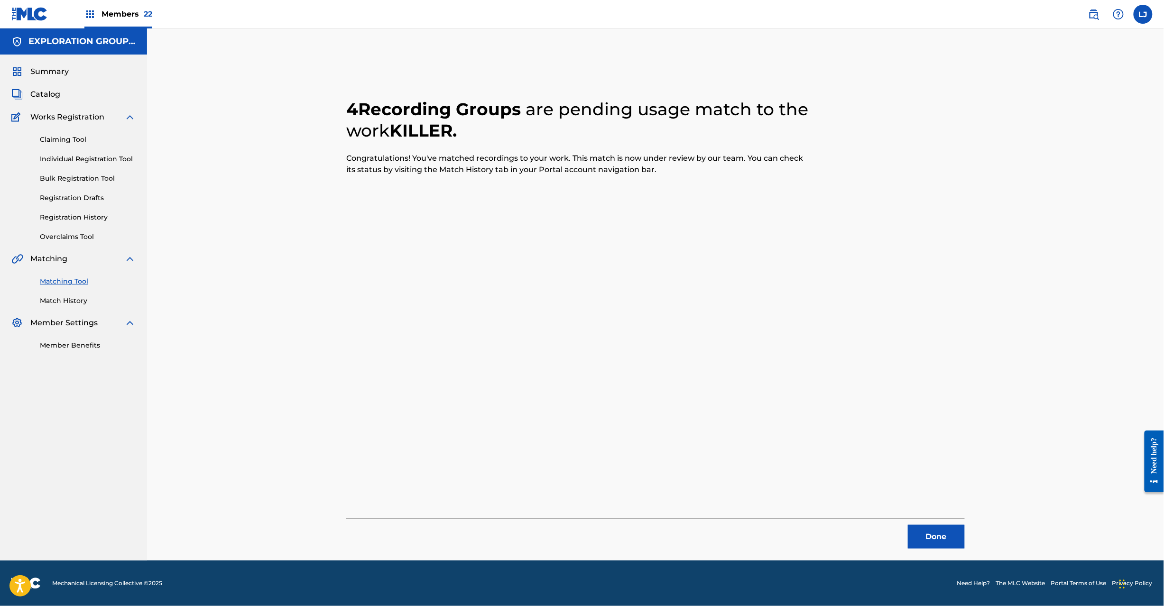
click at [949, 532] on button "Done" at bounding box center [936, 537] width 57 height 24
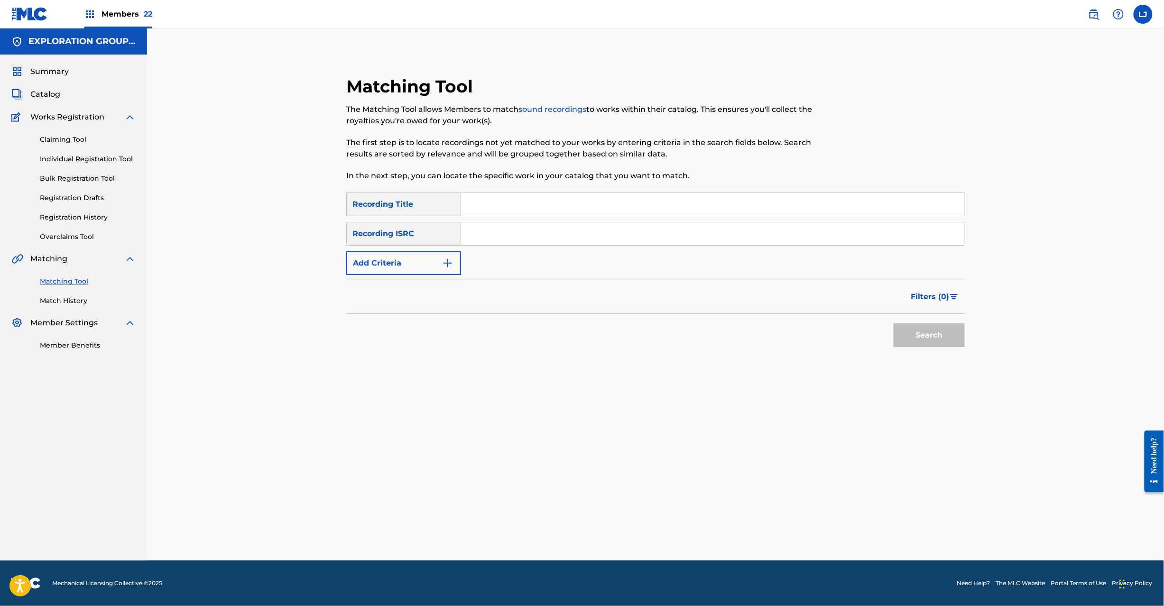
click at [563, 232] on input "Search Form" at bounding box center [712, 233] width 503 height 23
click at [938, 335] on button "Search" at bounding box center [929, 336] width 71 height 24
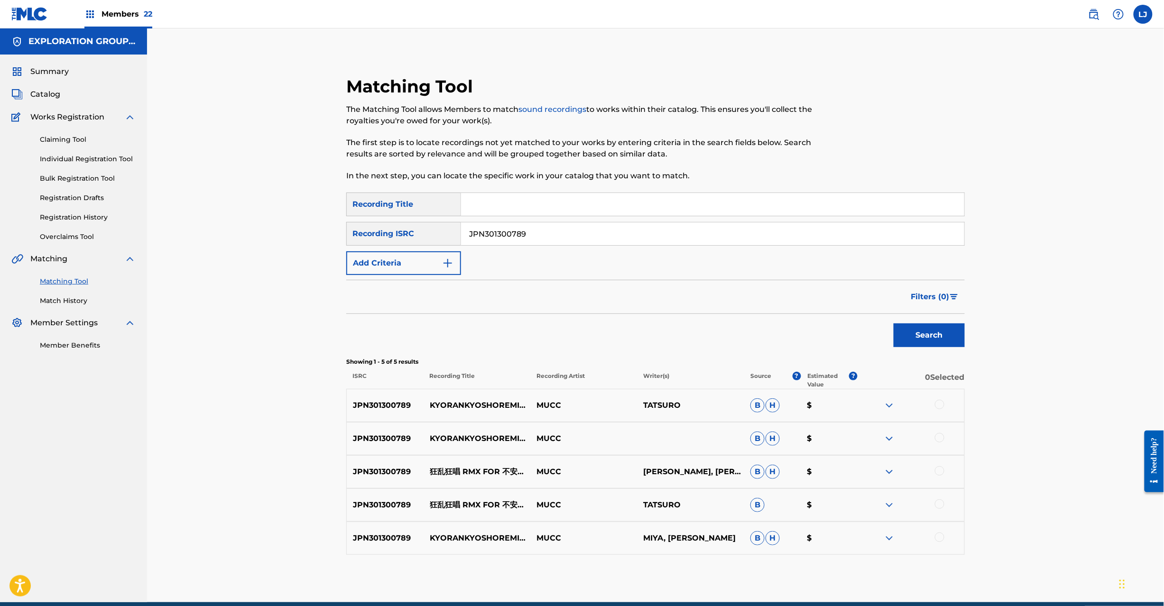
click at [935, 403] on div at bounding box center [939, 404] width 9 height 9
click at [946, 442] on div at bounding box center [911, 438] width 107 height 11
click at [940, 438] on div at bounding box center [939, 437] width 9 height 9
click at [938, 471] on div at bounding box center [939, 470] width 9 height 9
drag, startPoint x: 938, startPoint y: 505, endPoint x: 939, endPoint y: 533, distance: 28.5
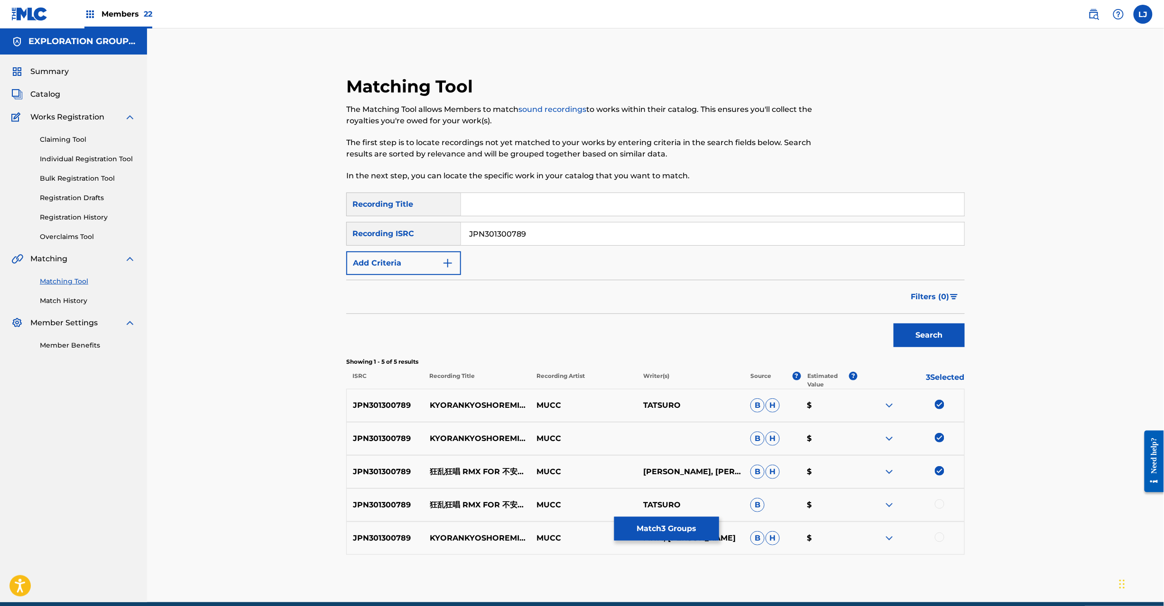
click at [938, 506] on div at bounding box center [939, 504] width 9 height 9
click at [939, 540] on div at bounding box center [939, 537] width 9 height 9
click at [483, 476] on p "狂乱狂唱 RMX FOR 不安の種" at bounding box center [477, 471] width 107 height 11
click at [481, 467] on p "狂乱狂唱 RMX FOR 不安の種" at bounding box center [477, 471] width 107 height 11
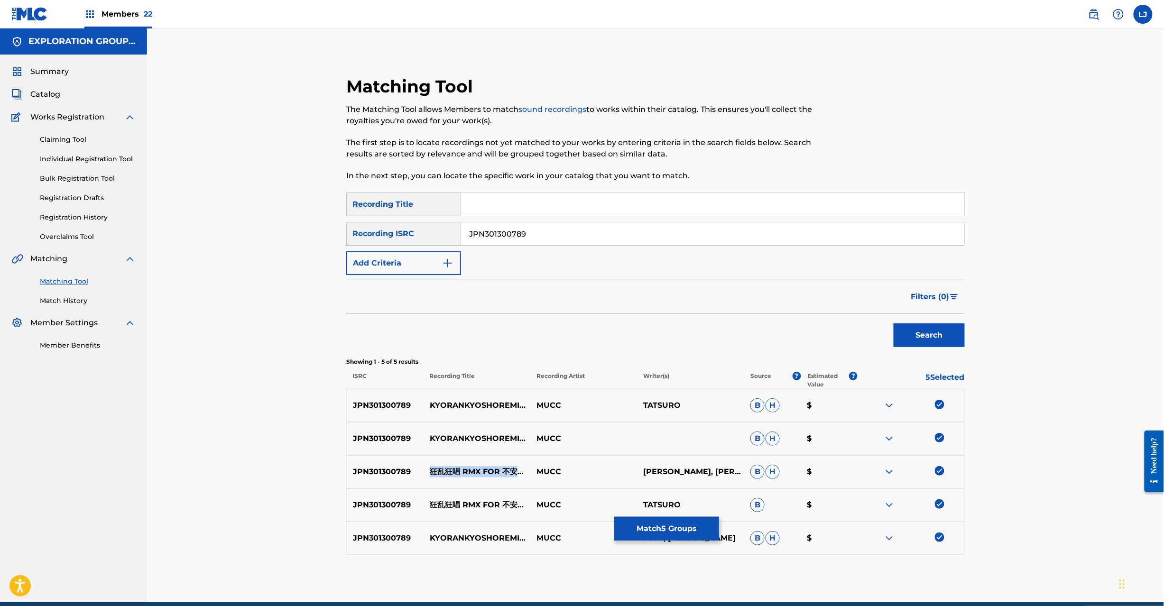
click at [481, 467] on p "狂乱狂唱 RMX FOR 不安の種" at bounding box center [477, 471] width 107 height 11
click at [482, 475] on p "狂乱狂唱 RMX FOR 不安の種" at bounding box center [477, 471] width 107 height 11
click at [482, 472] on p "狂乱狂唱 RMX FOR 不安の種" at bounding box center [477, 471] width 107 height 11
click at [485, 466] on p "狂乱狂唱 RMX FOR 不安の種" at bounding box center [477, 471] width 107 height 11
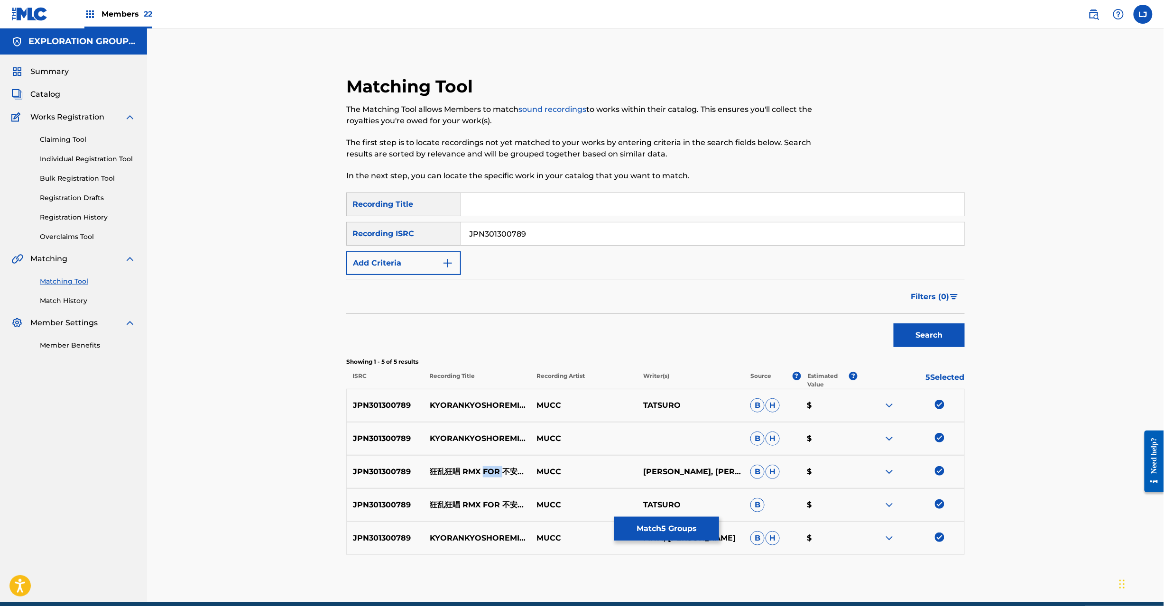
click at [485, 466] on p "狂乱狂唱 RMX FOR 不安の種" at bounding box center [477, 471] width 107 height 11
click at [500, 509] on p "狂乱狂唱 RMX FOR 不安の種" at bounding box center [477, 505] width 107 height 11
click at [503, 471] on p "狂乱狂唱 RMX FOR 不安の種" at bounding box center [477, 471] width 107 height 11
click at [509, 471] on p "狂乱狂唱 RMX FOR 不安の種" at bounding box center [477, 471] width 107 height 11
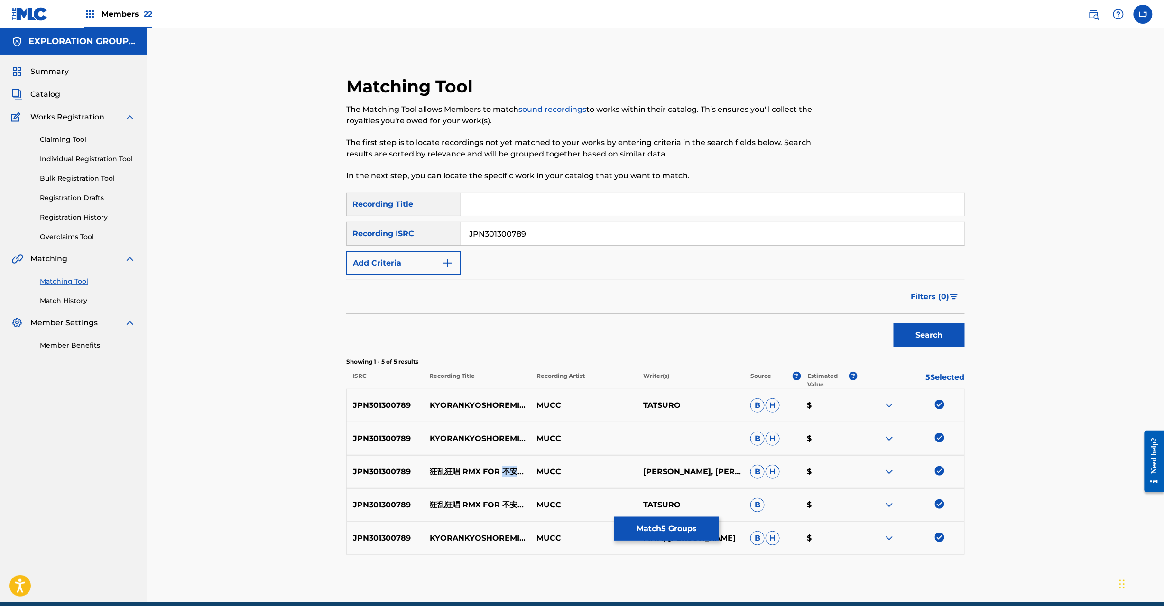
click at [509, 471] on p "狂乱狂唱 RMX FOR 不安の種" at bounding box center [477, 471] width 107 height 11
click at [509, 469] on p "狂乱狂唱 RMX FOR 不安の種" at bounding box center [477, 471] width 107 height 11
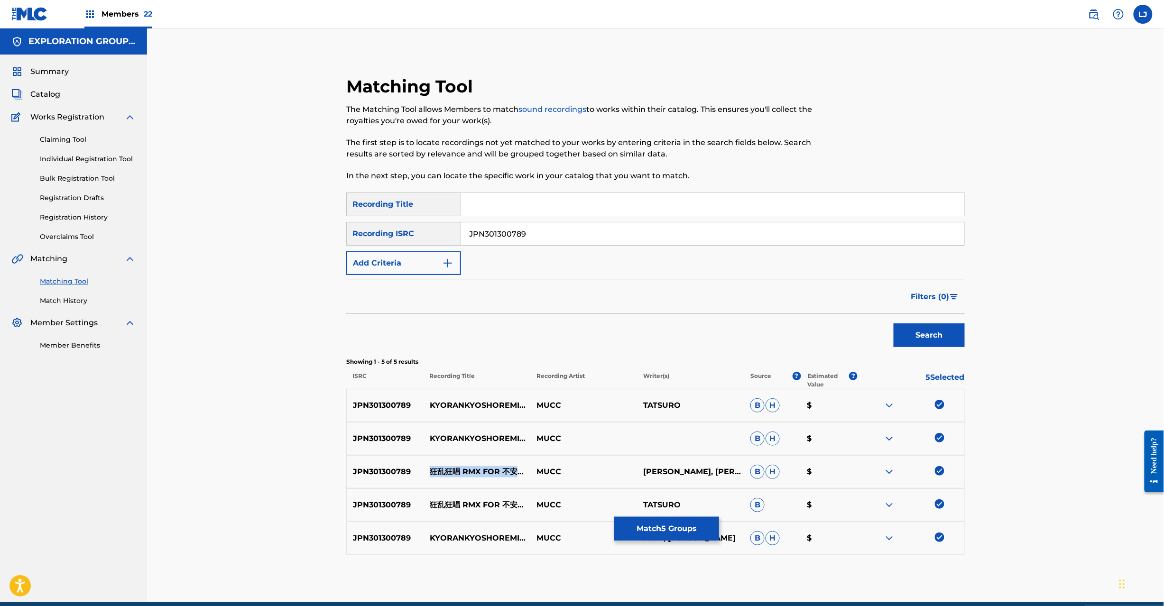
click at [29, 10] on img at bounding box center [29, 14] width 37 height 14
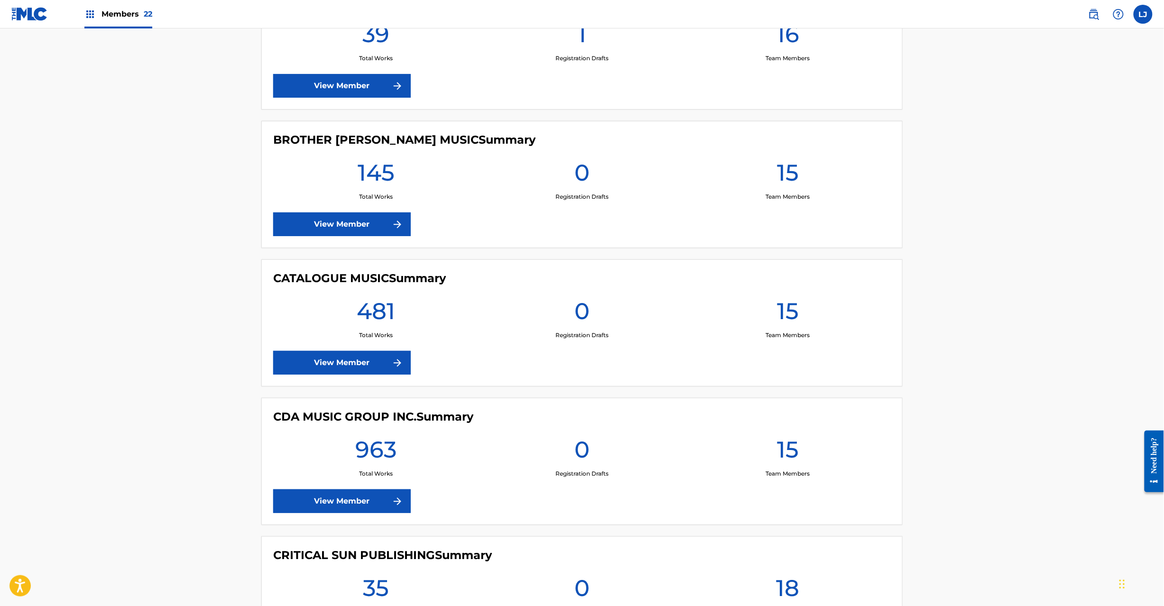
scroll to position [1518, 0]
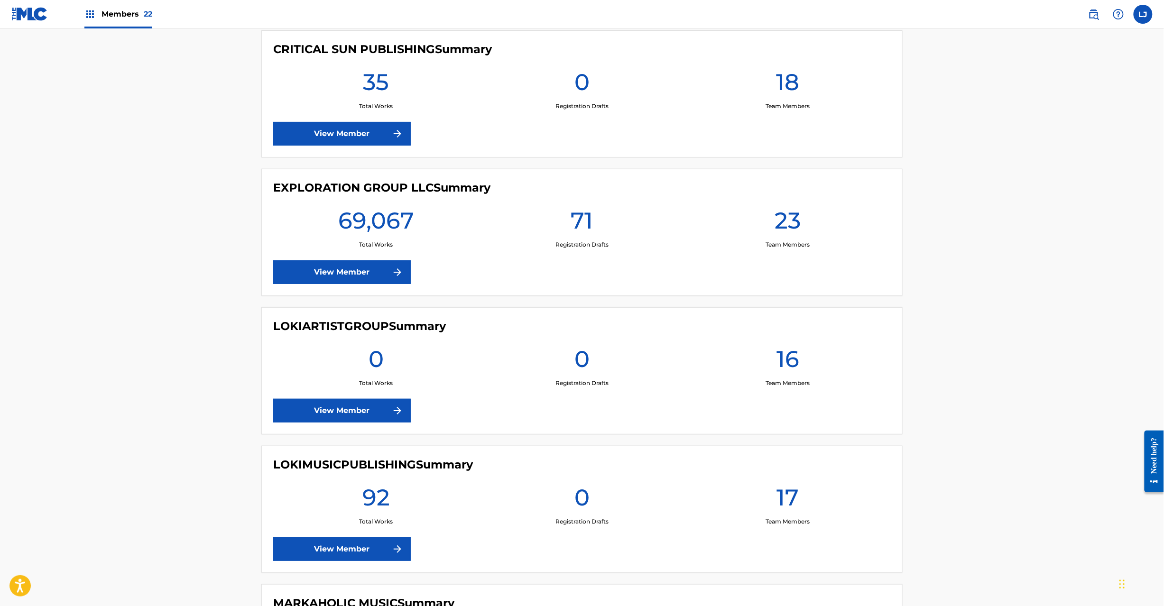
click at [328, 279] on link "View Member" at bounding box center [342, 272] width 138 height 24
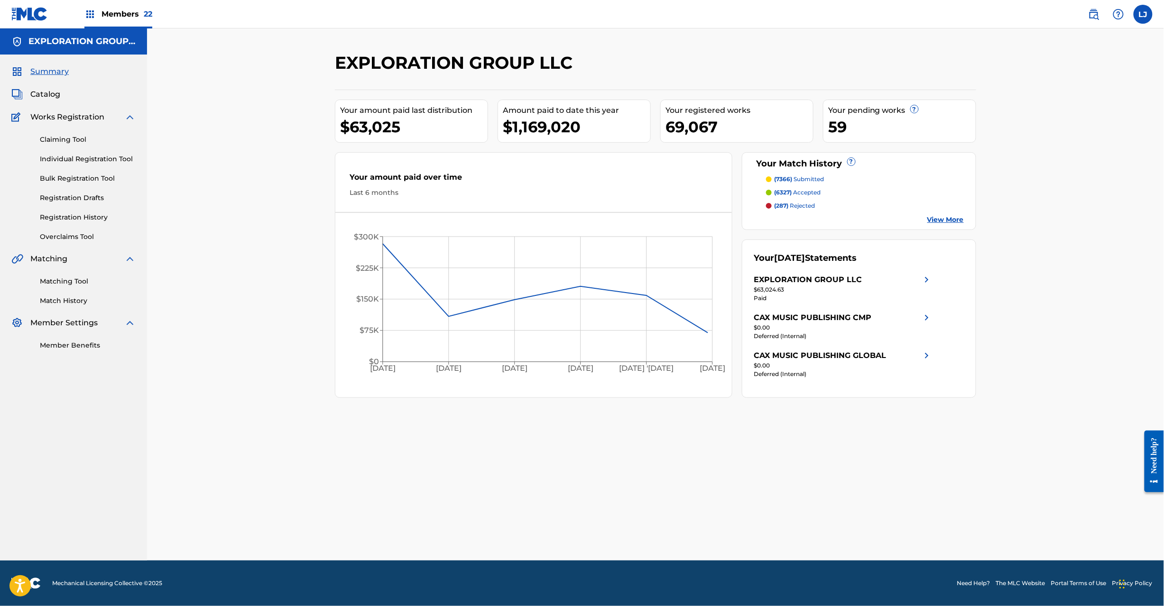
click at [53, 93] on span "Catalog" at bounding box center [45, 94] width 30 height 11
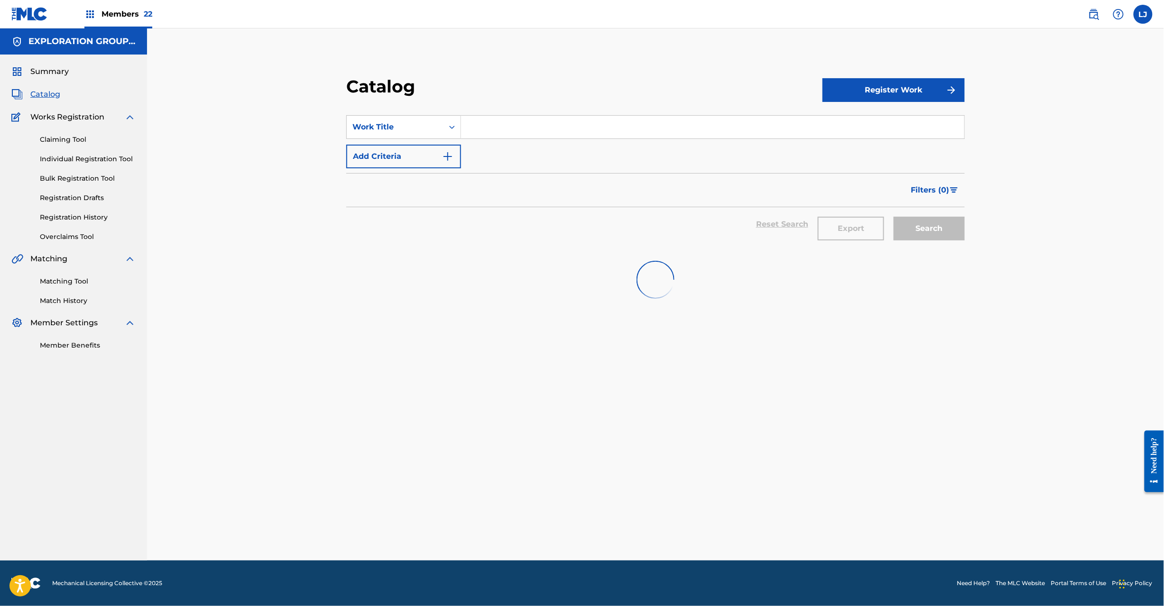
click at [496, 131] on input "Search Form" at bounding box center [712, 127] width 503 height 23
click at [435, 134] on div "Work Title" at bounding box center [395, 127] width 97 height 18
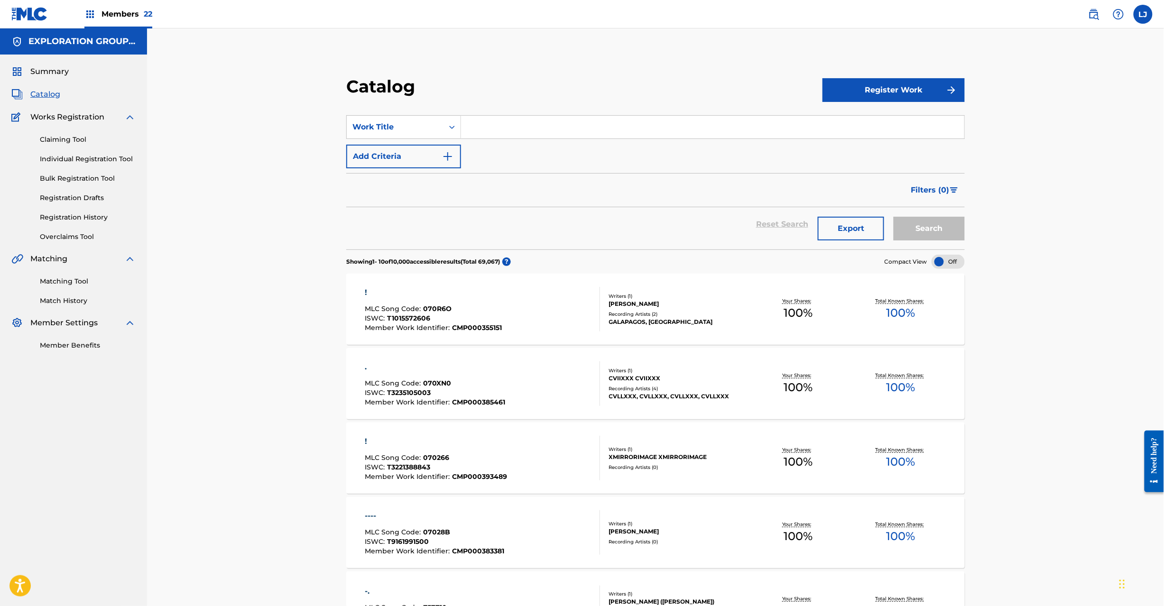
click at [102, 282] on link "Matching Tool" at bounding box center [88, 282] width 96 height 10
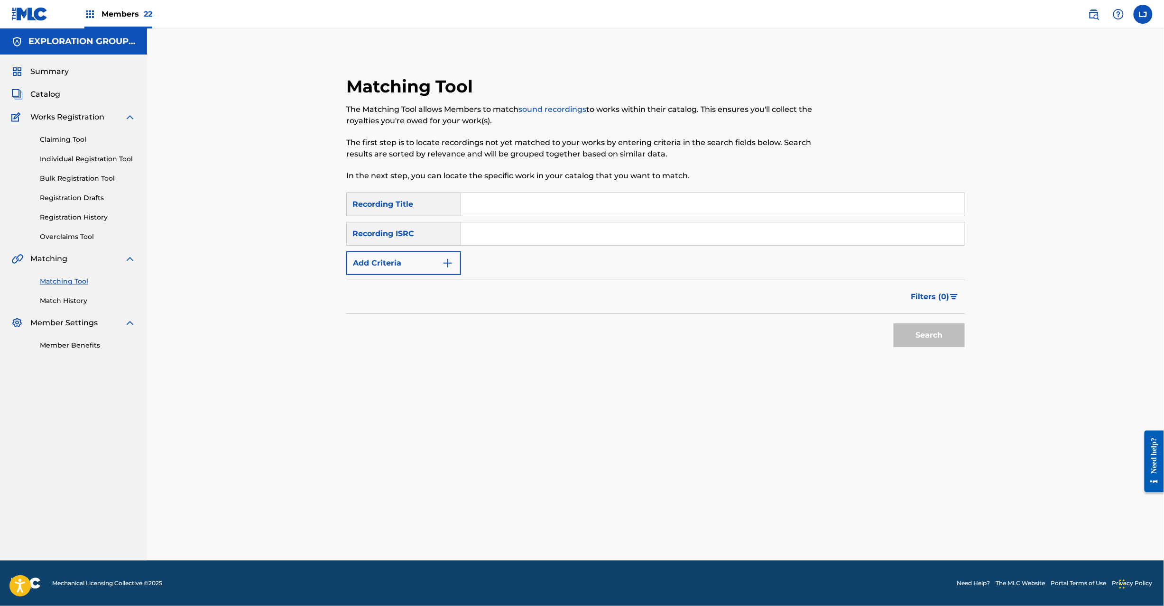
drag, startPoint x: 495, startPoint y: 234, endPoint x: 524, endPoint y: 247, distance: 31.2
click at [495, 234] on input "Search Form" at bounding box center [712, 233] width 503 height 23
click at [946, 342] on button "Search" at bounding box center [929, 336] width 71 height 24
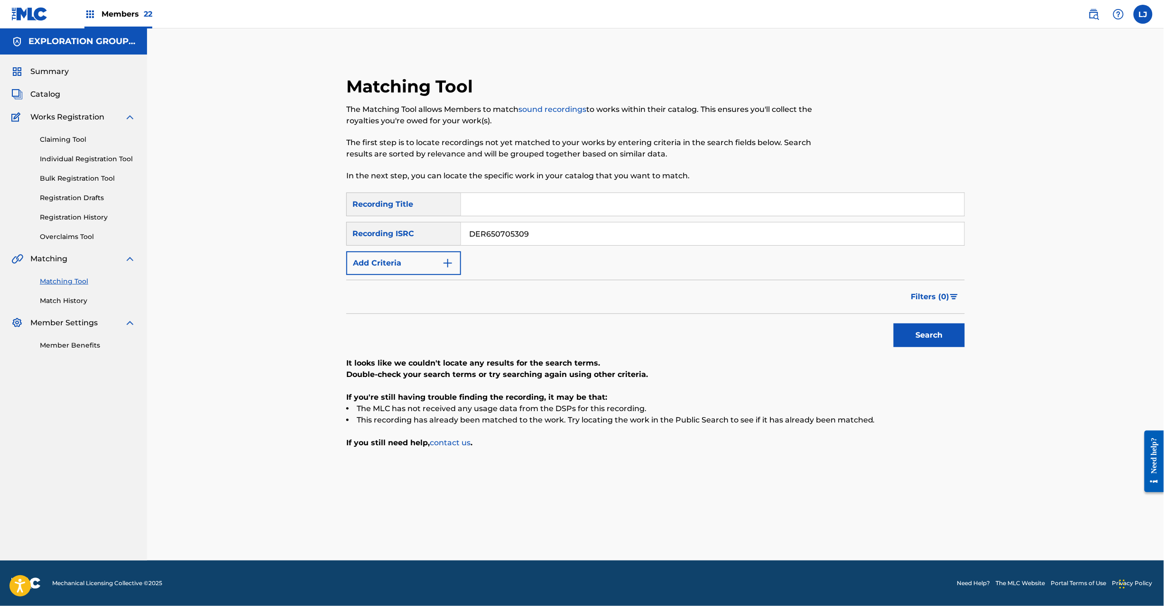
click at [522, 224] on input "DER650705309" at bounding box center [712, 233] width 503 height 23
click at [915, 334] on button "Search" at bounding box center [929, 336] width 71 height 24
click at [508, 245] on input "JPF300600280" at bounding box center [712, 233] width 503 height 23
click at [508, 240] on input "JPF300600280" at bounding box center [712, 233] width 503 height 23
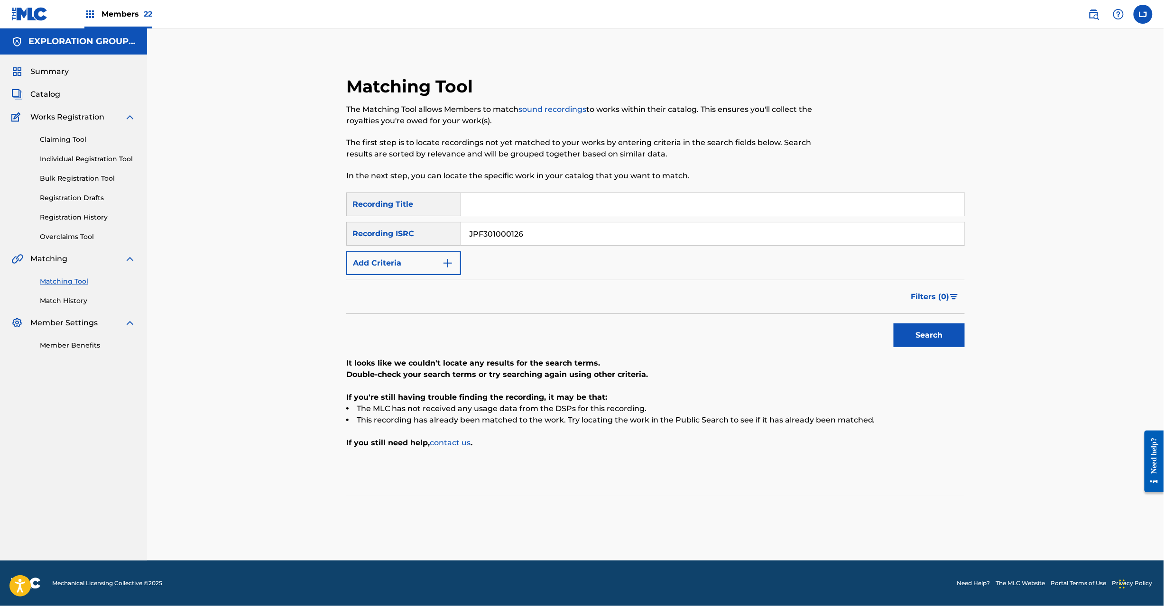
click at [508, 240] on input "JPF301000126" at bounding box center [712, 233] width 503 height 23
click at [929, 331] on button "Search" at bounding box center [929, 336] width 71 height 24
click at [496, 236] on input "JPF301000126" at bounding box center [712, 233] width 503 height 23
click at [904, 328] on button "Search" at bounding box center [929, 336] width 71 height 24
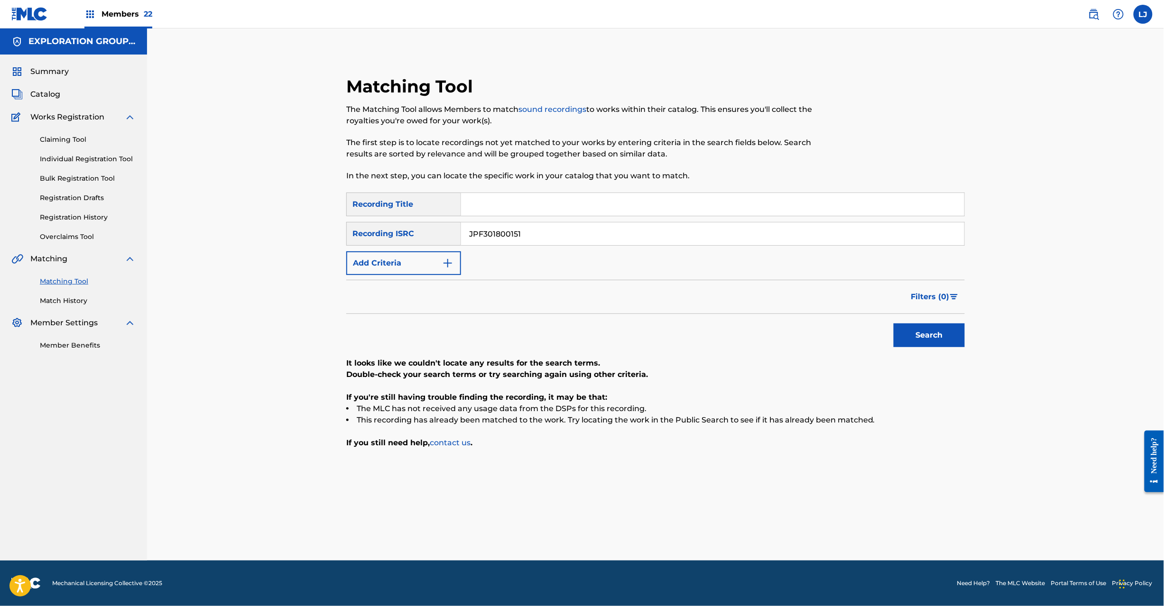
click at [559, 232] on input "JPF301800151" at bounding box center [712, 233] width 503 height 23
click at [928, 331] on button "Search" at bounding box center [929, 336] width 71 height 24
click at [554, 239] on input "JPF300801190" at bounding box center [712, 233] width 503 height 23
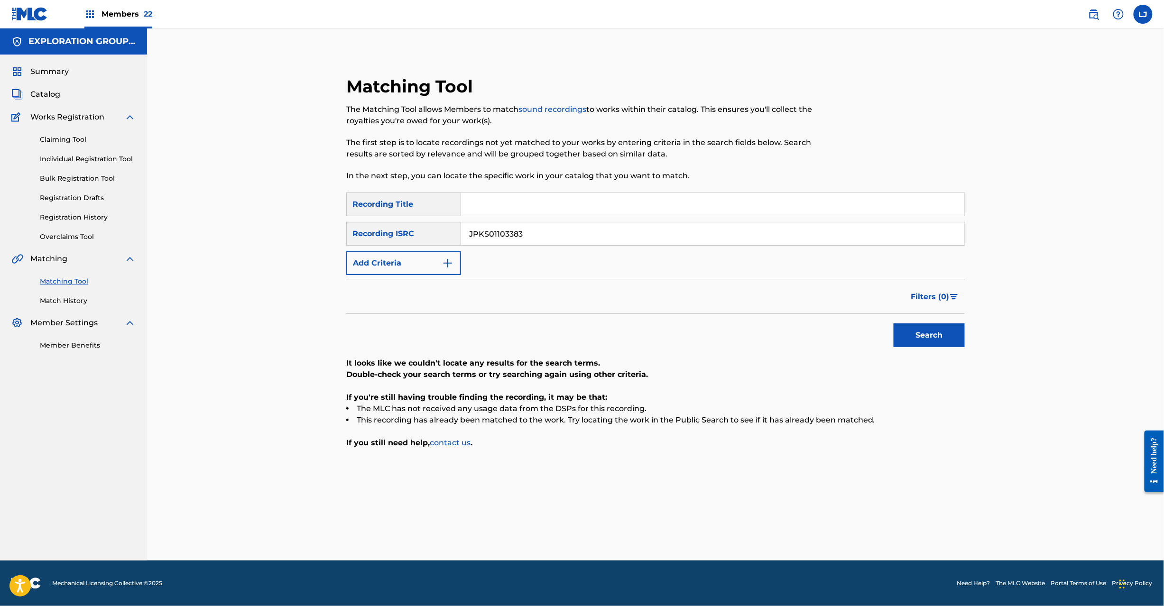
click at [926, 323] on div "Search" at bounding box center [927, 333] width 76 height 38
click at [923, 332] on button "Search" at bounding box center [929, 336] width 71 height 24
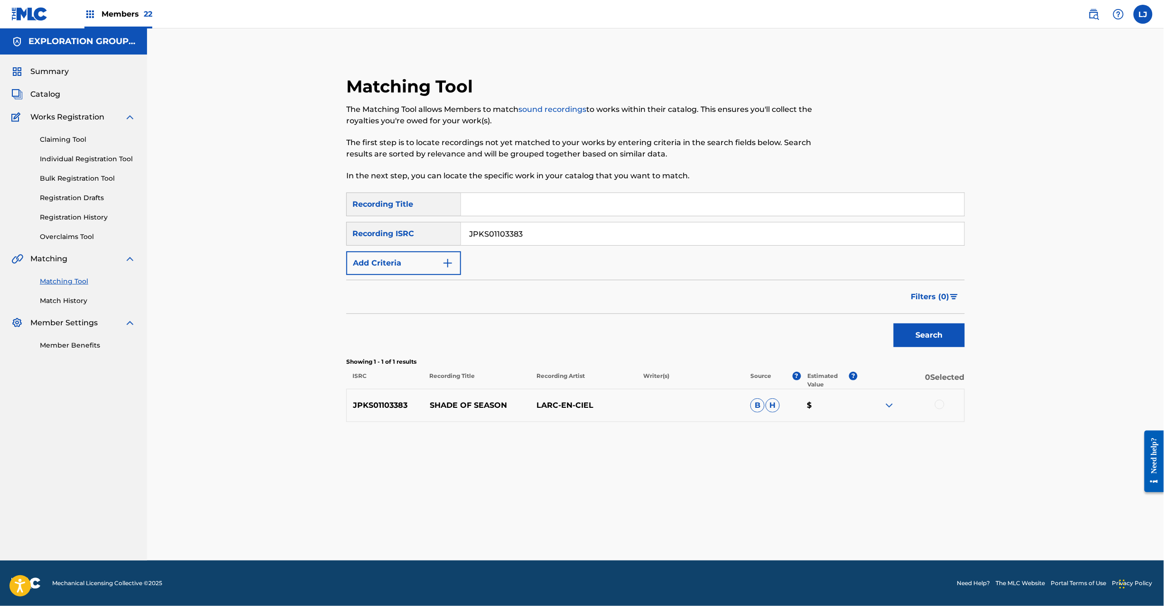
click at [940, 401] on div at bounding box center [939, 404] width 9 height 9
click at [675, 530] on button "Match 1 Group" at bounding box center [666, 529] width 105 height 24
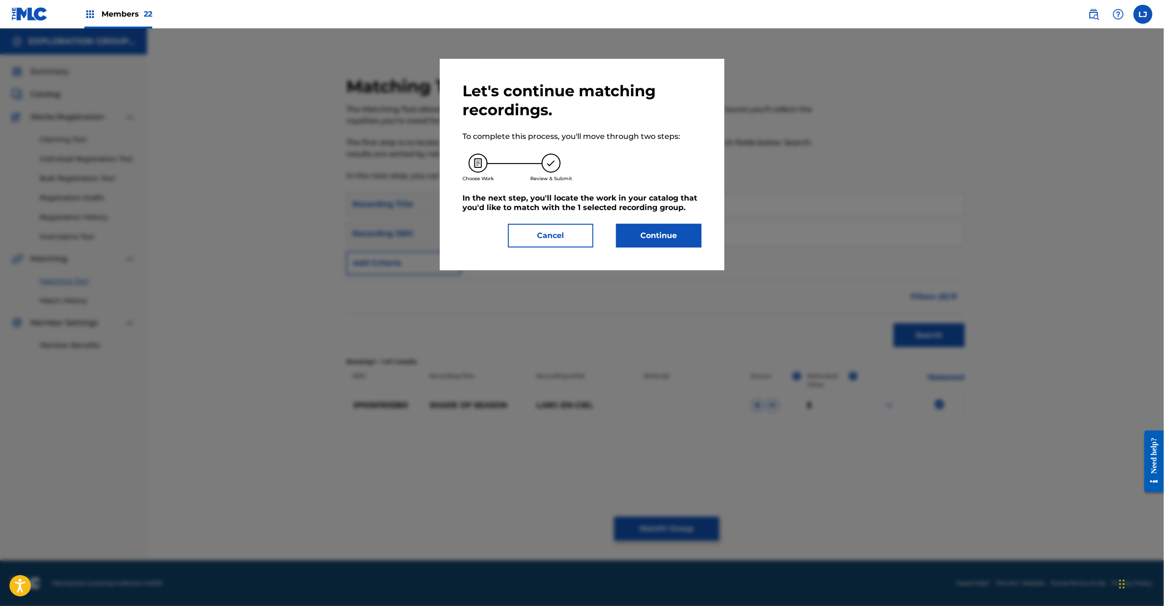
click at [655, 232] on button "Continue" at bounding box center [658, 236] width 85 height 24
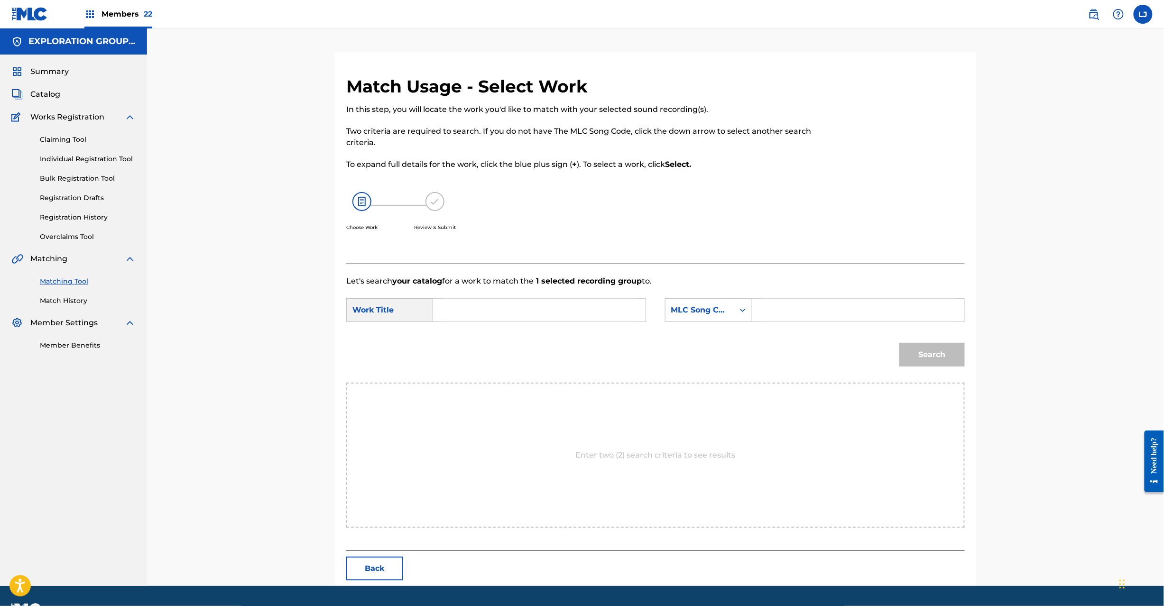
click at [454, 295] on form "SearchWithCriteria4d89bd13-417e-46d3-b1d7-832ff1c01899 Work Title SearchWithCri…" at bounding box center [655, 335] width 619 height 96
click at [471, 303] on input "Search Form" at bounding box center [539, 310] width 196 height 23
drag, startPoint x: 509, startPoint y: 303, endPoint x: 535, endPoint y: 308, distance: 27.2
click at [510, 304] on input "Shade Of Season X34783" at bounding box center [539, 310] width 196 height 23
click at [535, 308] on input "Shade Of Season X34783" at bounding box center [539, 310] width 196 height 23
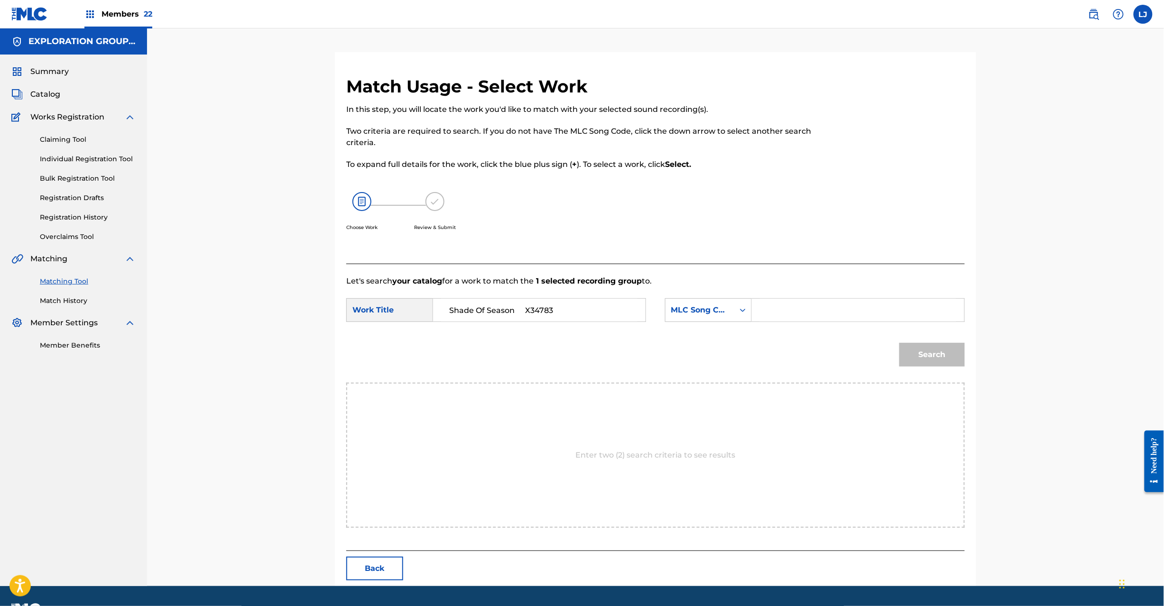
click at [535, 308] on input "Shade Of Season X34783" at bounding box center [539, 310] width 196 height 23
click at [833, 315] on input "Search Form" at bounding box center [858, 310] width 196 height 23
click at [909, 354] on button "Search" at bounding box center [931, 355] width 65 height 24
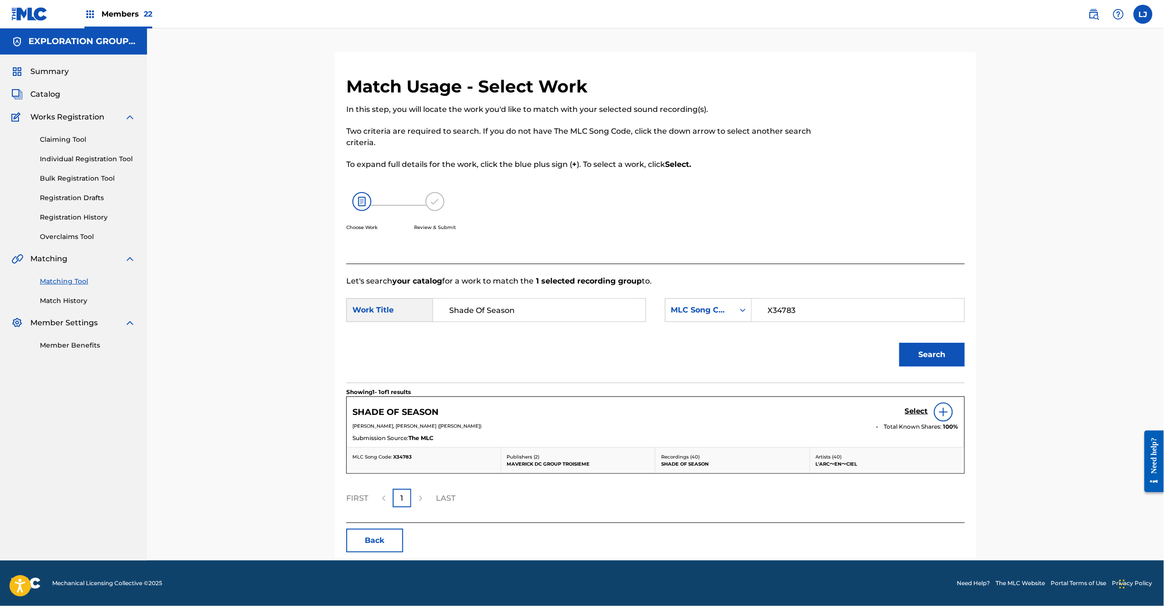
drag, startPoint x: 909, startPoint y: 354, endPoint x: 842, endPoint y: 384, distance: 73.7
click at [842, 384] on section "Showing 1 - 1 of 1 results" at bounding box center [655, 390] width 619 height 14
click at [906, 411] on h5 "Select" at bounding box center [916, 411] width 23 height 9
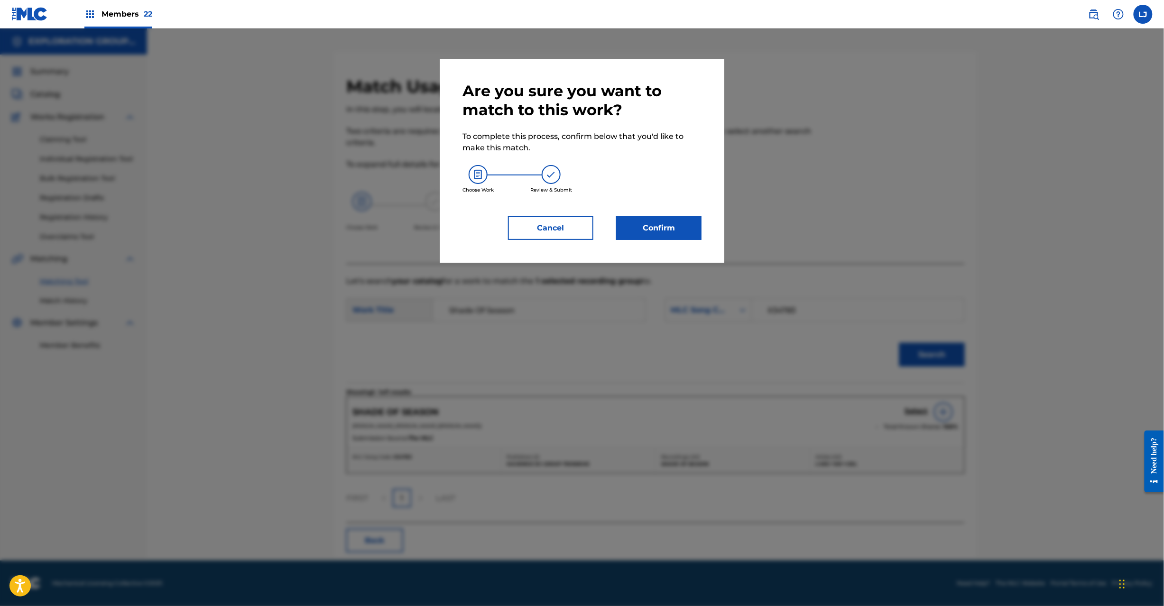
click at [641, 230] on button "Confirm" at bounding box center [658, 228] width 85 height 24
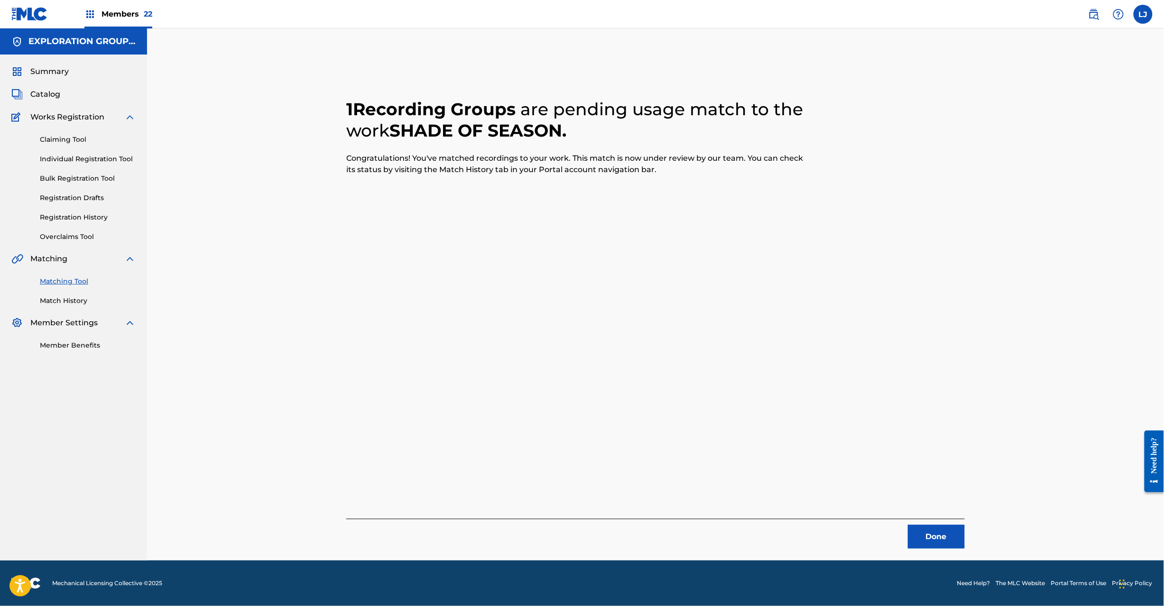
click at [941, 537] on button "Done" at bounding box center [936, 537] width 57 height 24
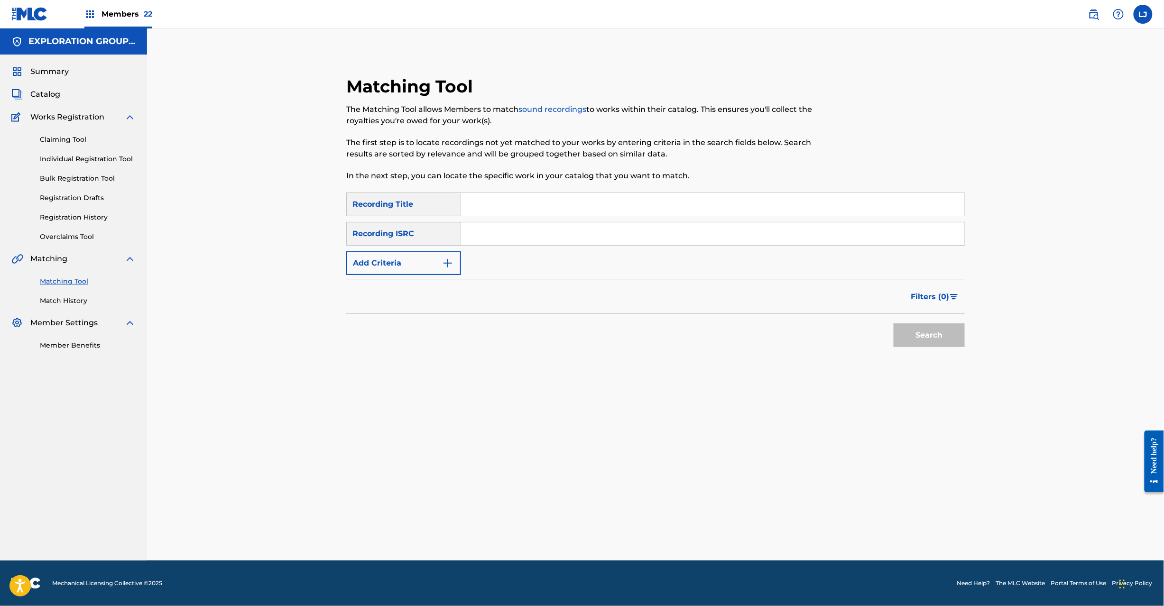
click at [52, 94] on span "Catalog" at bounding box center [45, 94] width 30 height 11
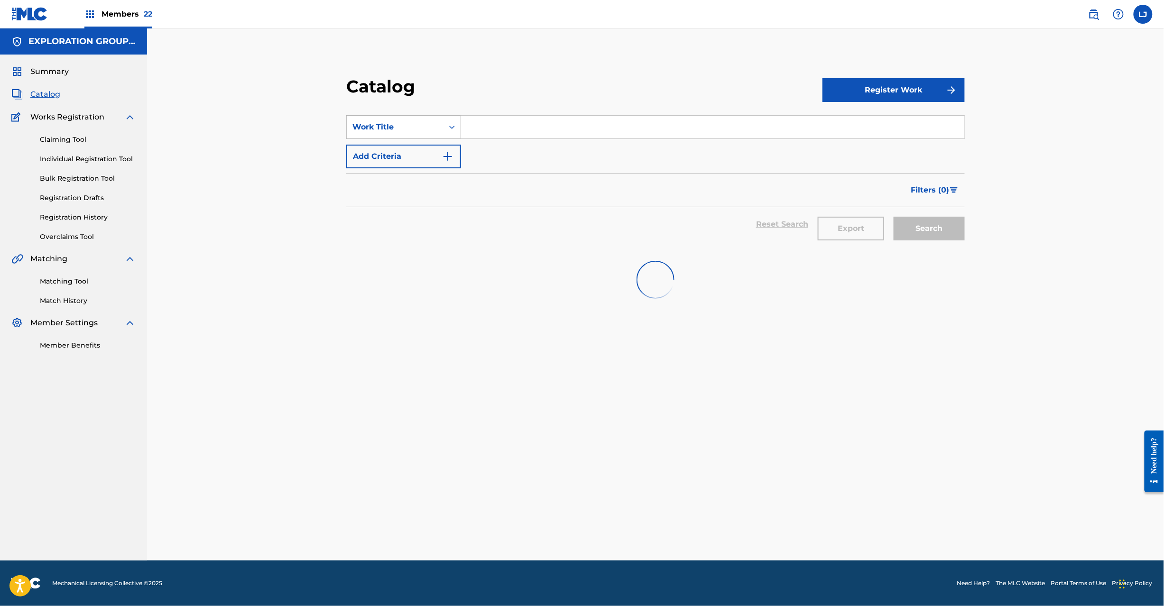
click at [427, 124] on div "Work Title" at bounding box center [394, 126] width 85 height 11
drag, startPoint x: 407, startPoint y: 222, endPoint x: 438, endPoint y: 172, distance: 59.6
click at [408, 220] on div "MLC Song Code" at bounding box center [404, 222] width 114 height 24
click at [487, 127] on input "Search Form" at bounding box center [712, 127] width 503 height 23
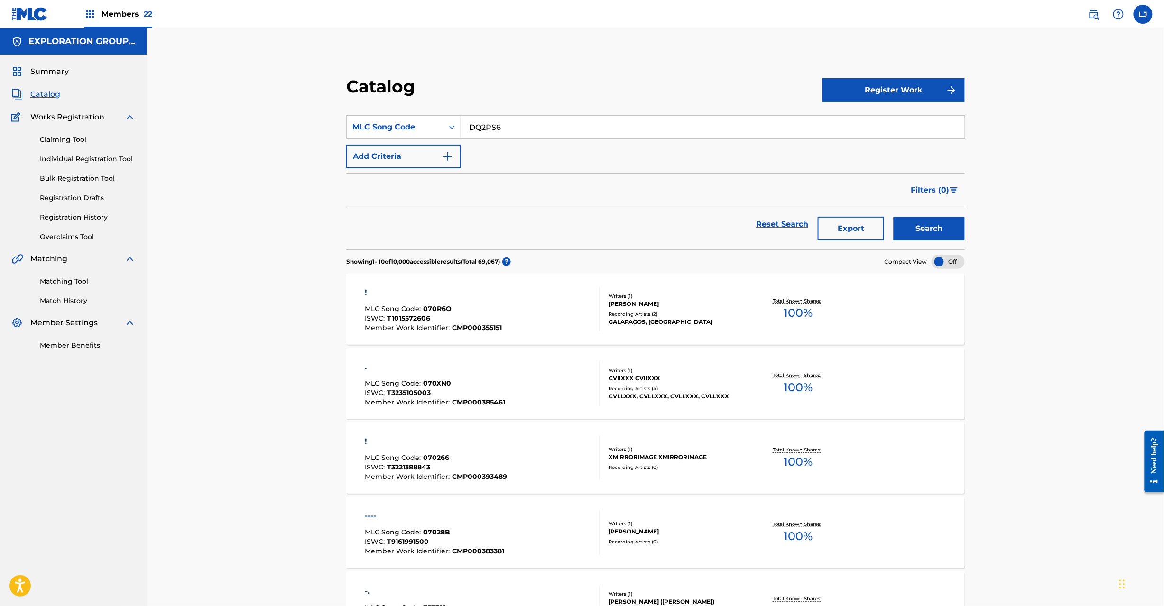
click at [929, 230] on button "Search" at bounding box center [929, 229] width 71 height 24
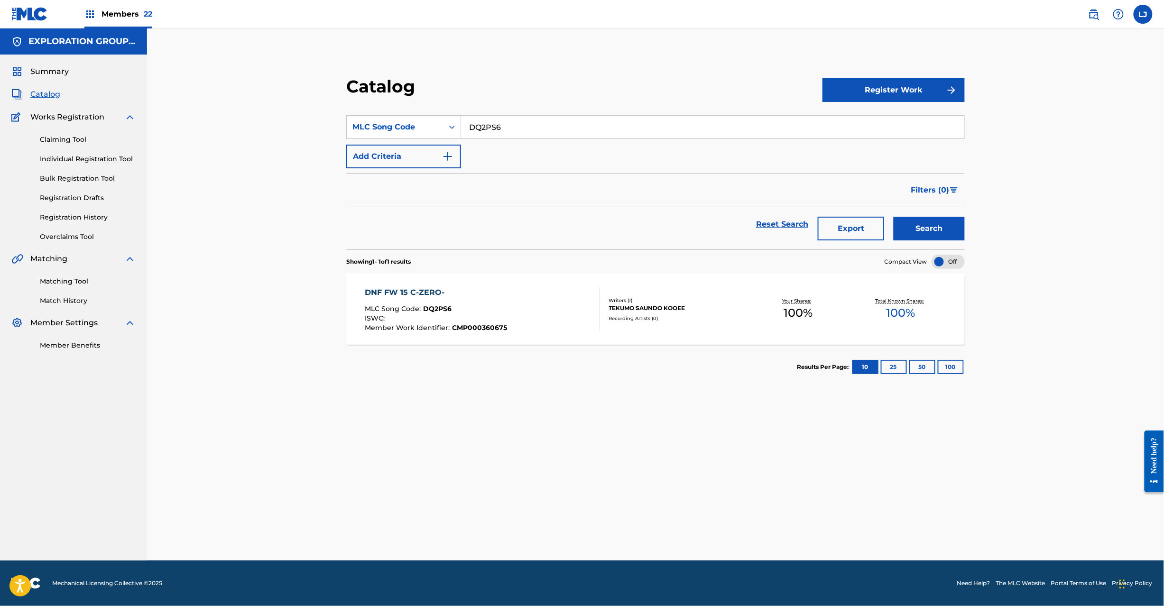
click at [560, 315] on div "DNF FW 15 C-ZERO- MLC Song Code : DQ2PS6 ISWC : Member Work Identifier : CMP000…" at bounding box center [482, 309] width 235 height 45
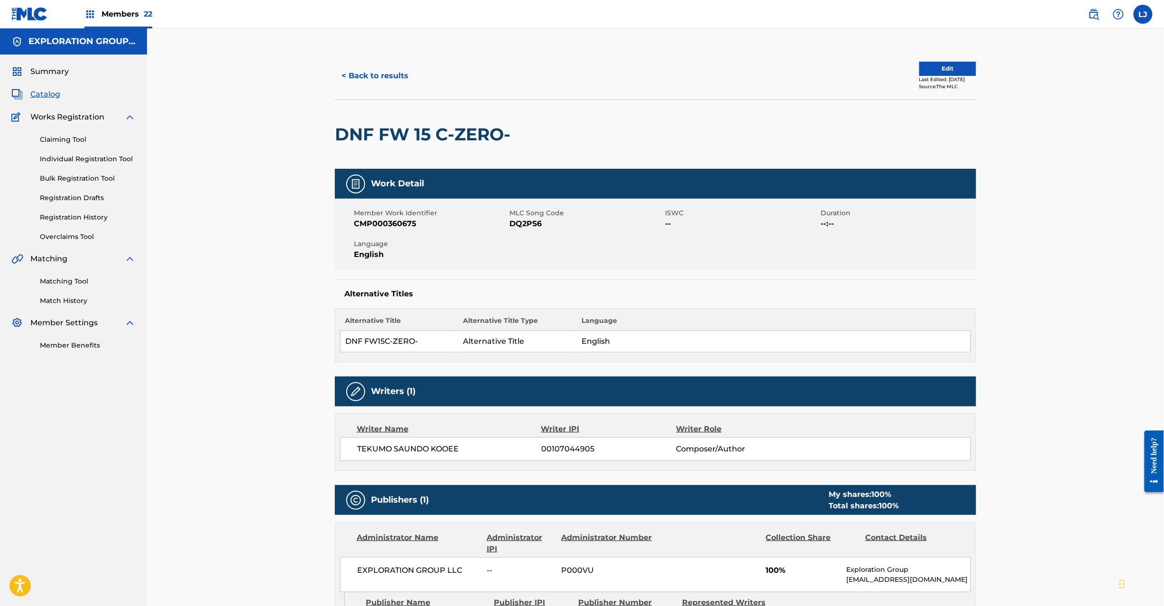
click at [926, 62] on button "Edit" at bounding box center [947, 69] width 57 height 14
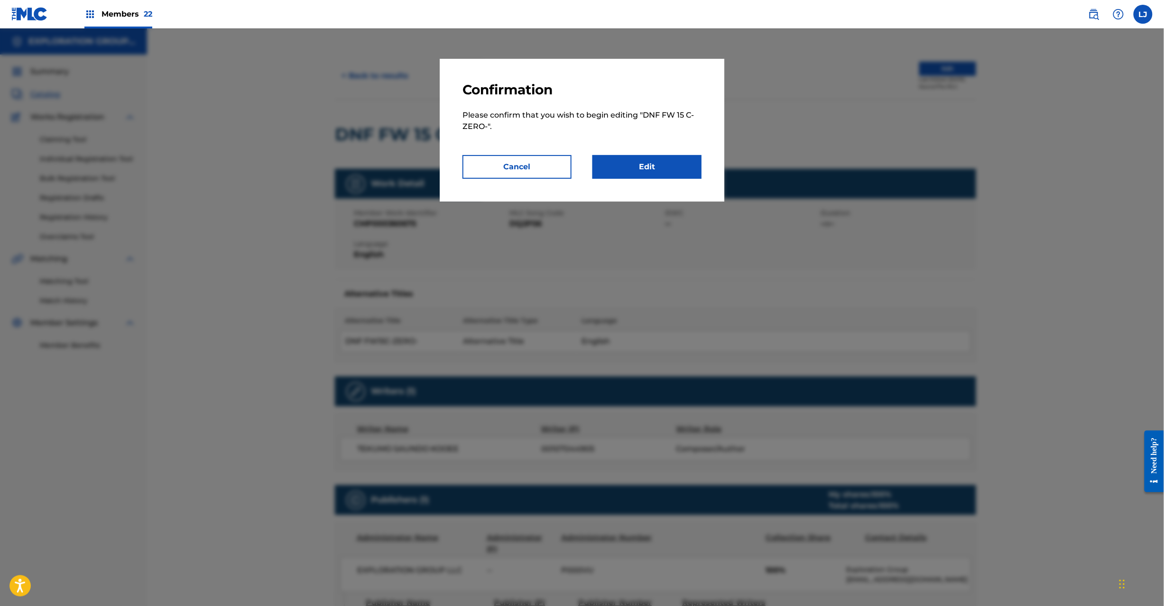
click at [668, 167] on link "Edit" at bounding box center [647, 167] width 109 height 24
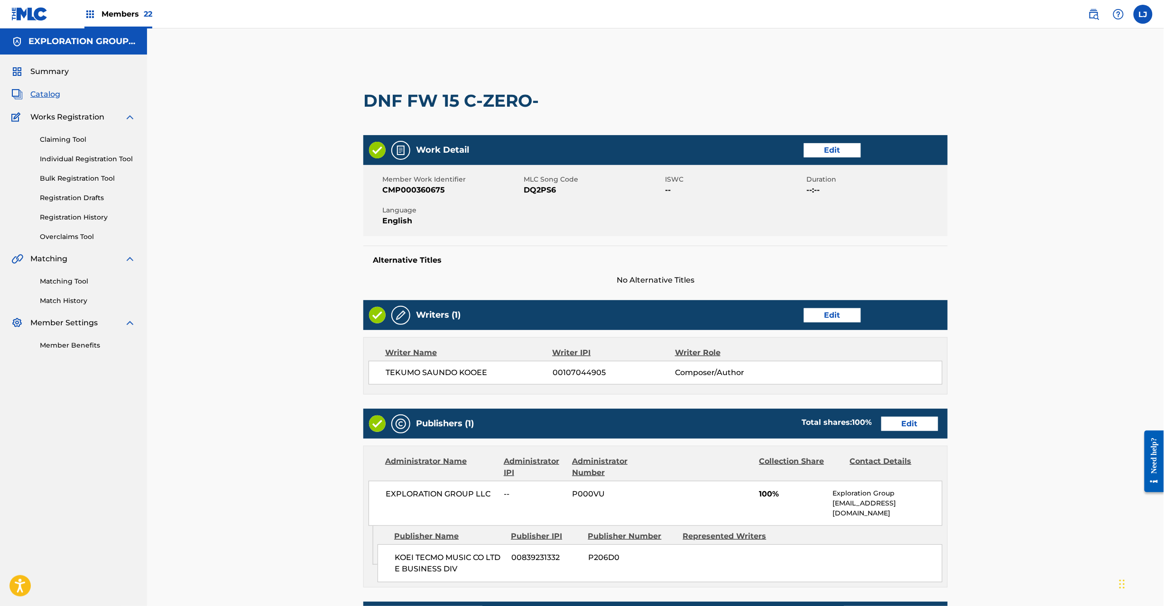
scroll to position [154, 0]
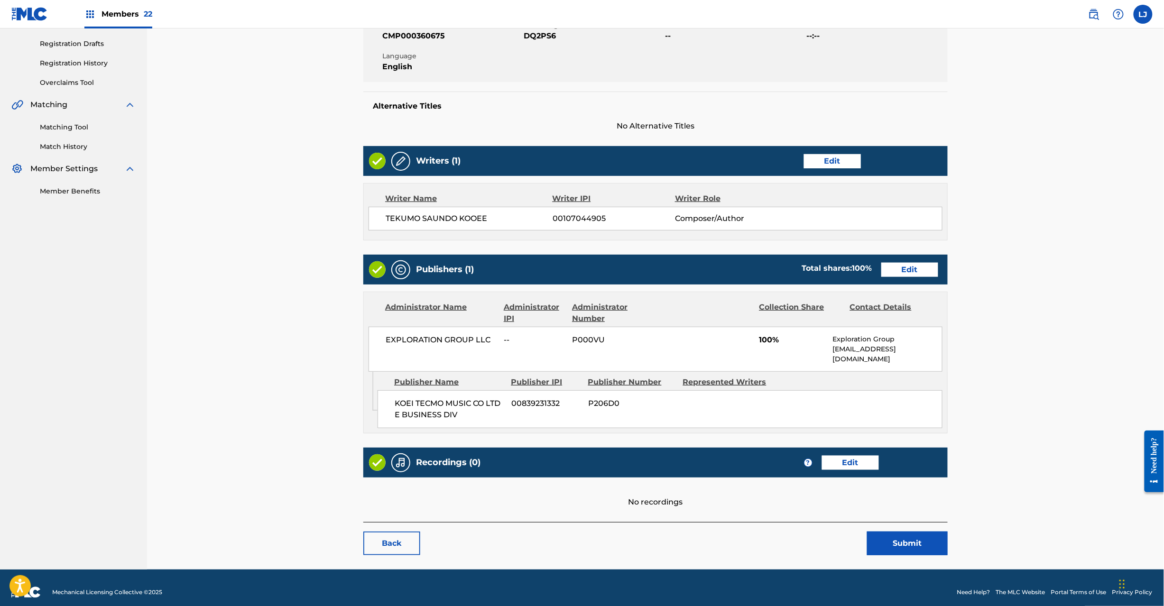
click at [901, 274] on link "Edit" at bounding box center [909, 270] width 57 height 14
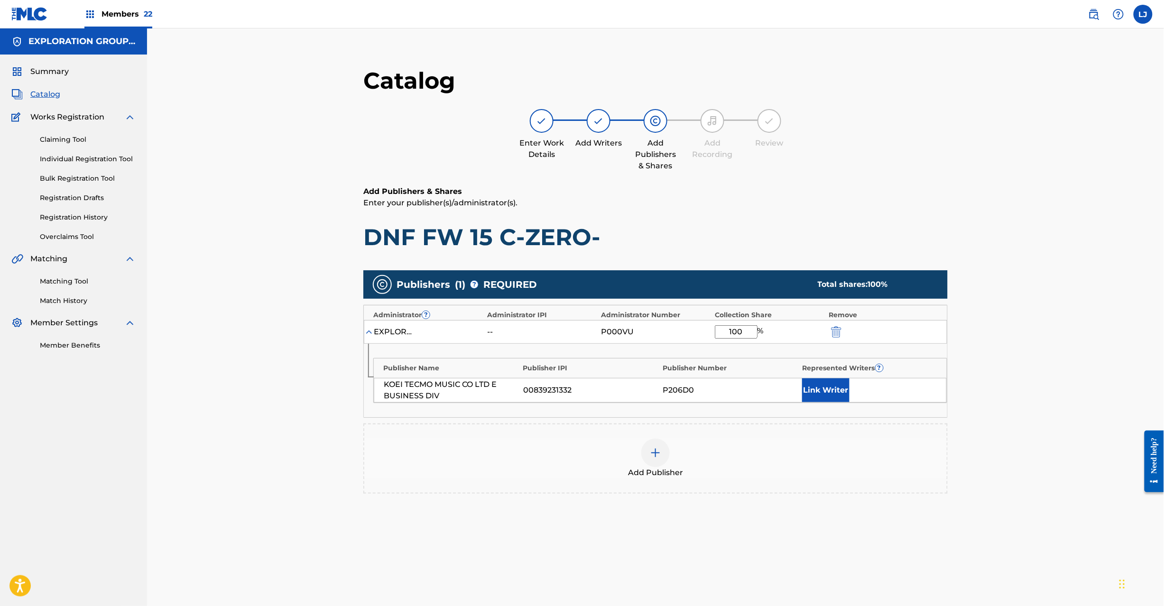
click at [837, 336] on img "submit" at bounding box center [836, 331] width 10 height 11
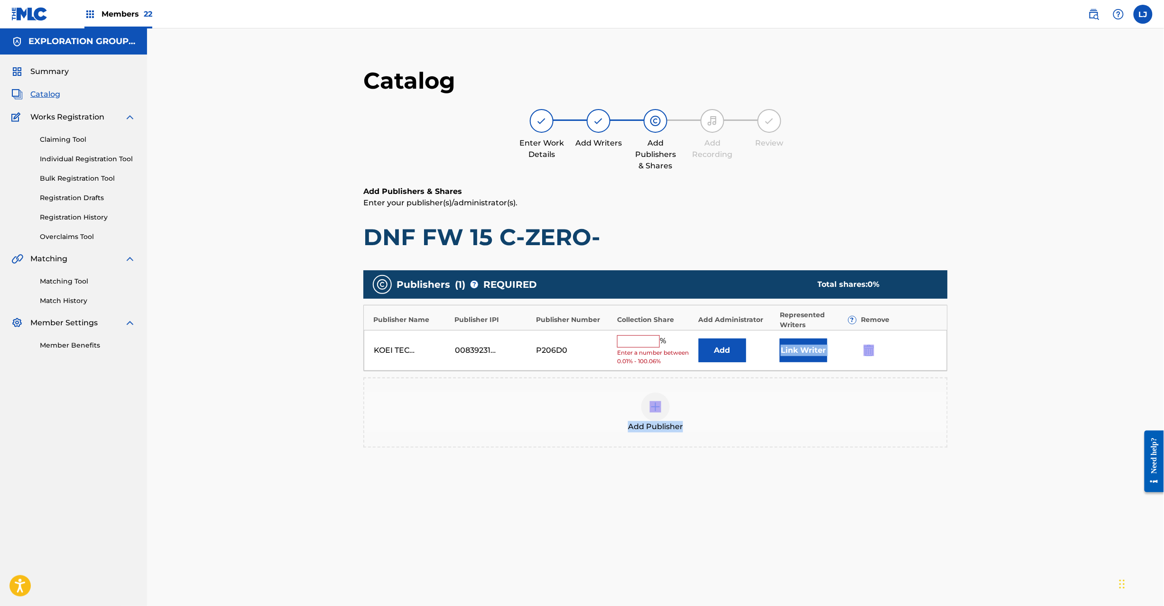
drag, startPoint x: 776, startPoint y: 347, endPoint x: 847, endPoint y: 372, distance: 75.0
click at [787, 385] on div "Publishers ( 1 ) ? REQUIRED Total shares: 0 % Publisher Name Publisher IPI Publ…" at bounding box center [655, 358] width 584 height 177
click at [864, 358] on div "KOEI TECMO MUSIC CO LTD E BUSINESS DIV 00839231332 P206D0 % Enter a number betw…" at bounding box center [655, 350] width 583 height 41
click at [865, 350] on img "submit" at bounding box center [869, 350] width 10 height 11
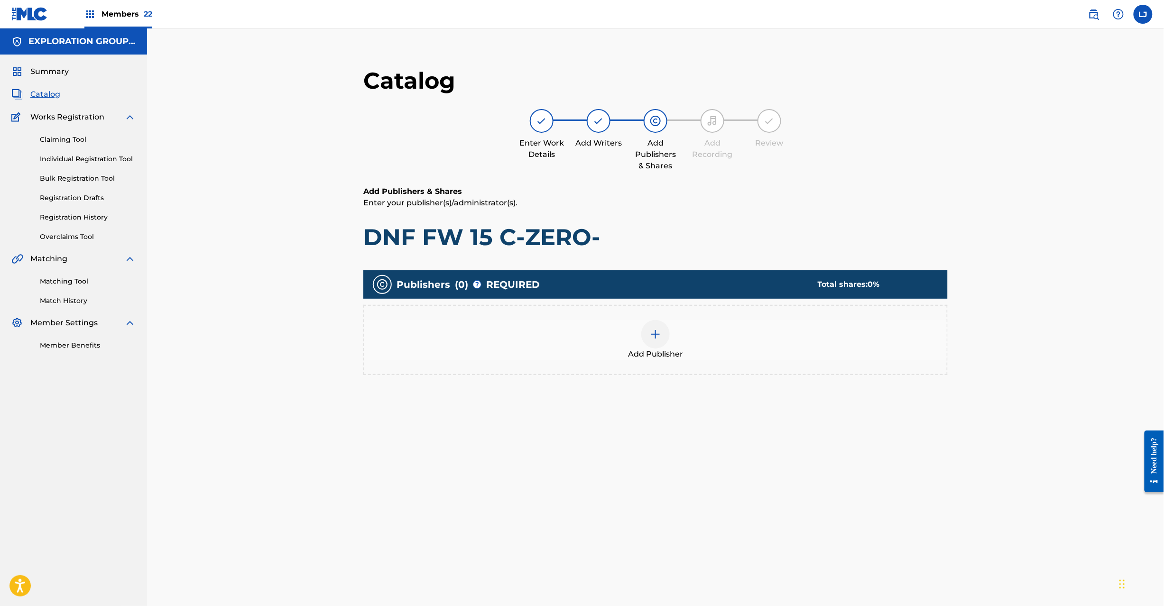
click at [630, 339] on div "Add Publisher" at bounding box center [655, 340] width 583 height 40
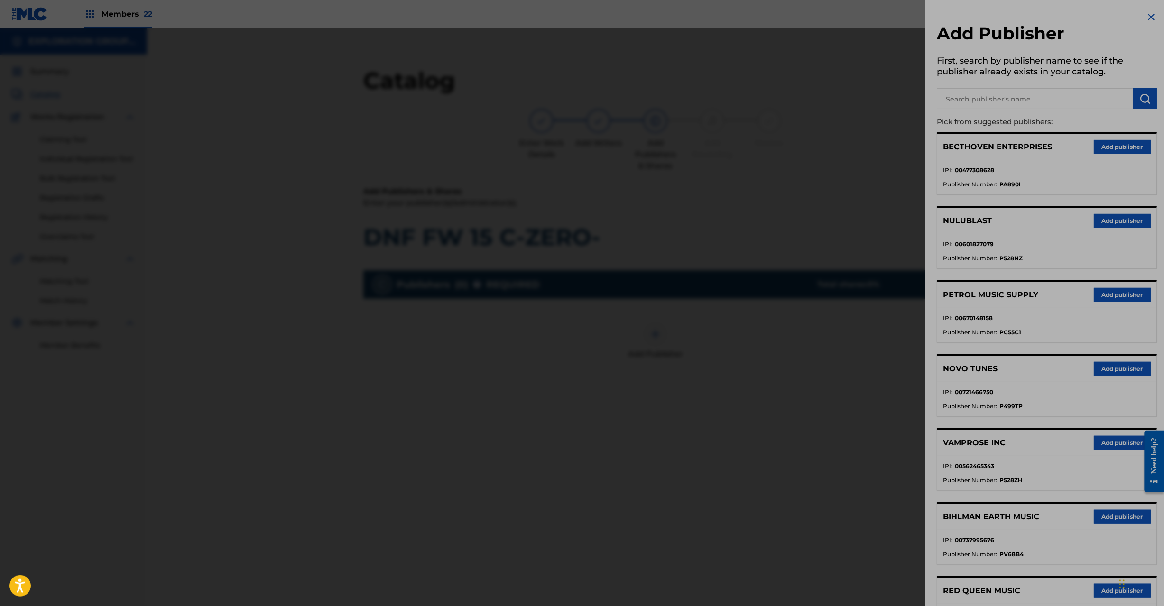
click at [1065, 90] on input "text" at bounding box center [1035, 98] width 196 height 21
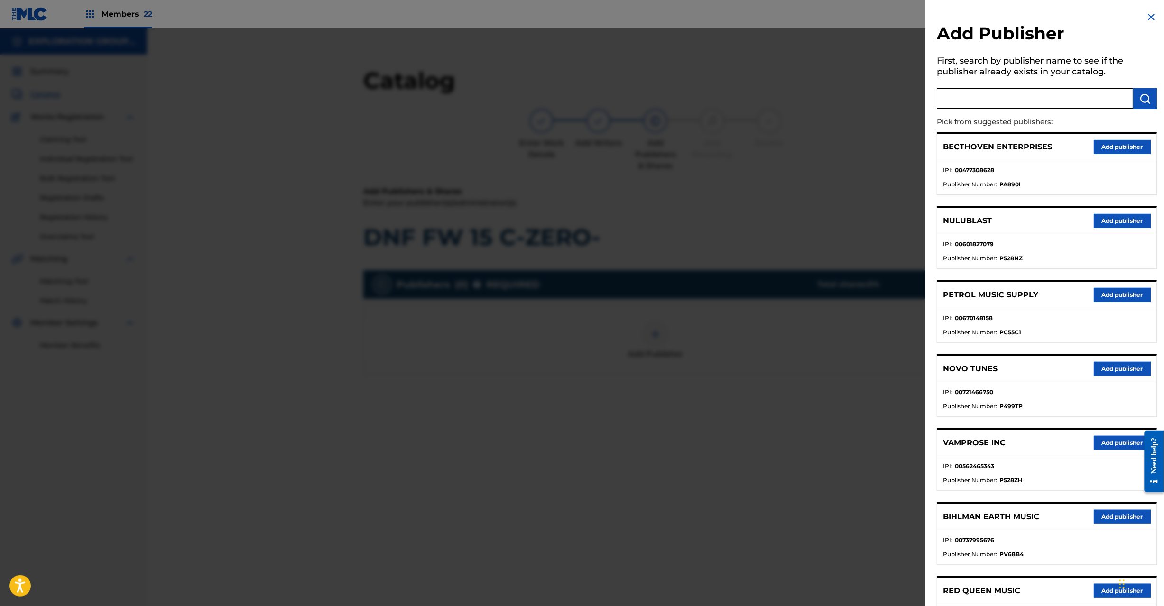
click at [1073, 93] on input "text" at bounding box center [1035, 98] width 196 height 21
click at [1140, 97] on img "submit" at bounding box center [1145, 98] width 11 height 11
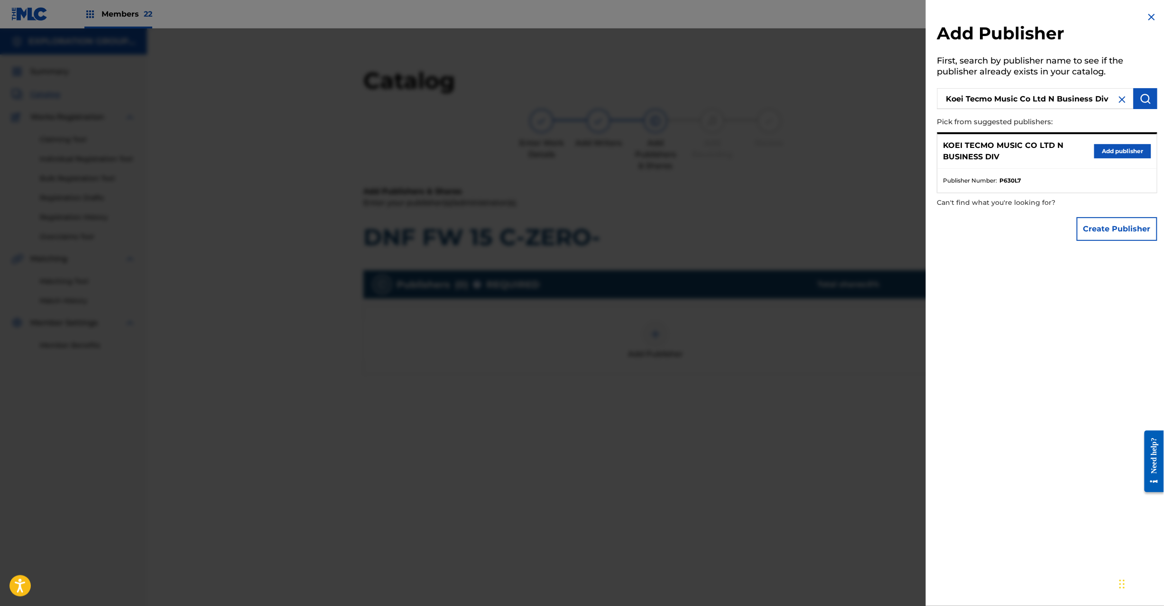
click at [1130, 152] on button "Add publisher" at bounding box center [1122, 151] width 57 height 14
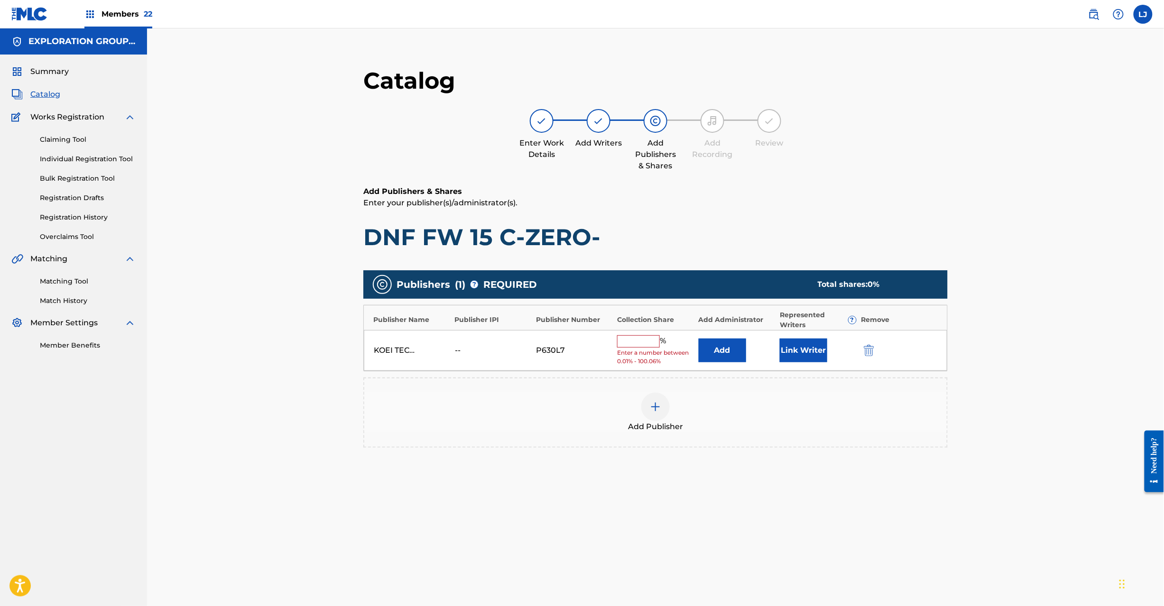
click at [739, 356] on button "Add" at bounding box center [722, 351] width 47 height 24
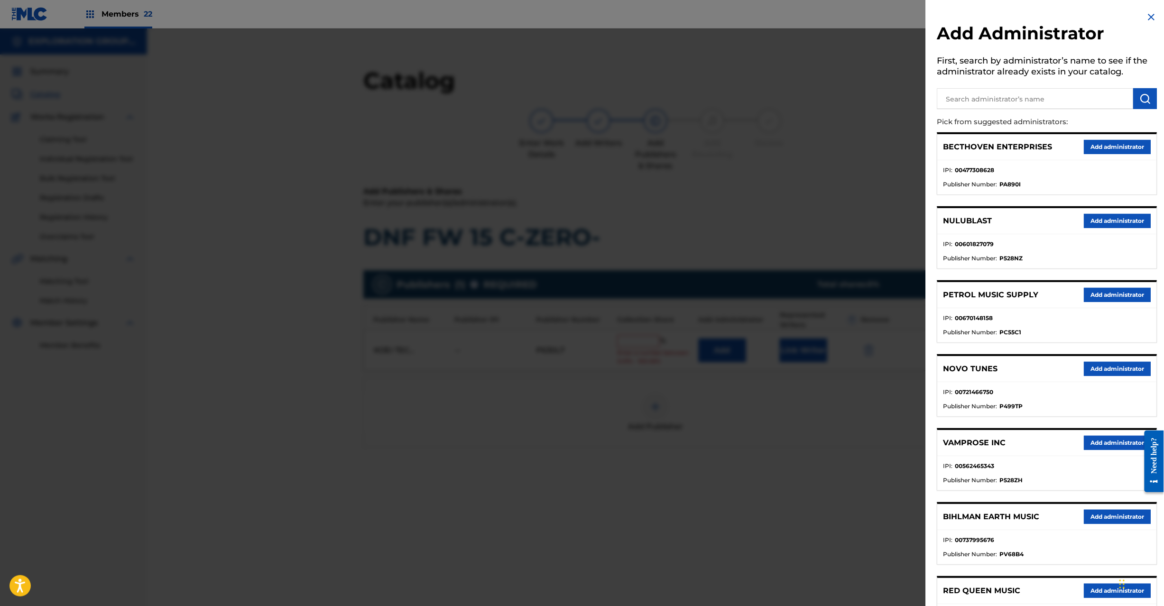
click at [1000, 95] on input "text" at bounding box center [1035, 98] width 196 height 21
click at [1134, 98] on button "submit" at bounding box center [1146, 98] width 24 height 21
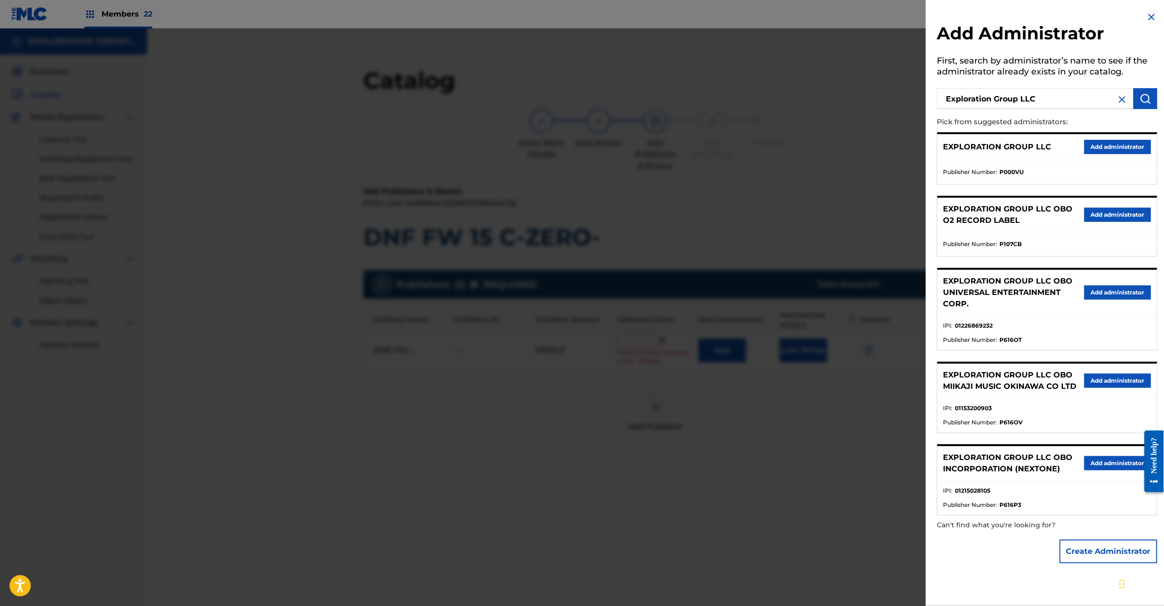
click at [1112, 137] on div "EXPLORATION GROUP LLC Add administrator" at bounding box center [1047, 147] width 219 height 26
click at [1107, 145] on button "Add administrator" at bounding box center [1117, 147] width 67 height 14
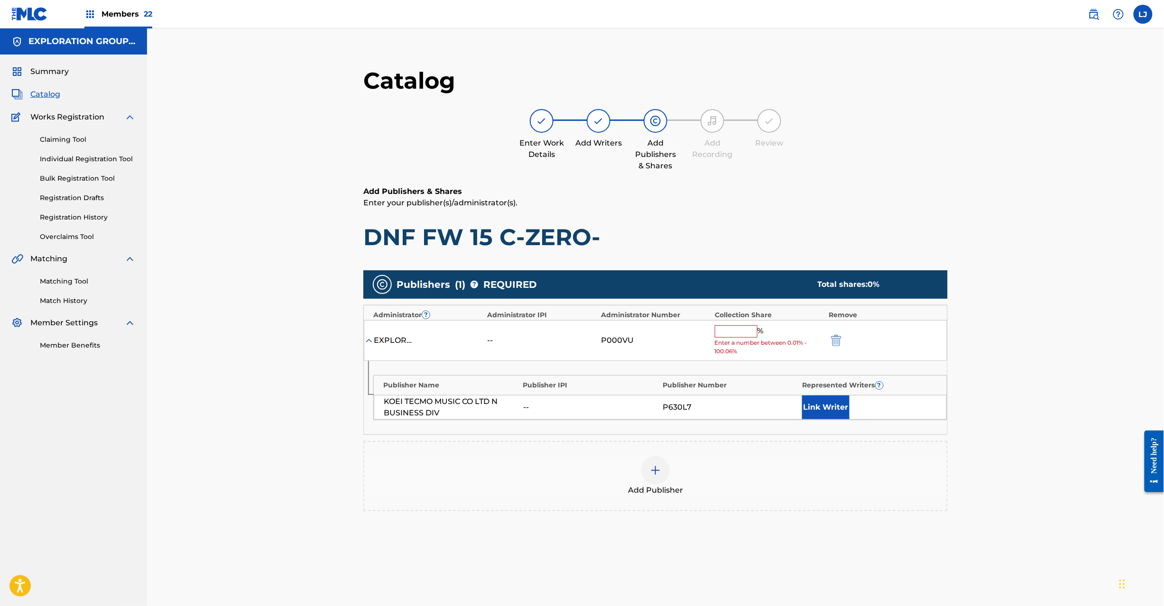
click at [728, 333] on input "text" at bounding box center [736, 331] width 43 height 12
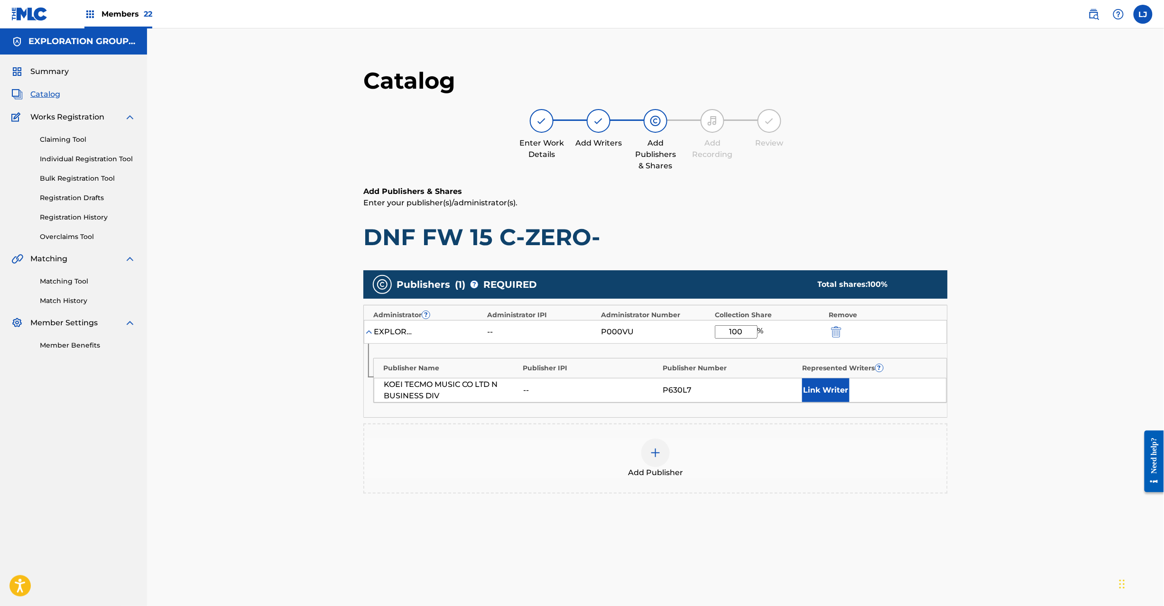
click at [1111, 359] on div "Catalog Enter Work Details Add Writers Add Publishers & Shares Add Recording Re…" at bounding box center [655, 343] width 1017 height 630
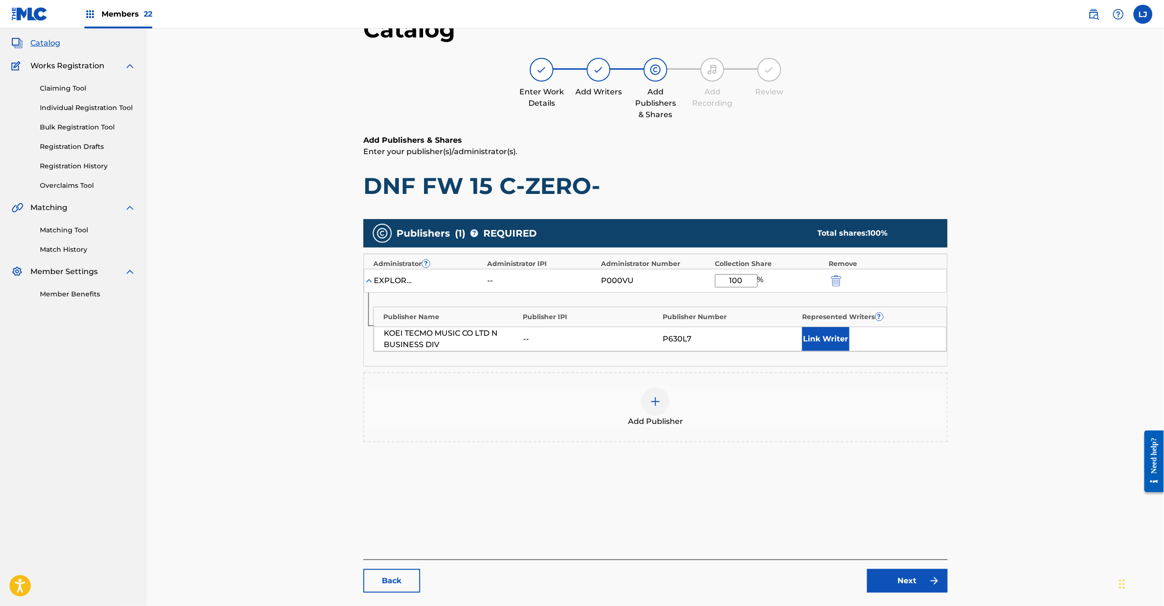
scroll to position [98, 0]
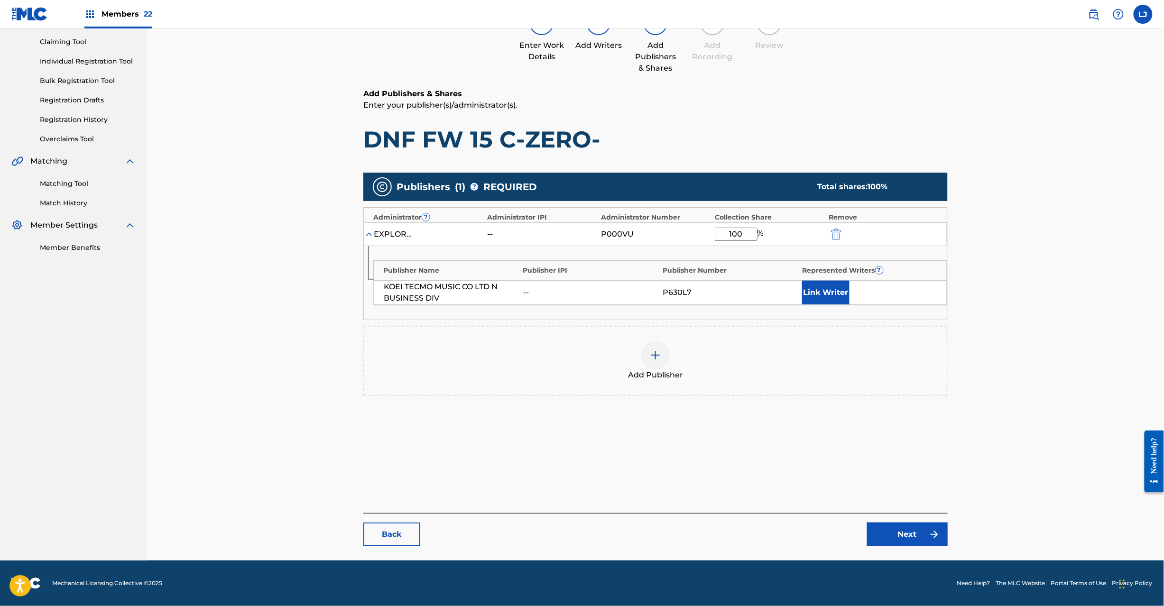
click at [893, 537] on link "Next" at bounding box center [907, 535] width 81 height 24
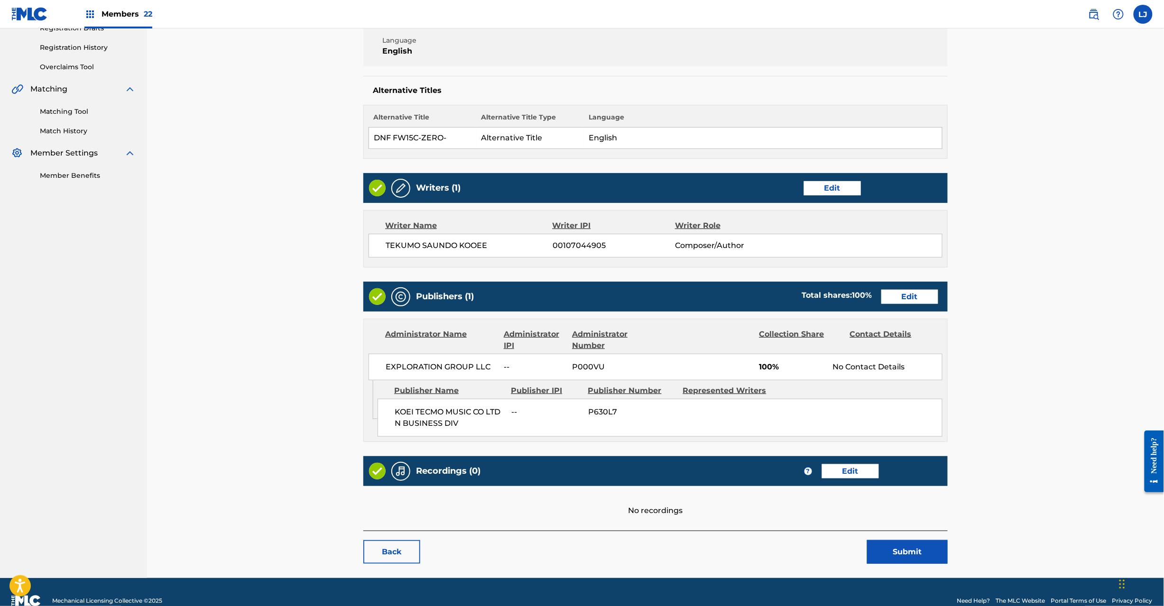
scroll to position [189, 0]
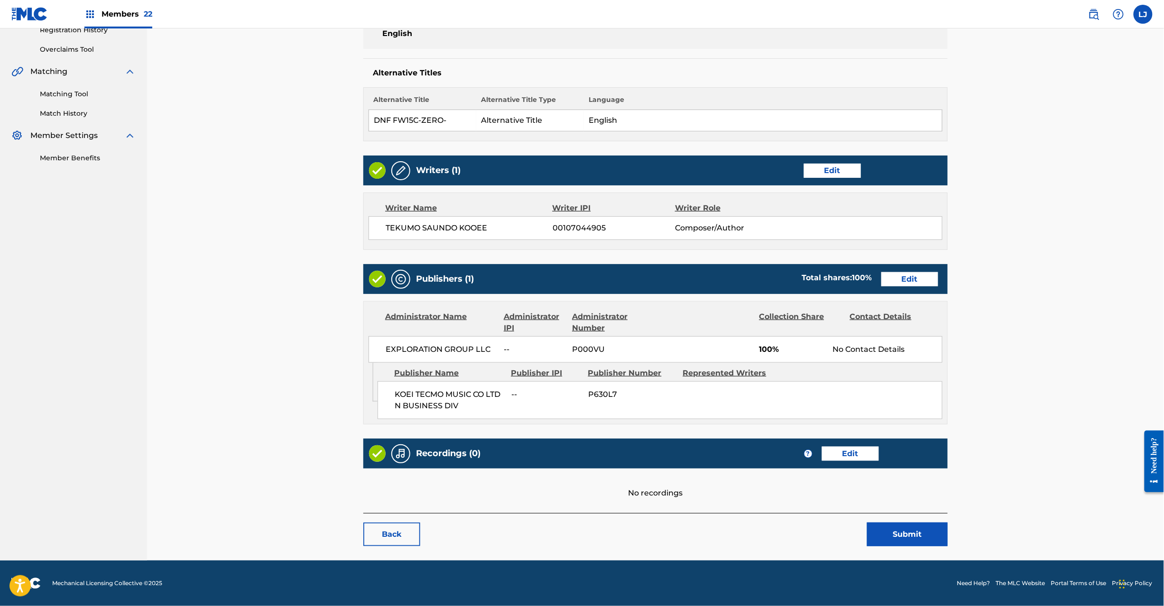
click at [896, 542] on button "Submit" at bounding box center [907, 535] width 81 height 24
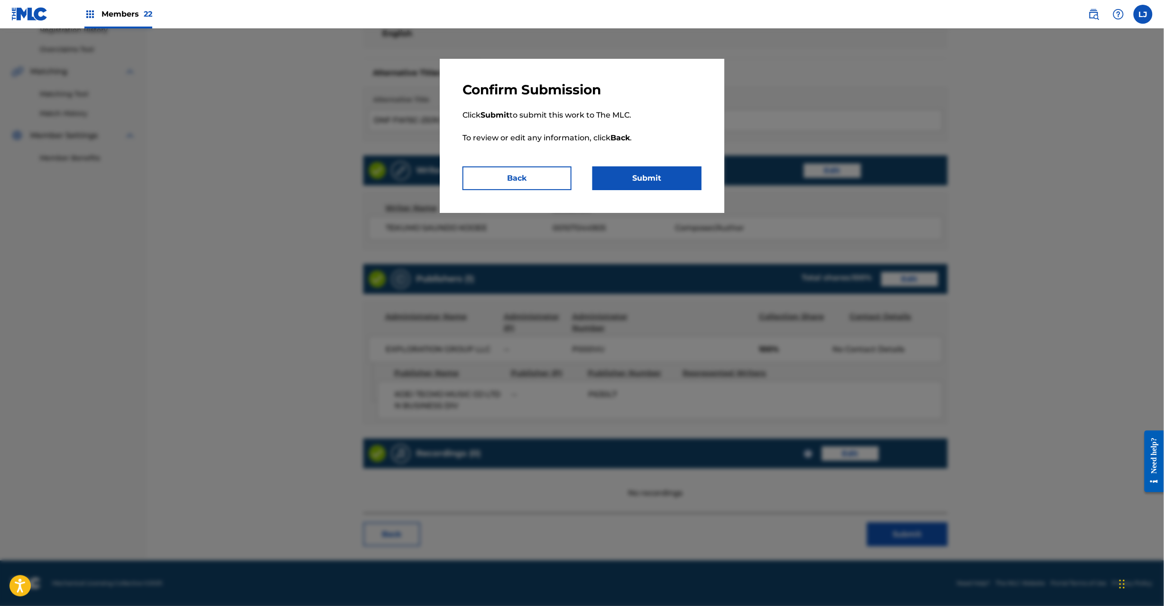
click at [636, 160] on p "Click Submit to submit this work to The MLC. To review or edit any information,…" at bounding box center [582, 132] width 239 height 68
click at [632, 172] on button "Submit" at bounding box center [647, 179] width 109 height 24
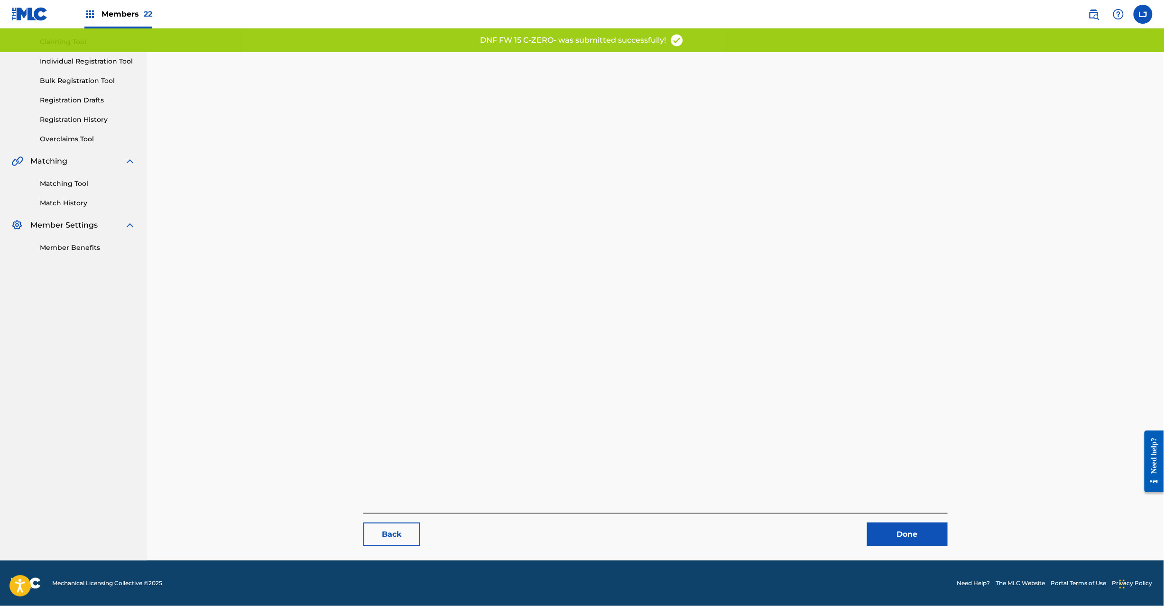
scroll to position [98, 0]
click at [912, 532] on link "Done" at bounding box center [907, 535] width 81 height 24
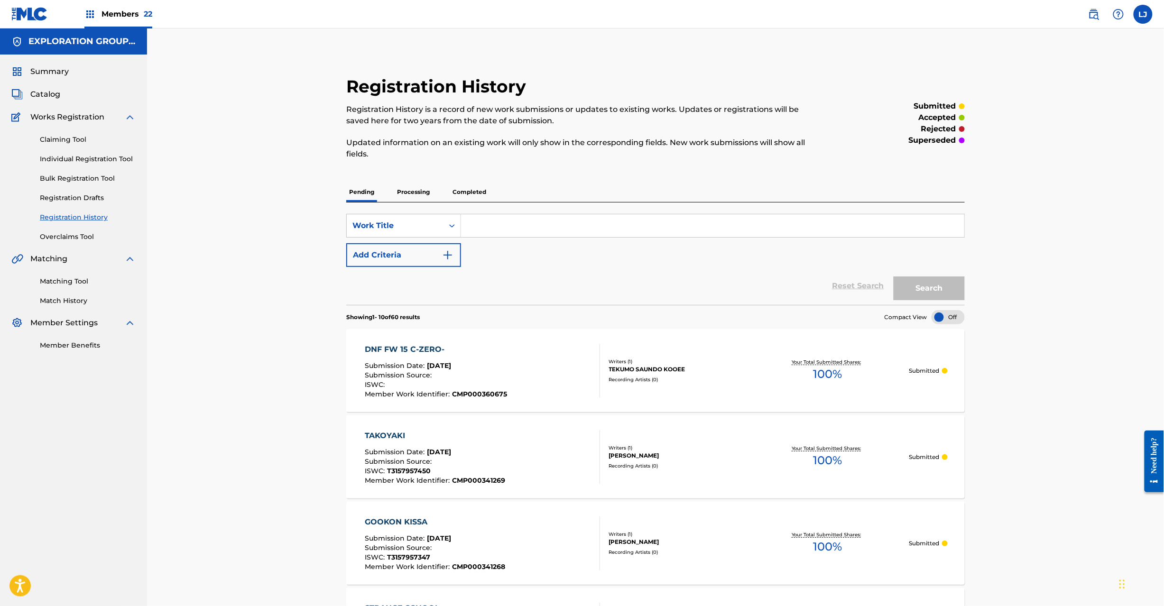
click at [44, 95] on span "Catalog" at bounding box center [45, 94] width 30 height 11
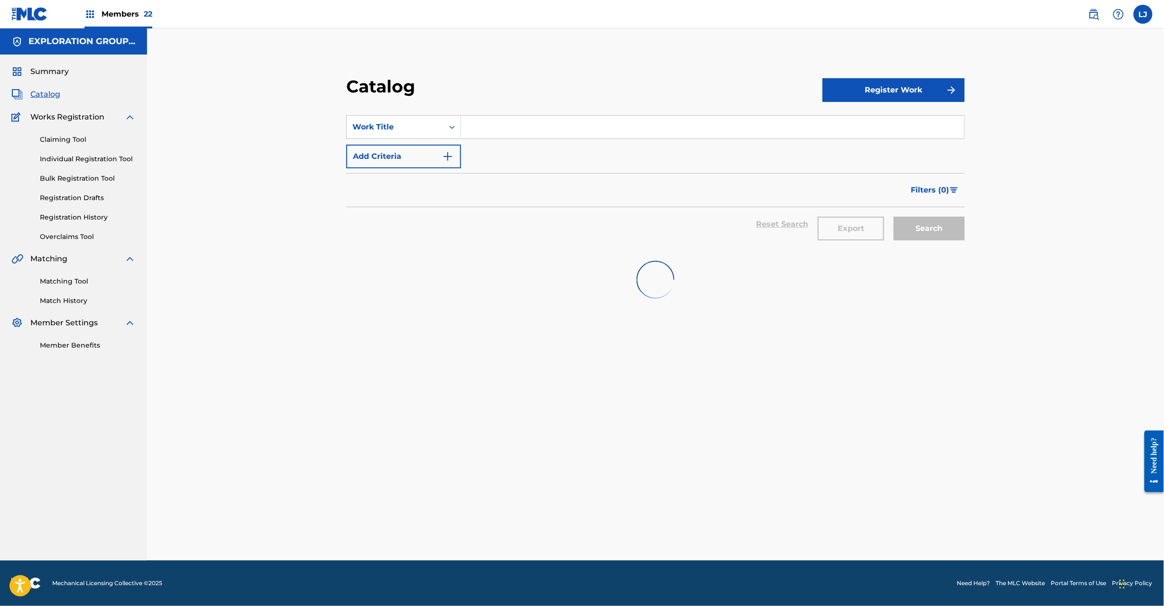
click at [431, 139] on div "SearchWithCriteriaa41681b1-37ca-429d-a490-5e2e79c3be98 Work Title Add Criteria" at bounding box center [655, 141] width 619 height 53
click at [431, 124] on div "Work Title" at bounding box center [394, 126] width 85 height 11
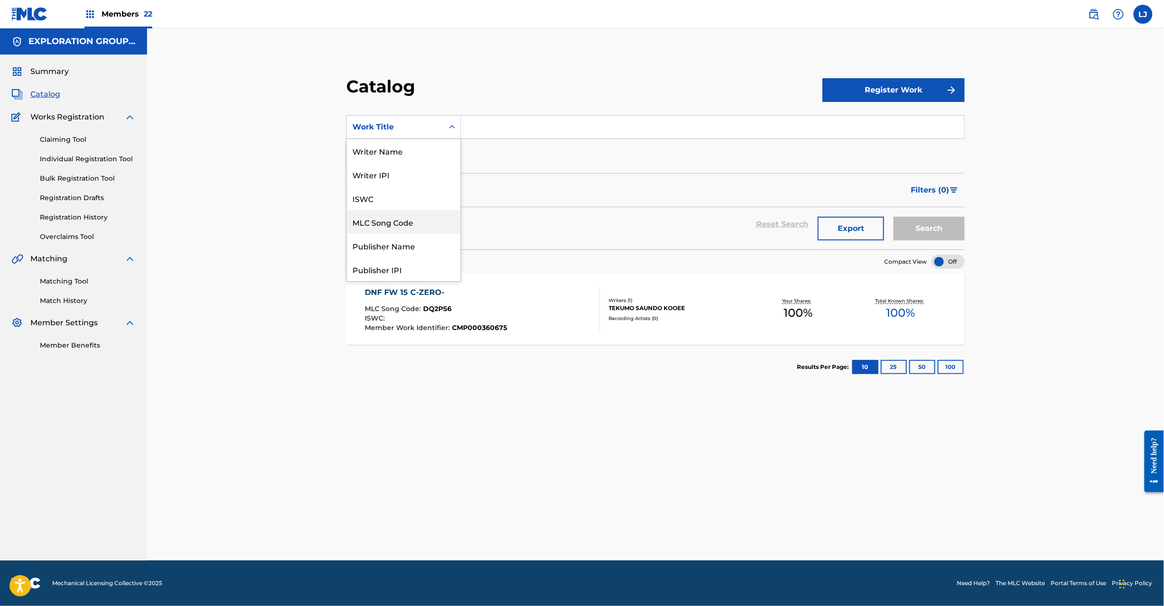
click at [414, 211] on div "MLC Song Code" at bounding box center [404, 222] width 114 height 24
click at [484, 127] on input "Search Form" at bounding box center [712, 127] width 503 height 23
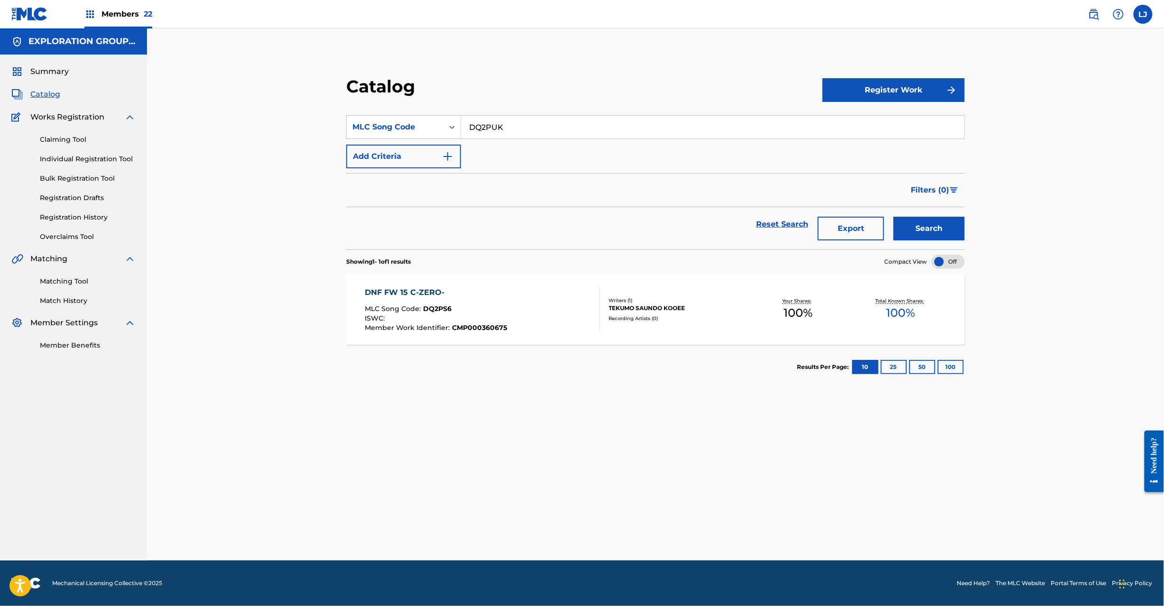
click at [925, 219] on button "Search" at bounding box center [929, 229] width 71 height 24
click at [555, 307] on div "DNF FW 15 C(ALL PHASE MIX) MLC Song Code : DQ2PUK ISWC : Member Work Identifier…" at bounding box center [482, 309] width 235 height 45
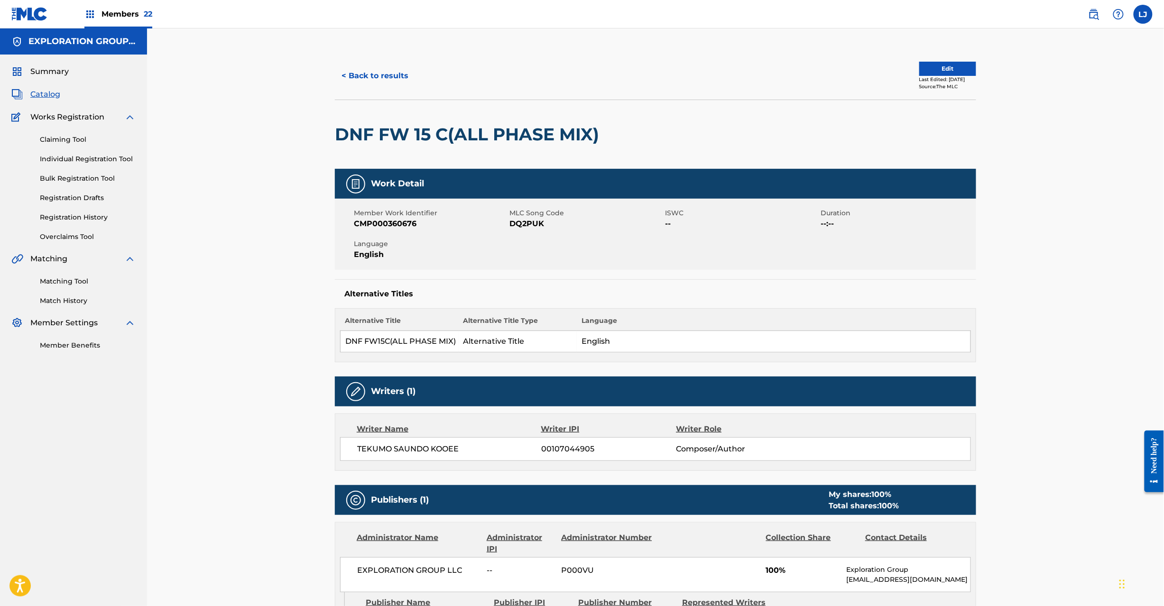
click at [919, 71] on button "Edit" at bounding box center [947, 69] width 57 height 14
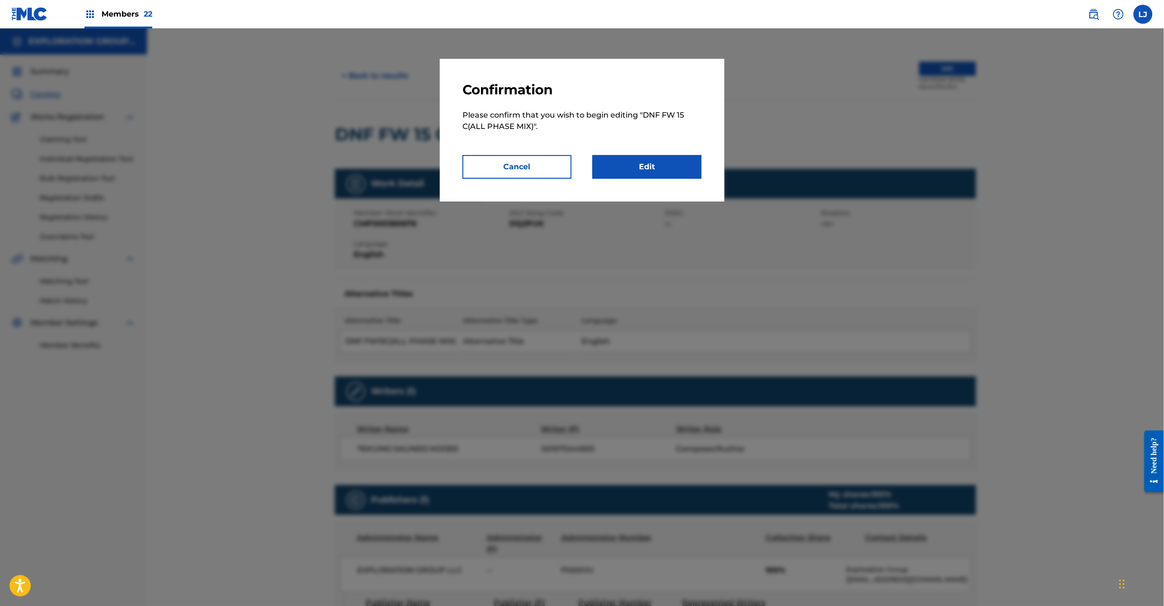
click at [653, 166] on link "Edit" at bounding box center [647, 167] width 109 height 24
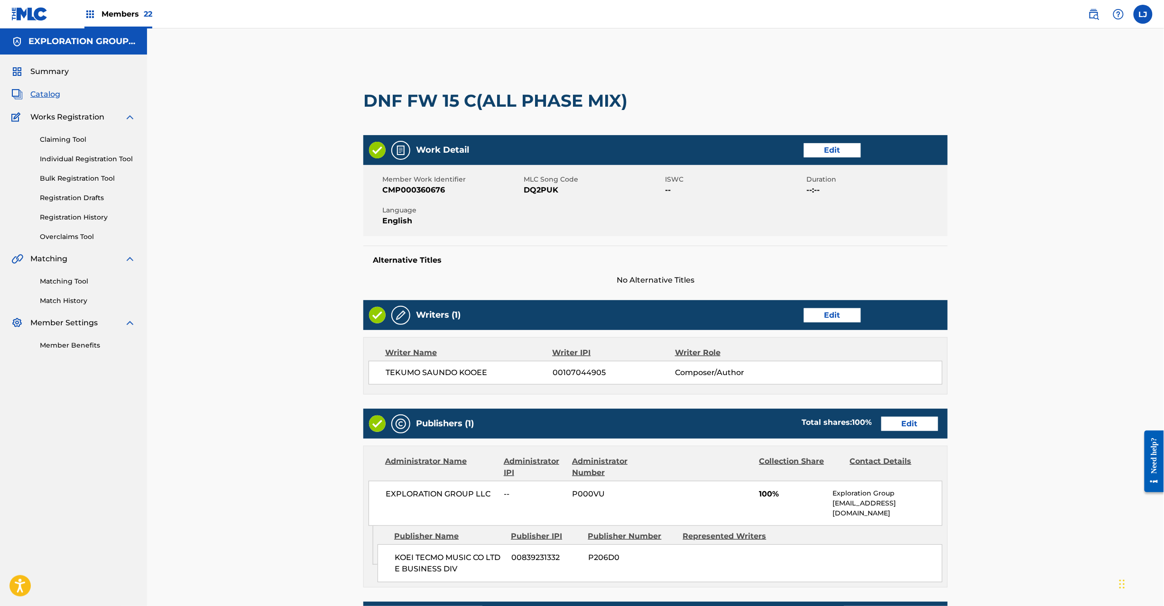
click at [898, 428] on link "Edit" at bounding box center [909, 424] width 57 height 14
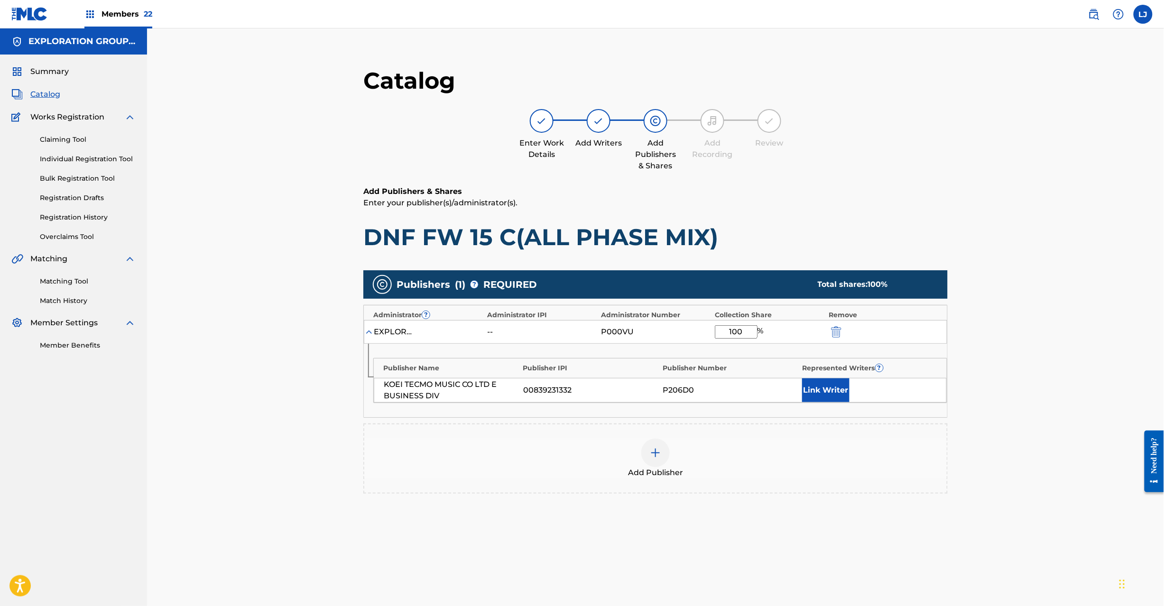
click at [833, 331] on img "submit" at bounding box center [836, 331] width 10 height 11
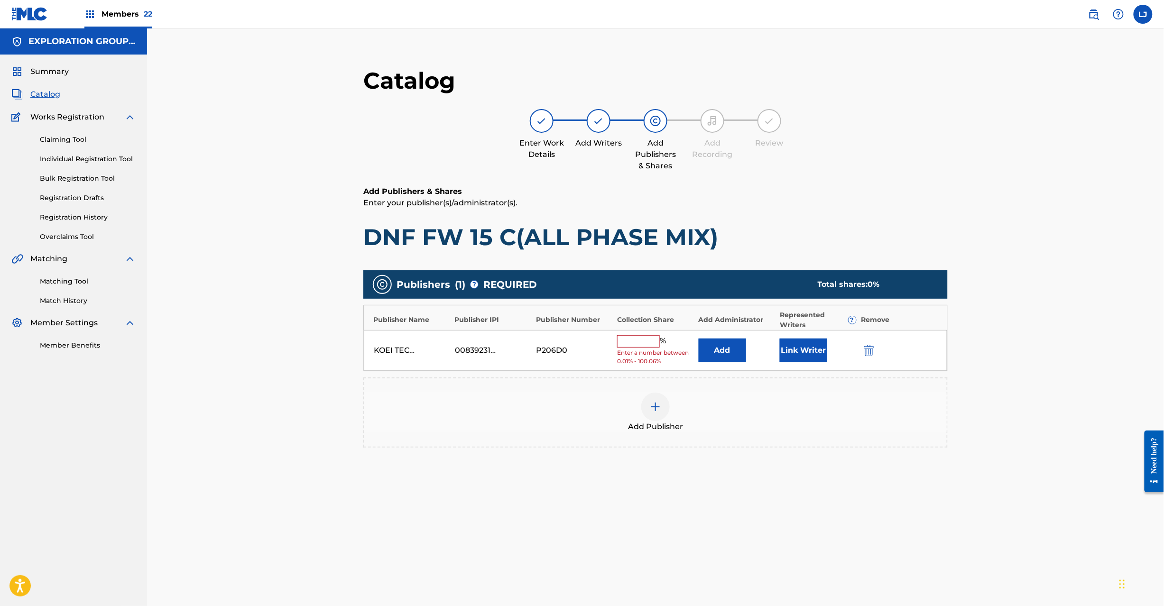
click at [882, 352] on div at bounding box center [882, 350] width 43 height 11
click at [867, 351] on img "submit" at bounding box center [869, 350] width 10 height 11
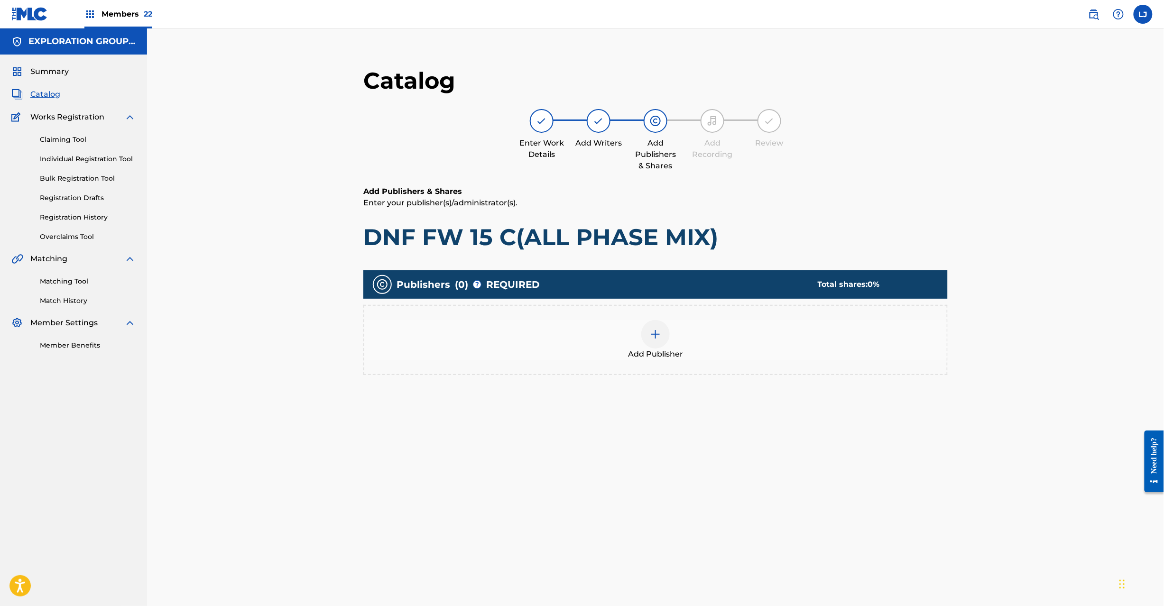
click at [632, 344] on div "Add Publisher" at bounding box center [655, 340] width 583 height 40
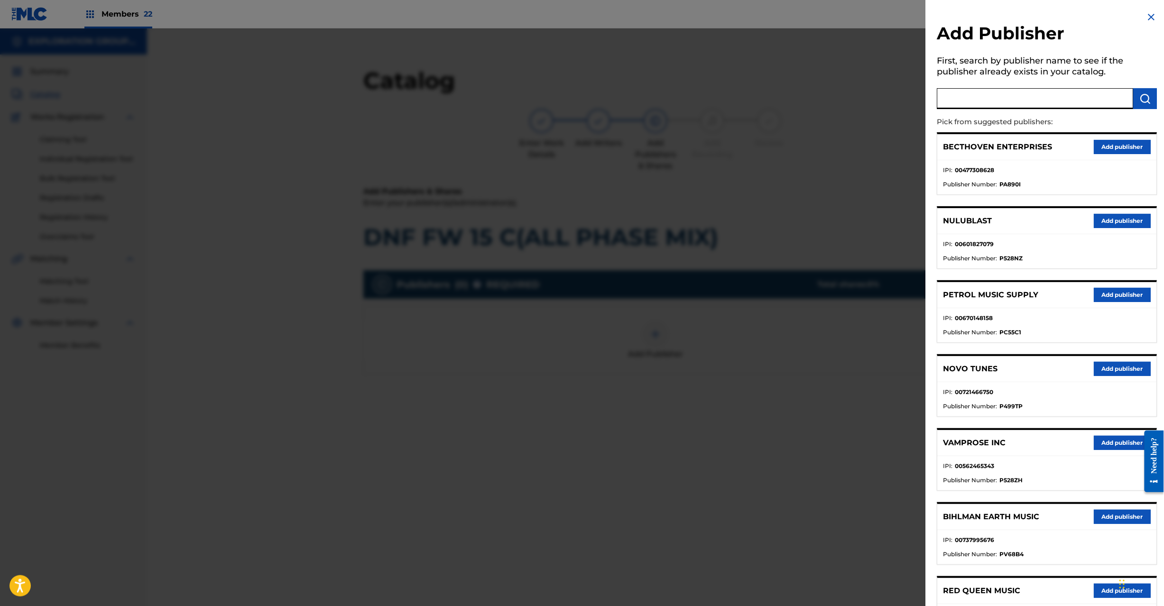
click at [999, 99] on input "text" at bounding box center [1035, 98] width 196 height 21
click at [1143, 104] on button "submit" at bounding box center [1146, 98] width 24 height 21
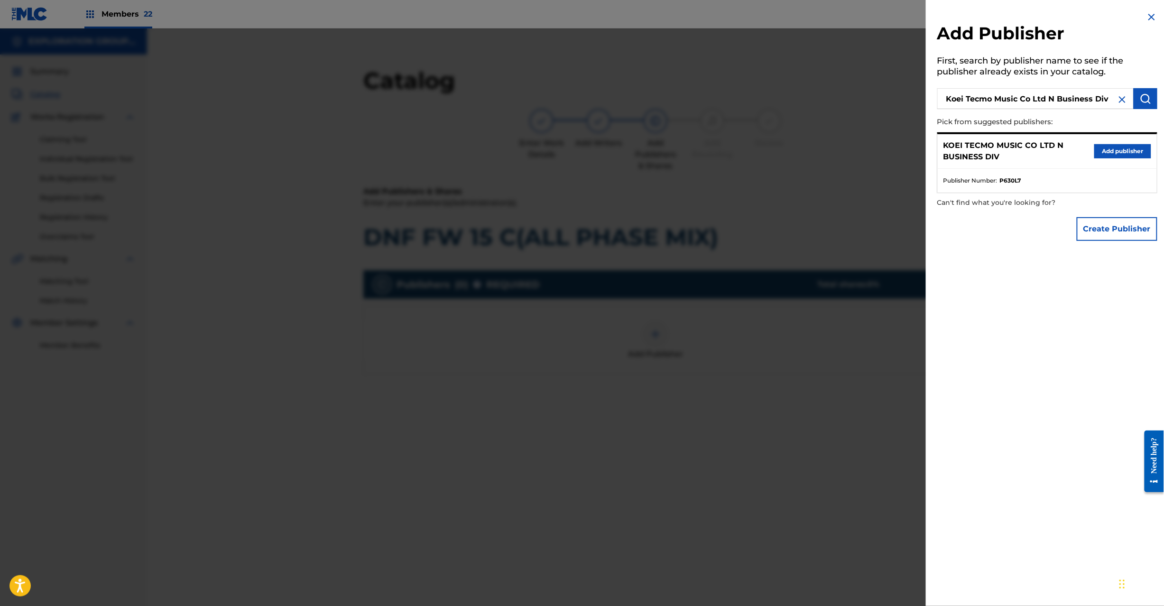
click at [1131, 148] on button "Add publisher" at bounding box center [1122, 151] width 57 height 14
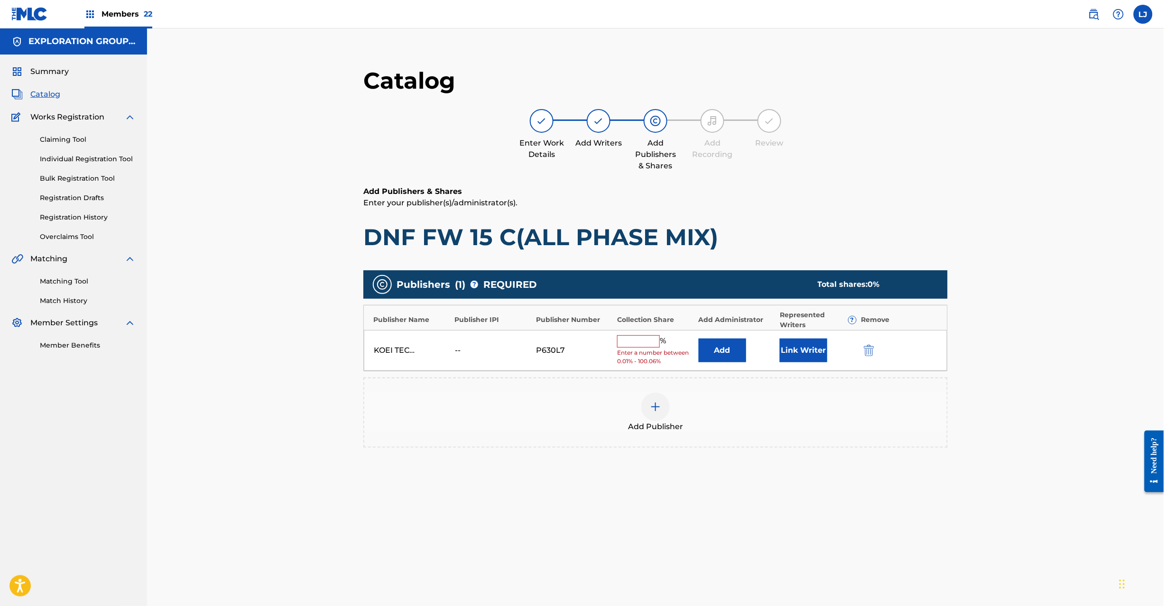
click at [731, 354] on button "Add" at bounding box center [722, 351] width 47 height 24
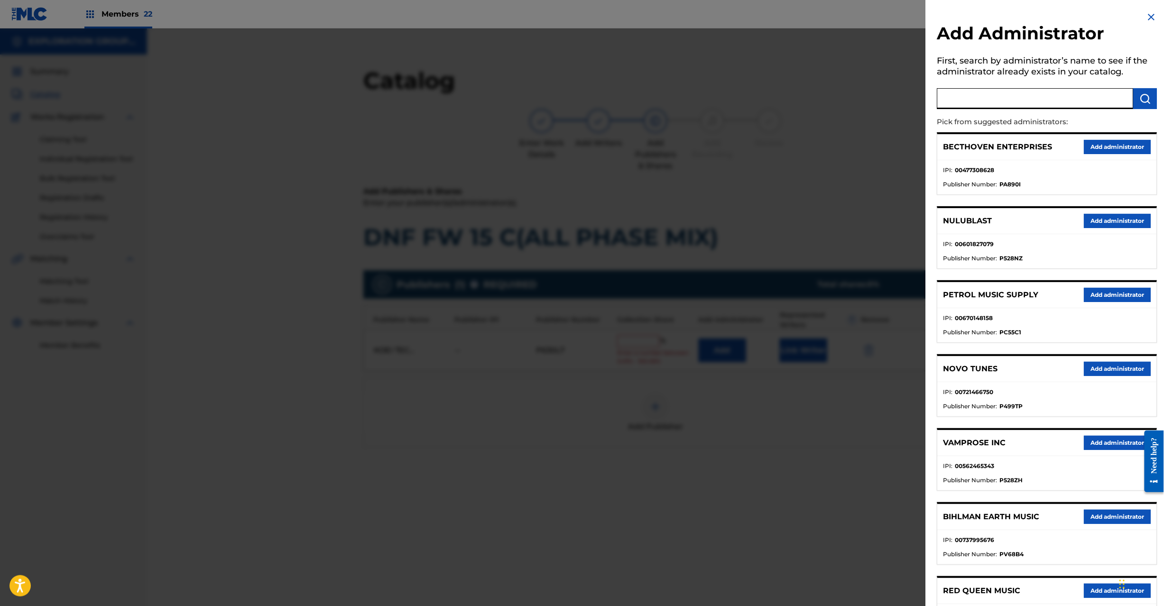
click at [1004, 107] on input "text" at bounding box center [1035, 98] width 196 height 21
drag, startPoint x: 1158, startPoint y: 103, endPoint x: 1145, endPoint y: 101, distance: 13.0
click at [1155, 103] on div "Add Administrator First, search by administrator’s name to see if the administr…" at bounding box center [1047, 430] width 243 height 860
click at [1145, 101] on img "submit" at bounding box center [1145, 98] width 11 height 11
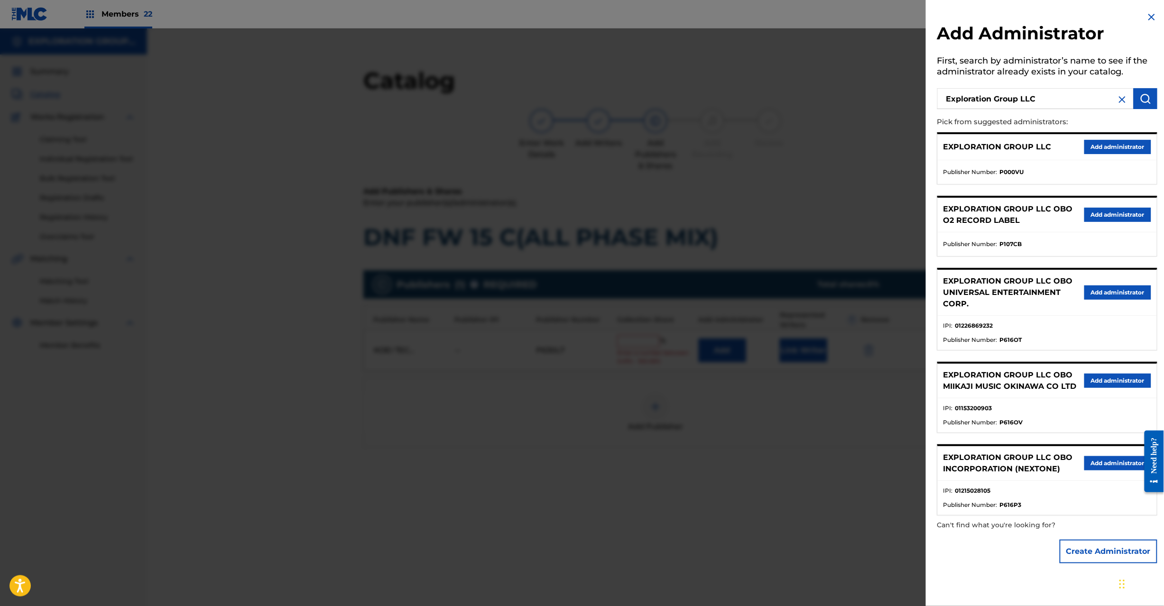
click at [1117, 143] on button "Add administrator" at bounding box center [1117, 147] width 67 height 14
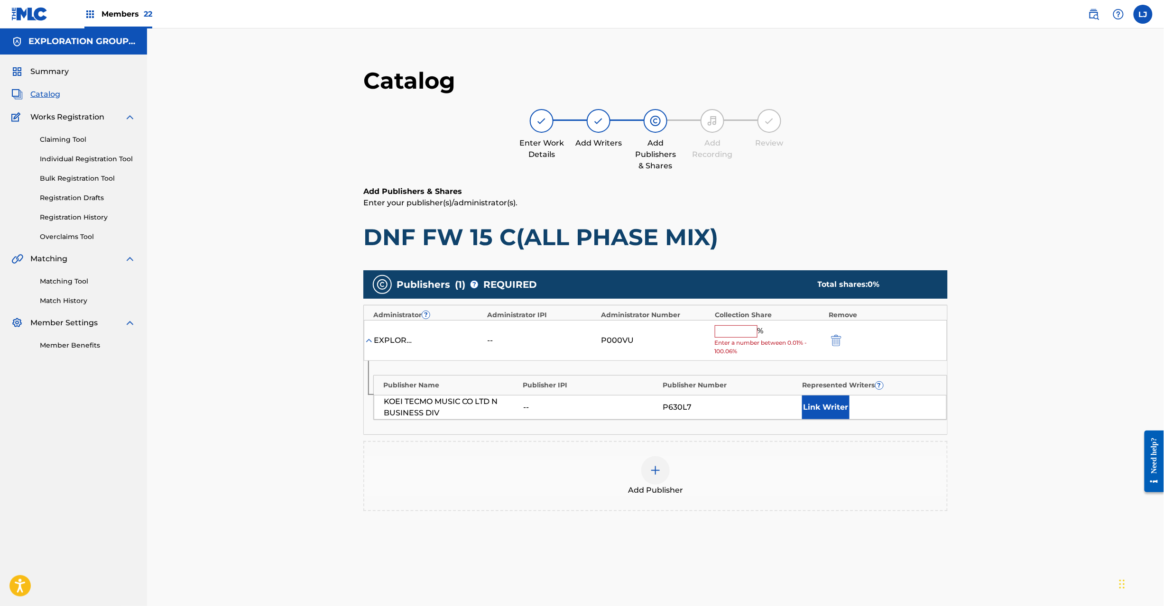
click at [728, 327] on input "text" at bounding box center [736, 331] width 43 height 12
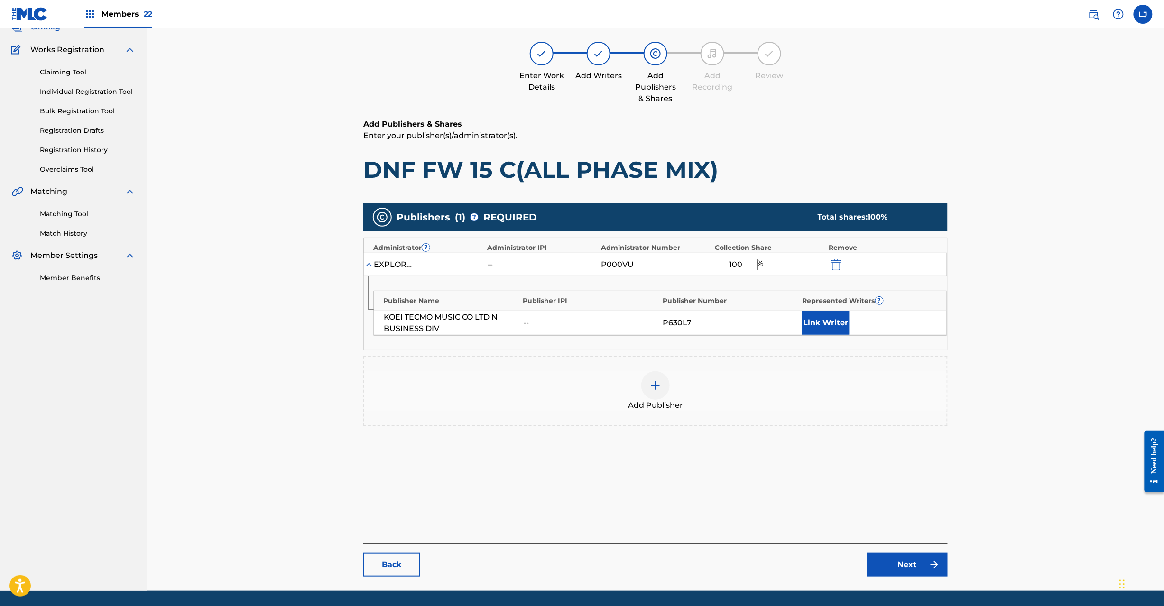
scroll to position [98, 0]
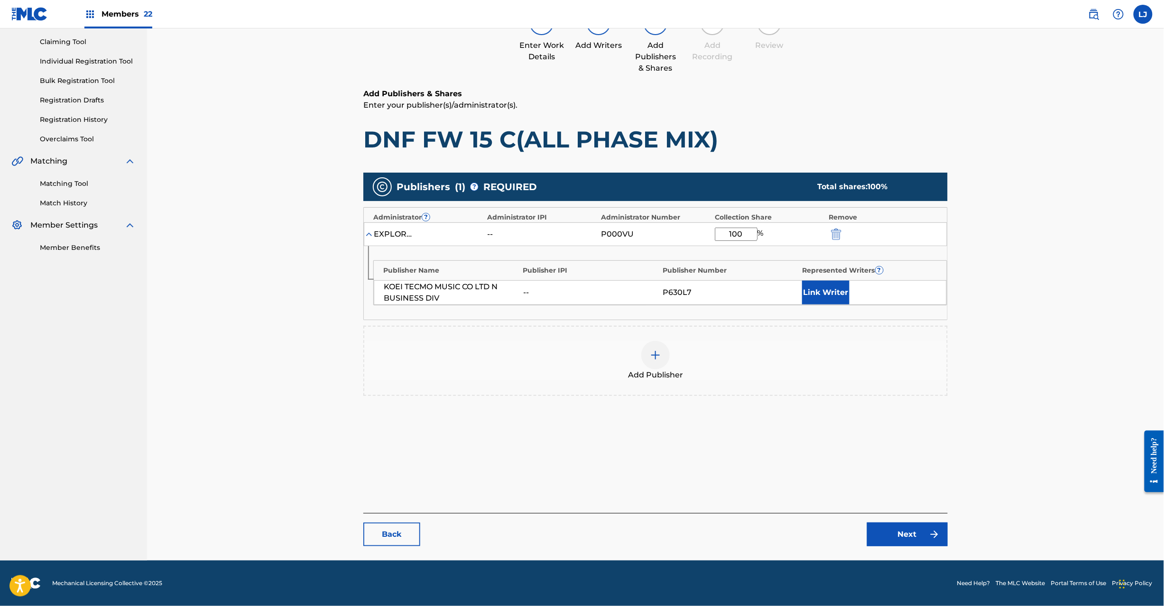
click at [929, 530] on img at bounding box center [934, 534] width 11 height 11
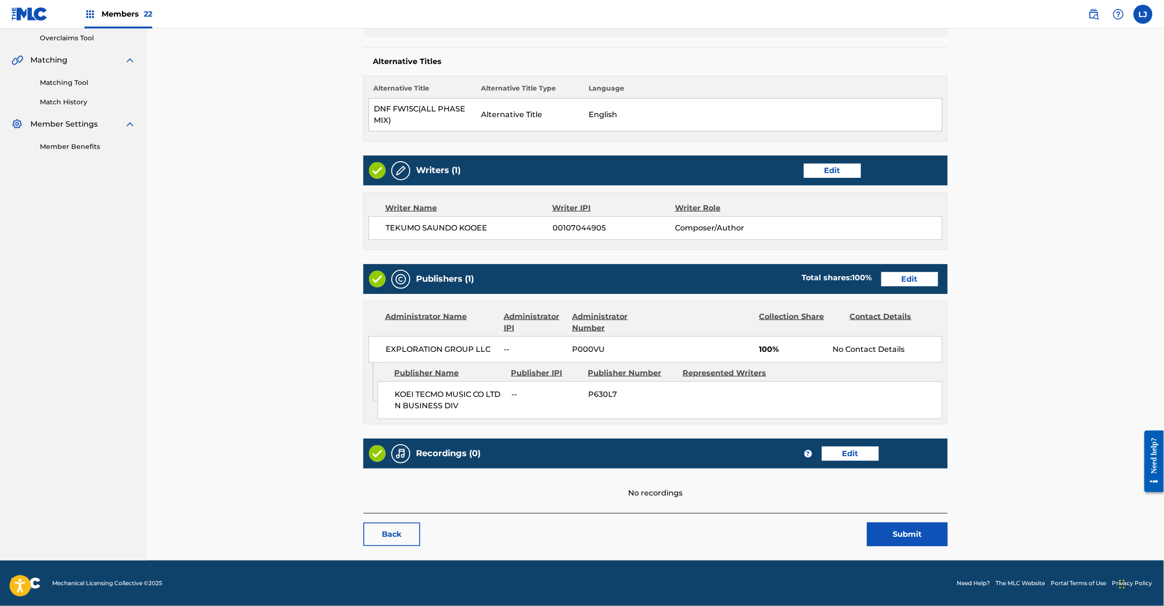
scroll to position [200, 0]
click at [890, 534] on button "Submit" at bounding box center [907, 535] width 81 height 24
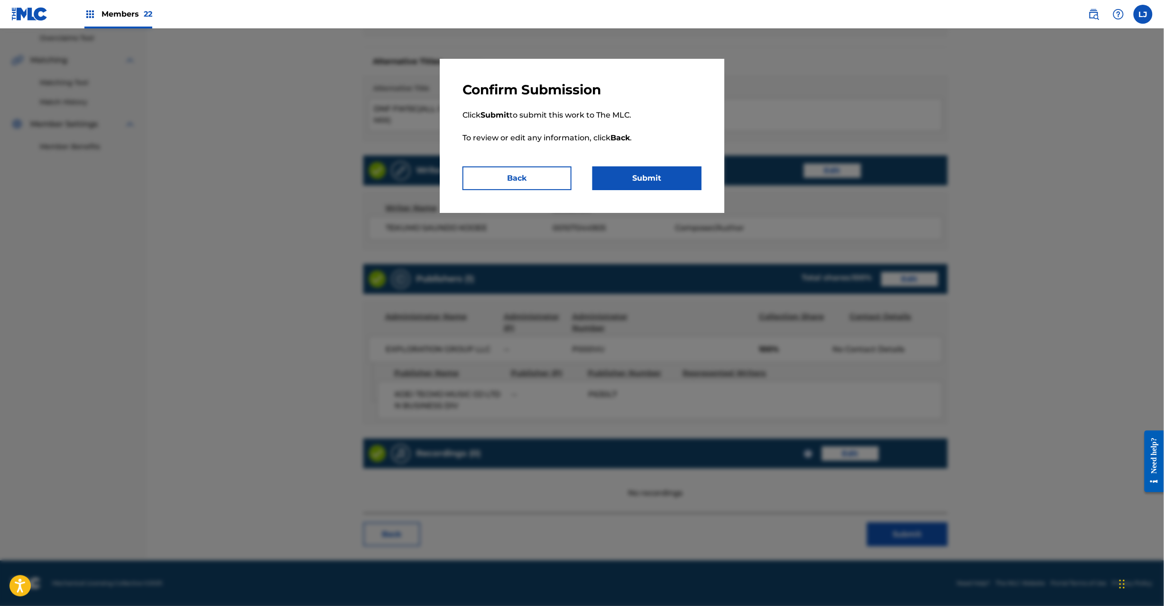
click at [644, 173] on button "Submit" at bounding box center [647, 179] width 109 height 24
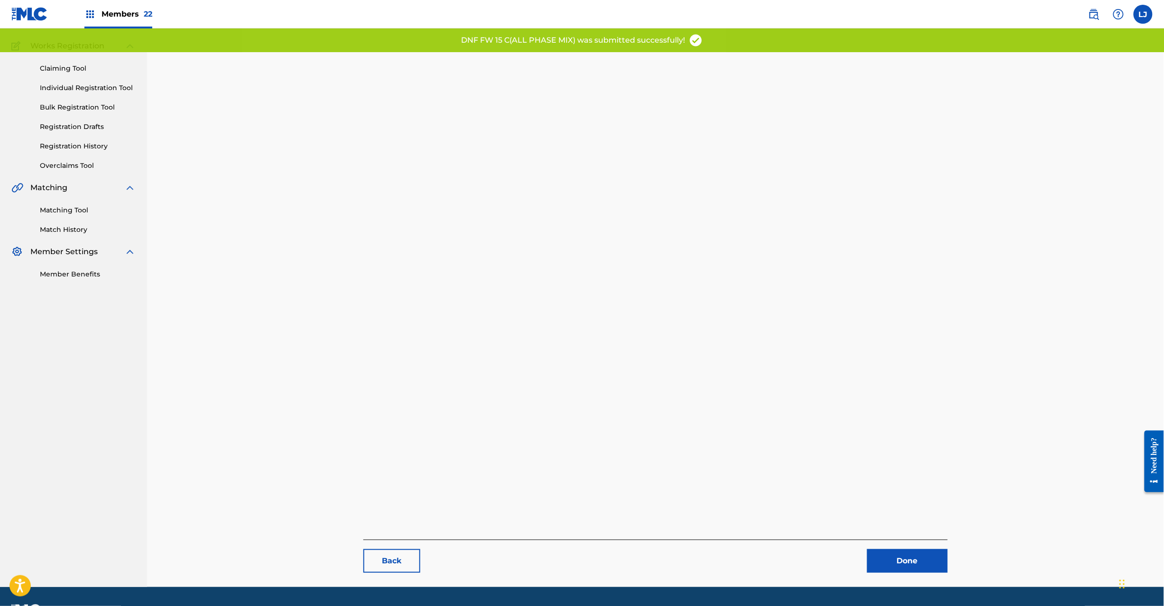
scroll to position [98, 0]
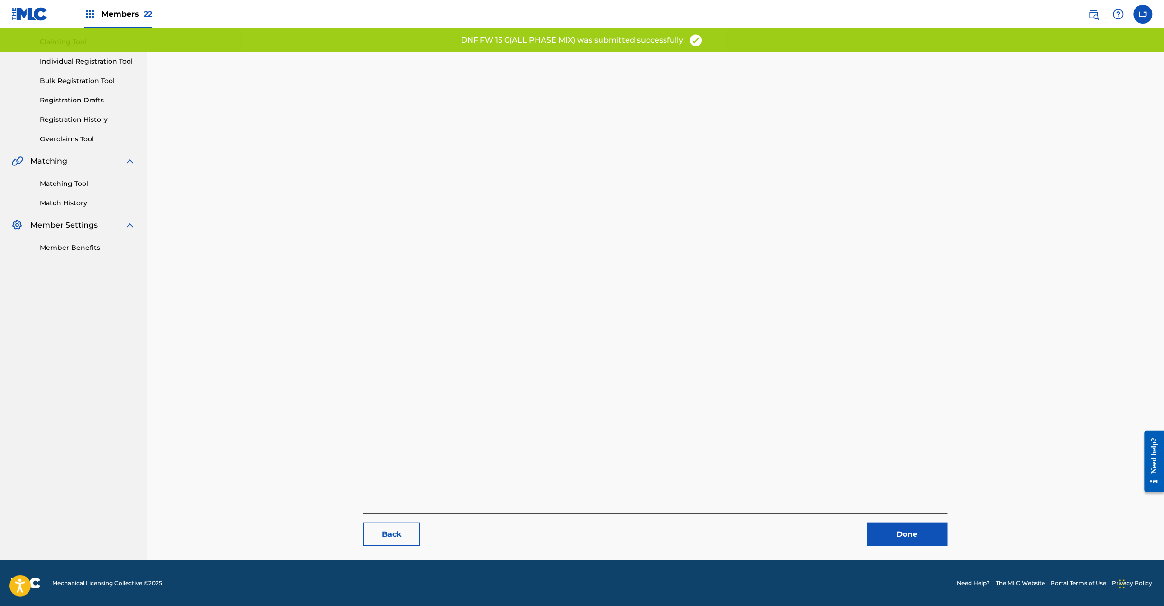
click at [907, 524] on link "Done" at bounding box center [907, 535] width 81 height 24
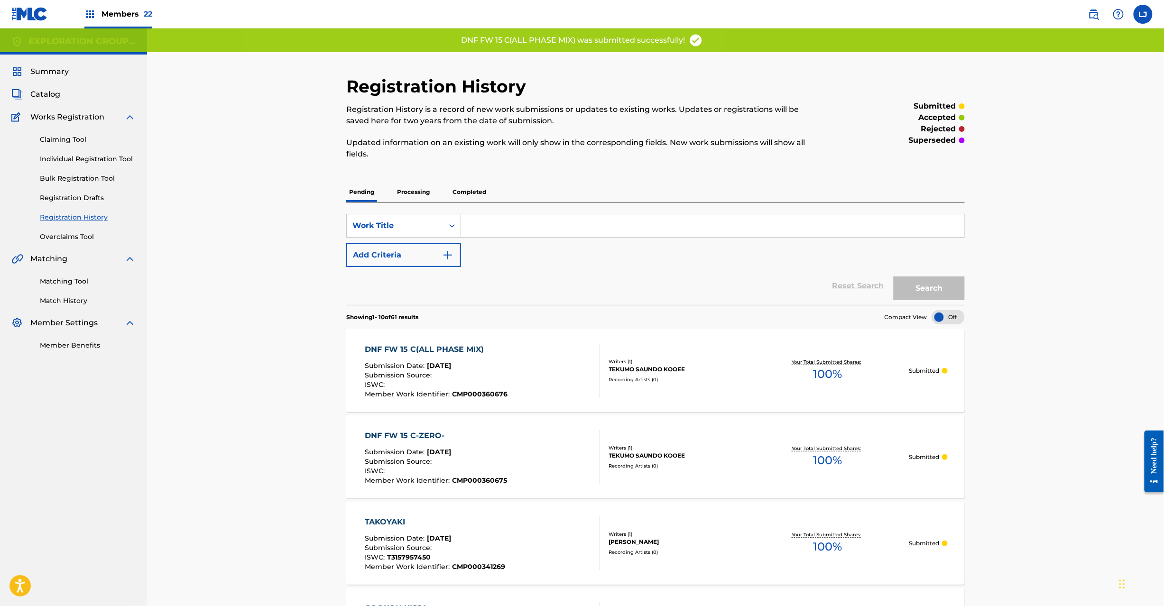
click at [40, 93] on span "Catalog" at bounding box center [45, 94] width 30 height 11
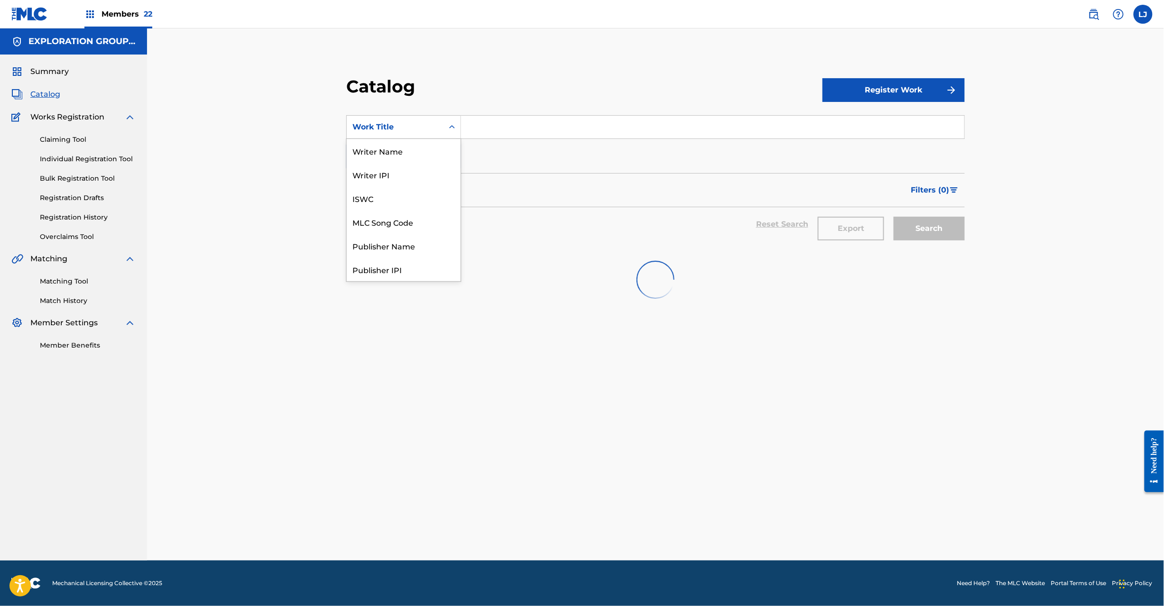
drag, startPoint x: 402, startPoint y: 128, endPoint x: 409, endPoint y: 143, distance: 16.6
click at [402, 128] on div "Work Title" at bounding box center [394, 126] width 85 height 11
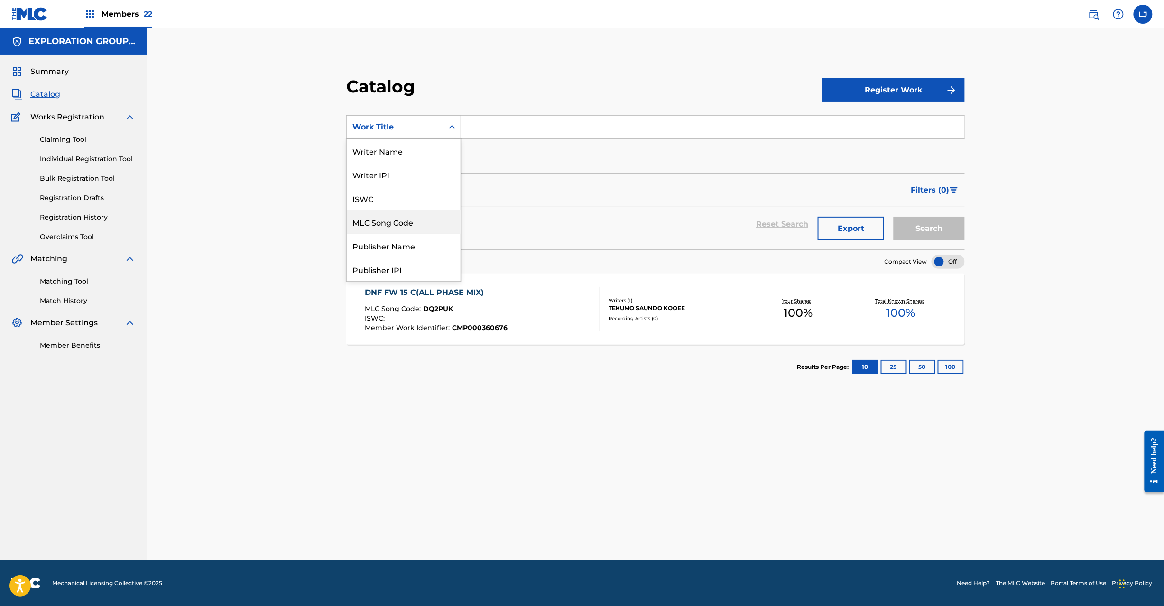
click at [426, 220] on div "MLC Song Code" at bounding box center [404, 222] width 114 height 24
click at [483, 126] on input "Search Form" at bounding box center [712, 127] width 503 height 23
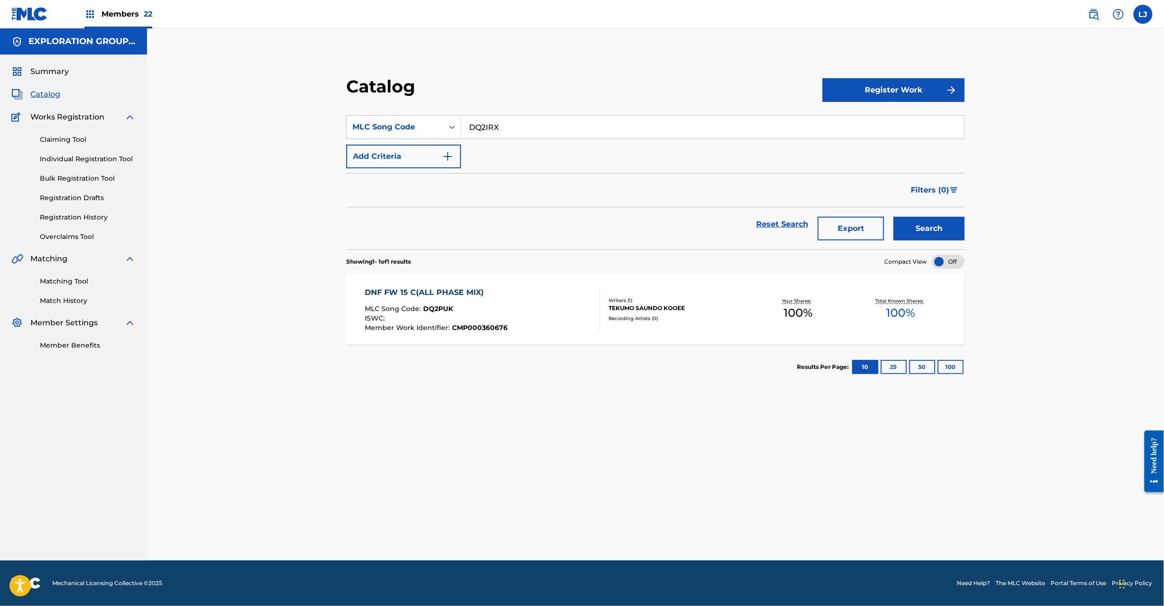
click at [908, 227] on button "Search" at bounding box center [929, 229] width 71 height 24
click at [540, 304] on div "DOJIKKO SHIRAKEDORI MLC Song Code : DQ2IRX ISWC : T9223547840 Member Work Ident…" at bounding box center [482, 309] width 235 height 45
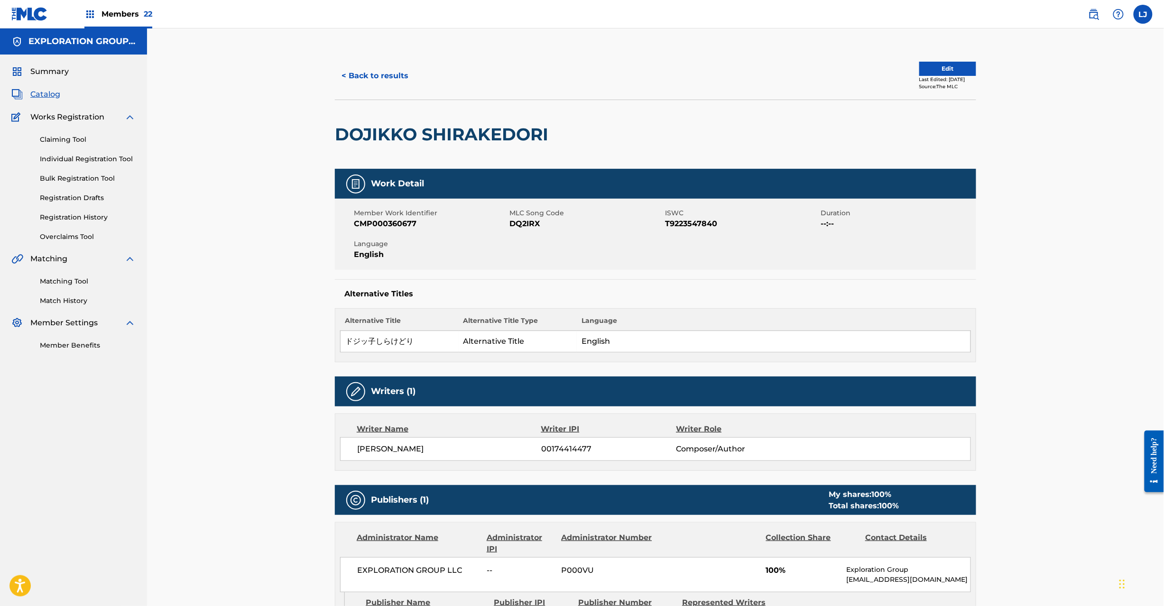
click at [923, 72] on button "Edit" at bounding box center [947, 69] width 57 height 14
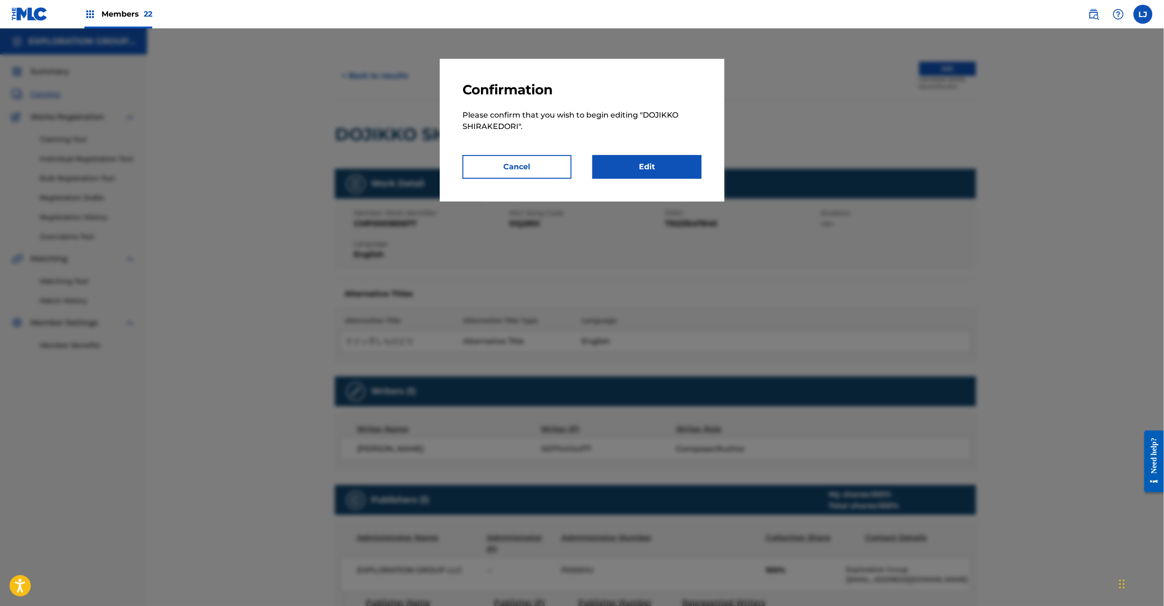
click at [663, 159] on link "Edit" at bounding box center [647, 167] width 109 height 24
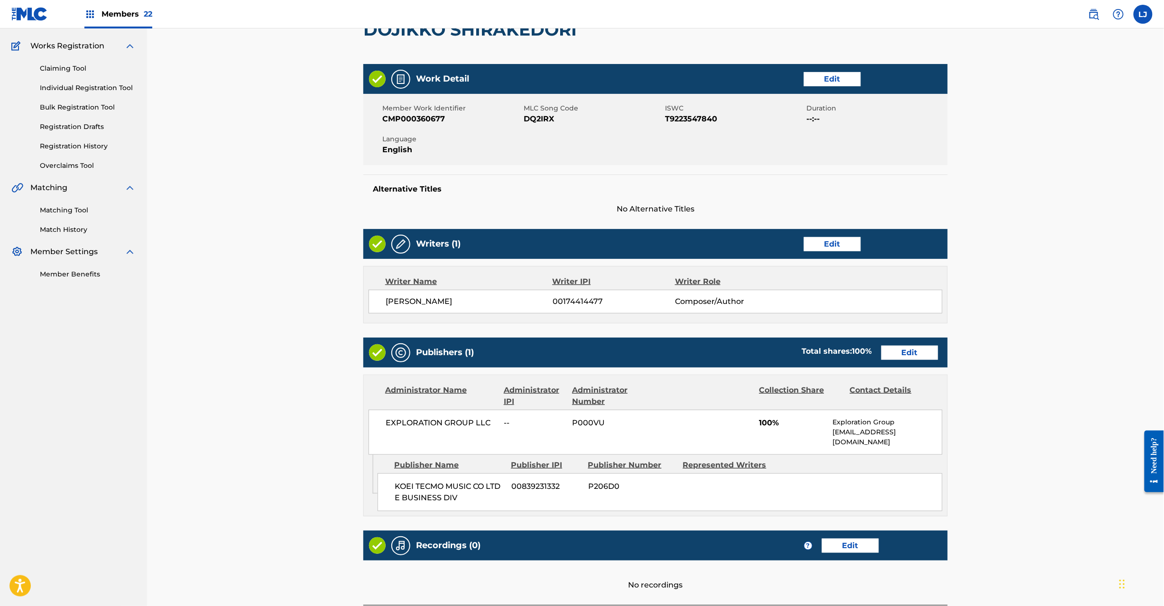
scroll to position [146, 0]
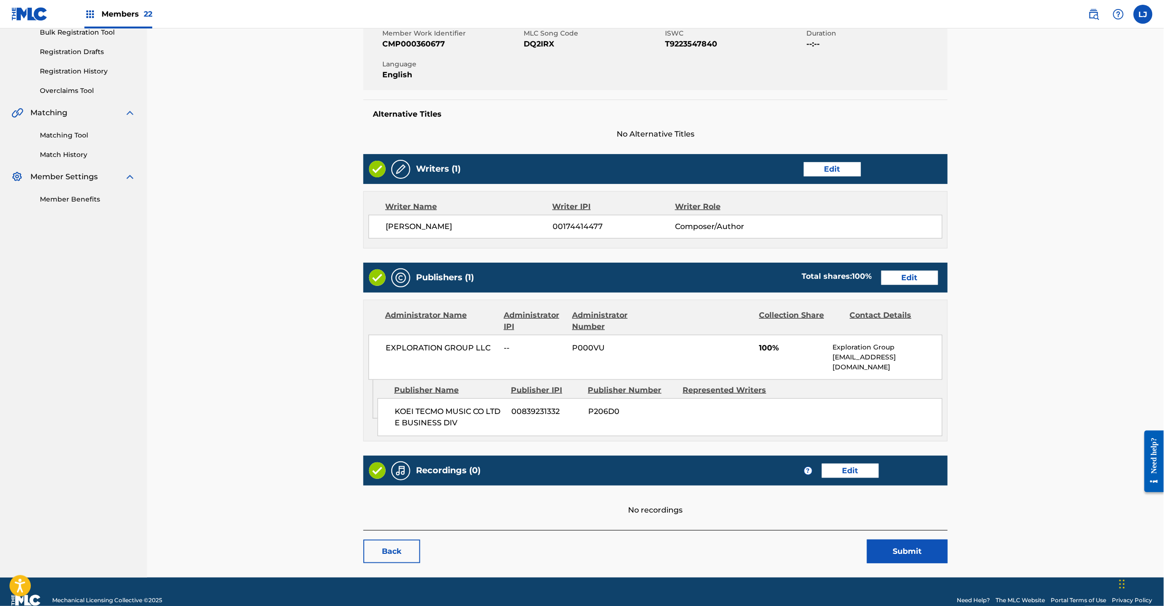
click at [898, 276] on link "Edit" at bounding box center [909, 278] width 57 height 14
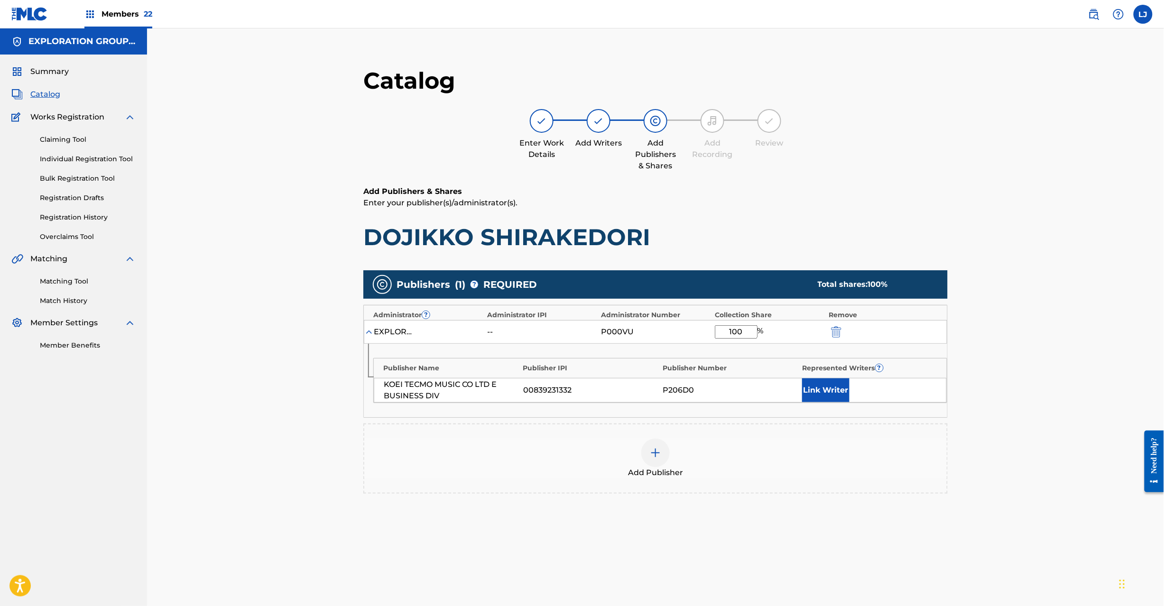
click at [839, 331] on div at bounding box center [849, 331] width 43 height 11
click at [839, 331] on img "submit" at bounding box center [836, 331] width 10 height 11
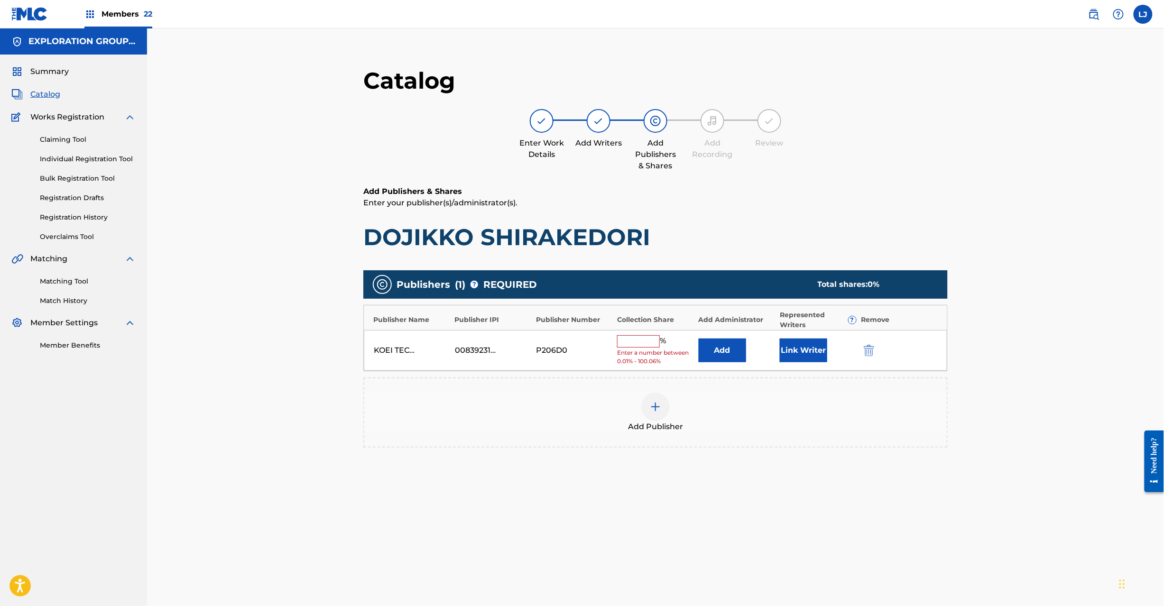
click at [869, 352] on img "submit" at bounding box center [869, 350] width 10 height 11
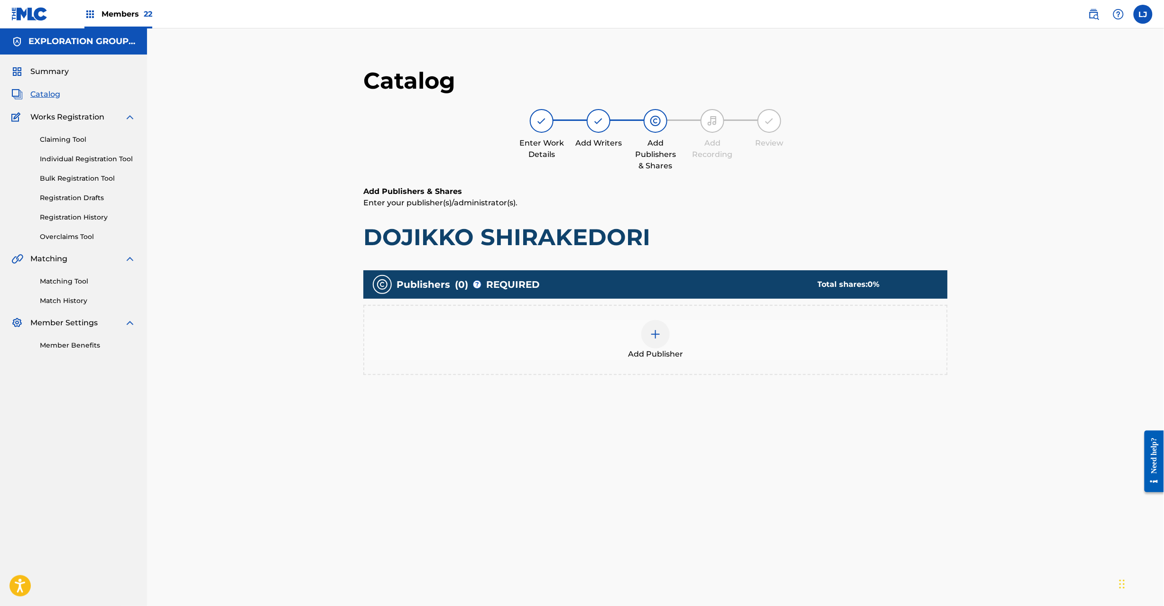
click at [643, 328] on div at bounding box center [655, 334] width 28 height 28
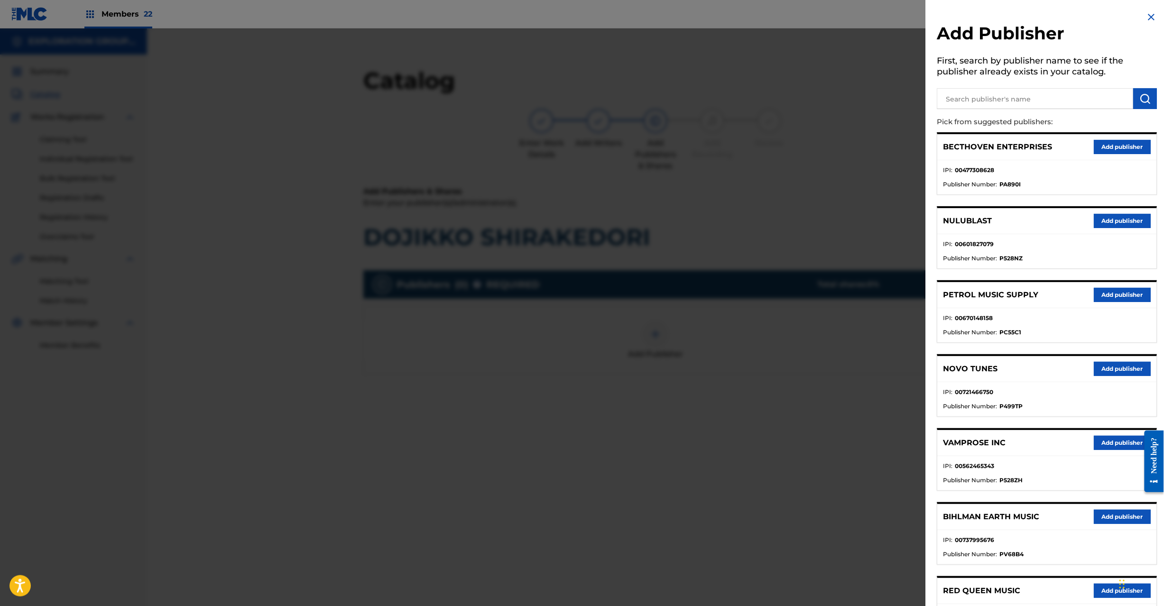
drag, startPoint x: 984, startPoint y: 101, endPoint x: 999, endPoint y: 101, distance: 15.2
click at [985, 101] on input "text" at bounding box center [1035, 98] width 196 height 21
paste input "Koei Tecmo Music Co Ltd N Business Div"
type input "Koei Tecmo Music Co Ltd N Business Div"
click at [1142, 95] on img "submit" at bounding box center [1145, 98] width 11 height 11
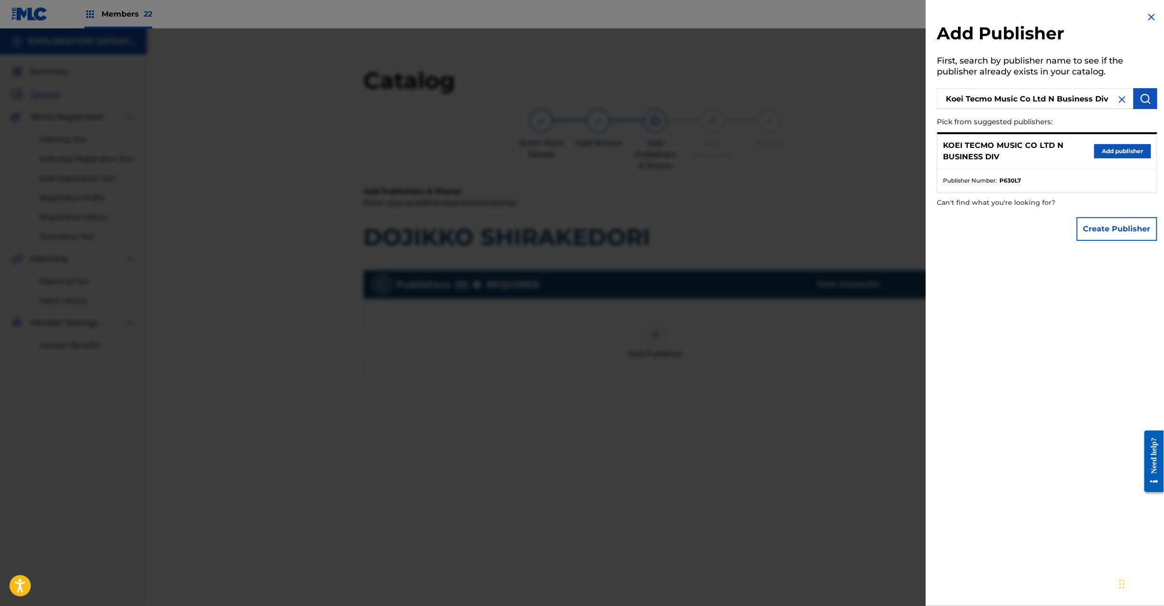
click at [1125, 153] on button "Add publisher" at bounding box center [1122, 151] width 57 height 14
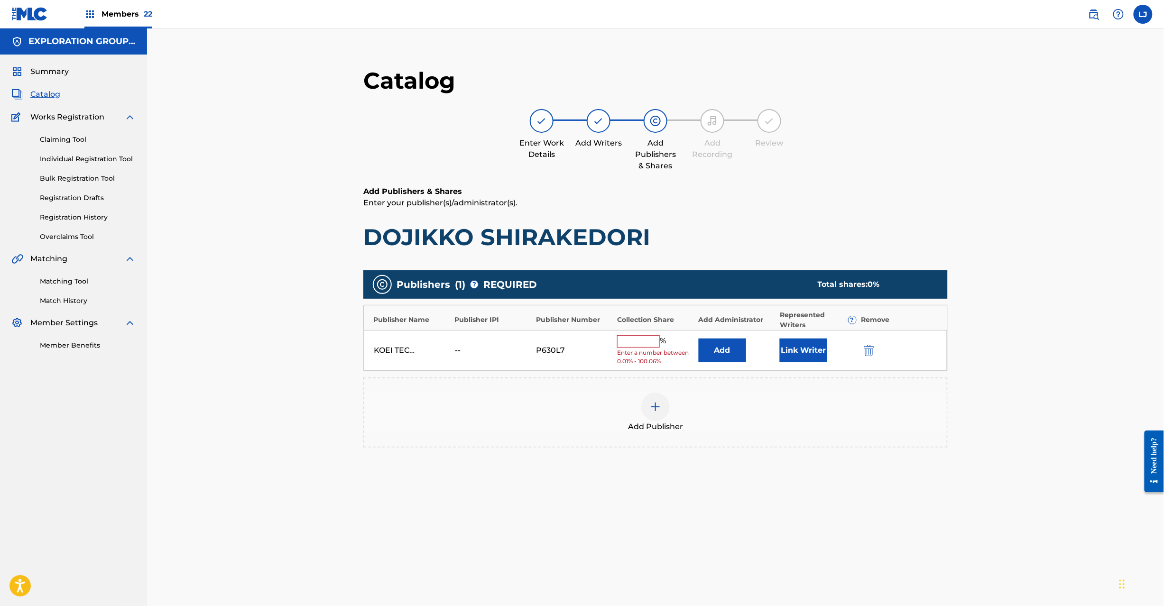
click at [710, 352] on button "Add" at bounding box center [722, 351] width 47 height 24
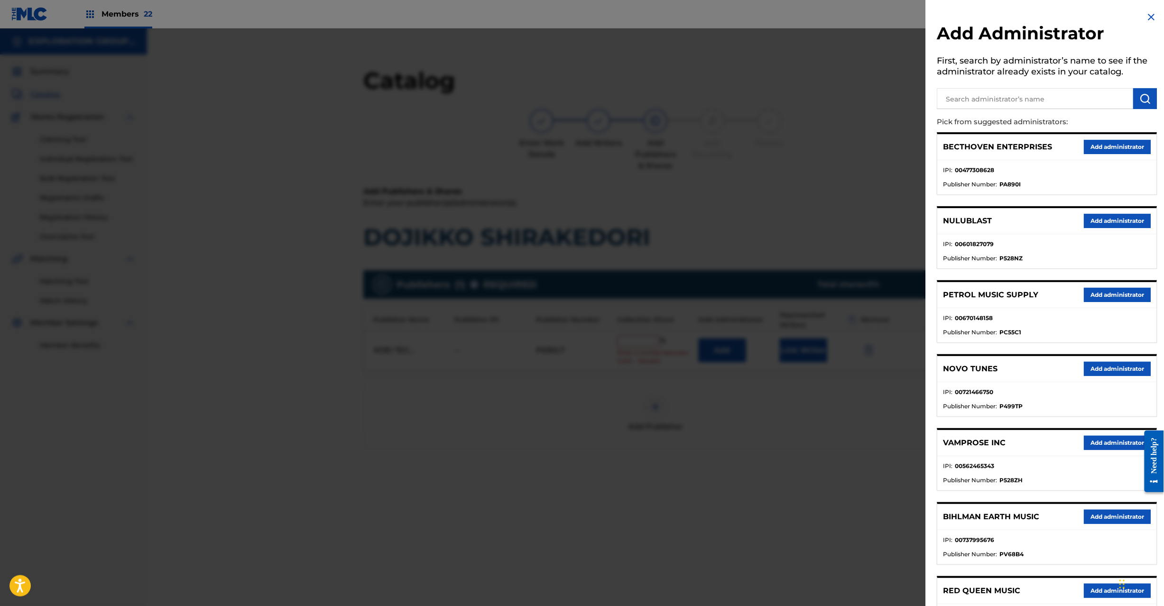
click at [1010, 83] on div "Add Administrator First, search by administrator’s name to see if the administr…" at bounding box center [1047, 430] width 243 height 860
paste input "Exploration Group LLC"
click at [1011, 96] on input "text" at bounding box center [1035, 98] width 196 height 21
type input "Exploration Group LLC"
click at [1147, 102] on img "submit" at bounding box center [1145, 98] width 11 height 11
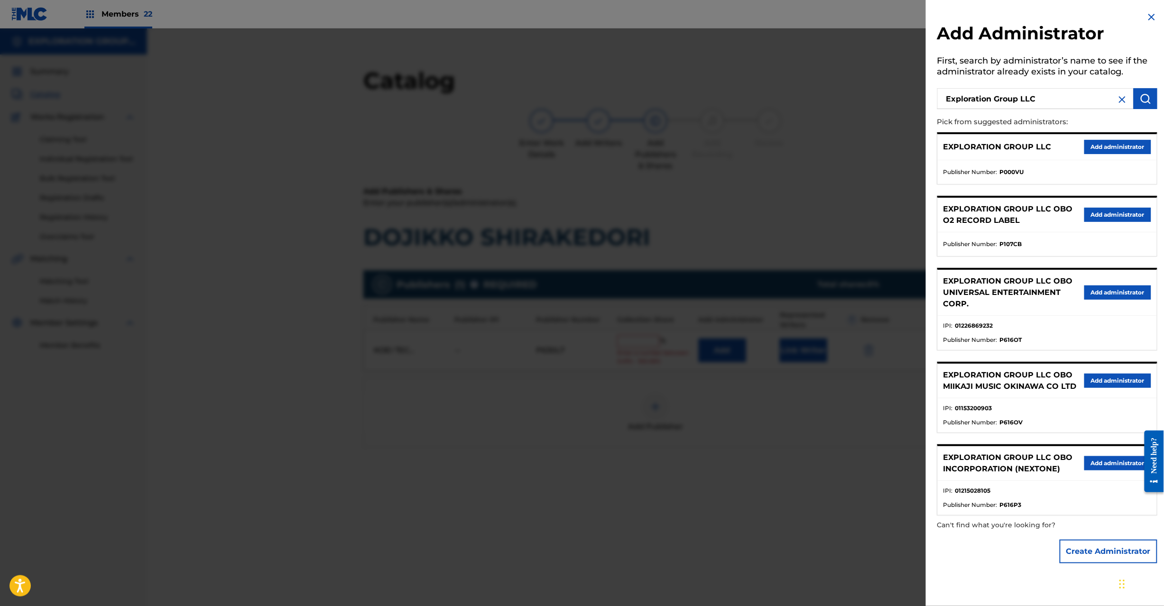
click at [1120, 150] on button "Add administrator" at bounding box center [1117, 147] width 67 height 14
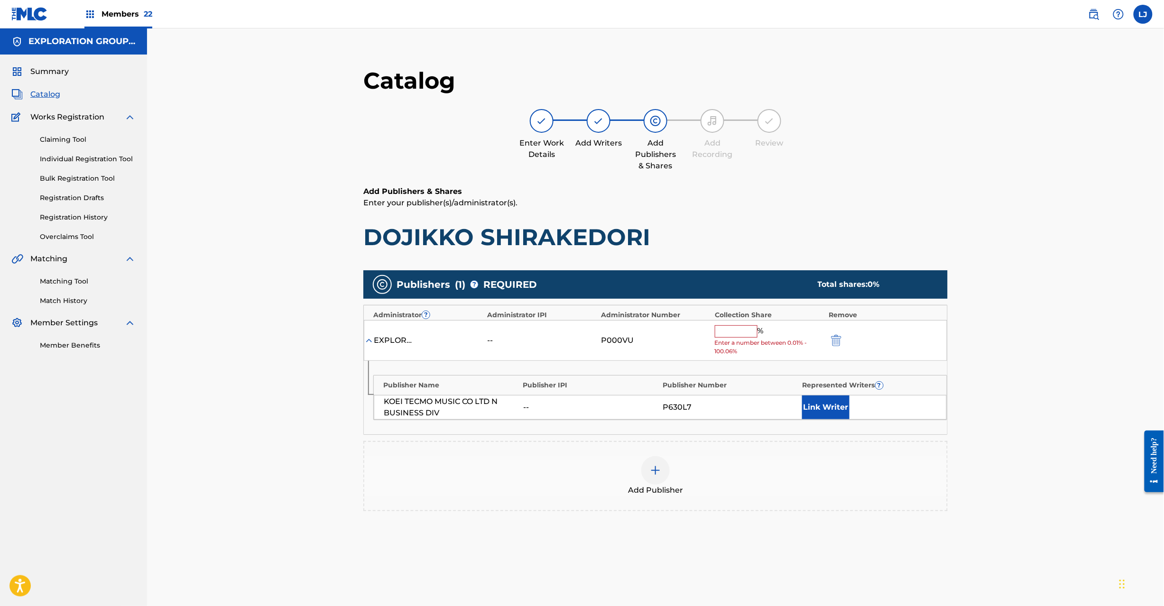
click at [733, 334] on input "text" at bounding box center [736, 331] width 43 height 12
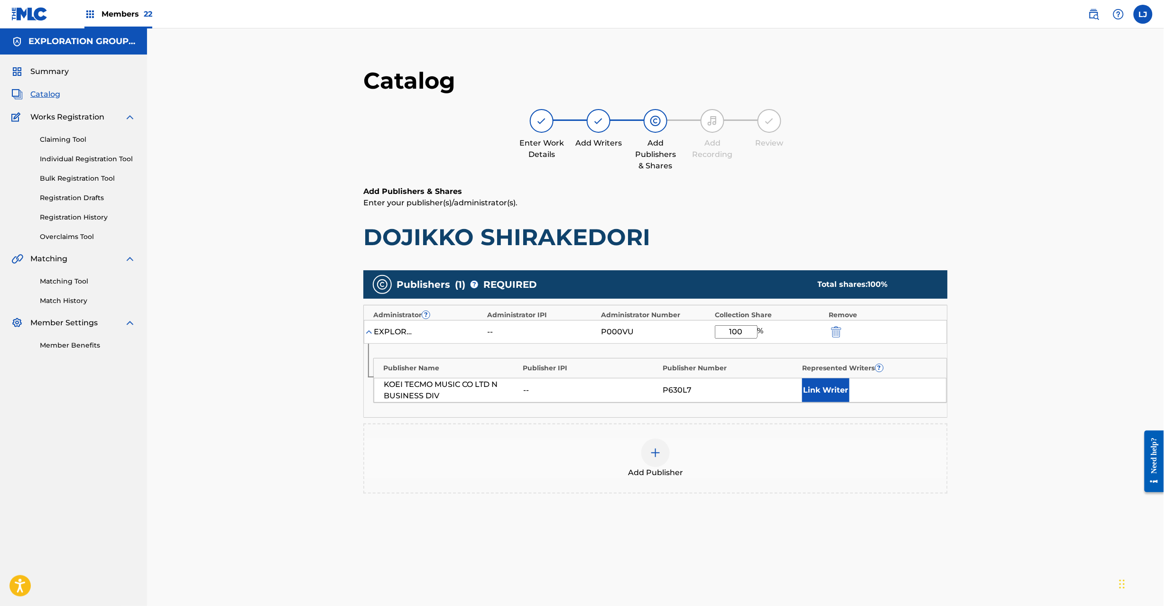
type input "100"
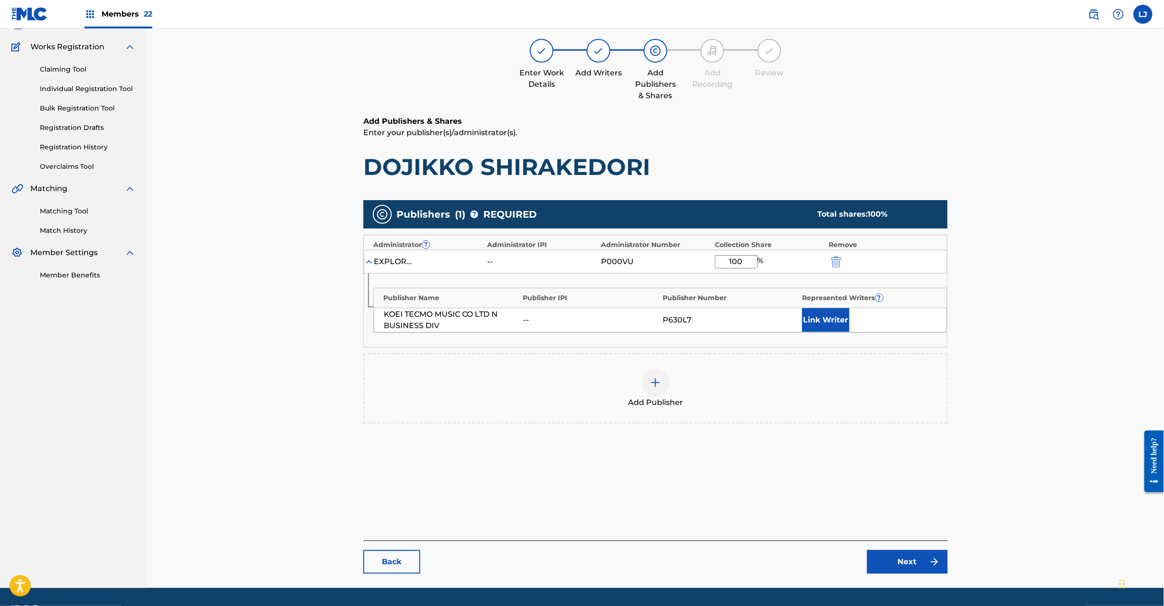
scroll to position [98, 0]
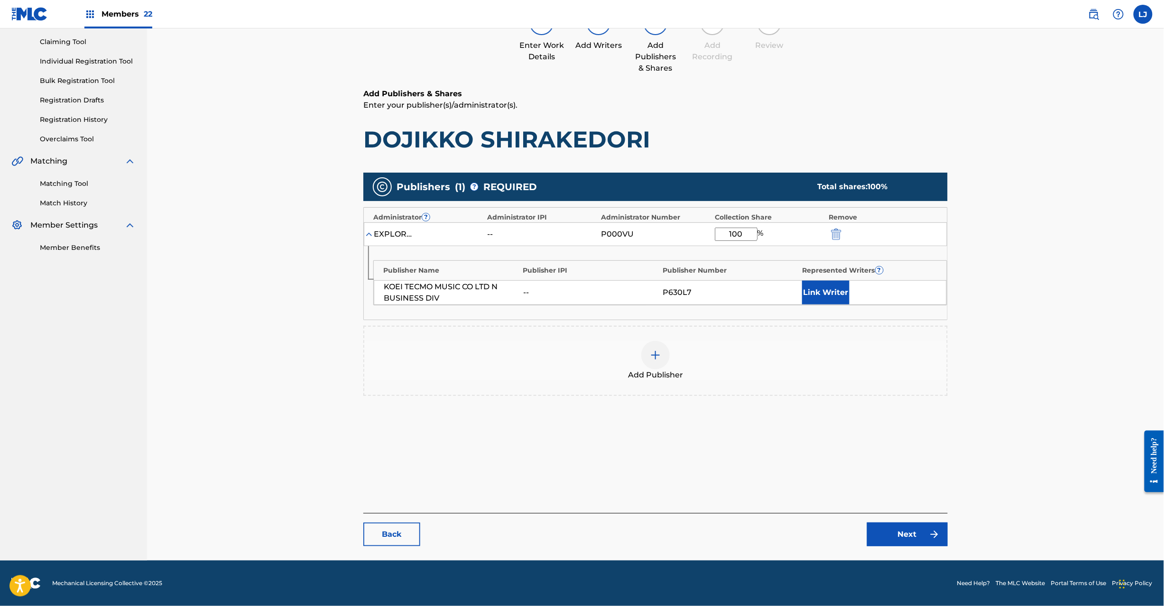
click at [907, 541] on link "Next" at bounding box center [907, 535] width 81 height 24
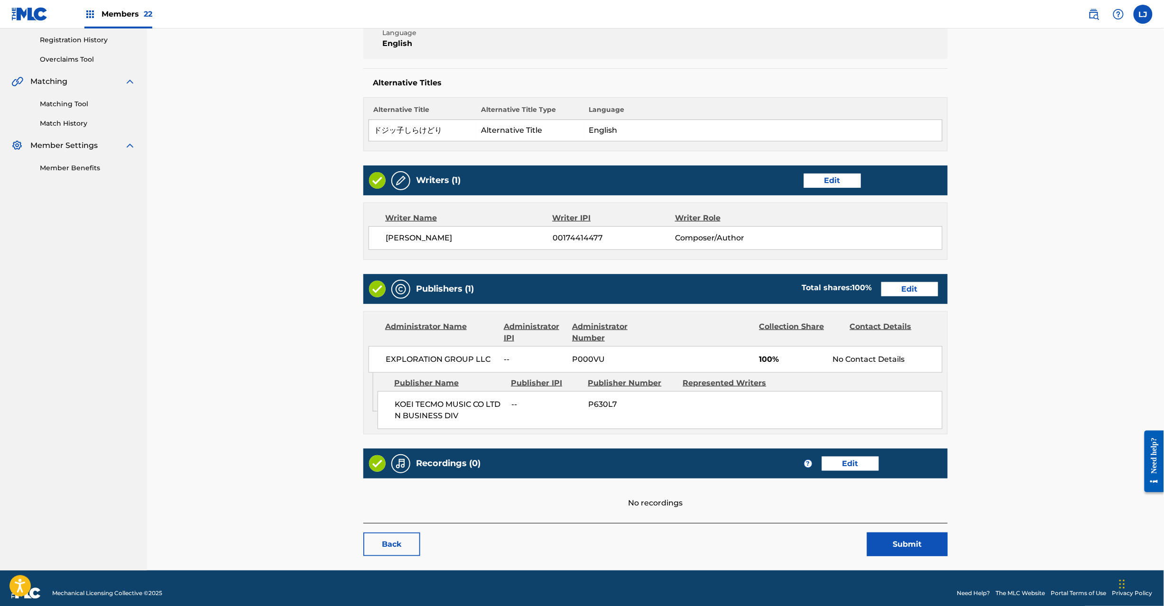
scroll to position [189, 0]
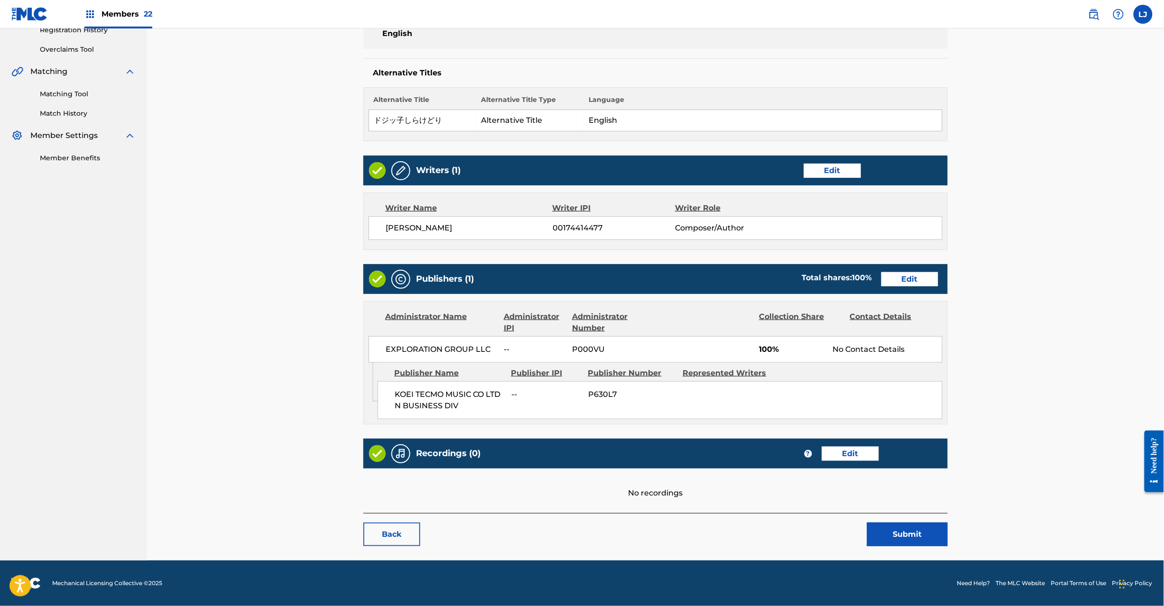
click at [927, 540] on button "Submit" at bounding box center [907, 535] width 81 height 24
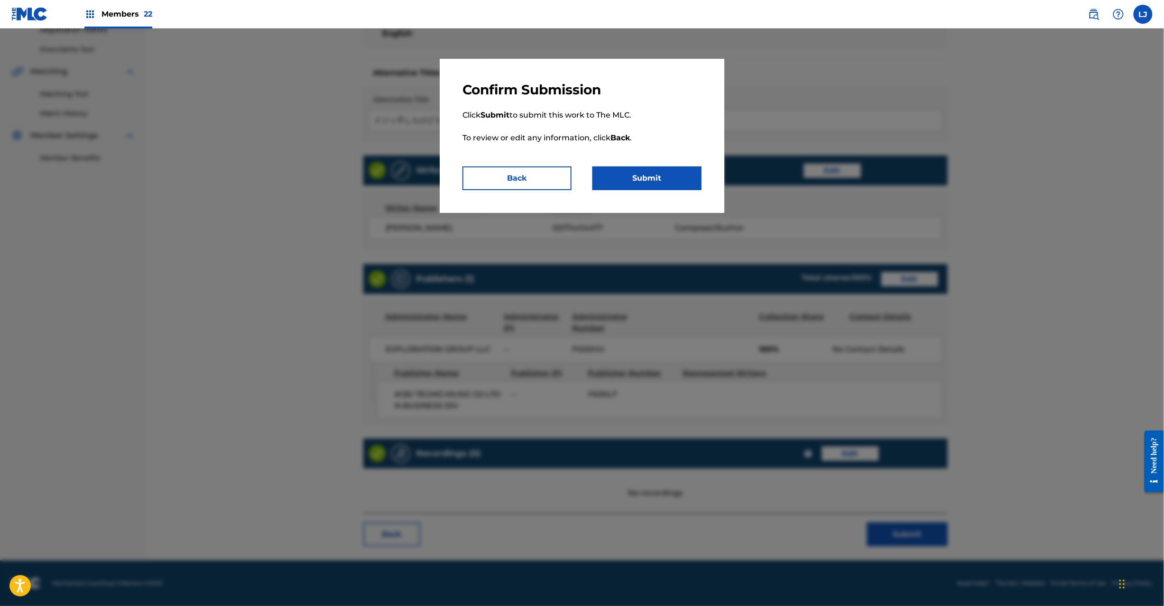
click at [677, 193] on div "Confirm Submission Click Submit to submit this work to The MLC. To review or ed…" at bounding box center [582, 136] width 285 height 154
click at [672, 170] on button "Submit" at bounding box center [647, 179] width 109 height 24
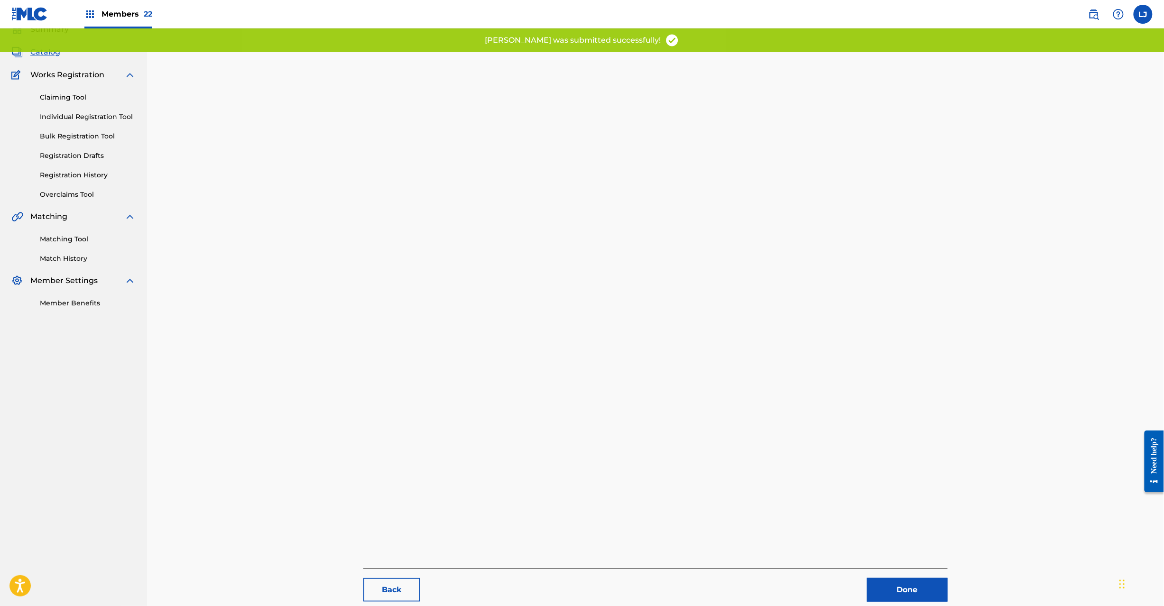
scroll to position [98, 0]
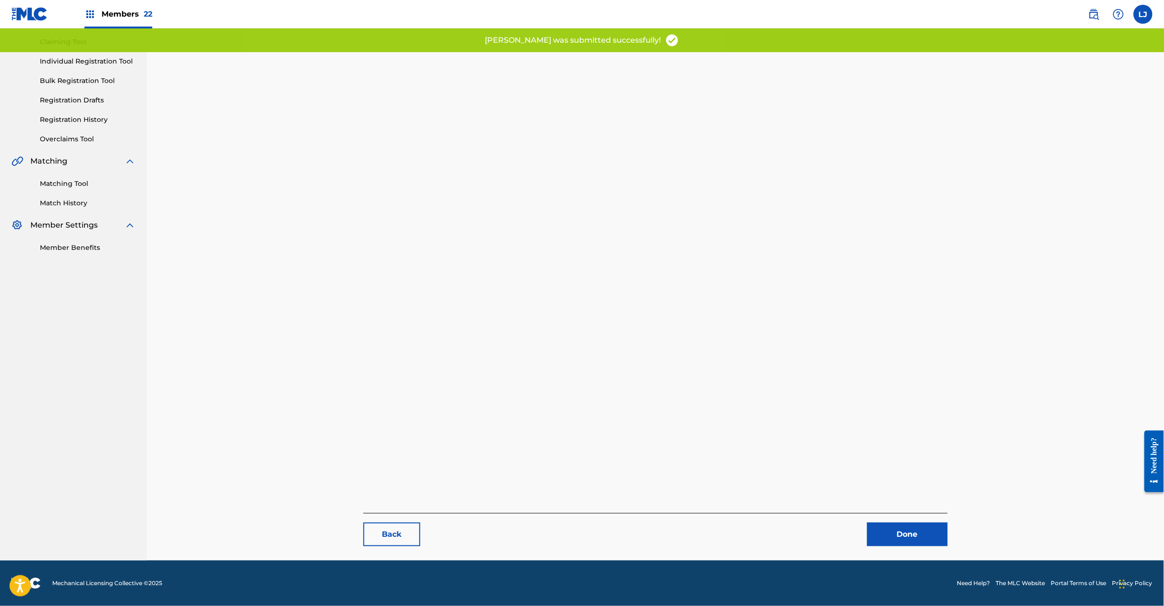
click at [909, 536] on link "Done" at bounding box center [907, 535] width 81 height 24
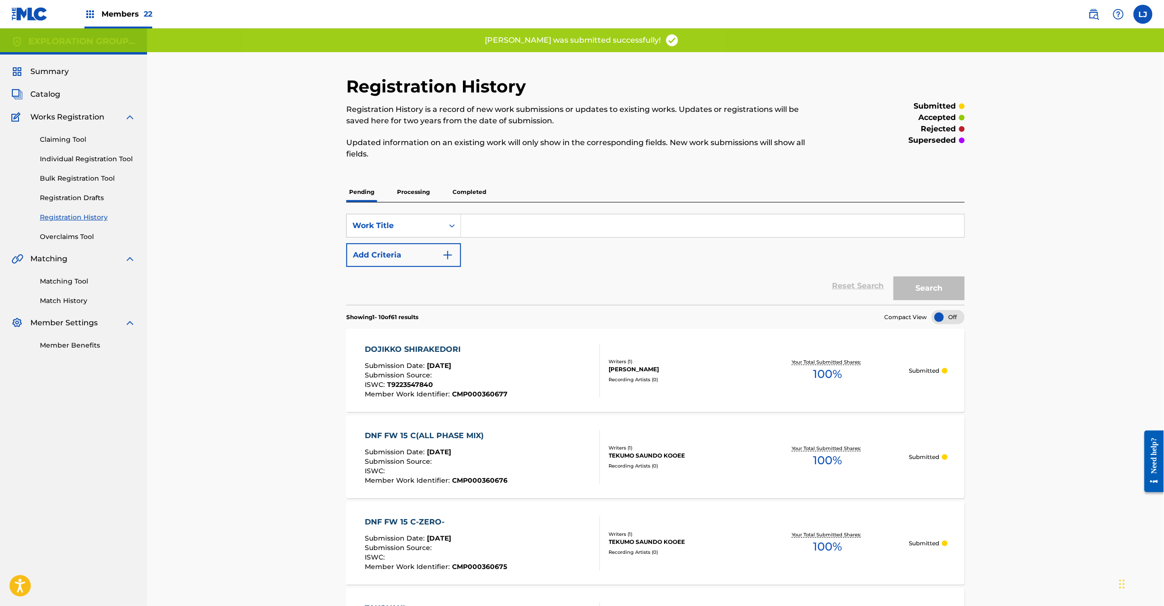
click at [492, 230] on input "Search Form" at bounding box center [712, 225] width 503 height 23
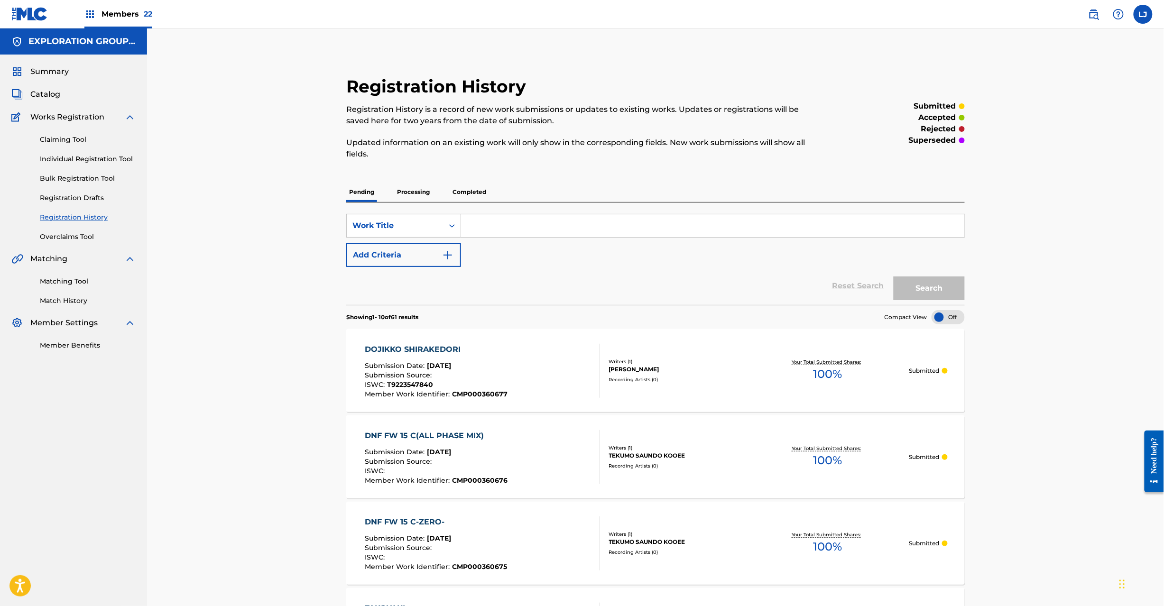
drag, startPoint x: 44, startPoint y: 93, endPoint x: 290, endPoint y: 126, distance: 248.8
click at [44, 94] on span "Catalog" at bounding box center [45, 94] width 30 height 11
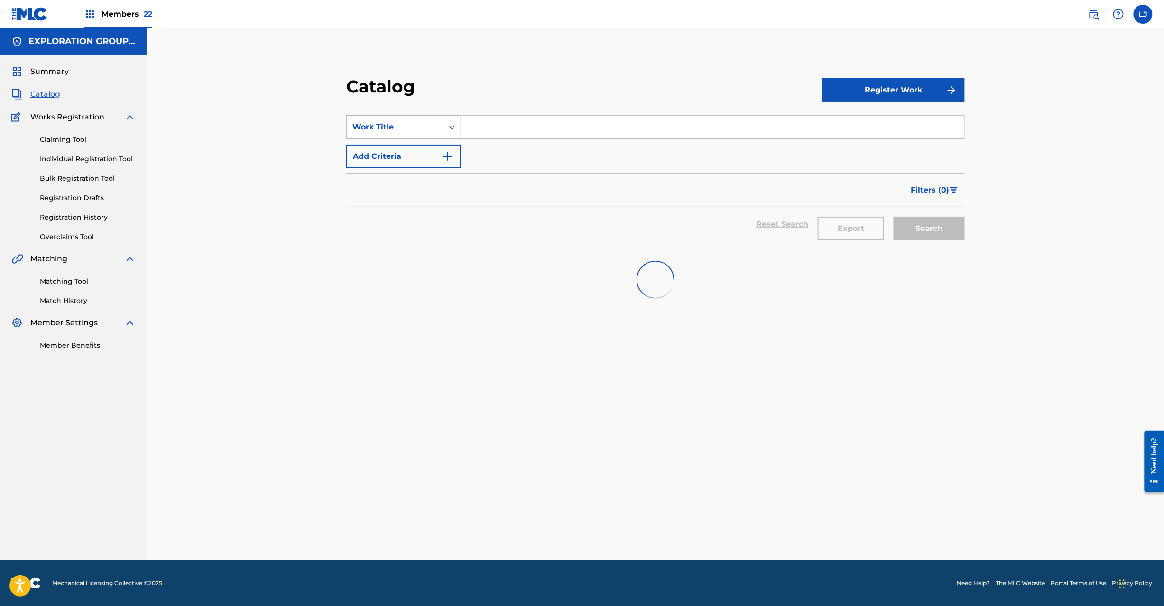
click at [420, 126] on div "Work Title" at bounding box center [394, 126] width 85 height 11
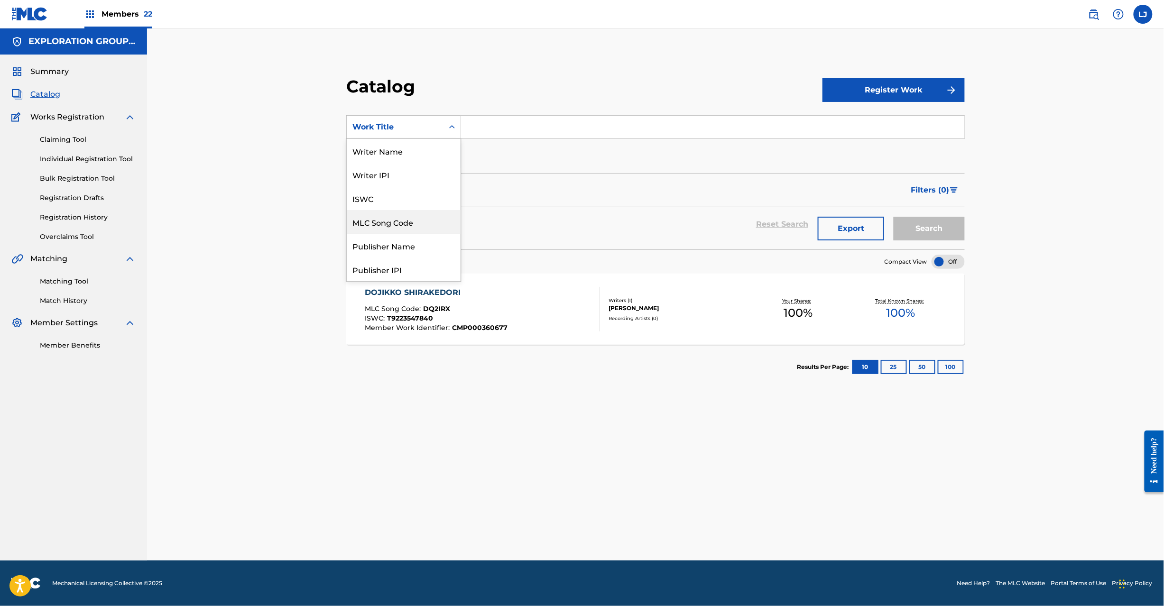
click at [412, 228] on div "MLC Song Code" at bounding box center [404, 222] width 114 height 24
click at [501, 131] on input "Search Form" at bounding box center [712, 127] width 503 height 23
paste input "DQ2PS1"
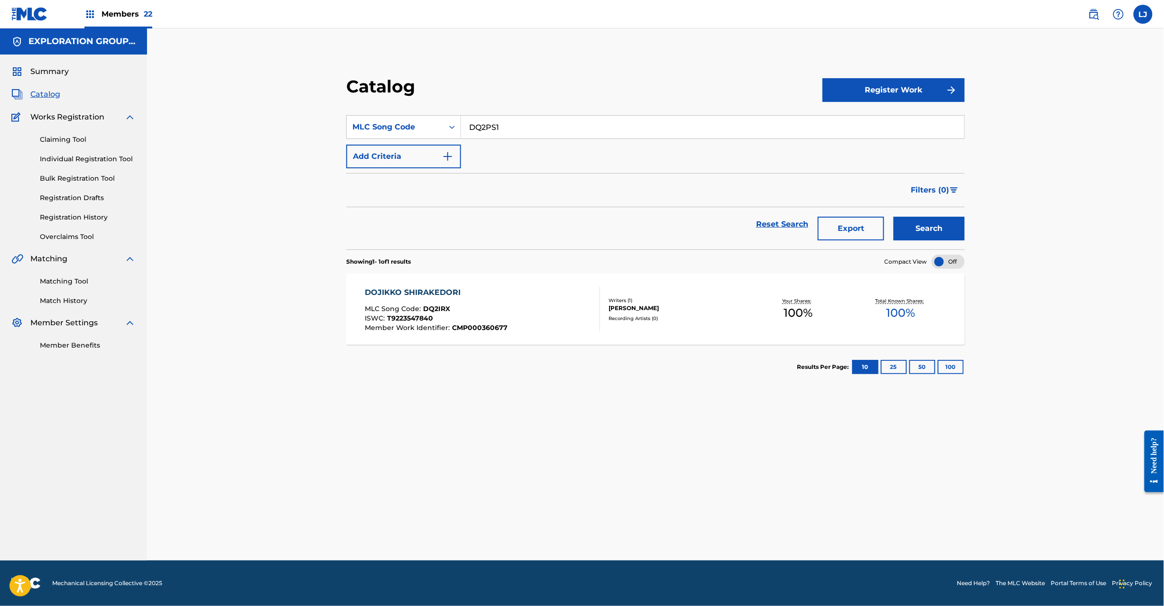
type input "DQ2PS1"
click at [925, 229] on button "Search" at bounding box center [929, 229] width 71 height 24
click at [540, 302] on div "DOKURONO KISHI MLC Song Code : DQ2PS1 ISWC : Member Work Identifier : CMP000360…" at bounding box center [482, 309] width 235 height 45
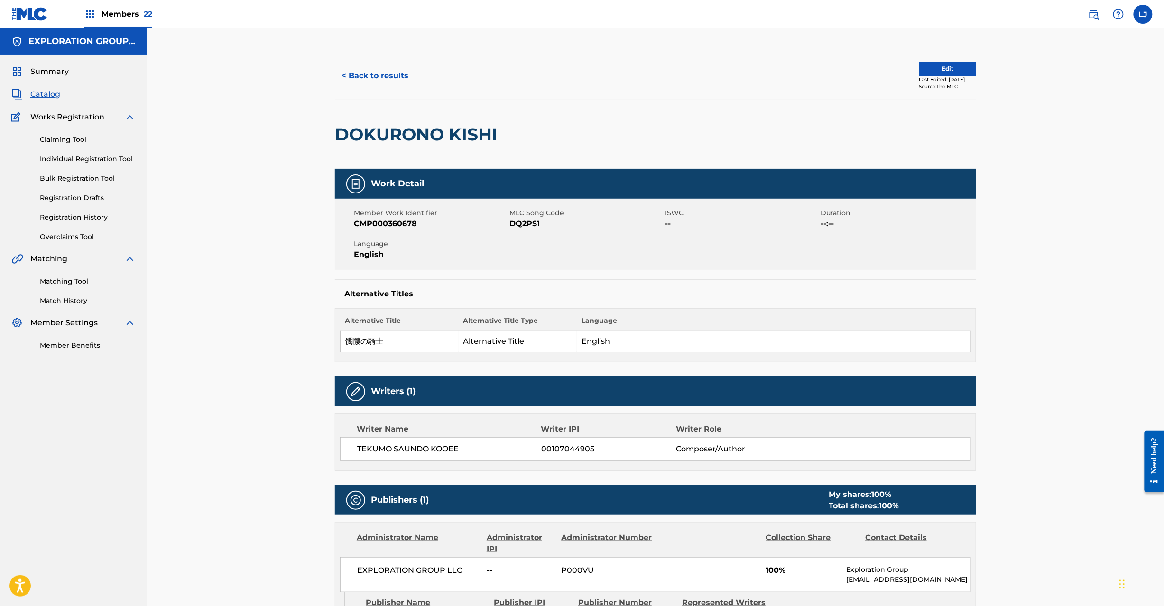
click at [919, 69] on button "Edit" at bounding box center [947, 69] width 57 height 14
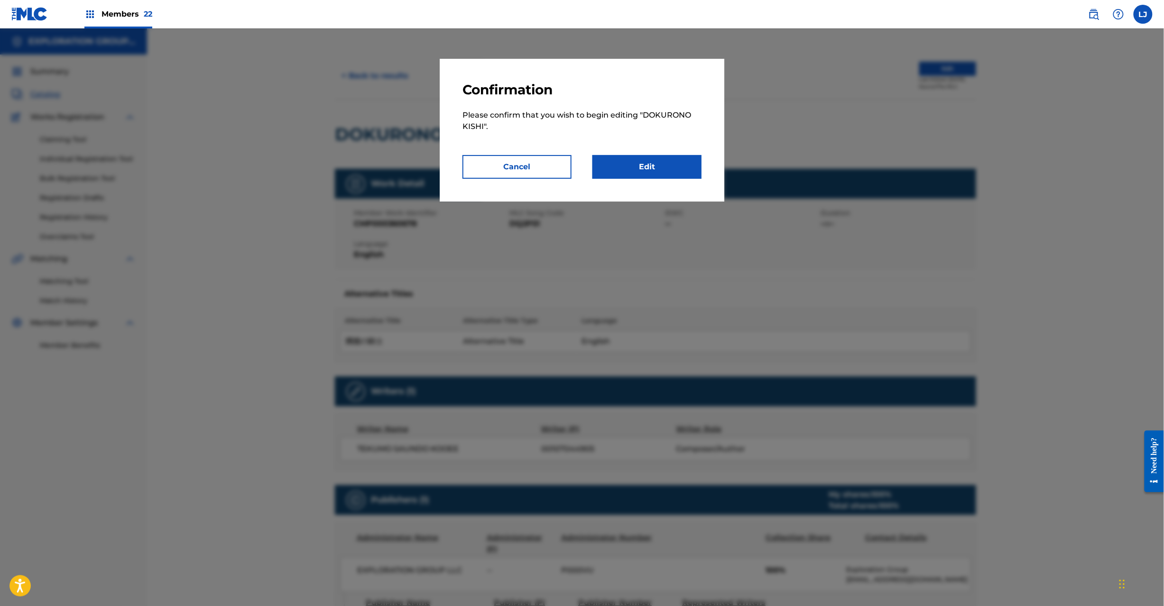
click at [665, 175] on link "Edit" at bounding box center [647, 167] width 109 height 24
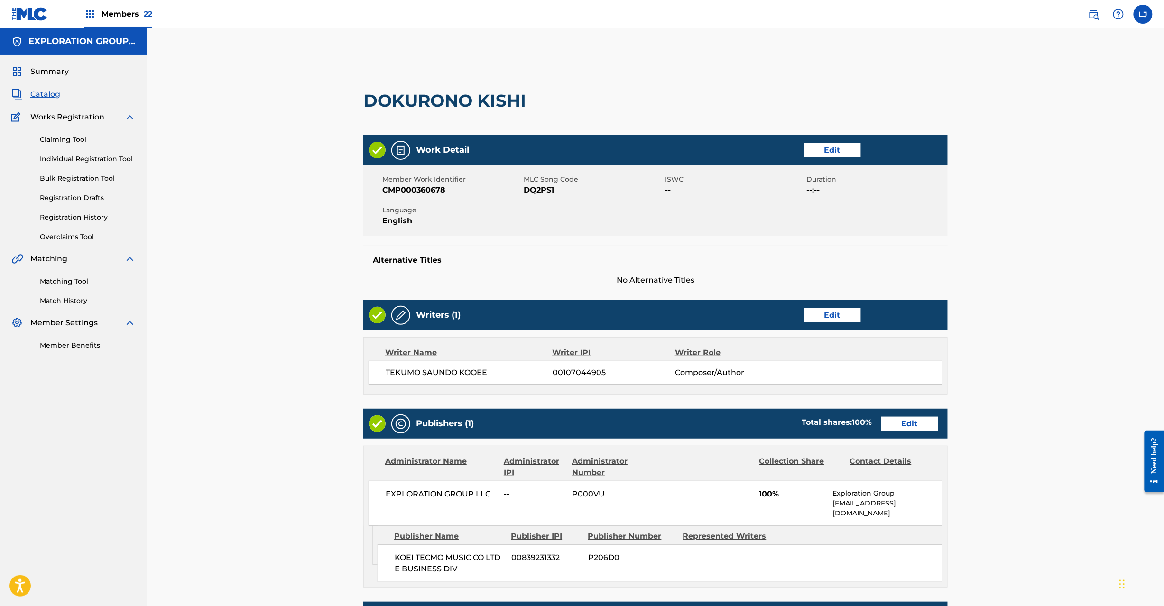
click at [909, 426] on link "Edit" at bounding box center [909, 424] width 57 height 14
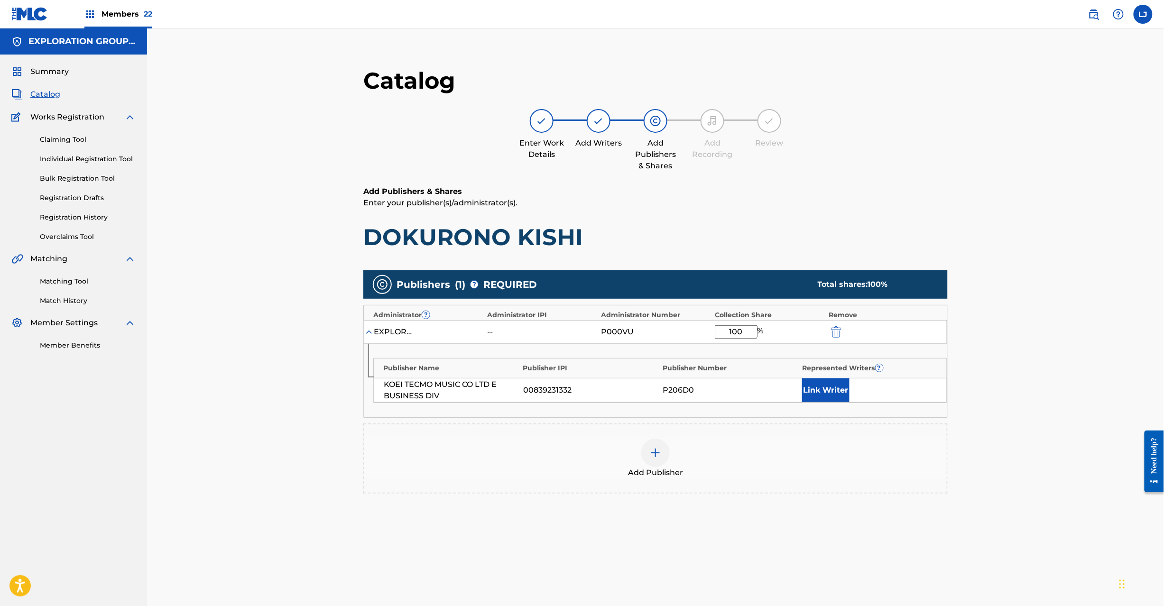
click at [832, 334] on img "submit" at bounding box center [836, 331] width 10 height 11
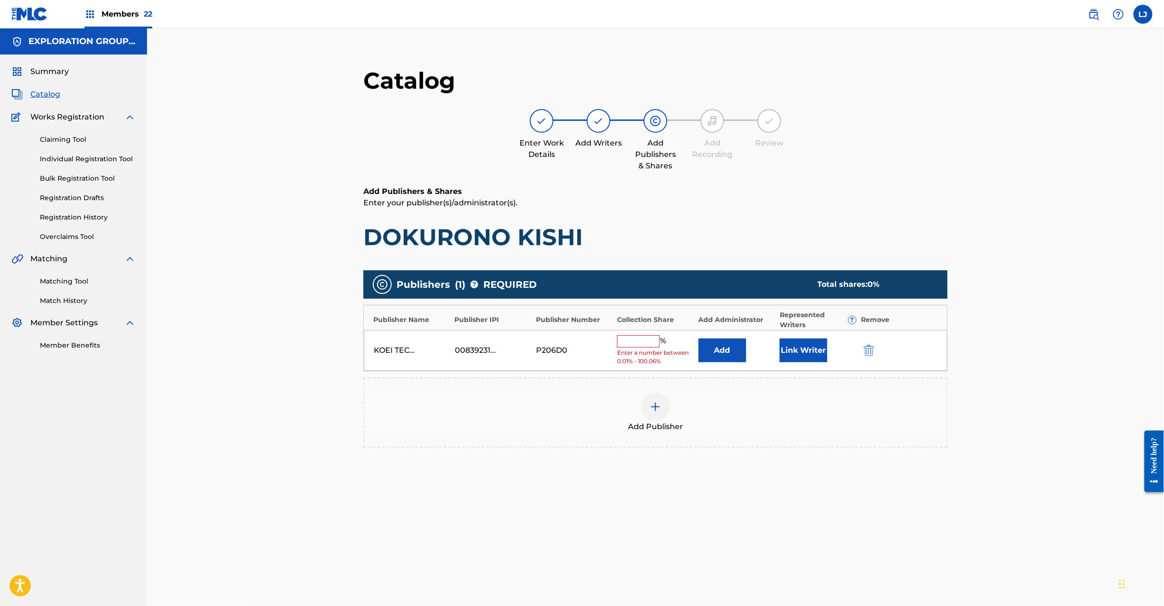
click at [875, 352] on button "submit" at bounding box center [868, 350] width 14 height 11
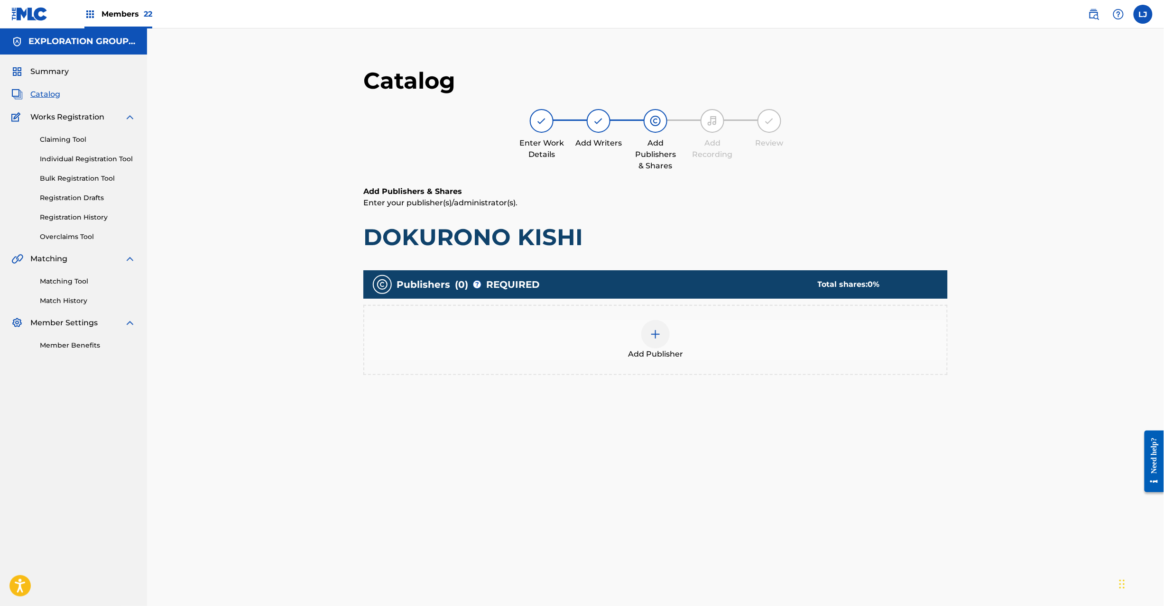
click at [680, 339] on div "Add Publisher" at bounding box center [655, 340] width 583 height 40
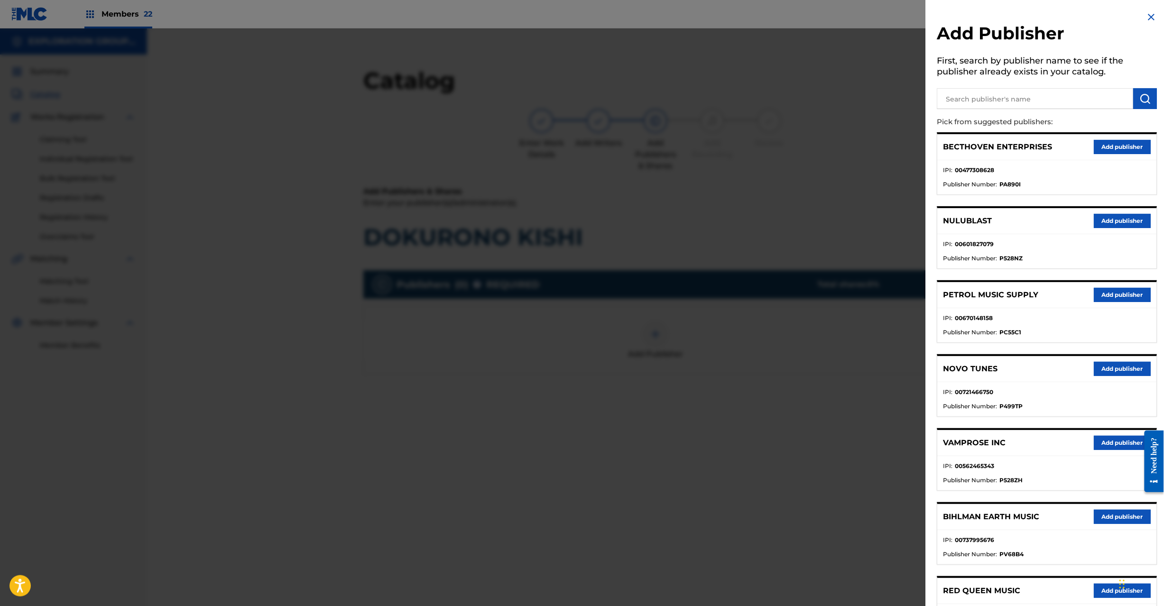
click at [1012, 109] on input "text" at bounding box center [1035, 98] width 196 height 21
paste input "Koei Tecmo Music Co Ltd N Business Div"
type input "Koei Tecmo Music Co Ltd N Business Div"
drag, startPoint x: 1156, startPoint y: 94, endPoint x: 1146, endPoint y: 101, distance: 11.9
click at [1154, 95] on div "Add Publisher First, search by publisher name to see if the publisher already e…" at bounding box center [1047, 425] width 243 height 851
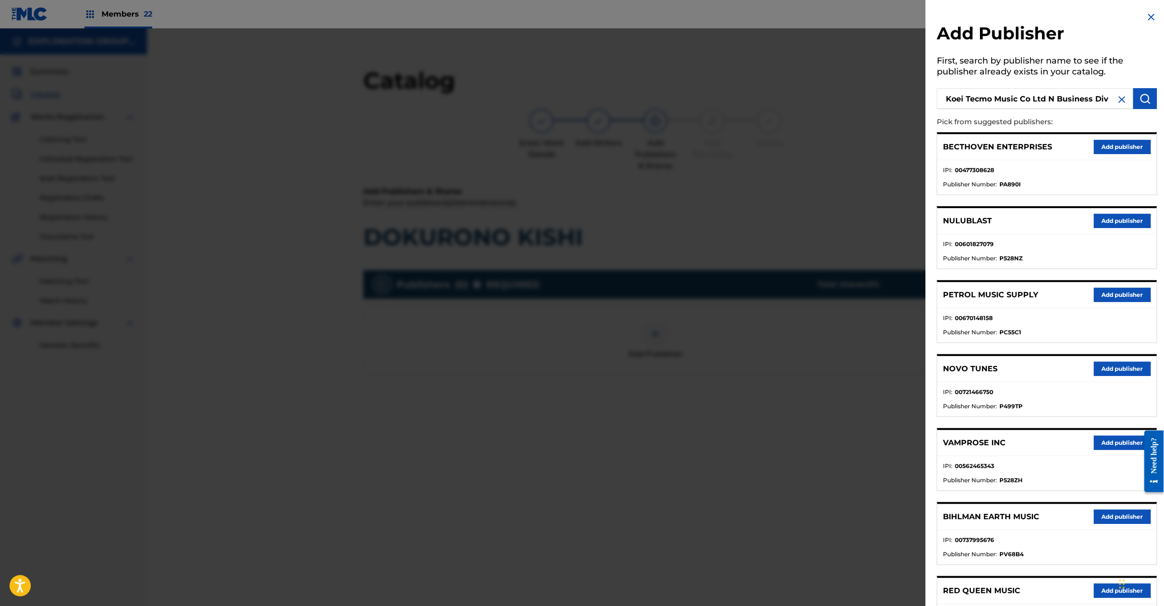
click at [1145, 101] on img "submit" at bounding box center [1145, 98] width 11 height 11
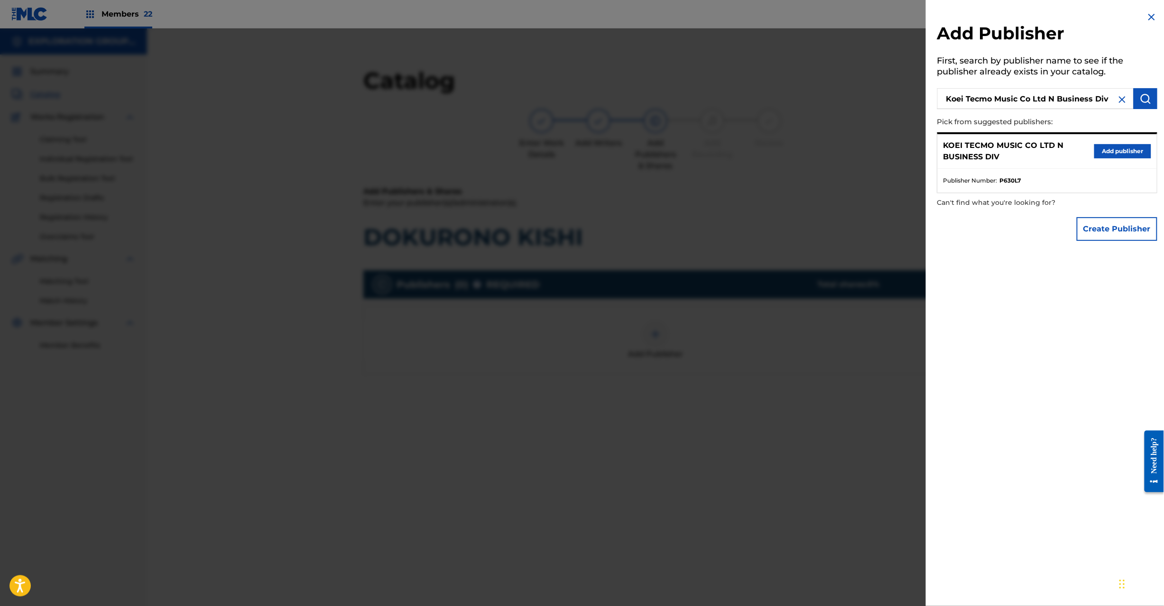
click at [1113, 142] on div "KOEI TECMO MUSIC CO LTD N BUSINESS DIV Add publisher" at bounding box center [1047, 151] width 219 height 35
click at [1112, 143] on div "KOEI TECMO MUSIC CO LTD N BUSINESS DIV Add publisher" at bounding box center [1047, 151] width 219 height 35
click at [1109, 151] on button "Add publisher" at bounding box center [1122, 151] width 57 height 14
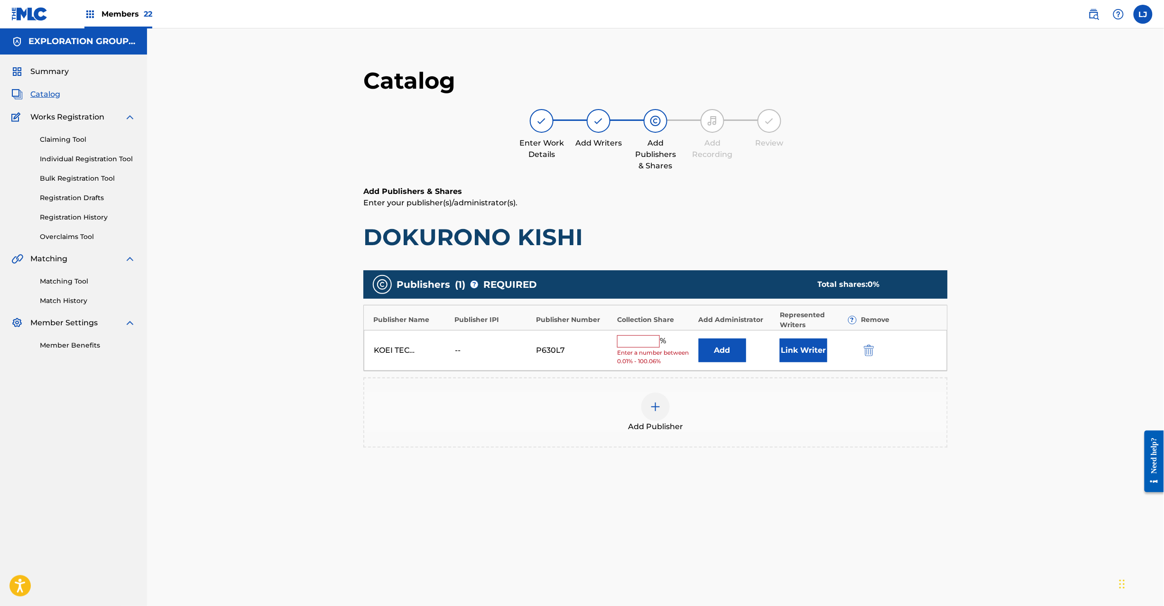
click at [708, 350] on button "Add" at bounding box center [722, 351] width 47 height 24
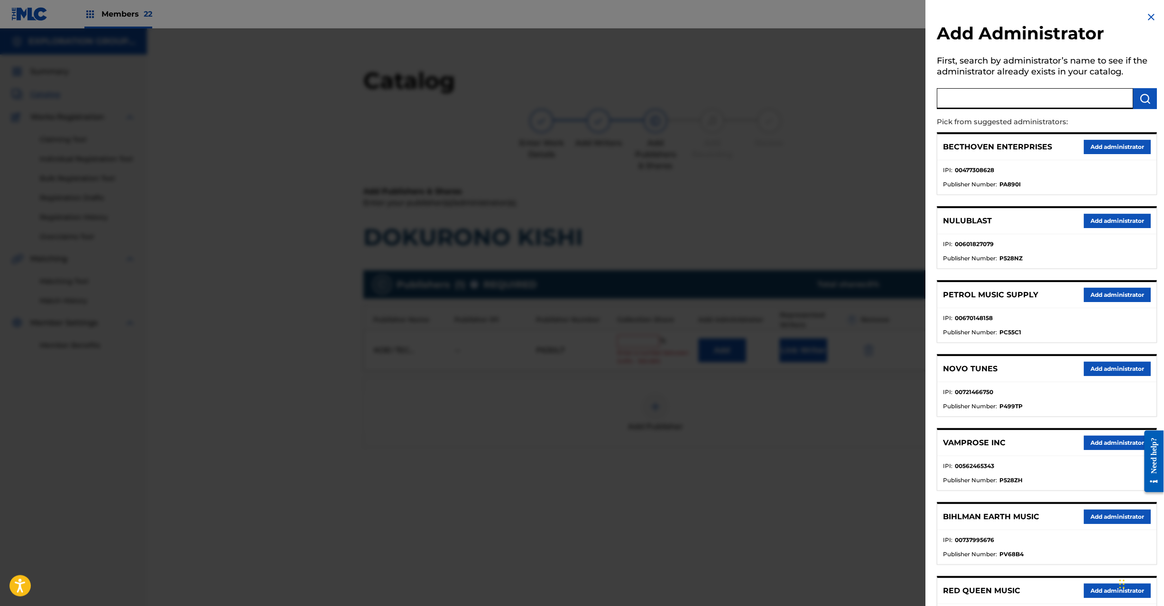
click at [1005, 99] on input "text" at bounding box center [1035, 98] width 196 height 21
paste input "Exploration Group LLC"
type input "Exploration Group LLC"
click at [1143, 99] on img "submit" at bounding box center [1145, 98] width 11 height 11
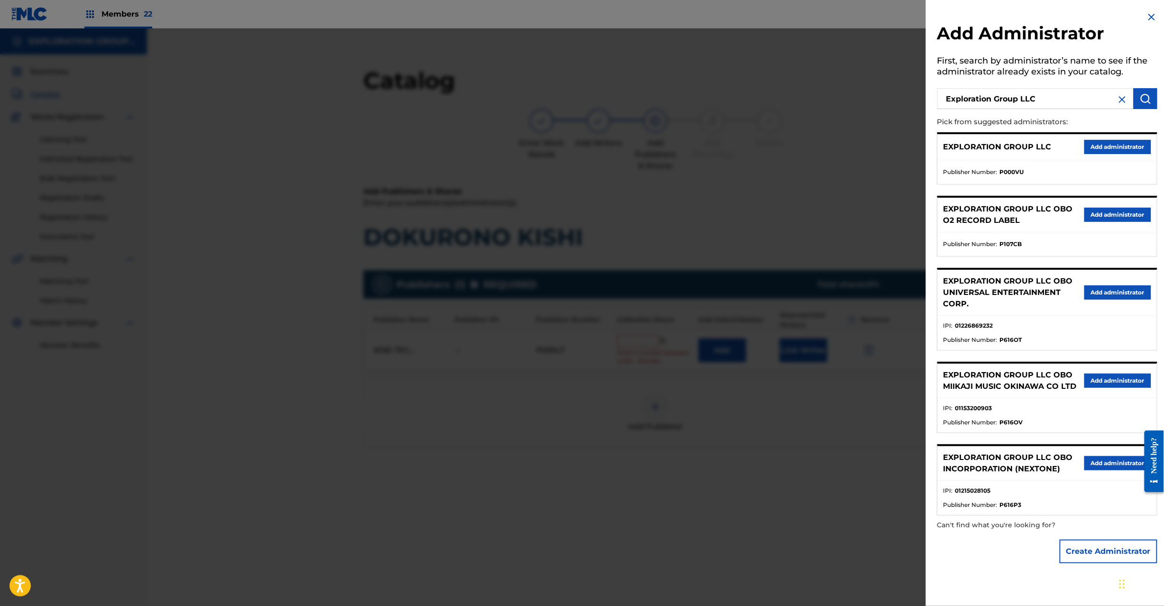
click at [1126, 147] on button "Add administrator" at bounding box center [1117, 147] width 67 height 14
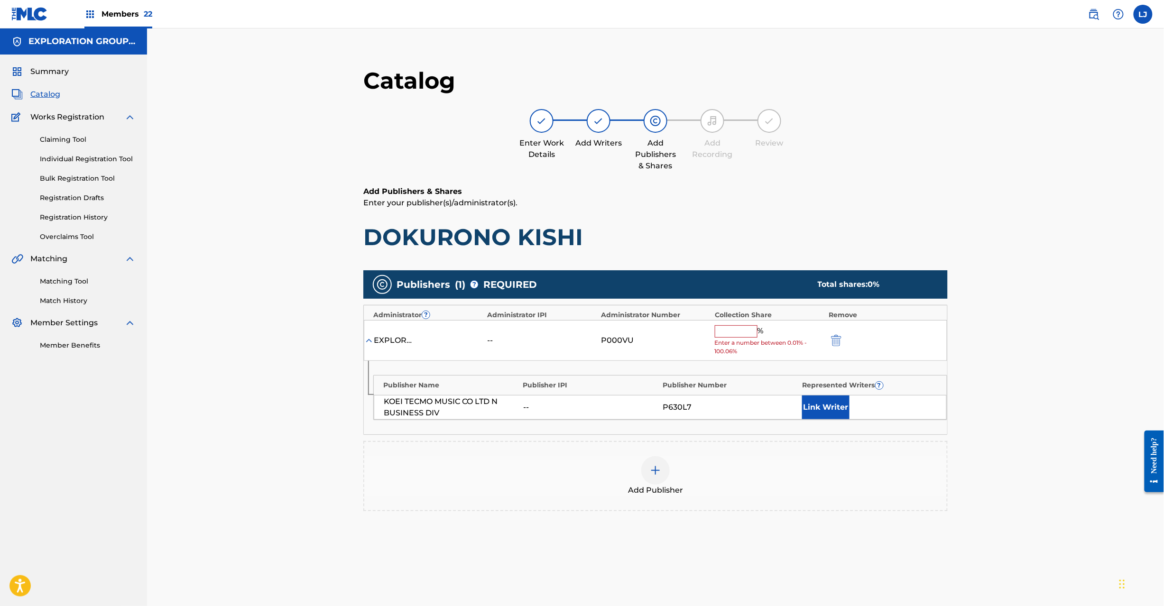
click at [718, 325] on input "text" at bounding box center [736, 331] width 43 height 12
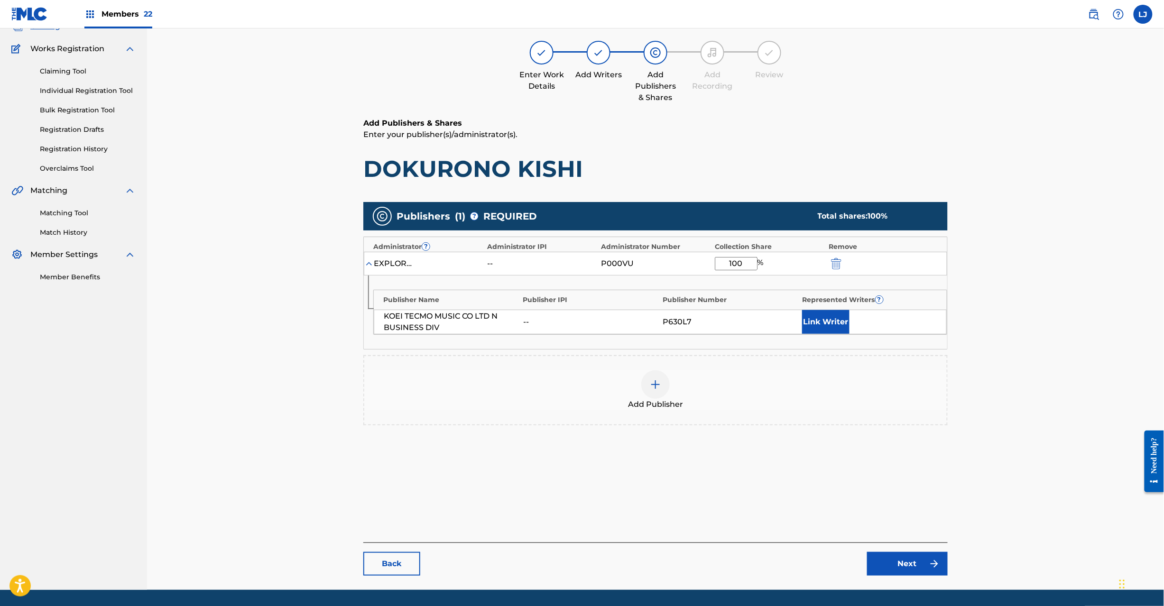
scroll to position [98, 0]
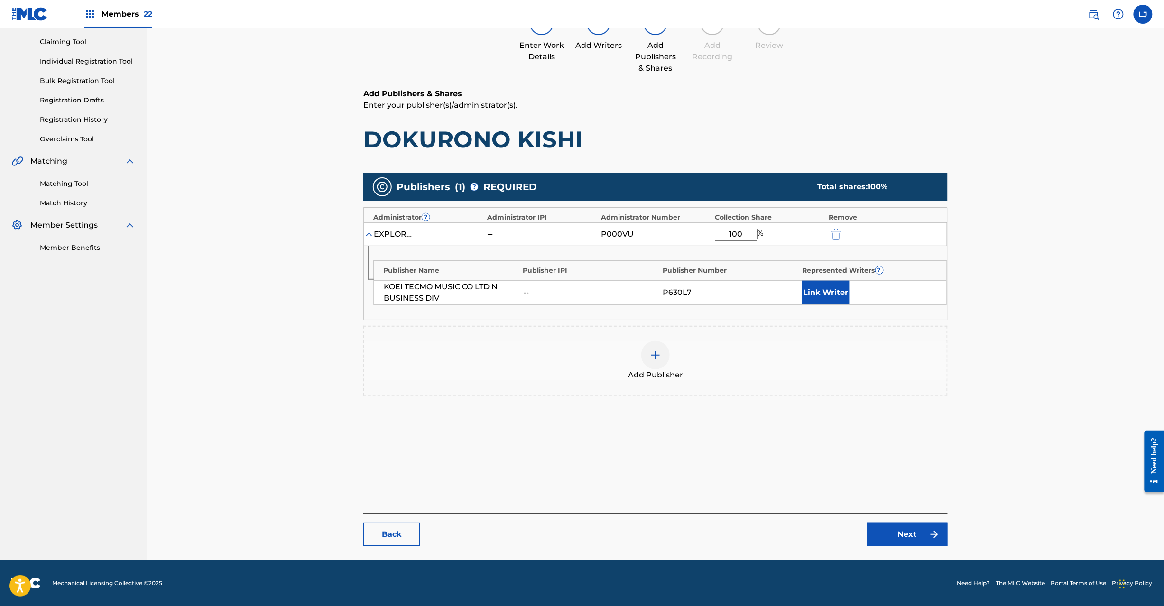
type input "100"
click at [896, 537] on link "Next" at bounding box center [907, 535] width 81 height 24
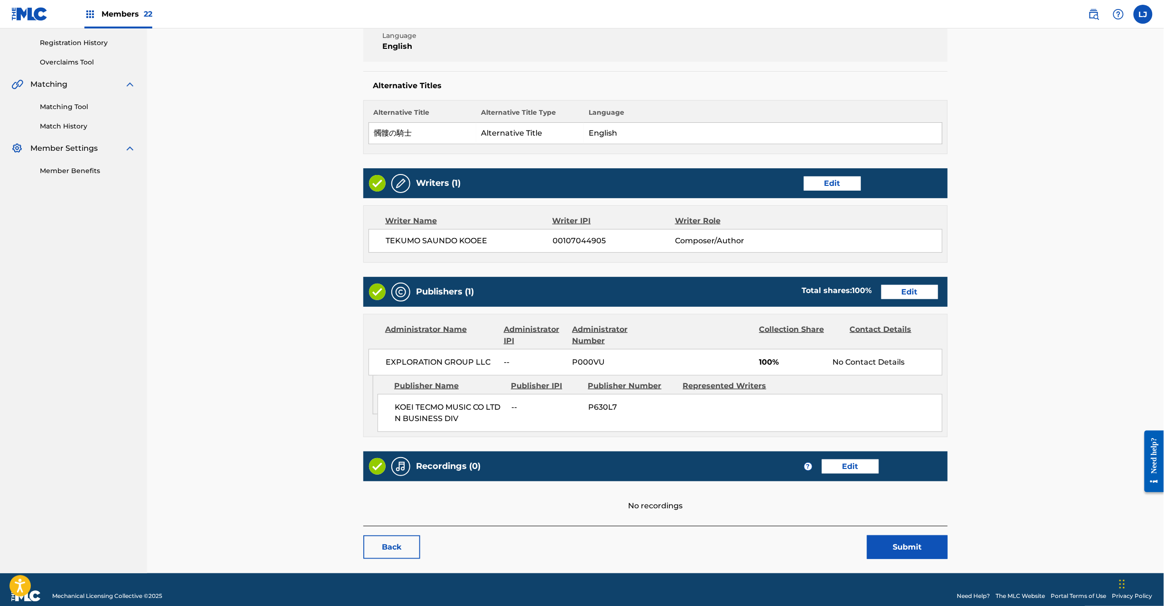
scroll to position [189, 0]
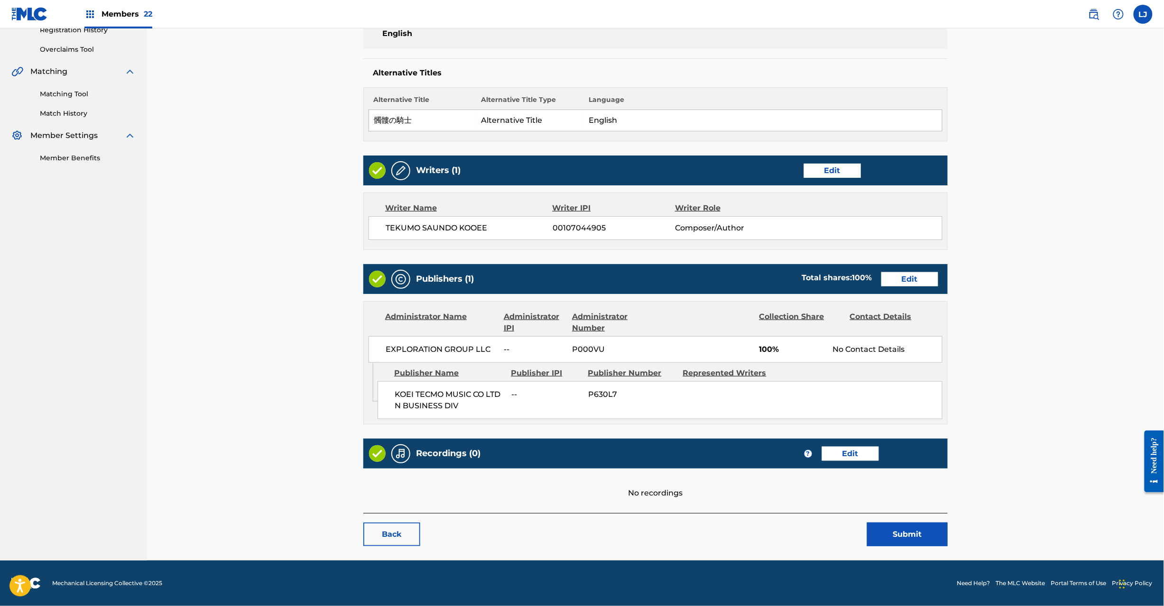
click at [915, 534] on button "Submit" at bounding box center [907, 535] width 81 height 24
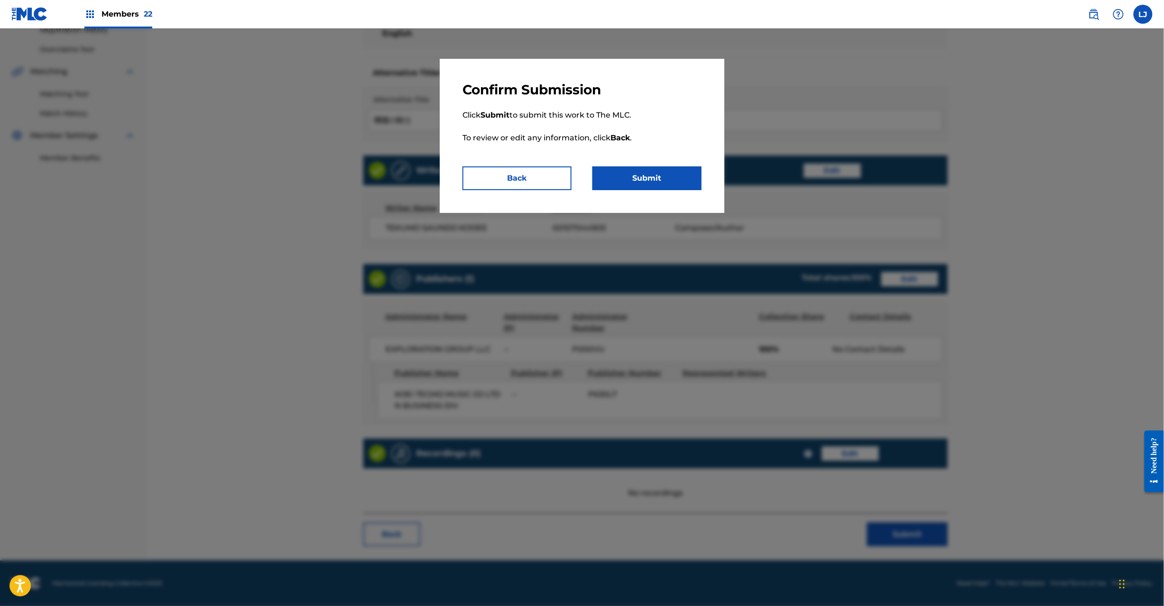
click at [670, 160] on p "Click Submit to submit this work to The MLC. To review or edit any information,…" at bounding box center [582, 132] width 239 height 68
click at [663, 168] on button "Submit" at bounding box center [647, 179] width 109 height 24
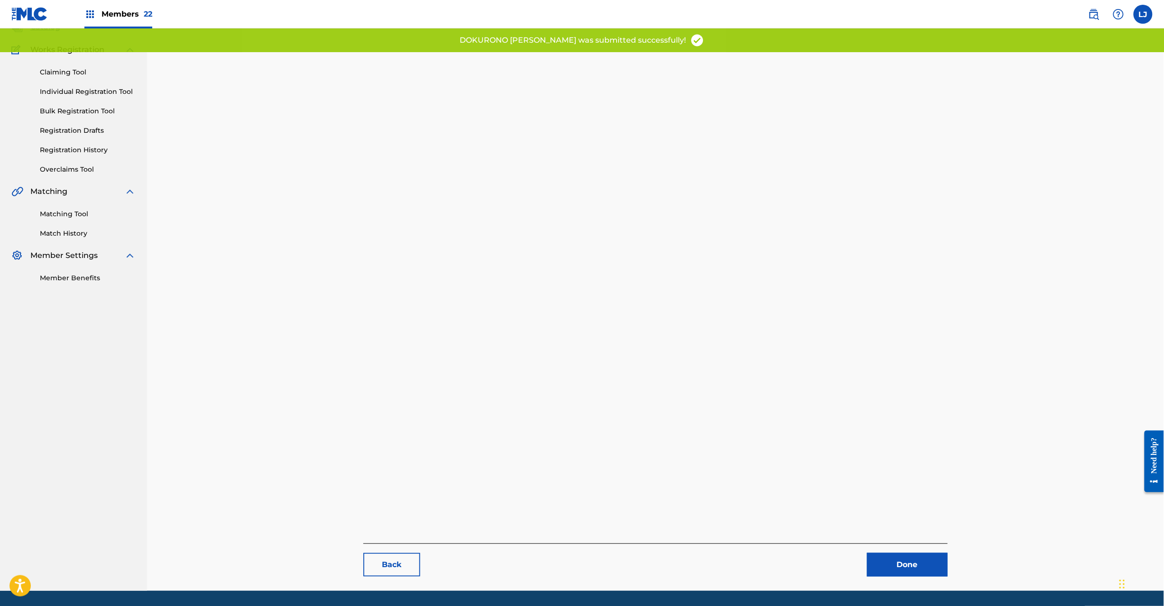
scroll to position [98, 0]
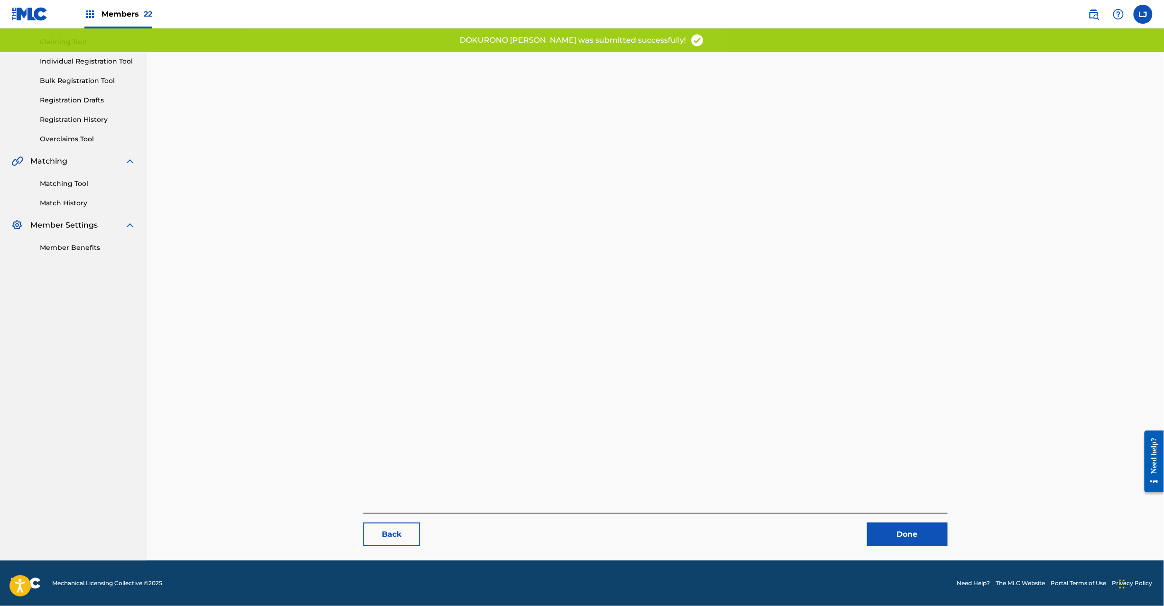
click at [904, 543] on link "Done" at bounding box center [907, 535] width 81 height 24
